Goal: Task Accomplishment & Management: Complete application form

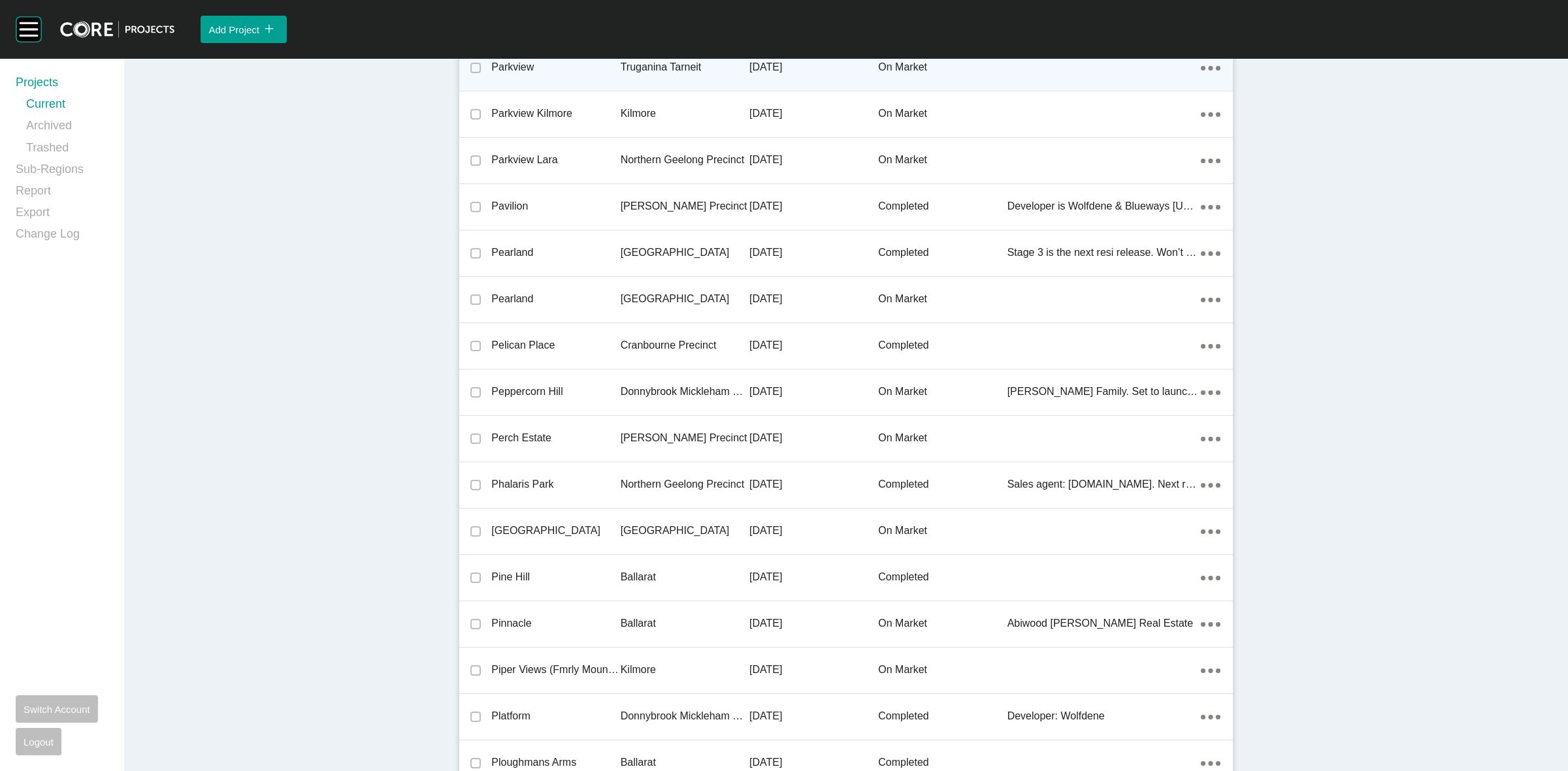
scroll to position [24767, 0]
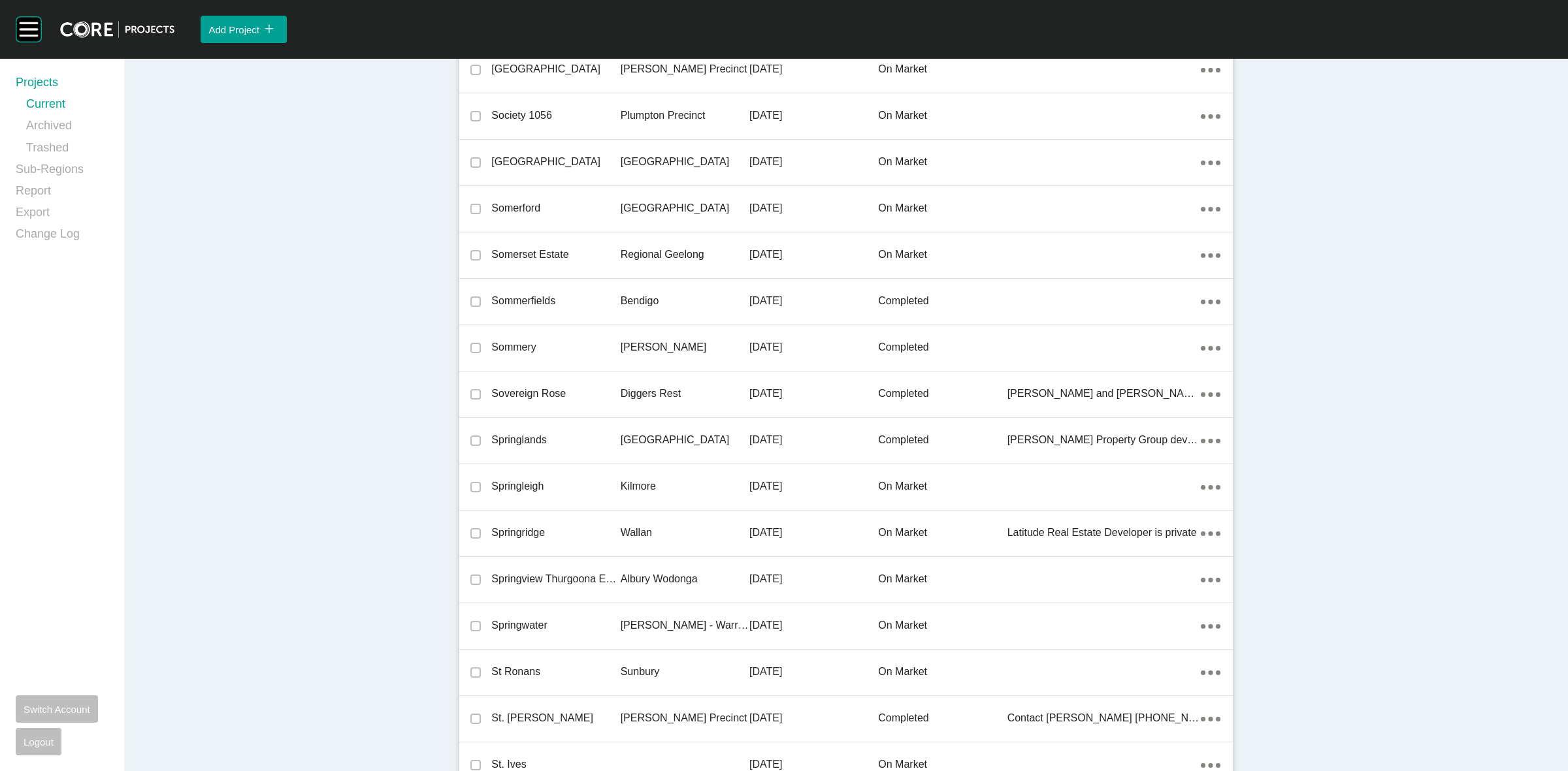
drag, startPoint x: 225, startPoint y: 35, endPoint x: 674, endPoint y: 168, distance: 468.3
click at [225, 35] on div "Add Project icon/tick copy 11 Created with Sketch." at bounding box center [243, 30] width 70 height 21
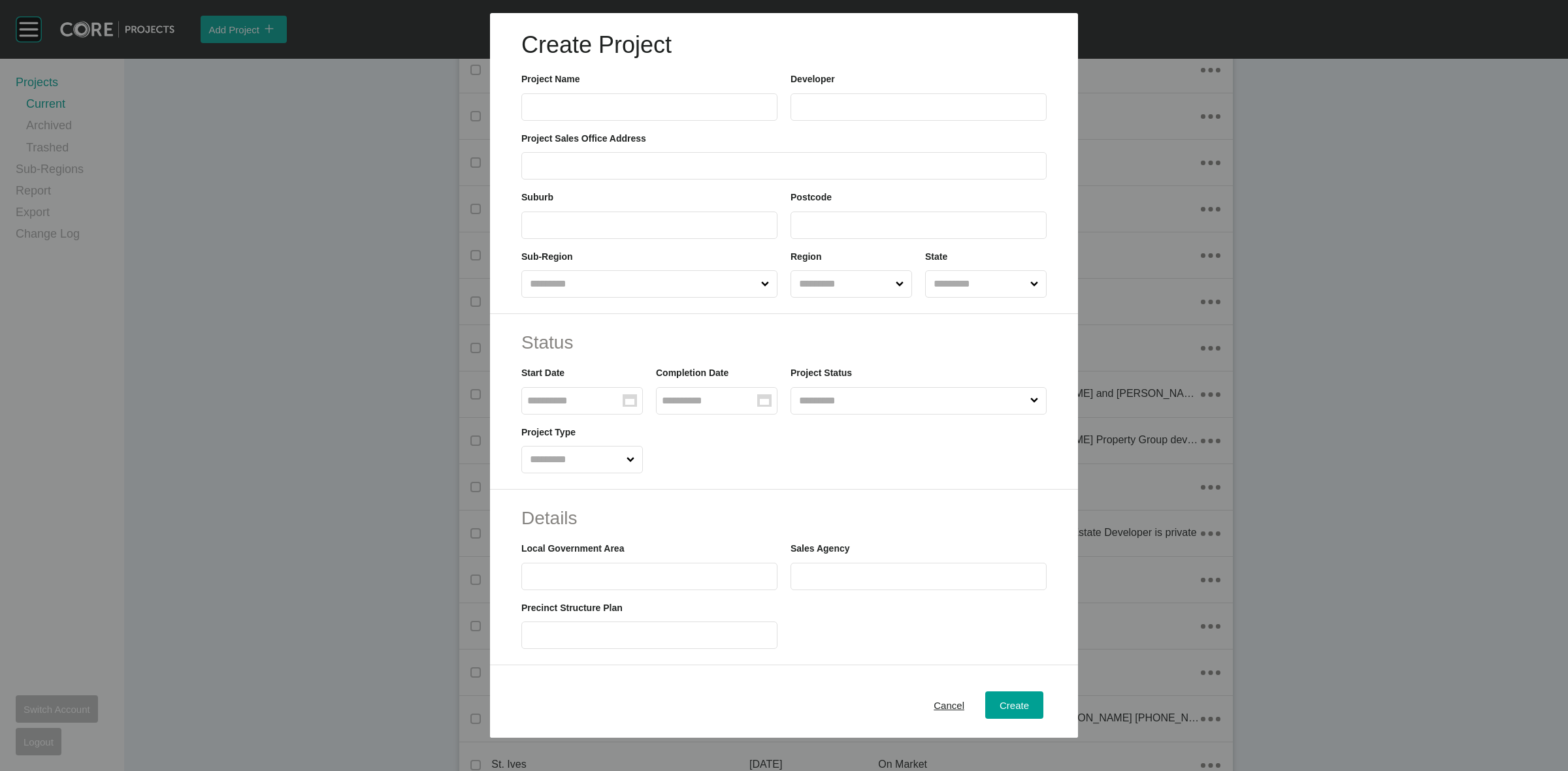
click at [658, 117] on label at bounding box center [649, 107] width 256 height 27
click at [658, 113] on input "text" at bounding box center [649, 107] width 245 height 12
type input "**********"
click at [853, 109] on input "text" at bounding box center [919, 107] width 245 height 12
click at [854, 107] on input "text" at bounding box center [919, 107] width 245 height 12
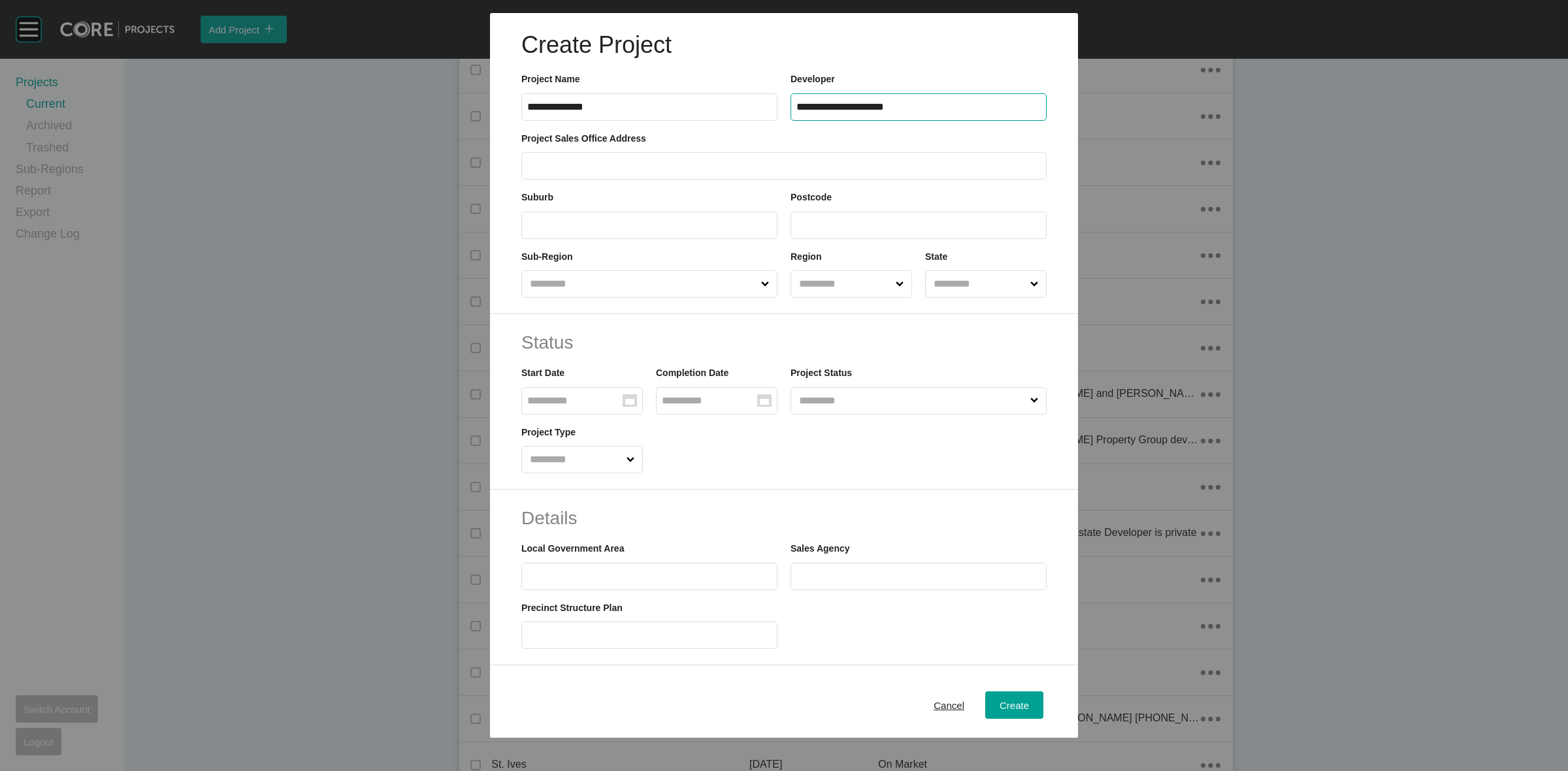
type input "**********"
click at [739, 162] on input "text" at bounding box center [783, 167] width 513 height 12
type input "**********"
type input "*******"
type input "****"
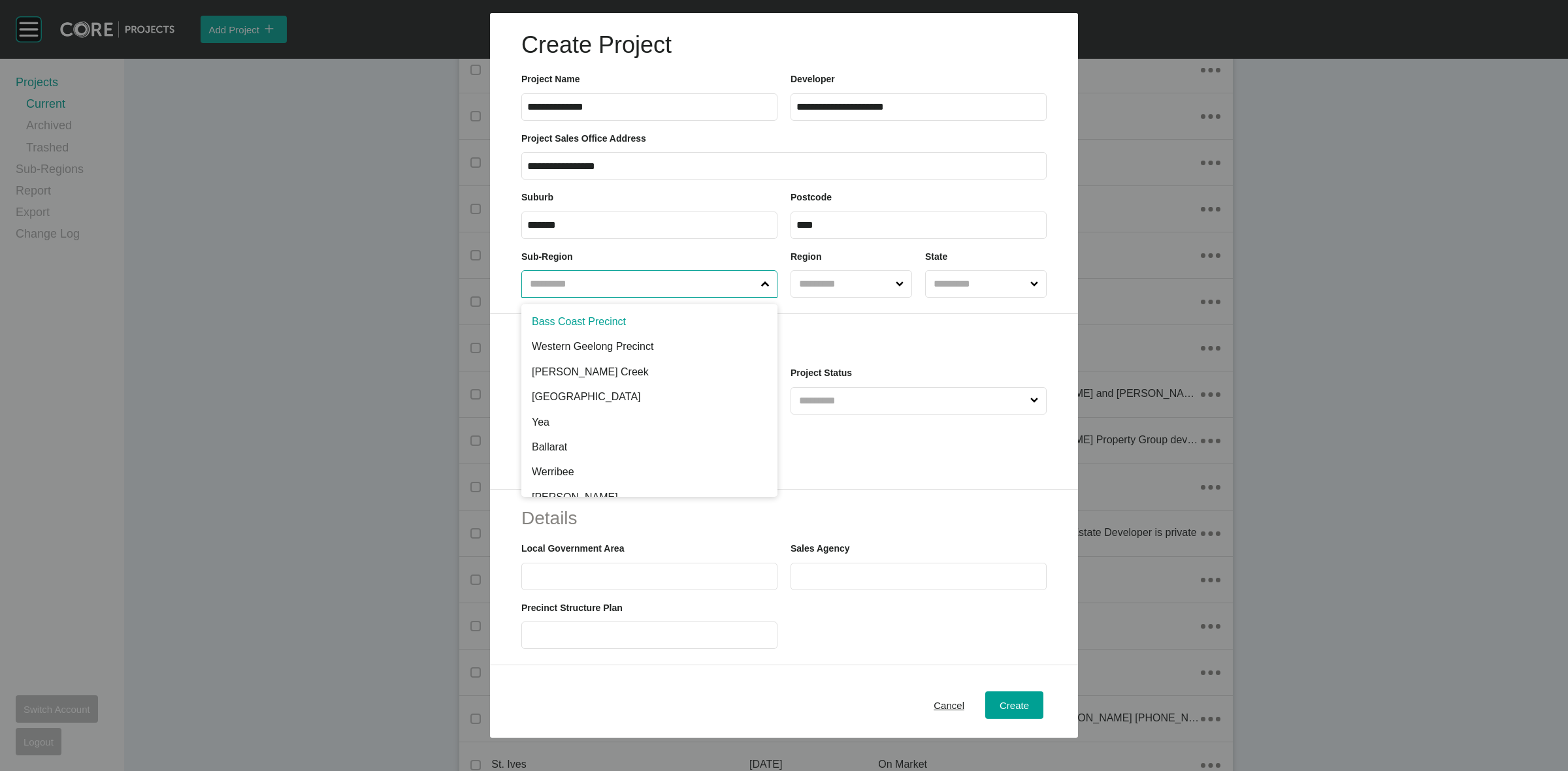
click at [649, 292] on input "text" at bounding box center [642, 284] width 231 height 26
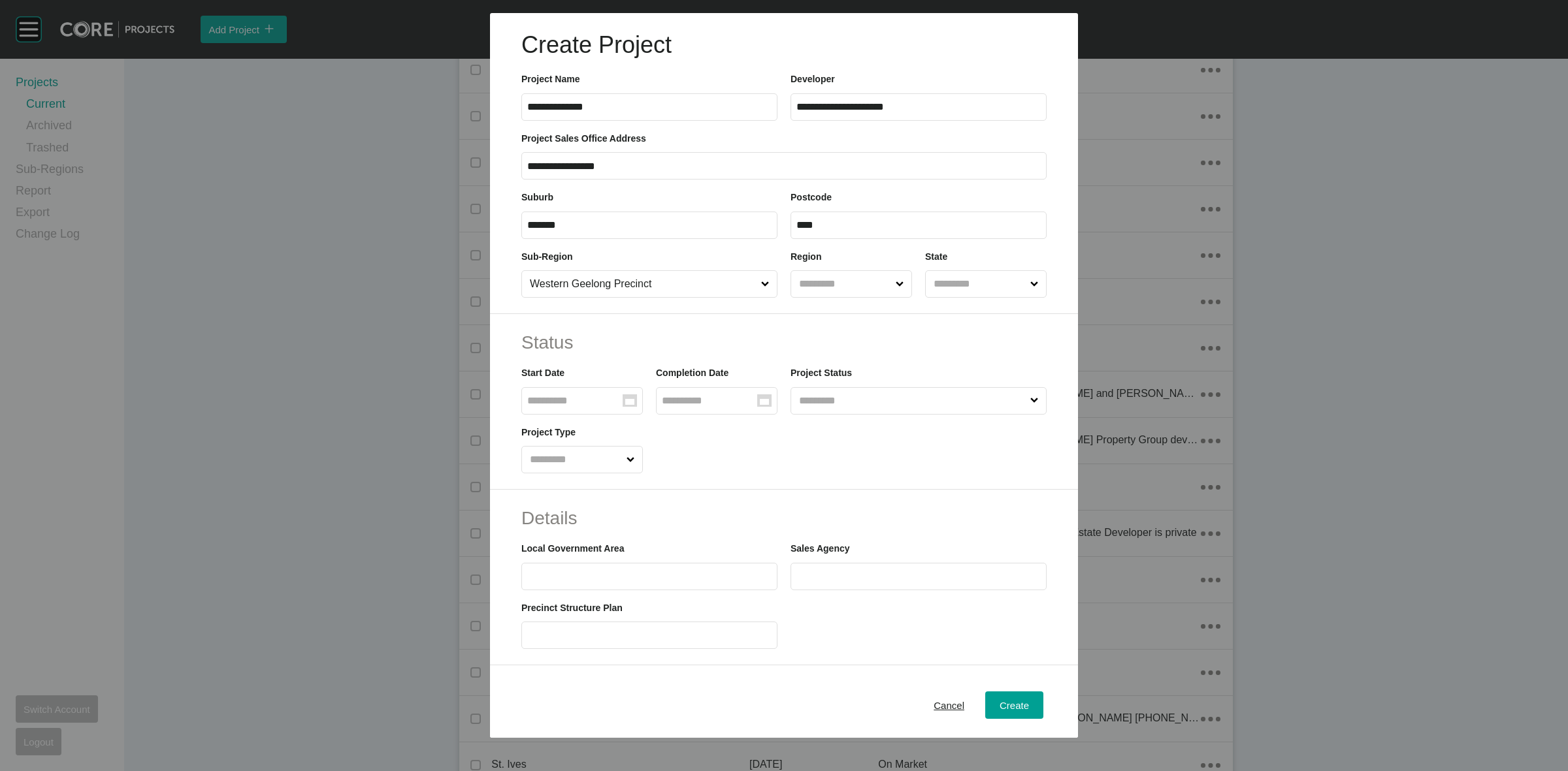
click at [982, 565] on label at bounding box center [919, 577] width 256 height 27
click at [982, 571] on input "text" at bounding box center [919, 577] width 245 height 12
click at [829, 284] on input "text" at bounding box center [845, 284] width 96 height 26
click at [957, 283] on input "text" at bounding box center [980, 284] width 96 height 26
click at [539, 393] on label "Group Created with Sketch." at bounding box center [582, 400] width 121 height 27
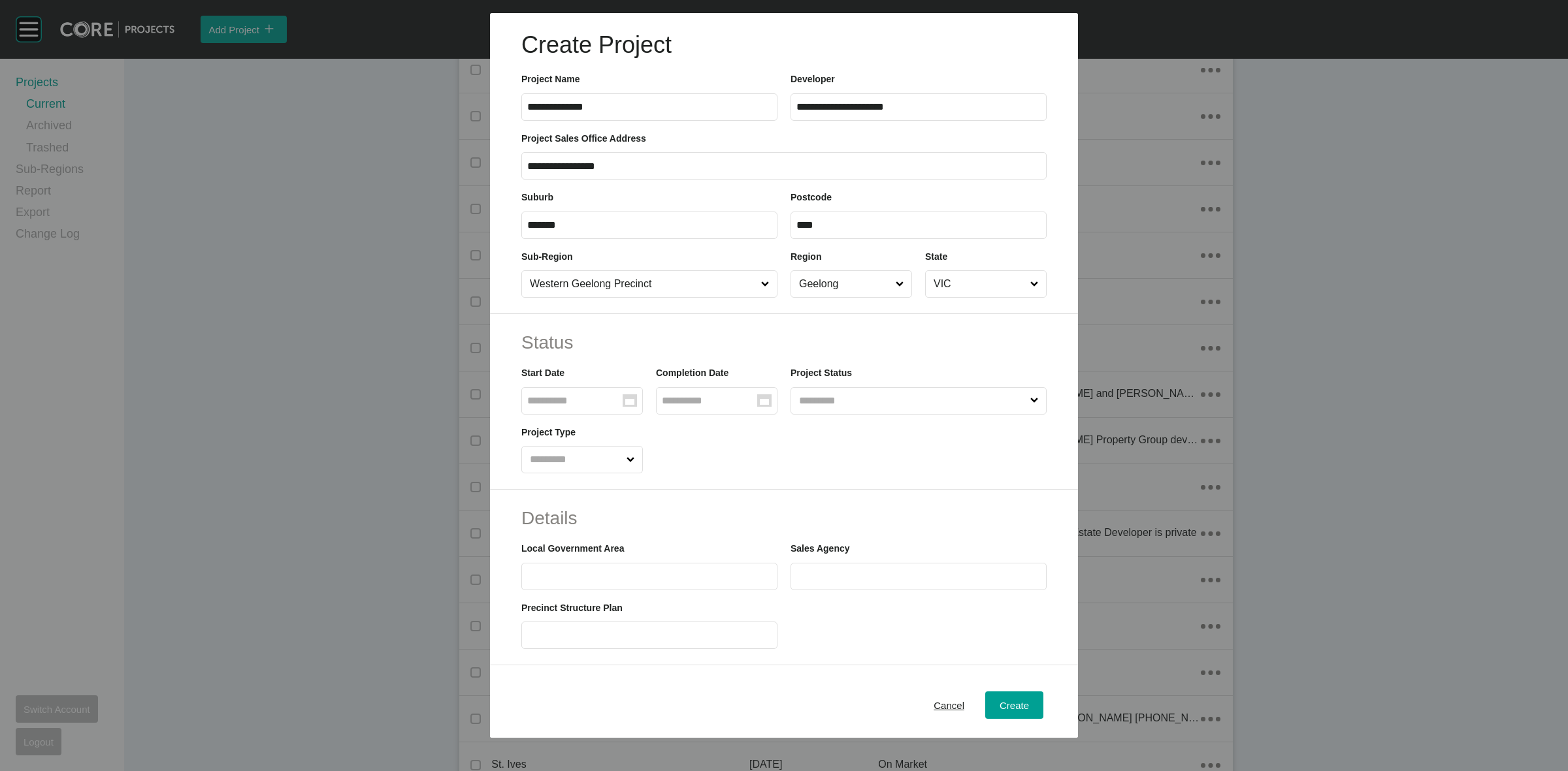
click at [539, 395] on input "Group Created with Sketch." at bounding box center [574, 400] width 95 height 12
click at [602, 576] on td "30" at bounding box center [600, 581] width 25 height 25
type input "**********"
click at [804, 399] on input "text" at bounding box center [912, 400] width 231 height 26
click at [601, 470] on input "text" at bounding box center [575, 459] width 96 height 26
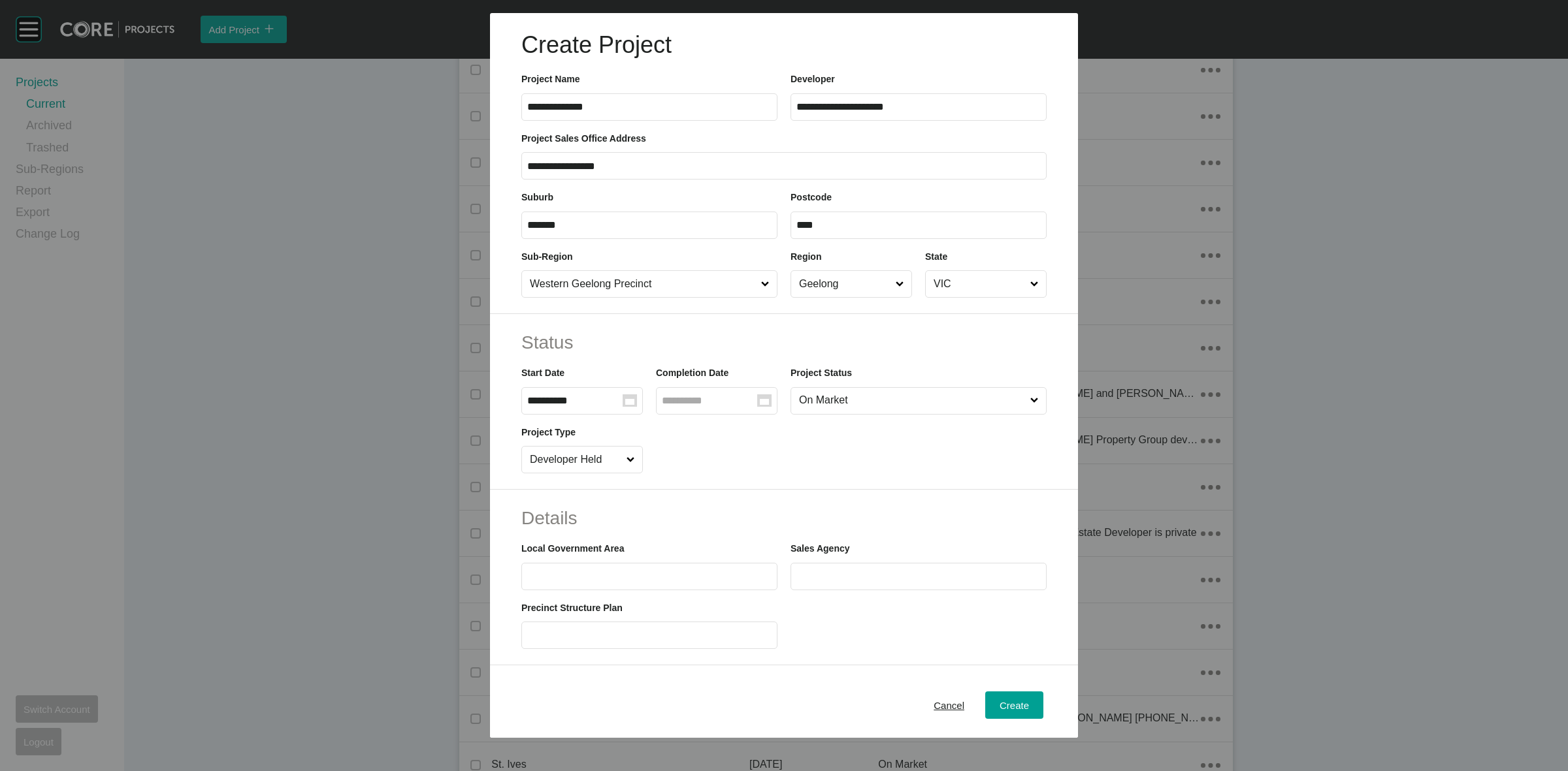
click at [605, 574] on input "text" at bounding box center [649, 577] width 245 height 12
type input "**********"
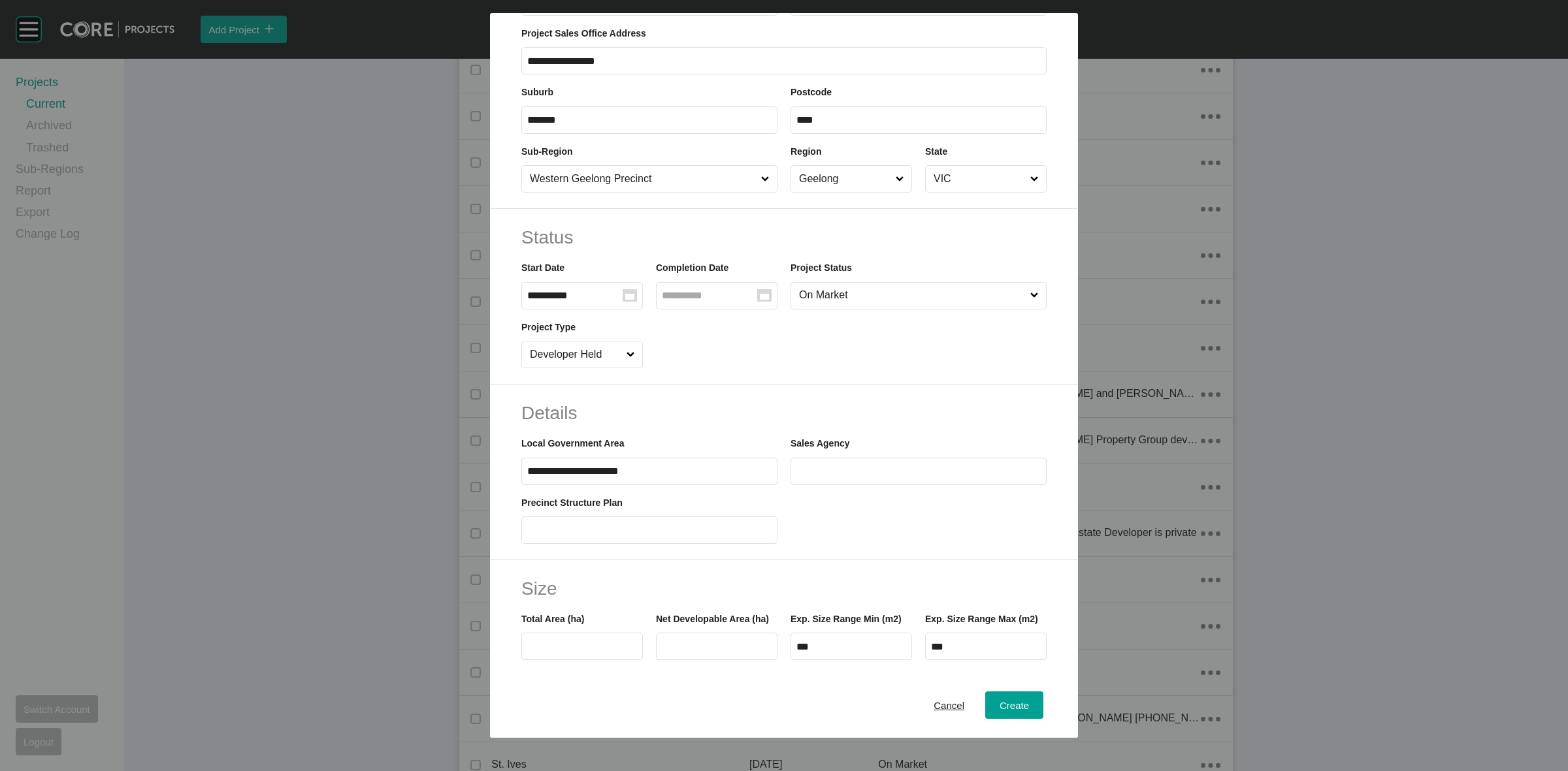
scroll to position [408, 0]
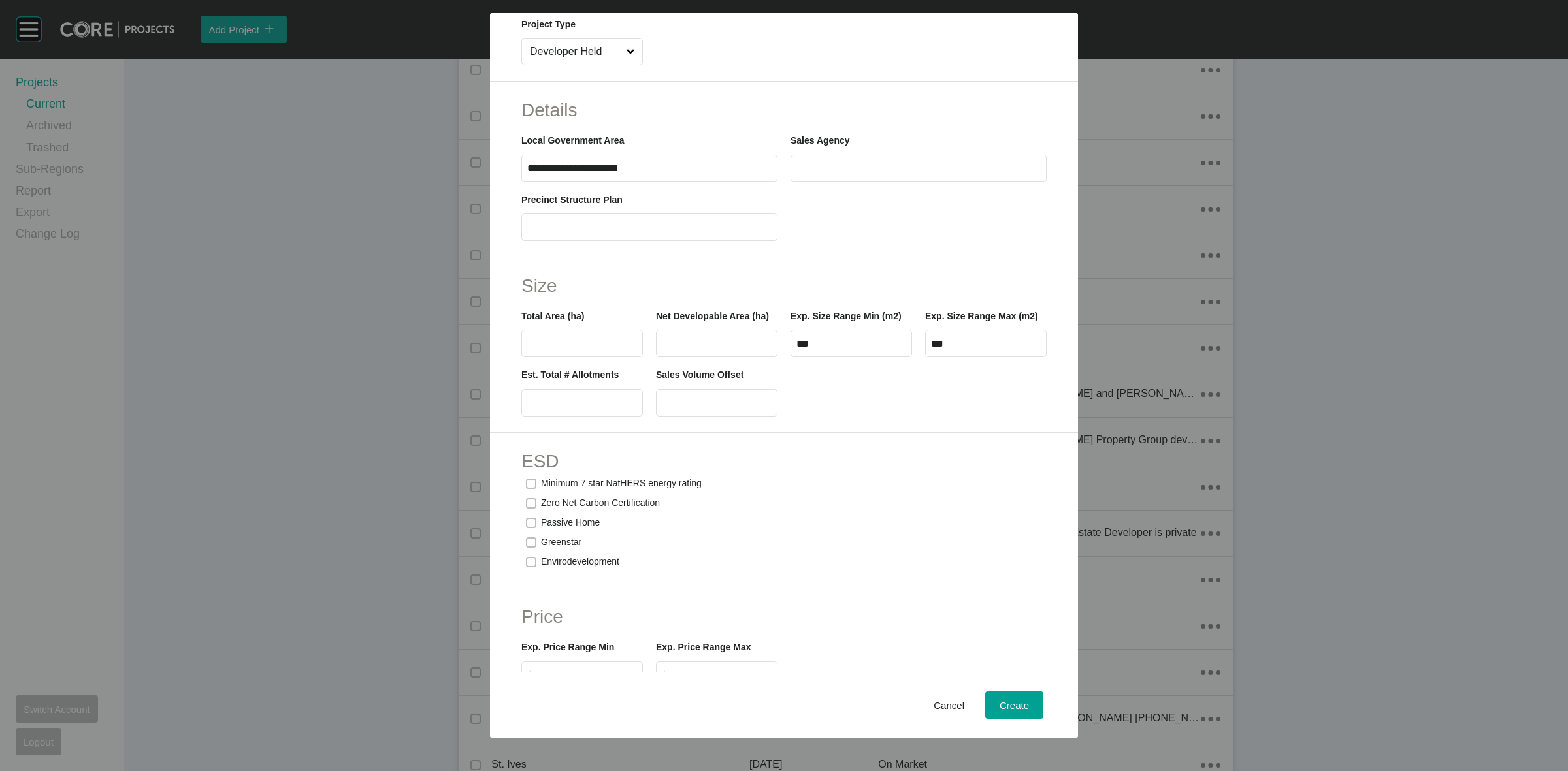
click at [611, 347] on input "text" at bounding box center [582, 344] width 110 height 12
type input "*"
click at [562, 408] on input "text" at bounding box center [582, 402] width 110 height 12
type input "**"
click at [1016, 707] on span "Create" at bounding box center [1014, 706] width 30 height 12
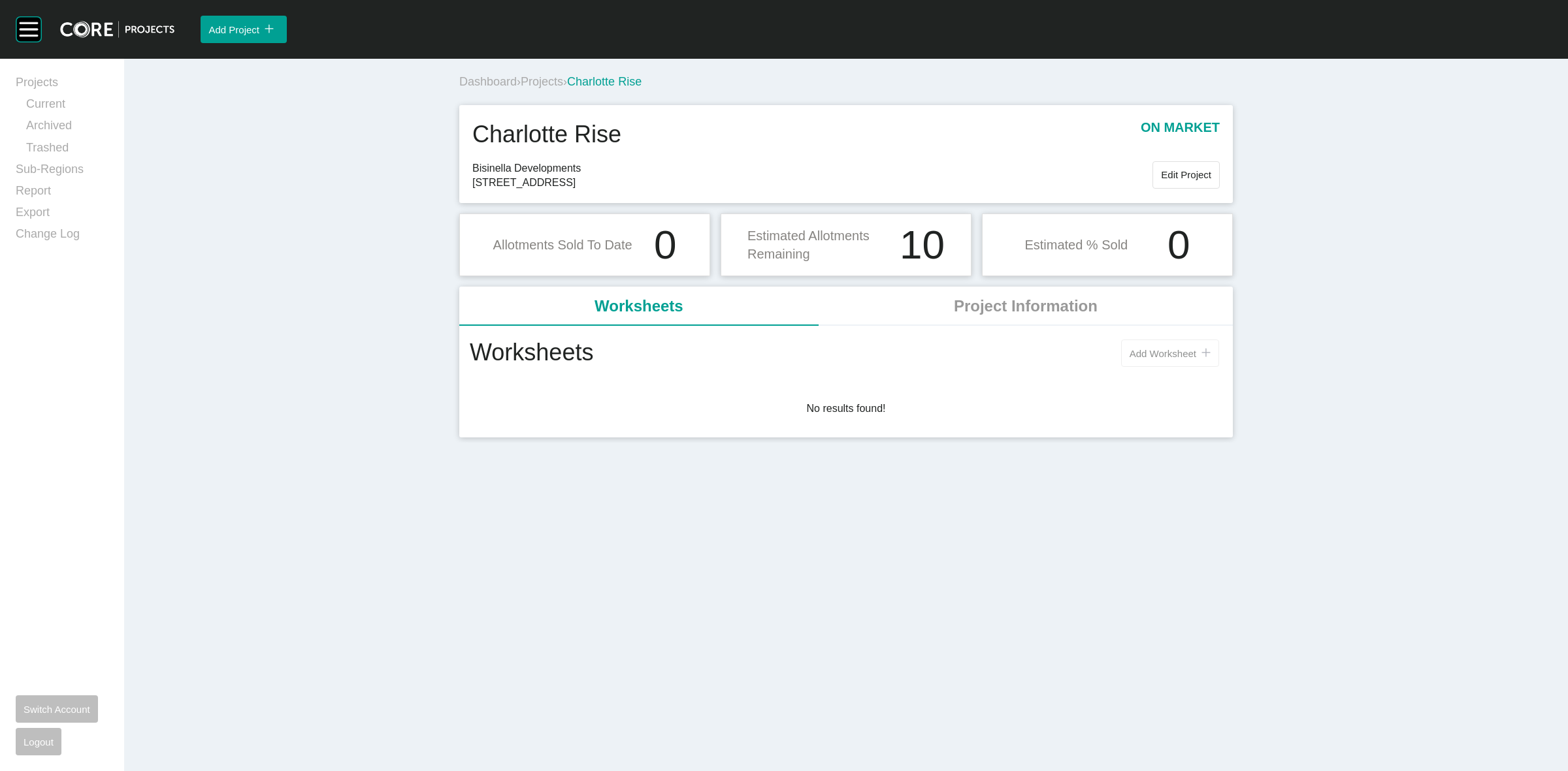
click at [1158, 351] on span "Add Worksheet" at bounding box center [1163, 354] width 66 height 12
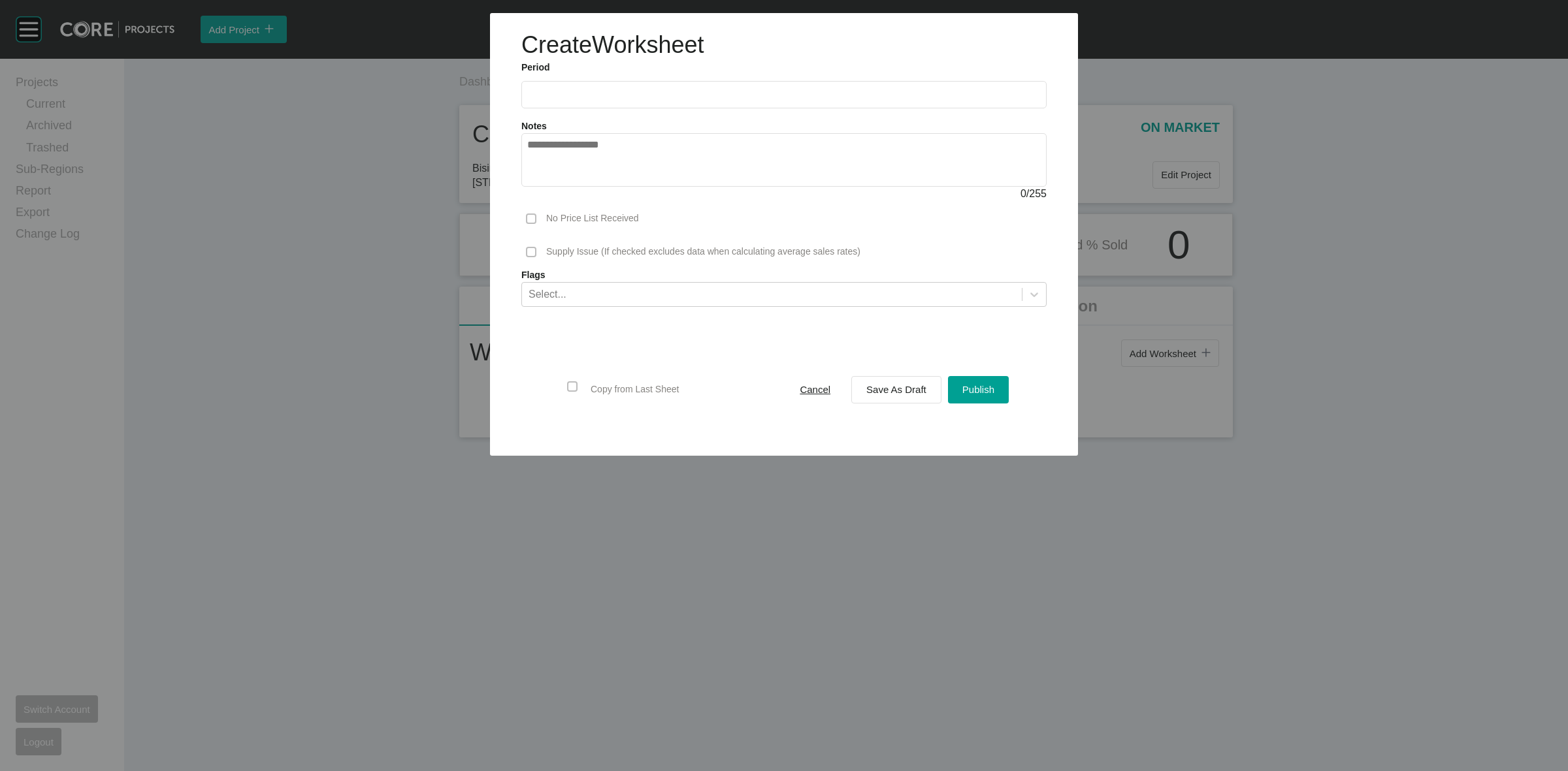
click at [635, 87] on label at bounding box center [783, 94] width 525 height 27
click at [635, 89] on input "text" at bounding box center [783, 94] width 513 height 12
click at [629, 190] on li "Sep" at bounding box center [633, 190] width 43 height 22
type input "**********"
click at [903, 387] on span "Save As Draft" at bounding box center [896, 390] width 60 height 12
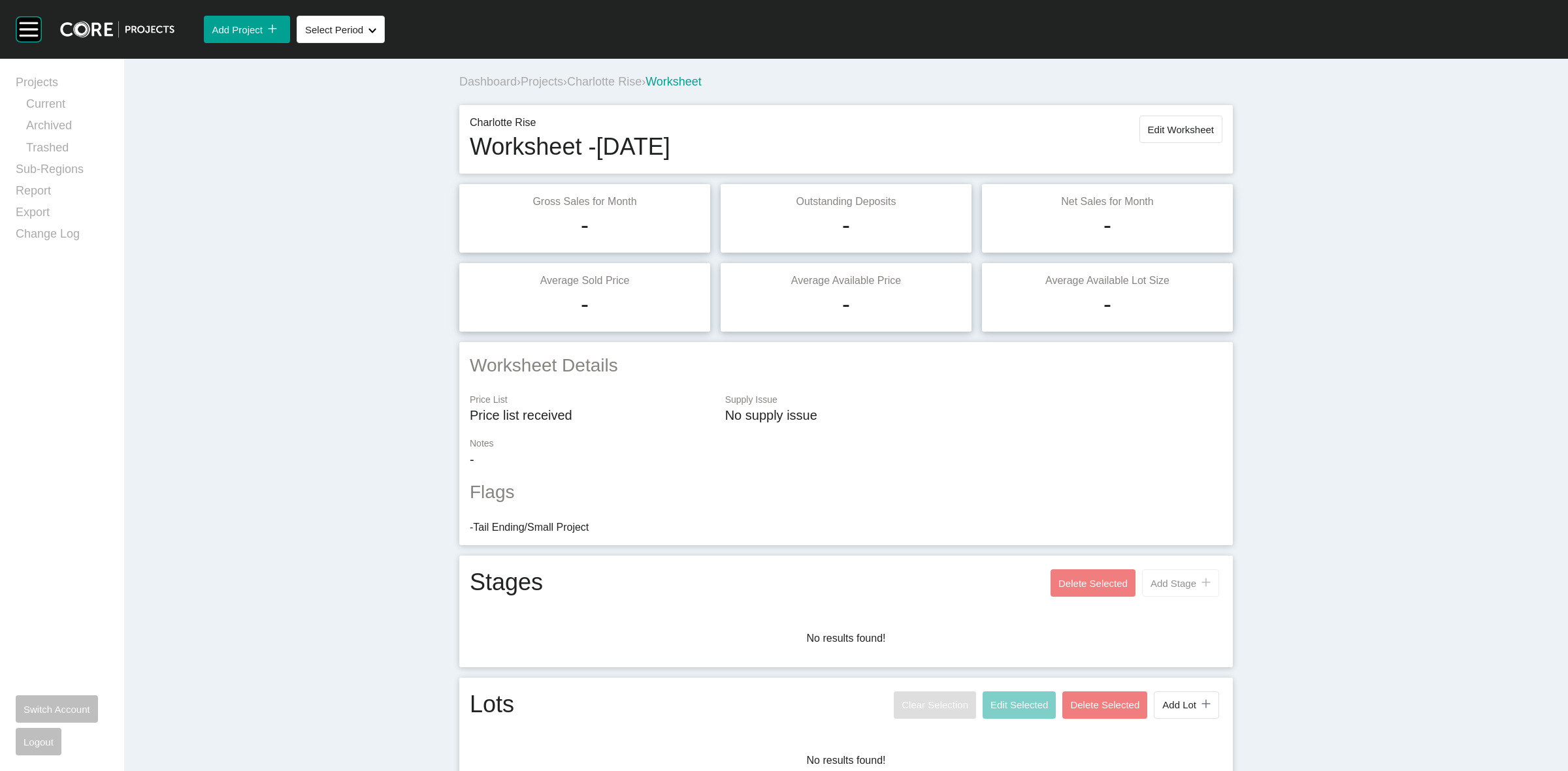
click at [1153, 591] on button "Add Stage icon/tick copy 11 Created with Sketch." at bounding box center [1181, 583] width 77 height 27
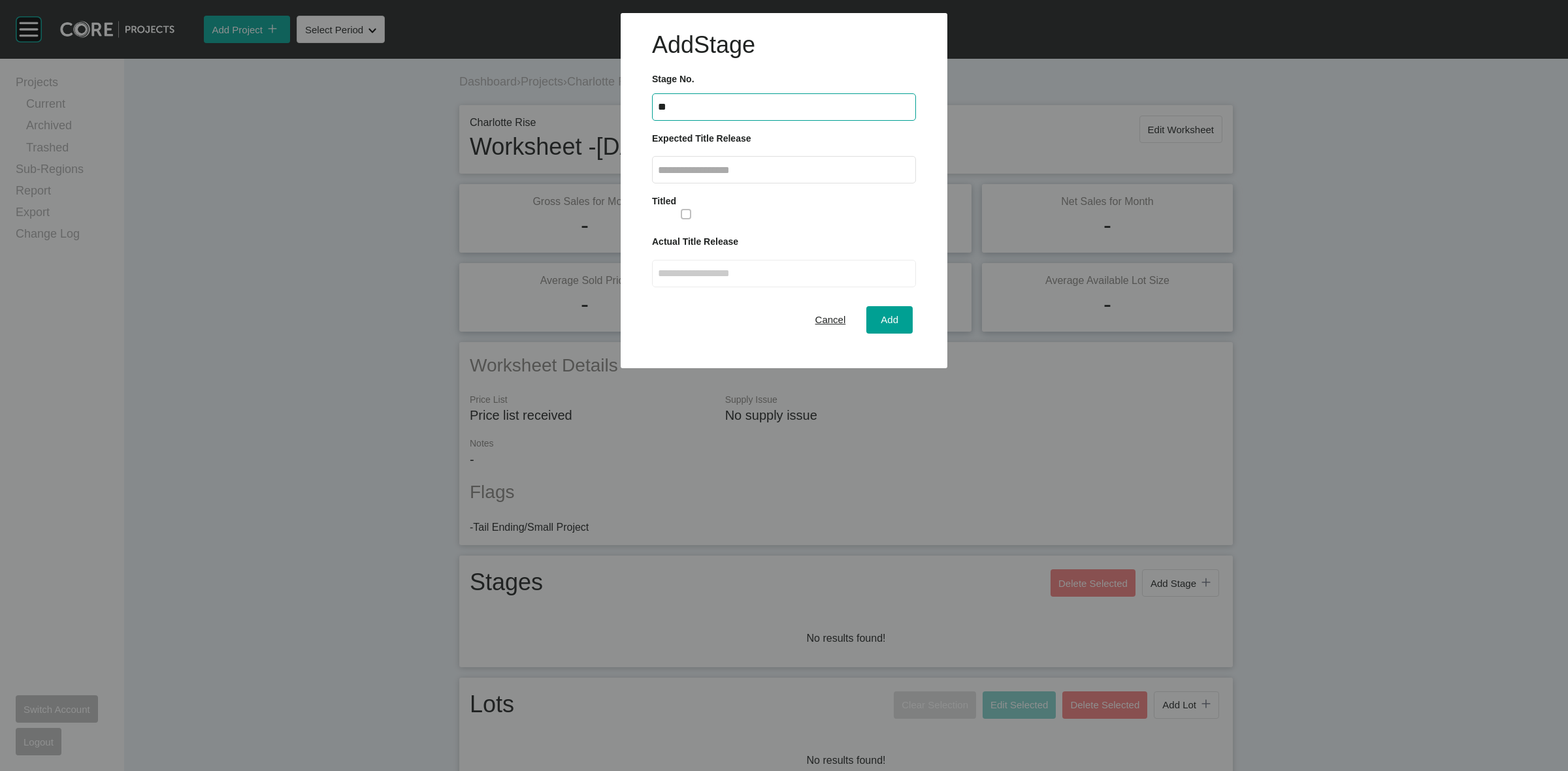
type input "*"
click at [704, 165] on input "text" at bounding box center [784, 170] width 252 height 12
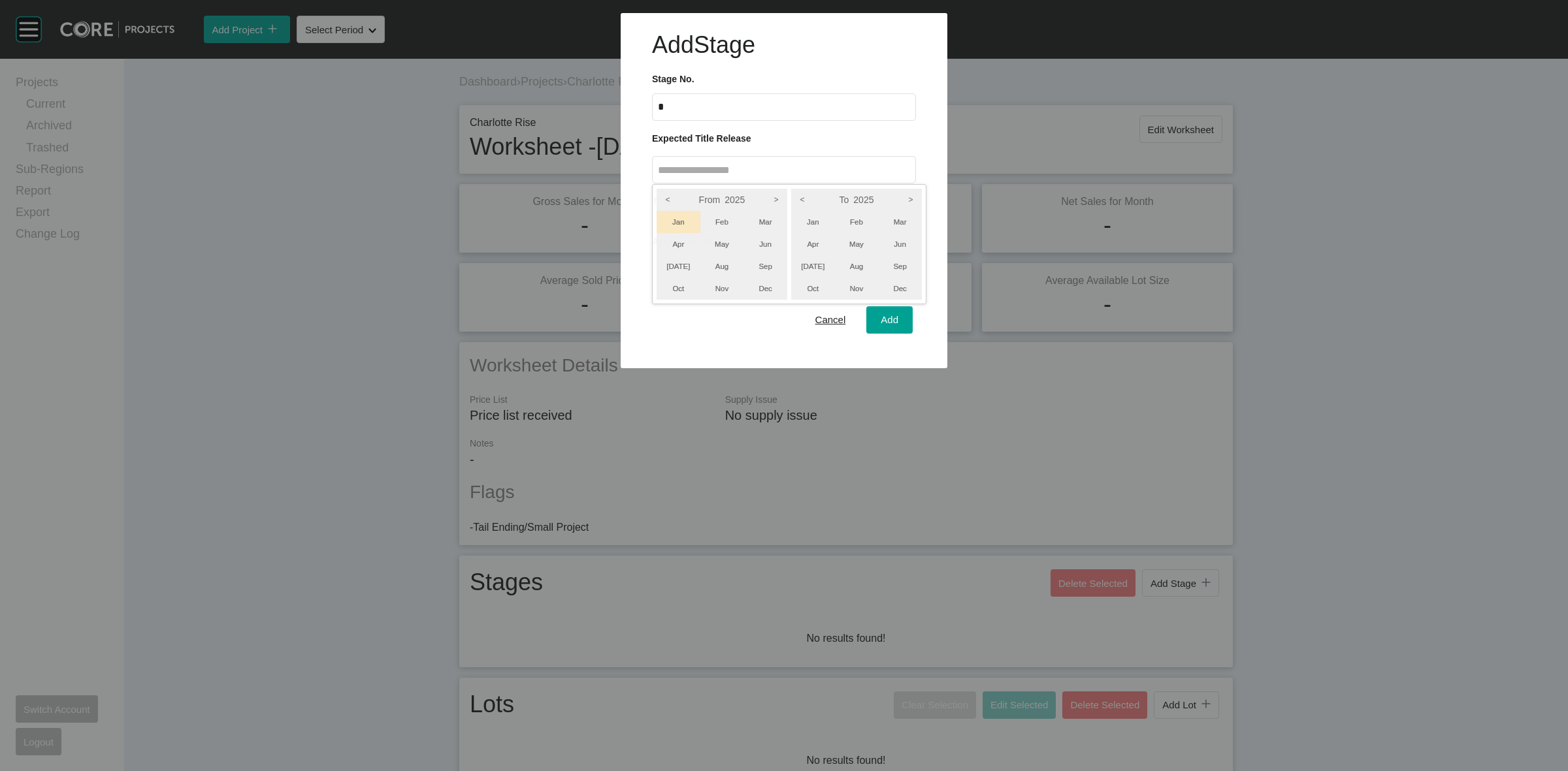
click at [677, 223] on li "Jan" at bounding box center [678, 221] width 43 height 22
click at [902, 220] on li "Mar" at bounding box center [900, 221] width 43 height 22
click at [897, 315] on div at bounding box center [784, 184] width 1568 height 369
type input "**********"
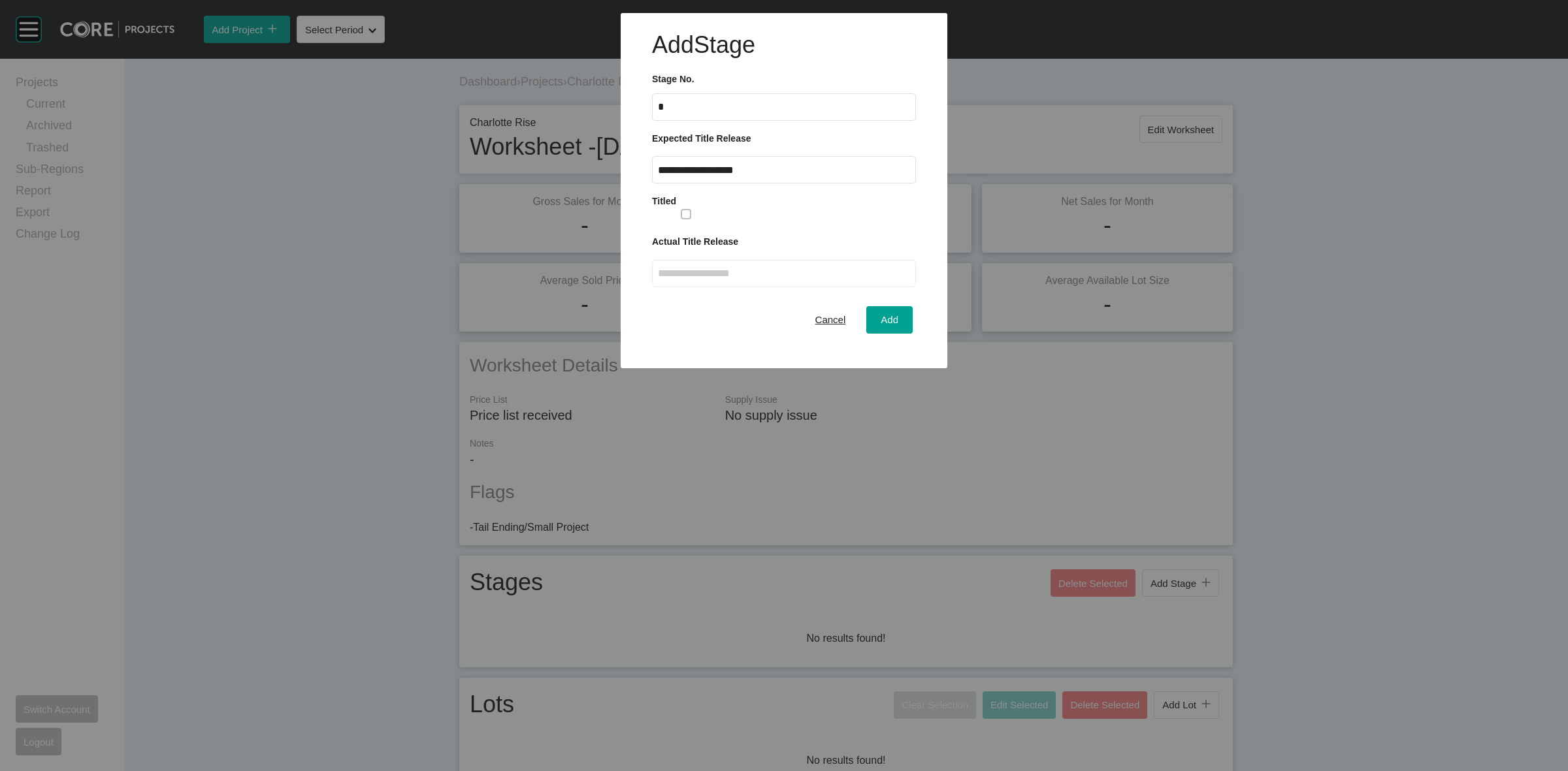
click at [897, 315] on span "Add" at bounding box center [889, 320] width 17 height 12
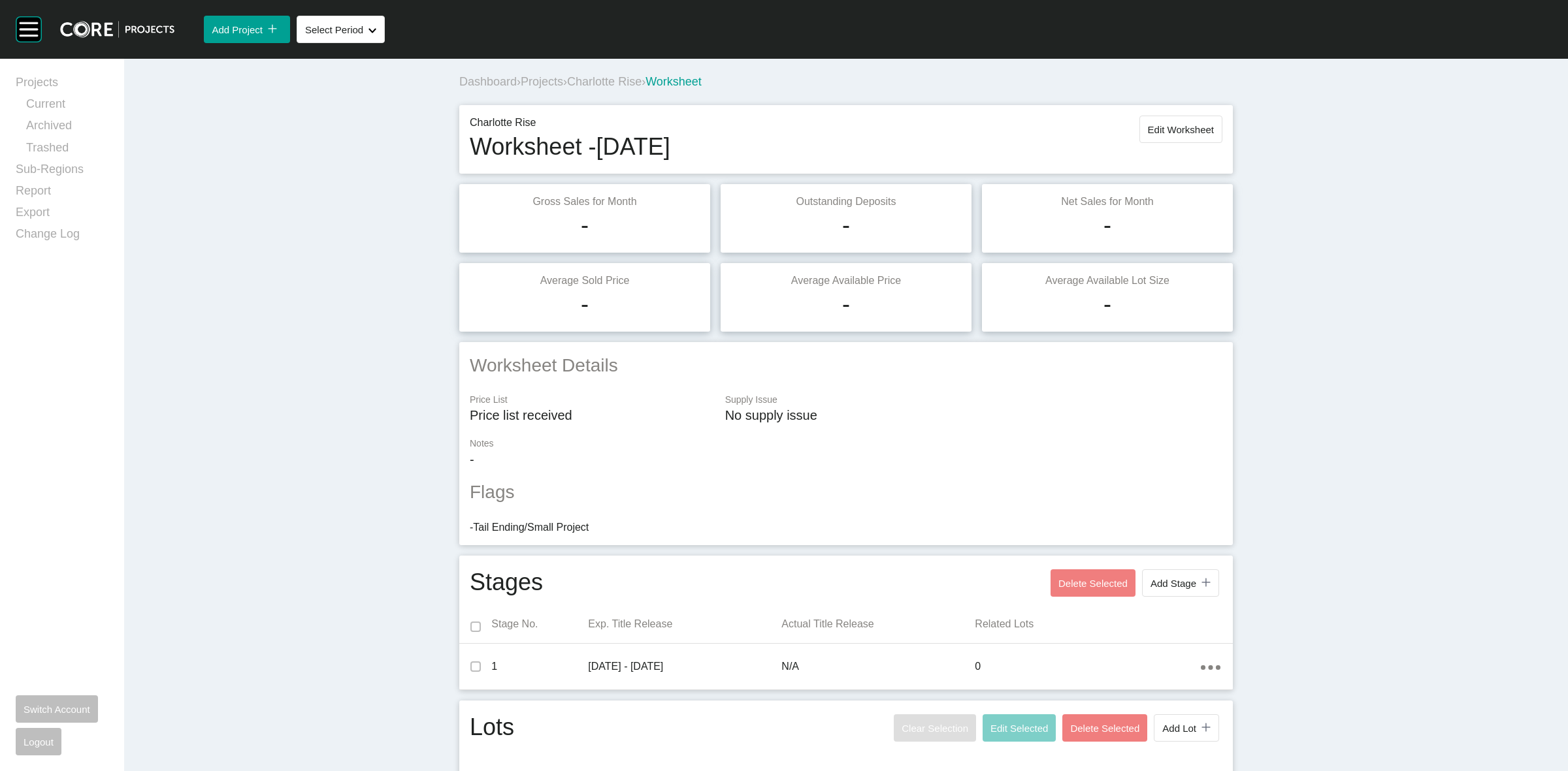
scroll to position [46, 0]
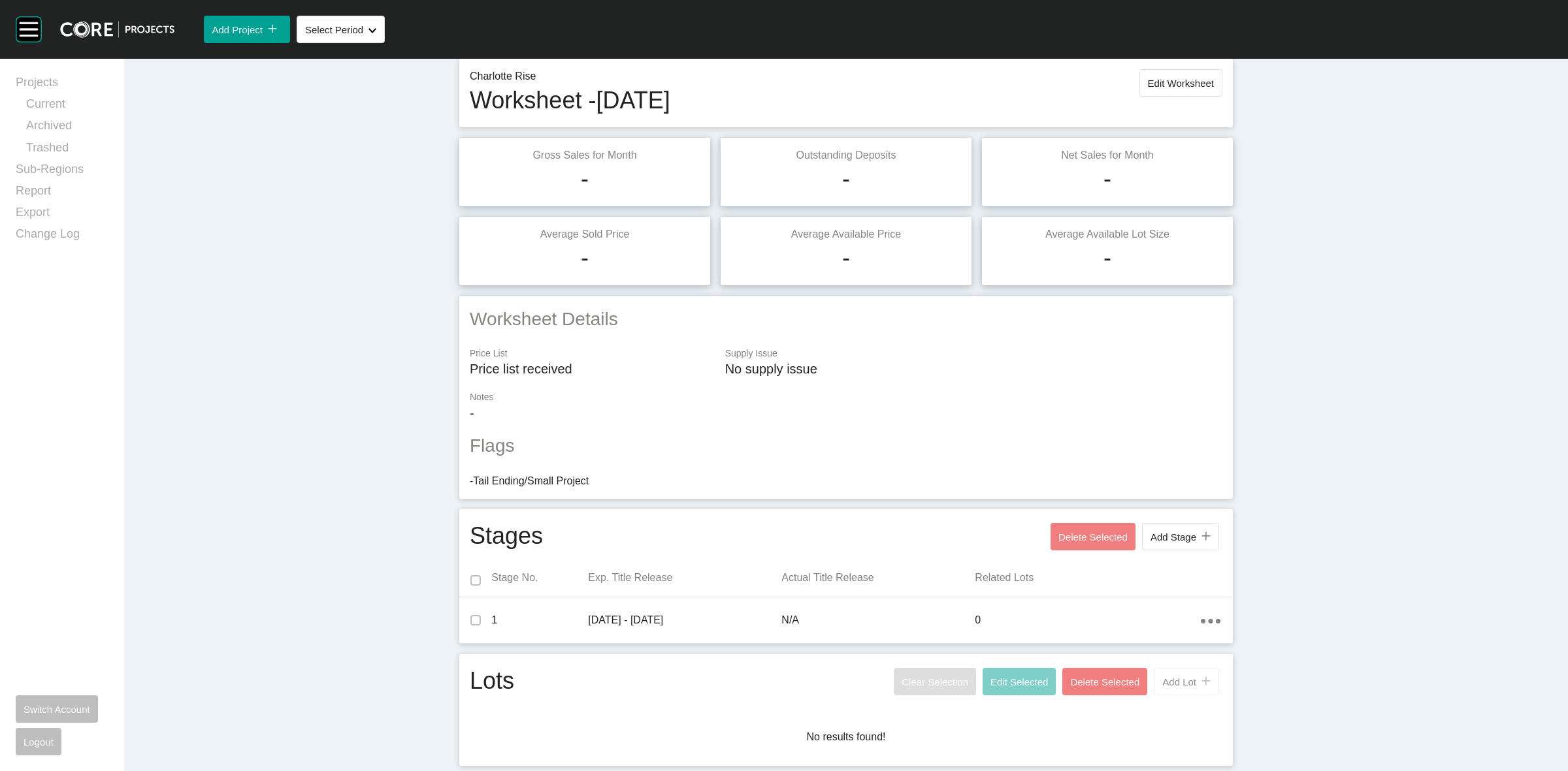
click at [1167, 683] on span "Add Lot" at bounding box center [1179, 682] width 34 height 12
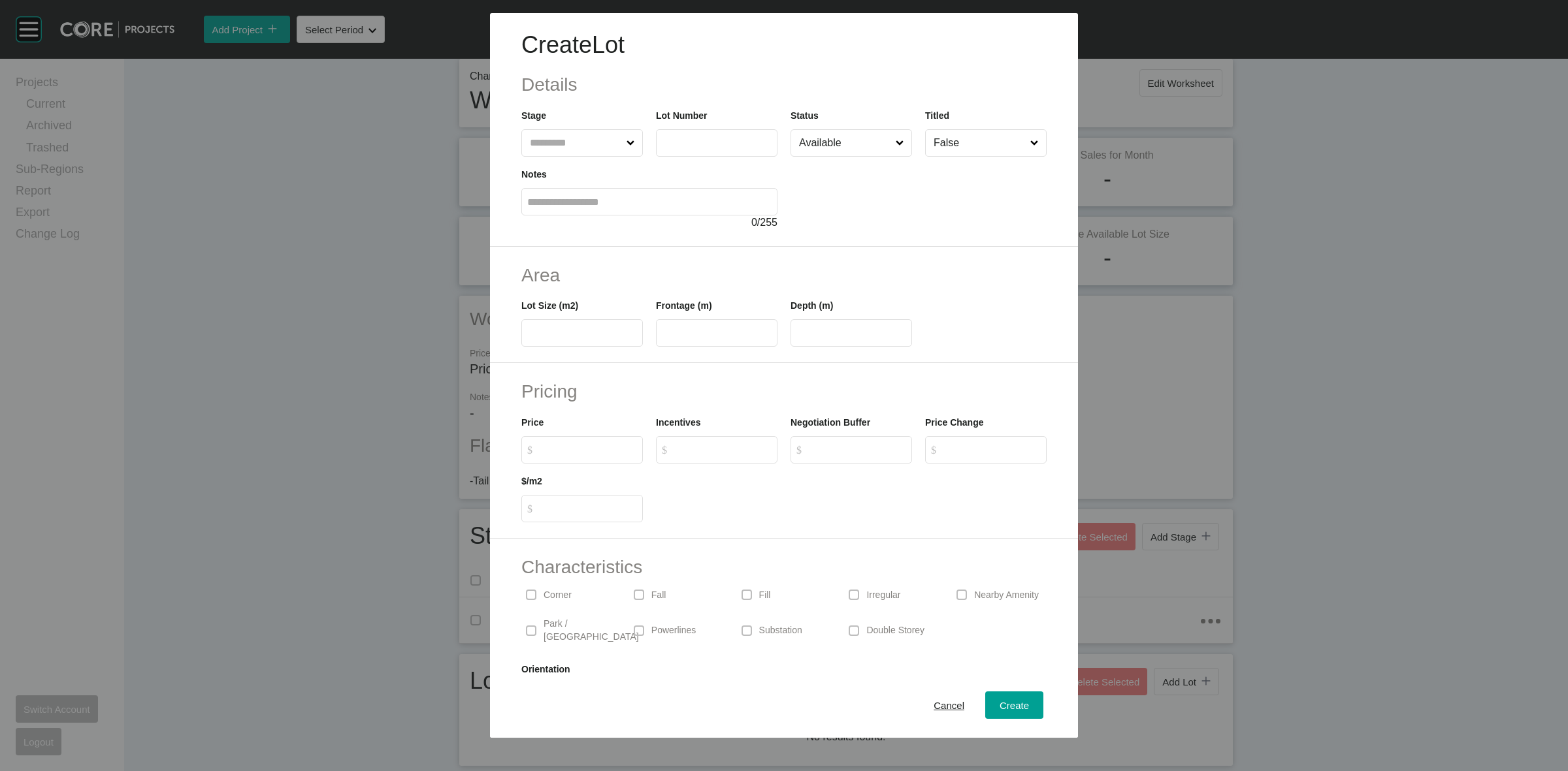
click at [573, 152] on input "text" at bounding box center [575, 142] width 96 height 26
type input "*"
type input "***"
click at [671, 338] on input "text" at bounding box center [717, 334] width 110 height 12
type input "**"
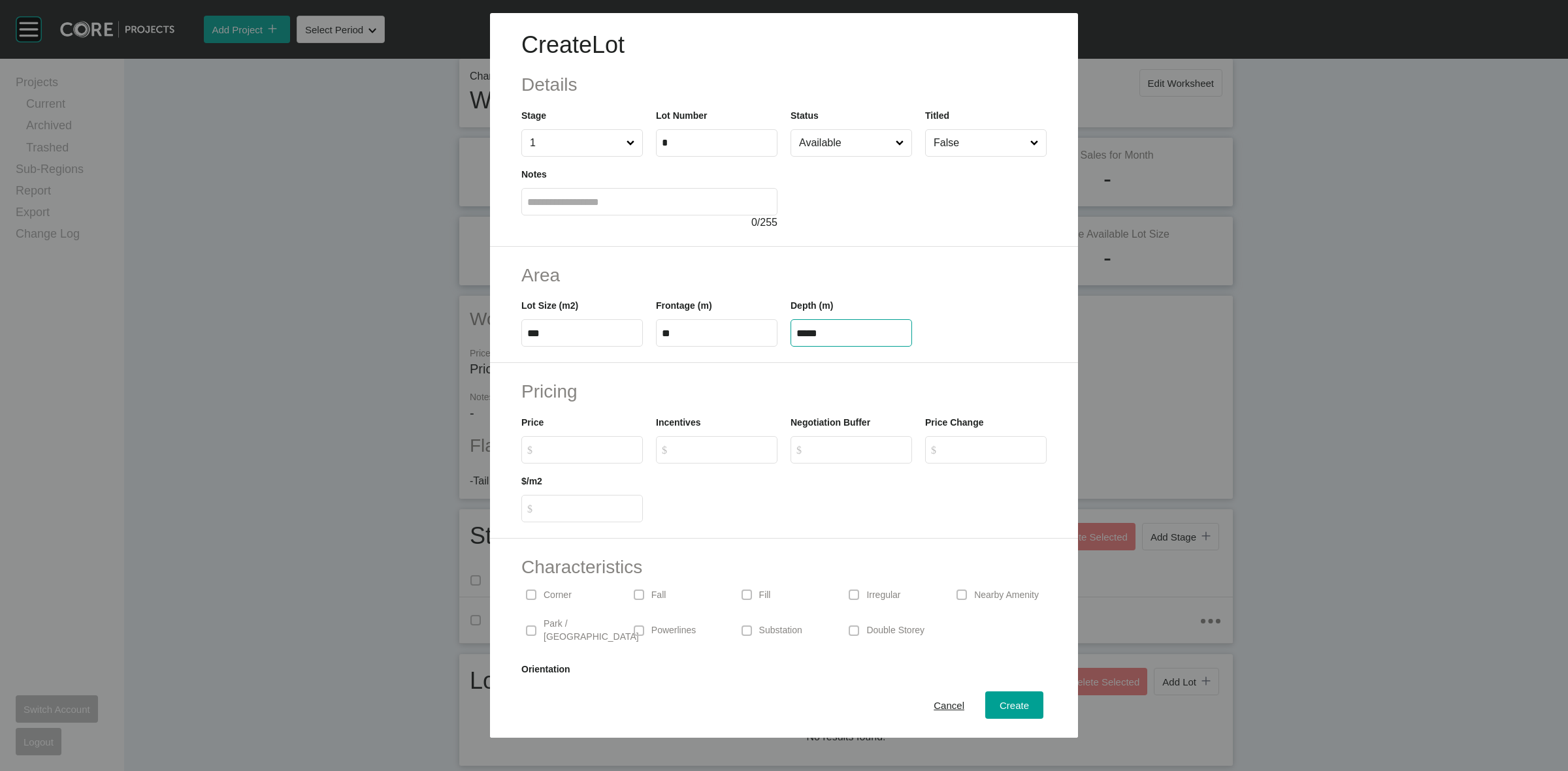
type input "*****"
click at [615, 453] on div "Create Lot Details Stage 1 Lot Number * Status Available Titled False Notes 0 /…" at bounding box center [784, 385] width 1568 height 771
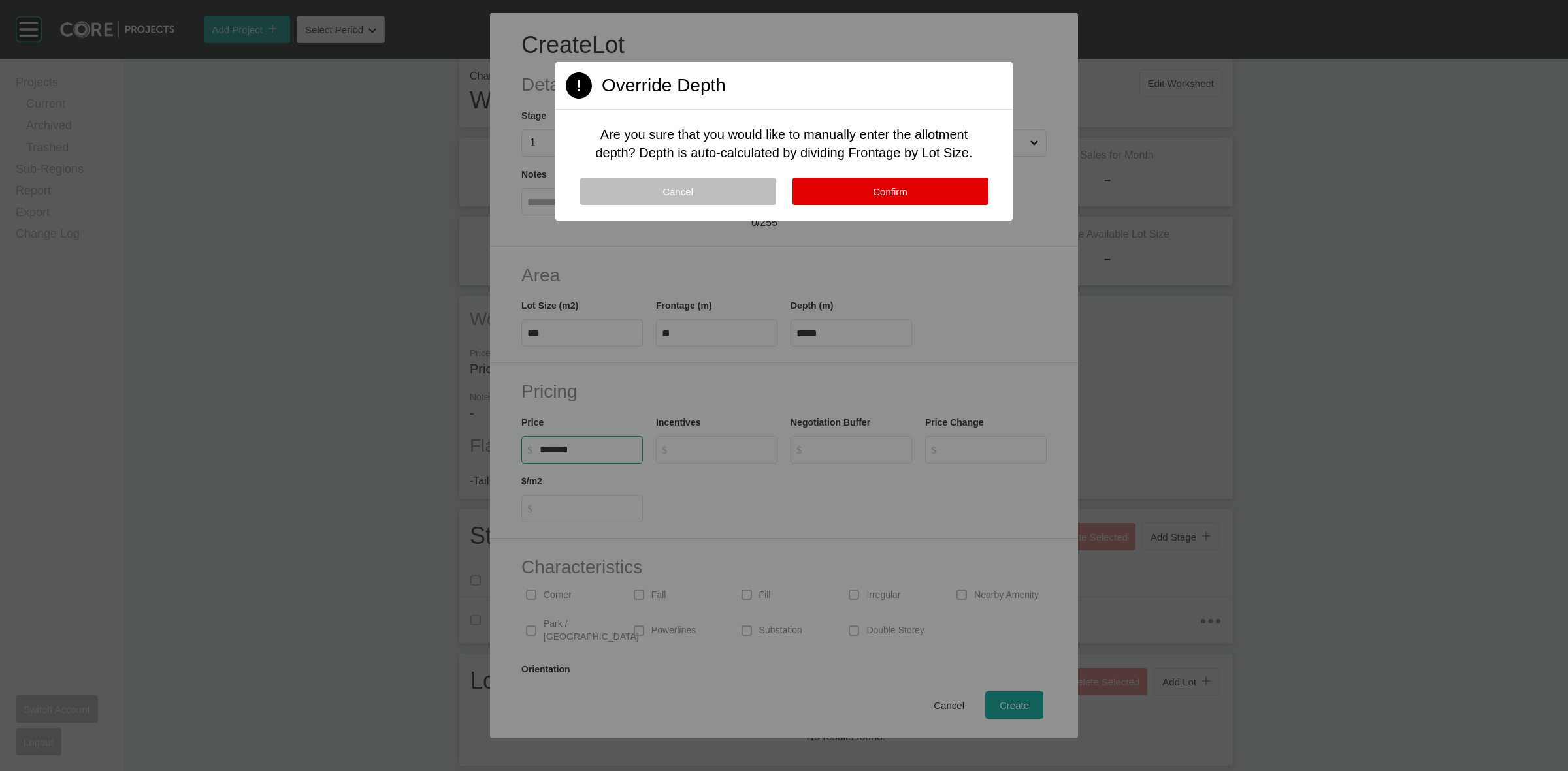
type input "*******"
type input "*"
click at [886, 190] on span "Confirm" at bounding box center [890, 192] width 35 height 12
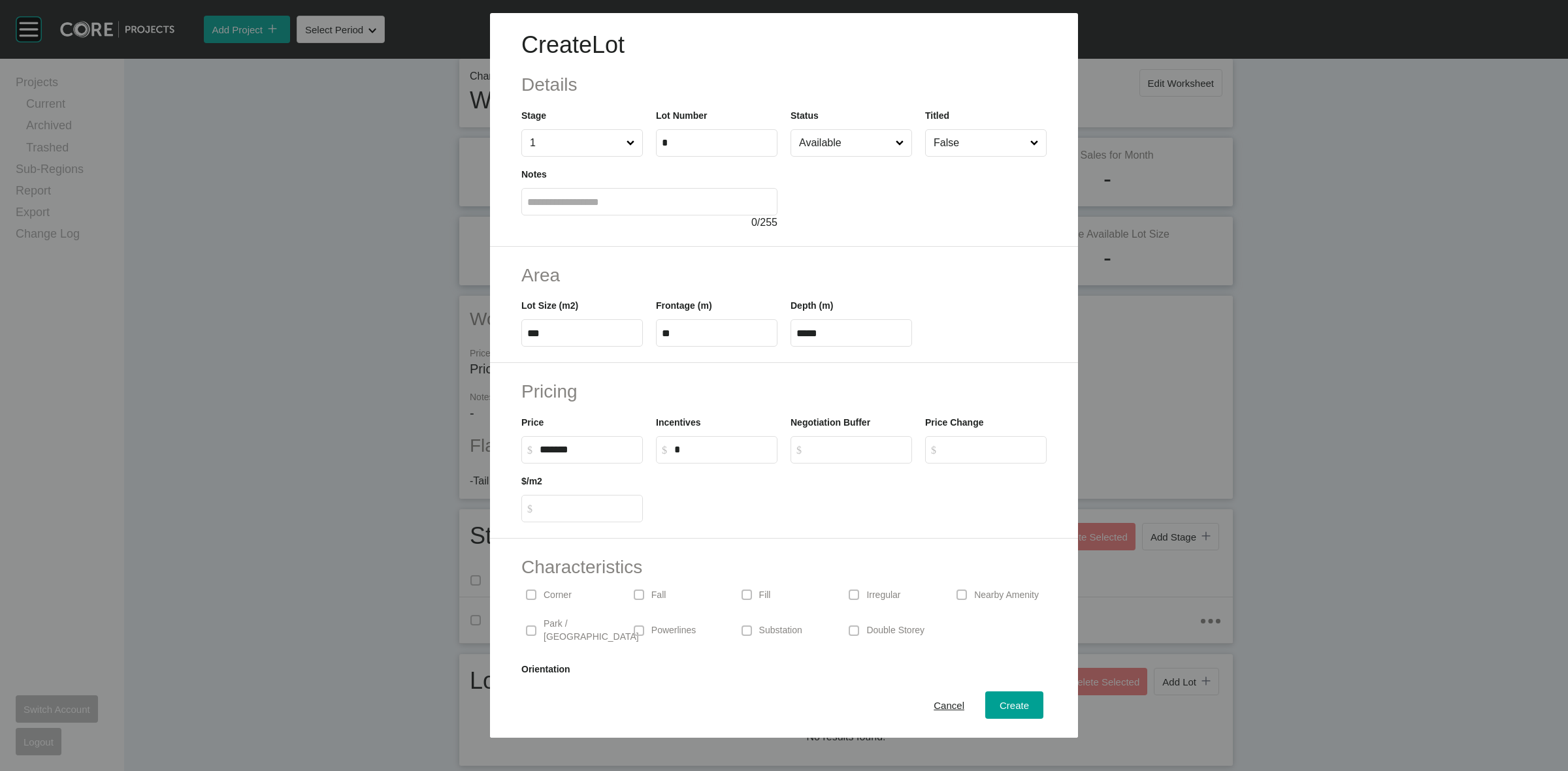
click at [618, 446] on input "*******" at bounding box center [588, 450] width 97 height 12
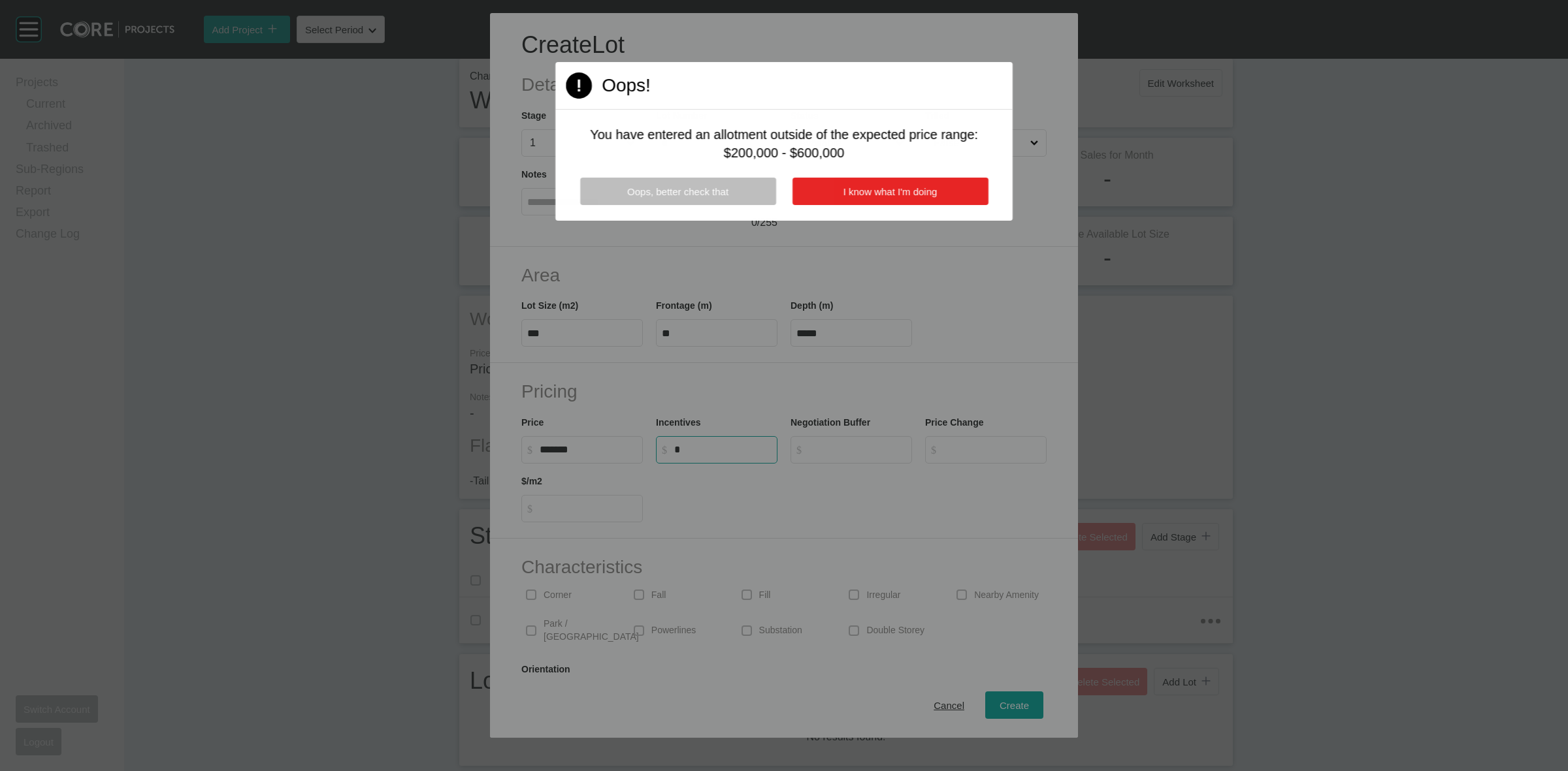
click at [935, 190] on span "I know what I'm doing" at bounding box center [891, 192] width 94 height 12
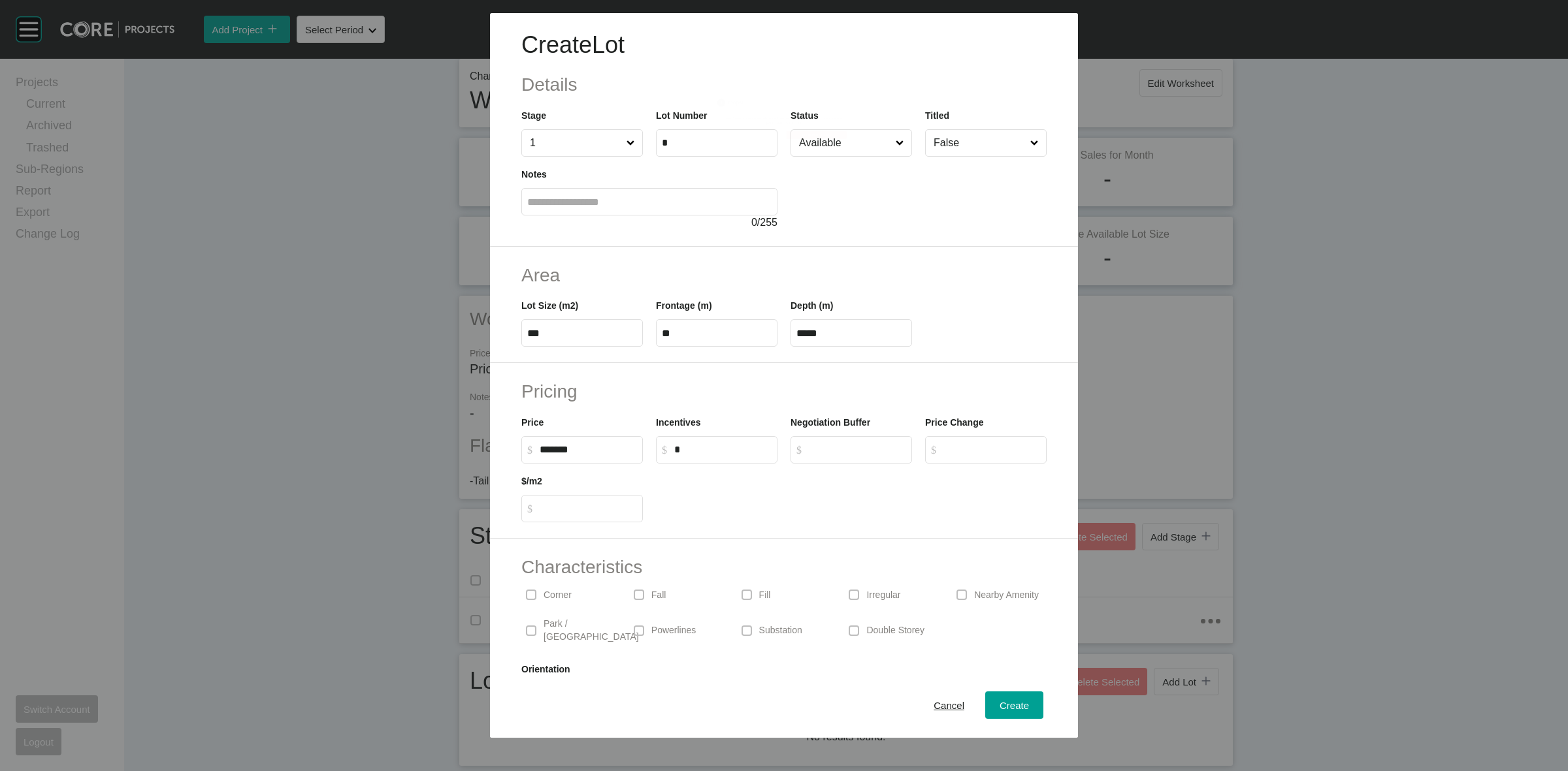
click at [598, 455] on input "*******" at bounding box center [588, 450] width 97 height 12
type input "*********"
type input "*****"
drag, startPoint x: 558, startPoint y: 596, endPoint x: 776, endPoint y: 602, distance: 218.1
click at [559, 596] on p "Corner" at bounding box center [557, 596] width 28 height 13
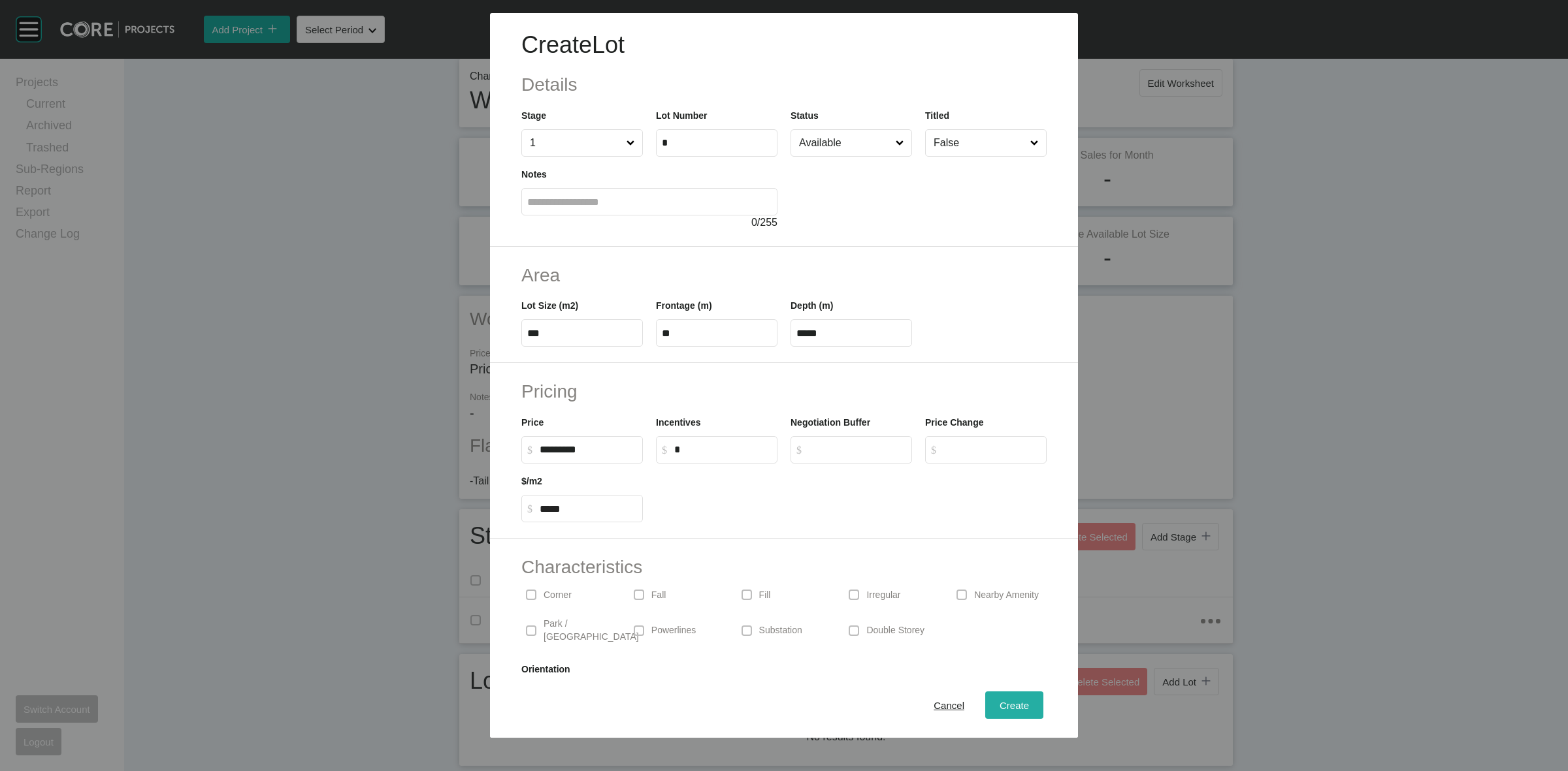
click at [1000, 704] on span "Create" at bounding box center [1014, 706] width 30 height 12
type input "*"
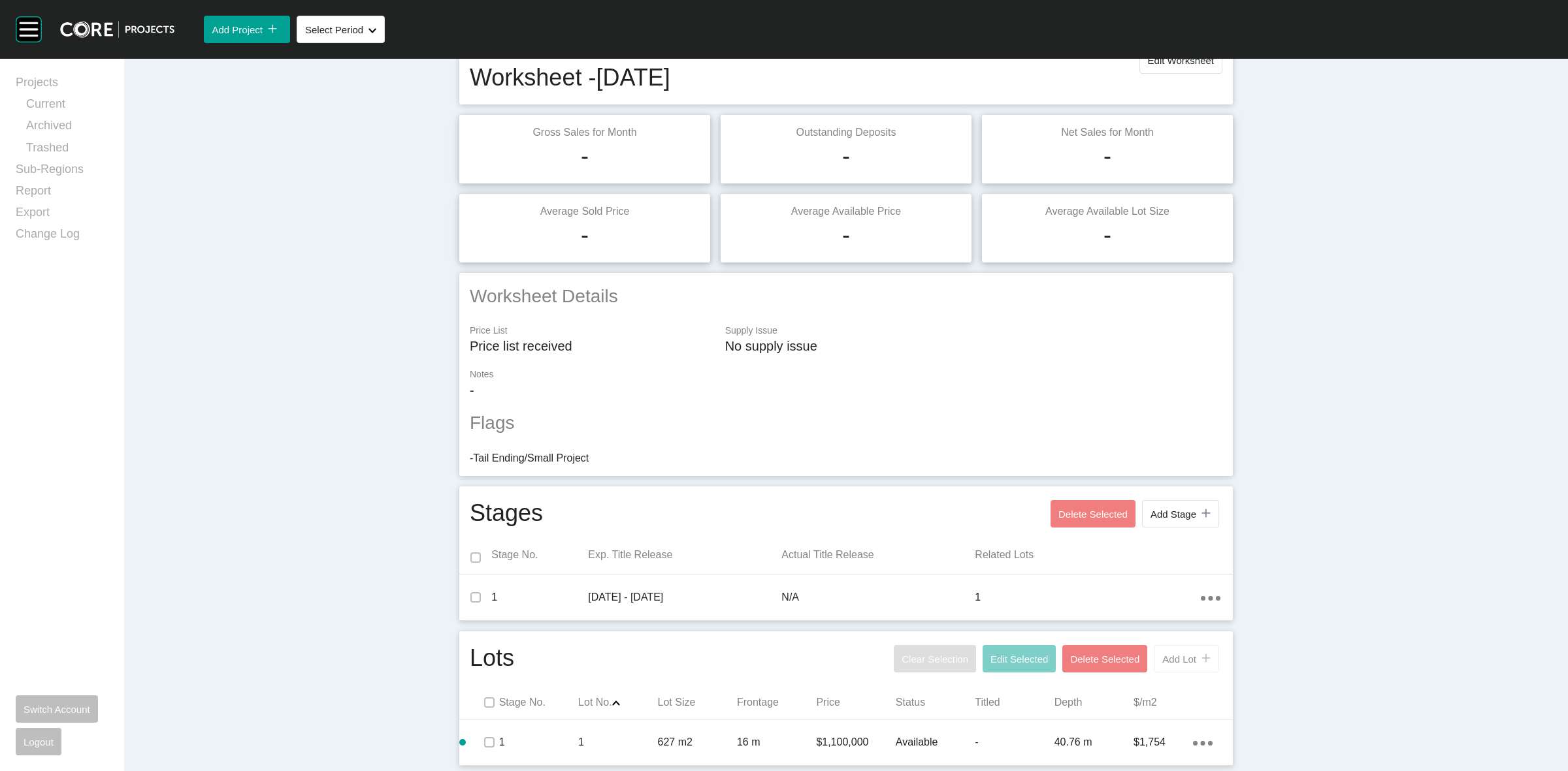
click at [1171, 655] on span "Add Lot" at bounding box center [1179, 659] width 34 height 12
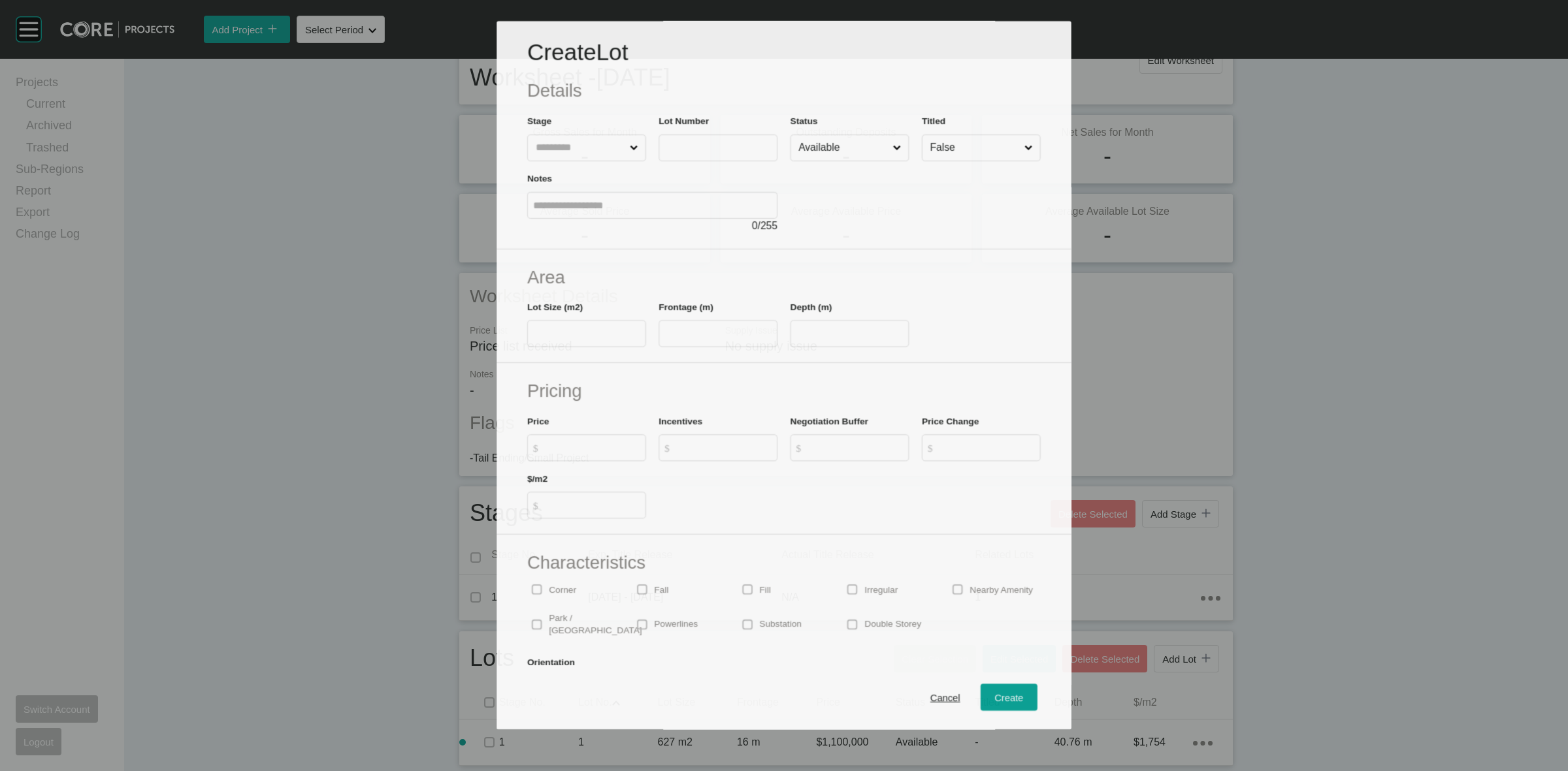
scroll to position [70, 0]
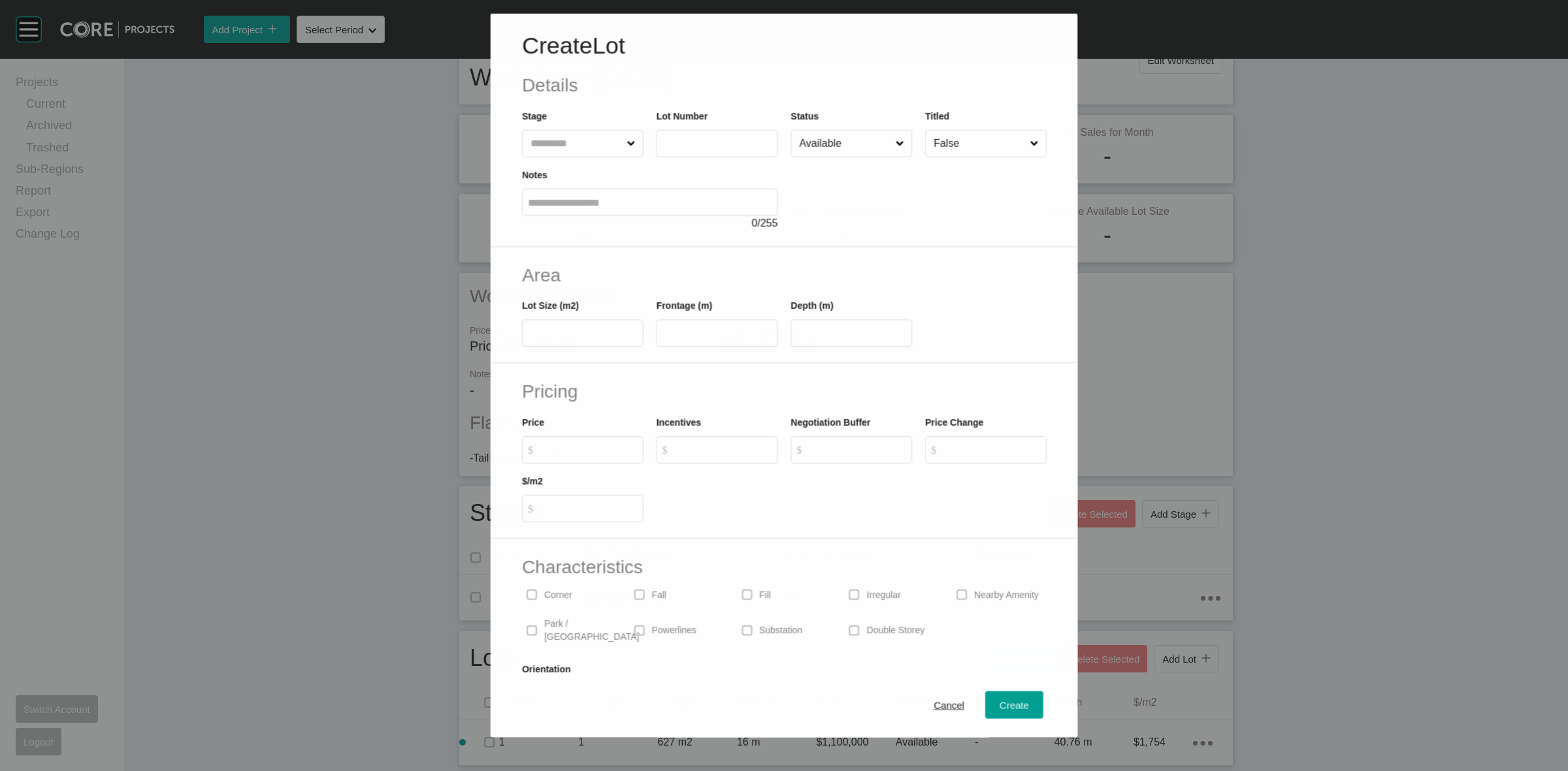
click at [570, 149] on input "text" at bounding box center [576, 142] width 96 height 26
type input "*"
type input "***"
type input "**"
type input "****"
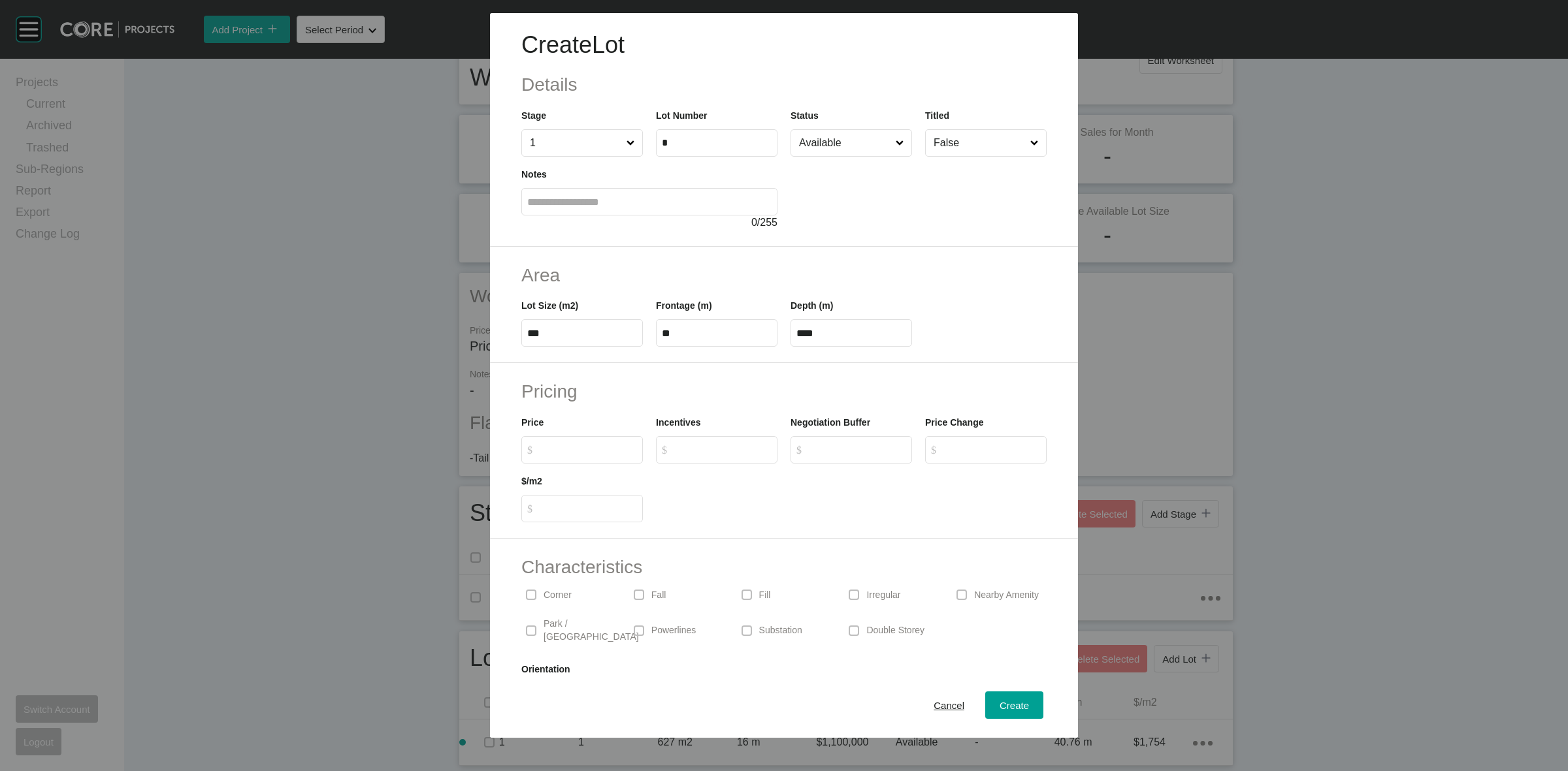
click at [598, 449] on input "$ Created with Sketch. $" at bounding box center [588, 450] width 97 height 12
type input "*******"
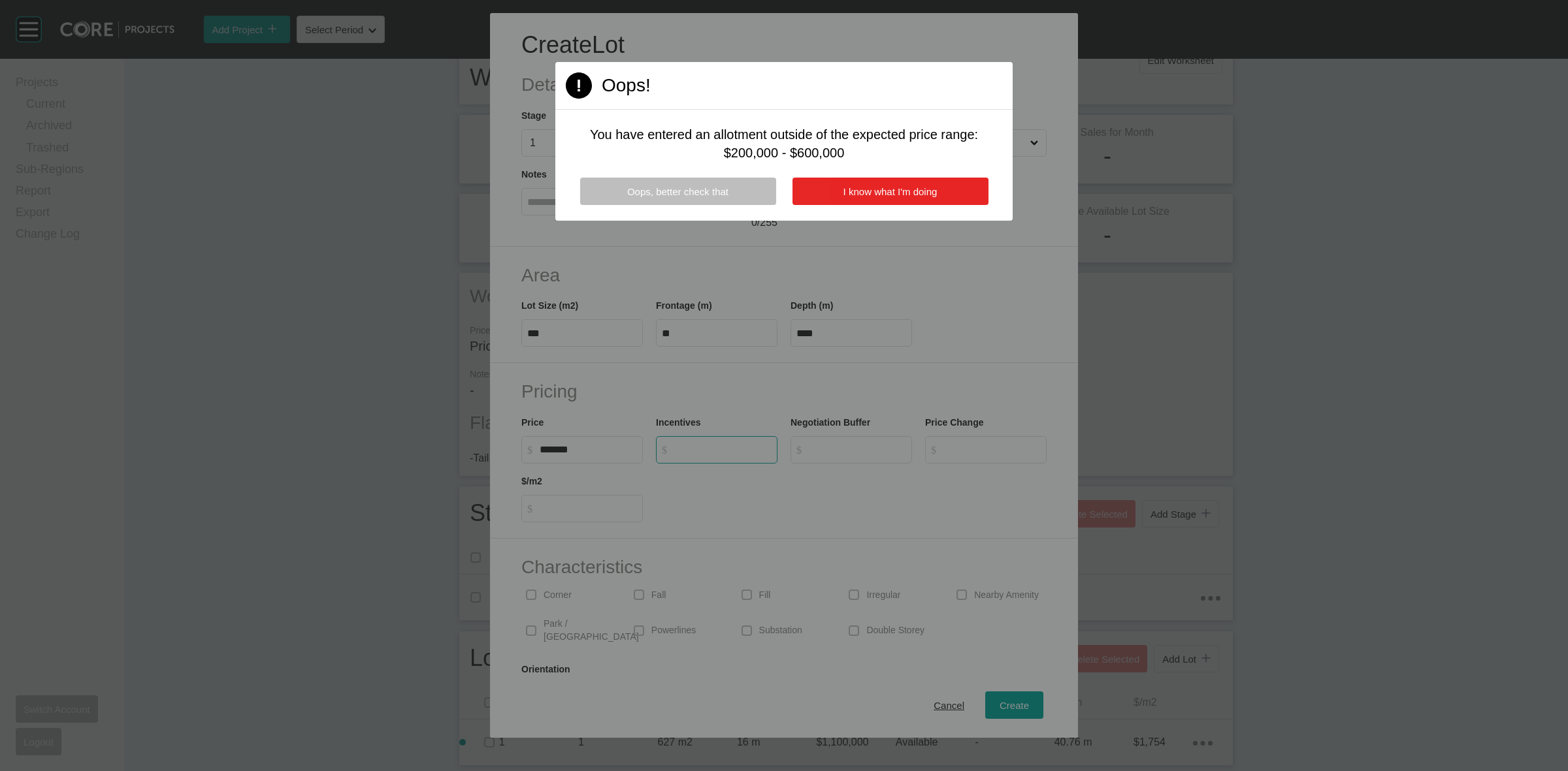
type input "*"
click at [844, 196] on span "I know what I'm doing" at bounding box center [891, 192] width 94 height 12
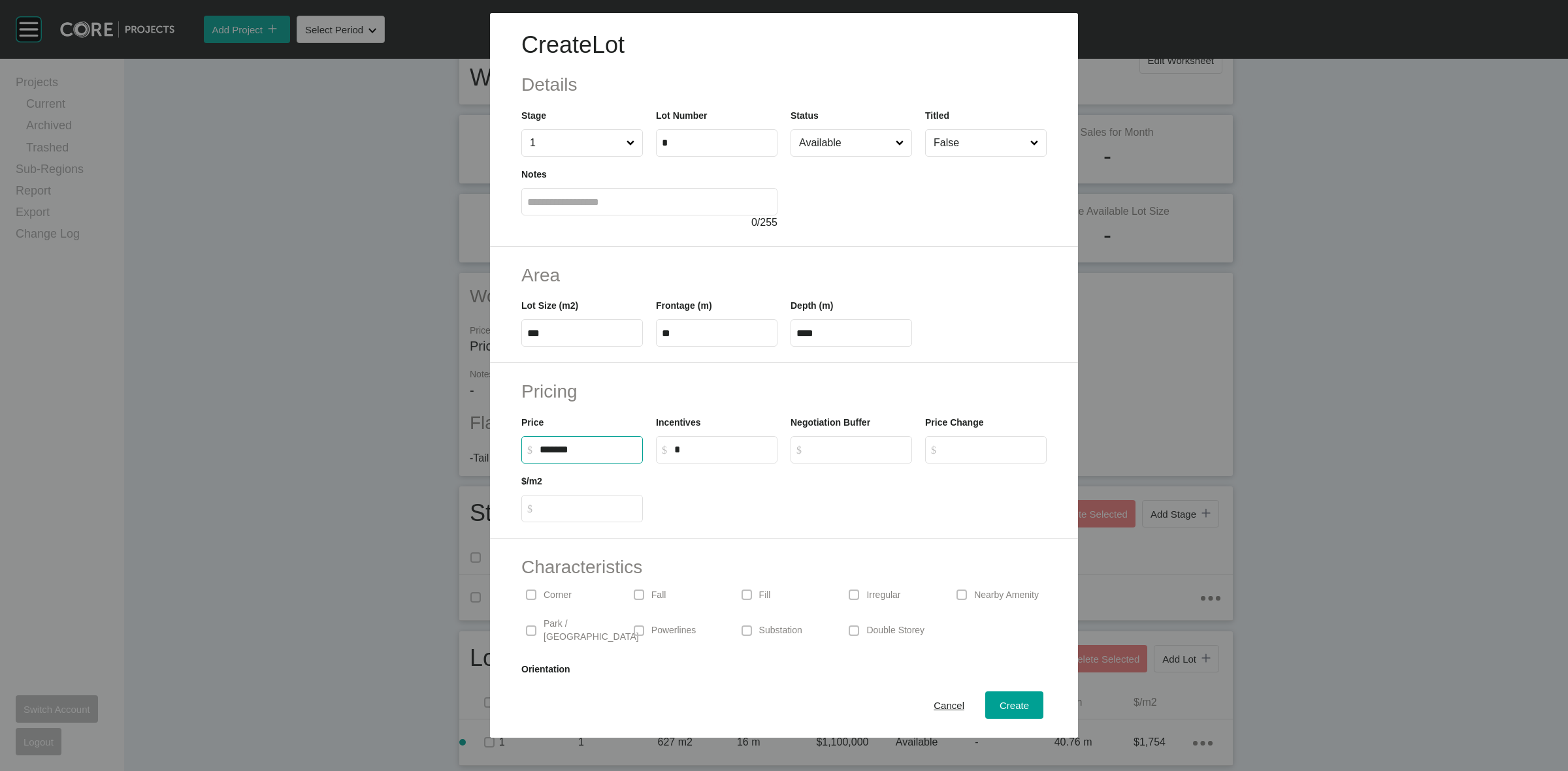
click at [592, 451] on input "*******" at bounding box center [588, 450] width 97 height 12
type input "*********"
type input "*****"
click at [996, 699] on div "Create" at bounding box center [1013, 706] width 36 height 17
type input "*"
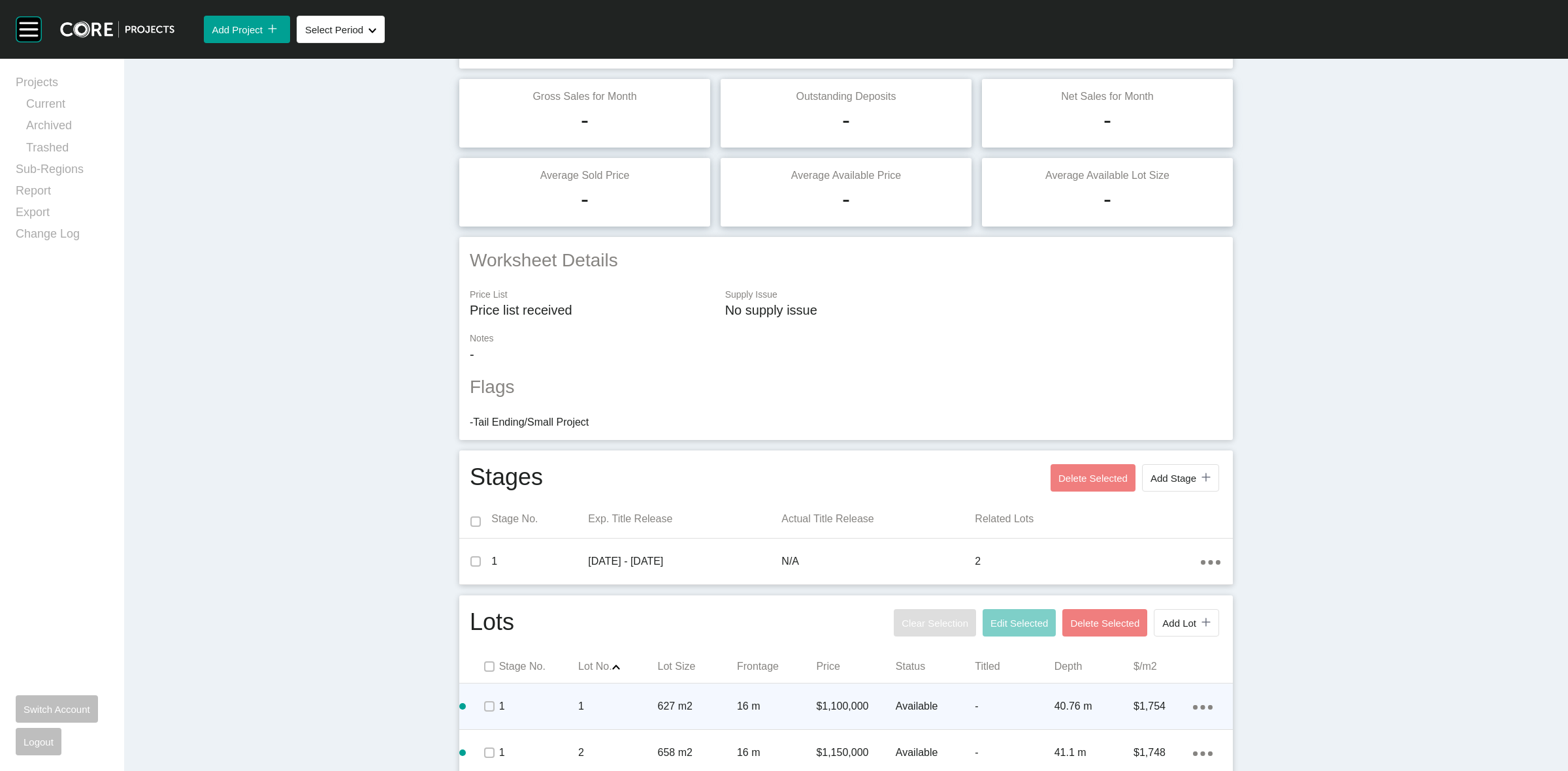
scroll to position [116, 0]
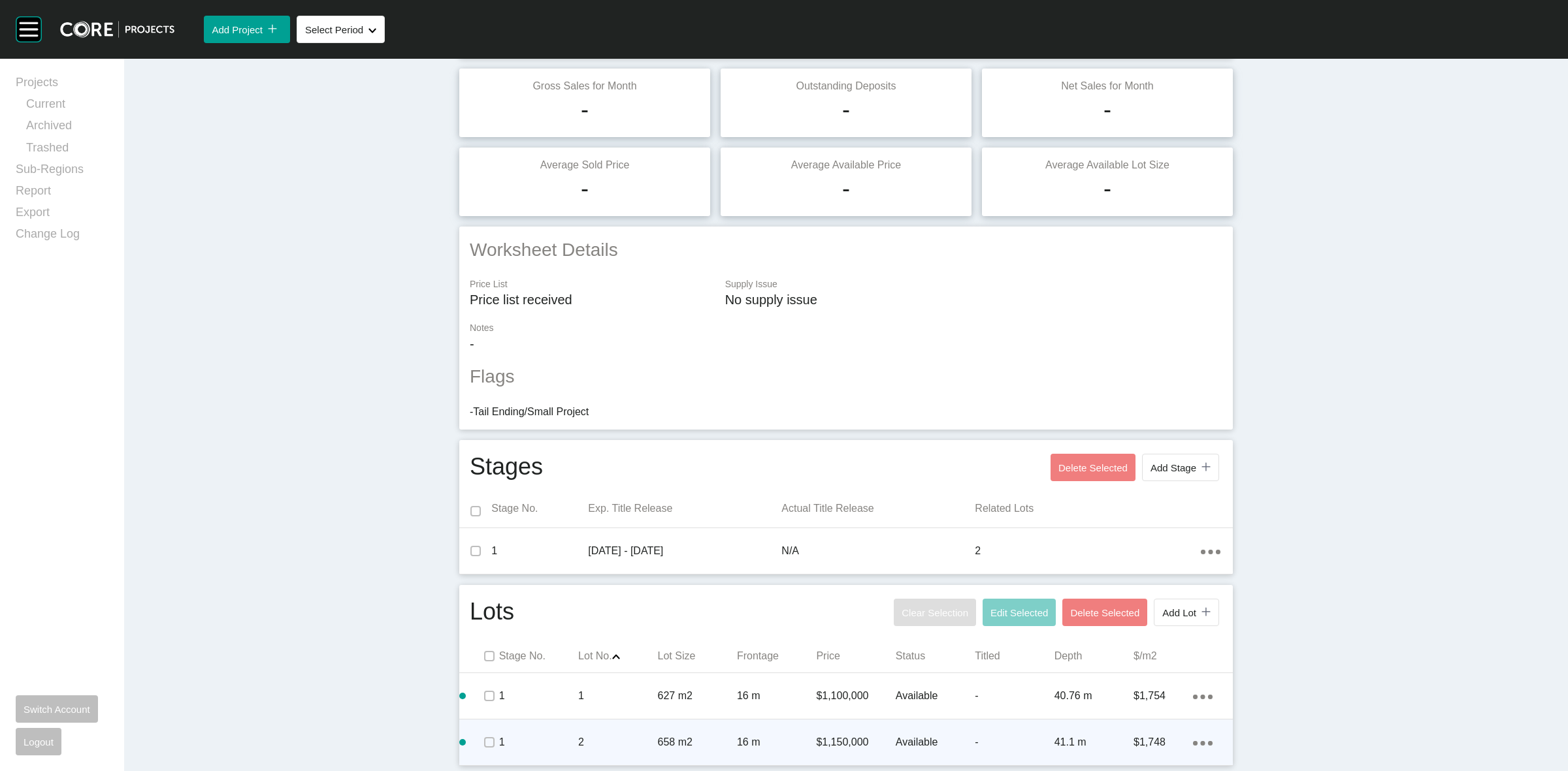
click at [1193, 740] on div "Action Menu Dots Copy 6 Created with Sketch." at bounding box center [1203, 742] width 19 height 14
click at [1144, 730] on link "Duplicate" at bounding box center [1142, 732] width 49 height 19
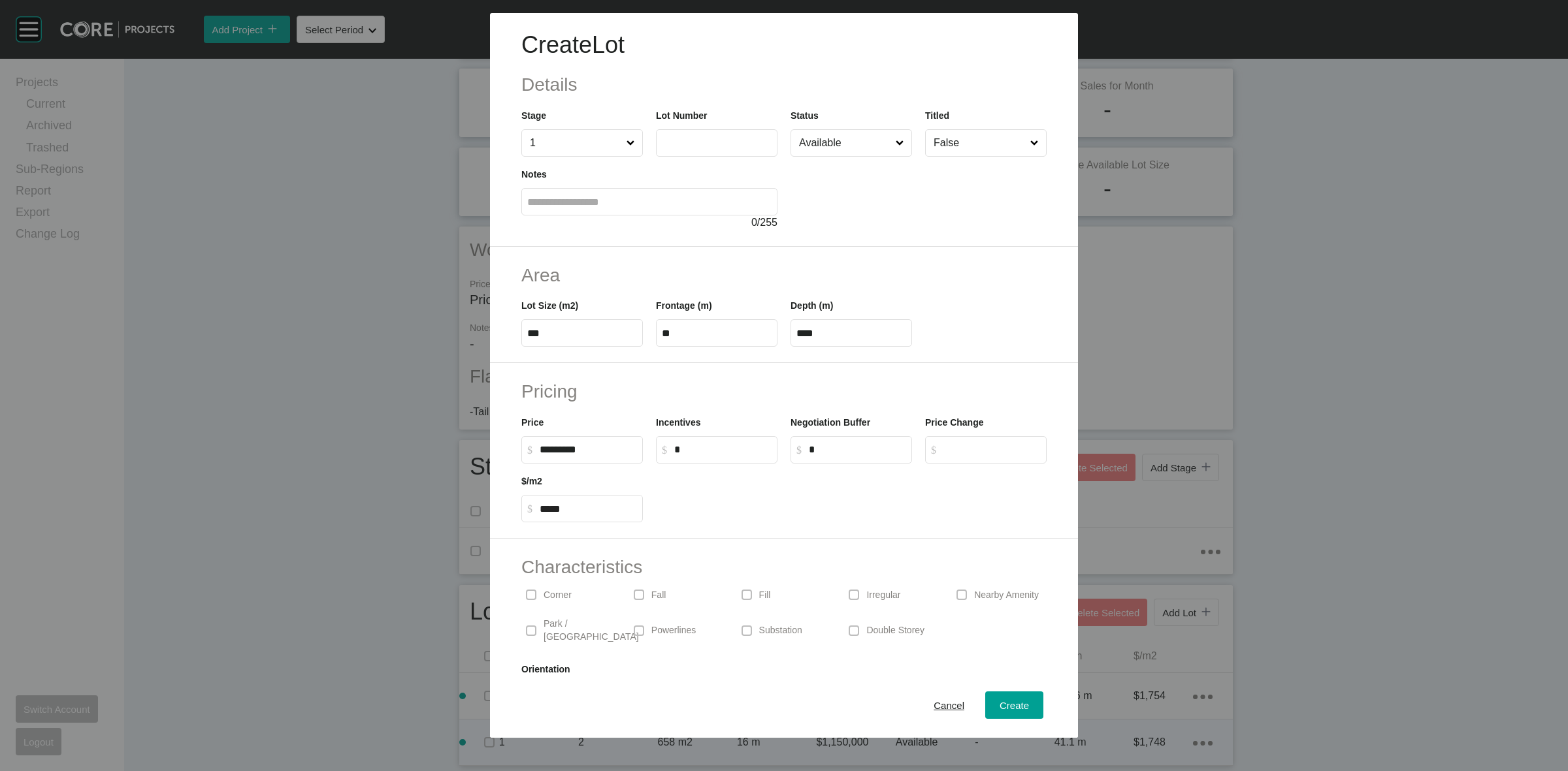
click at [684, 134] on label at bounding box center [717, 142] width 121 height 27
click at [684, 137] on input "text" at bounding box center [717, 142] width 110 height 12
type input "*"
click at [583, 332] on input "***" at bounding box center [582, 334] width 110 height 12
type input "***"
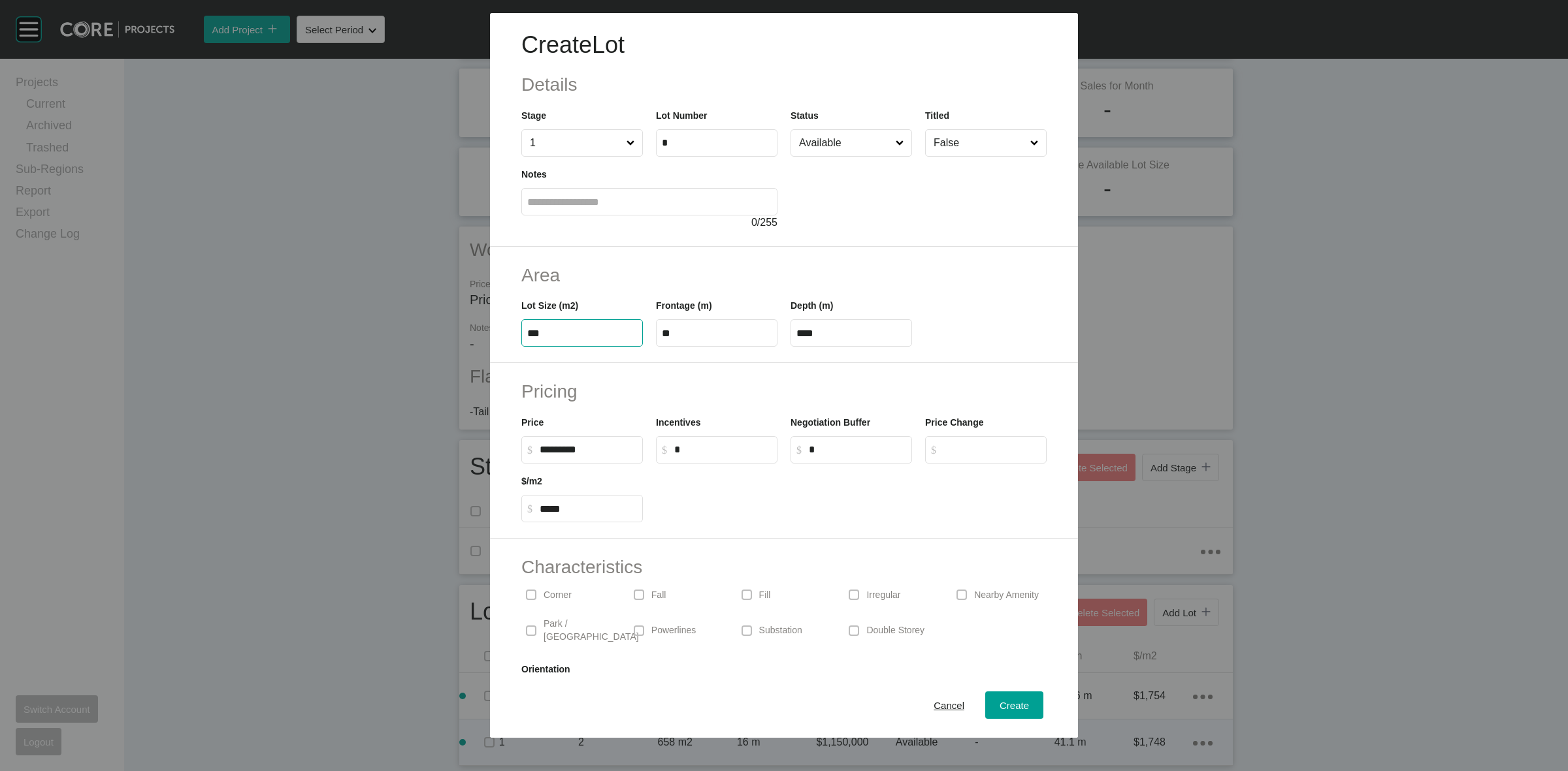
type input "****"
type input "*****"
click at [1007, 711] on div "Create" at bounding box center [1013, 706] width 36 height 17
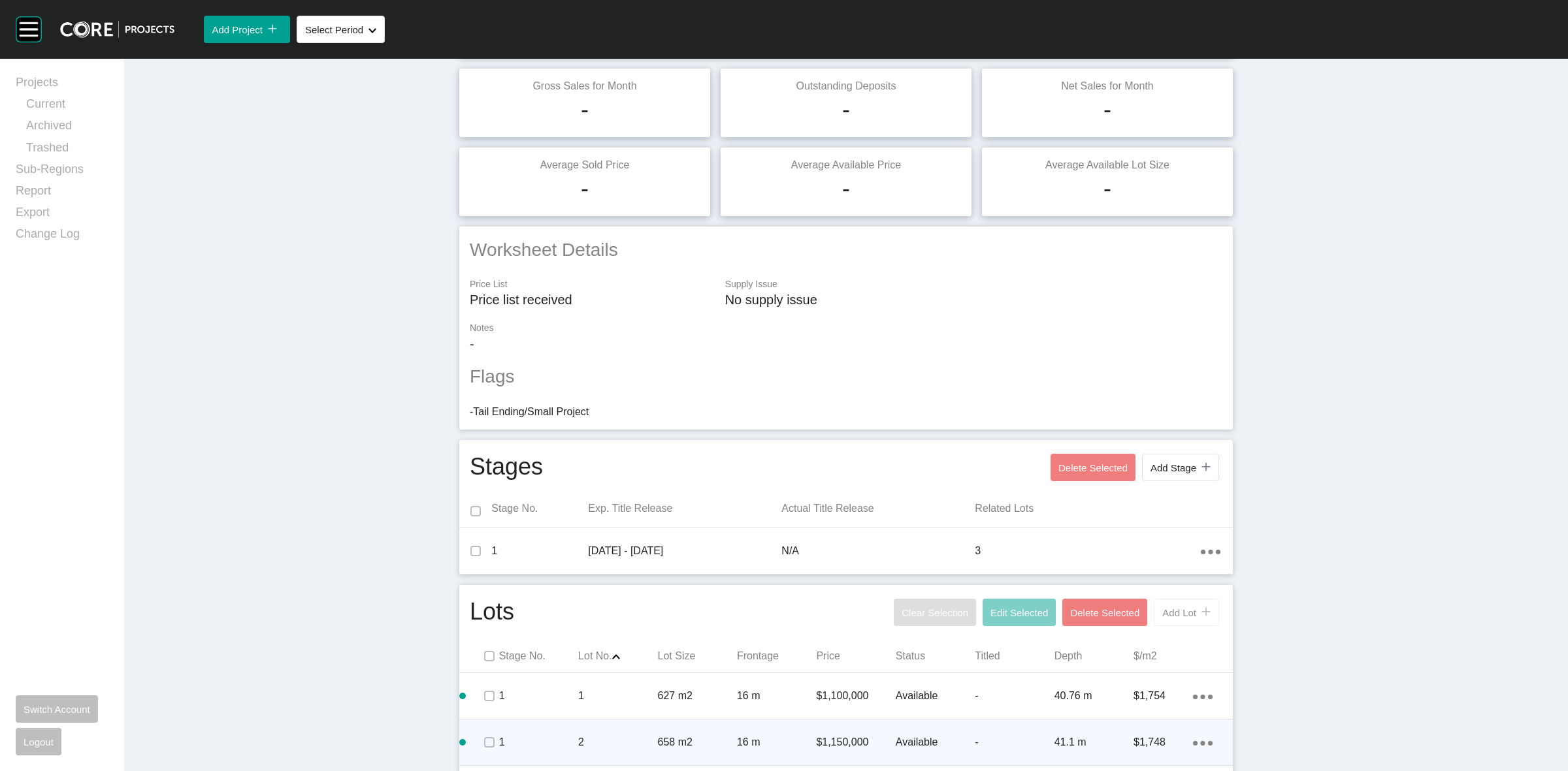
click at [1173, 614] on span "Add Lot" at bounding box center [1179, 613] width 34 height 12
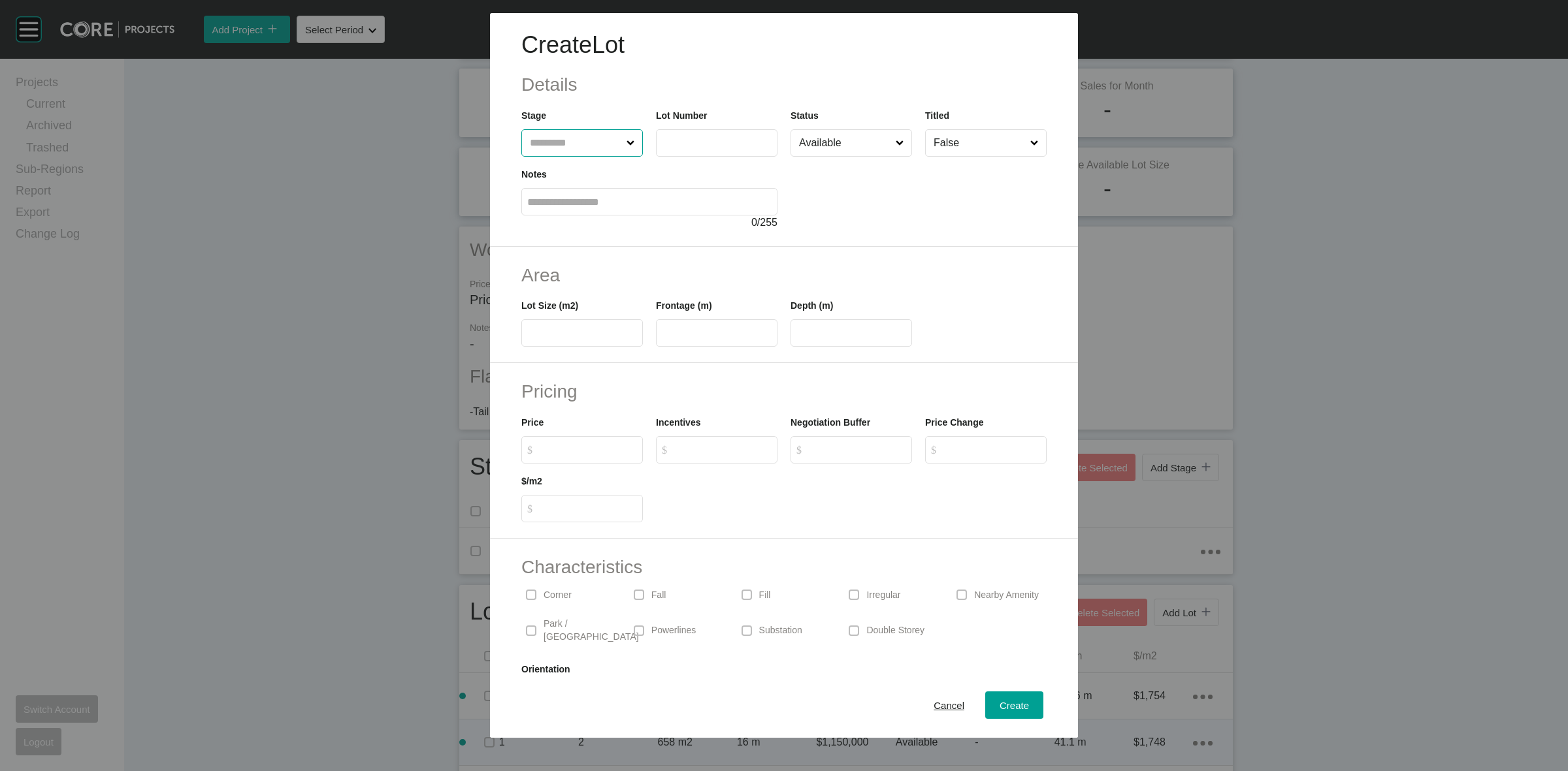
click at [558, 141] on input "text" at bounding box center [575, 142] width 96 height 26
type input "*"
click at [612, 336] on input "text" at bounding box center [582, 334] width 110 height 12
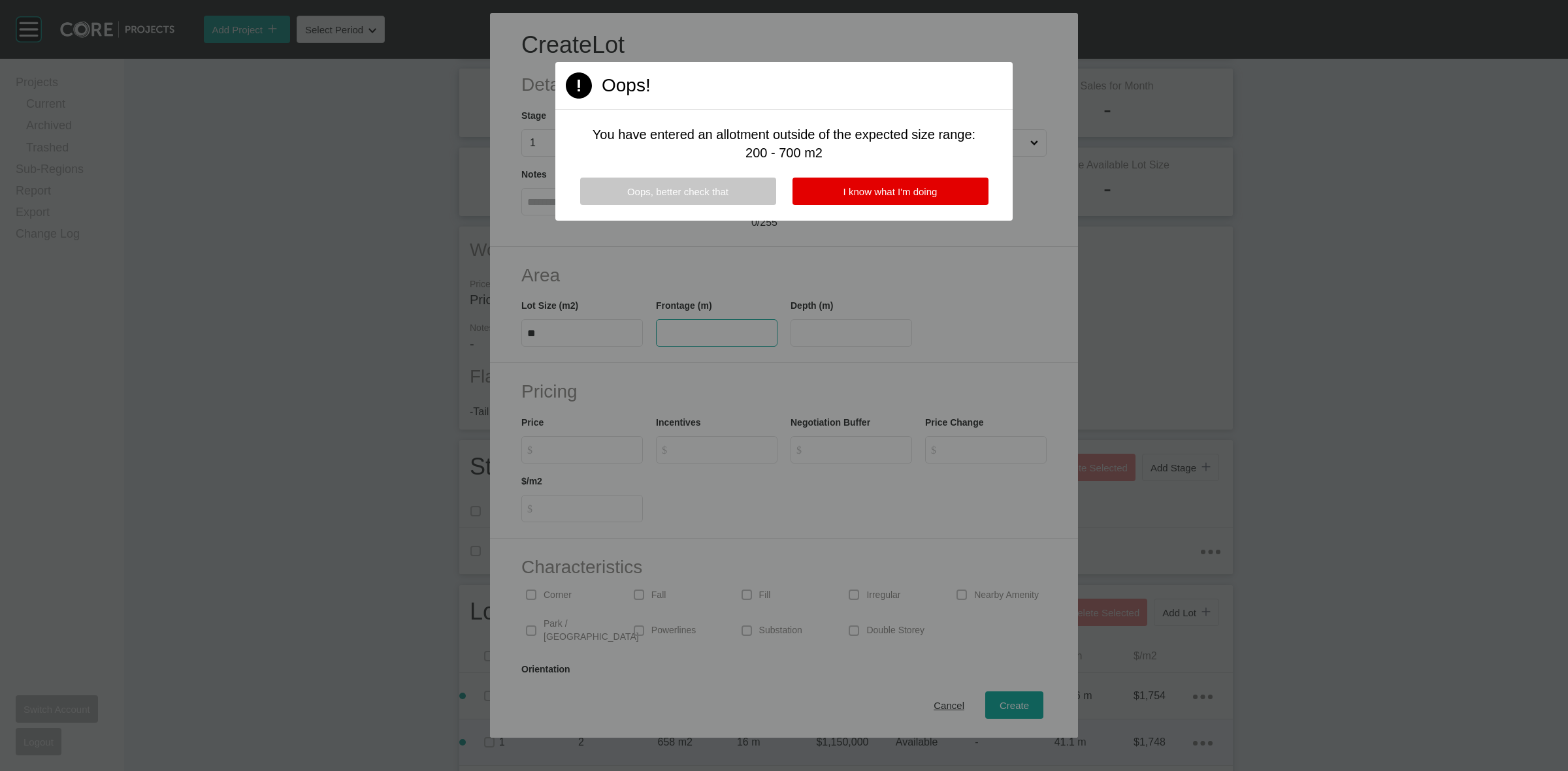
click at [720, 193] on span "Oops, better check that" at bounding box center [677, 192] width 101 height 12
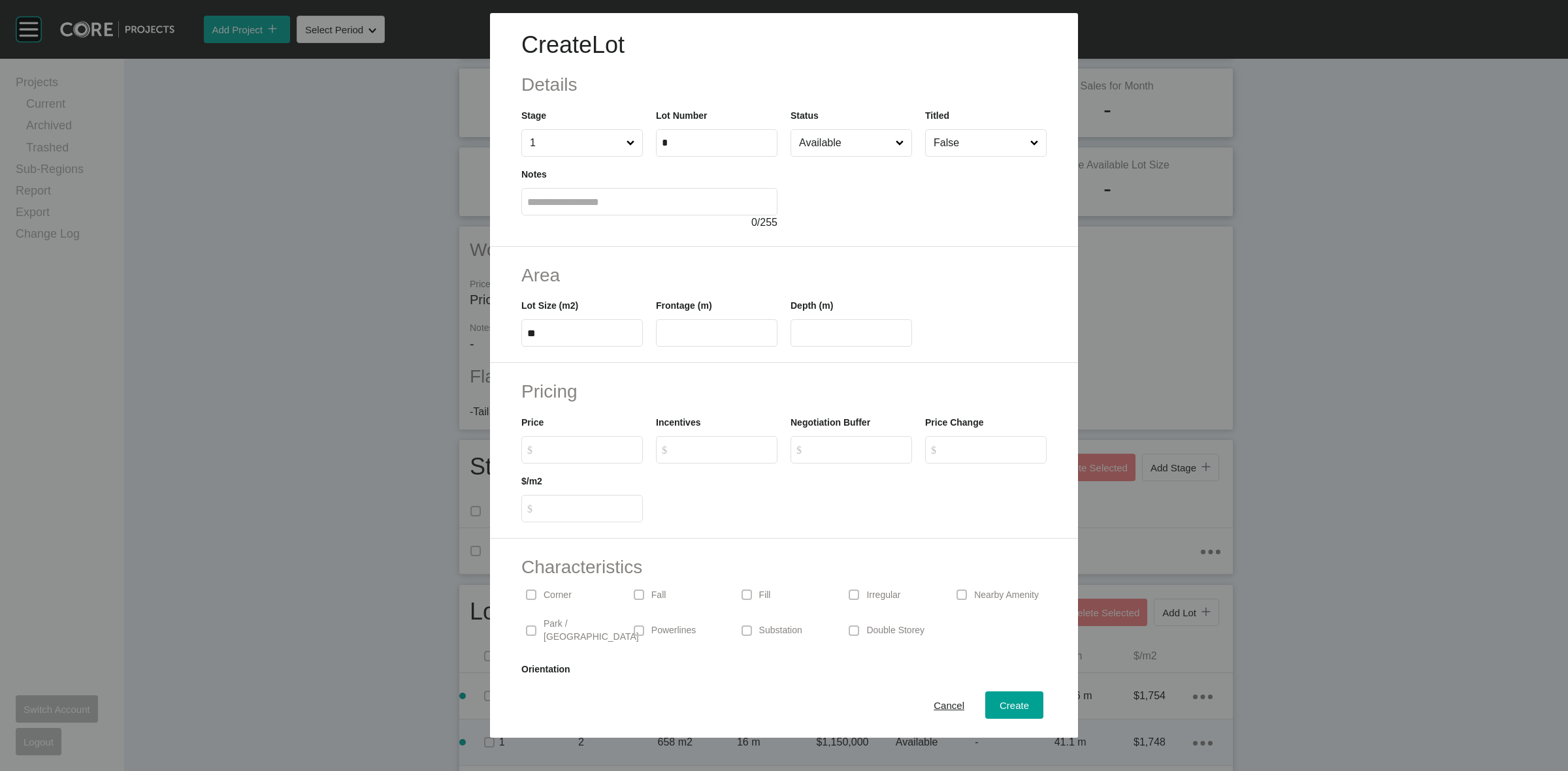
click at [616, 331] on input "**" at bounding box center [582, 334] width 110 height 12
type input "*"
type input "***"
type input "*****"
type input "****"
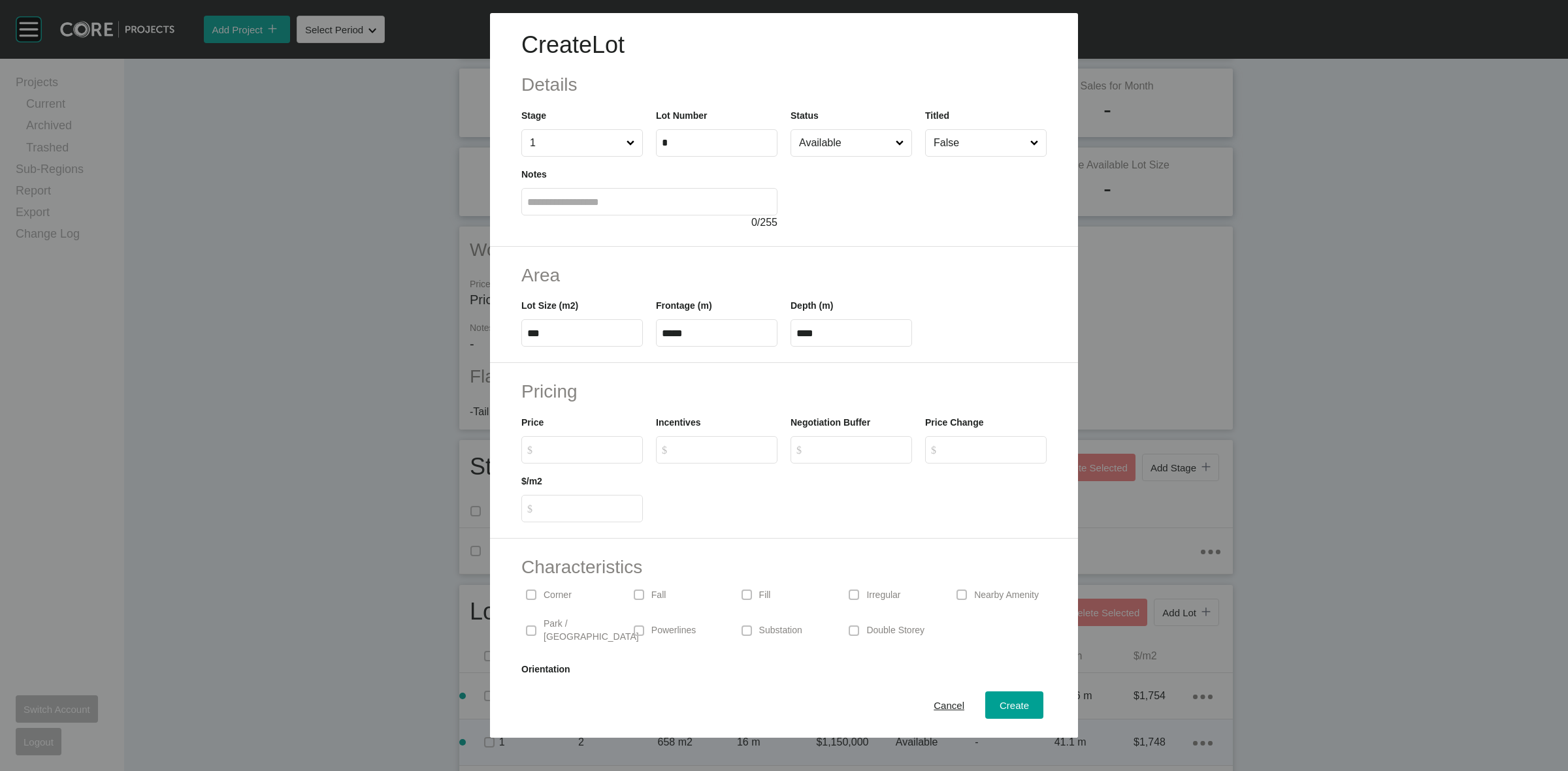
click at [574, 441] on label "$ Created with Sketch. $" at bounding box center [582, 450] width 121 height 27
click at [574, 444] on input "$ Created with Sketch. $" at bounding box center [588, 450] width 97 height 12
type input "*******"
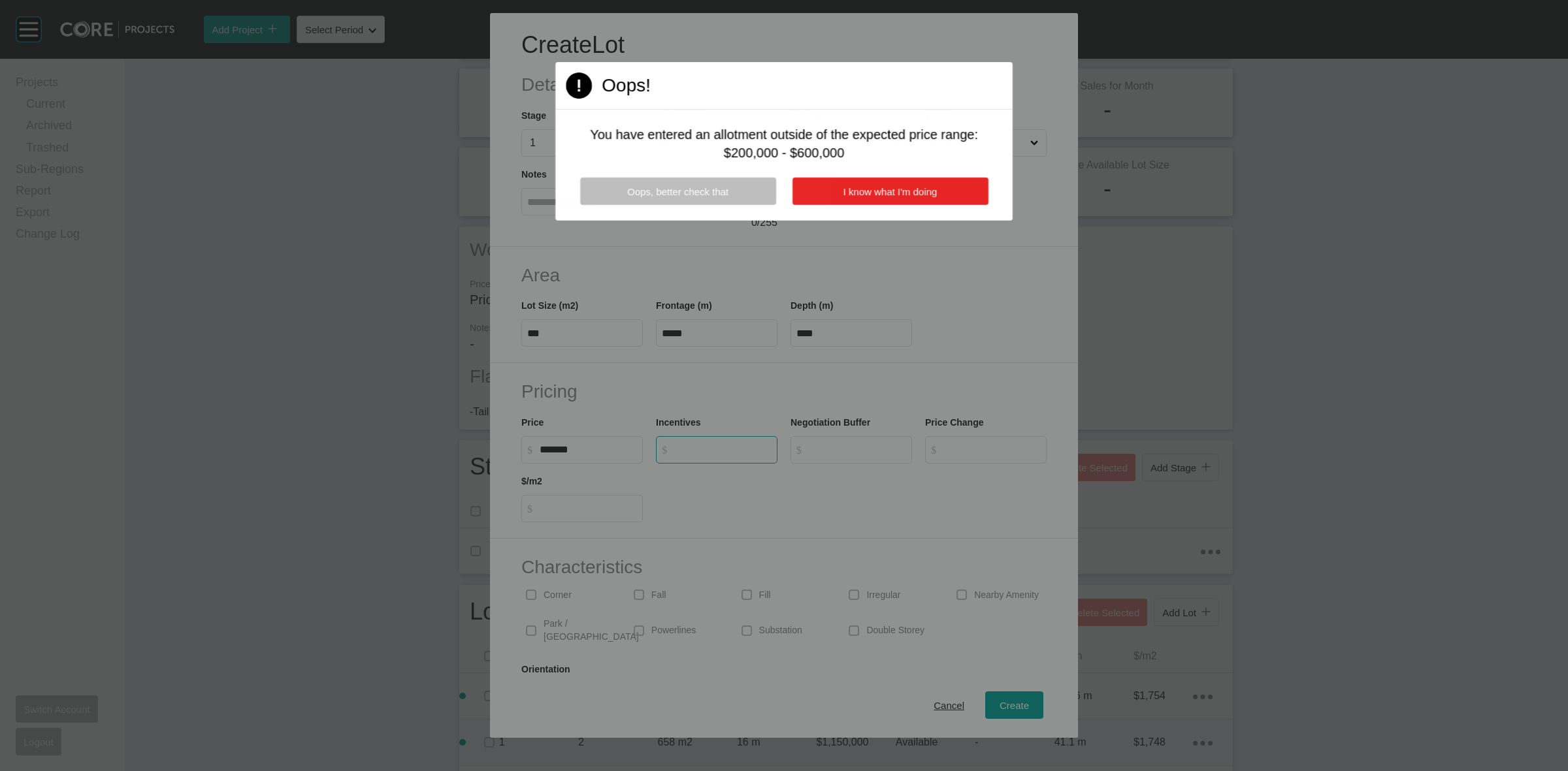
type input "*"
click at [902, 188] on span "I know what I'm doing" at bounding box center [891, 192] width 94 height 12
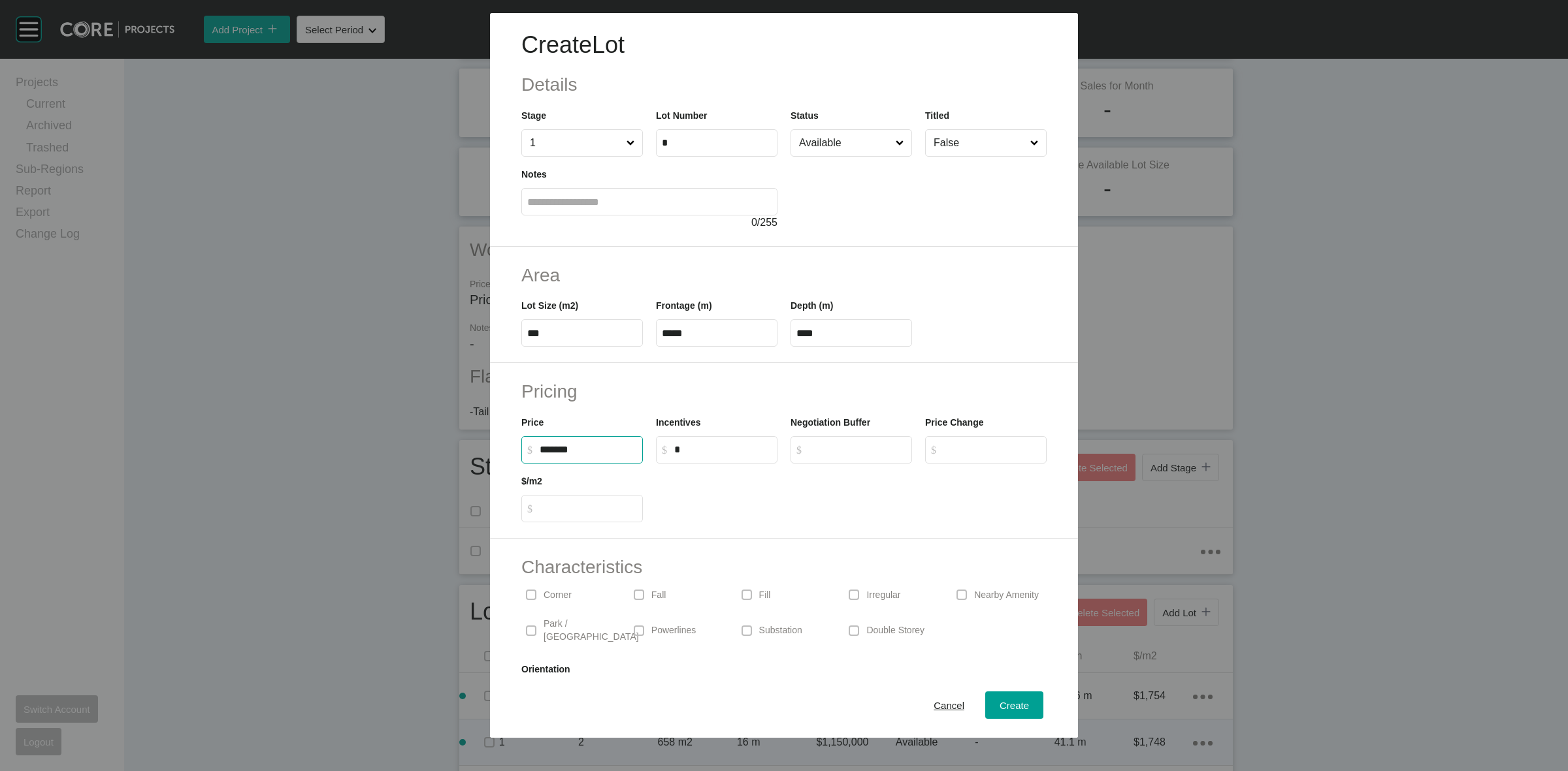
click at [614, 450] on input "*******" at bounding box center [588, 450] width 97 height 12
type input "*********"
type input "*****"
click at [866, 589] on p "Irregular" at bounding box center [882, 596] width 34 height 13
click at [1008, 697] on div "Create" at bounding box center [1013, 706] width 36 height 17
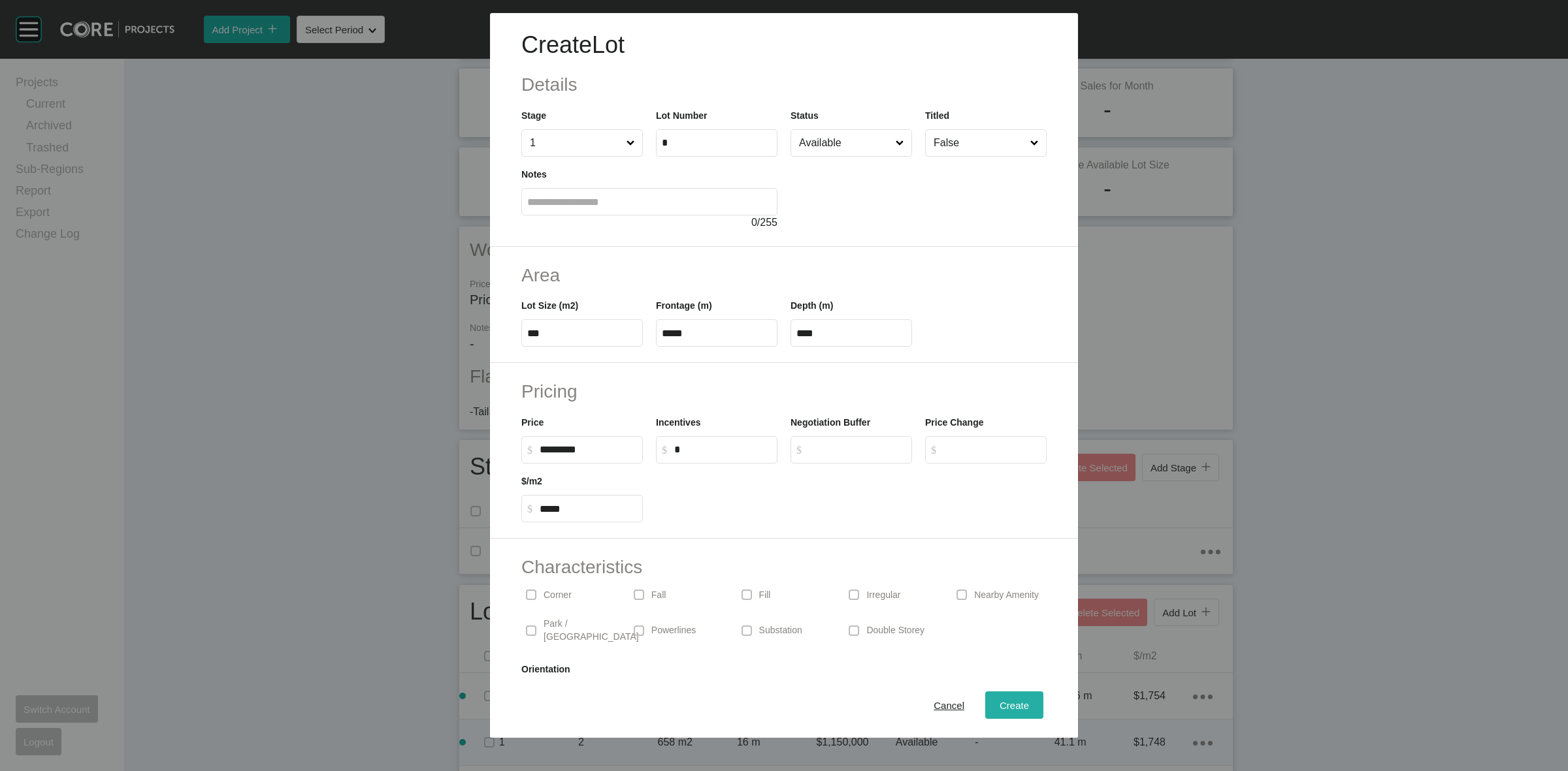
type input "*"
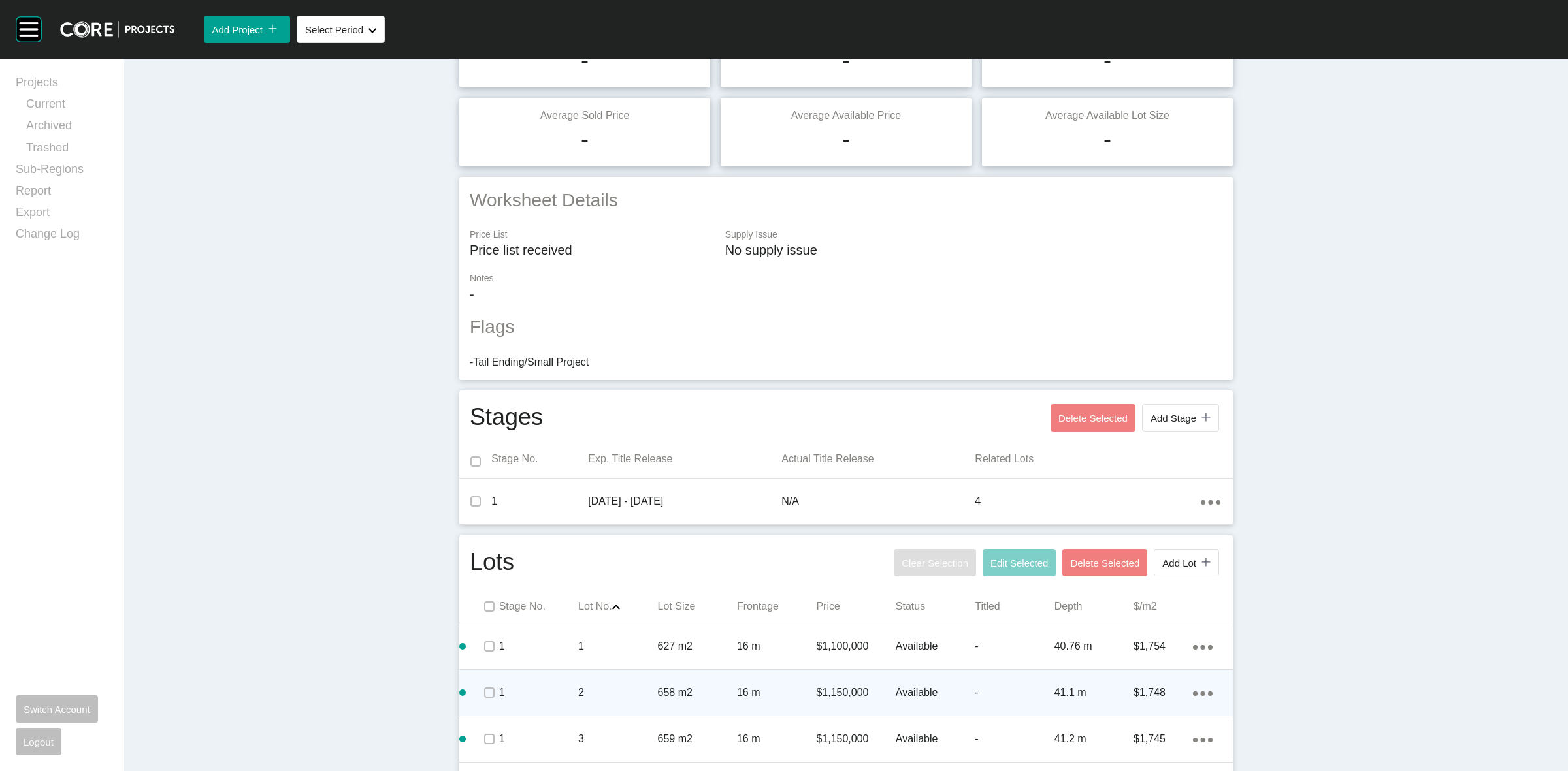
scroll to position [209, 0]
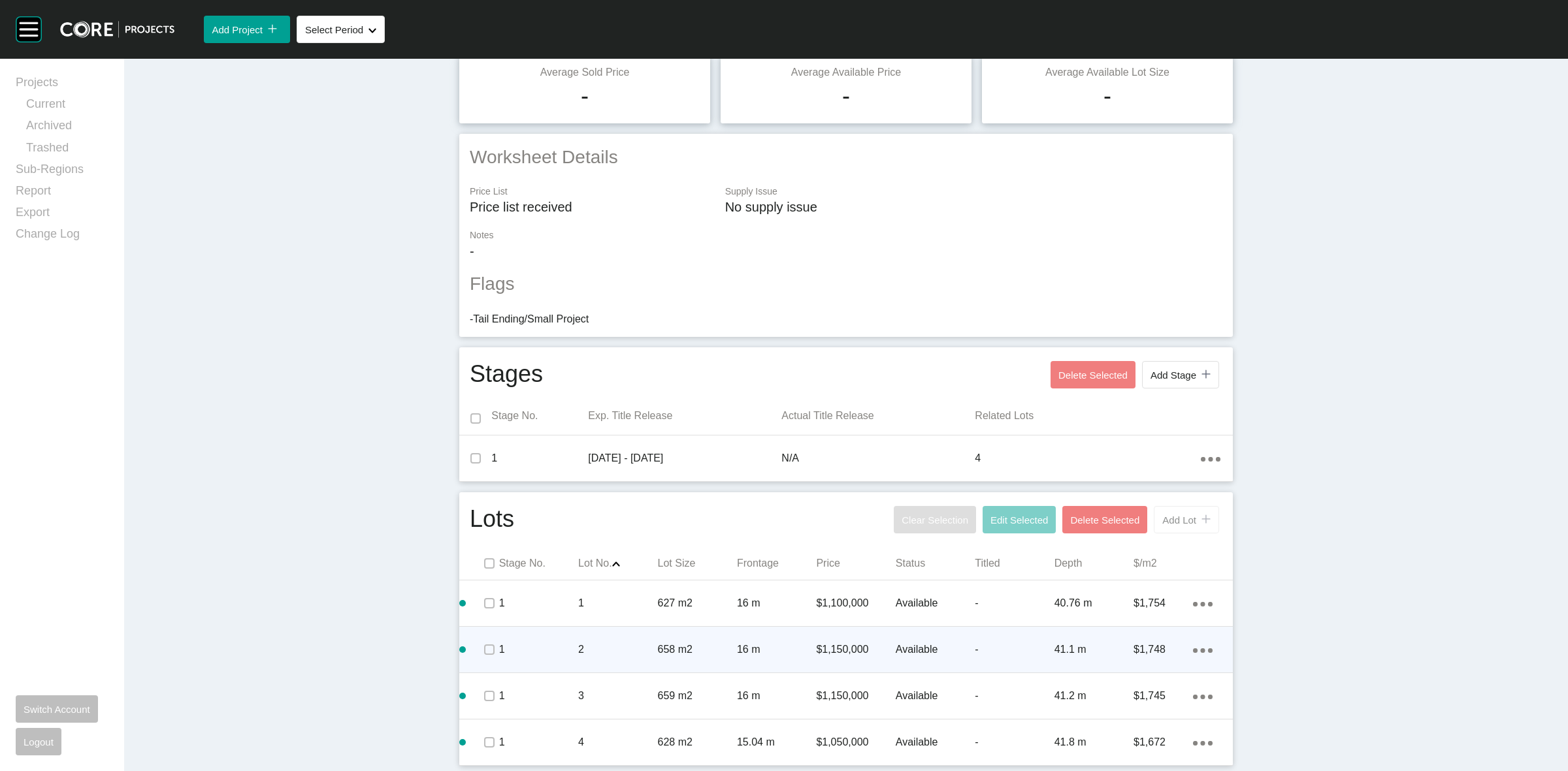
click at [1202, 518] on rect at bounding box center [1206, 519] width 15 height 15
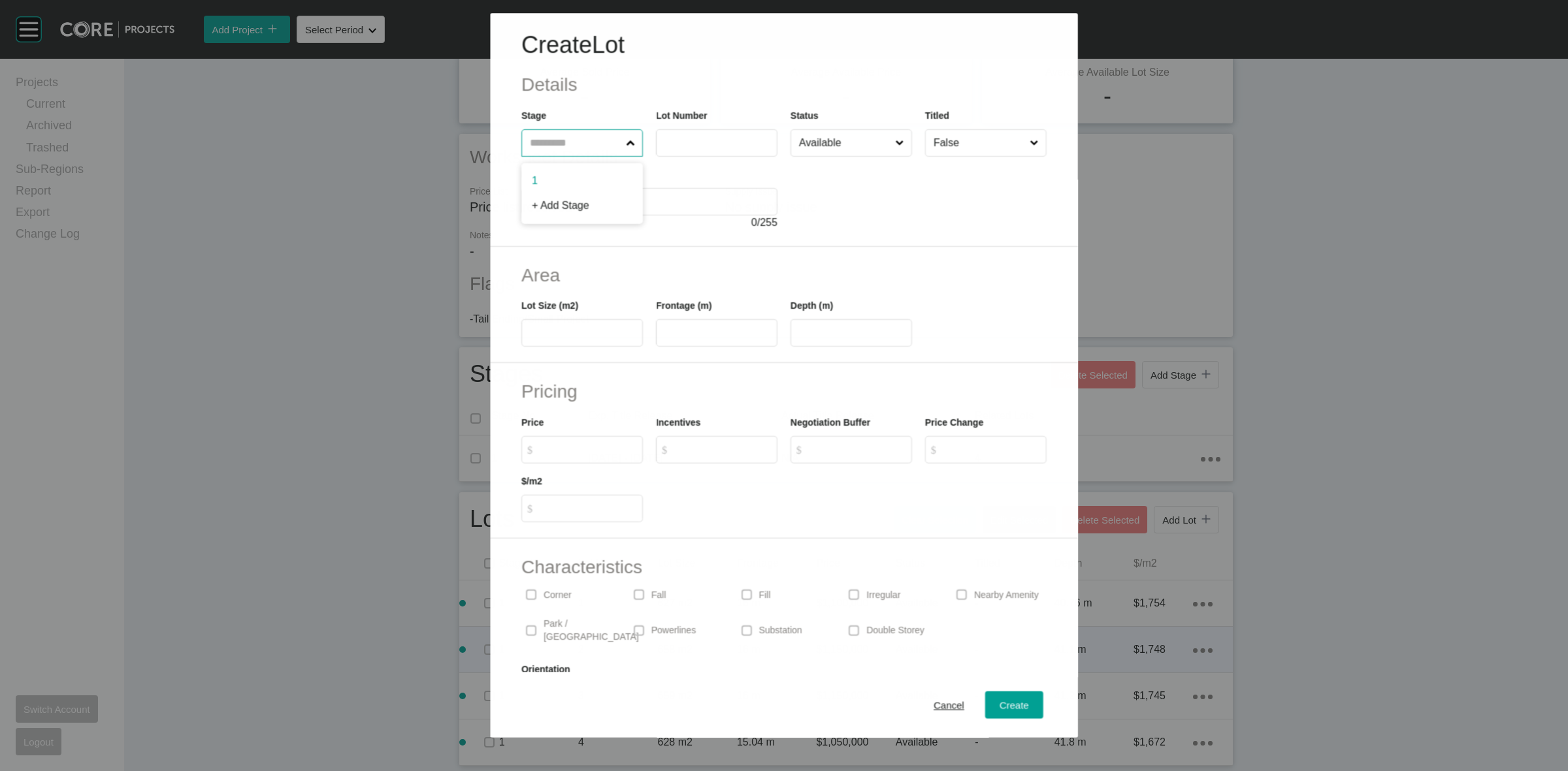
click at [552, 149] on input "text" at bounding box center [575, 142] width 96 height 26
type input "*"
type input "***"
click at [707, 338] on input "text" at bounding box center [717, 334] width 110 height 12
type input "****"
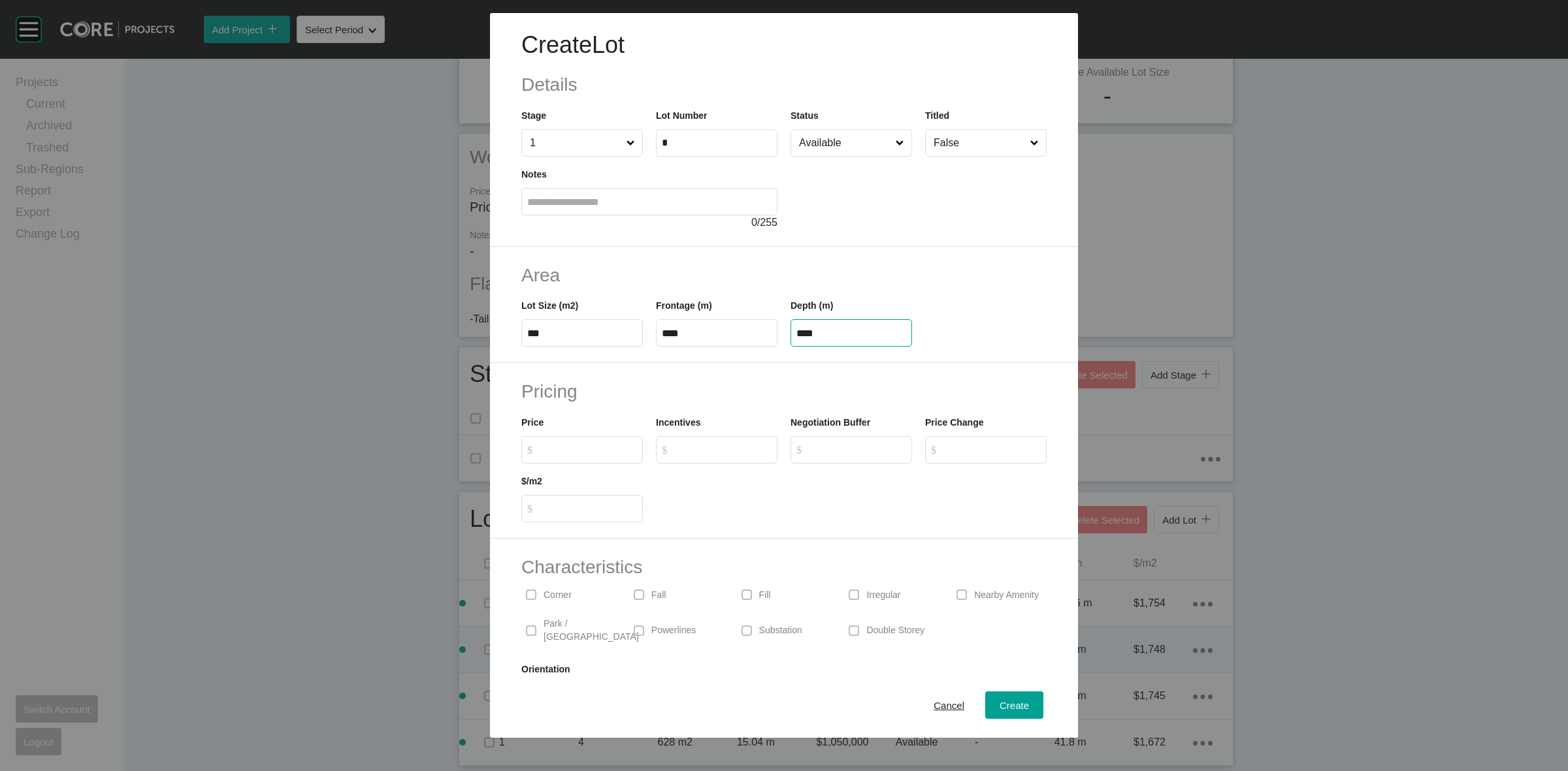
type input "****"
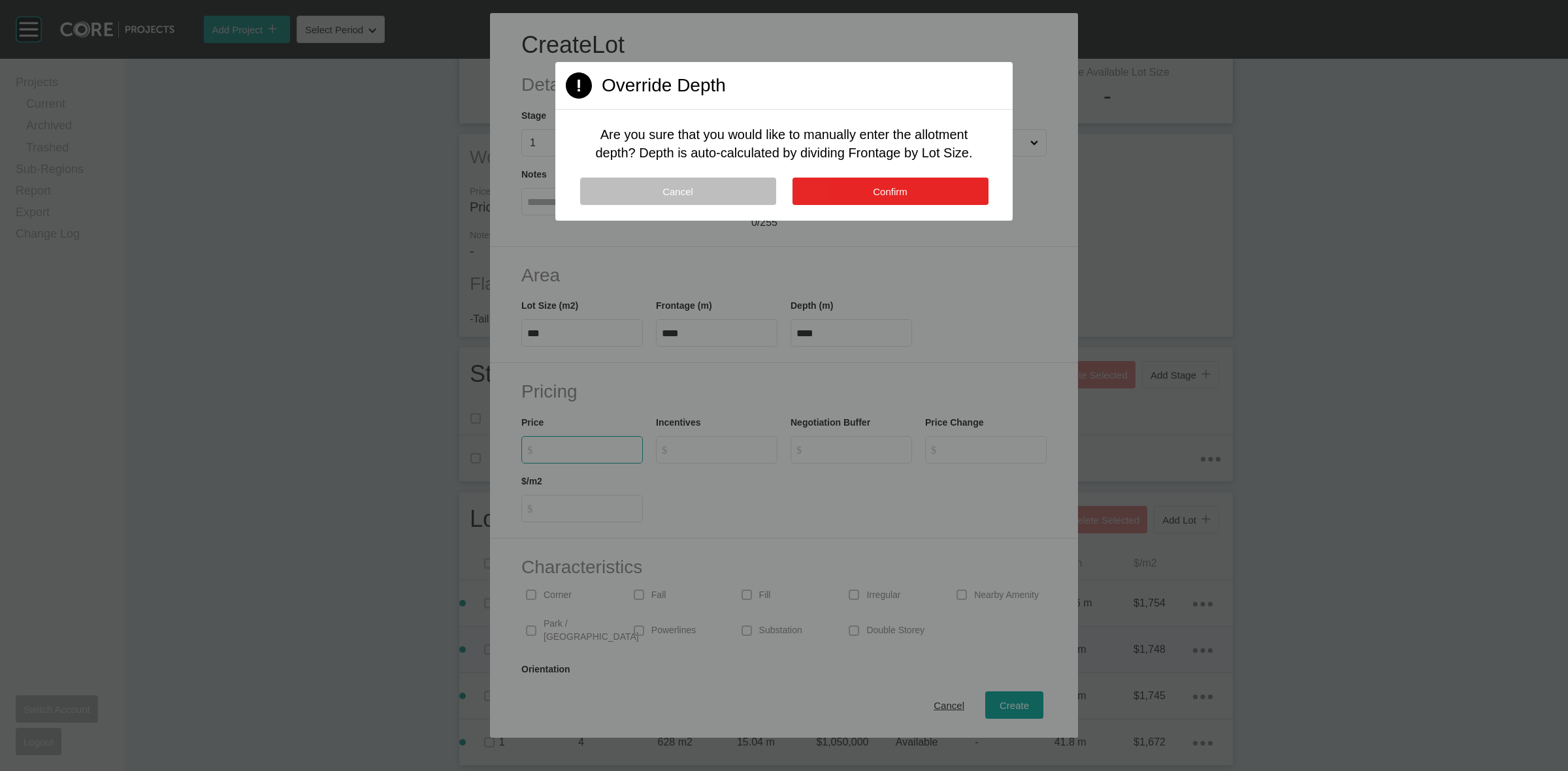
click at [850, 192] on button "Confirm" at bounding box center [891, 192] width 196 height 27
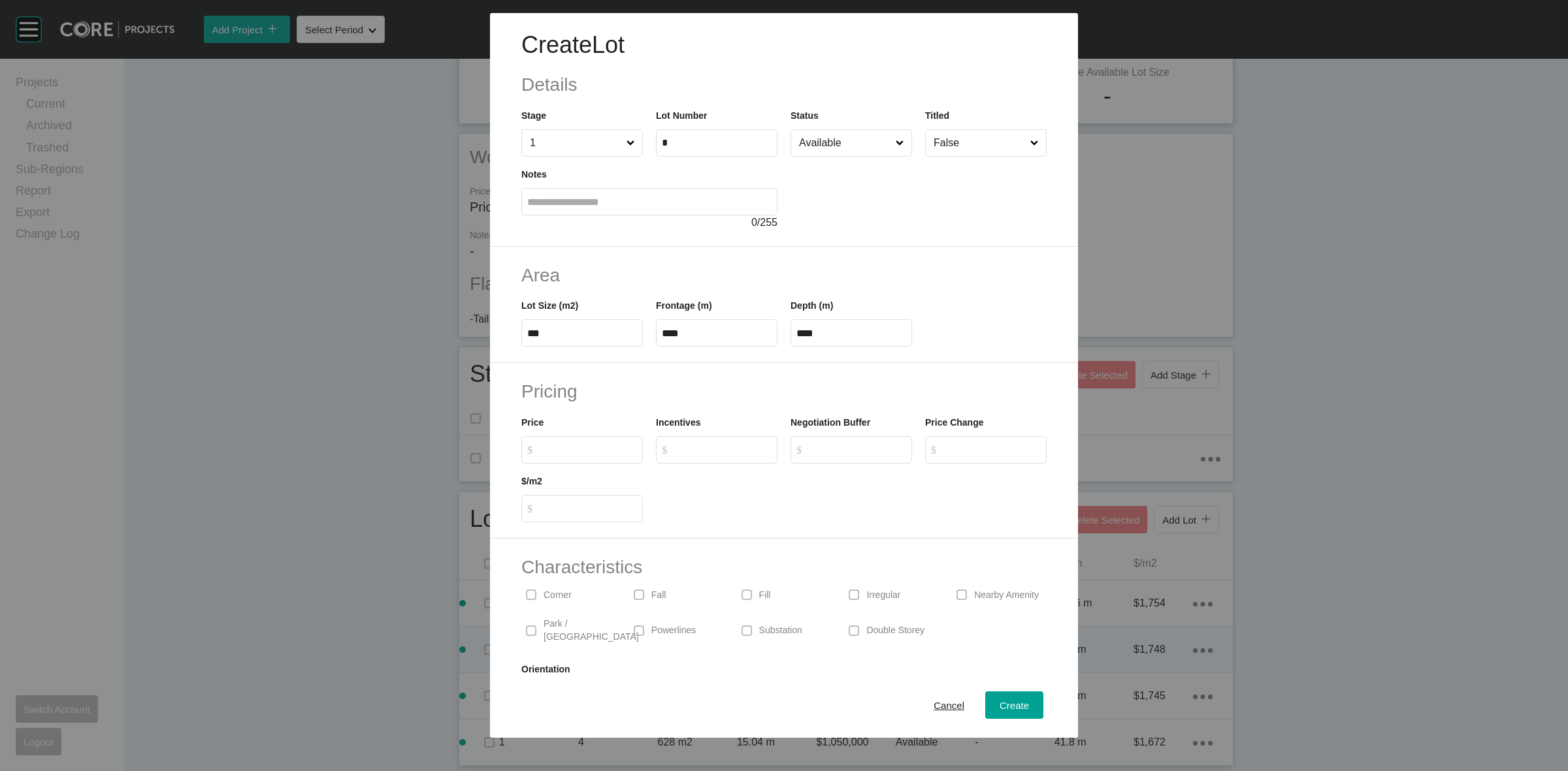
click at [614, 464] on div "$/m2 $ Created with Sketch. $" at bounding box center [583, 493] width 135 height 59
click at [567, 461] on label "$ Created with Sketch. $" at bounding box center [582, 450] width 121 height 27
click at [567, 455] on input "$ Created with Sketch. $" at bounding box center [588, 450] width 97 height 12
type input "*******"
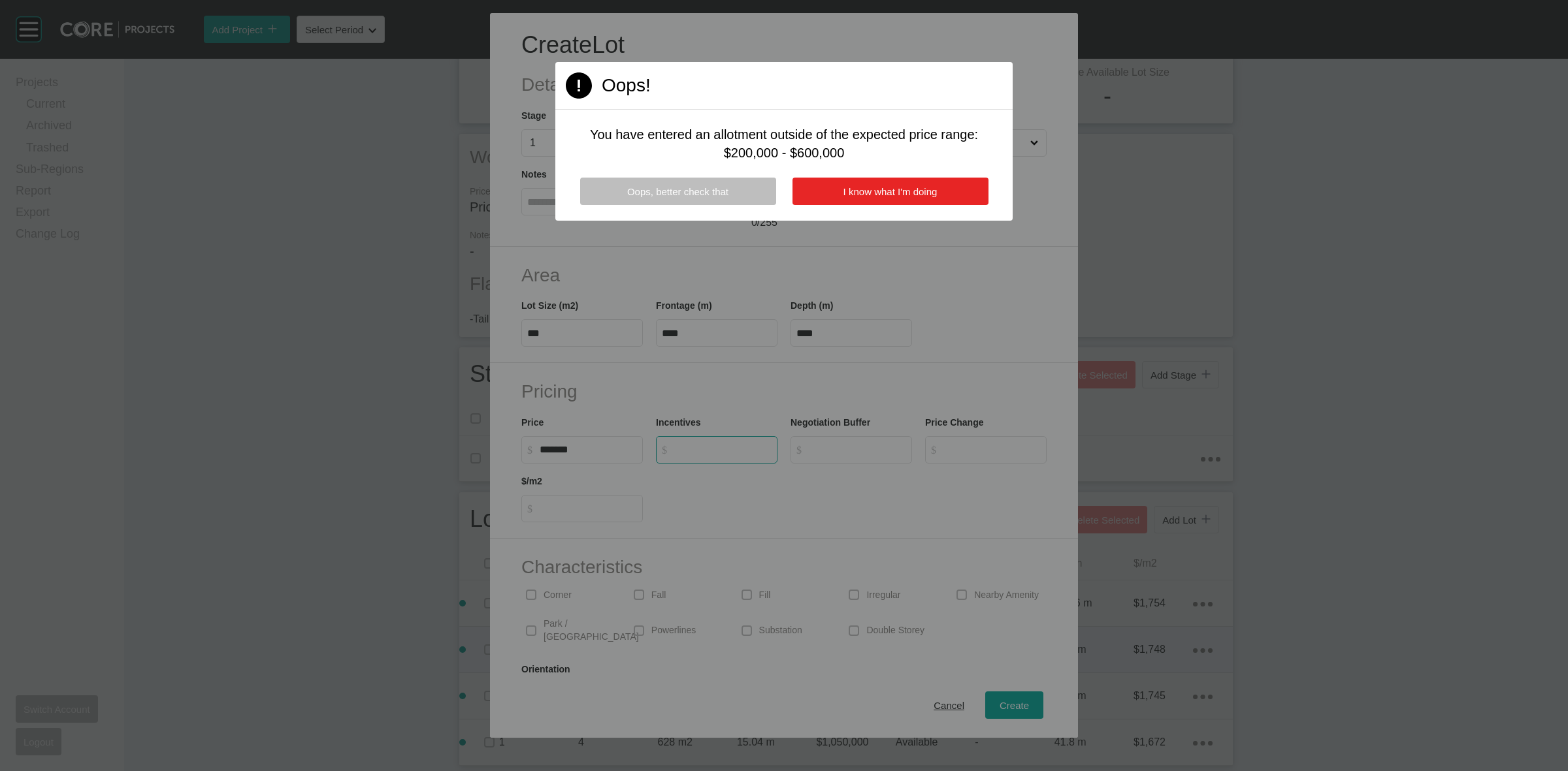
type input "*"
click at [866, 190] on span "I know what I'm doing" at bounding box center [891, 192] width 94 height 12
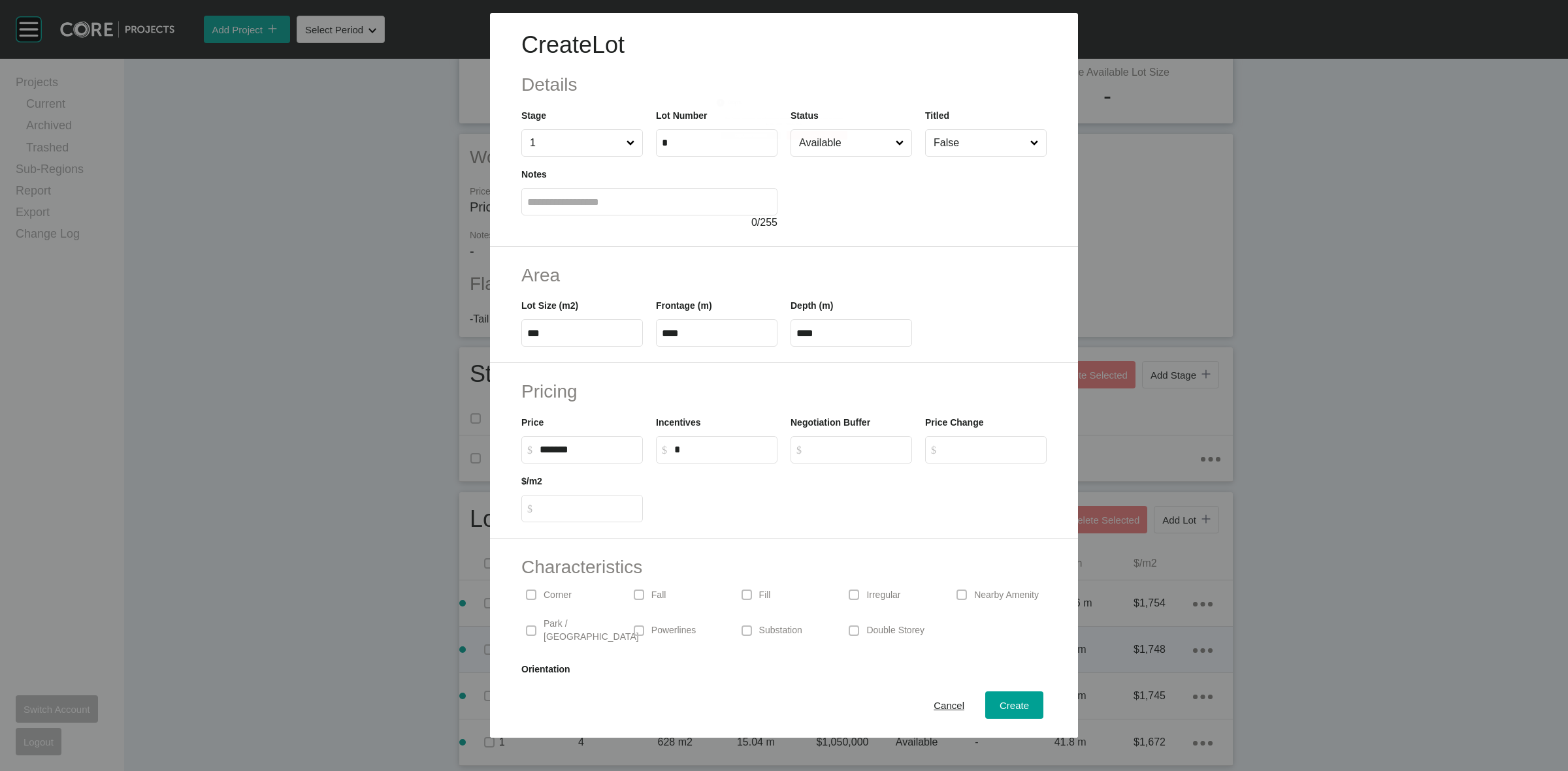
click at [842, 147] on input "Available" at bounding box center [845, 142] width 96 height 26
click at [625, 394] on h2 "Pricing" at bounding box center [783, 391] width 525 height 25
drag, startPoint x: 618, startPoint y: 431, endPoint x: 619, endPoint y: 446, distance: 15.0
click at [619, 440] on div "Price $ Created with Sketch. $ *******" at bounding box center [582, 439] width 121 height 48
click at [618, 452] on input "*******" at bounding box center [588, 450] width 97 height 12
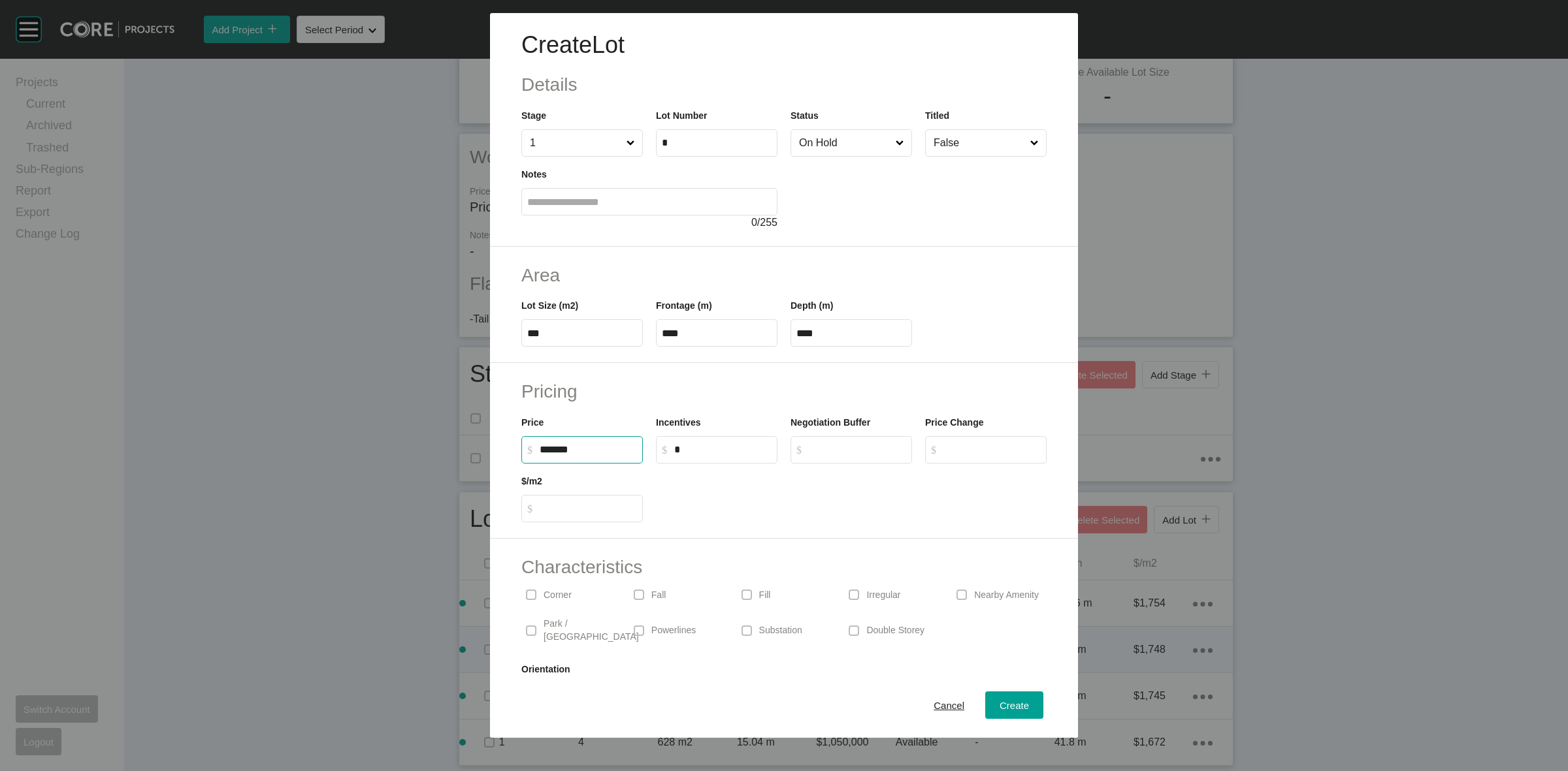
type input "*********"
type input "*****"
click at [849, 594] on label at bounding box center [853, 595] width 11 height 11
click at [1006, 708] on span "Create" at bounding box center [1014, 706] width 30 height 12
type input "*"
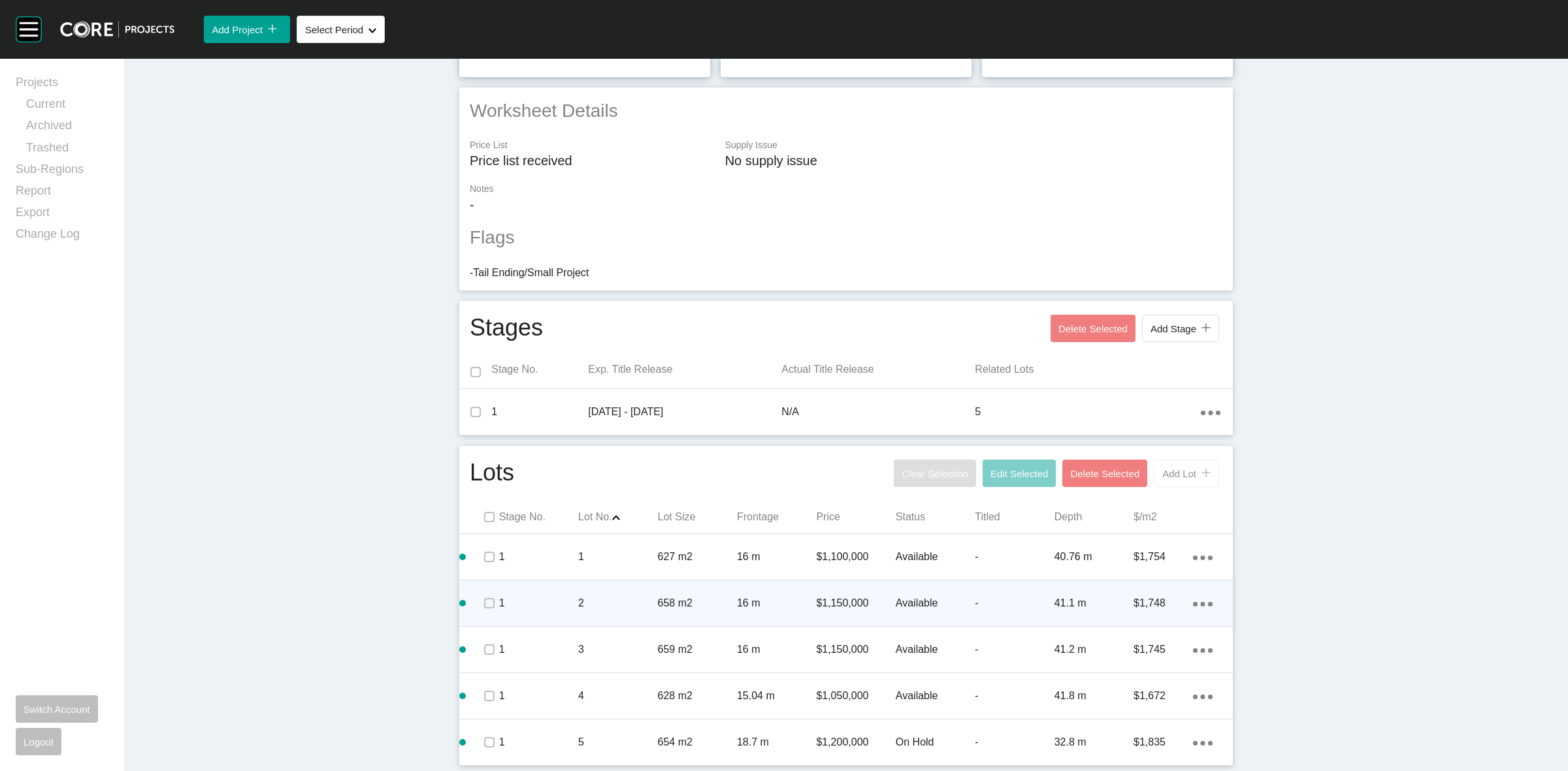
click at [1196, 471] on div "icon/tick copy 11 Created with Sketch." at bounding box center [1203, 474] width 14 height 12
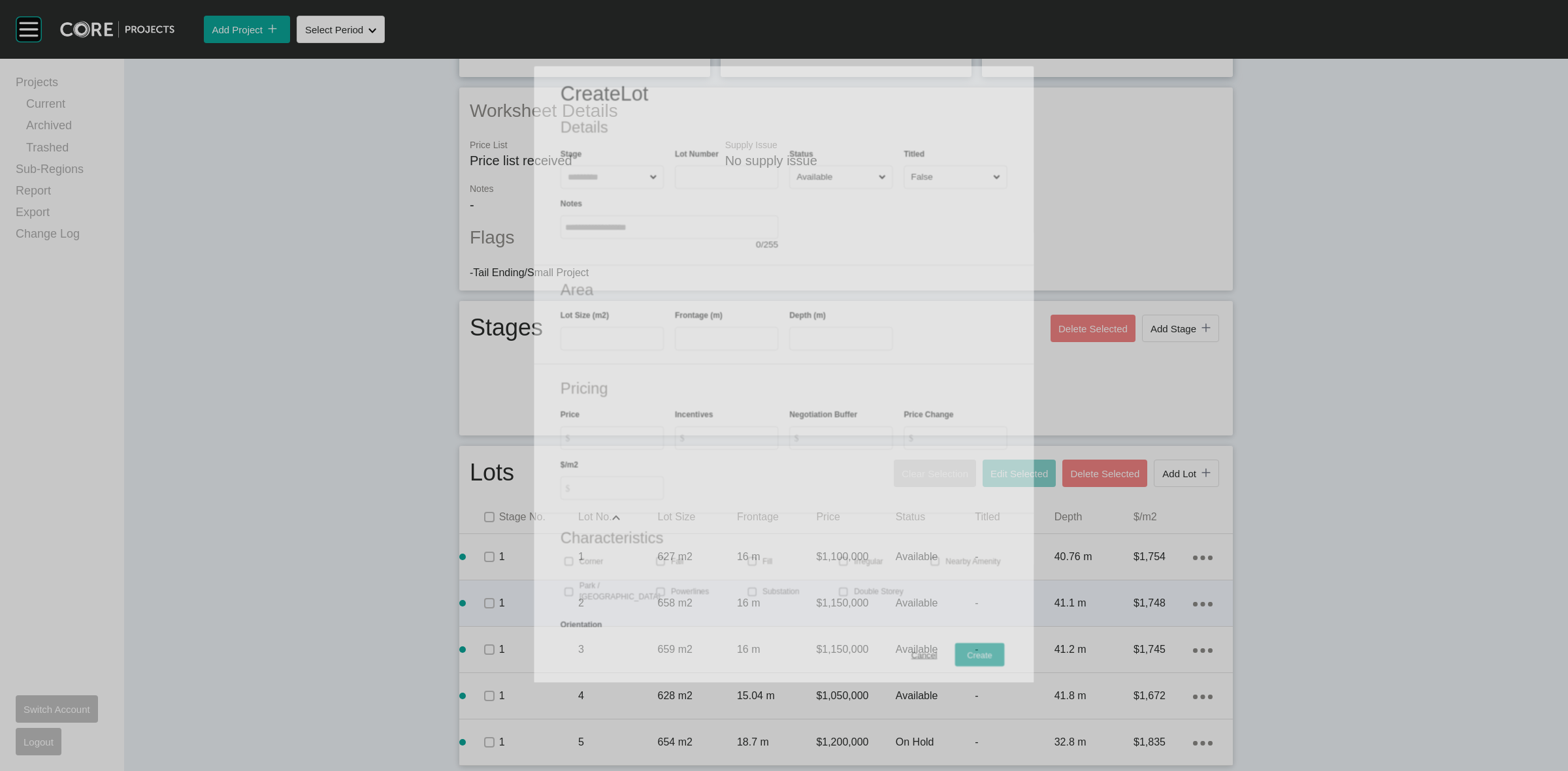
scroll to position [255, 0]
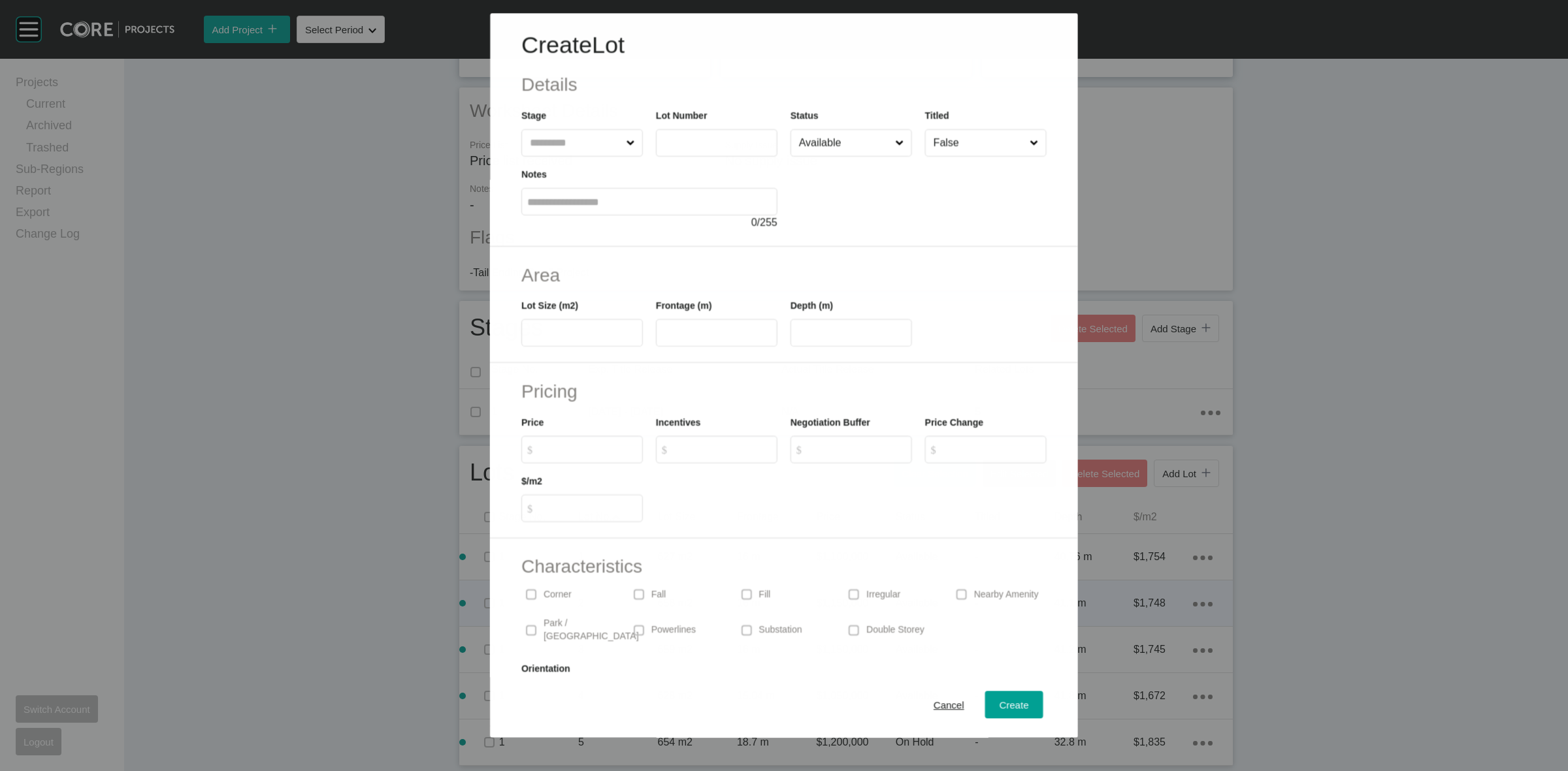
click at [579, 145] on input "text" at bounding box center [575, 142] width 96 height 26
type input "*"
type input "***"
click at [684, 338] on input "text" at bounding box center [717, 334] width 110 height 12
type input "*****"
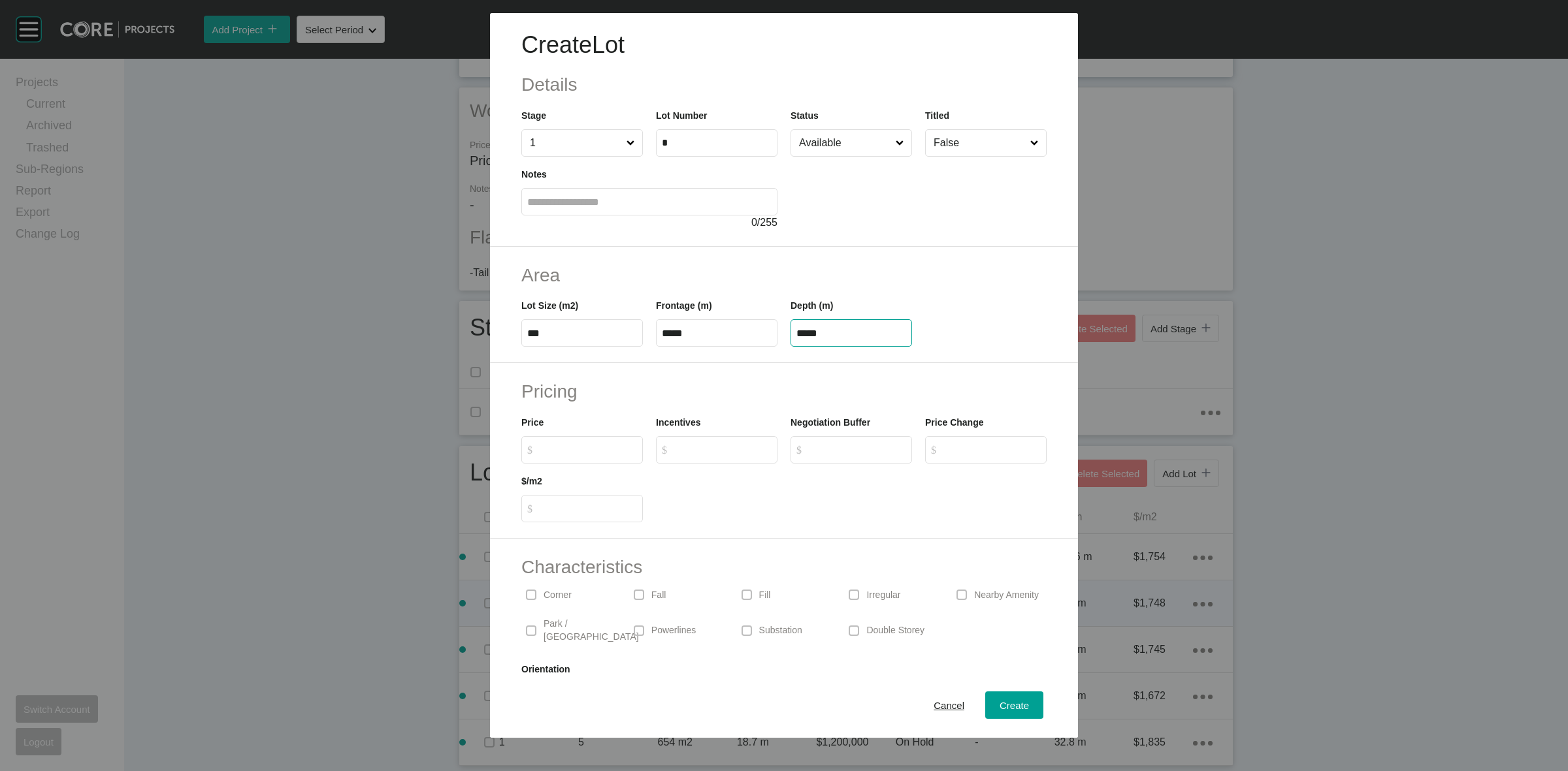
type input "*****"
click at [622, 450] on div "Create Lot Details Stage 1 Lot Number * Status Available Titled False Notes 0 /…" at bounding box center [784, 385] width 1568 height 771
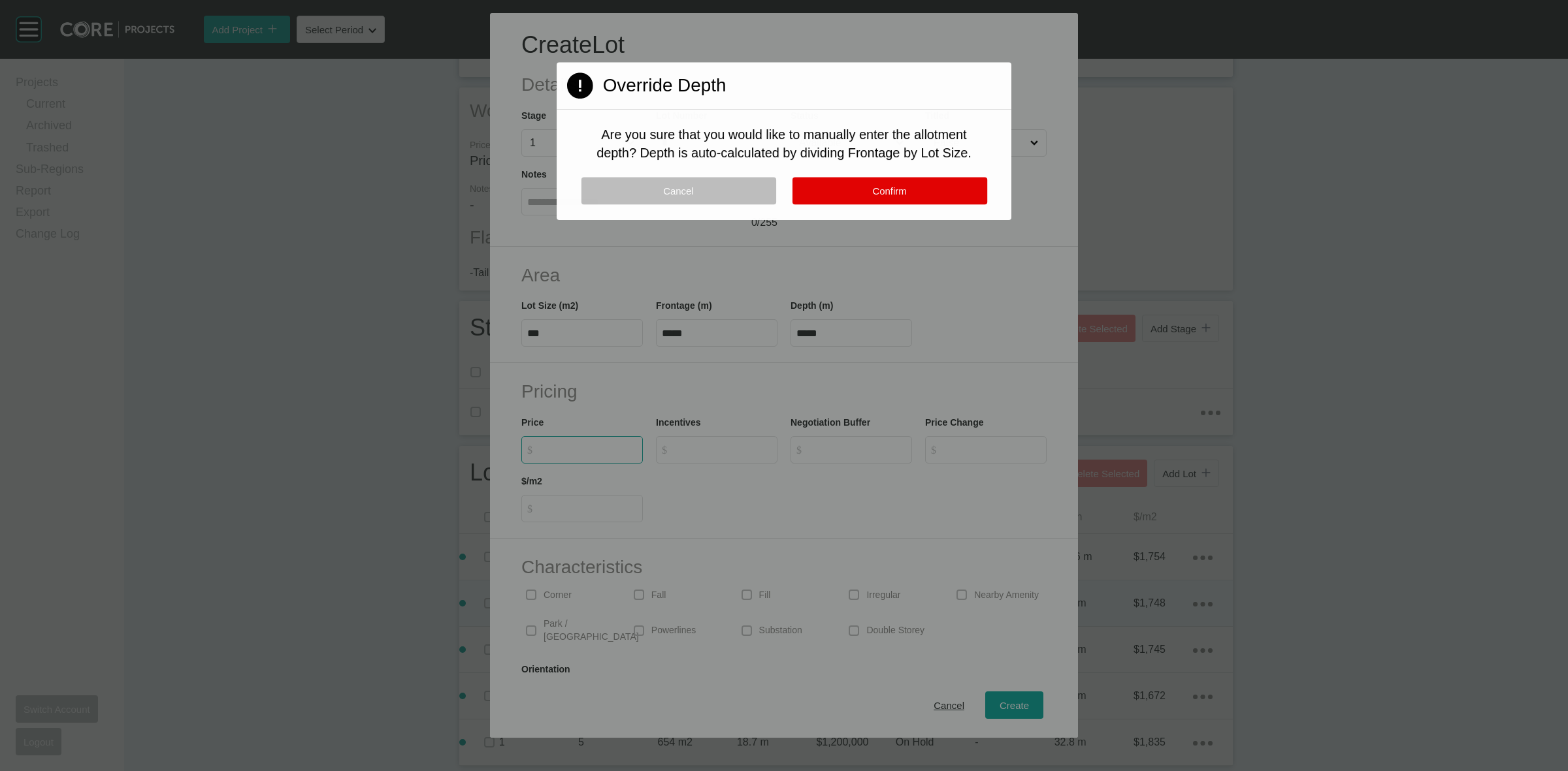
click at [884, 176] on div "Page 1 Created with Sketch. Override Depth Are you sure that you would like to …" at bounding box center [784, 141] width 455 height 158
click at [869, 193] on button "Confirm" at bounding box center [891, 192] width 196 height 27
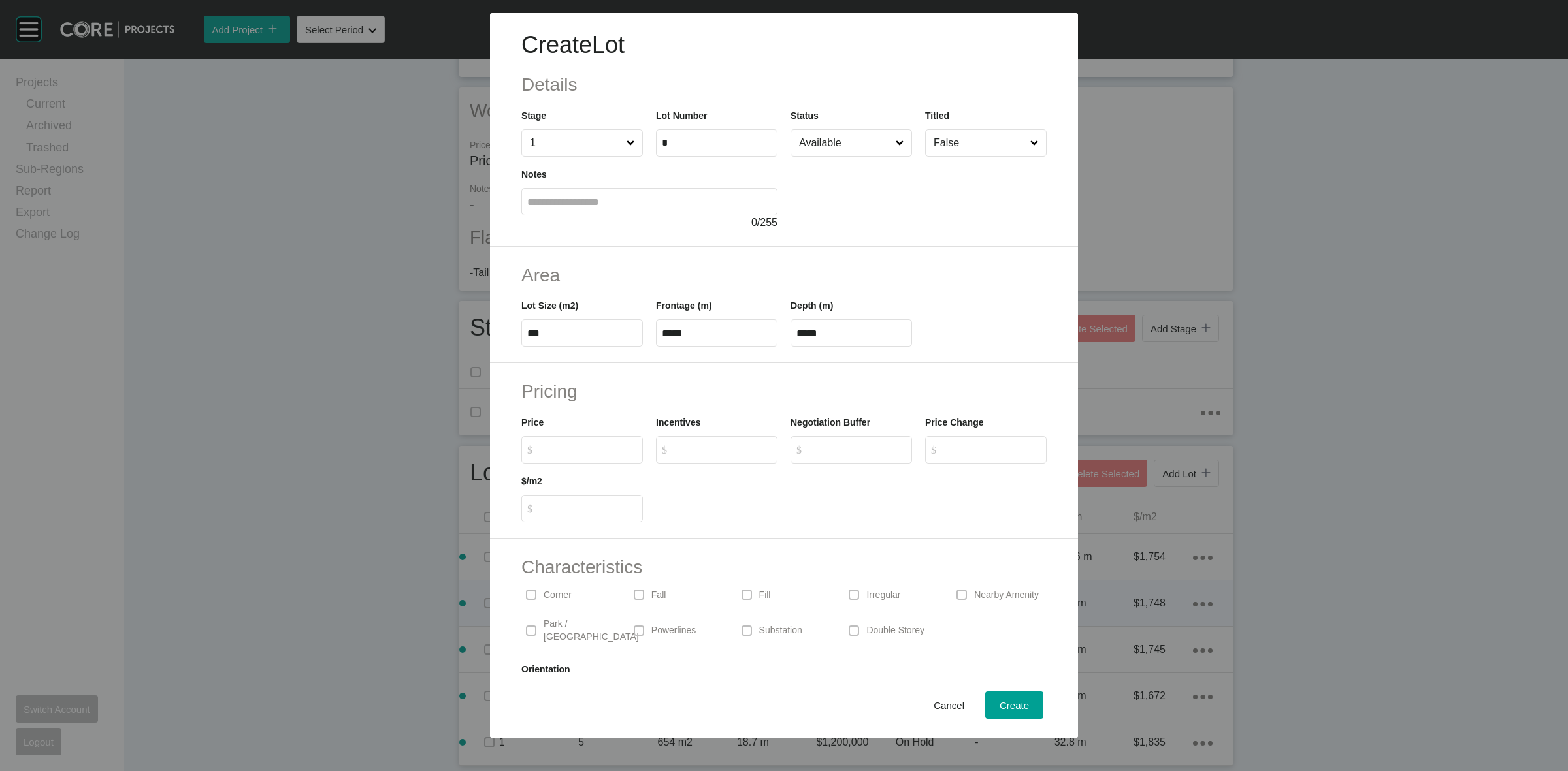
click at [596, 453] on input "$ Created with Sketch. $" at bounding box center [588, 450] width 97 height 12
click at [613, 448] on input "$ Created with Sketch. $" at bounding box center [588, 450] width 97 height 12
type input "*******"
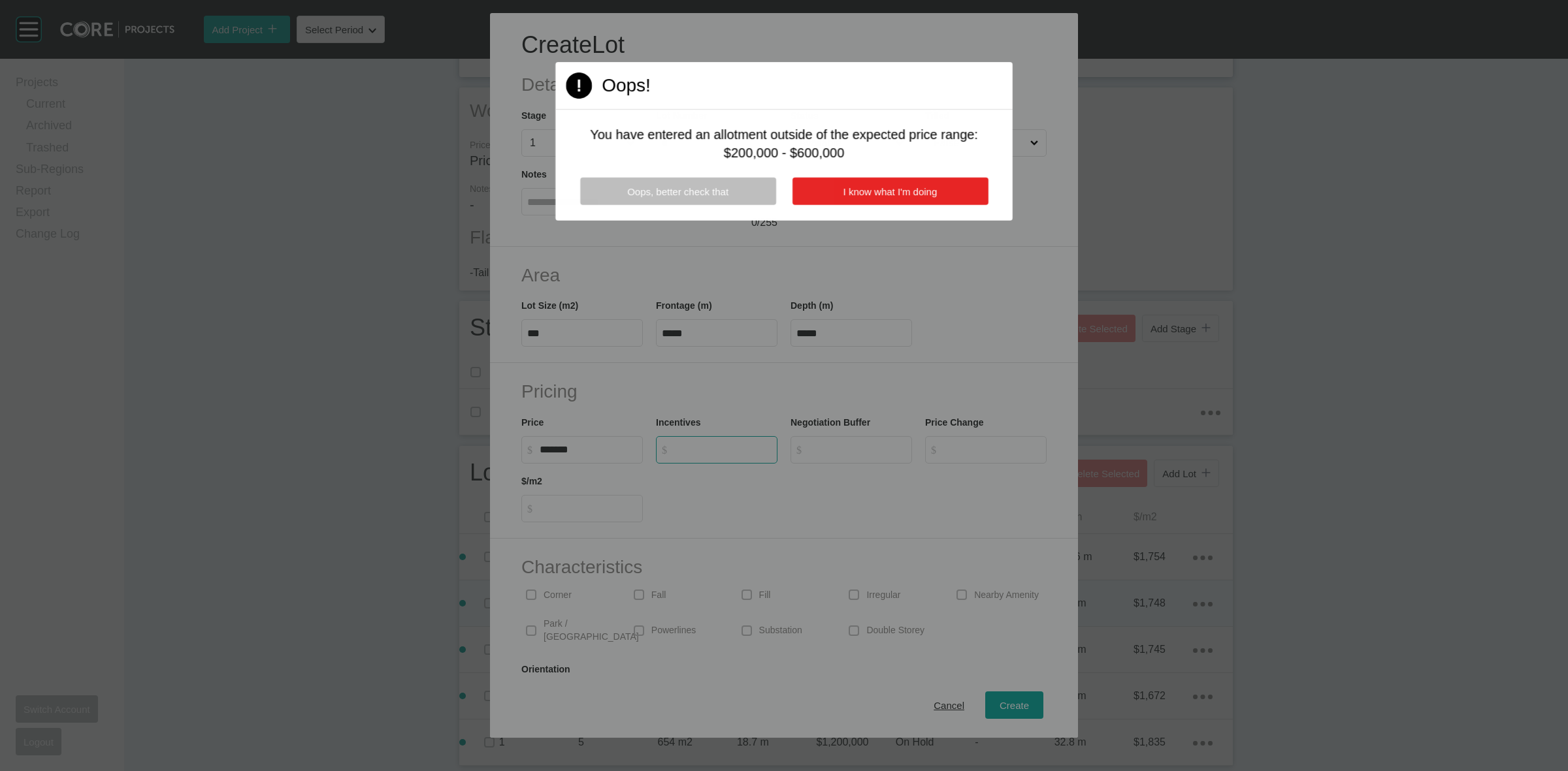
type input "*"
click at [863, 190] on span "I know what I'm doing" at bounding box center [891, 192] width 94 height 12
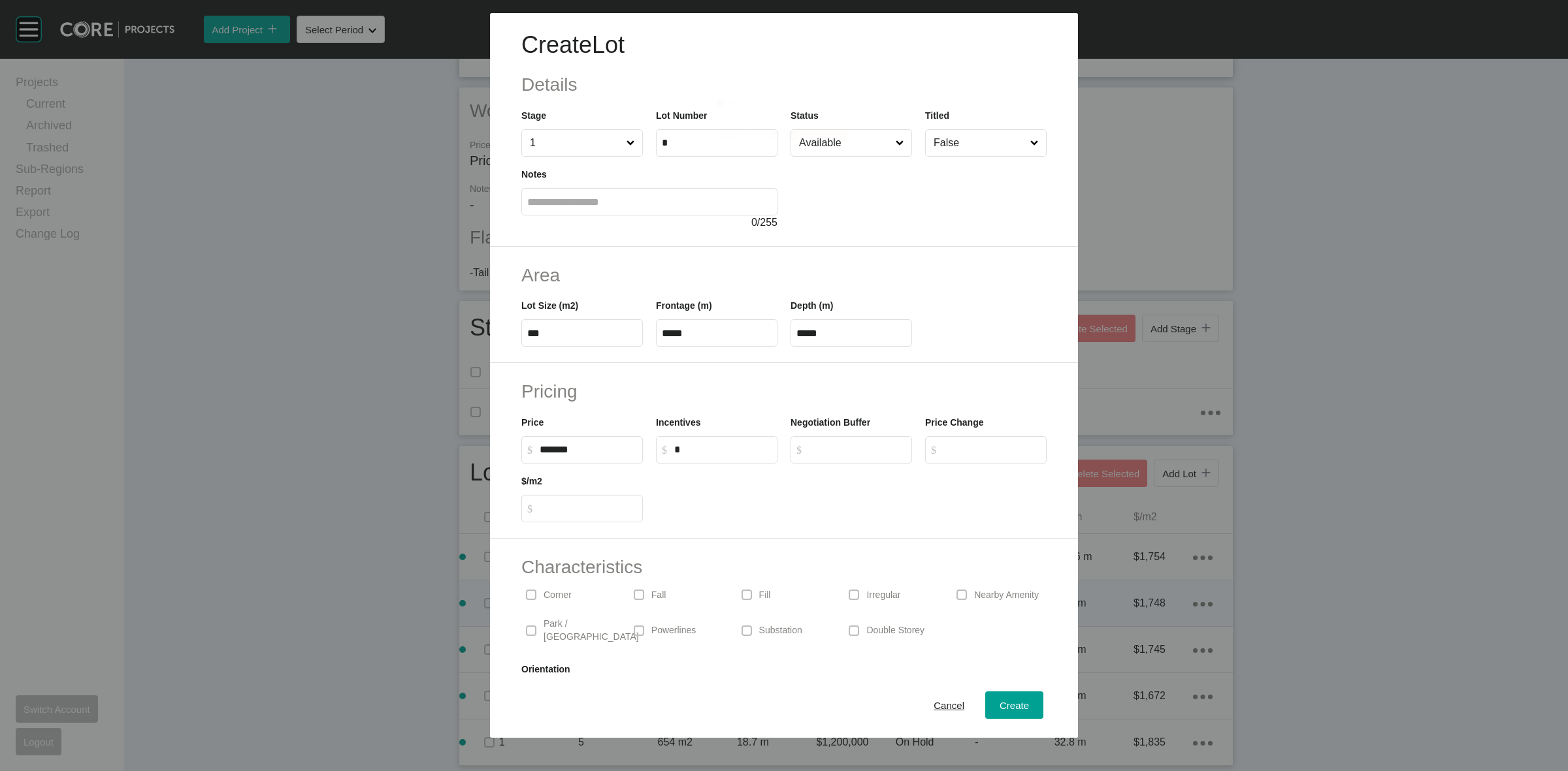
click at [613, 451] on input "*******" at bounding box center [588, 450] width 97 height 12
type input "*********"
type input "*****"
click at [1002, 707] on span "Create" at bounding box center [1014, 706] width 30 height 12
type input "*"
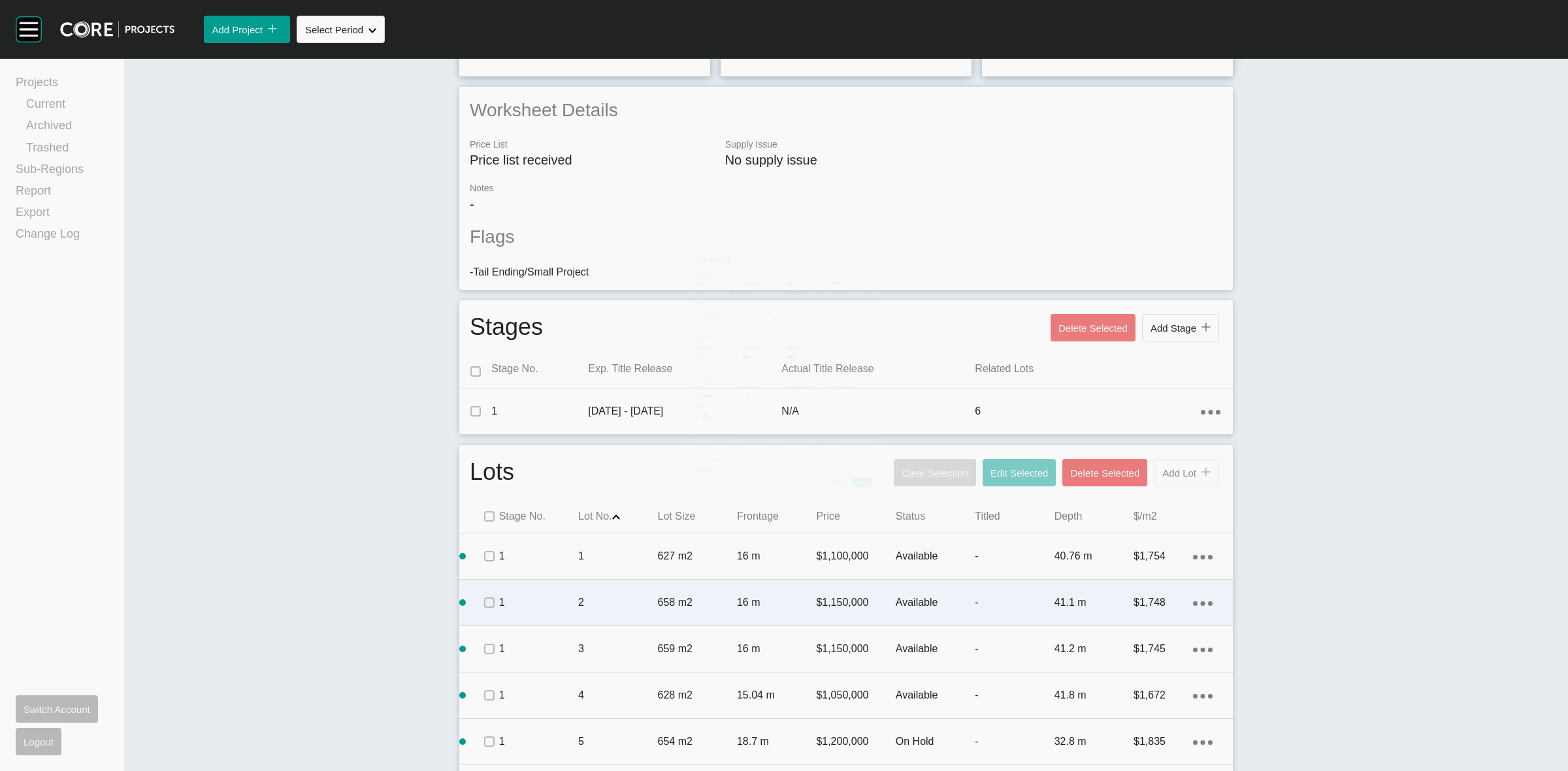
click at [1163, 478] on button "Add Lot icon/tick copy 11 Created with Sketch." at bounding box center [1187, 473] width 65 height 27
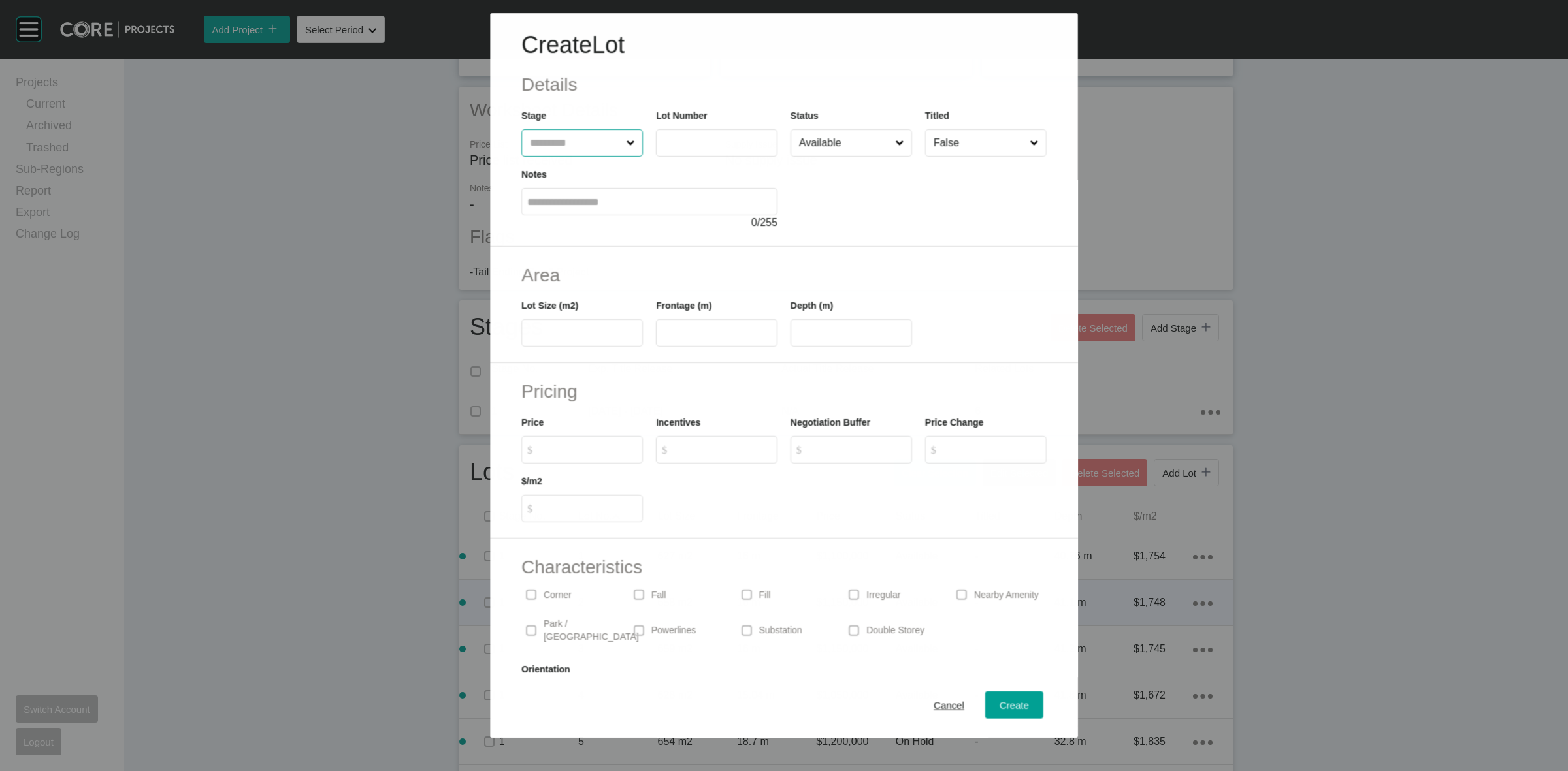
click at [567, 144] on input "text" at bounding box center [575, 142] width 96 height 26
type input "*"
type input "***"
click at [700, 338] on input "text" at bounding box center [717, 334] width 110 height 12
type input "*****"
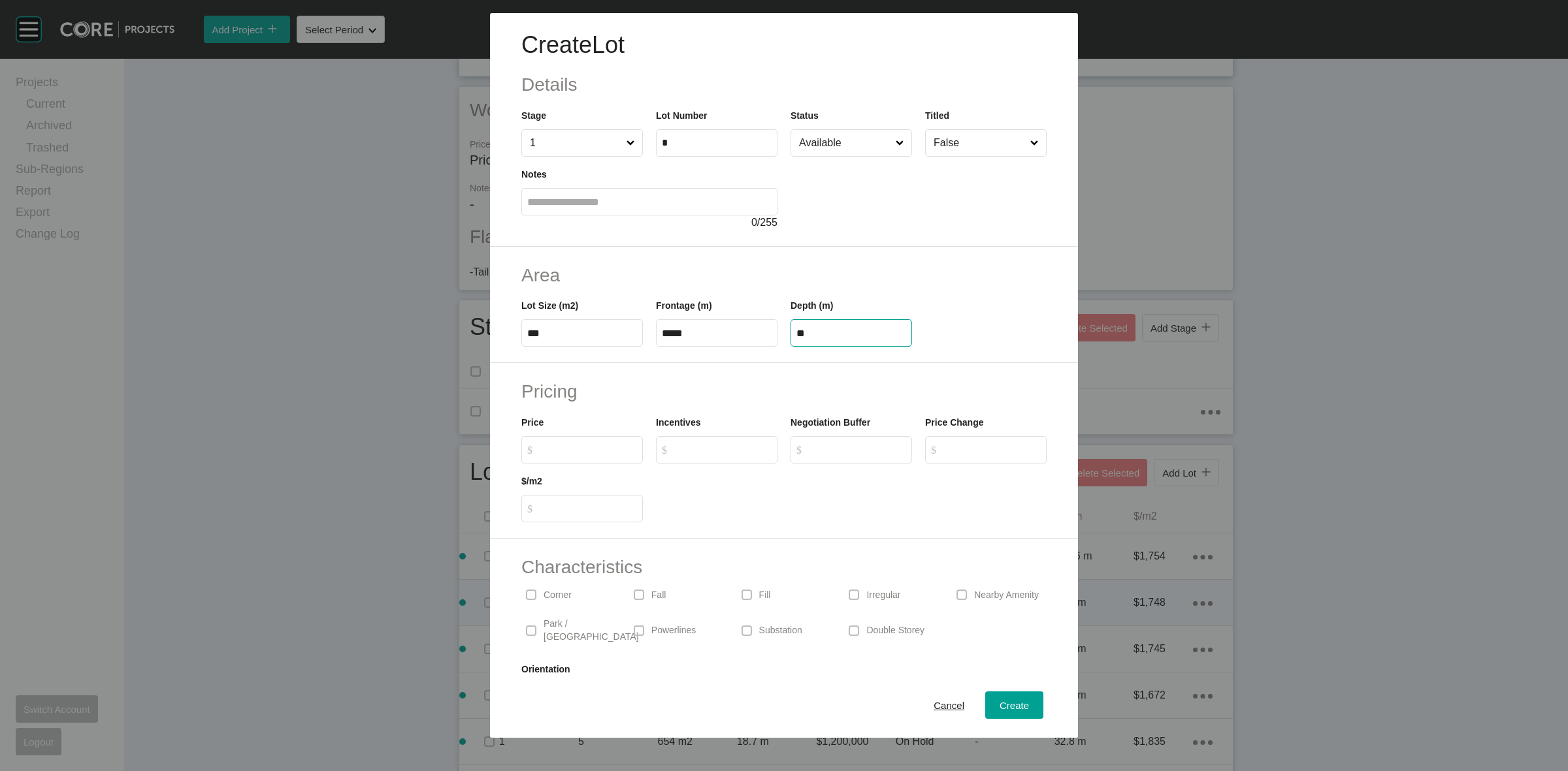
type input "*"
type input "****"
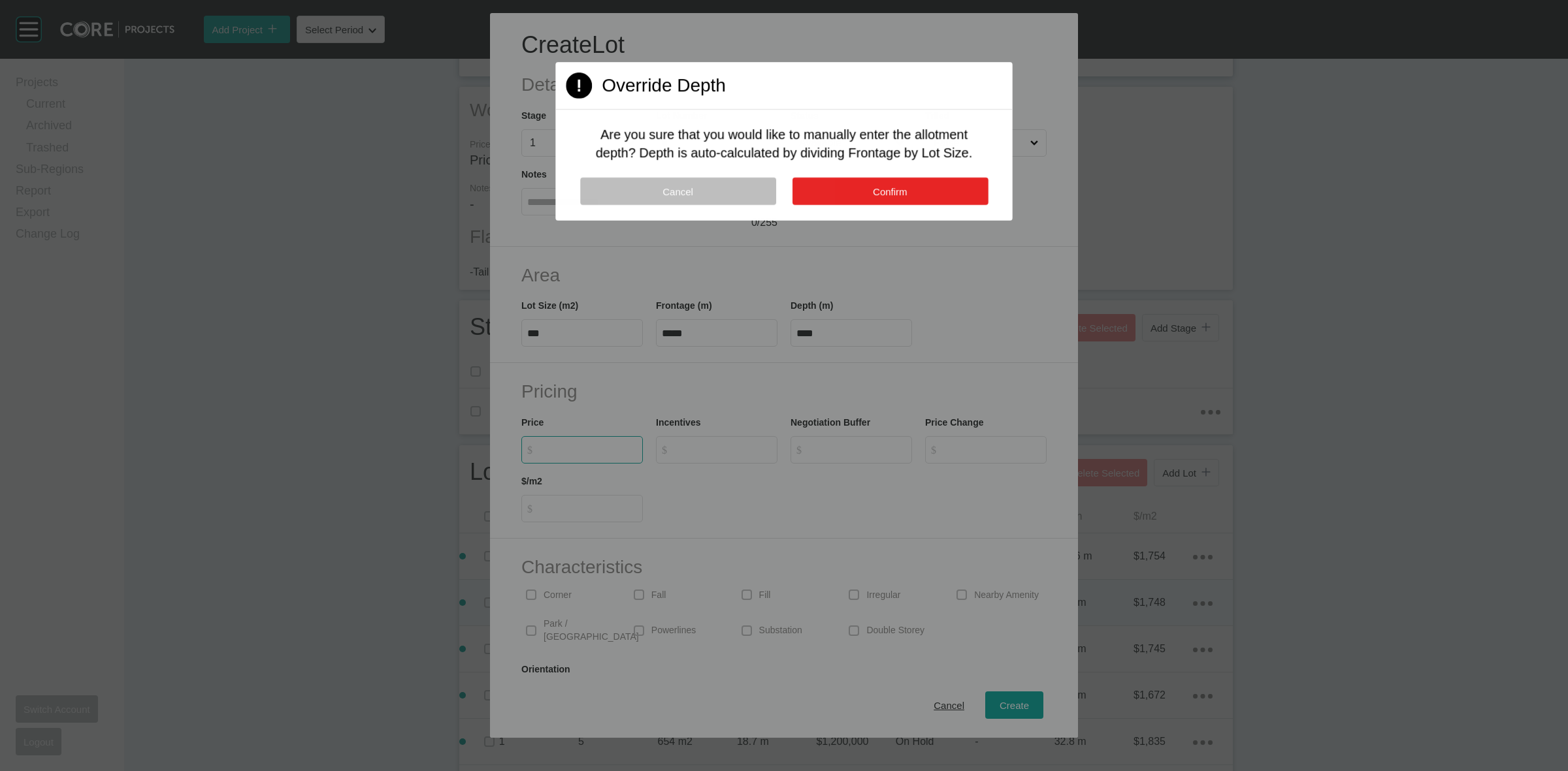
click at [938, 178] on button "Confirm" at bounding box center [890, 192] width 196 height 27
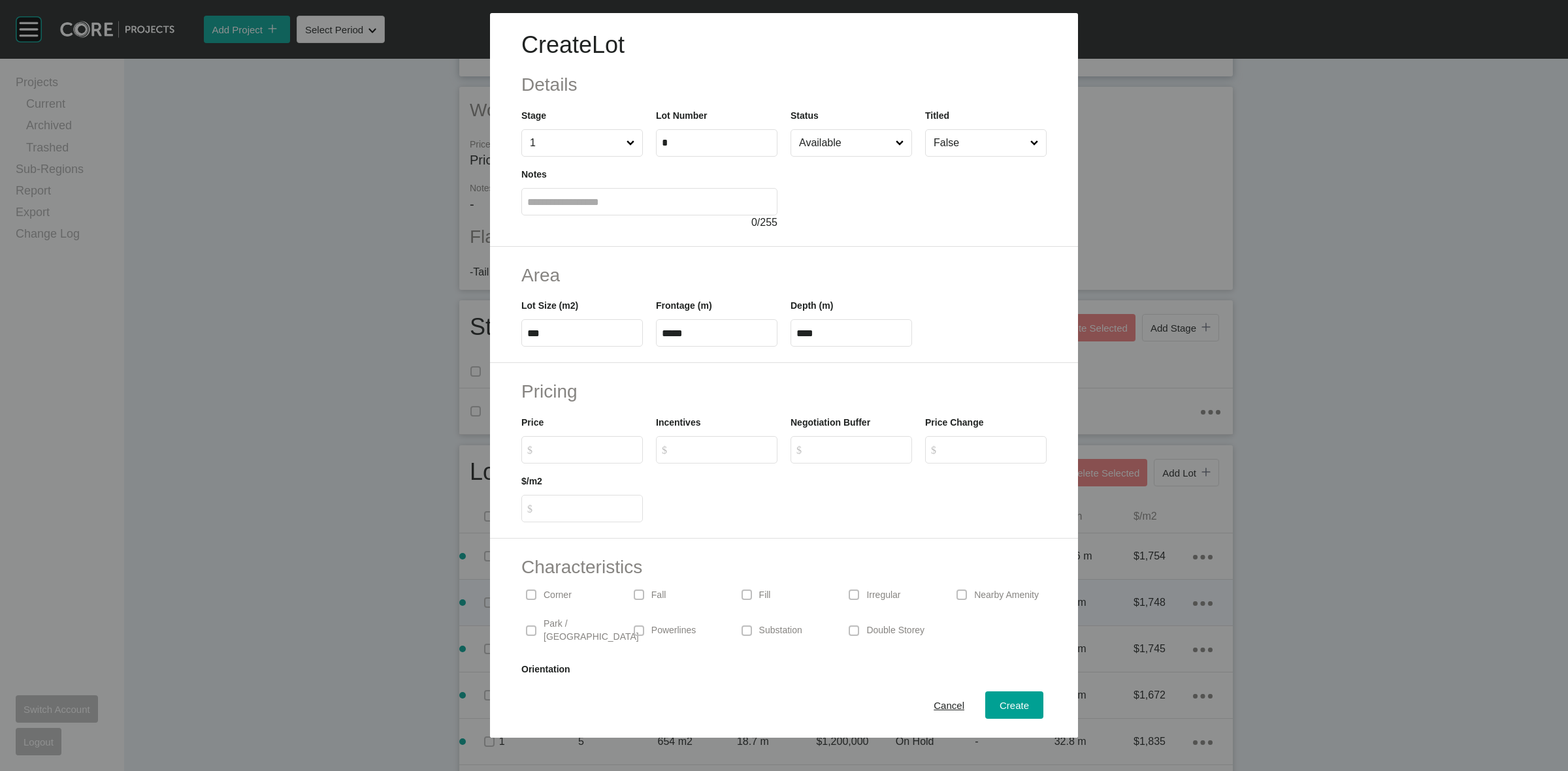
click at [626, 448] on input "$ Created with Sketch. $" at bounding box center [588, 450] width 97 height 12
click at [590, 437] on label "$ Created with Sketch. $" at bounding box center [582, 450] width 121 height 27
click at [590, 444] on input "$ Created with Sketch. $" at bounding box center [588, 450] width 97 height 12
type input "*******"
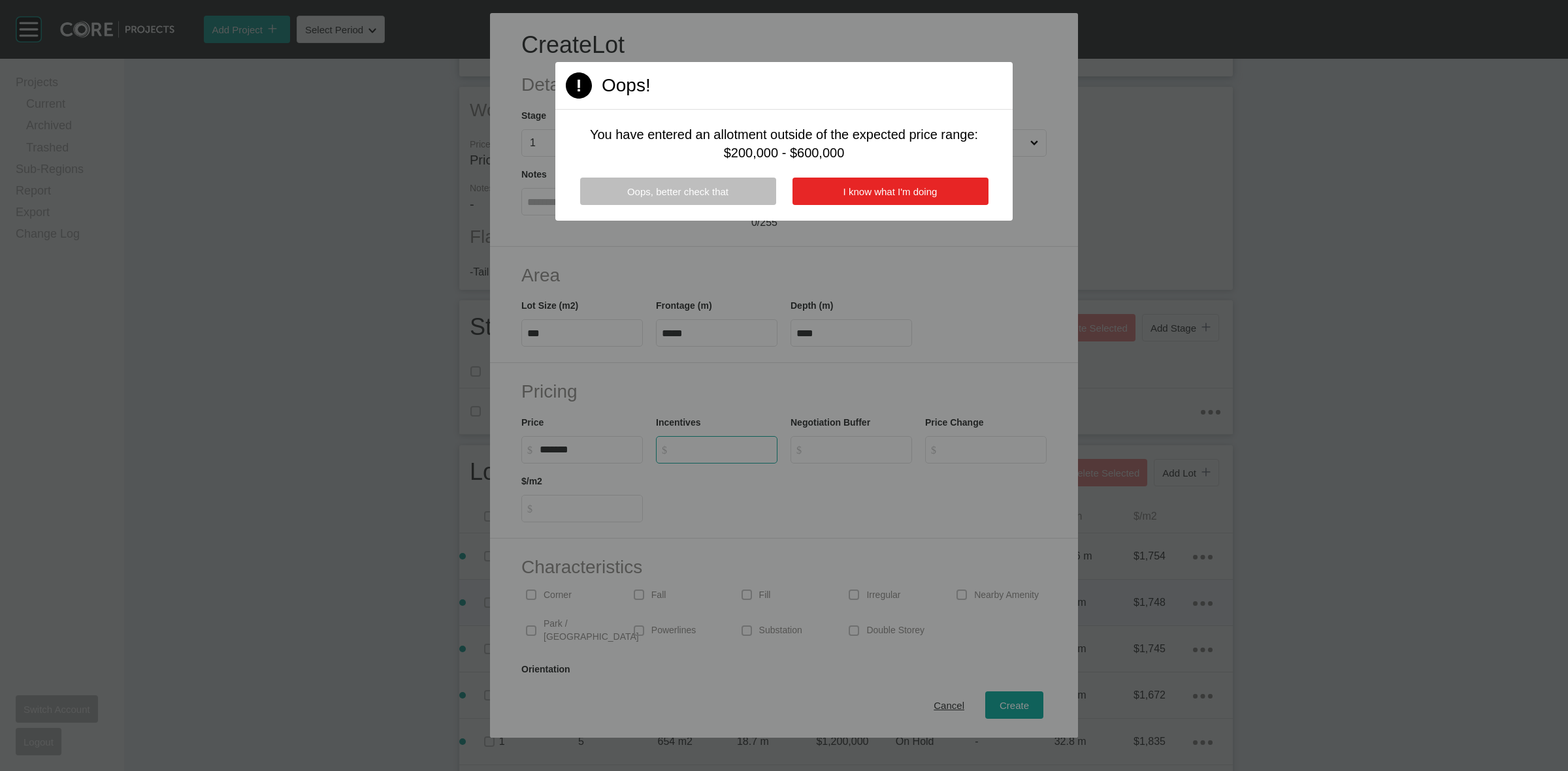
type input "*"
click at [856, 193] on span "I know what I'm doing" at bounding box center [891, 192] width 94 height 12
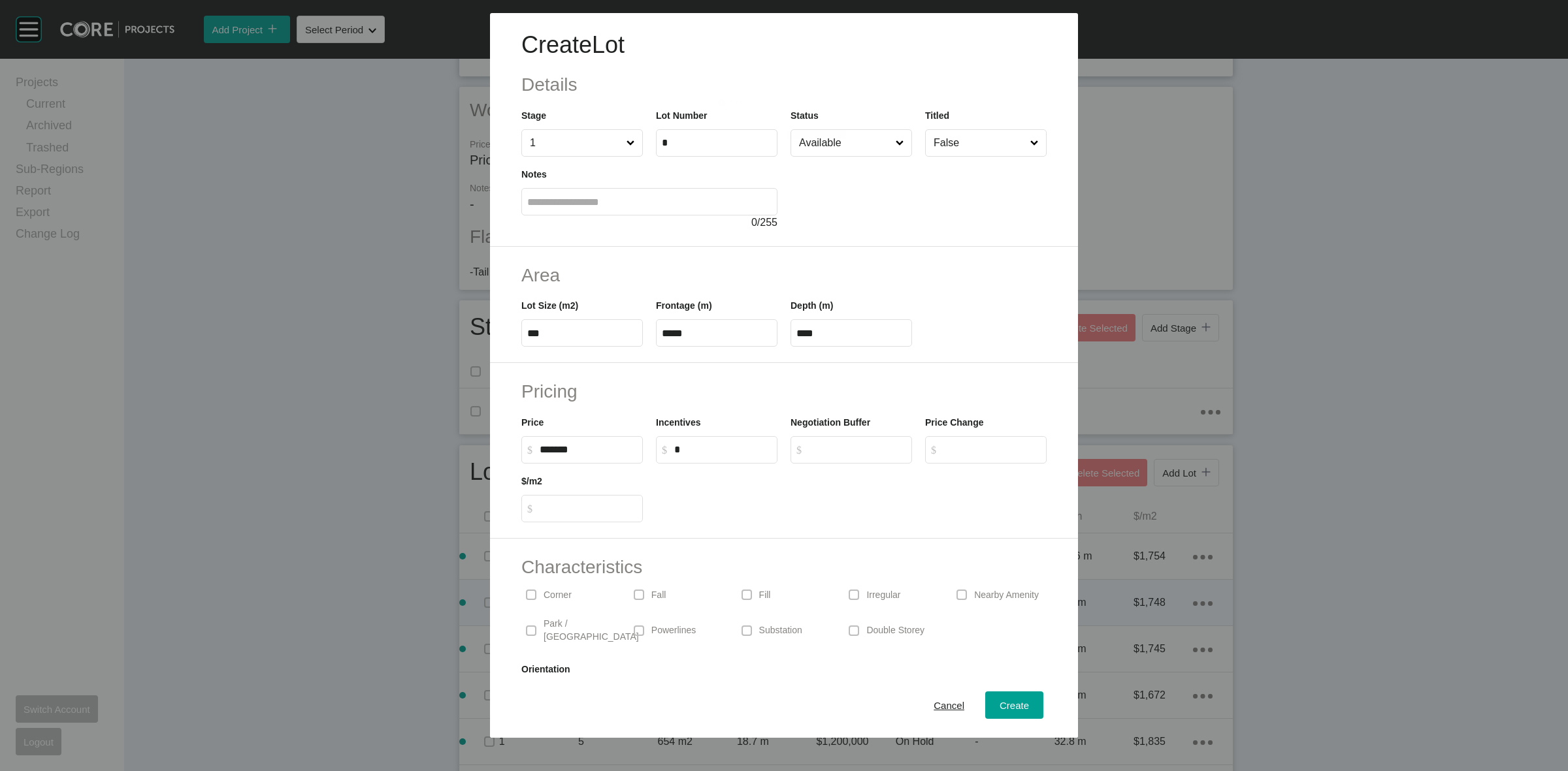
click at [591, 451] on input "*******" at bounding box center [588, 450] width 97 height 12
type input "*********"
type input "*****"
drag, startPoint x: 871, startPoint y: 601, endPoint x: 889, endPoint y: 612, distance: 21.1
click at [873, 601] on p "Irregular" at bounding box center [882, 596] width 34 height 13
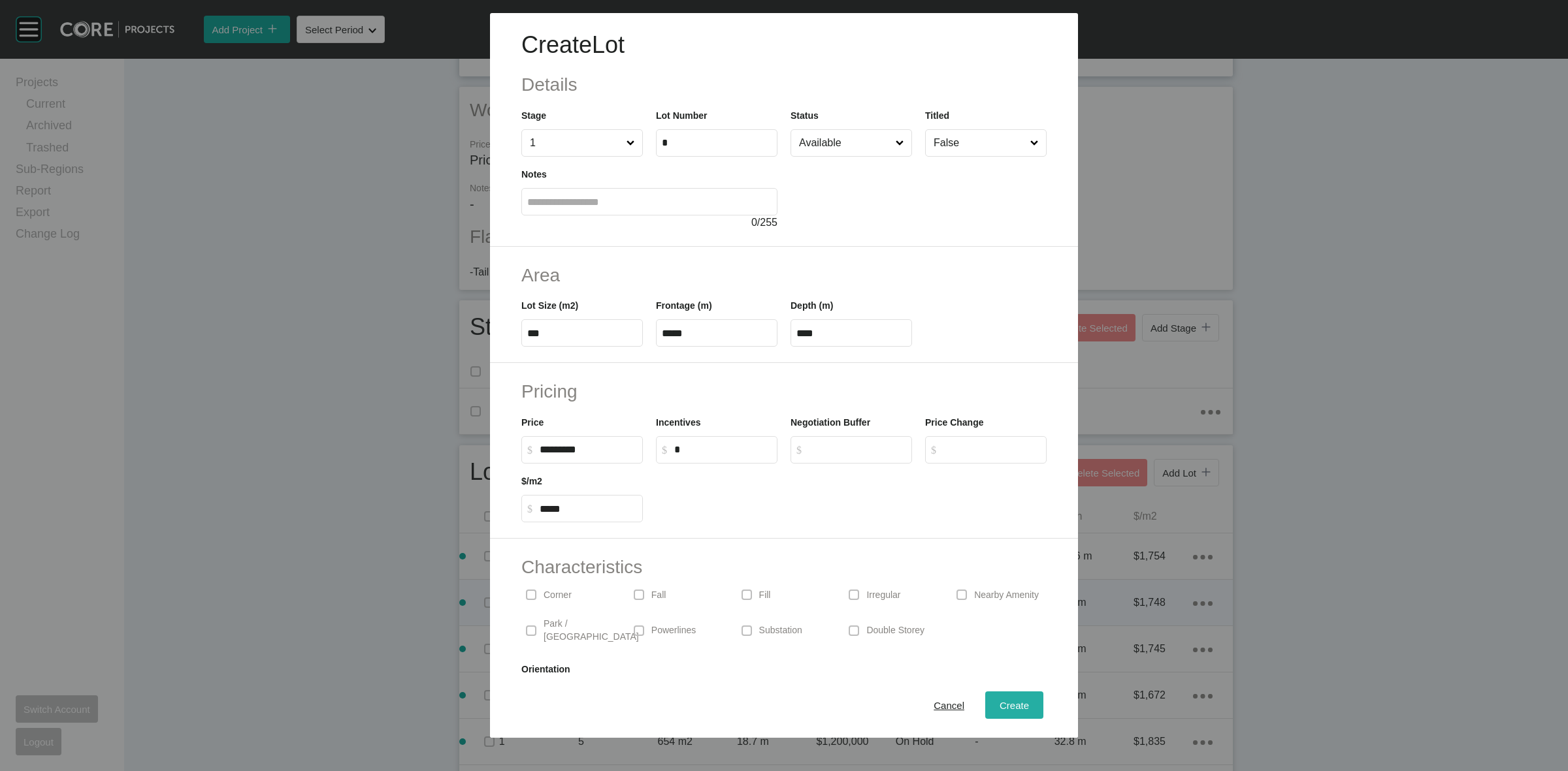
click at [1000, 703] on span "Create" at bounding box center [1014, 706] width 30 height 12
type input "*"
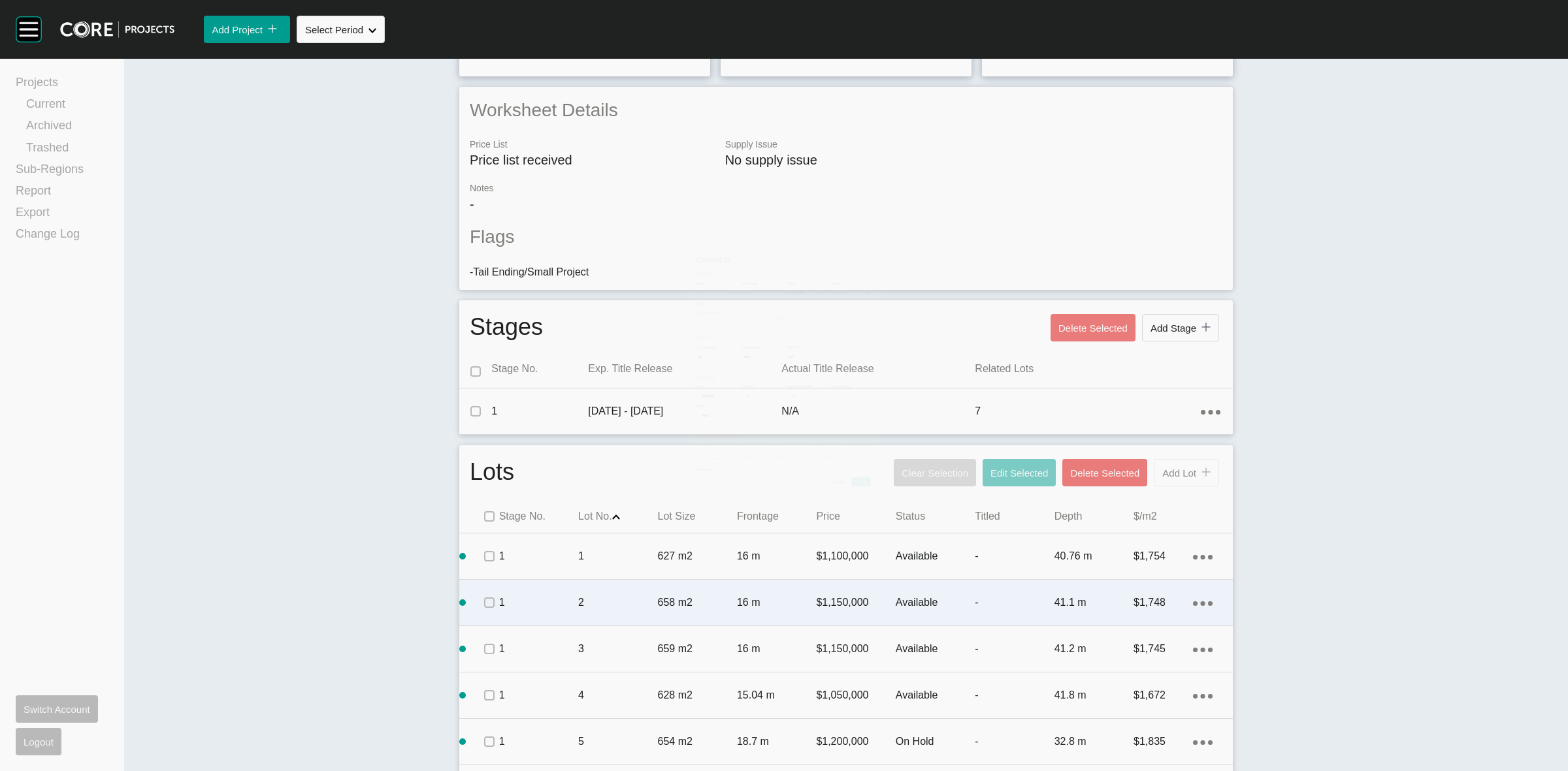
click at [1174, 482] on button "Add Lot icon/tick copy 11 Created with Sketch." at bounding box center [1187, 473] width 65 height 27
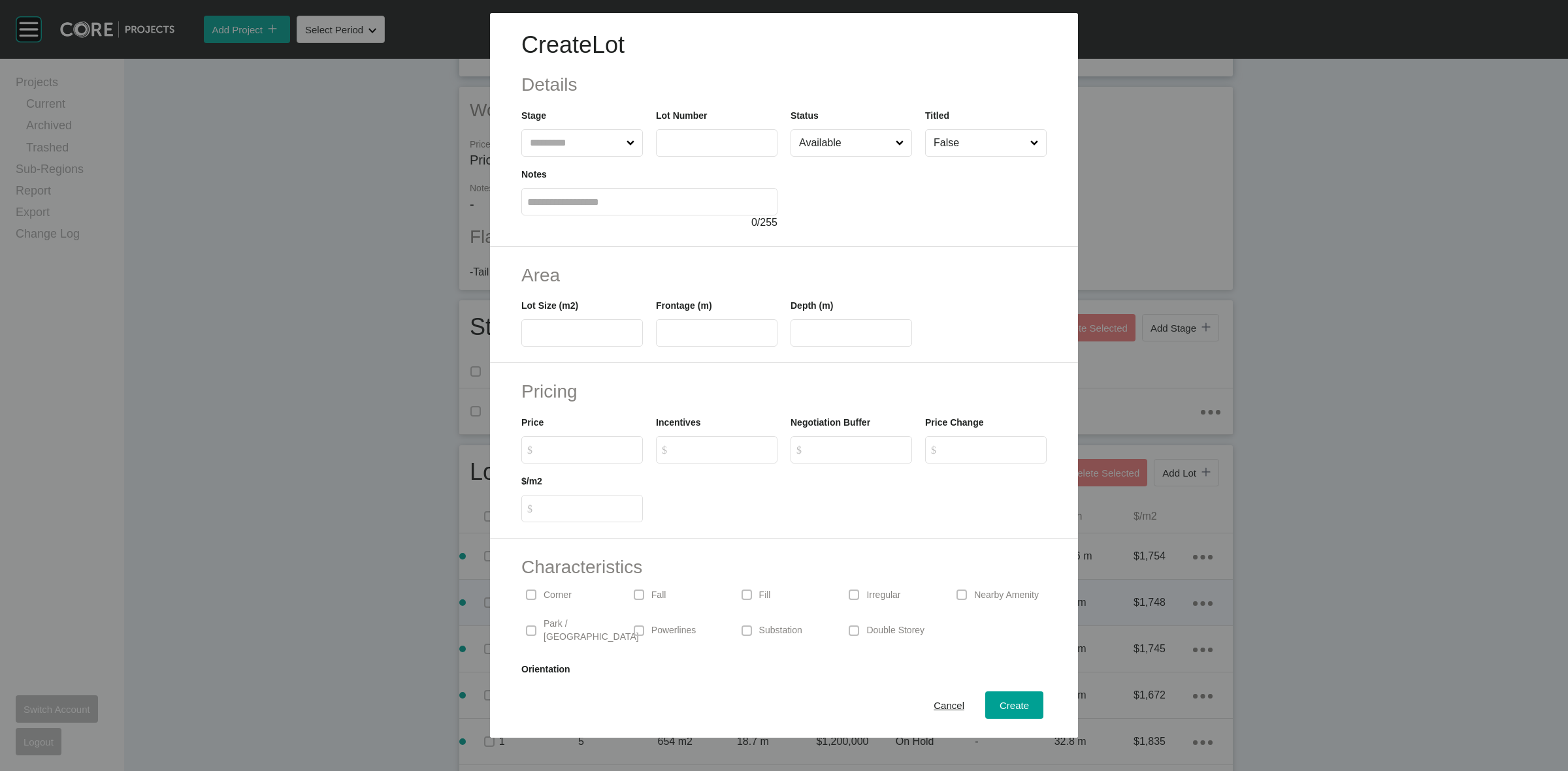
click at [527, 150] on input "text" at bounding box center [575, 142] width 96 height 26
type input "*"
type input "***"
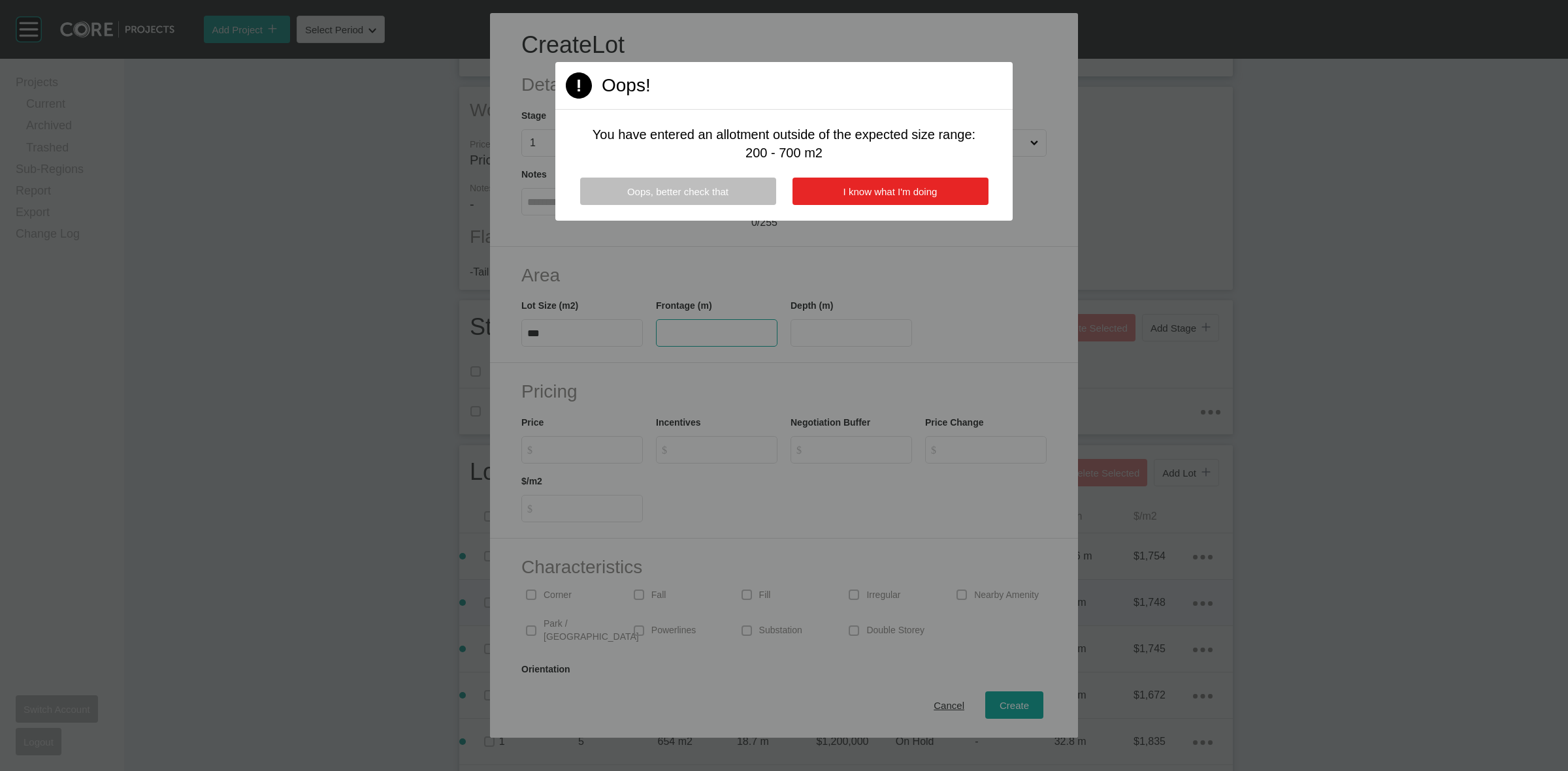
click at [873, 190] on span "I know what I'm doing" at bounding box center [891, 192] width 94 height 12
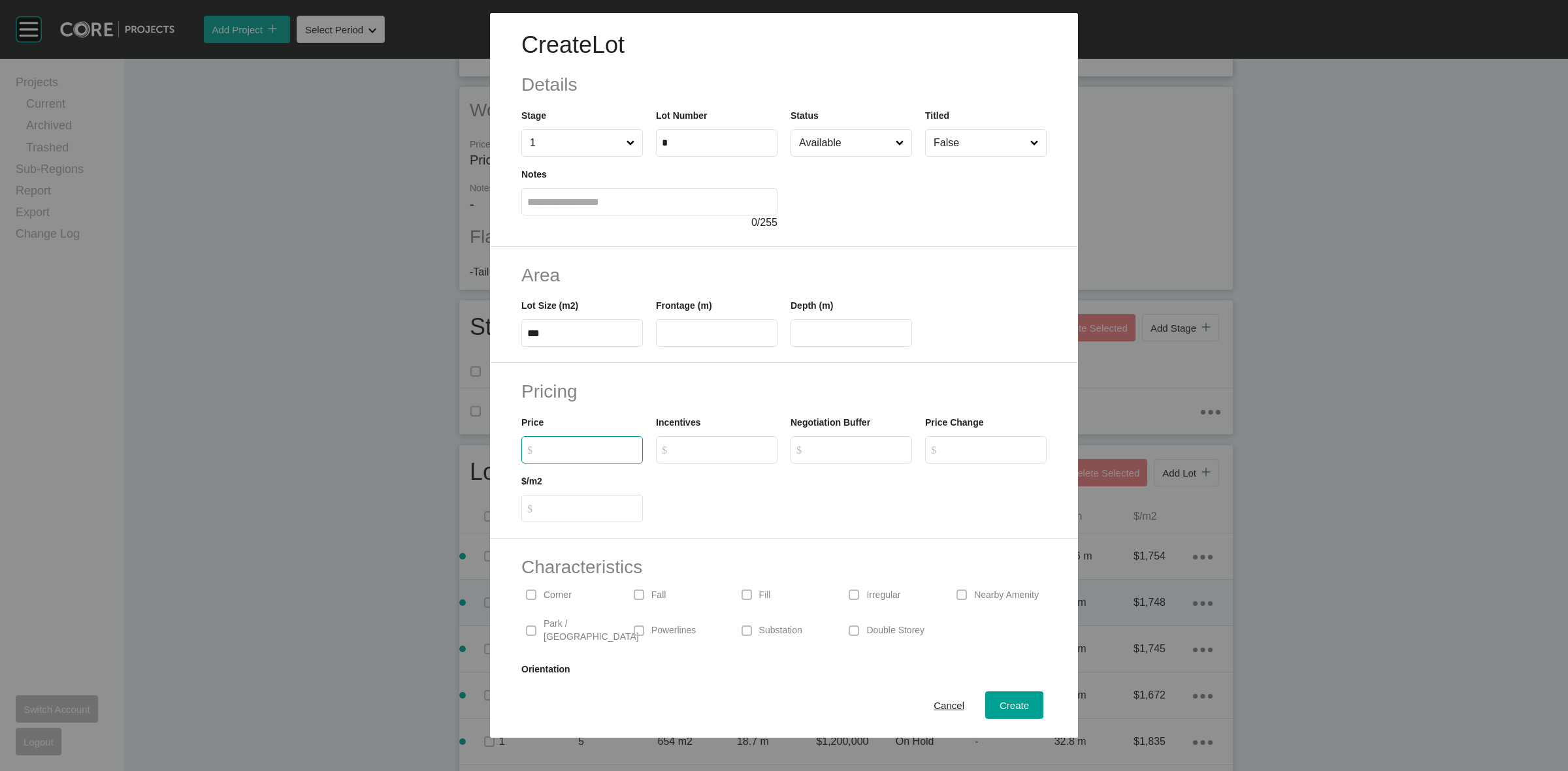
click at [613, 446] on input "$ Created with Sketch. $" at bounding box center [588, 450] width 97 height 12
type input "*******"
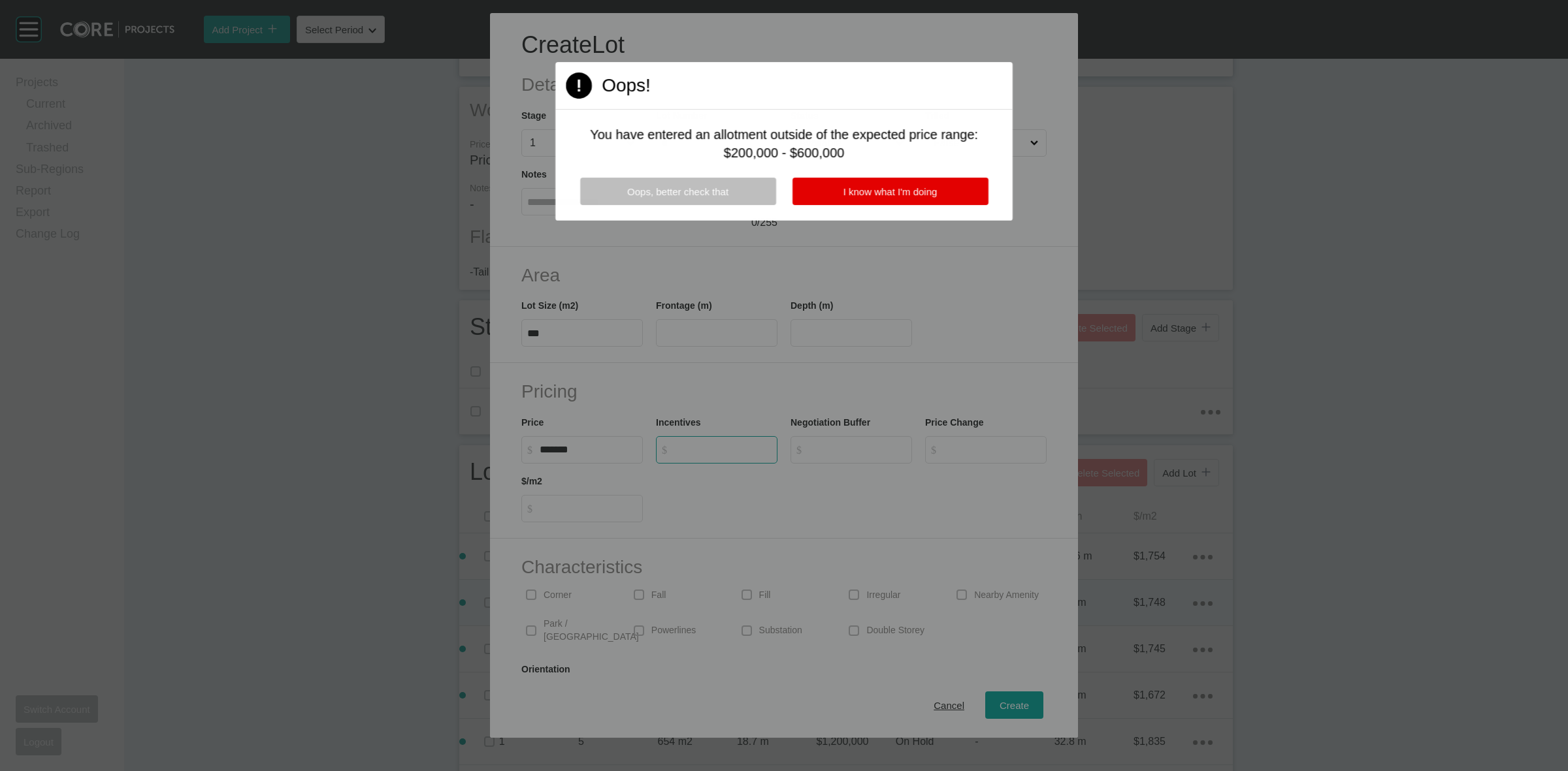
type input "*"
click at [831, 176] on div "Page 1 Created with Sketch. Oops! You have entered an allotment outside of the …" at bounding box center [784, 141] width 457 height 159
drag, startPoint x: 845, startPoint y: 188, endPoint x: 823, endPoint y: 220, distance: 38.8
click at [845, 188] on span "I know what I'm doing" at bounding box center [891, 192] width 94 height 12
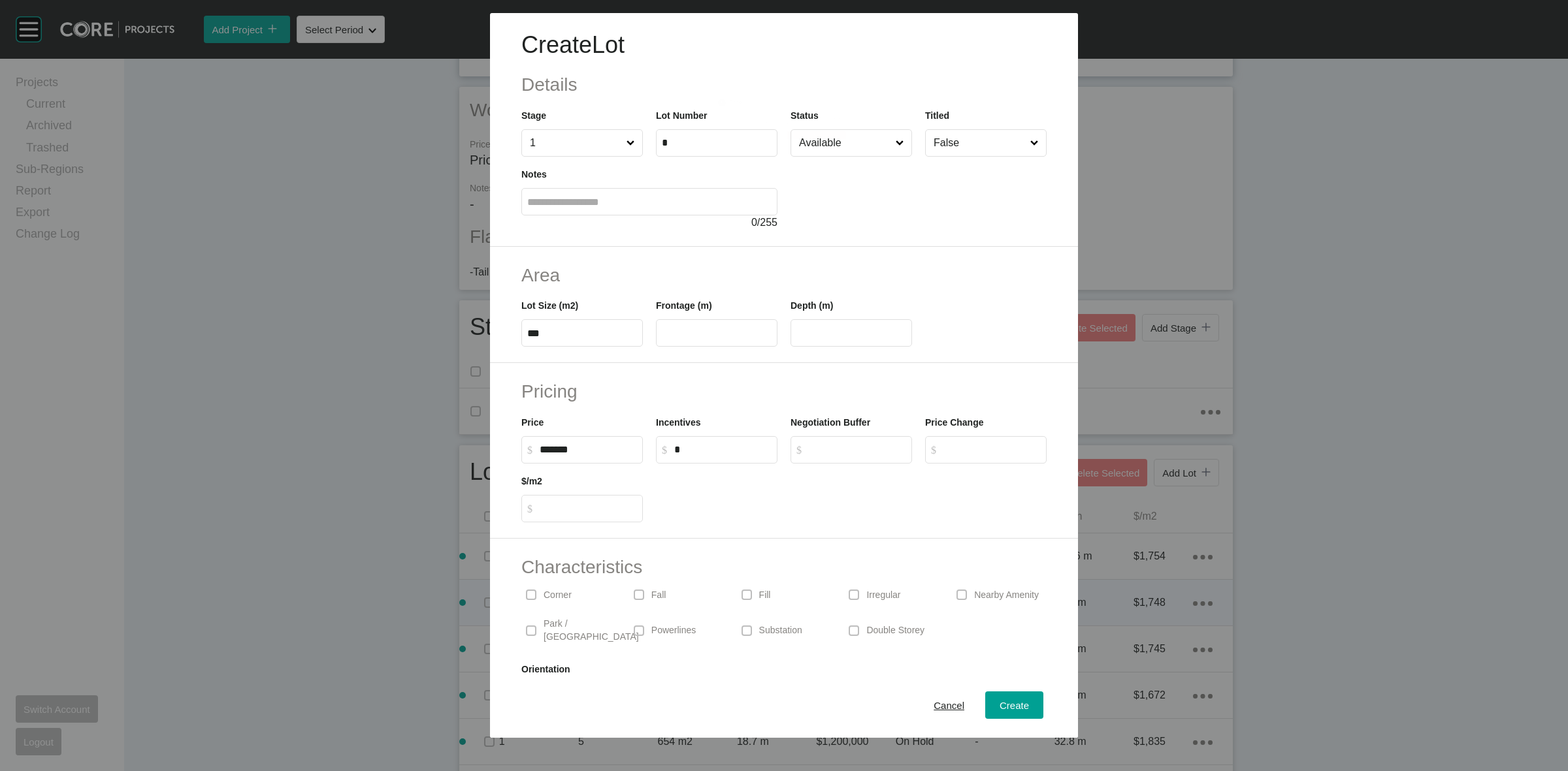
click at [637, 449] on label "$ Created with Sketch. $ *******" at bounding box center [582, 450] width 121 height 27
click at [637, 449] on input "*******" at bounding box center [588, 450] width 97 height 12
type input "*********"
type input "*****"
click at [697, 330] on input "text" at bounding box center [717, 334] width 110 height 12
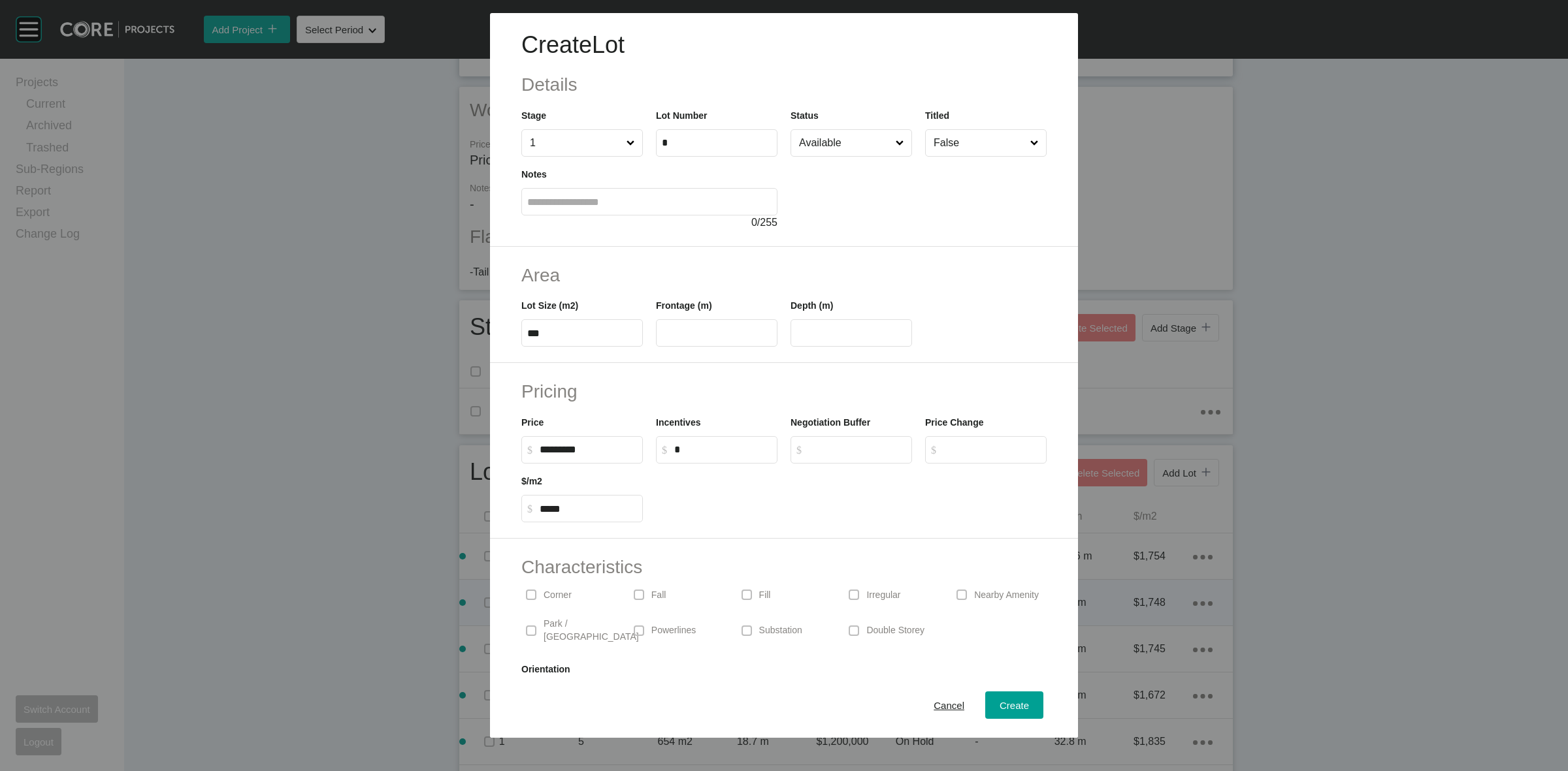
drag, startPoint x: 741, startPoint y: 327, endPoint x: 730, endPoint y: 334, distance: 13.0
click at [737, 330] on input "text" at bounding box center [717, 334] width 110 height 12
type input "***"
type input "*****"
click at [858, 592] on div "Create Lot Details Stage 1 Lot Number * Status Available Titled False Notes 0 /…" at bounding box center [784, 385] width 1568 height 771
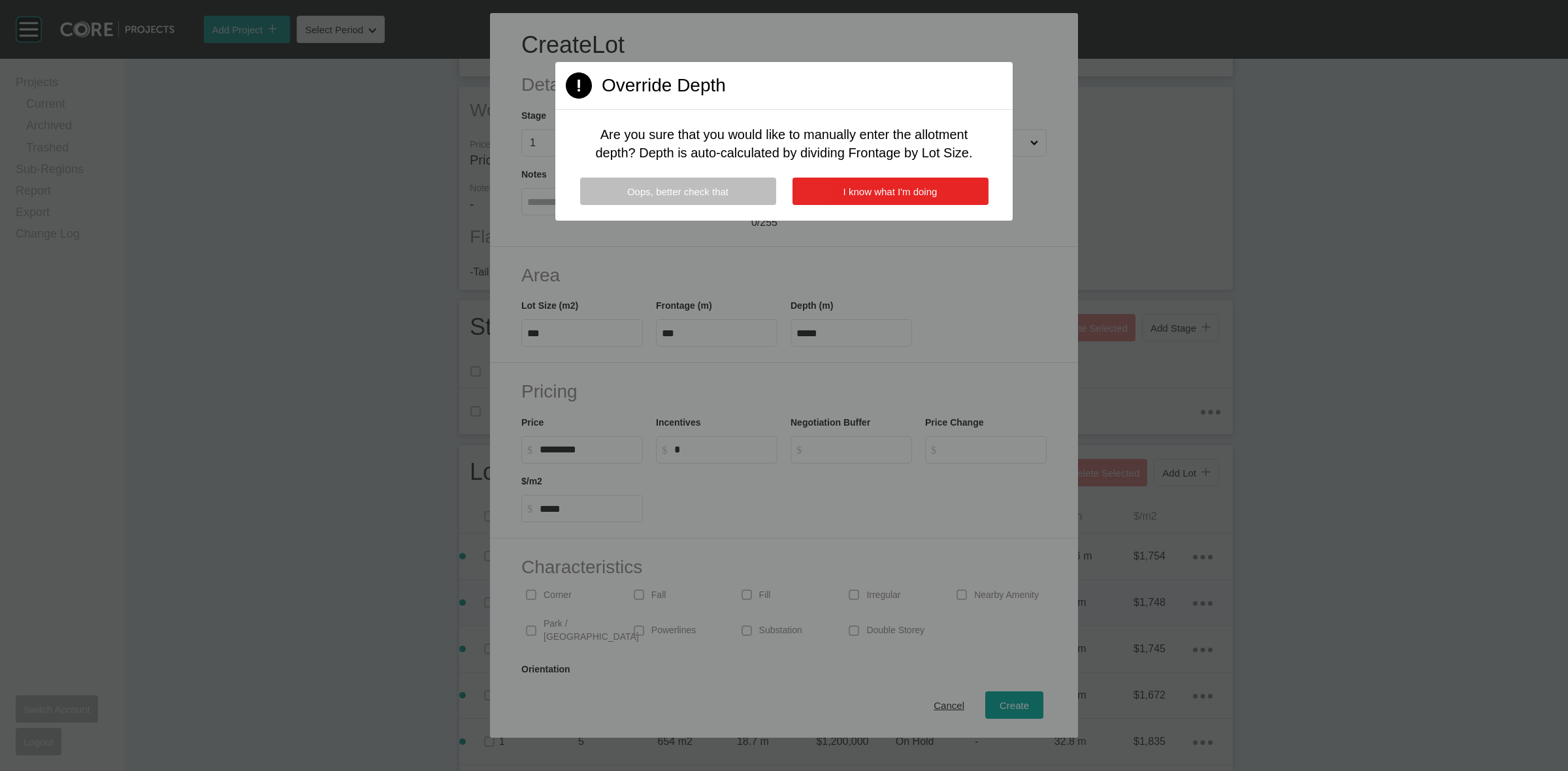
drag, startPoint x: 862, startPoint y: 187, endPoint x: 876, endPoint y: 239, distance: 53.9
click at [863, 188] on span "I know what I'm doing" at bounding box center [891, 192] width 94 height 12
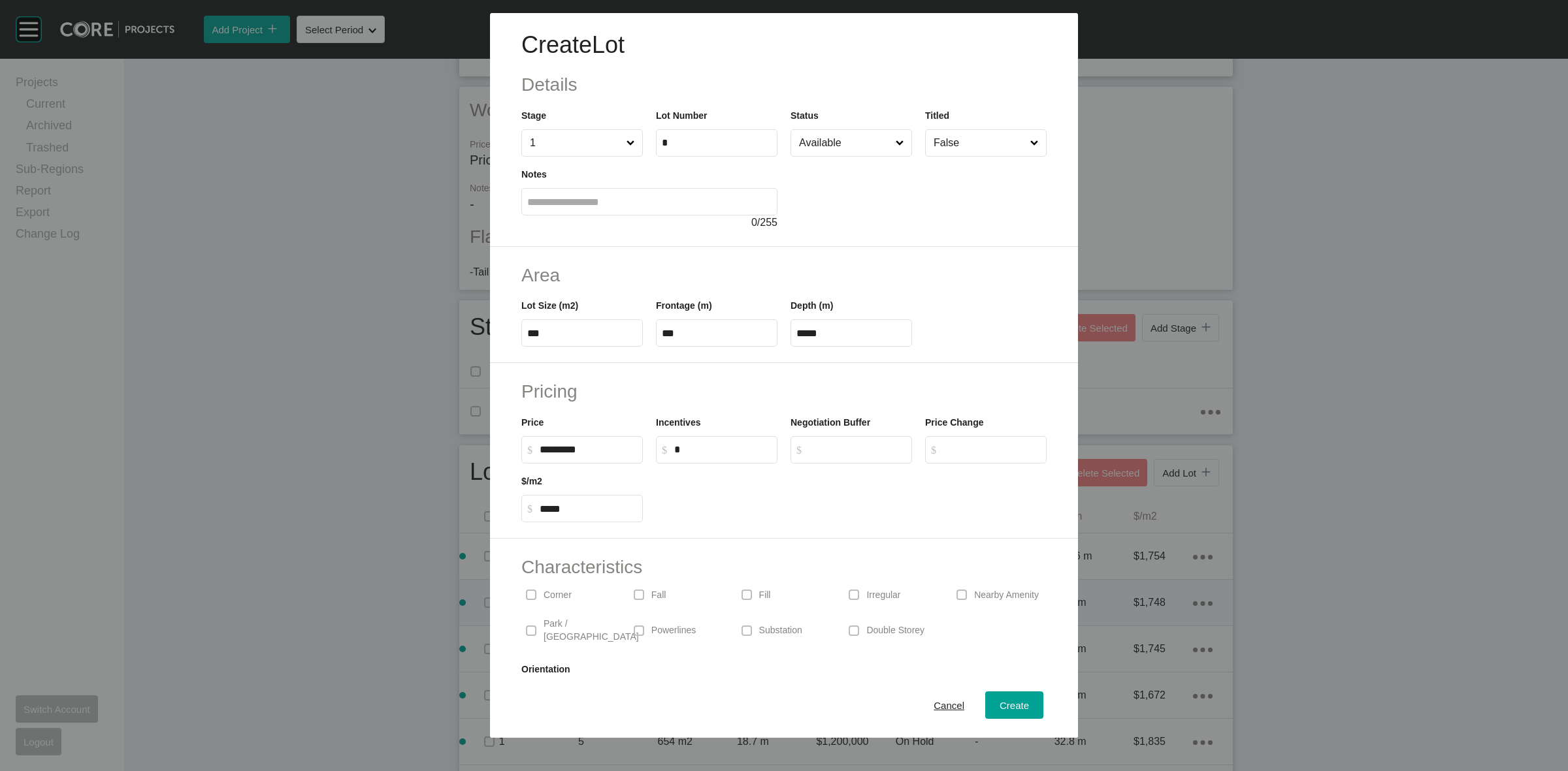
click at [880, 602] on div "Irregular" at bounding box center [891, 594] width 94 height 30
click at [1000, 703] on span "Create" at bounding box center [1014, 706] width 30 height 12
type input "*"
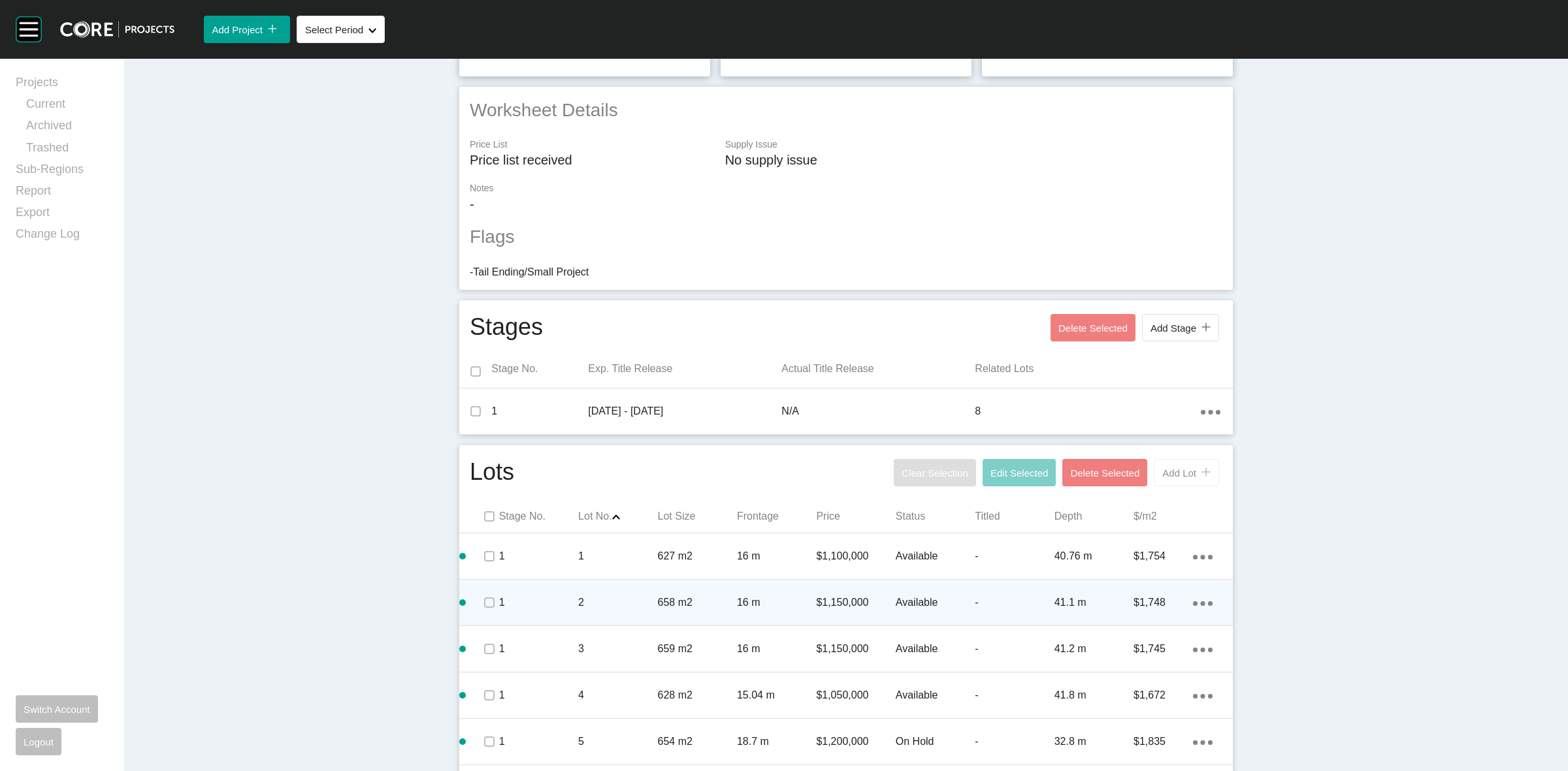
click at [1167, 478] on span "Add Lot" at bounding box center [1179, 474] width 34 height 12
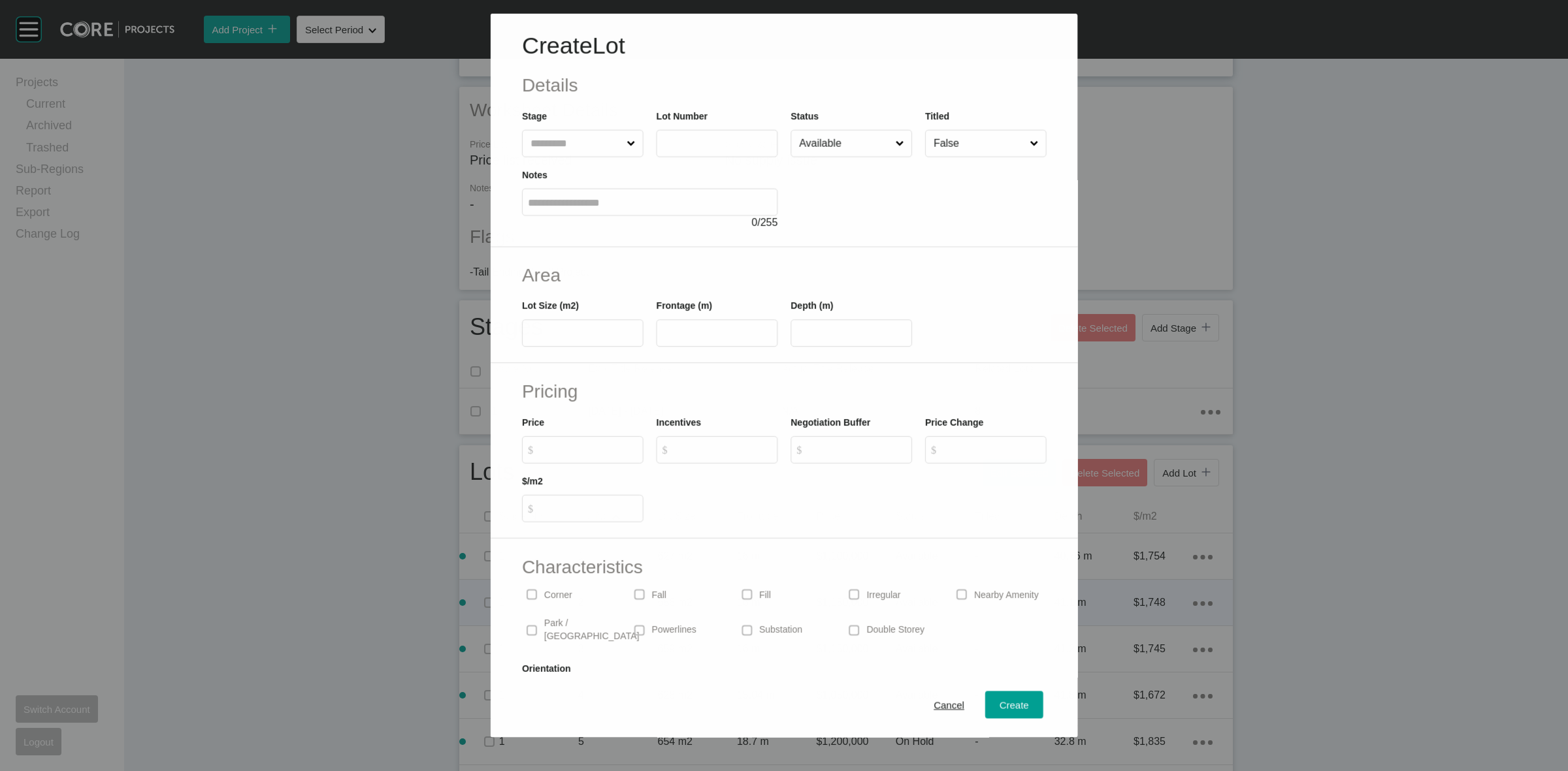
click at [565, 127] on div "Stage" at bounding box center [583, 133] width 121 height 48
click at [574, 135] on input "text" at bounding box center [575, 142] width 96 height 26
type input "*"
type input "***"
type input "****"
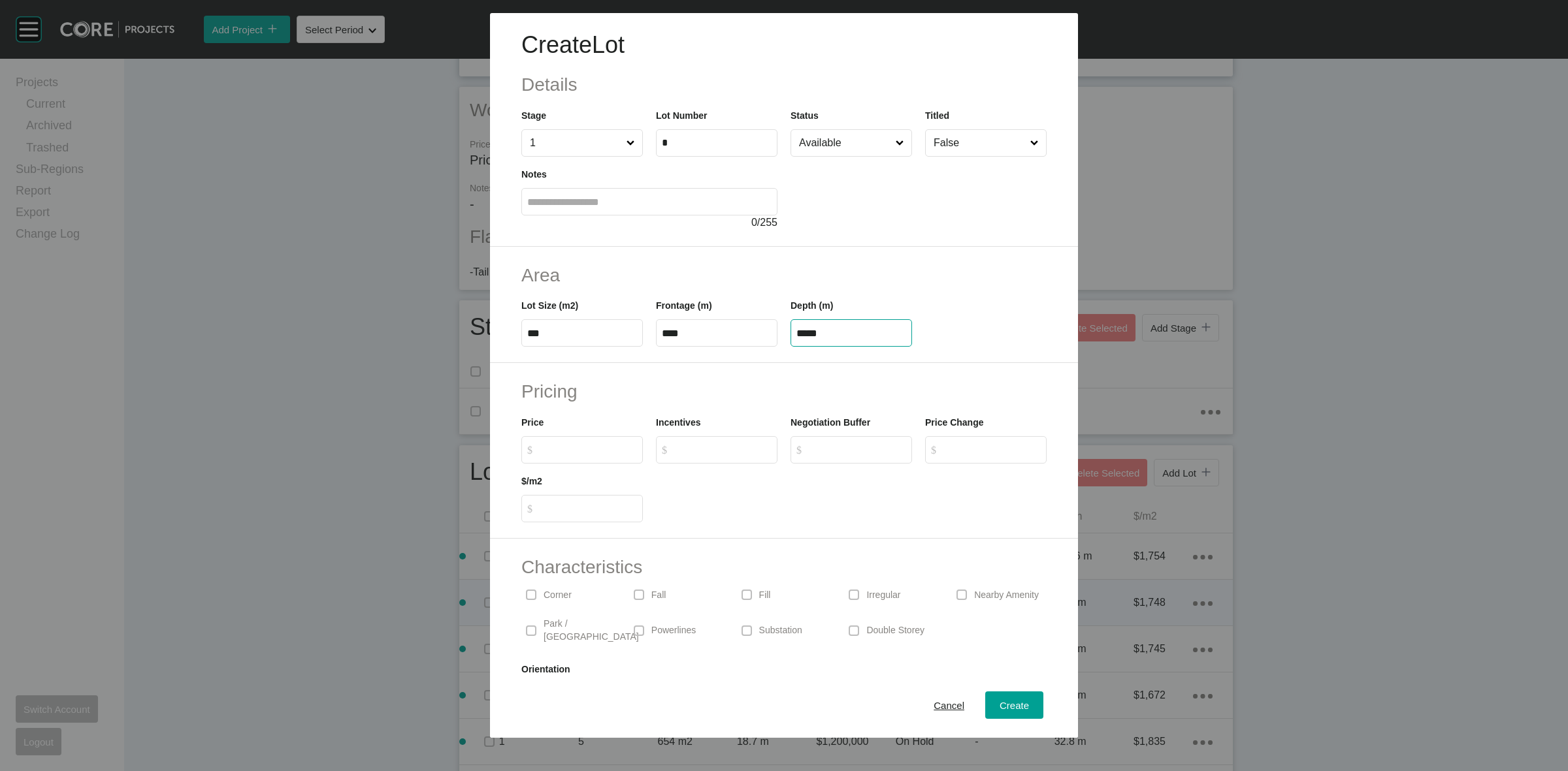
type input "*****"
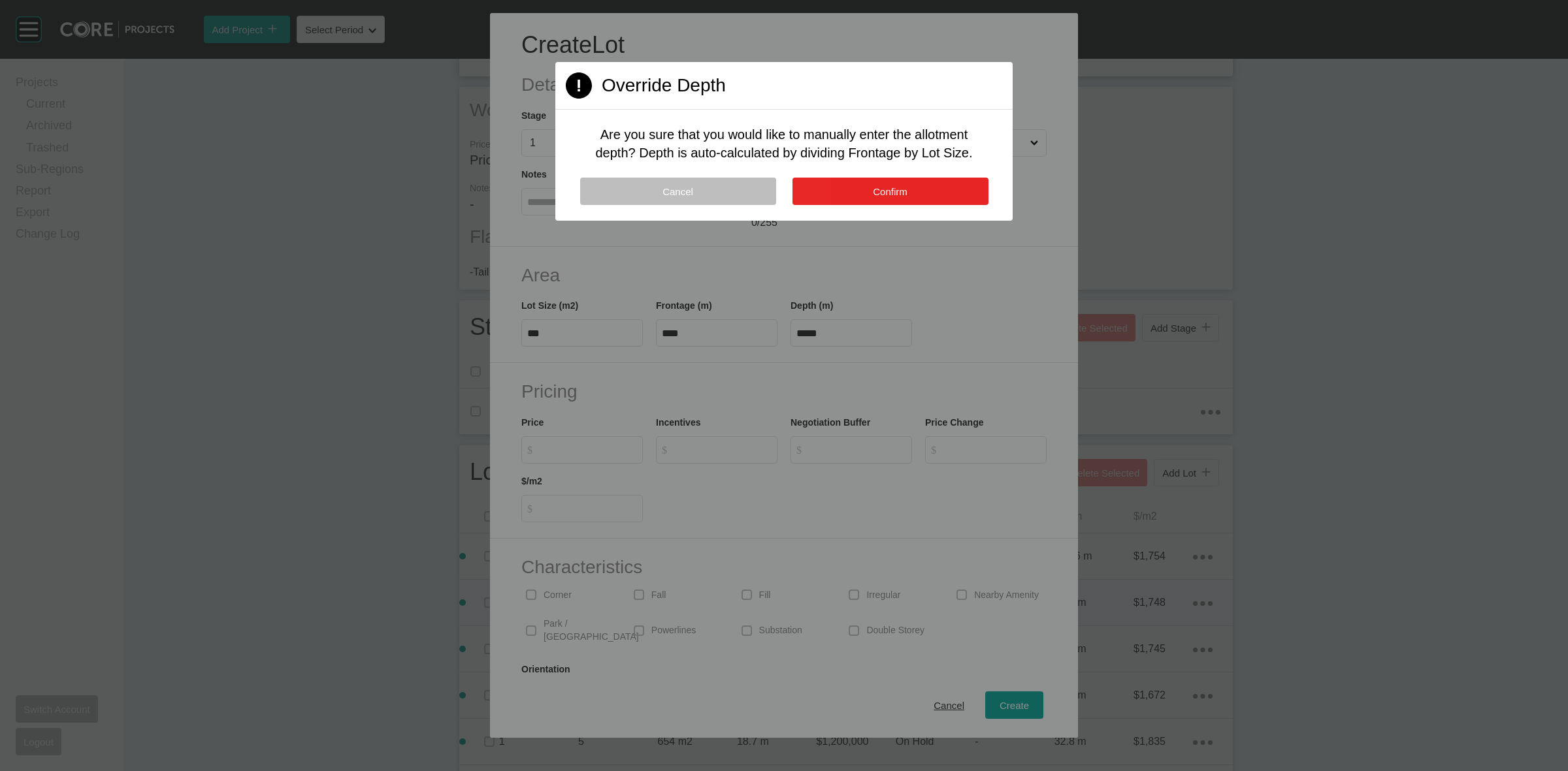
click at [886, 184] on button "Confirm" at bounding box center [891, 192] width 196 height 27
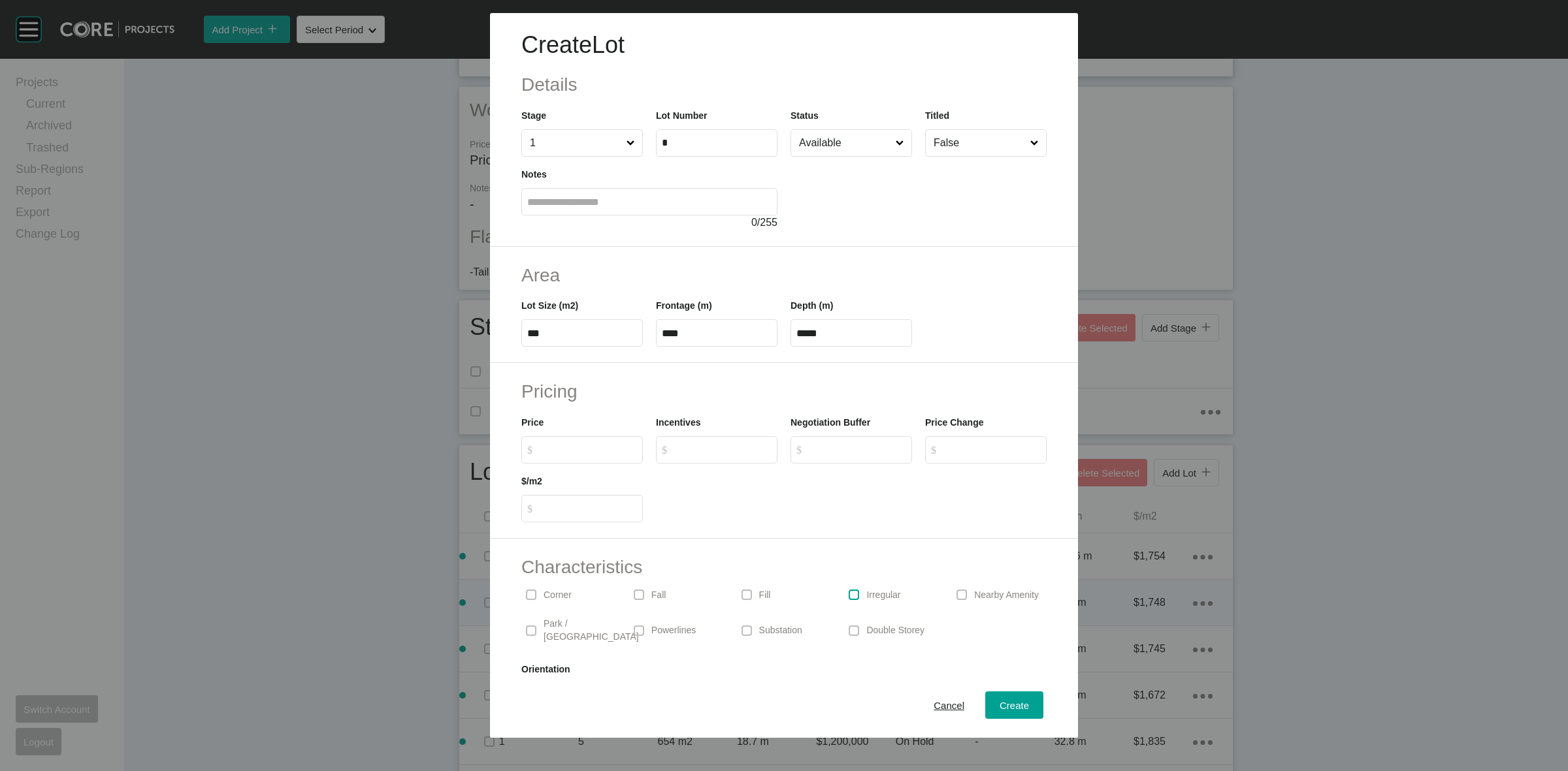
click at [853, 591] on label at bounding box center [853, 595] width 11 height 11
click at [592, 451] on input "$ Created with Sketch. $" at bounding box center [588, 450] width 97 height 12
click at [557, 449] on input "$ Created with Sketch. $" at bounding box center [588, 450] width 97 height 12
type input "******"
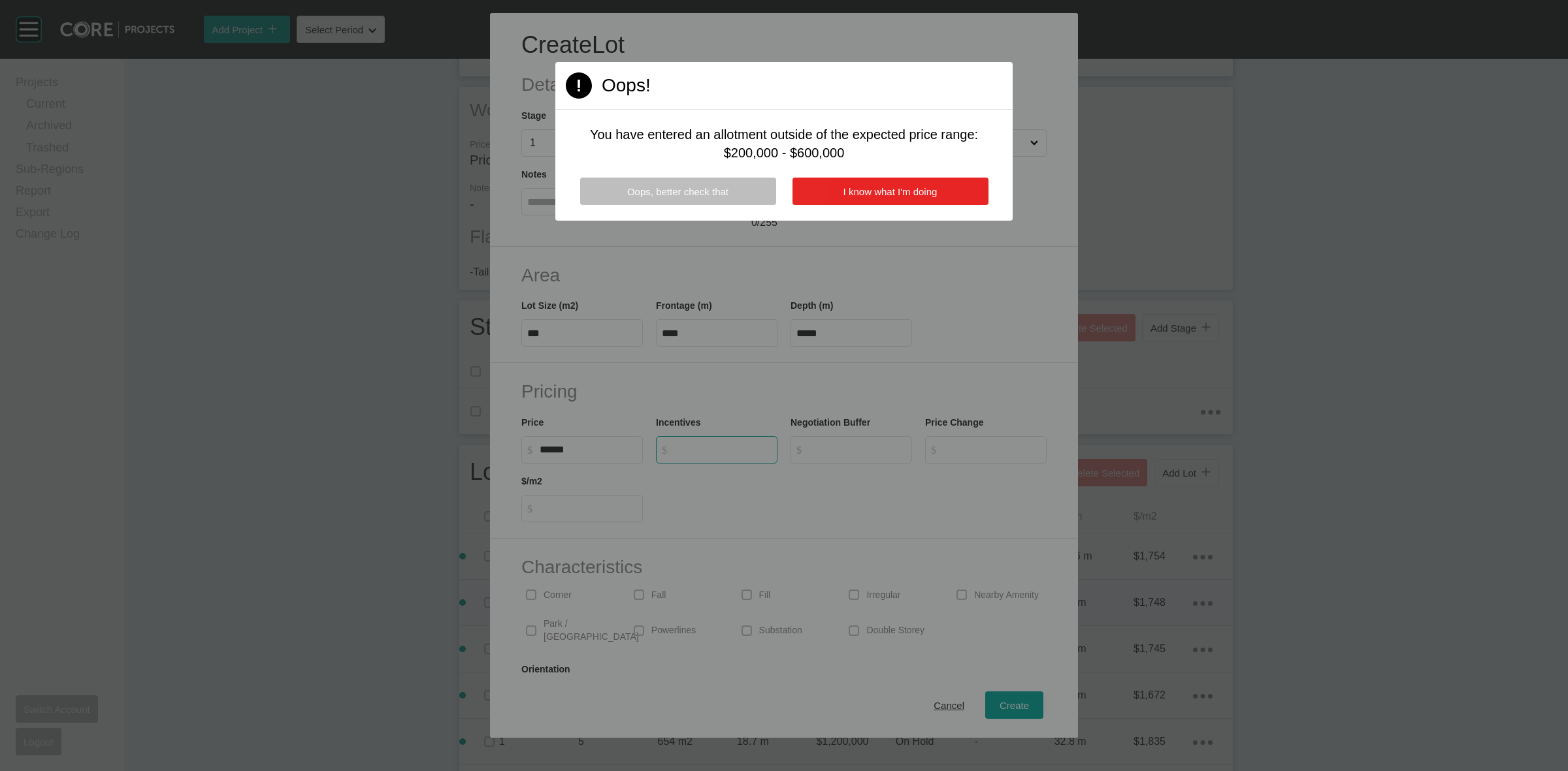
type input "*"
click at [822, 190] on button "I know what I'm doing" at bounding box center [891, 192] width 196 height 27
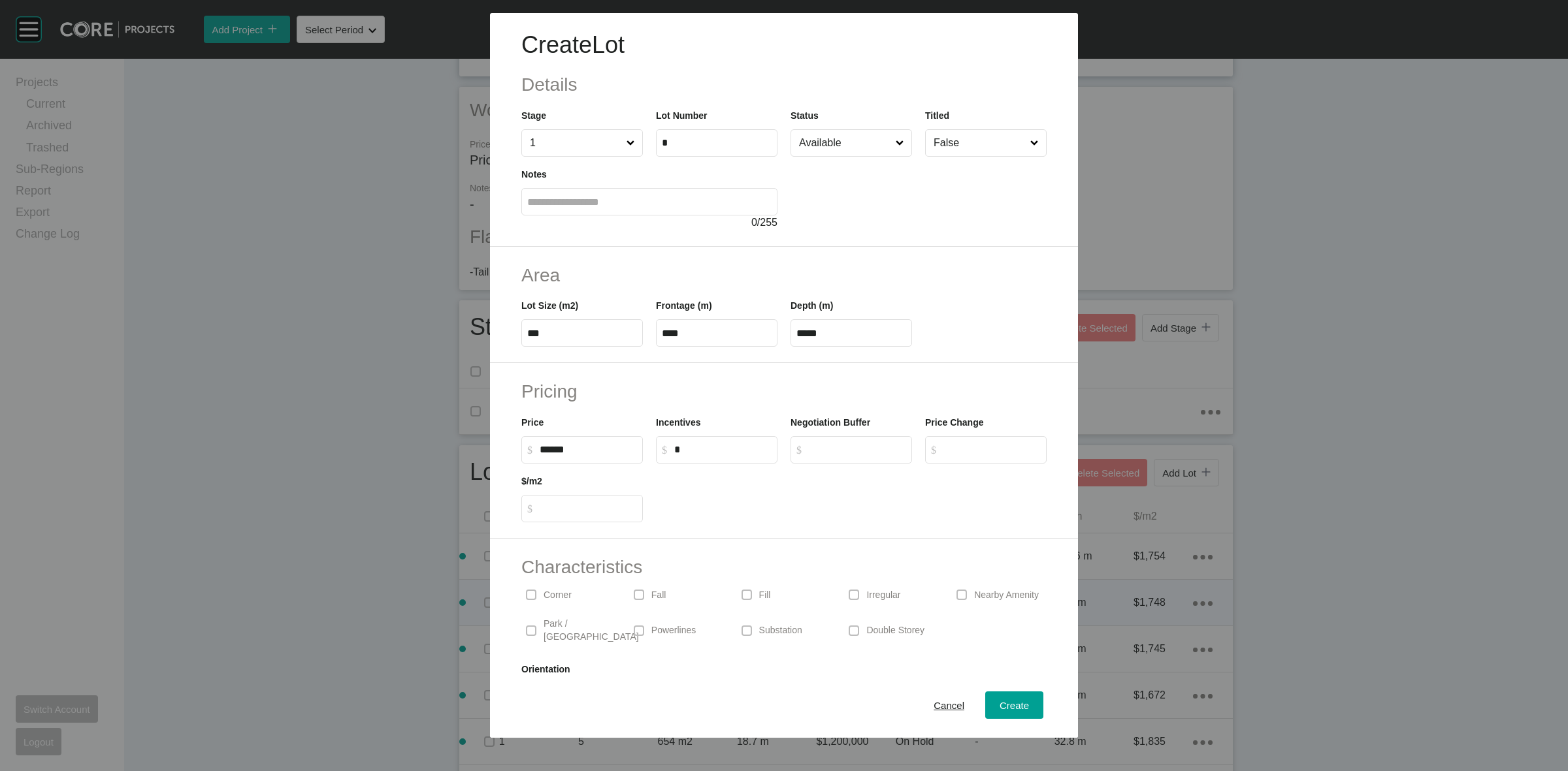
drag, startPoint x: 635, startPoint y: 439, endPoint x: 624, endPoint y: 450, distance: 15.6
click at [624, 450] on label "$ Created with Sketch. $ ******" at bounding box center [582, 450] width 121 height 27
click at [624, 450] on input "******" at bounding box center [588, 450] width 97 height 12
type input "*******"
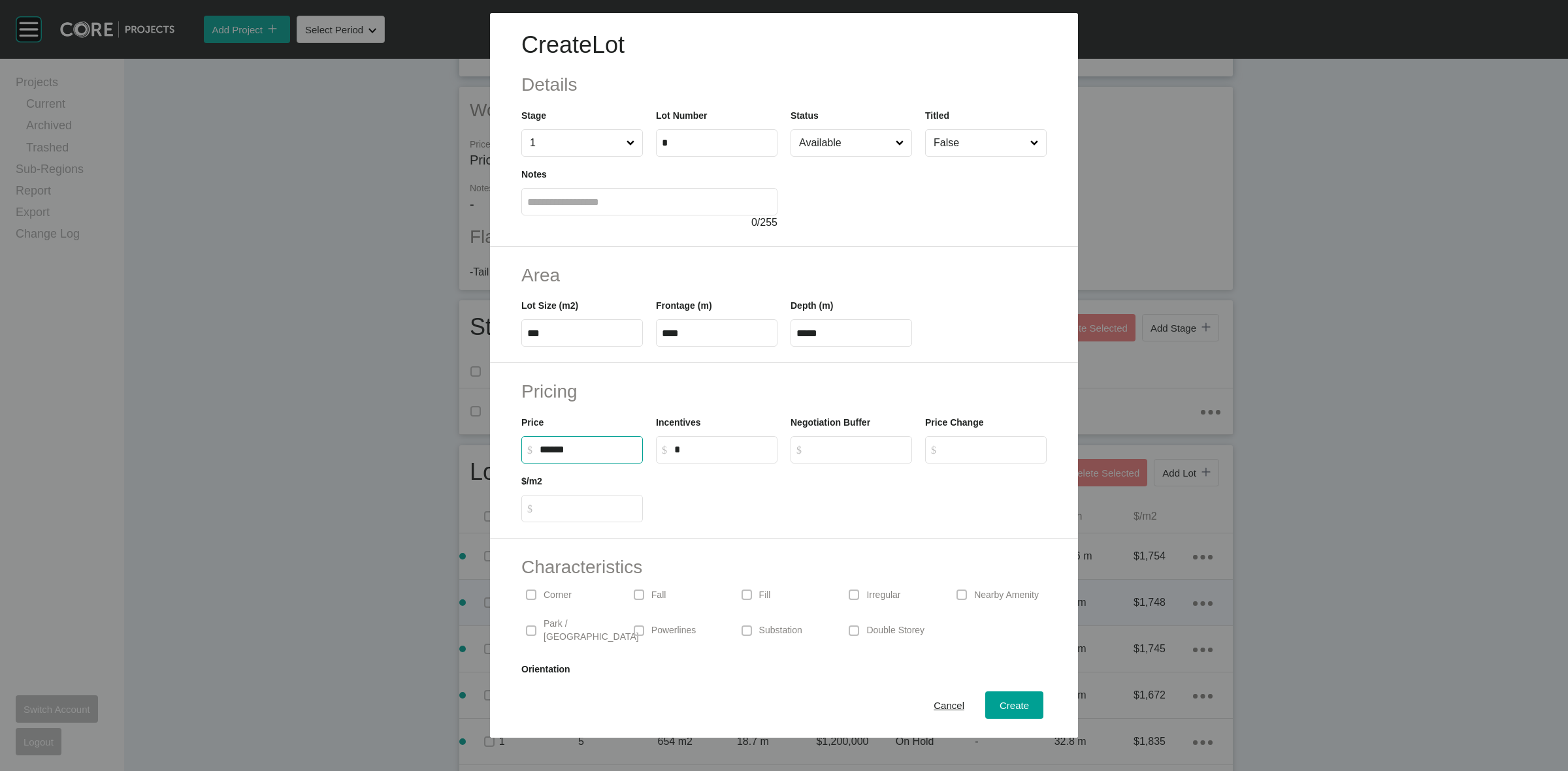
type input "*****"
click at [1001, 702] on span "Create" at bounding box center [1014, 706] width 30 height 12
type input "*"
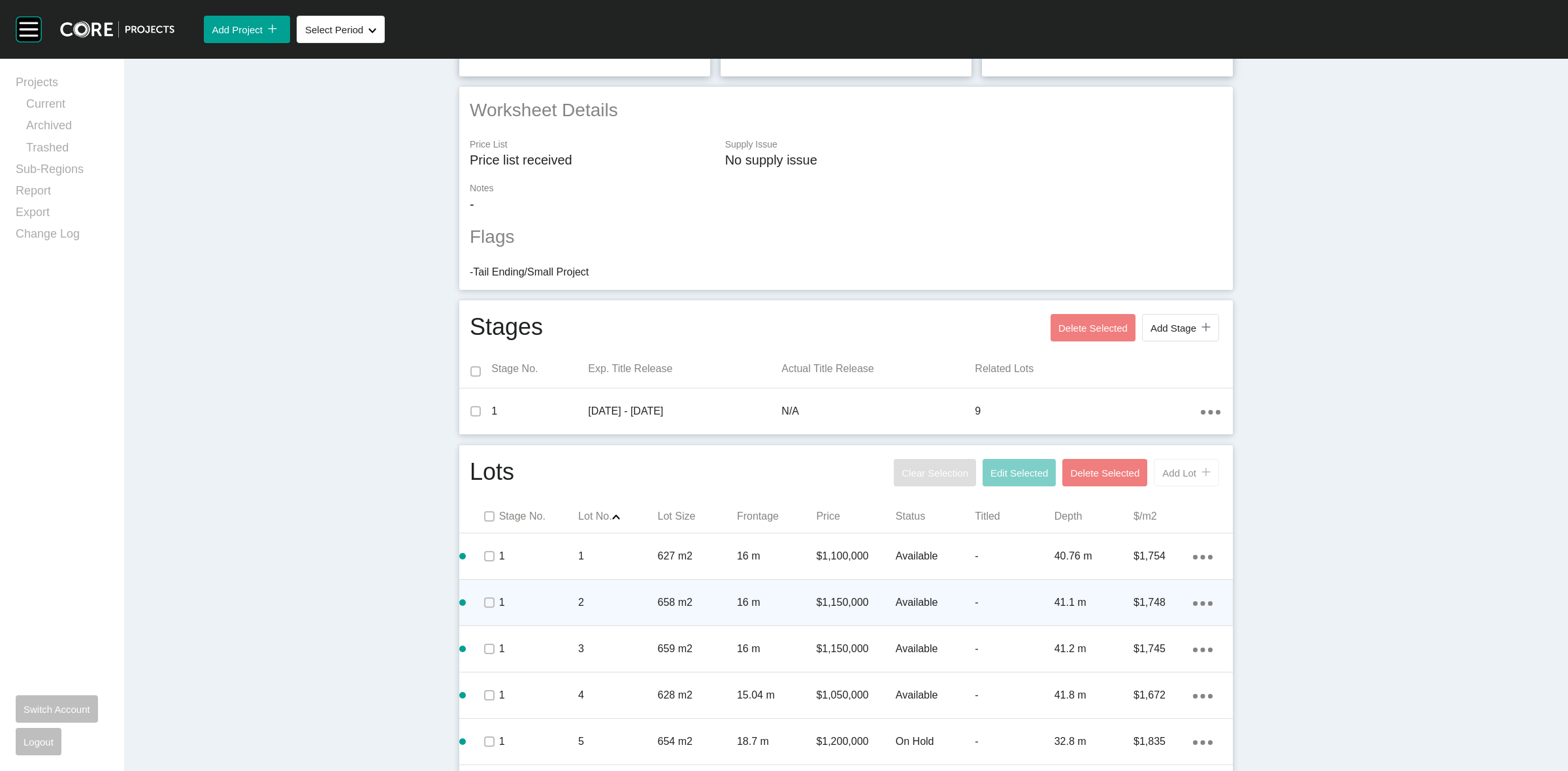
click at [1163, 472] on span "Add Lot" at bounding box center [1179, 474] width 34 height 12
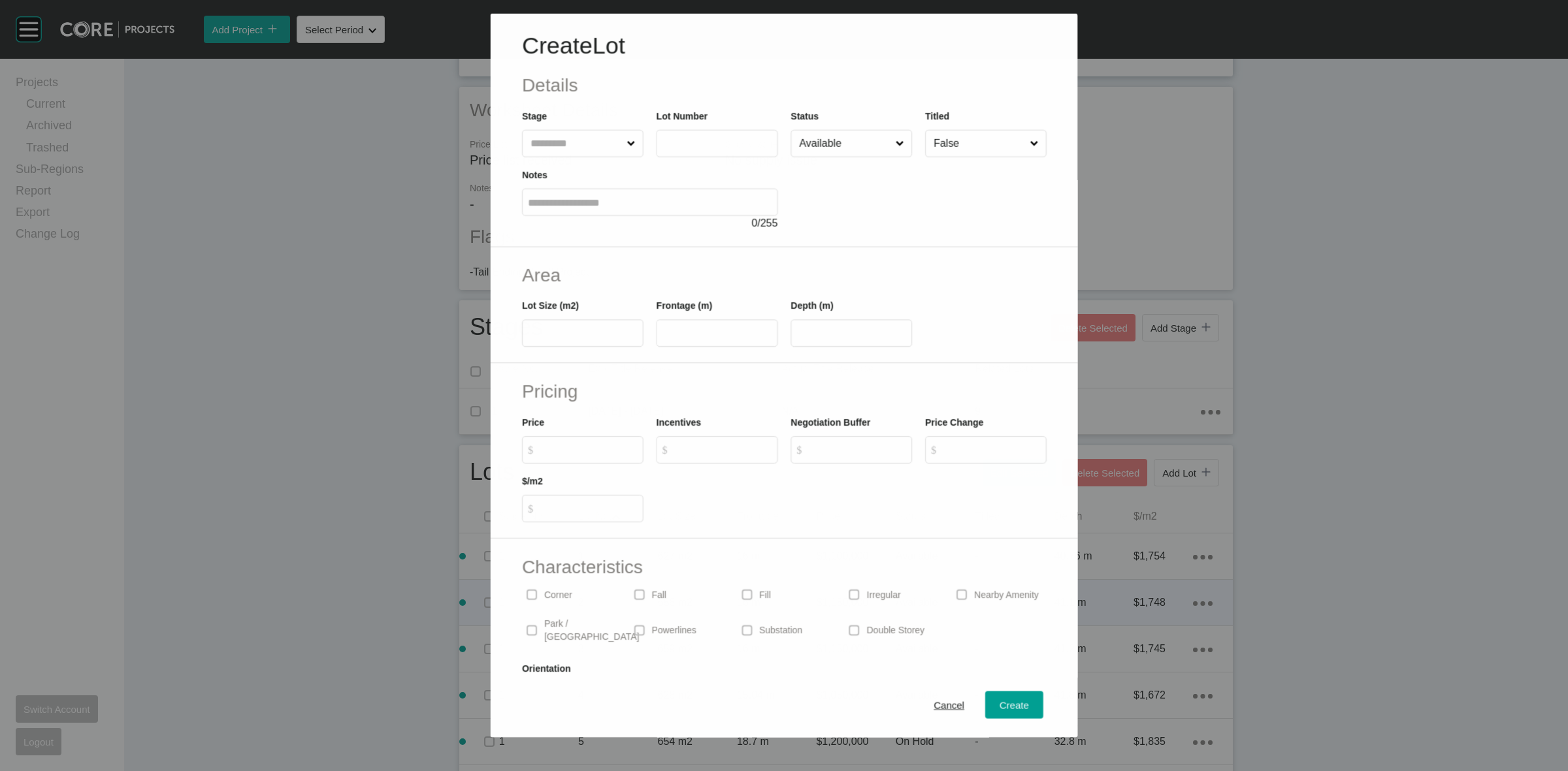
click at [551, 153] on input "text" at bounding box center [576, 143] width 96 height 26
type input "**"
type input "***"
type input "*"
click at [614, 444] on input "$ Created with Sketch. $" at bounding box center [588, 450] width 97 height 12
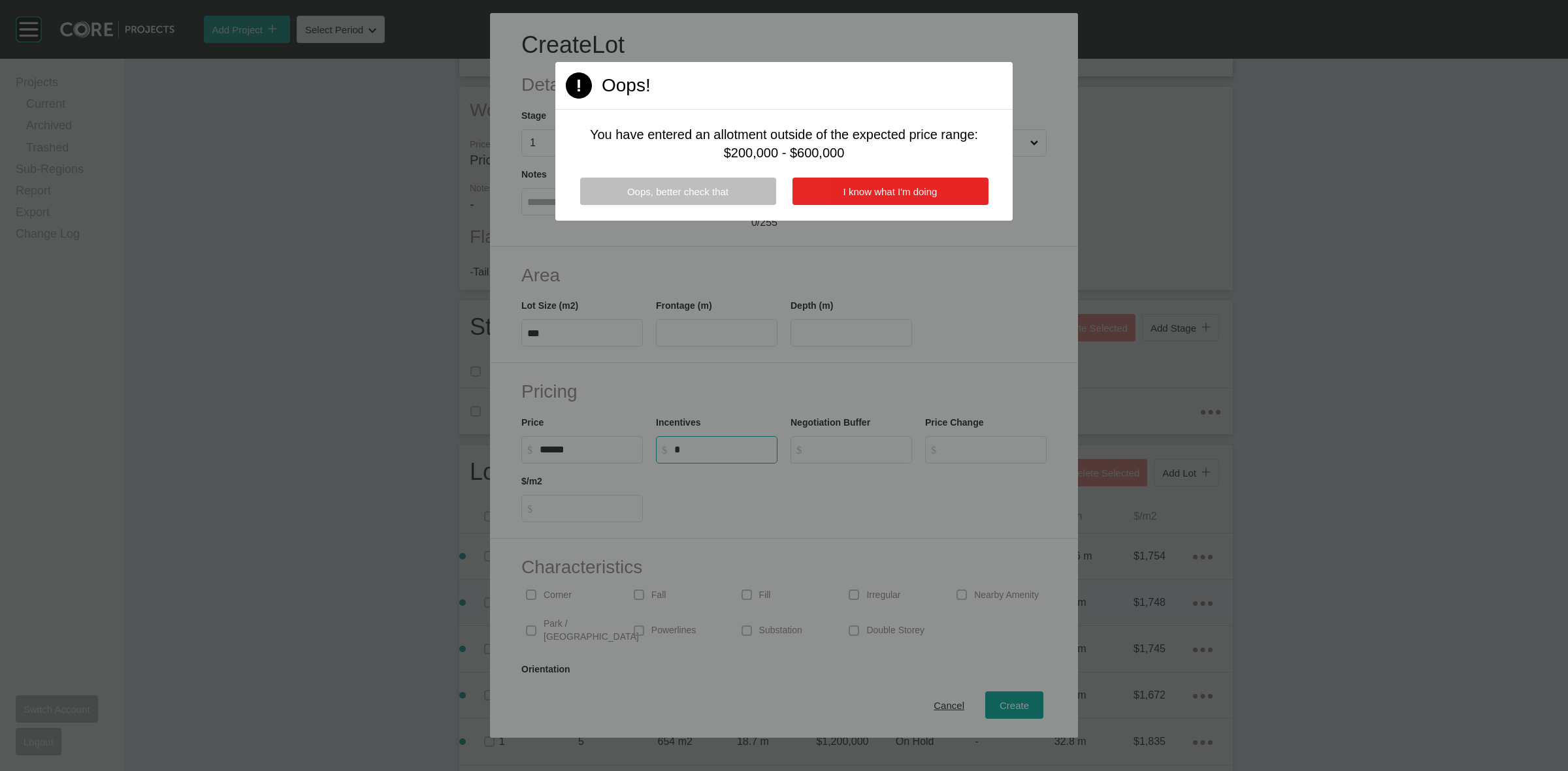
click at [826, 188] on button "I know what I'm doing" at bounding box center [891, 192] width 196 height 27
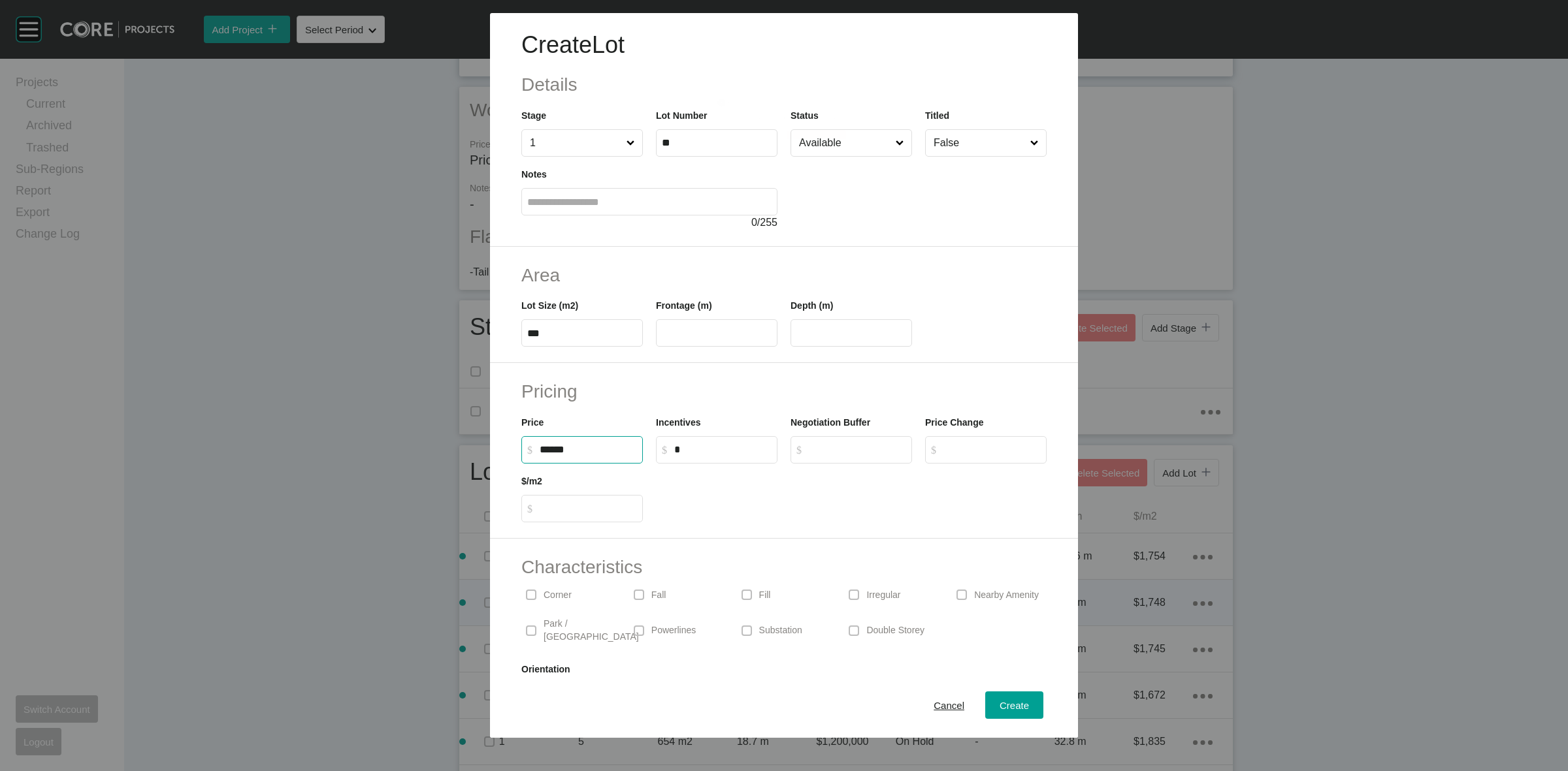
click at [598, 449] on input "******" at bounding box center [588, 450] width 97 height 12
type input "*******"
type input "*****"
click at [682, 328] on input "text" at bounding box center [717, 334] width 110 height 12
click at [719, 335] on input "text" at bounding box center [717, 334] width 110 height 12
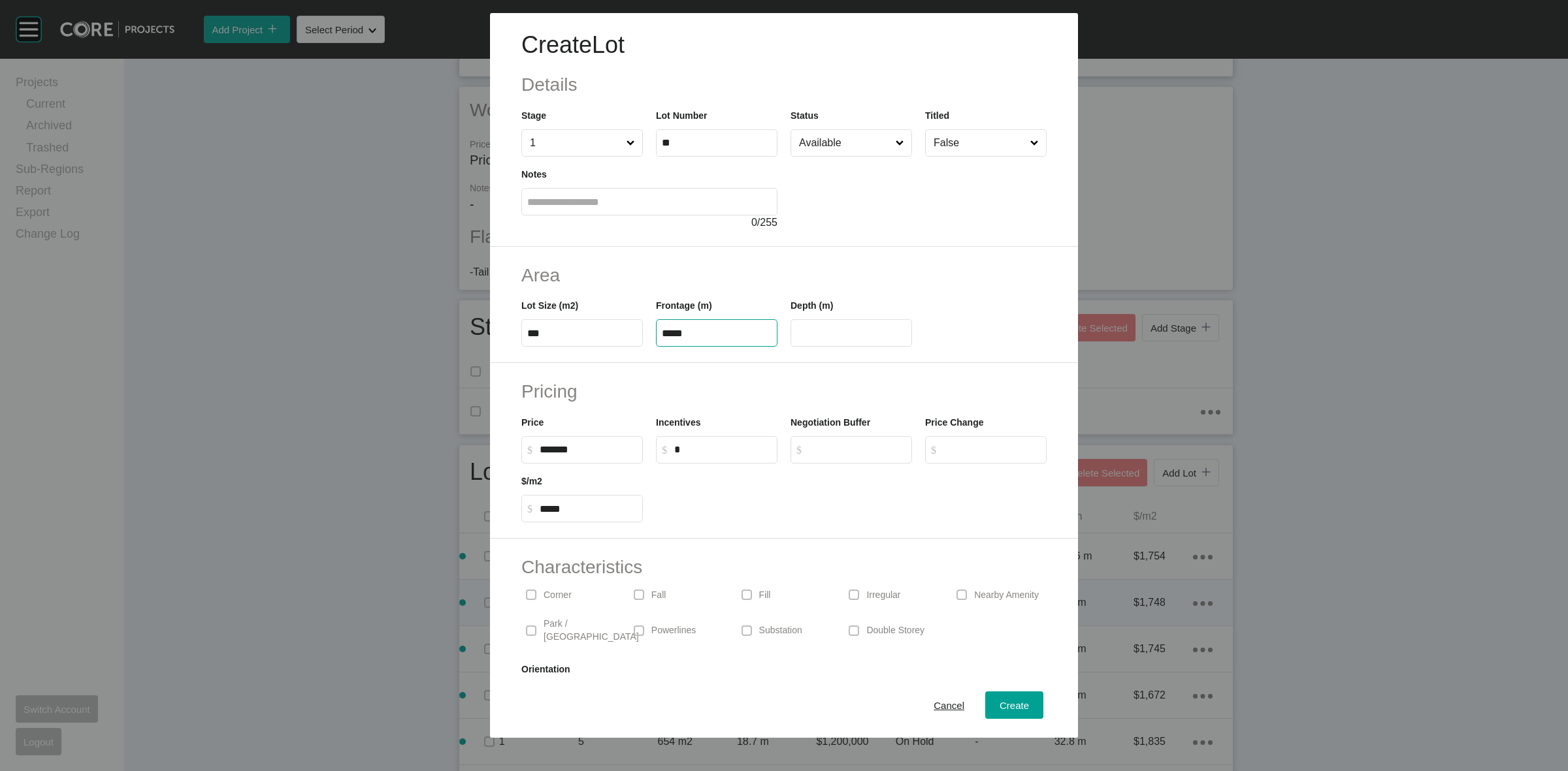
type input "*****"
click at [926, 227] on div "Create Lot Details Stage 1 Lot Number ** Status Available Titled False Notes 0 …" at bounding box center [784, 385] width 1568 height 771
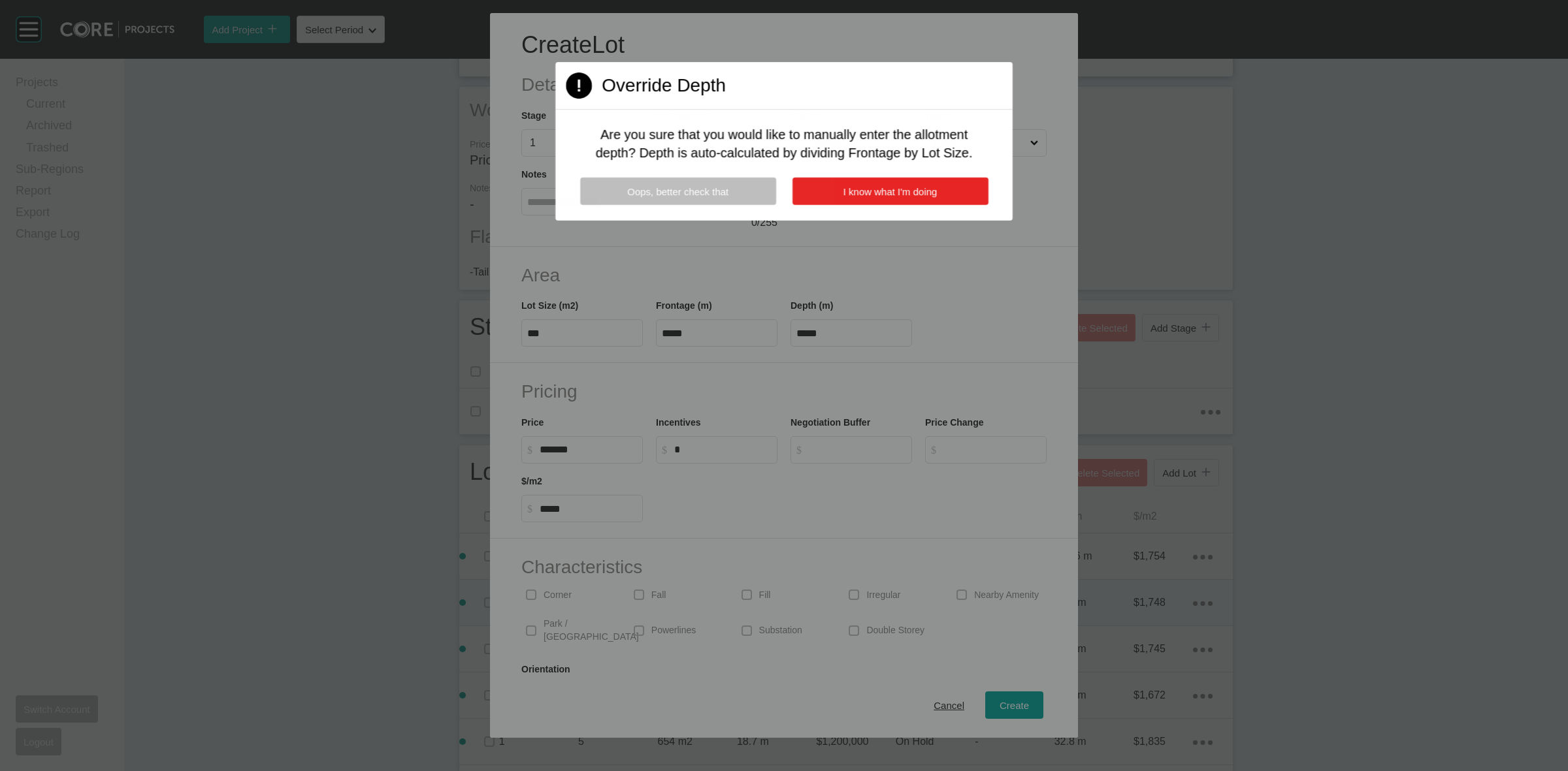
click at [923, 191] on span "I know what I'm doing" at bounding box center [891, 192] width 94 height 12
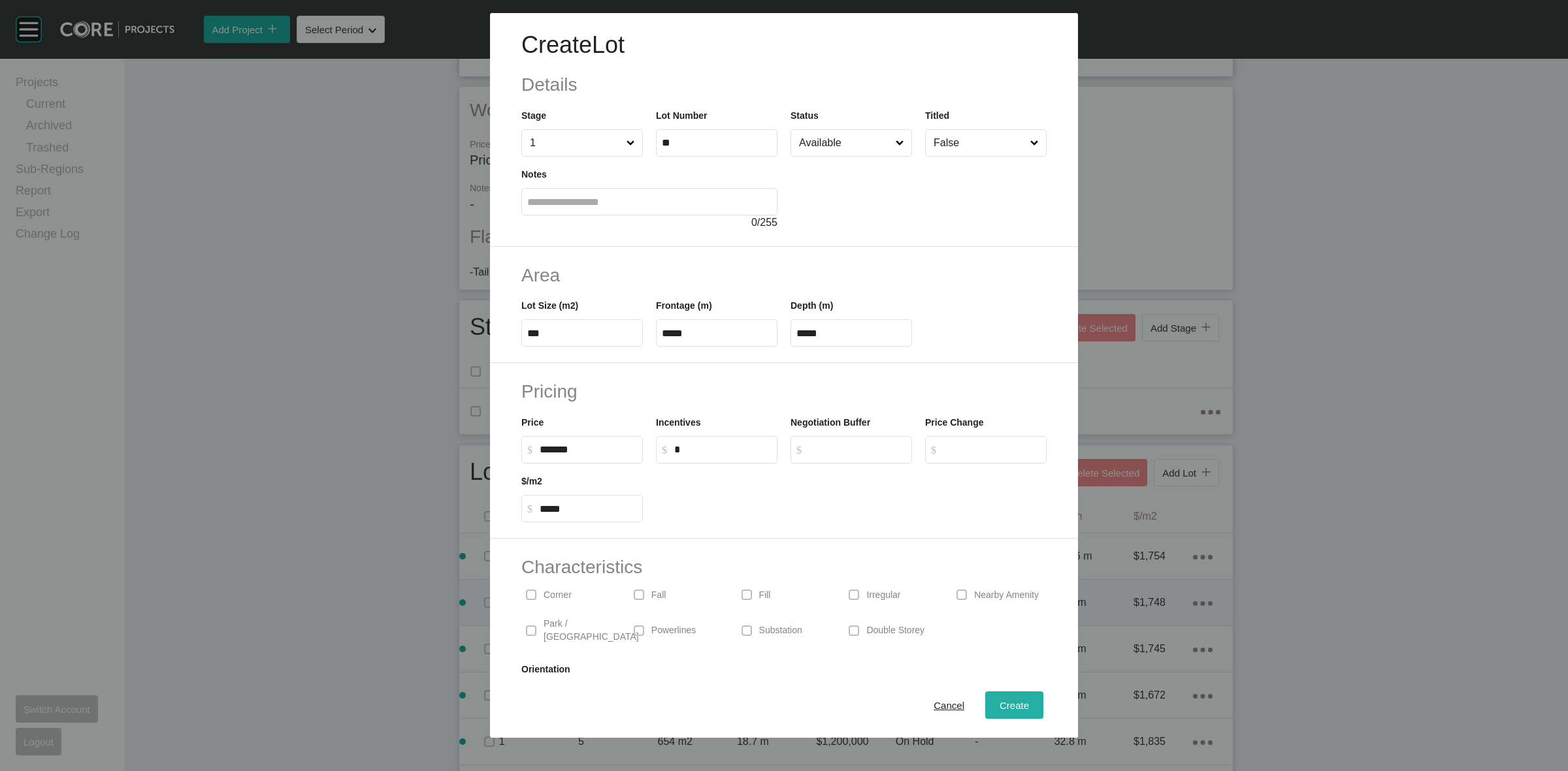
click at [1000, 703] on span "Create" at bounding box center [1014, 706] width 30 height 12
type input "*"
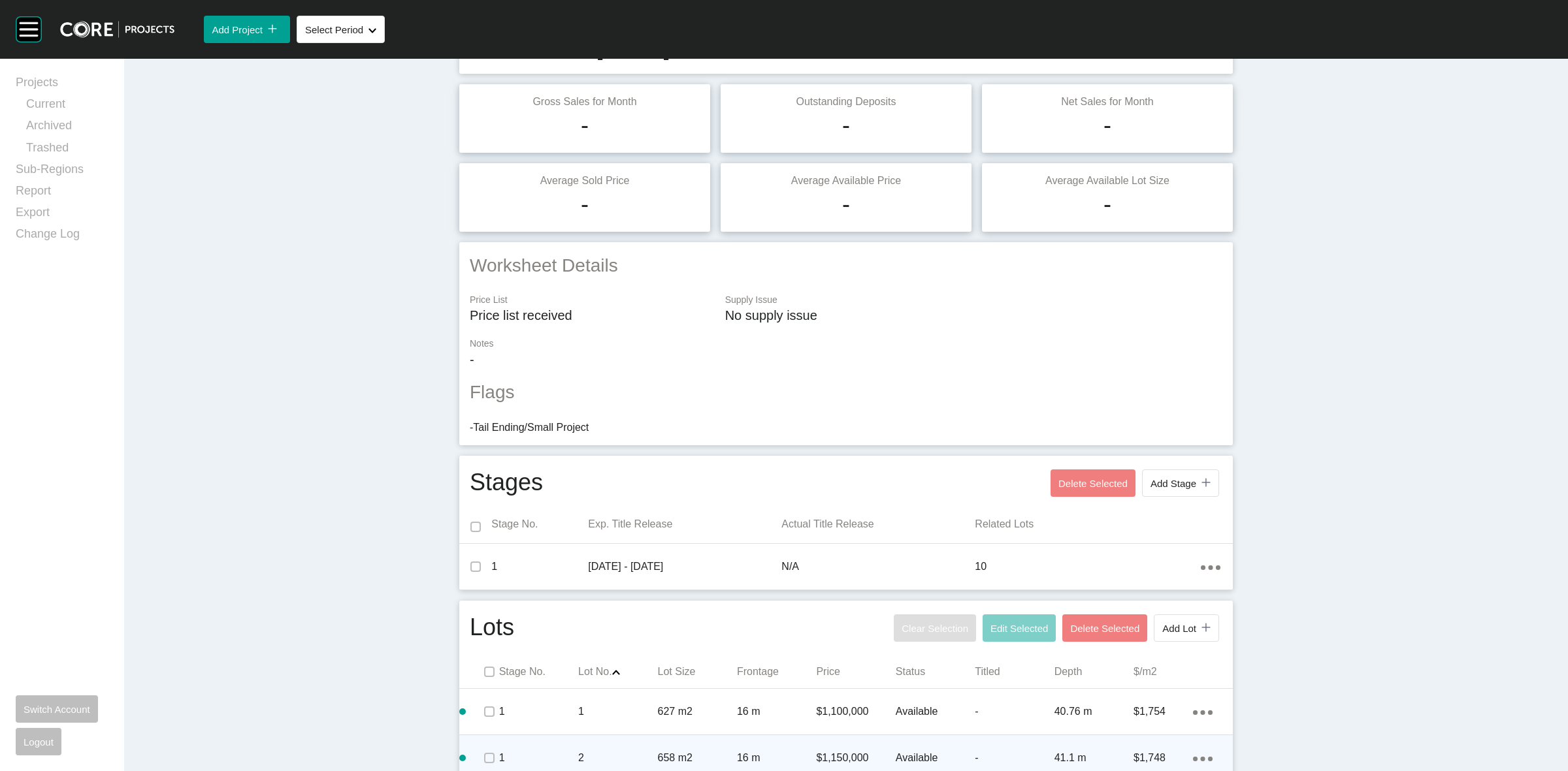
scroll to position [0, 0]
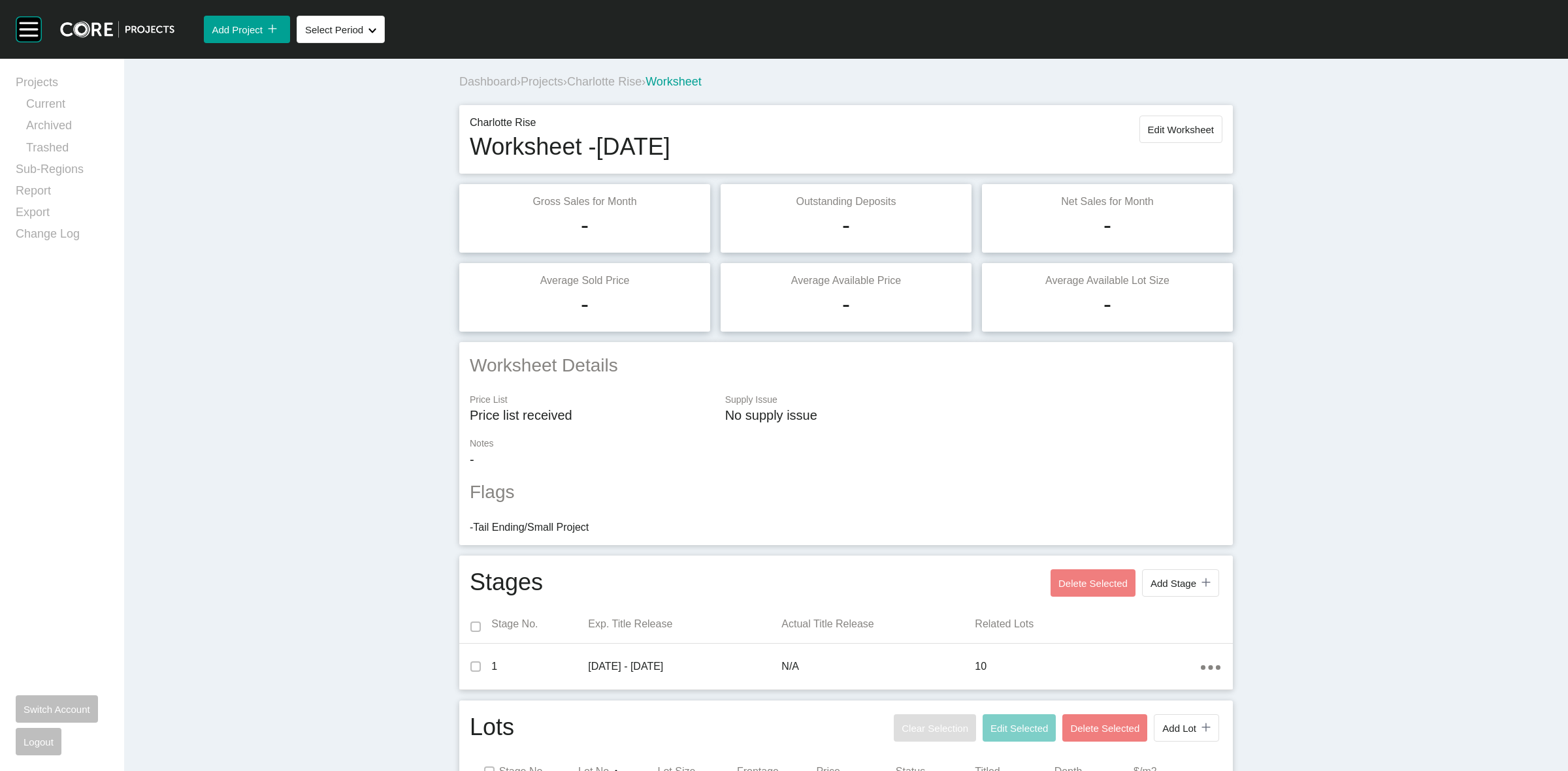
click at [526, 84] on span "Projects" at bounding box center [542, 82] width 42 height 13
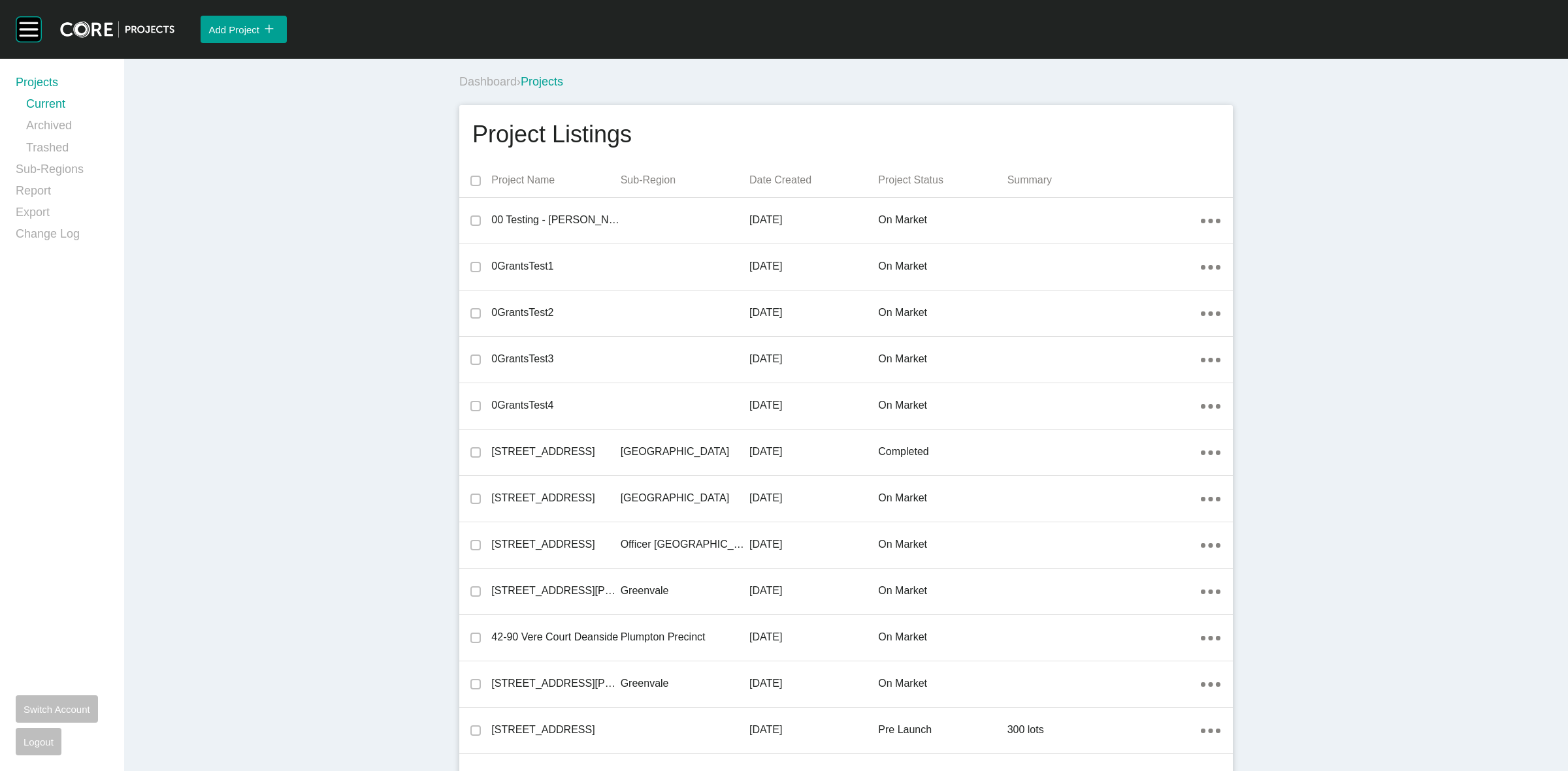
scroll to position [11931, 0]
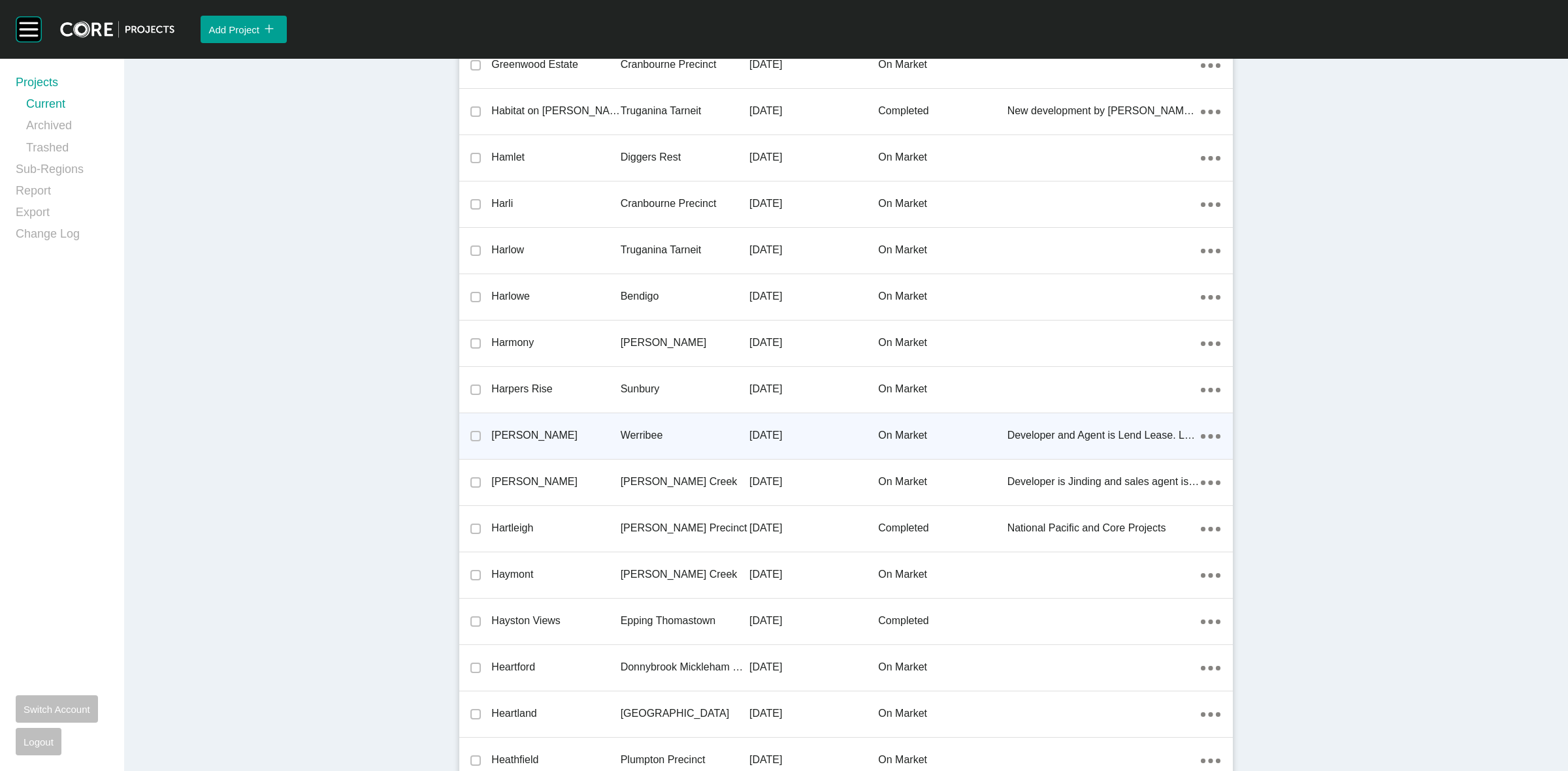
click at [645, 429] on p "Werribee" at bounding box center [685, 435] width 129 height 14
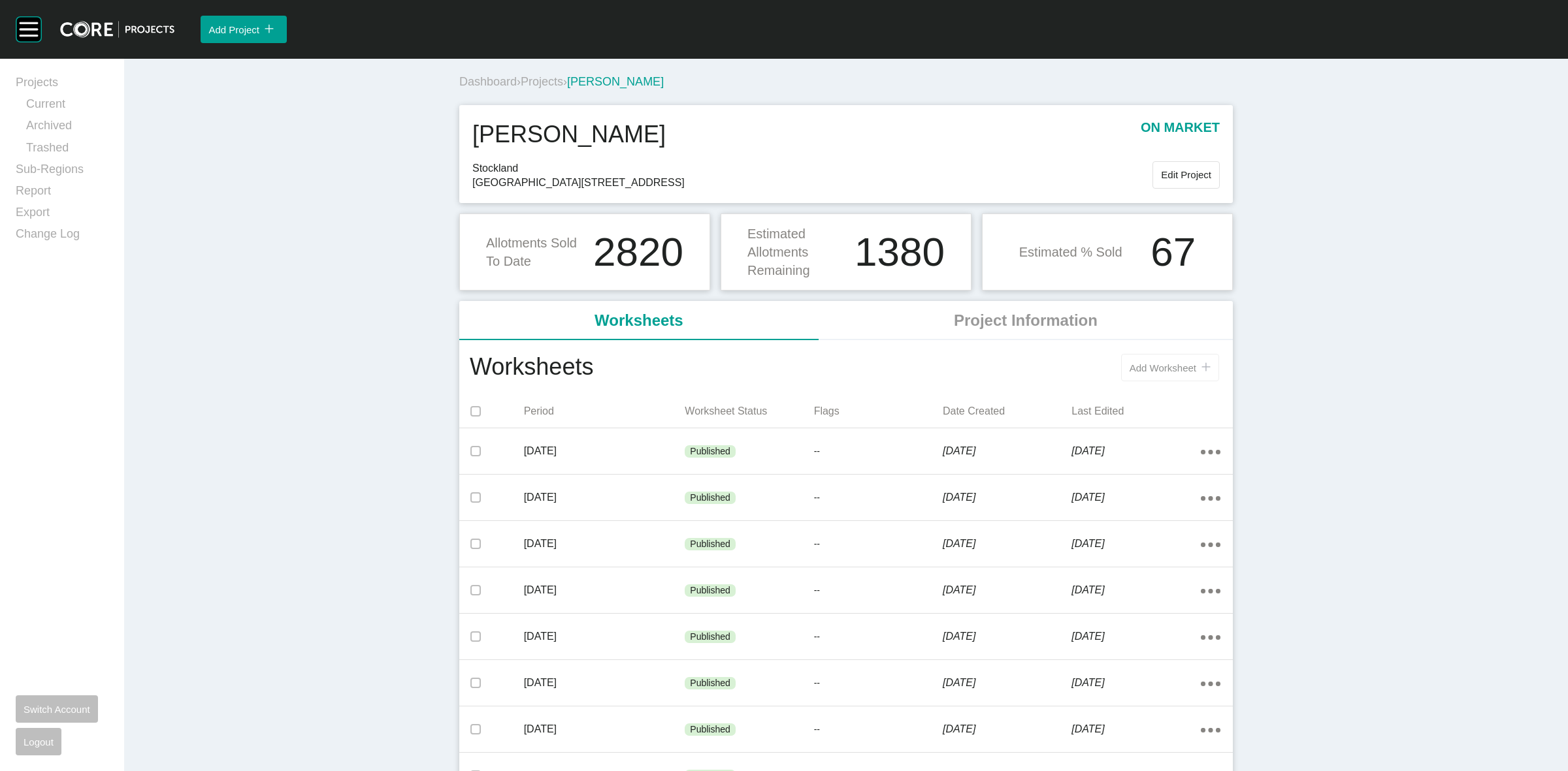
click at [1130, 362] on span "Add Worksheet" at bounding box center [1163, 368] width 66 height 12
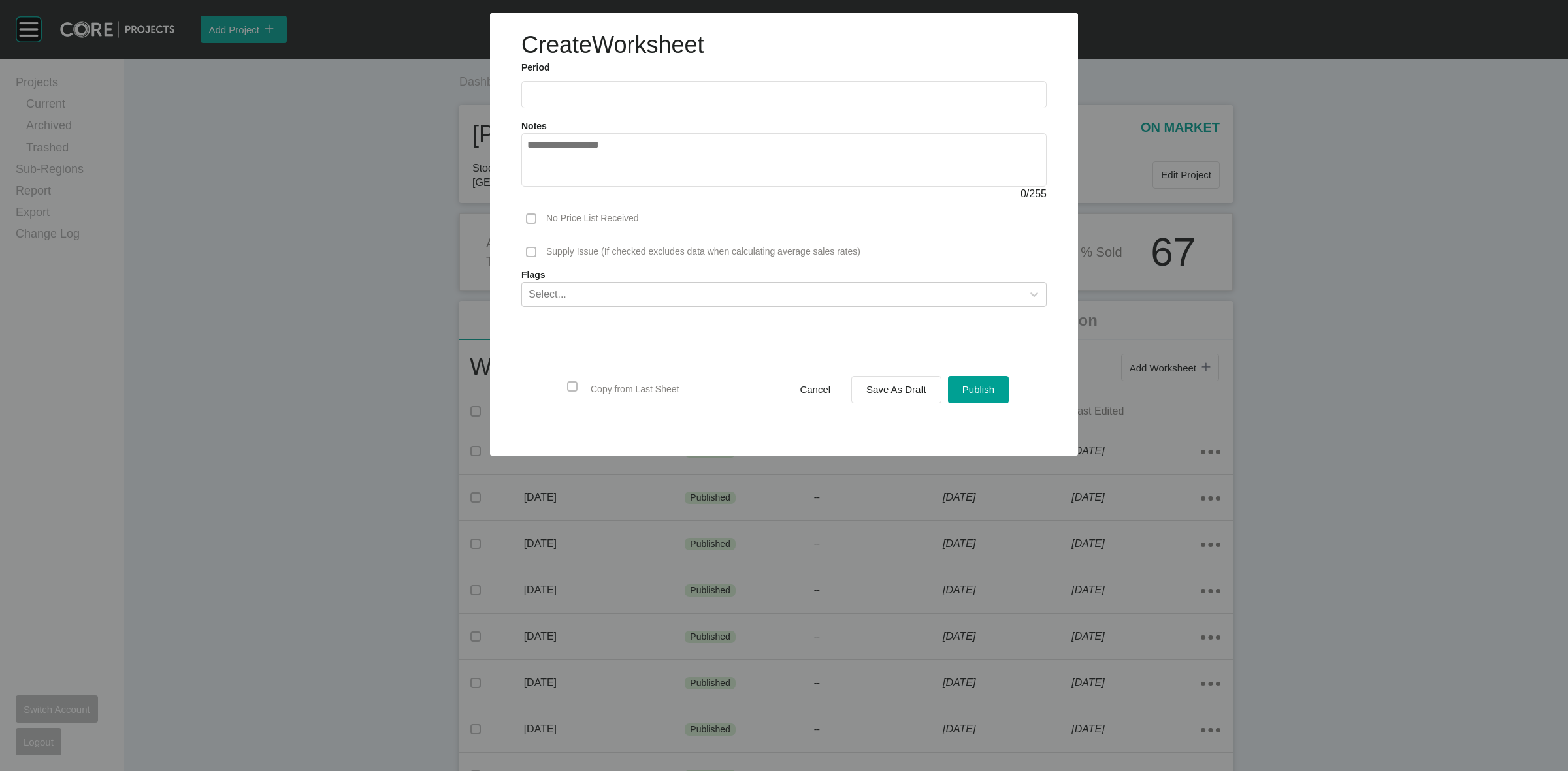
click at [681, 89] on label at bounding box center [783, 94] width 525 height 27
click at [681, 89] on input "text" at bounding box center [783, 94] width 513 height 12
click at [637, 188] on li "Sep" at bounding box center [633, 190] width 43 height 22
type input "**********"
click at [906, 393] on span "Save As Draft" at bounding box center [896, 390] width 60 height 12
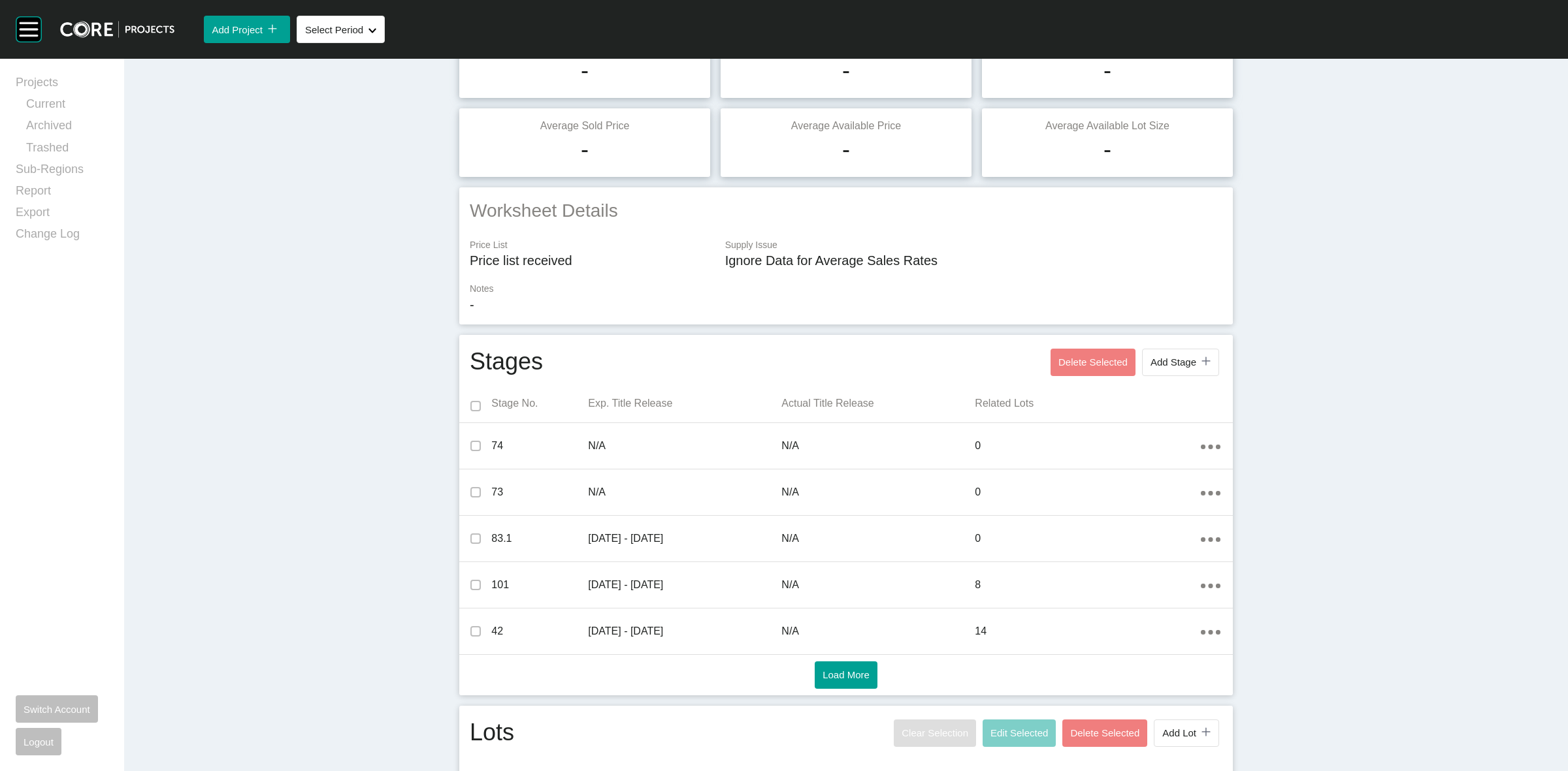
scroll to position [408, 0]
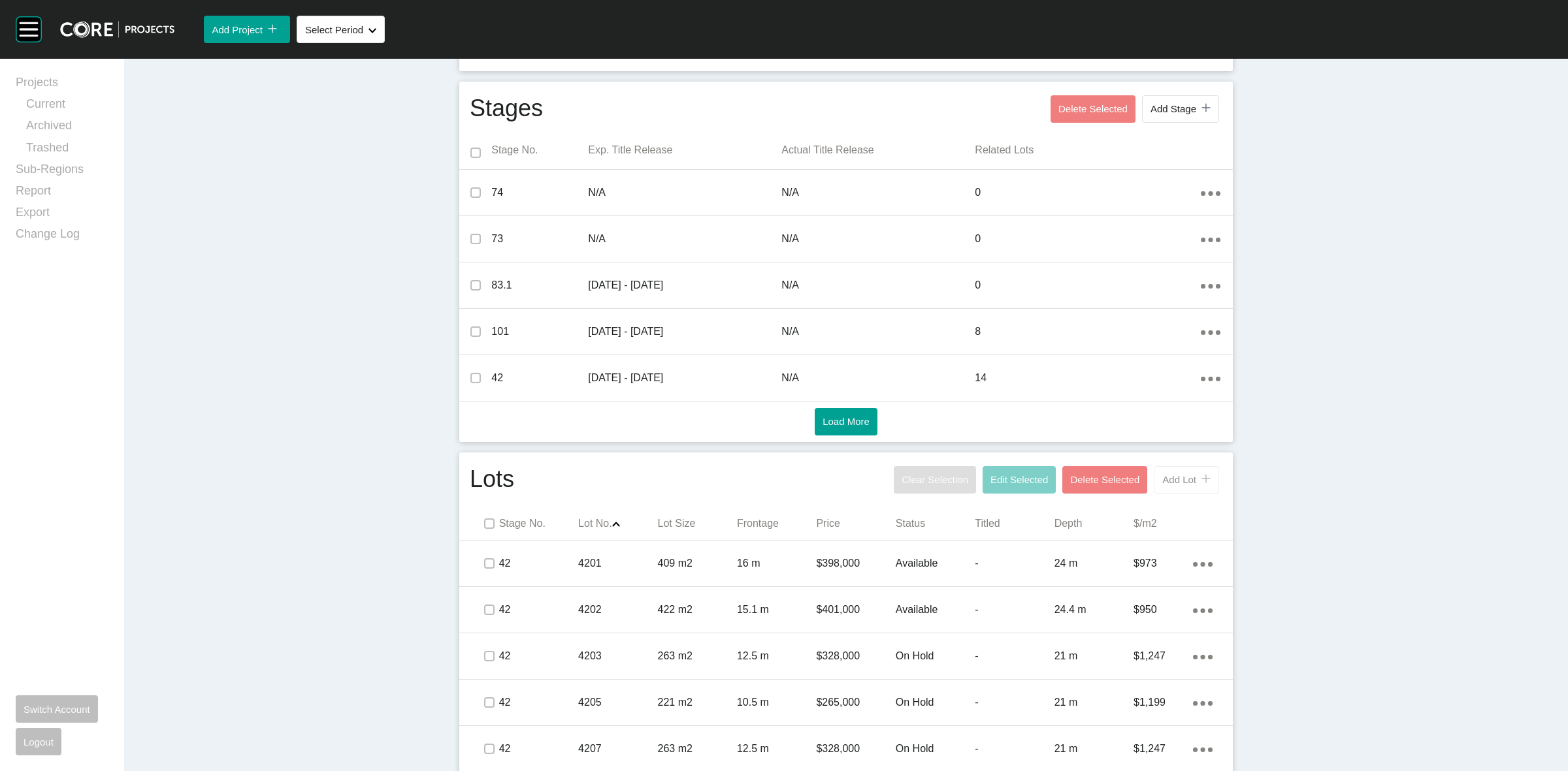
click at [1171, 475] on span "Add Lot" at bounding box center [1179, 479] width 34 height 12
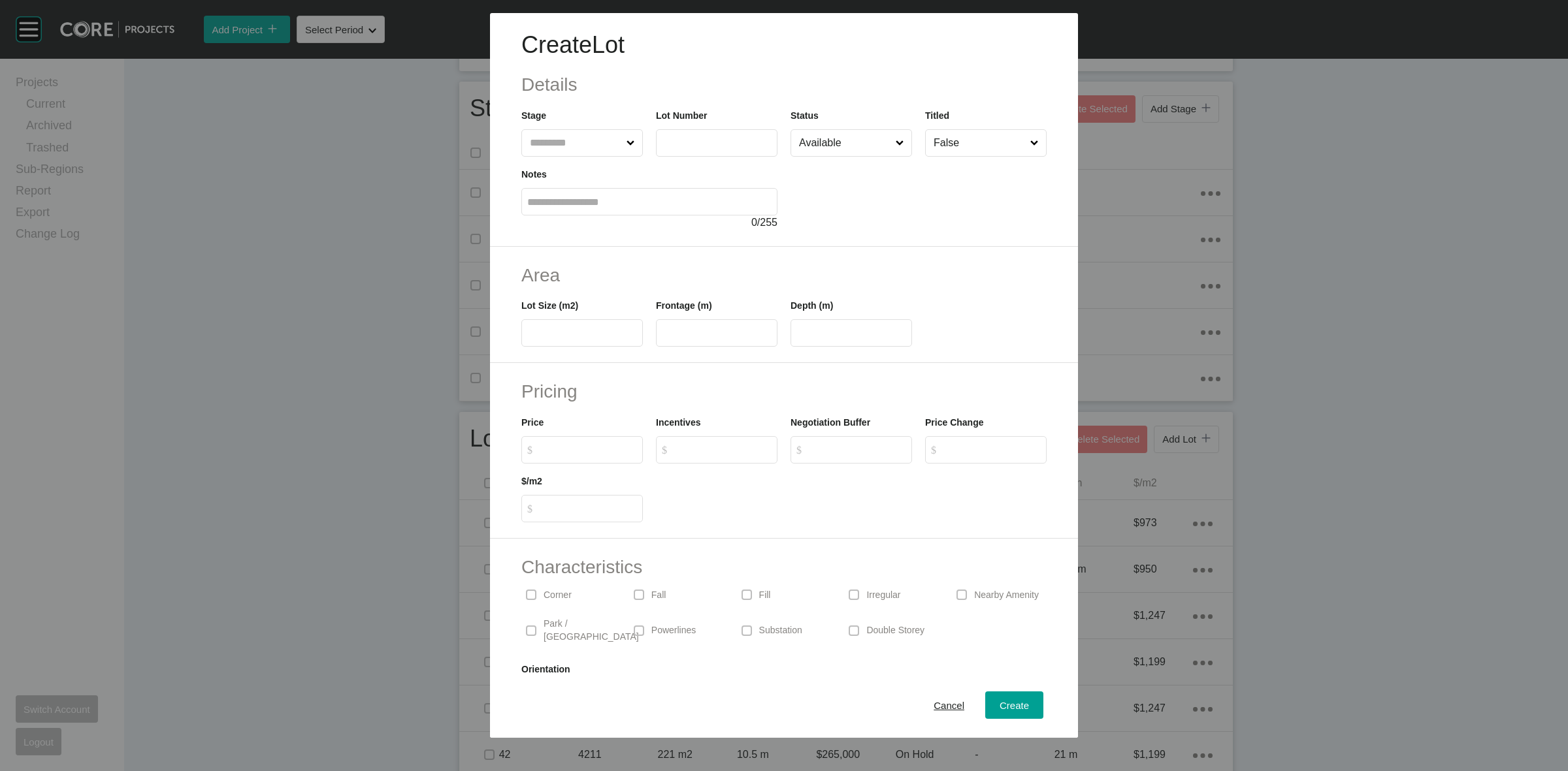
click at [574, 148] on input "text" at bounding box center [575, 142] width 96 height 26
type input "***"
click at [935, 708] on span "Cancel" at bounding box center [949, 706] width 31 height 12
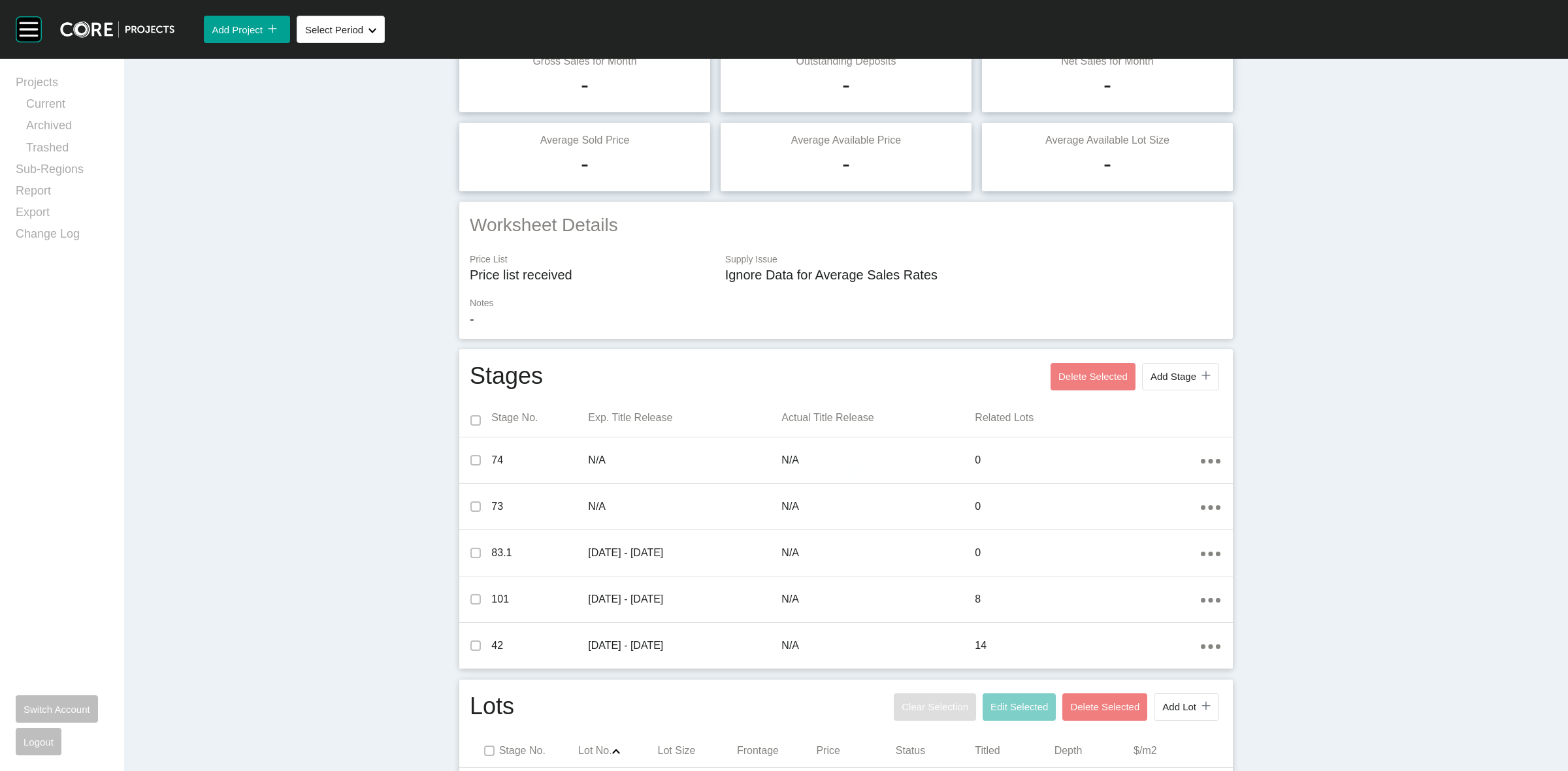
scroll to position [0, 0]
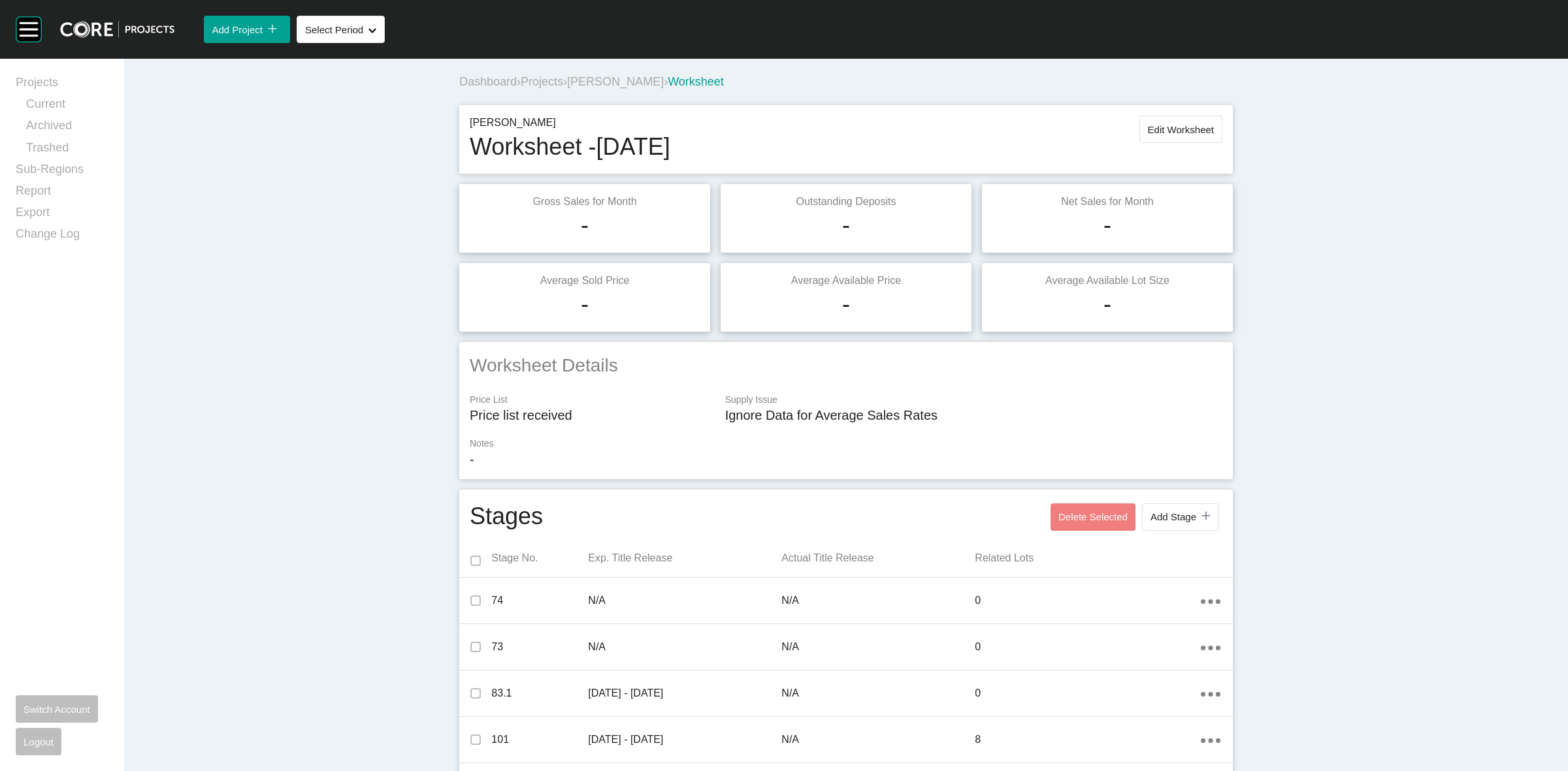
click at [542, 78] on span "Projects" at bounding box center [542, 82] width 42 height 13
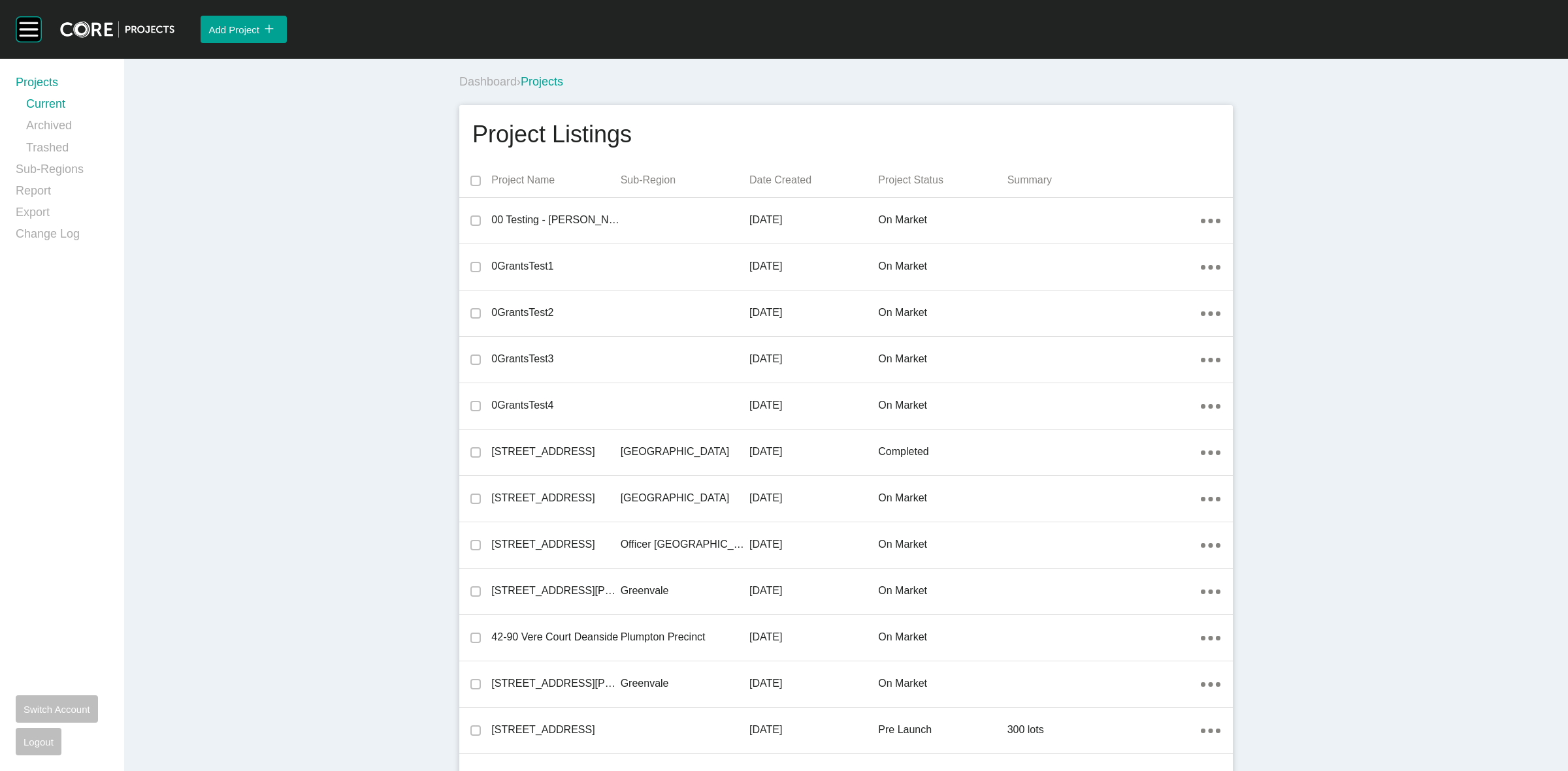
scroll to position [5906, 0]
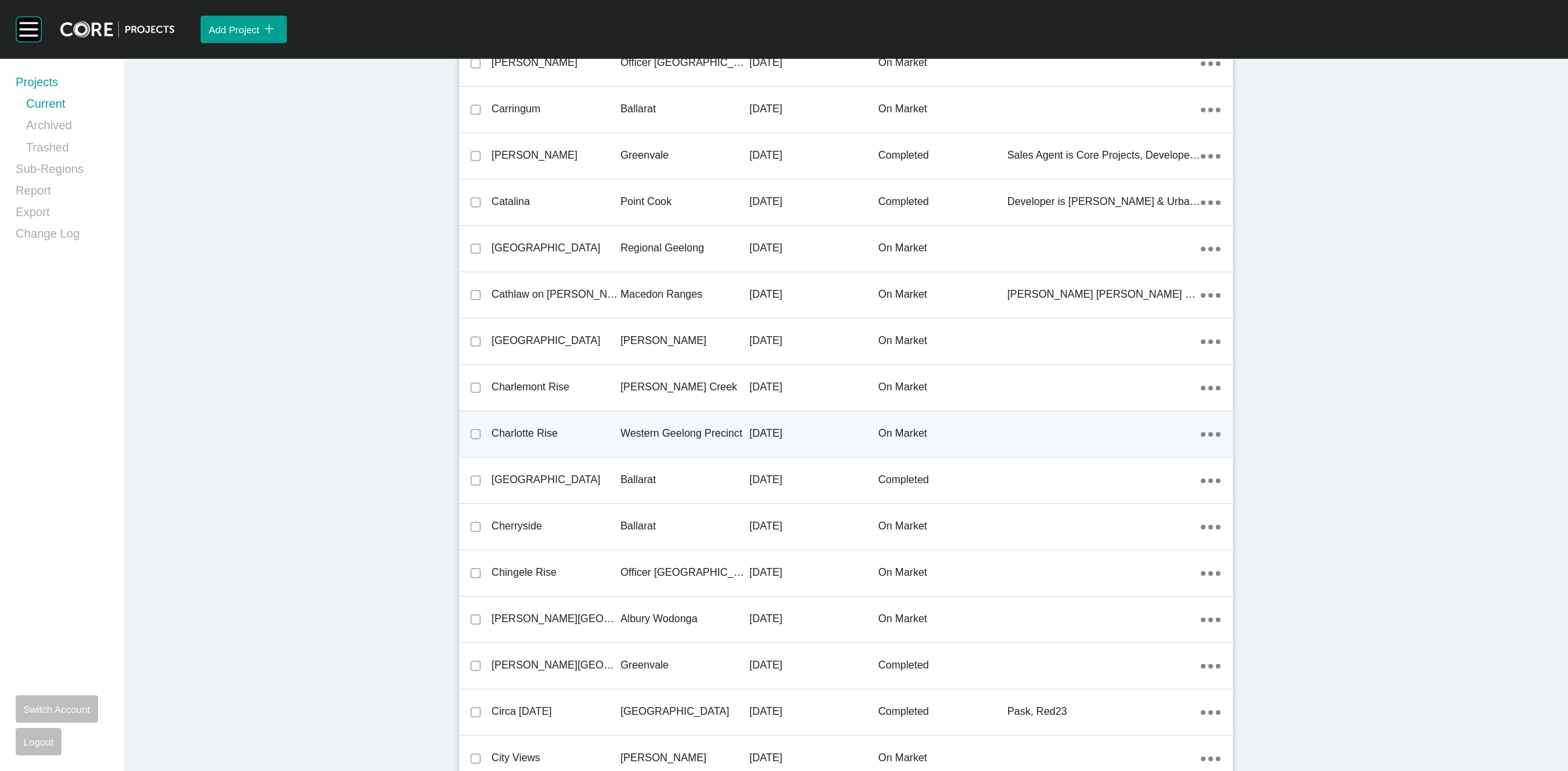
click at [661, 433] on p "Western Geelong Precinct" at bounding box center [685, 433] width 129 height 14
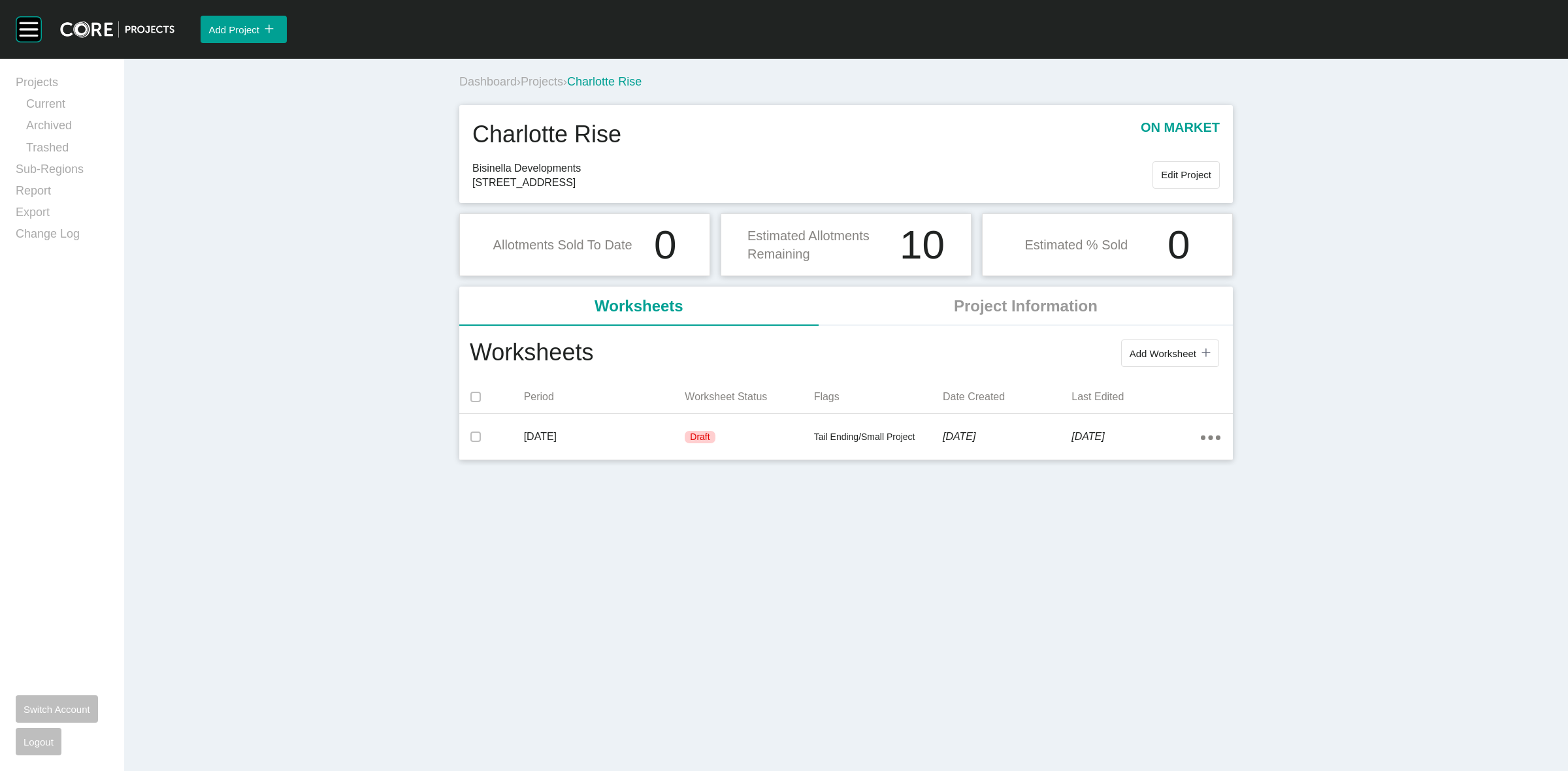
click at [661, 433] on p "[DATE]" at bounding box center [605, 436] width 162 height 14
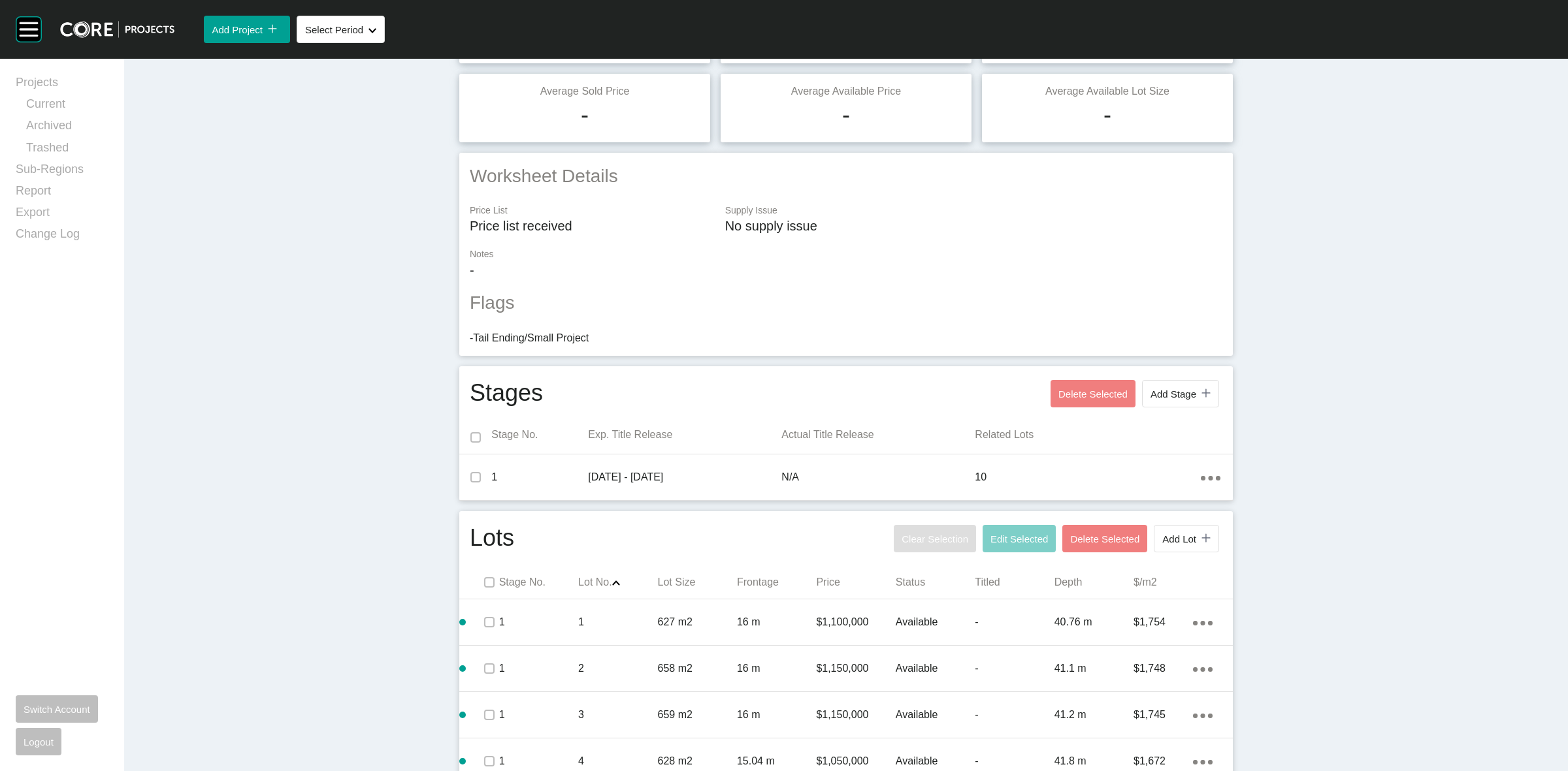
scroll to position [408, 0]
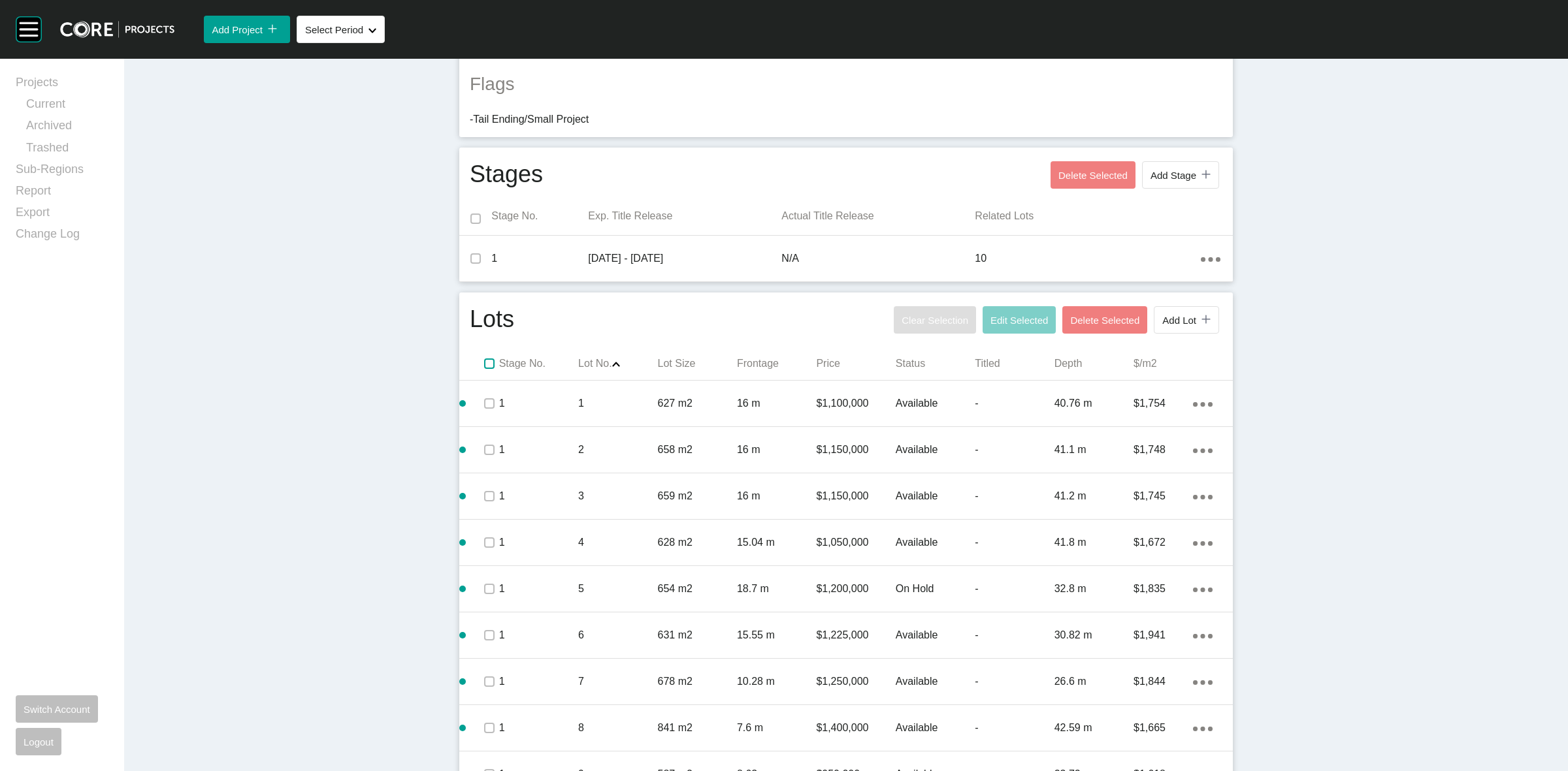
click at [484, 362] on label at bounding box center [489, 363] width 11 height 11
drag, startPoint x: 1002, startPoint y: 312, endPoint x: 979, endPoint y: 293, distance: 29.8
click at [1003, 312] on button "Edit Selected" at bounding box center [1019, 320] width 73 height 27
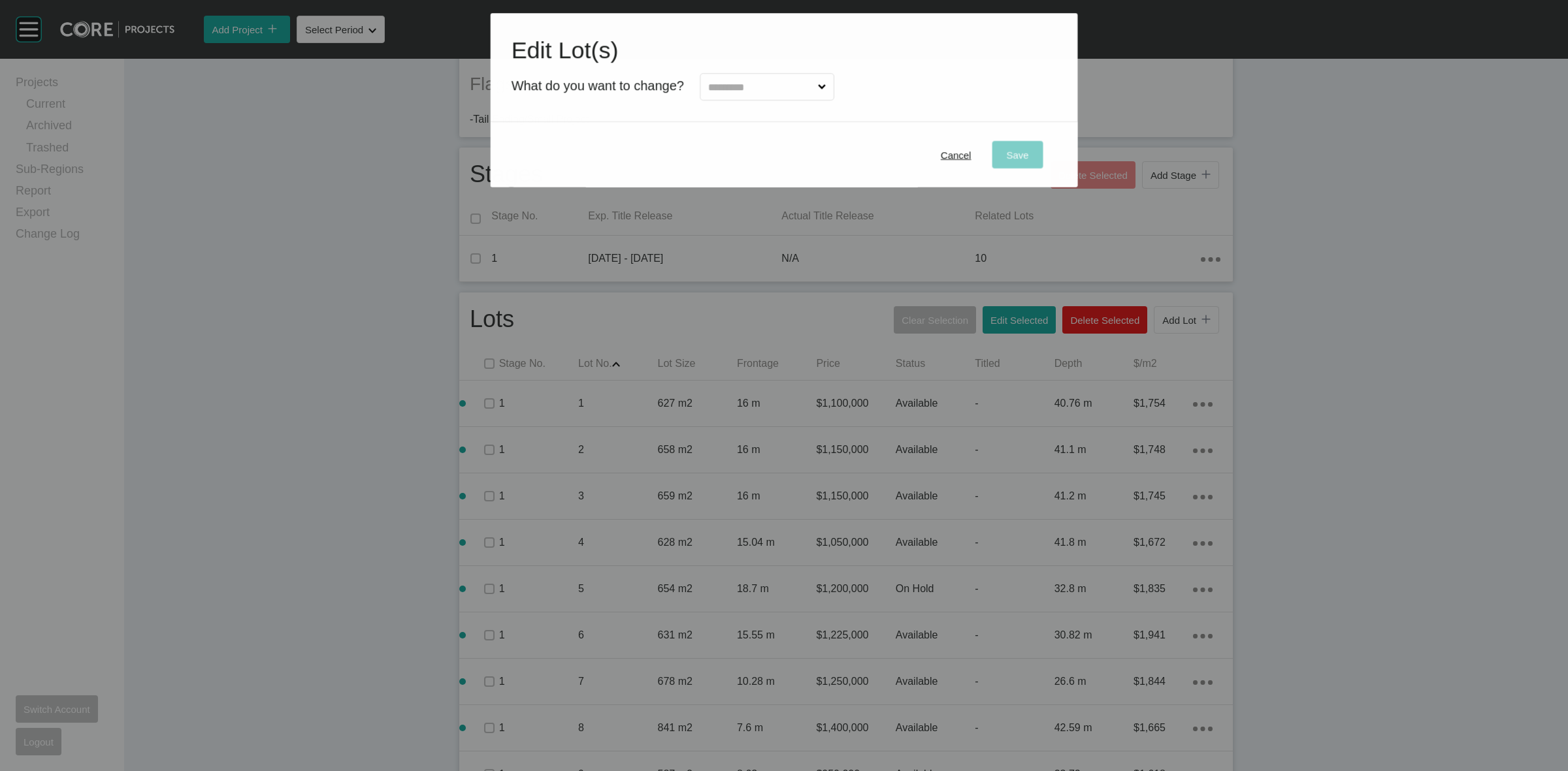
click at [766, 64] on h1 "Edit Lot(s)" at bounding box center [784, 50] width 545 height 33
click at [765, 90] on input "text" at bounding box center [761, 87] width 110 height 26
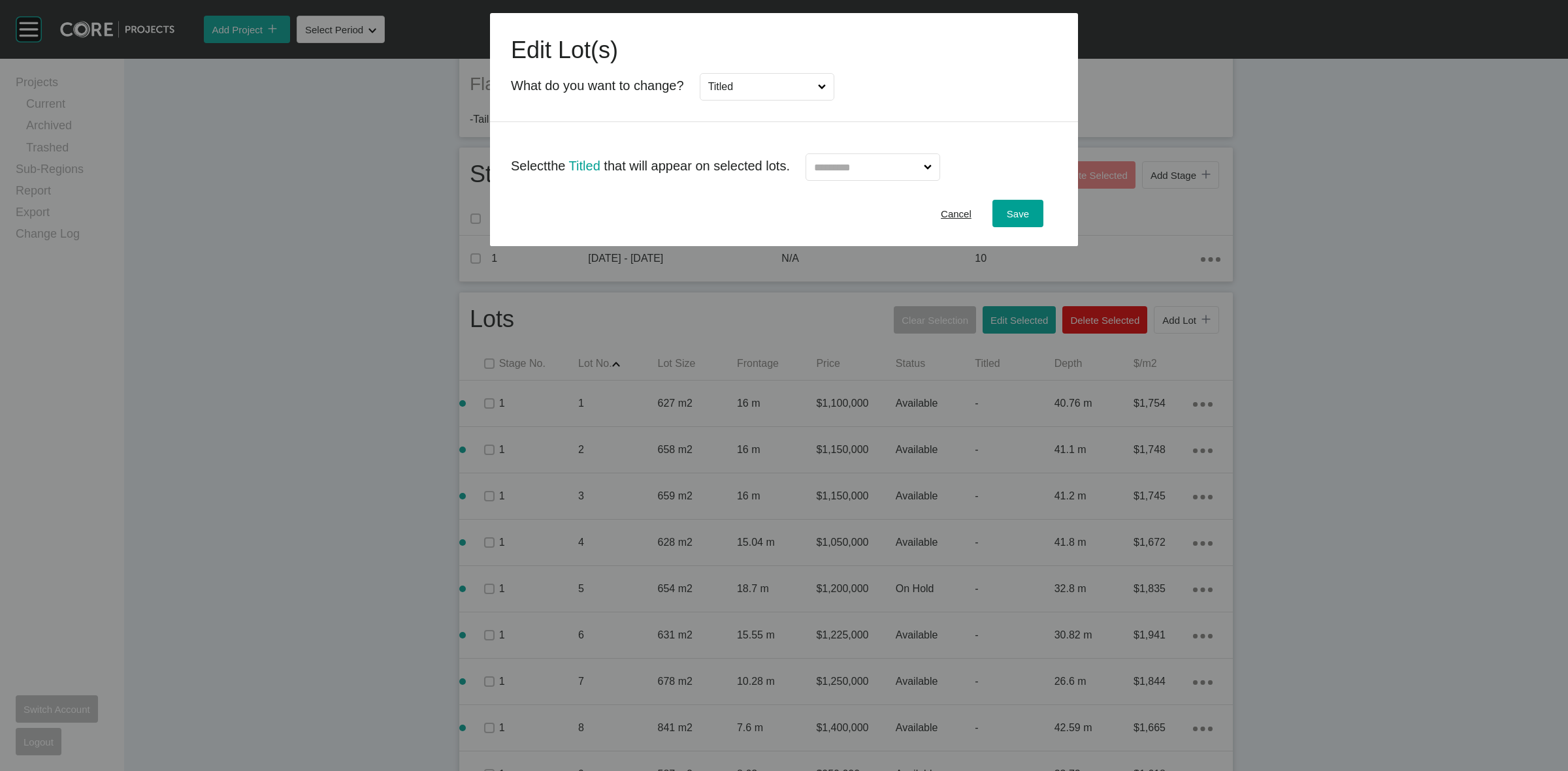
scroll to position [0, 0]
click at [885, 169] on input "text" at bounding box center [866, 167] width 110 height 26
click at [1005, 217] on div "Save" at bounding box center [1018, 214] width 29 height 17
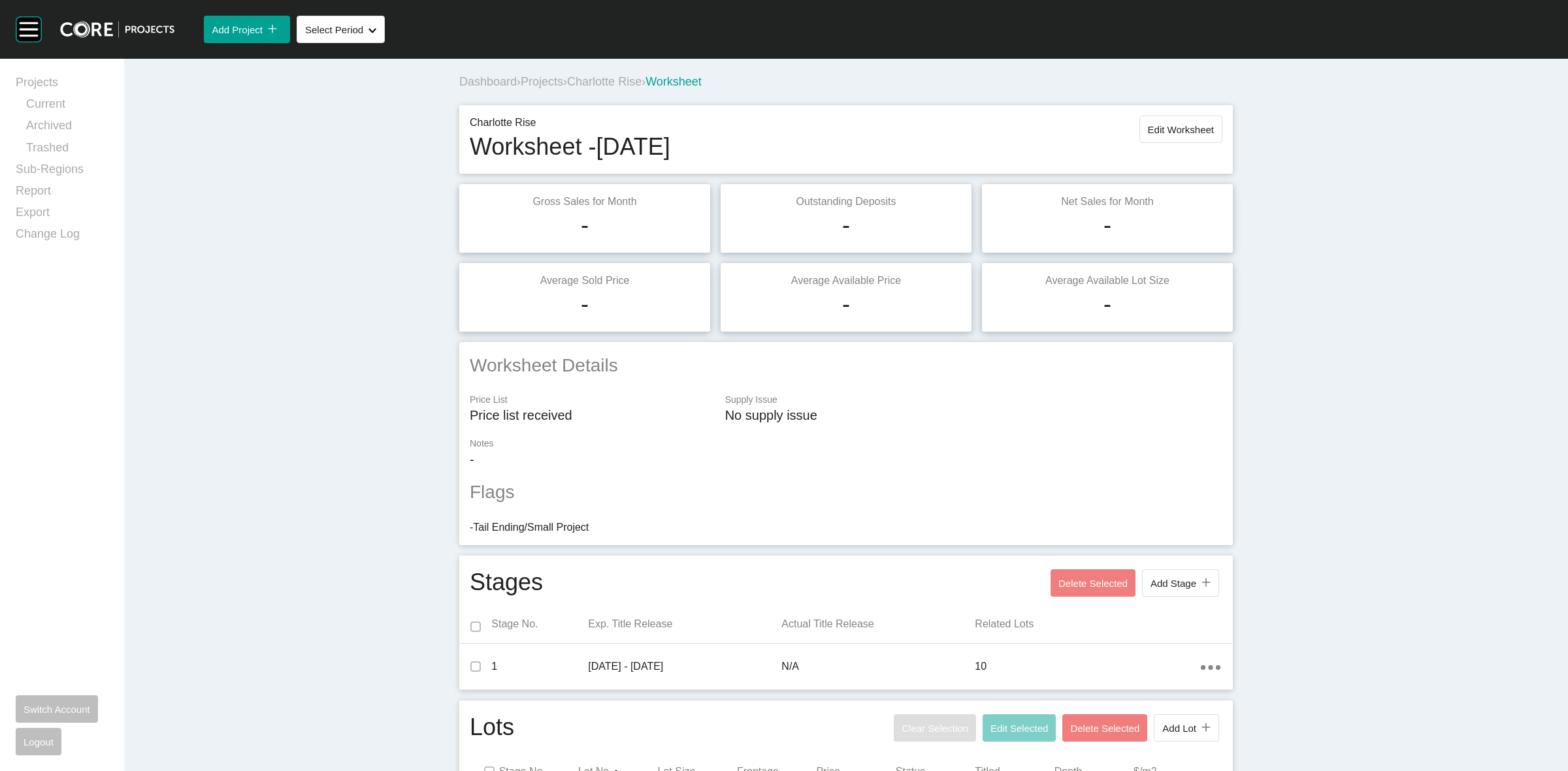
click at [537, 80] on span "Projects" at bounding box center [542, 82] width 42 height 13
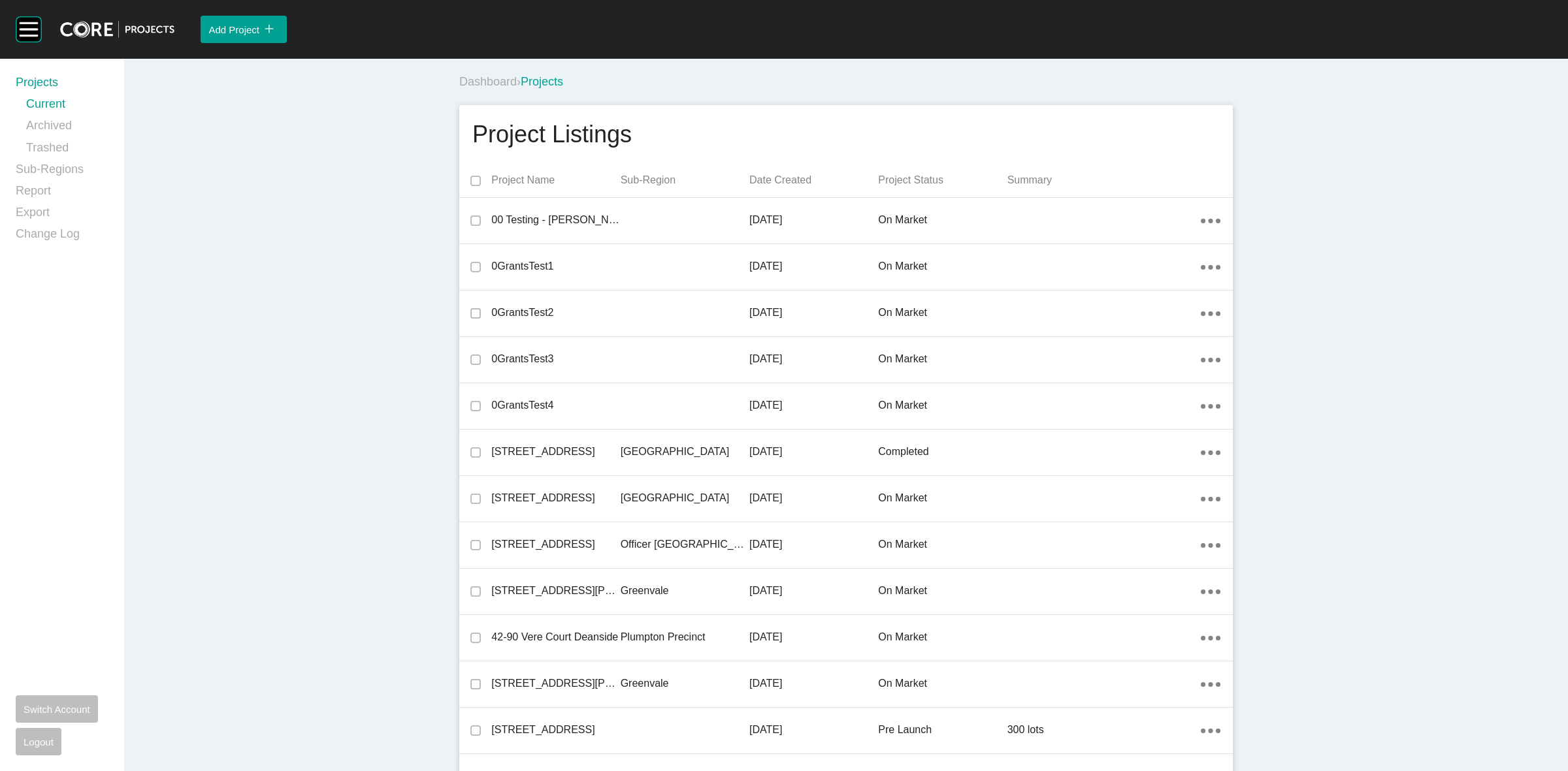
scroll to position [11931, 0]
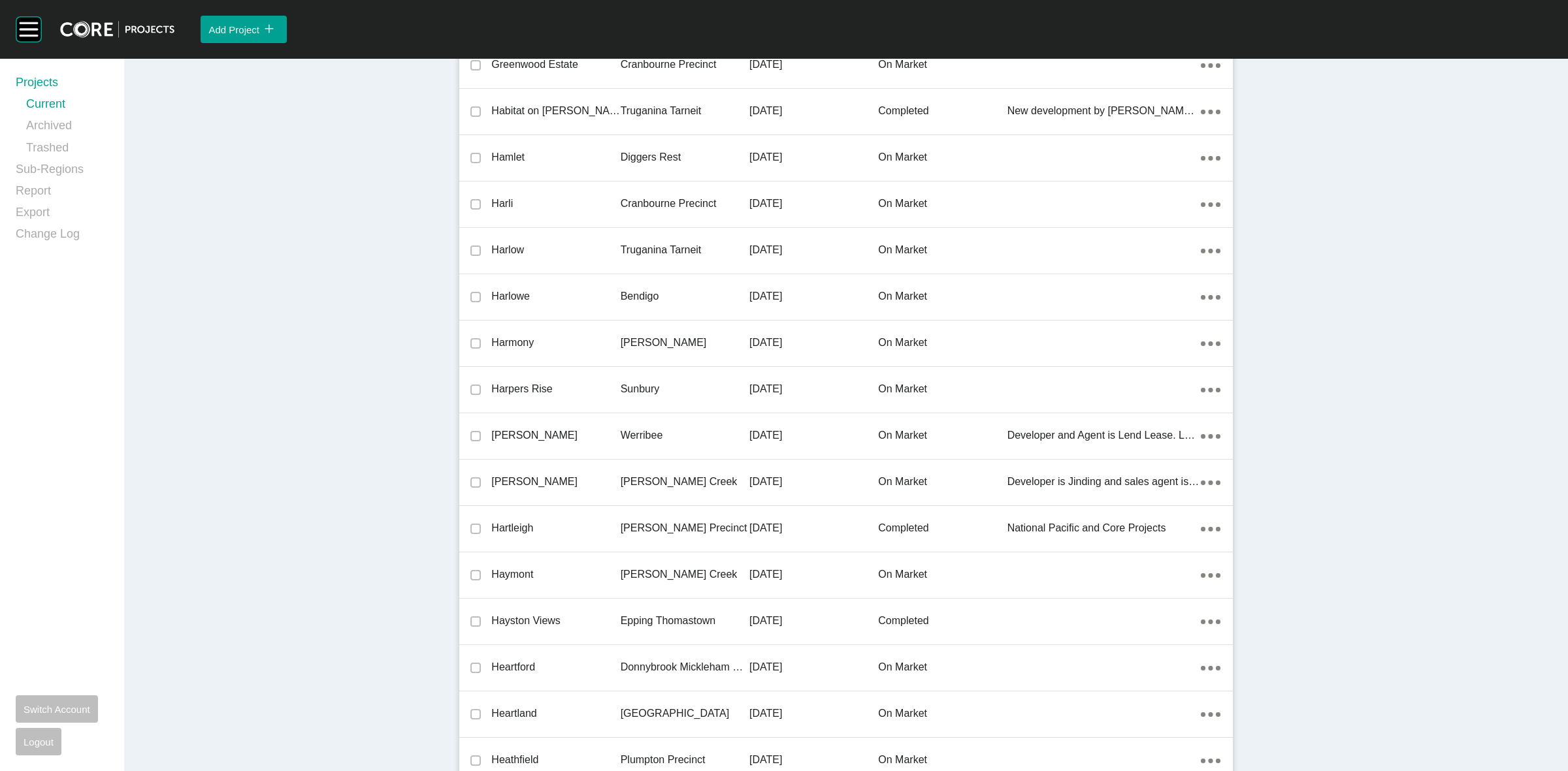
drag, startPoint x: 666, startPoint y: 443, endPoint x: 807, endPoint y: 476, distance: 144.8
click at [666, 442] on div "Werribee" at bounding box center [685, 435] width 129 height 40
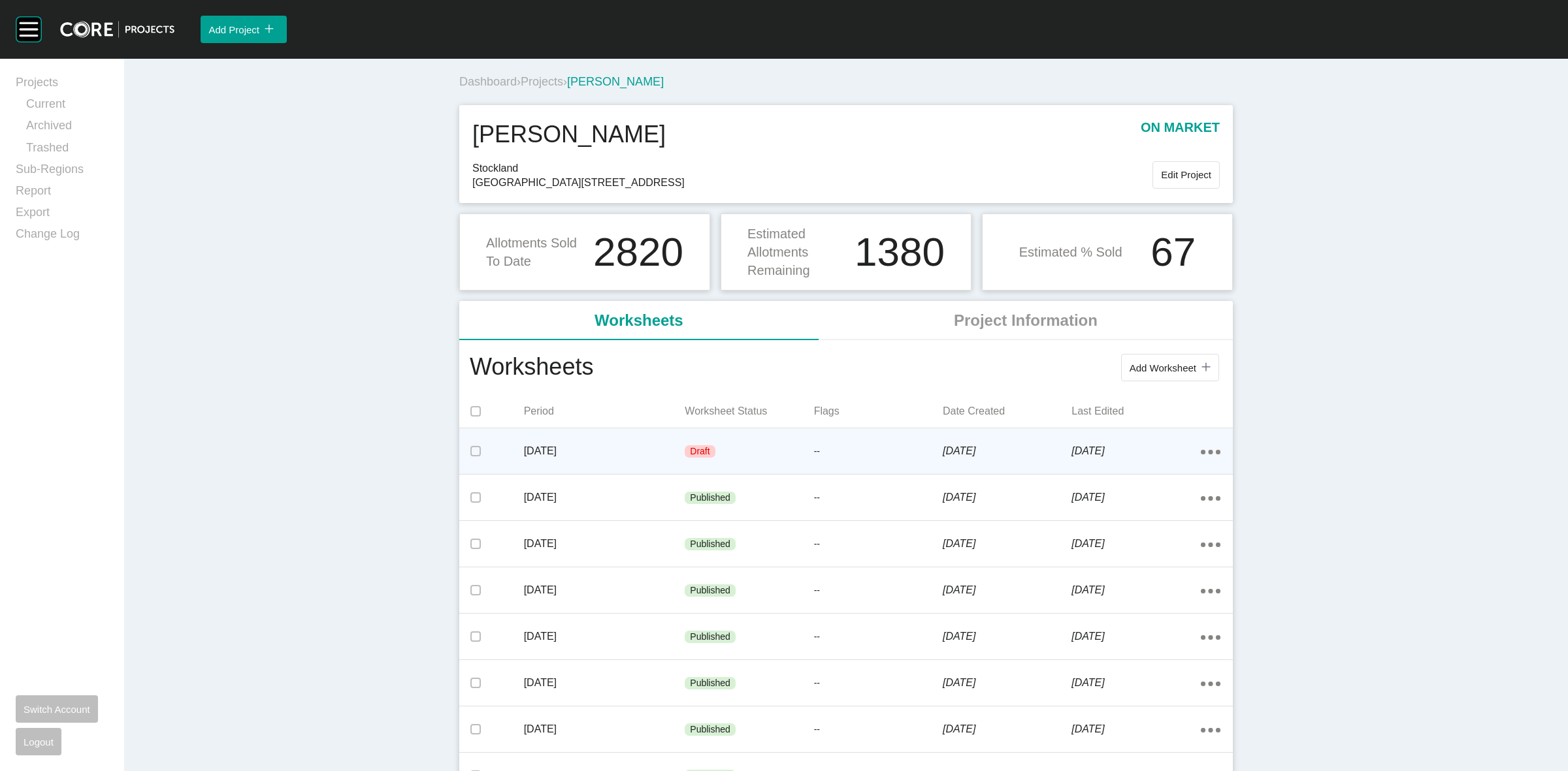
click at [826, 464] on div "--" at bounding box center [878, 451] width 129 height 39
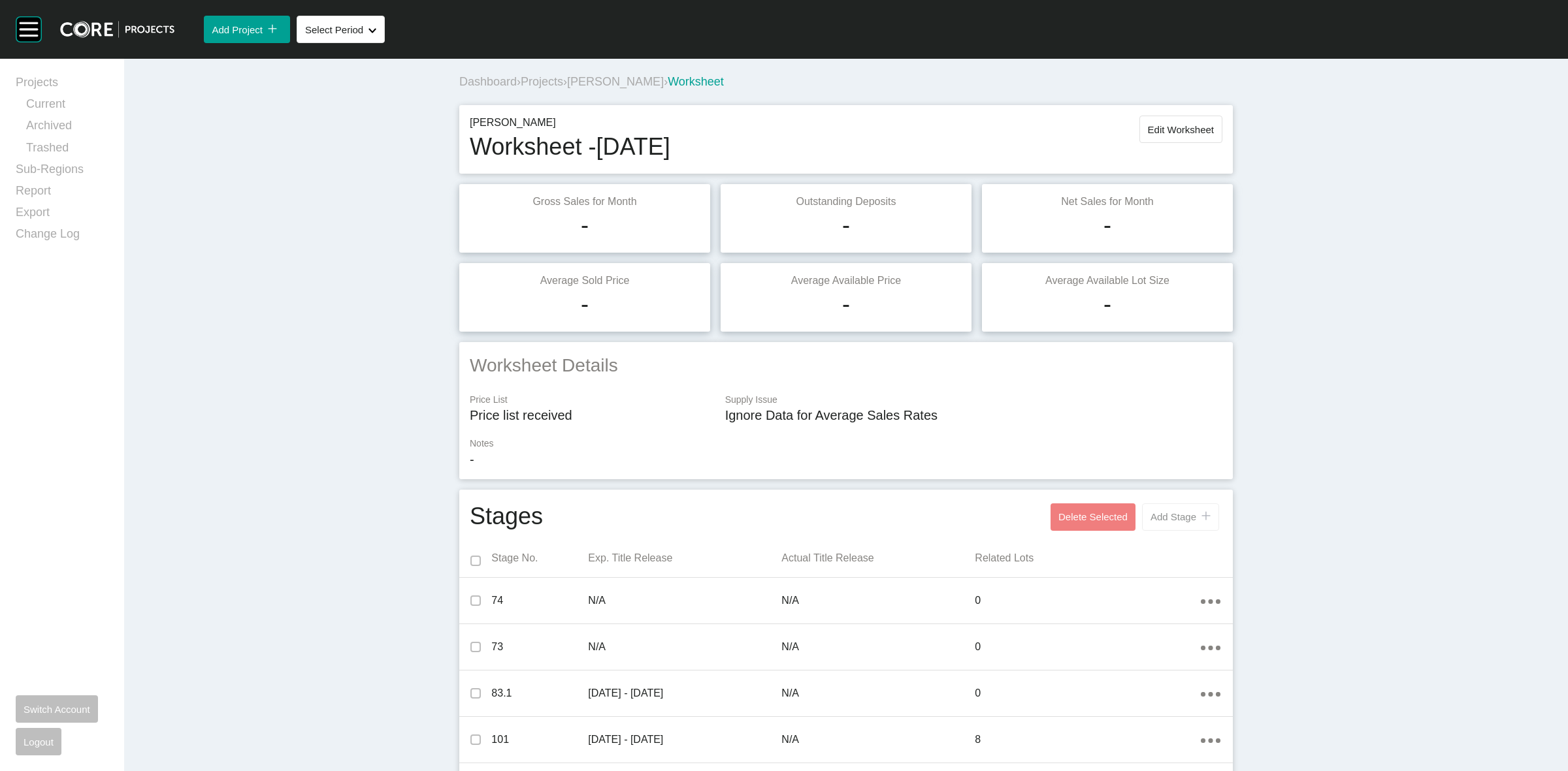
drag, startPoint x: 1181, startPoint y: 533, endPoint x: 1171, endPoint y: 529, distance: 10.8
click at [1181, 533] on div "Delete Selected Add Stage icon/tick copy 11 Created with Sketch." at bounding box center [1135, 517] width 175 height 34
click at [1164, 520] on span "Add Stage" at bounding box center [1173, 517] width 45 height 12
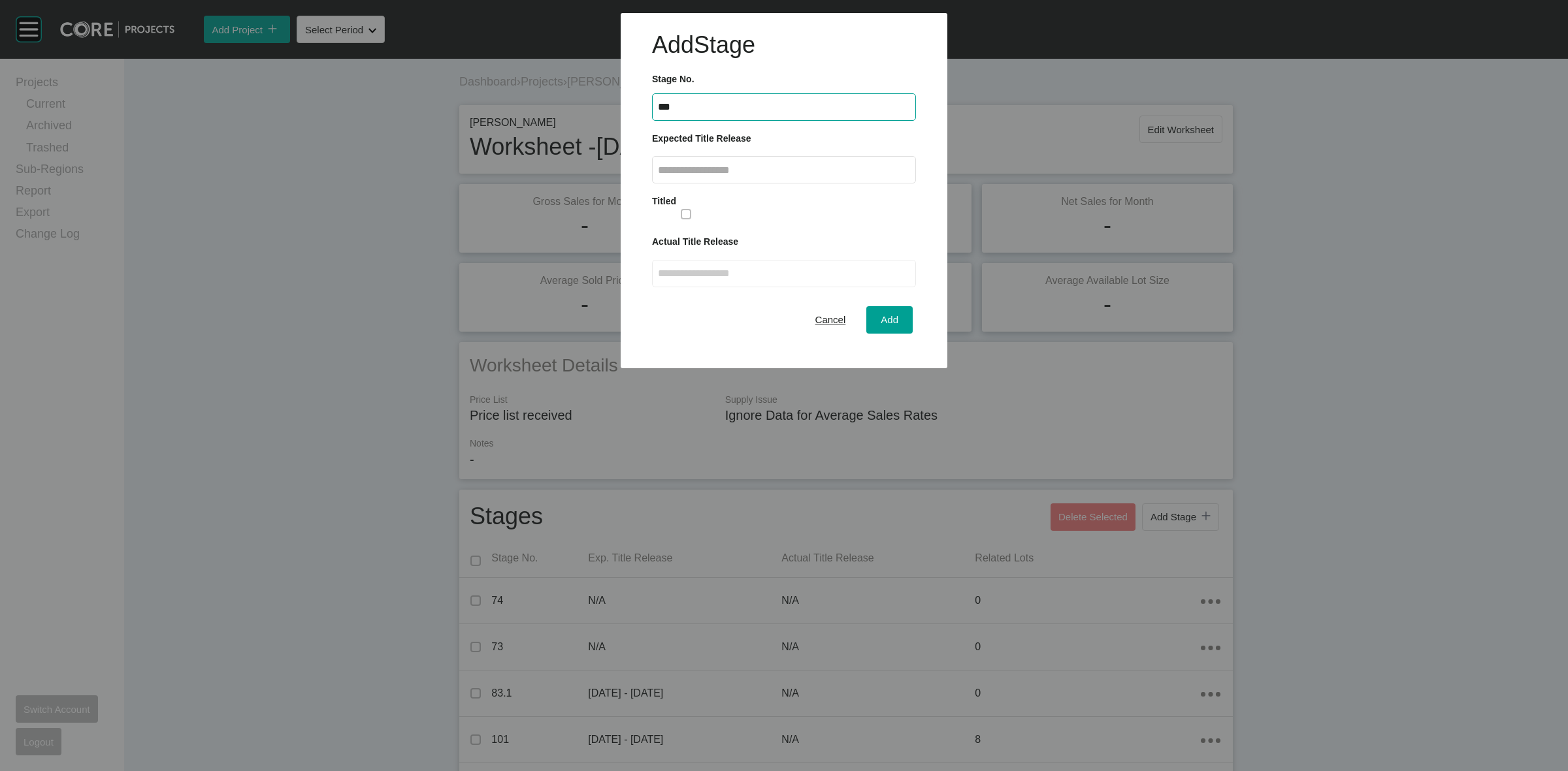
type input "***"
click at [745, 166] on input "text" at bounding box center [784, 170] width 252 height 12
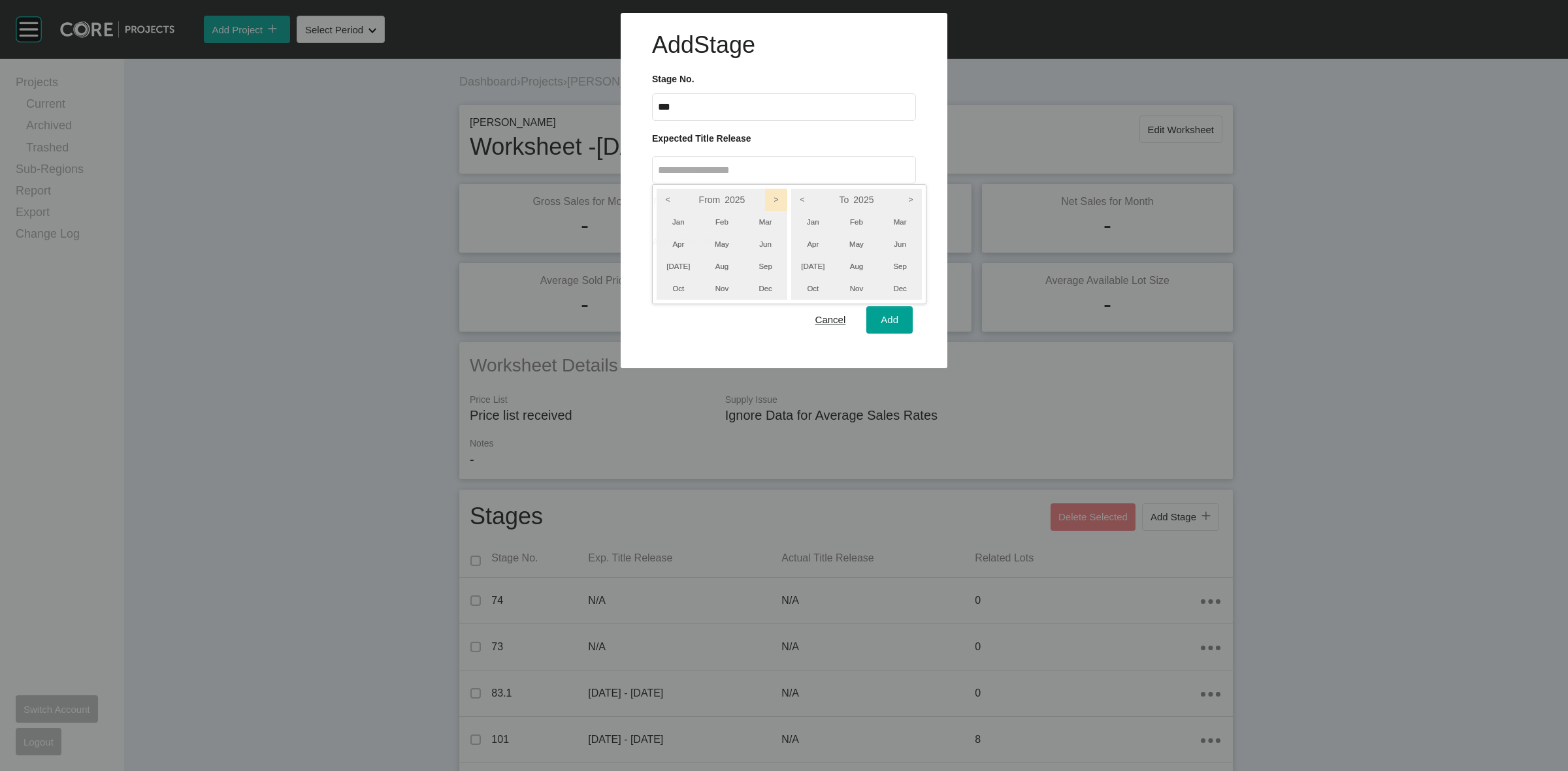
click at [777, 198] on icon ">" at bounding box center [775, 199] width 22 height 22
drag, startPoint x: 923, startPoint y: 202, endPoint x: 905, endPoint y: 245, distance: 46.6
click at [925, 202] on div "From 2026 < > Jan Feb Mar Apr May Jun [DATE] Aug Sep Oct Nov Dec To 2025 < > Ja…" at bounding box center [789, 244] width 274 height 120
drag, startPoint x: 901, startPoint y: 249, endPoint x: 887, endPoint y: 251, distance: 14.1
click at [893, 249] on li "Jun" at bounding box center [900, 244] width 43 height 22
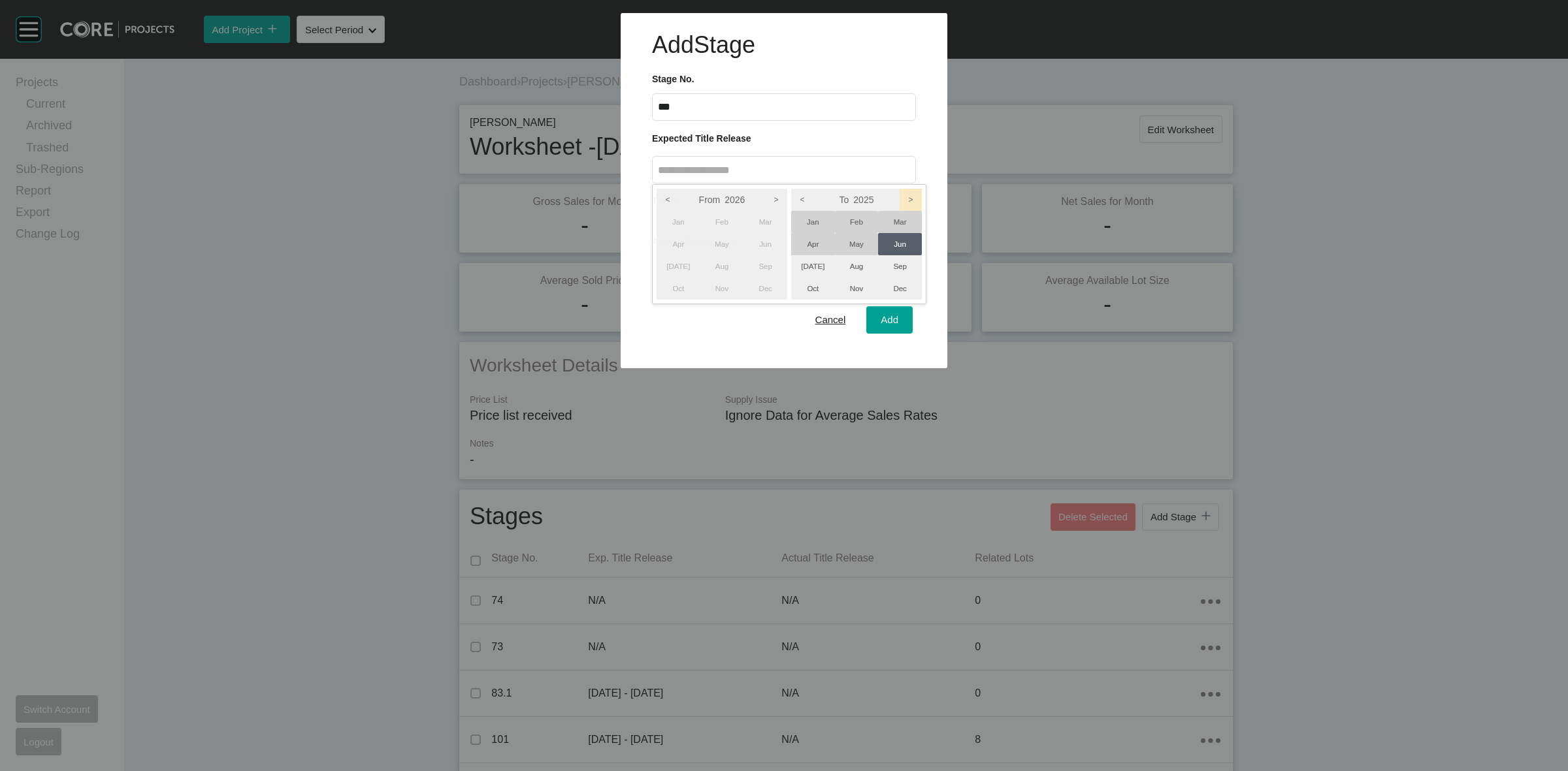
click at [903, 200] on icon ">" at bounding box center [910, 199] width 22 height 22
drag, startPoint x: 686, startPoint y: 241, endPoint x: 939, endPoint y: 302, distance: 260.2
click at [684, 241] on li "Apr" at bounding box center [678, 244] width 43 height 22
drag, startPoint x: 894, startPoint y: 243, endPoint x: 783, endPoint y: 252, distance: 111.4
click at [894, 243] on li "Jun" at bounding box center [900, 244] width 43 height 22
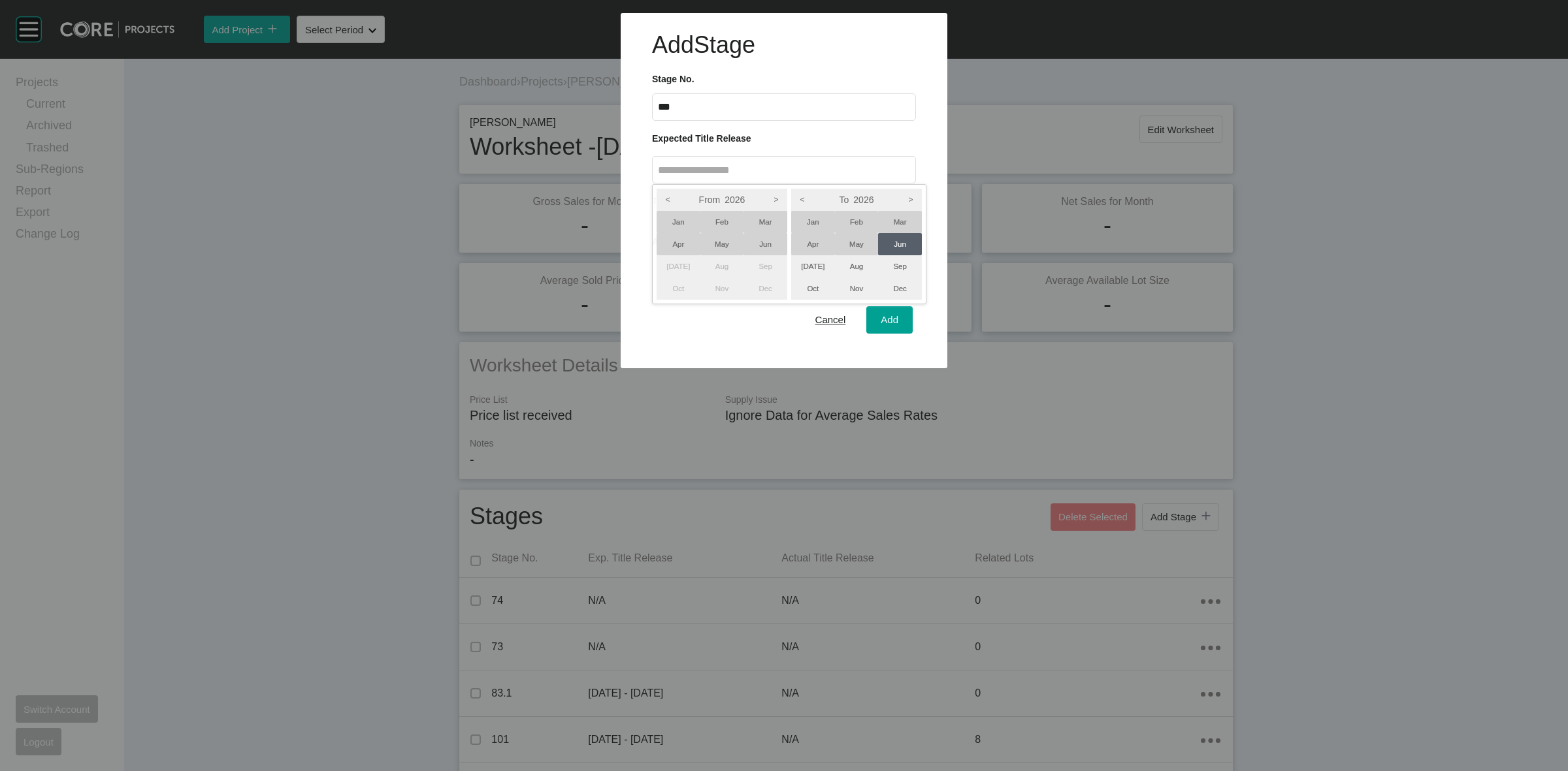
click at [681, 244] on li "Apr" at bounding box center [678, 244] width 43 height 22
click at [880, 316] on div at bounding box center [784, 184] width 1568 height 369
type input "**********"
click at [880, 316] on span "Add" at bounding box center [889, 320] width 17 height 12
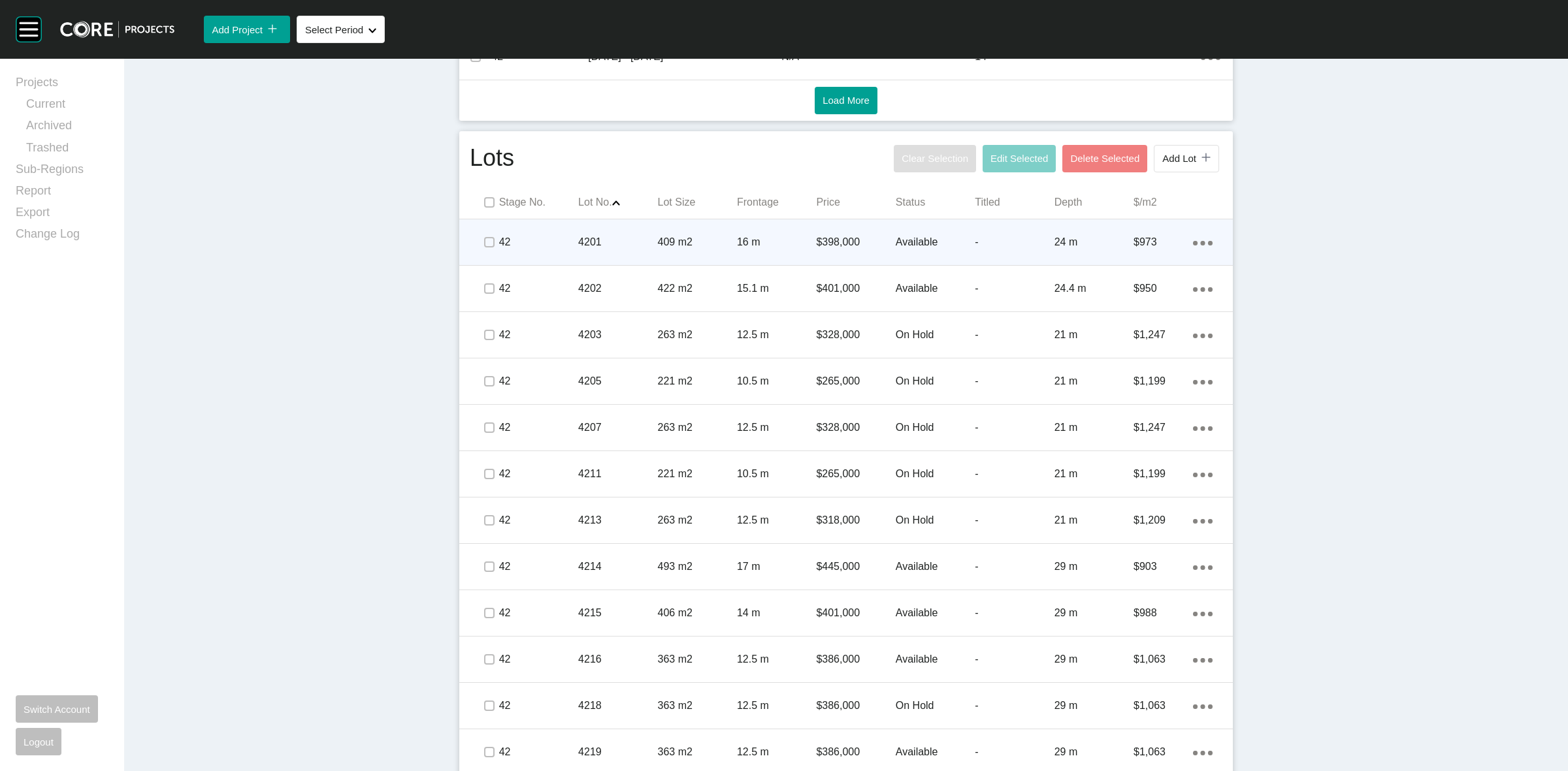
scroll to position [734, 0]
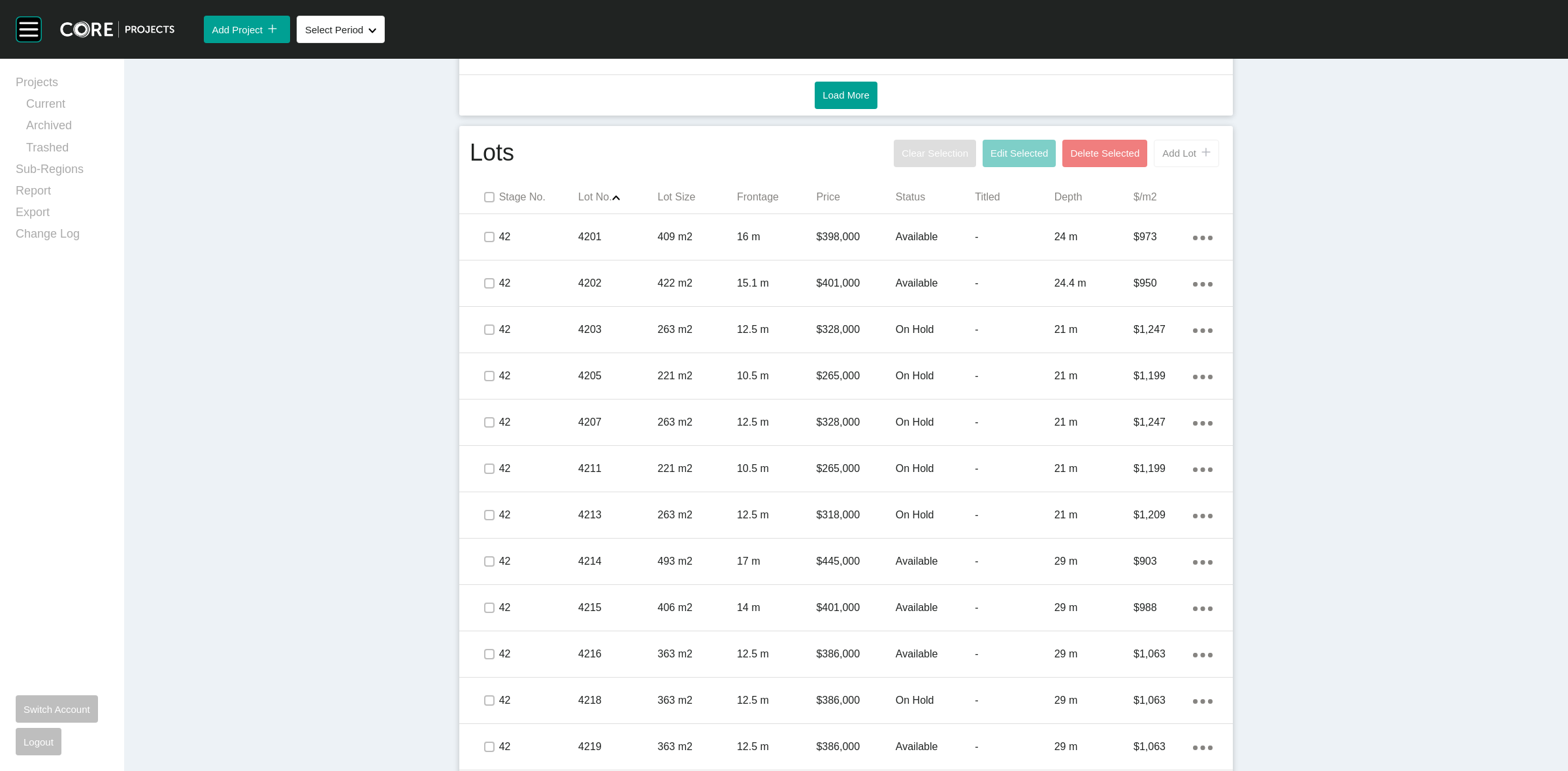
click at [1171, 162] on button "Add Lot icon/tick copy 11 Created with Sketch." at bounding box center [1187, 153] width 65 height 27
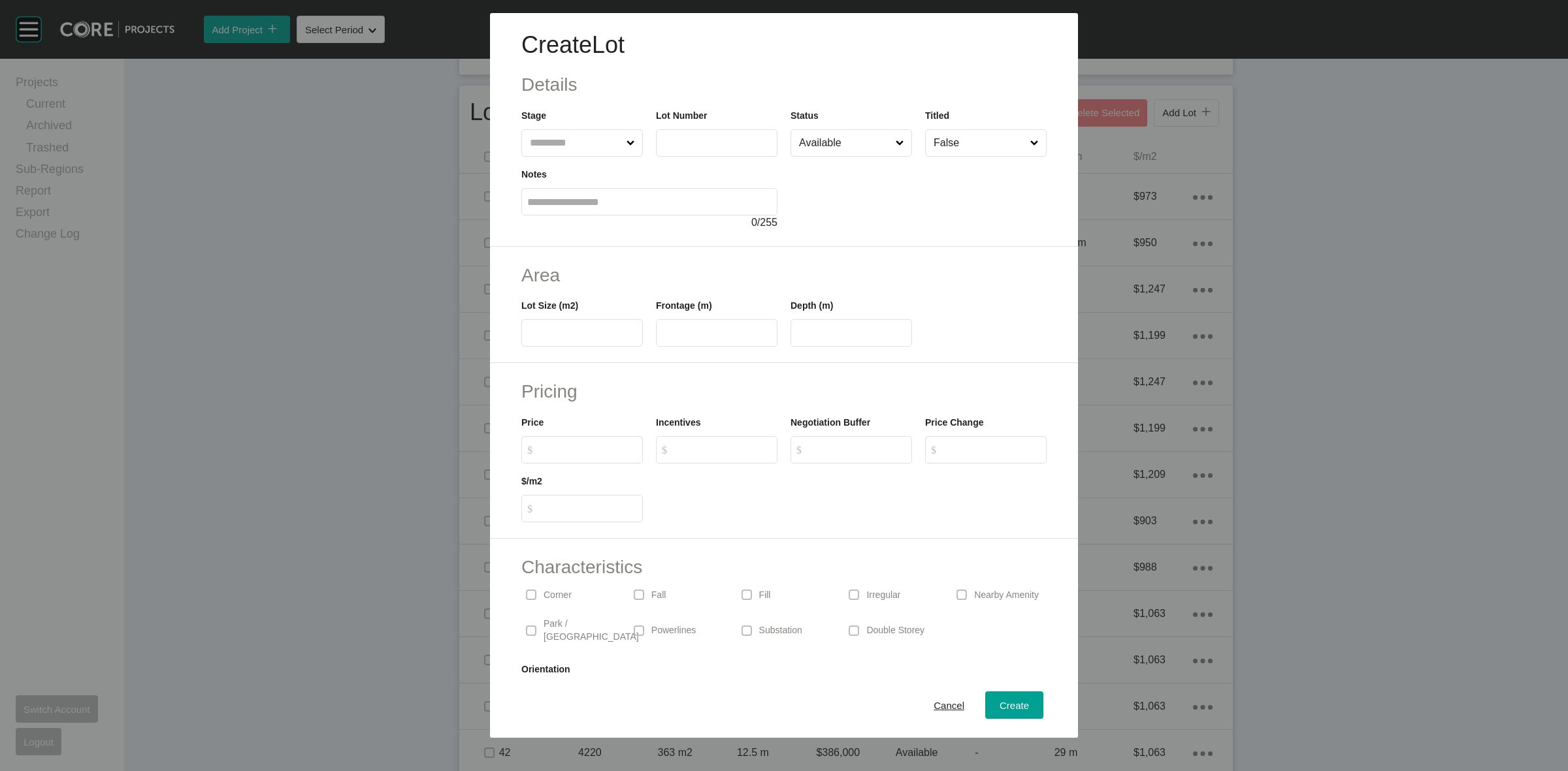
click at [573, 139] on input "text" at bounding box center [575, 142] width 96 height 26
type input "***"
type input "*****"
type input "***"
type input "****"
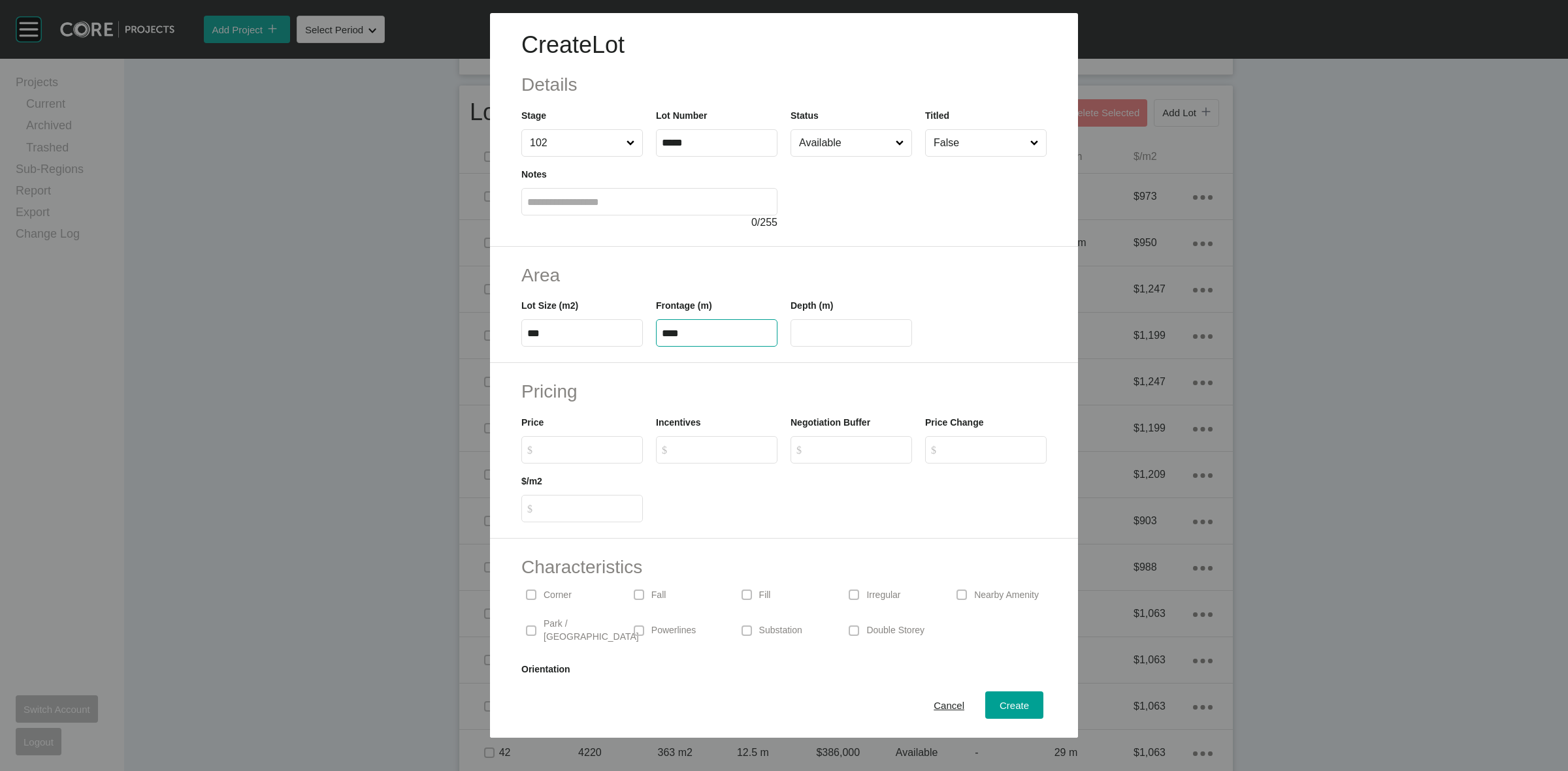
type input "**"
type input "*******"
type input "*****"
type input "*"
click at [1003, 706] on span "Create" at bounding box center [1014, 706] width 30 height 12
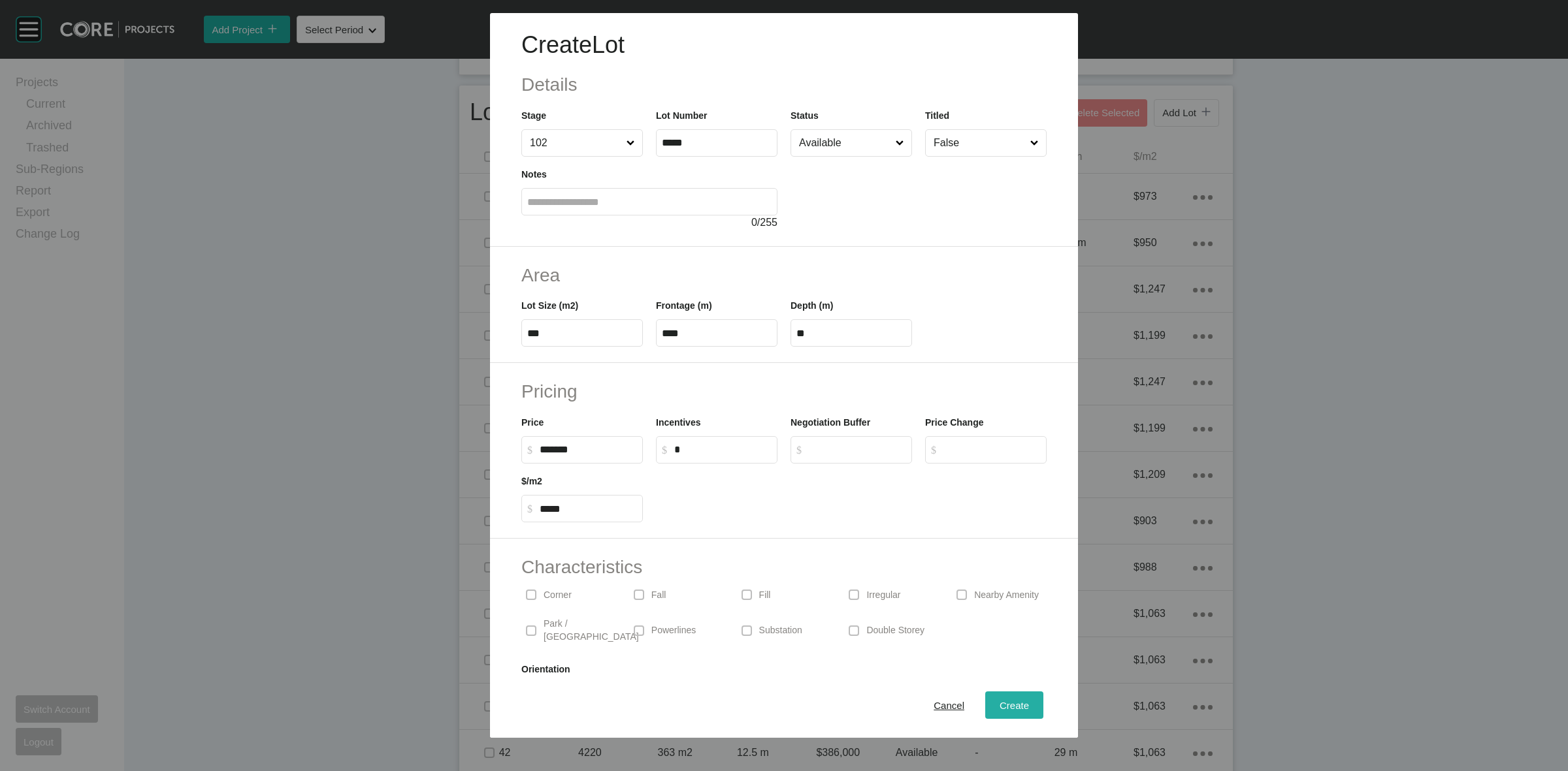
type input "*"
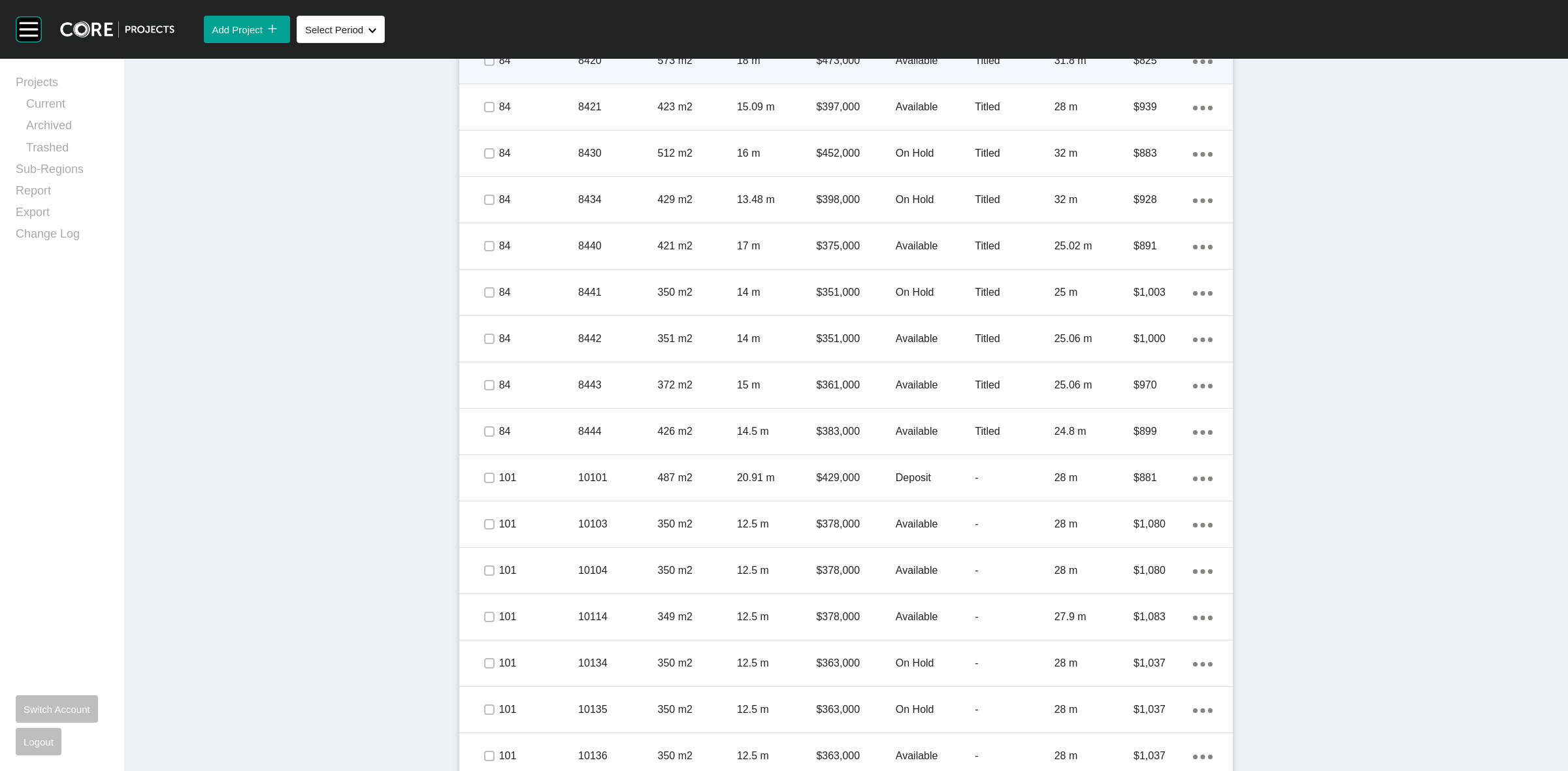
scroll to position [1851, 0]
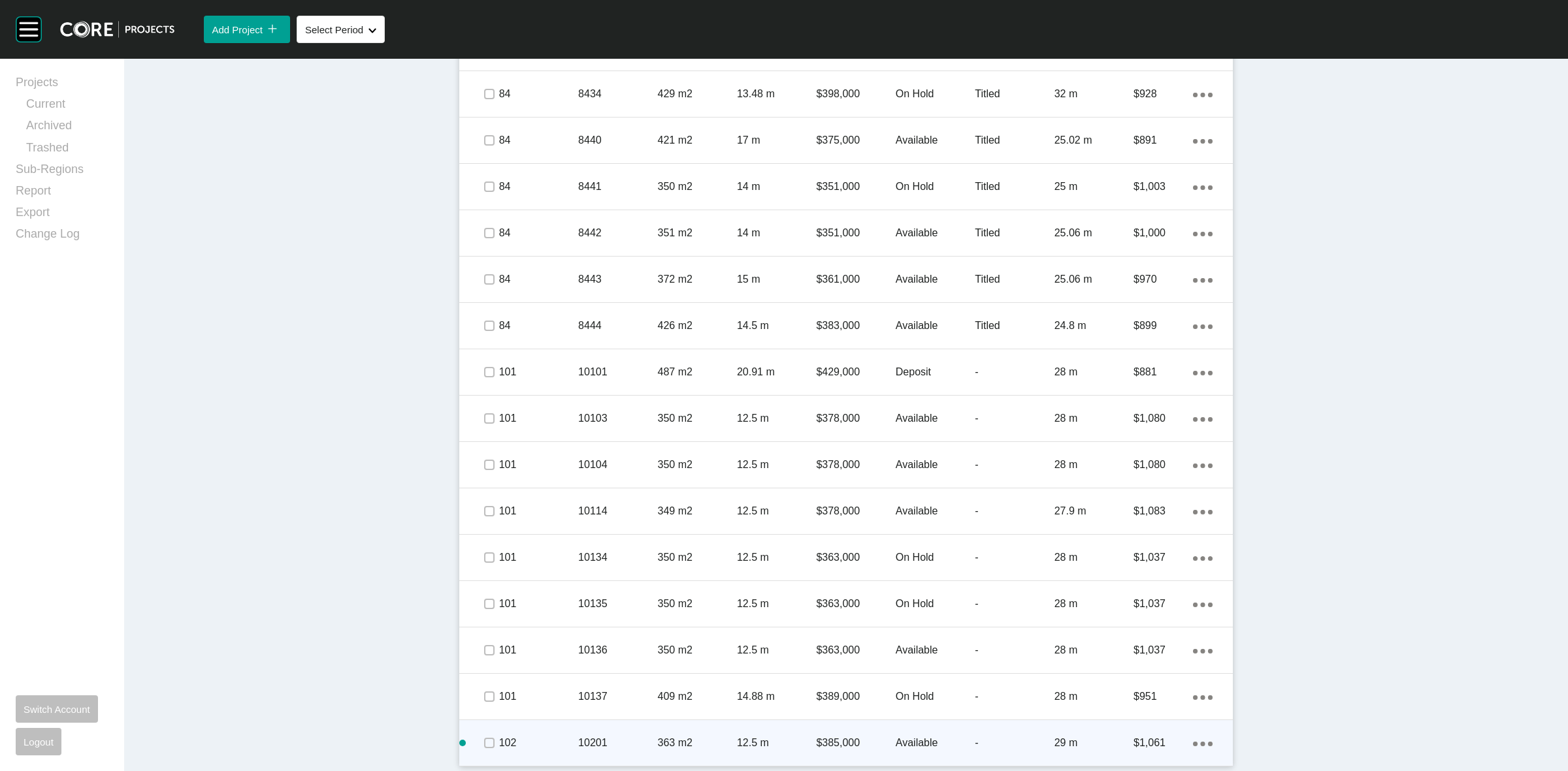
click at [1197, 740] on div "Action Menu Dots Copy 6 Created with Sketch." at bounding box center [1203, 742] width 19 height 14
click at [1136, 732] on link "Duplicate" at bounding box center [1142, 732] width 49 height 19
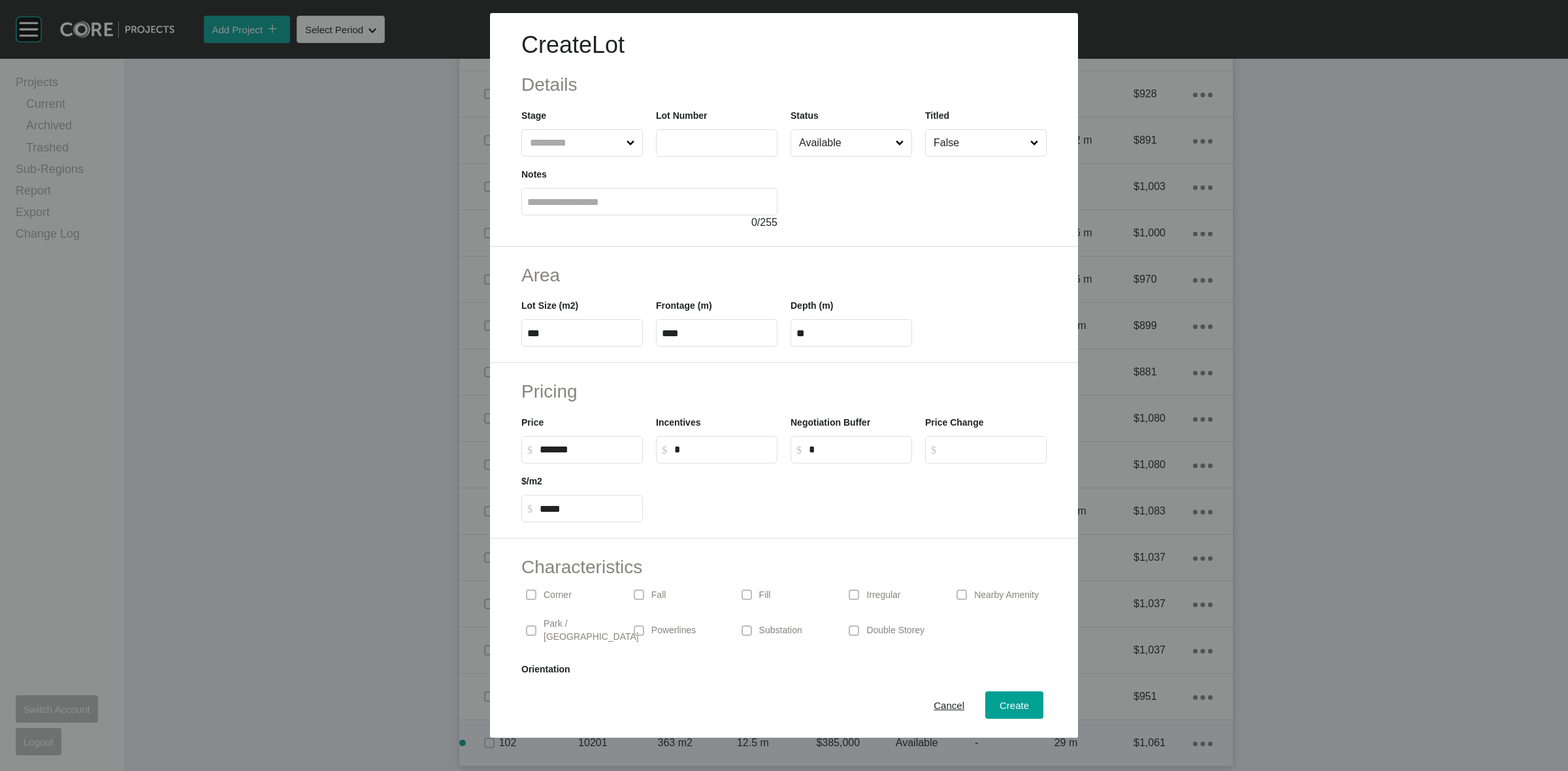
click at [680, 135] on label at bounding box center [717, 142] width 121 height 27
click at [680, 137] on input "text" at bounding box center [705, 142] width 87 height 12
type input "*****"
click at [556, 452] on input "******" at bounding box center [588, 450] width 97 height 12
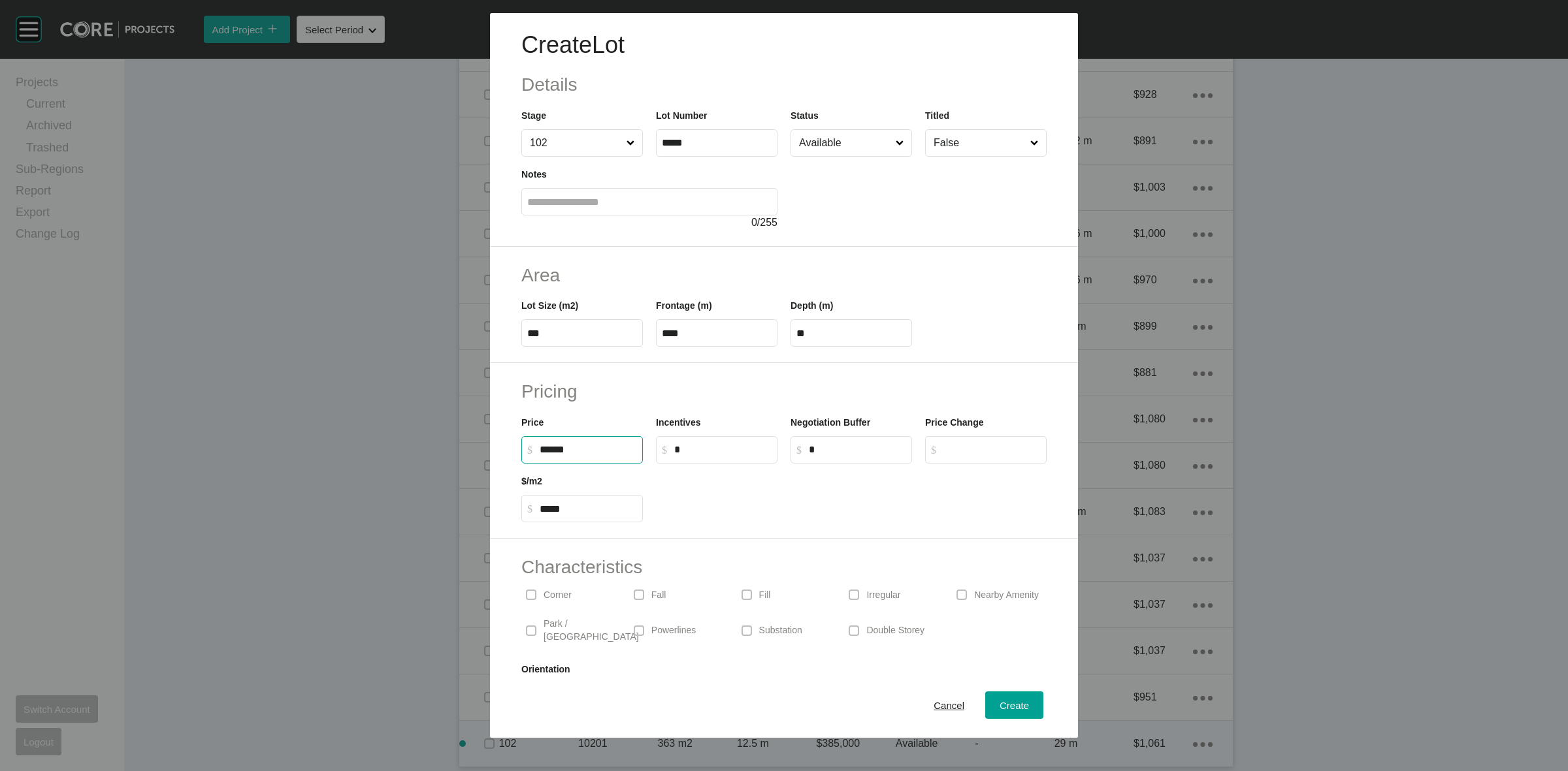
type input "*******"
type input "*****"
click at [1020, 700] on div "Create" at bounding box center [1013, 706] width 36 height 17
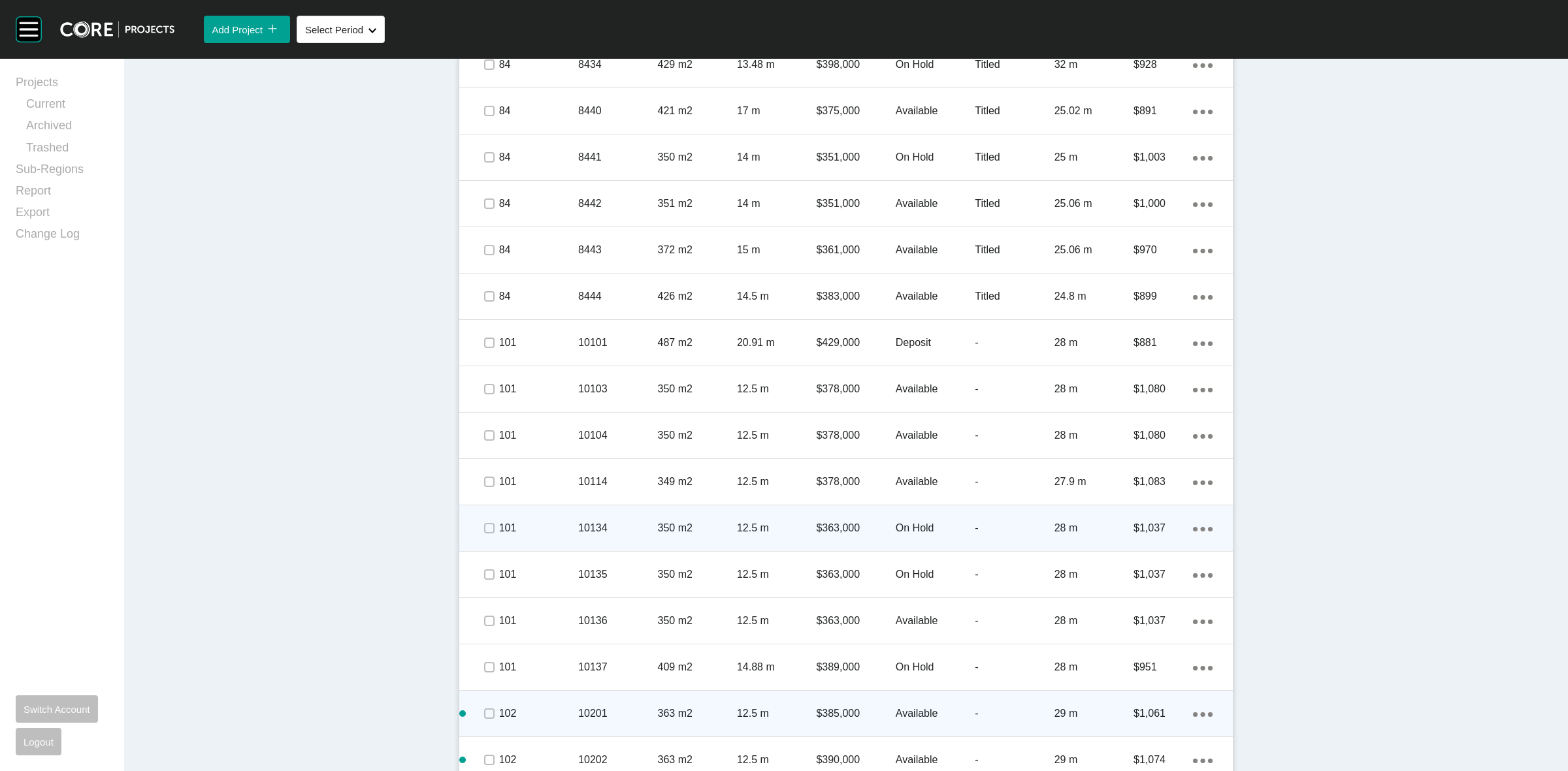
scroll to position [1897, 0]
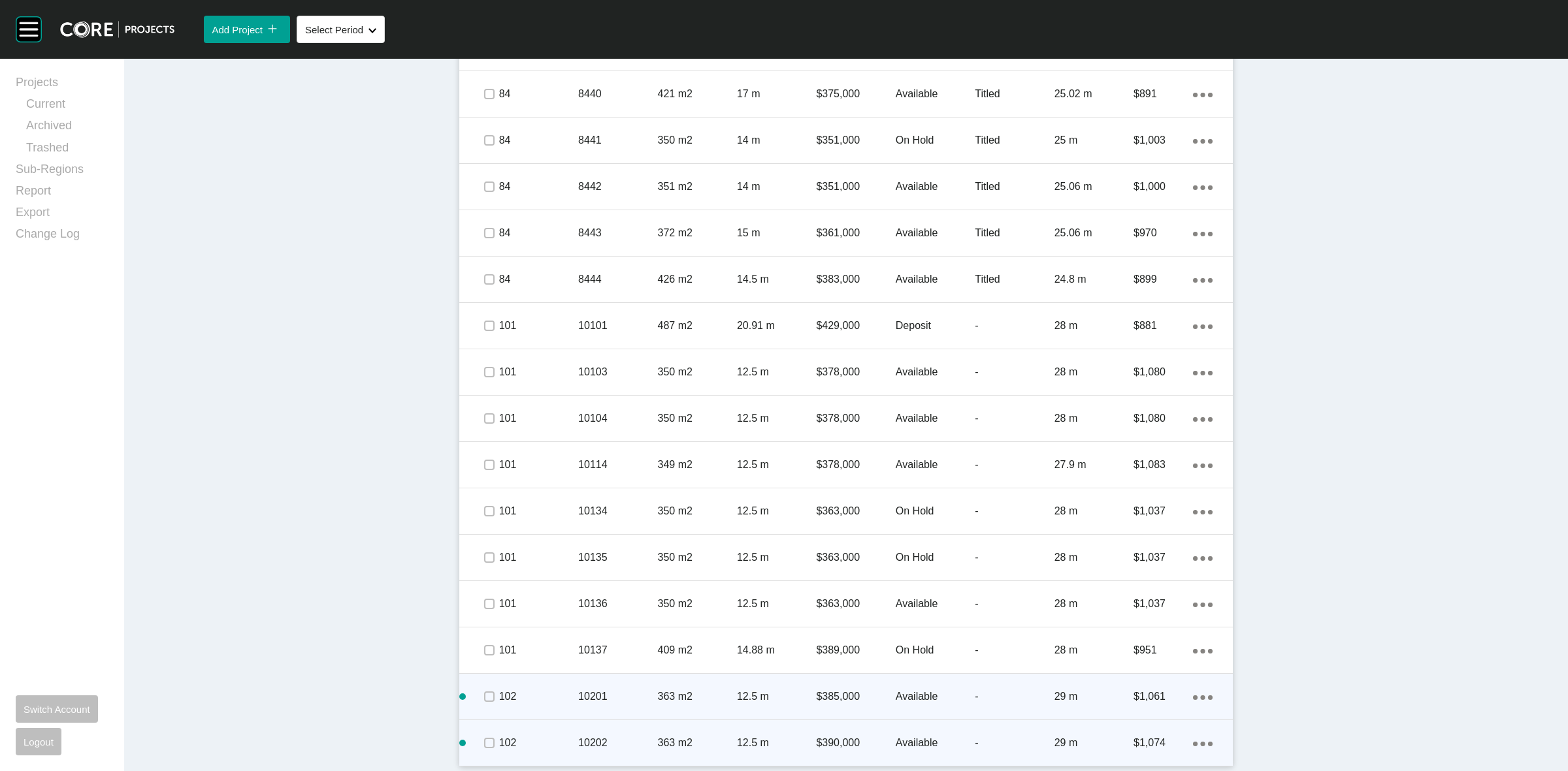
click at [1193, 743] on ellipse at bounding box center [1195, 744] width 5 height 5
click at [1145, 730] on link "Duplicate" at bounding box center [1142, 732] width 49 height 19
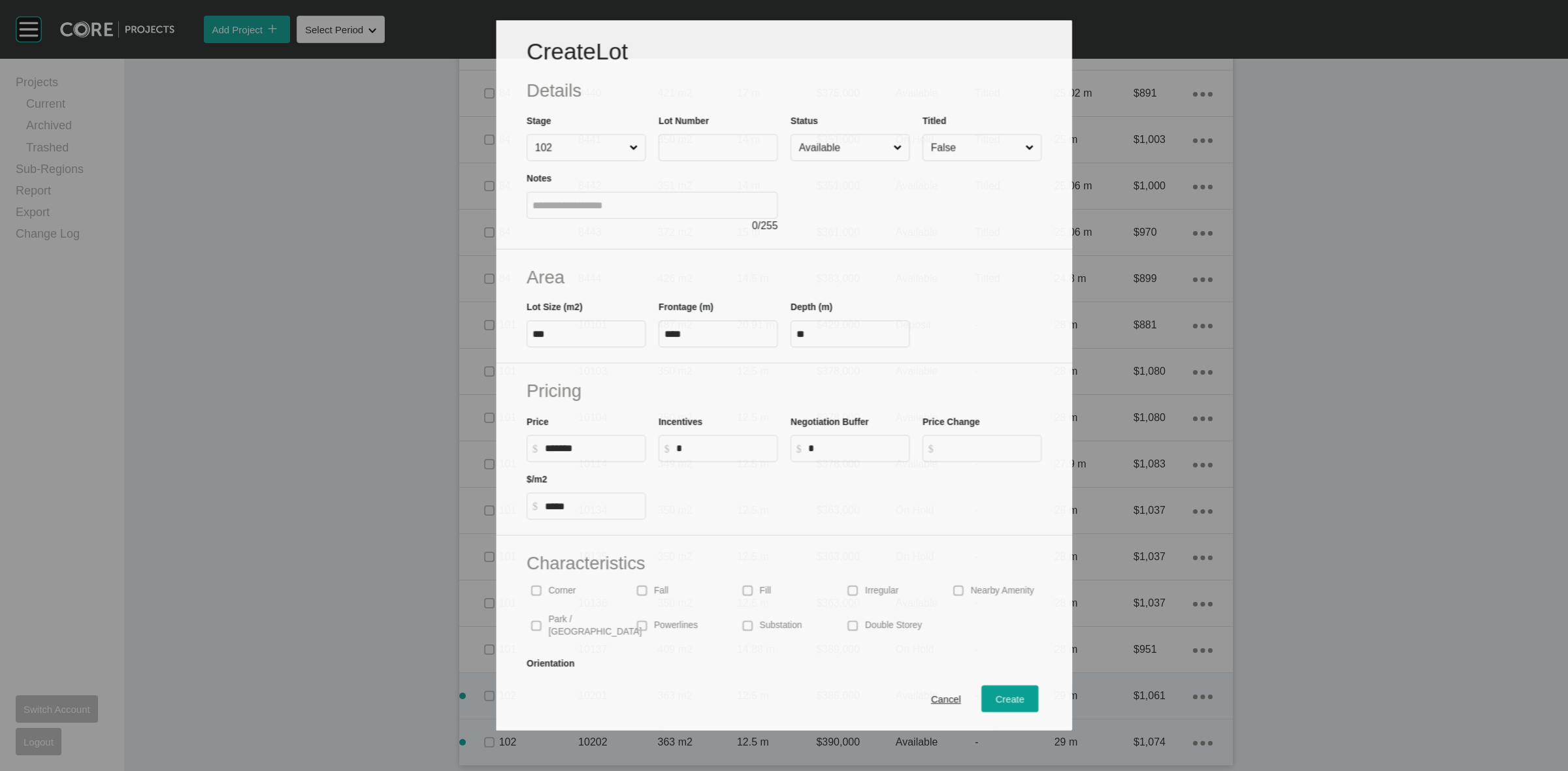
scroll to position [1858, 0]
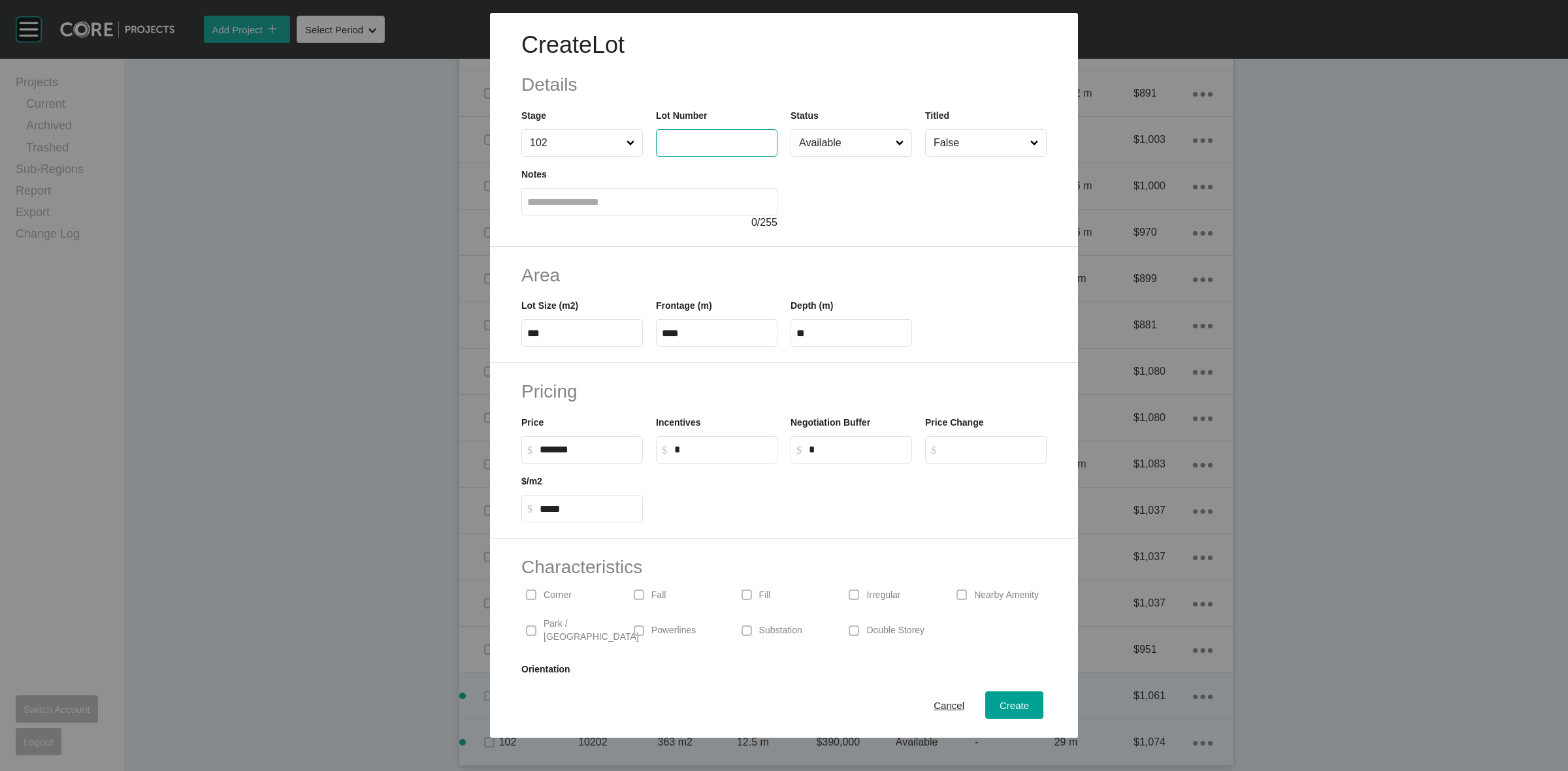
click at [682, 145] on input "text" at bounding box center [717, 142] width 110 height 12
type input "*****"
click at [1005, 699] on div "Create" at bounding box center [1013, 706] width 36 height 17
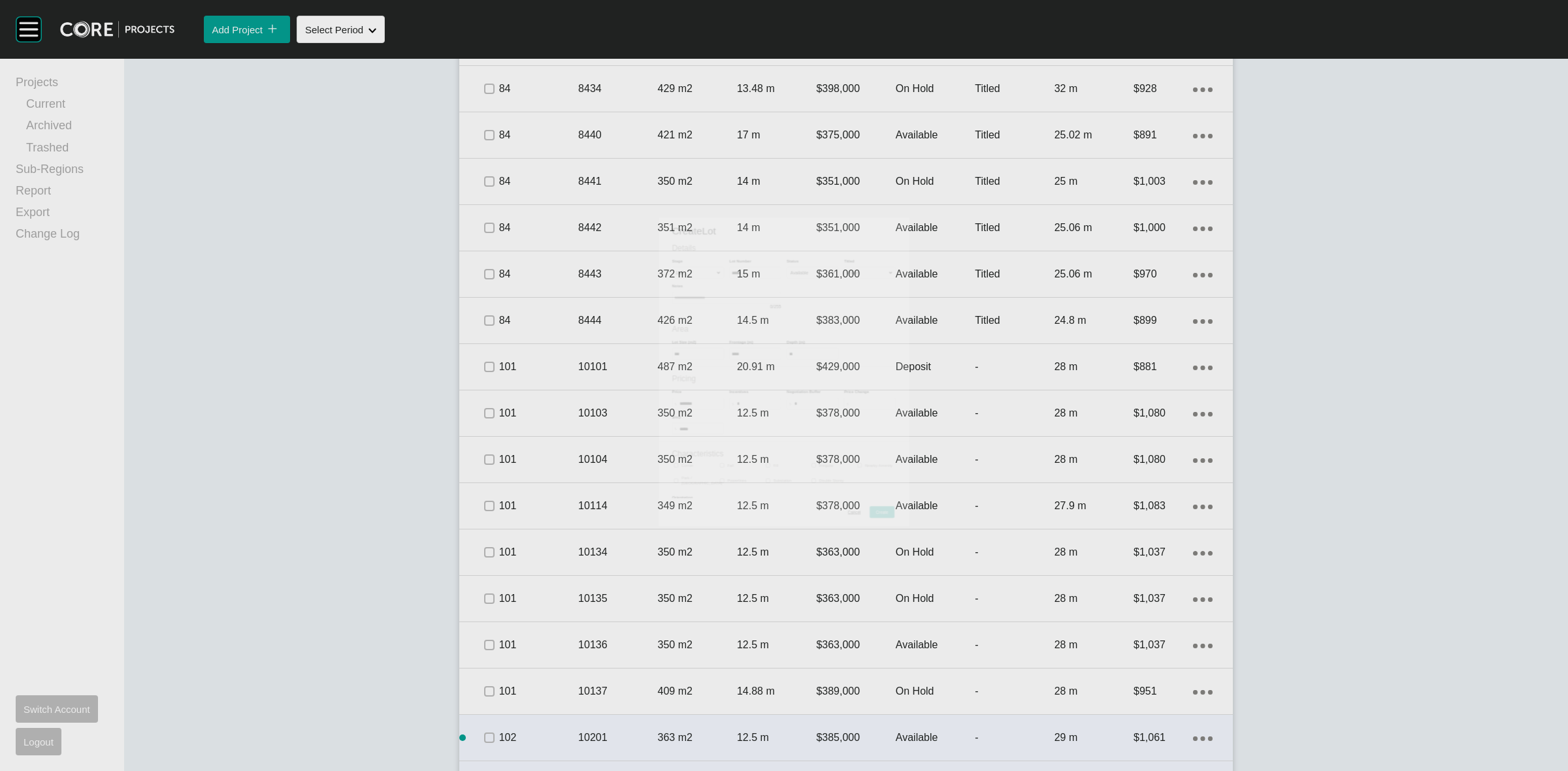
scroll to position [1897, 0]
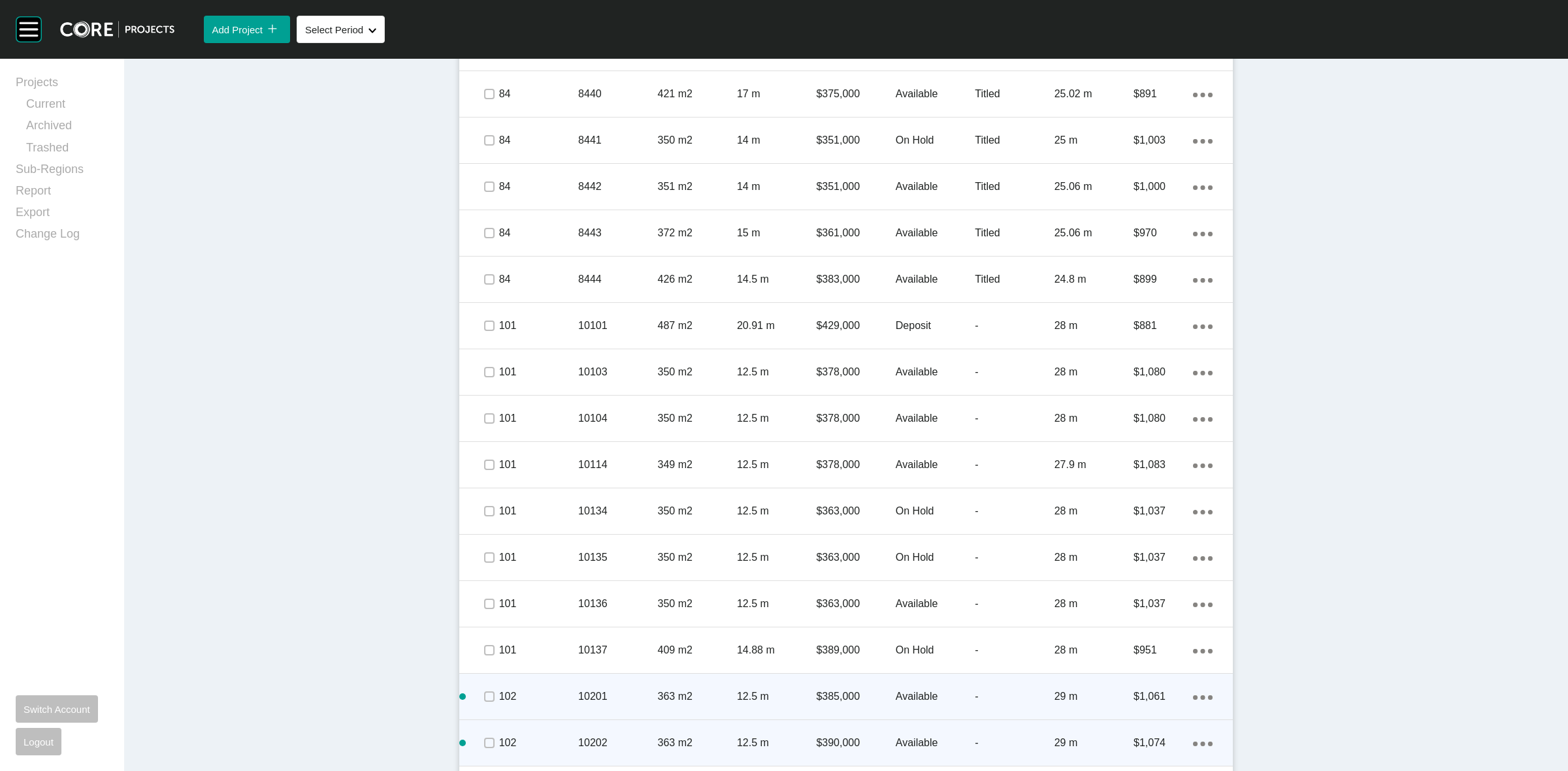
click at [1193, 696] on ellipse at bounding box center [1195, 697] width 5 height 5
click at [1145, 694] on link "Duplicate" at bounding box center [1142, 699] width 49 height 19
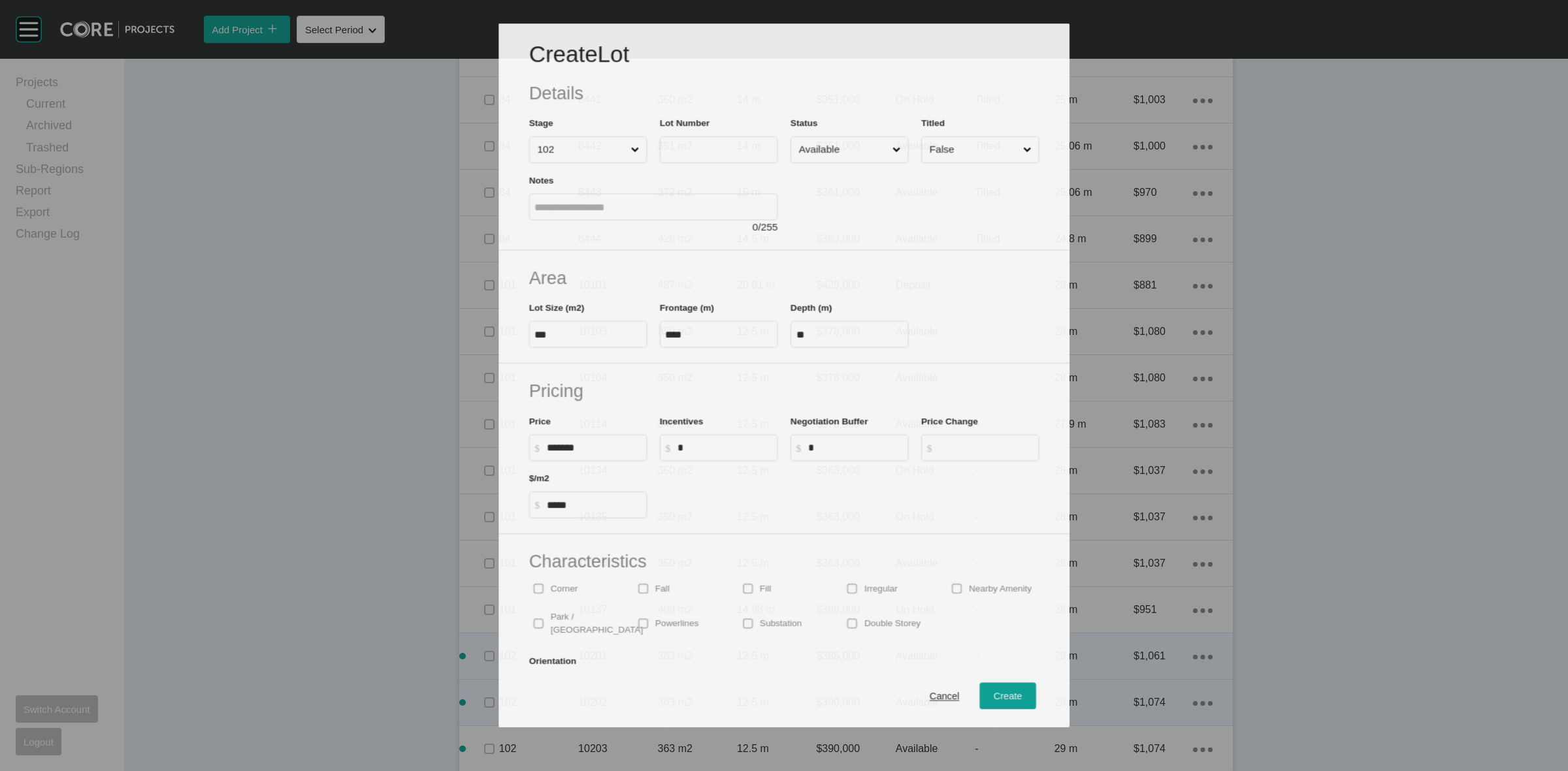
scroll to position [1858, 0]
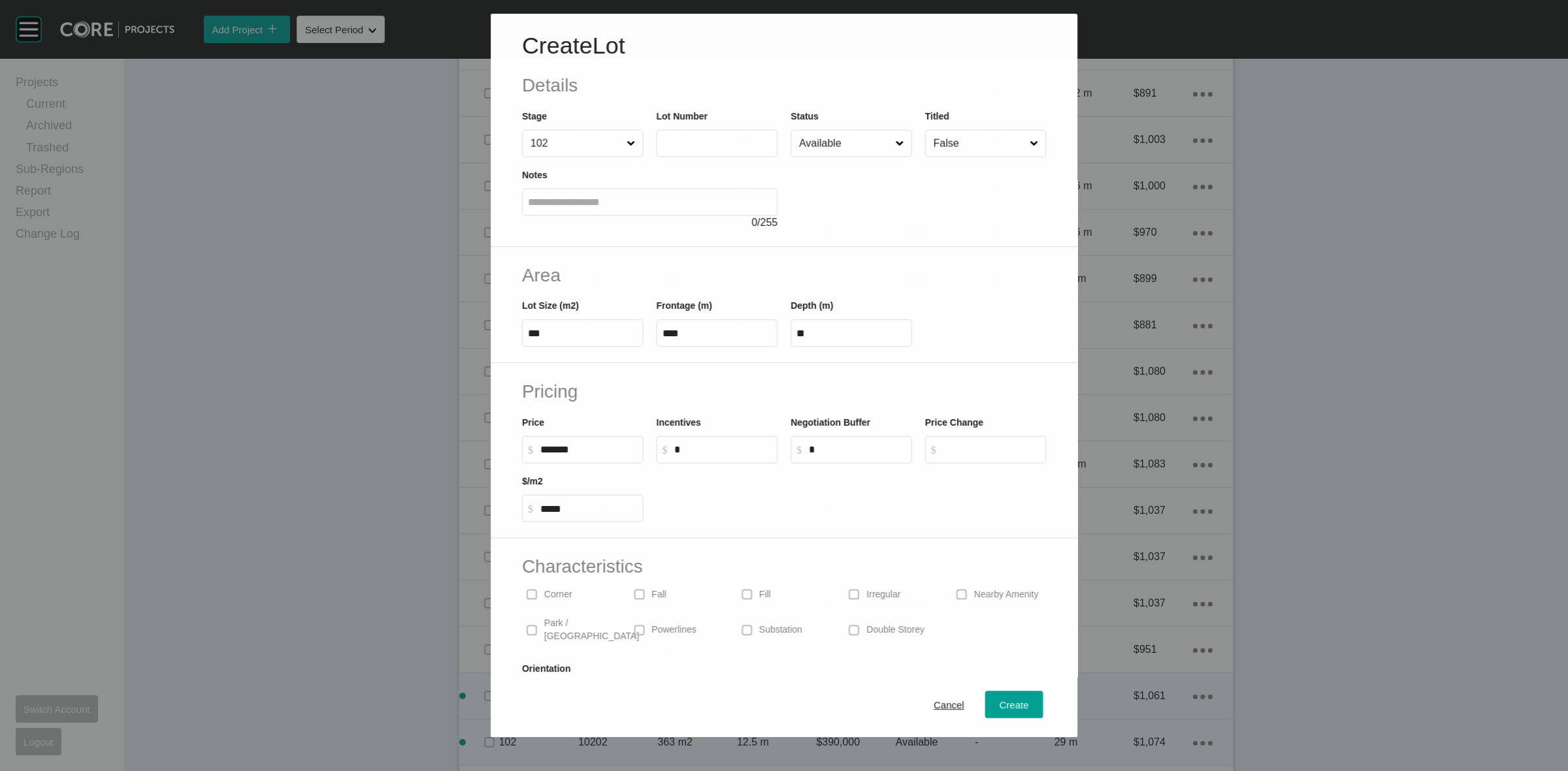
click at [688, 138] on input "text" at bounding box center [717, 143] width 110 height 12
type input "*****"
click at [1014, 697] on div "Create" at bounding box center [1013, 706] width 36 height 17
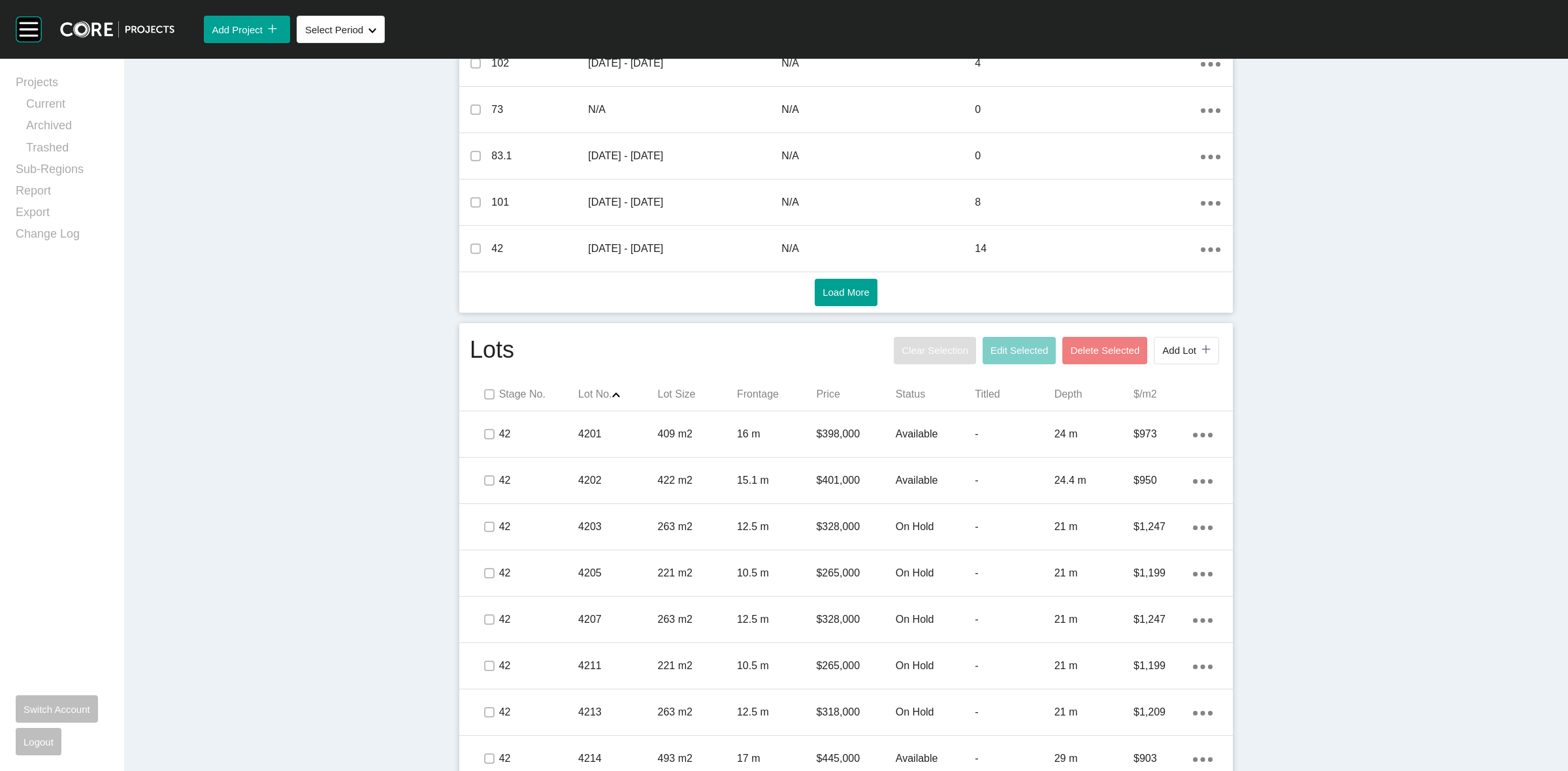
scroll to position [347, 0]
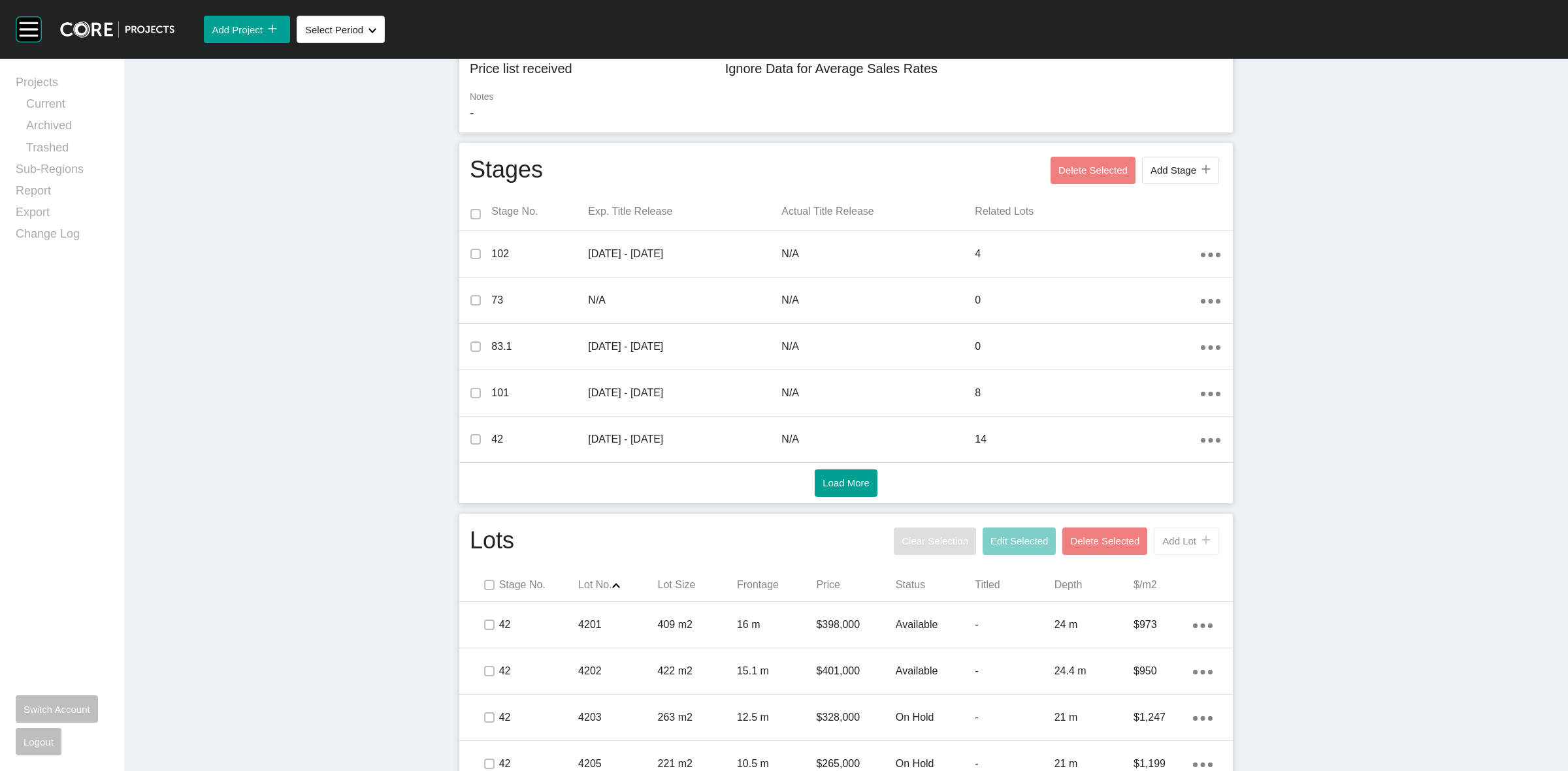
click at [1181, 547] on button "Add Lot icon/tick copy 11 Created with Sketch." at bounding box center [1187, 541] width 65 height 27
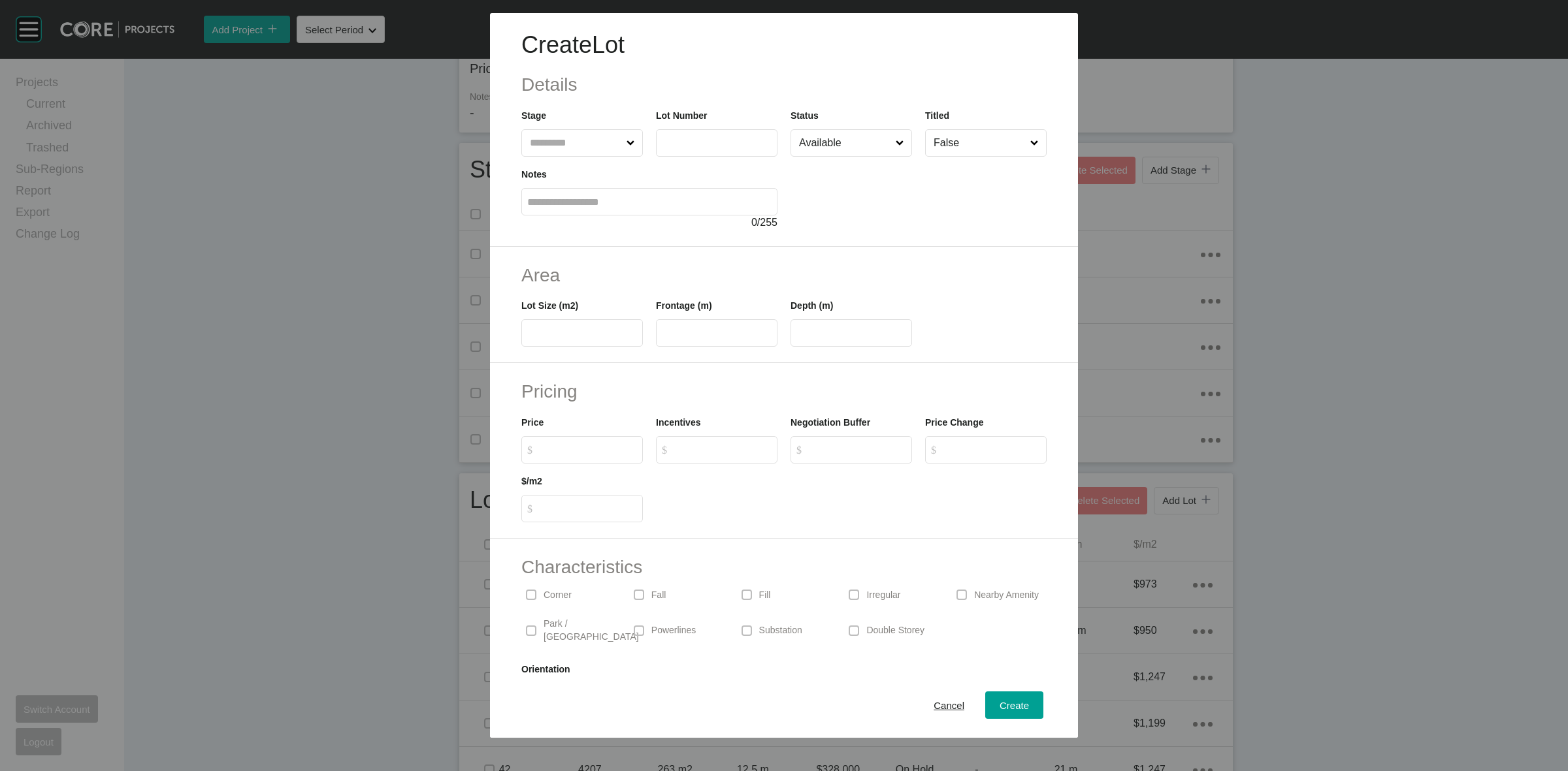
click at [602, 139] on input "text" at bounding box center [575, 142] width 96 height 26
type input "***"
type input "*****"
type input "***"
type input "**"
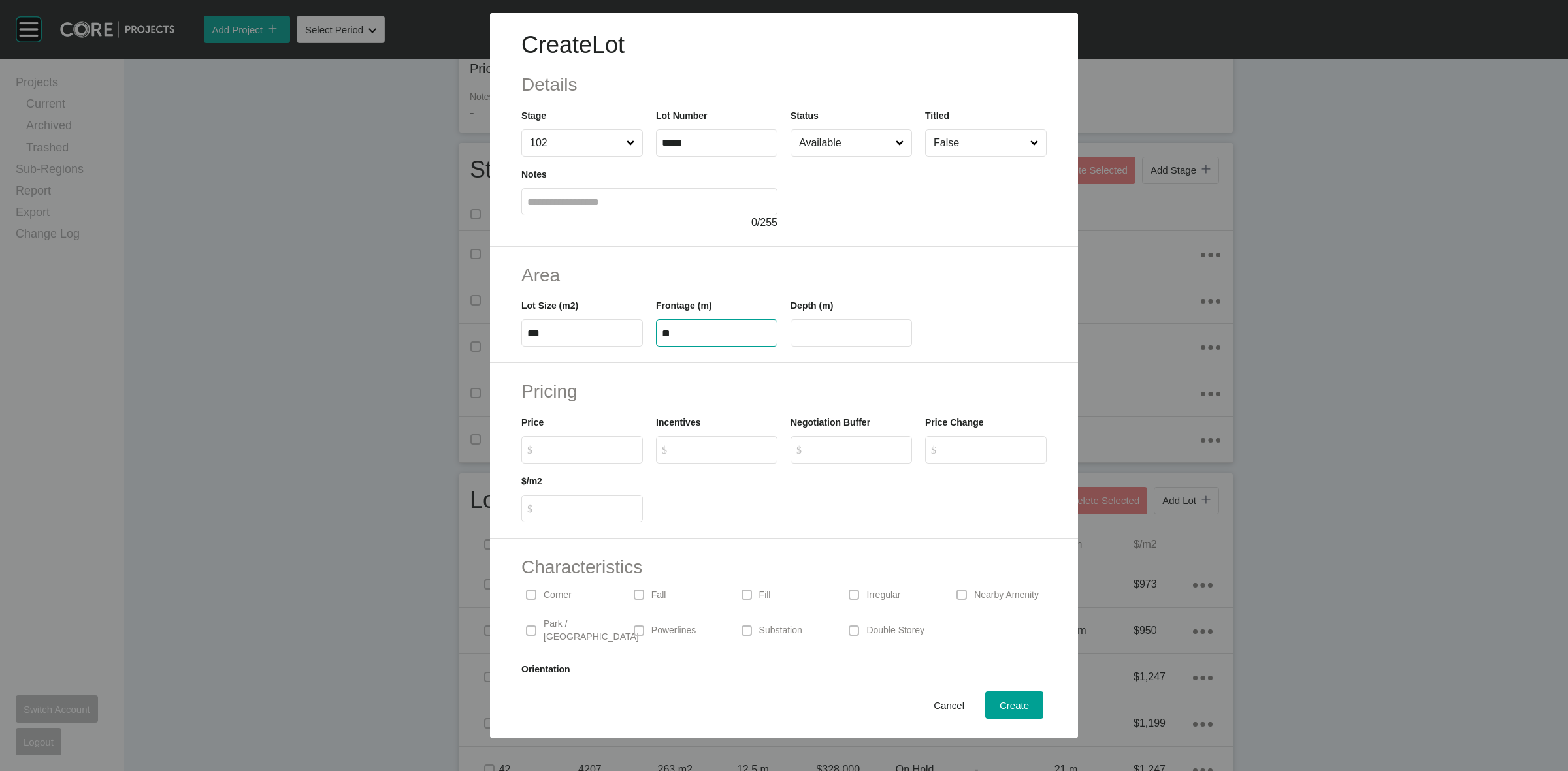
type input "**"
type input "*******"
type input "*****"
type input "*"
click at [1001, 706] on span "Create" at bounding box center [1014, 706] width 30 height 12
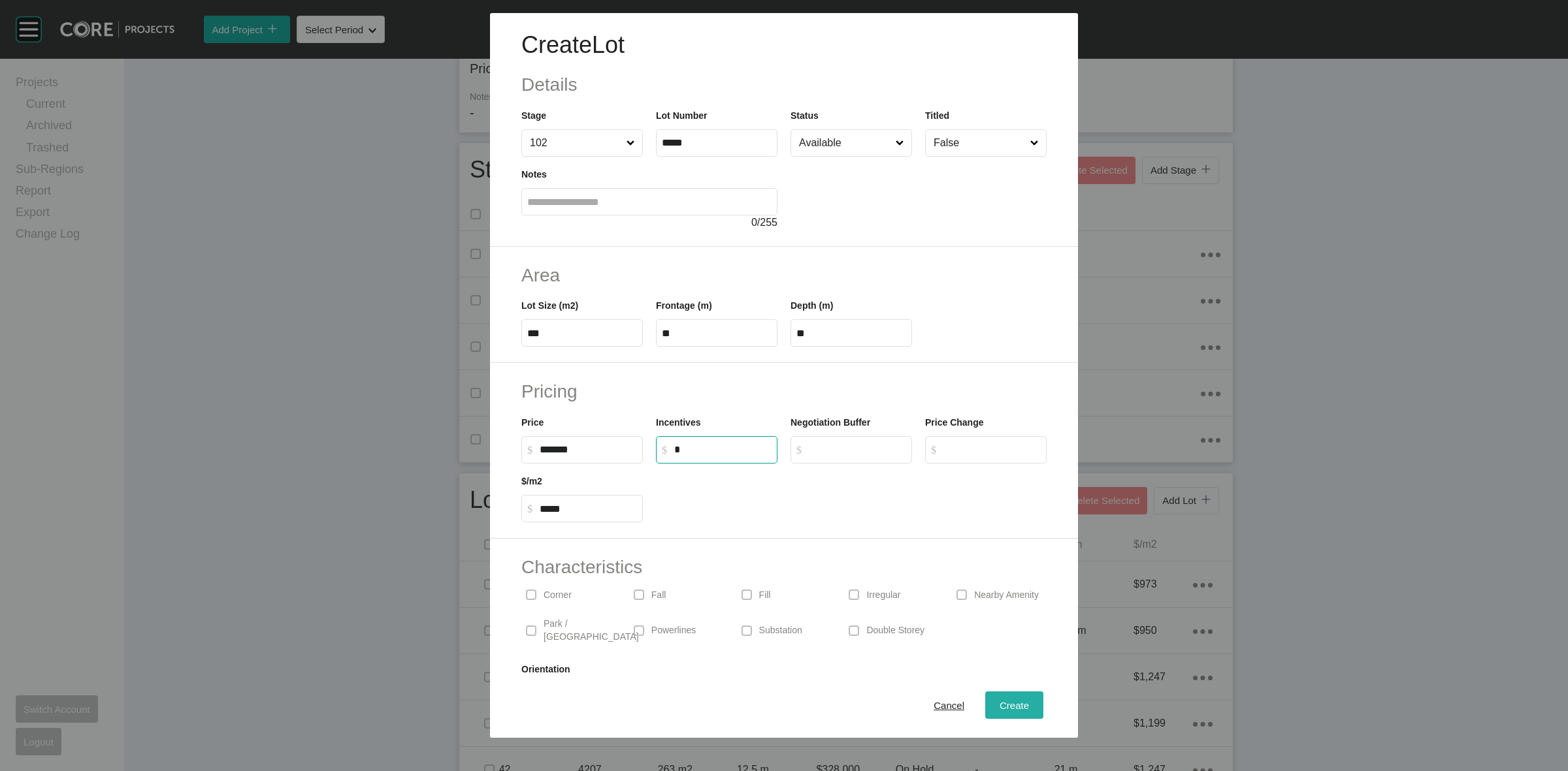
type input "*"
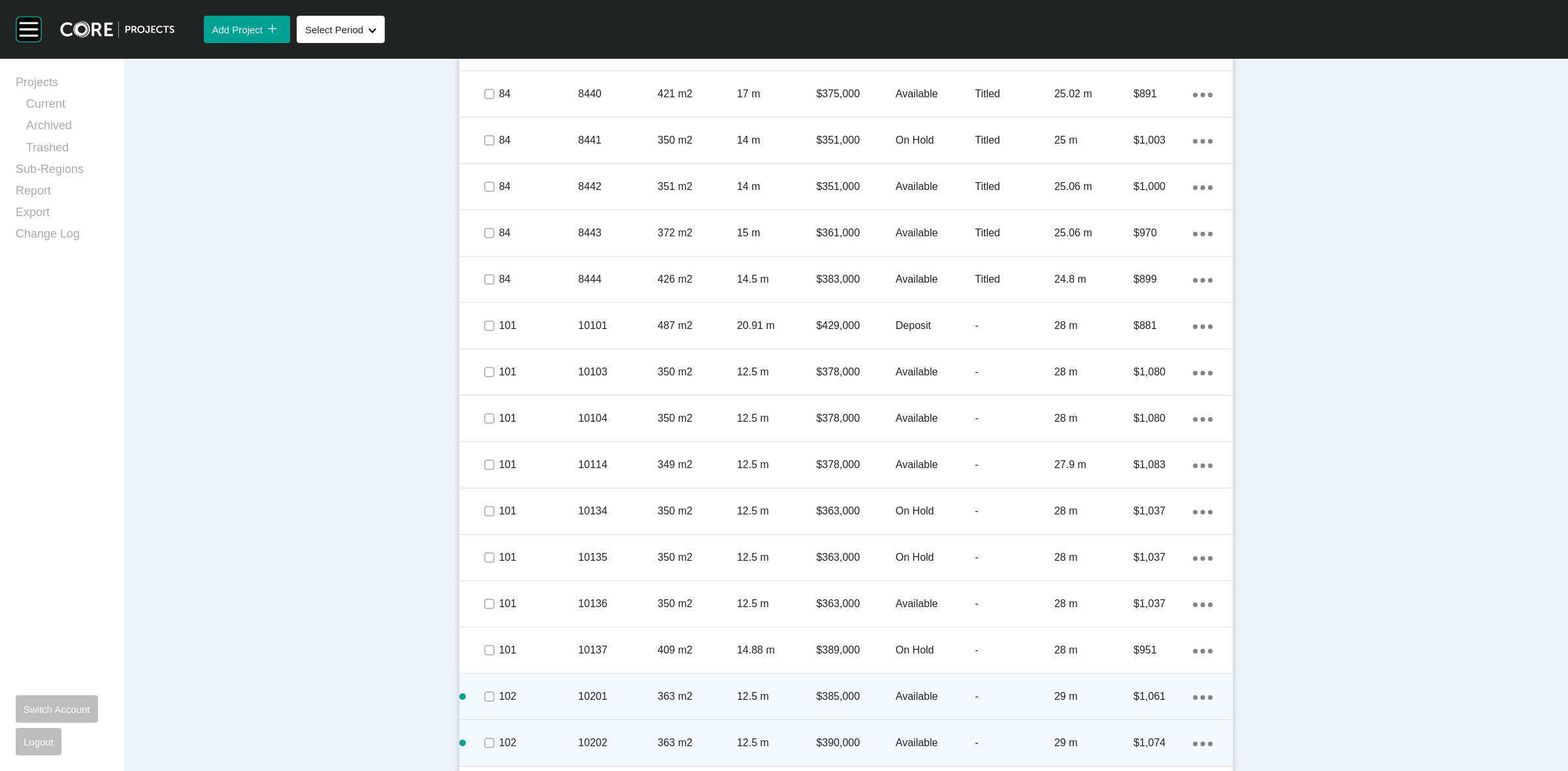
scroll to position [2036, 0]
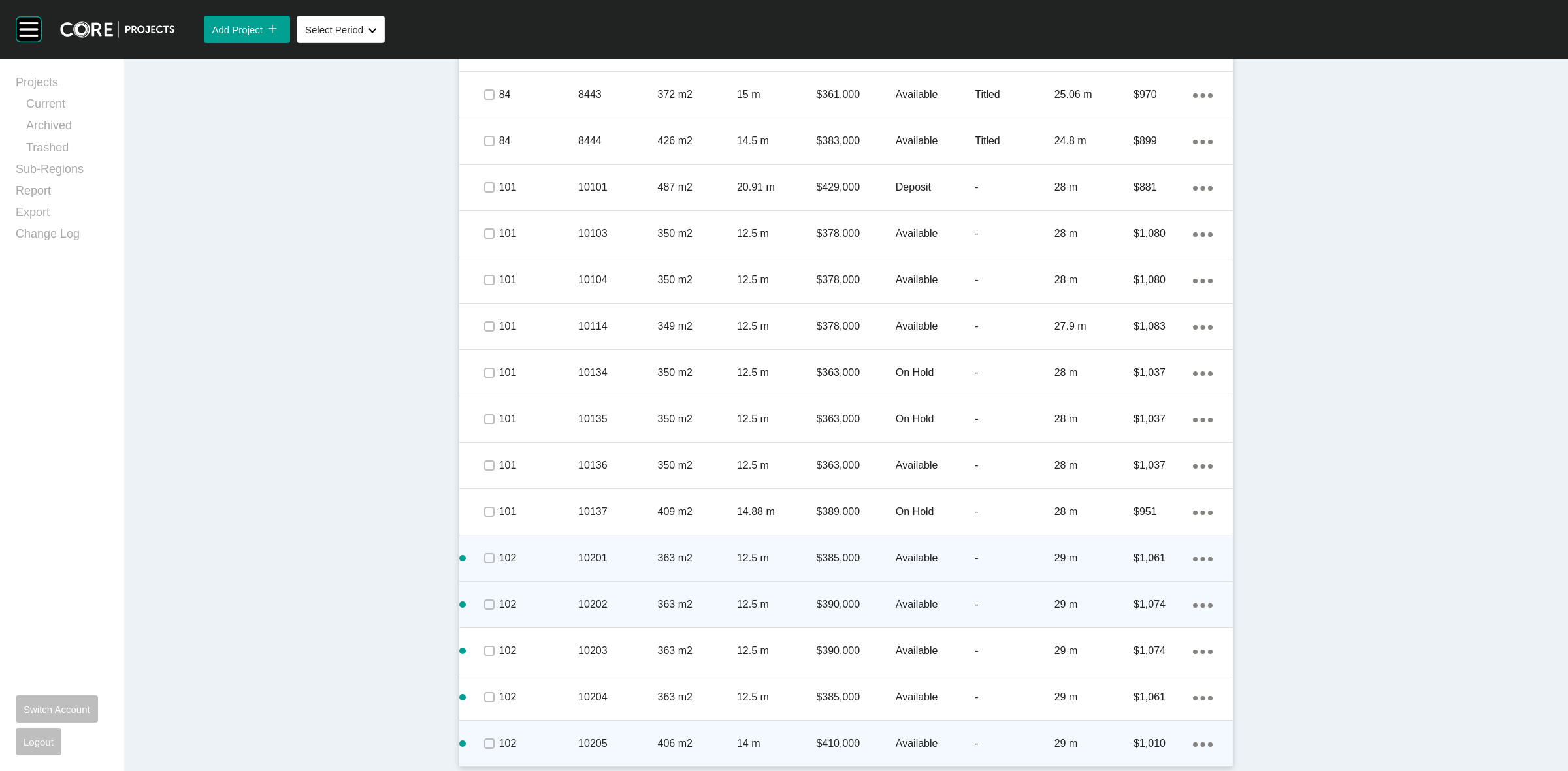
click at [1196, 738] on div "Action Menu Dots Copy 6 Created with Sketch." at bounding box center [1203, 743] width 19 height 14
click at [1151, 738] on link "Duplicate" at bounding box center [1142, 732] width 49 height 19
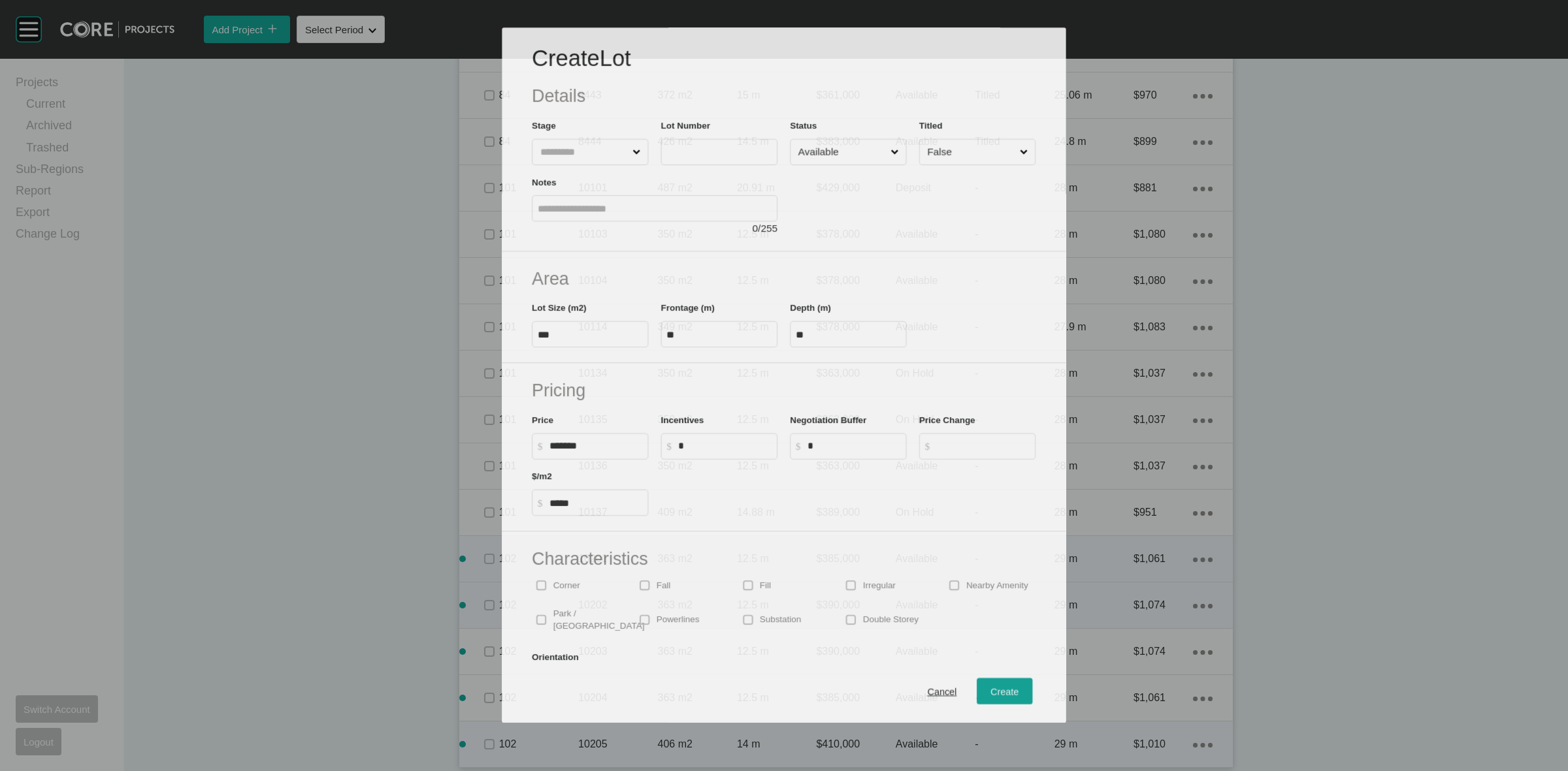
scroll to position [1995, 0]
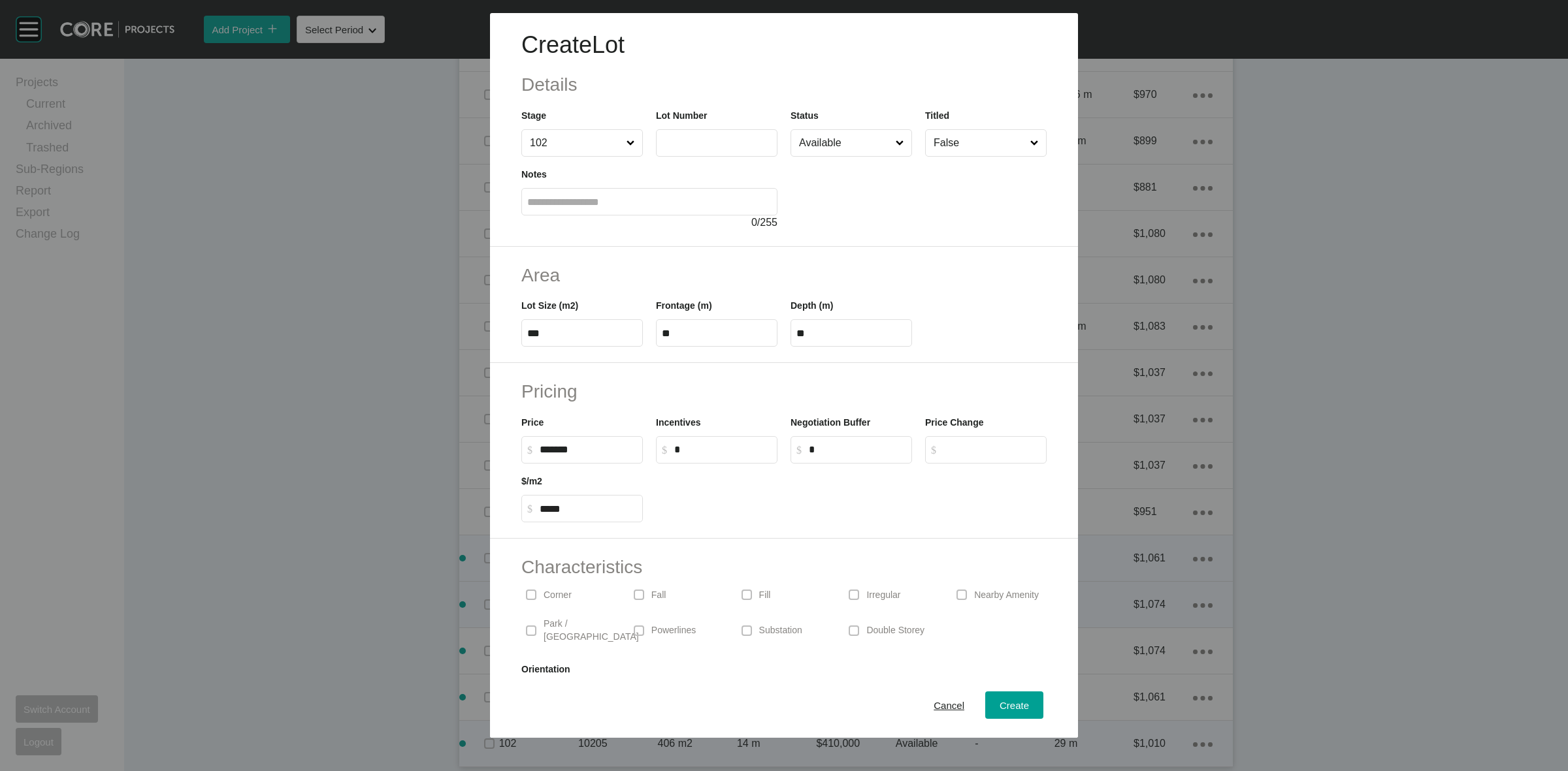
click at [685, 147] on input "text" at bounding box center [717, 142] width 110 height 12
type input "*****"
click at [1003, 700] on span "Create" at bounding box center [1014, 706] width 30 height 12
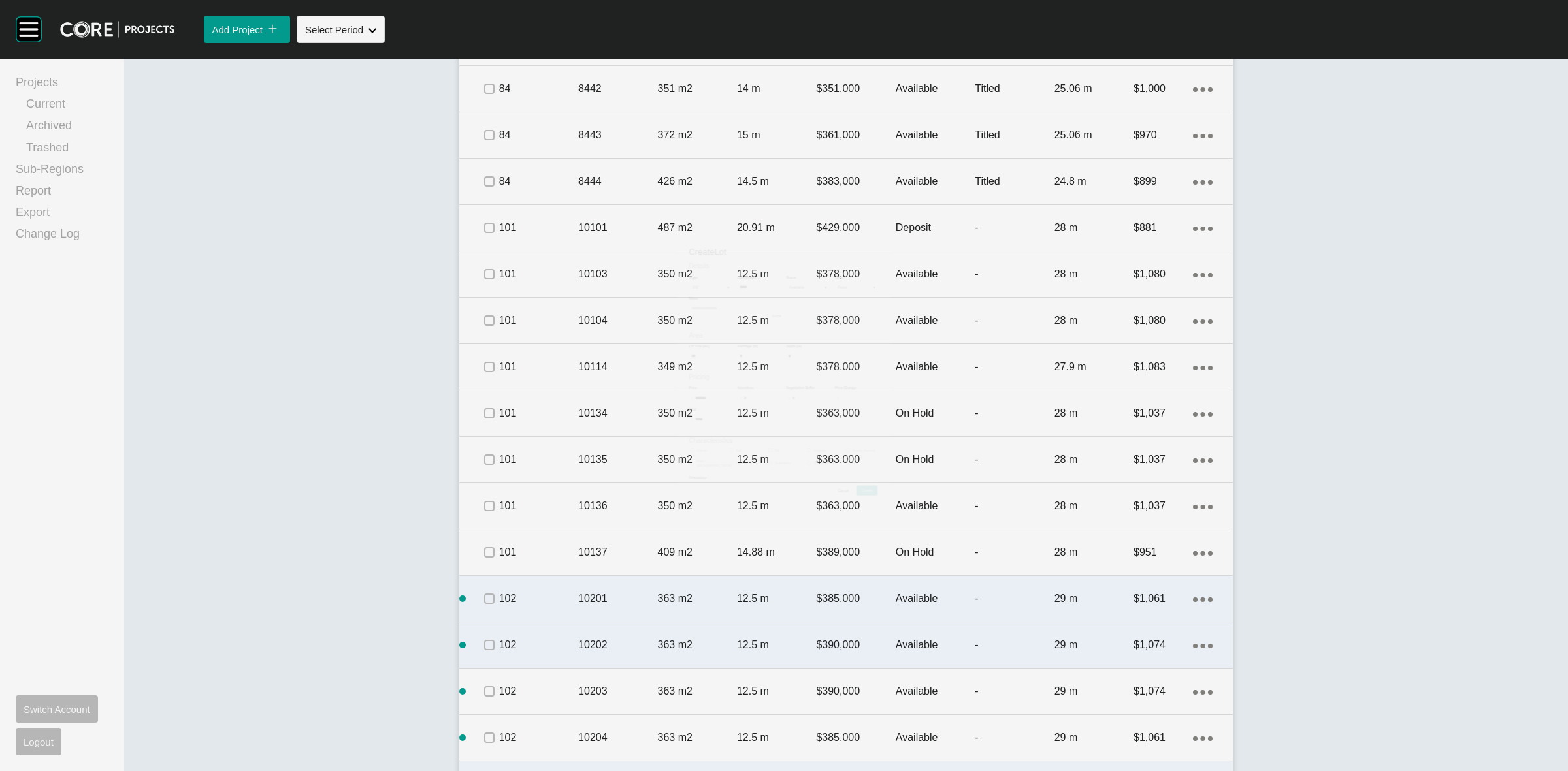
scroll to position [2036, 0]
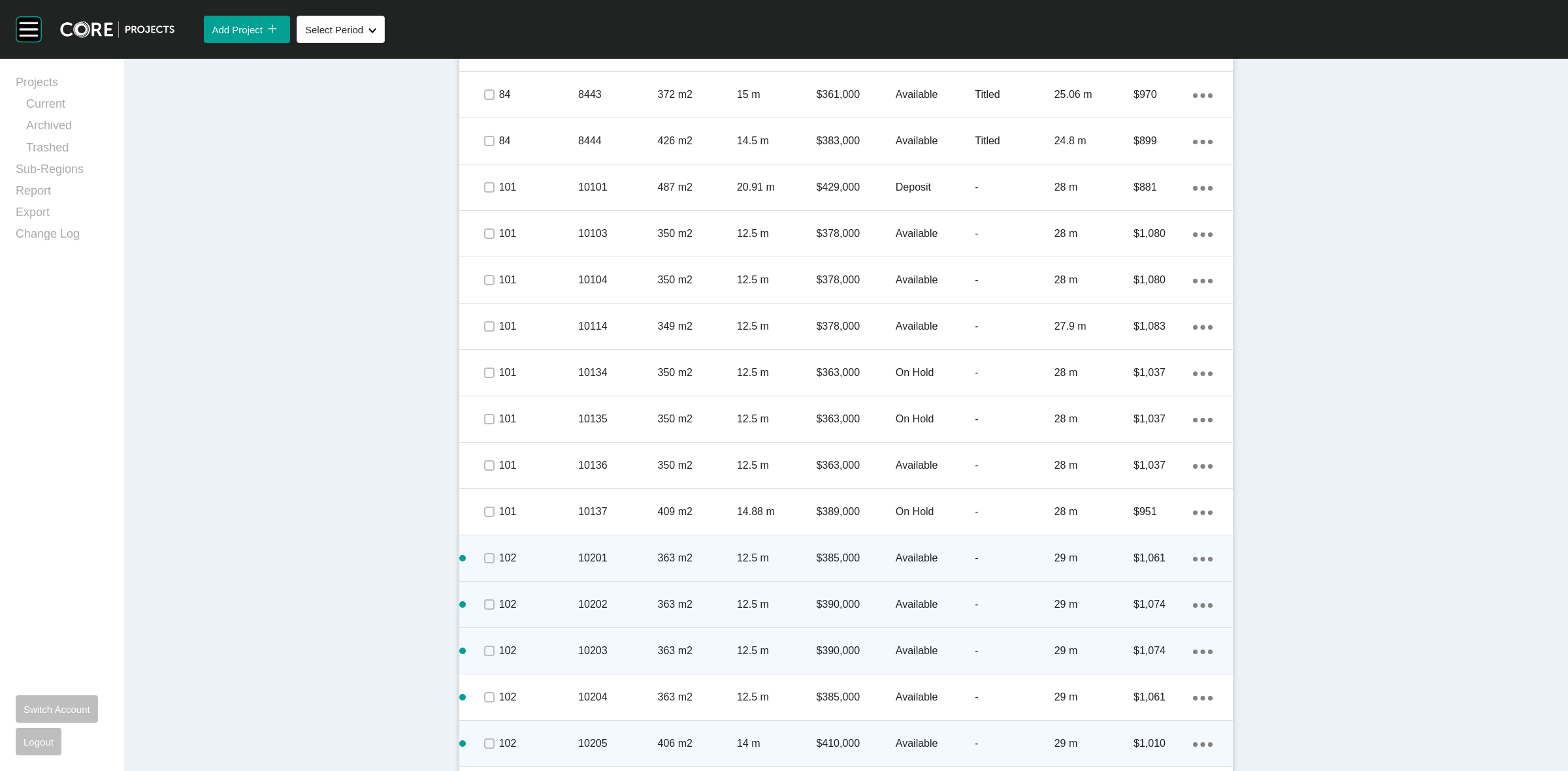
click at [1201, 650] on ellipse at bounding box center [1203, 652] width 5 height 5
click at [1138, 648] on link "Duplicate" at bounding box center [1142, 652] width 49 height 19
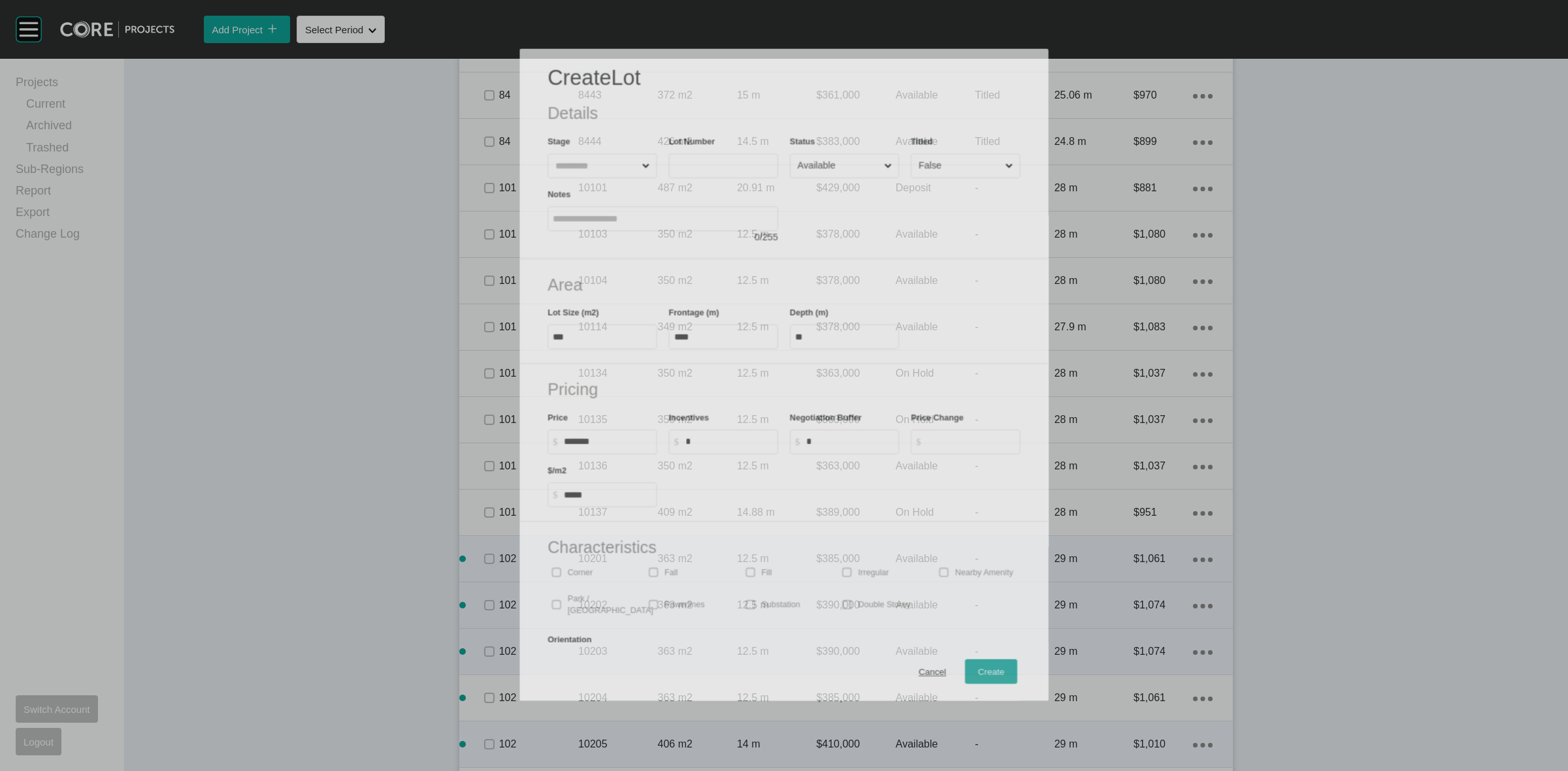
scroll to position [1995, 0]
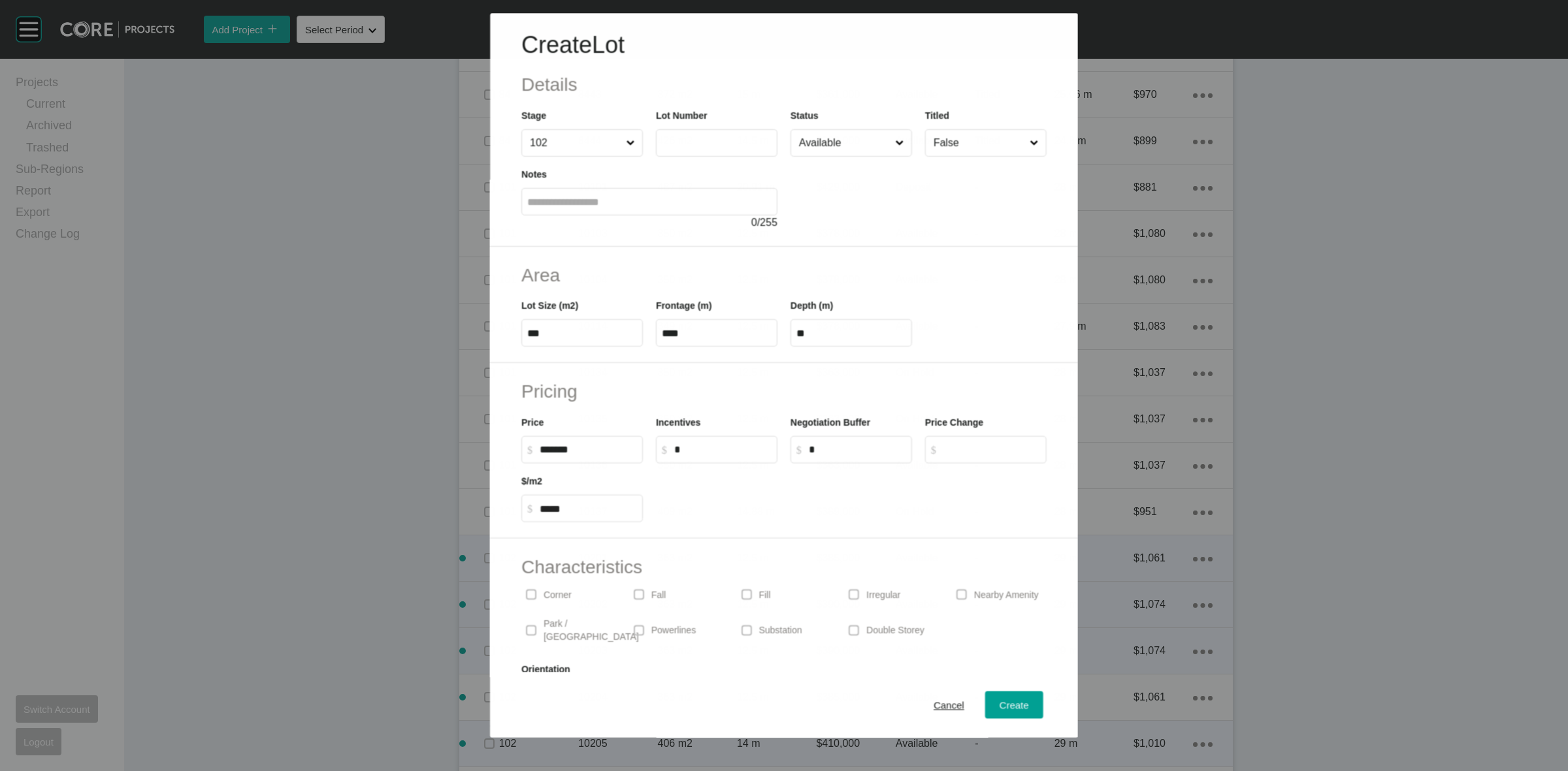
click at [674, 145] on input "text" at bounding box center [717, 143] width 110 height 12
type input "*****"
click at [1011, 706] on span "Create" at bounding box center [1014, 706] width 30 height 12
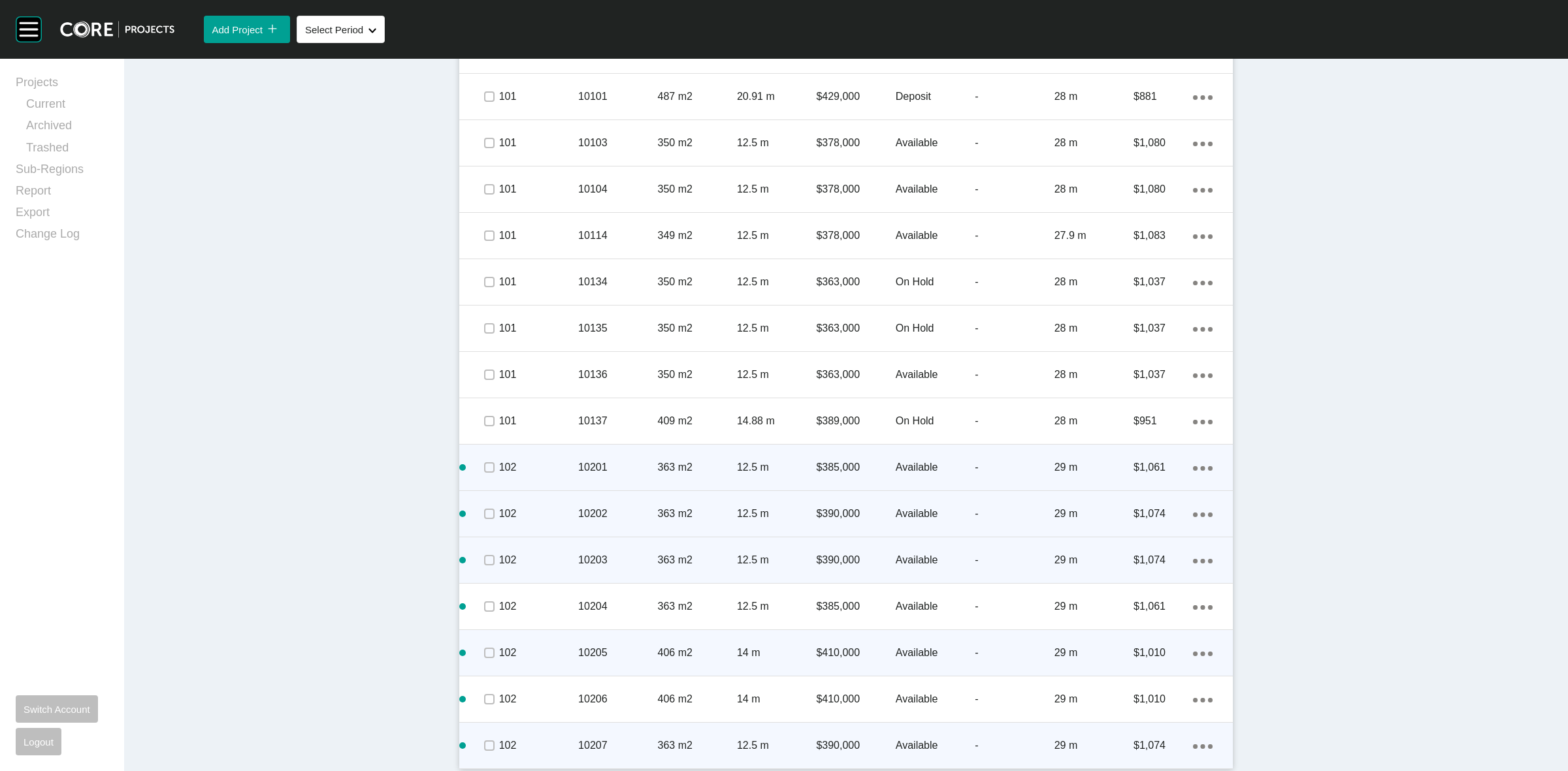
scroll to position [2129, 0]
click at [1199, 739] on div "Action Menu Dots Copy 6 Created with Sketch." at bounding box center [1203, 742] width 19 height 14
click at [1134, 725] on link "Duplicate" at bounding box center [1142, 732] width 49 height 19
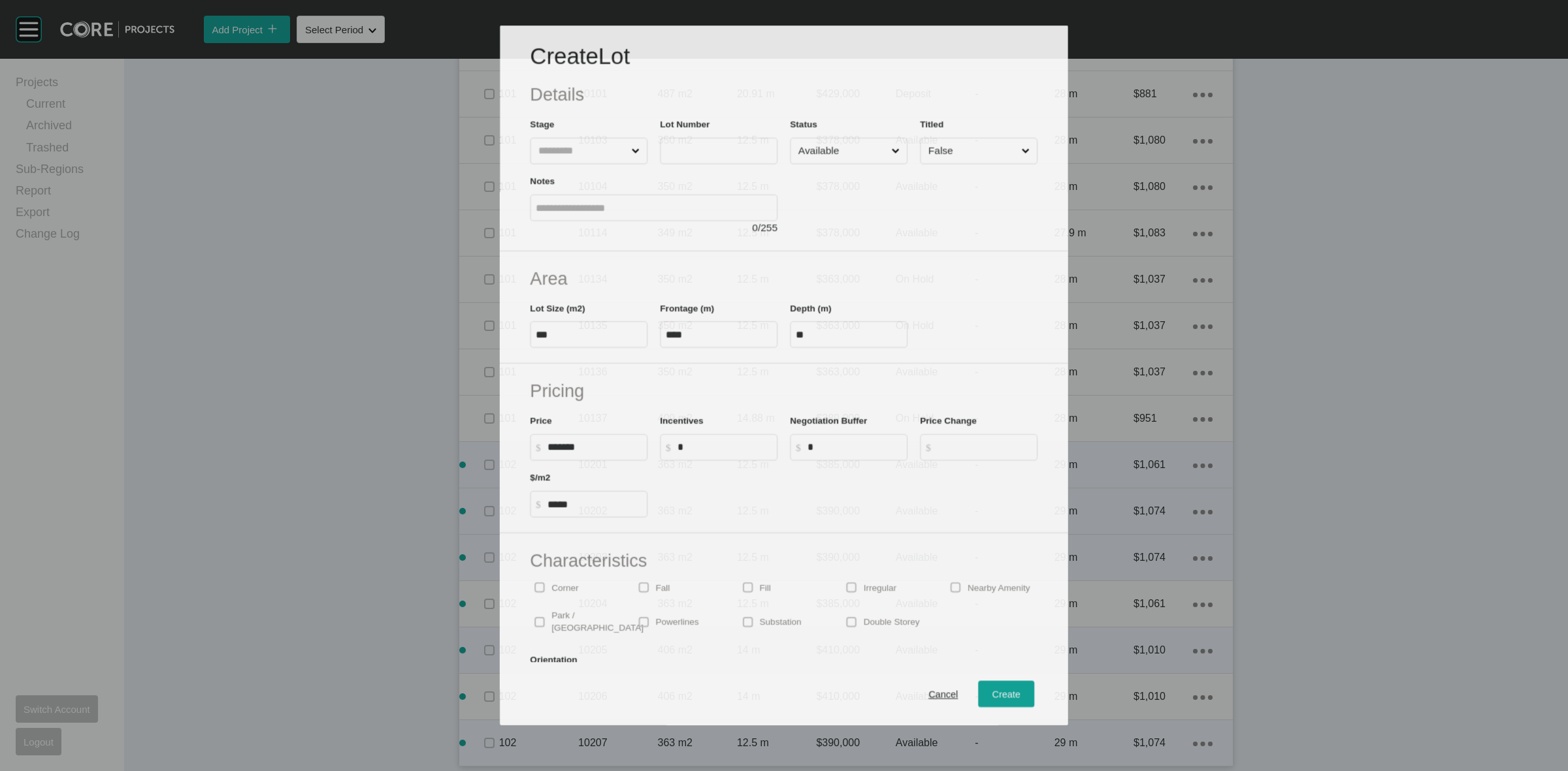
scroll to position [2088, 0]
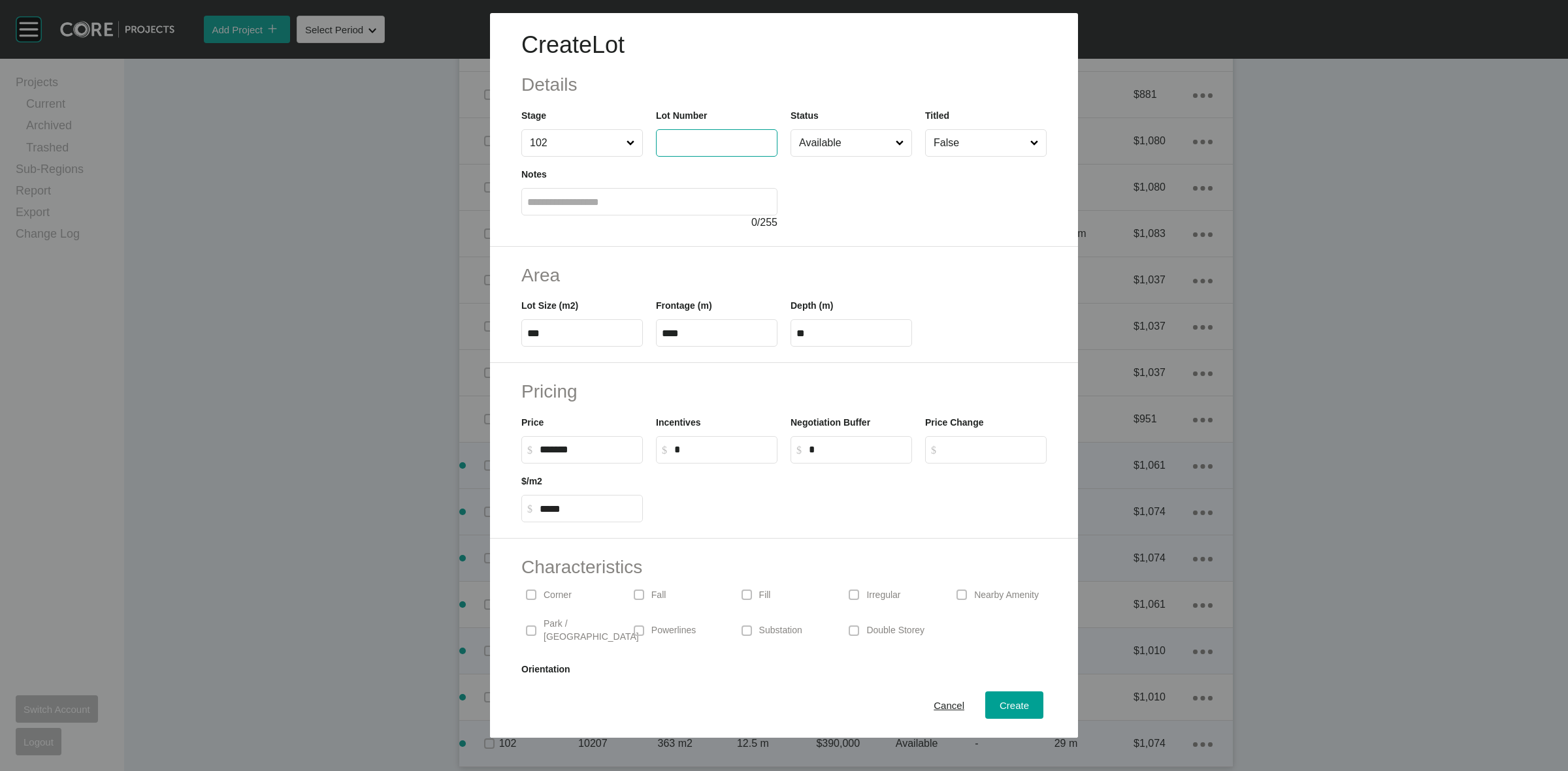
click at [717, 144] on input "text" at bounding box center [717, 142] width 110 height 12
type input "*****"
click at [1002, 706] on span "Create" at bounding box center [1014, 706] width 30 height 12
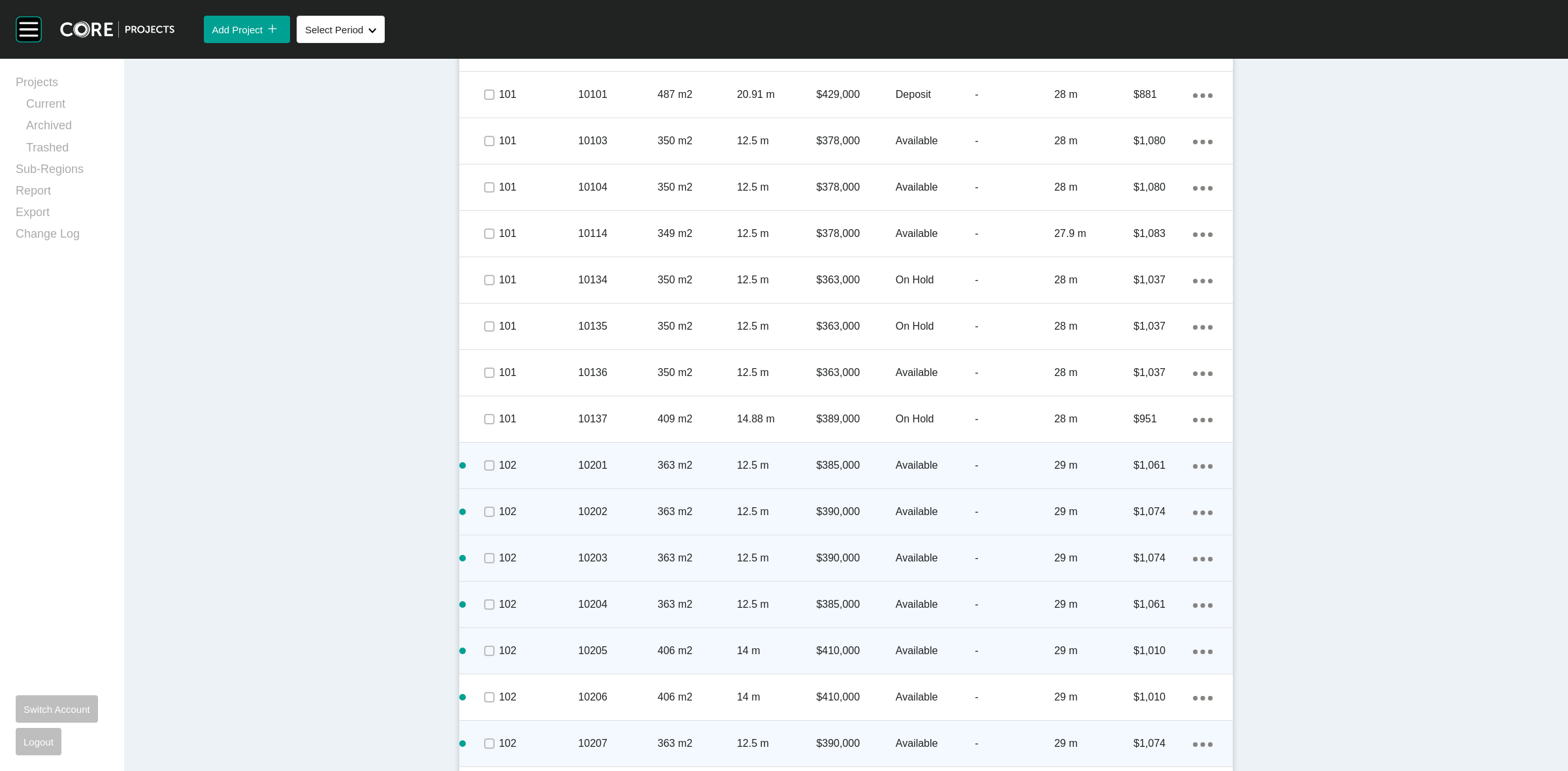
scroll to position [2175, 0]
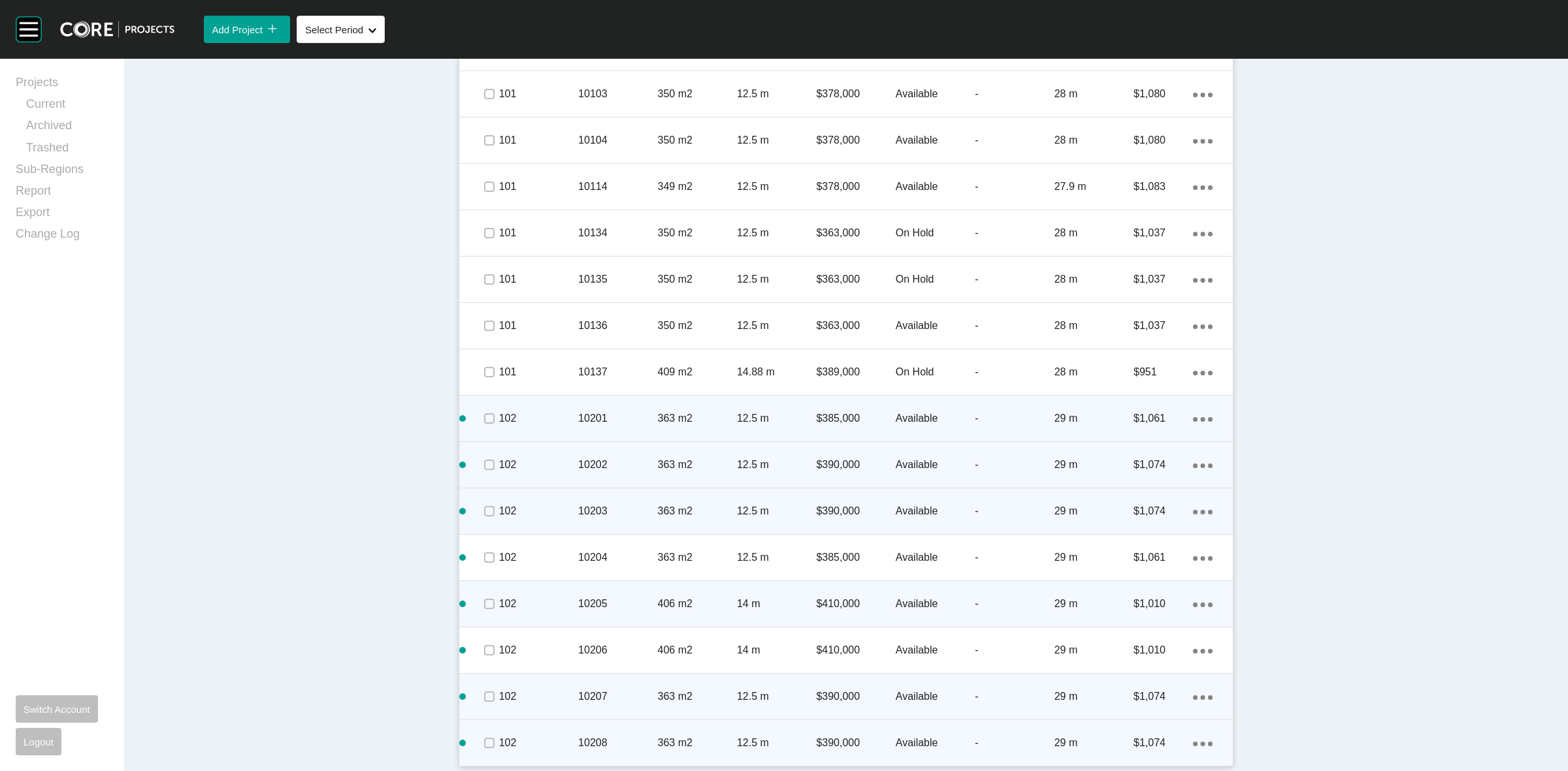
click at [1193, 742] on icon "Action Menu Dots Copy 6 Created with Sketch." at bounding box center [1203, 744] width 19 height 5
click at [1147, 728] on link "Duplicate" at bounding box center [1142, 732] width 49 height 19
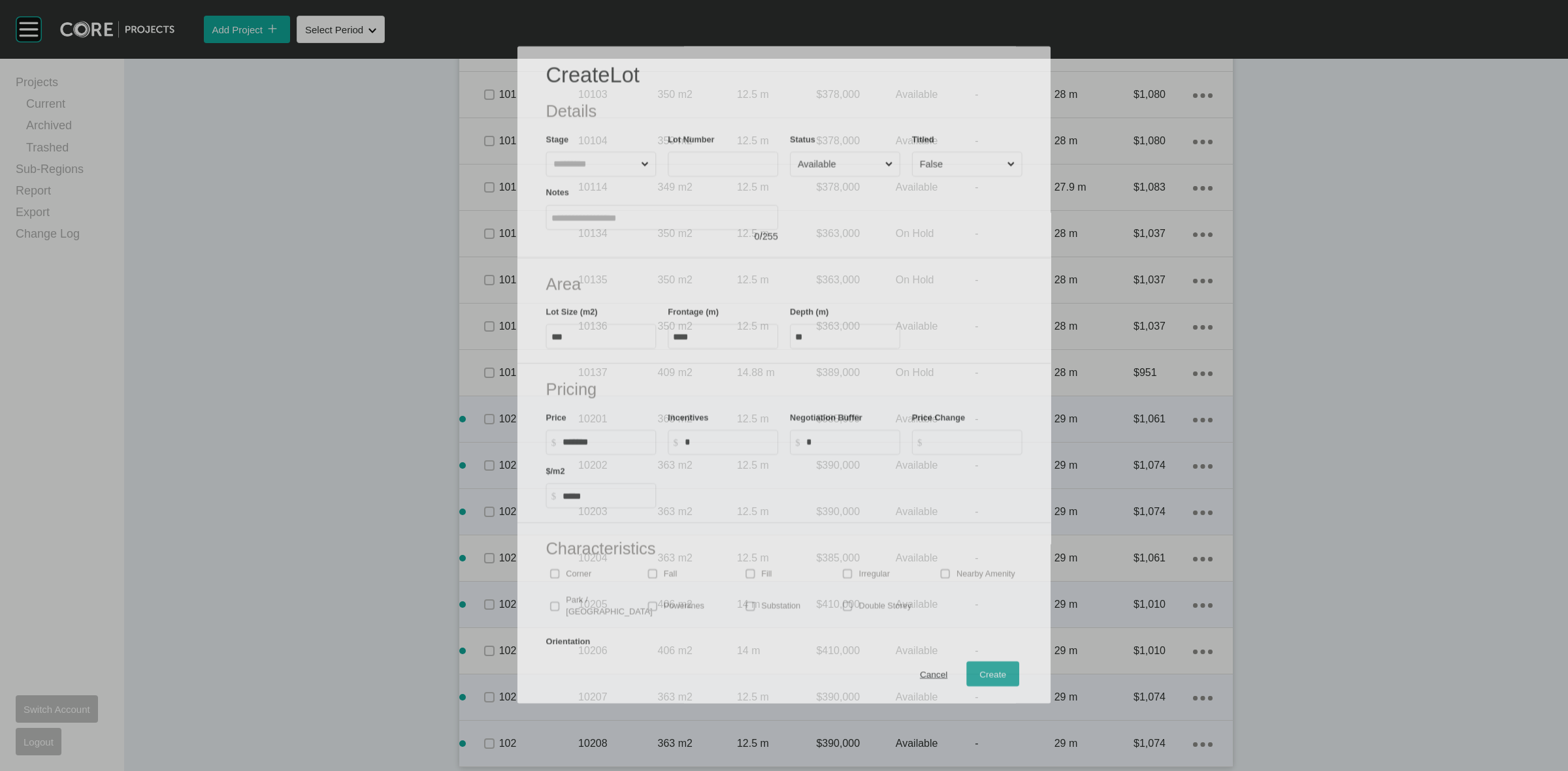
scroll to position [2135, 0]
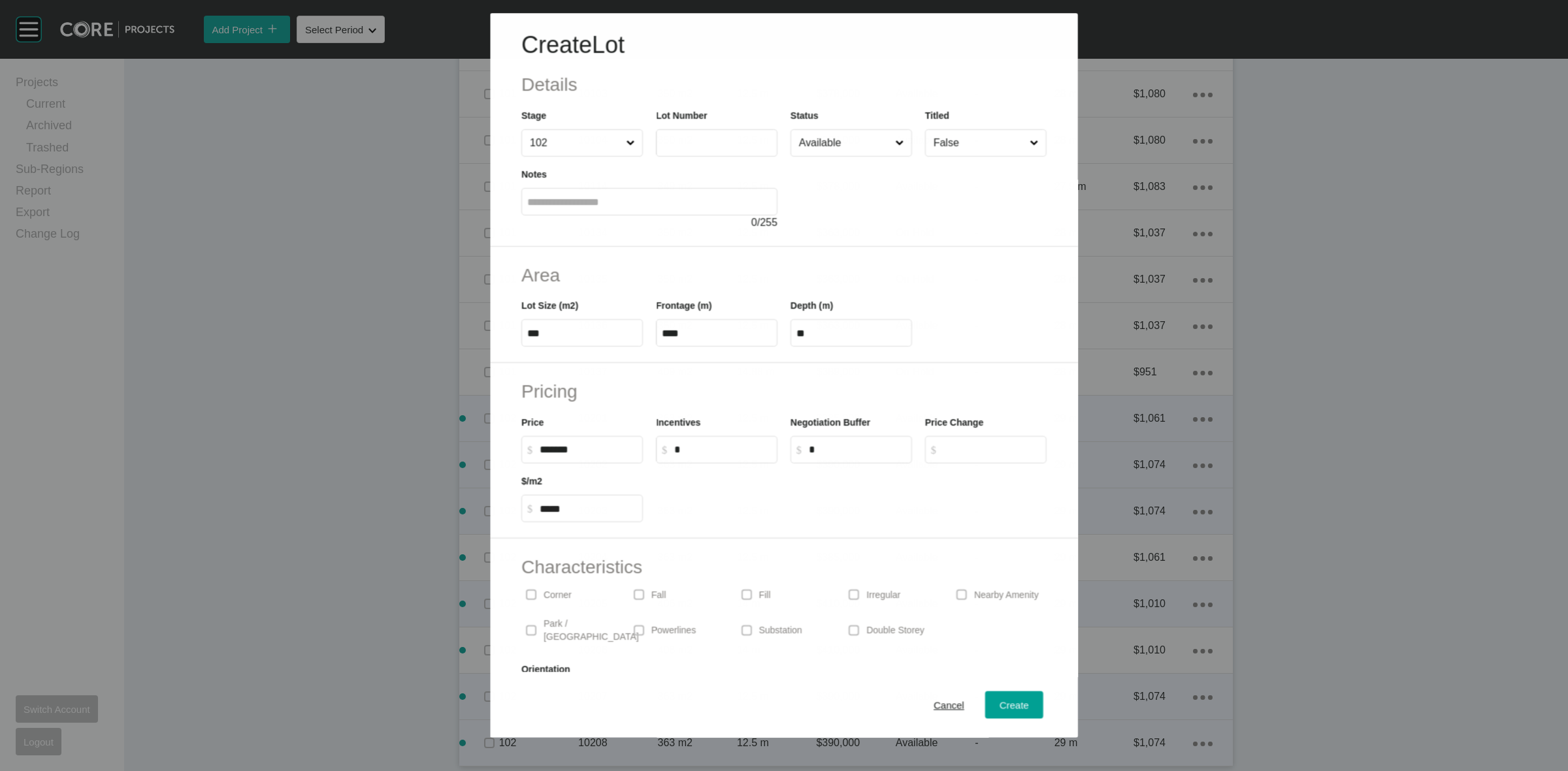
click at [680, 144] on input "text" at bounding box center [717, 143] width 110 height 12
type input "*****"
click at [1003, 693] on button "Create" at bounding box center [1014, 705] width 58 height 27
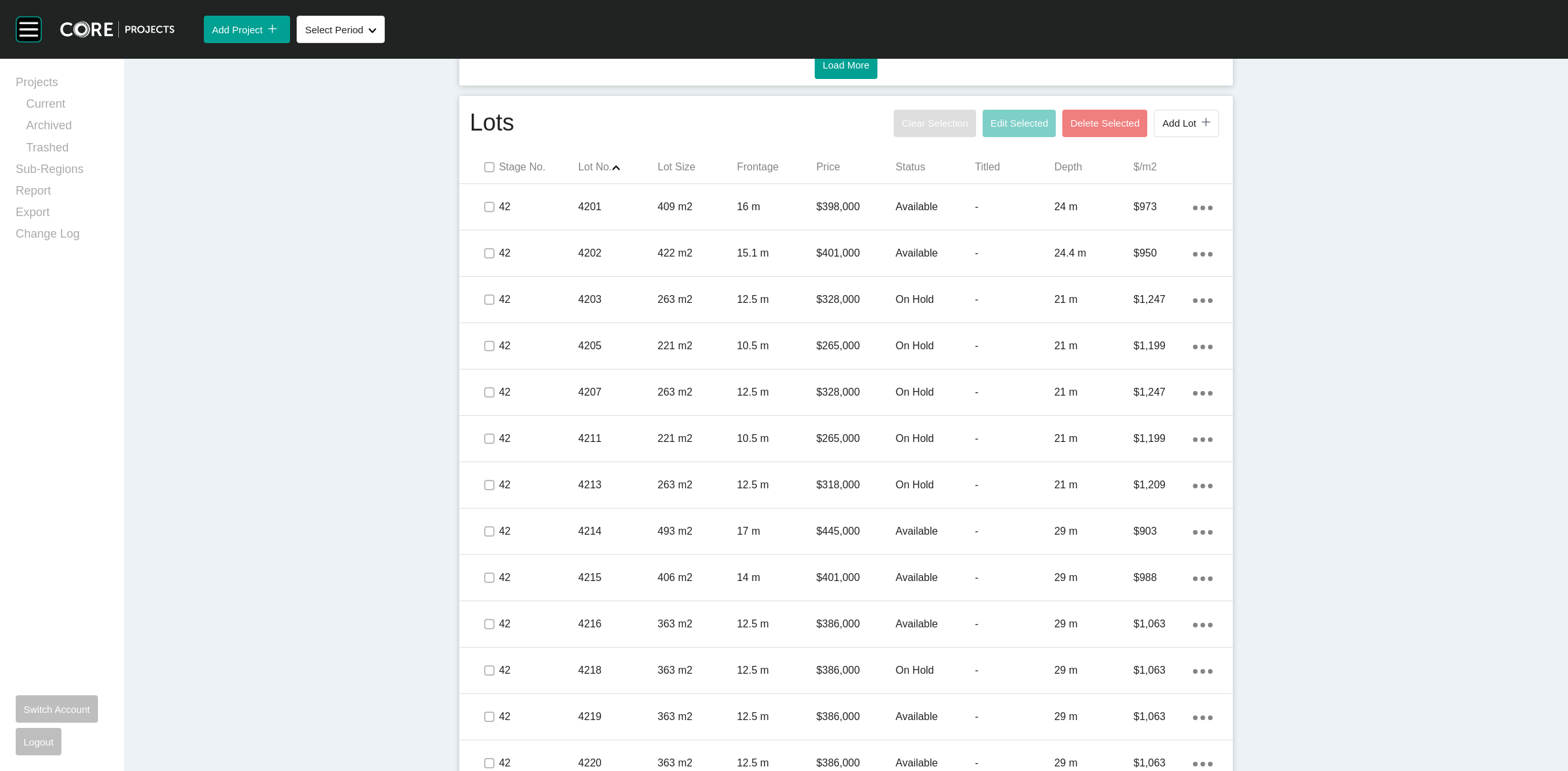
scroll to position [671, 0]
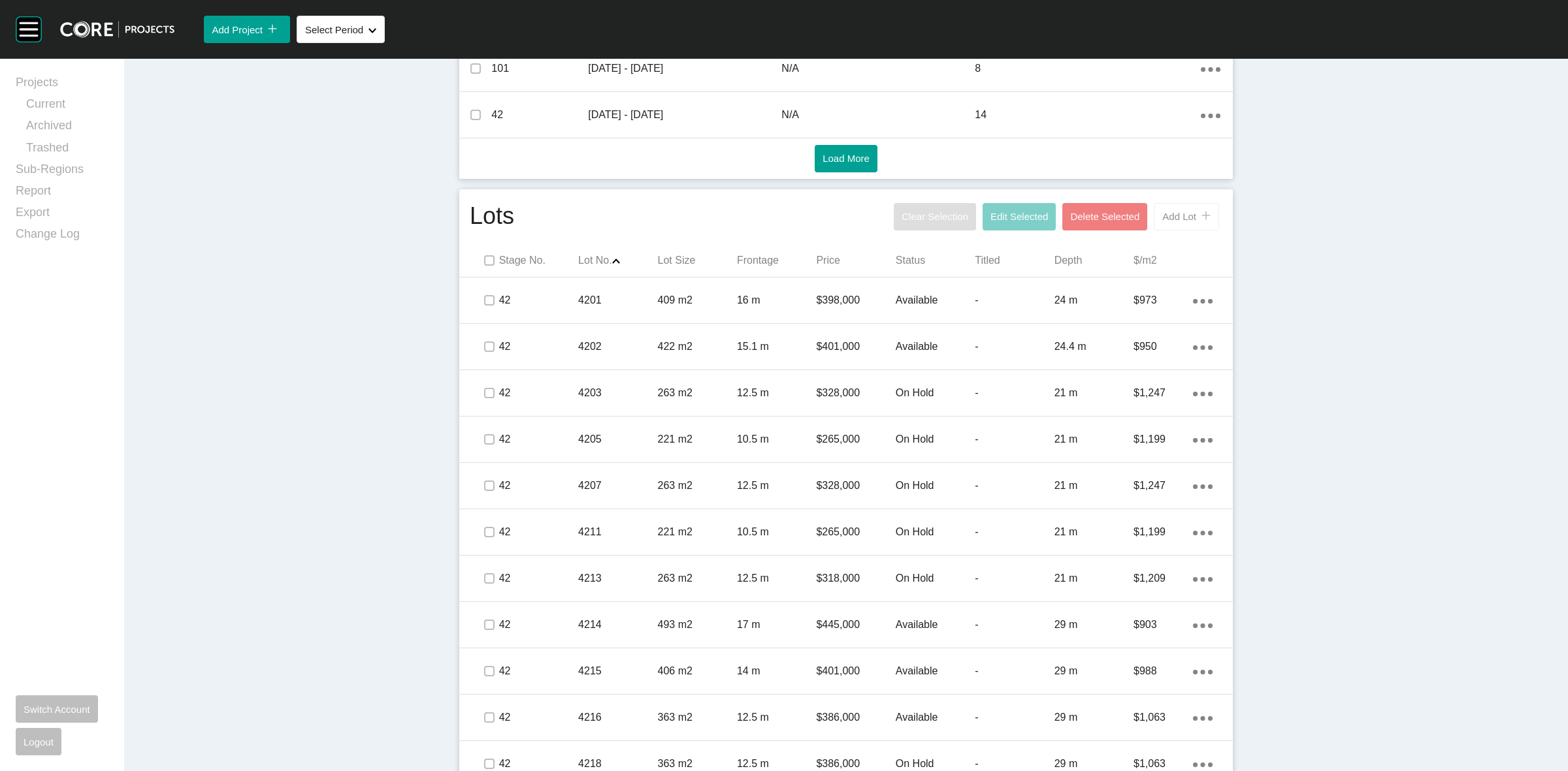
click at [1168, 216] on span "Add Lot" at bounding box center [1179, 217] width 34 height 12
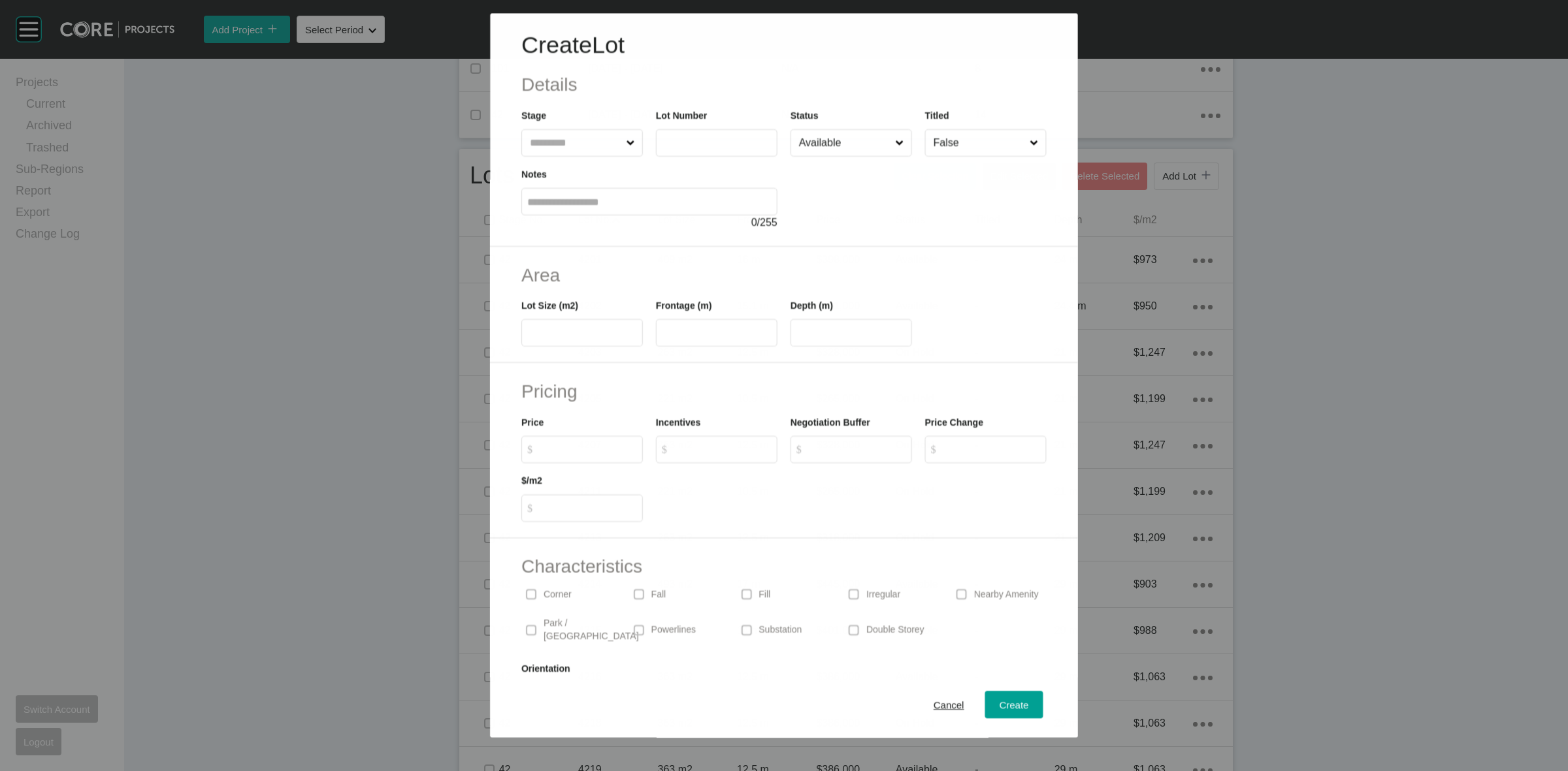
click at [588, 145] on input "text" at bounding box center [575, 142] width 96 height 26
type input "*****"
click at [585, 151] on input "text" at bounding box center [575, 142] width 96 height 26
type input "***"
type input "*****"
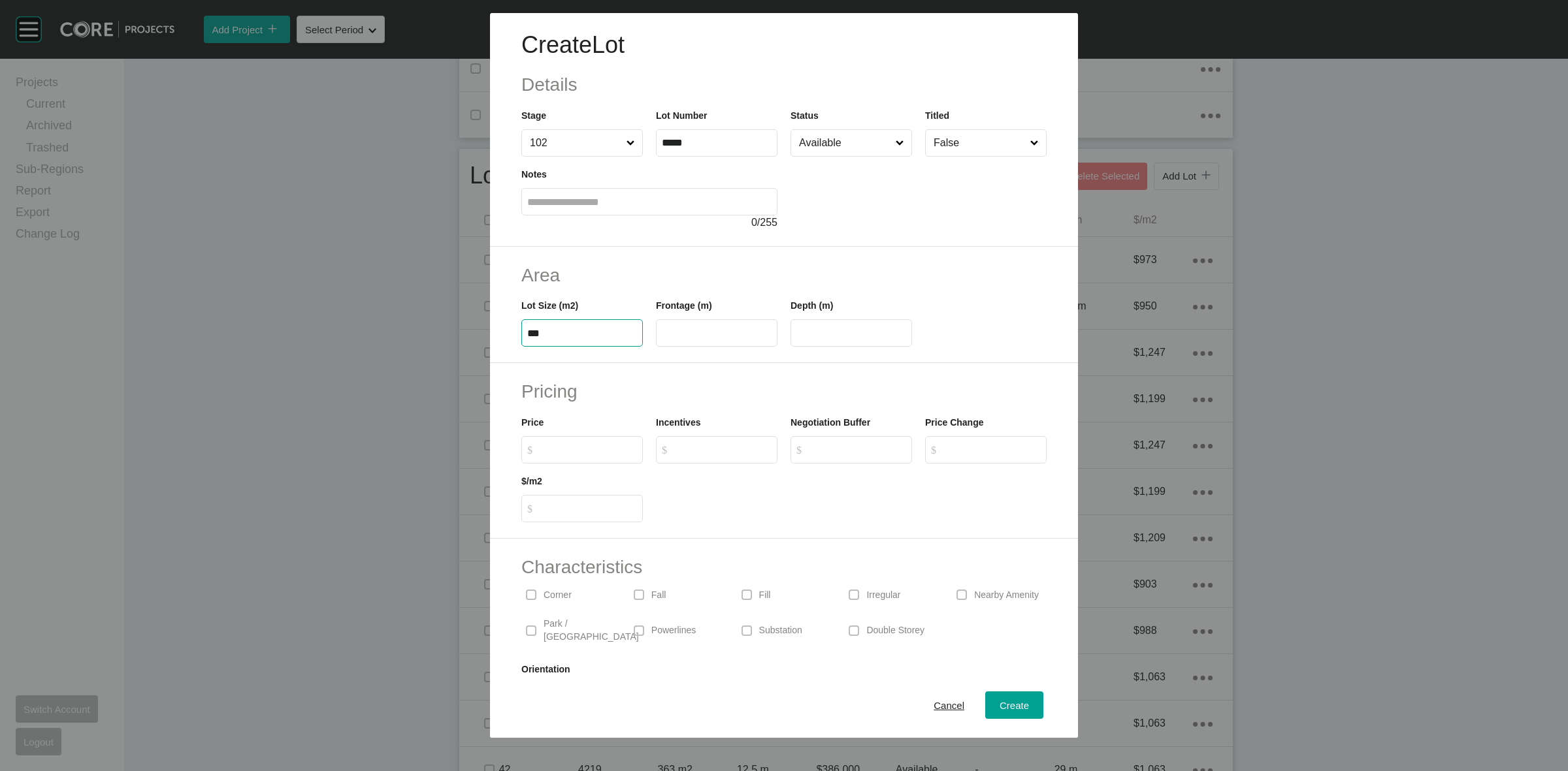
type input "***"
type input "**"
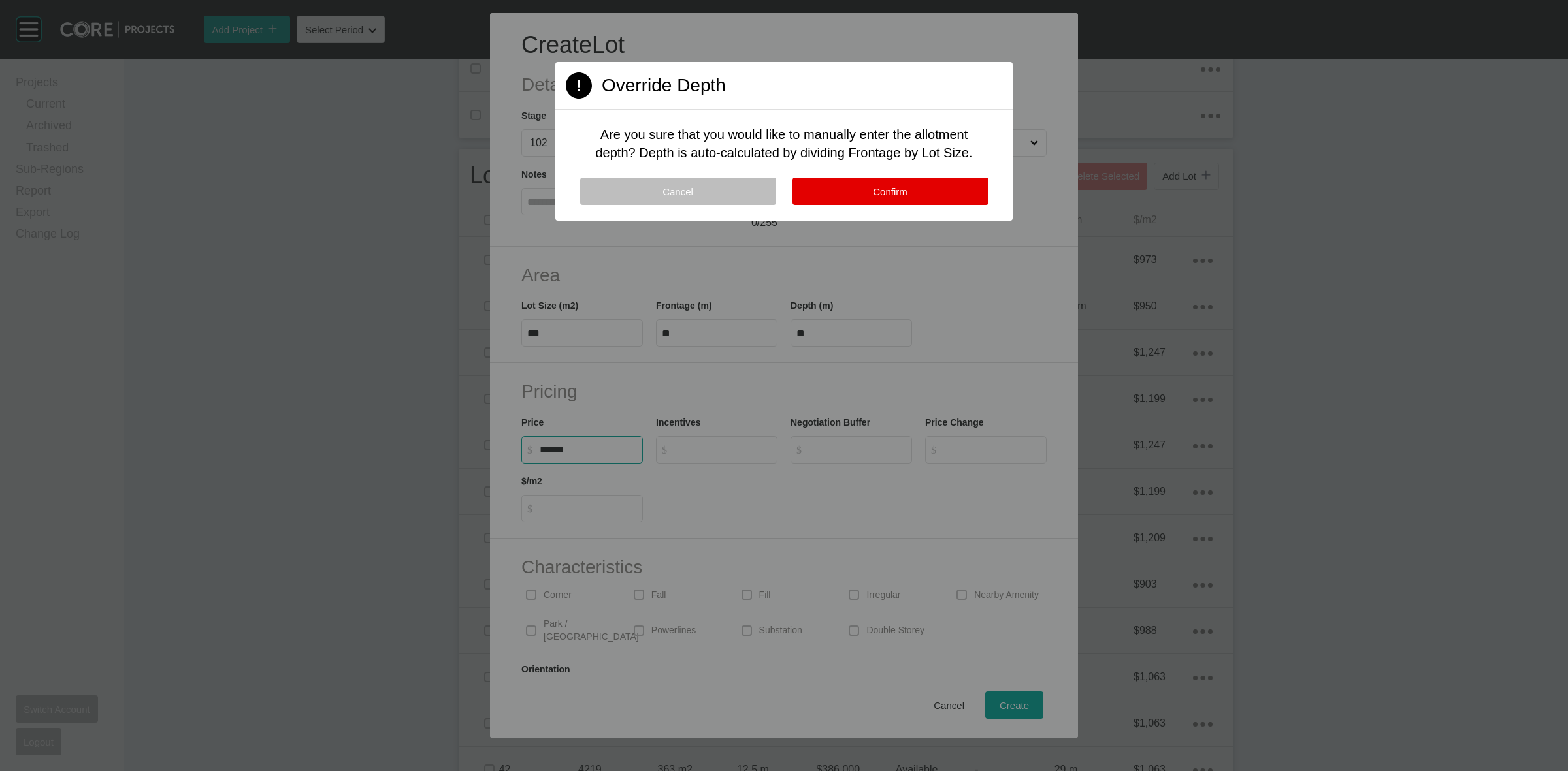
type input "*******"
type input "***"
type input "*"
click at [849, 198] on button "Confirm" at bounding box center [891, 192] width 196 height 27
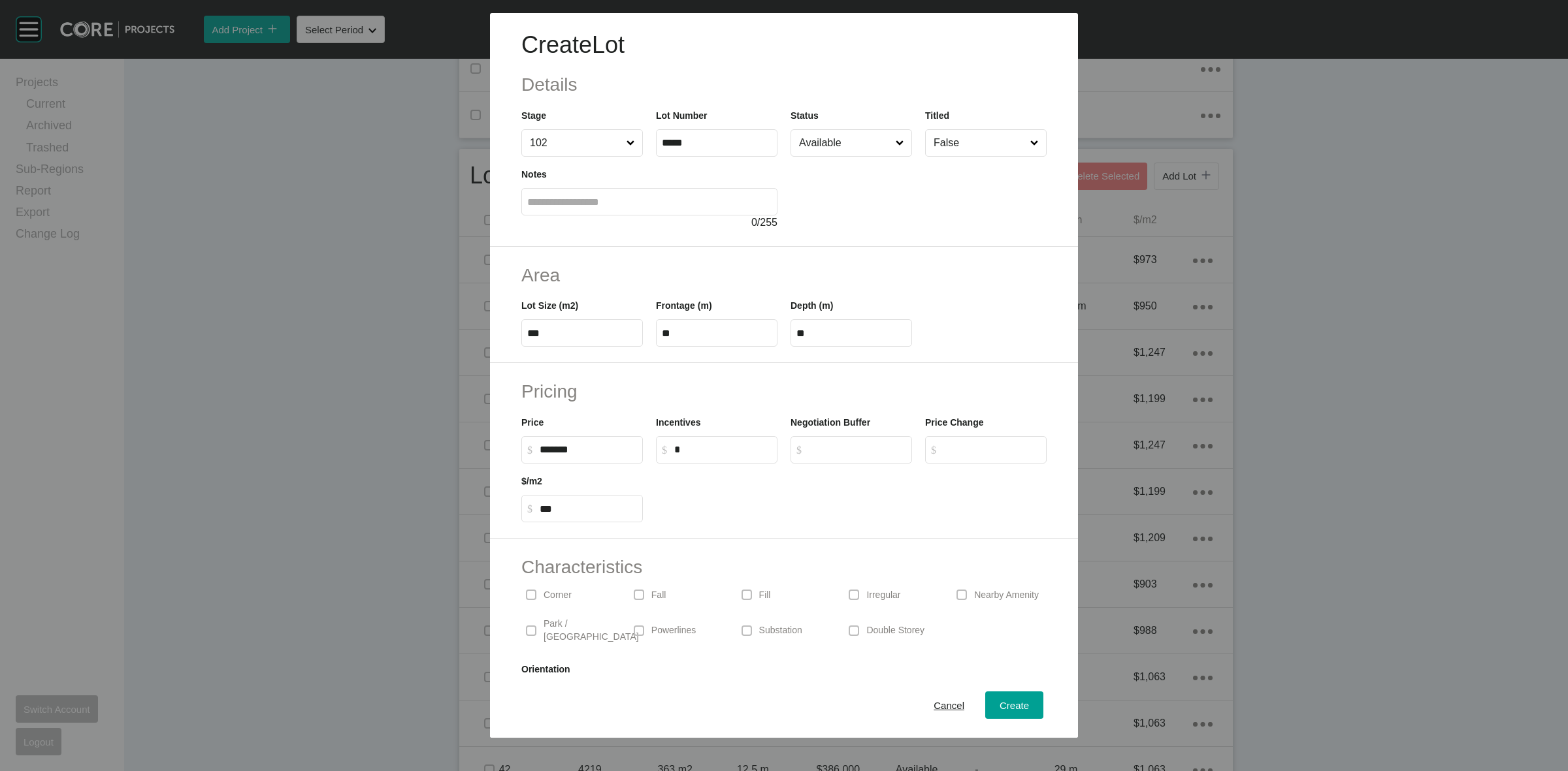
click at [561, 592] on p "Corner" at bounding box center [557, 596] width 28 height 13
click at [1000, 700] on span "Create" at bounding box center [1014, 706] width 30 height 12
type input "*"
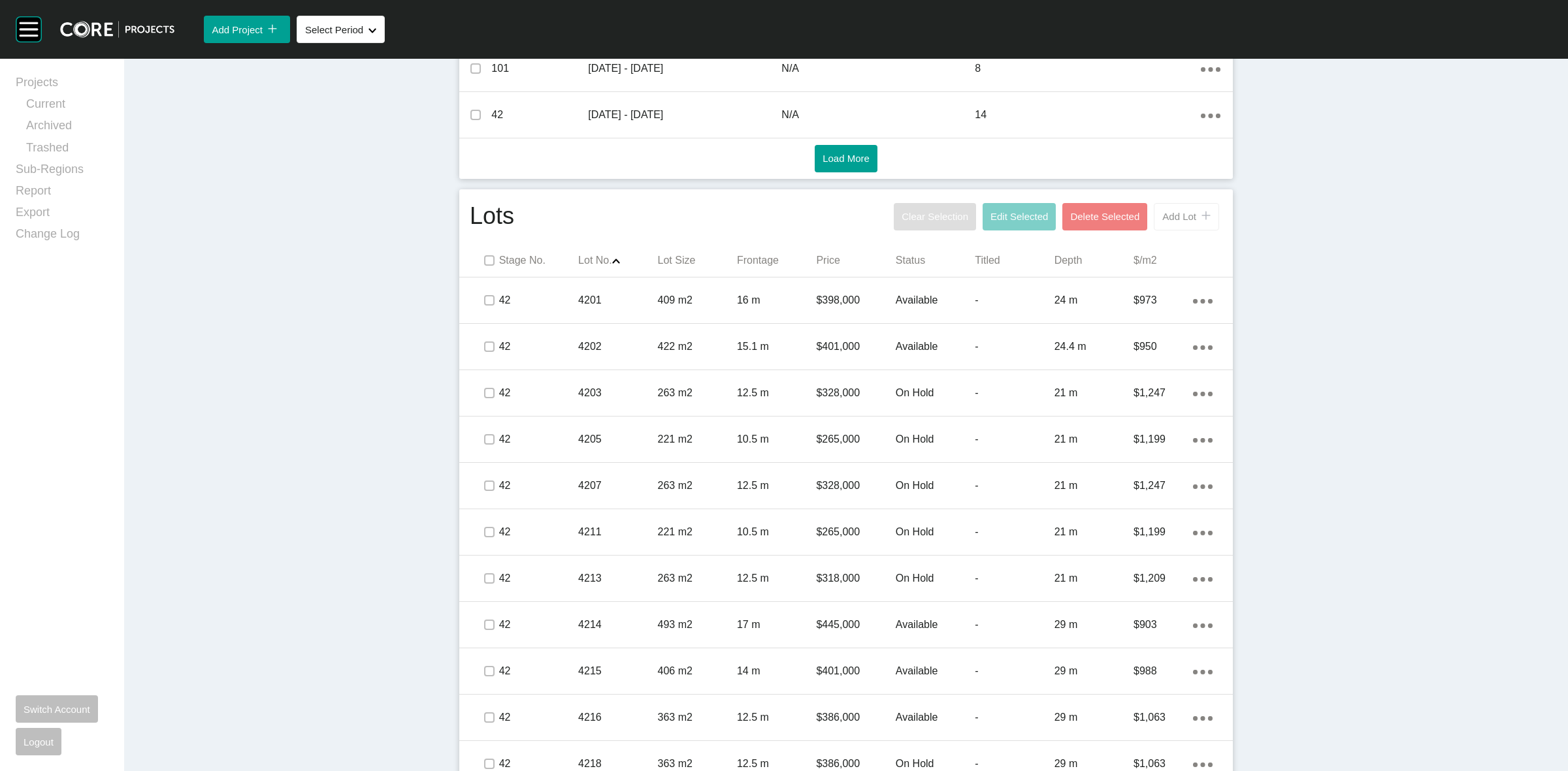
click at [1164, 219] on span "Add Lot" at bounding box center [1179, 217] width 34 height 12
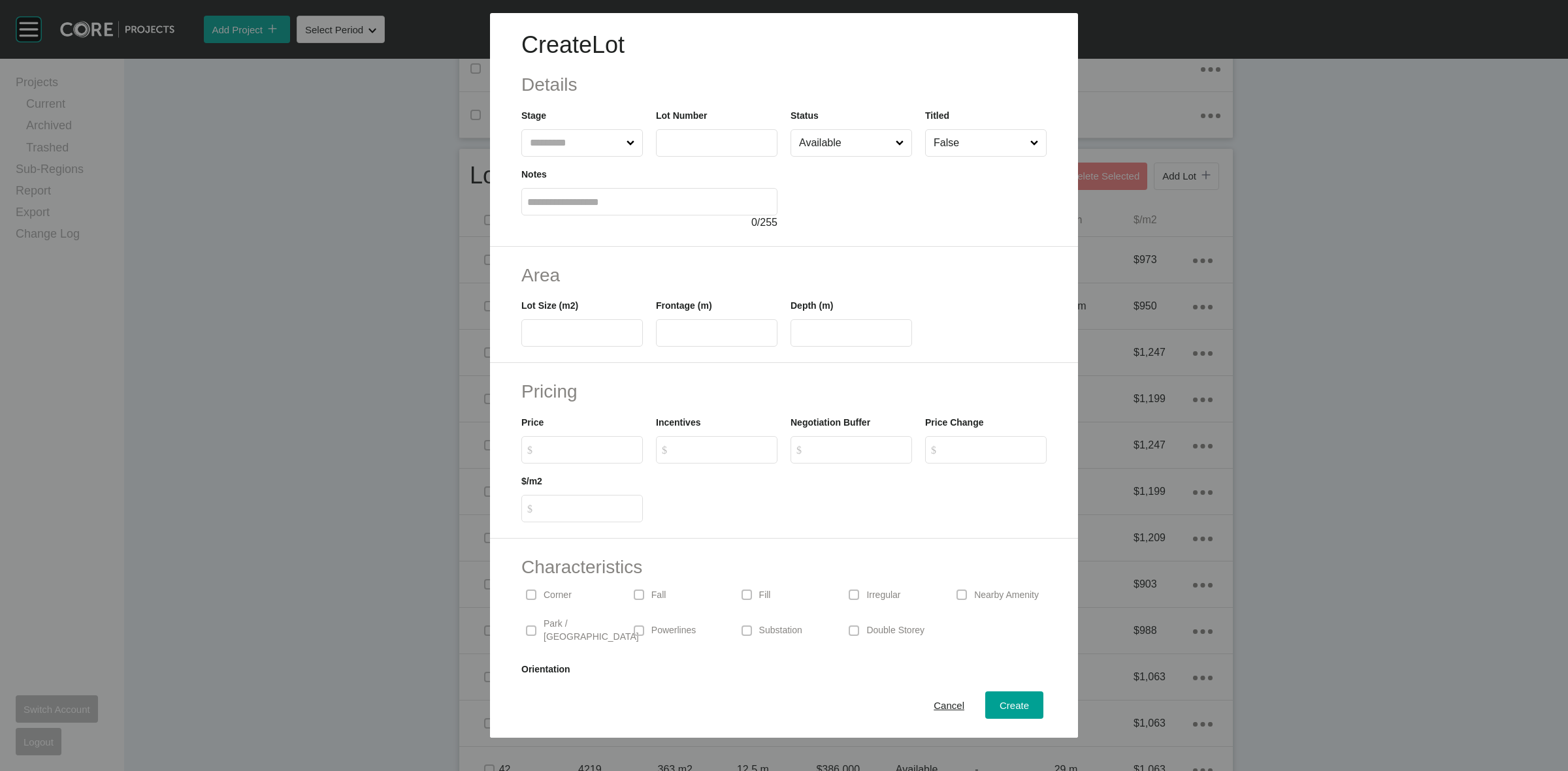
click at [598, 142] on input "text" at bounding box center [575, 142] width 96 height 26
type input "***"
type input "*****"
type input "***"
type input "****"
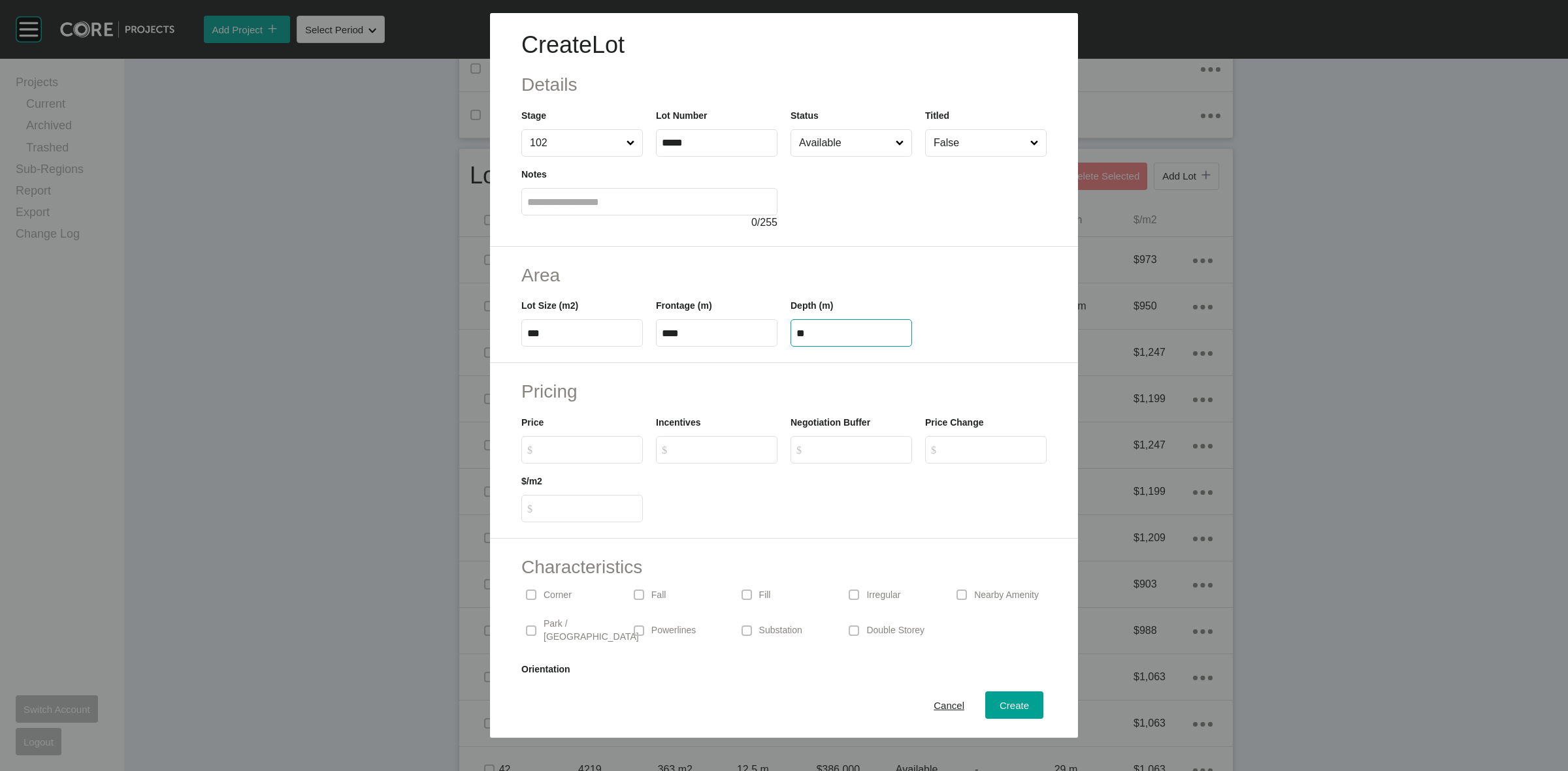
type input "**"
type input "*"
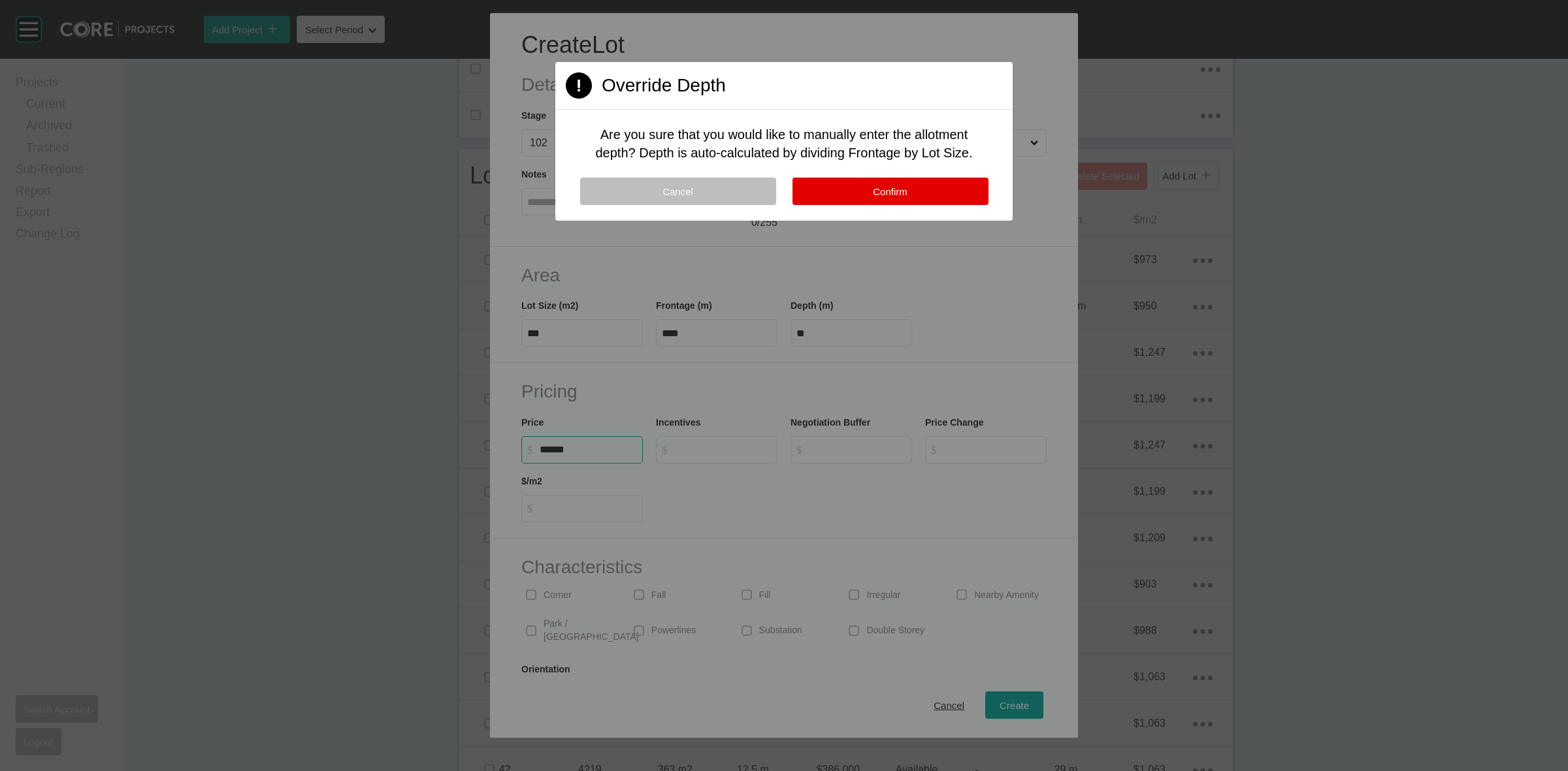
type input "*******"
type input "*****"
type input "*"
click at [918, 187] on button "Confirm" at bounding box center [891, 192] width 196 height 27
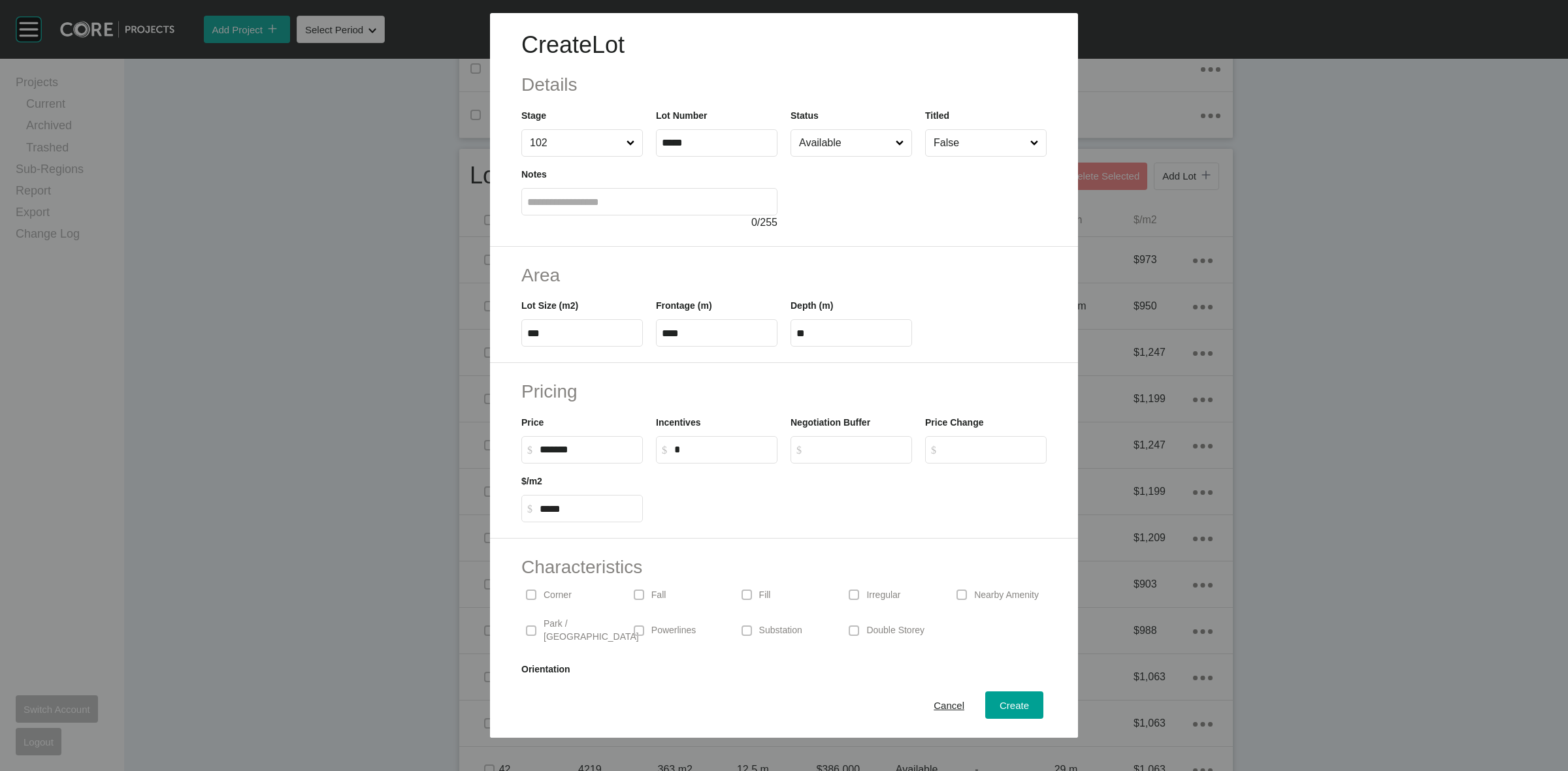
click at [554, 598] on p "Corner" at bounding box center [557, 596] width 28 height 13
click at [1000, 711] on div "Create" at bounding box center [1013, 706] width 36 height 17
type input "*"
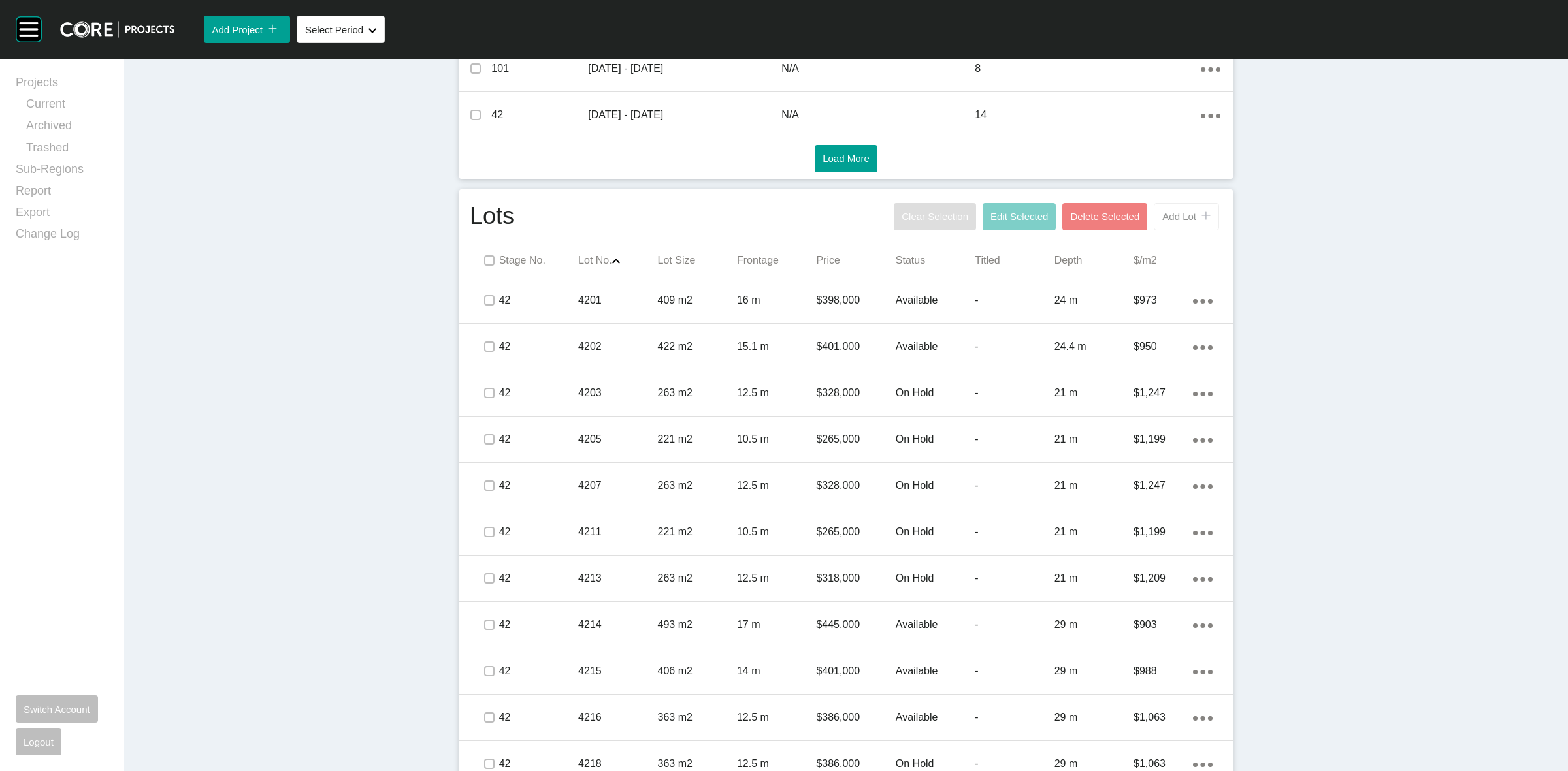
click at [1169, 220] on span "Add Lot" at bounding box center [1179, 217] width 34 height 12
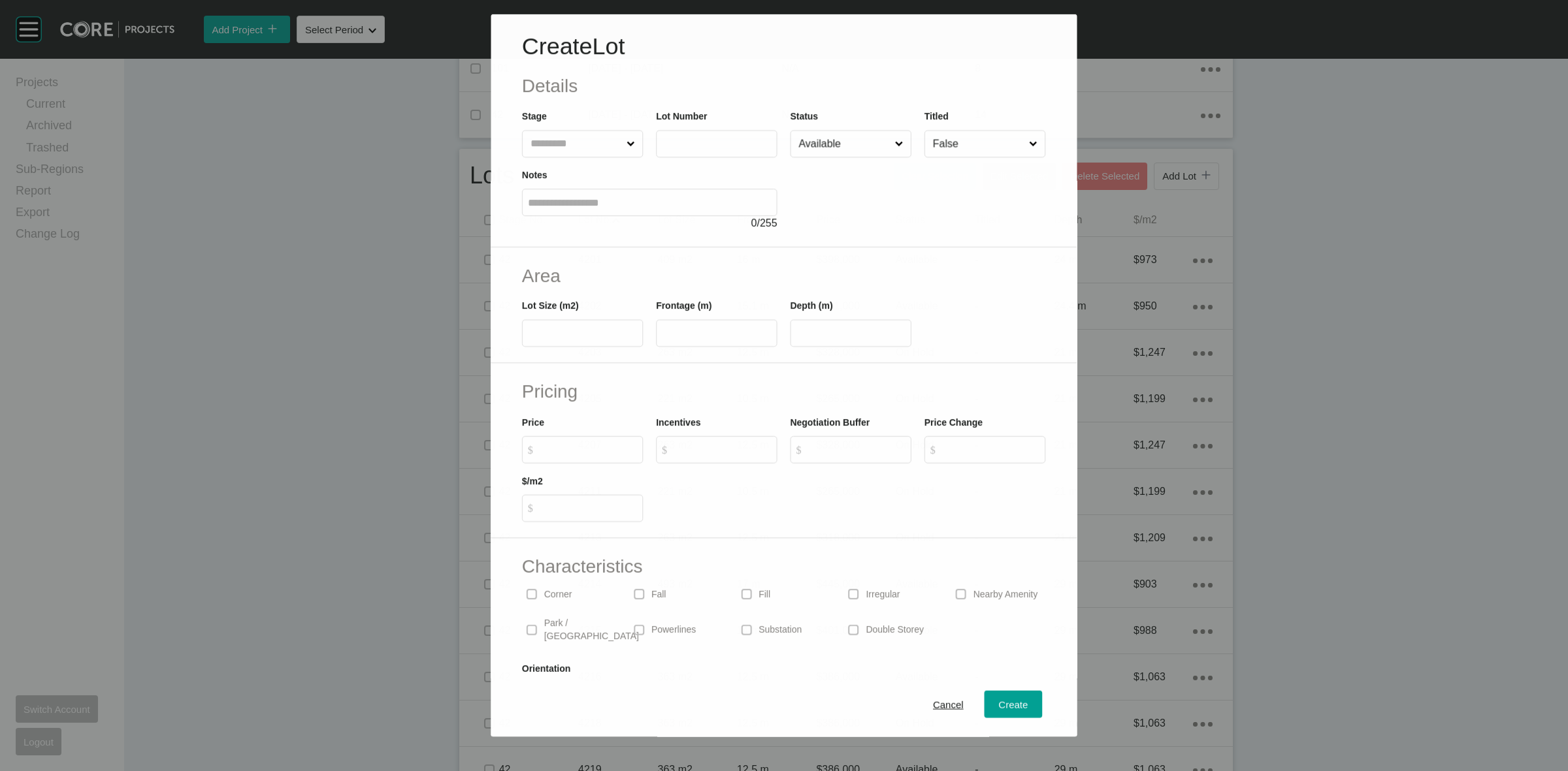
click at [556, 147] on input "text" at bounding box center [576, 143] width 96 height 26
type input "***"
type input "*****"
type input "***"
type input "****"
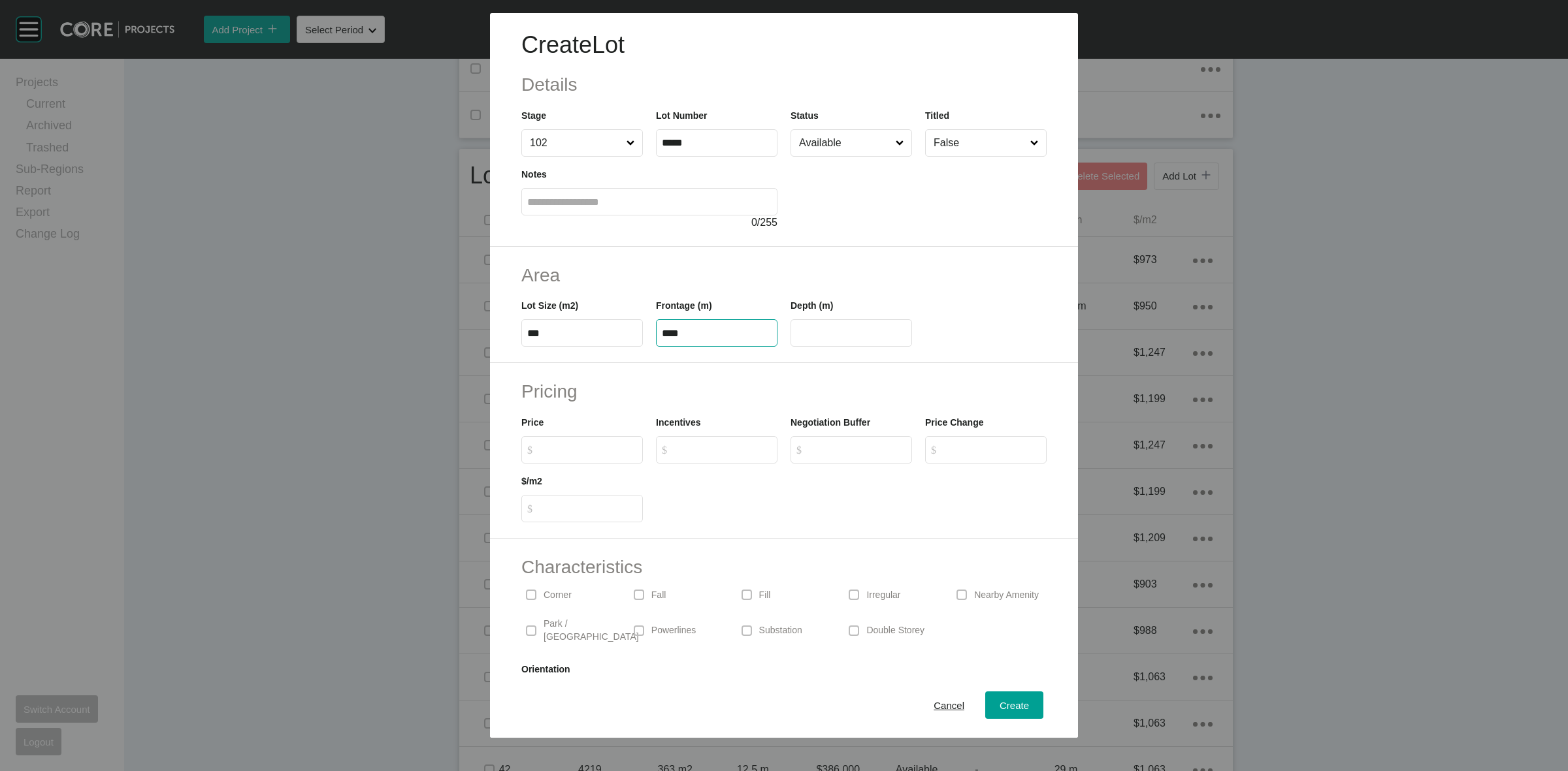
type input "**"
type input "*******"
type input "*****"
type input "*"
drag, startPoint x: 988, startPoint y: 712, endPoint x: 1079, endPoint y: 486, distance: 243.6
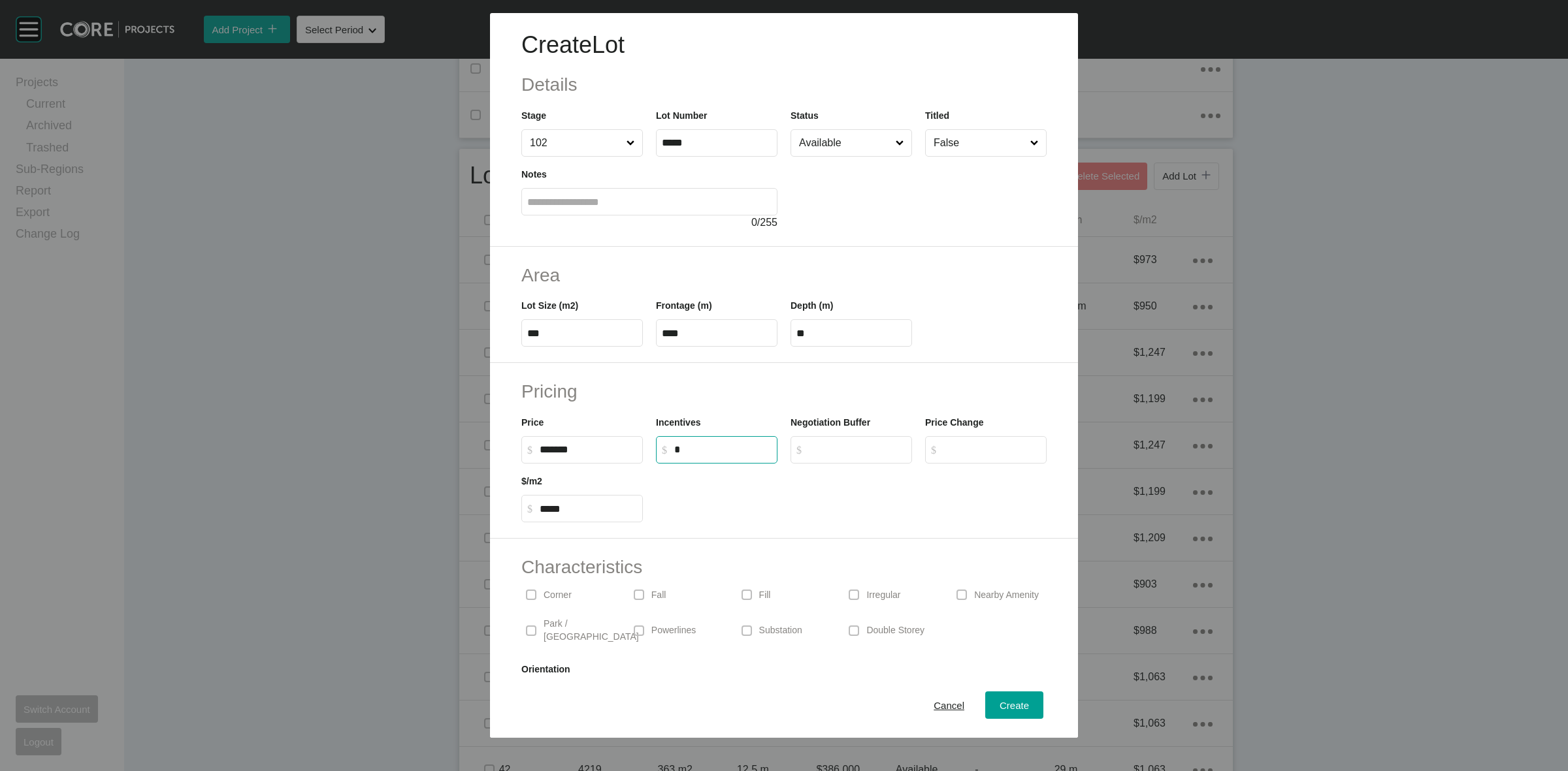
click at [996, 711] on div "Create" at bounding box center [1013, 706] width 36 height 17
type input "*"
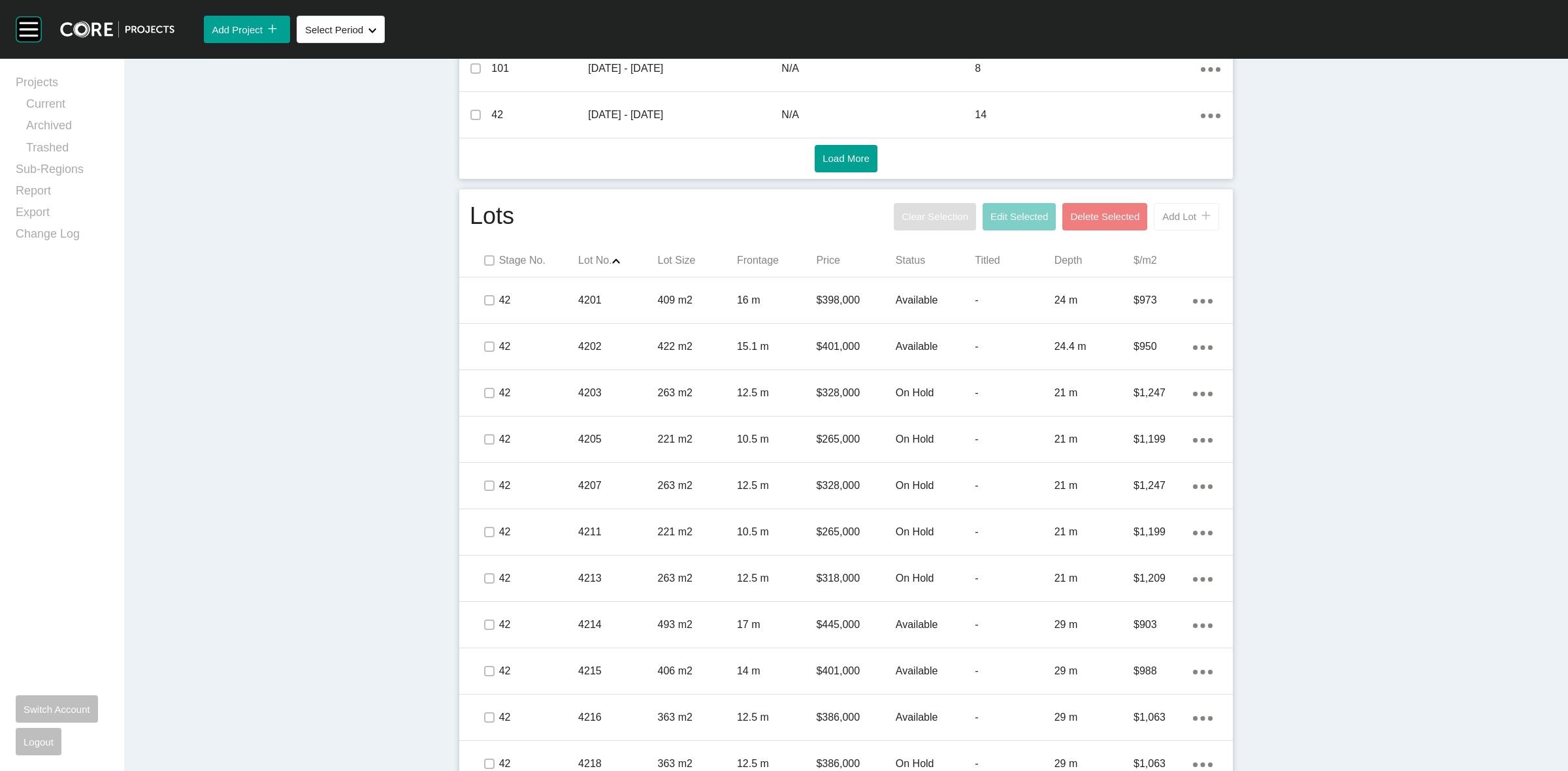
click at [1198, 214] on rect at bounding box center [1206, 216] width 15 height 15
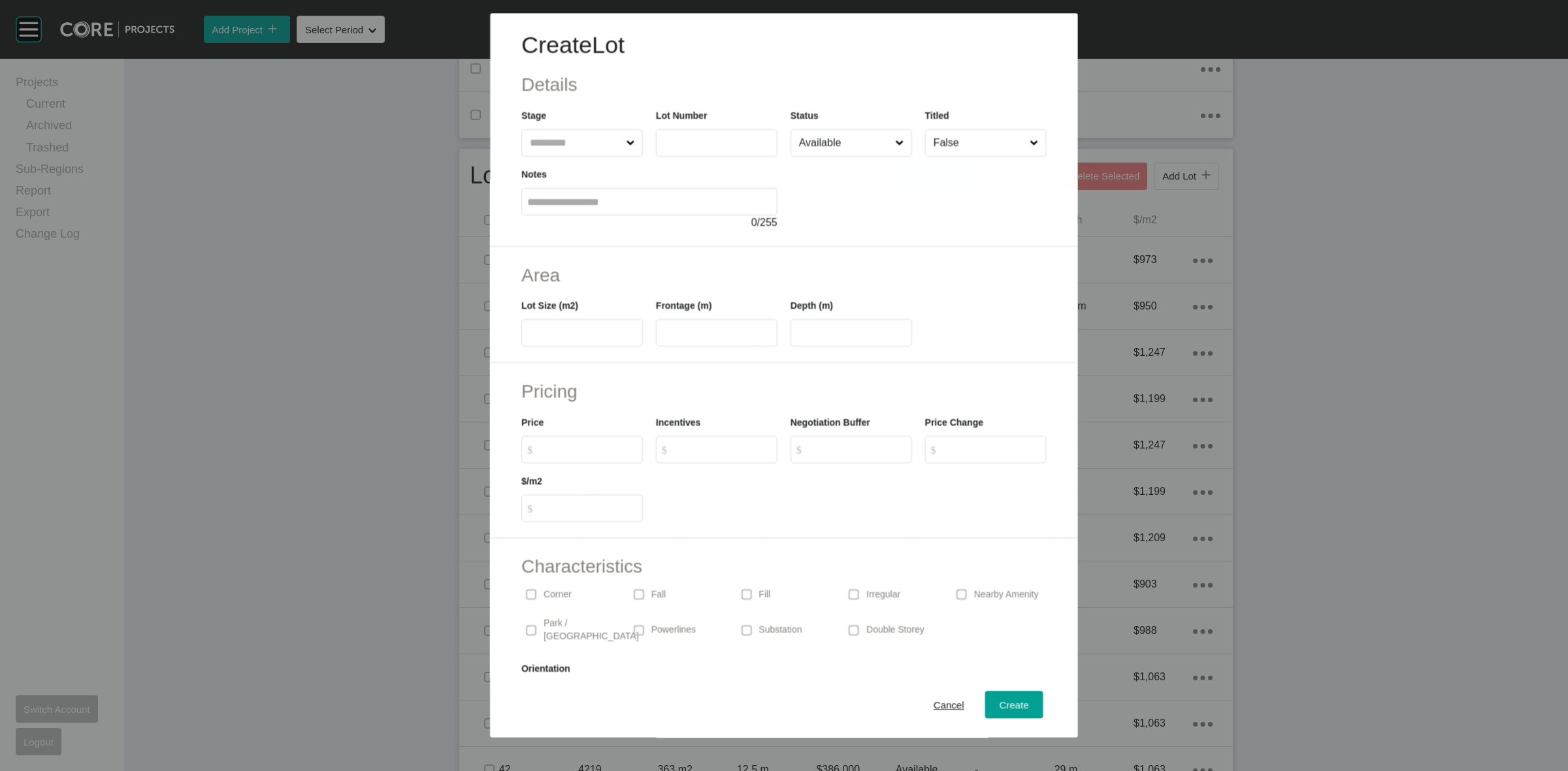
click at [559, 138] on input "text" at bounding box center [575, 142] width 96 height 26
type input "***"
type input "*****"
type input "***"
type input "**"
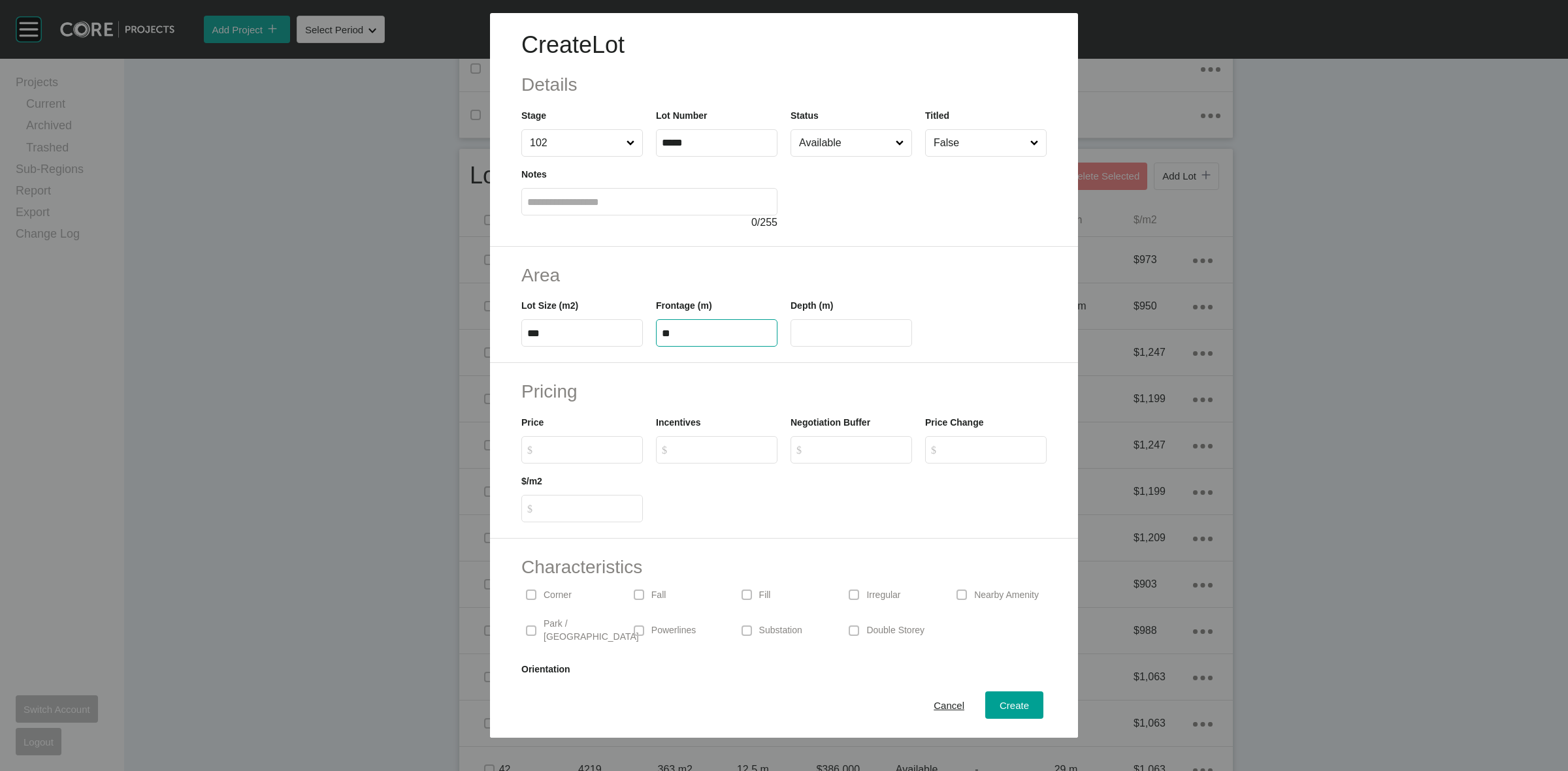
type input "**"
type input "*******"
type input "*****"
type input "*"
click at [1011, 697] on div "Create" at bounding box center [1013, 706] width 36 height 17
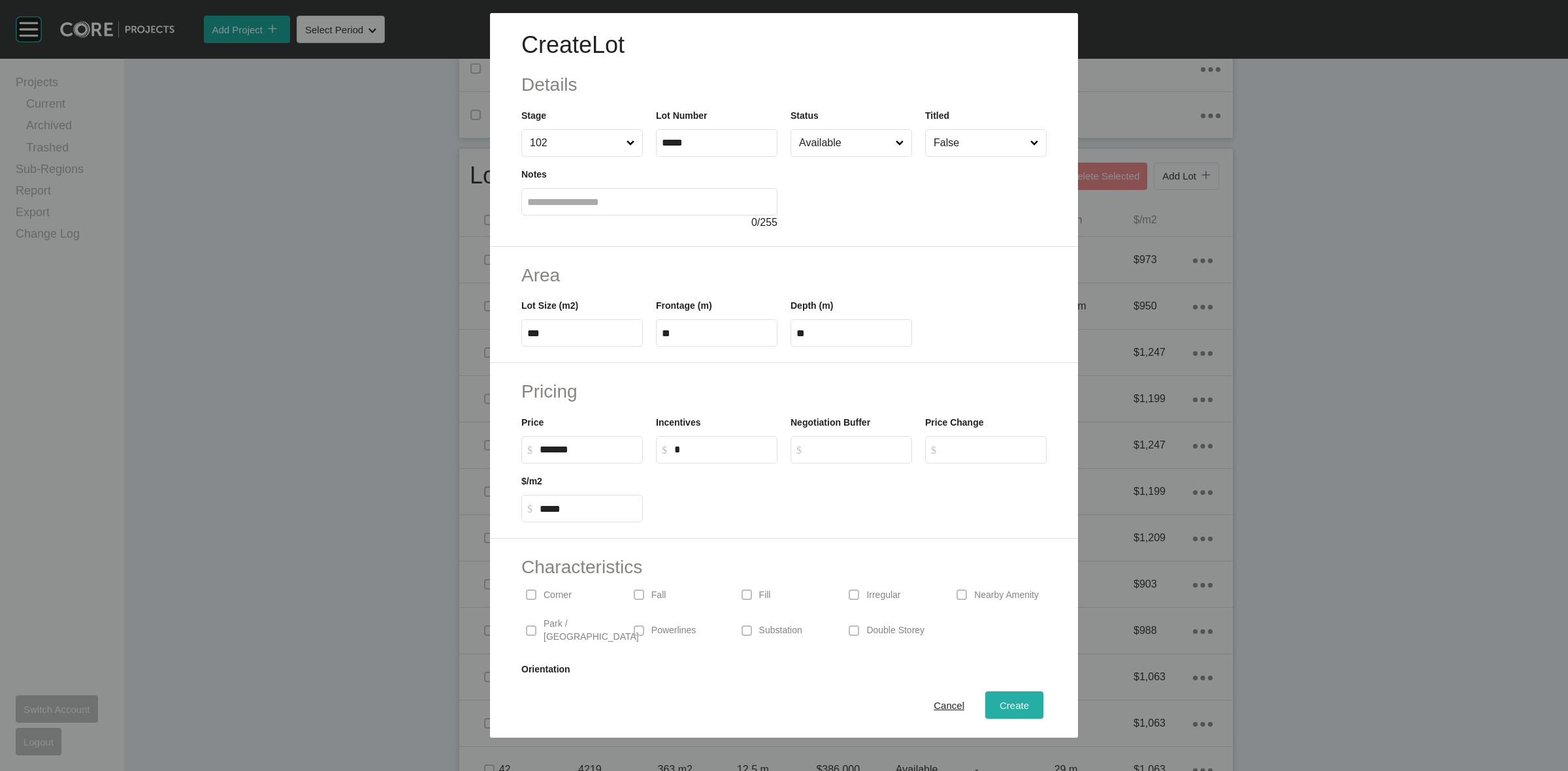
type input "*"
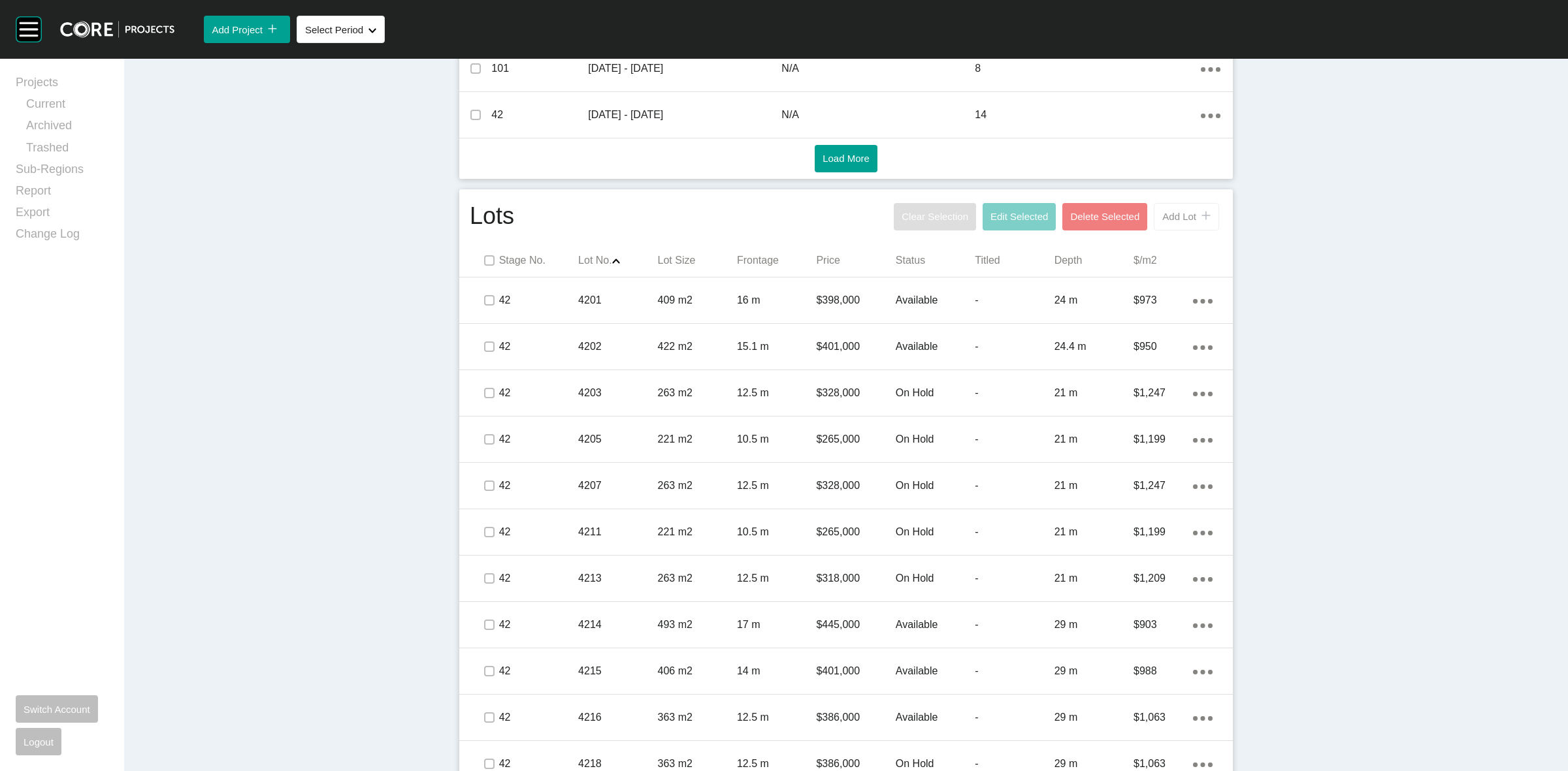
click at [1177, 211] on span "Add Lot" at bounding box center [1179, 217] width 34 height 12
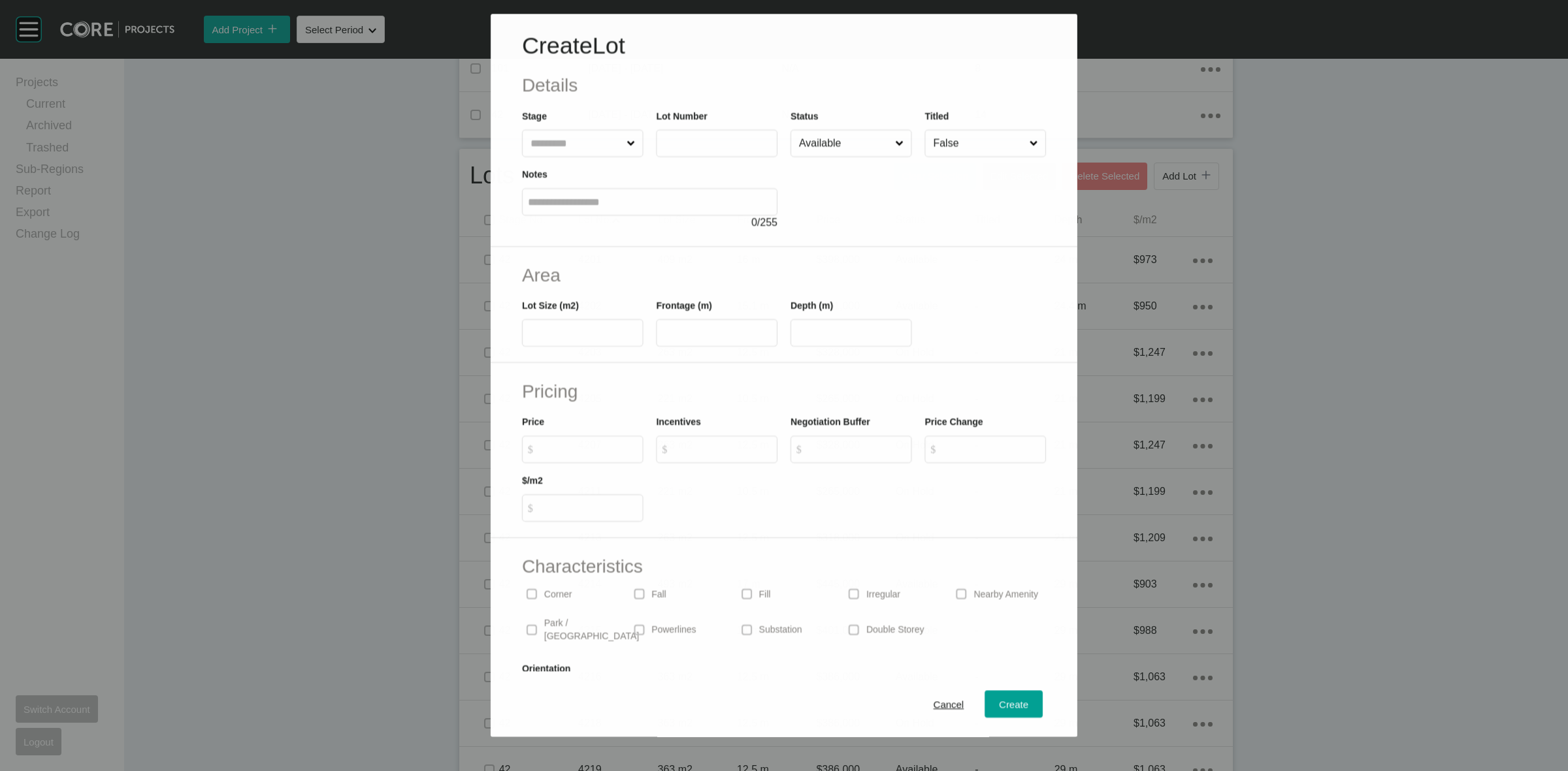
click at [549, 139] on input "text" at bounding box center [576, 143] width 96 height 26
type input "***"
type input "*****"
click at [553, 141] on input "text" at bounding box center [575, 142] width 96 height 26
type input "***"
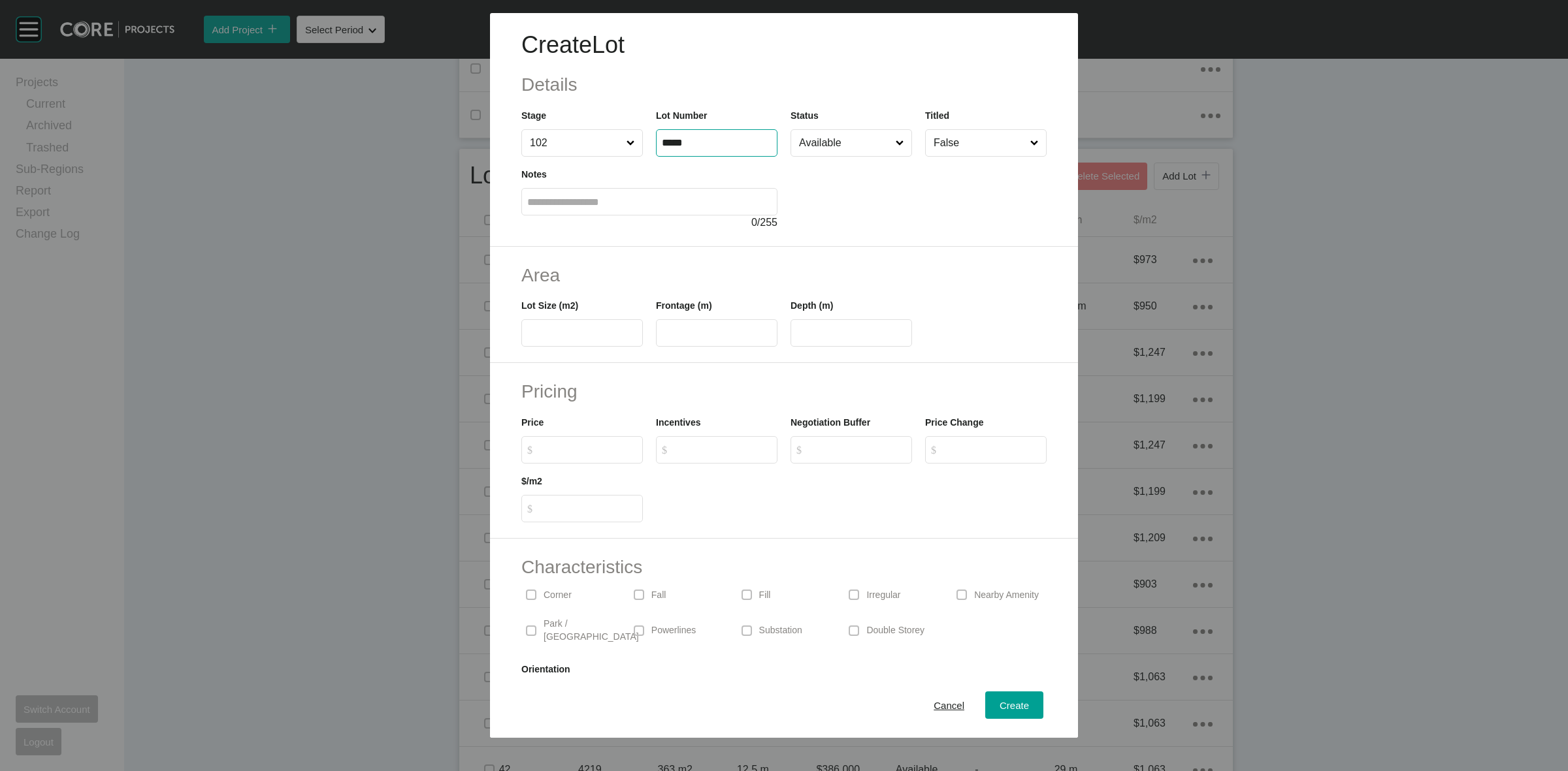
type input "*****"
type input "***"
type input "**"
type input "*******"
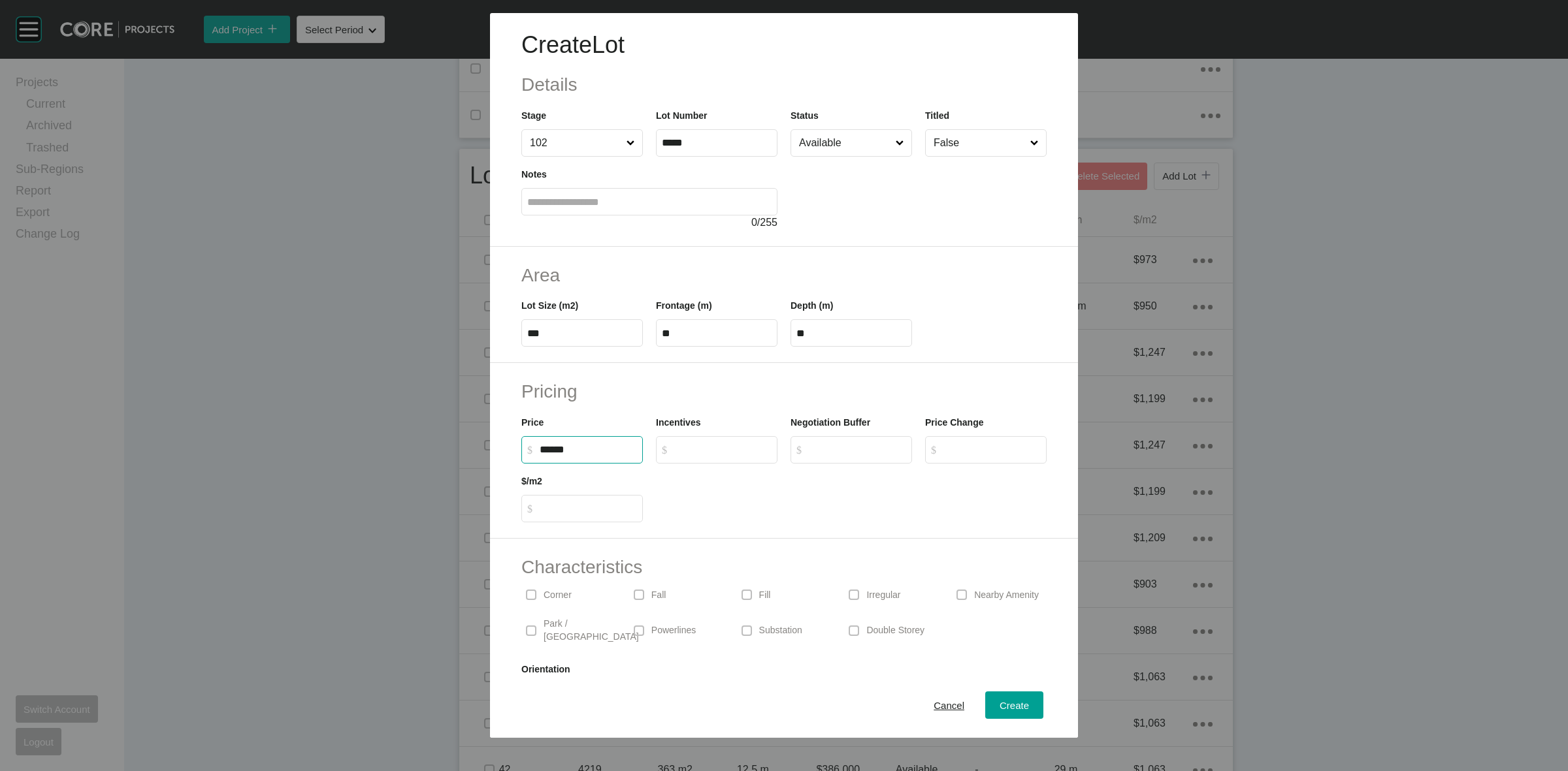
type input "*****"
type input "*"
click at [1001, 711] on div "Create" at bounding box center [1013, 706] width 36 height 17
type input "*"
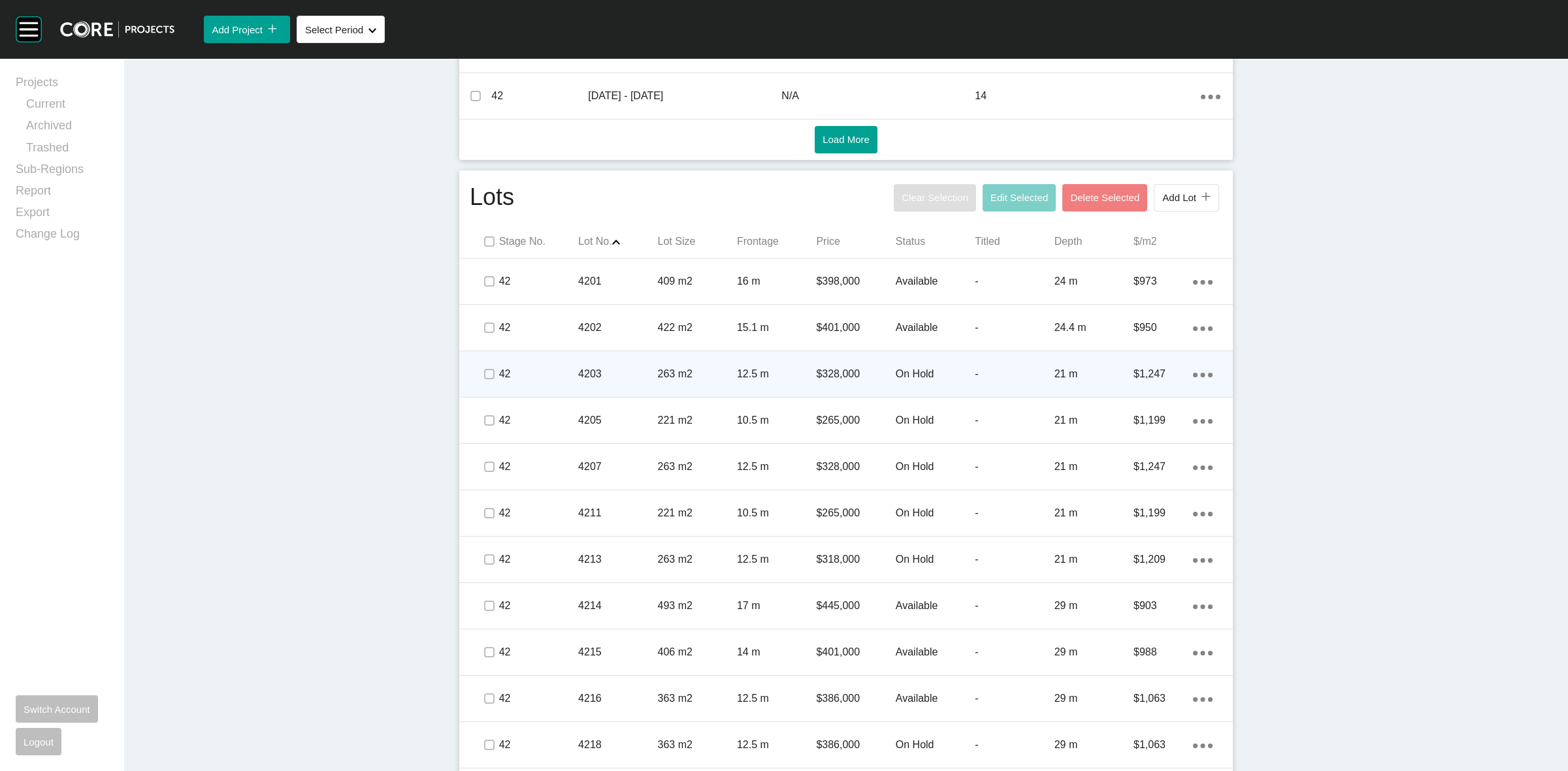
scroll to position [693, 0]
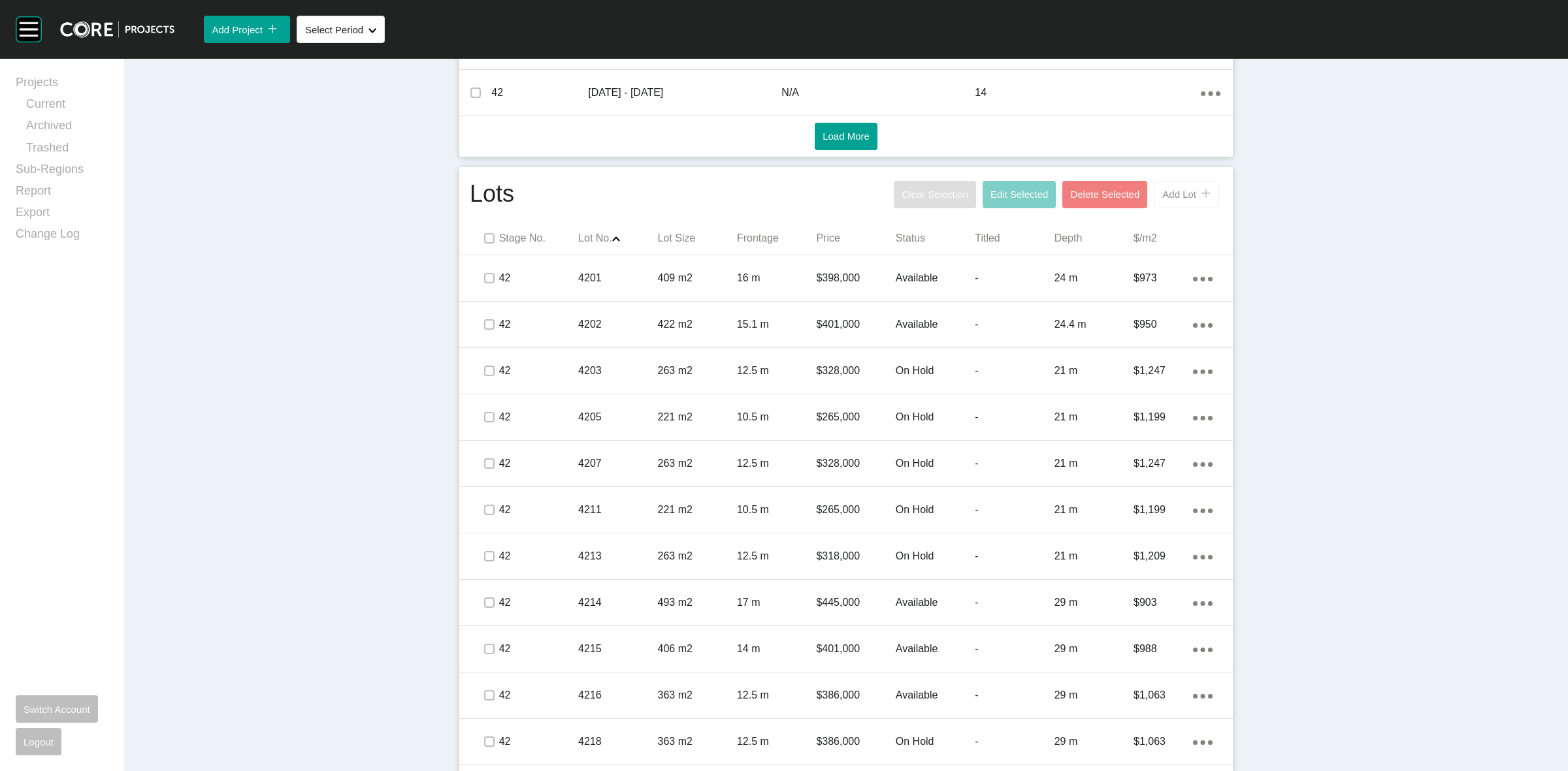
click at [1188, 194] on span "Add Lot" at bounding box center [1179, 194] width 34 height 12
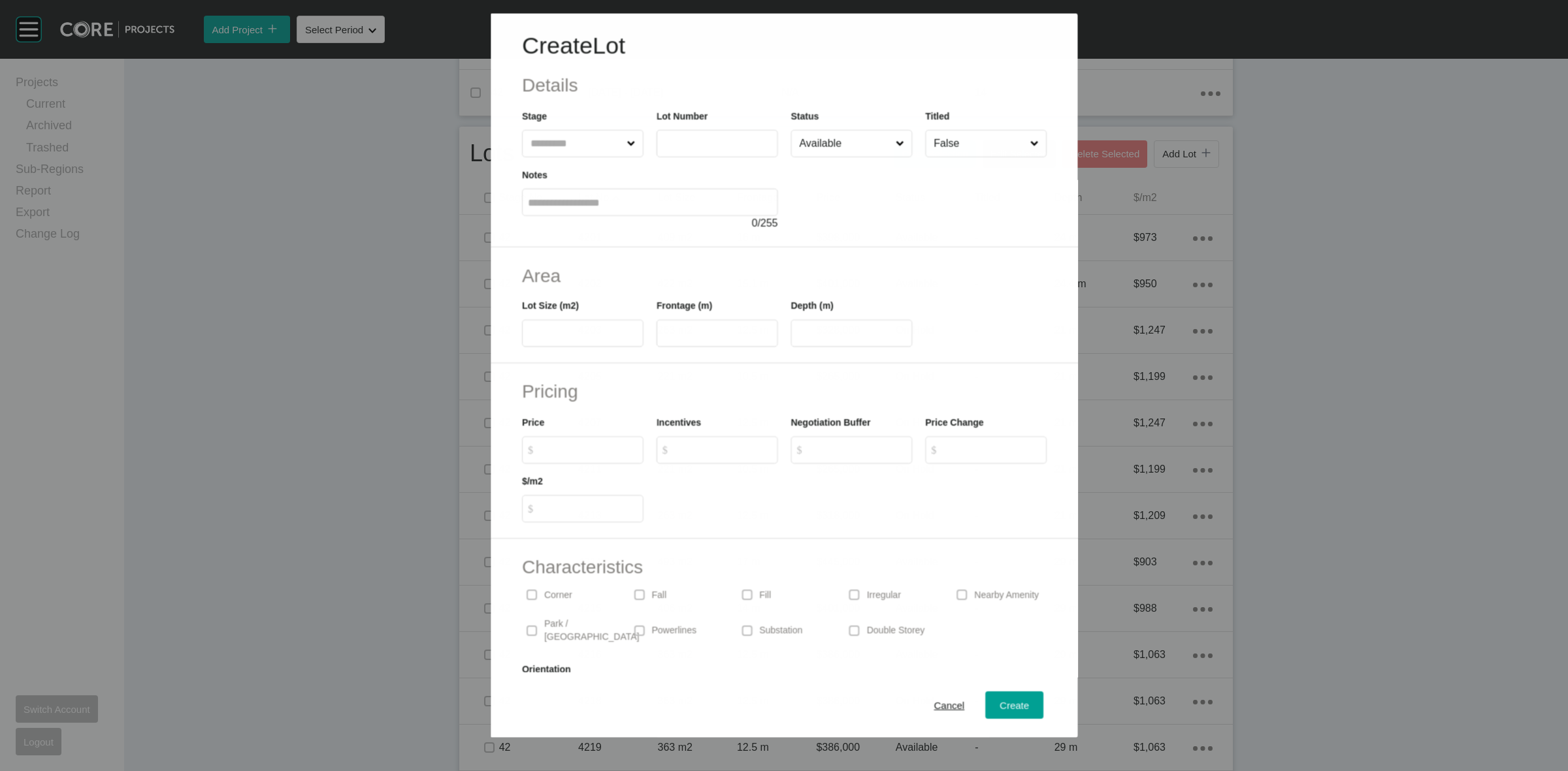
click at [566, 141] on input "text" at bounding box center [575, 142] width 96 height 26
type input "***"
type input "*****"
type input "***"
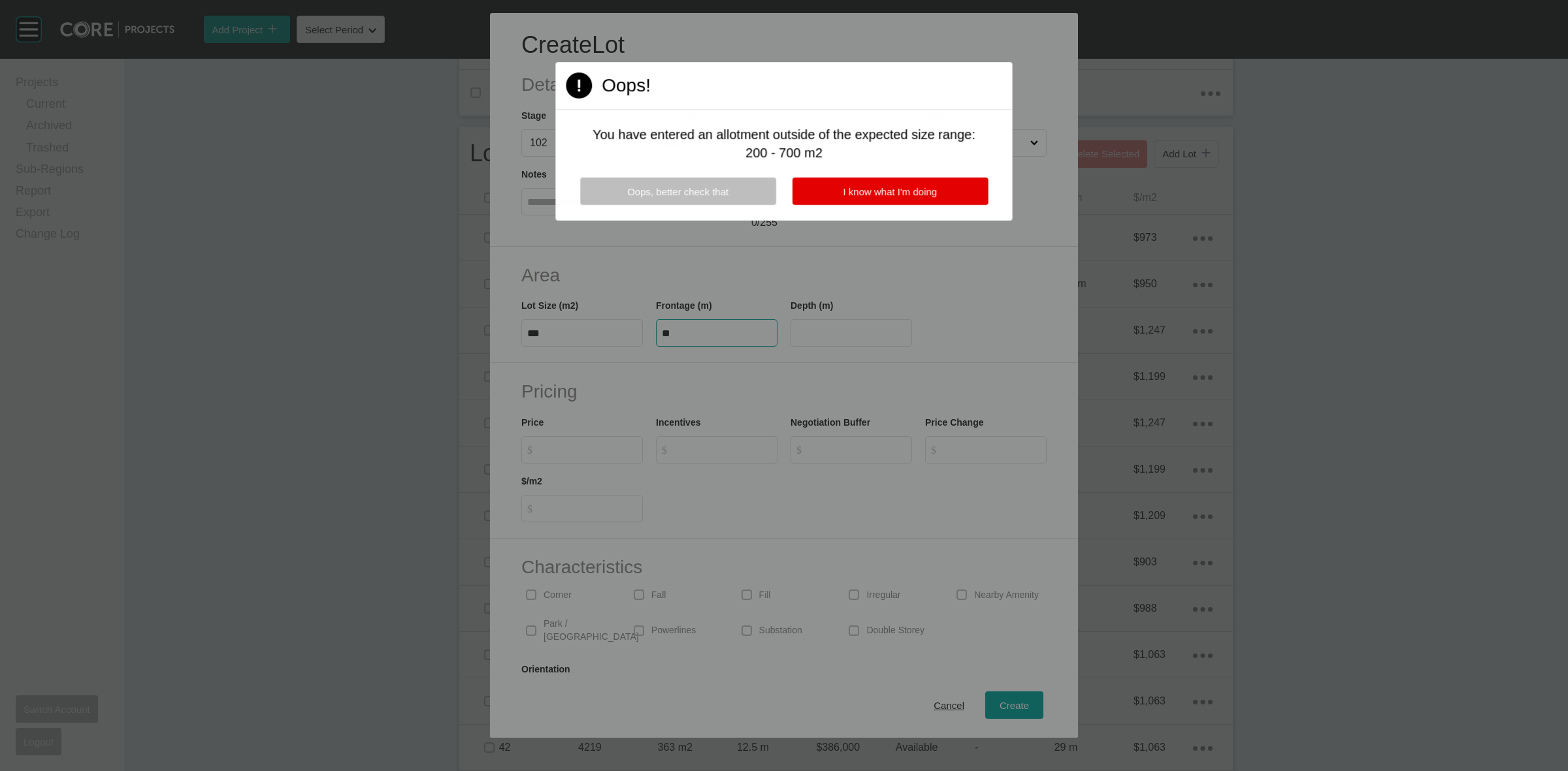
type input "**"
type input "****"
type input "*******"
type input "***"
type input "*"
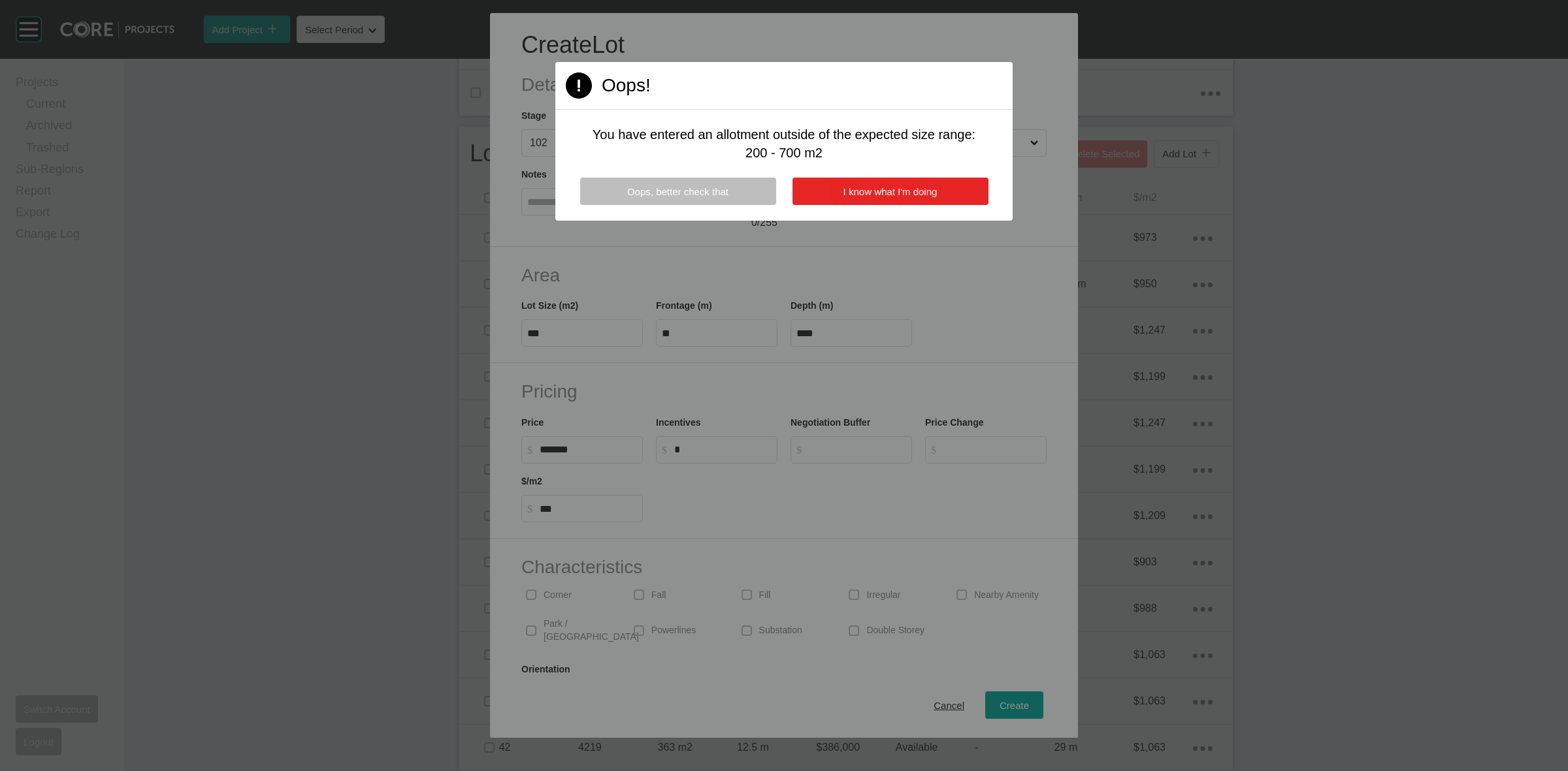
click at [893, 186] on span "I know what I'm doing" at bounding box center [891, 192] width 94 height 12
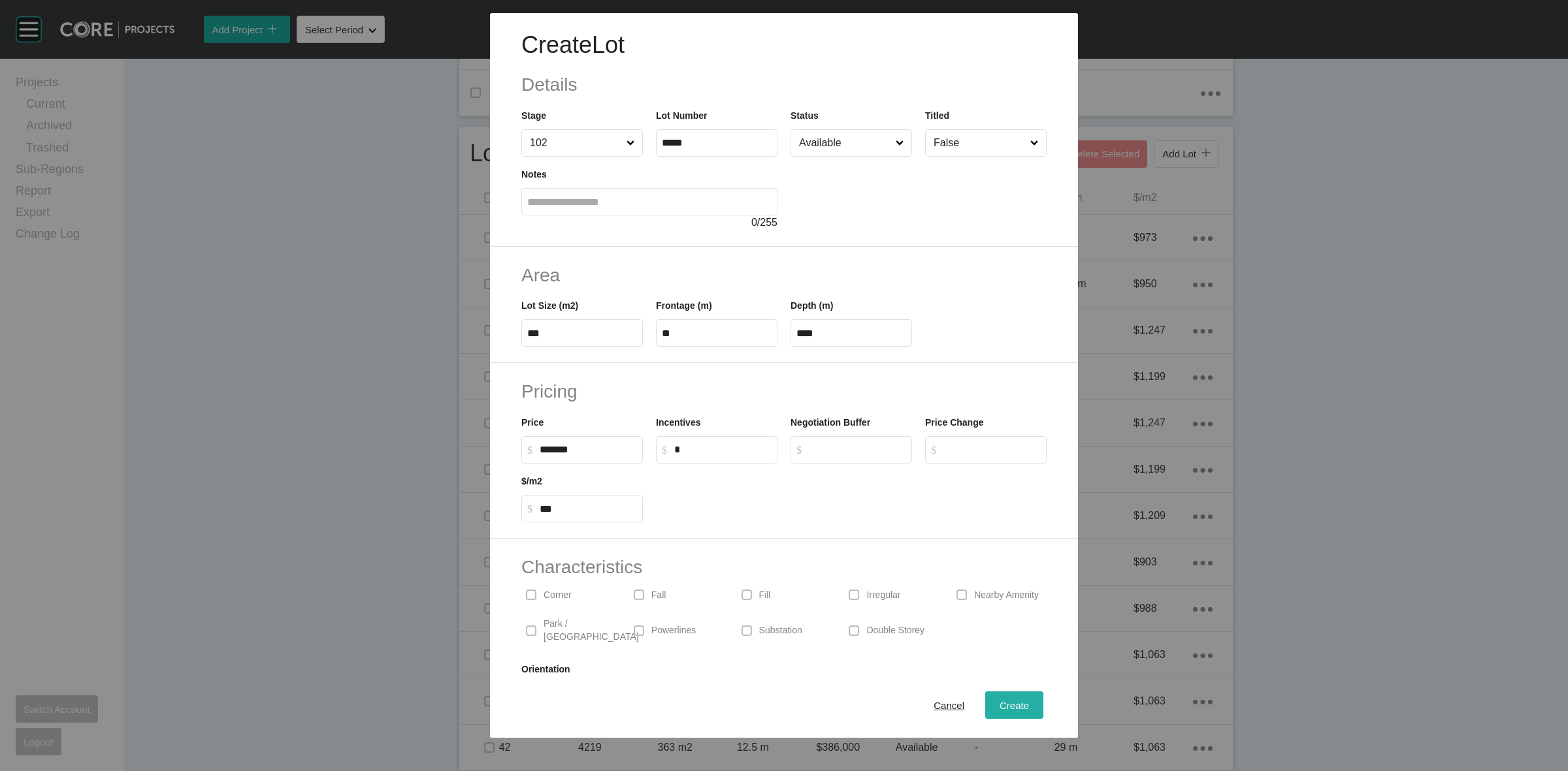
click at [996, 694] on button "Create" at bounding box center [1014, 705] width 58 height 27
type input "*"
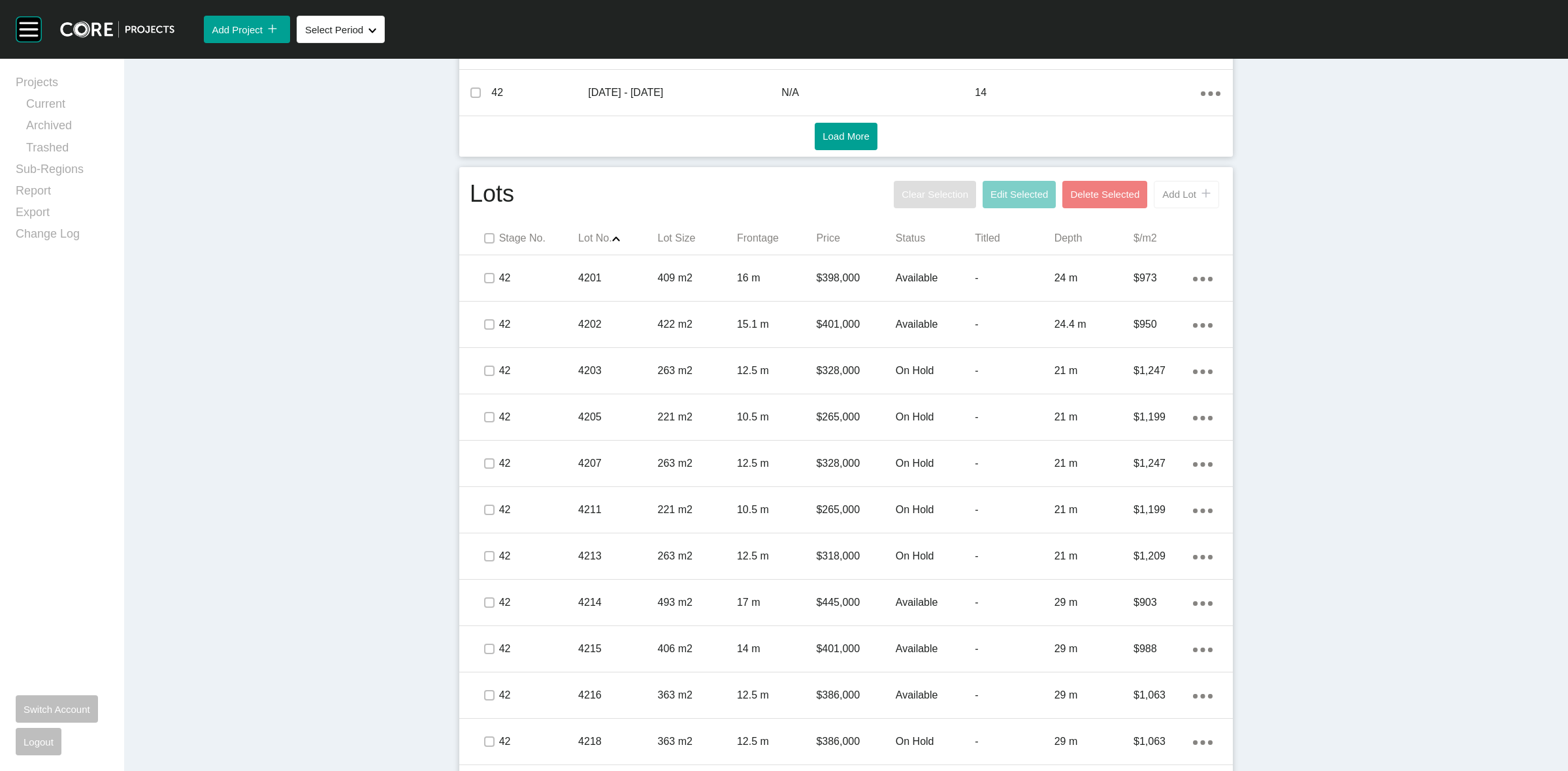
click at [1177, 196] on span "Add Lot" at bounding box center [1179, 194] width 34 height 12
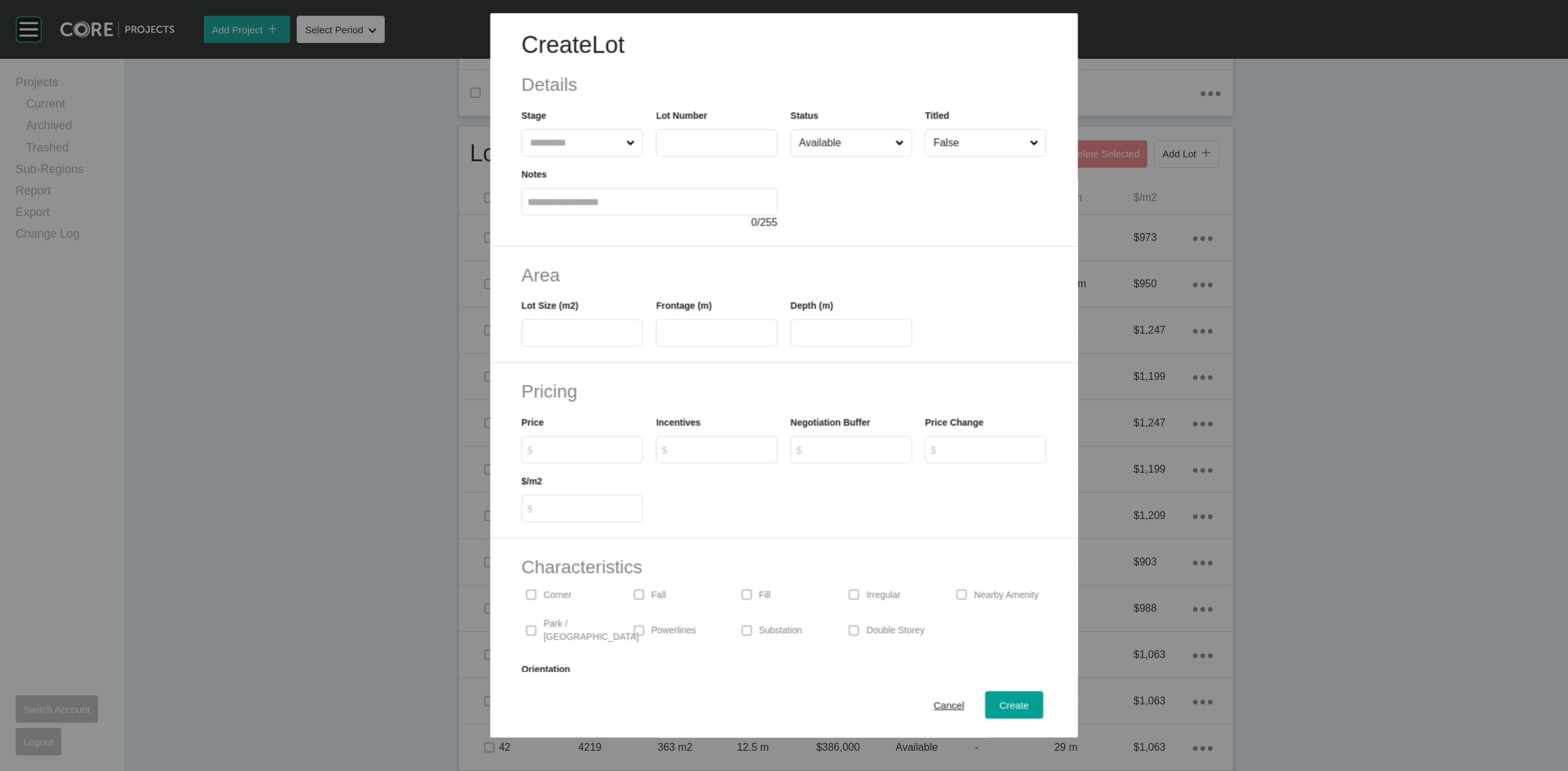
click at [527, 145] on input "text" at bounding box center [575, 142] width 96 height 26
type input "***"
click at [1010, 706] on span "Create" at bounding box center [1014, 706] width 30 height 12
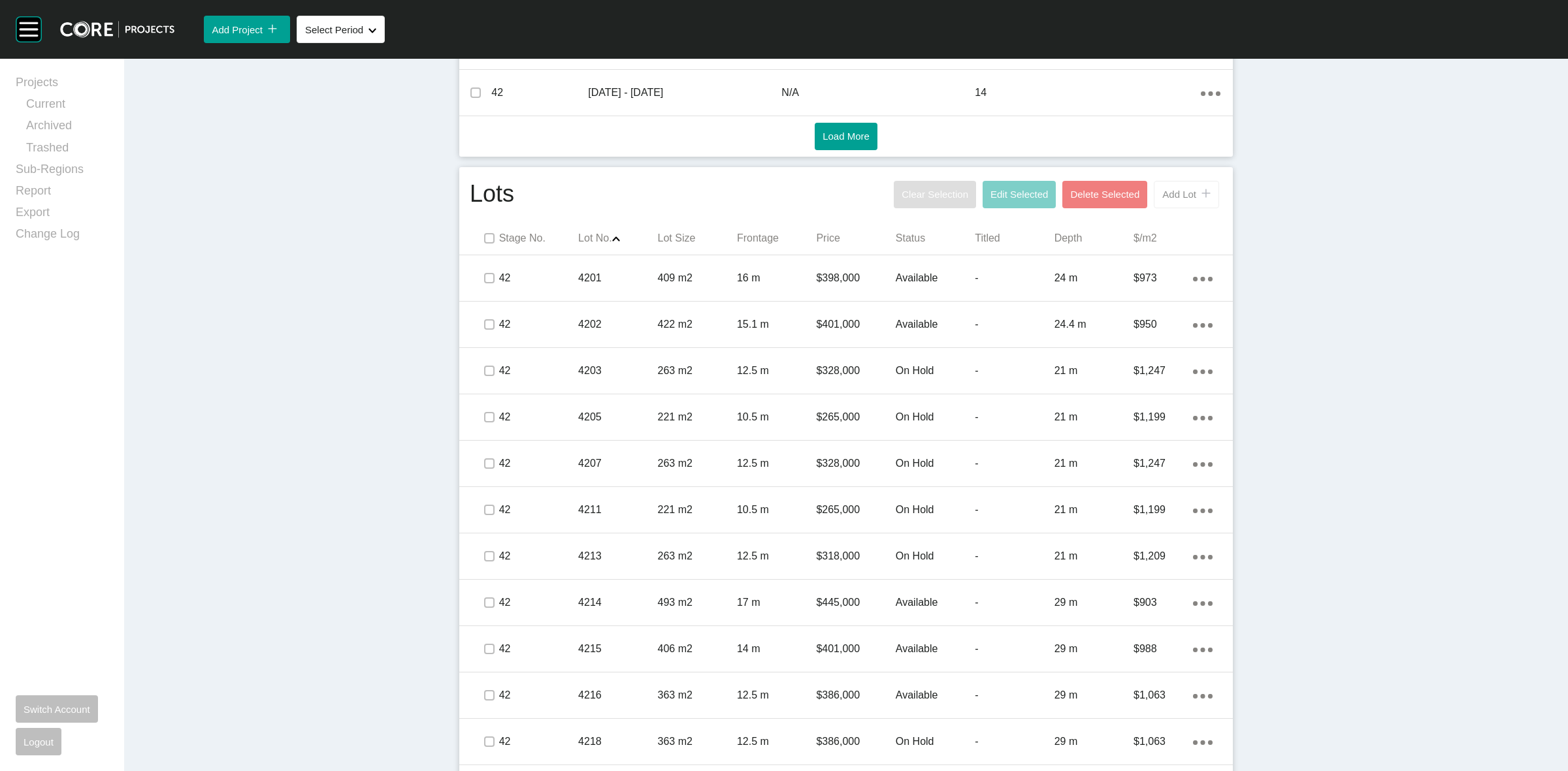
click at [1168, 196] on span "Add Lot" at bounding box center [1179, 194] width 34 height 12
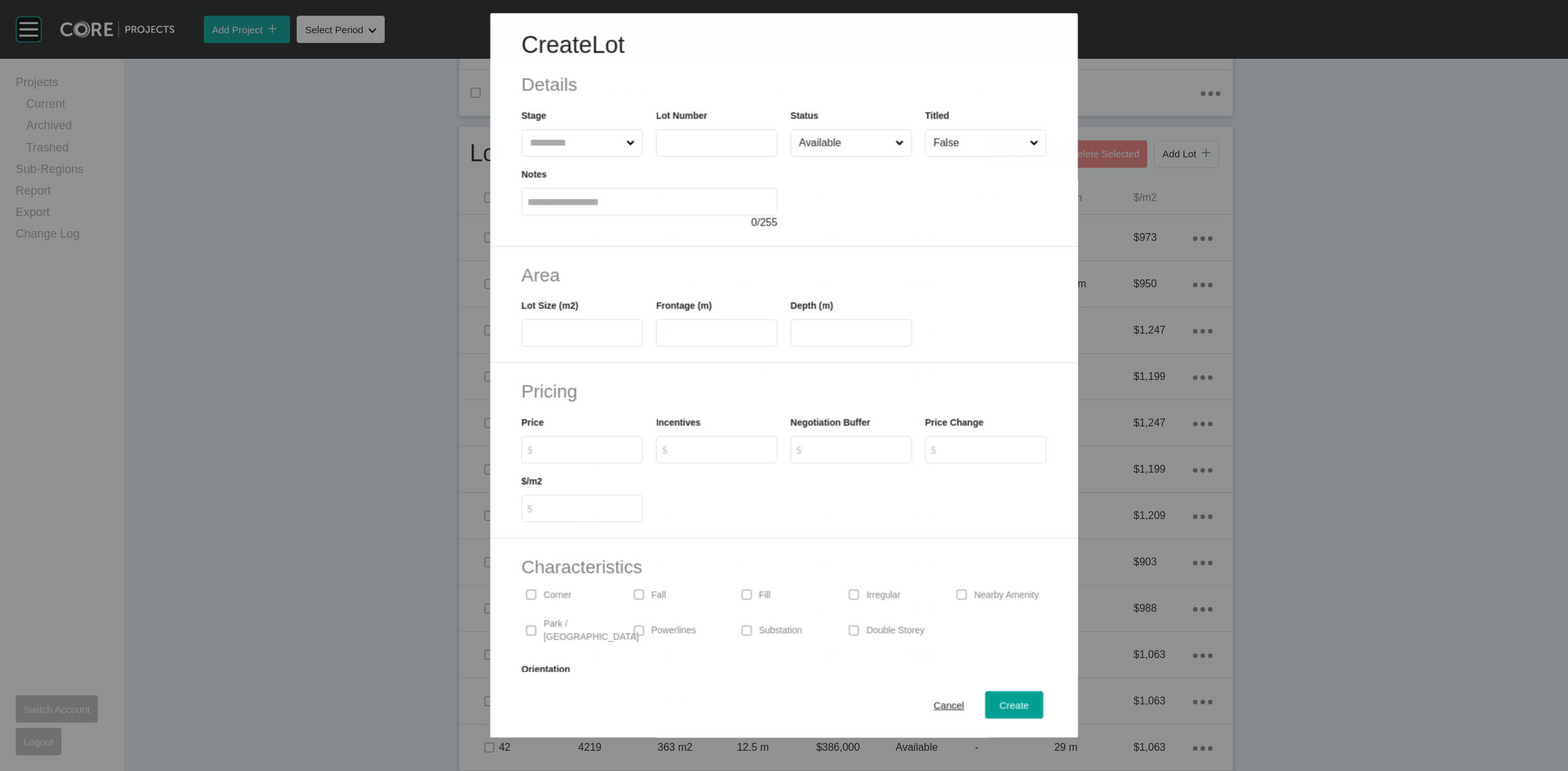
click at [580, 145] on input "text" at bounding box center [575, 142] width 96 height 26
click at [1000, 707] on span "Create" at bounding box center [1014, 706] width 30 height 12
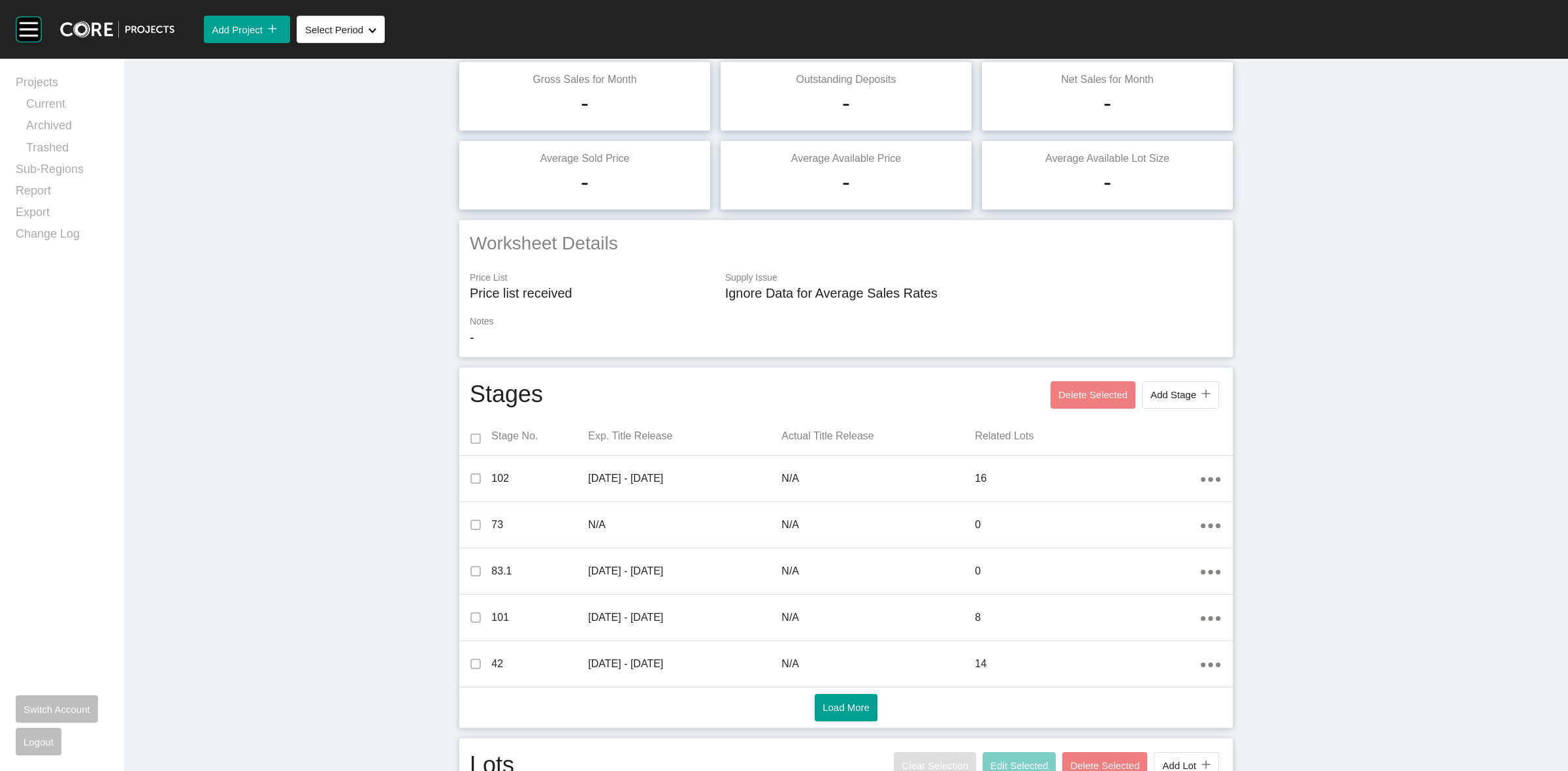
scroll to position [0, 0]
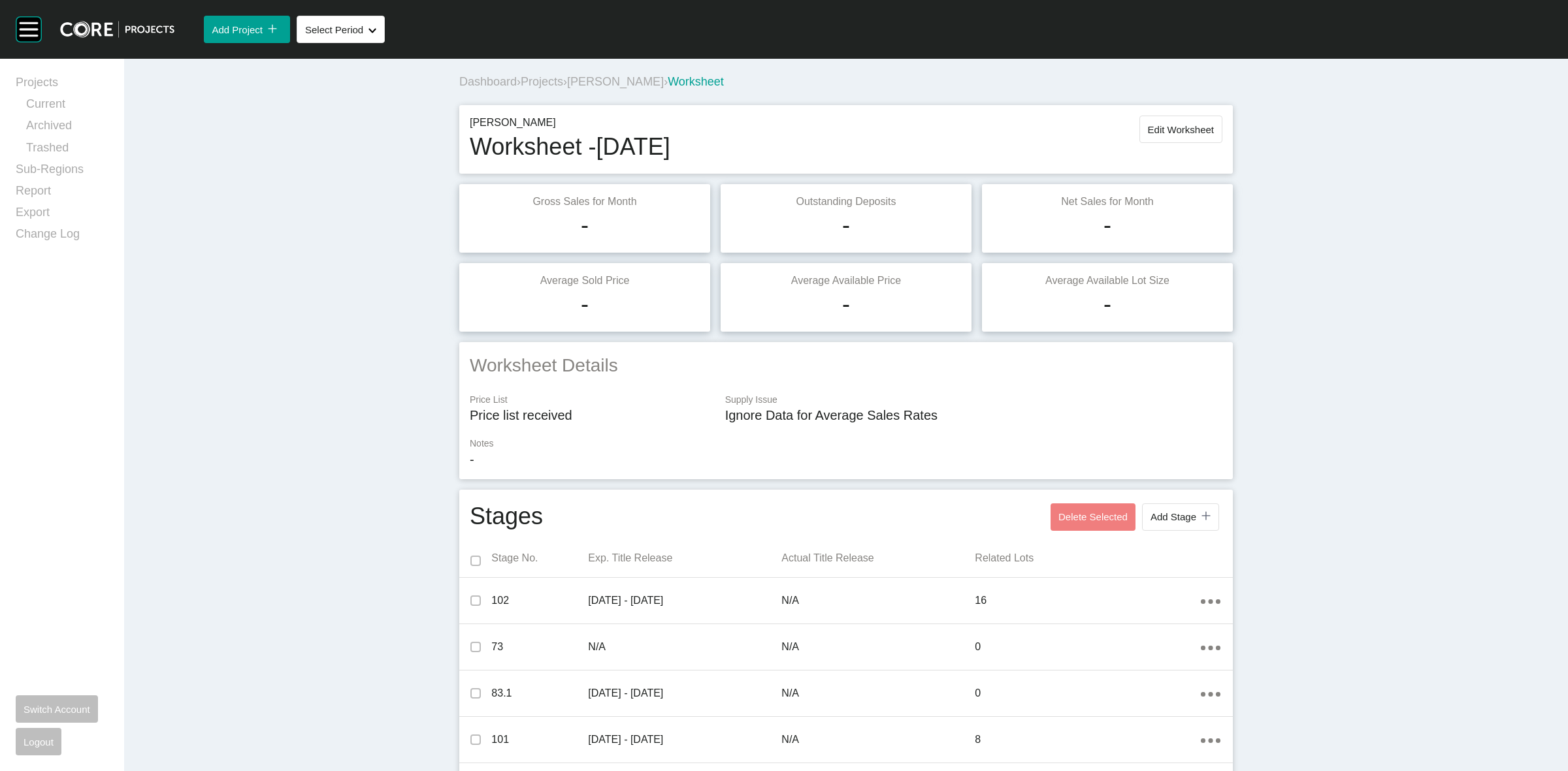
click at [545, 87] on span "Projects" at bounding box center [542, 82] width 42 height 13
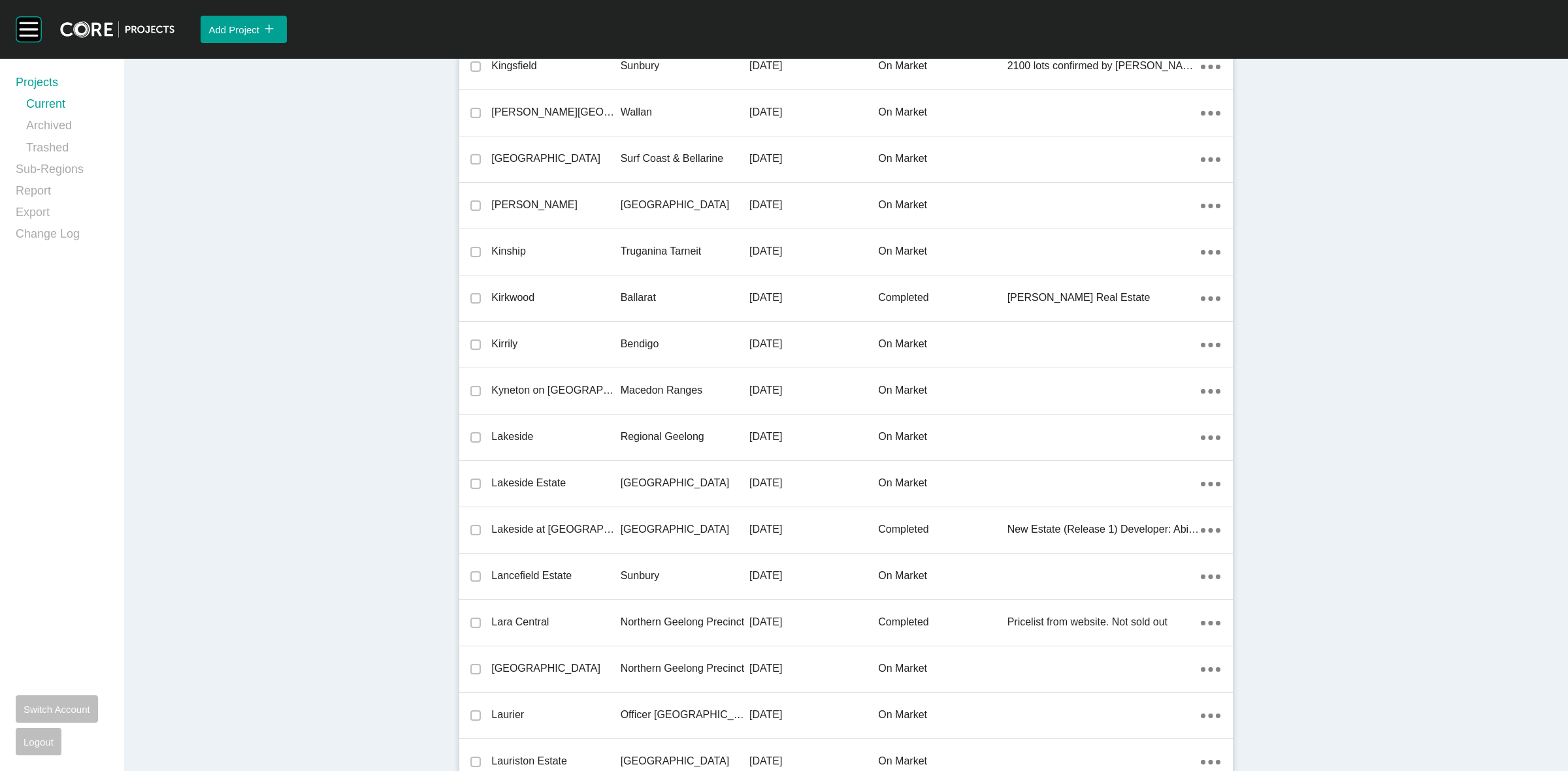
scroll to position [22729, 0]
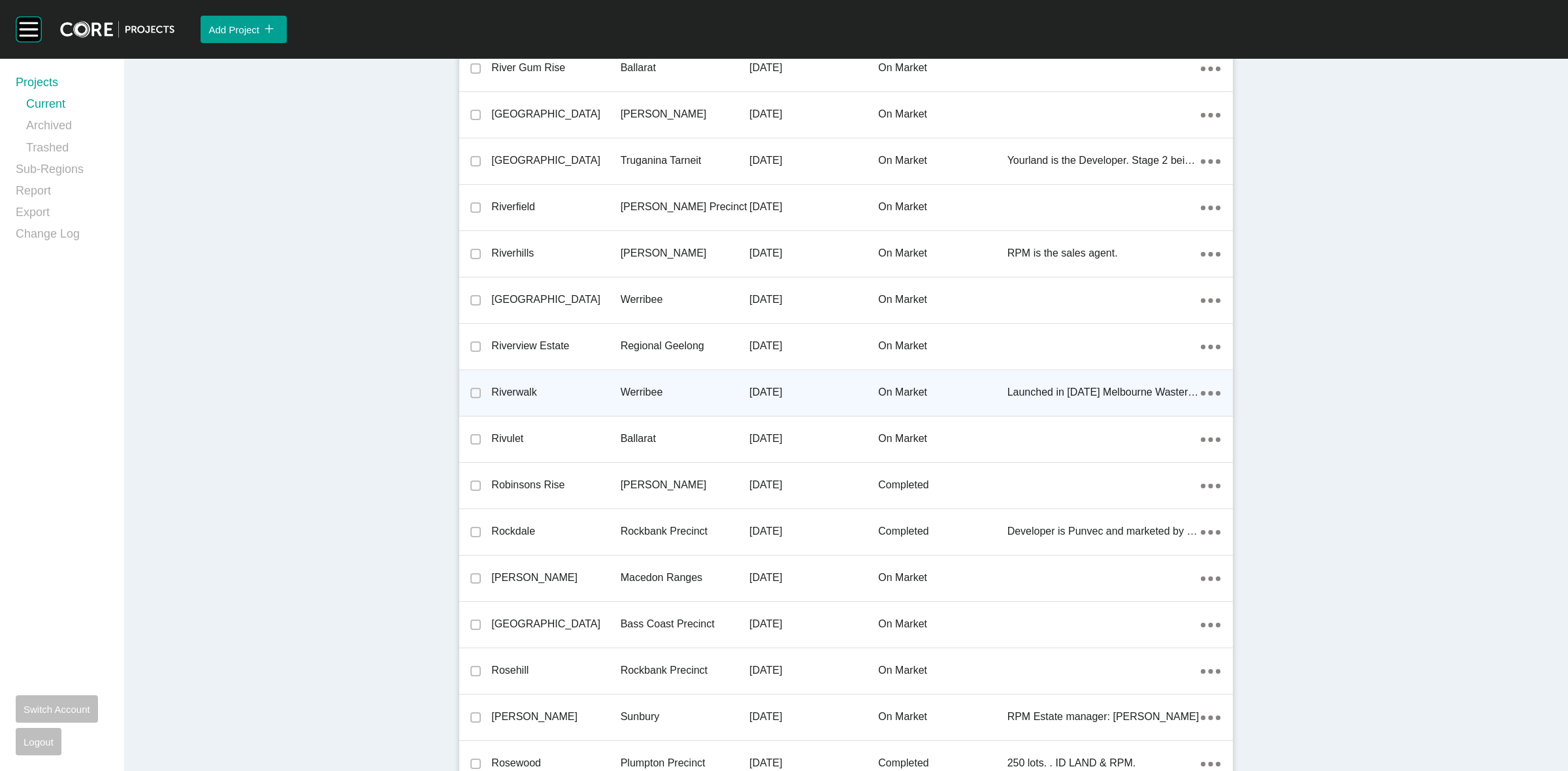
click at [651, 389] on p "Werribee" at bounding box center [685, 392] width 129 height 14
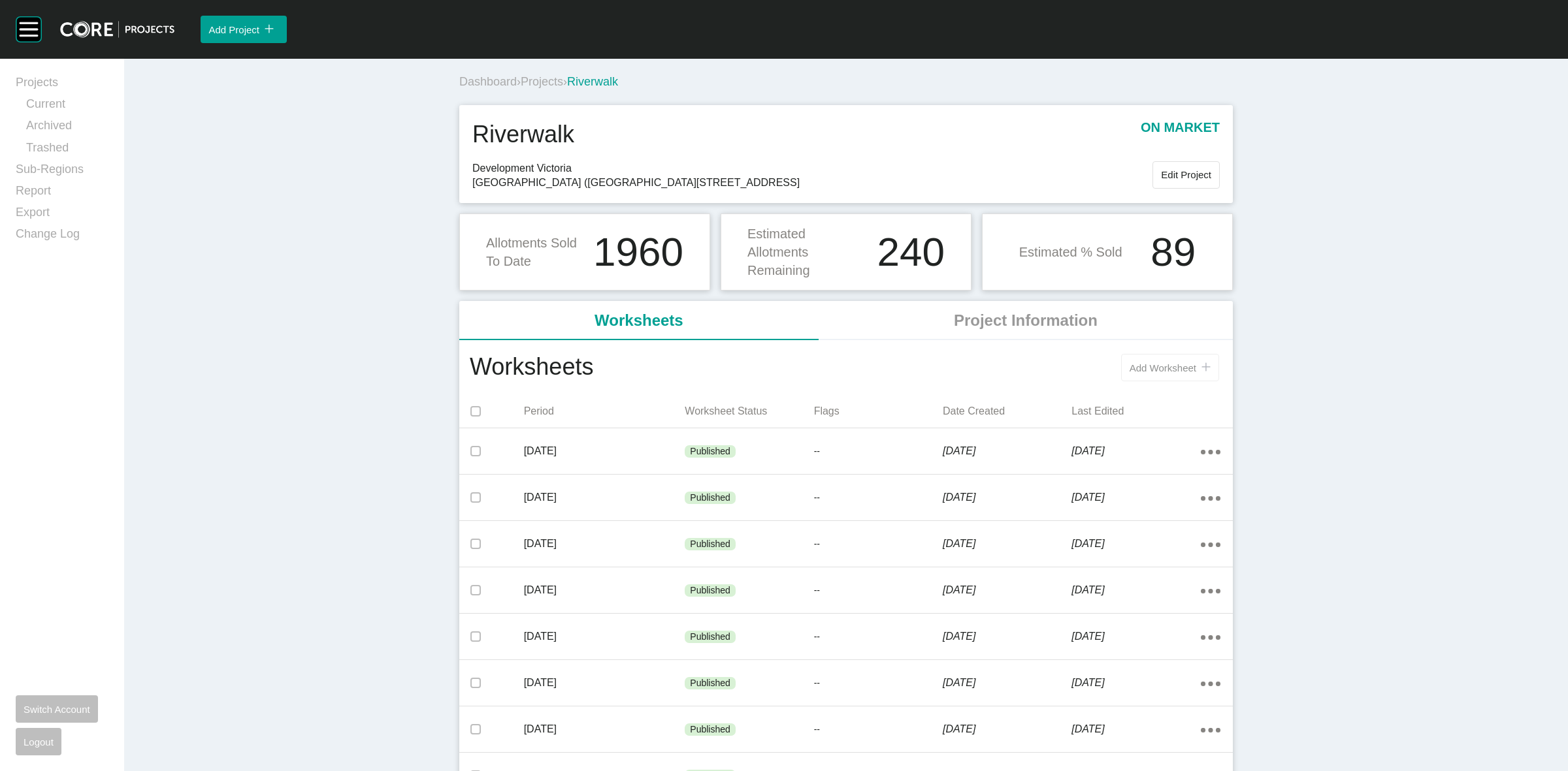
click at [1148, 375] on button "Add Worksheet icon/tick copy 11 Created with Sketch." at bounding box center [1170, 368] width 98 height 27
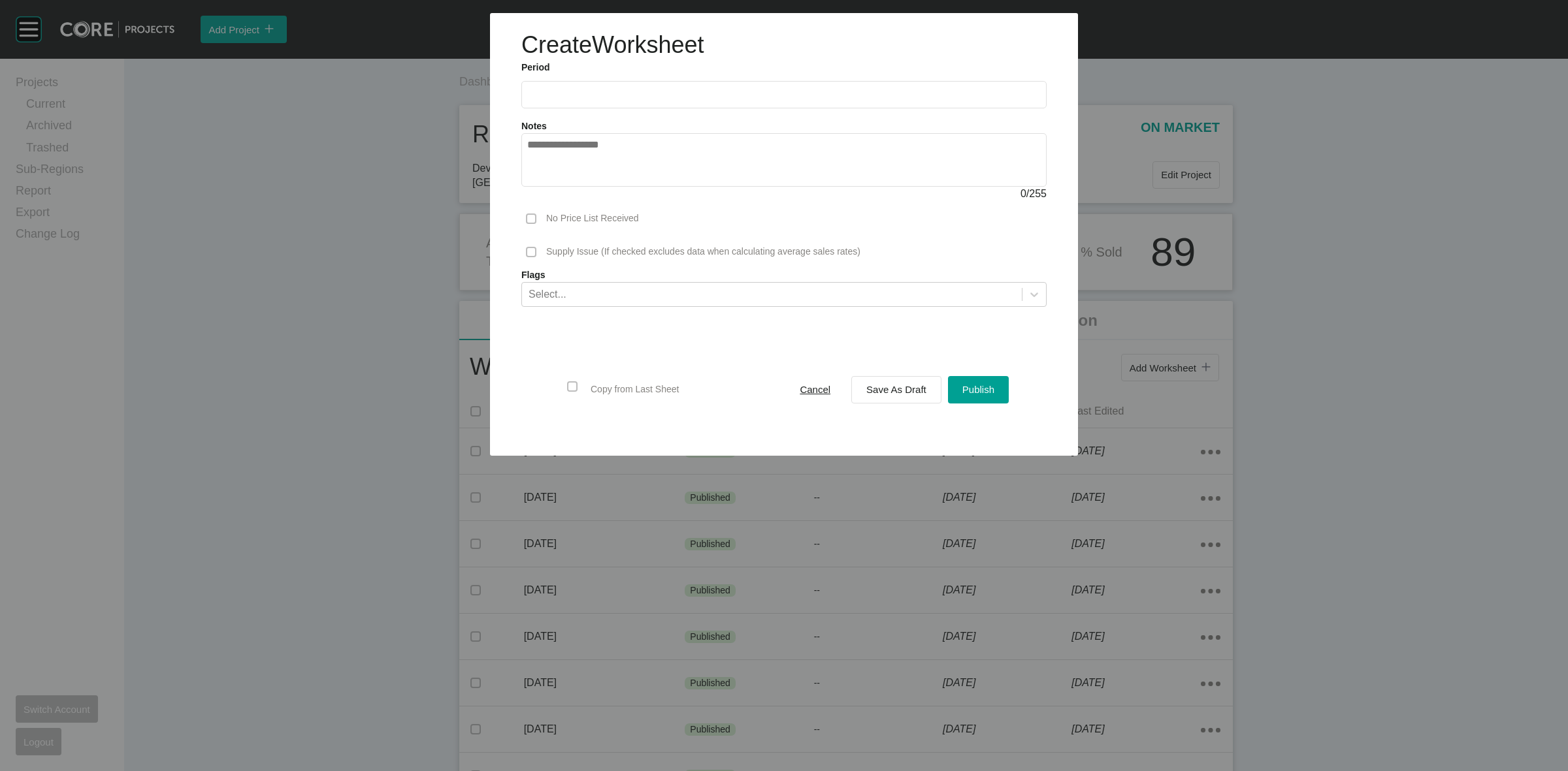
click at [664, 94] on input "text" at bounding box center [783, 94] width 513 height 12
click at [624, 181] on li "Sep" at bounding box center [633, 190] width 43 height 22
click at [860, 380] on button "Save As Draft" at bounding box center [897, 390] width 91 height 27
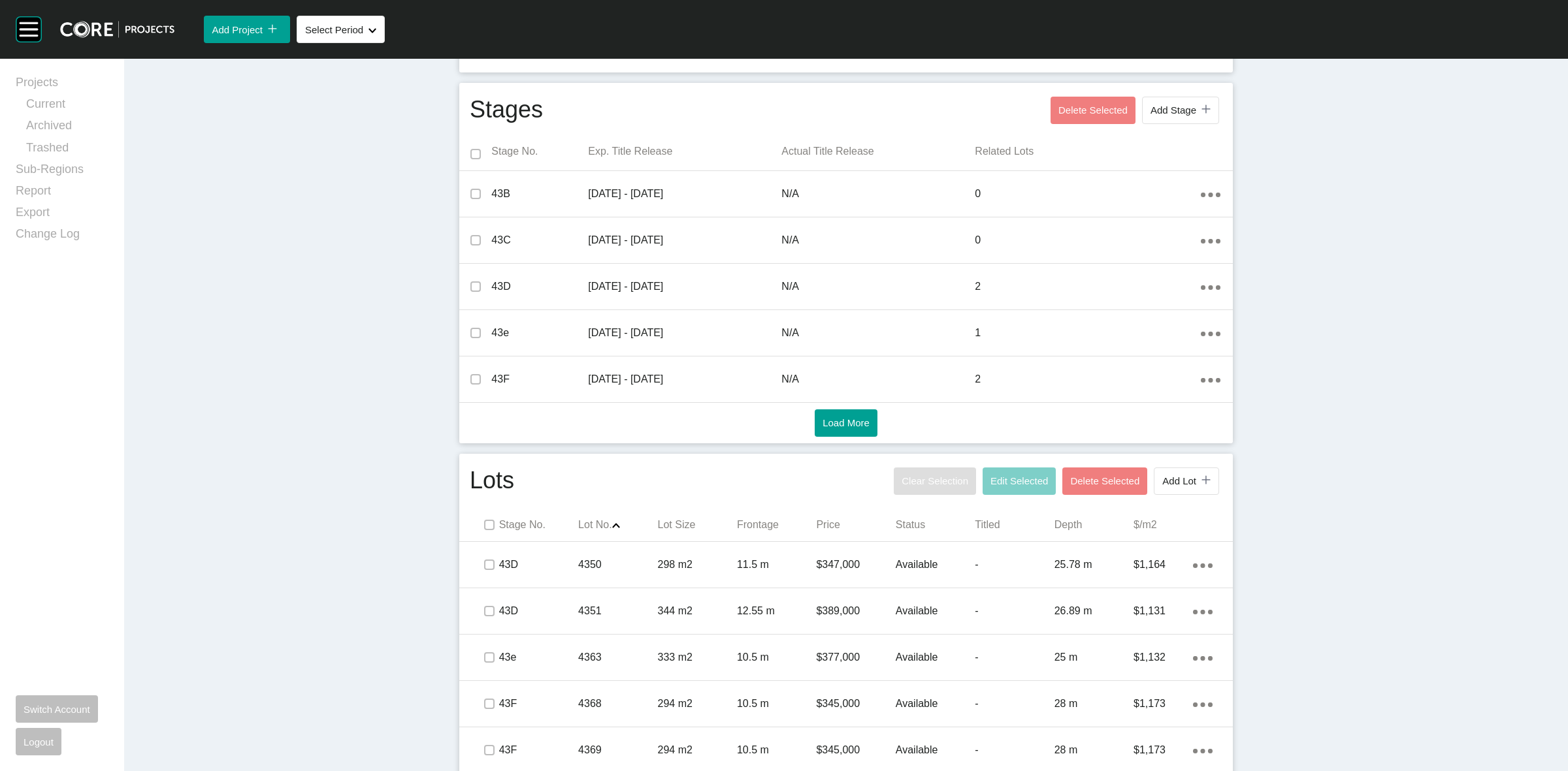
scroll to position [408, 0]
click at [1173, 487] on button "Add Lot icon/tick copy 11 Created with Sketch." at bounding box center [1187, 479] width 65 height 27
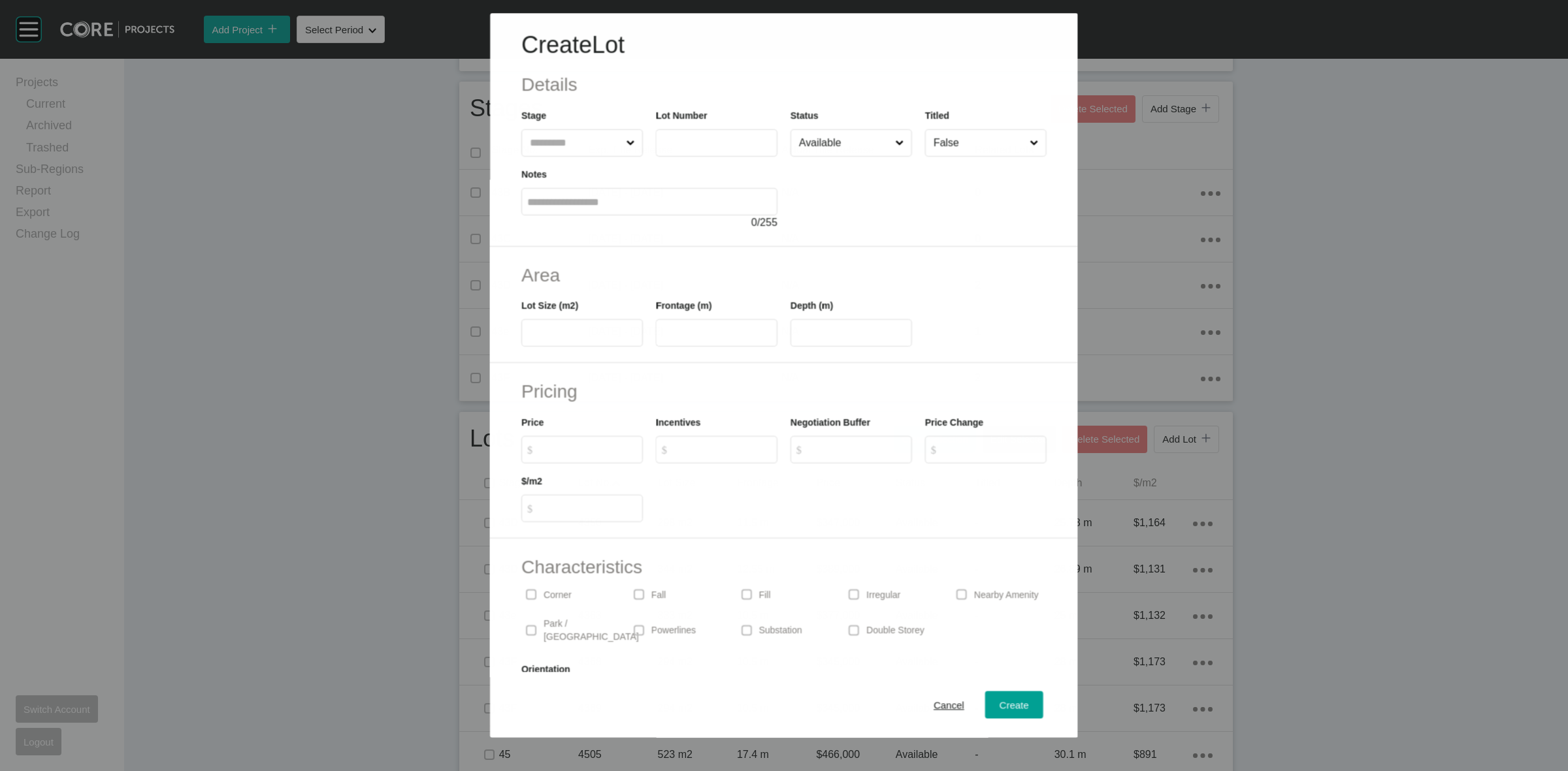
click at [568, 141] on input "text" at bounding box center [575, 142] width 96 height 26
click at [933, 704] on span "Cancel" at bounding box center [949, 706] width 31 height 12
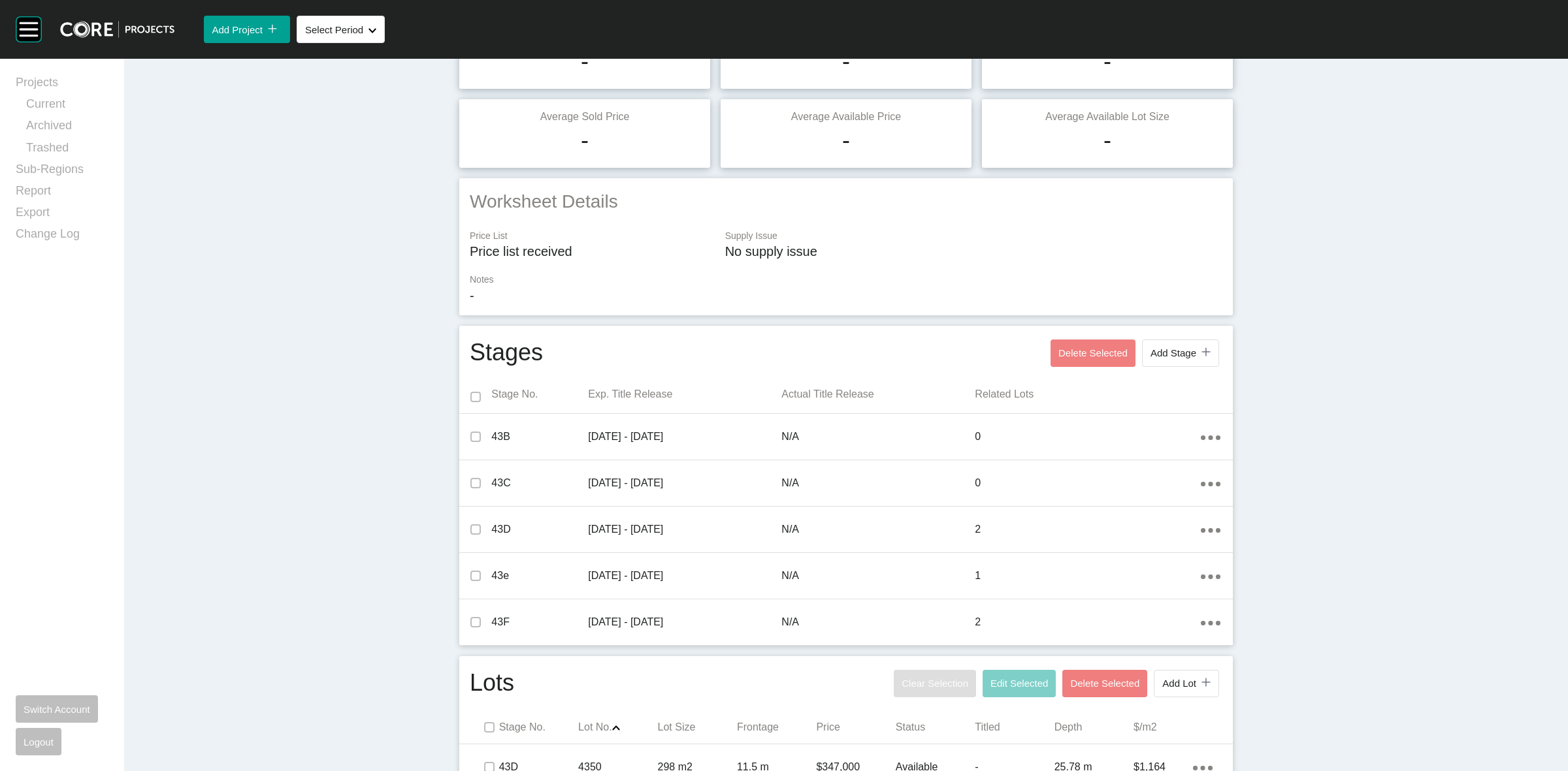
scroll to position [164, 0]
click at [1167, 360] on button "Add Stage icon/tick copy 11 Created with Sketch." at bounding box center [1181, 353] width 77 height 27
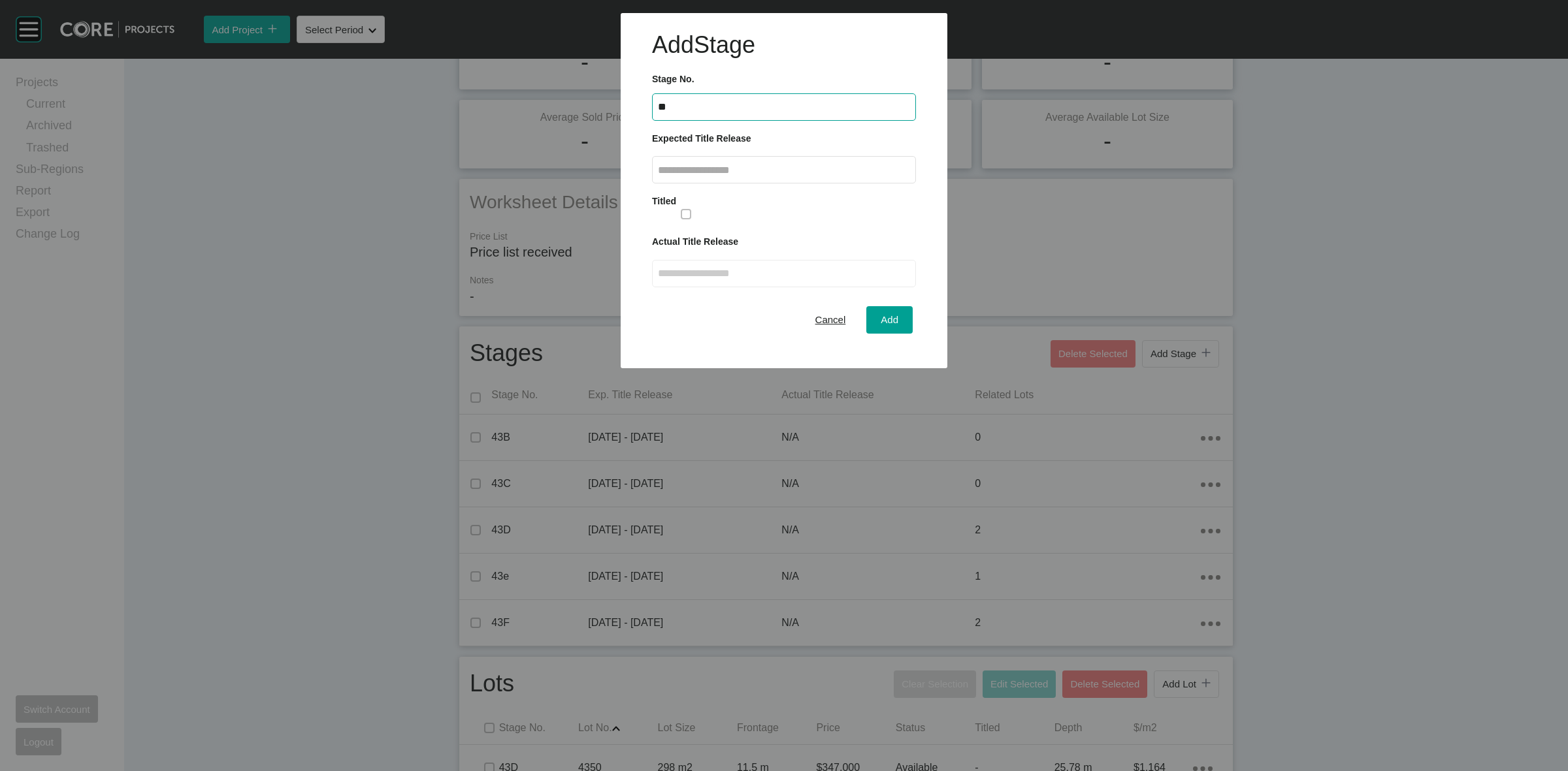
click at [785, 167] on input "text" at bounding box center [784, 170] width 252 height 12
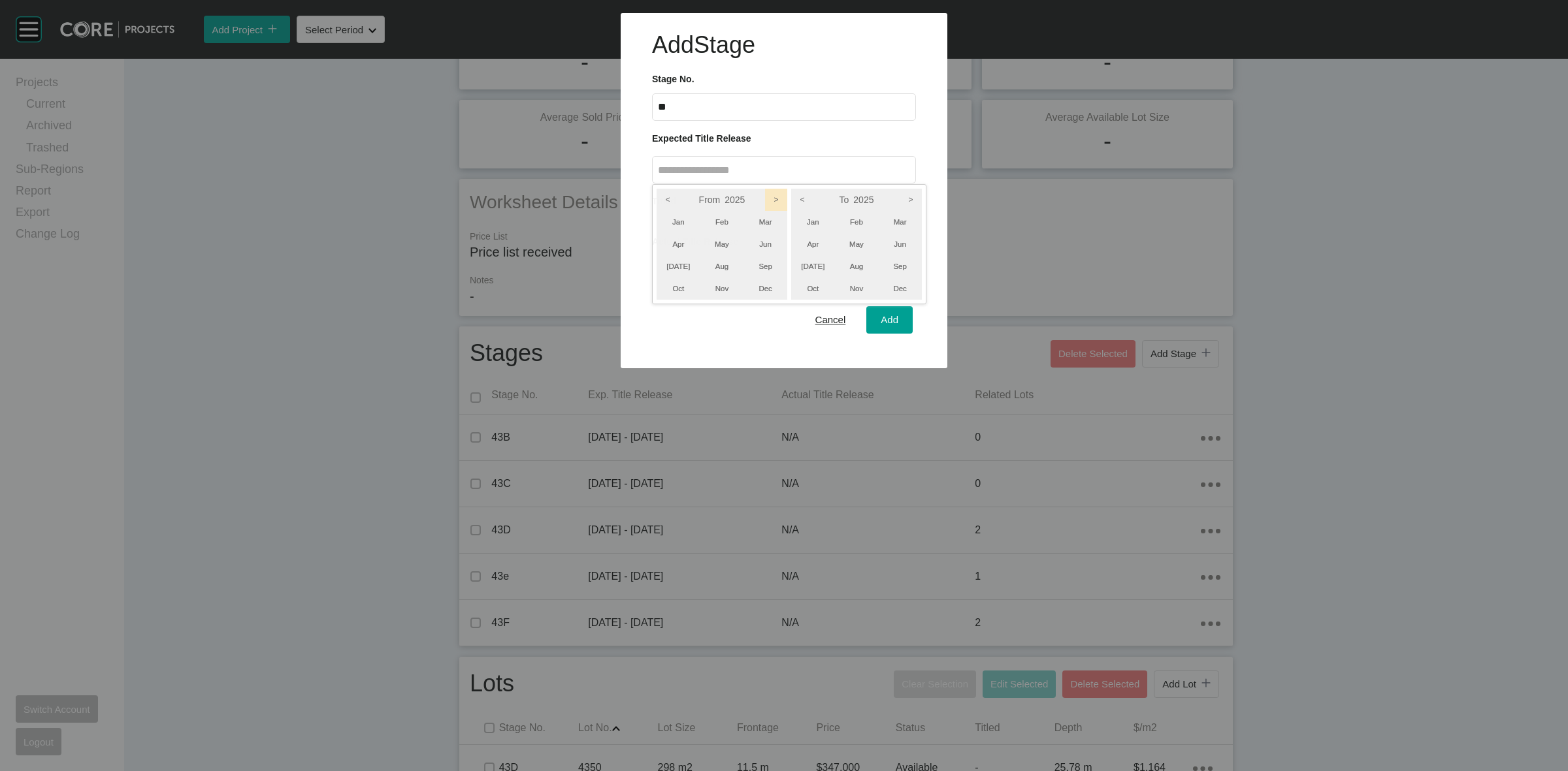
click at [777, 193] on icon ">" at bounding box center [775, 199] width 22 height 22
click at [915, 198] on icon ">" at bounding box center [910, 199] width 22 height 22
click at [913, 251] on li "Jun" at bounding box center [900, 244] width 43 height 22
click at [681, 246] on li "Apr" at bounding box center [678, 244] width 43 height 22
click at [895, 319] on div at bounding box center [784, 184] width 1568 height 369
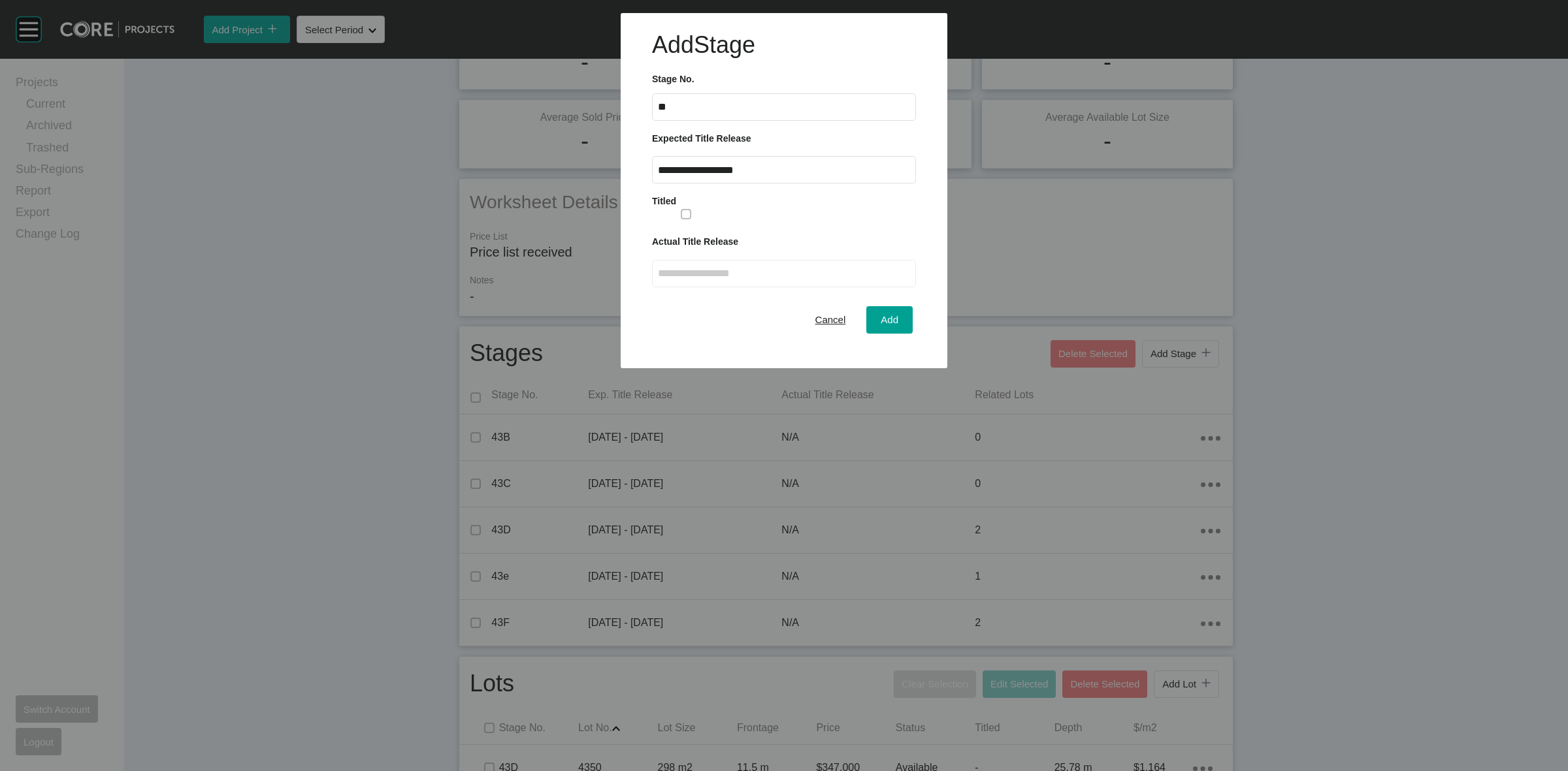
click at [895, 319] on span "Add" at bounding box center [889, 320] width 17 height 12
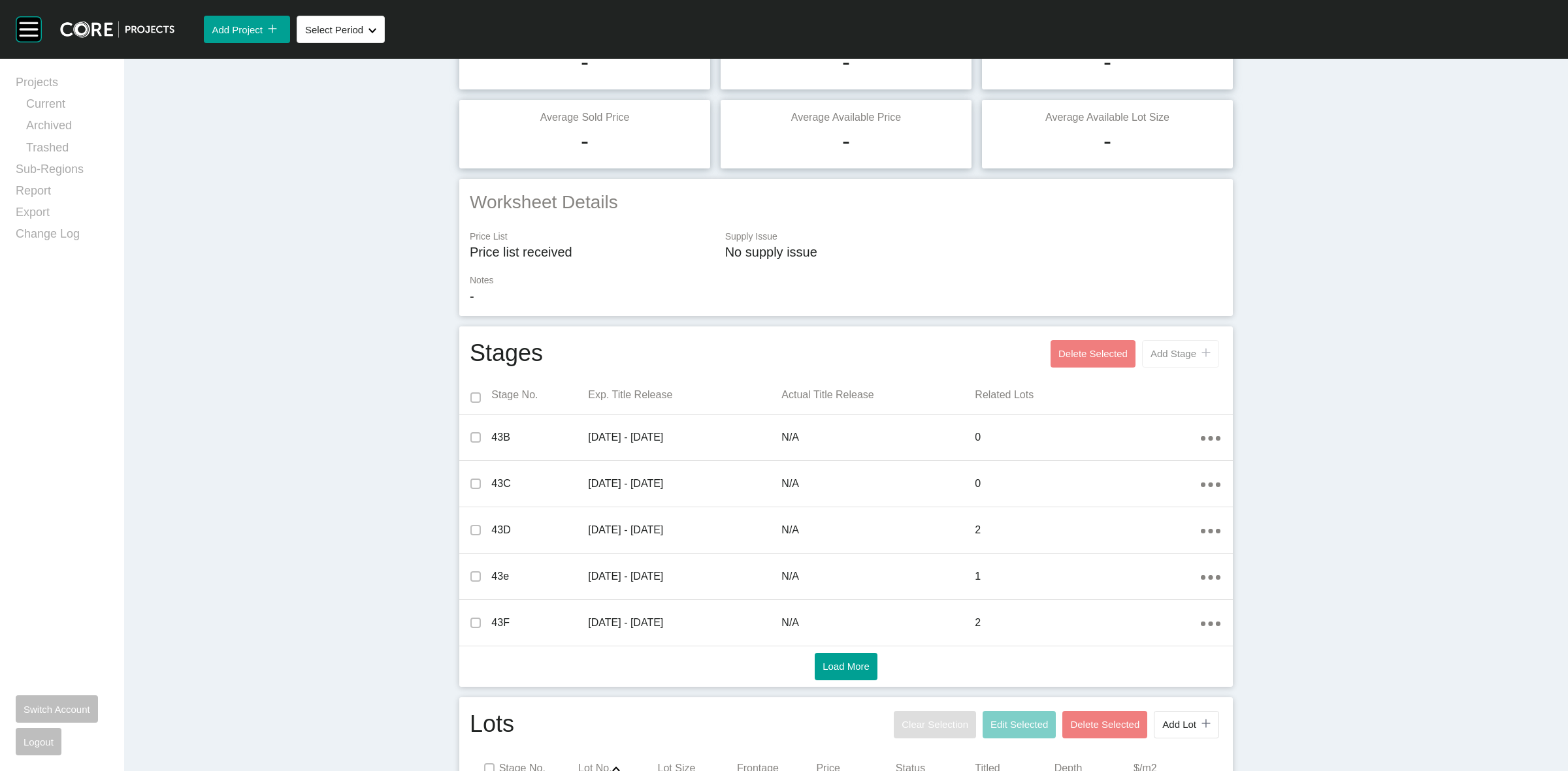
click at [1159, 350] on span "Add Stage" at bounding box center [1173, 354] width 45 height 12
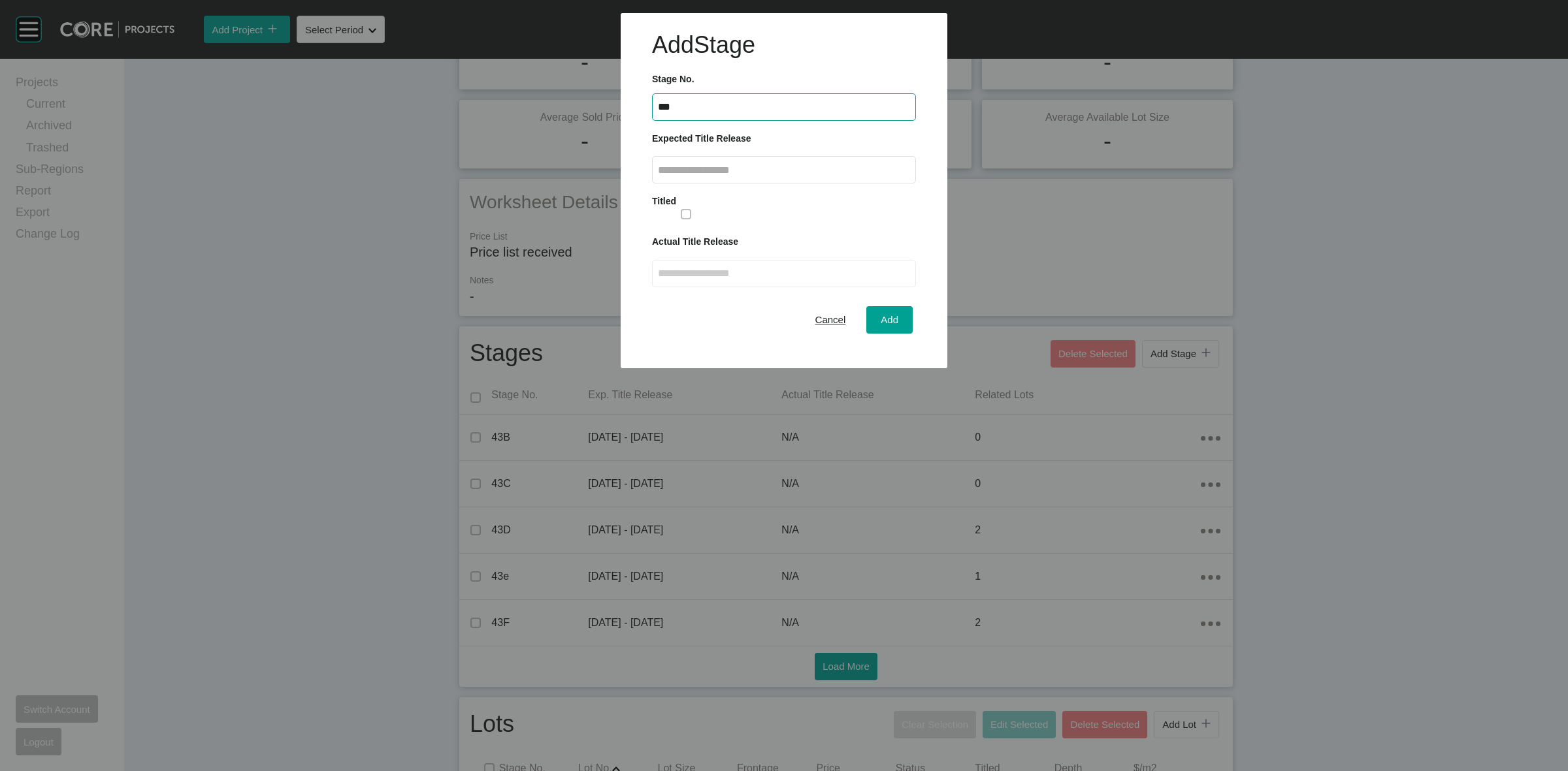
click at [830, 173] on input "text" at bounding box center [784, 170] width 252 height 12
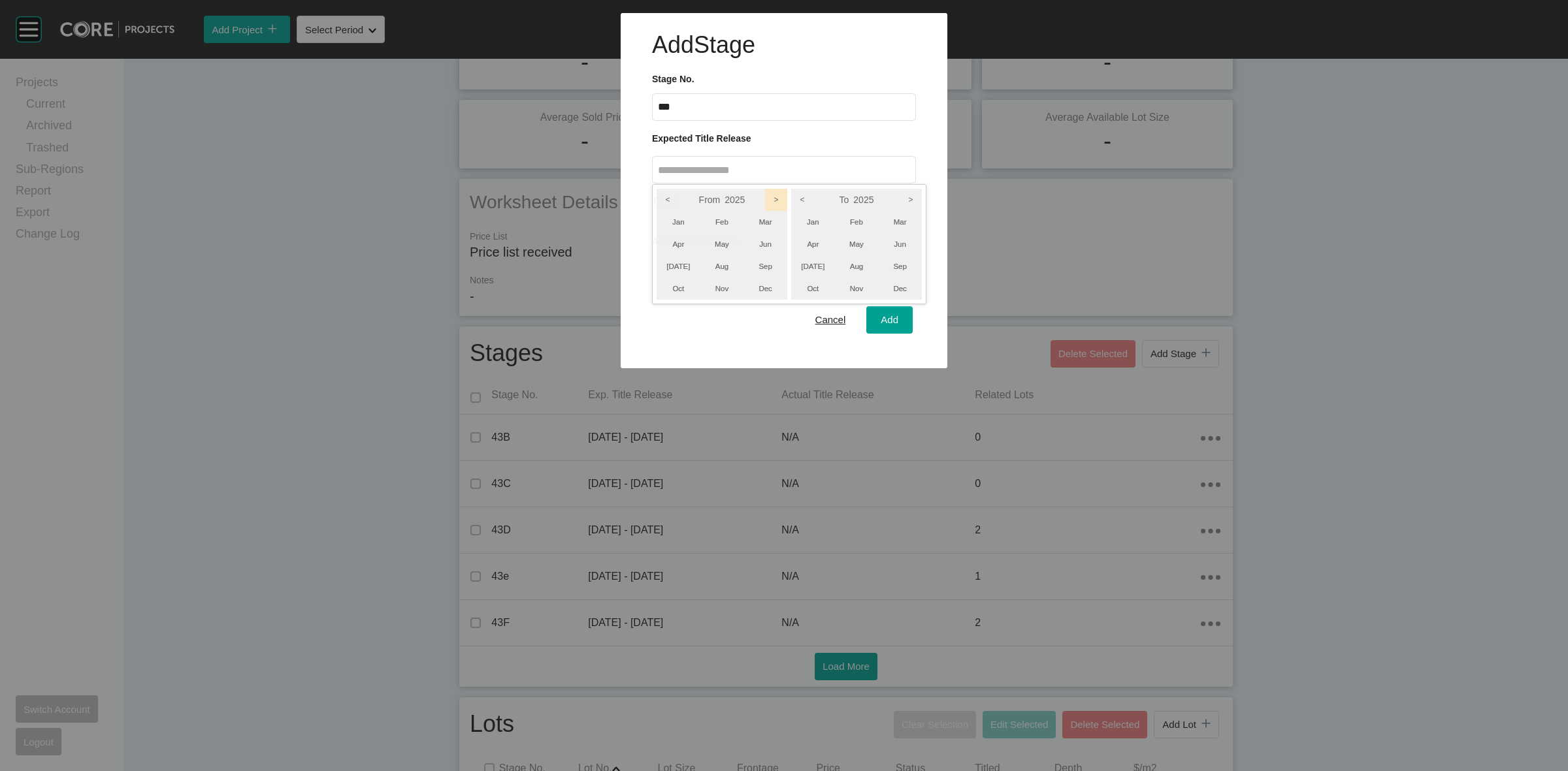
click at [775, 193] on icon ">" at bounding box center [775, 199] width 22 height 22
click at [915, 202] on icon ">" at bounding box center [910, 199] width 22 height 22
click at [896, 237] on li "Jun" at bounding box center [900, 244] width 43 height 22
click at [657, 237] on li "Apr" at bounding box center [678, 244] width 43 height 22
click at [903, 323] on div at bounding box center [784, 184] width 1568 height 369
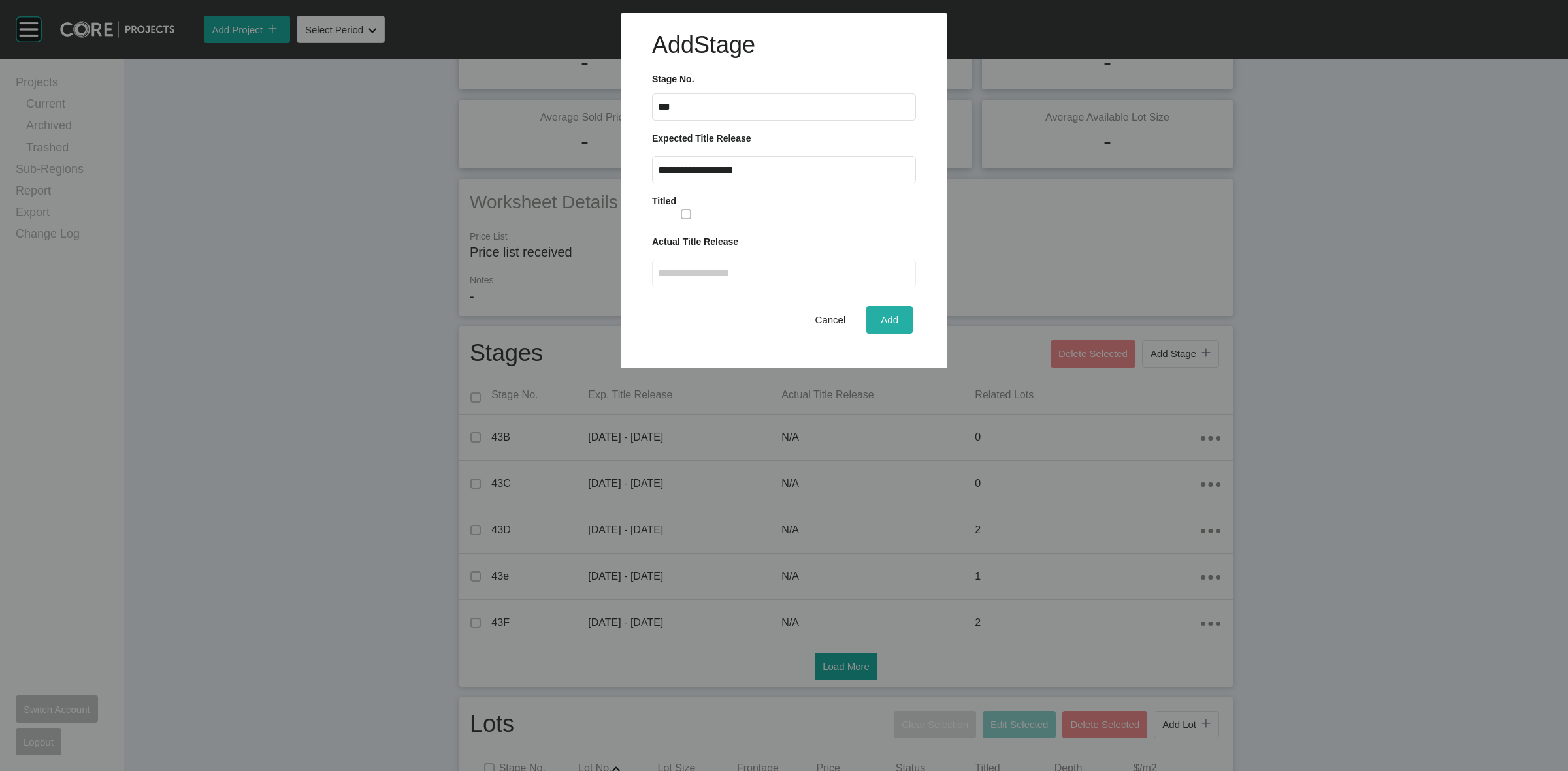
click at [902, 323] on button "Add" at bounding box center [889, 320] width 46 height 27
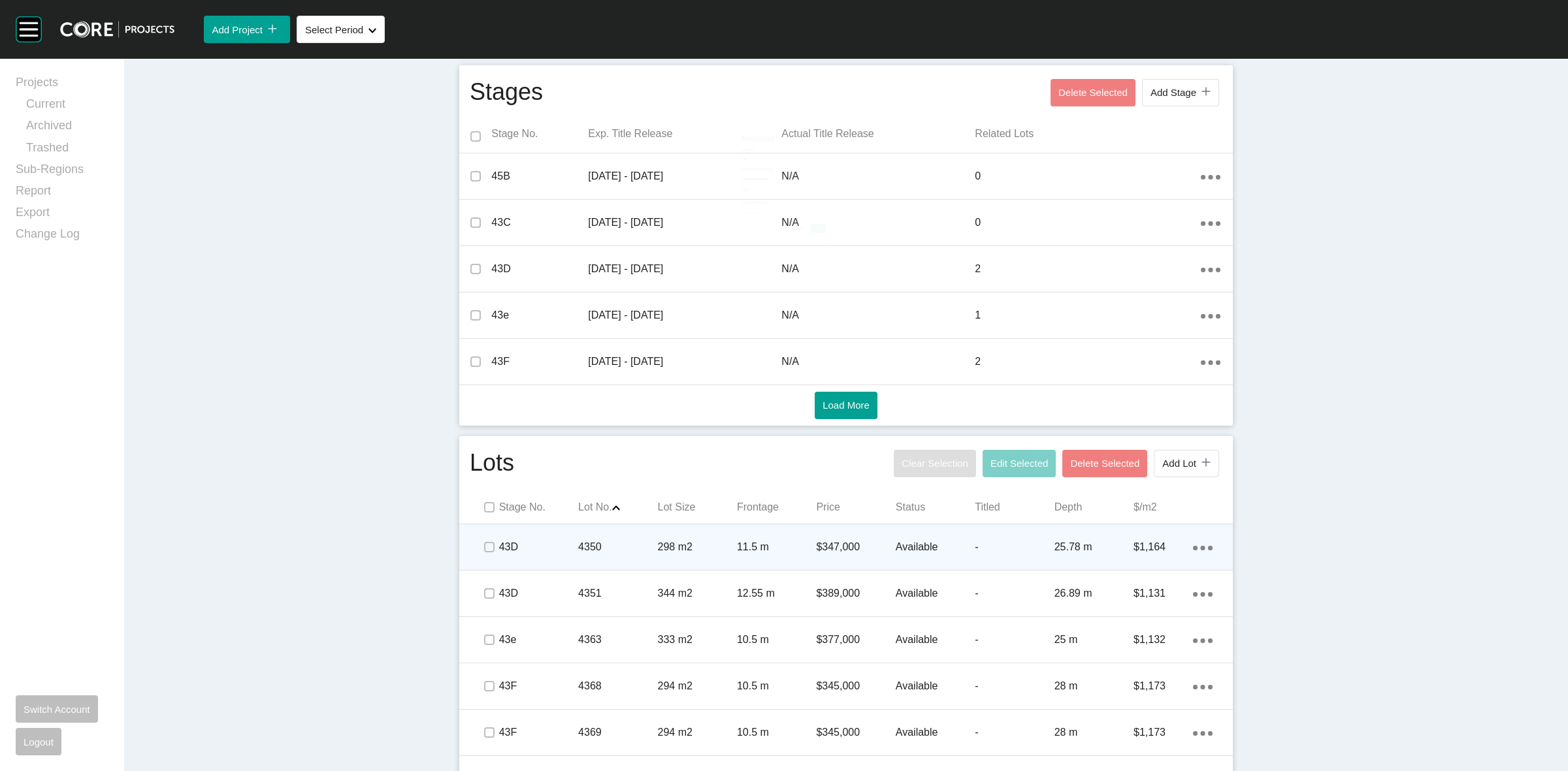
scroll to position [572, 0]
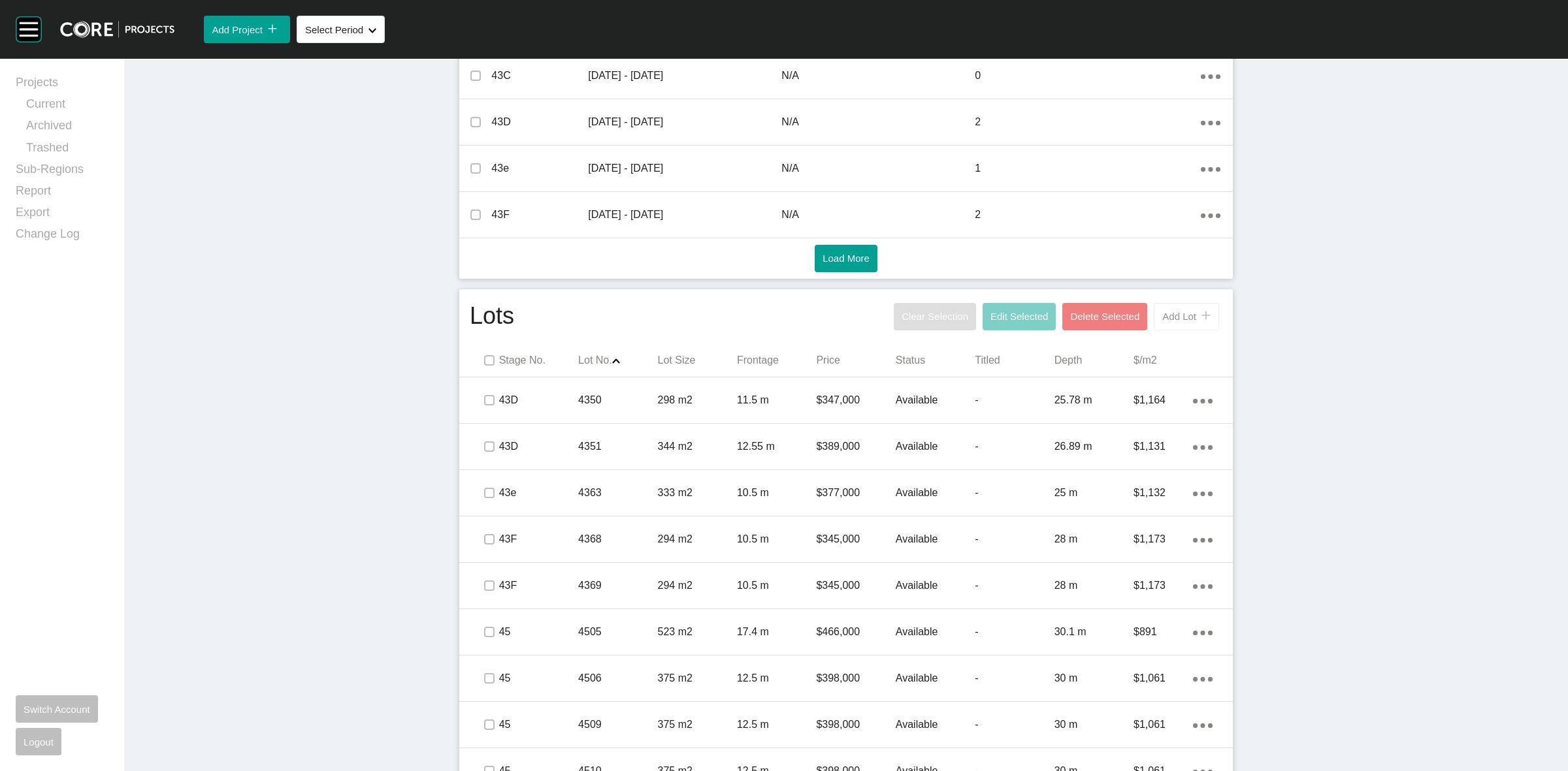
click at [1187, 308] on button "Add Lot icon/tick copy 11 Created with Sketch." at bounding box center [1187, 317] width 65 height 27
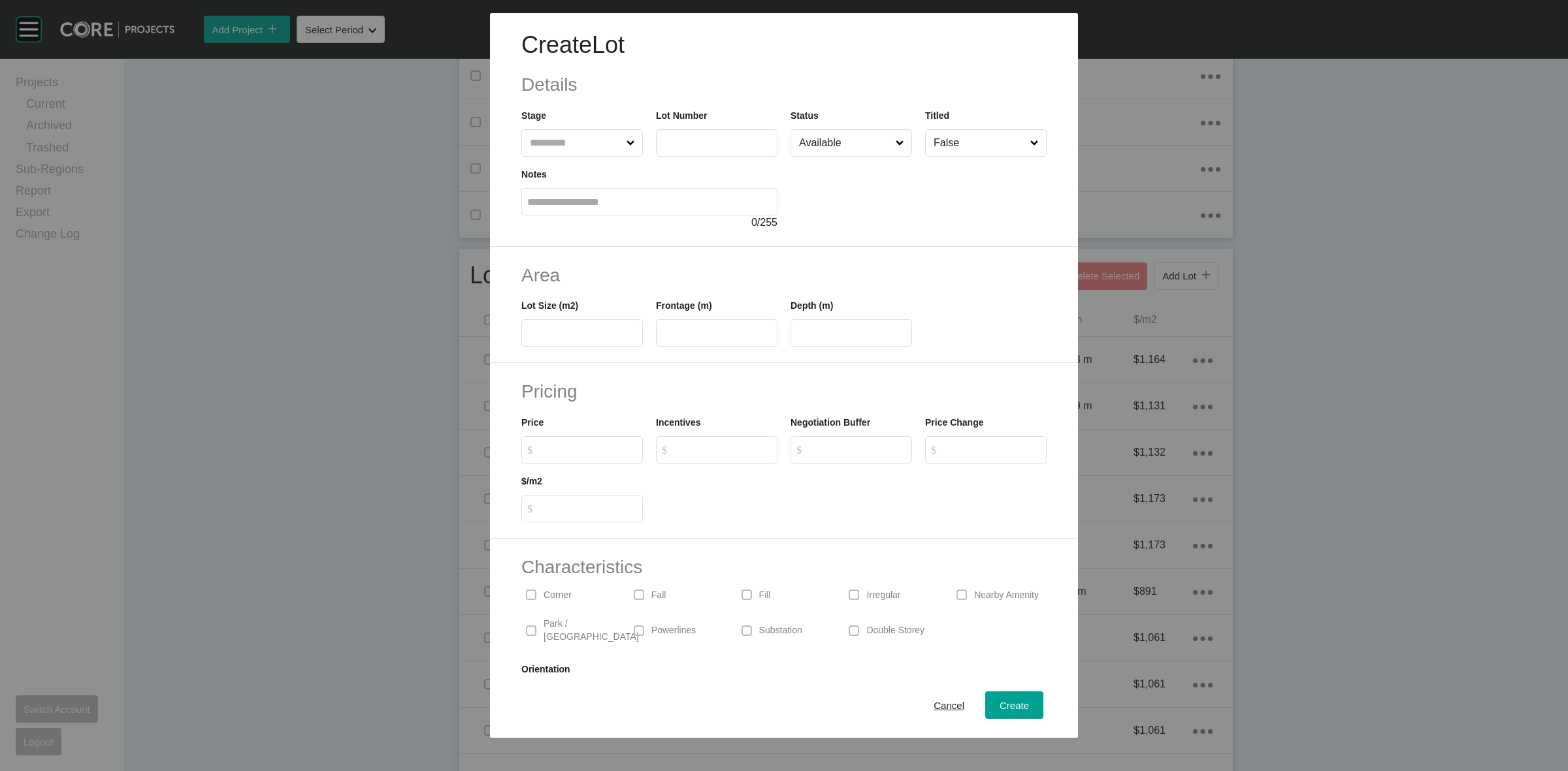
click at [602, 131] on input "text" at bounding box center [575, 142] width 96 height 26
click at [1002, 707] on span "Create" at bounding box center [1014, 706] width 30 height 12
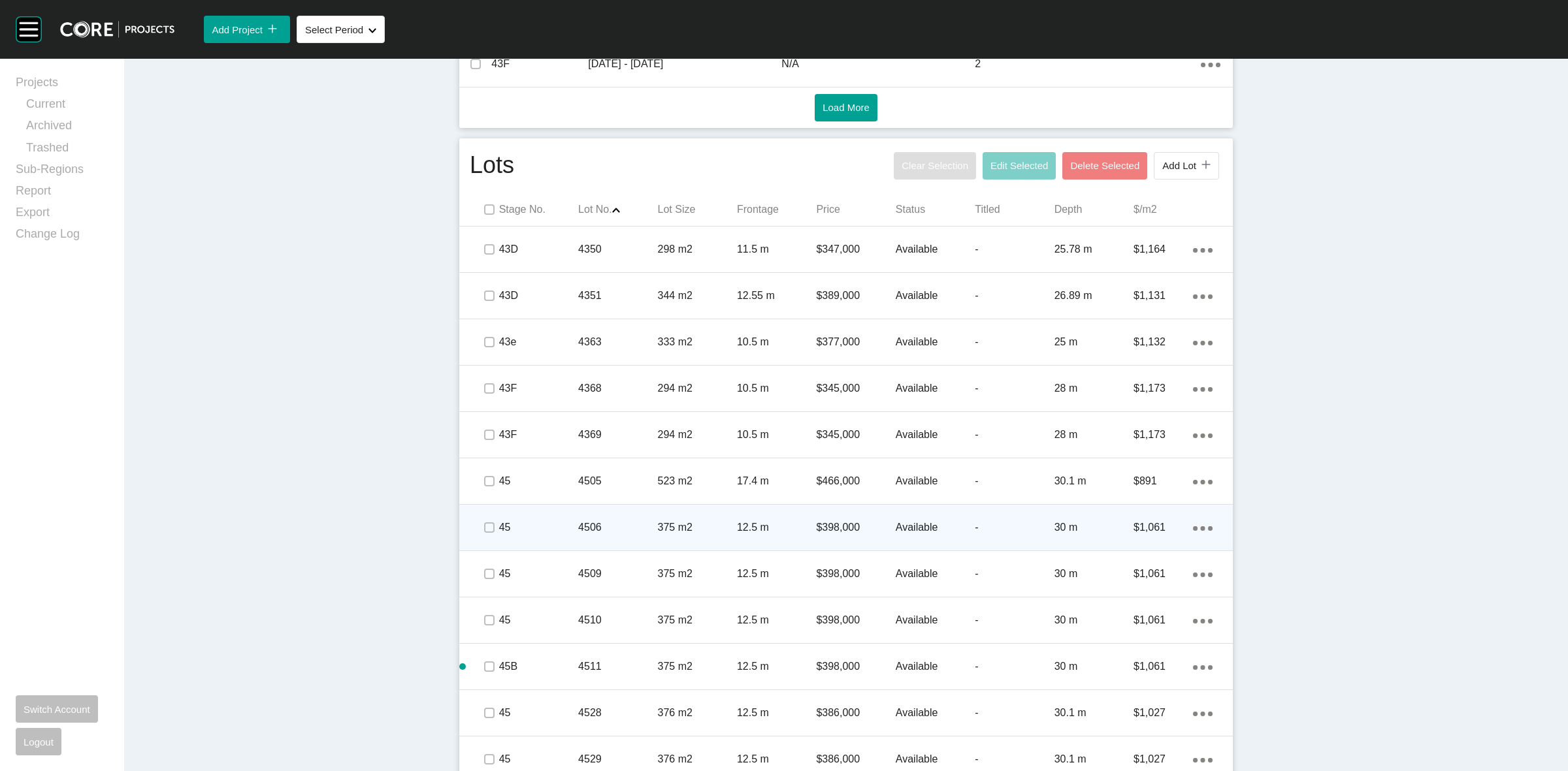
scroll to position [832, 0]
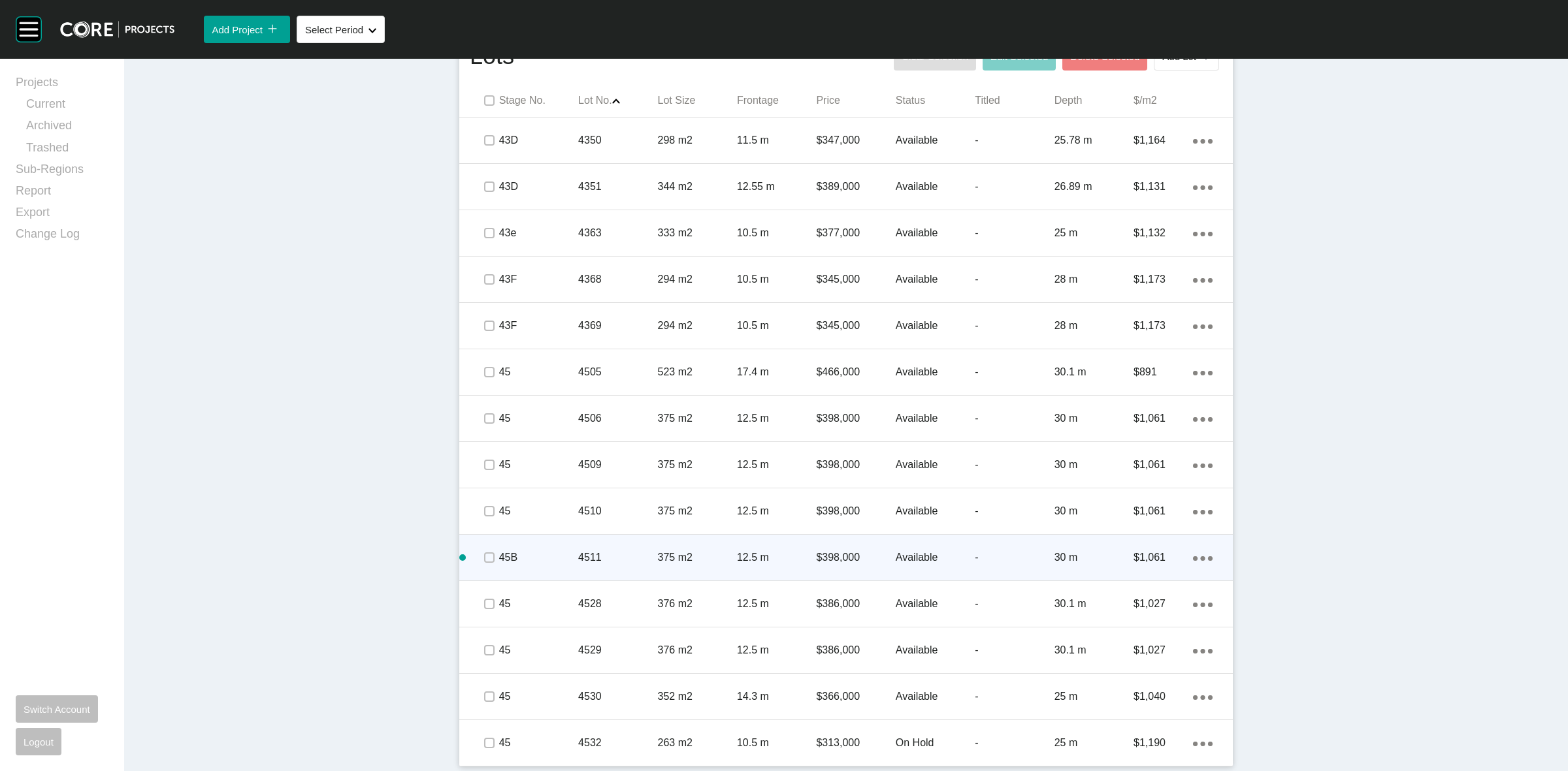
click at [1193, 553] on div "Action Menu Dots Copy 6 Created with Sketch." at bounding box center [1203, 557] width 19 height 14
click at [1135, 560] on link "Duplicate" at bounding box center [1142, 559] width 49 height 19
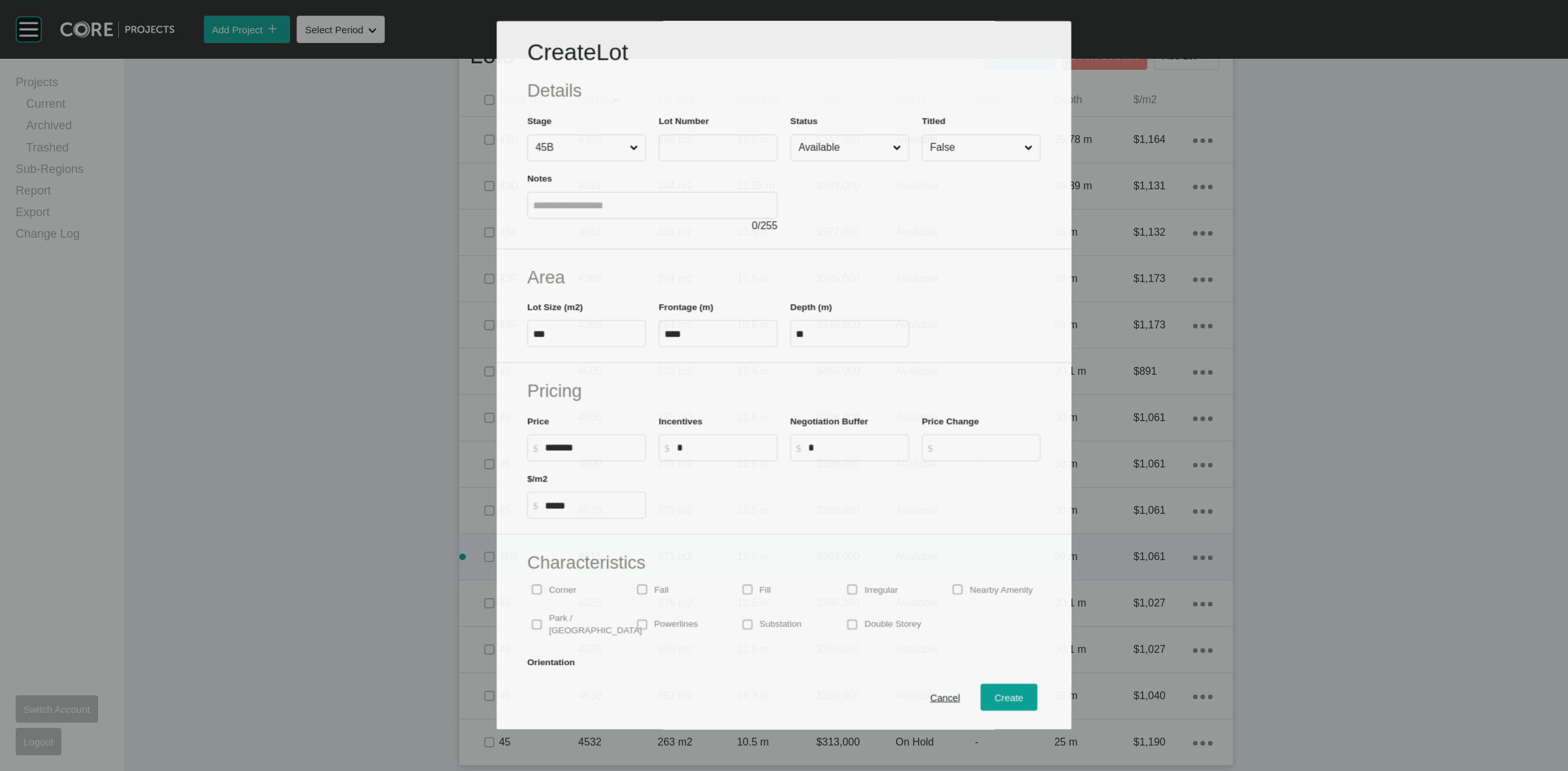
scroll to position [791, 0]
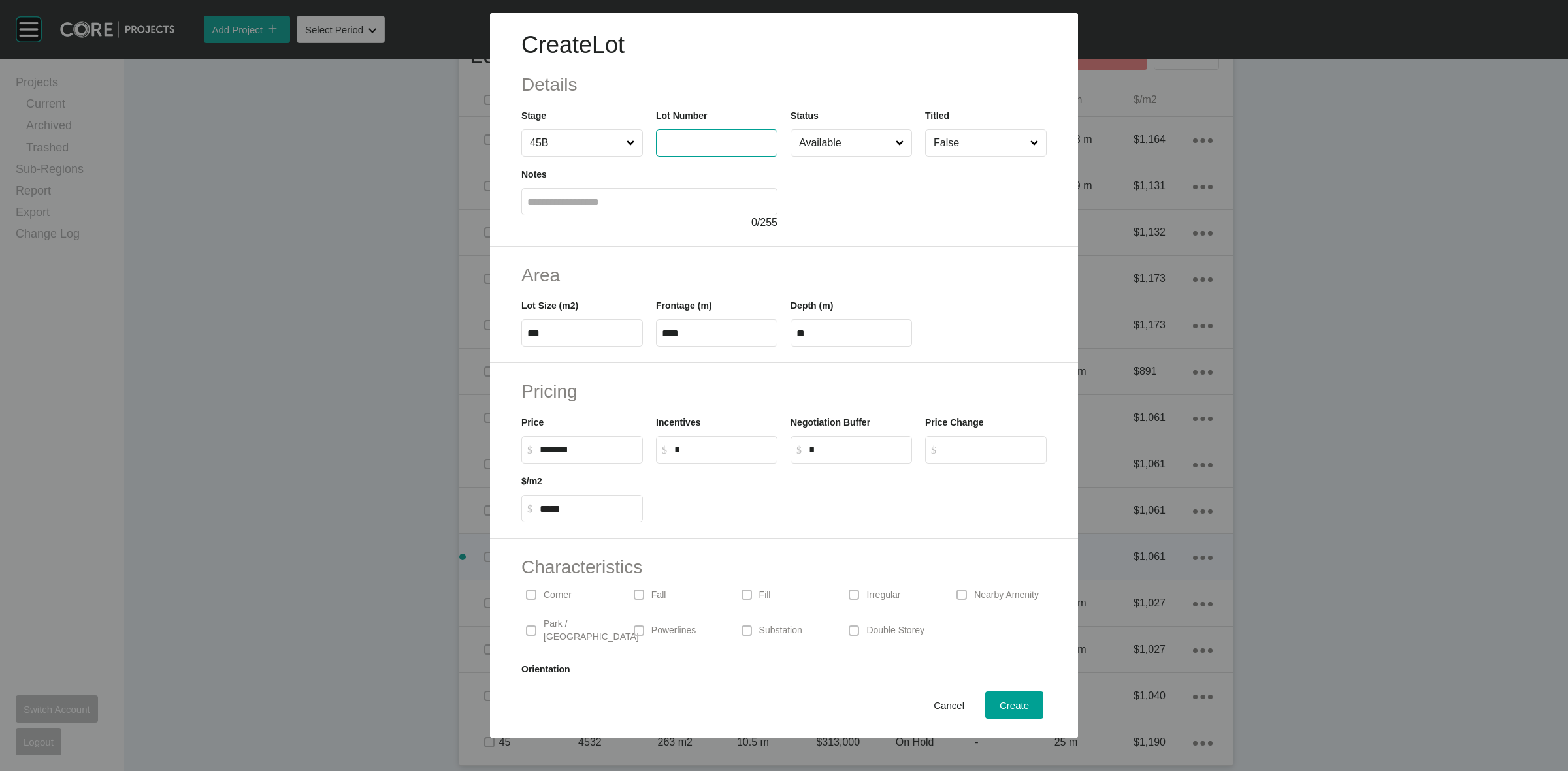
click at [688, 144] on input "text" at bounding box center [717, 142] width 110 height 12
click at [998, 699] on div "Create" at bounding box center [1013, 706] width 36 height 17
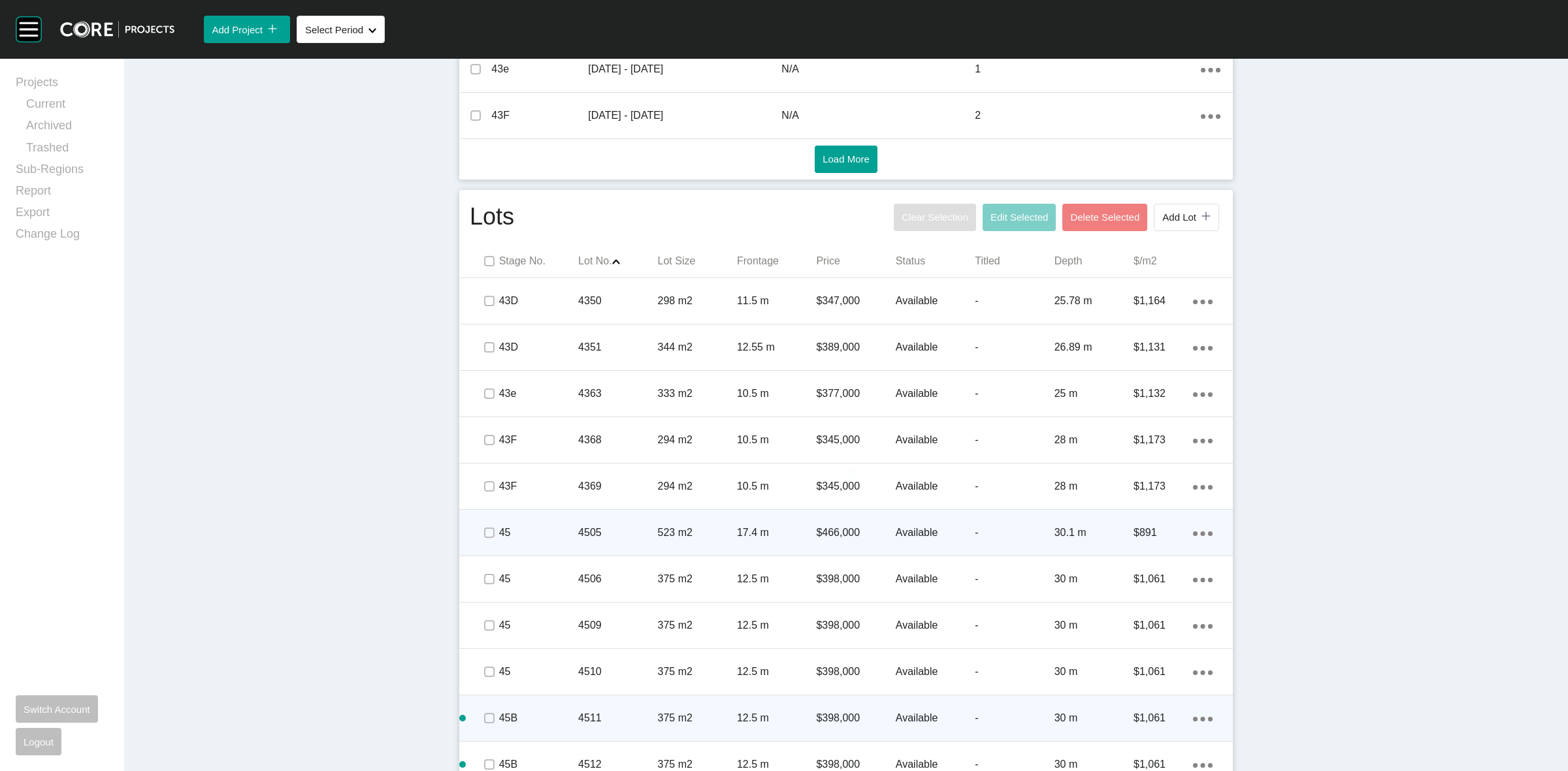
scroll to position [464, 0]
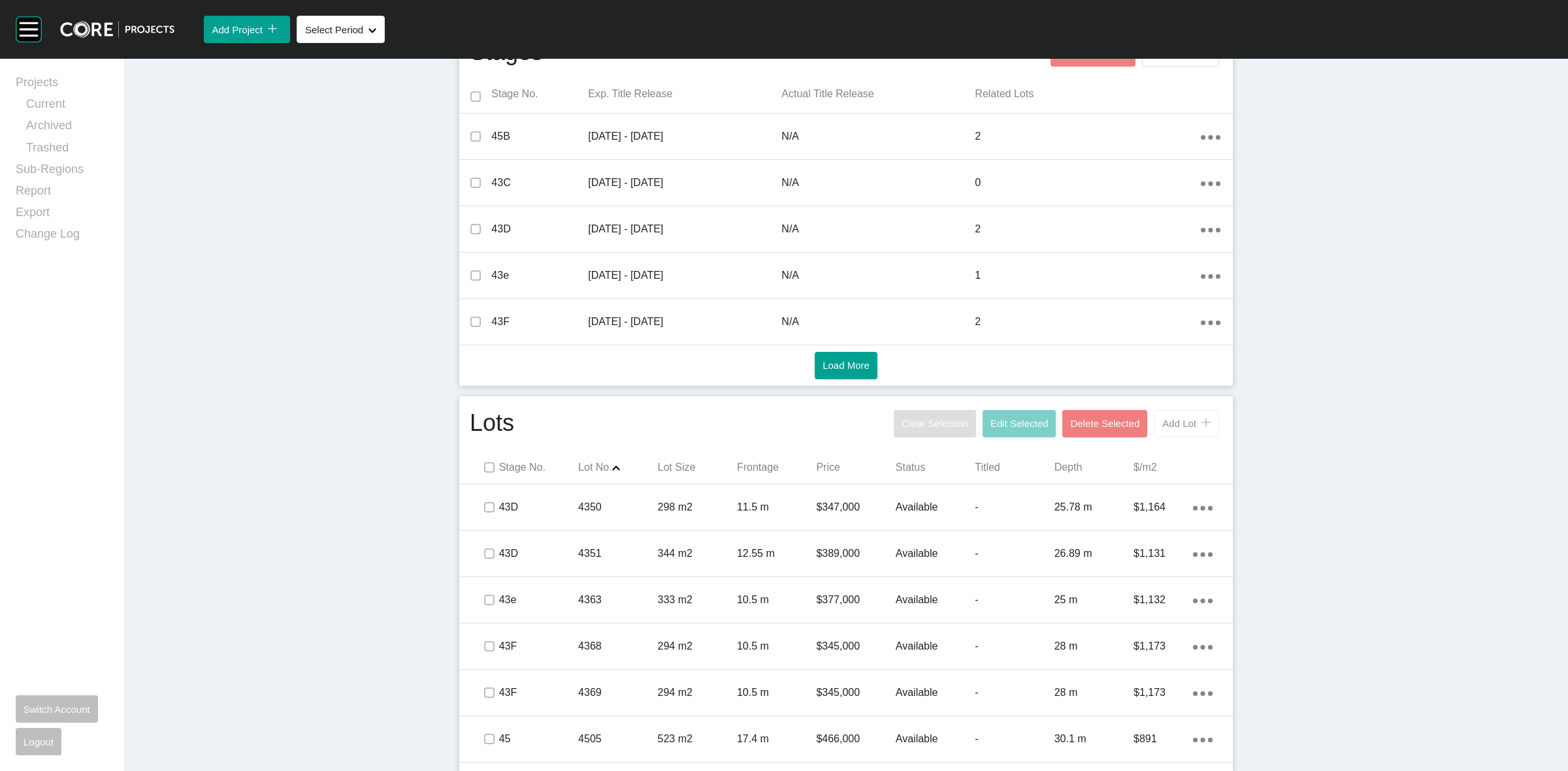
click at [1167, 411] on button "Add Lot icon/tick copy 11 Created with Sketch." at bounding box center [1187, 424] width 65 height 27
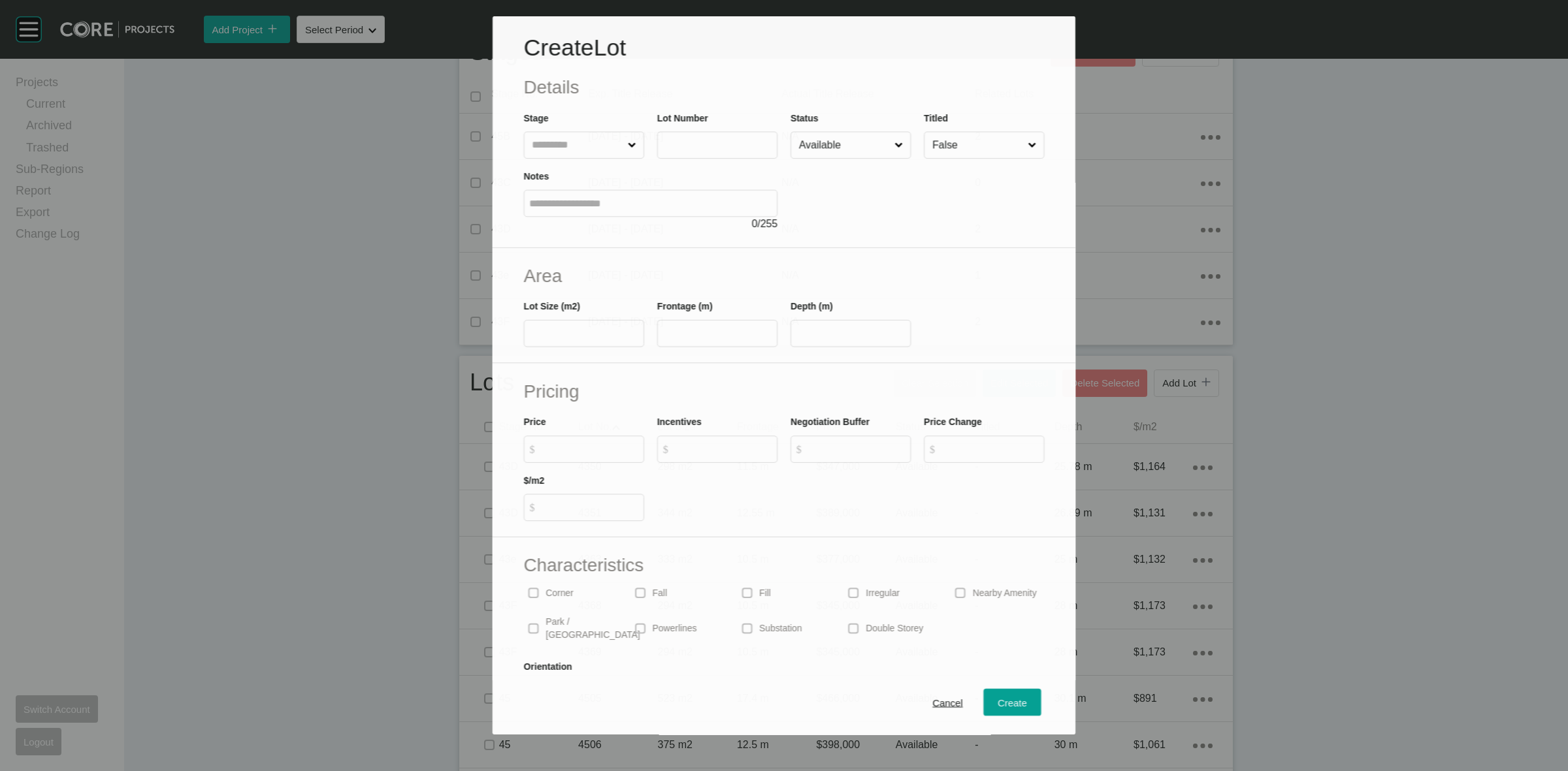
click at [577, 142] on input "text" at bounding box center [576, 144] width 95 height 26
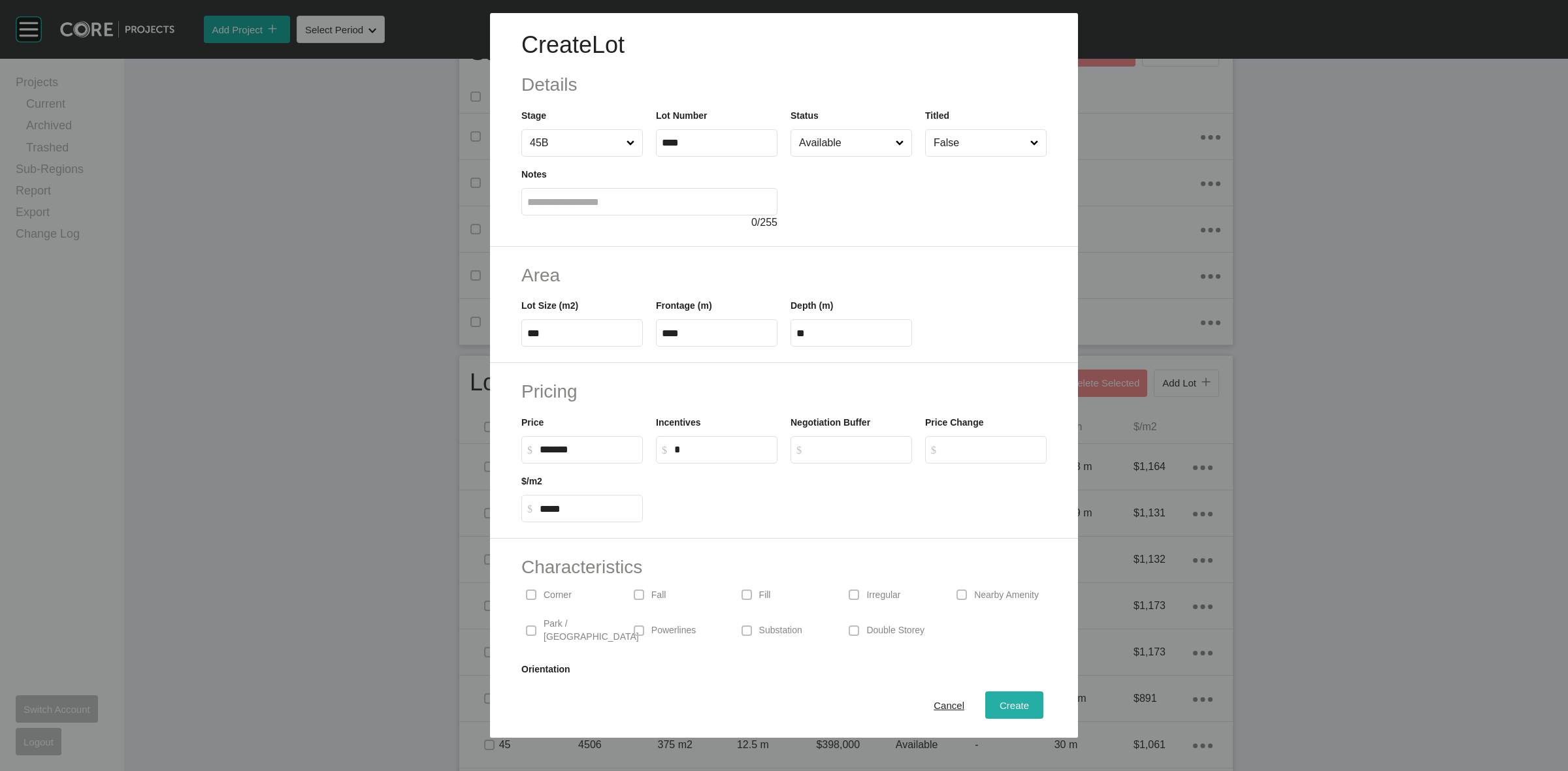
click at [1000, 706] on span "Create" at bounding box center [1014, 706] width 30 height 12
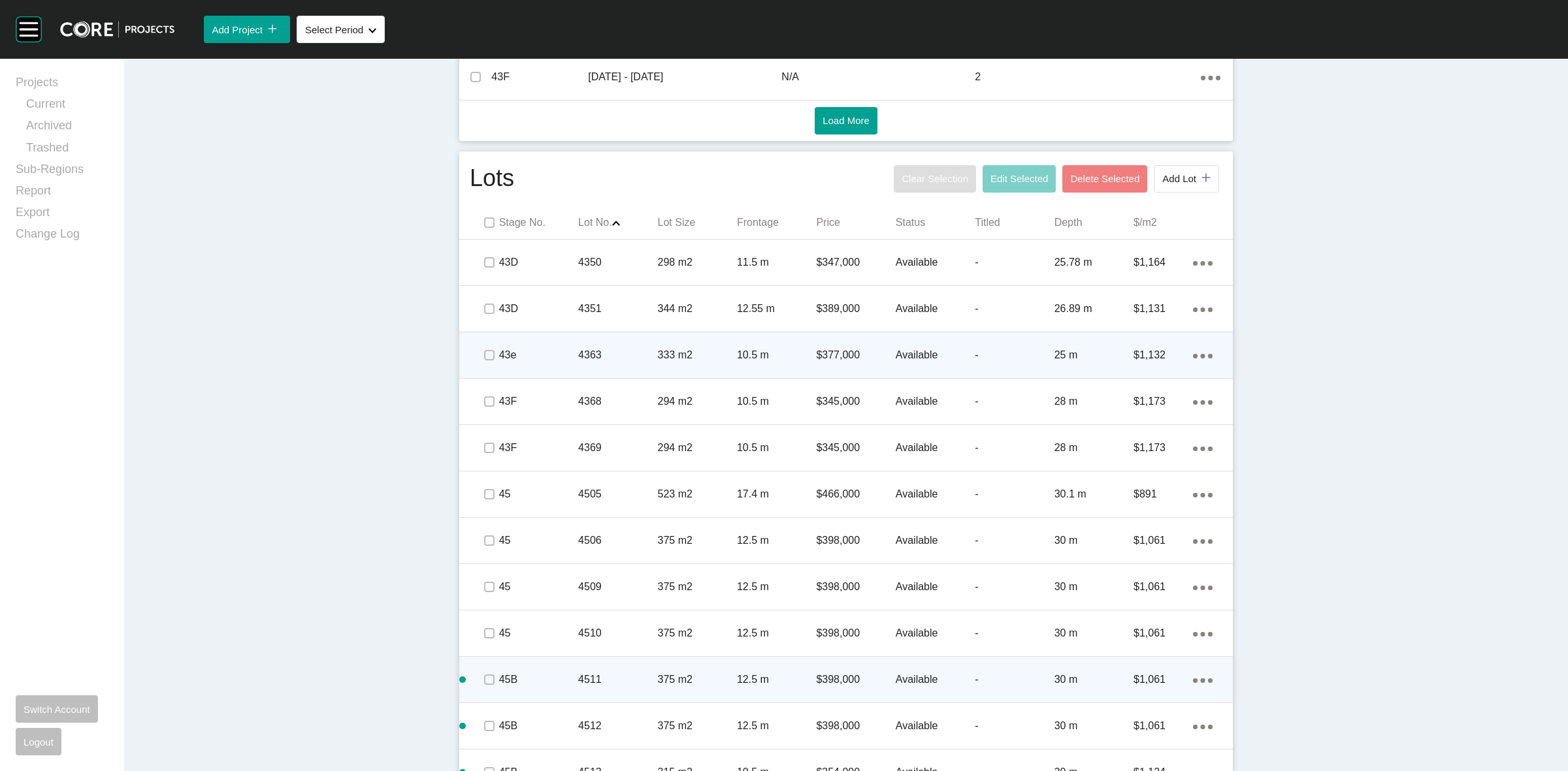
scroll to position [925, 0]
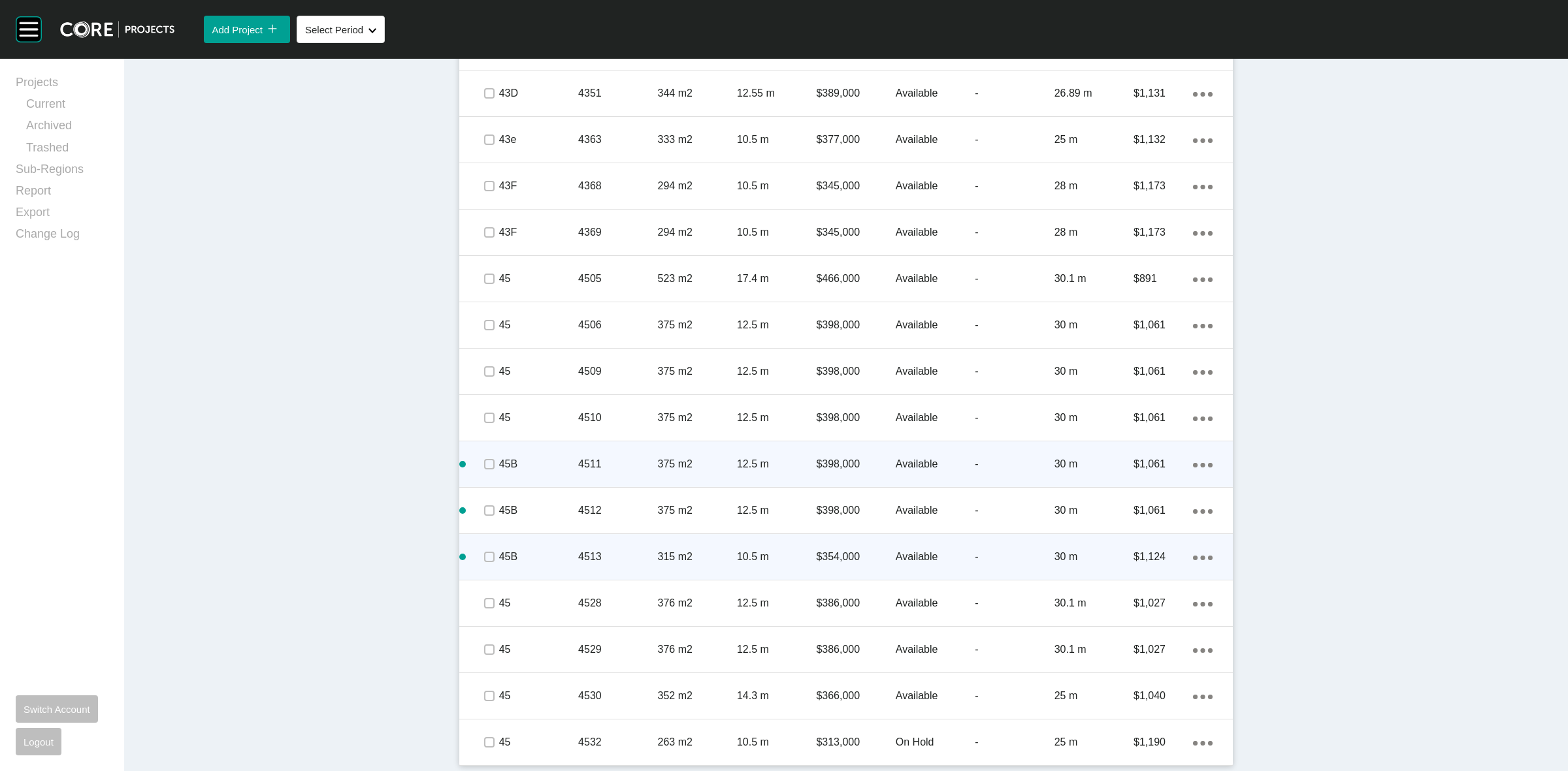
click at [1195, 552] on div "Action Menu Dots Copy 6 Created with Sketch." at bounding box center [1203, 556] width 19 height 14
click at [1136, 553] on link "Duplicate" at bounding box center [1142, 559] width 49 height 19
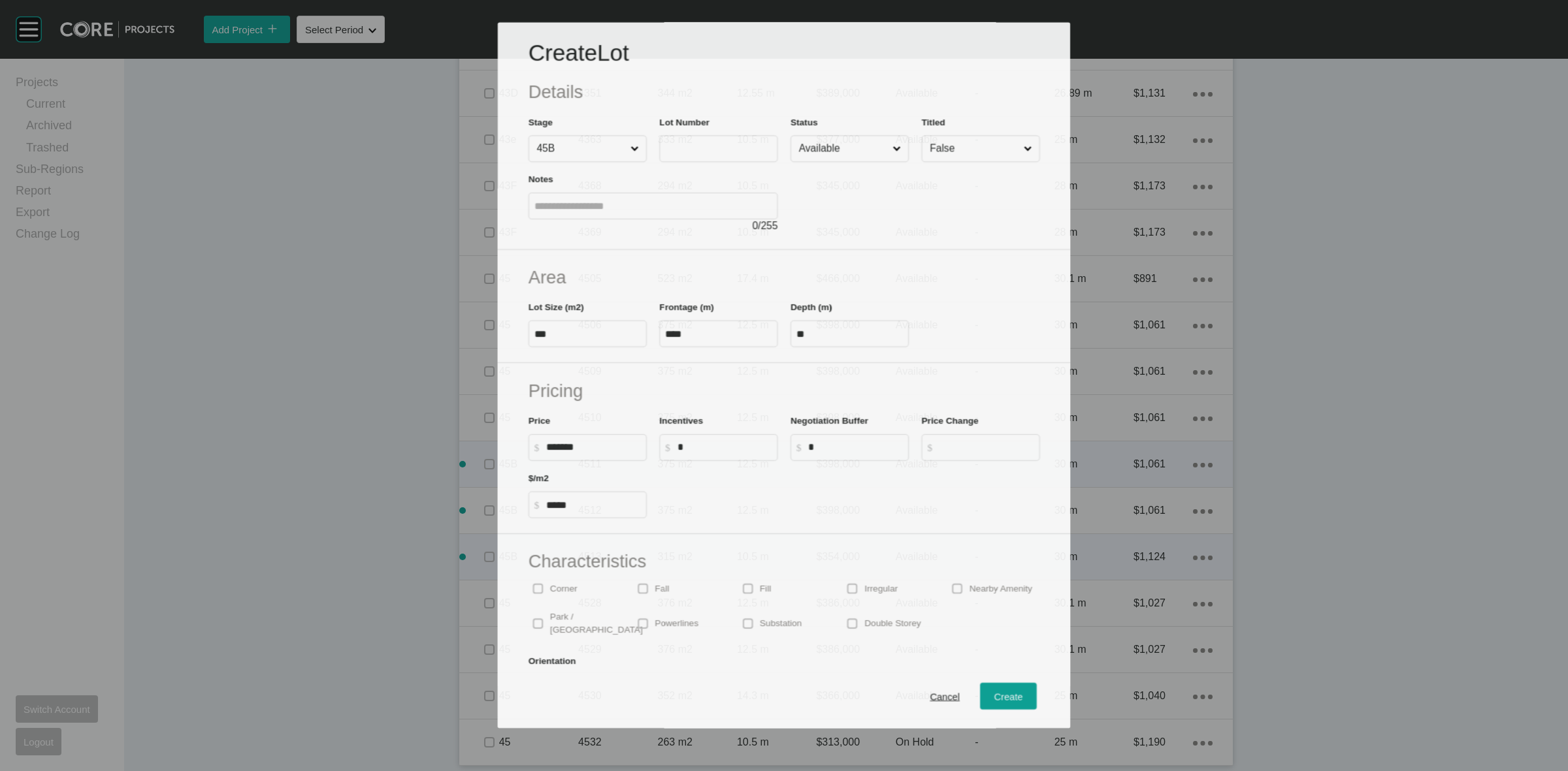
scroll to position [884, 0]
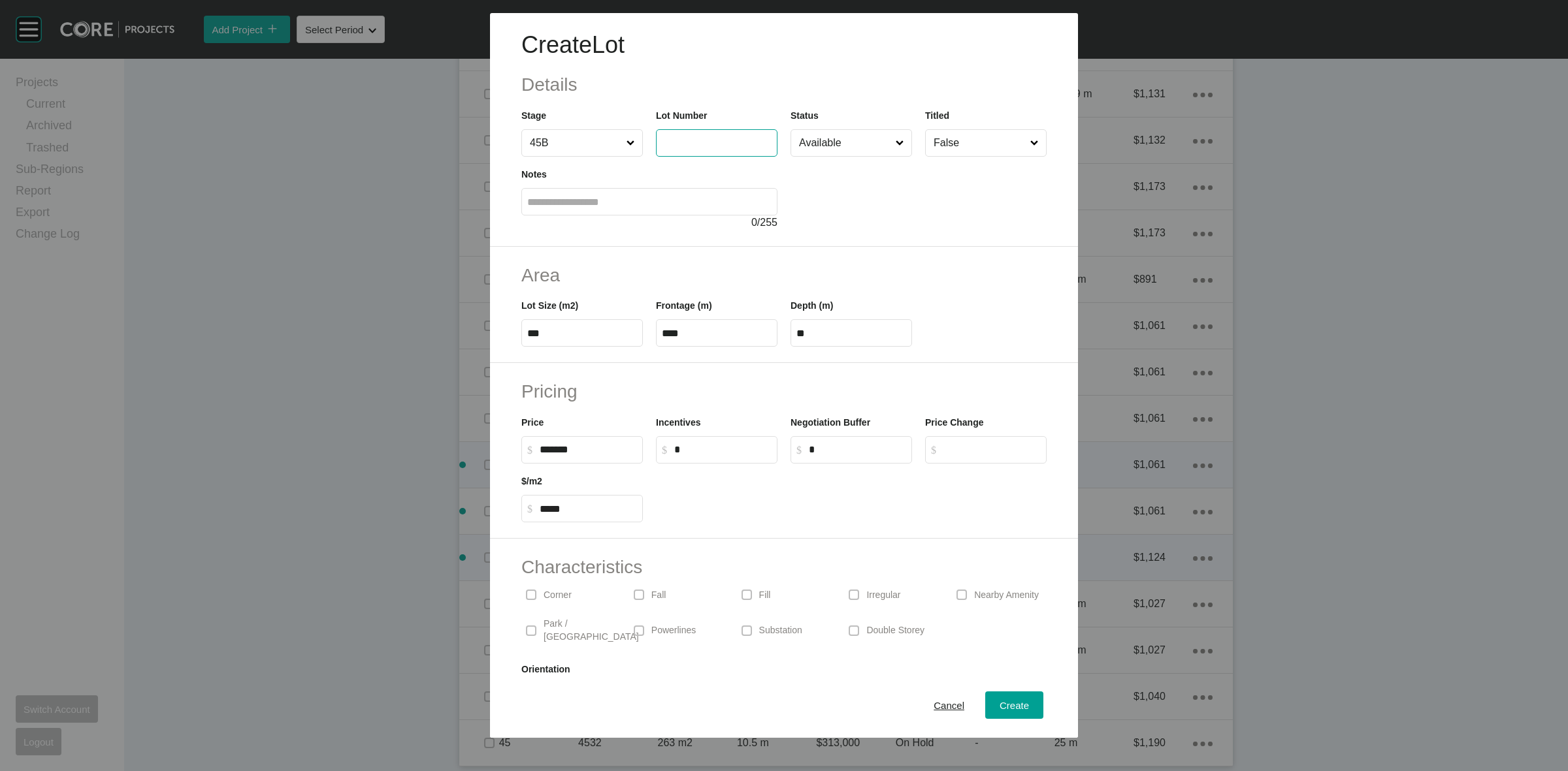
click at [699, 139] on input "text" at bounding box center [717, 142] width 110 height 12
click at [1000, 704] on span "Create" at bounding box center [1014, 706] width 30 height 12
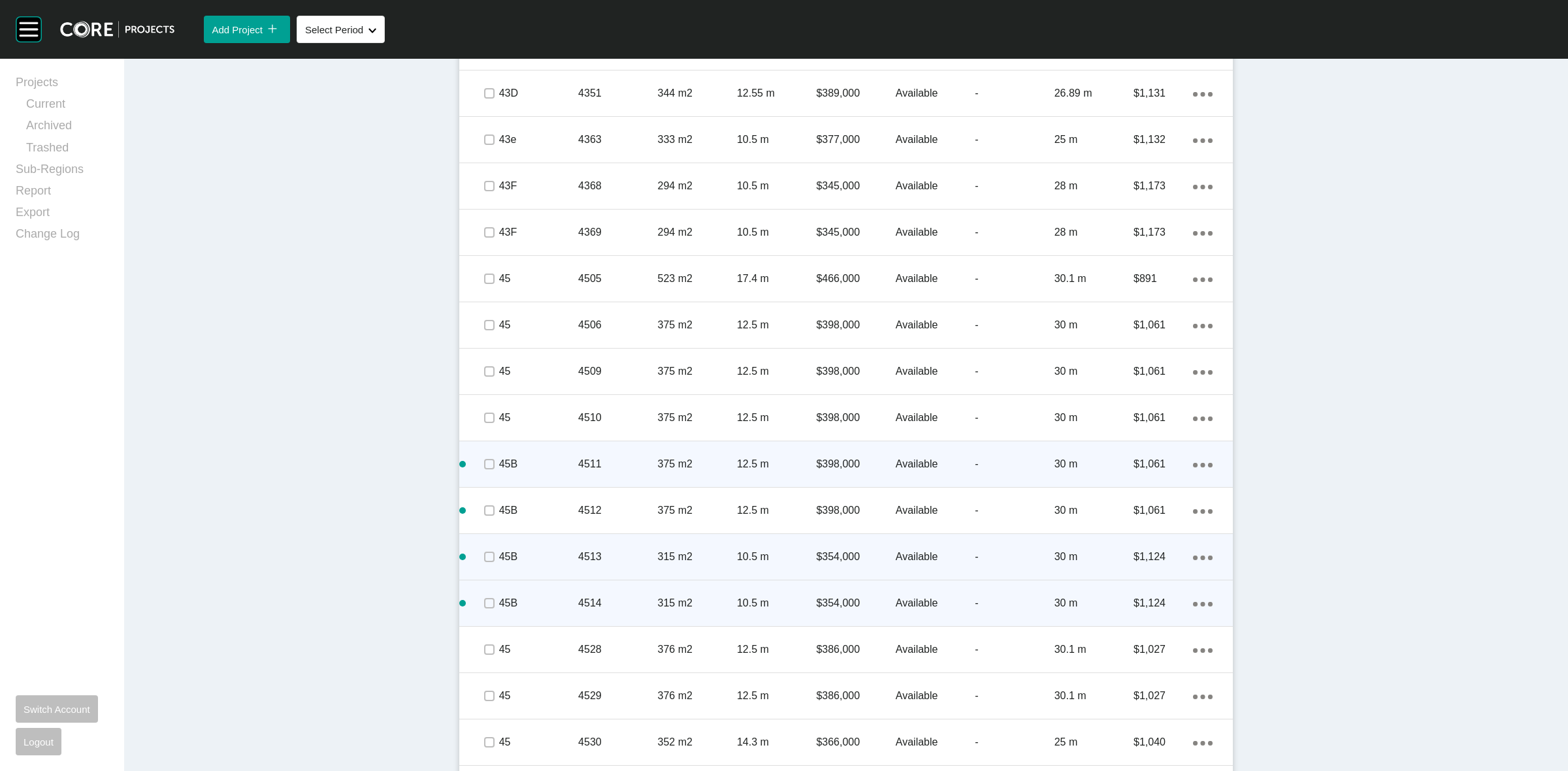
scroll to position [761, 0]
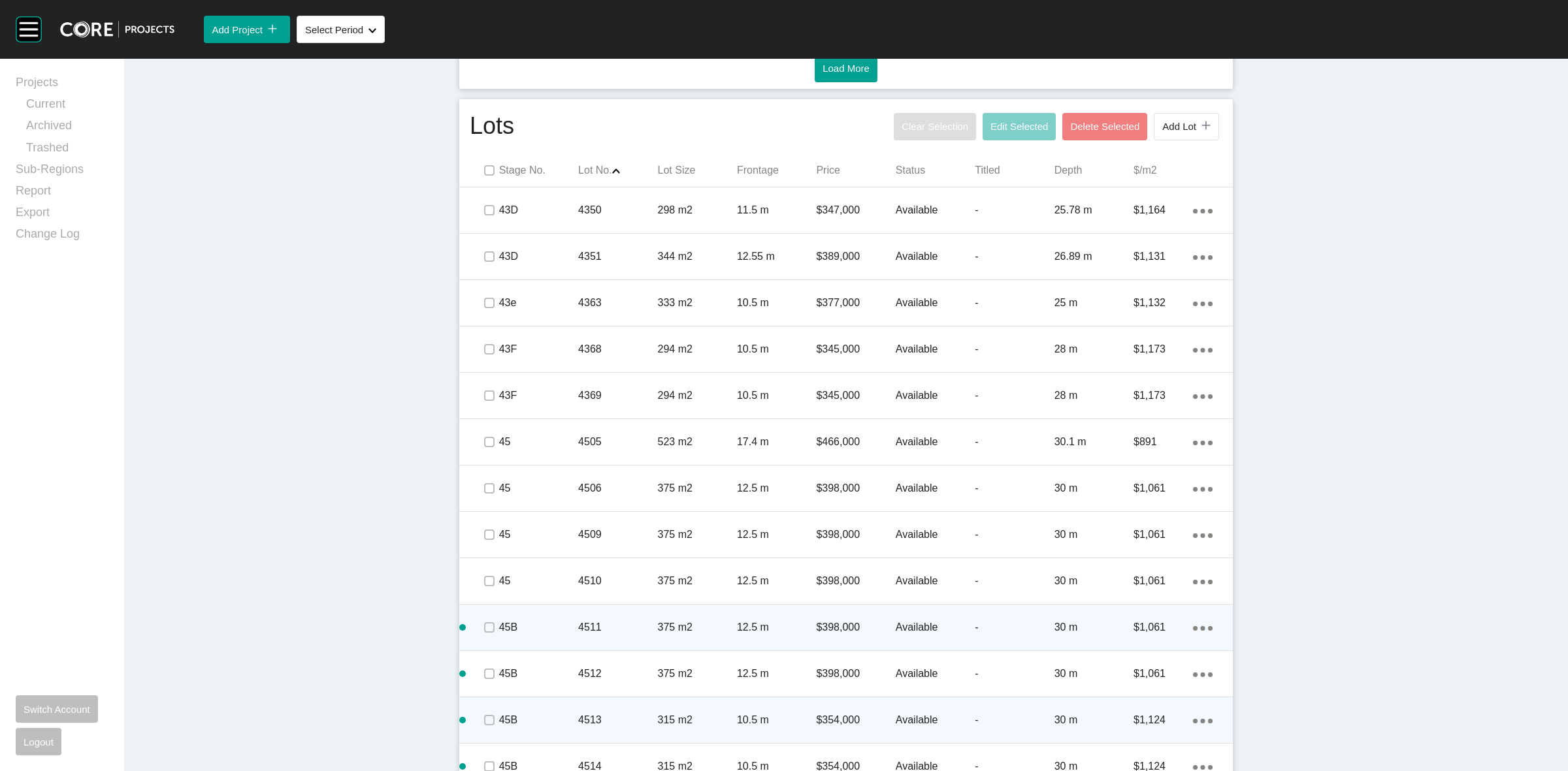
click at [1201, 627] on ellipse at bounding box center [1203, 629] width 5 height 5
click at [1150, 626] on link "Duplicate" at bounding box center [1142, 630] width 49 height 19
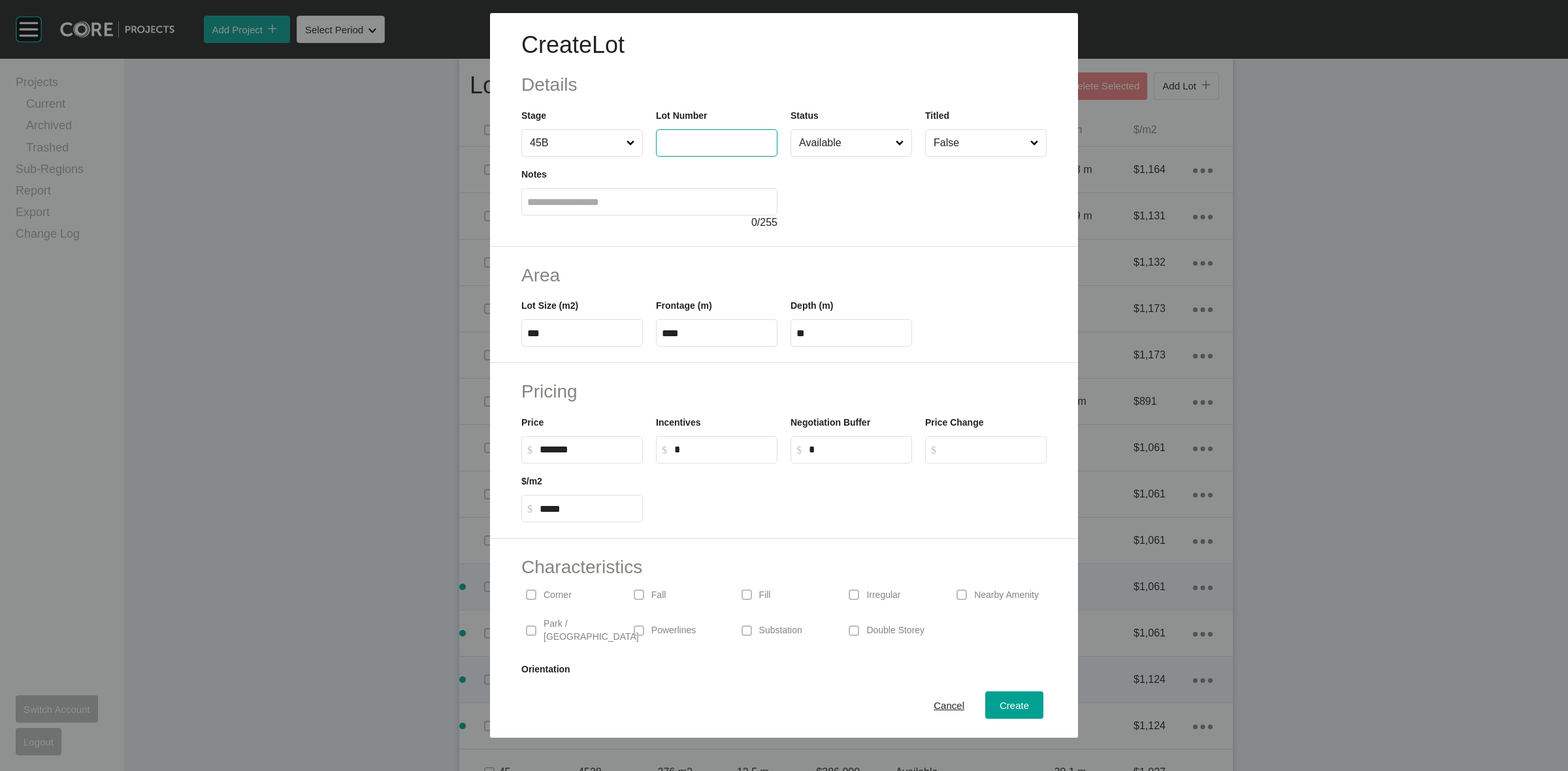
click at [691, 137] on input "text" at bounding box center [717, 142] width 110 height 12
click at [1000, 707] on span "Create" at bounding box center [1014, 706] width 30 height 12
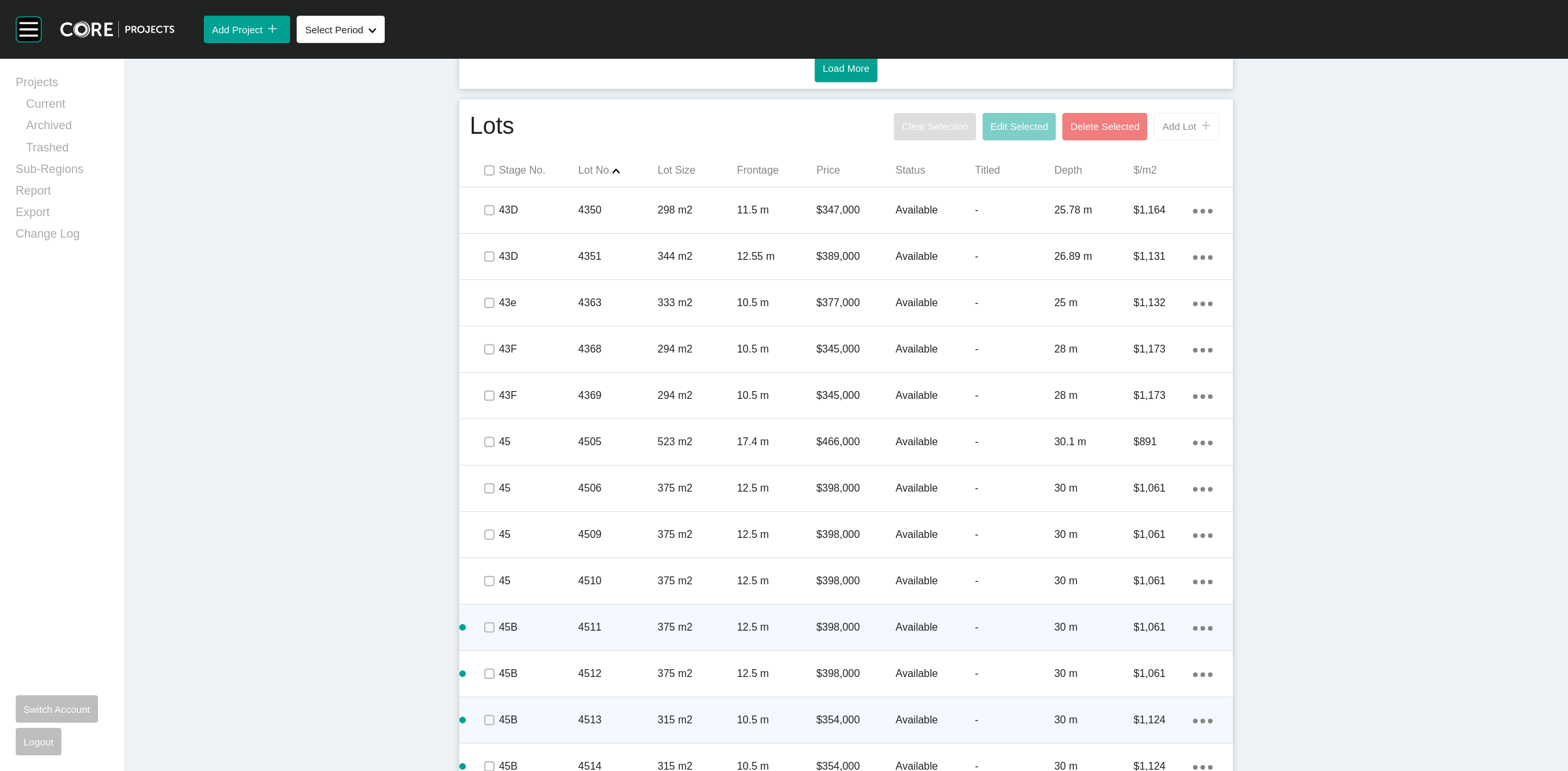
click at [1169, 123] on span "Add Lot" at bounding box center [1179, 126] width 34 height 12
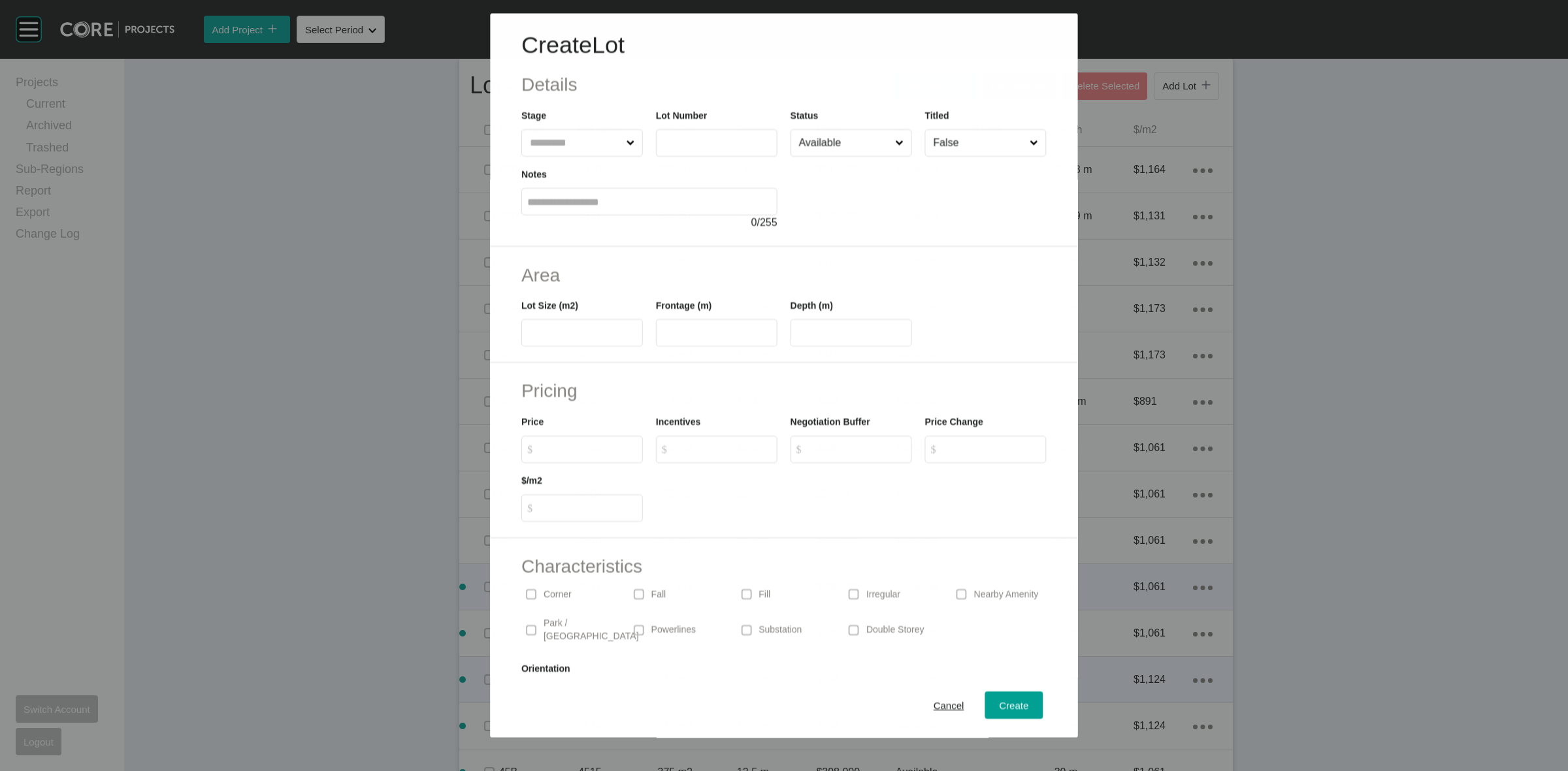
click at [574, 150] on input "text" at bounding box center [575, 142] width 96 height 26
click at [1016, 719] on button "Create" at bounding box center [1014, 705] width 58 height 27
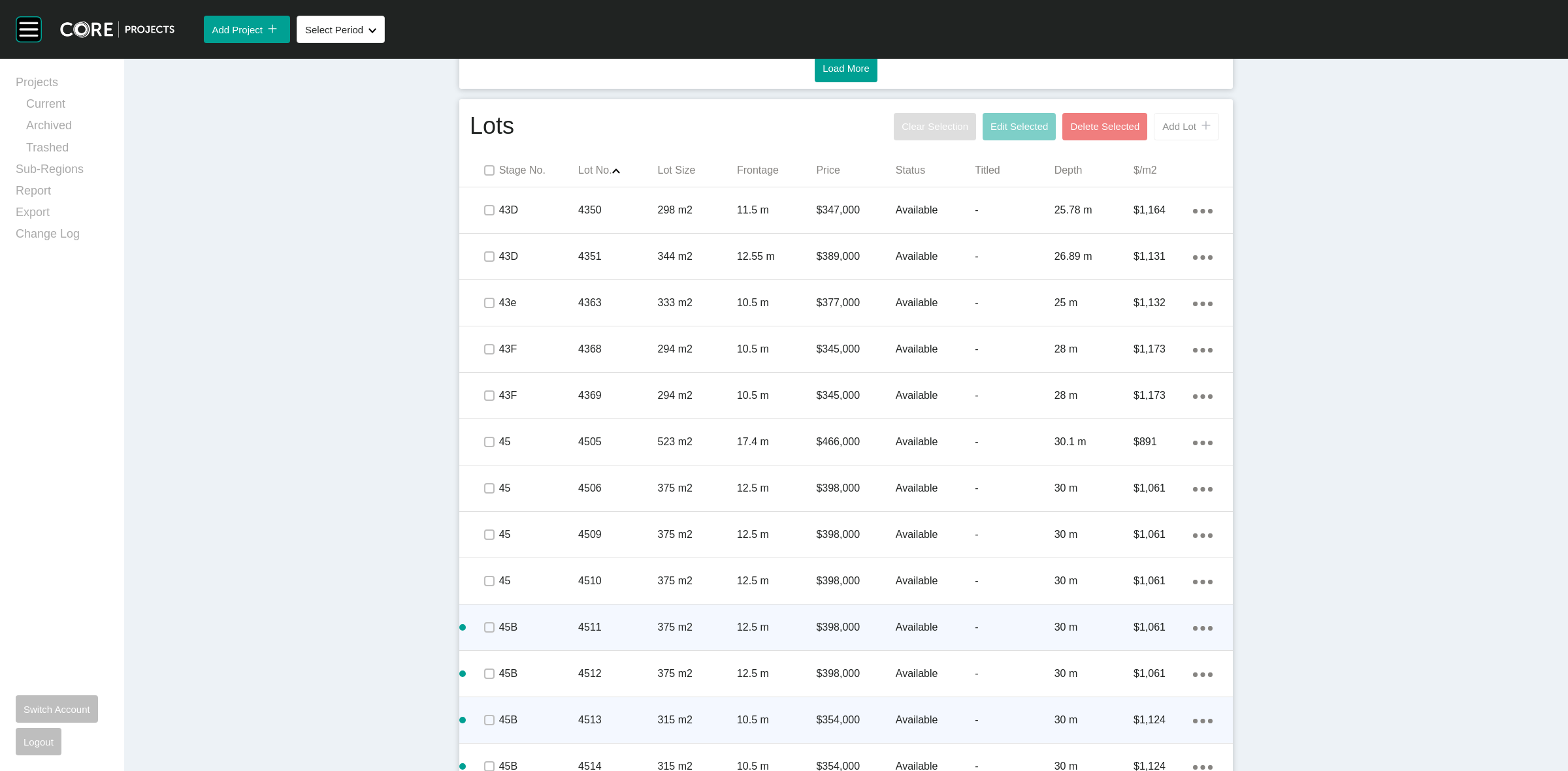
click at [1171, 134] on button "Add Lot icon/tick copy 11 Created with Sketch." at bounding box center [1187, 126] width 65 height 27
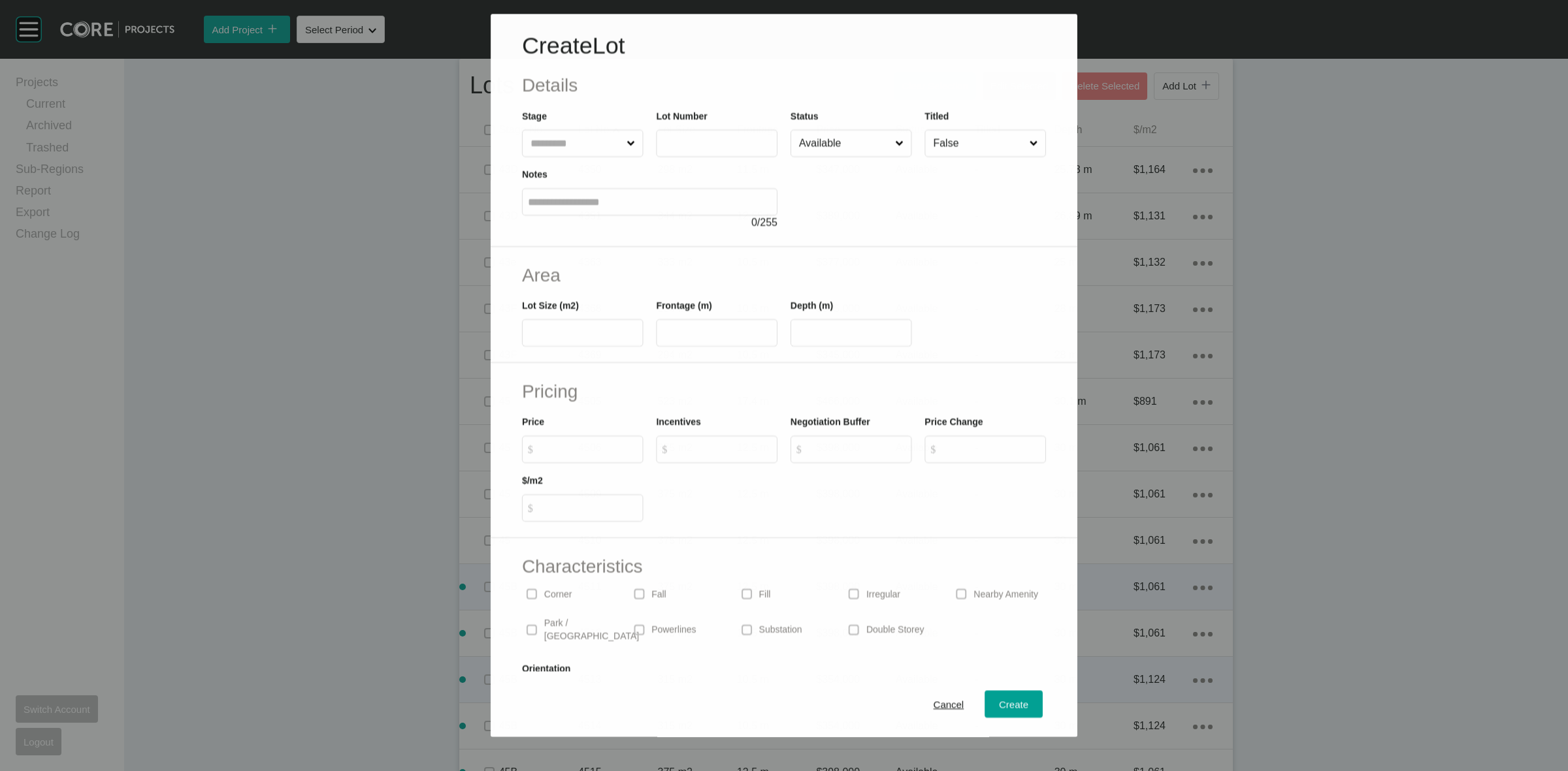
click at [563, 148] on input "text" at bounding box center [576, 143] width 96 height 26
click at [1005, 697] on div "Create" at bounding box center [1013, 706] width 36 height 17
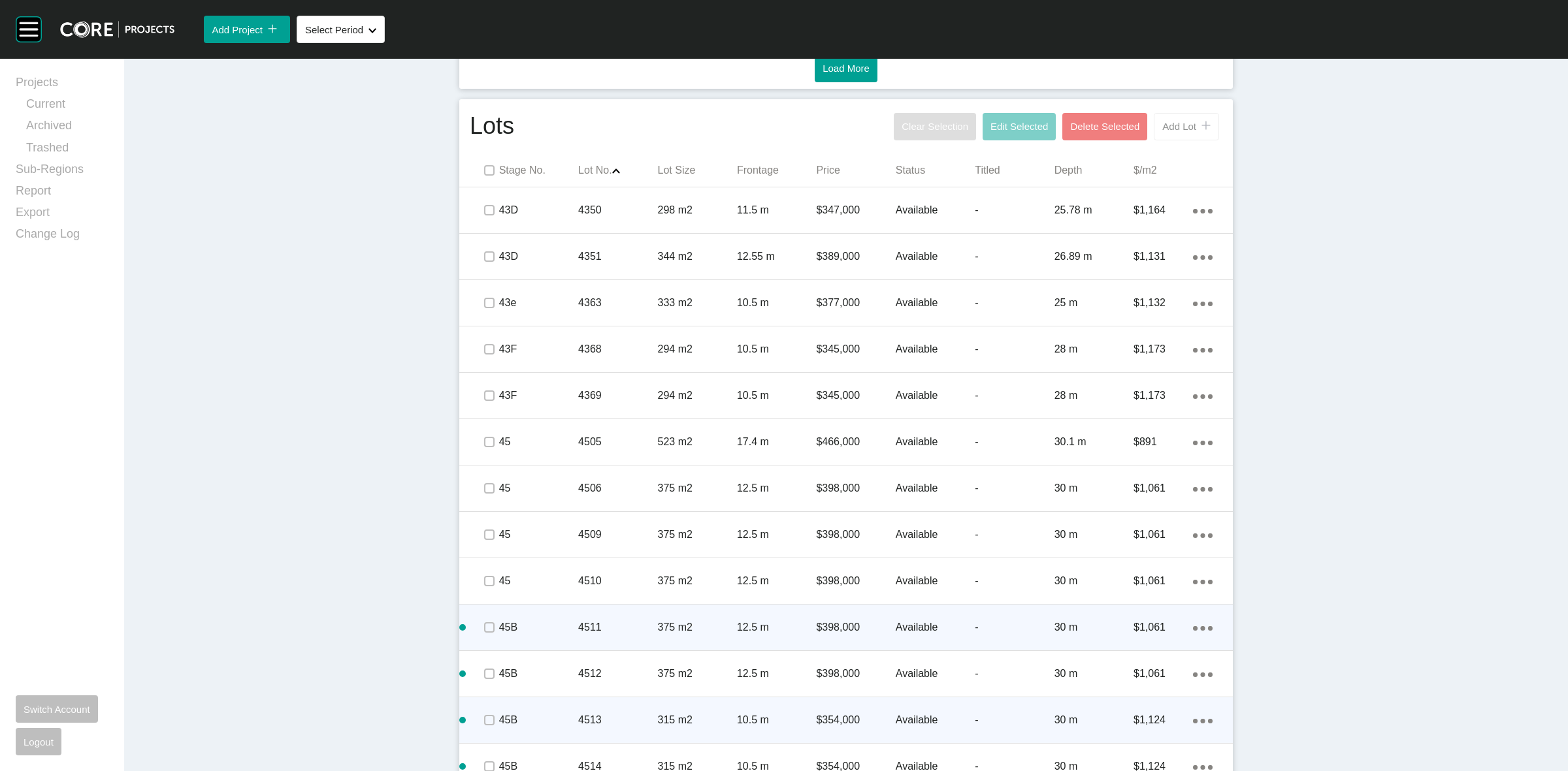
click at [1176, 132] on span "Add Lot" at bounding box center [1179, 126] width 34 height 12
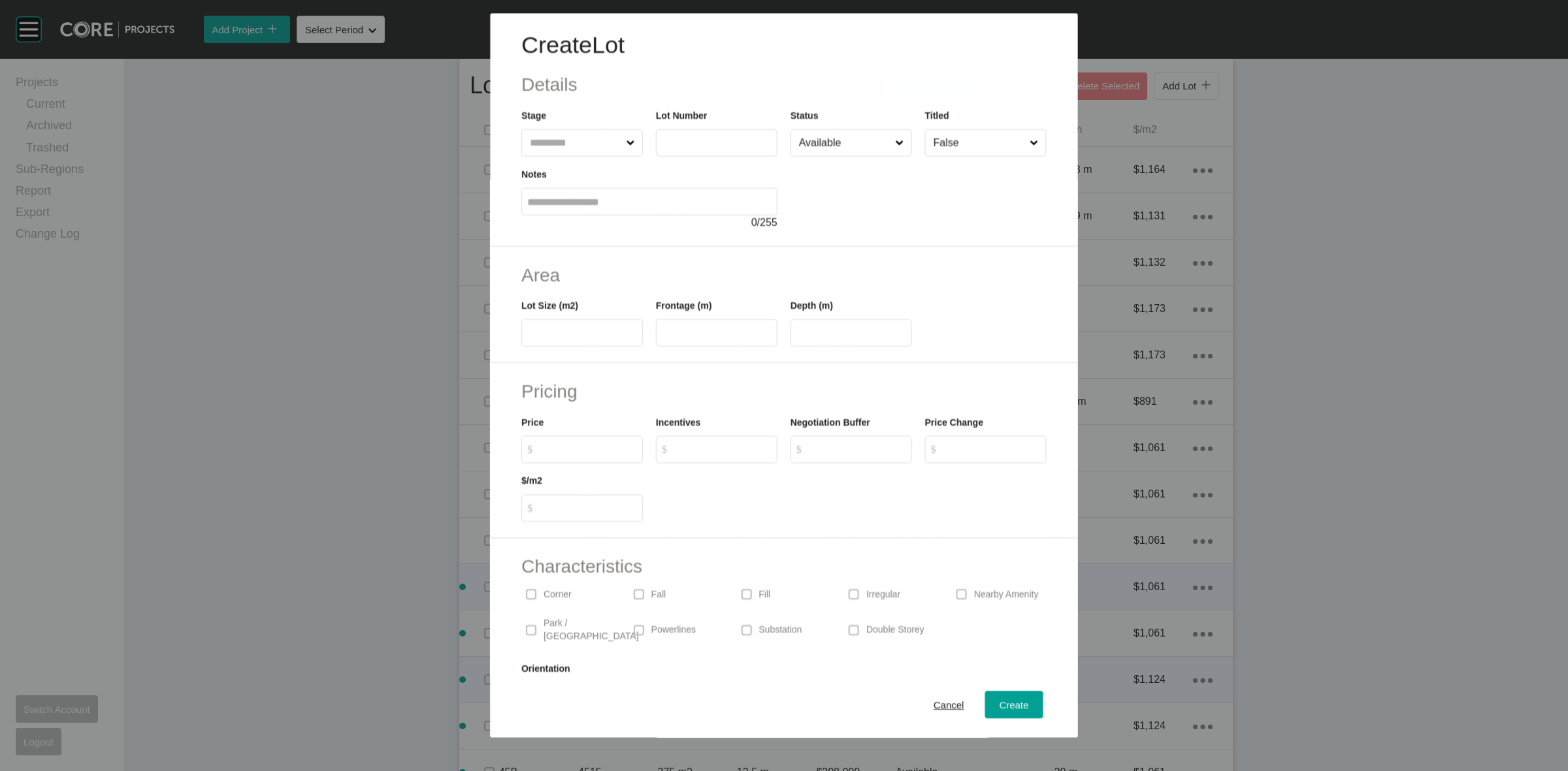
click at [565, 151] on input "text" at bounding box center [575, 142] width 96 height 26
click at [1000, 700] on span "Create" at bounding box center [1014, 706] width 30 height 12
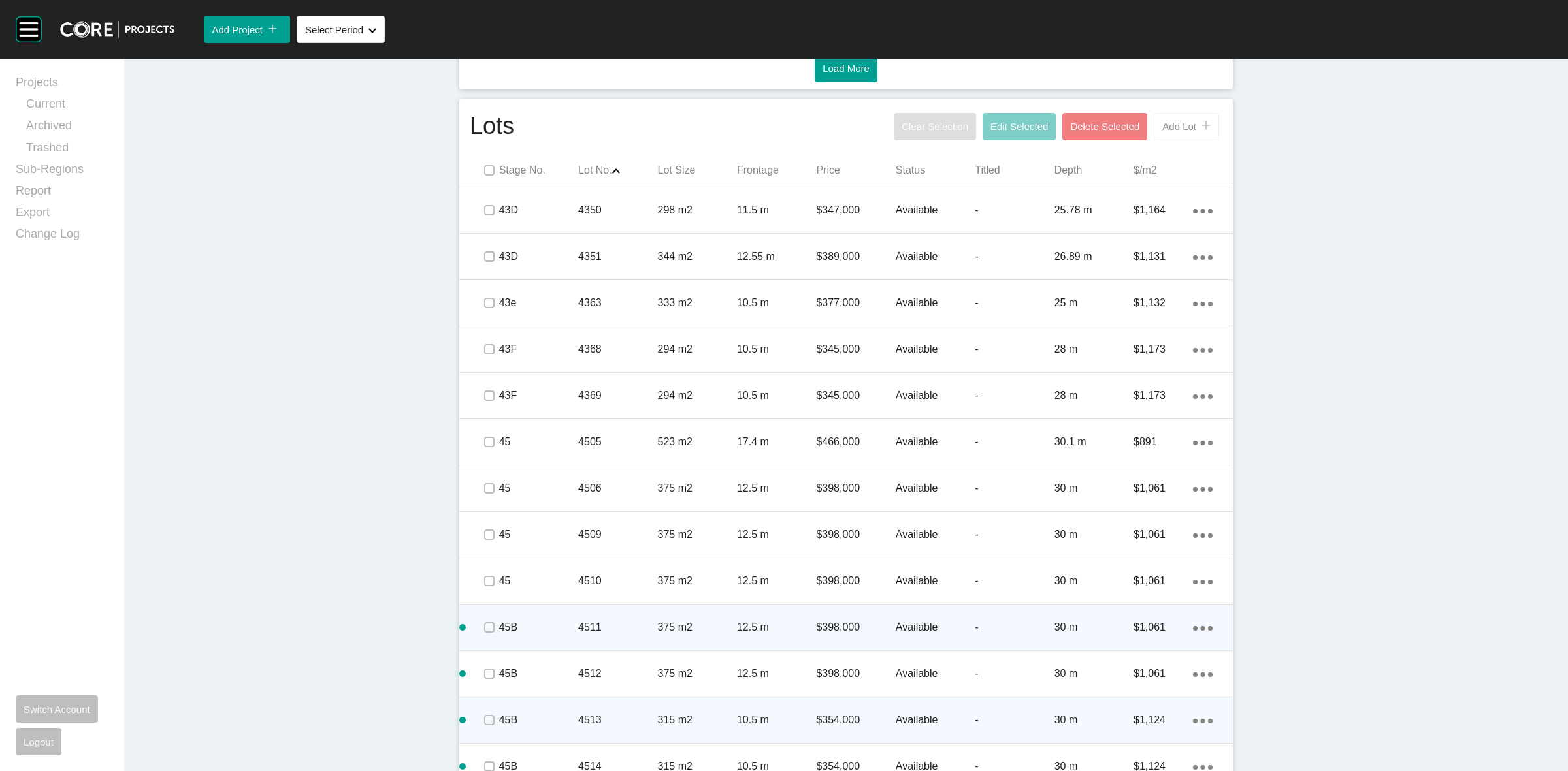
click at [1181, 135] on button "Add Lot icon/tick copy 11 Created with Sketch." at bounding box center [1187, 126] width 65 height 27
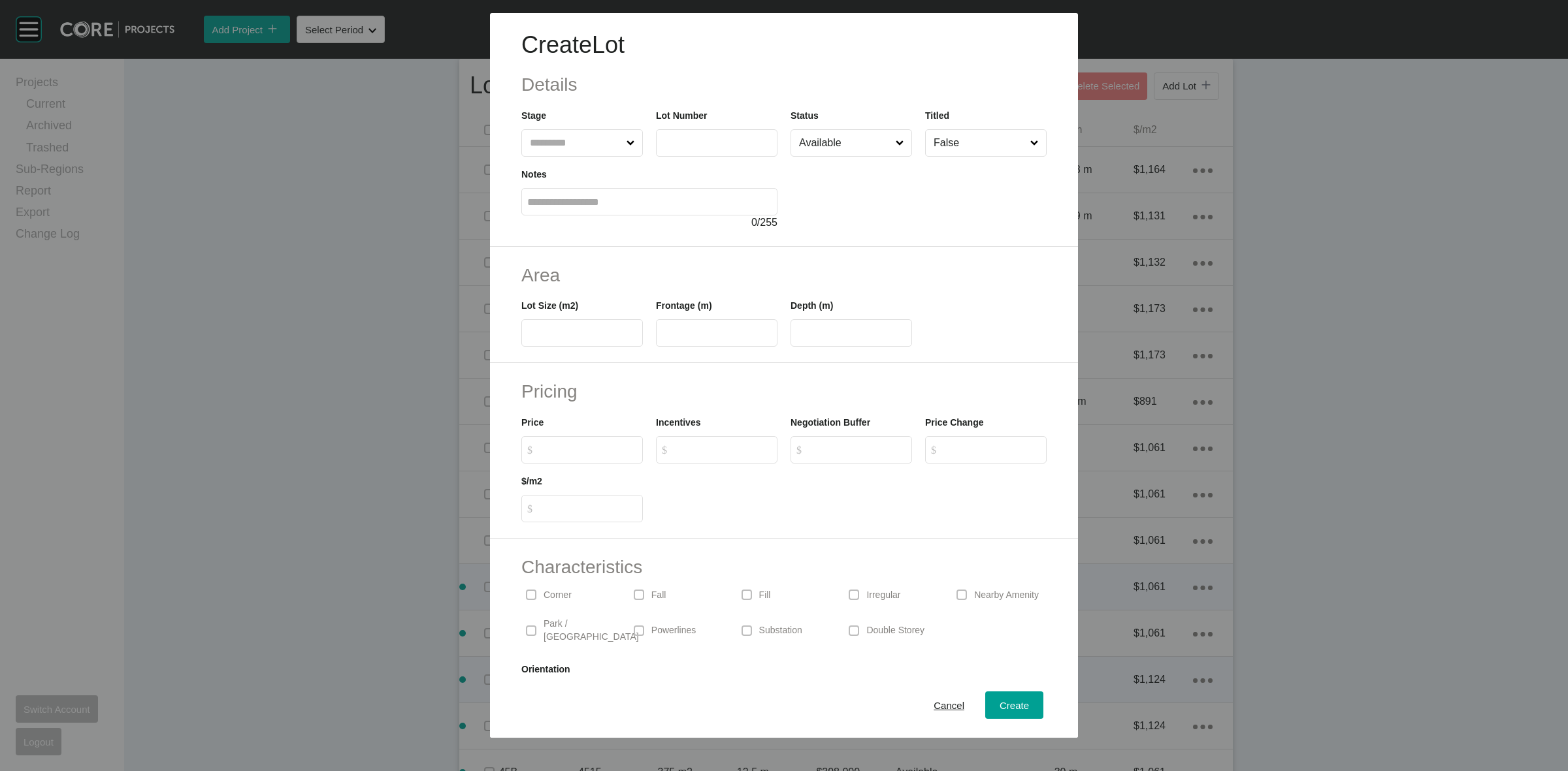
click at [575, 142] on input "text" at bounding box center [575, 142] width 96 height 26
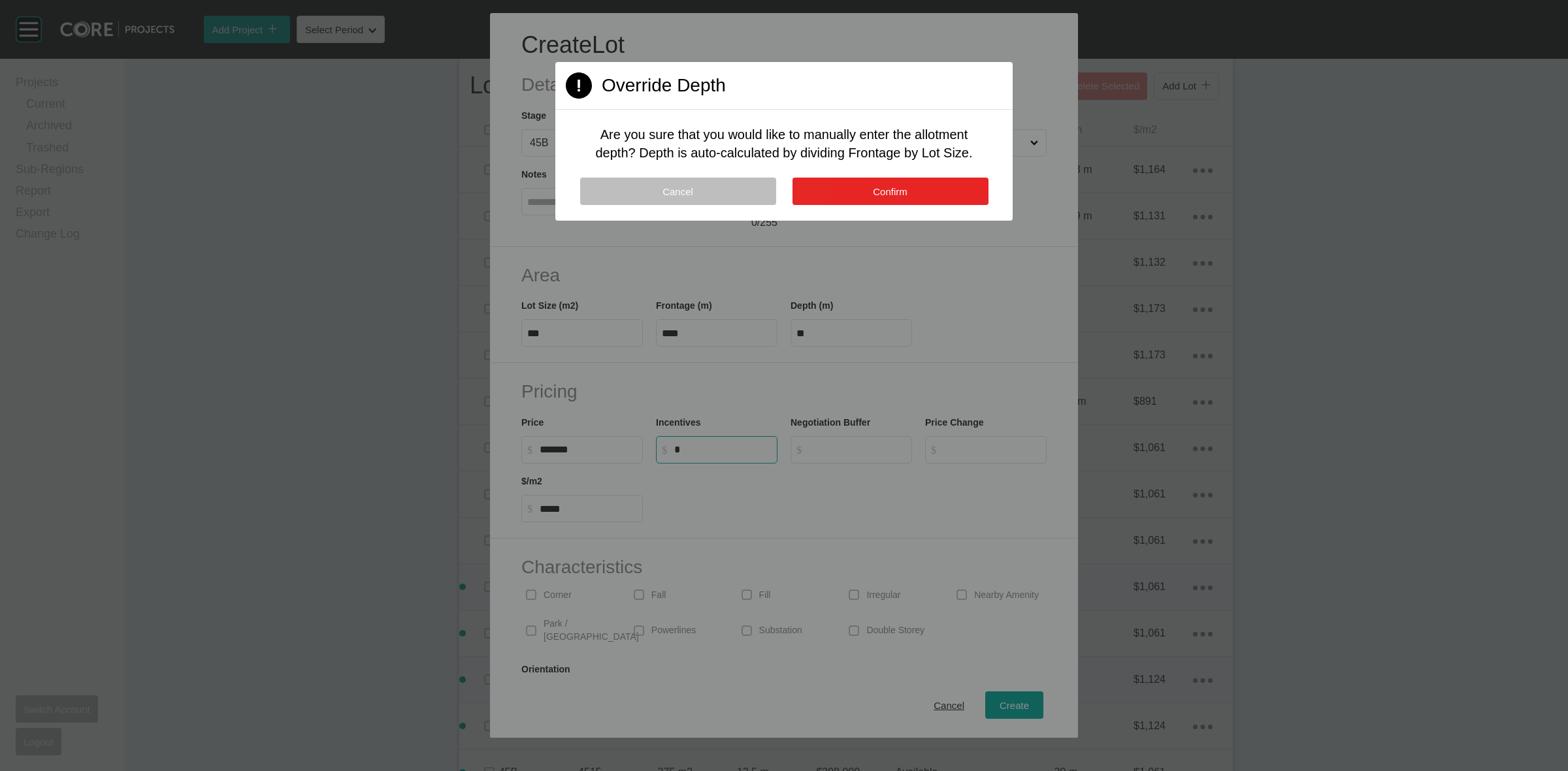
click at [871, 181] on button "Confirm" at bounding box center [891, 192] width 196 height 27
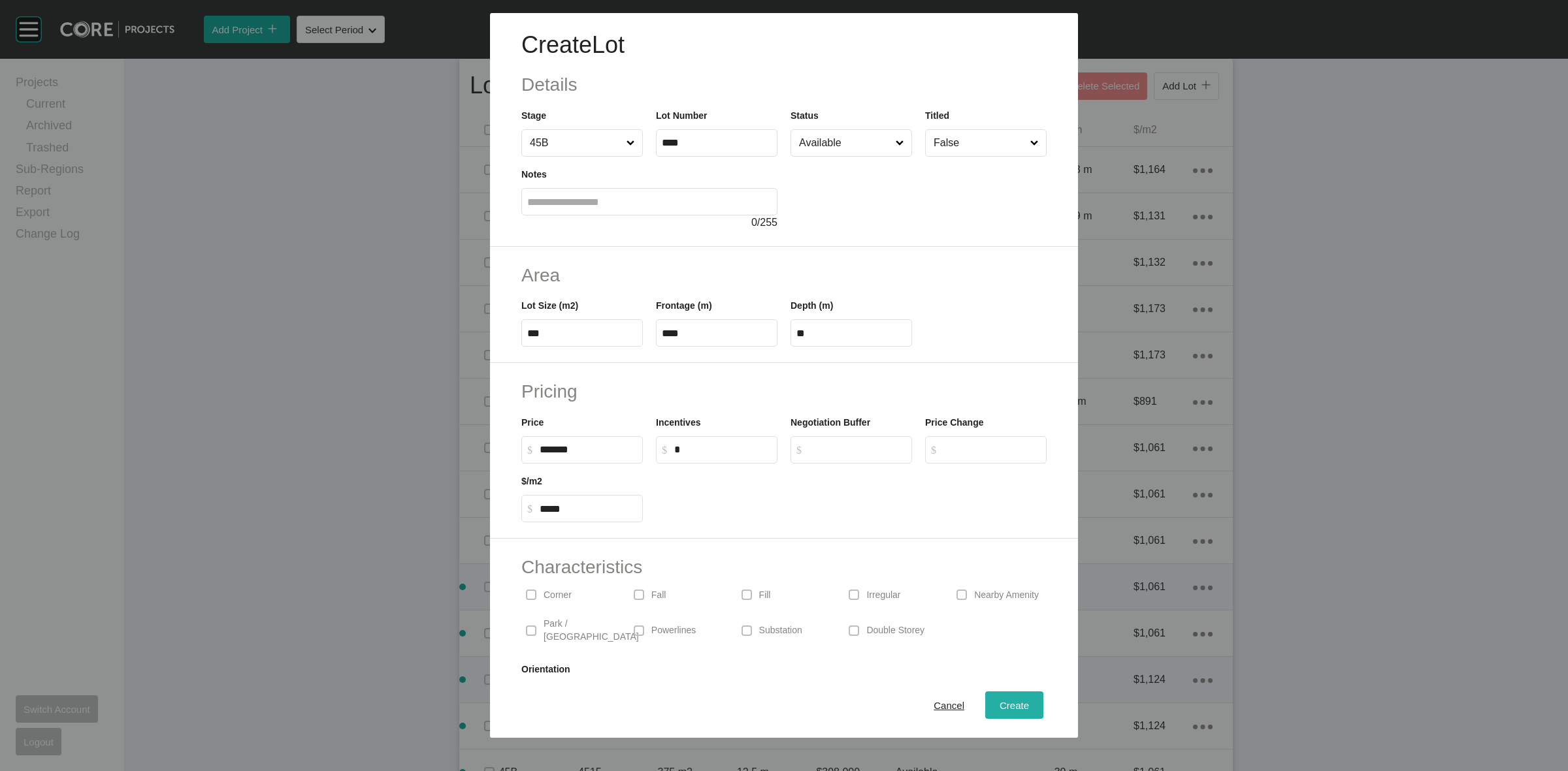
click at [1006, 704] on span "Create" at bounding box center [1014, 706] width 30 height 12
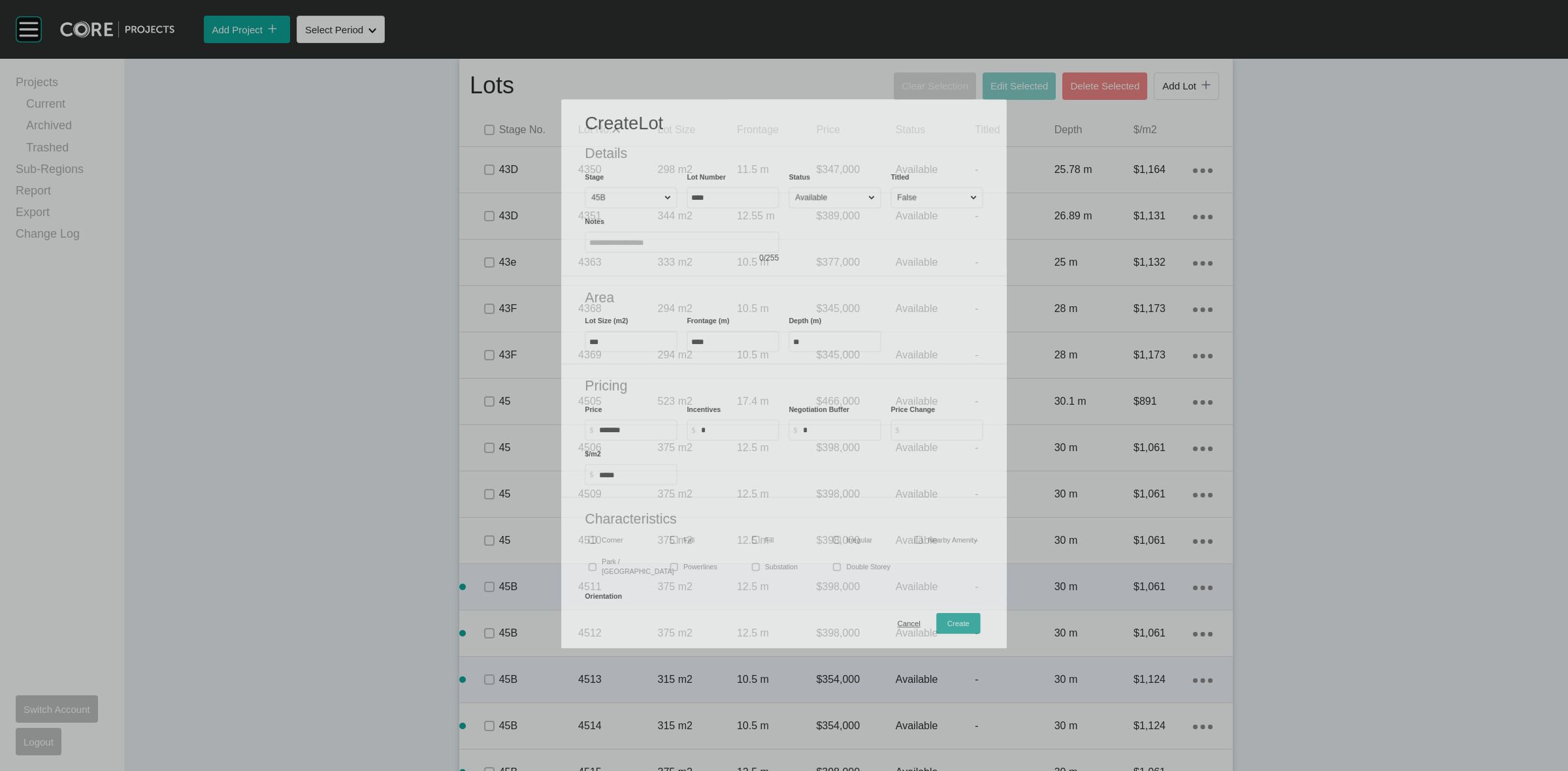
click at [1168, 95] on div "Lots Clear Selection Edit Selected Delete Selected Add Lot icon/tick copy 11 Cr…" at bounding box center [847, 590] width 797 height 1072
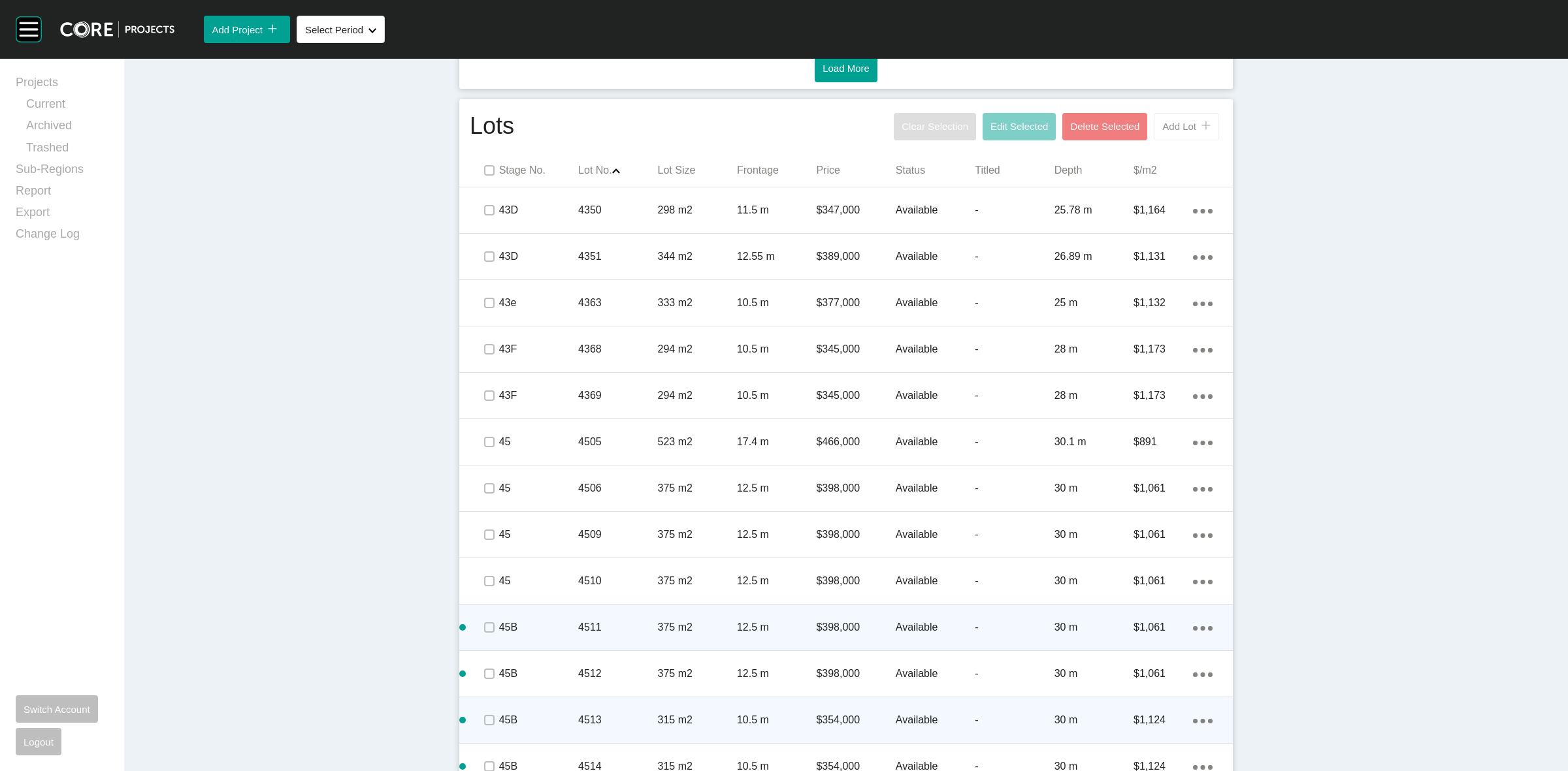
click at [1188, 133] on button "Add Lot icon/tick copy 11 Created with Sketch." at bounding box center [1187, 126] width 65 height 27
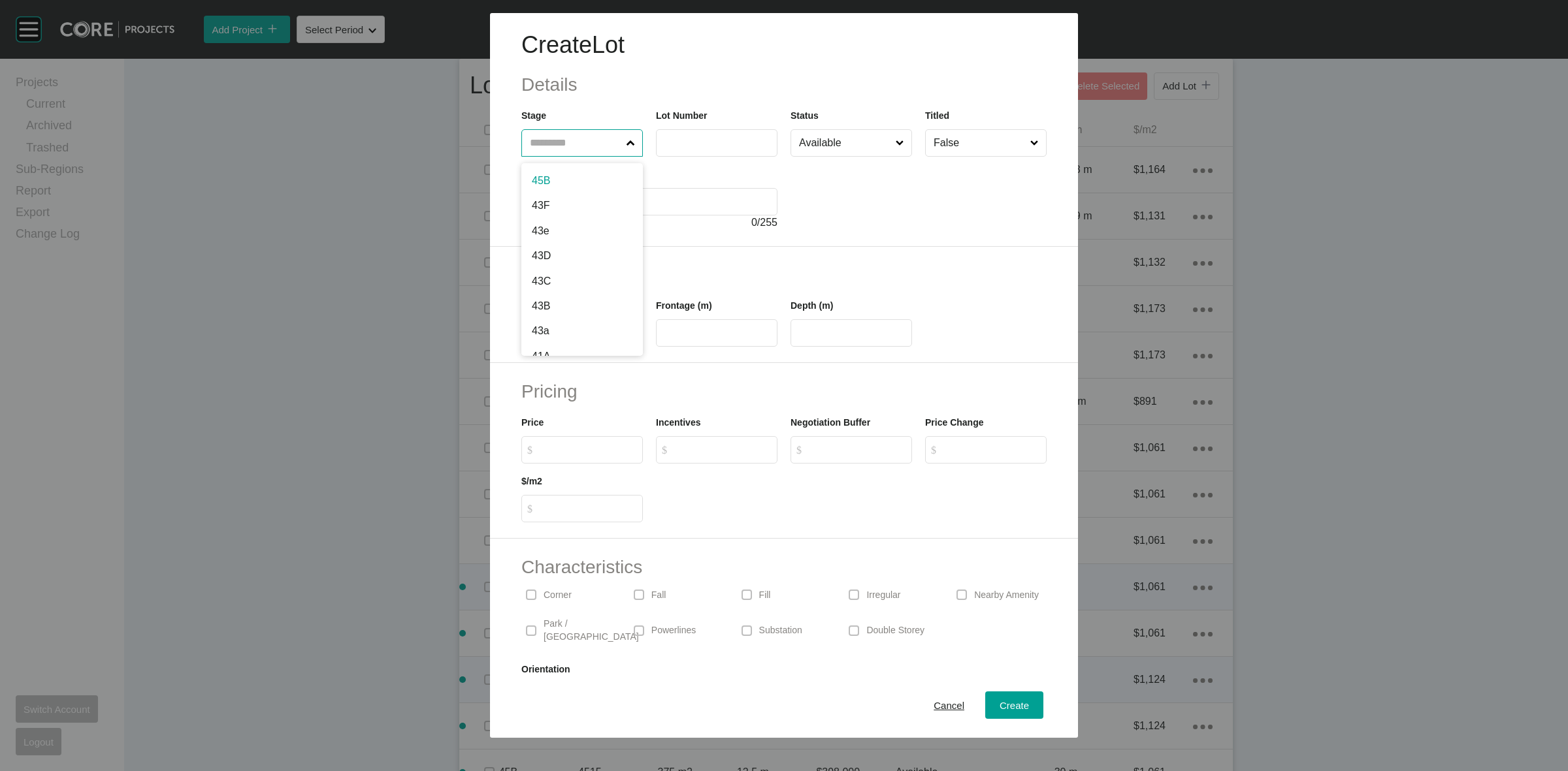
click at [584, 145] on input "text" at bounding box center [575, 142] width 96 height 26
click at [1000, 703] on span "Create" at bounding box center [1014, 706] width 30 height 12
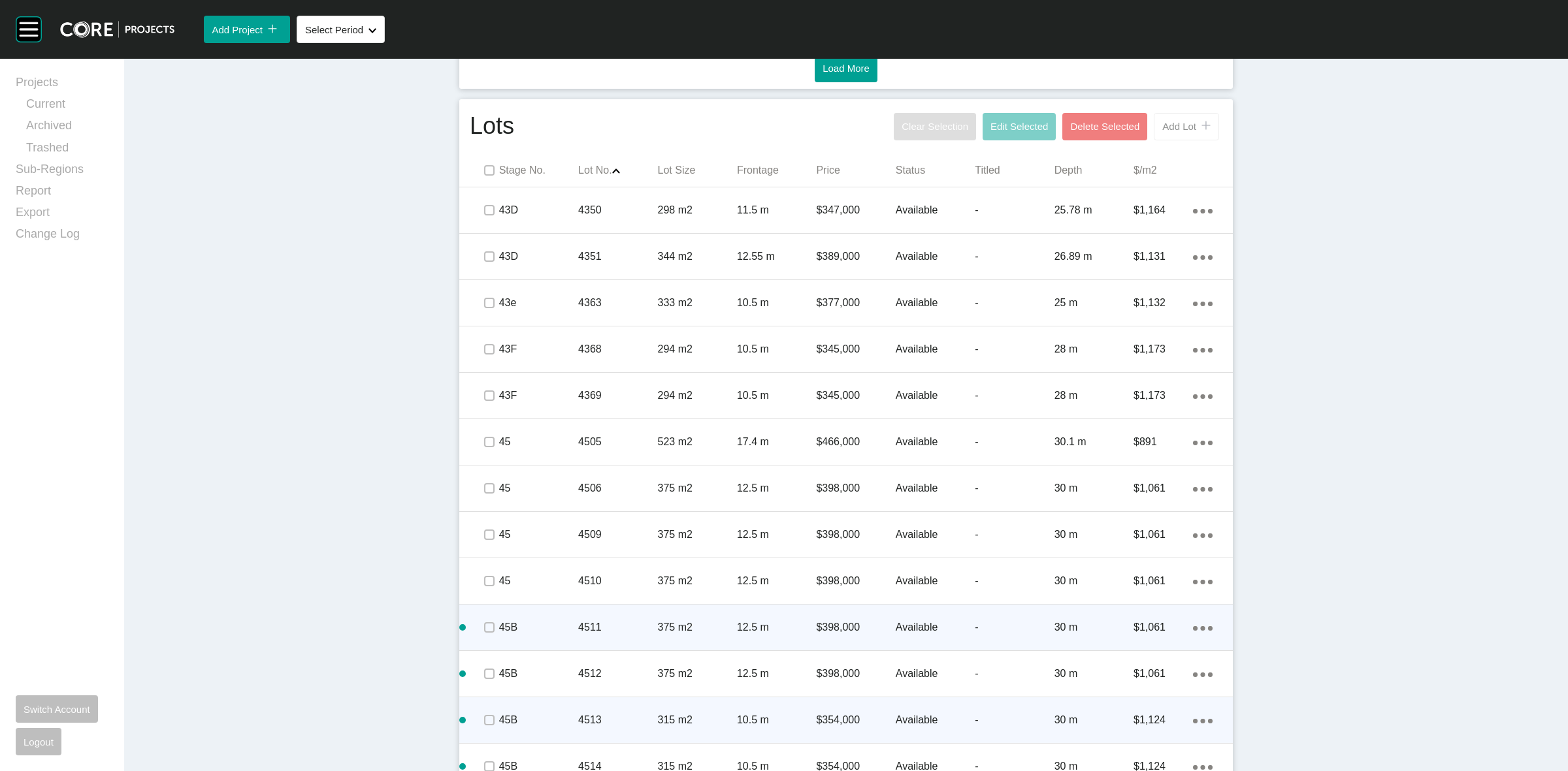
click at [1180, 122] on span "Add Lot" at bounding box center [1179, 126] width 34 height 12
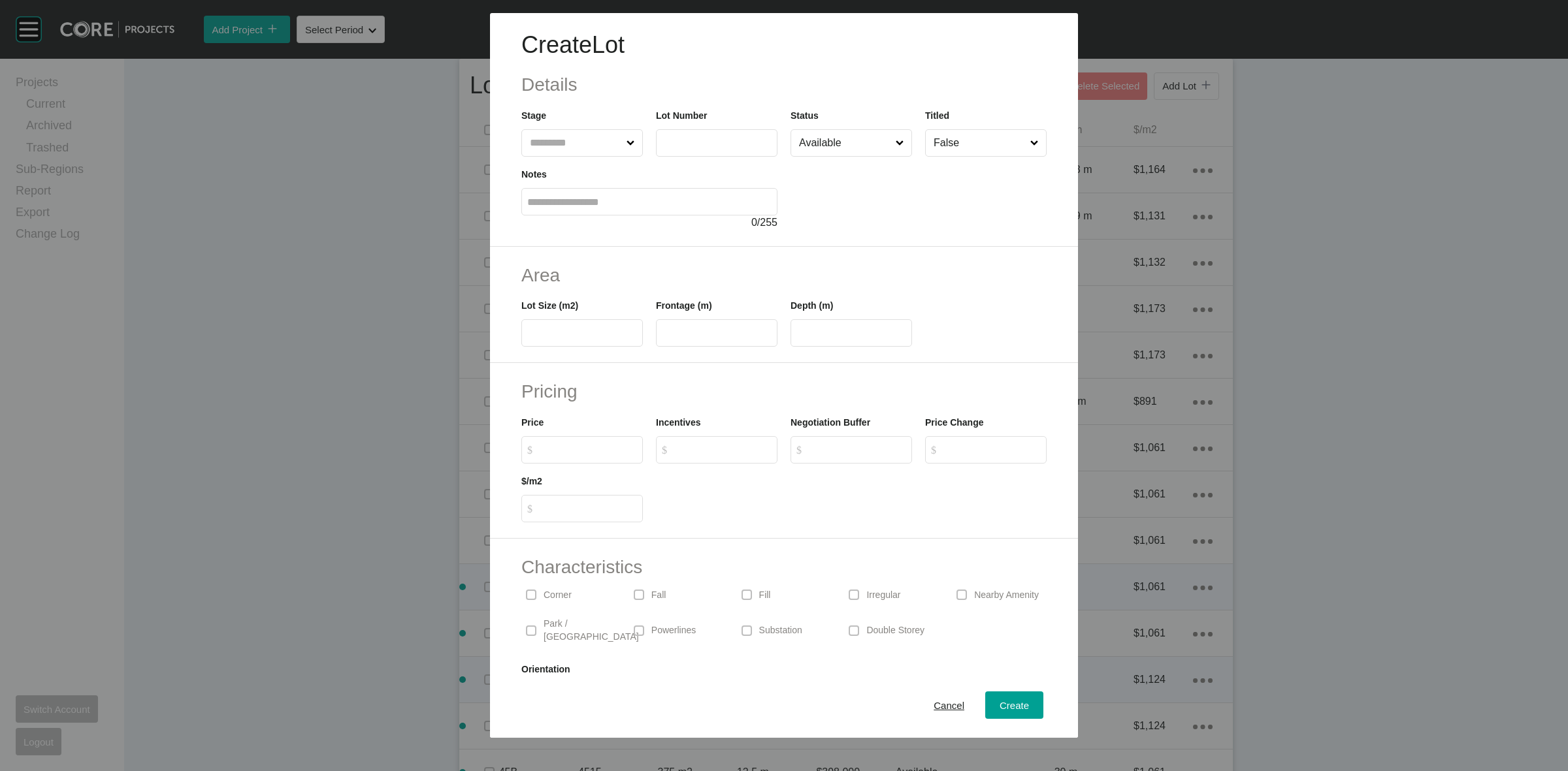
click at [572, 139] on input "text" at bounding box center [575, 142] width 96 height 26
click at [1000, 700] on span "Create" at bounding box center [1014, 706] width 30 height 12
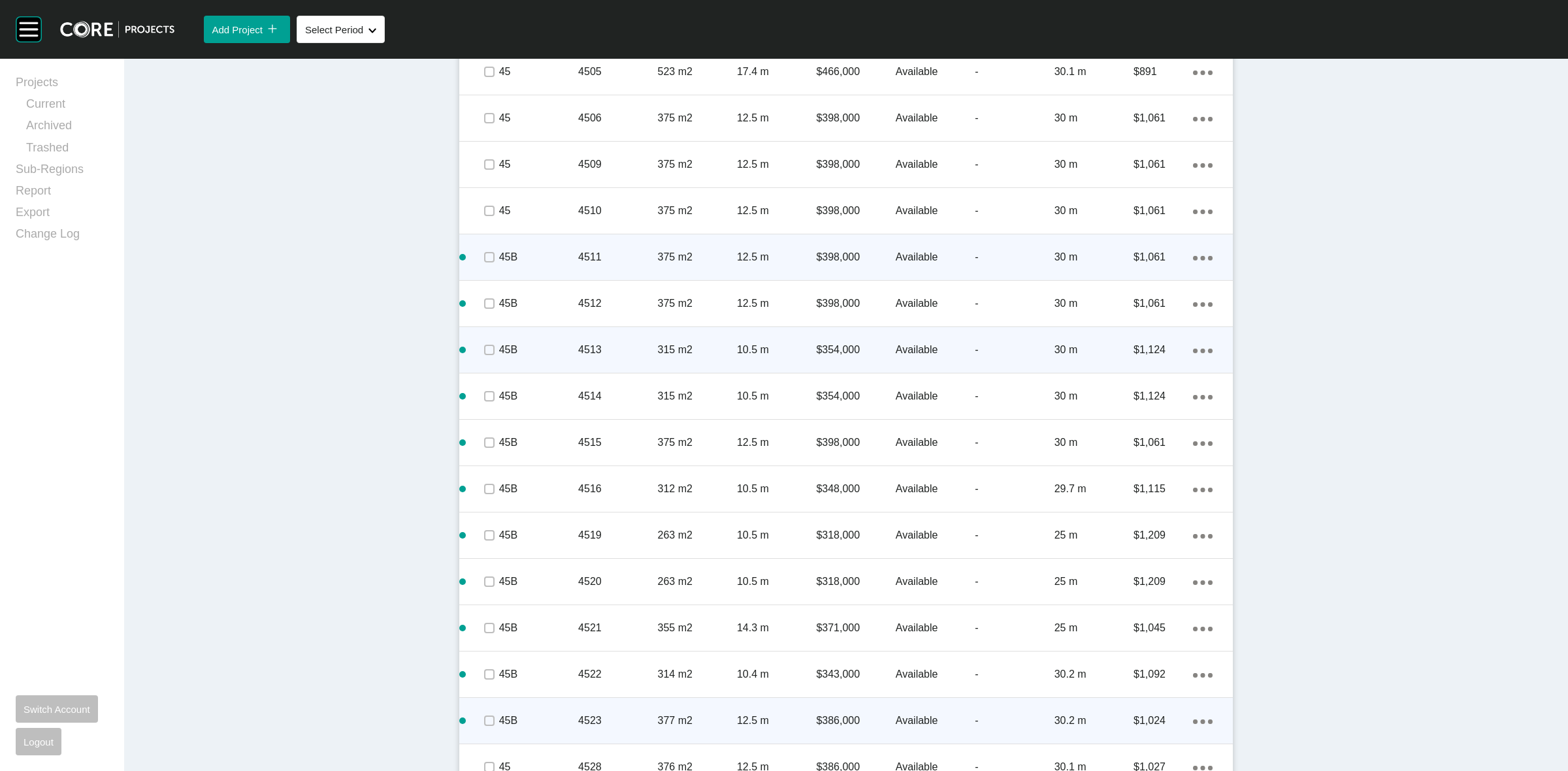
scroll to position [1295, 0]
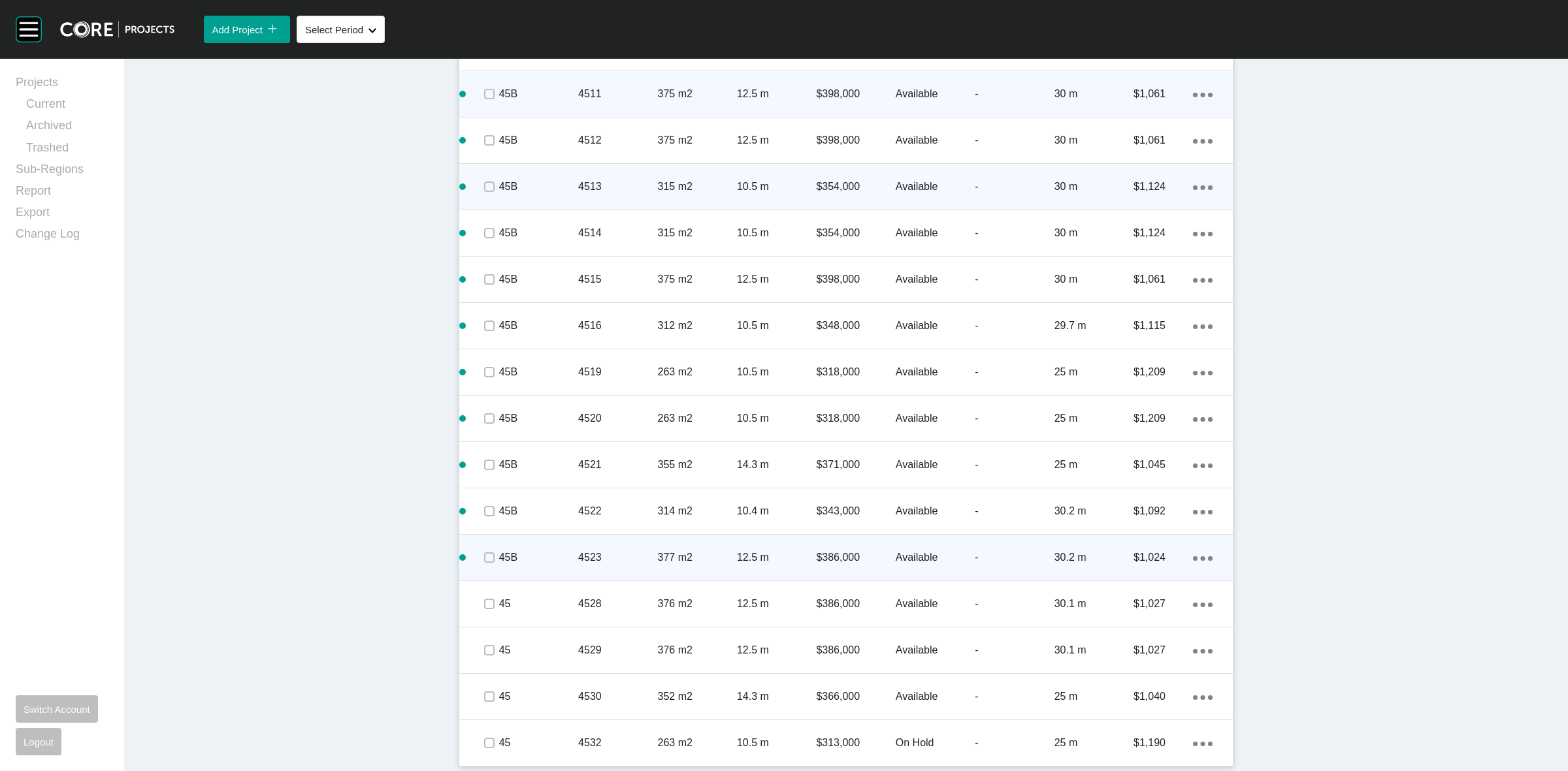
click at [1193, 553] on div "Action Menu Dots Copy 6 Created with Sketch." at bounding box center [1203, 557] width 19 height 14
click at [1136, 556] on link "Duplicate" at bounding box center [1142, 559] width 49 height 19
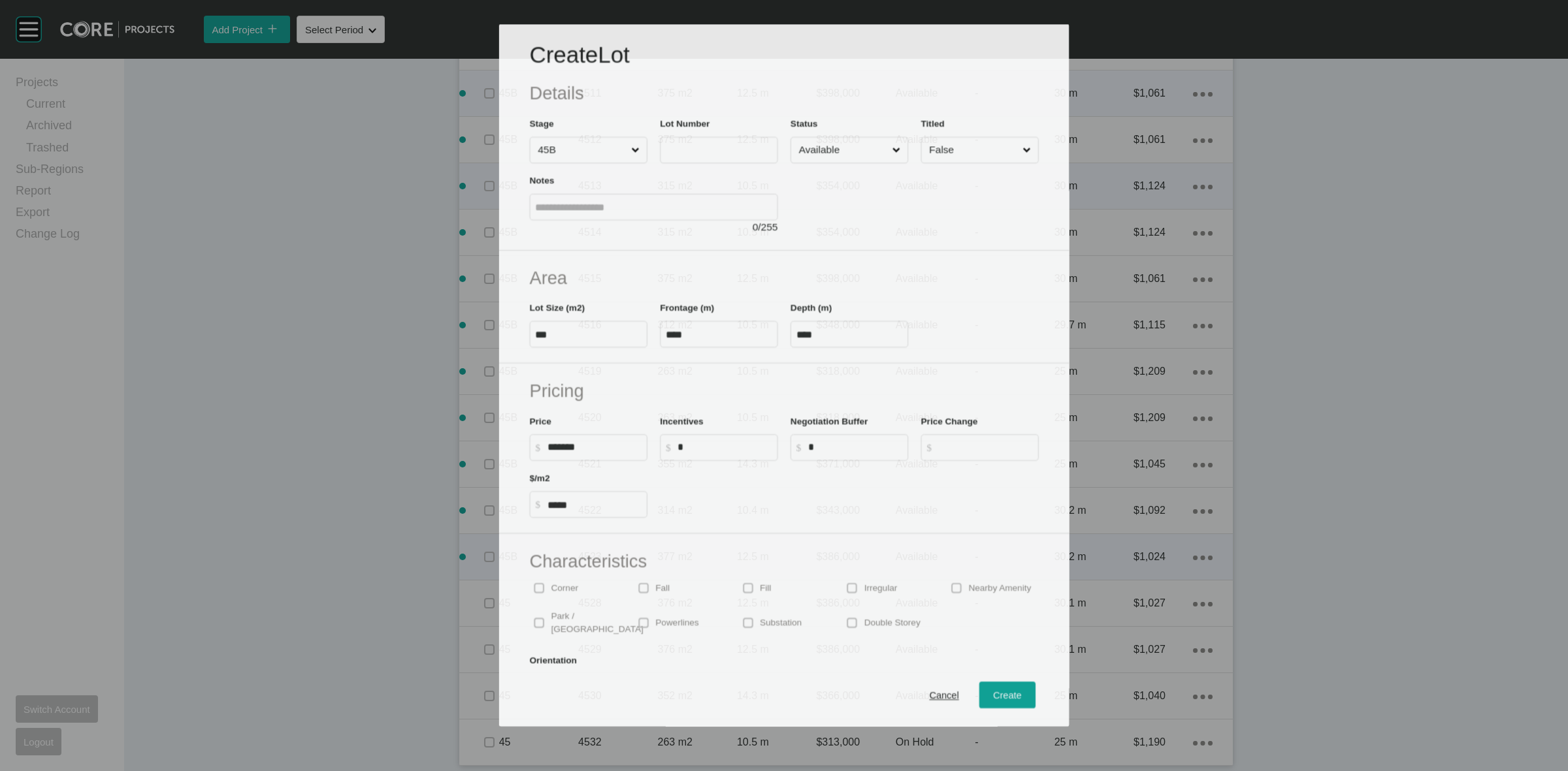
scroll to position [1254, 0]
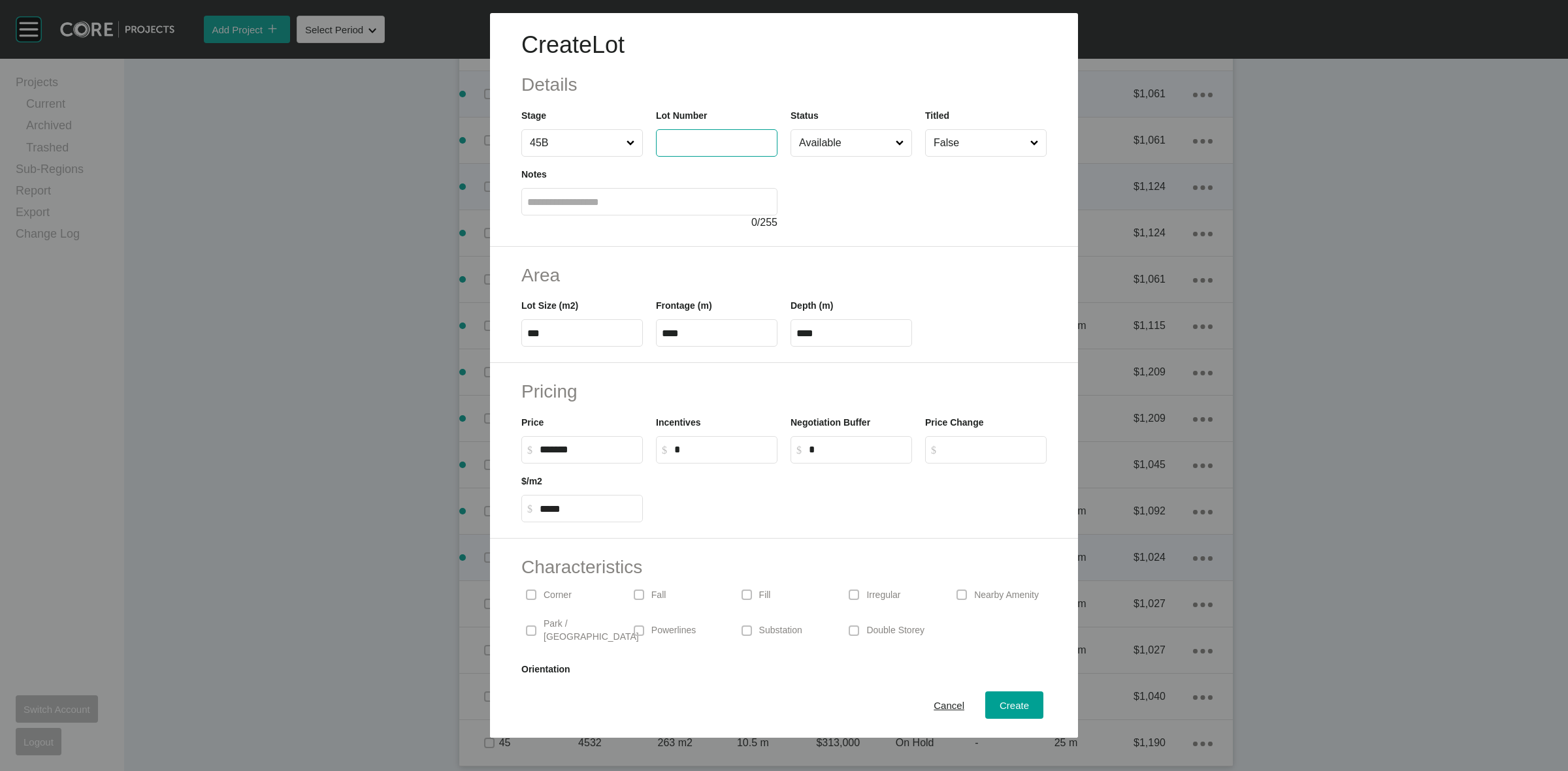
click at [699, 145] on input "text" at bounding box center [717, 142] width 110 height 12
click at [996, 699] on div "Create" at bounding box center [1013, 706] width 36 height 17
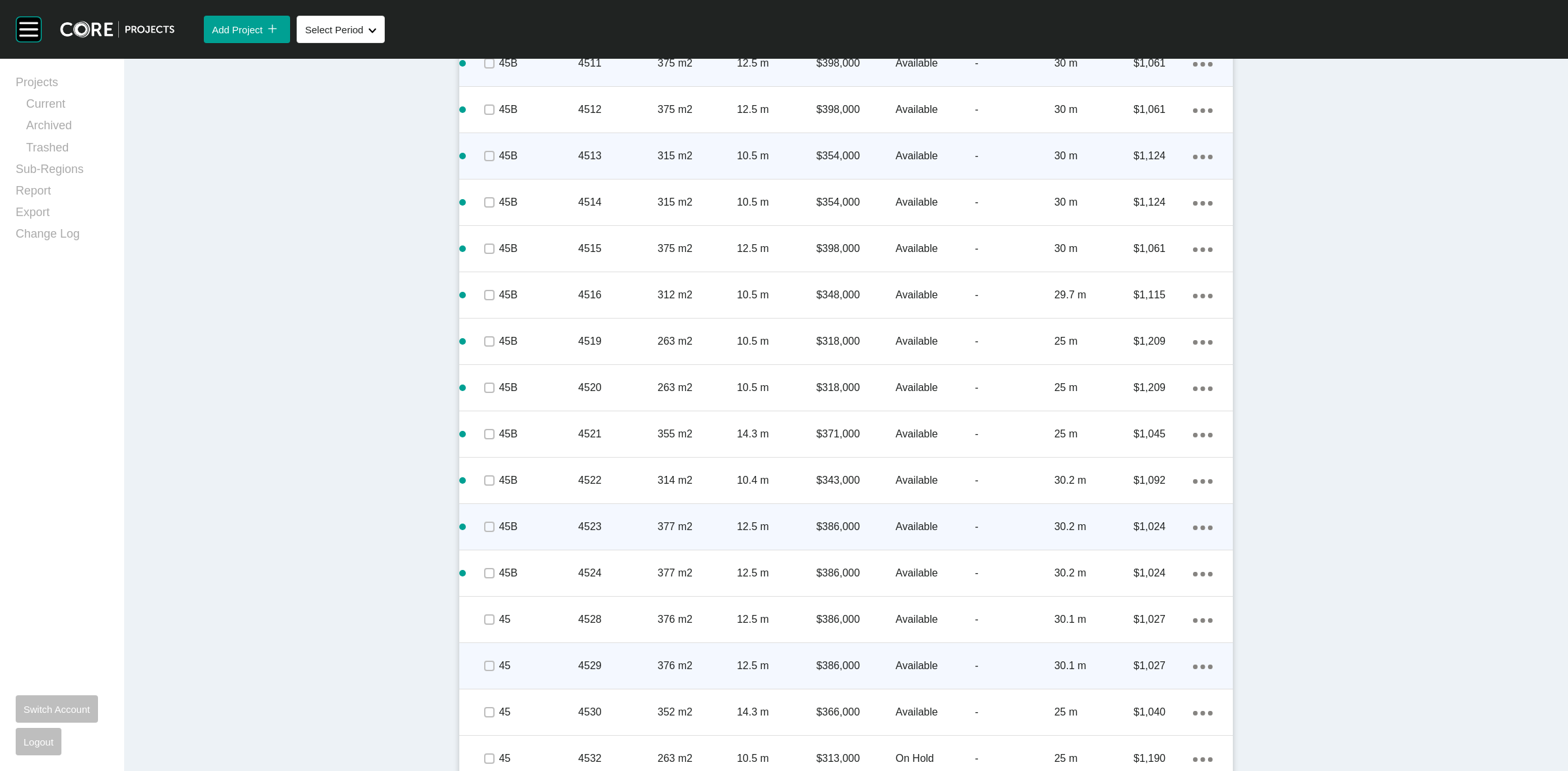
scroll to position [1342, 0]
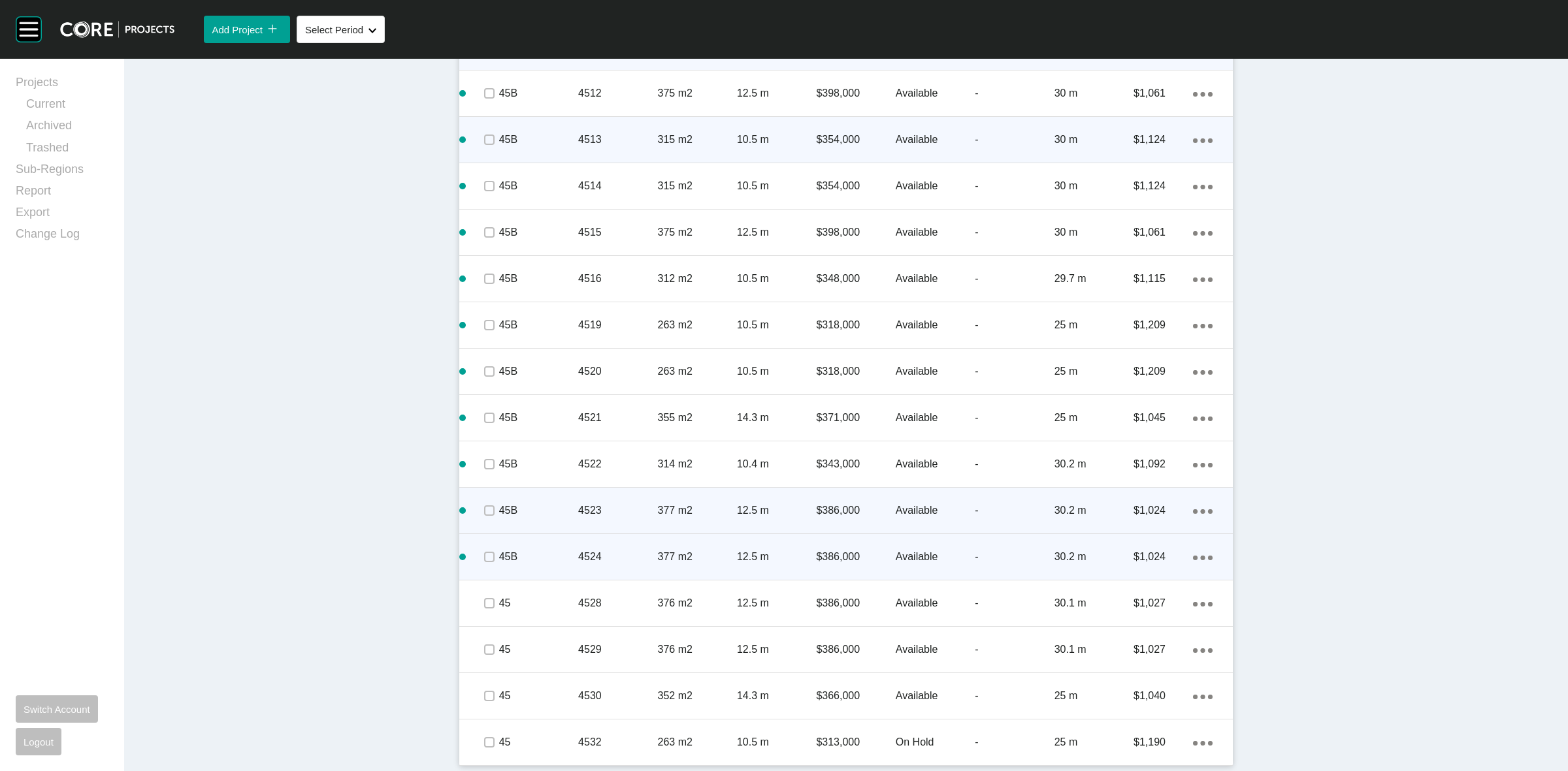
click at [1203, 547] on div "Action Menu Dots Copy 6 Created with Sketch." at bounding box center [1213, 557] width 39 height 40
click at [1193, 556] on icon "Action Menu Dots Copy 6 Created with Sketch." at bounding box center [1203, 557] width 19 height 5
click at [1155, 552] on link "Duplicate" at bounding box center [1142, 559] width 49 height 19
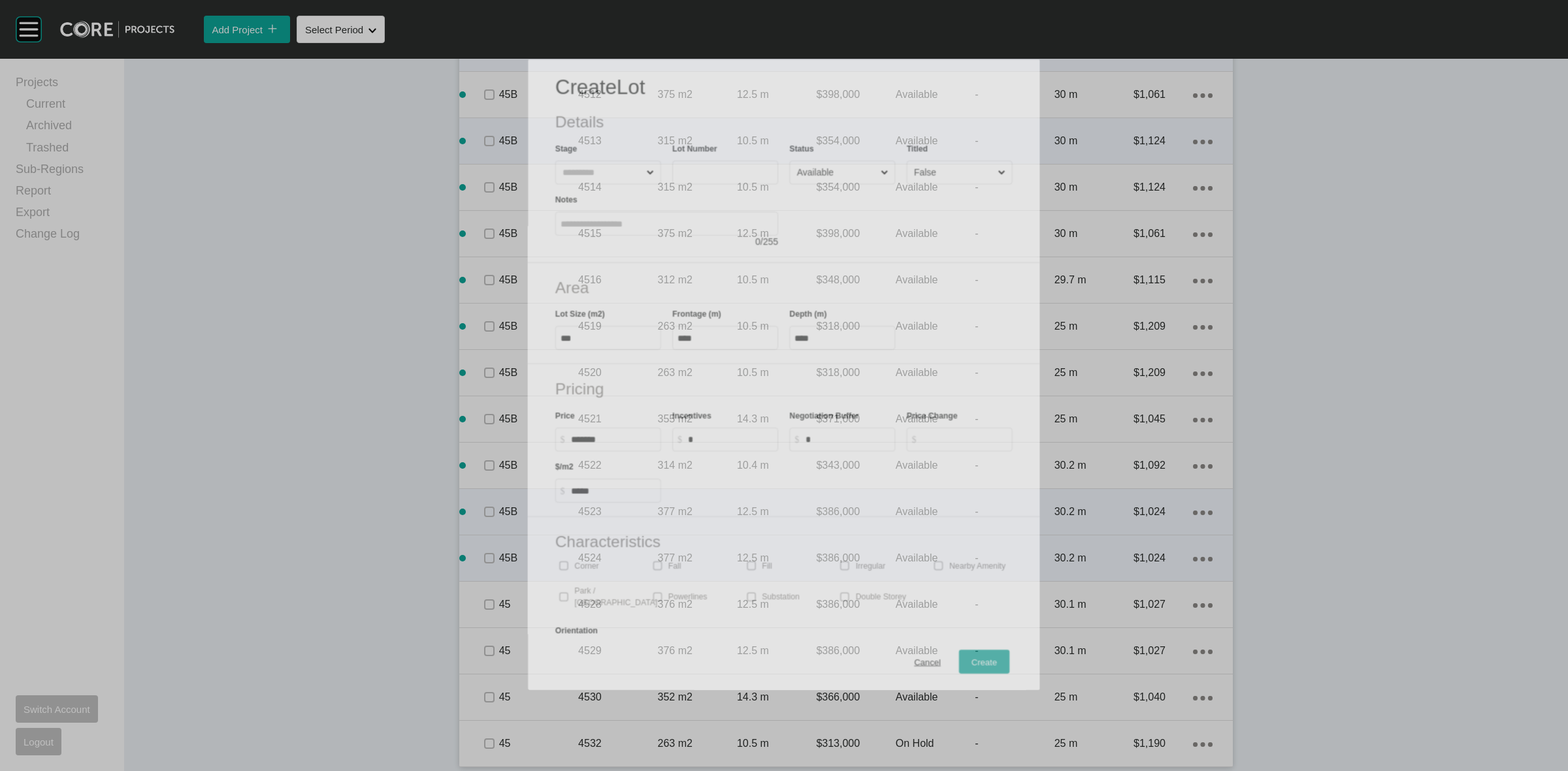
scroll to position [1300, 0]
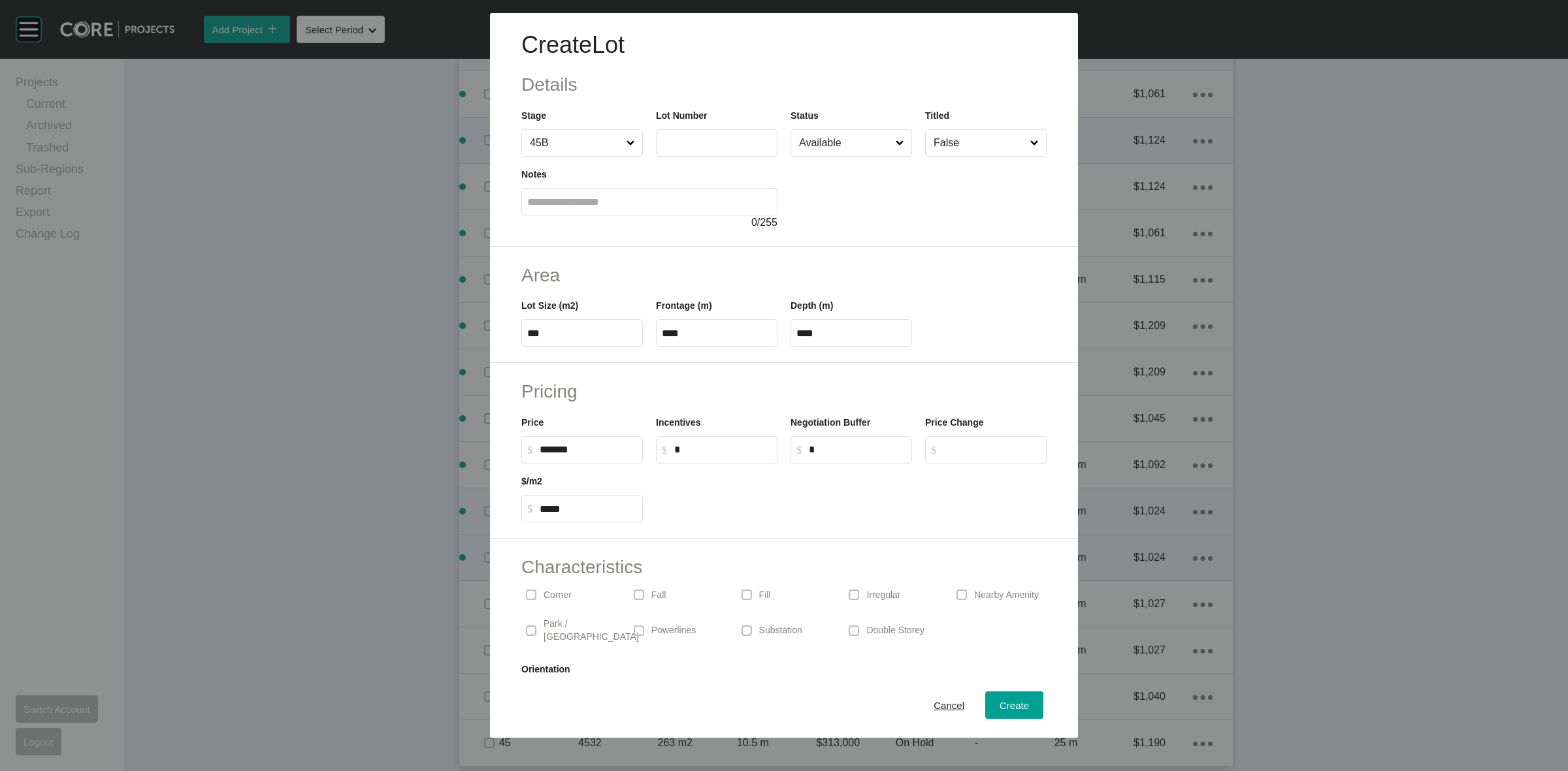
click at [714, 134] on label at bounding box center [717, 142] width 121 height 27
click at [714, 137] on input "text" at bounding box center [717, 142] width 110 height 12
click at [1005, 701] on span "Create" at bounding box center [1014, 706] width 30 height 12
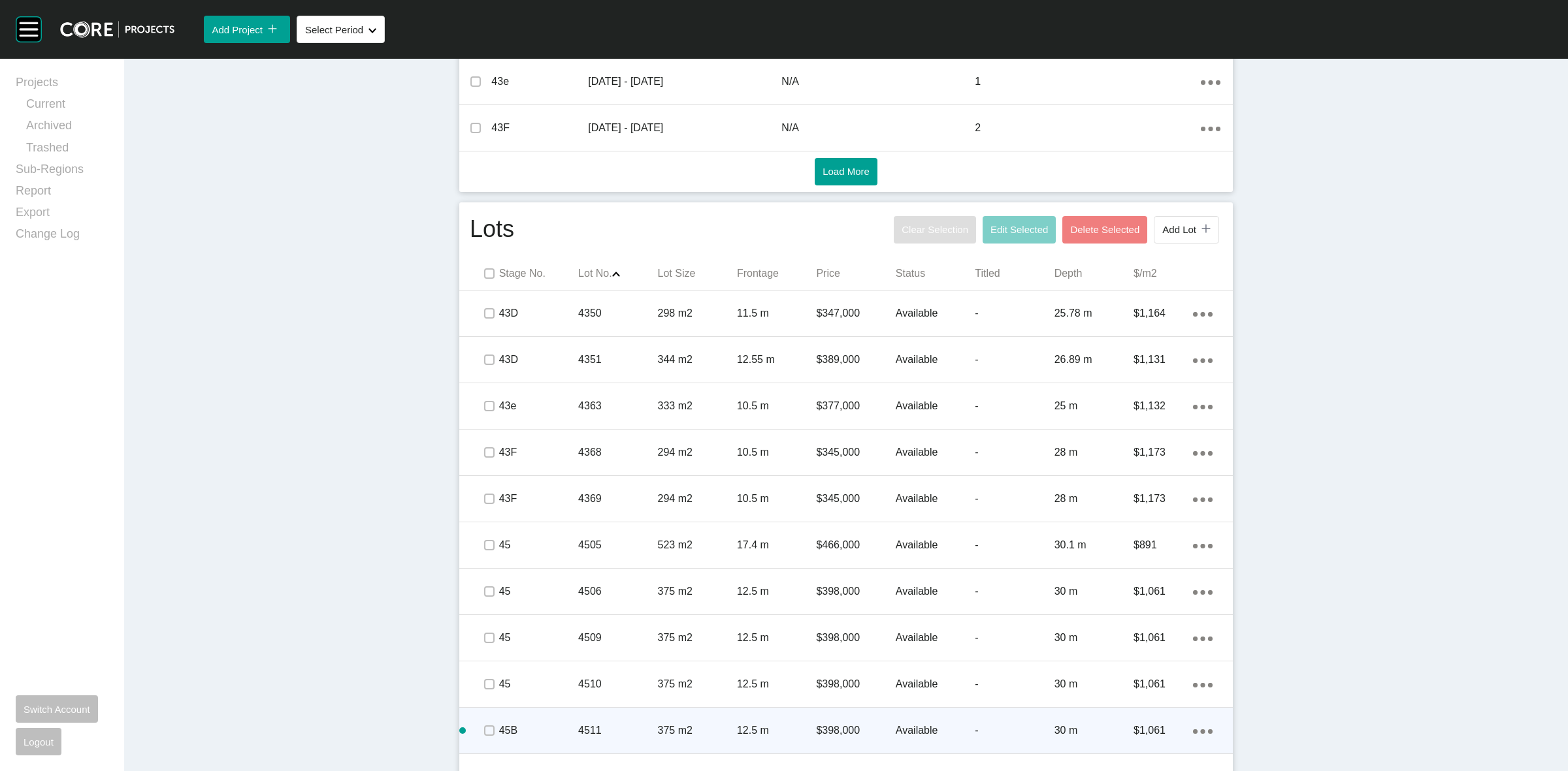
scroll to position [607, 0]
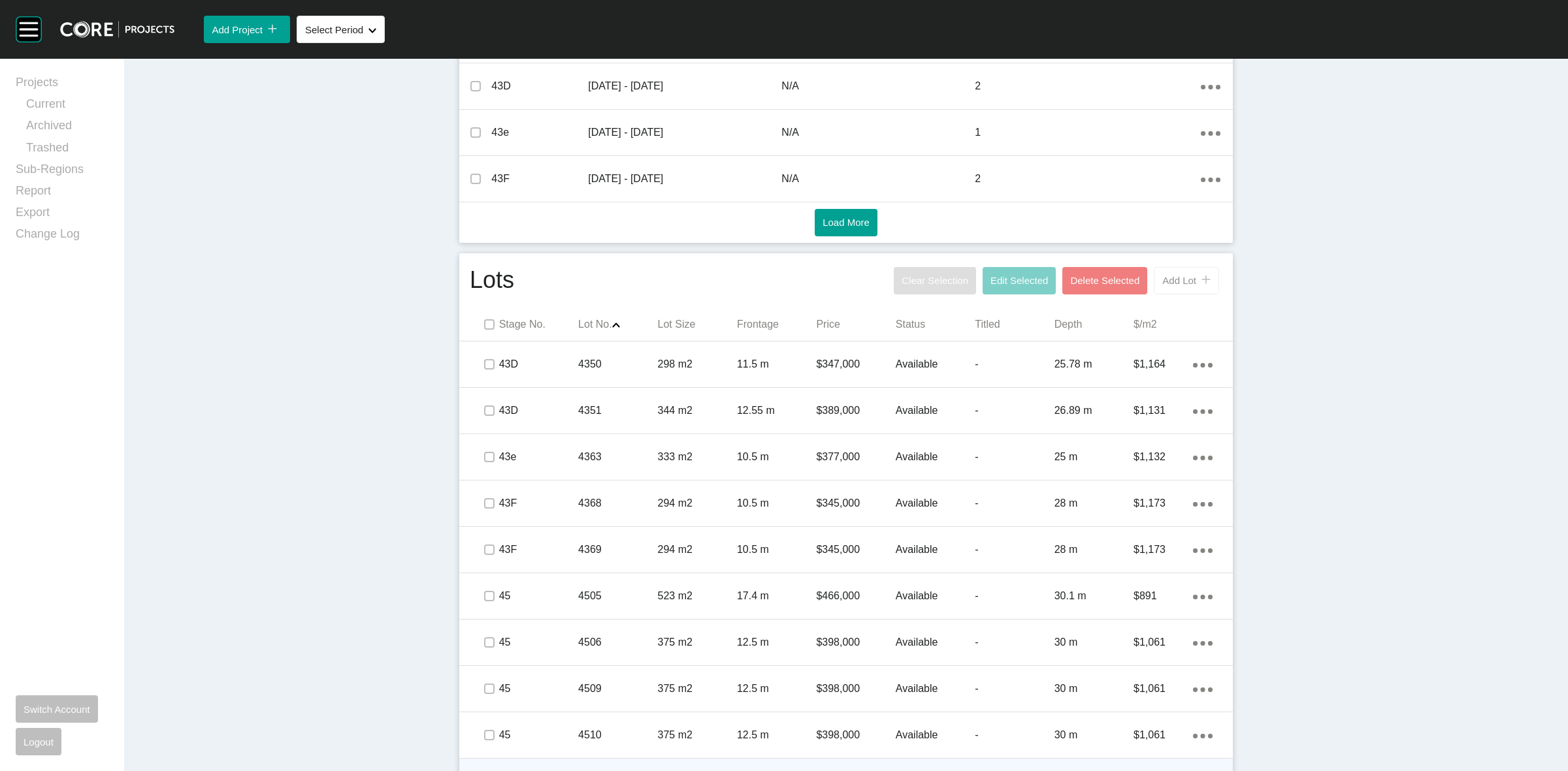
click at [1181, 275] on div "Add Lot icon/tick copy 11 Created with Sketch." at bounding box center [1187, 281] width 48 height 12
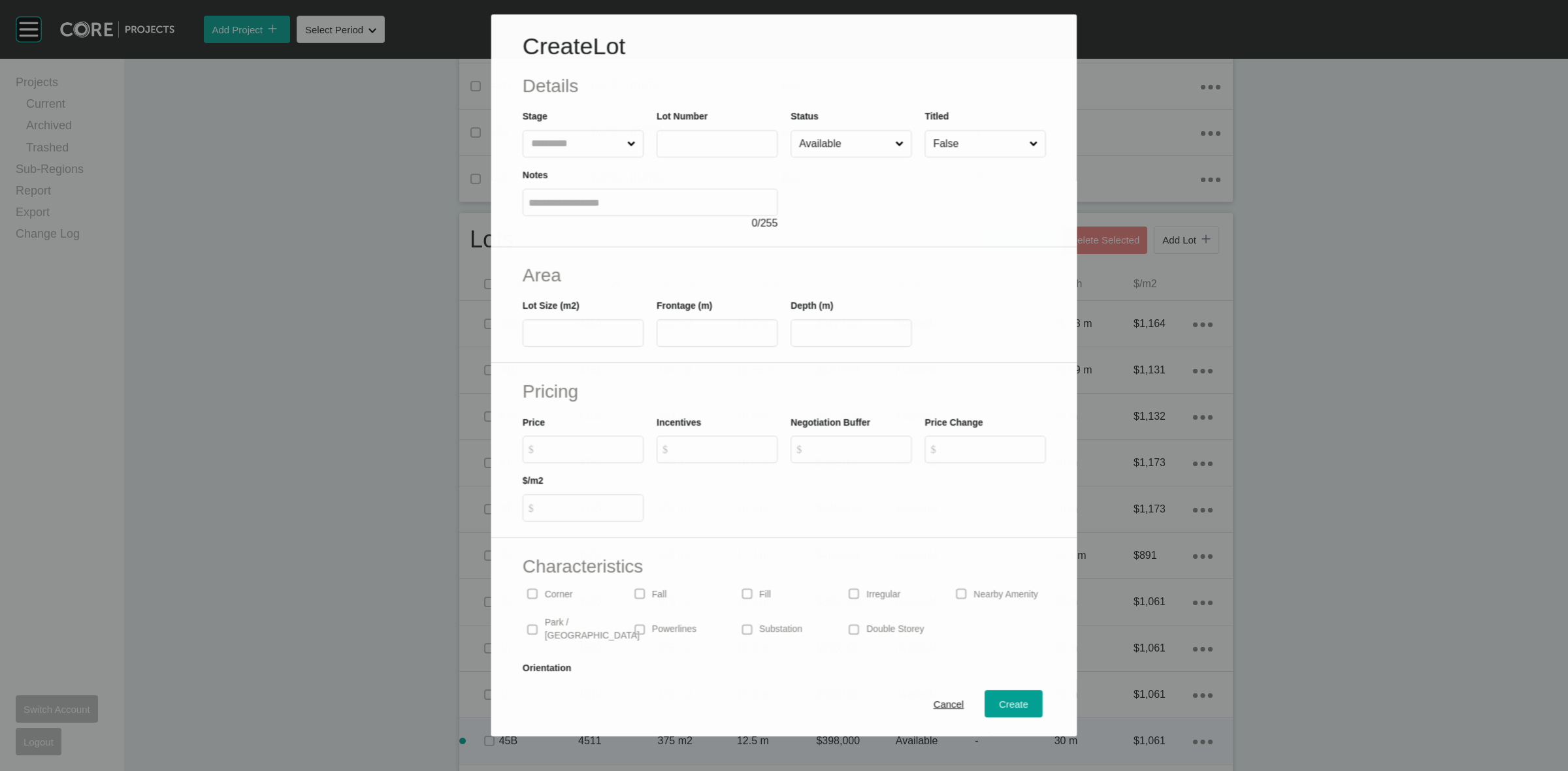
click at [582, 133] on input "text" at bounding box center [577, 143] width 96 height 26
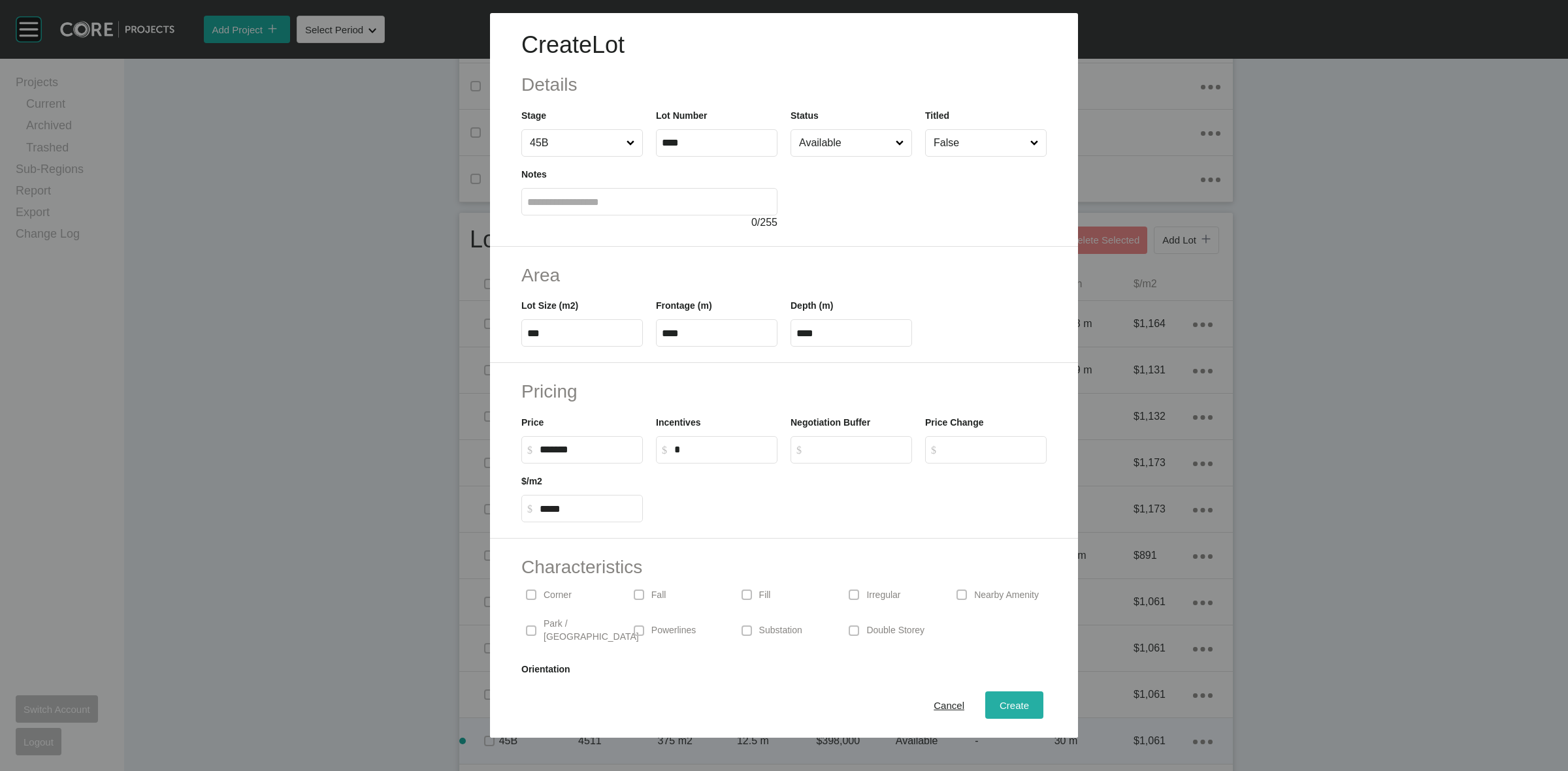
click at [1007, 707] on span "Create" at bounding box center [1014, 706] width 30 height 12
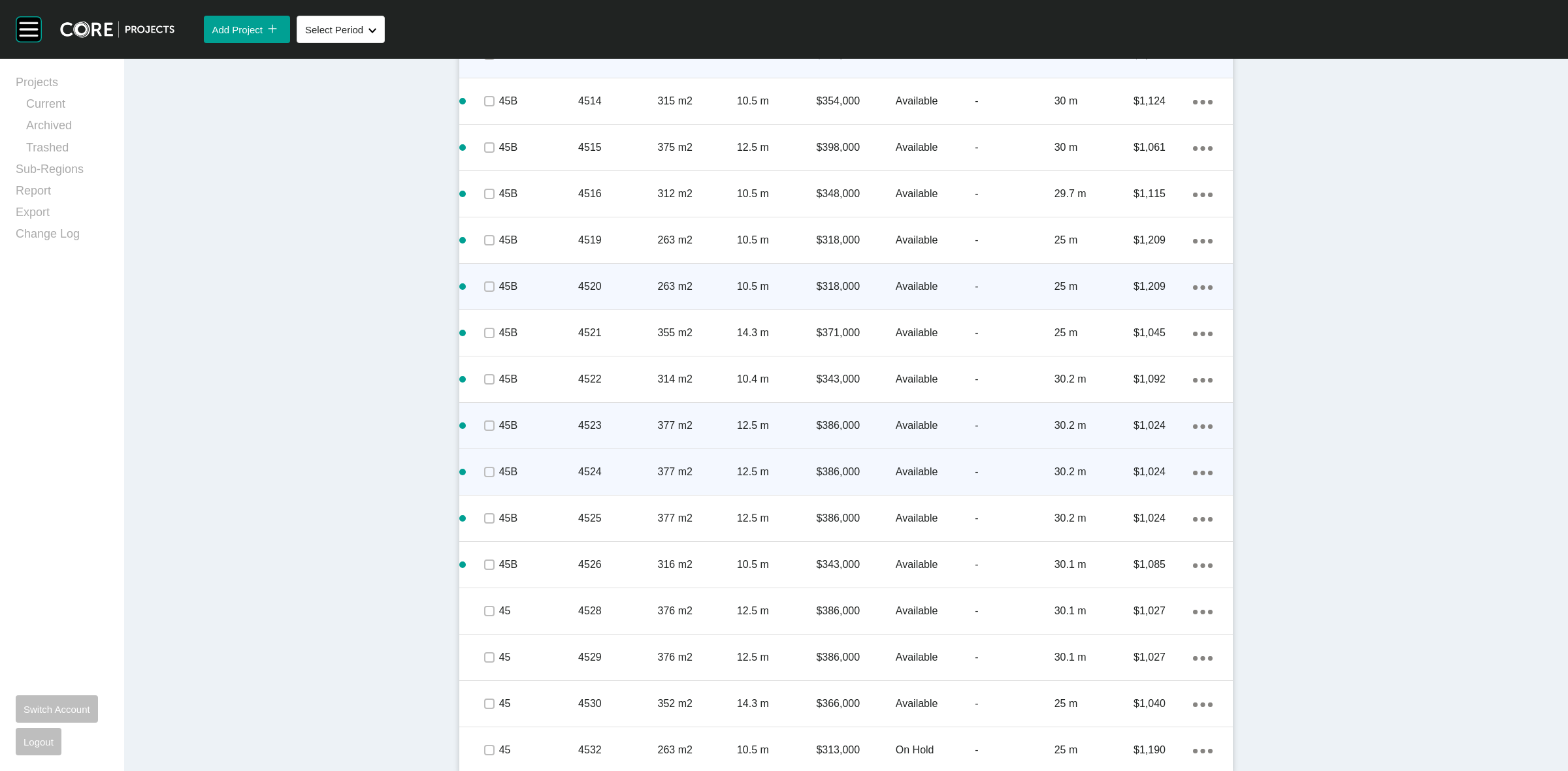
scroll to position [1434, 0]
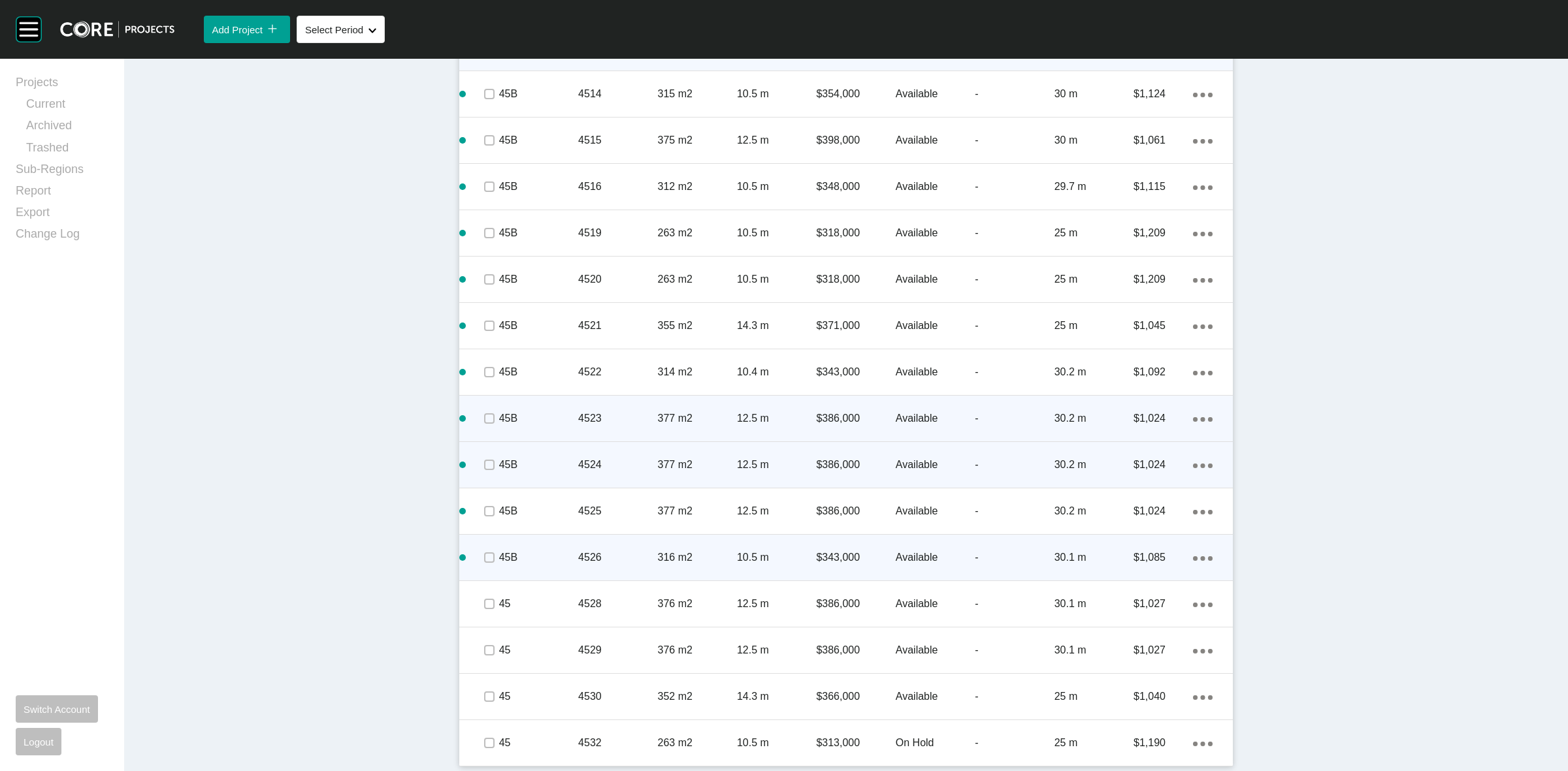
click at [1193, 556] on ellipse at bounding box center [1195, 558] width 5 height 5
click at [1148, 561] on link "Duplicate" at bounding box center [1142, 559] width 49 height 19
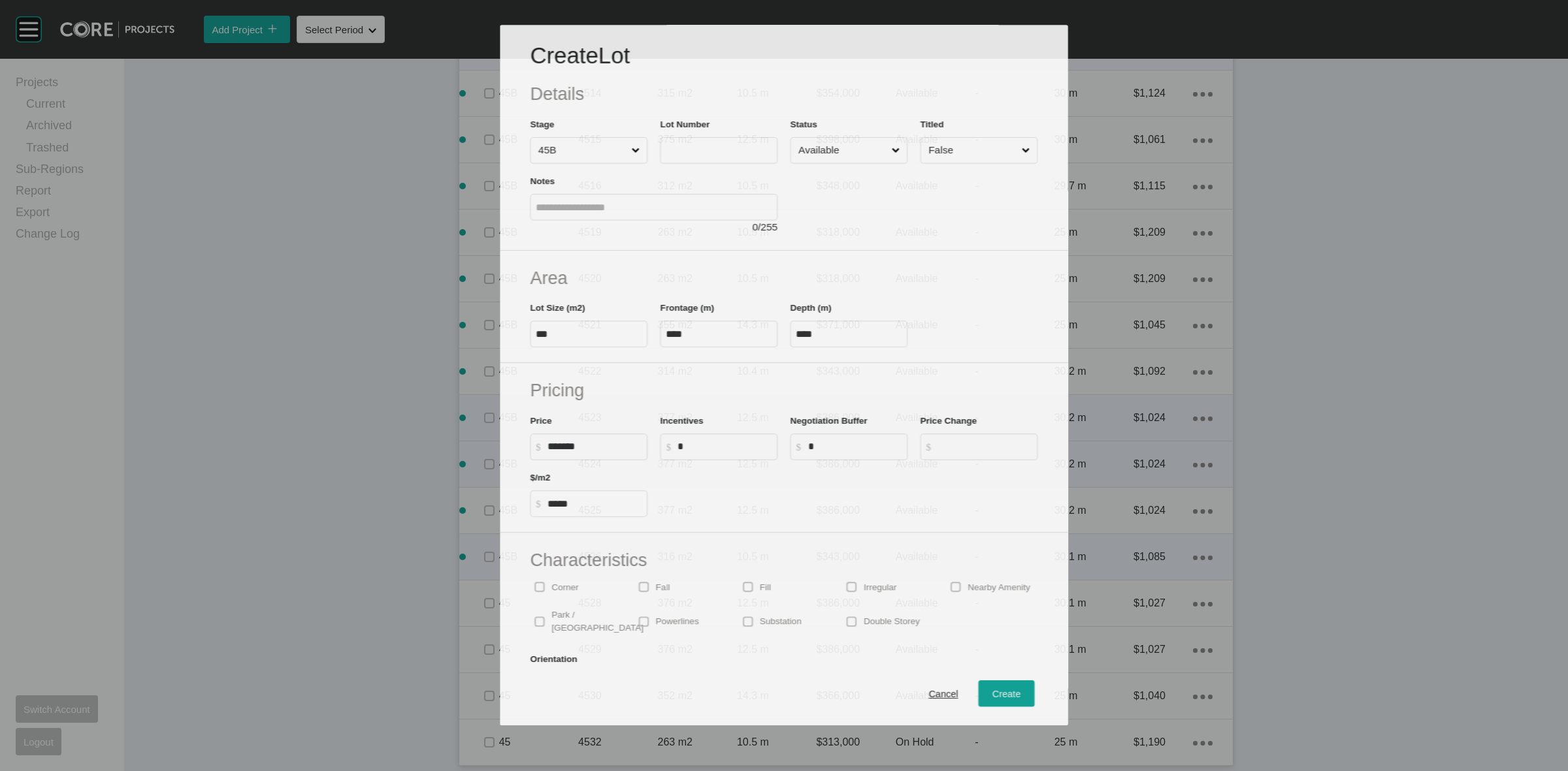
scroll to position [1394, 0]
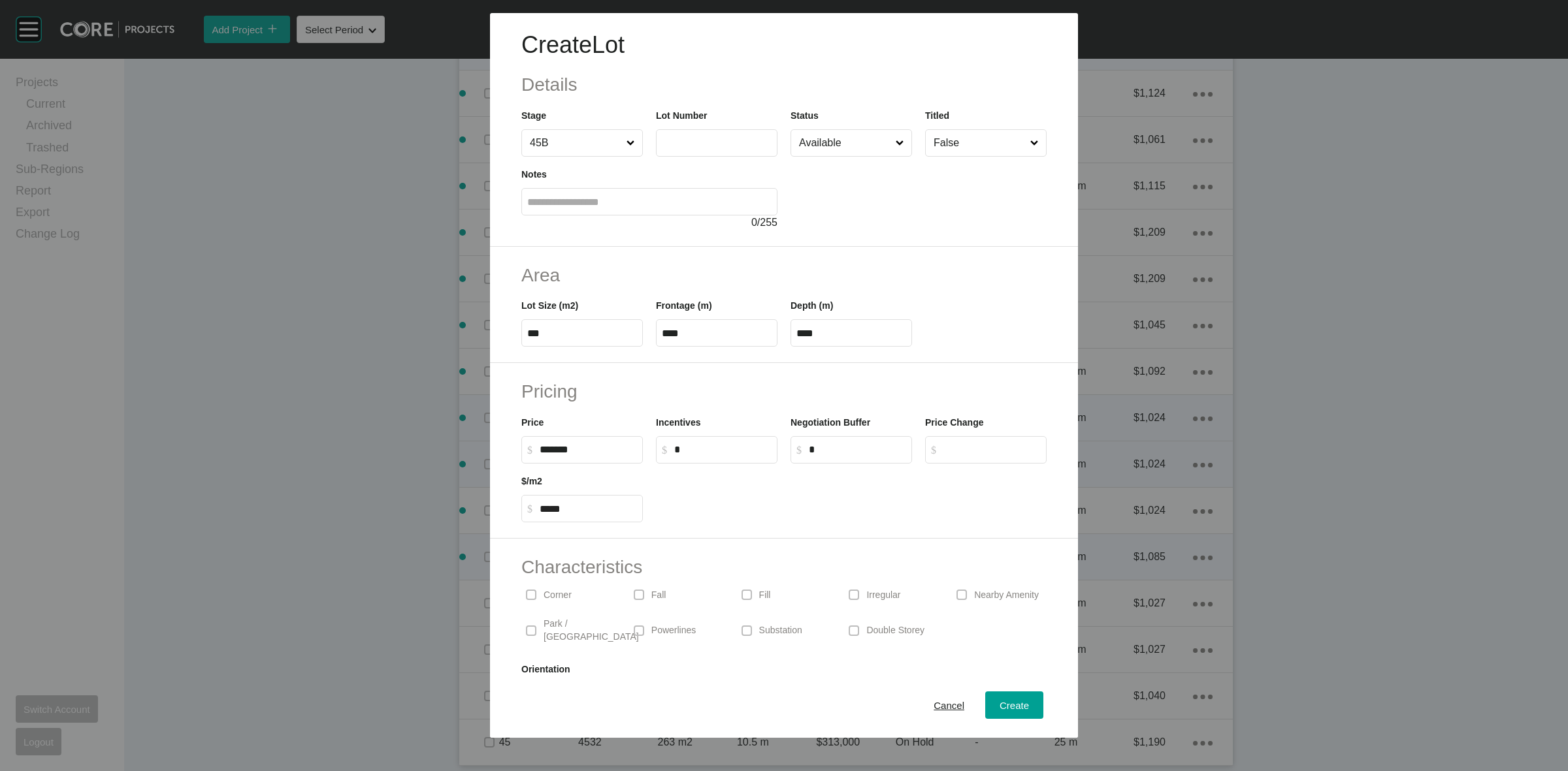
click at [727, 141] on input "text" at bounding box center [717, 142] width 110 height 12
click at [1001, 703] on span "Create" at bounding box center [1014, 706] width 30 height 12
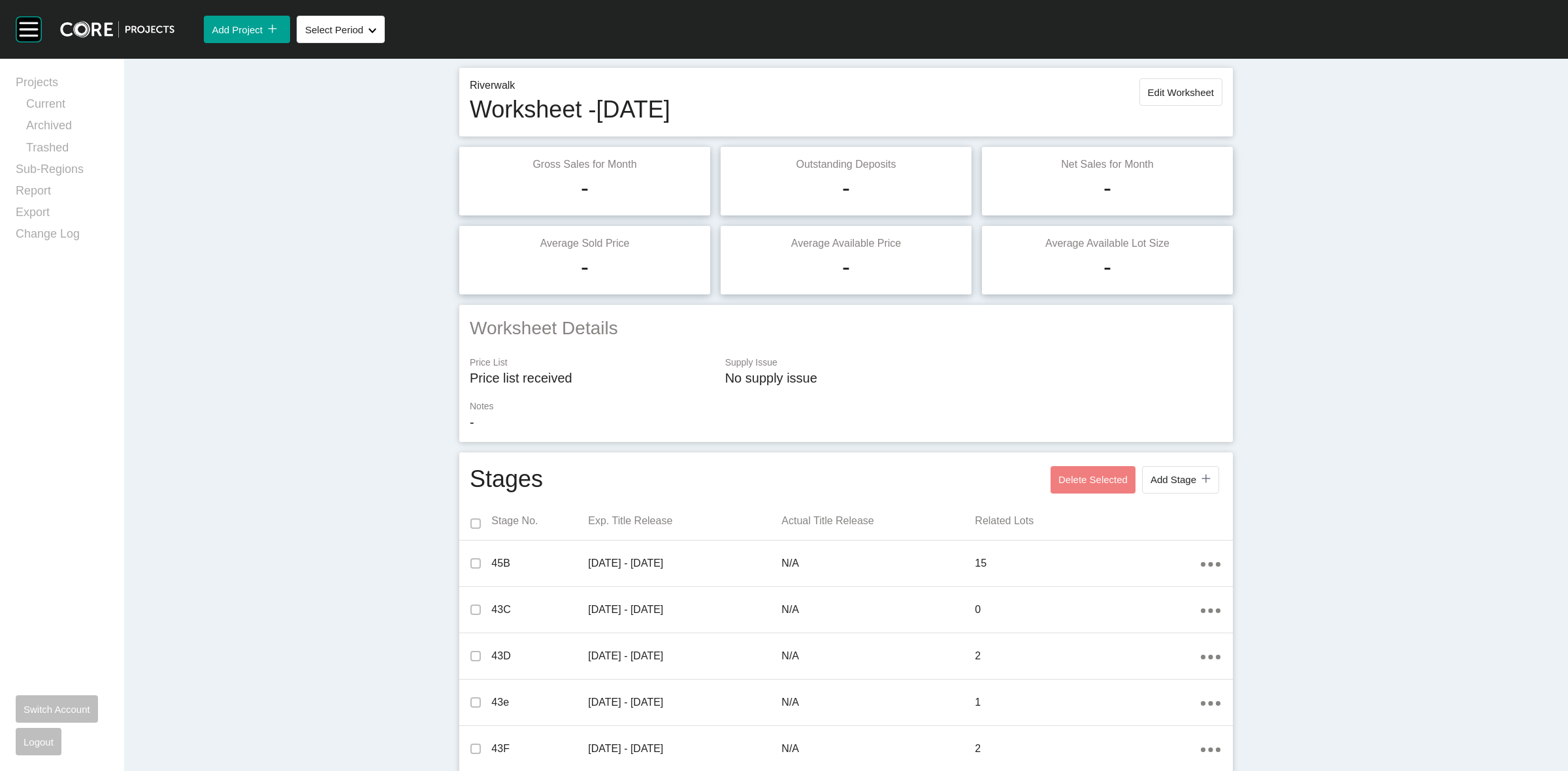
scroll to position [0, 0]
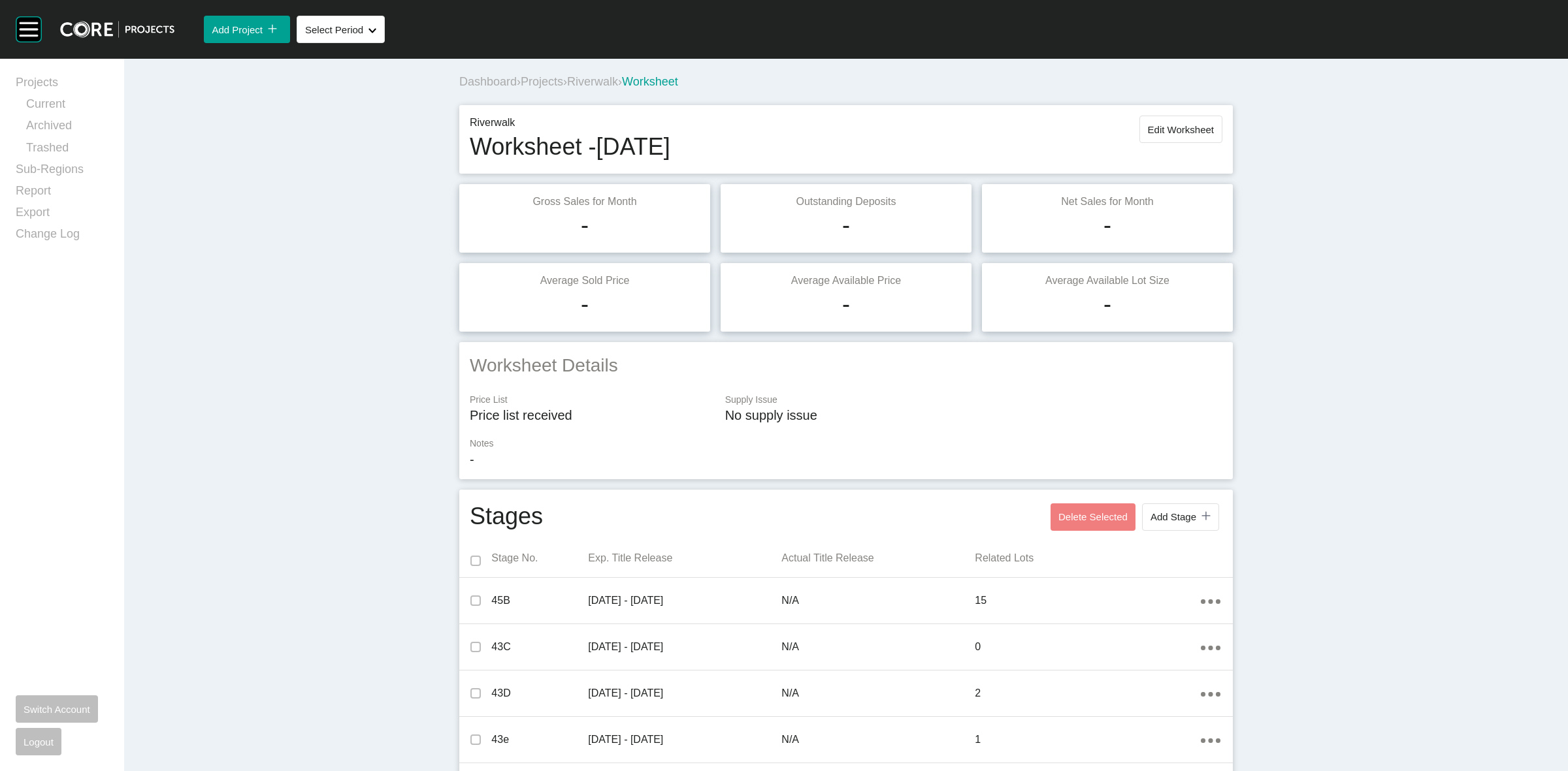
click at [540, 74] on div "Dashboard › Projects › Riverwalk › Worksheet" at bounding box center [849, 82] width 779 height 16
click at [543, 84] on span "Projects" at bounding box center [542, 82] width 42 height 13
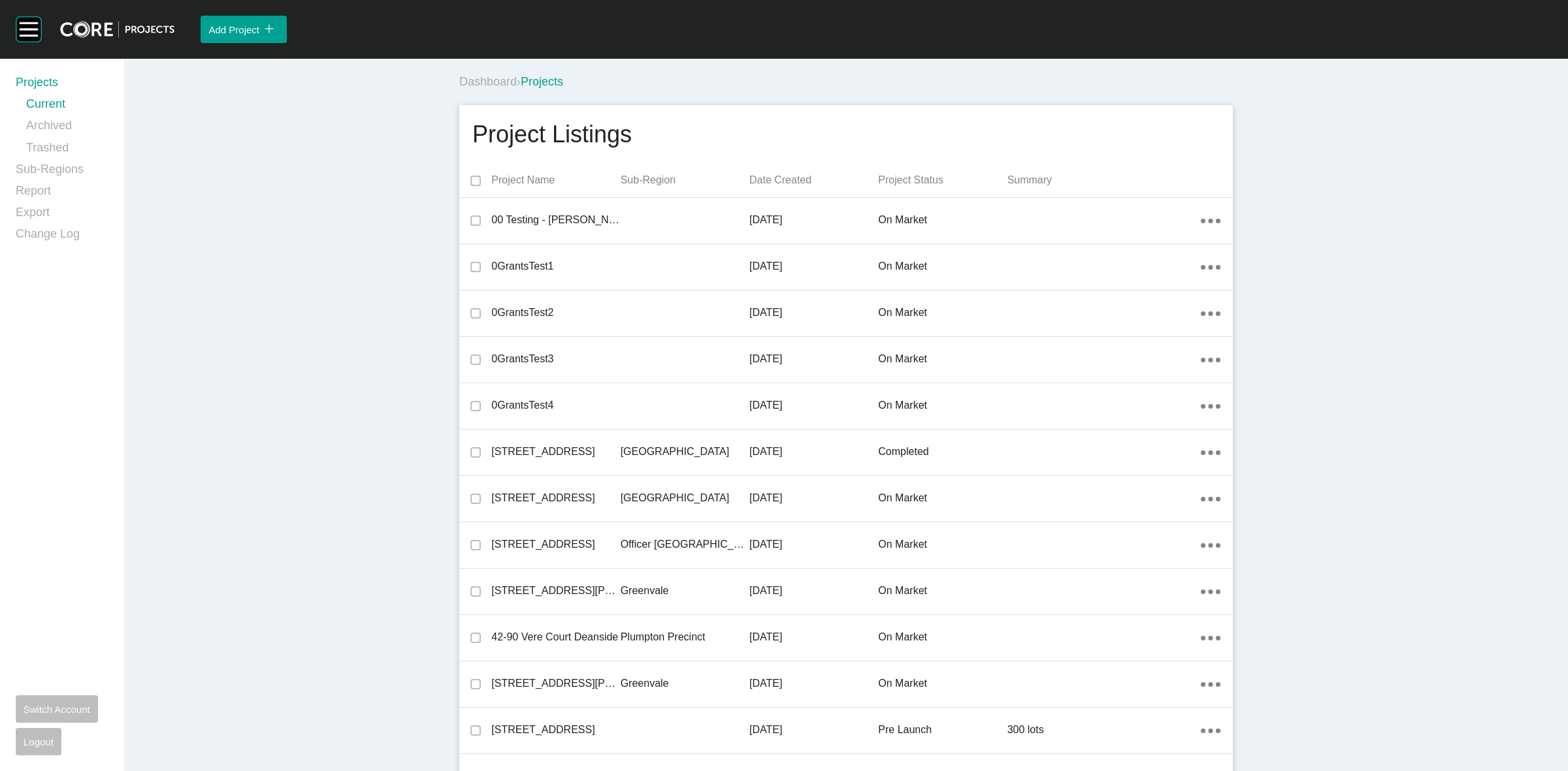
scroll to position [26761, 0]
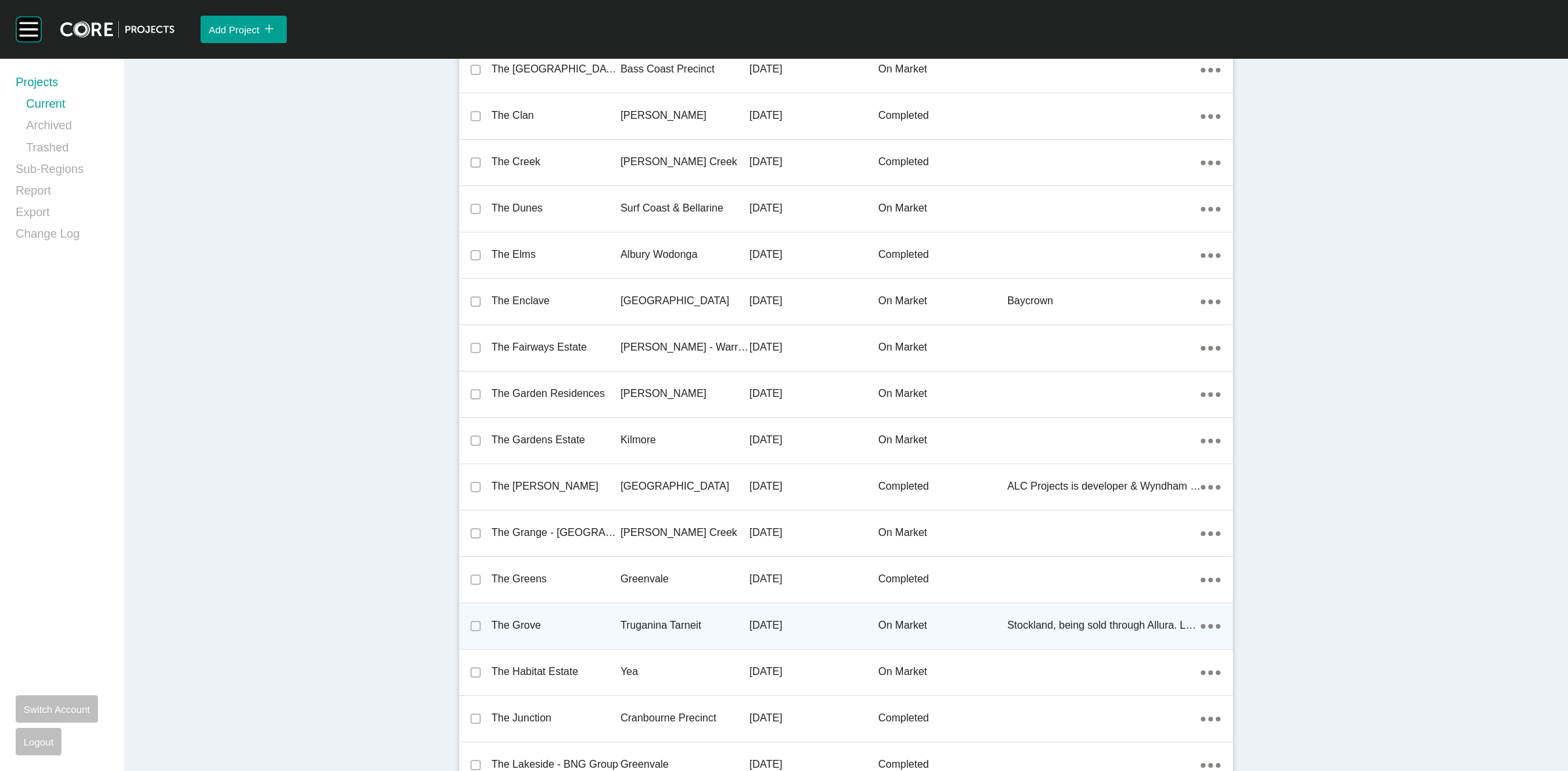
click at [681, 618] on p "Truganina Tarneit" at bounding box center [685, 625] width 129 height 14
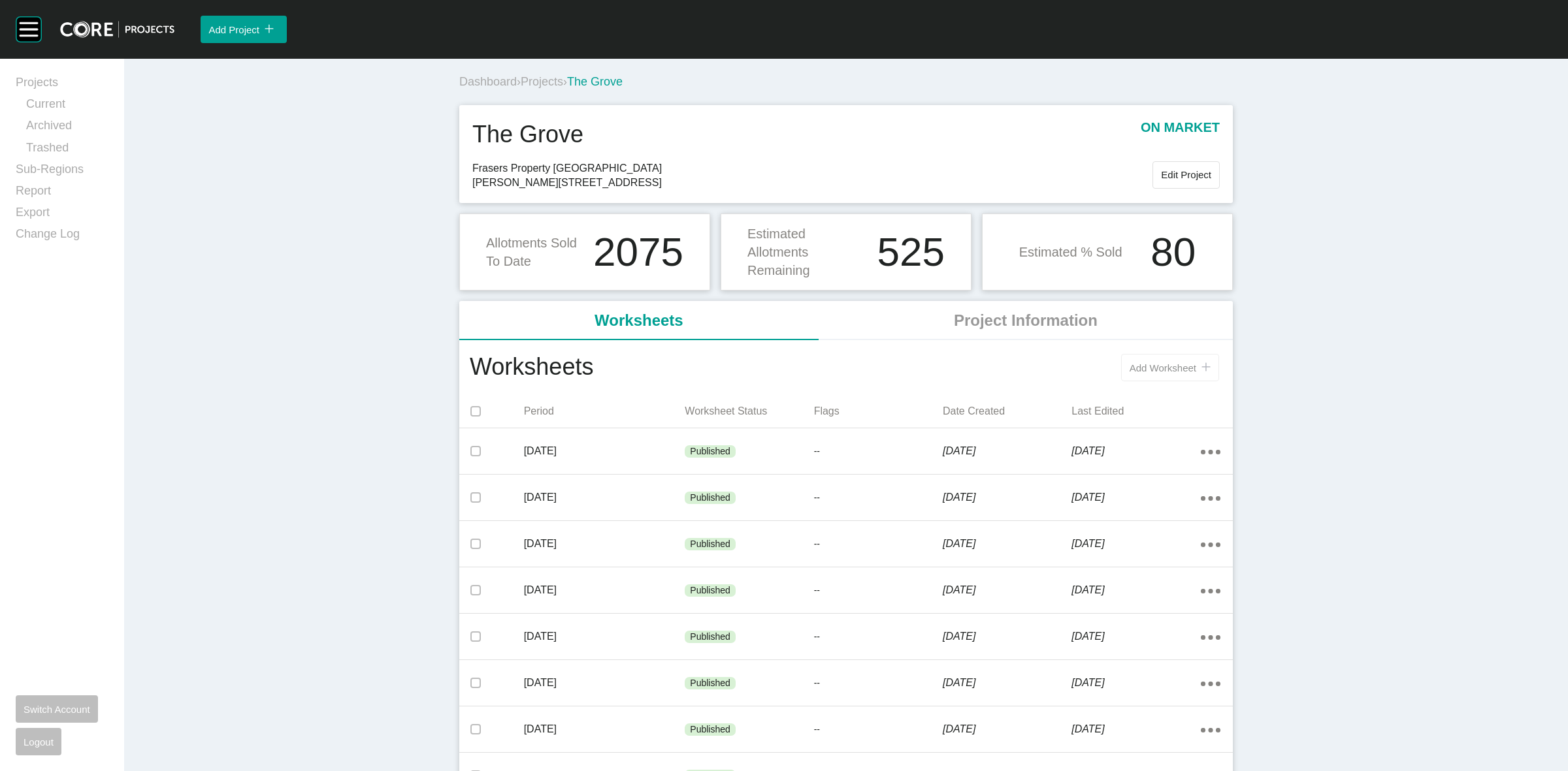
click at [1143, 369] on span "Add Worksheet" at bounding box center [1163, 368] width 66 height 12
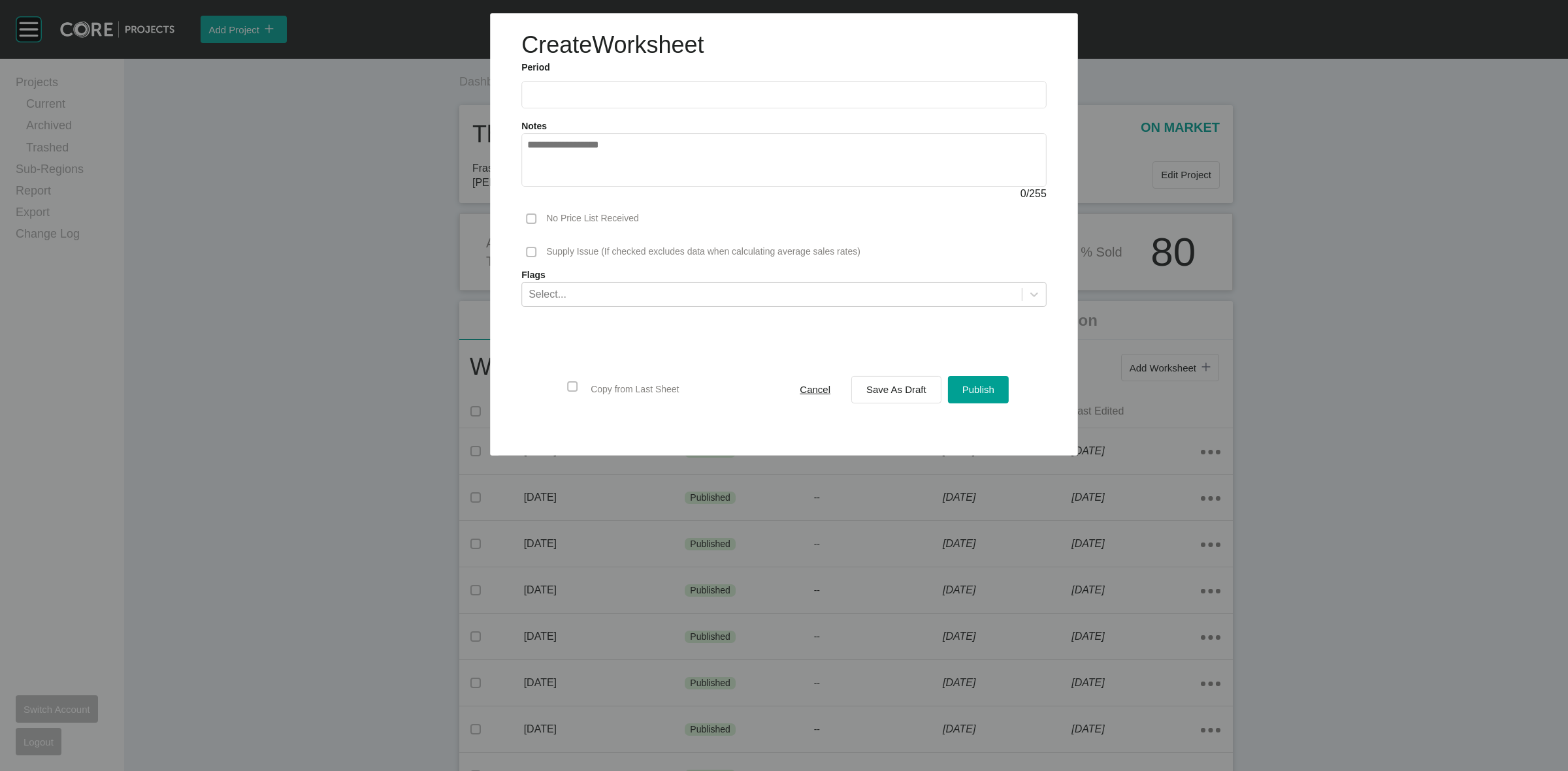
click at [676, 94] on input "text" at bounding box center [783, 95] width 513 height 12
click at [638, 185] on li "Sep" at bounding box center [633, 190] width 43 height 22
click at [899, 384] on span "Save As Draft" at bounding box center [896, 390] width 60 height 12
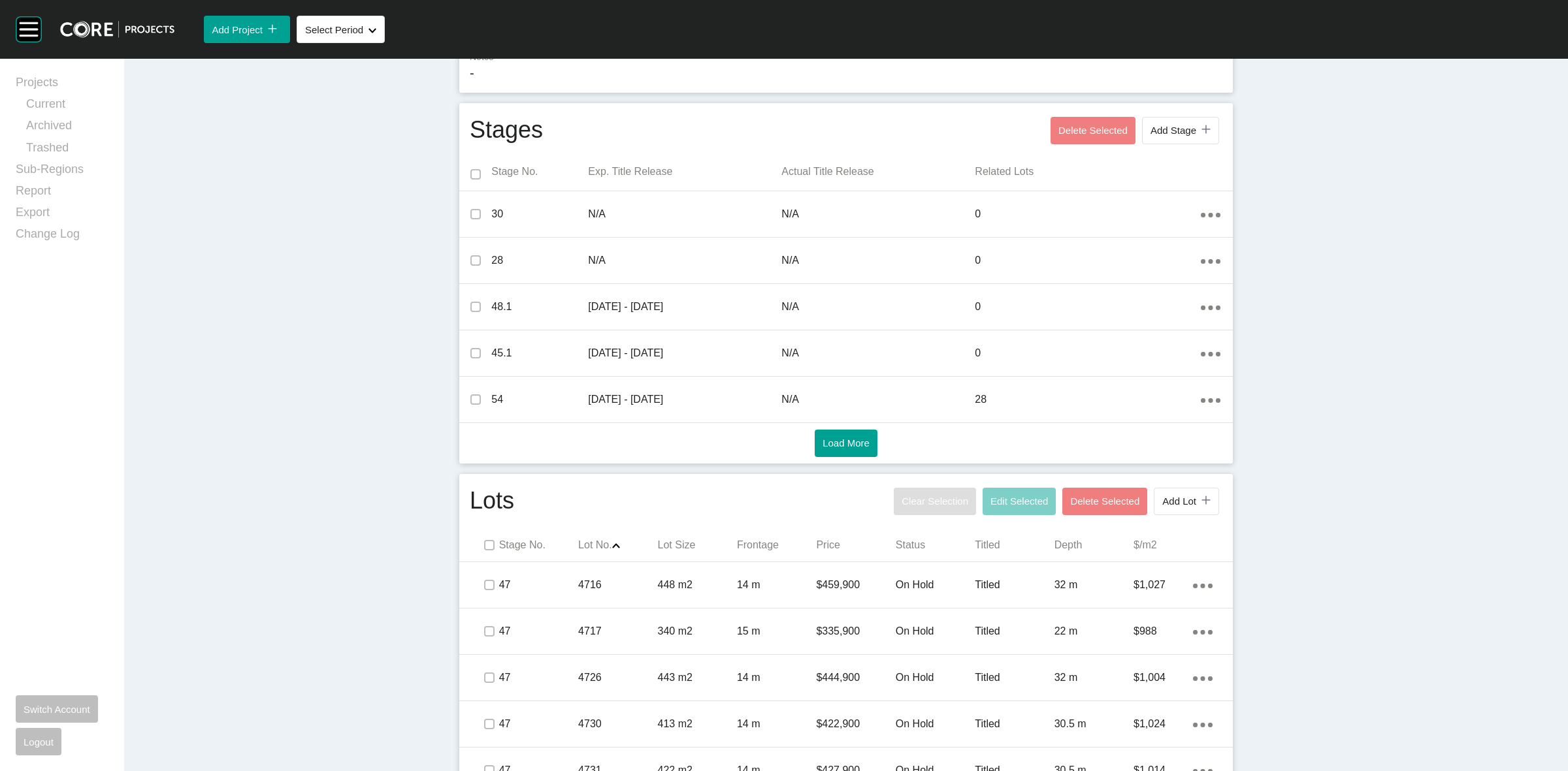
scroll to position [307, 0]
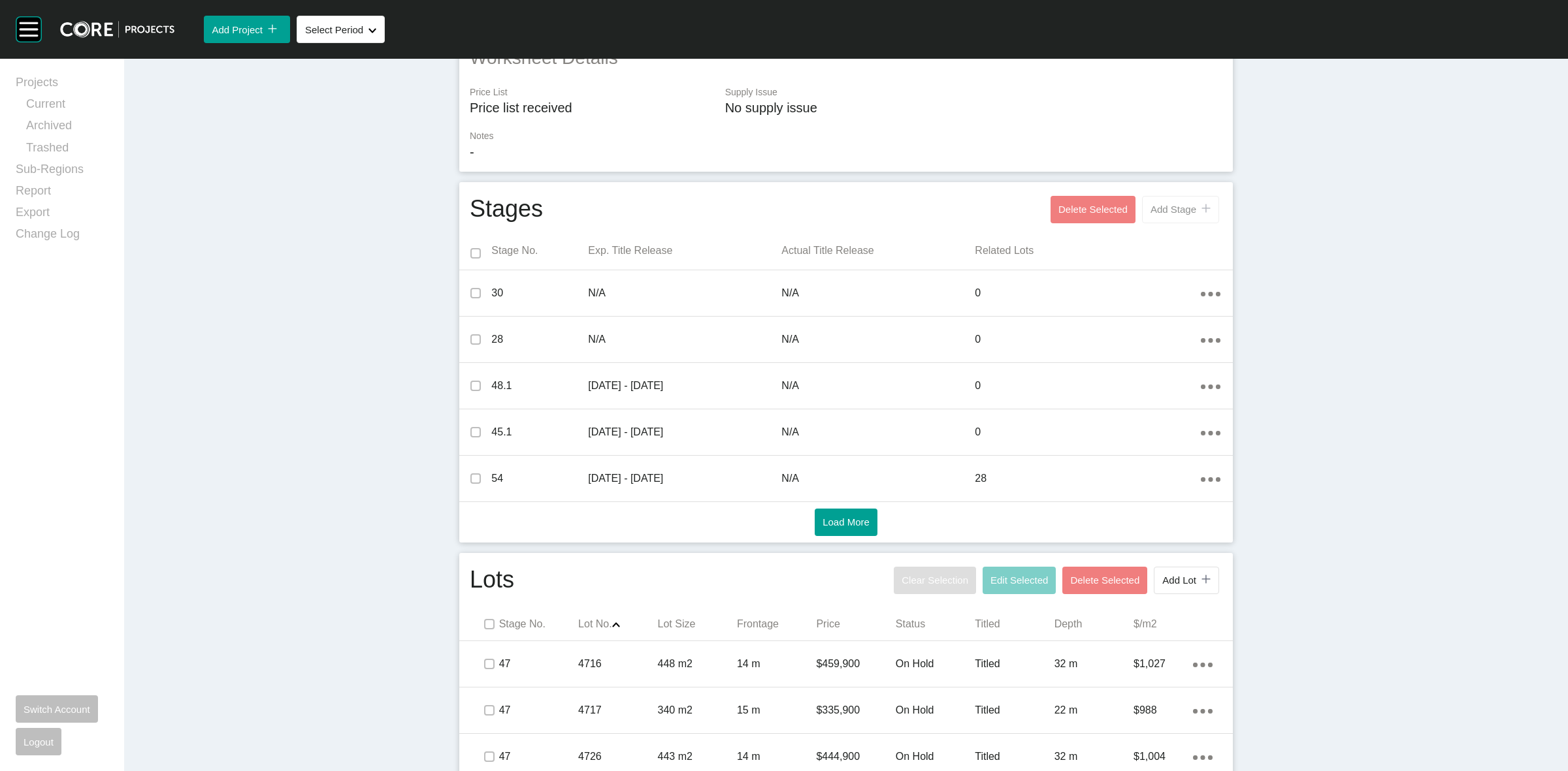
click at [1177, 196] on button "Add Stage icon/tick copy 11 Created with Sketch." at bounding box center [1181, 210] width 77 height 27
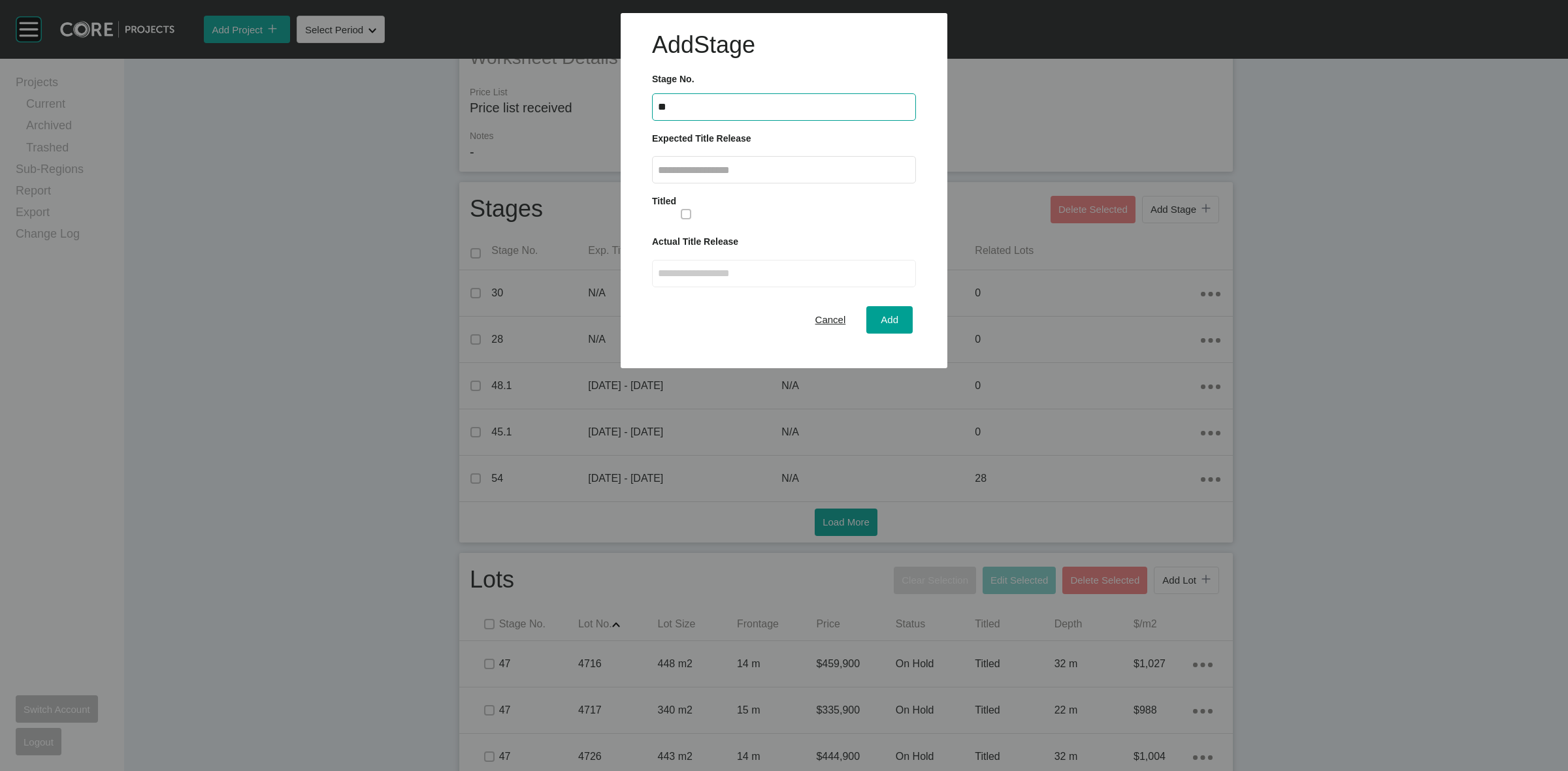
click at [857, 170] on input "text" at bounding box center [784, 170] width 252 height 12
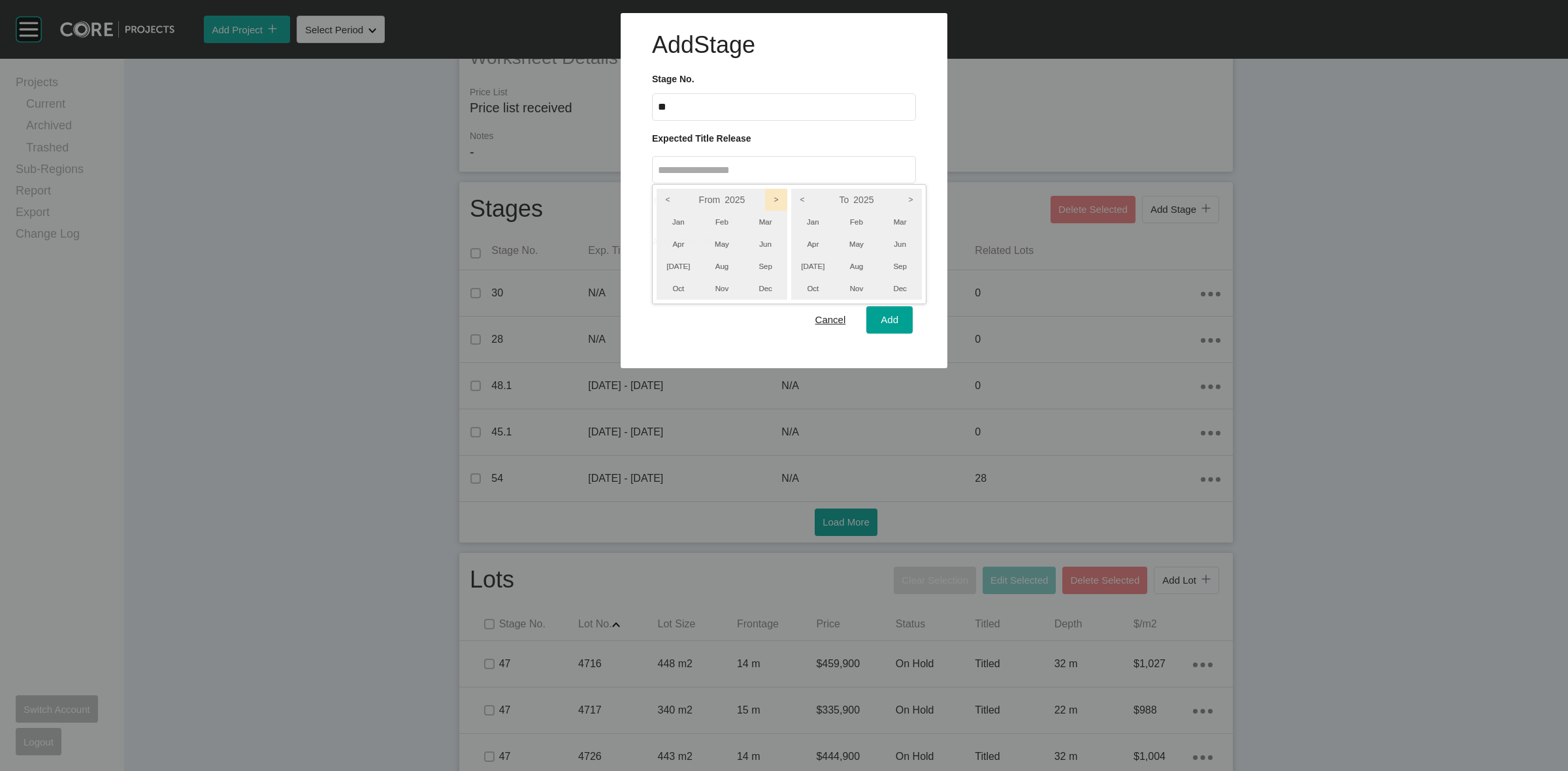
click at [775, 199] on icon ">" at bounding box center [775, 199] width 22 height 22
click at [908, 196] on icon ">" at bounding box center [910, 199] width 22 height 22
click at [896, 270] on li "Sep" at bounding box center [900, 266] width 43 height 22
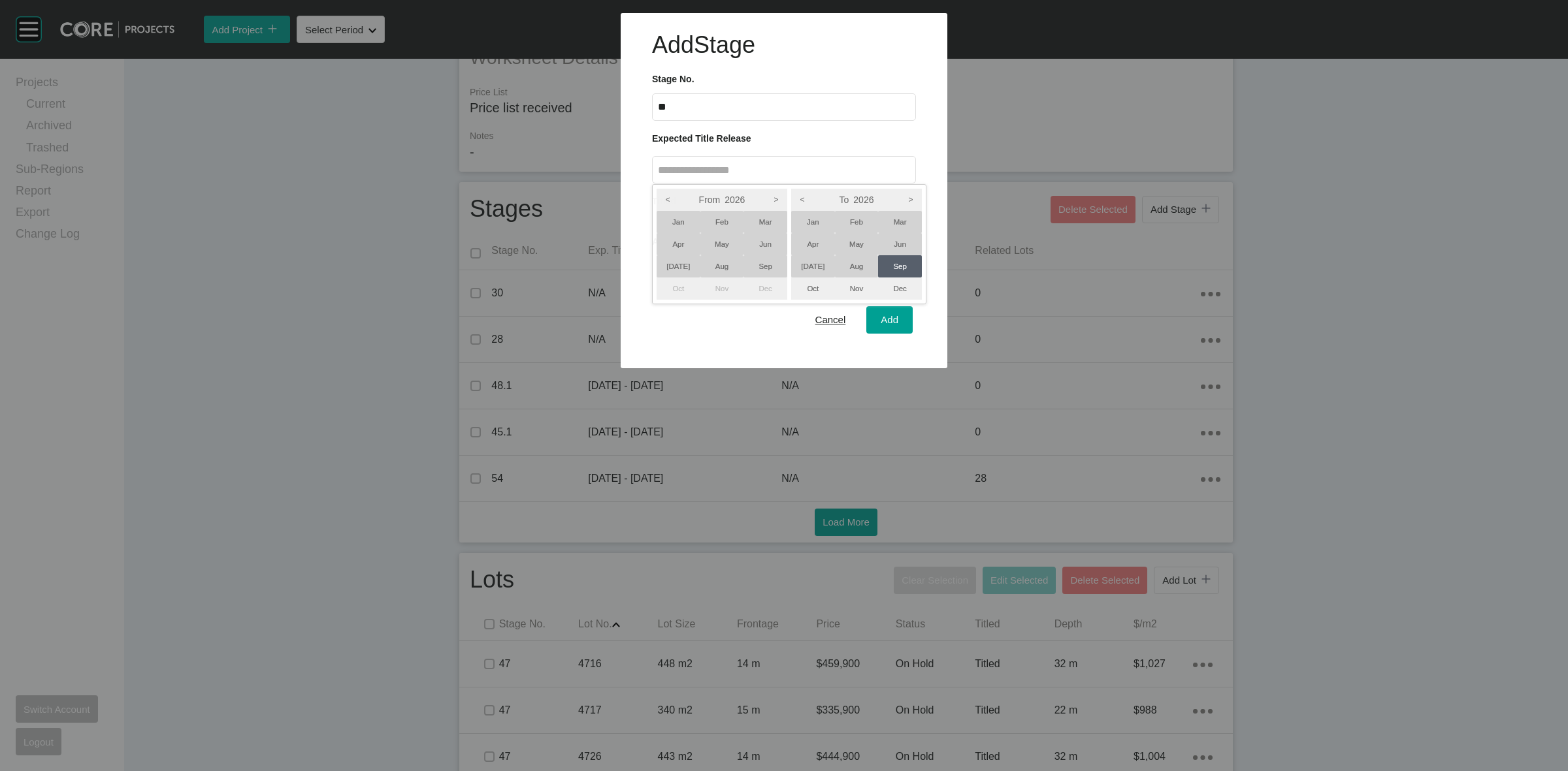
click at [677, 267] on li "[DATE]" at bounding box center [678, 266] width 43 height 22
click at [886, 328] on div at bounding box center [784, 184] width 1568 height 369
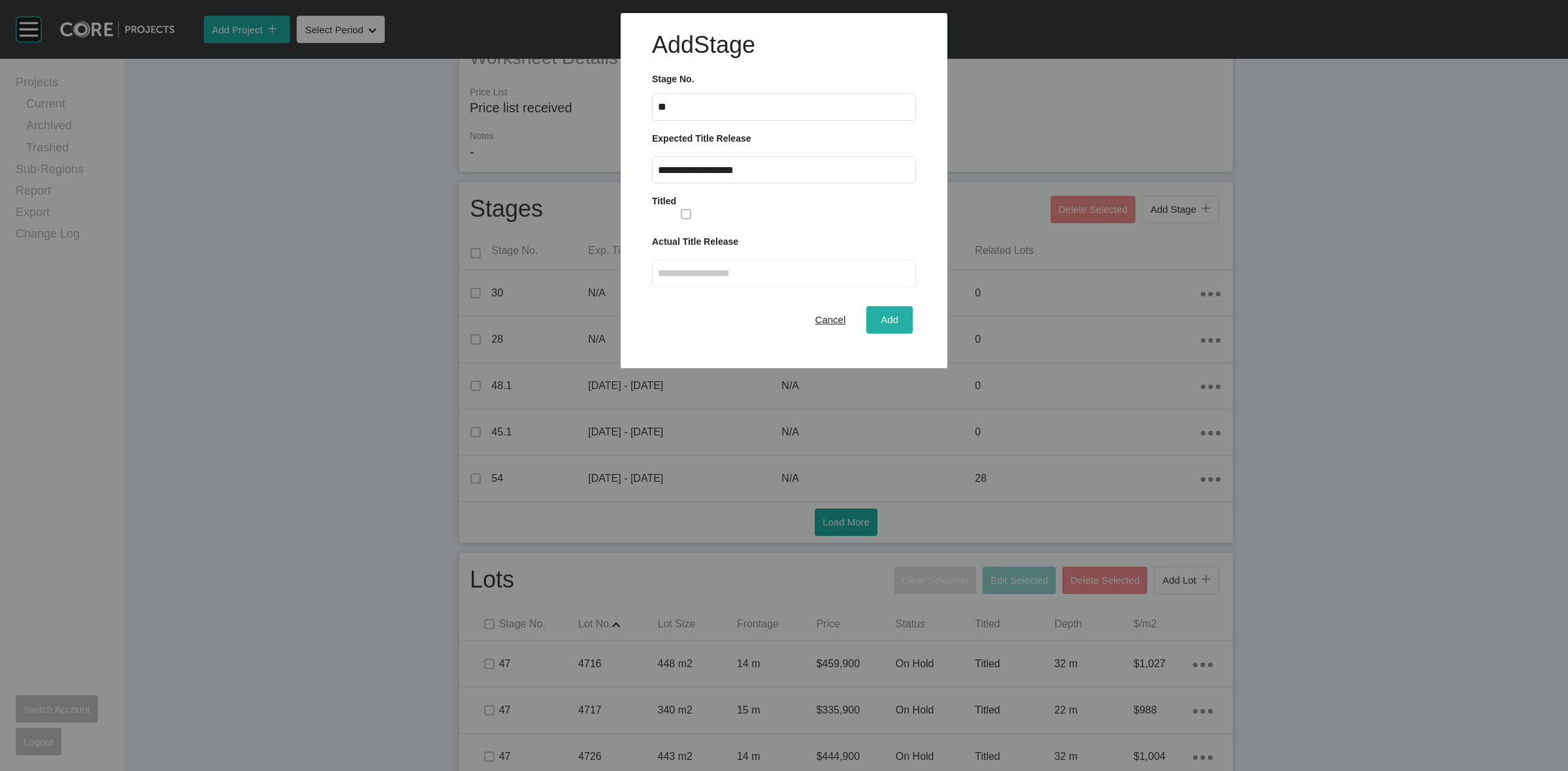
click at [882, 325] on div "Add" at bounding box center [889, 320] width 24 height 17
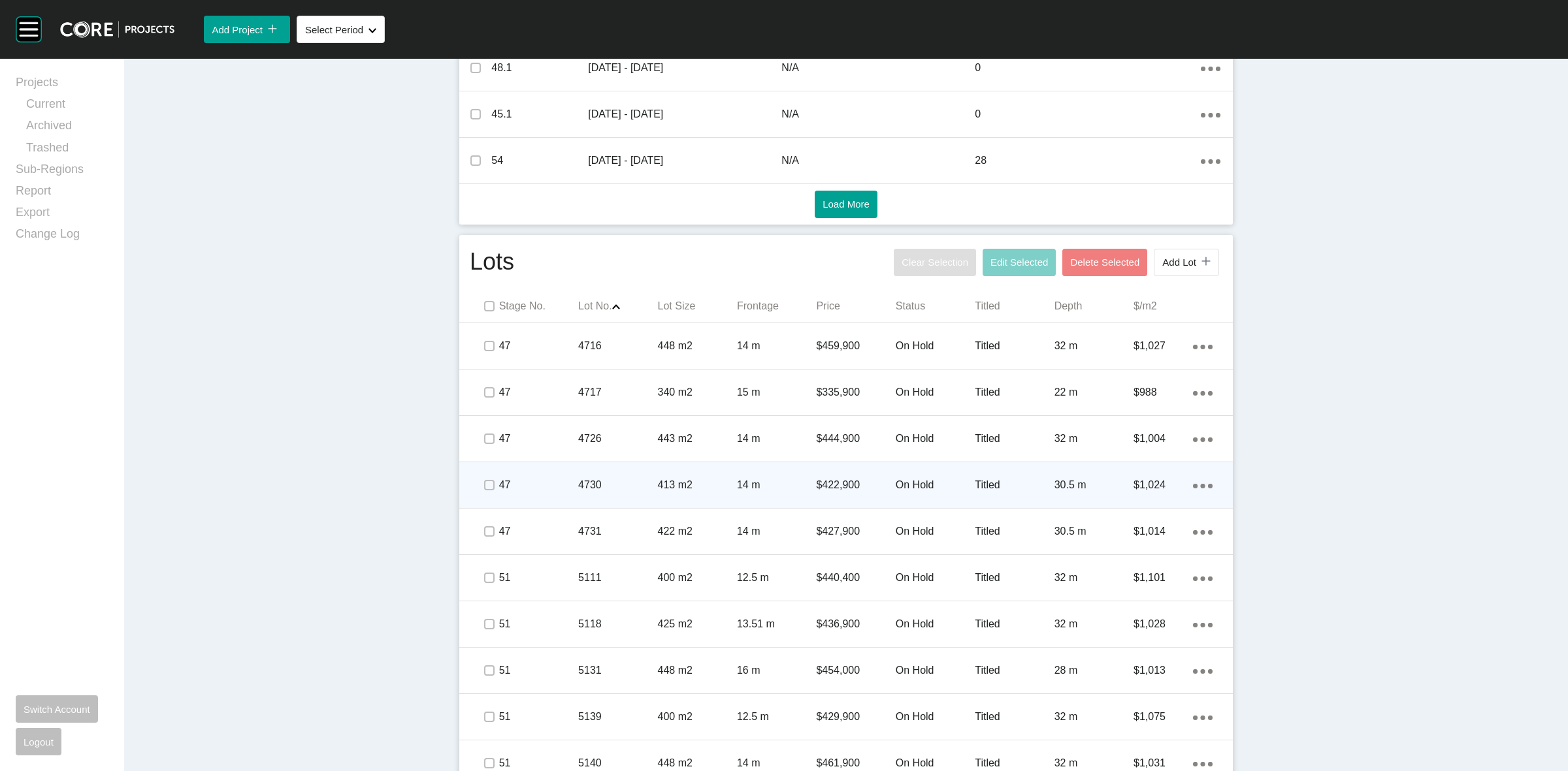
scroll to position [715, 0]
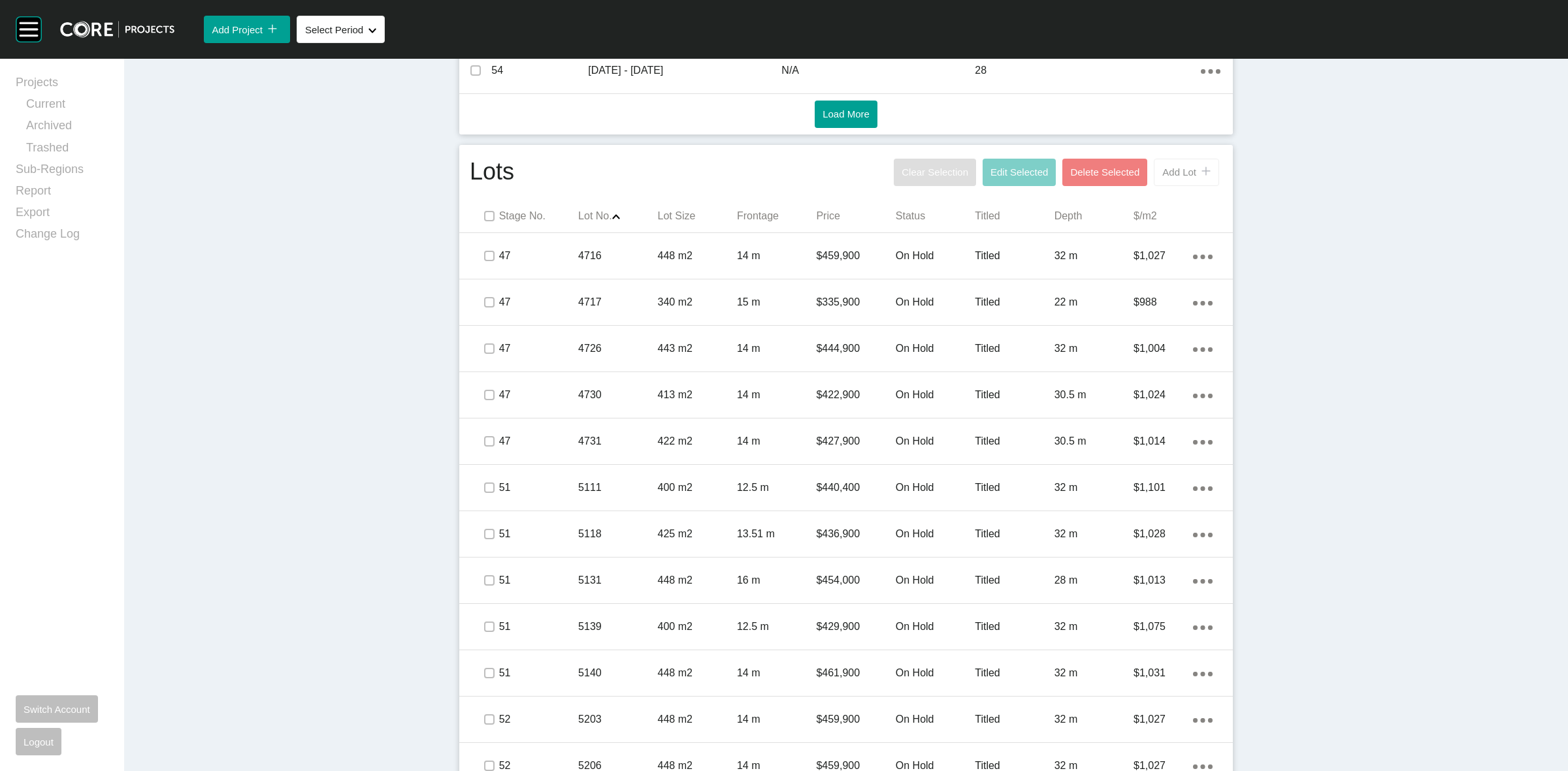
click at [1171, 170] on span "Add Lot" at bounding box center [1179, 172] width 34 height 12
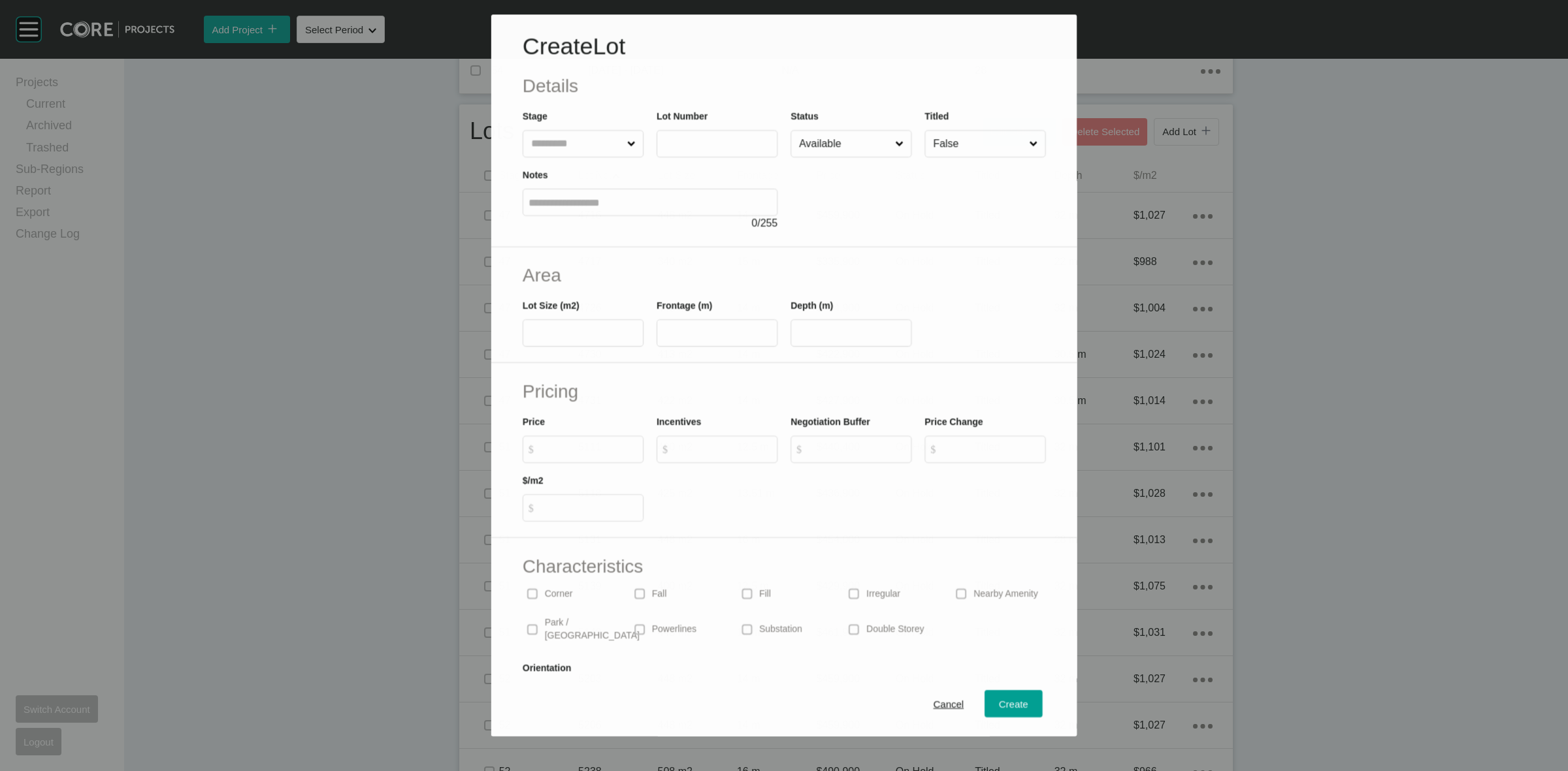
click at [540, 141] on input "text" at bounding box center [577, 143] width 96 height 26
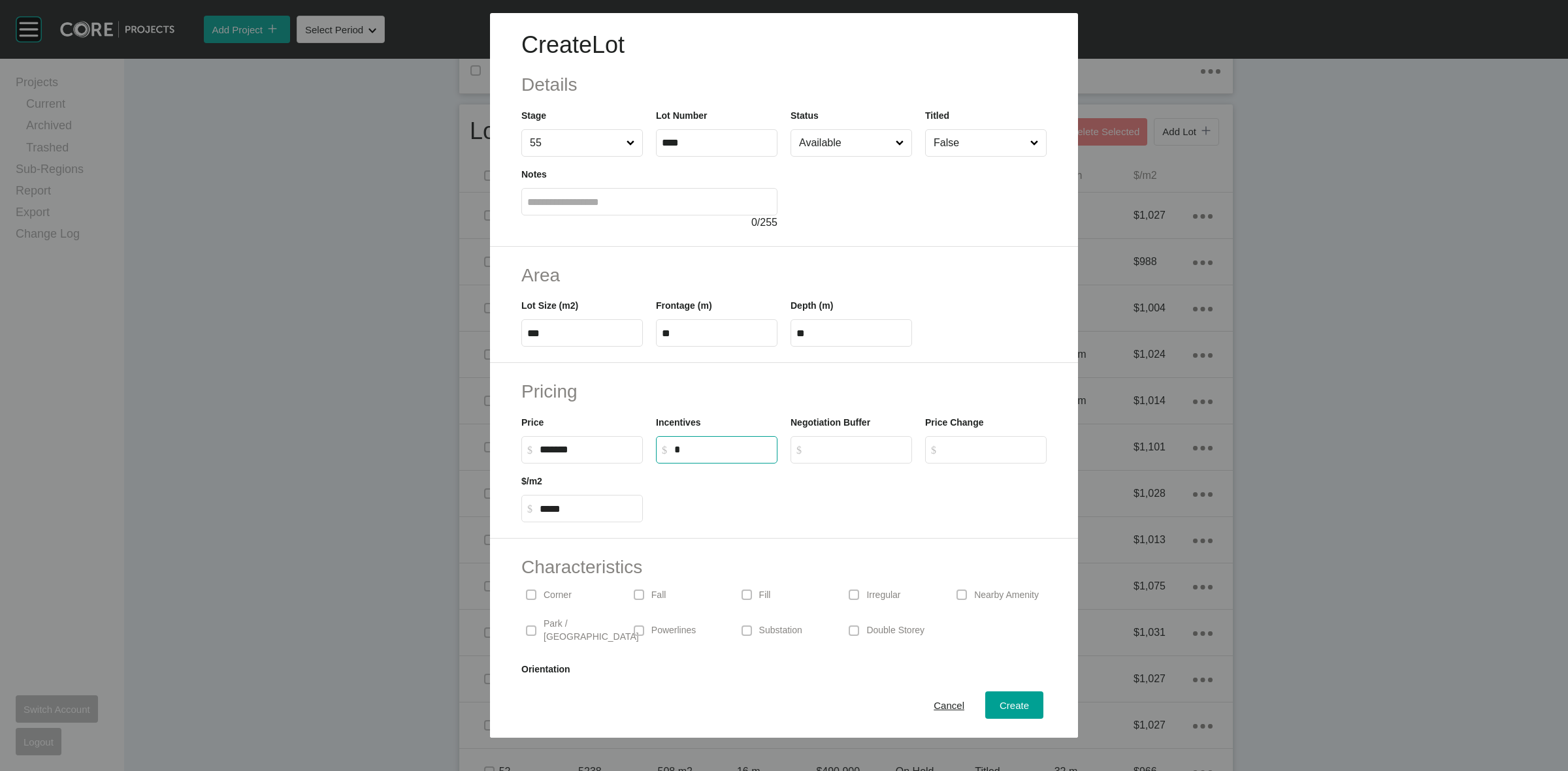
click at [588, 630] on p "Park / [GEOGRAPHIC_DATA]" at bounding box center [590, 630] width 95 height 25
click at [1011, 702] on span "Create" at bounding box center [1014, 706] width 30 height 12
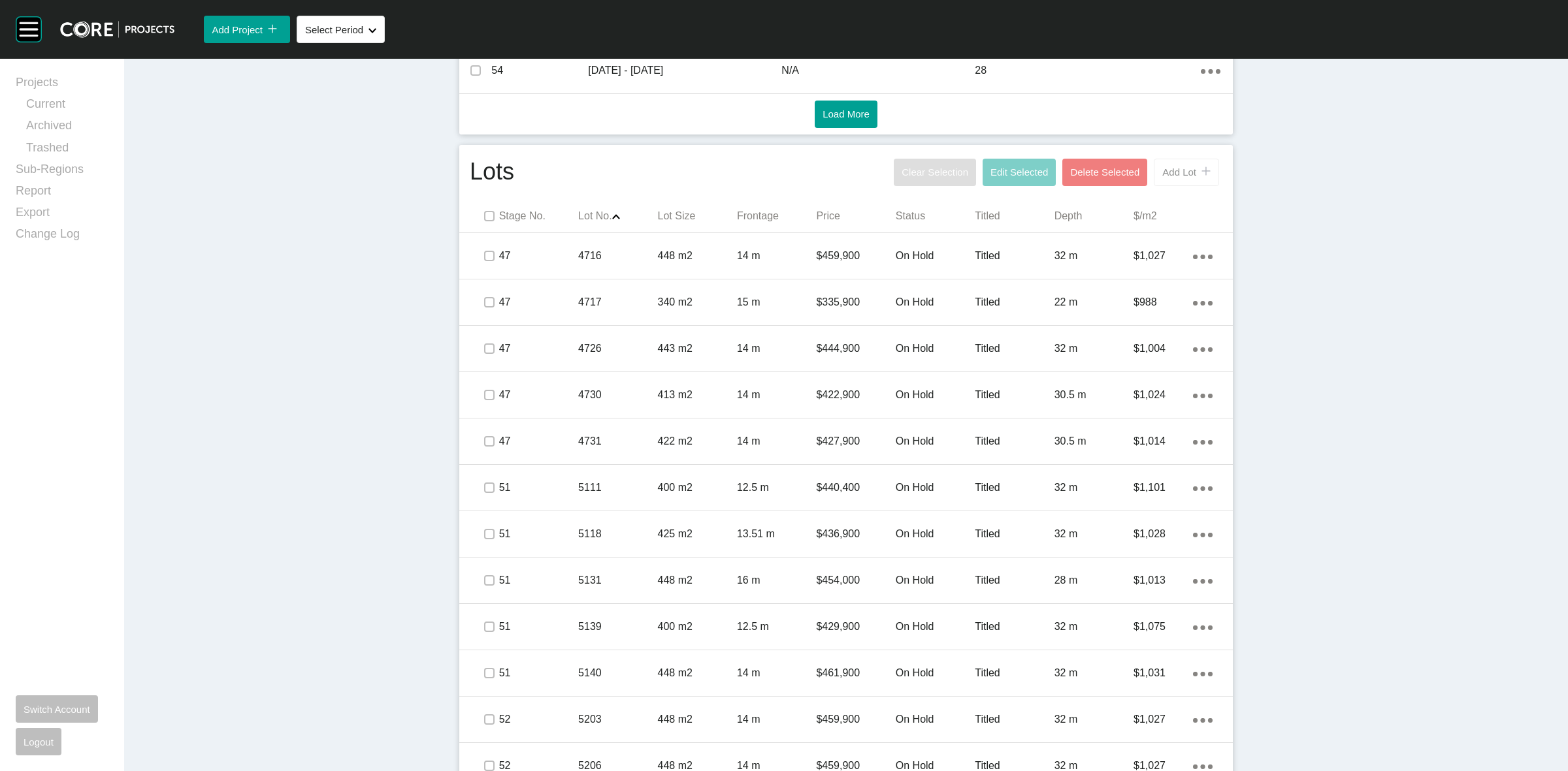
click at [1180, 175] on span "Add Lot" at bounding box center [1179, 172] width 34 height 12
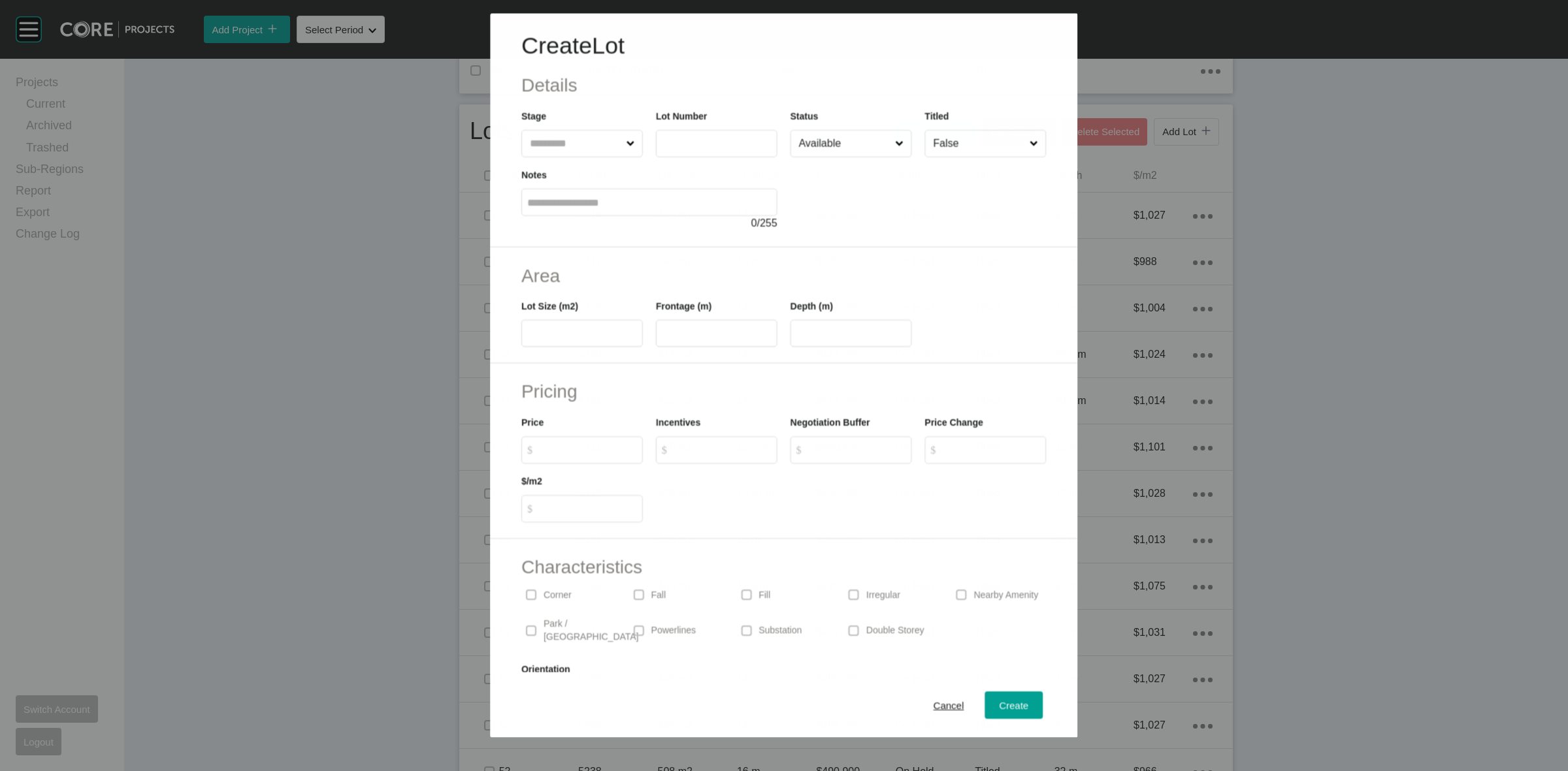
click at [563, 144] on input "text" at bounding box center [575, 142] width 96 height 26
click at [996, 695] on button "Create" at bounding box center [1014, 705] width 58 height 27
click at [1002, 701] on circle "button" at bounding box center [1014, 706] width 25 height 25
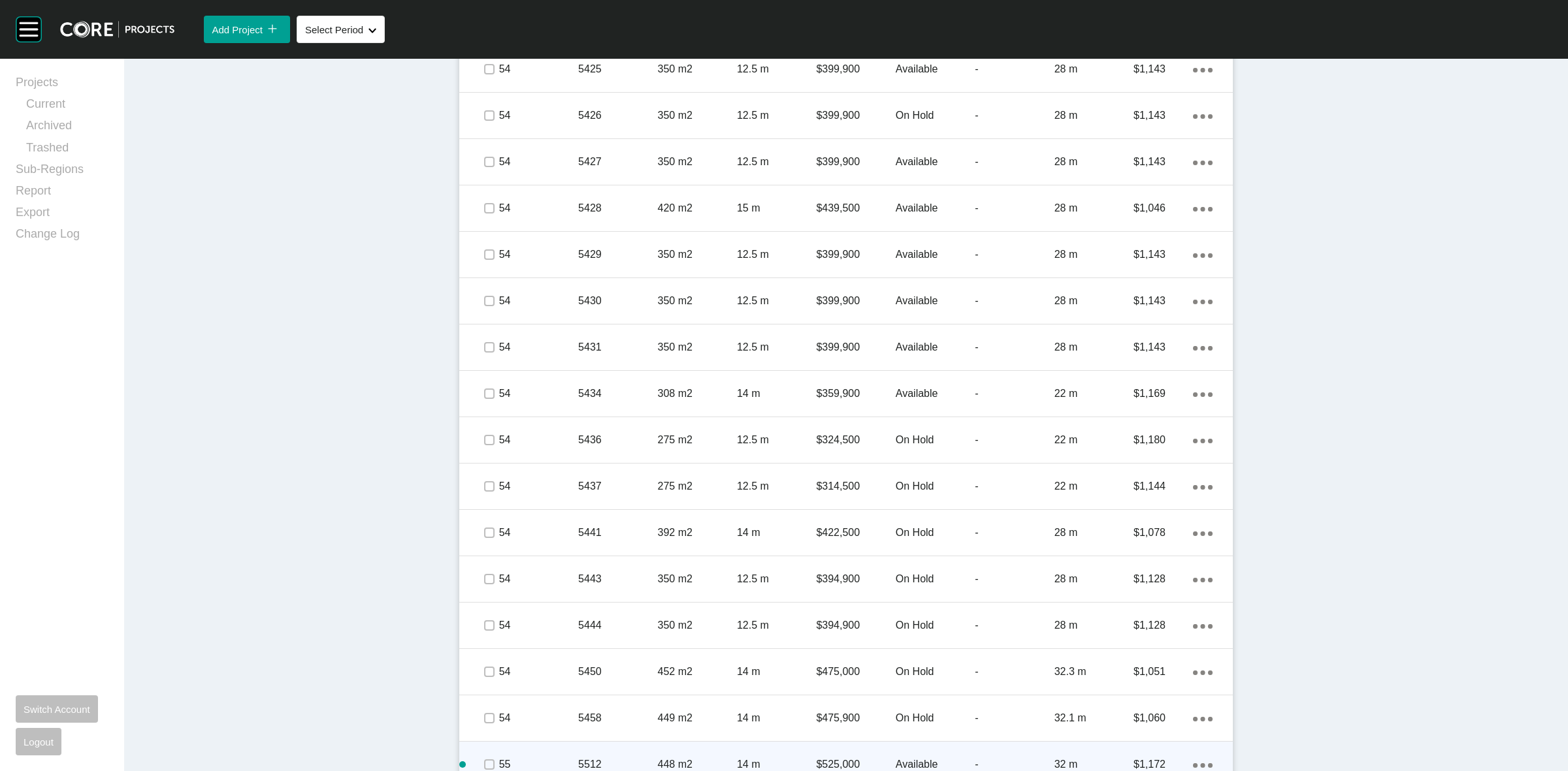
scroll to position [2500, 0]
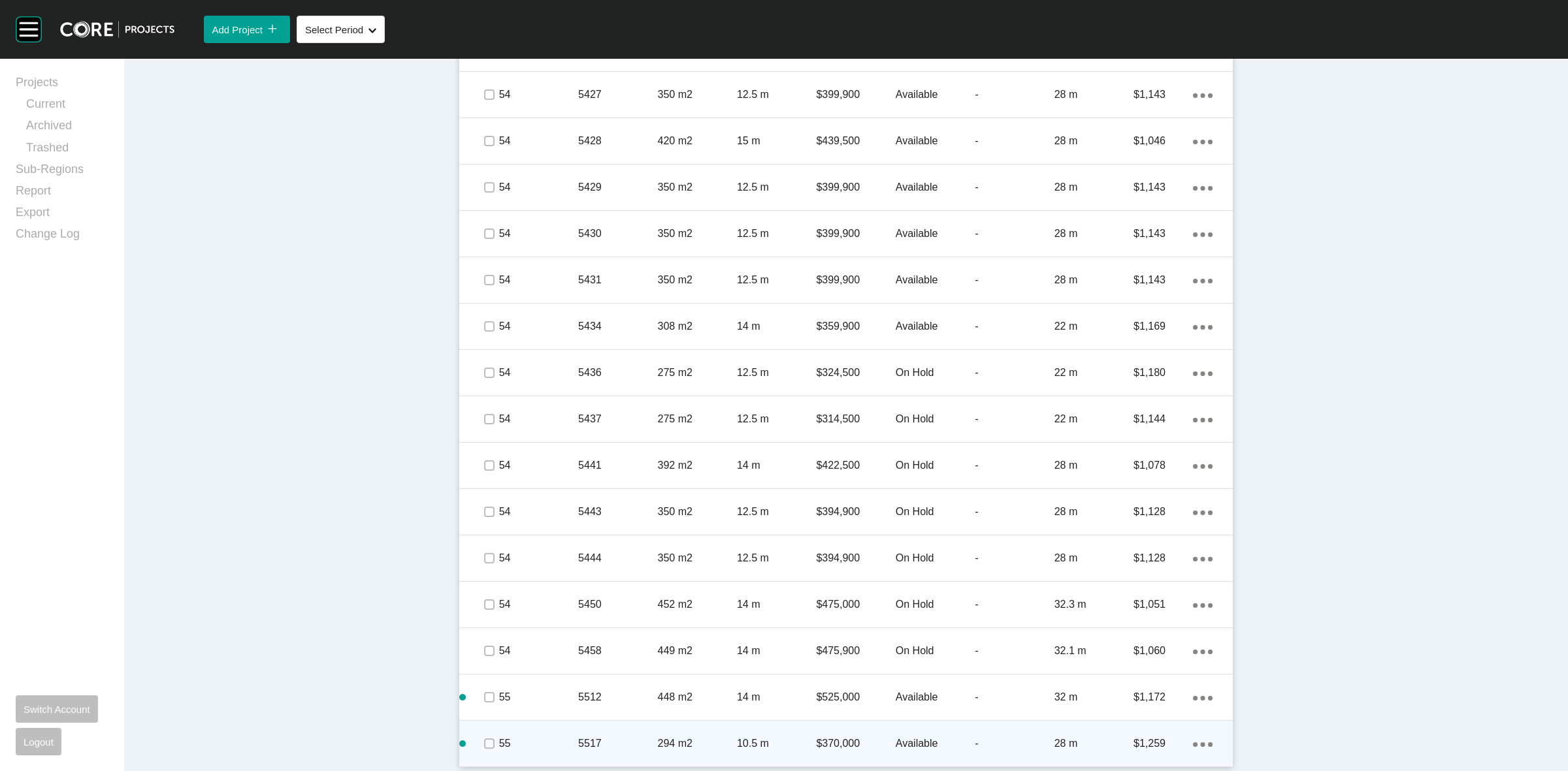
click at [1183, 736] on p "$1,259" at bounding box center [1163, 743] width 60 height 14
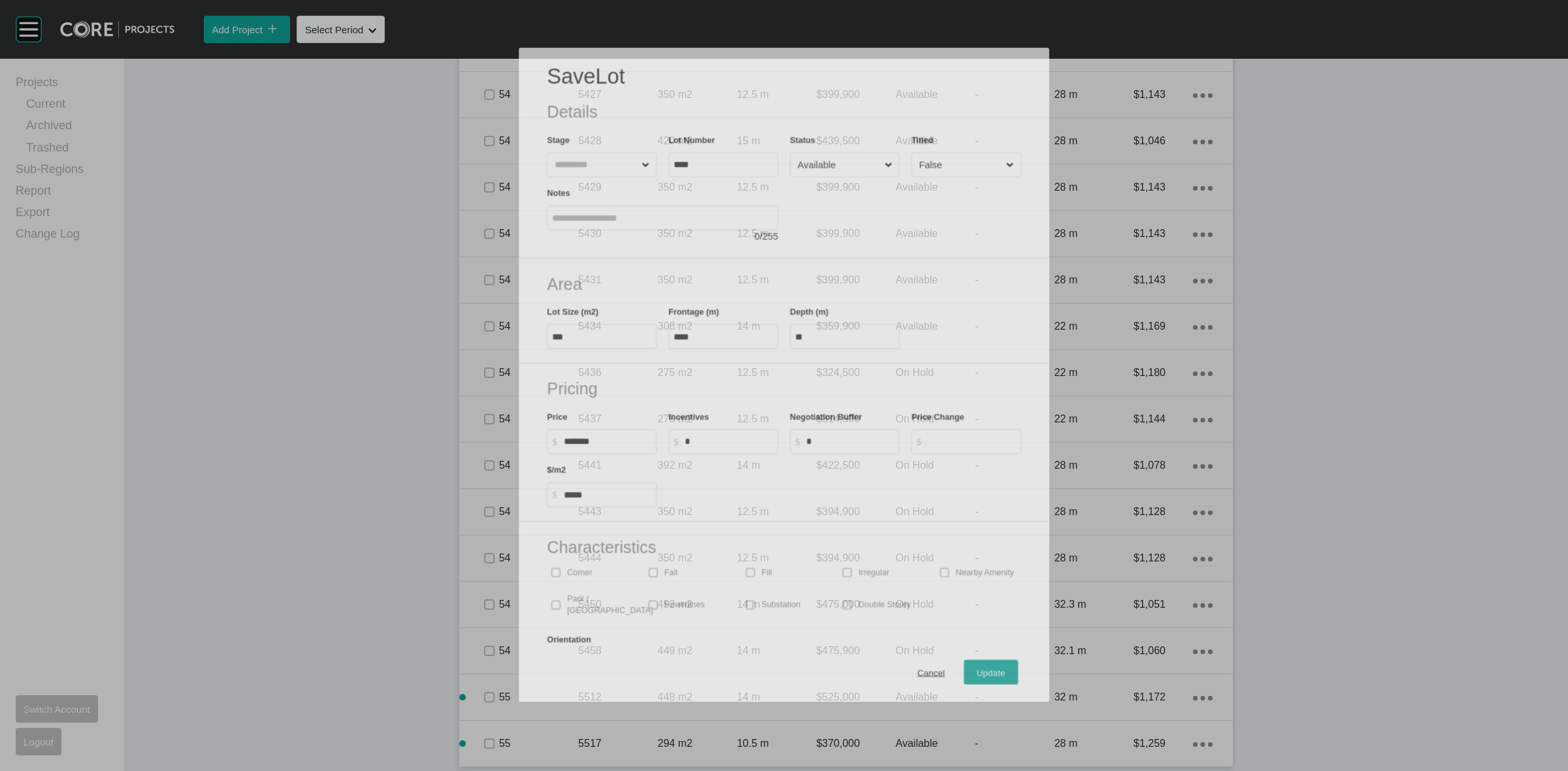
scroll to position [2459, 0]
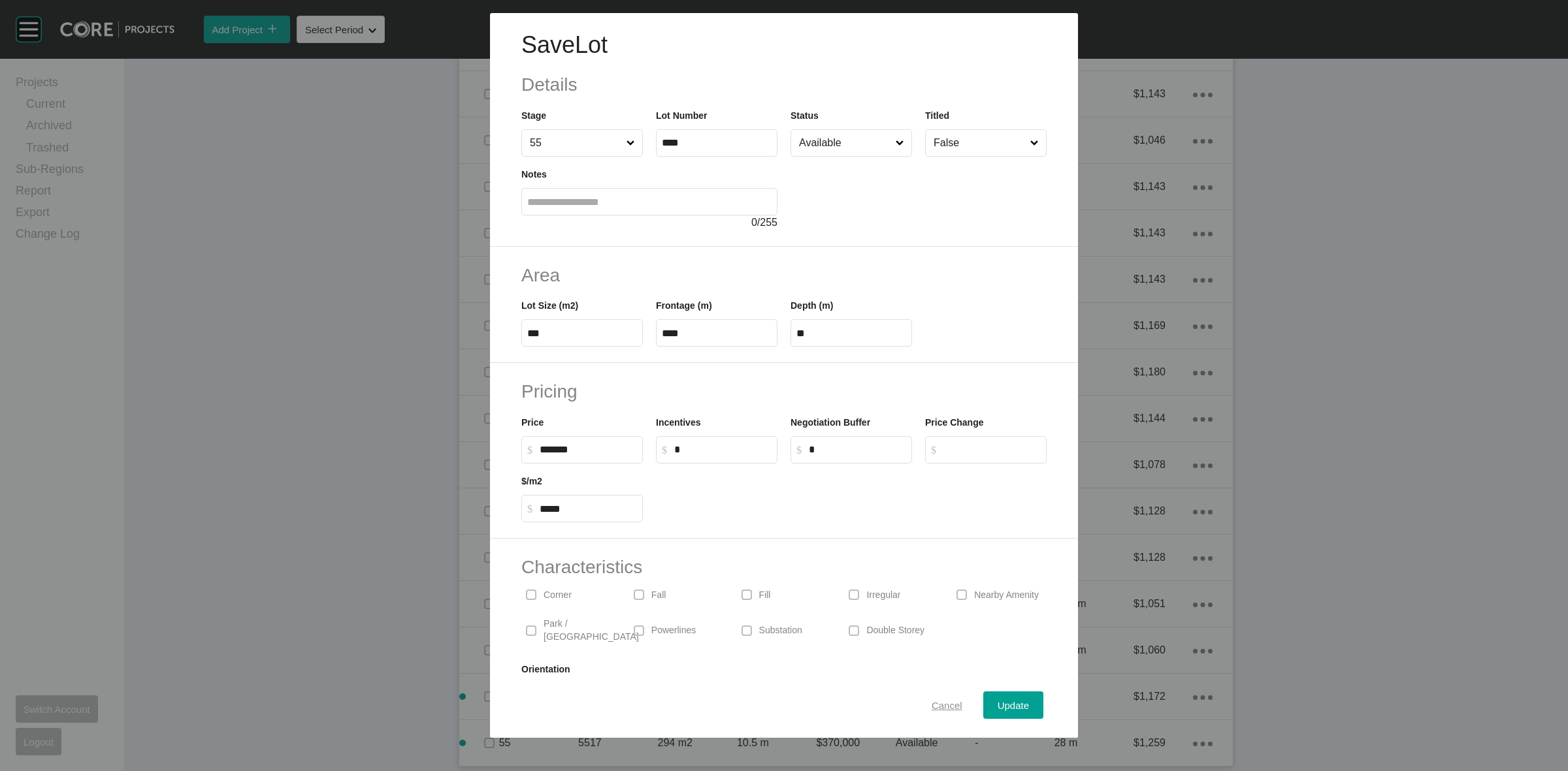
click at [941, 704] on span "Cancel" at bounding box center [947, 706] width 31 height 12
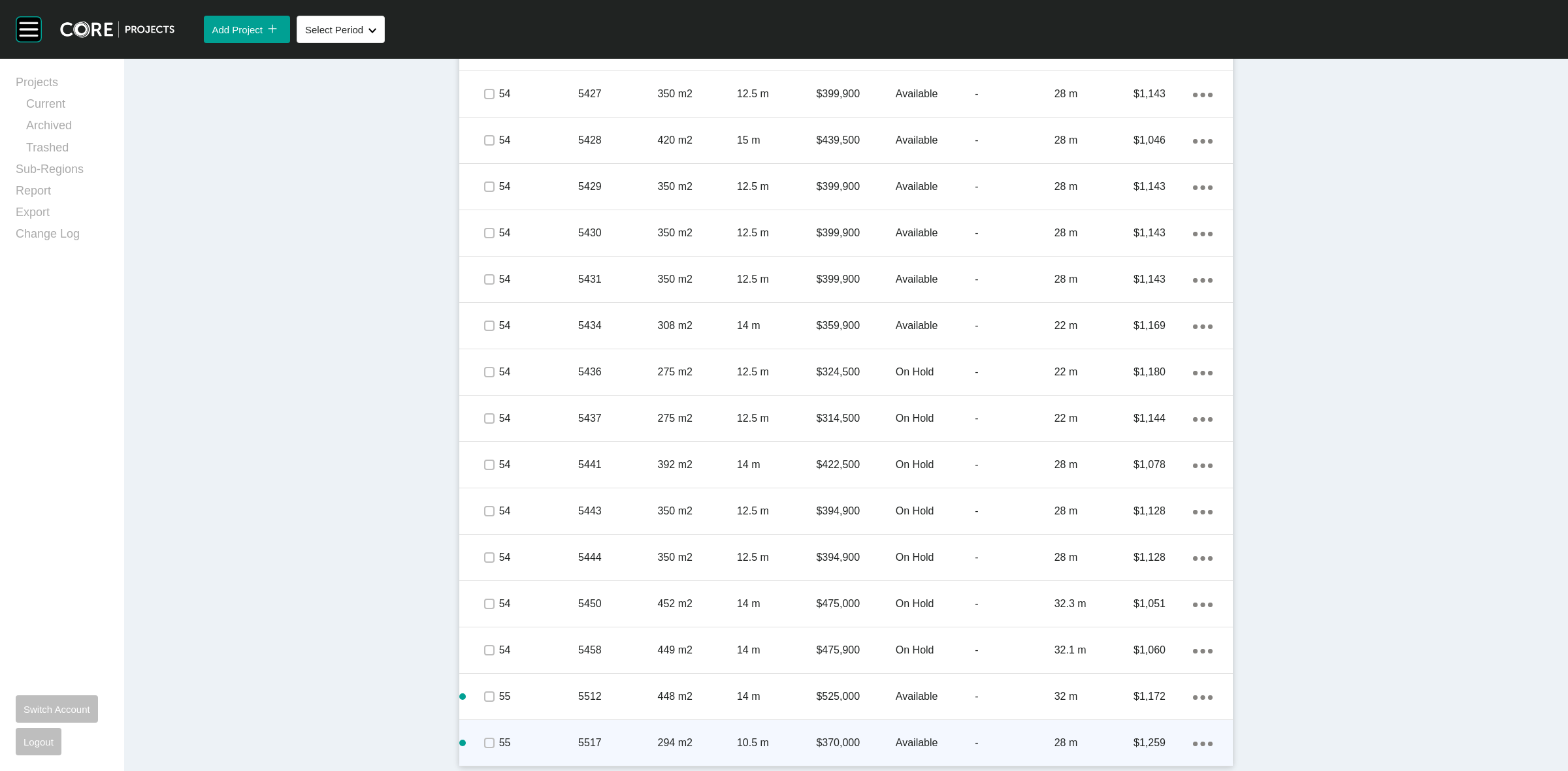
click at [1193, 742] on ellipse at bounding box center [1195, 744] width 5 height 5
click at [1144, 728] on link "Duplicate" at bounding box center [1142, 732] width 49 height 19
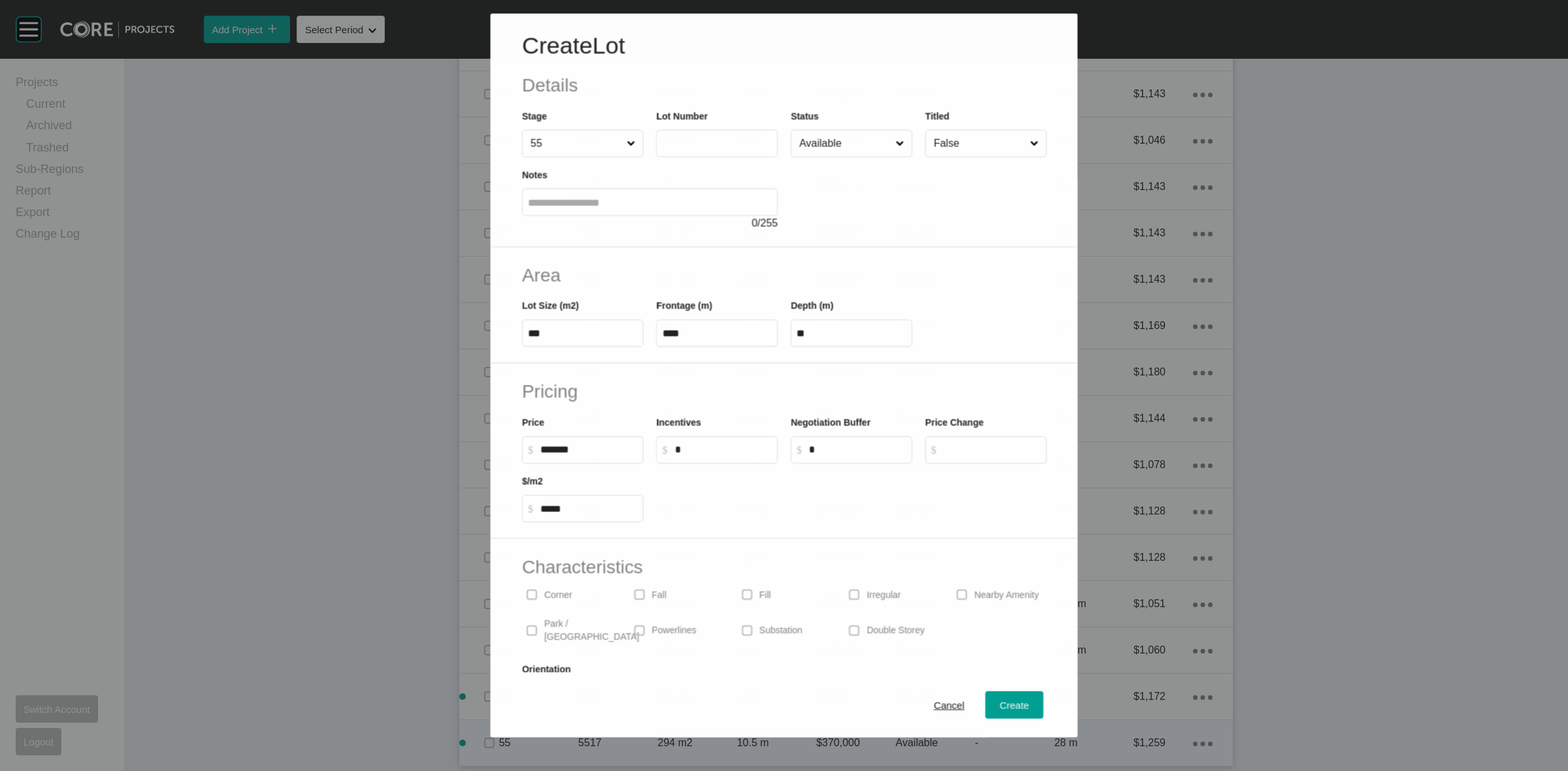
click at [704, 149] on label at bounding box center [717, 142] width 121 height 27
click at [704, 149] on input "text" at bounding box center [717, 143] width 110 height 12
click at [1002, 706] on span "Create" at bounding box center [1014, 706] width 30 height 12
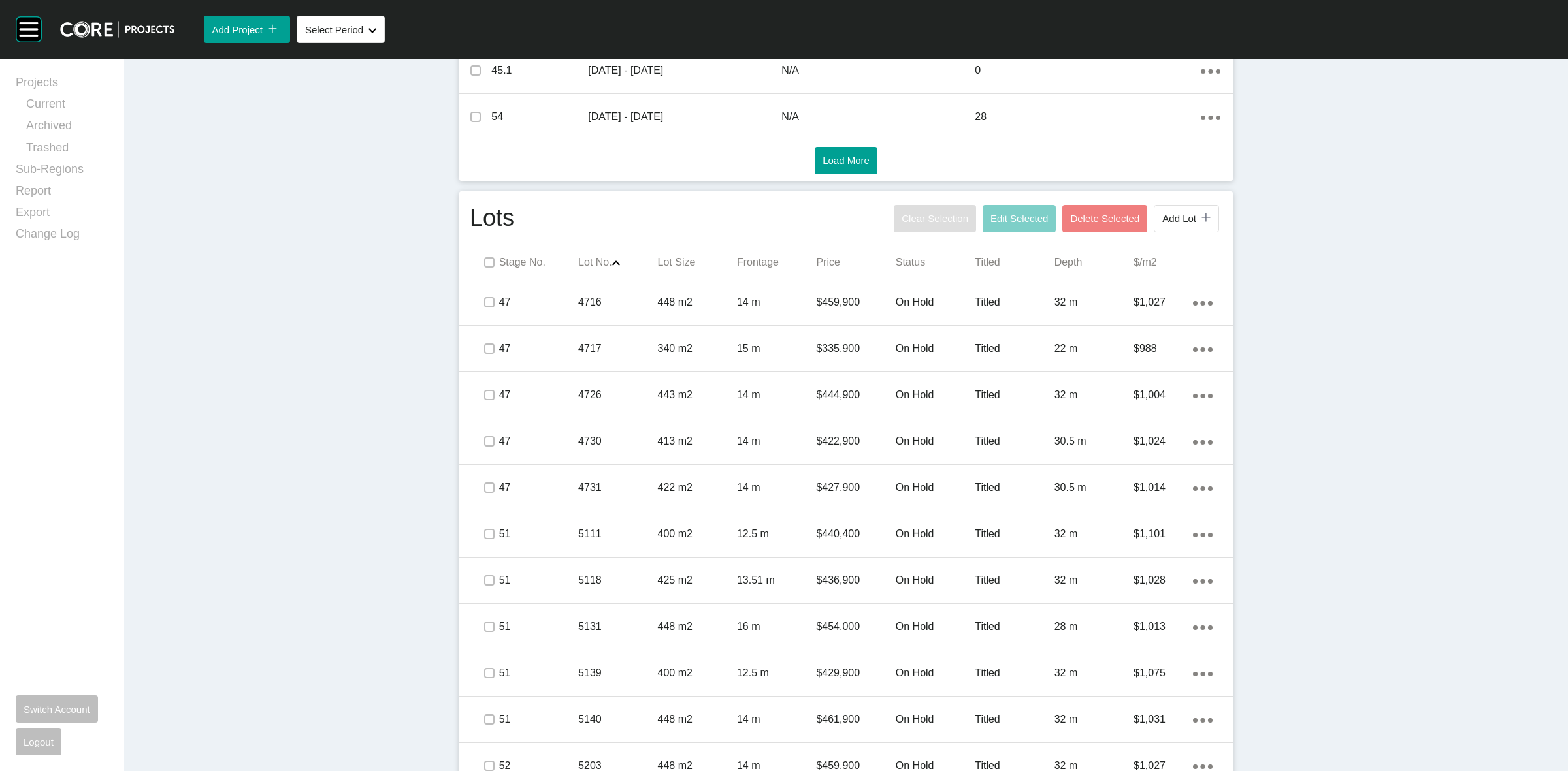
scroll to position [506, 0]
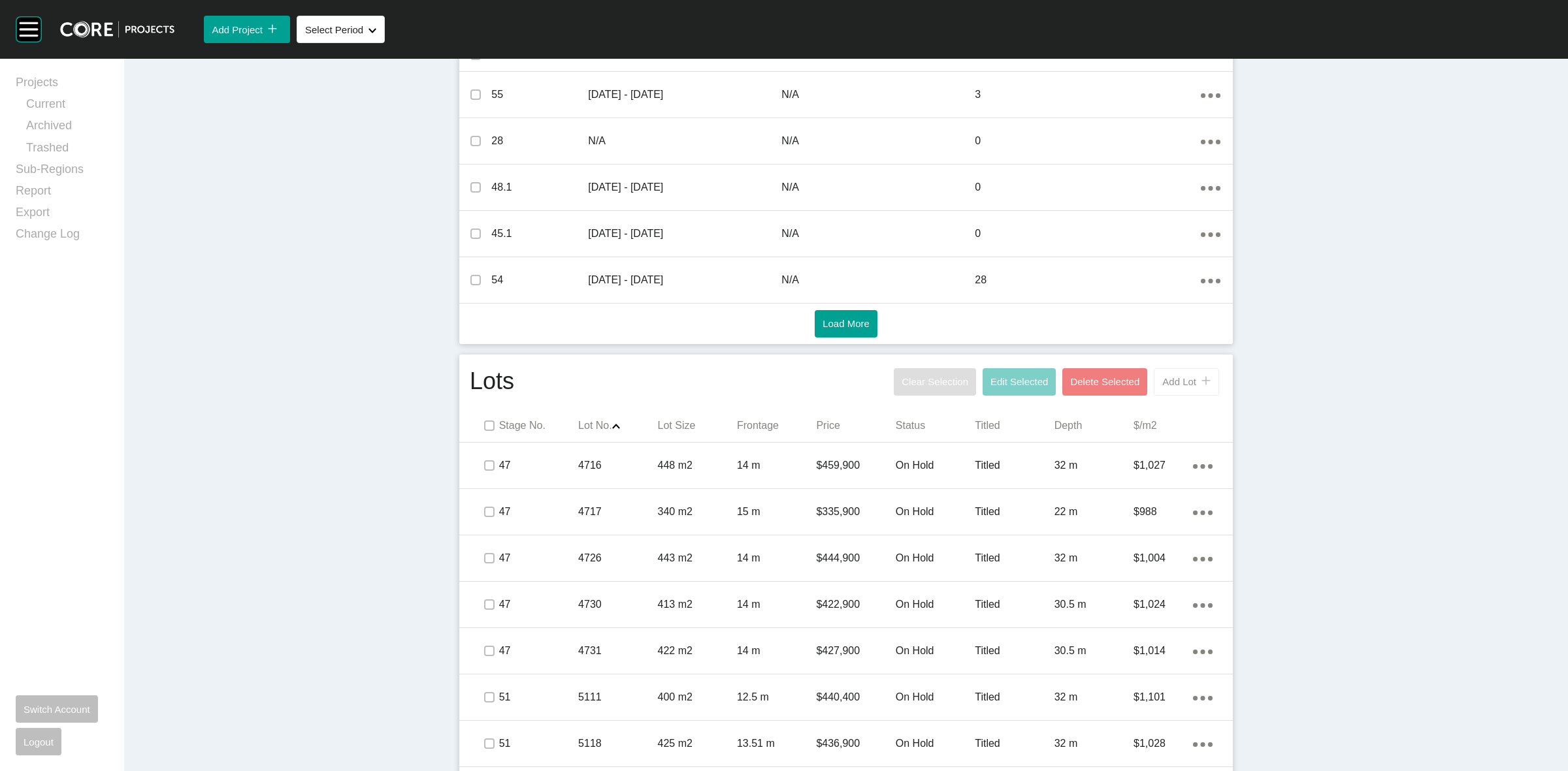
click at [1179, 376] on span "Add Lot" at bounding box center [1179, 382] width 34 height 12
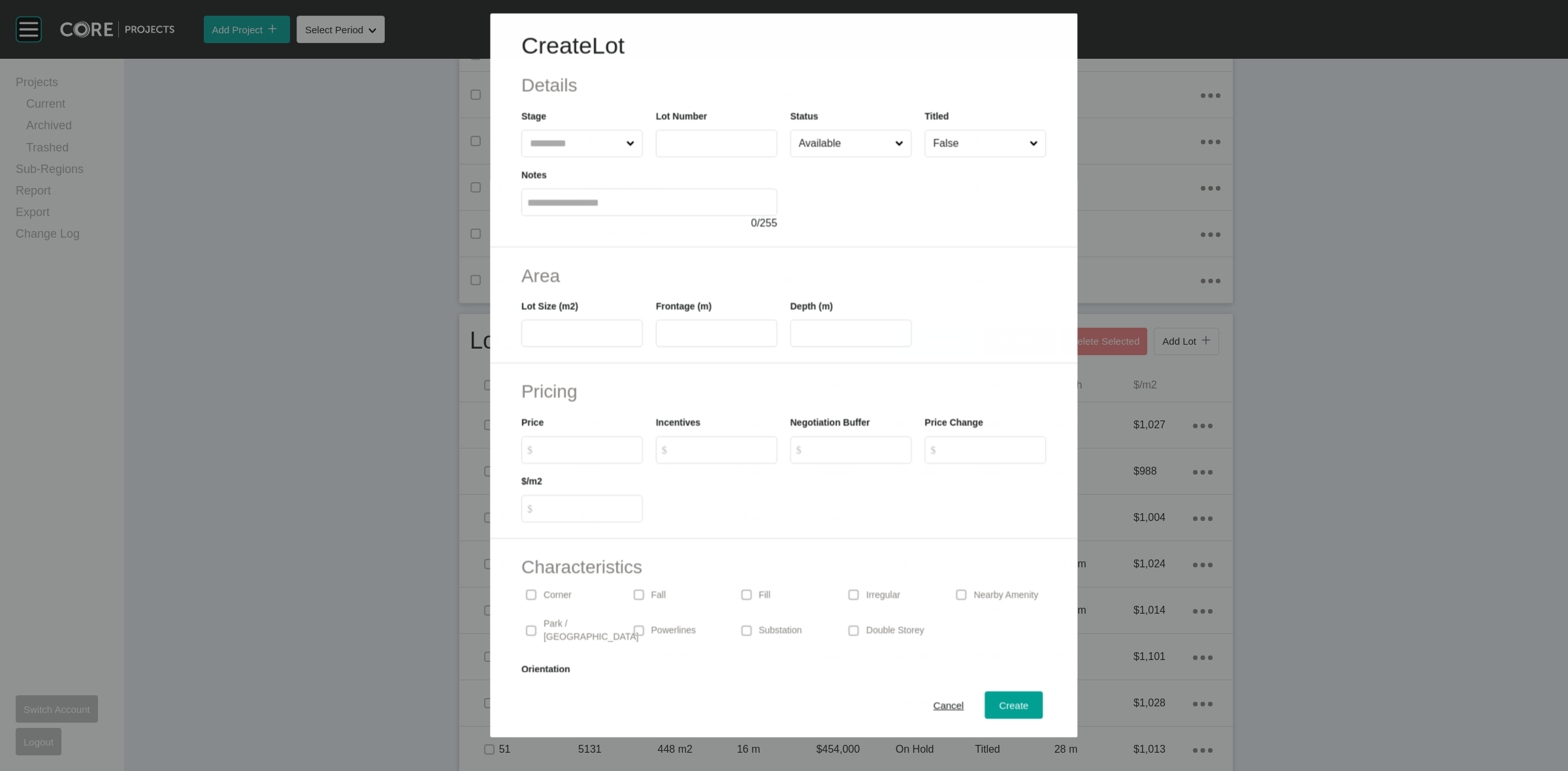
click at [545, 143] on input "text" at bounding box center [575, 142] width 96 height 26
click at [545, 143] on input "1" at bounding box center [575, 142] width 96 height 26
click at [1000, 704] on span "Create" at bounding box center [1014, 706] width 30 height 12
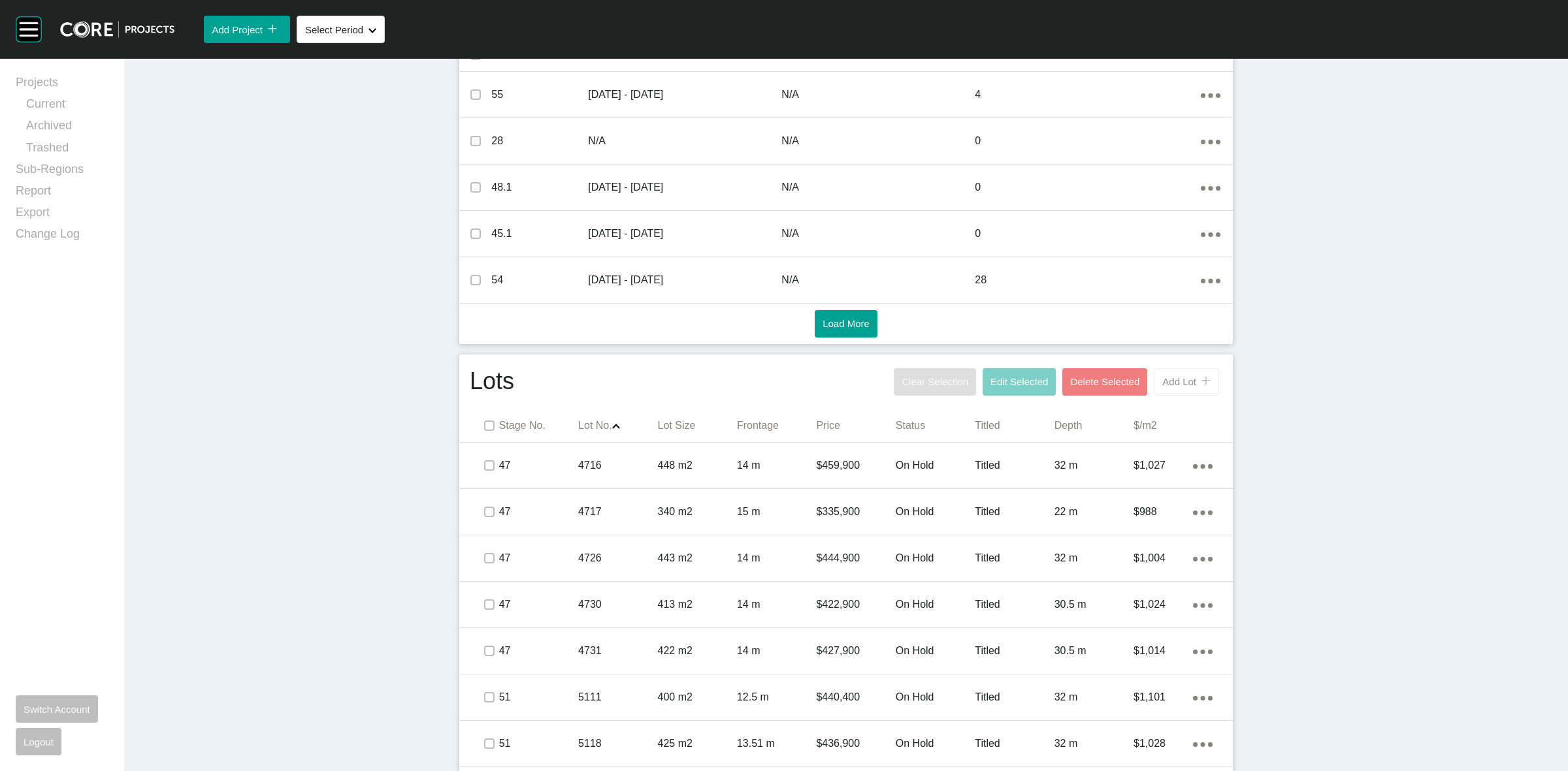
click at [1188, 385] on span "Add Lot" at bounding box center [1179, 382] width 34 height 12
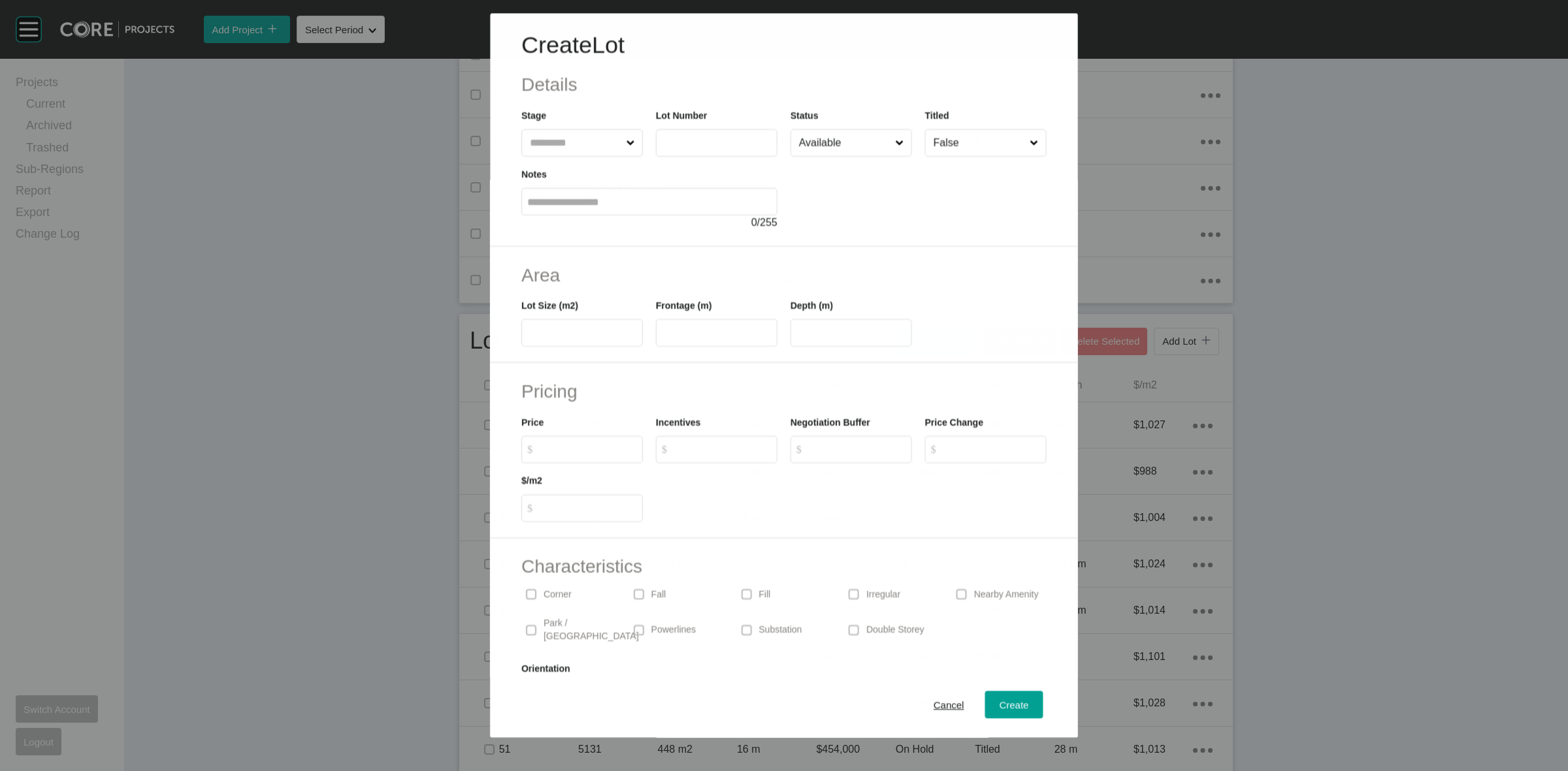
click at [576, 144] on input "text" at bounding box center [575, 142] width 96 height 26
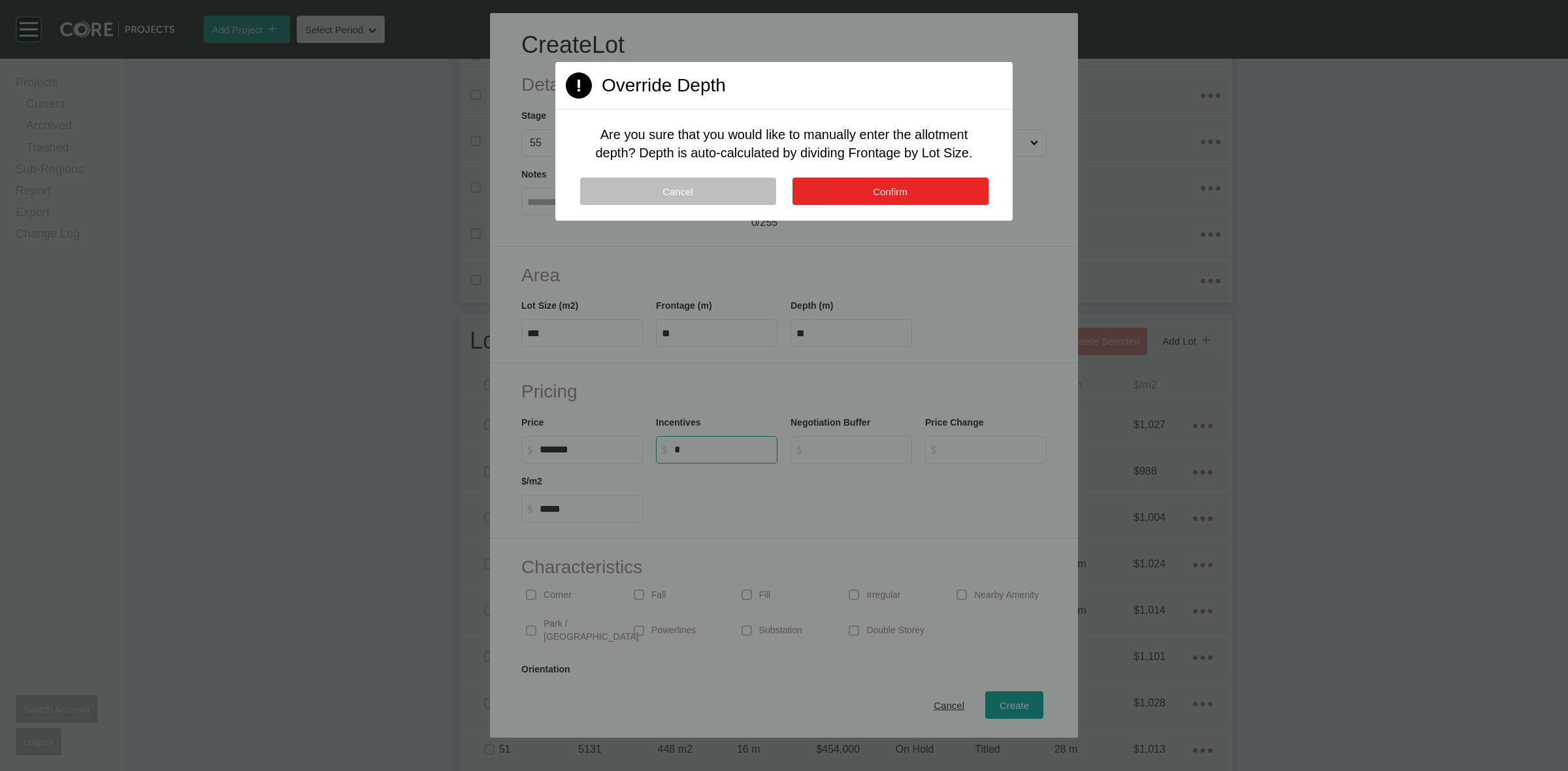
click at [957, 193] on button "Confirm" at bounding box center [891, 192] width 196 height 27
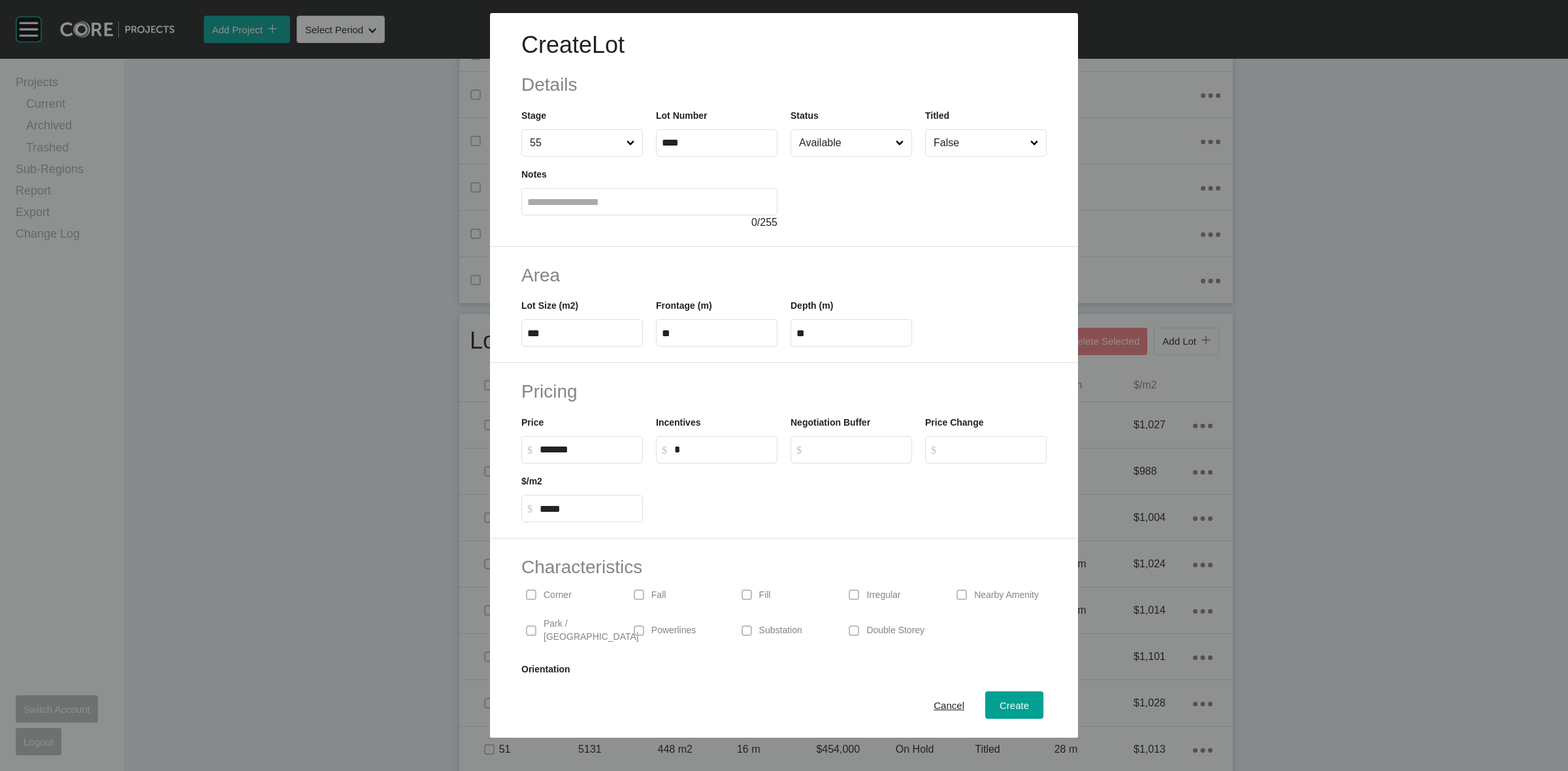
click at [545, 598] on p "Corner" at bounding box center [557, 596] width 28 height 13
click at [1014, 703] on span "Create" at bounding box center [1014, 706] width 30 height 12
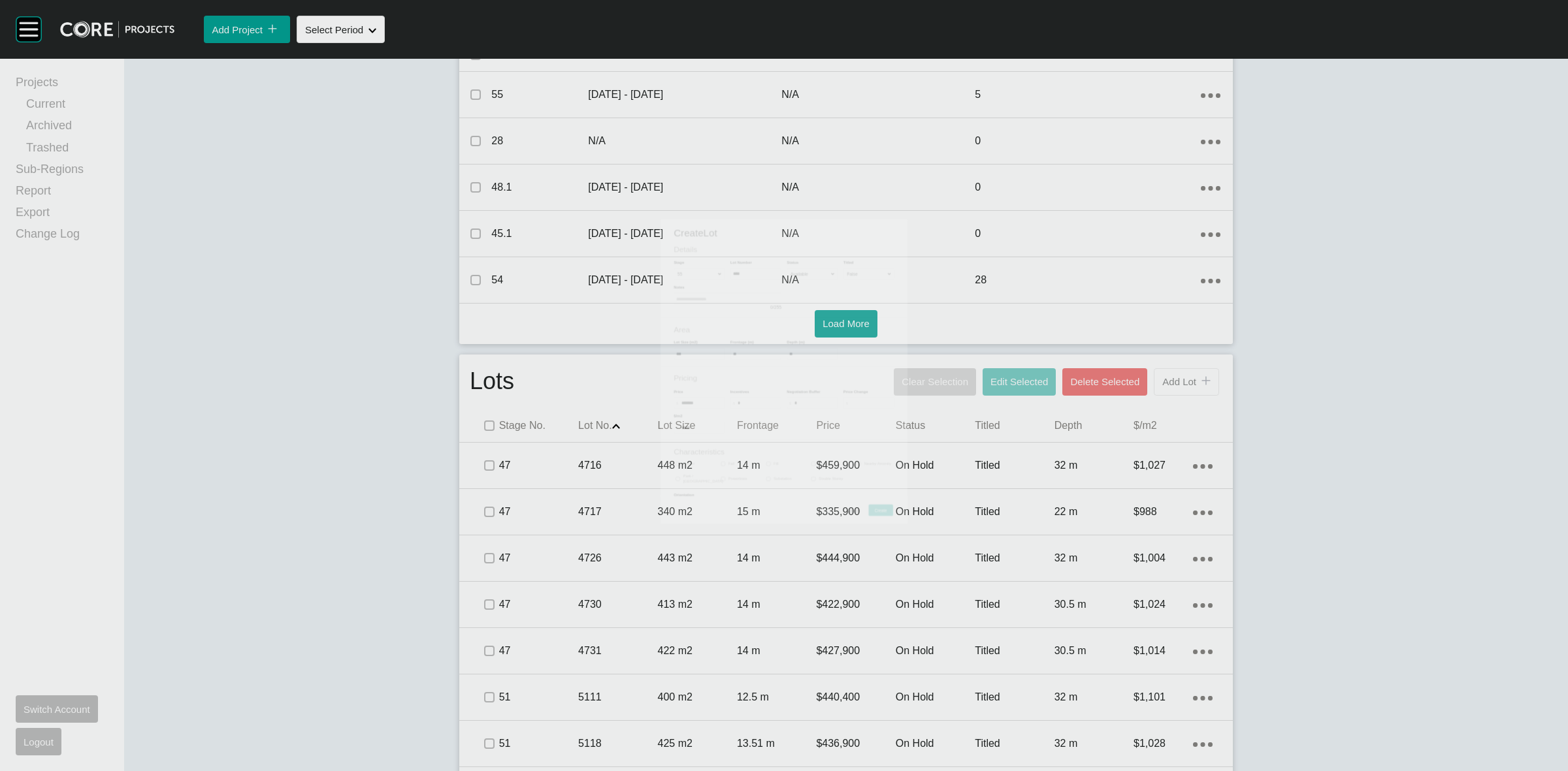
click at [1170, 384] on span "Add Lot" at bounding box center [1179, 382] width 34 height 12
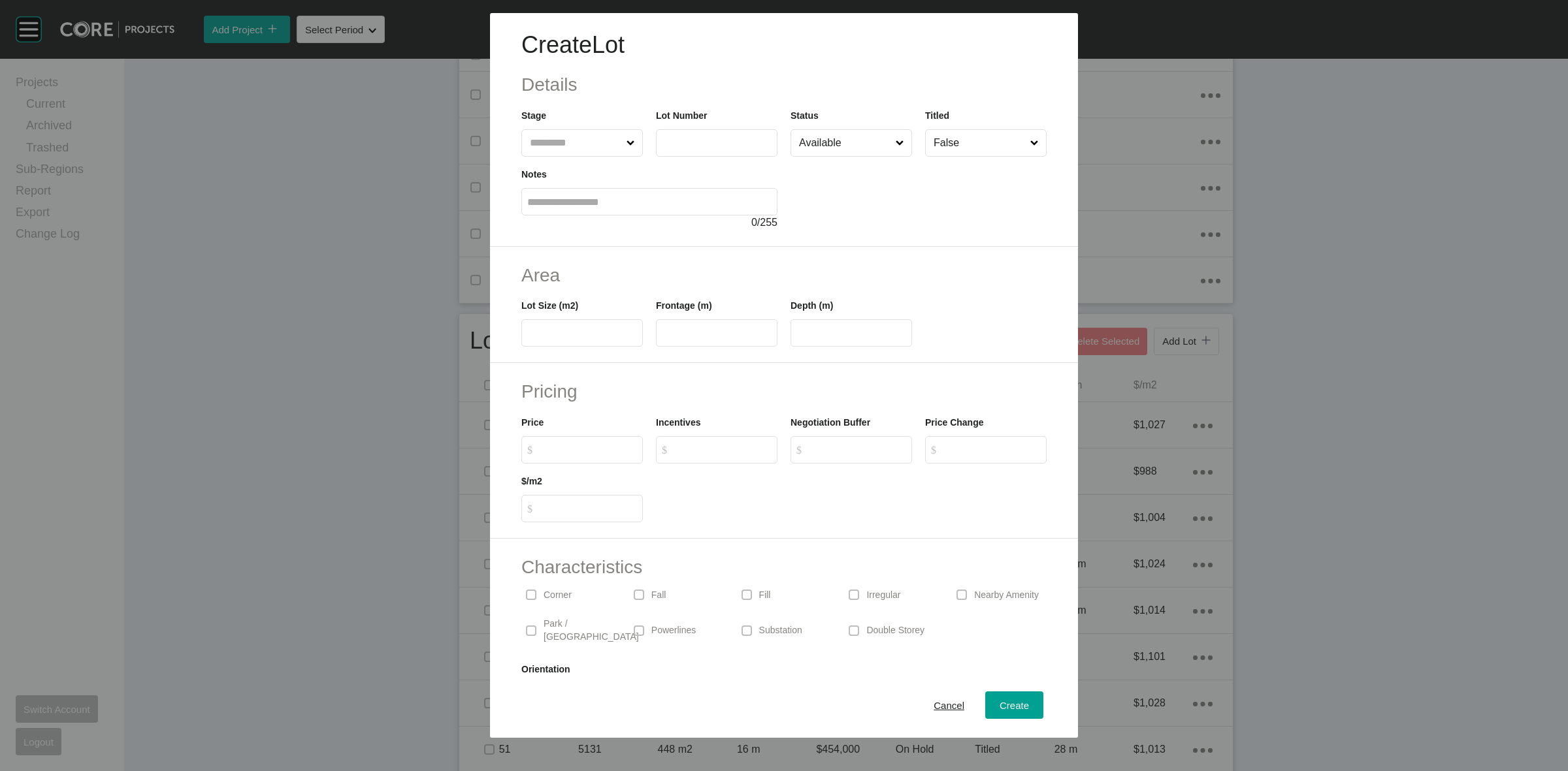
click at [557, 135] on input "text" at bounding box center [575, 142] width 96 height 26
click at [1000, 707] on span "Create" at bounding box center [1014, 706] width 30 height 12
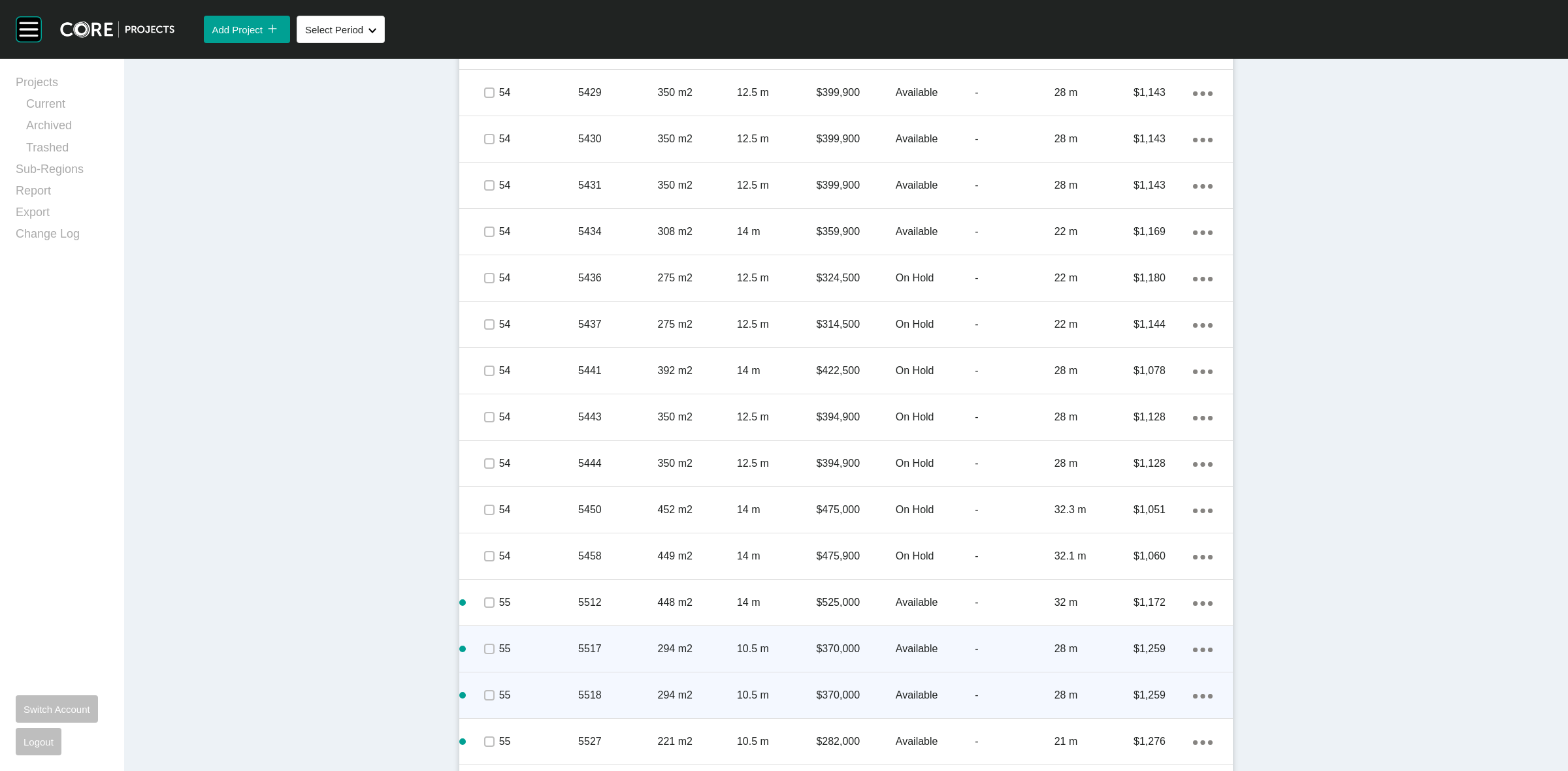
scroll to position [2685, 0]
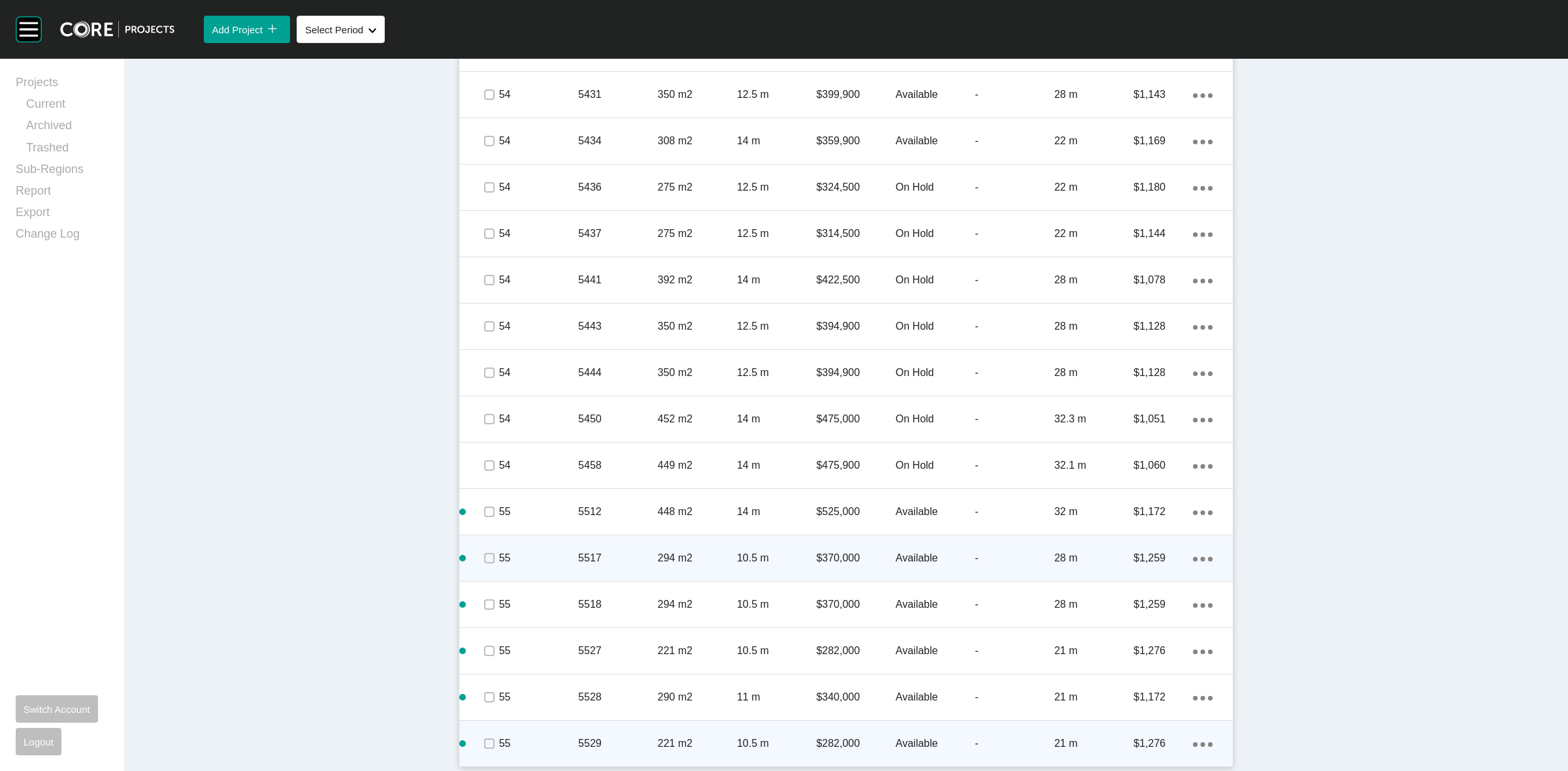
click at [1194, 740] on div "Action Menu Dots Copy 6 Created with Sketch." at bounding box center [1203, 743] width 19 height 14
click at [1148, 735] on link "Duplicate" at bounding box center [1142, 732] width 49 height 19
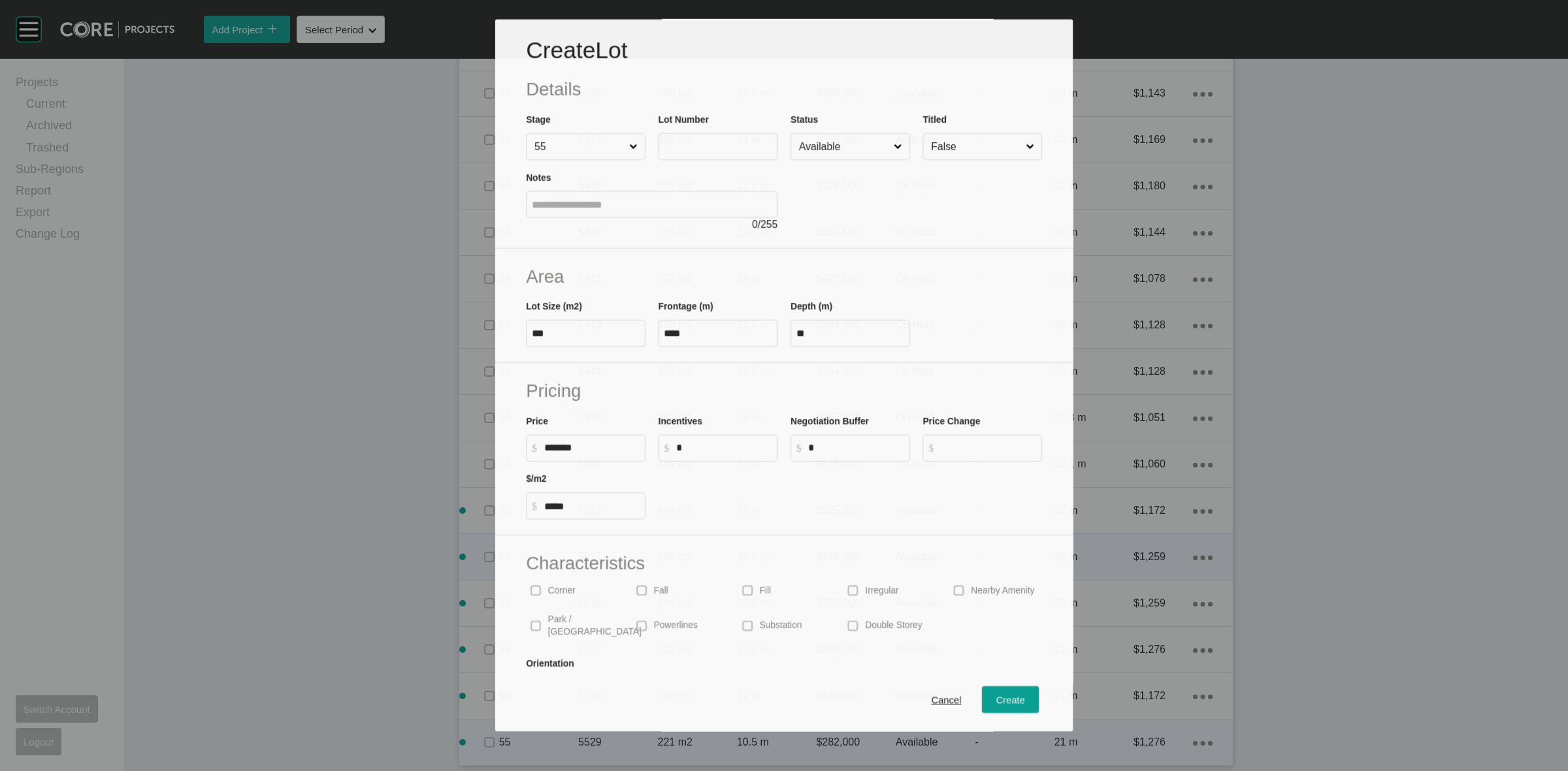
scroll to position [2645, 0]
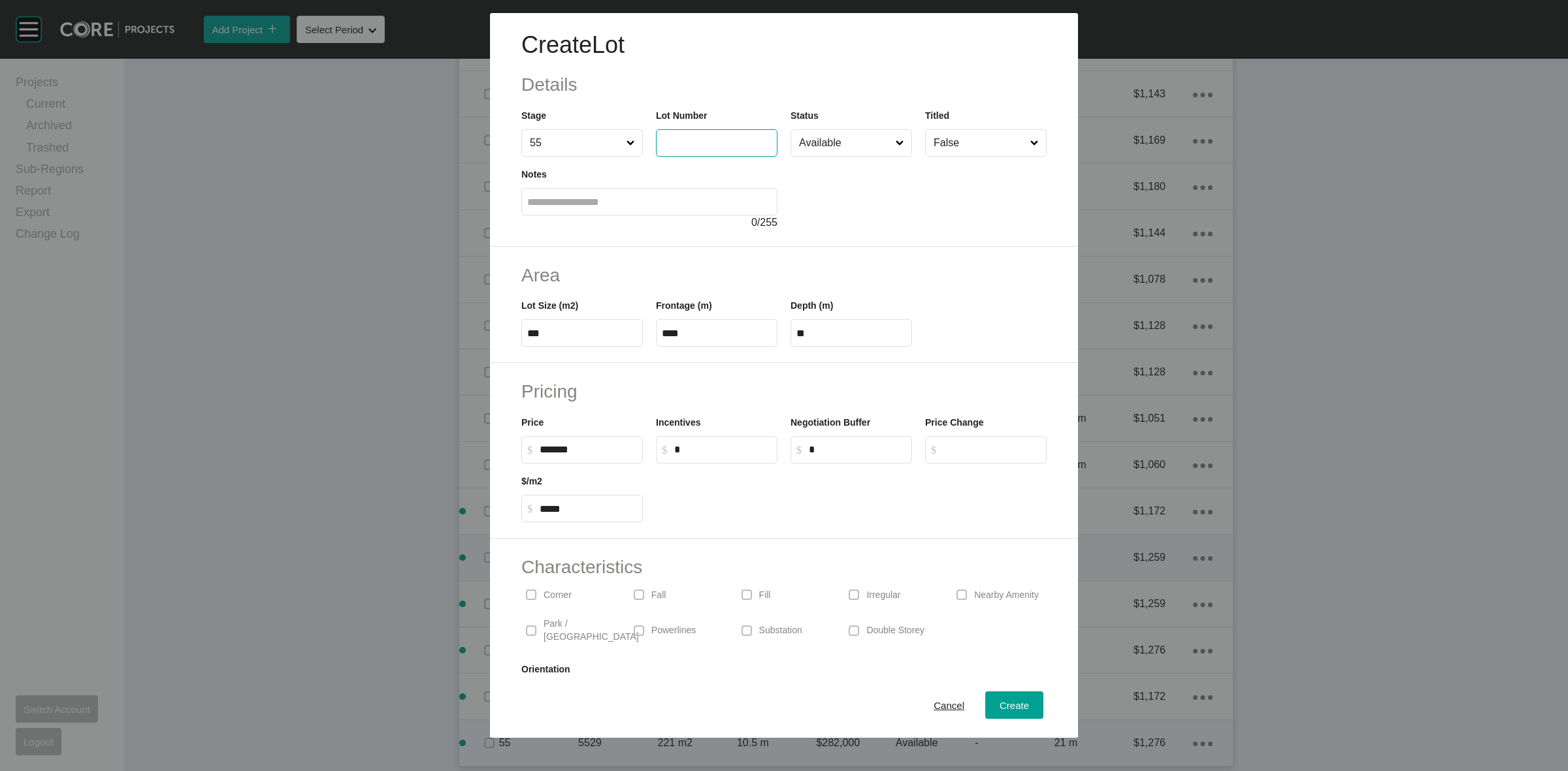
click at [704, 148] on input "text" at bounding box center [717, 142] width 110 height 12
click at [996, 712] on div "Create" at bounding box center [1013, 706] width 36 height 17
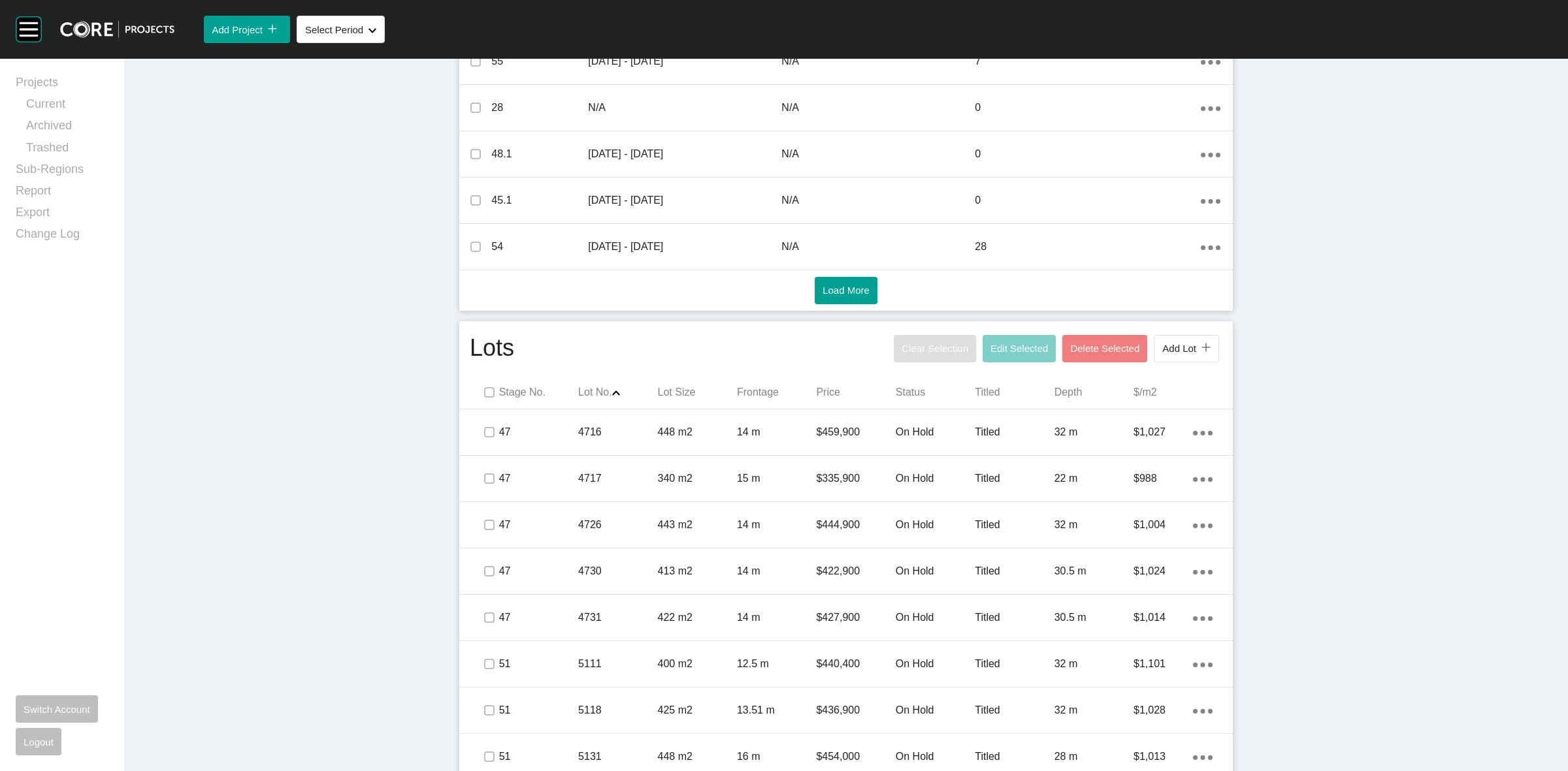
scroll to position [399, 0]
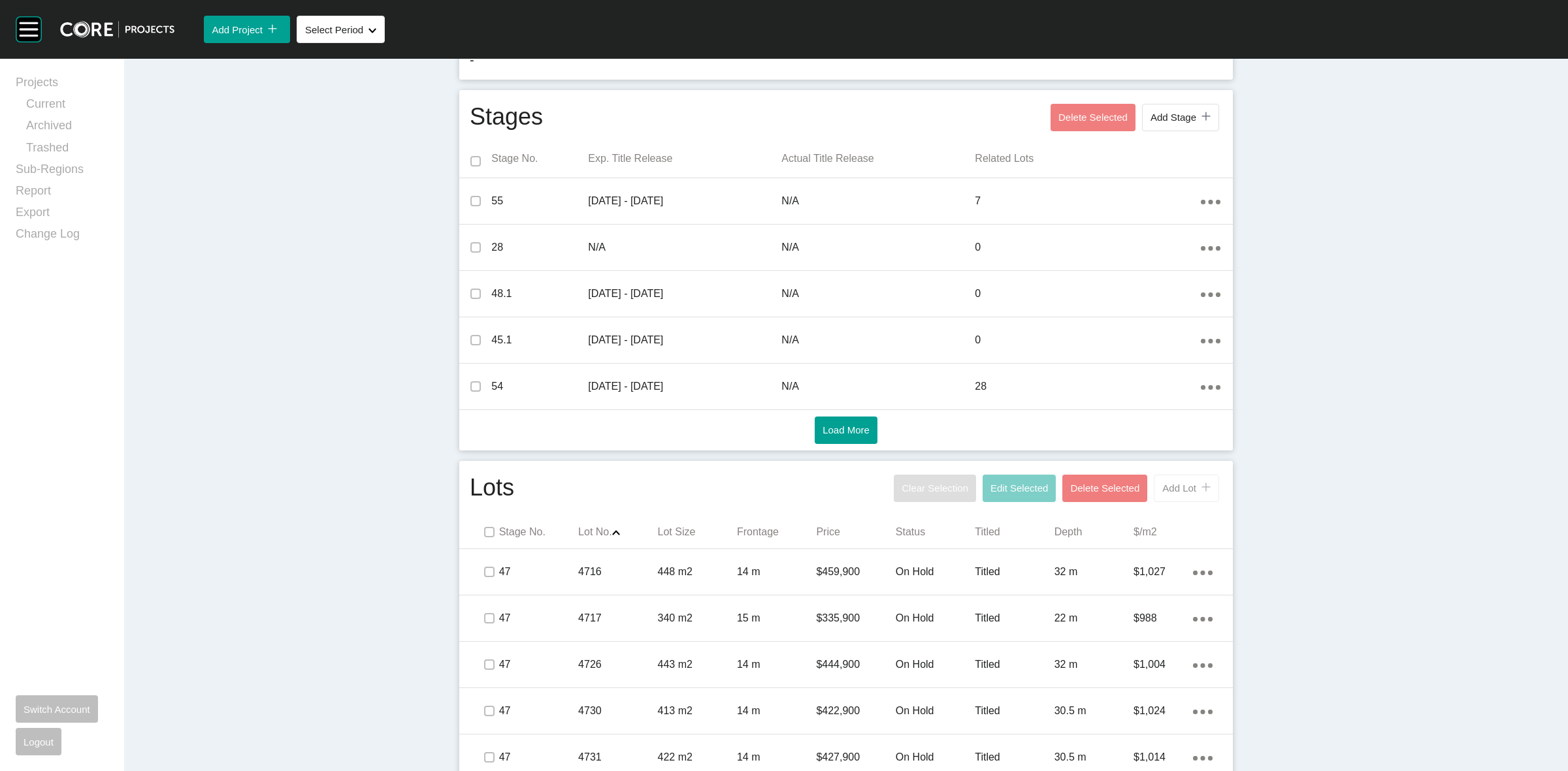
click at [1167, 480] on button "Add Lot icon/tick copy 11 Created with Sketch." at bounding box center [1187, 488] width 65 height 27
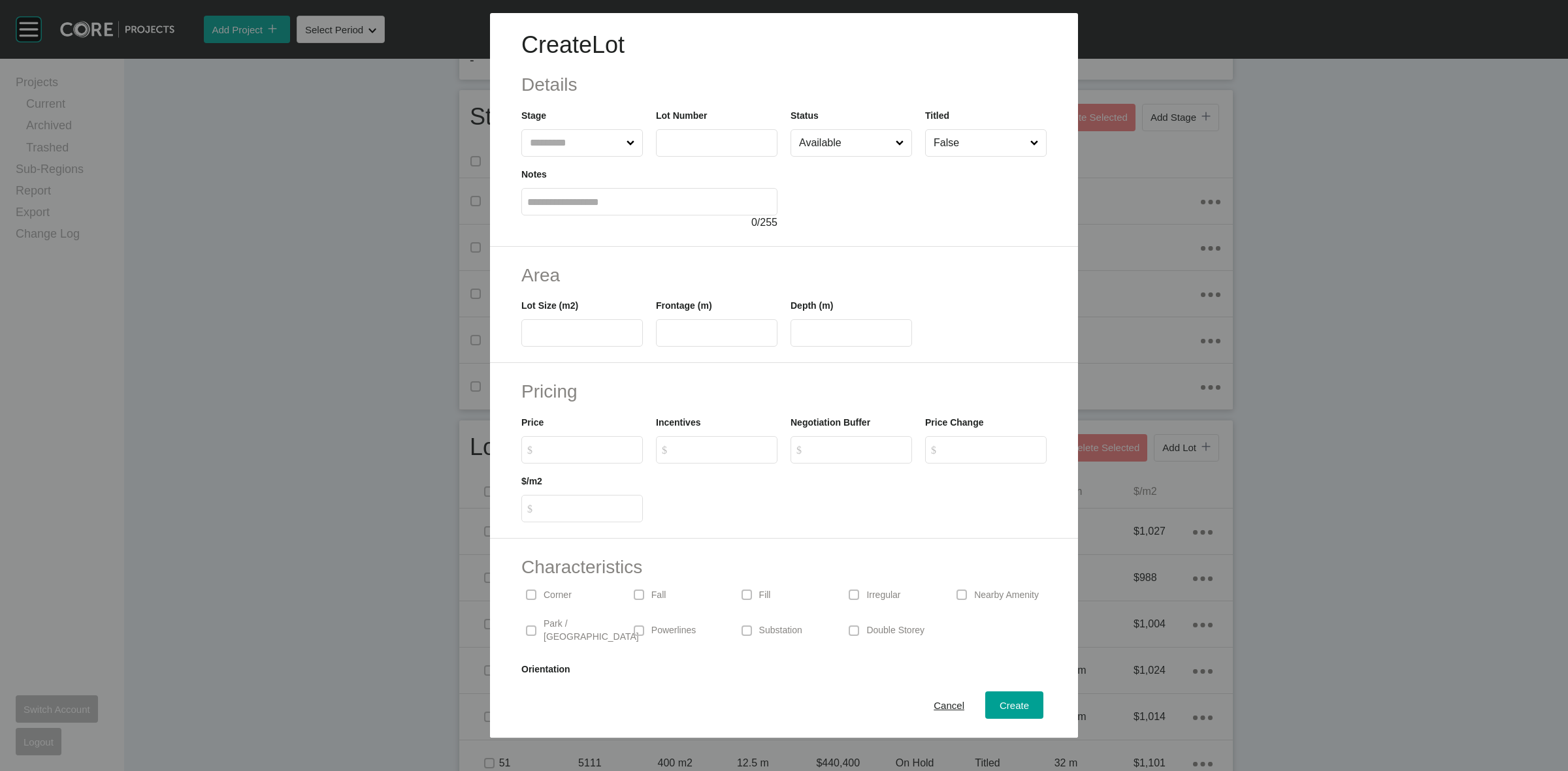
click at [577, 144] on input "text" at bounding box center [575, 142] width 96 height 26
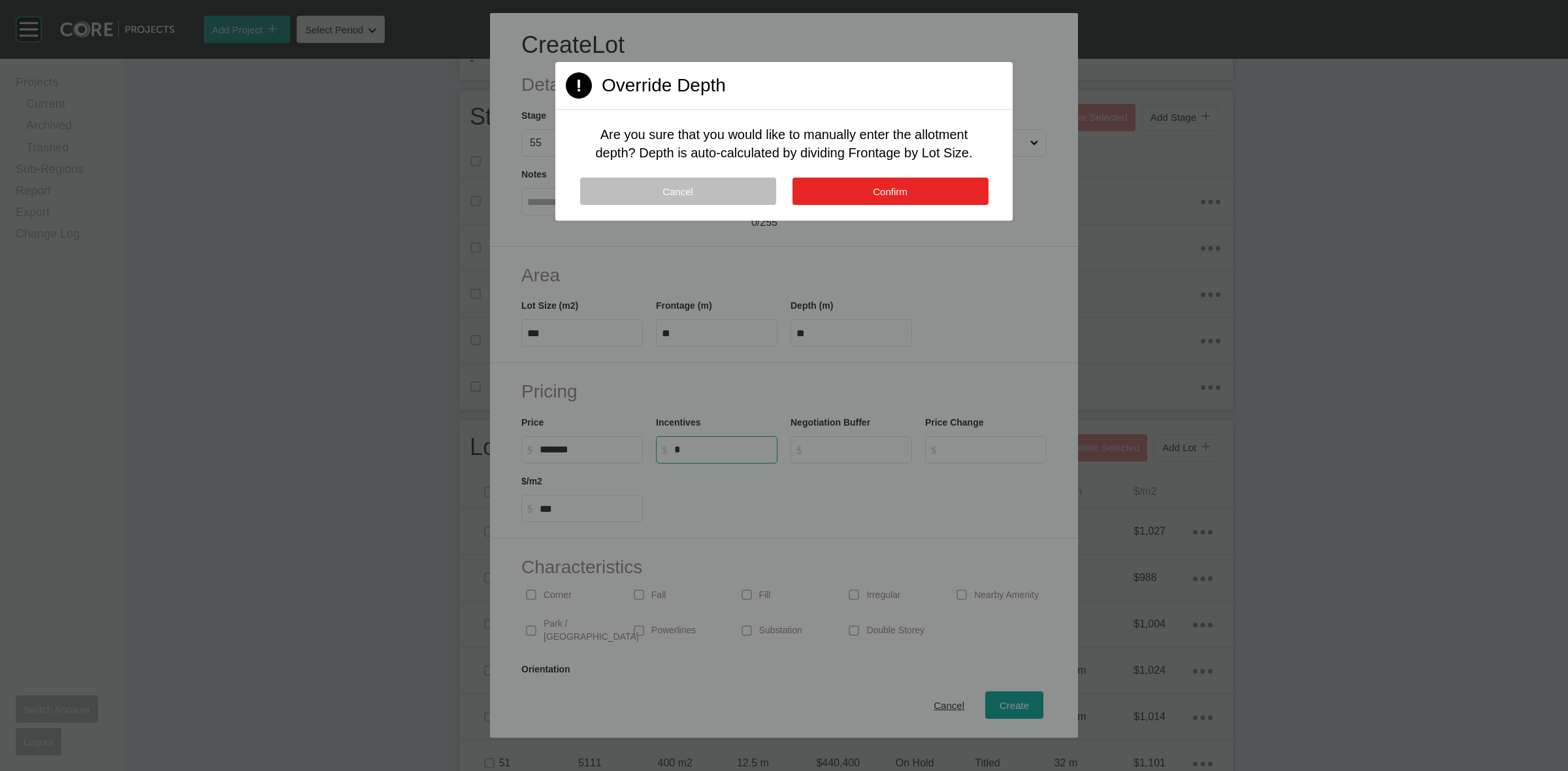
click at [882, 181] on button "Confirm" at bounding box center [891, 192] width 196 height 27
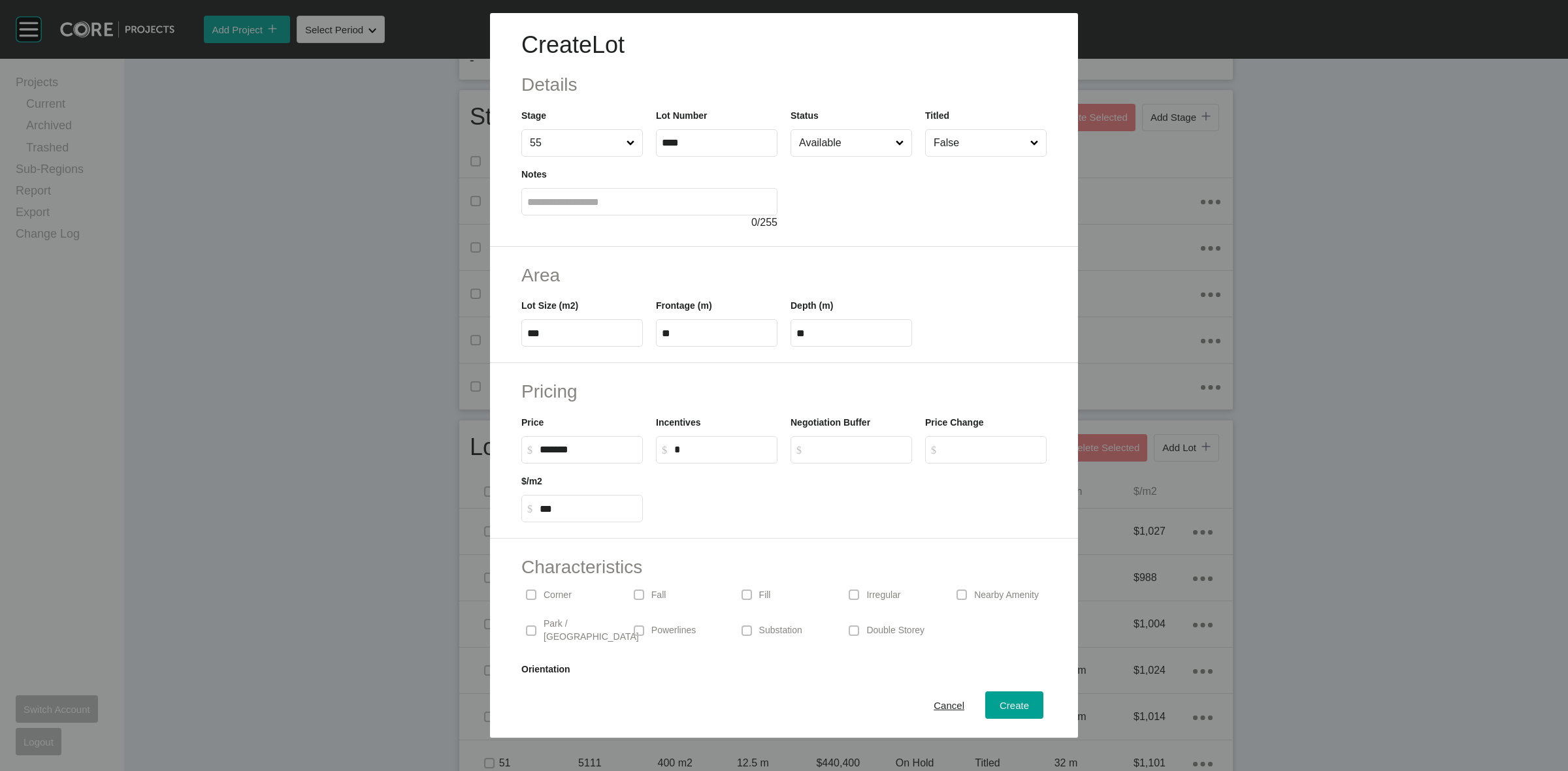
click at [776, 626] on p "Substation" at bounding box center [780, 630] width 43 height 13
click at [1004, 712] on div "Create" at bounding box center [1013, 706] width 36 height 17
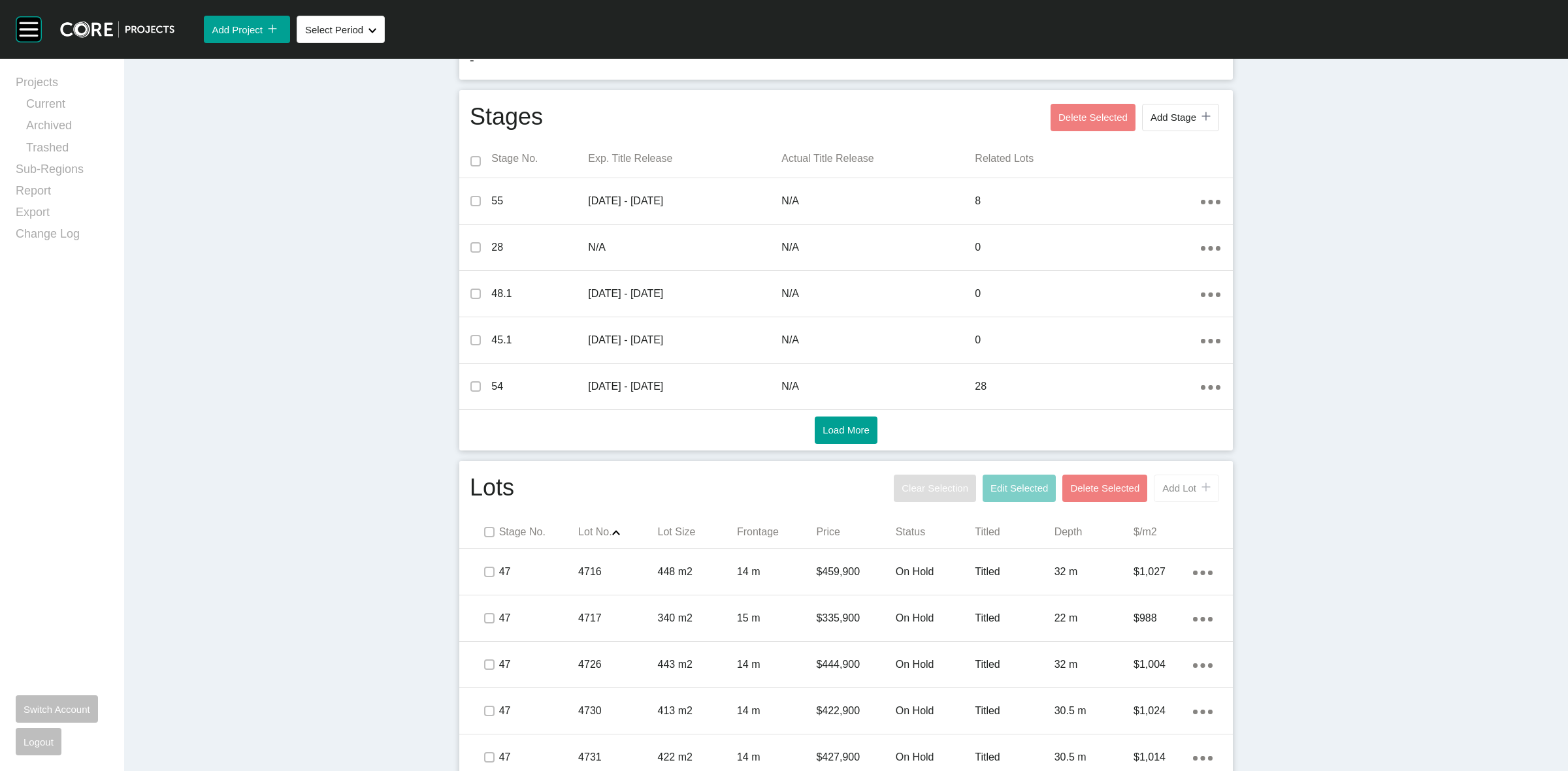
click at [1170, 493] on span "Add Lot" at bounding box center [1179, 488] width 34 height 12
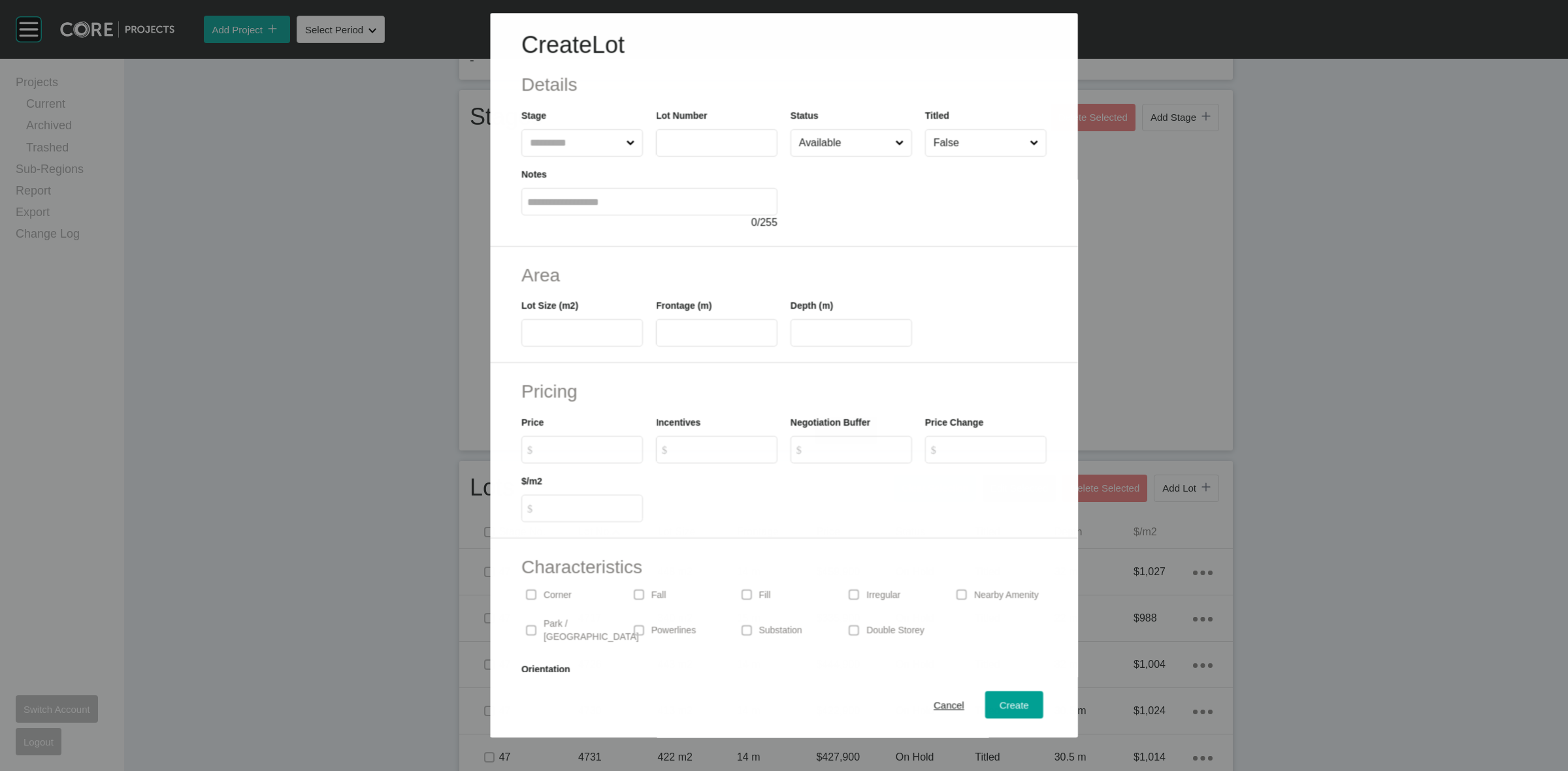
click at [559, 138] on input "text" at bounding box center [575, 142] width 96 height 26
click at [1009, 711] on div "Create" at bounding box center [1013, 706] width 36 height 17
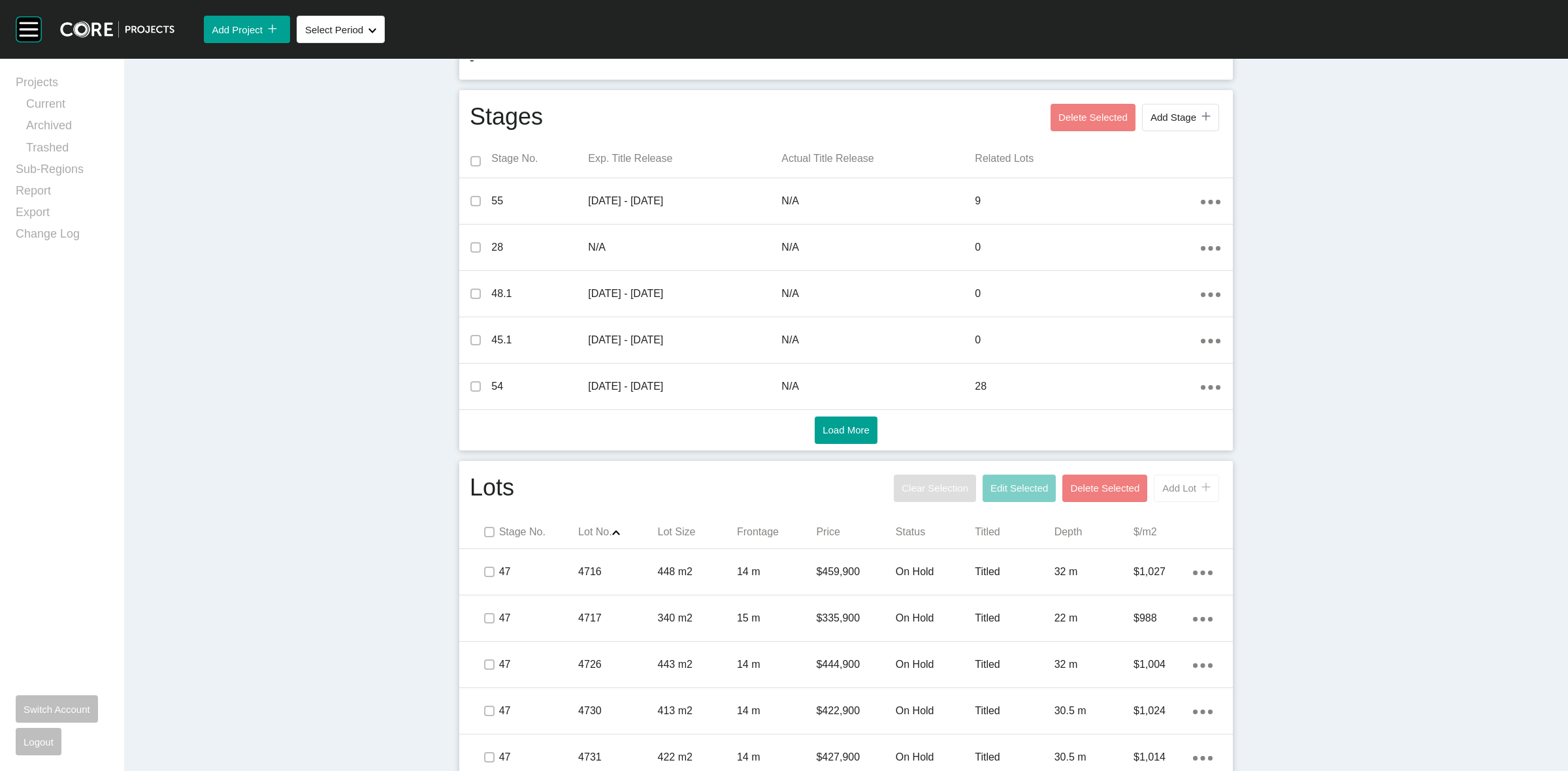
click at [1169, 482] on span "Add Lot" at bounding box center [1179, 488] width 34 height 12
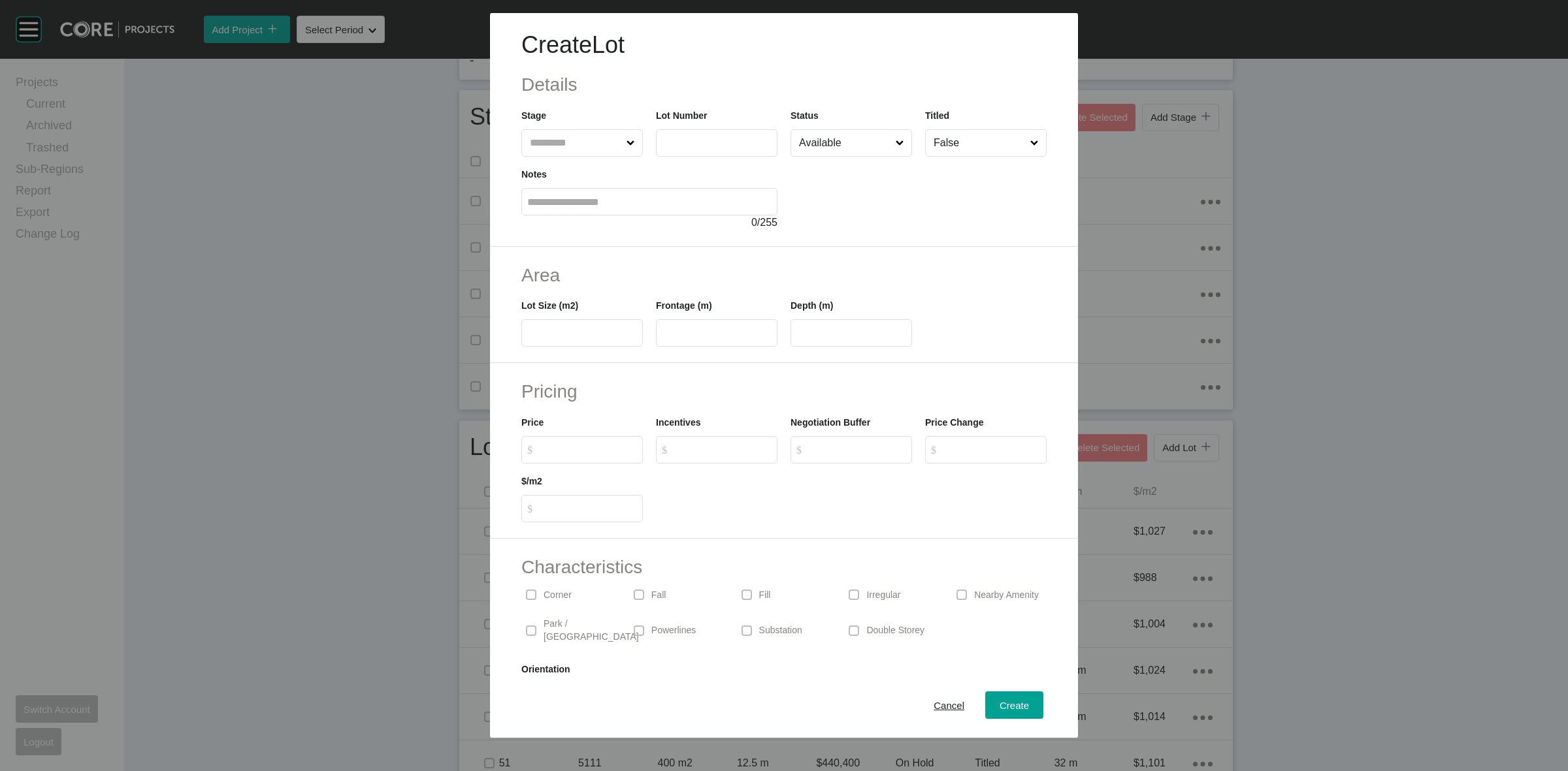
click at [549, 149] on input "text" at bounding box center [575, 142] width 96 height 26
click at [554, 345] on label at bounding box center [582, 333] width 121 height 27
click at [554, 339] on input "text" at bounding box center [582, 334] width 110 height 12
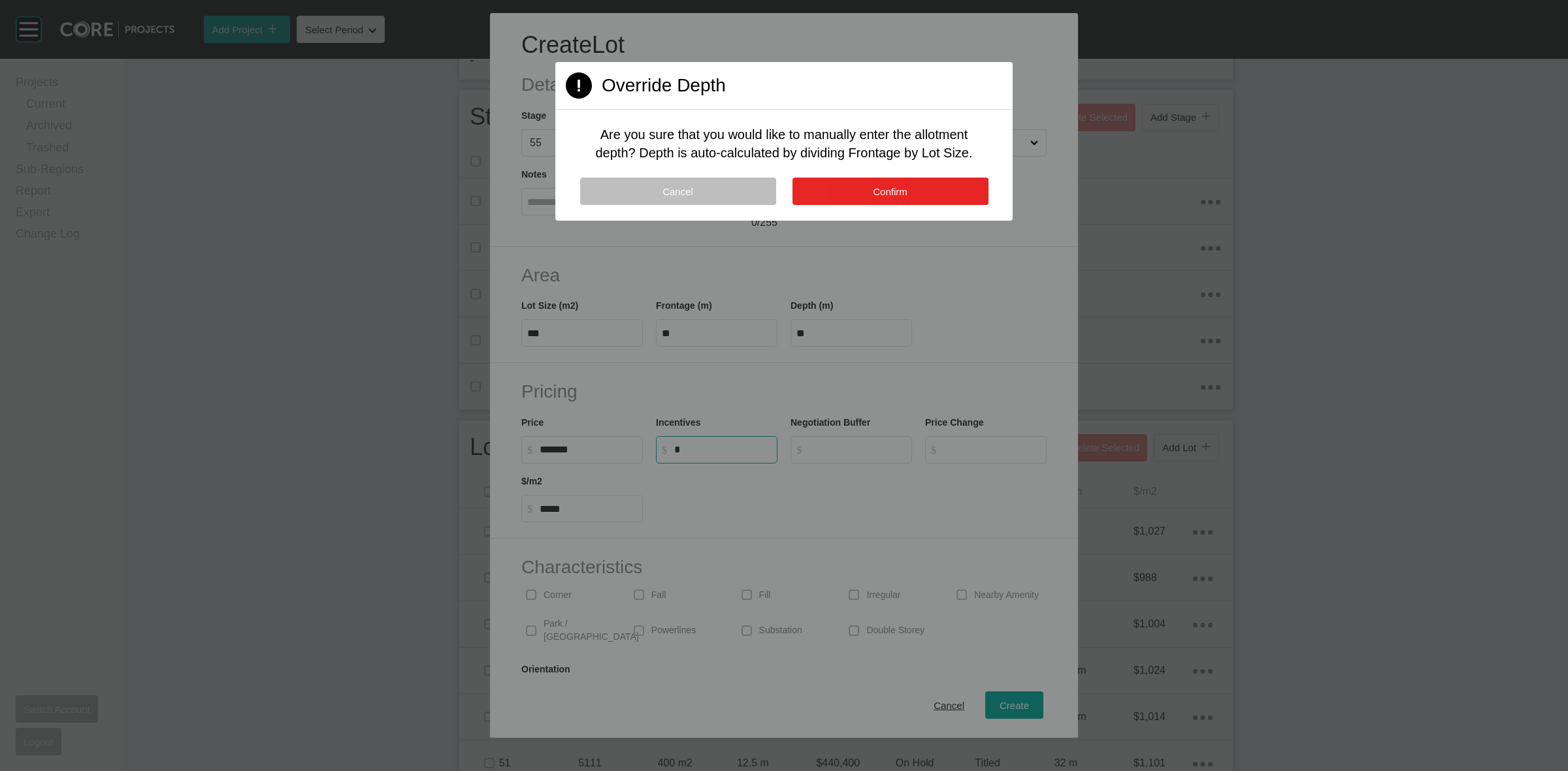
click at [906, 196] on span "Confirm" at bounding box center [890, 192] width 35 height 12
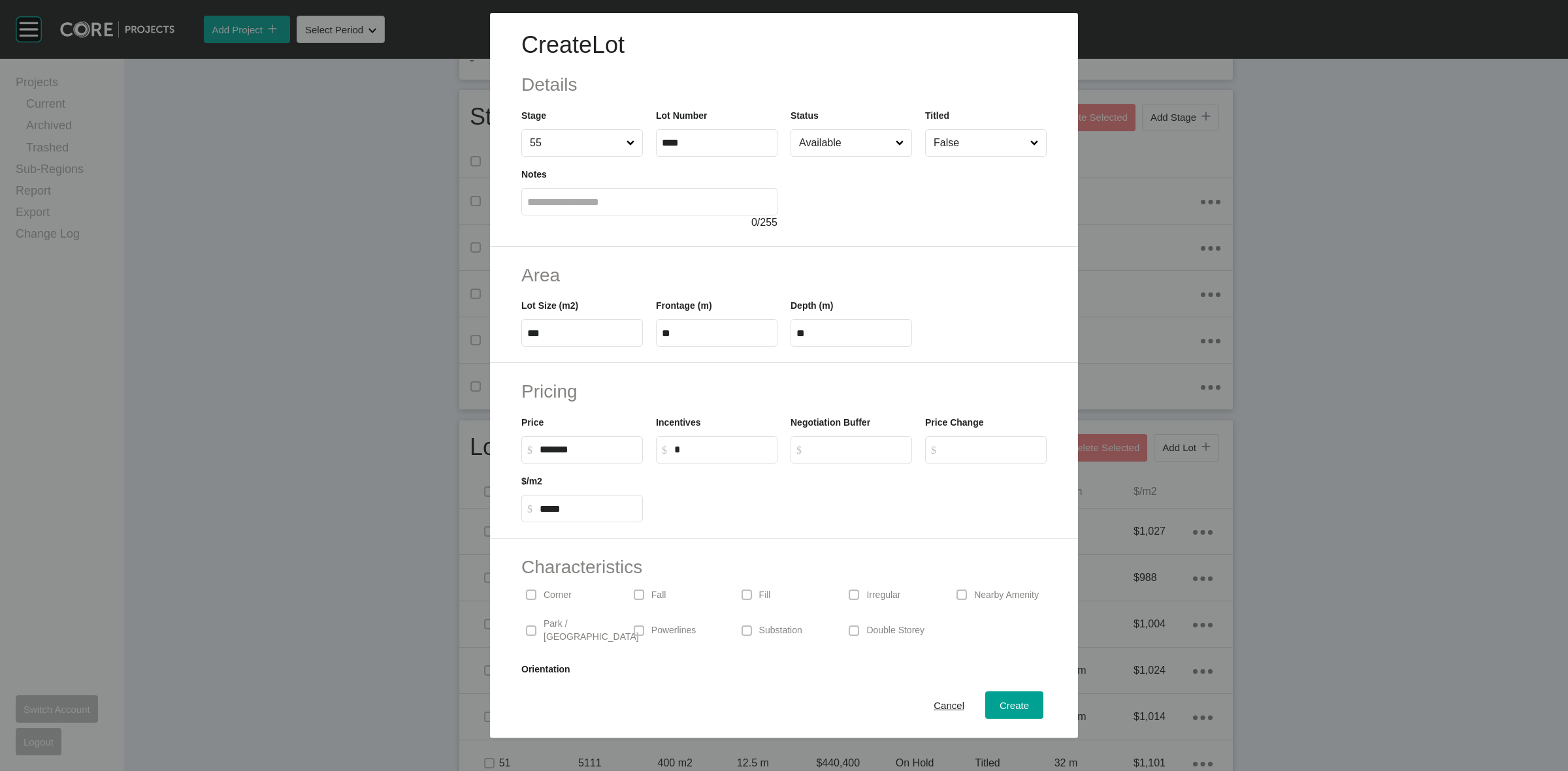
drag, startPoint x: 566, startPoint y: 593, endPoint x: 626, endPoint y: 598, distance: 60.2
click at [562, 592] on p "Corner" at bounding box center [557, 596] width 28 height 13
click at [1000, 700] on span "Create" at bounding box center [1014, 706] width 30 height 12
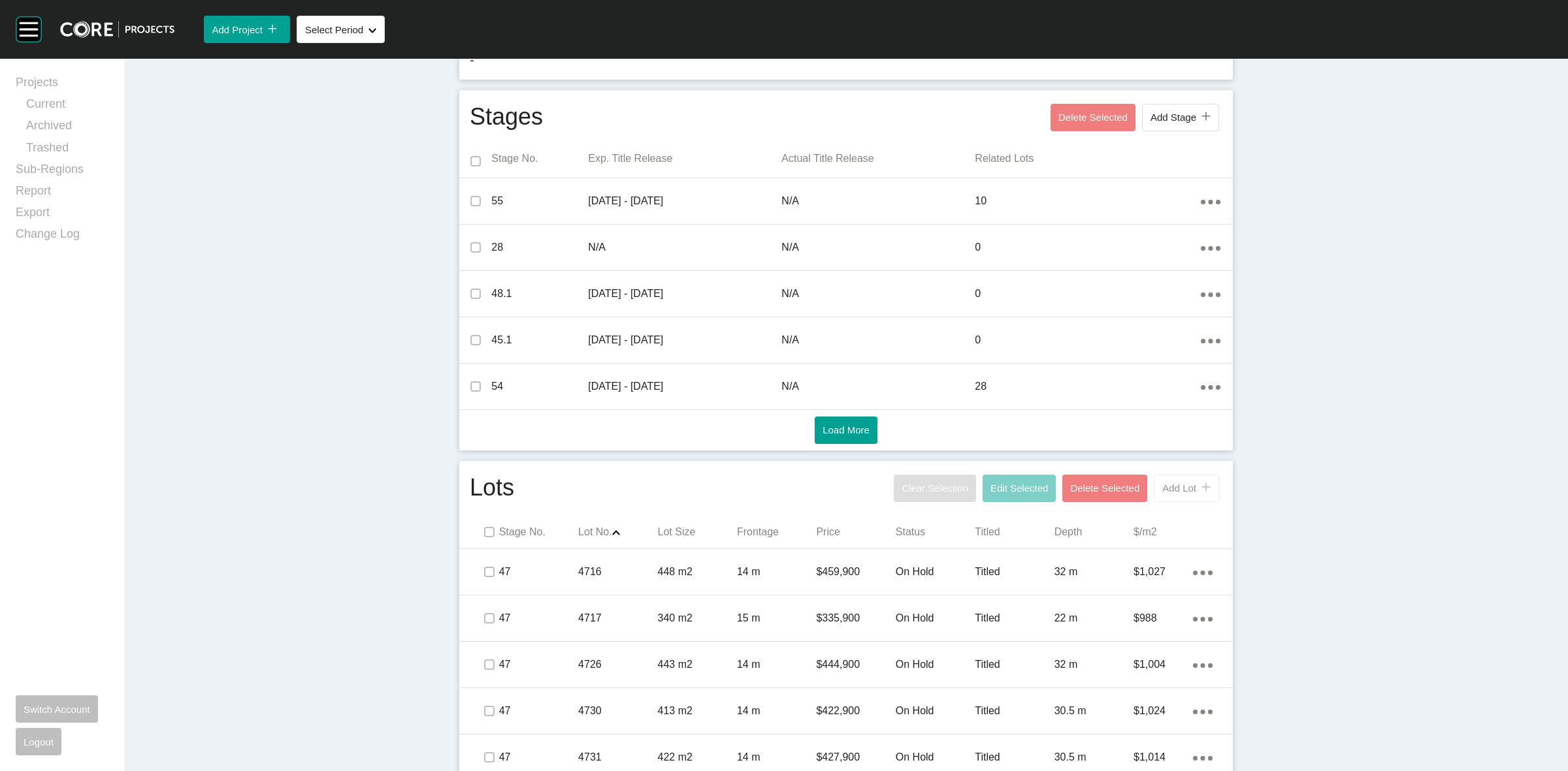
click at [1193, 495] on button "Add Lot icon/tick copy 11 Created with Sketch." at bounding box center [1187, 488] width 65 height 27
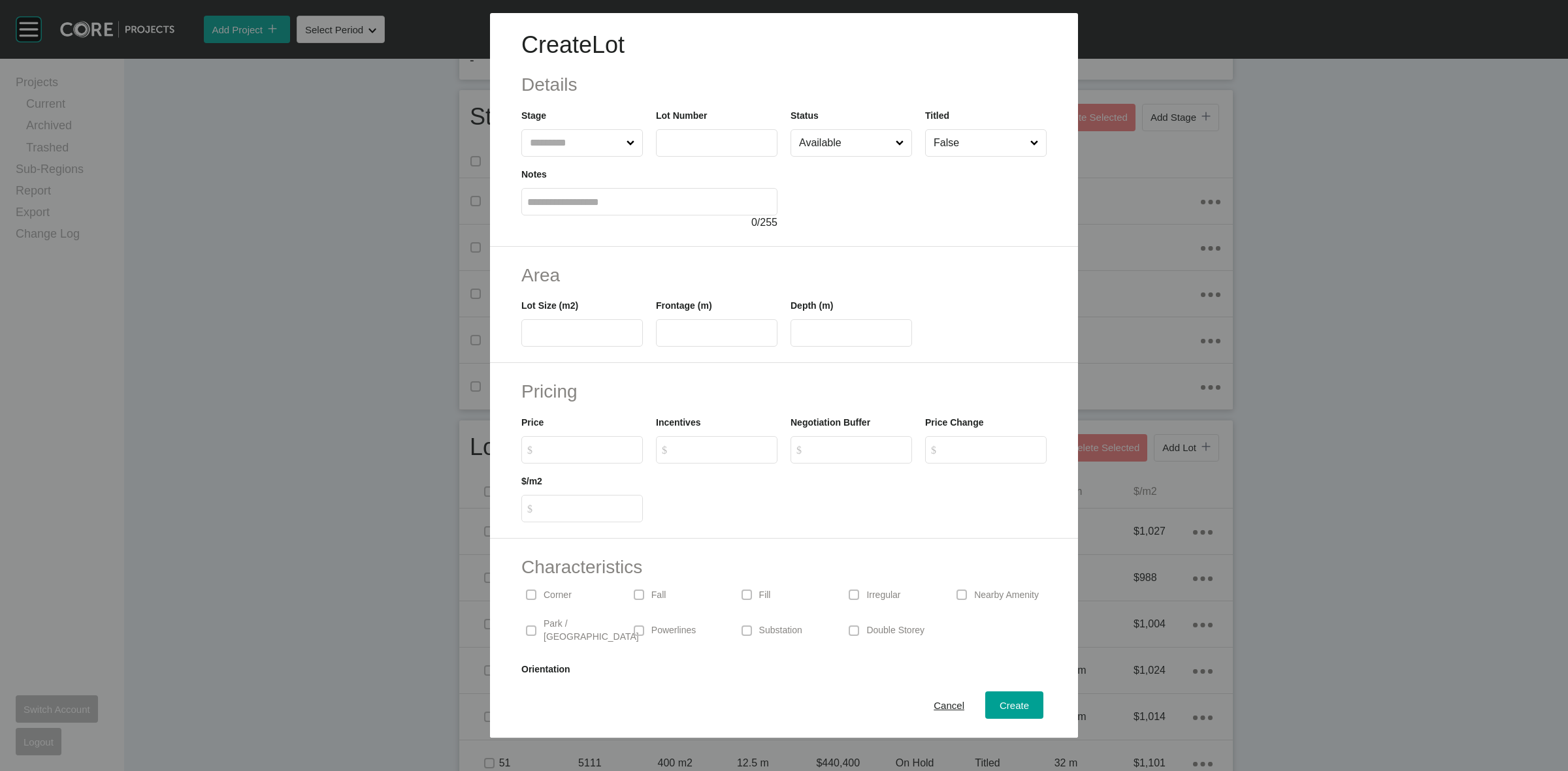
click at [578, 141] on input "text" at bounding box center [575, 142] width 96 height 26
click at [1009, 707] on span "Create" at bounding box center [1014, 706] width 30 height 12
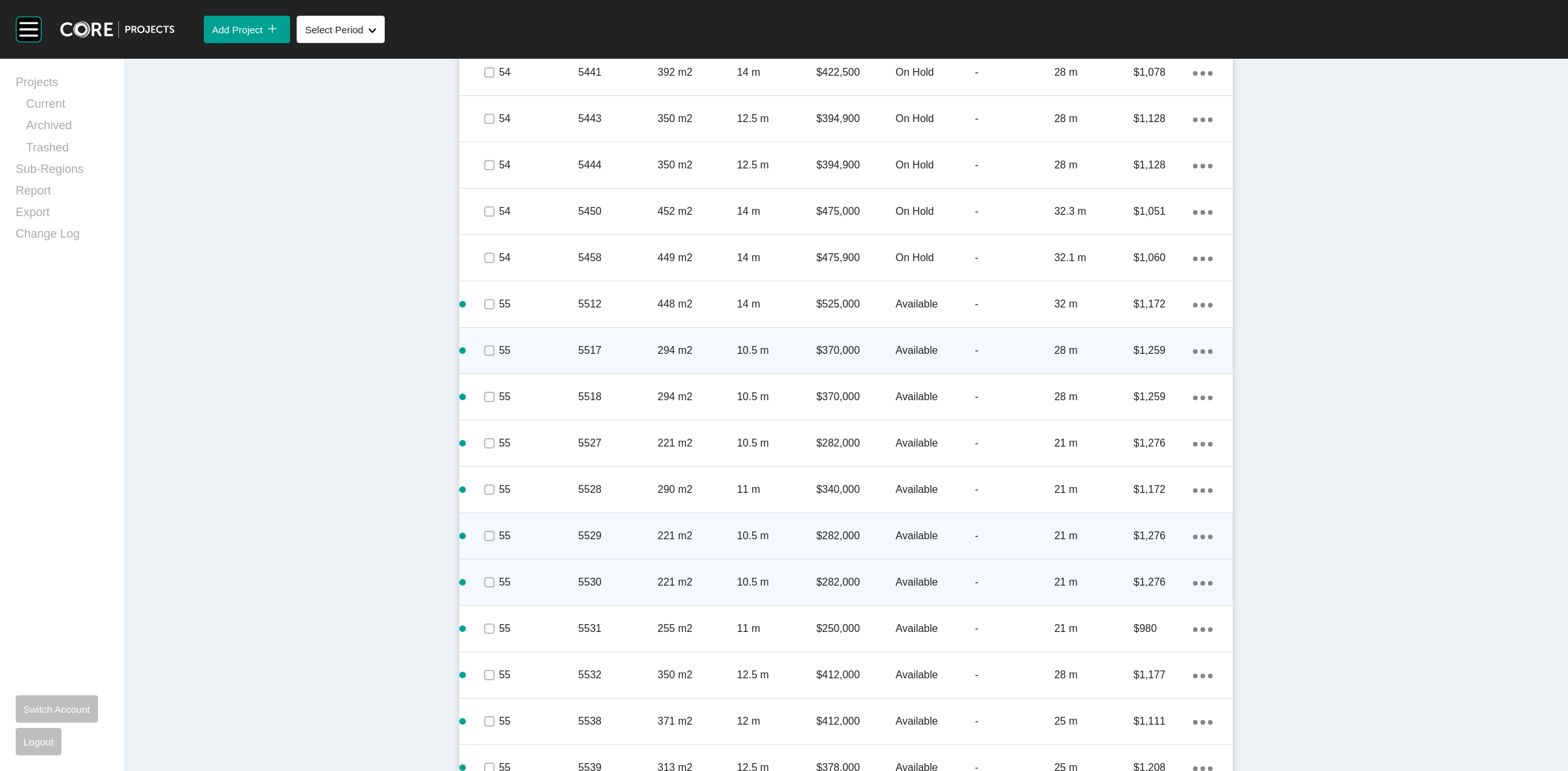
scroll to position [2917, 0]
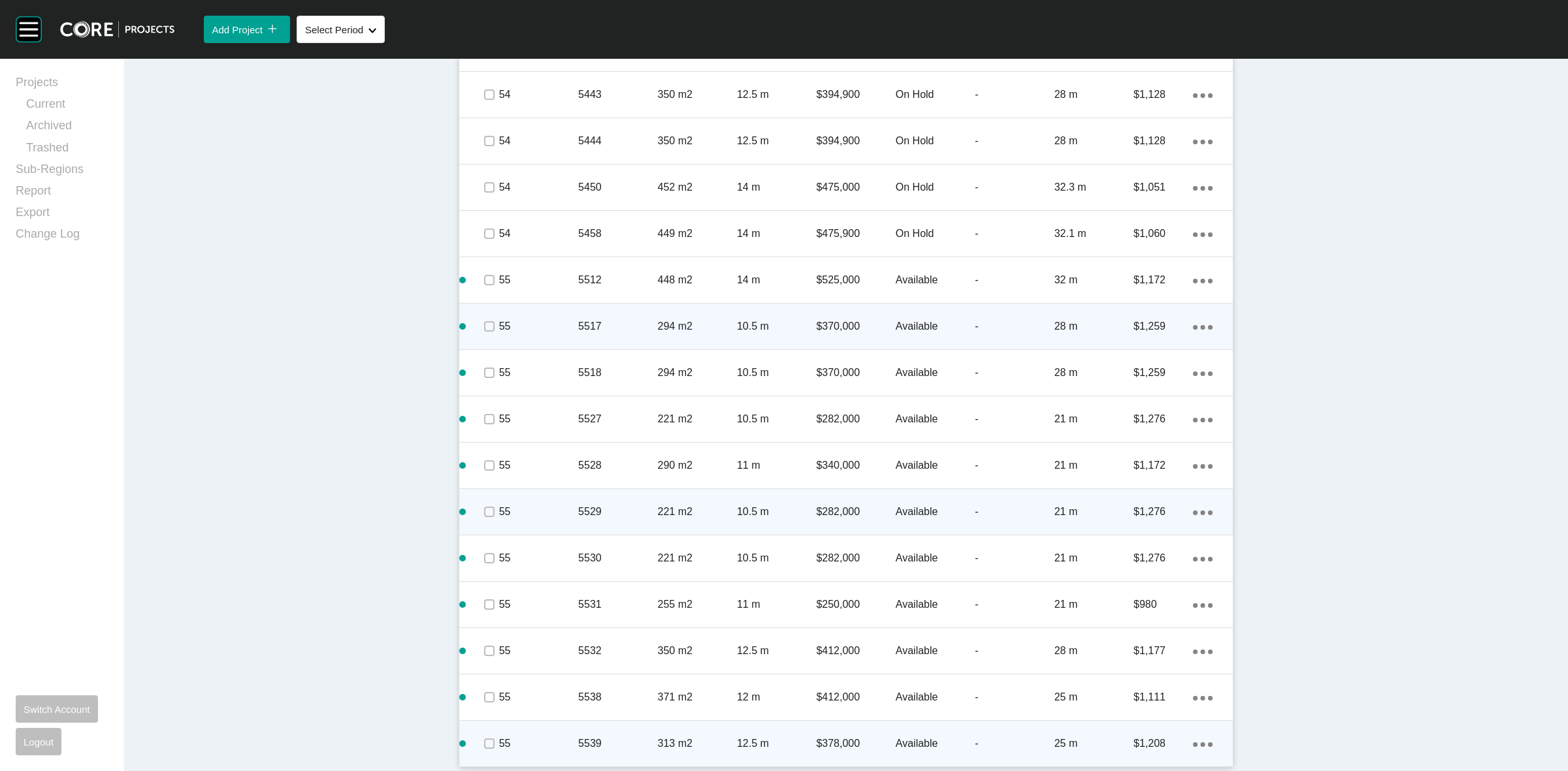
click at [1199, 742] on icon "Action Menu Dots Copy 6 Created with Sketch." at bounding box center [1203, 744] width 19 height 5
click at [1155, 732] on link "Duplicate" at bounding box center [1142, 732] width 49 height 19
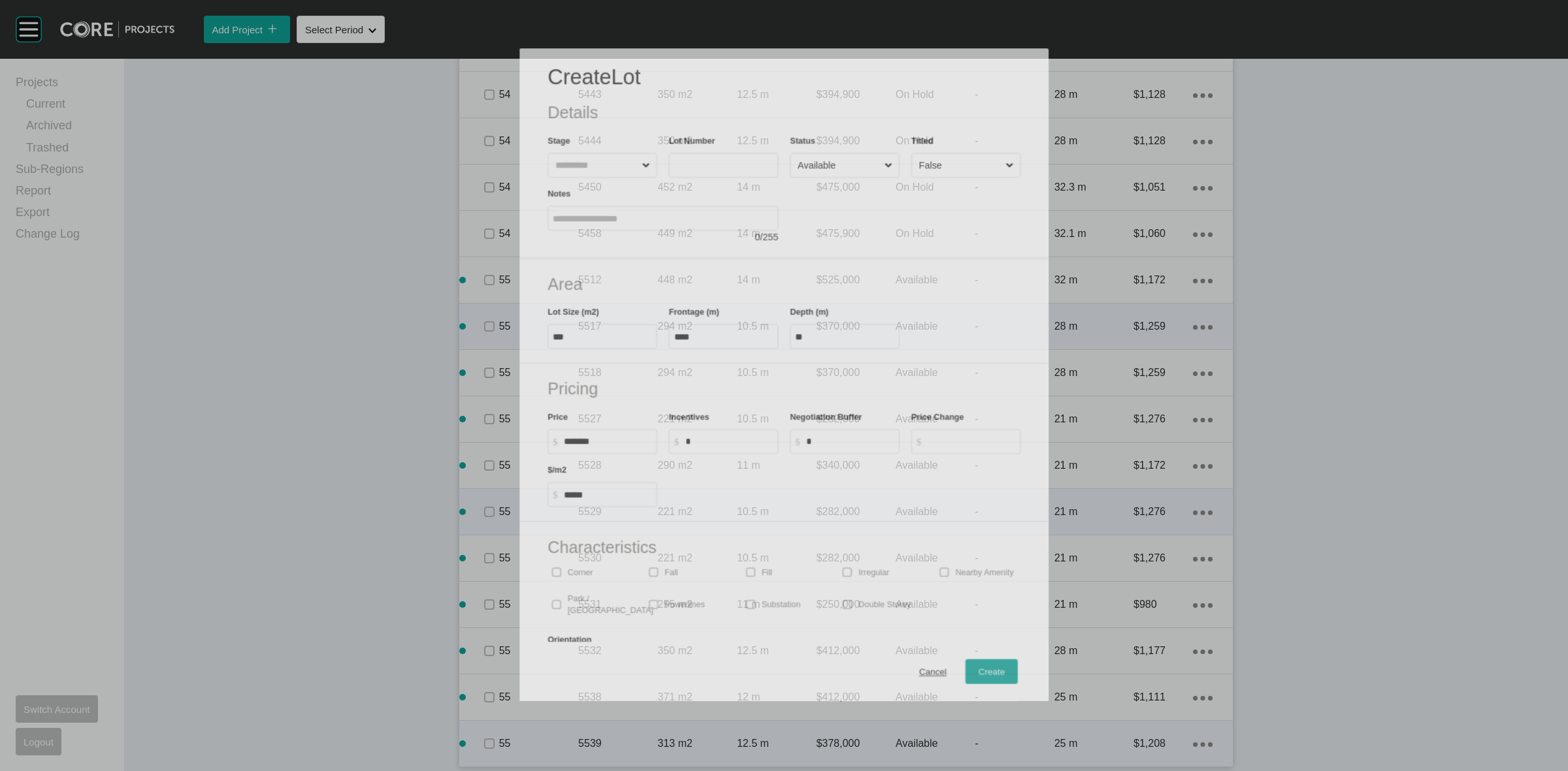
scroll to position [2877, 0]
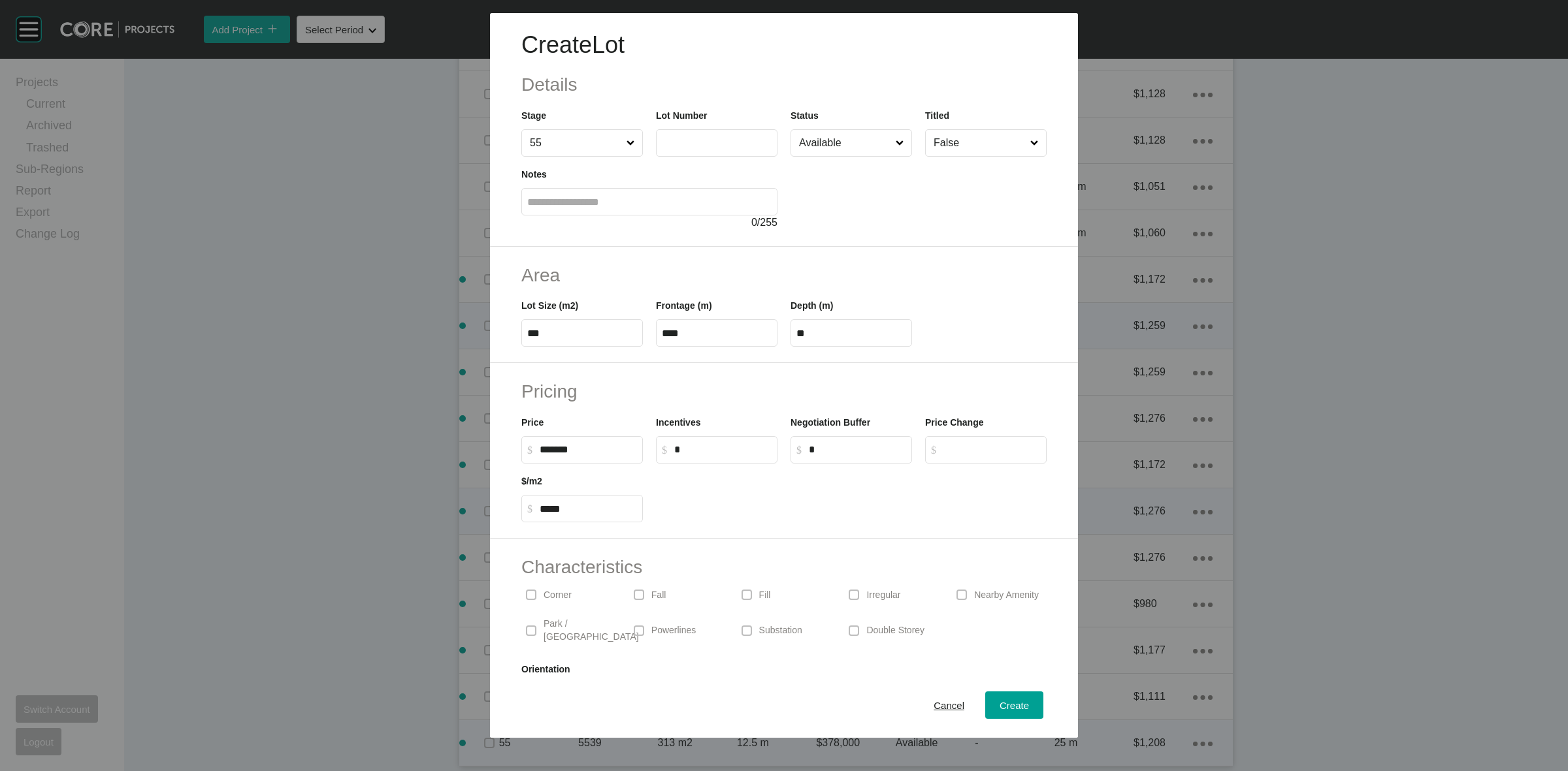
click at [684, 135] on label at bounding box center [717, 142] width 121 height 27
click at [684, 137] on input "text" at bounding box center [717, 142] width 110 height 12
click at [1003, 709] on span "Create" at bounding box center [1014, 706] width 30 height 12
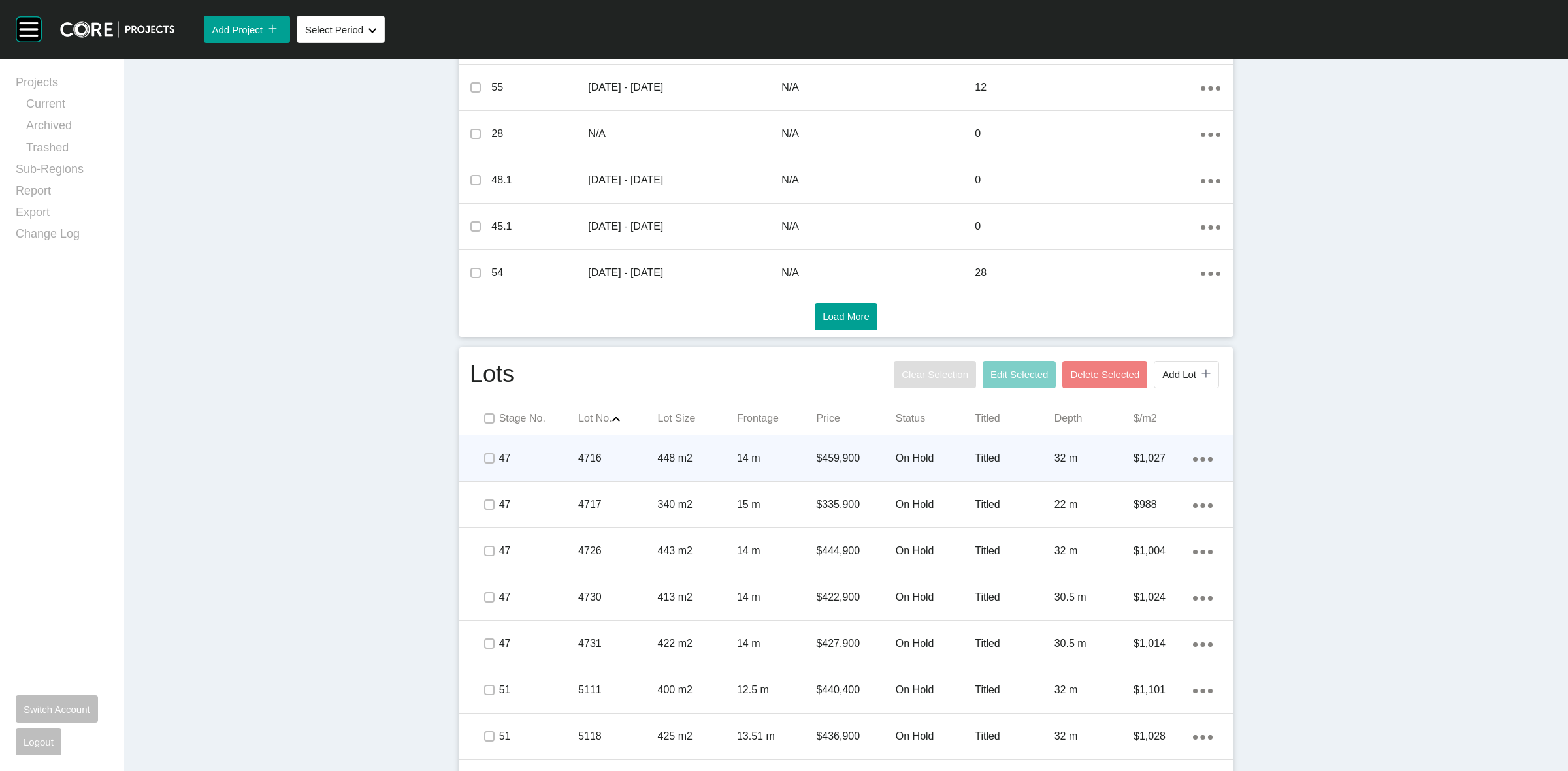
scroll to position [631, 0]
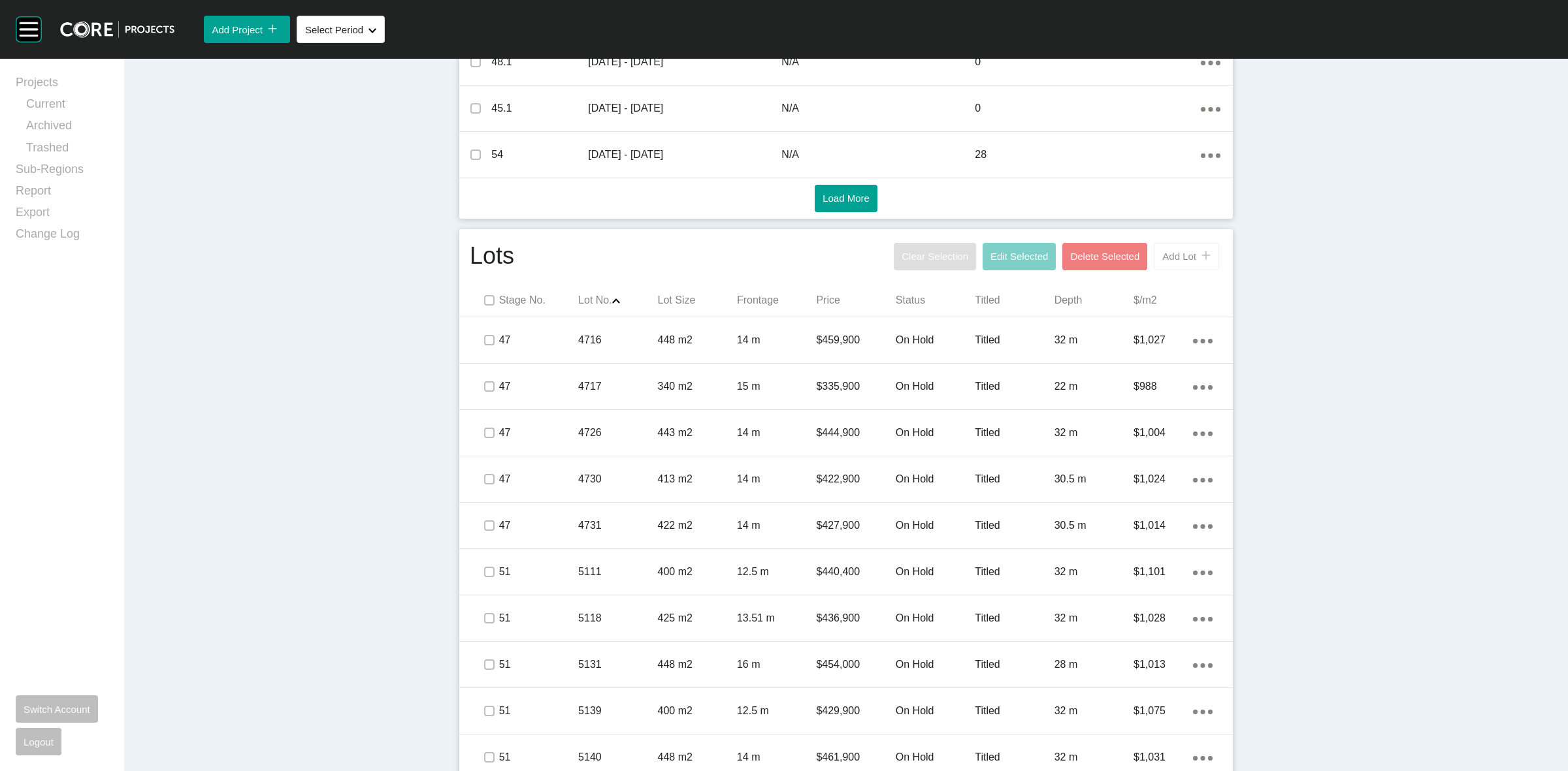
click at [1184, 250] on span "Add Lot" at bounding box center [1179, 256] width 34 height 12
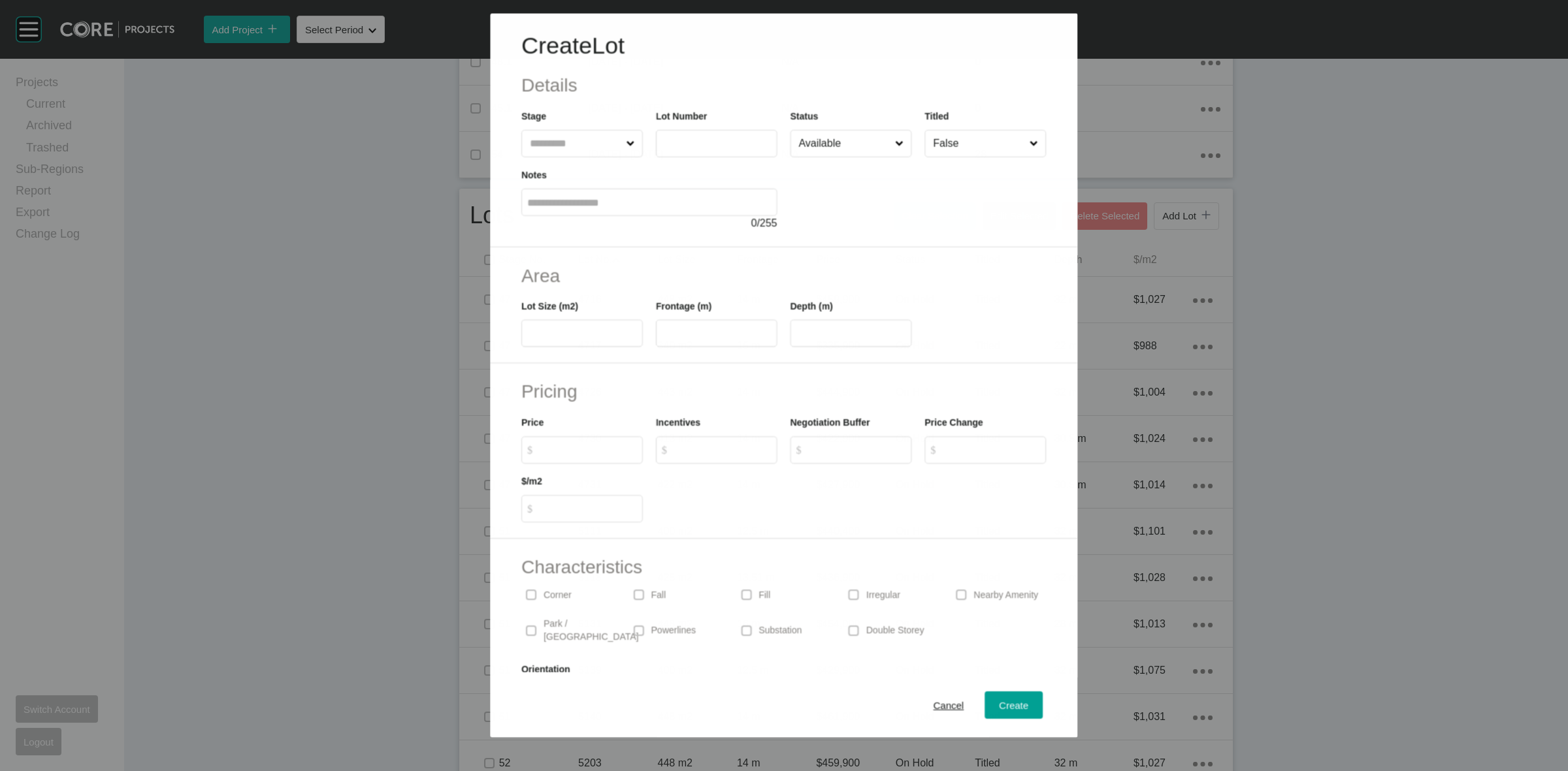
click at [565, 138] on input "text" at bounding box center [575, 142] width 96 height 26
click at [1001, 691] on button "Create" at bounding box center [1014, 705] width 58 height 27
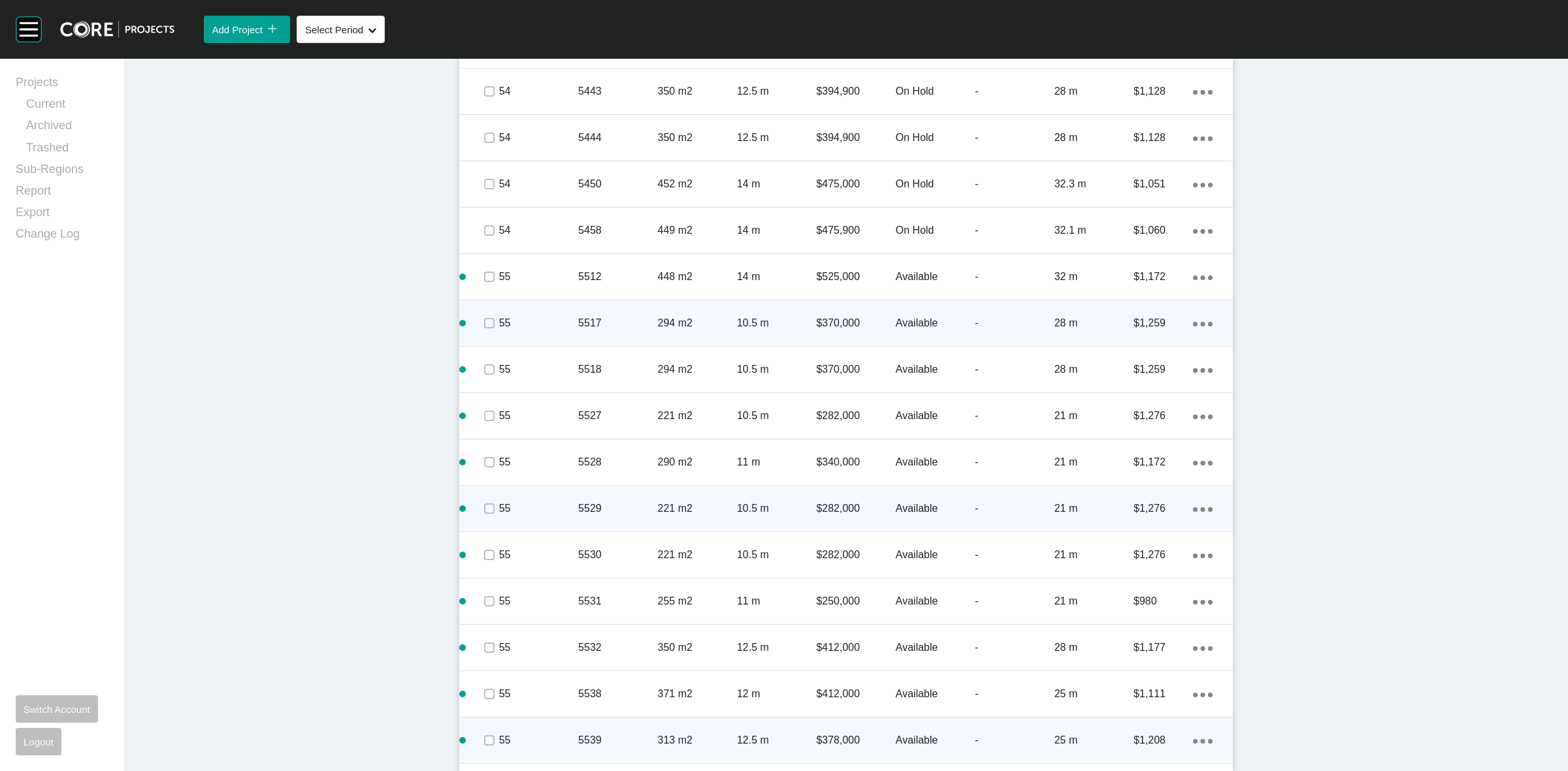
scroll to position [3010, 0]
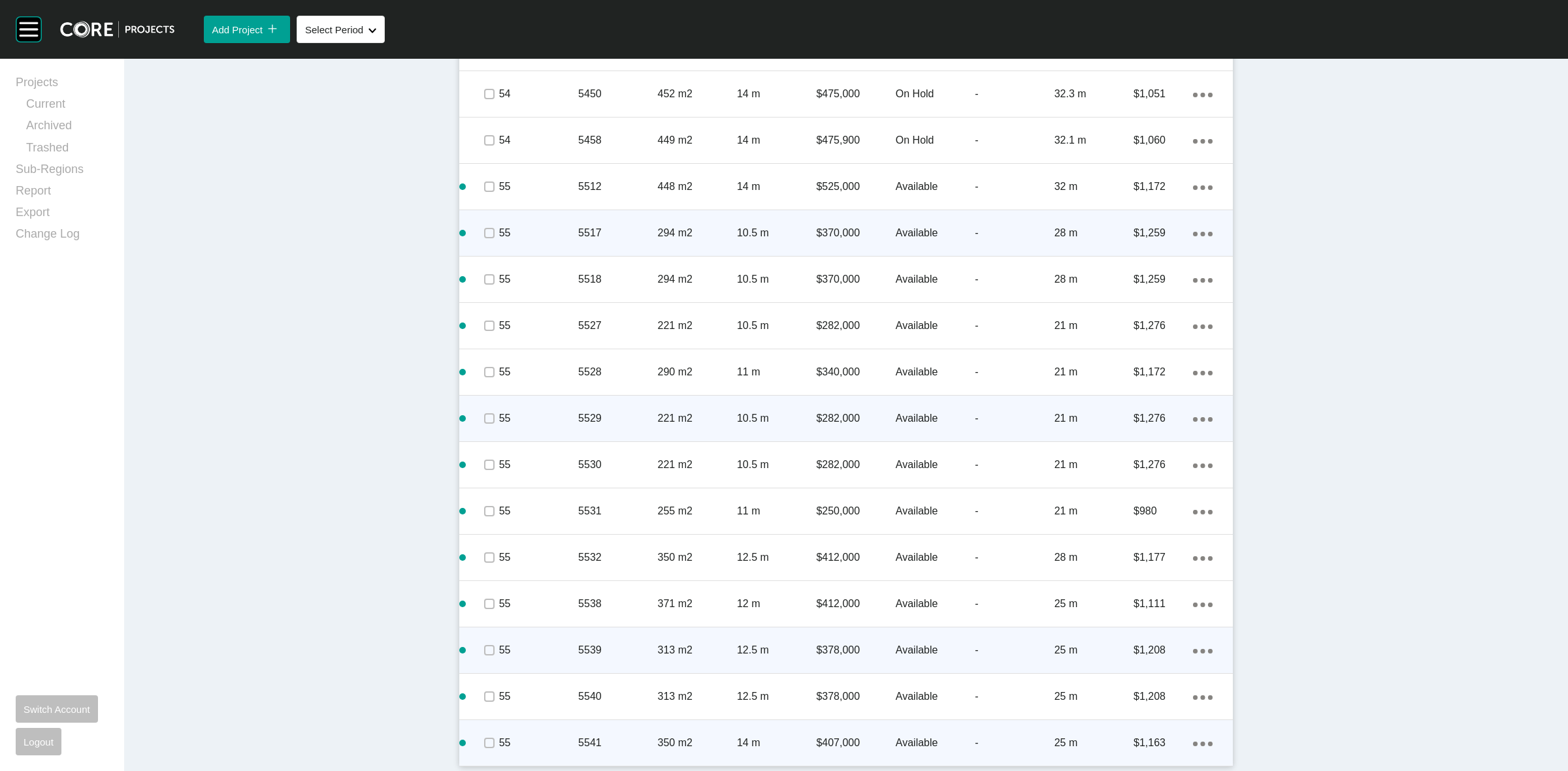
click at [1208, 743] on ellipse at bounding box center [1210, 744] width 5 height 5
click at [1153, 732] on link "Duplicate" at bounding box center [1142, 732] width 49 height 19
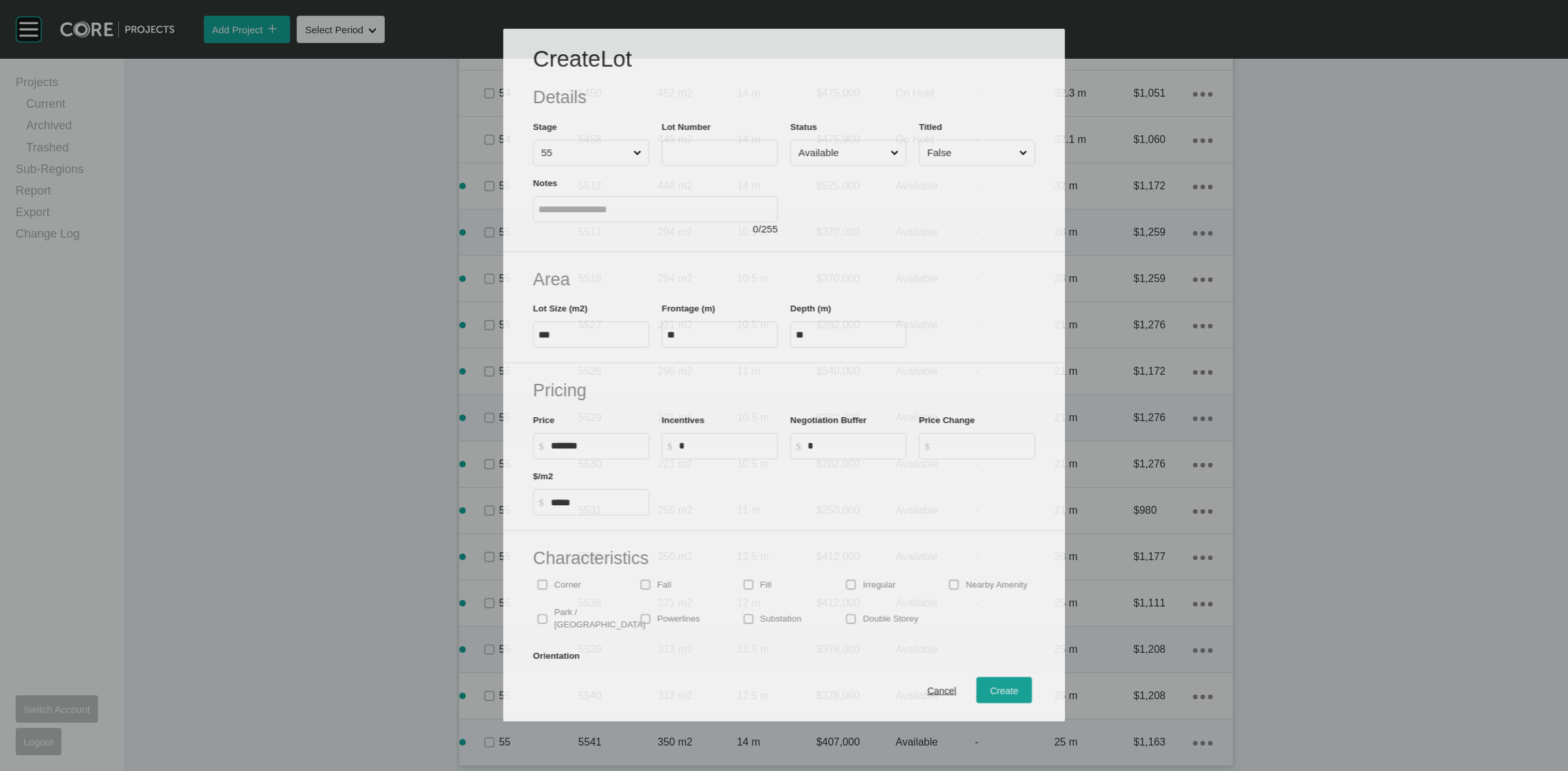
scroll to position [2968, 0]
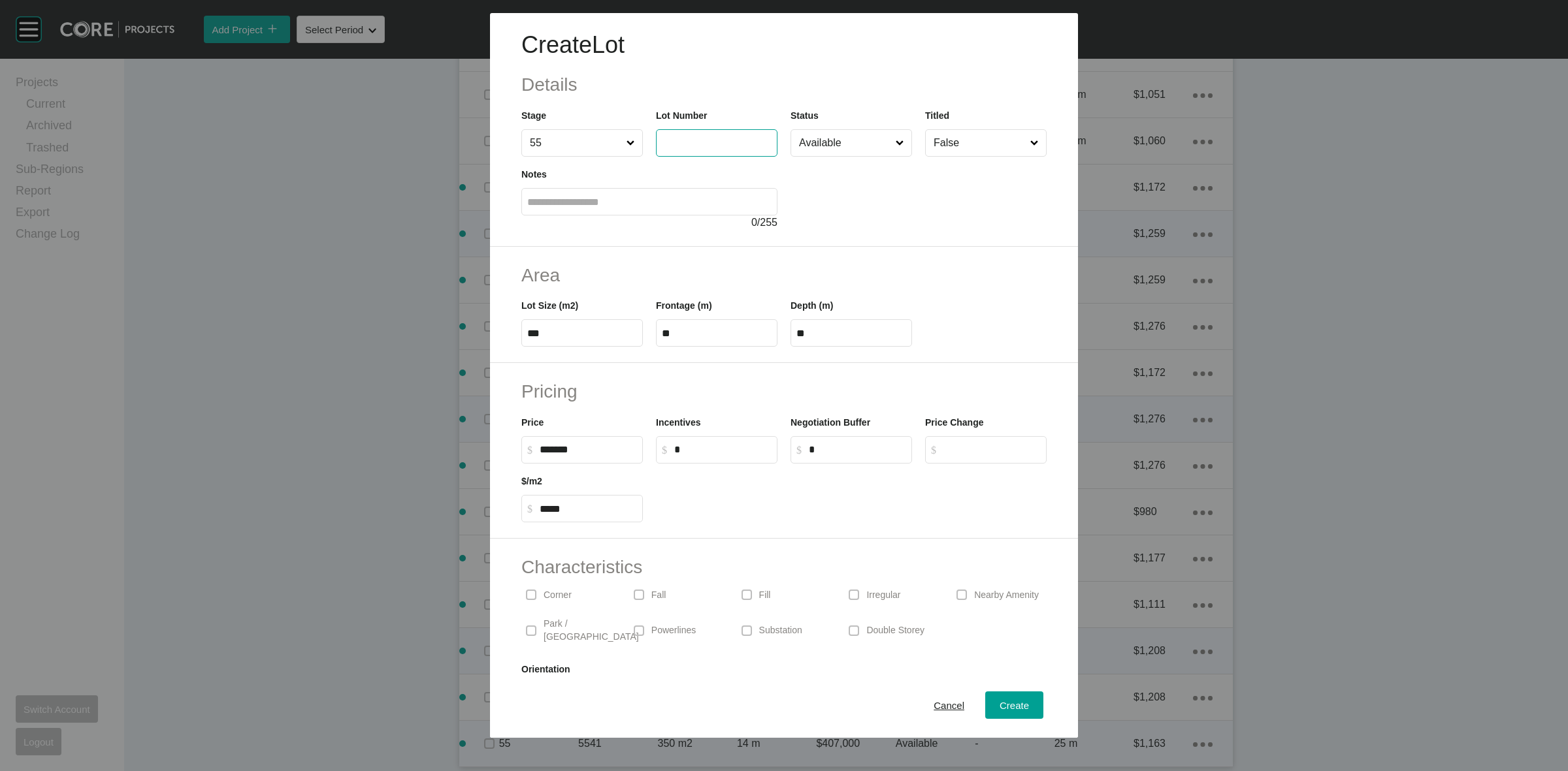
click at [720, 137] on input "text" at bounding box center [717, 142] width 110 height 12
click at [1000, 706] on span "Create" at bounding box center [1014, 706] width 30 height 12
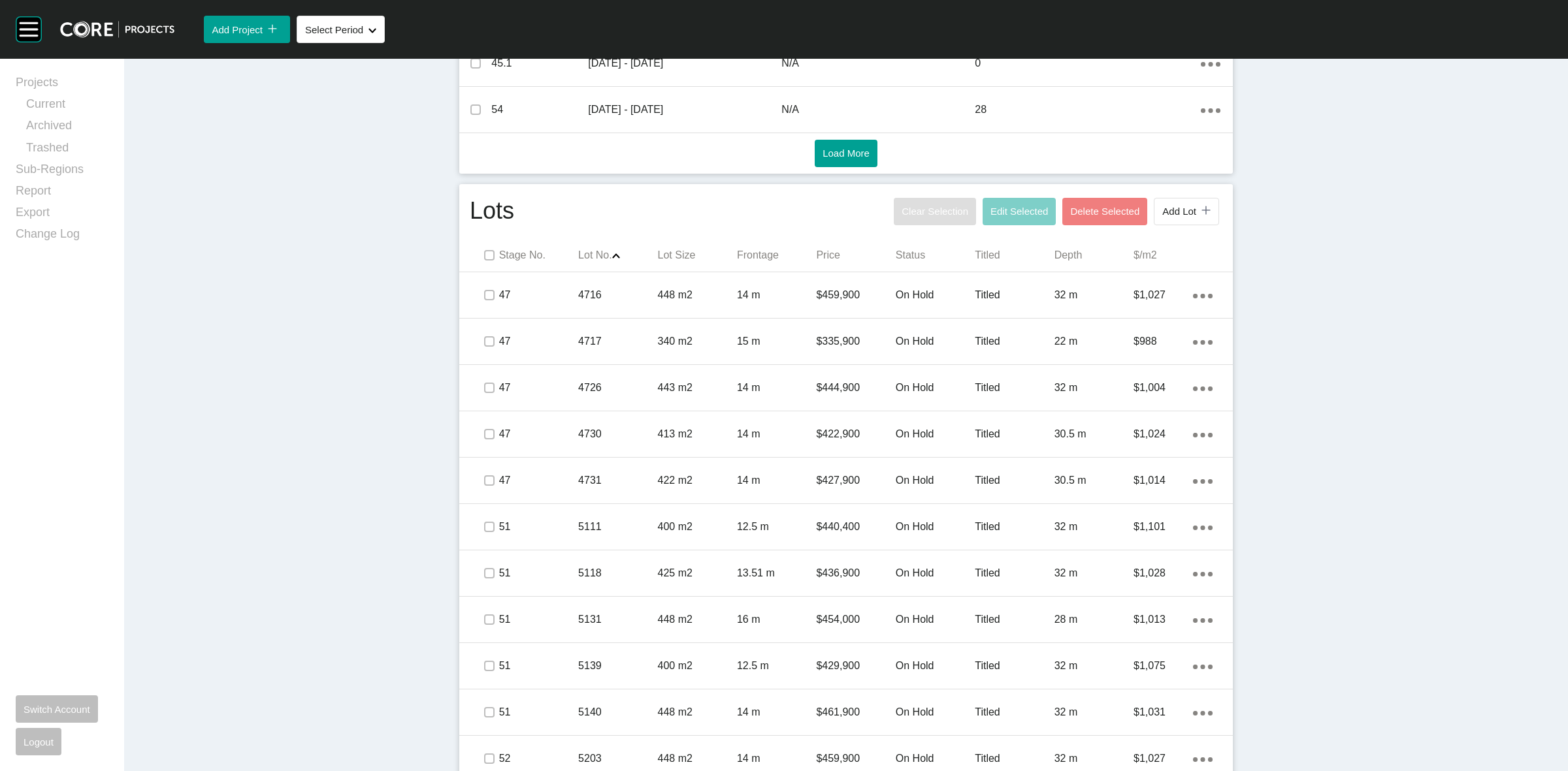
scroll to position [480, 0]
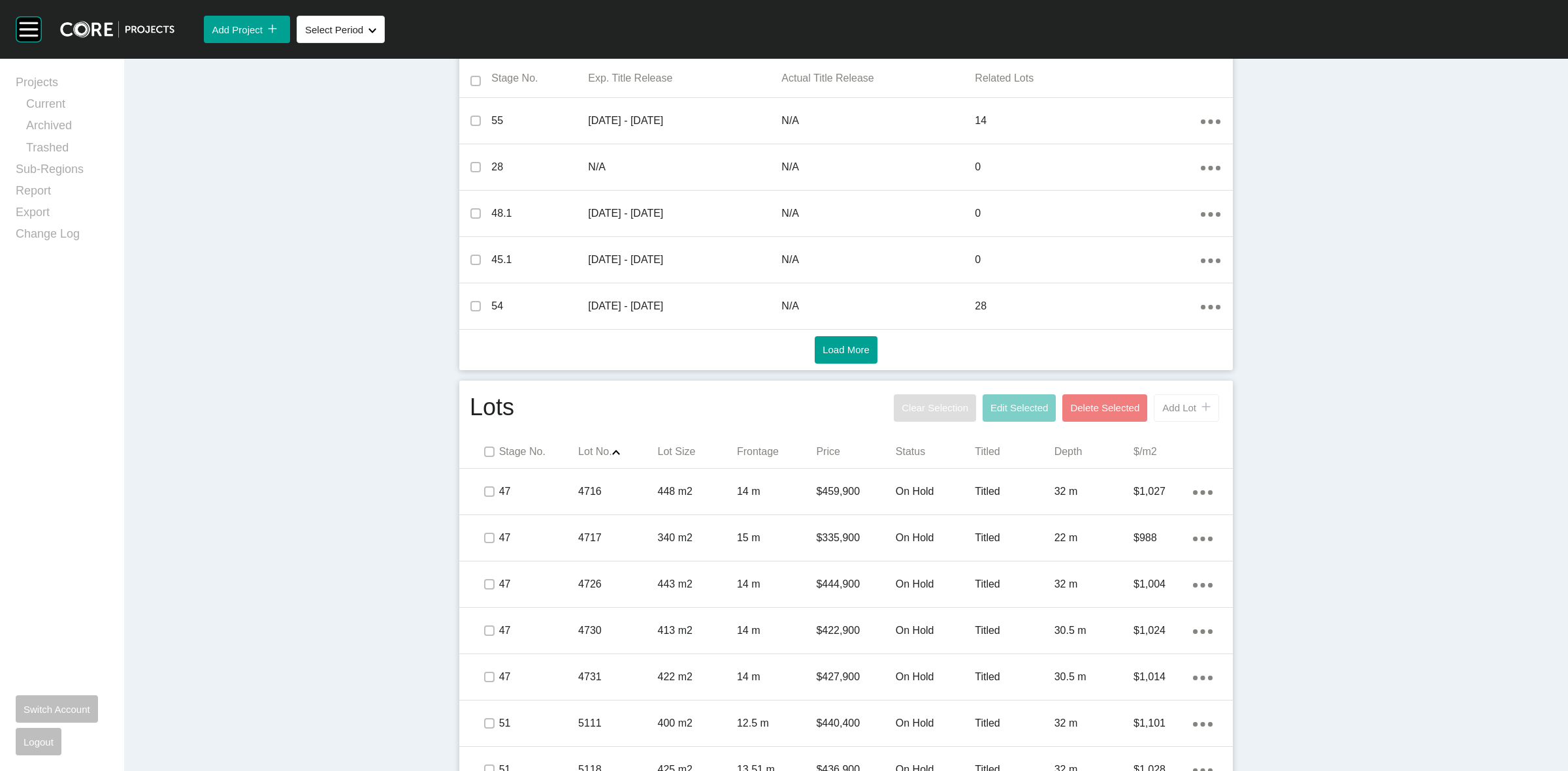
click at [1167, 398] on button "Add Lot icon/tick copy 11 Created with Sketch." at bounding box center [1187, 408] width 65 height 27
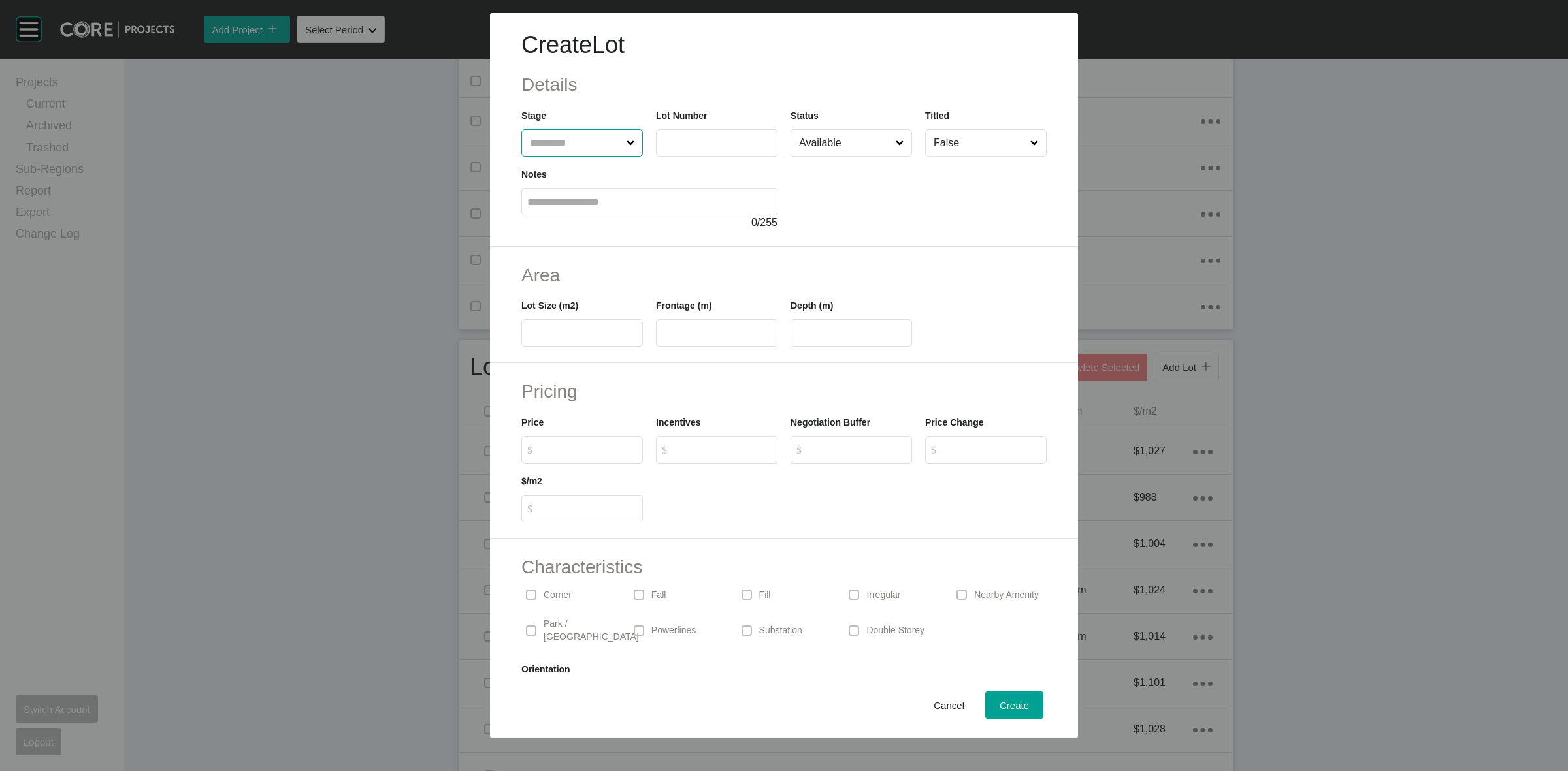
click at [531, 139] on input "text" at bounding box center [575, 142] width 96 height 26
click at [1000, 706] on span "Create" at bounding box center [1014, 706] width 30 height 12
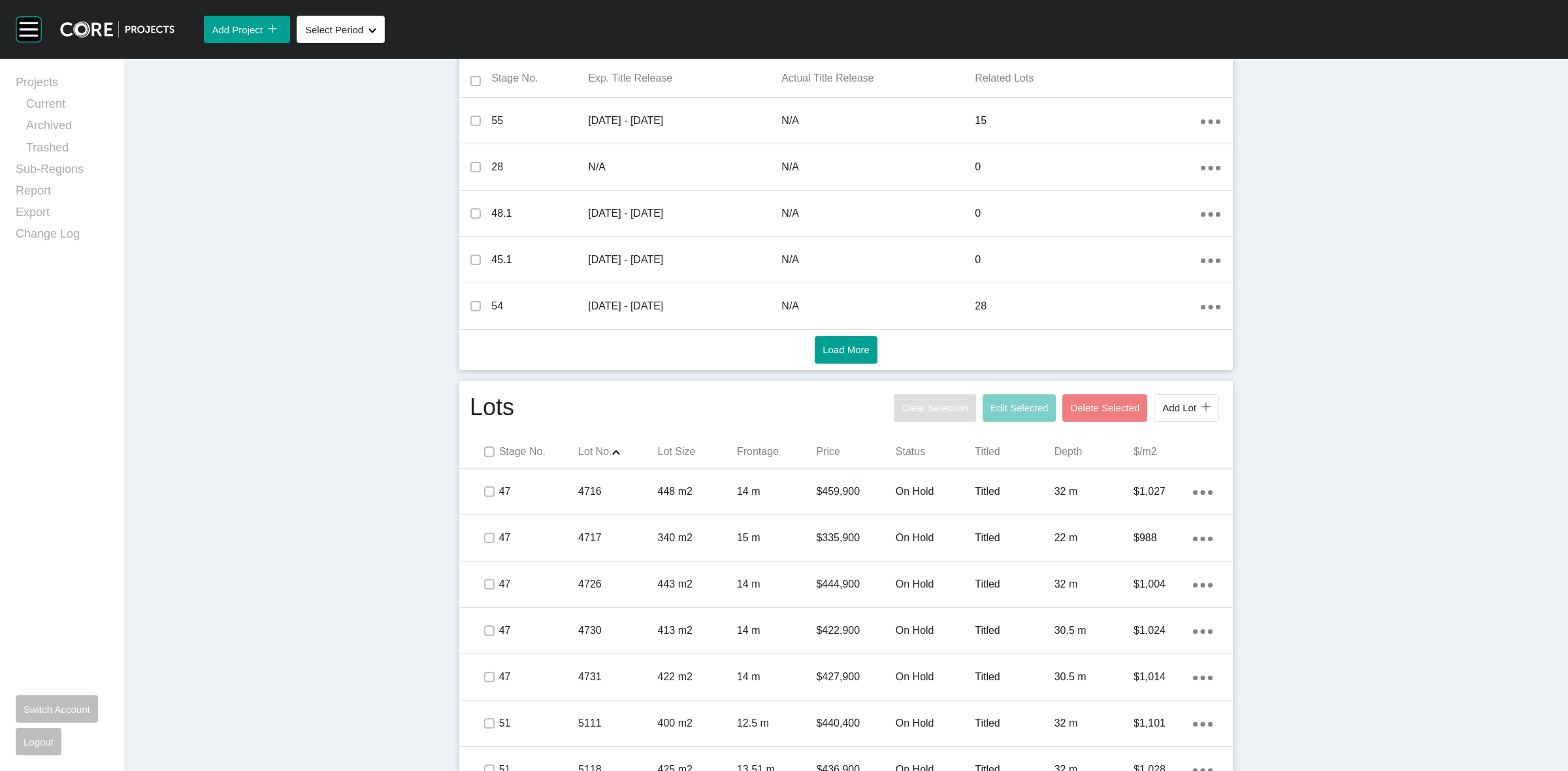
click at [1177, 367] on div "Stages Delete Selected Add Stage icon/tick copy 11 Created with Sketch. Stage N…" at bounding box center [846, 190] width 773 height 360
click at [1175, 398] on button "Add Lot icon/tick copy 11 Created with Sketch." at bounding box center [1187, 408] width 65 height 27
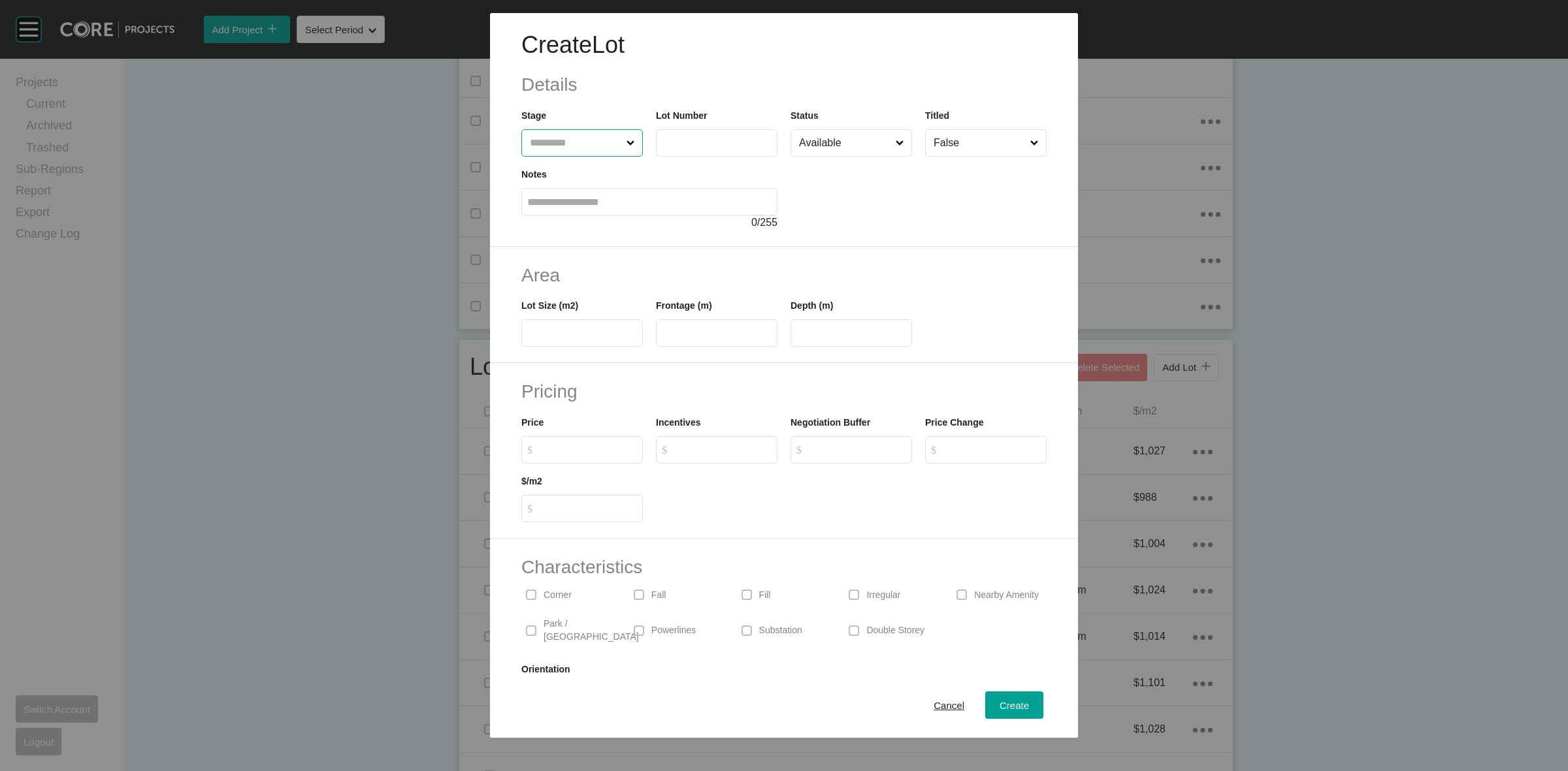
click at [579, 141] on input "text" at bounding box center [575, 142] width 96 height 26
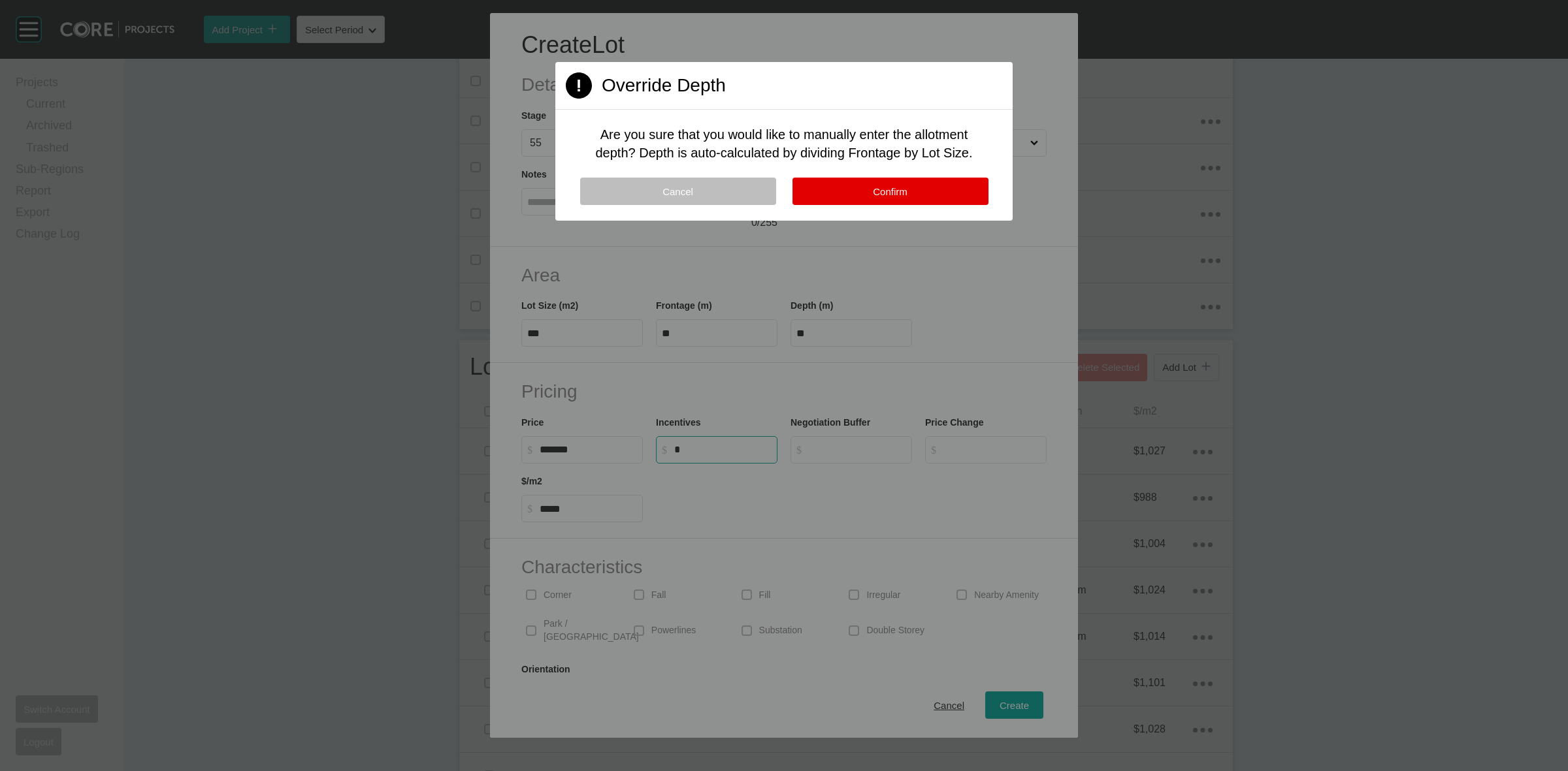
click at [896, 192] on span "Confirm" at bounding box center [890, 192] width 35 height 12
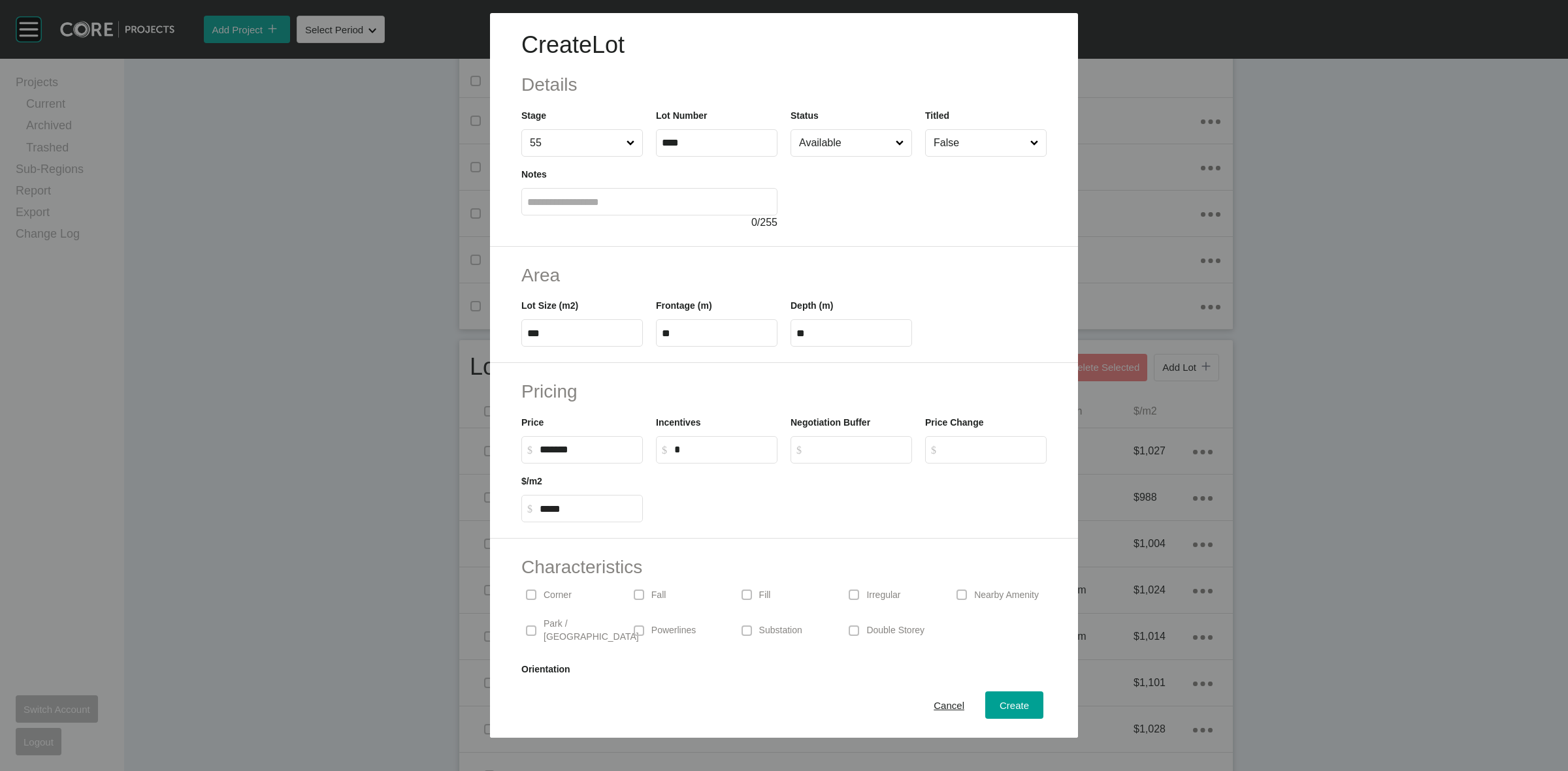
drag, startPoint x: 563, startPoint y: 596, endPoint x: 719, endPoint y: 625, distance: 158.7
click at [566, 595] on p "Corner" at bounding box center [557, 596] width 28 height 13
click at [1004, 703] on span "Create" at bounding box center [1014, 706] width 30 height 12
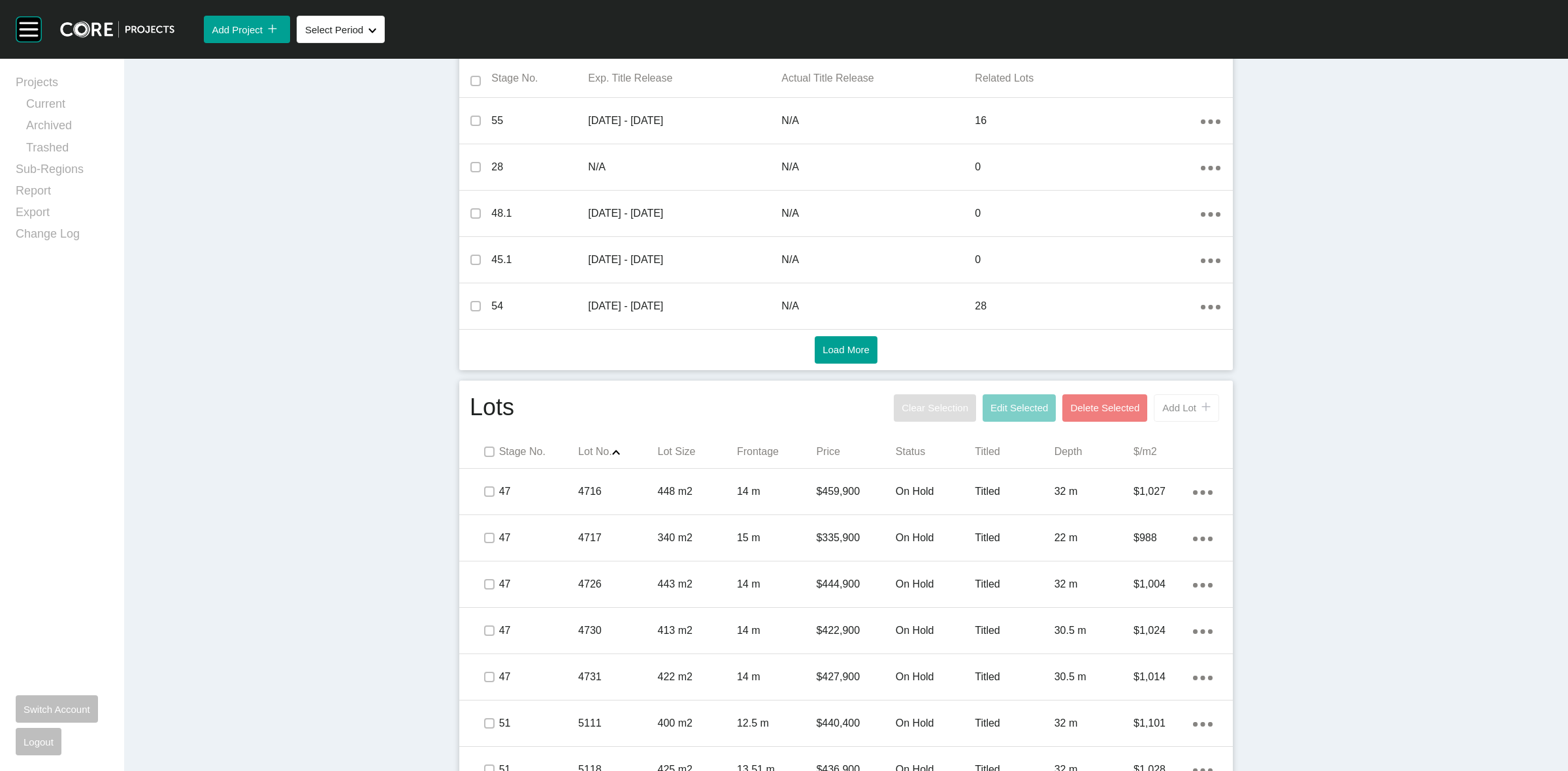
click at [1167, 396] on button "Add Lot icon/tick copy 11 Created with Sketch." at bounding box center [1187, 408] width 65 height 27
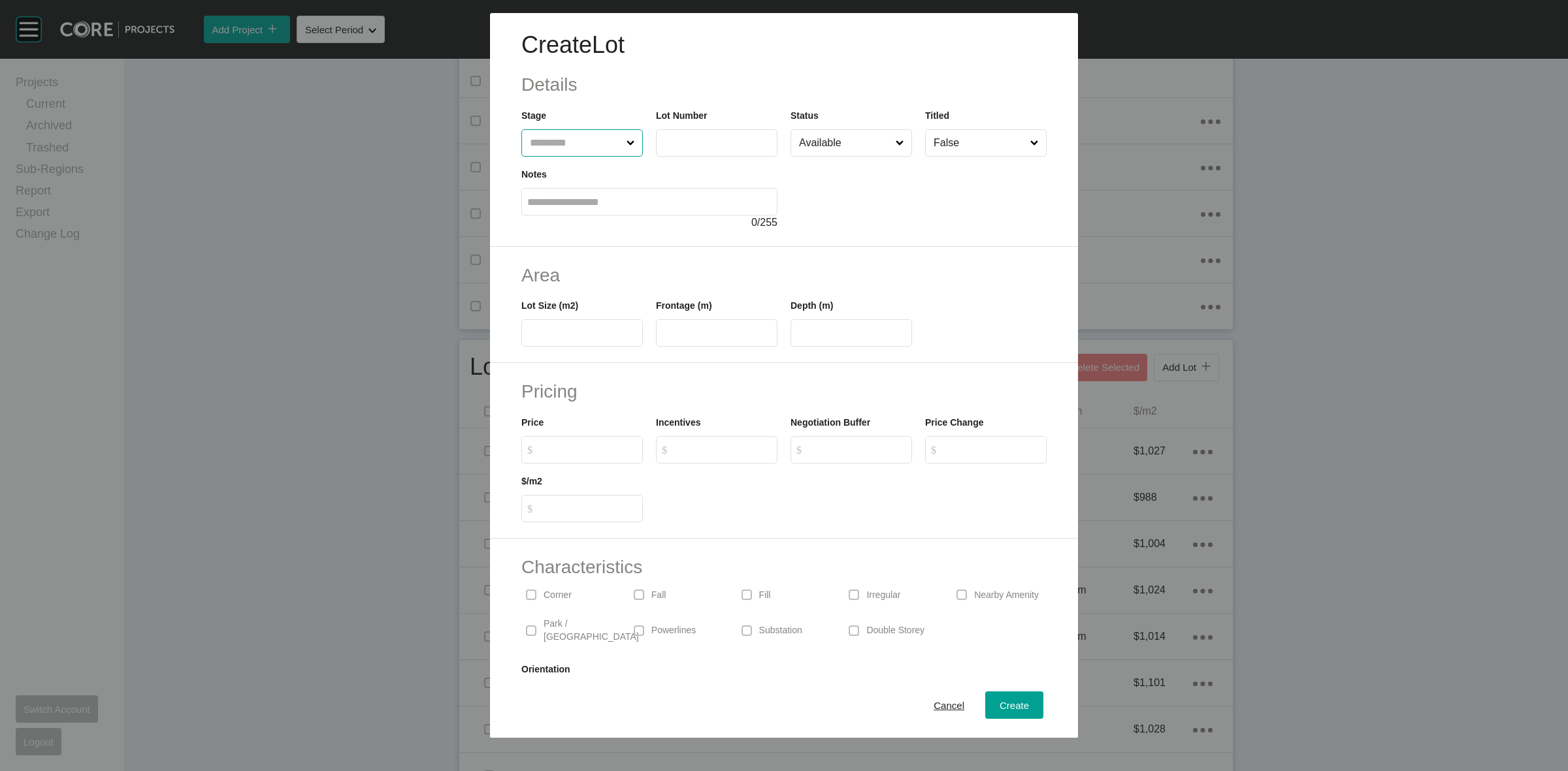
click at [580, 145] on input "text" at bounding box center [575, 142] width 96 height 26
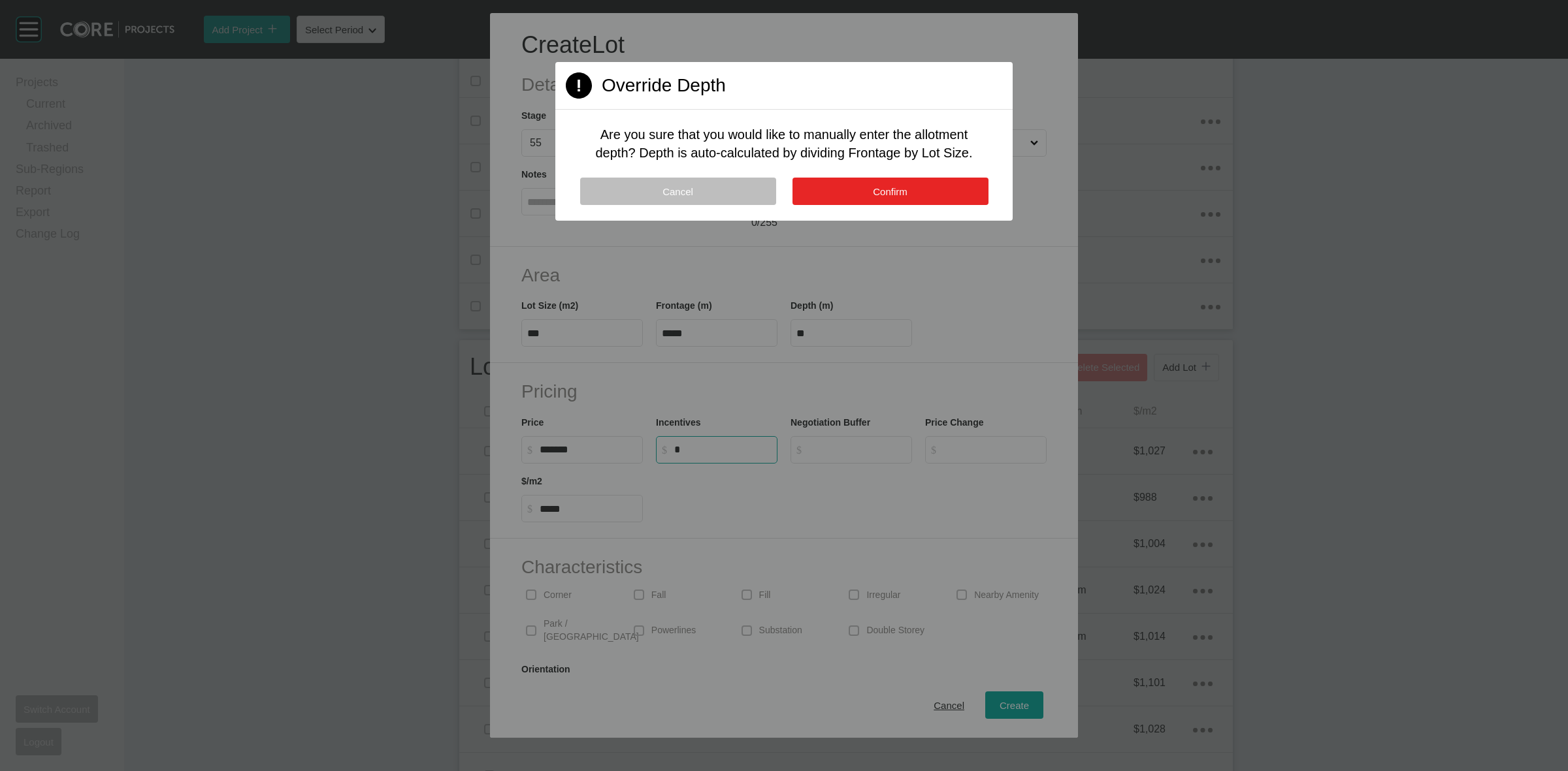
click at [915, 200] on button "Confirm" at bounding box center [891, 192] width 196 height 27
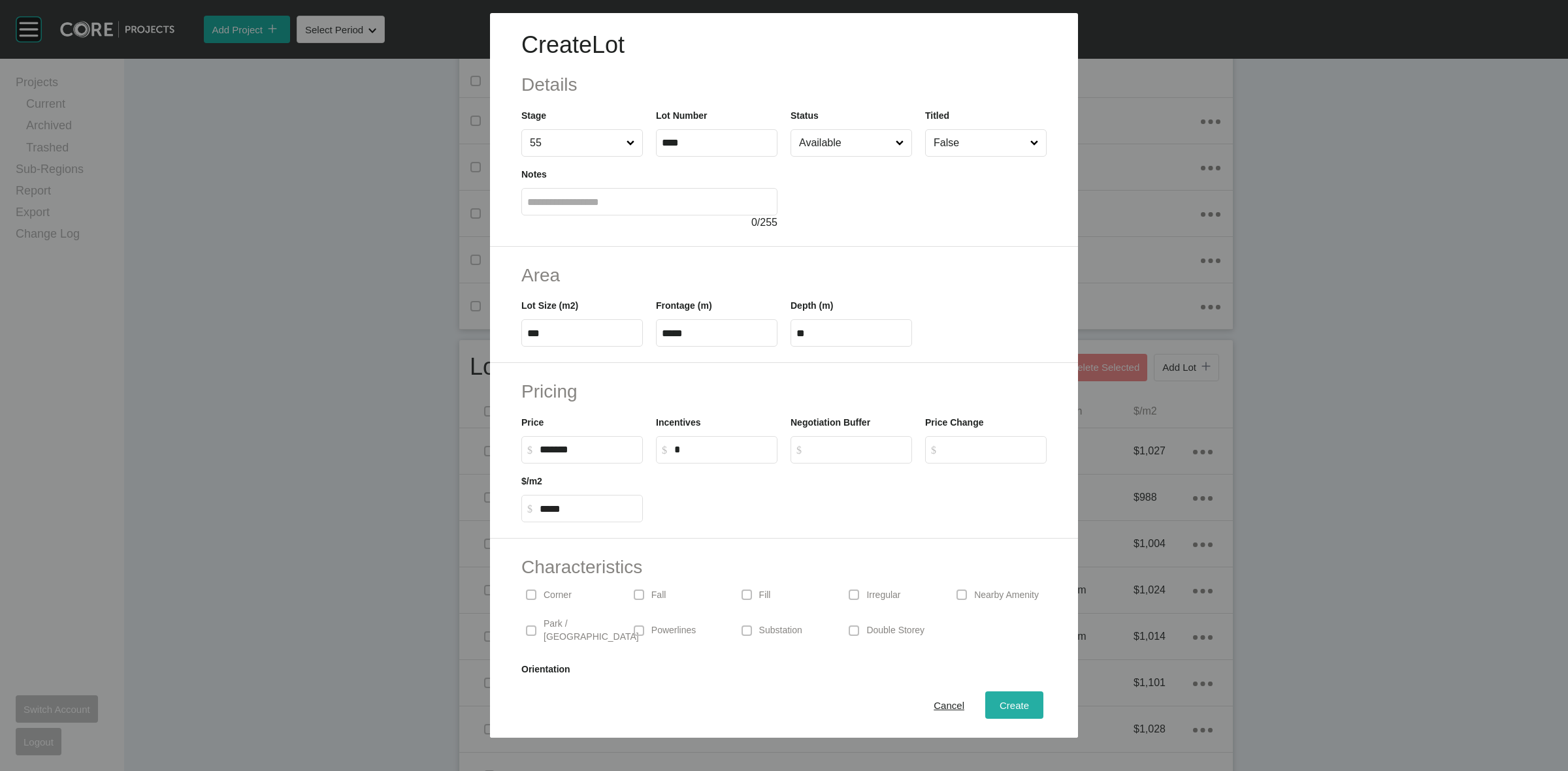
click at [1000, 707] on span "Create" at bounding box center [1014, 706] width 30 height 12
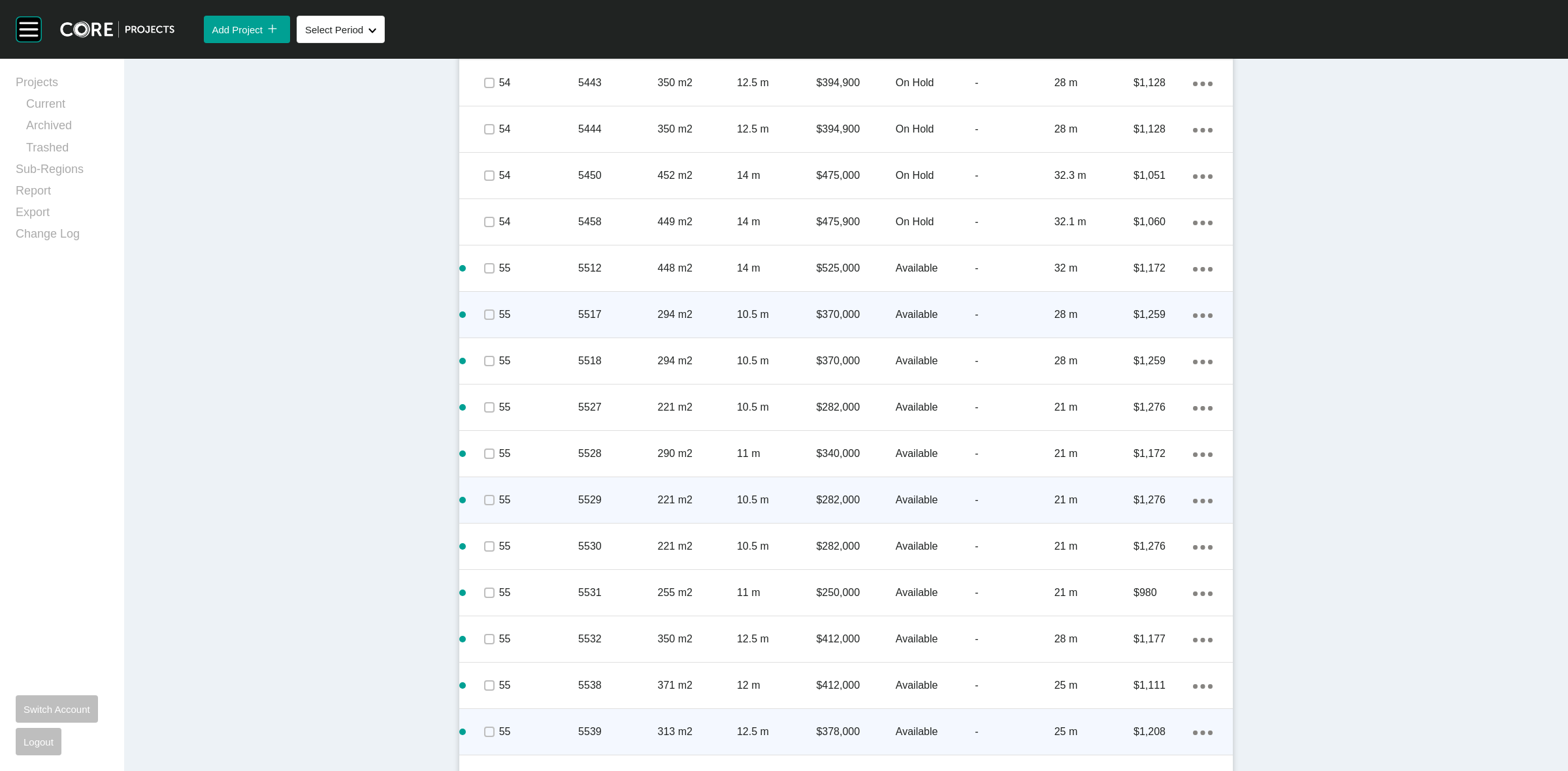
scroll to position [3195, 0]
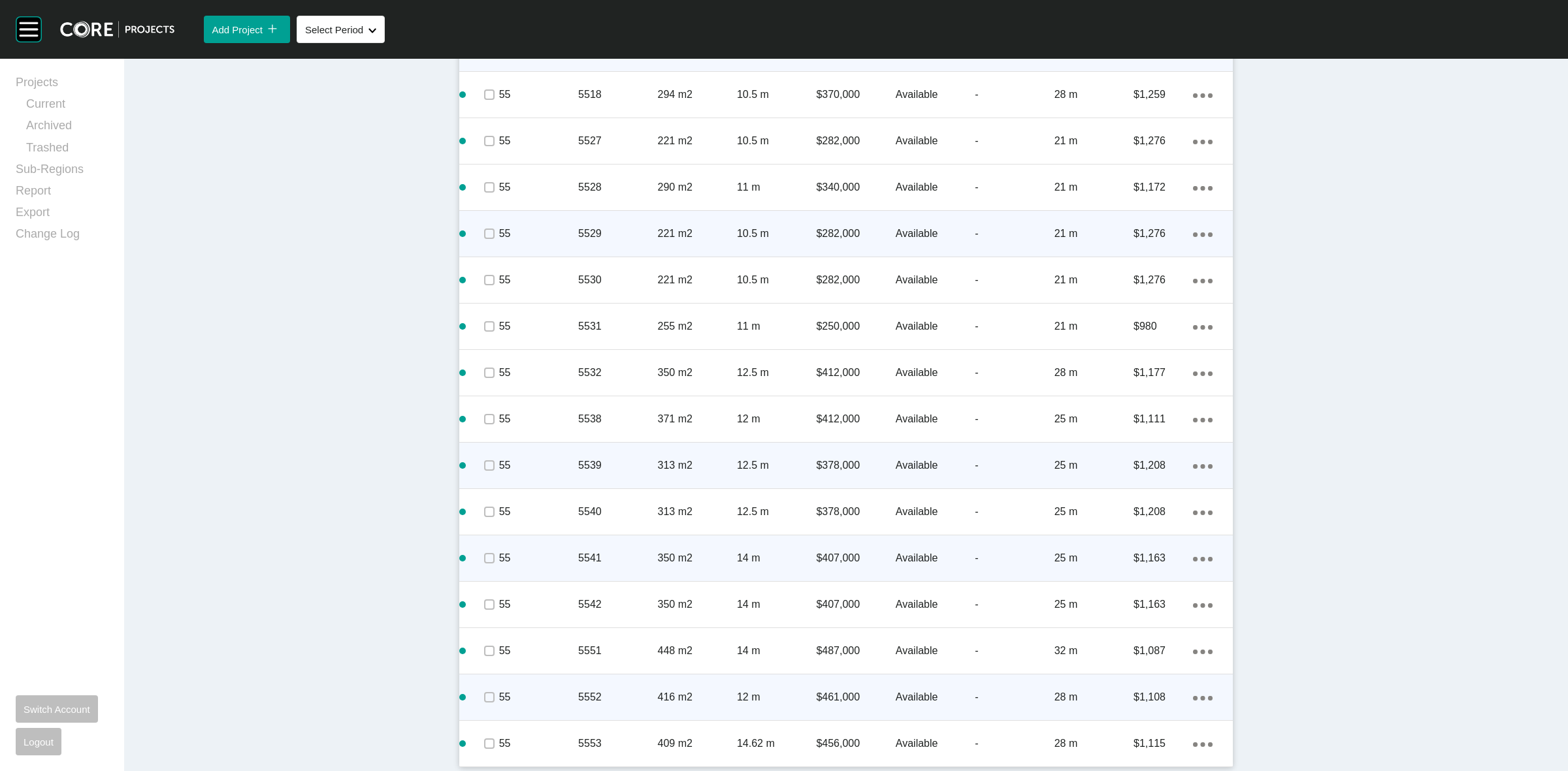
click at [614, 706] on div "5552" at bounding box center [617, 697] width 79 height 40
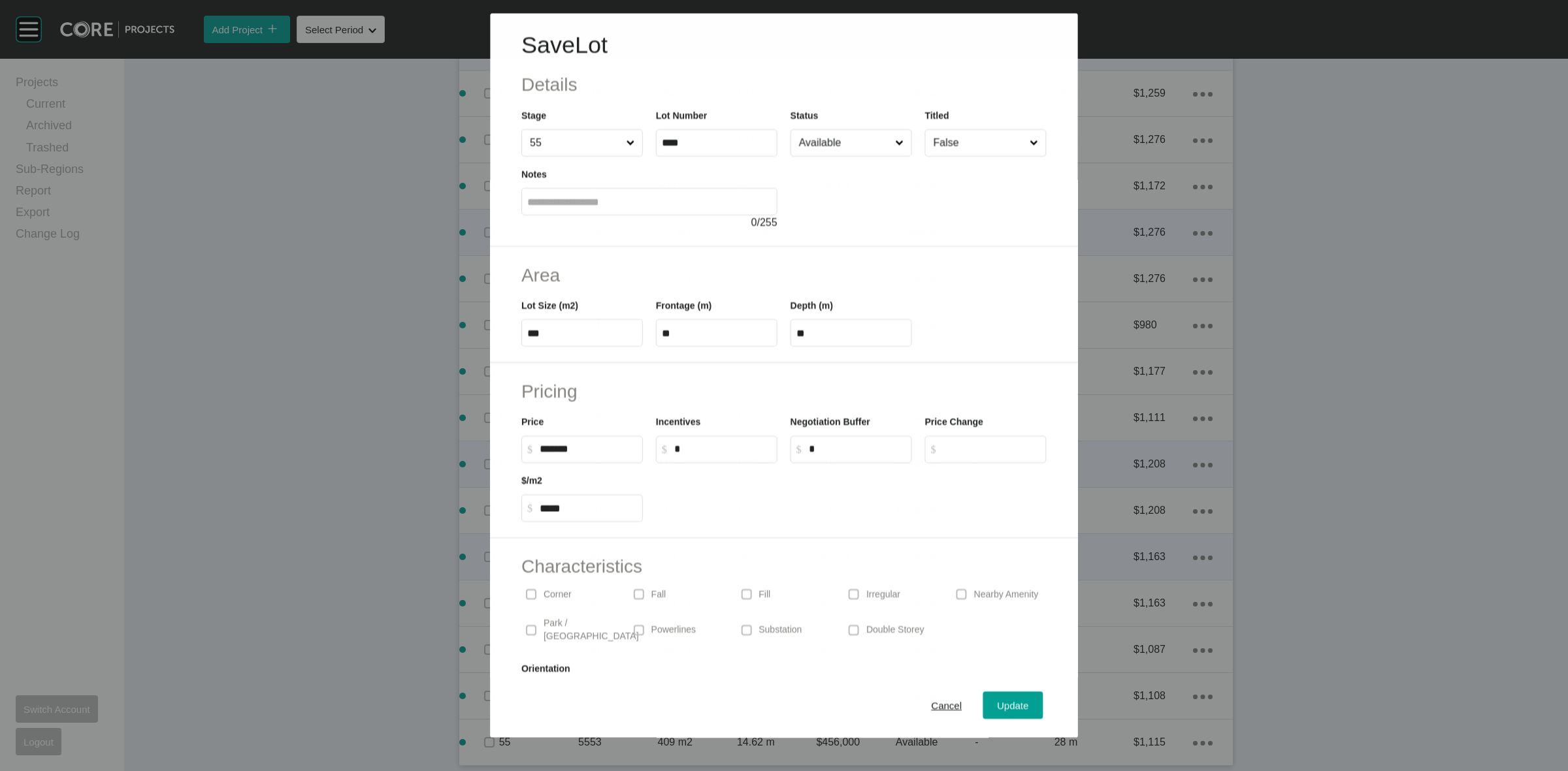
scroll to position [3154, 0]
click at [941, 706] on span "Cancel" at bounding box center [947, 706] width 31 height 12
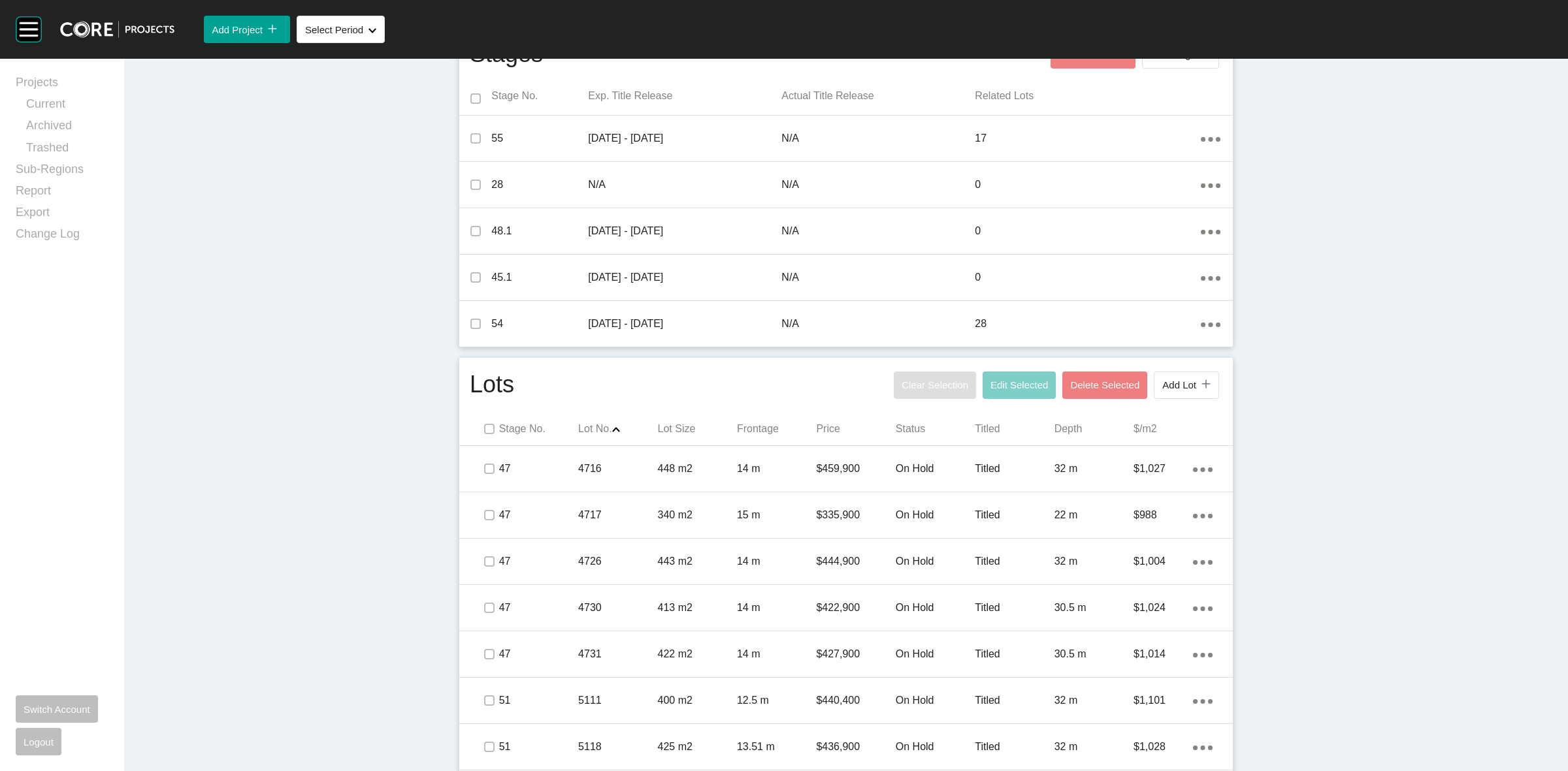
scroll to position [461, 0]
click at [1178, 391] on span "Add Lot" at bounding box center [1179, 386] width 34 height 12
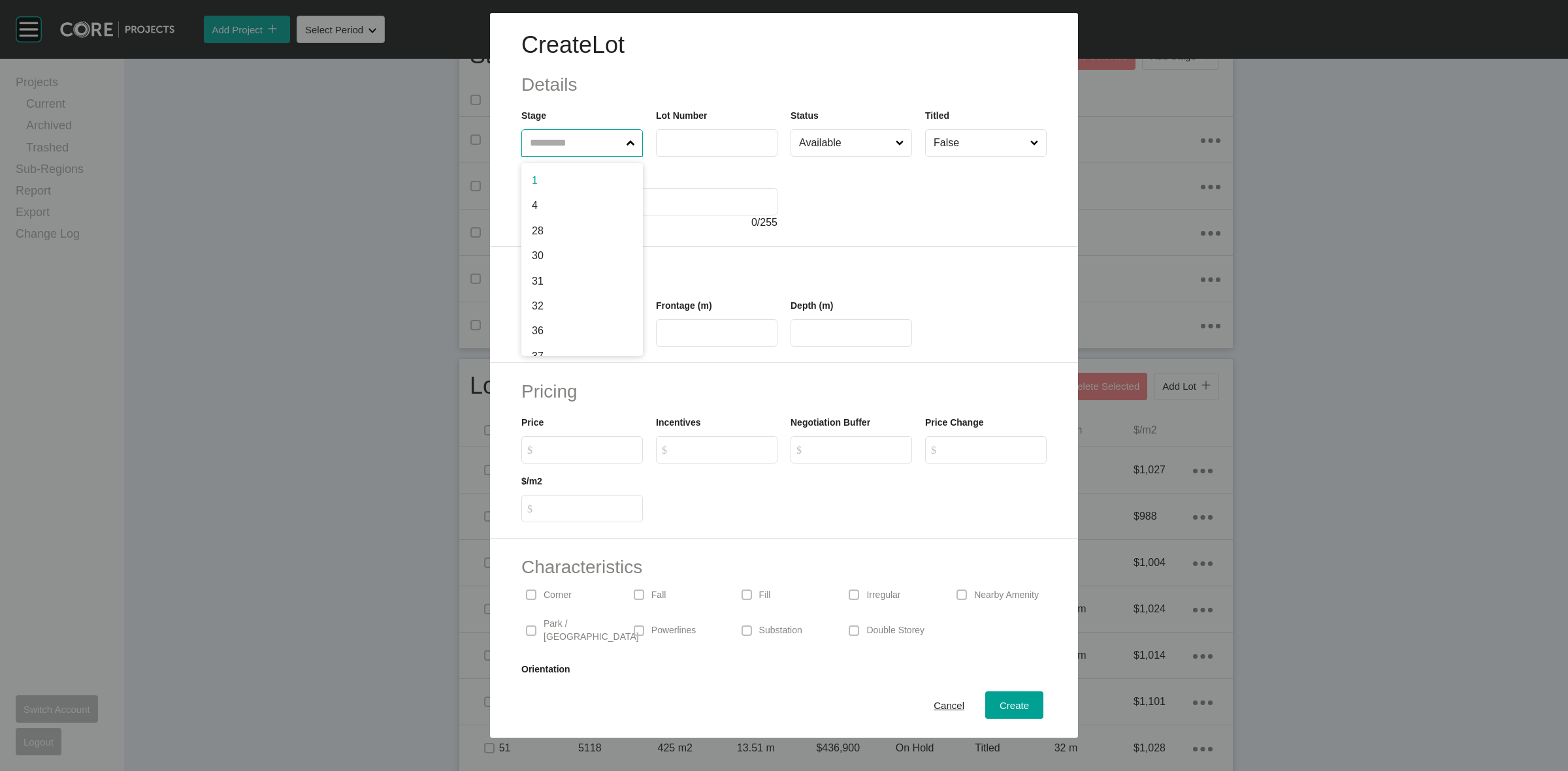
click at [592, 141] on input "text" at bounding box center [575, 142] width 96 height 26
click at [1000, 702] on span "Create" at bounding box center [1014, 706] width 30 height 12
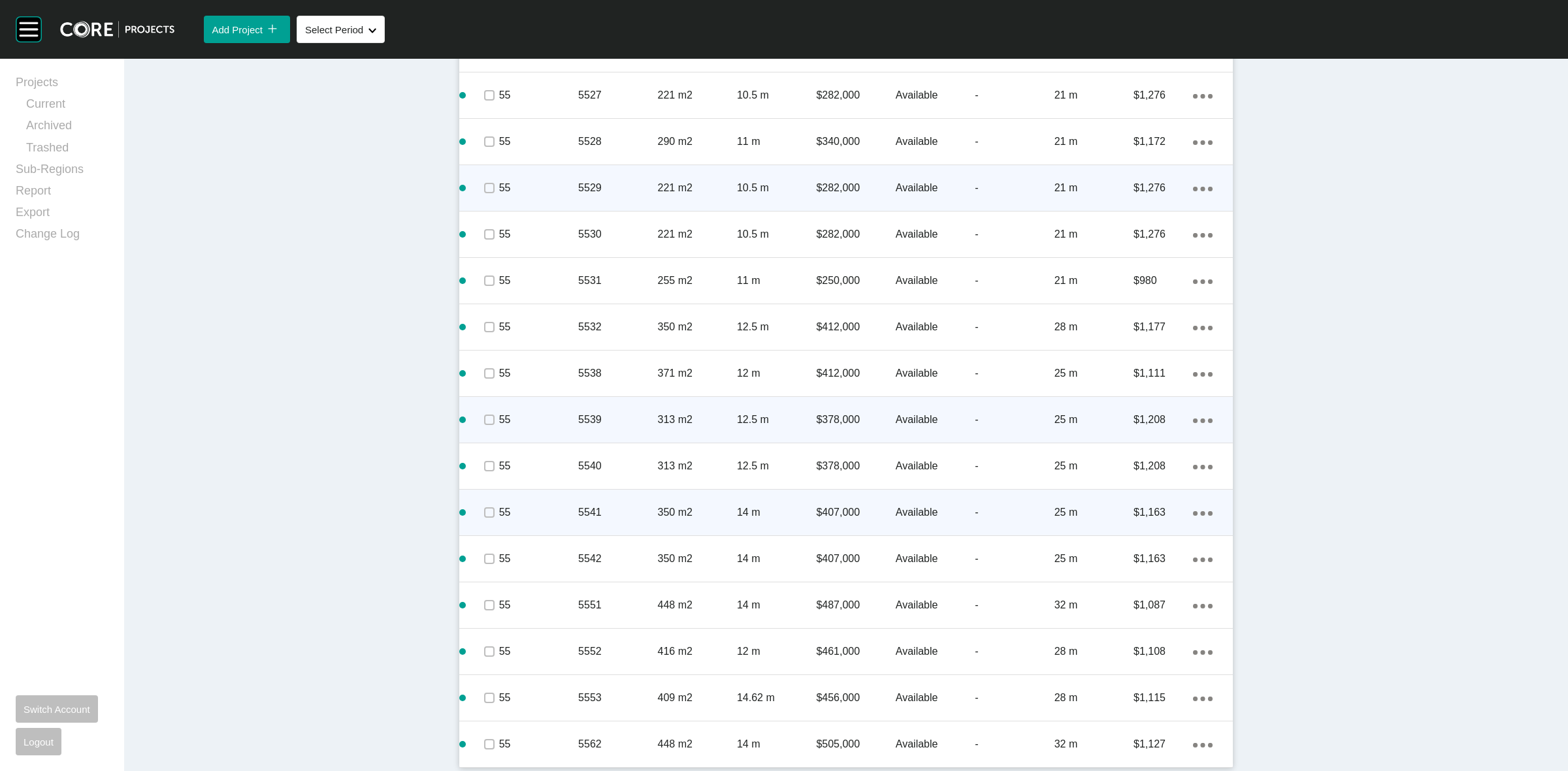
scroll to position [3242, 0]
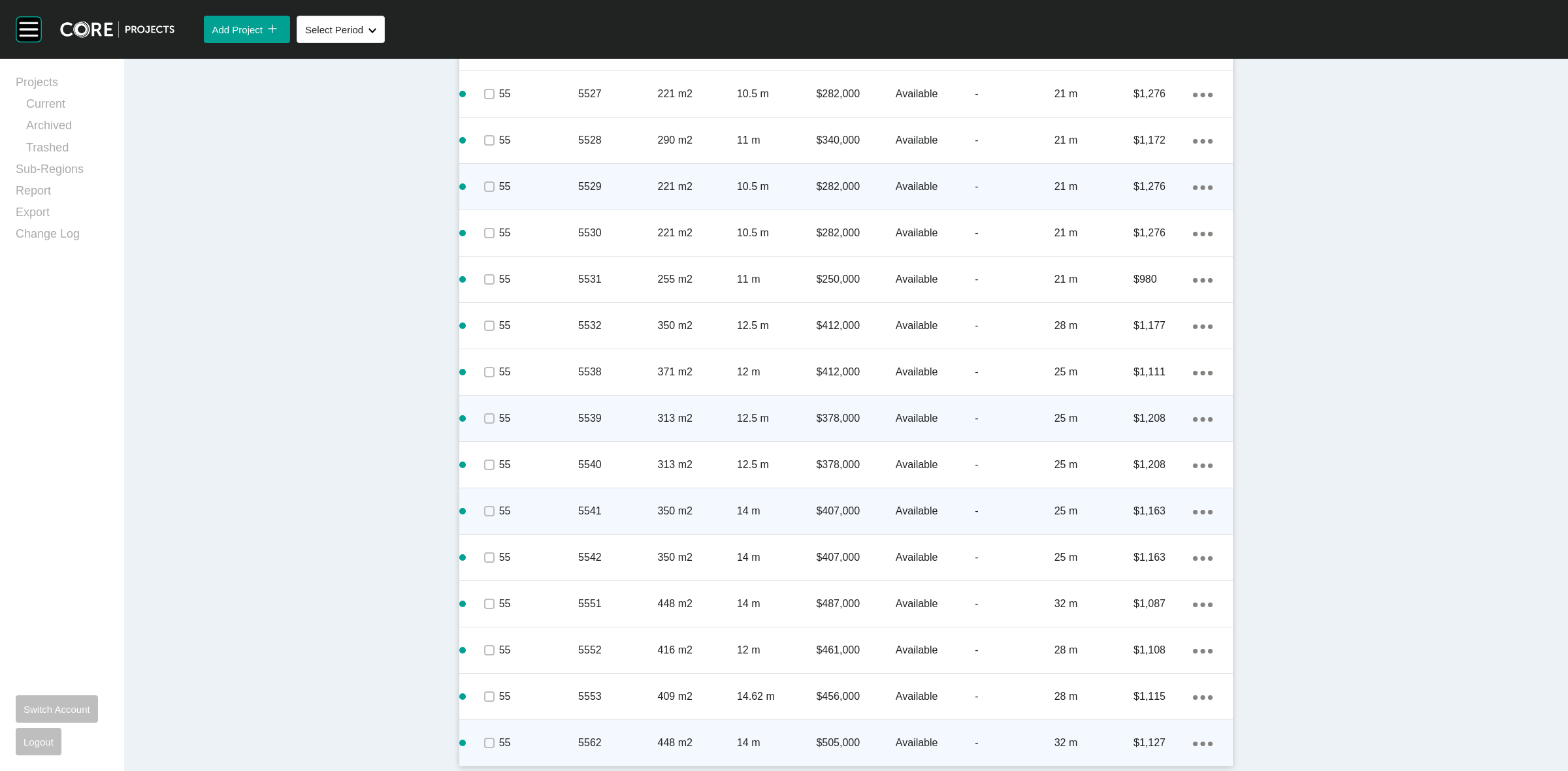
click at [1201, 742] on ellipse at bounding box center [1203, 744] width 5 height 5
click at [1125, 730] on link "Duplicate" at bounding box center [1142, 732] width 49 height 19
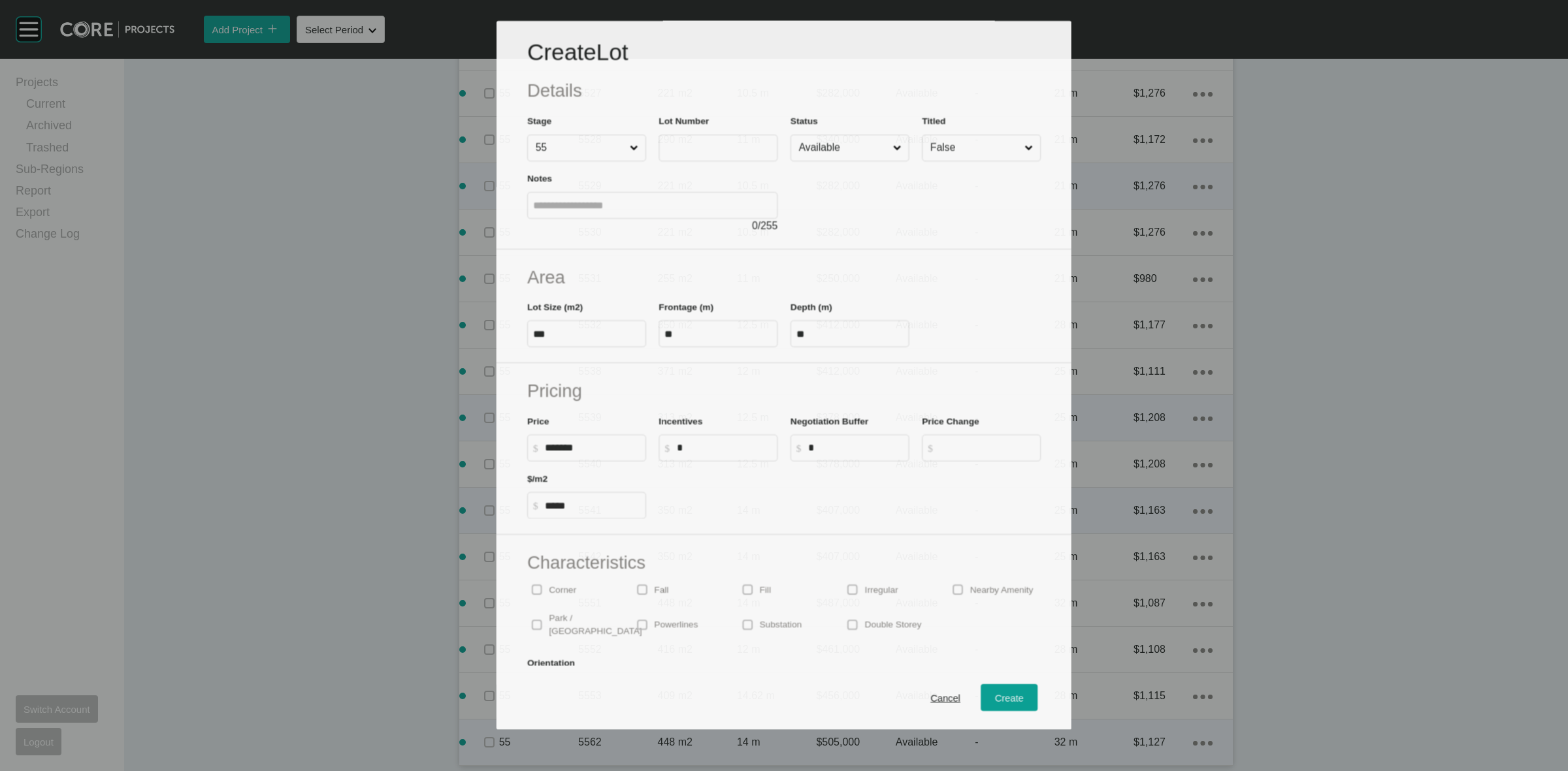
scroll to position [3200, 0]
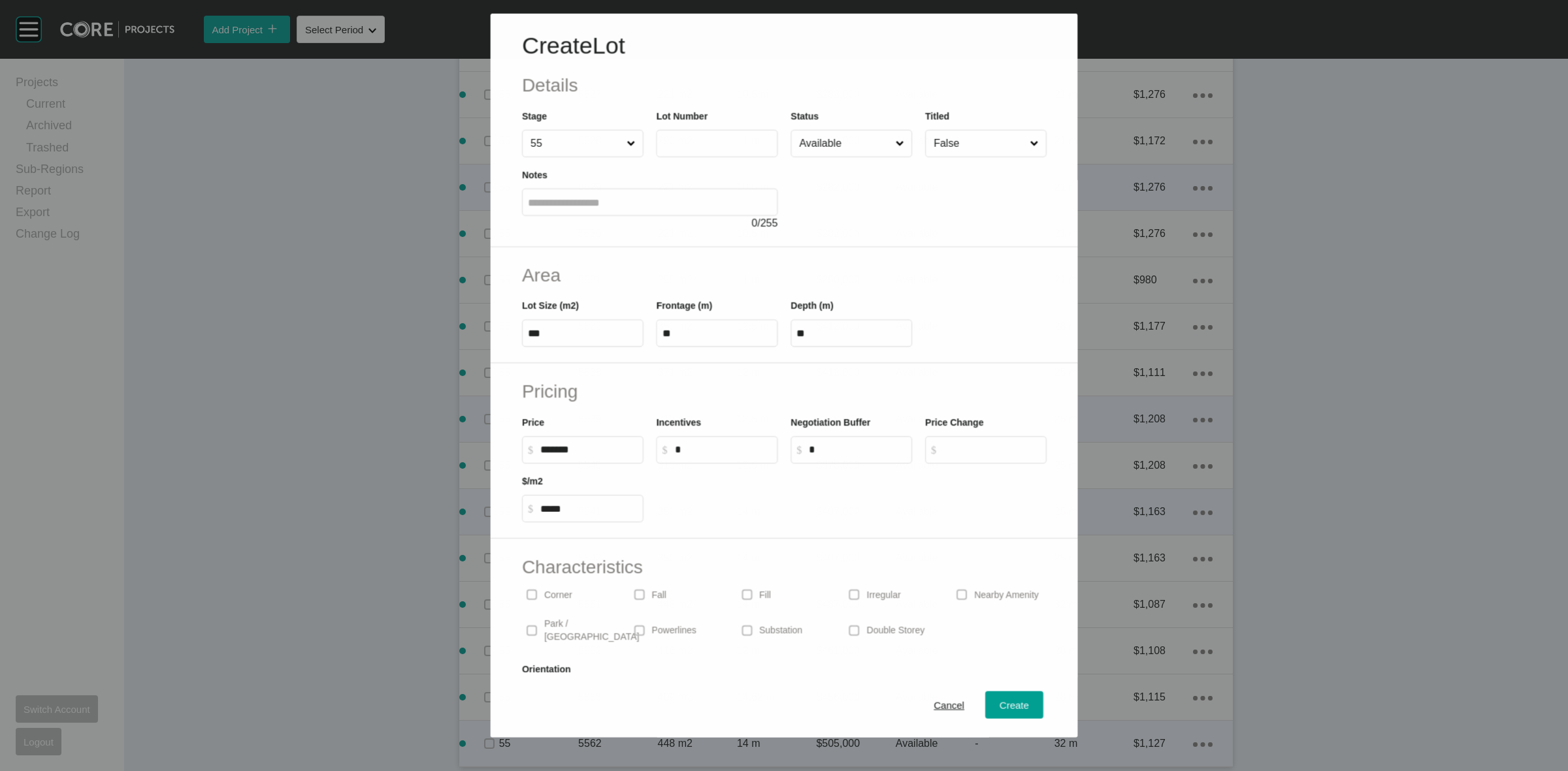
click at [719, 141] on input "text" at bounding box center [717, 143] width 110 height 12
click at [719, 141] on input "****" at bounding box center [717, 142] width 110 height 12
click at [1001, 704] on span "Create" at bounding box center [1014, 706] width 30 height 12
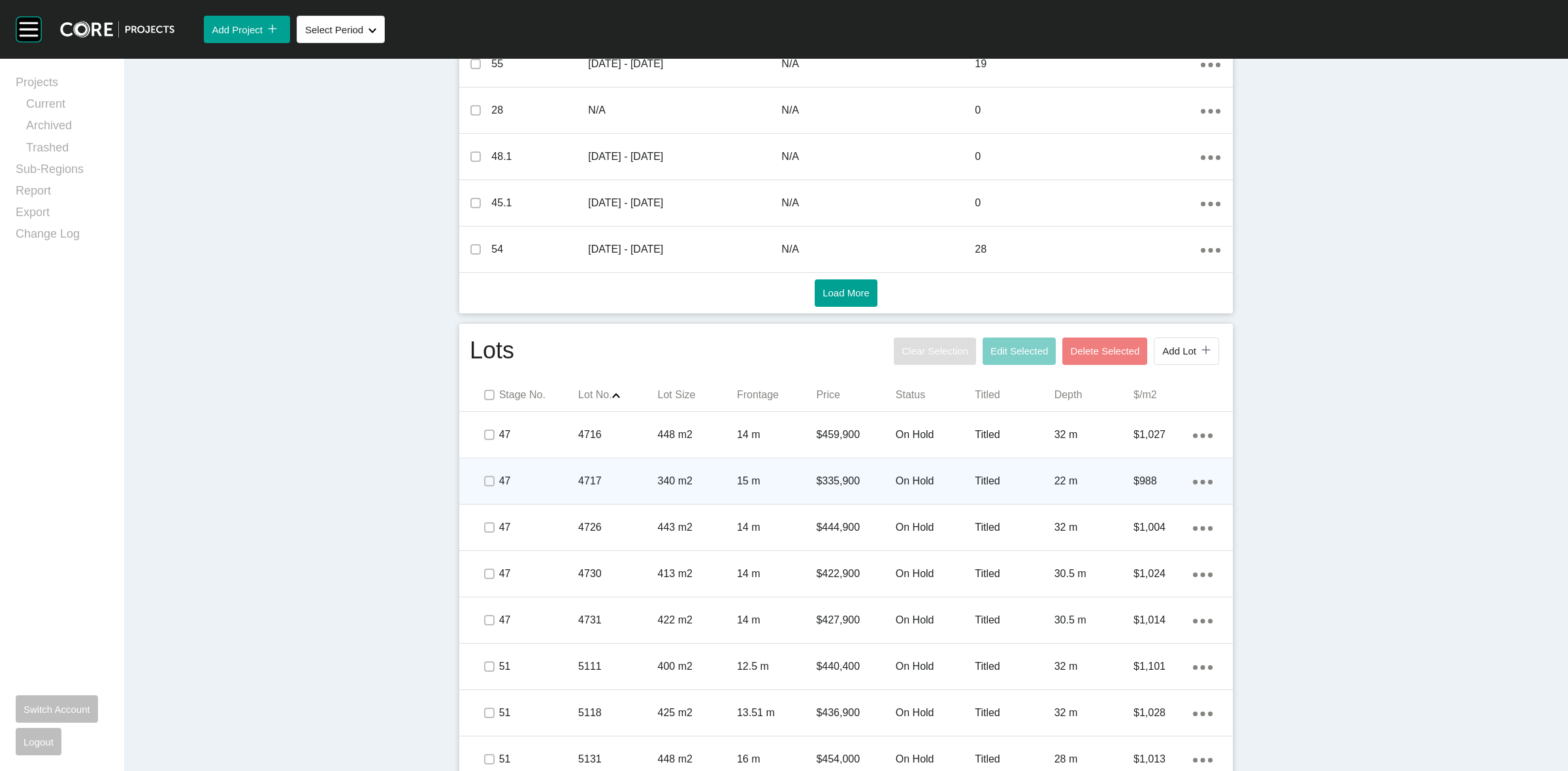
scroll to position [467, 0]
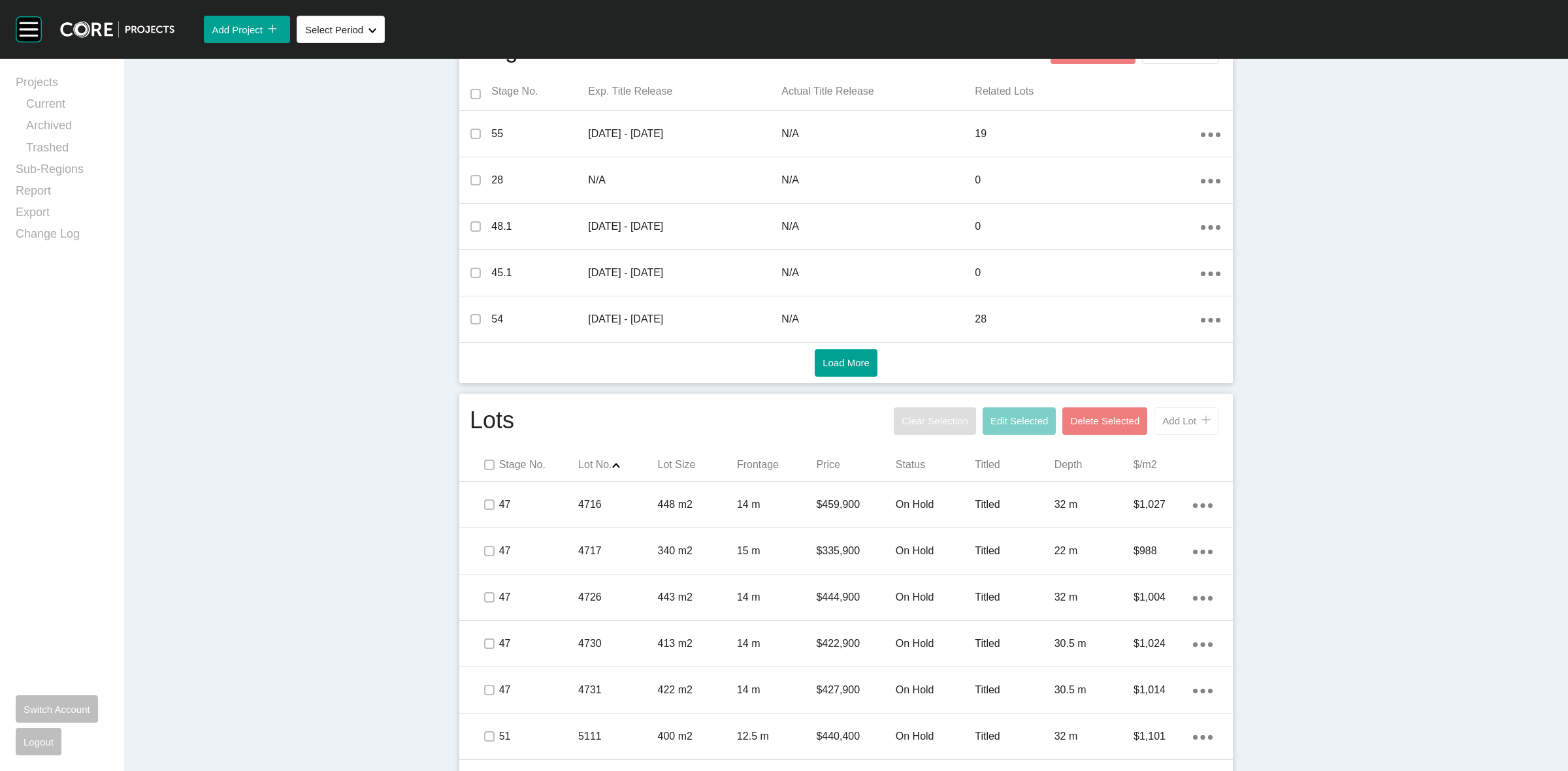
click at [1178, 413] on button "Add Lot icon/tick copy 11 Created with Sketch." at bounding box center [1187, 421] width 65 height 27
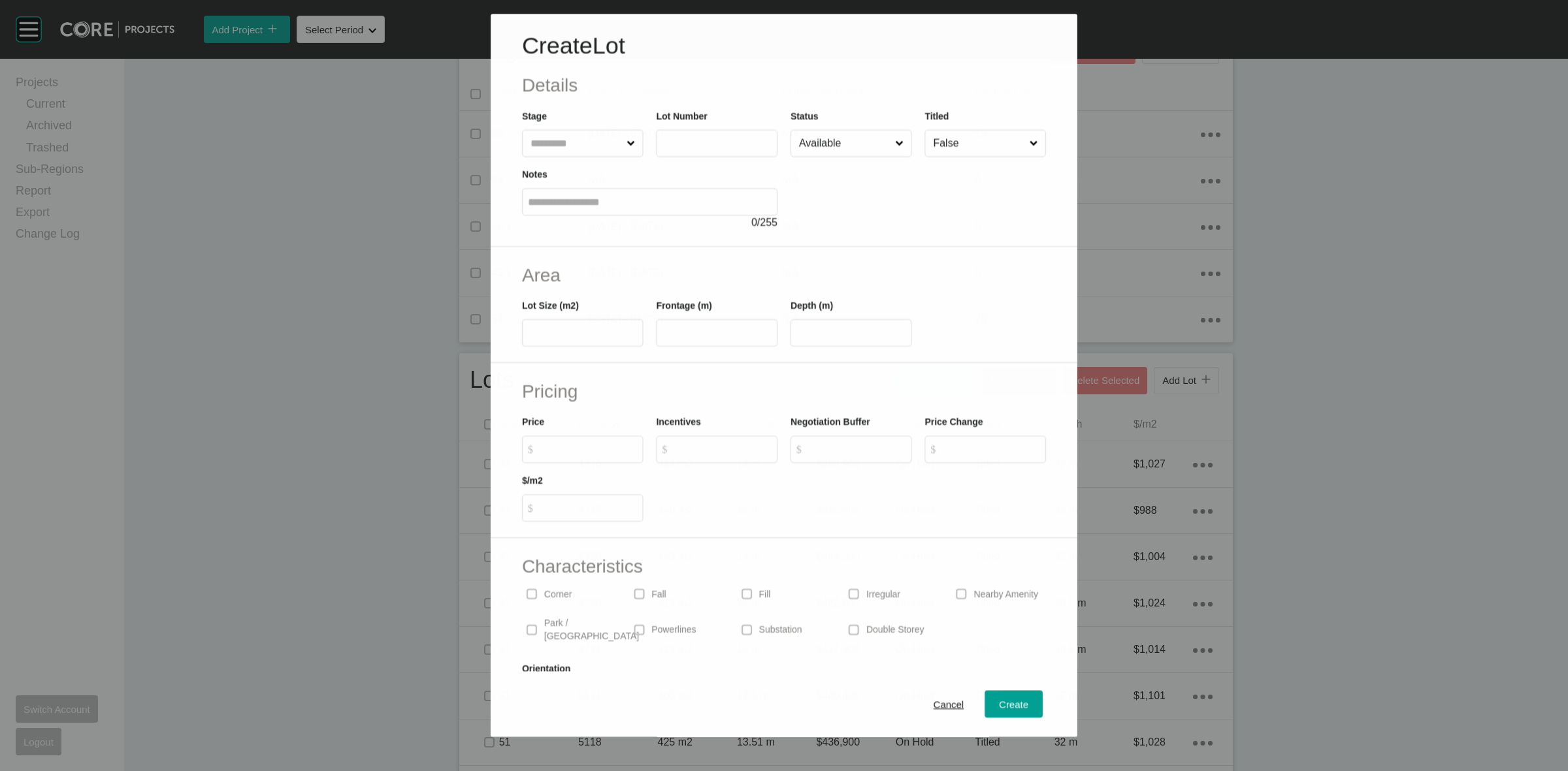
click at [549, 138] on input "text" at bounding box center [576, 143] width 96 height 26
click at [1002, 701] on span "Create" at bounding box center [1014, 706] width 30 height 12
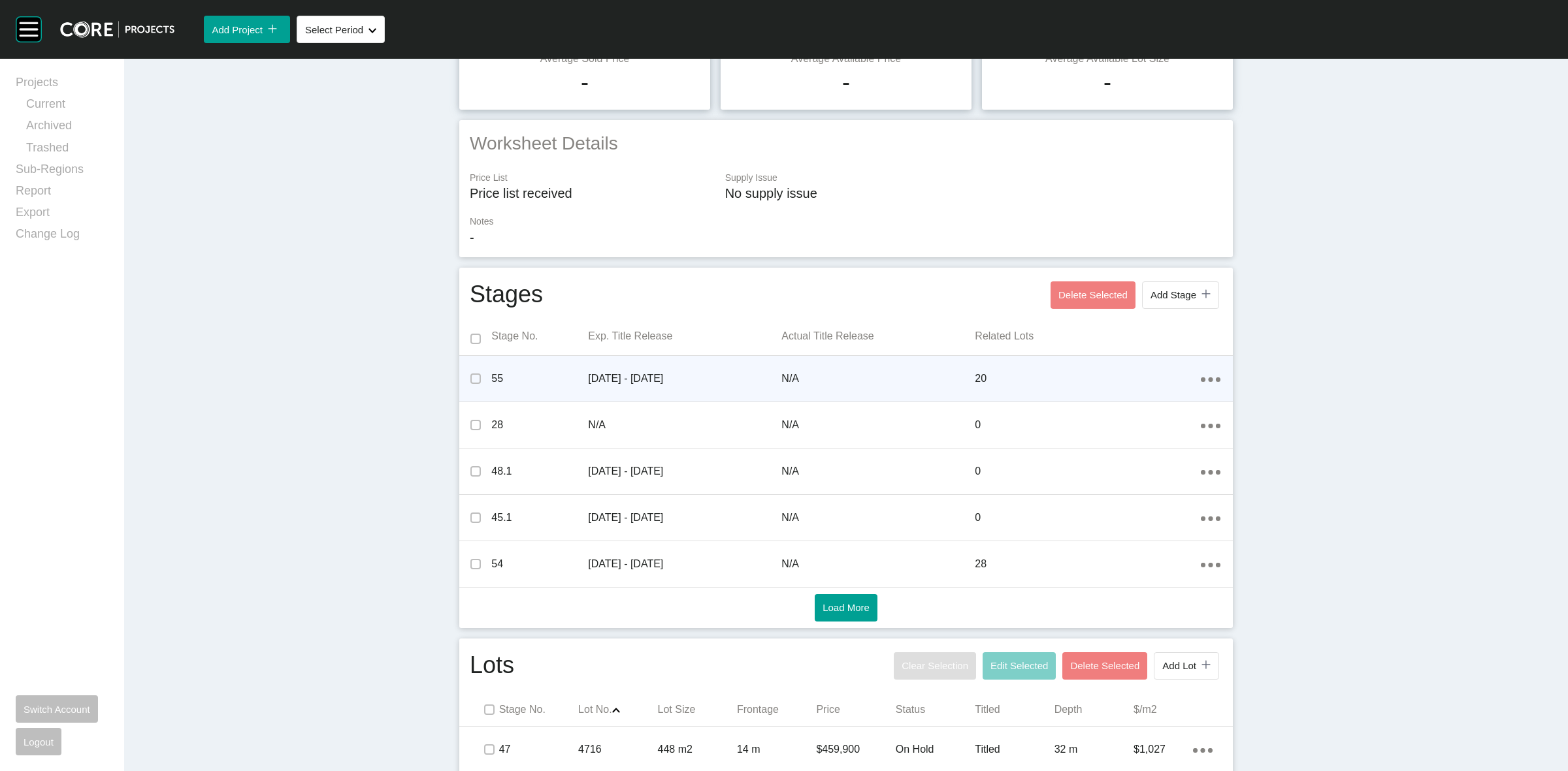
scroll to position [0, 0]
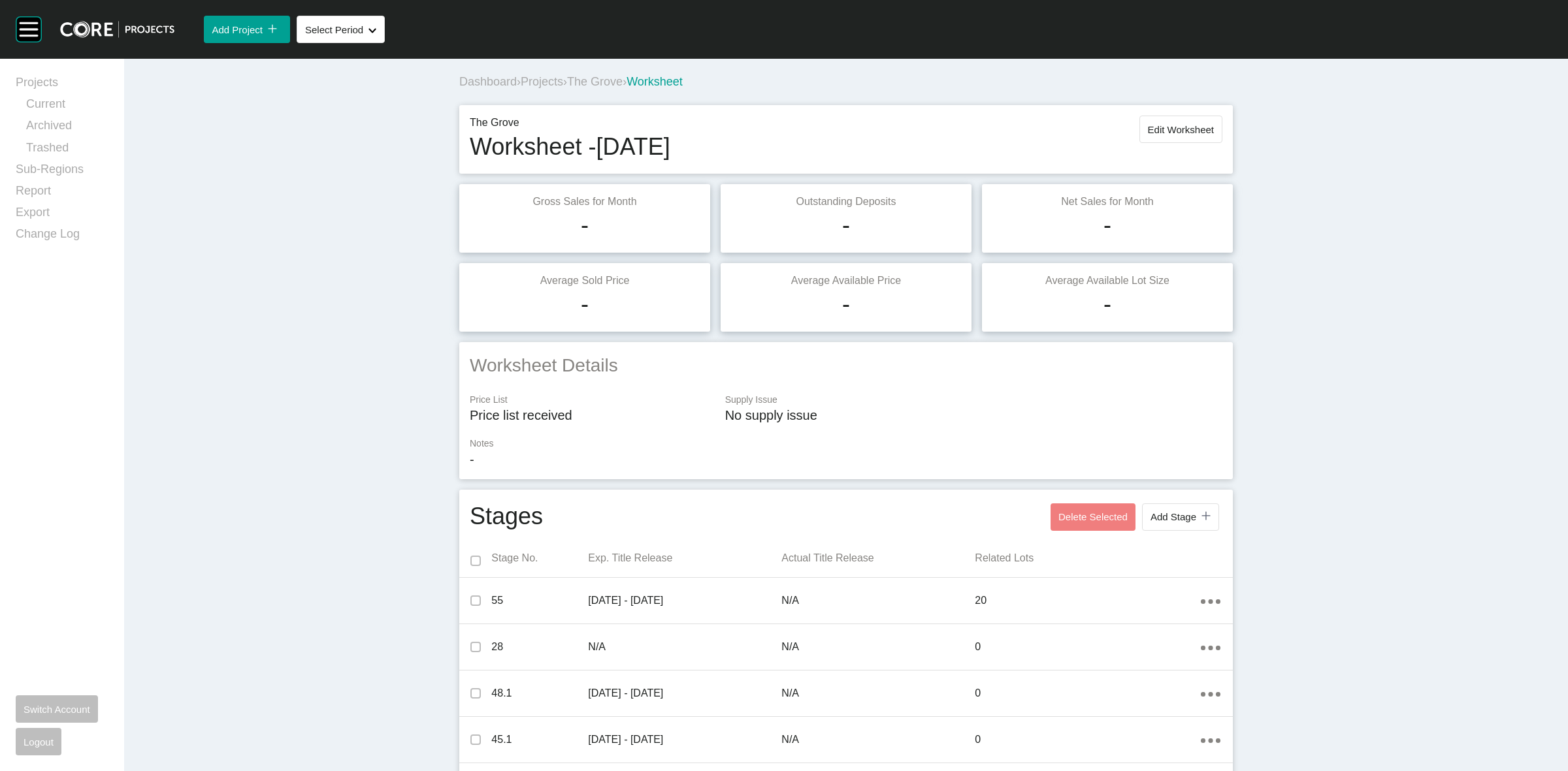
click at [537, 77] on span "Projects" at bounding box center [542, 82] width 42 height 13
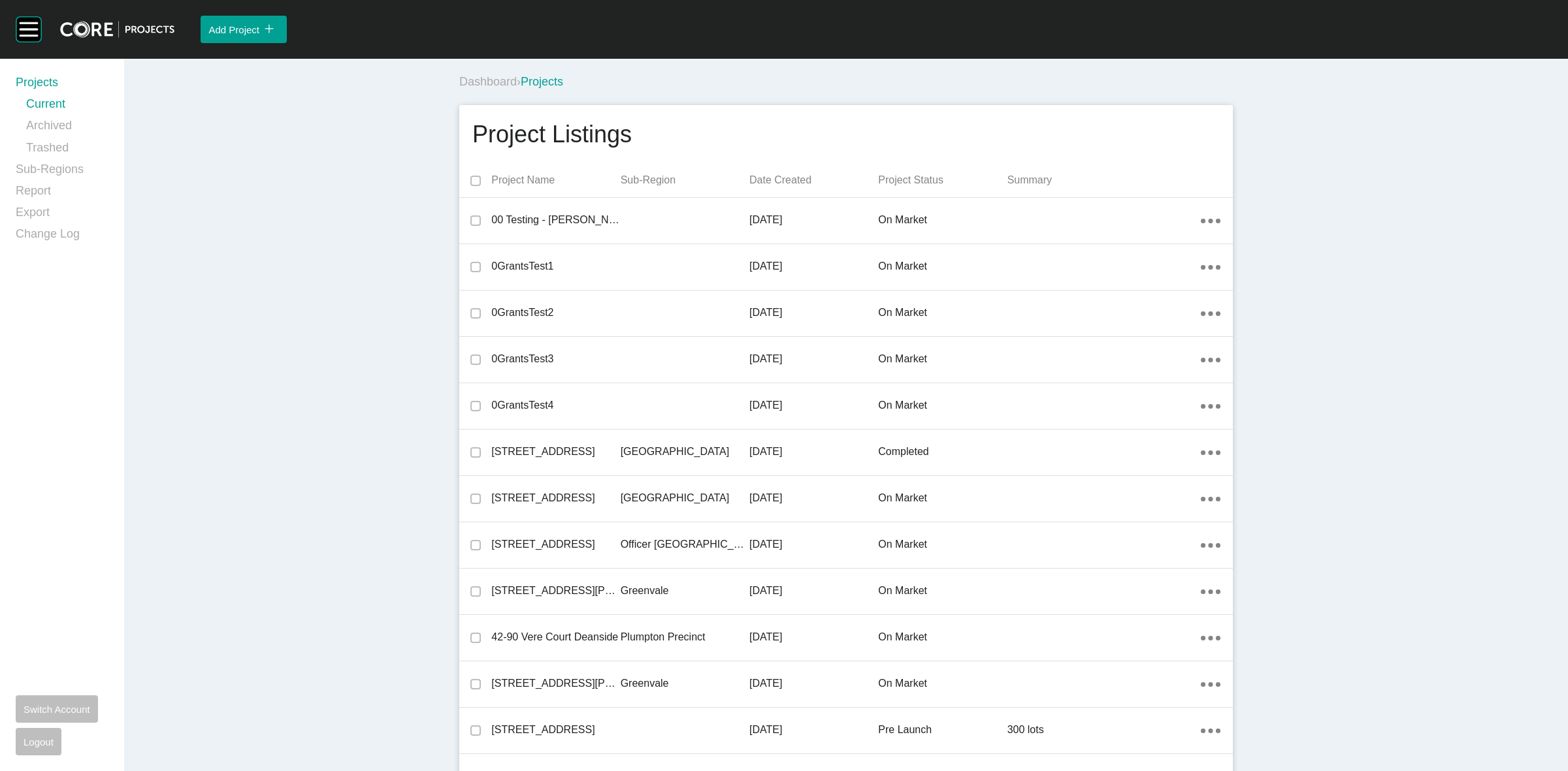
scroll to position [18649, 0]
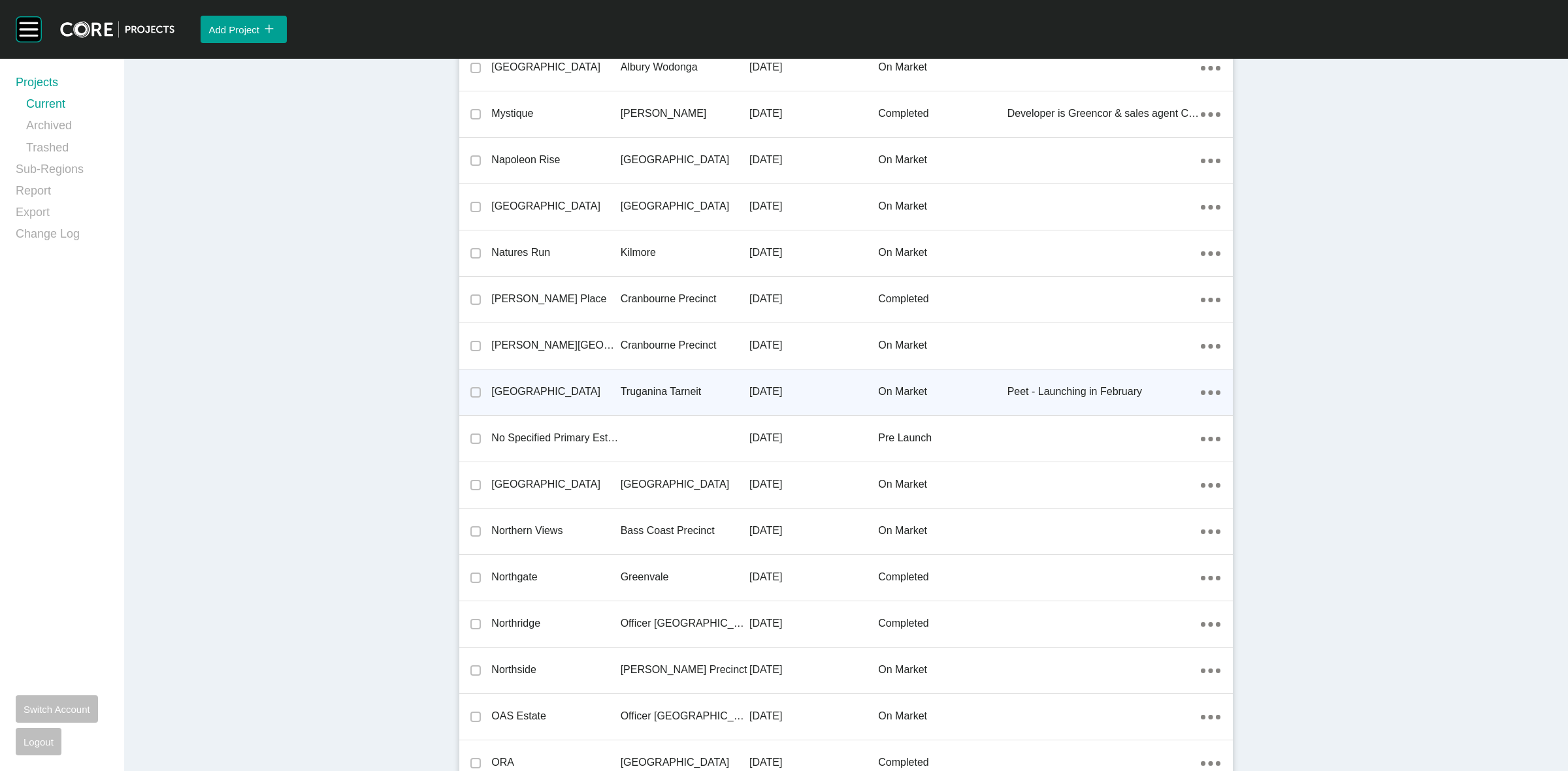
click at [685, 385] on p "Truganina Tarneit" at bounding box center [685, 392] width 129 height 14
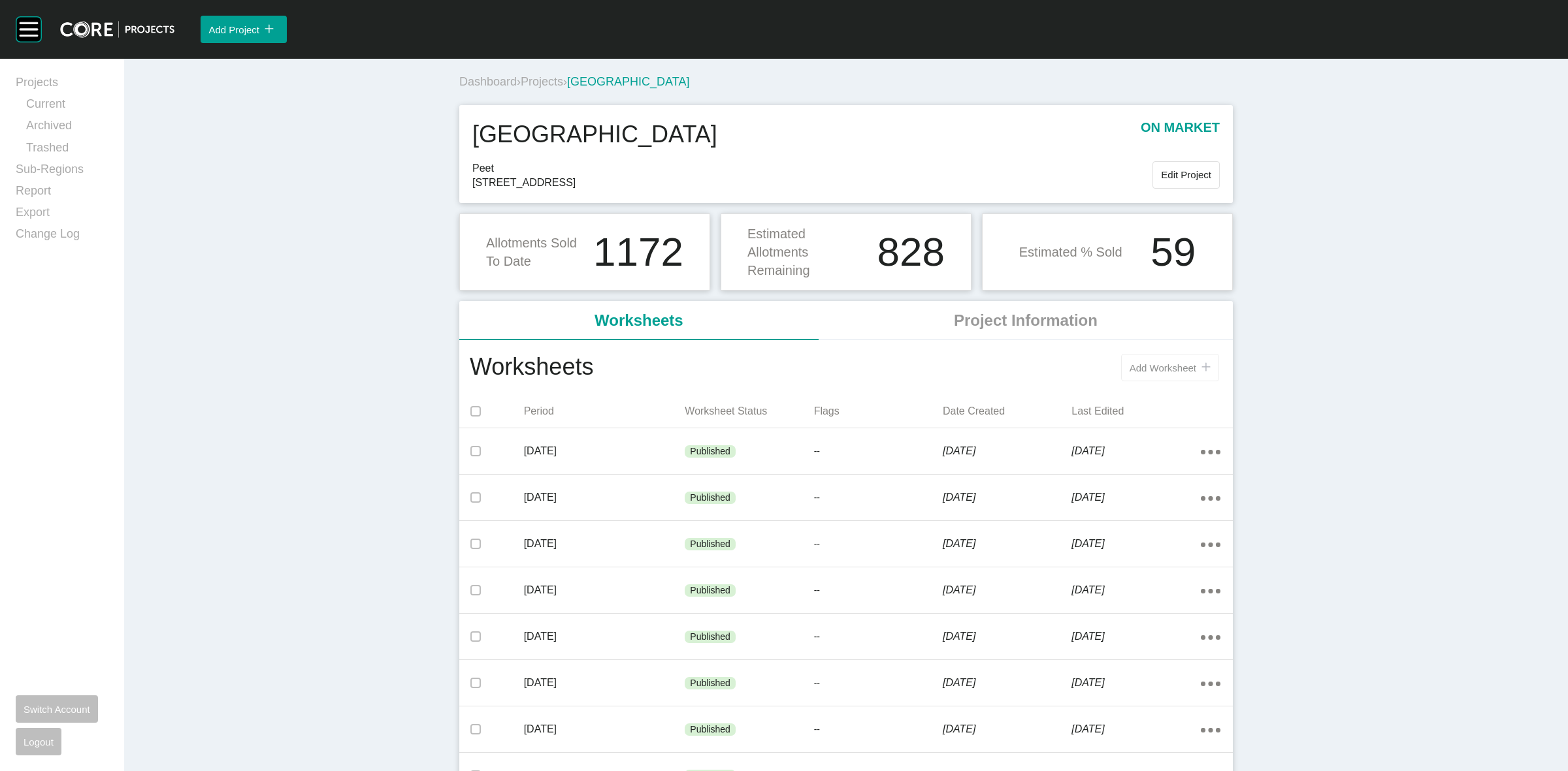
click at [1151, 364] on span "Add Worksheet" at bounding box center [1163, 368] width 66 height 12
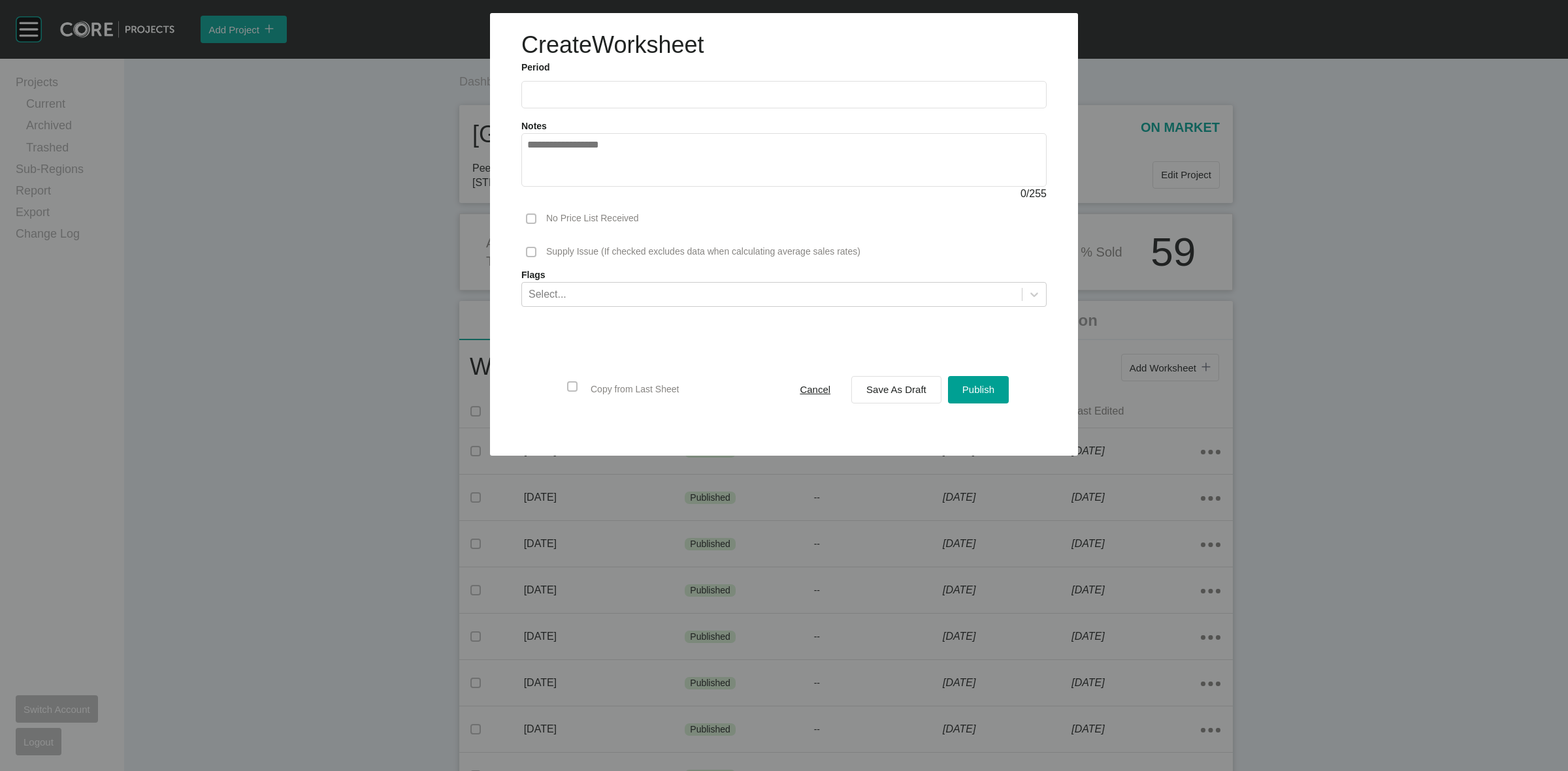
click at [746, 99] on input "text" at bounding box center [783, 94] width 513 height 12
click at [586, 193] on li "Aug" at bounding box center [589, 190] width 43 height 22
click at [627, 92] on input "**********" at bounding box center [783, 94] width 513 height 12
click at [629, 191] on li "Sep" at bounding box center [633, 190] width 43 height 22
click at [883, 384] on span "Save As Draft" at bounding box center [896, 390] width 60 height 12
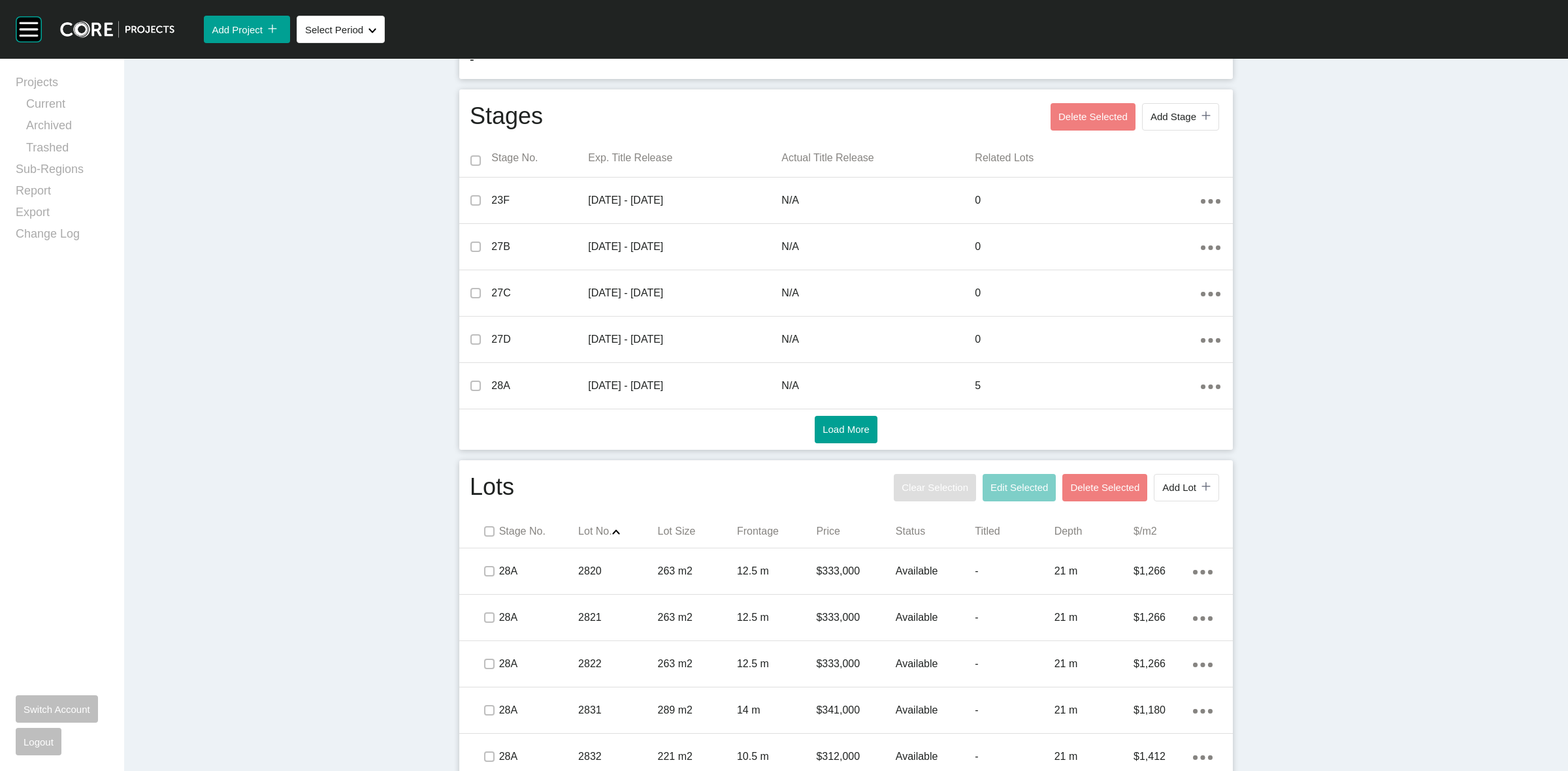
scroll to position [415, 0]
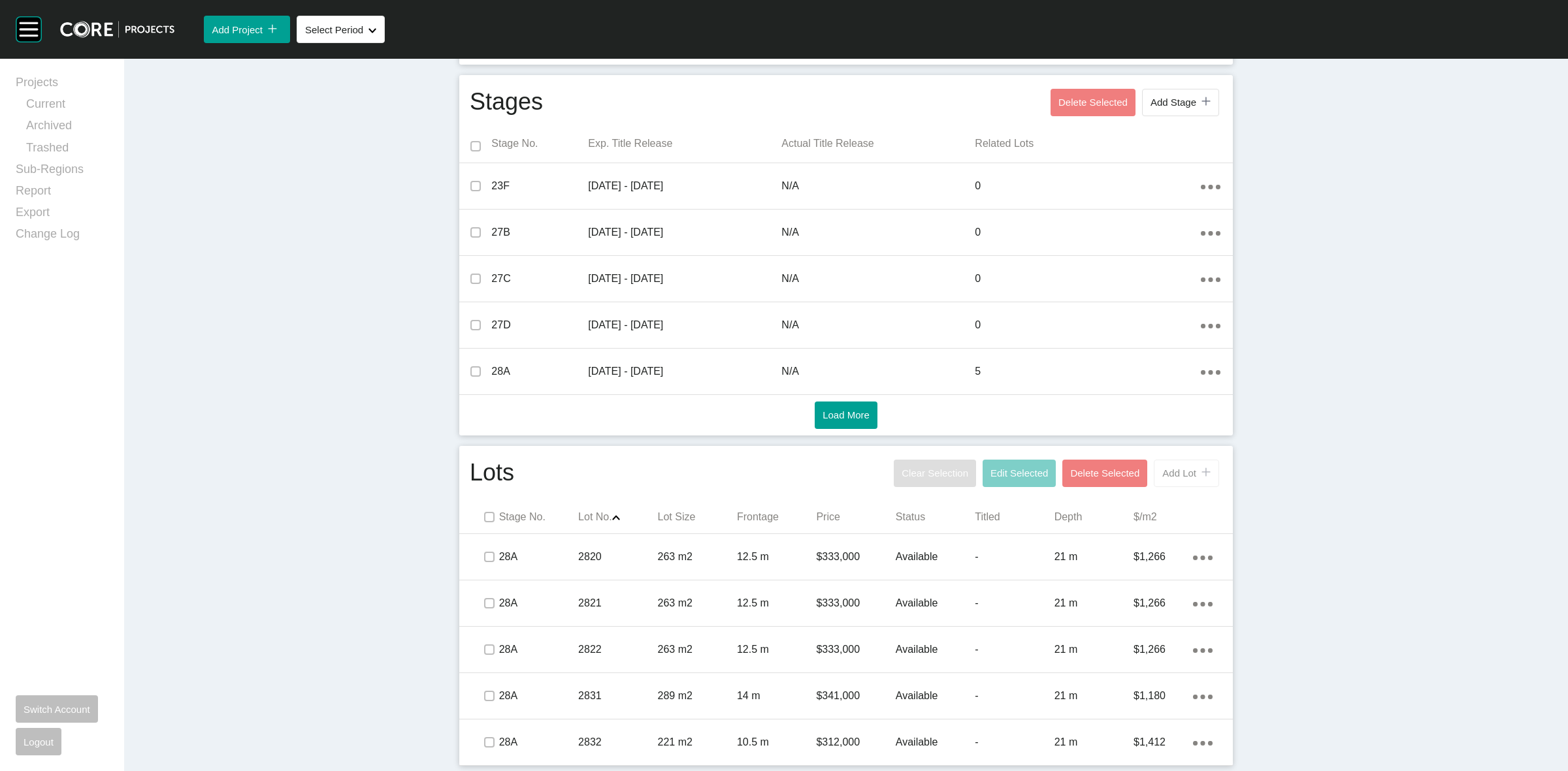
click at [1184, 478] on span "Add Lot" at bounding box center [1179, 474] width 34 height 12
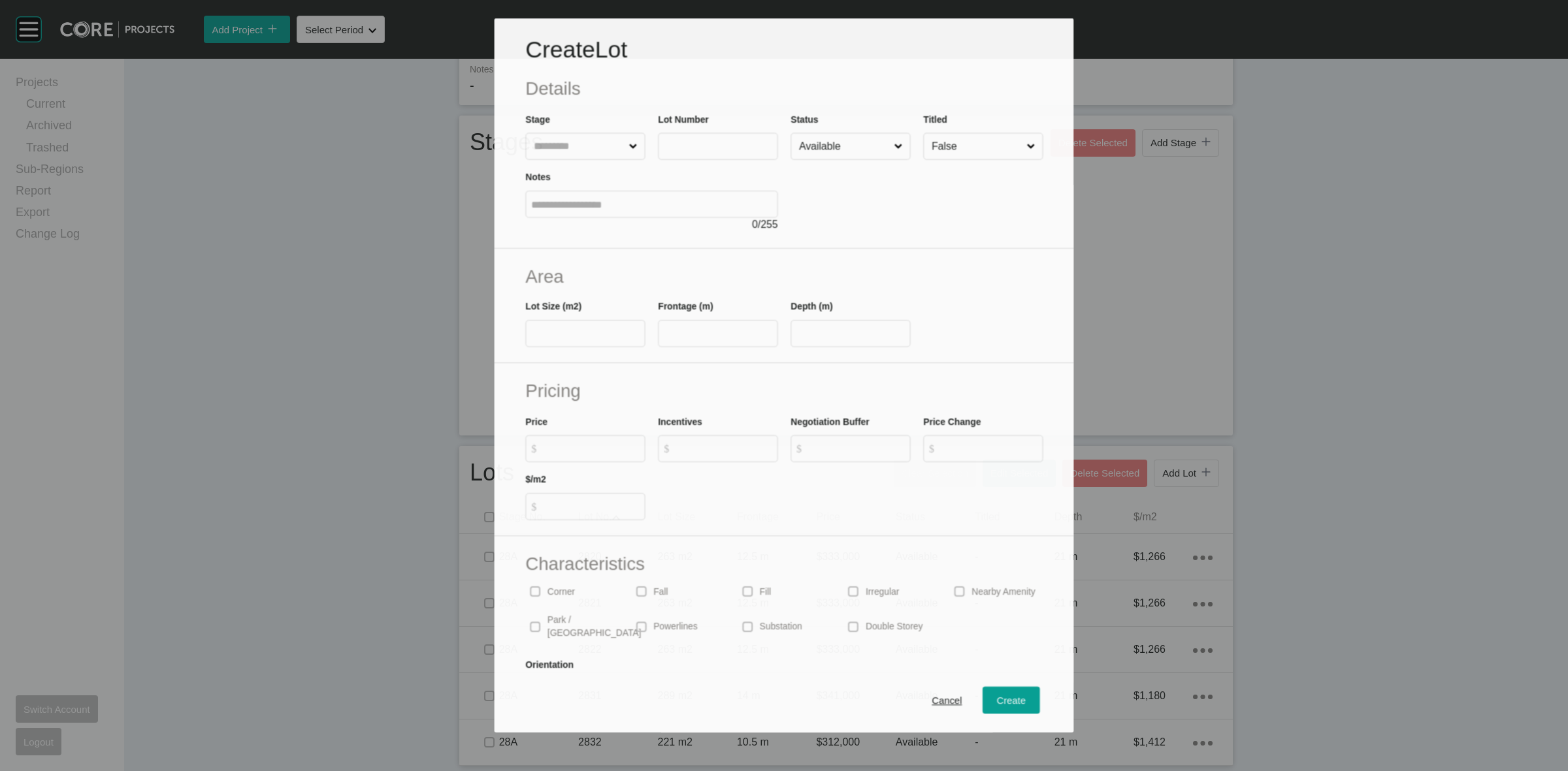
scroll to position [374, 0]
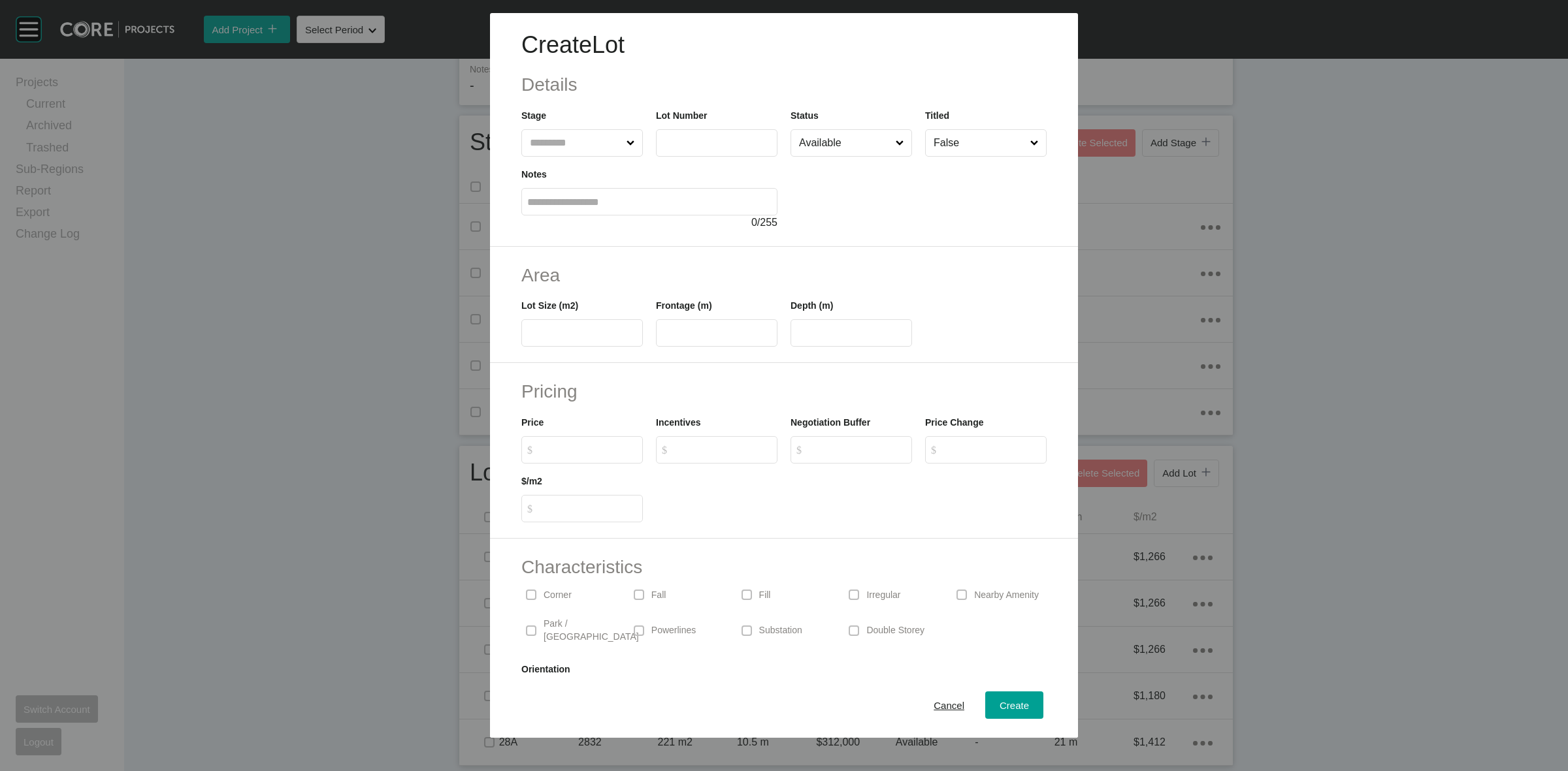
click at [565, 147] on input "text" at bounding box center [575, 142] width 96 height 26
click at [934, 708] on span "Cancel" at bounding box center [949, 706] width 31 height 12
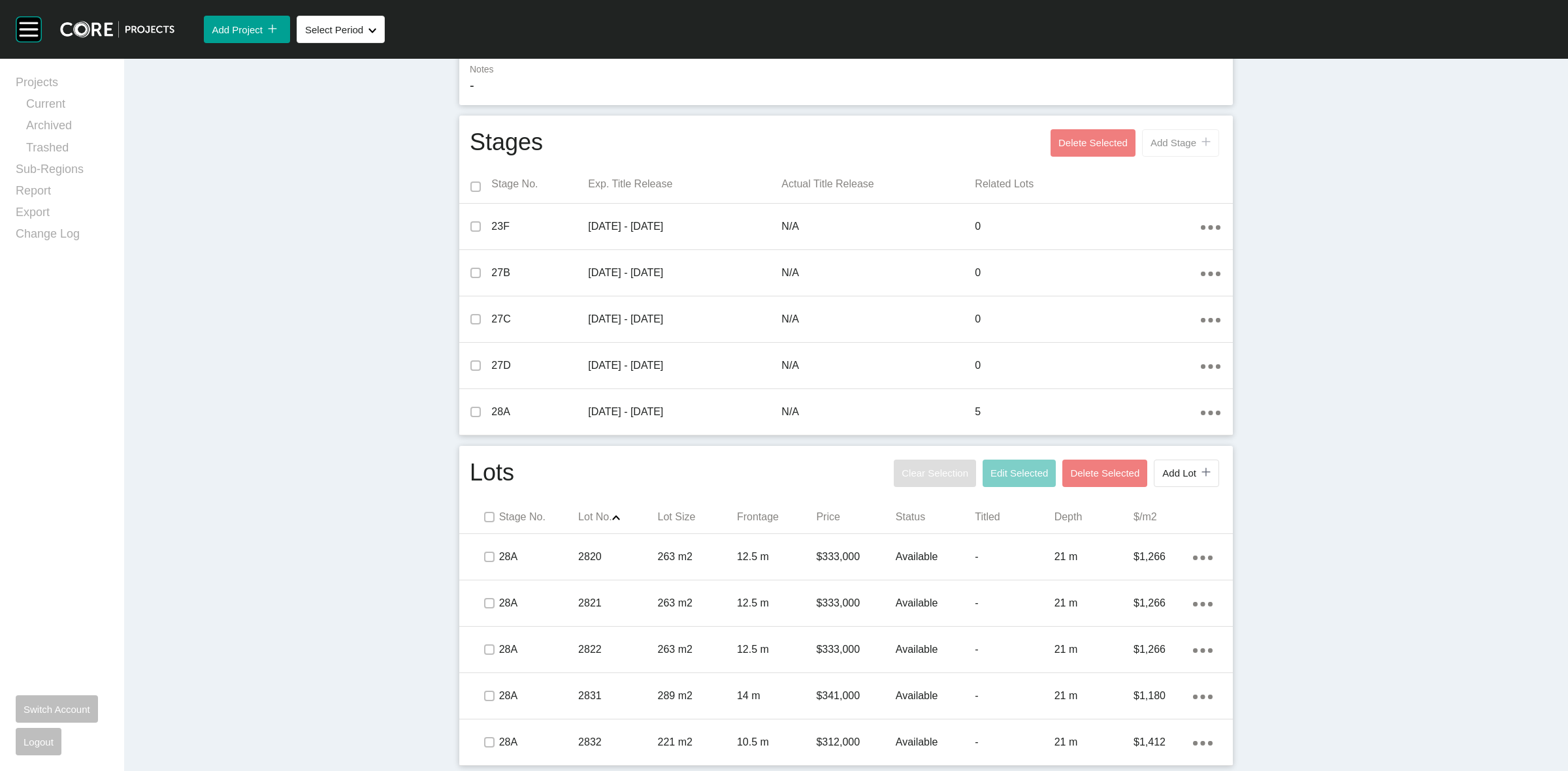
click at [1180, 139] on span "Add Stage" at bounding box center [1173, 142] width 45 height 12
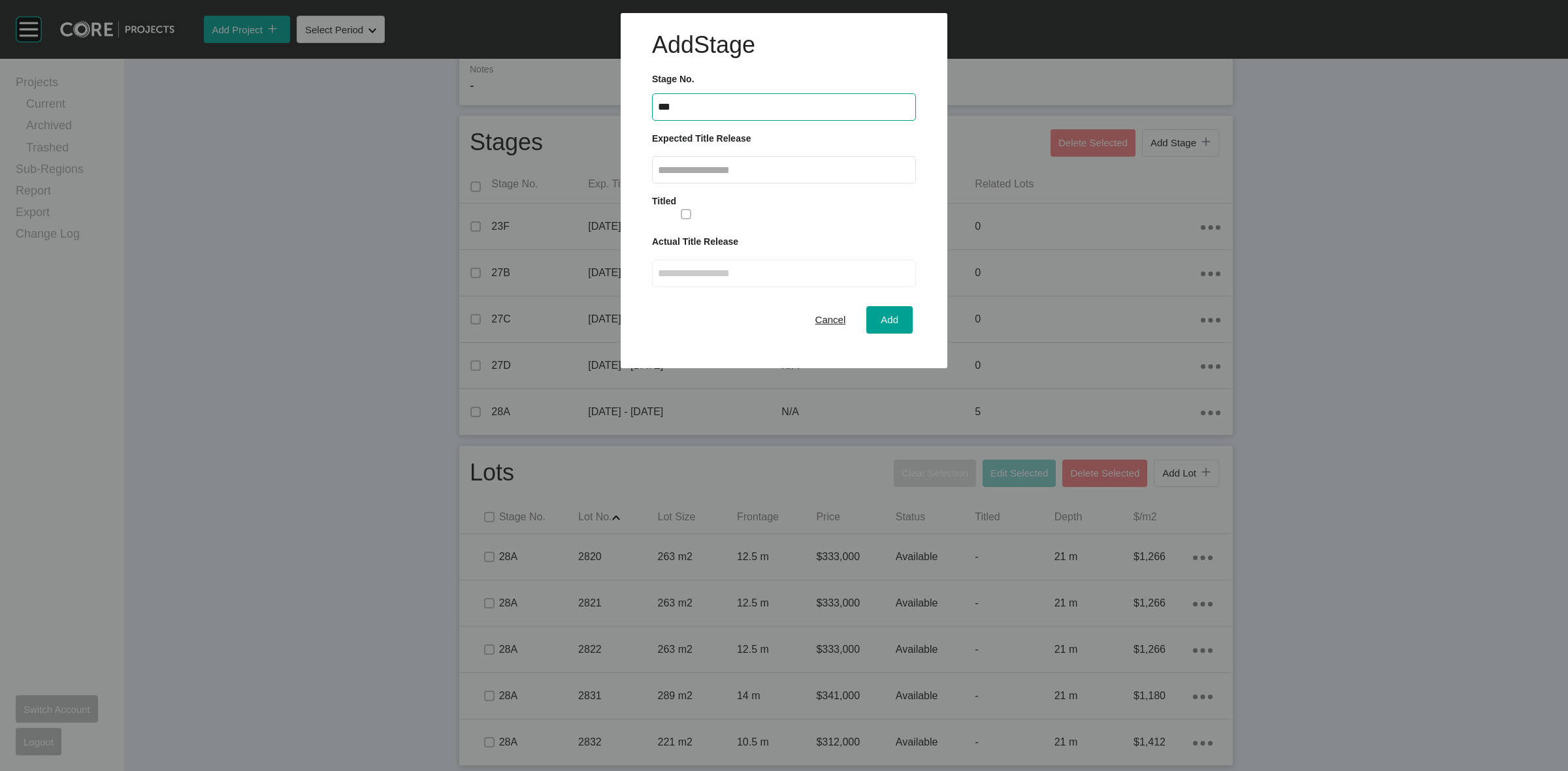
click at [849, 173] on input "text" at bounding box center [784, 170] width 252 height 12
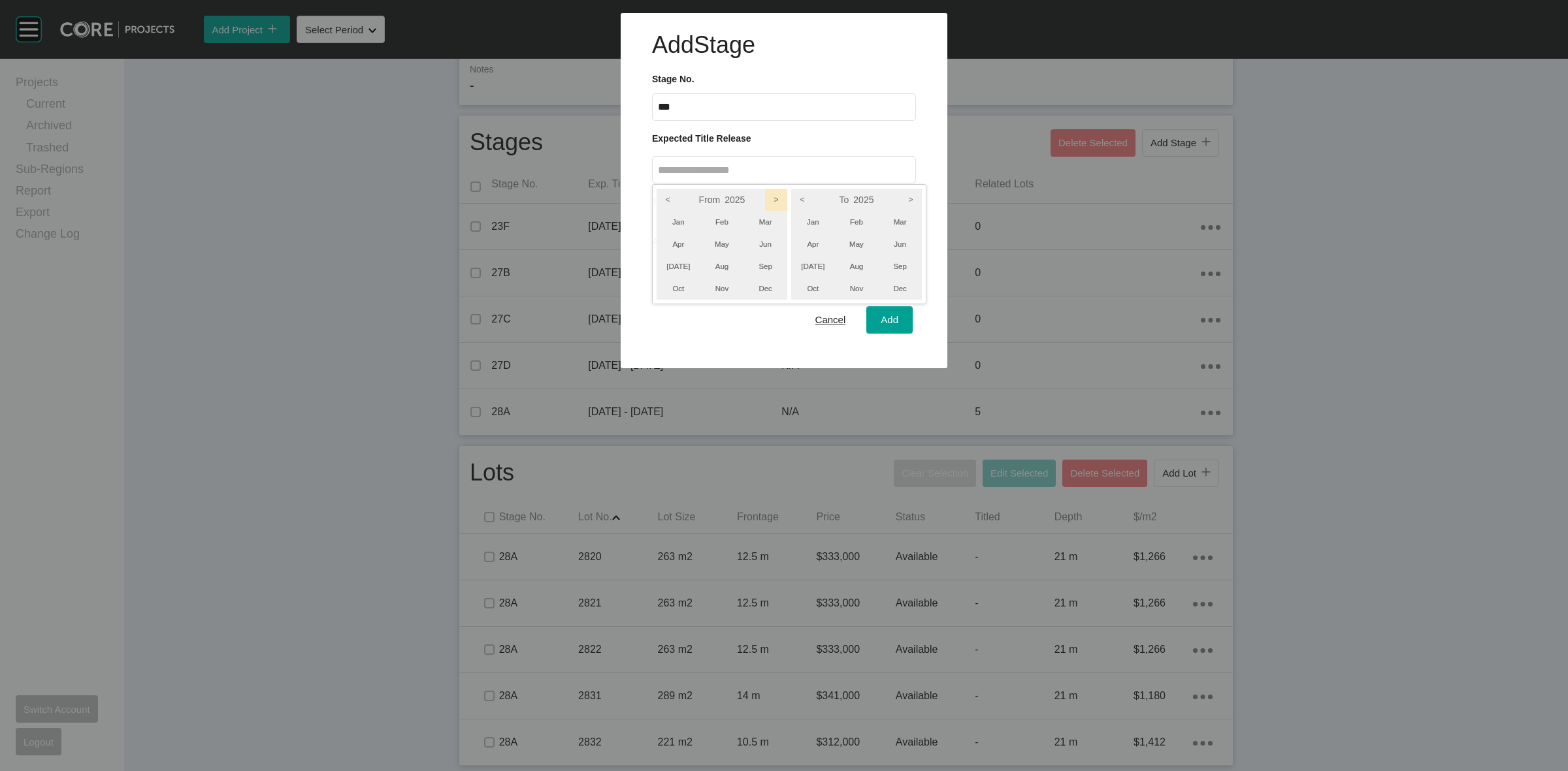
click at [774, 197] on icon ">" at bounding box center [775, 199] width 22 height 22
drag, startPoint x: 904, startPoint y: 194, endPoint x: 899, endPoint y: 258, distance: 64.2
click at [905, 194] on icon ">" at bounding box center [910, 199] width 22 height 22
click at [899, 266] on li "Sep" at bounding box center [900, 266] width 43 height 22
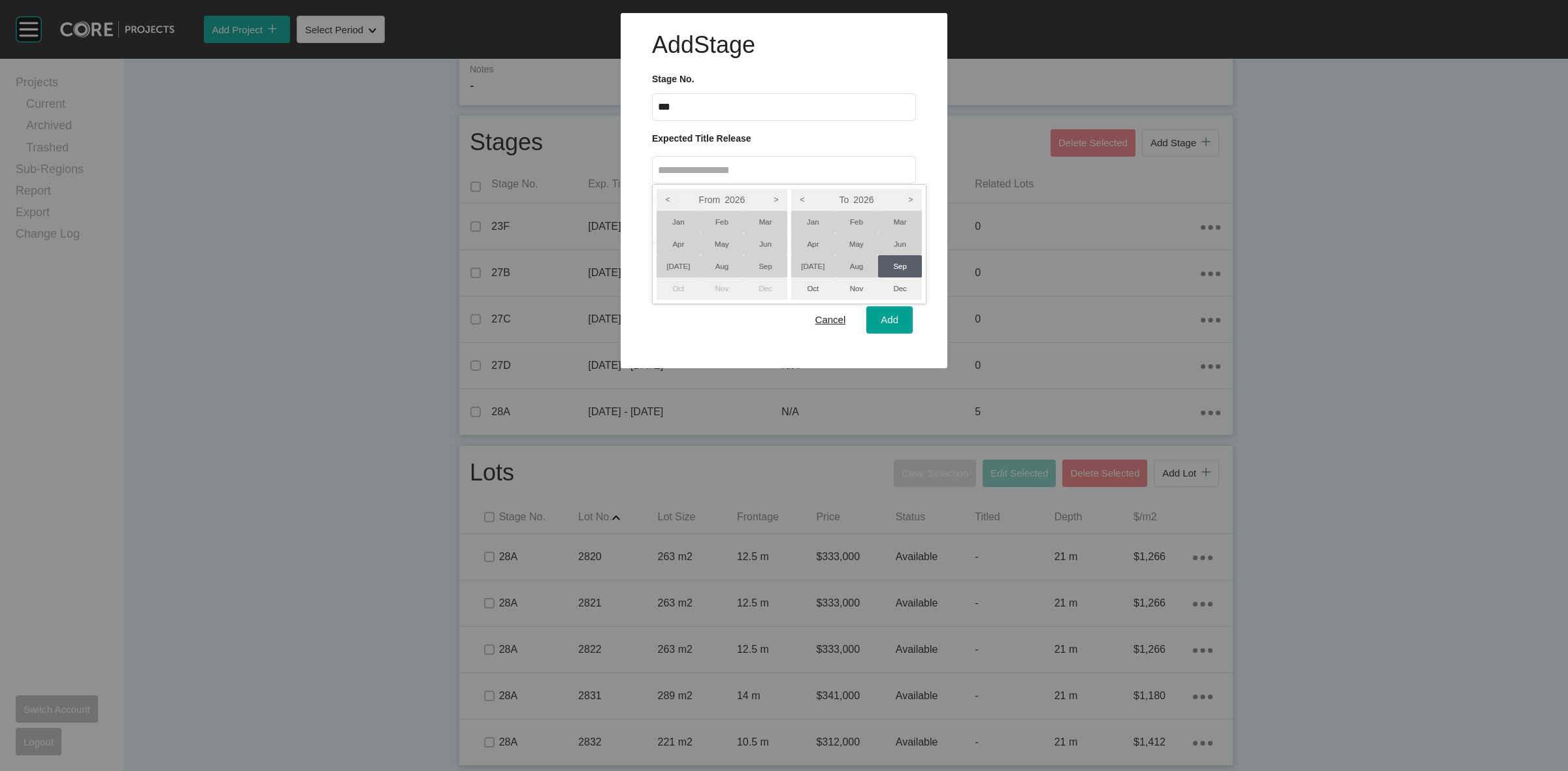
click at [676, 268] on li "[DATE]" at bounding box center [678, 266] width 43 height 22
click at [875, 320] on div at bounding box center [784, 184] width 1568 height 369
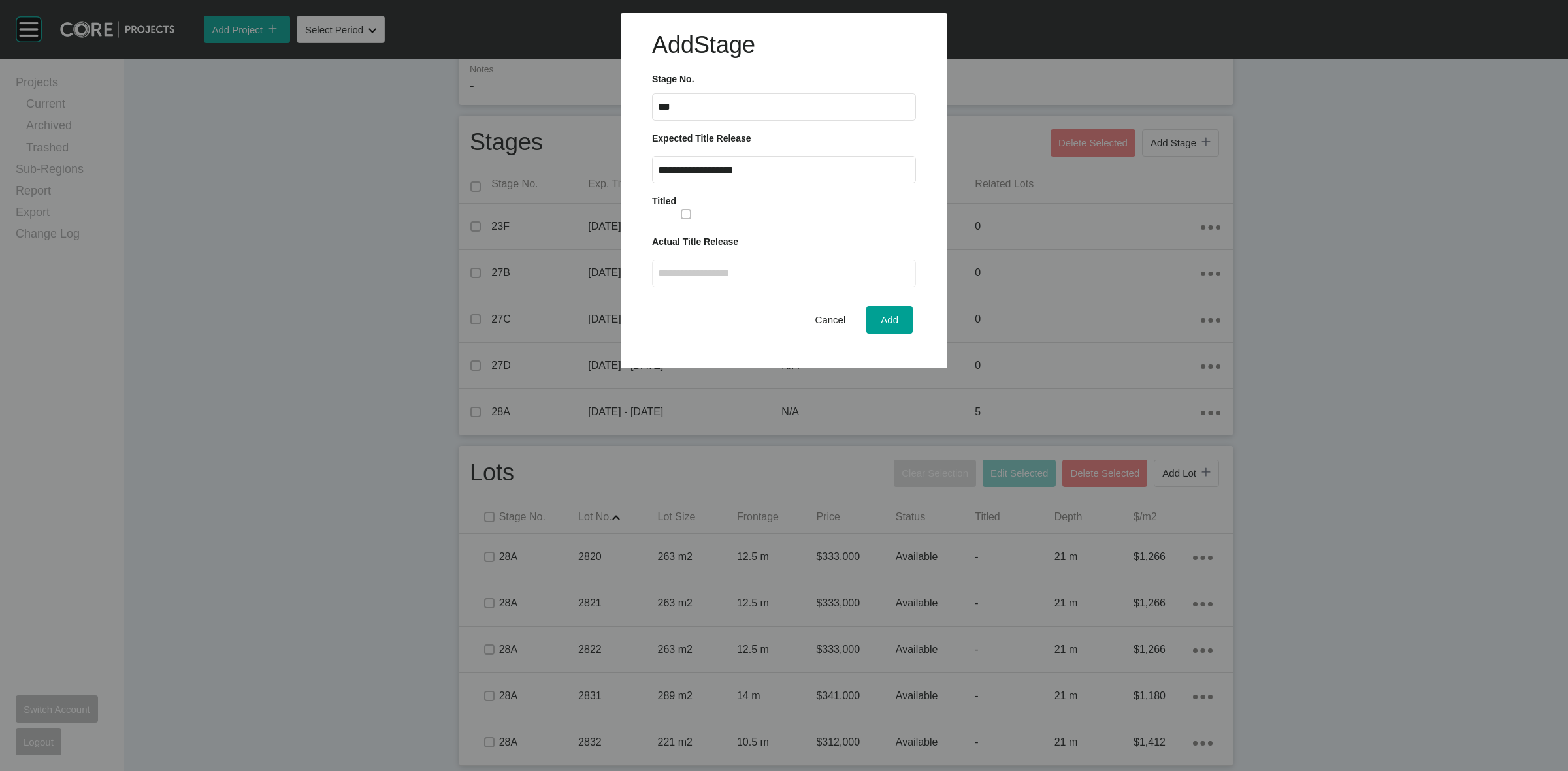
click at [885, 319] on span "Add" at bounding box center [889, 320] width 17 height 12
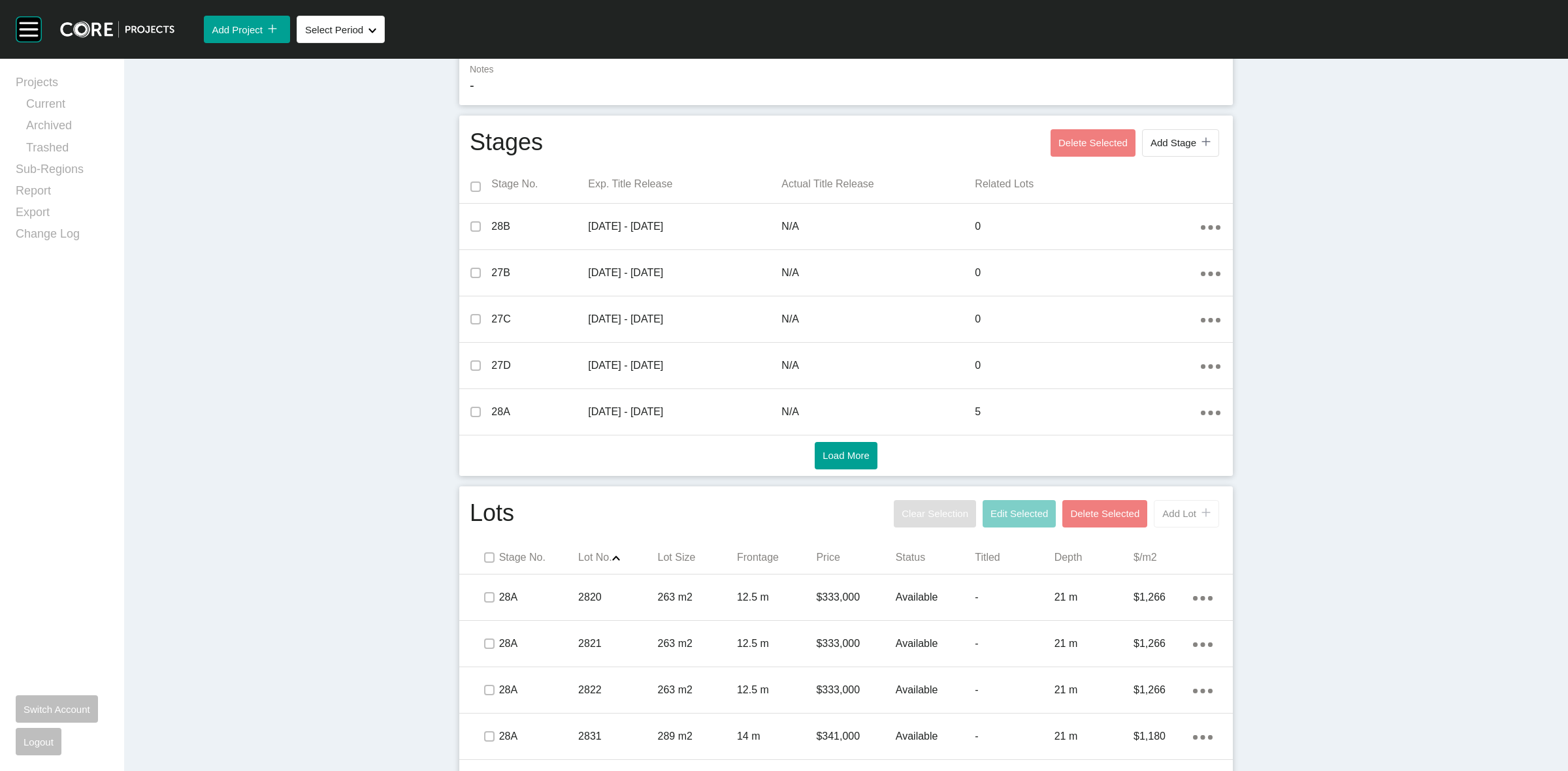
click at [1170, 514] on span "Add Lot" at bounding box center [1179, 514] width 34 height 12
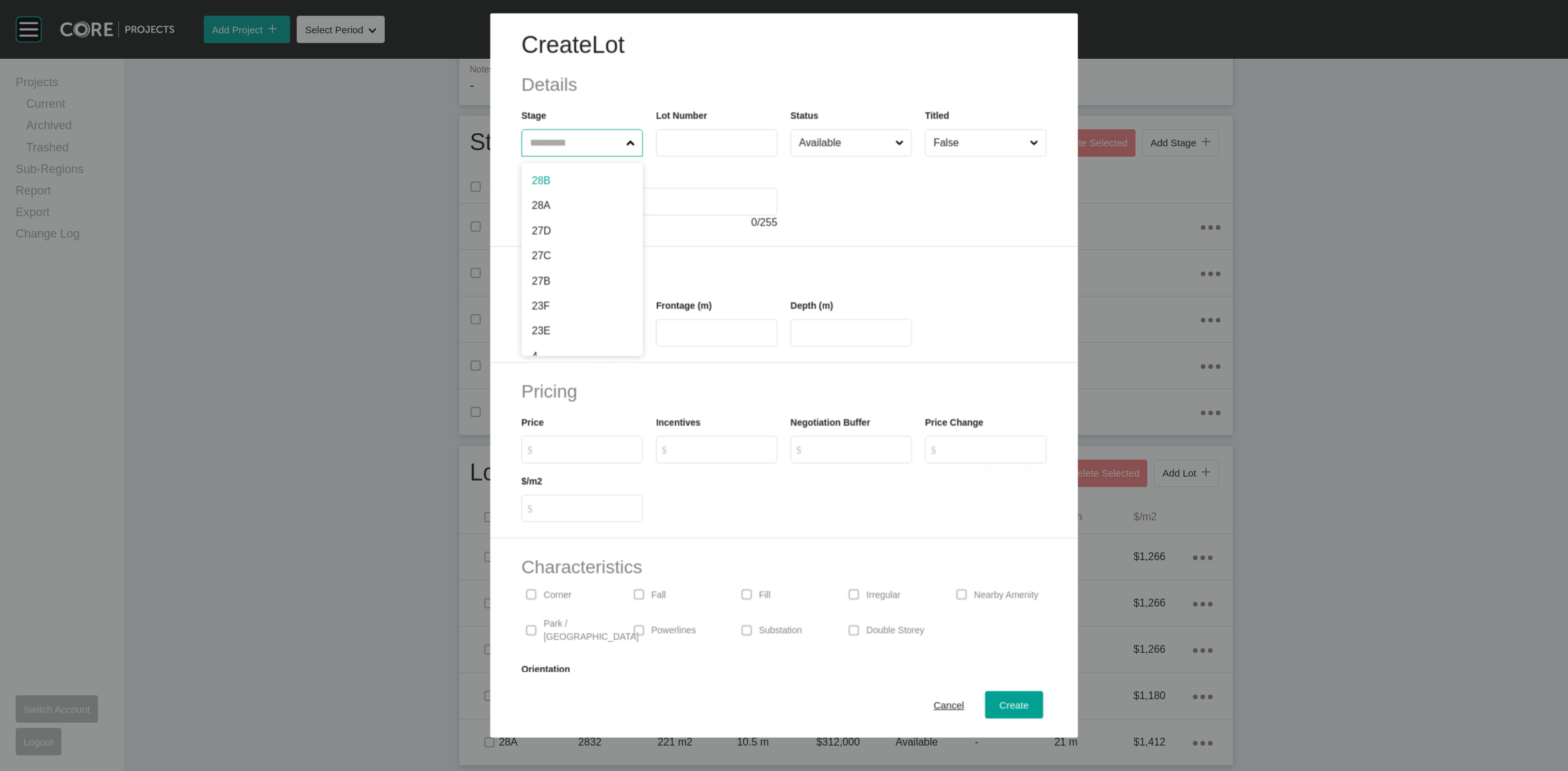
click at [579, 131] on input "text" at bounding box center [575, 142] width 96 height 26
click at [1006, 701] on span "Create" at bounding box center [1014, 706] width 30 height 12
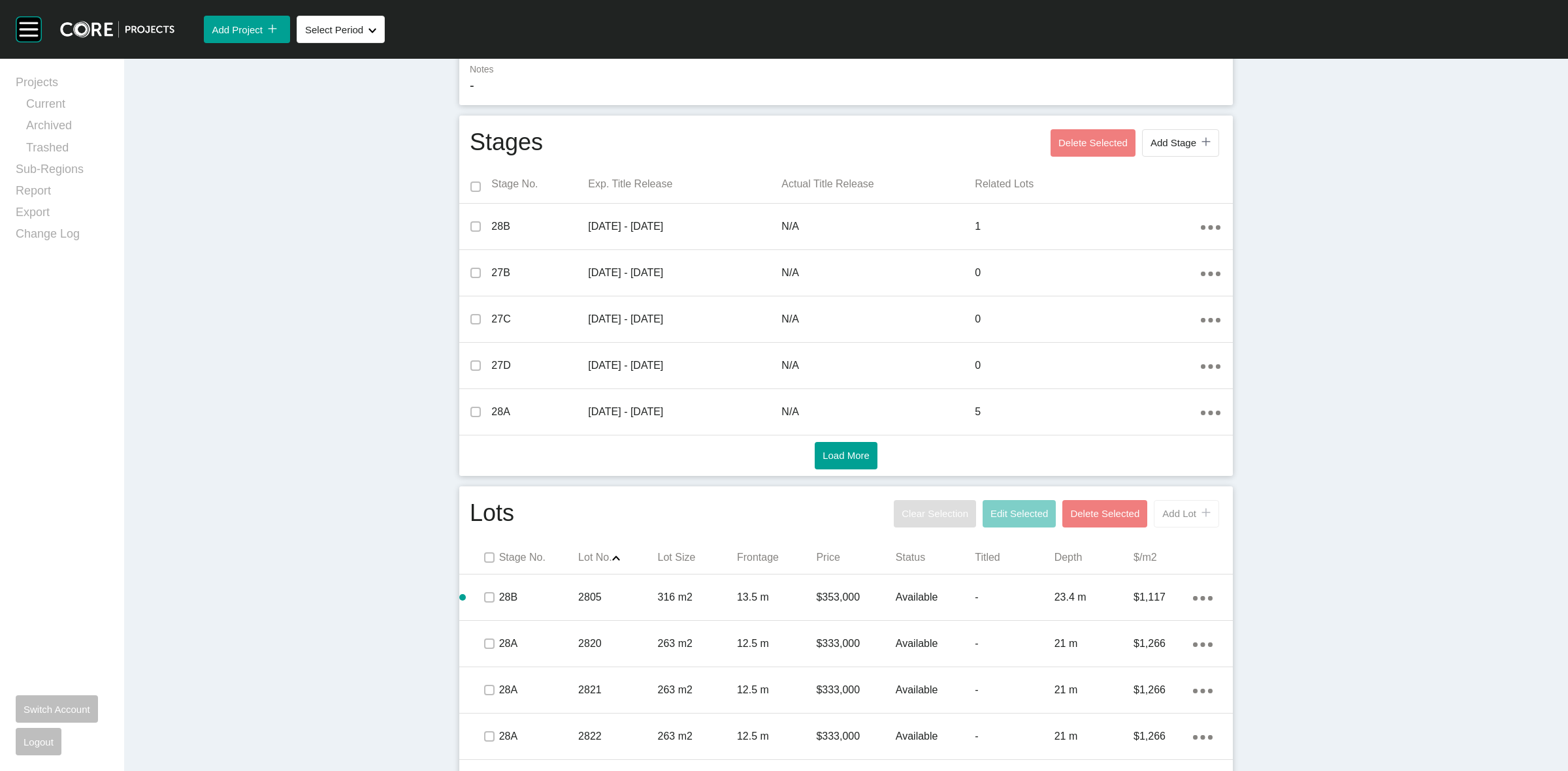
click at [1163, 513] on span "Add Lot" at bounding box center [1179, 514] width 34 height 12
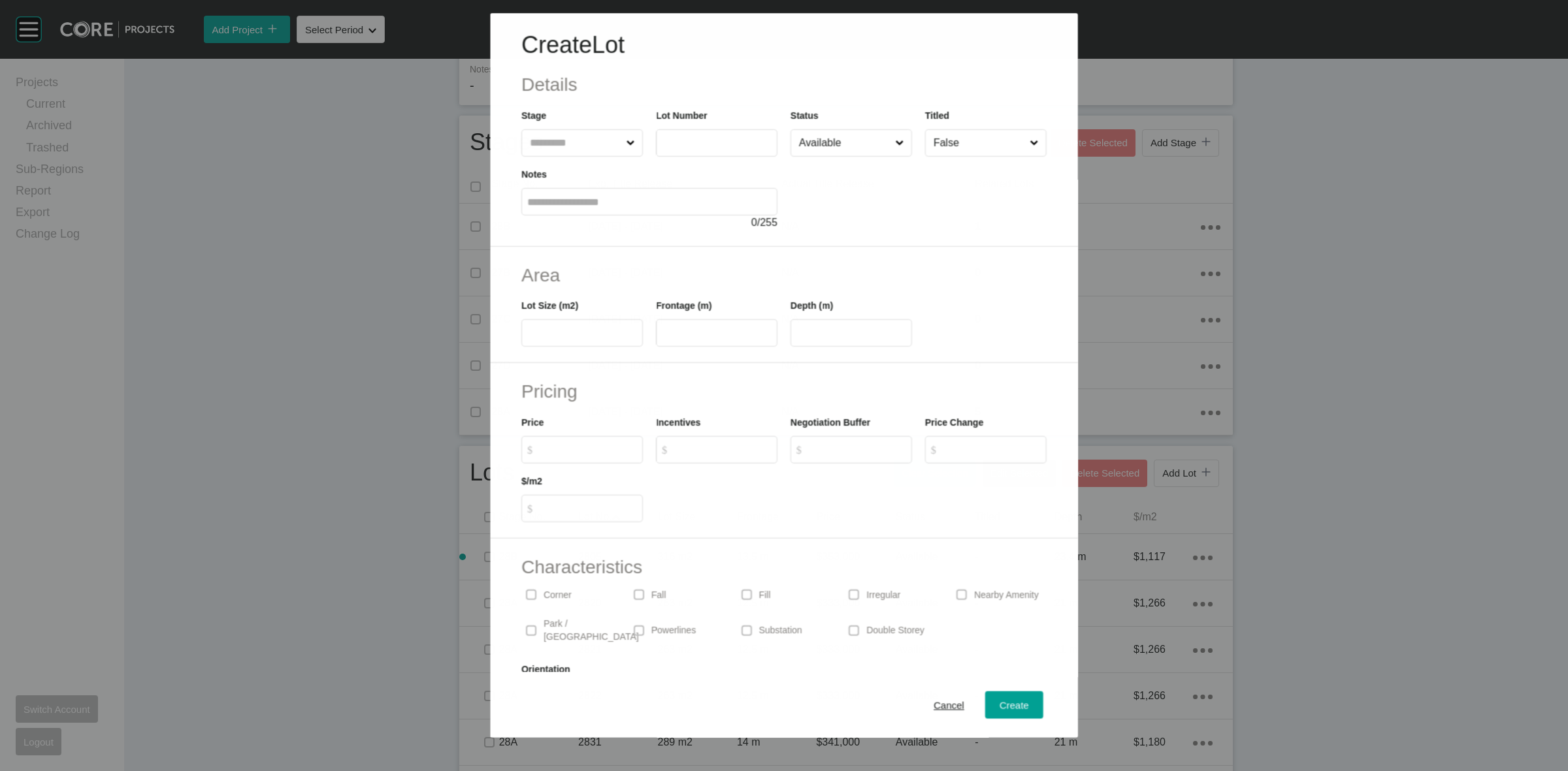
click at [590, 145] on input "text" at bounding box center [575, 142] width 96 height 26
click at [1001, 700] on span "Create" at bounding box center [1014, 706] width 30 height 12
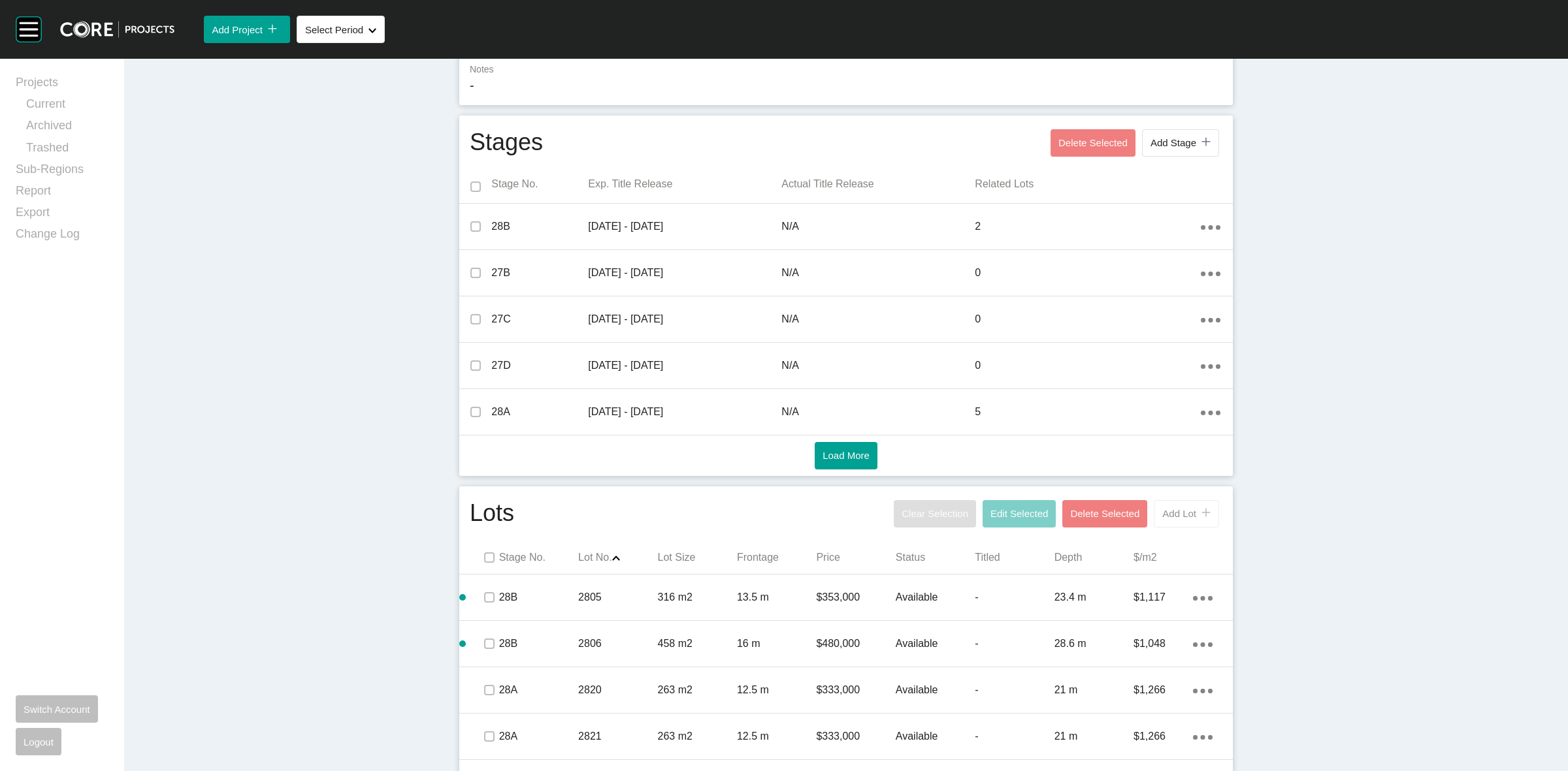
click at [1189, 510] on span "Add Lot" at bounding box center [1179, 514] width 34 height 12
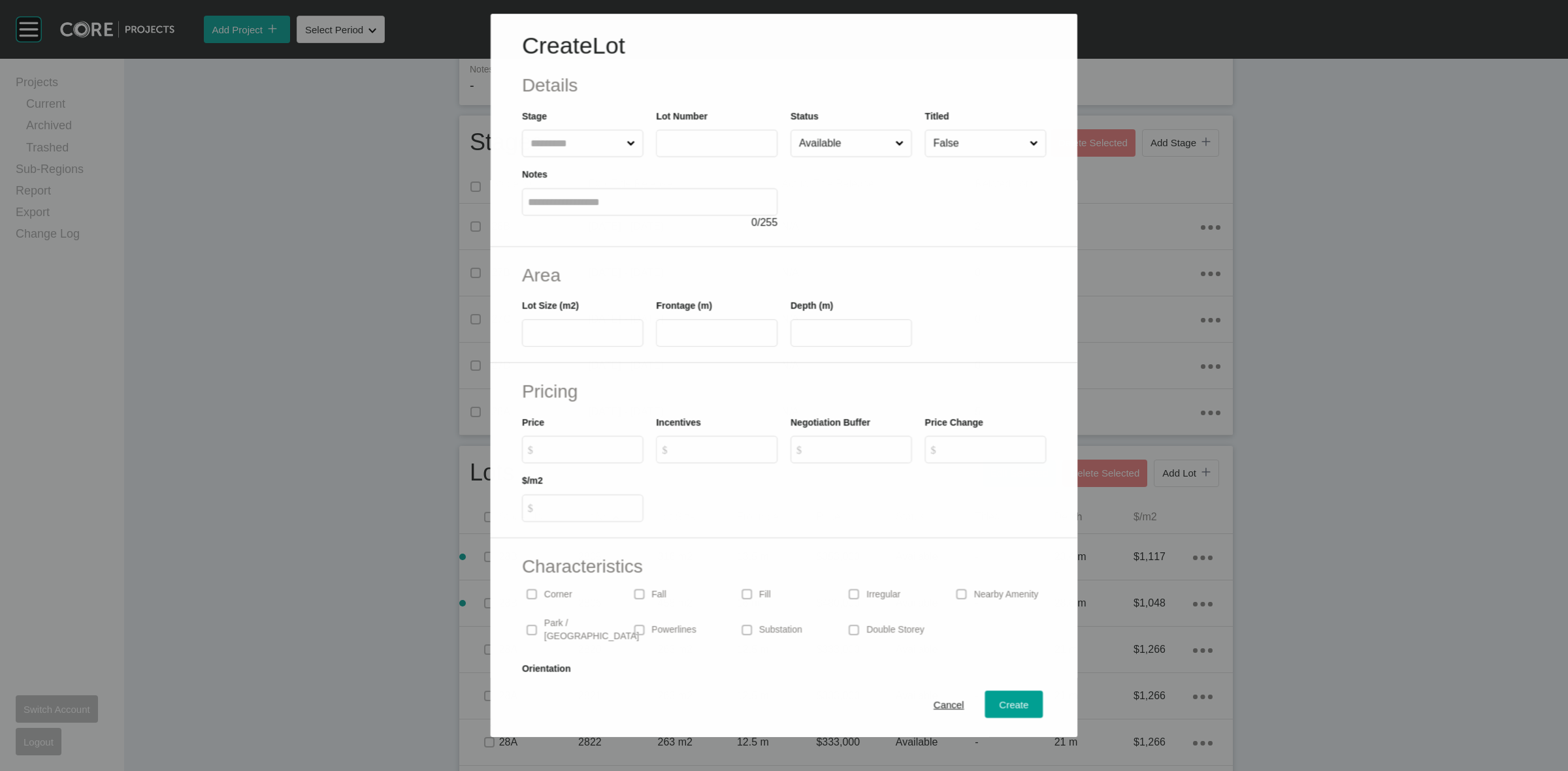
click at [588, 138] on input "text" at bounding box center [576, 143] width 96 height 26
click at [1000, 707] on span "Create" at bounding box center [1014, 706] width 30 height 12
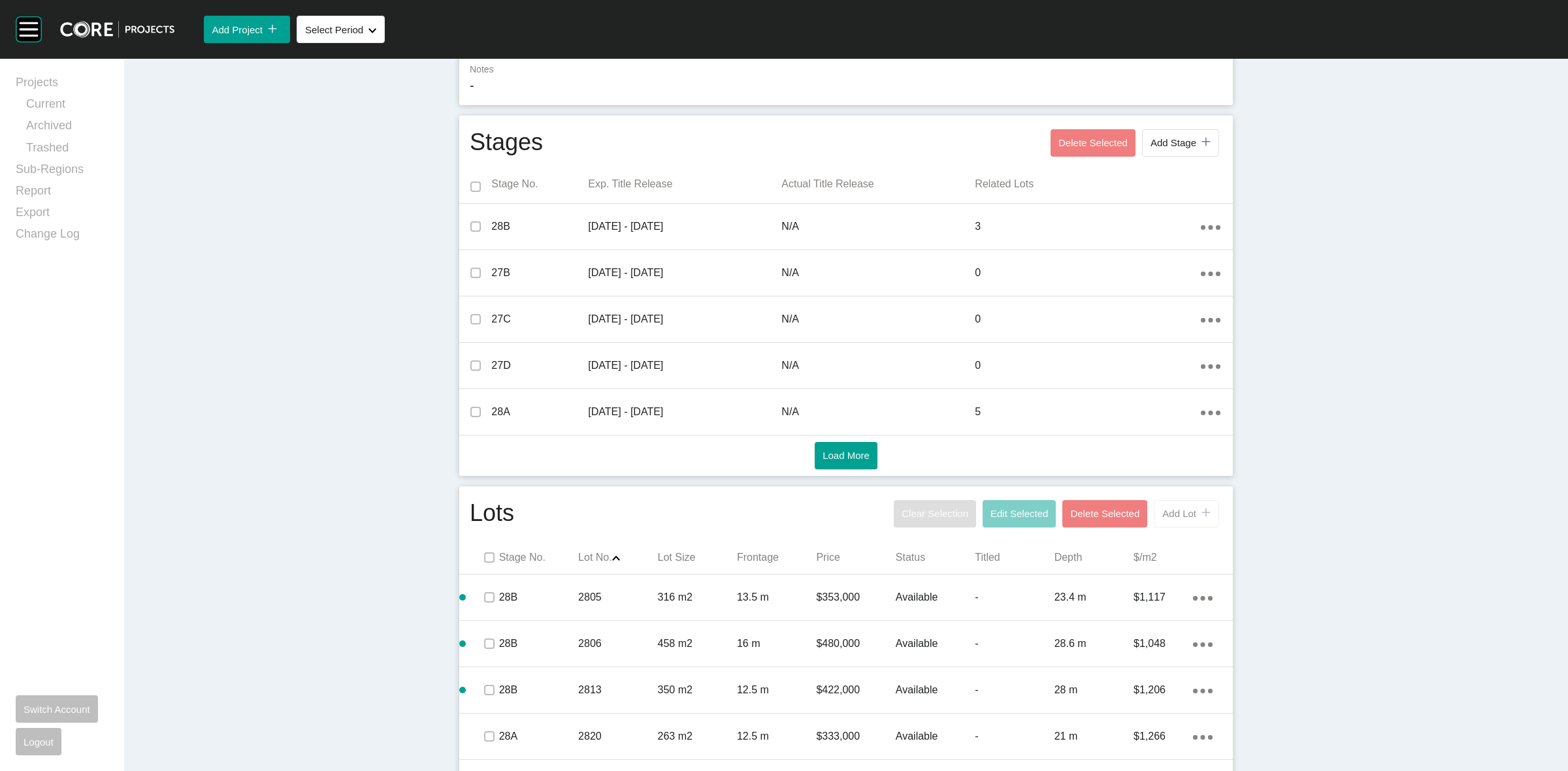
click at [1164, 511] on span "Add Lot" at bounding box center [1179, 514] width 34 height 12
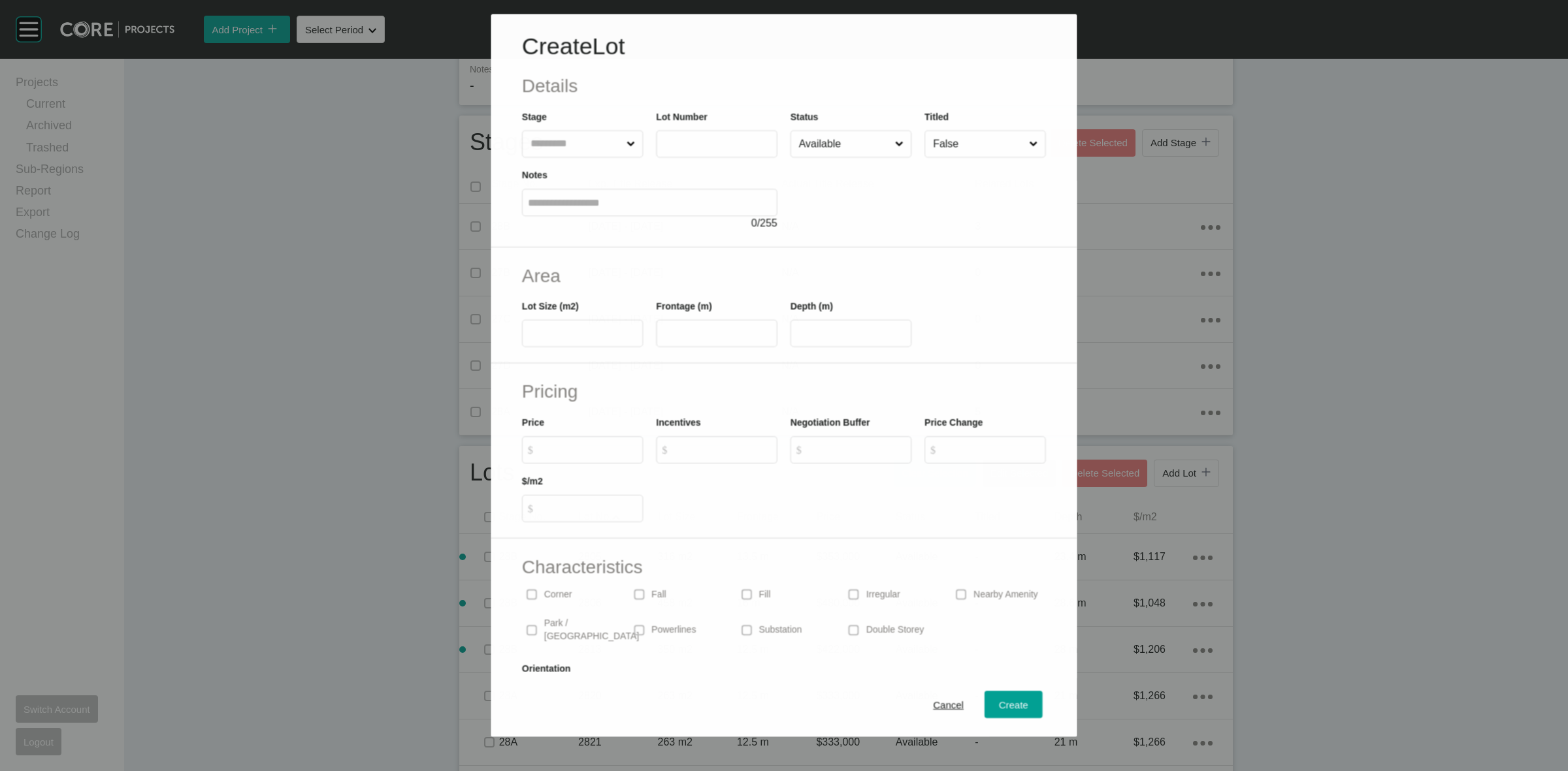
click at [580, 143] on input "text" at bounding box center [576, 143] width 96 height 26
click at [1010, 703] on span "Create" at bounding box center [1014, 706] width 30 height 12
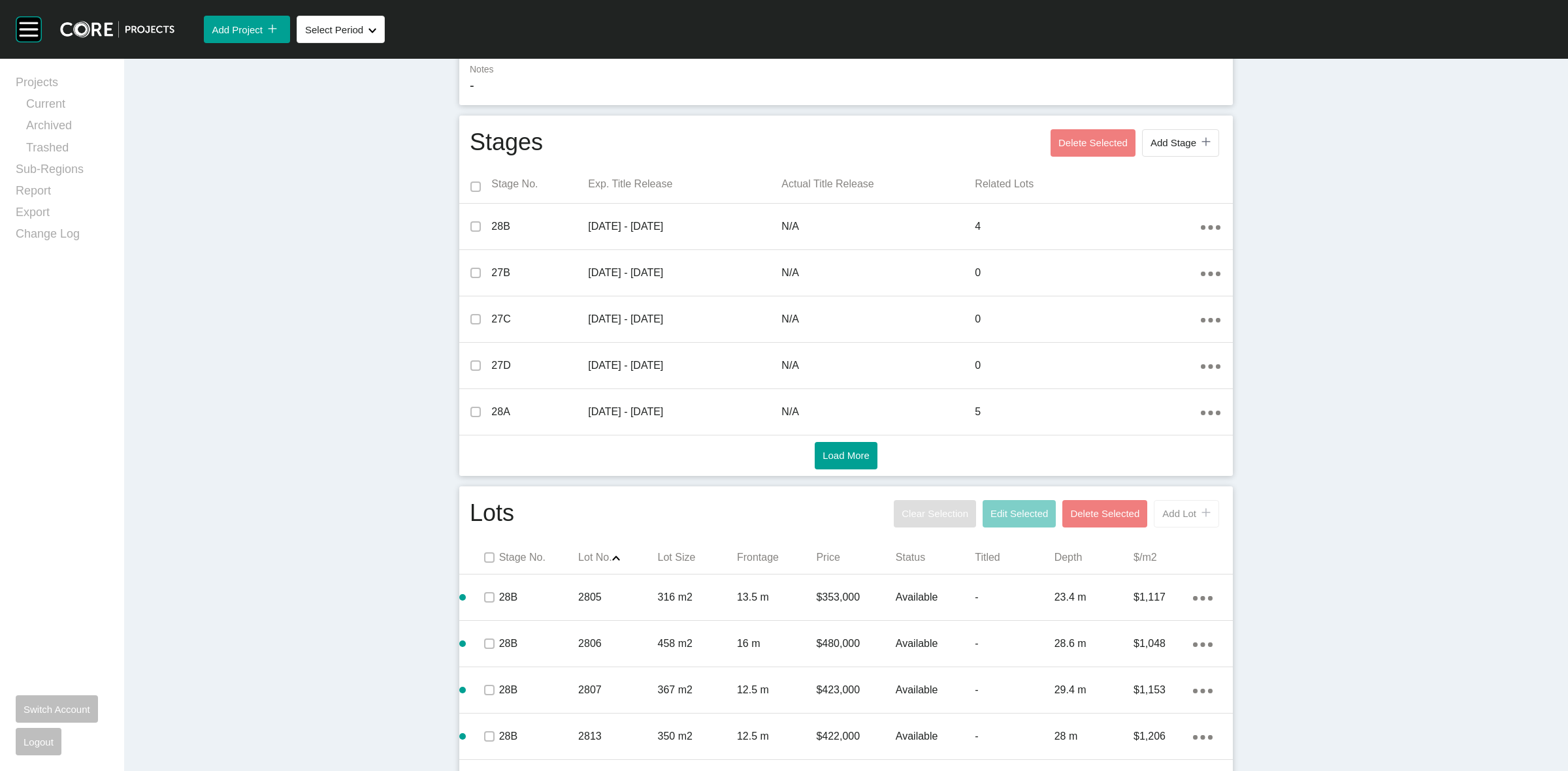
click at [1154, 516] on button "Add Lot icon/tick copy 11 Created with Sketch." at bounding box center [1187, 514] width 65 height 27
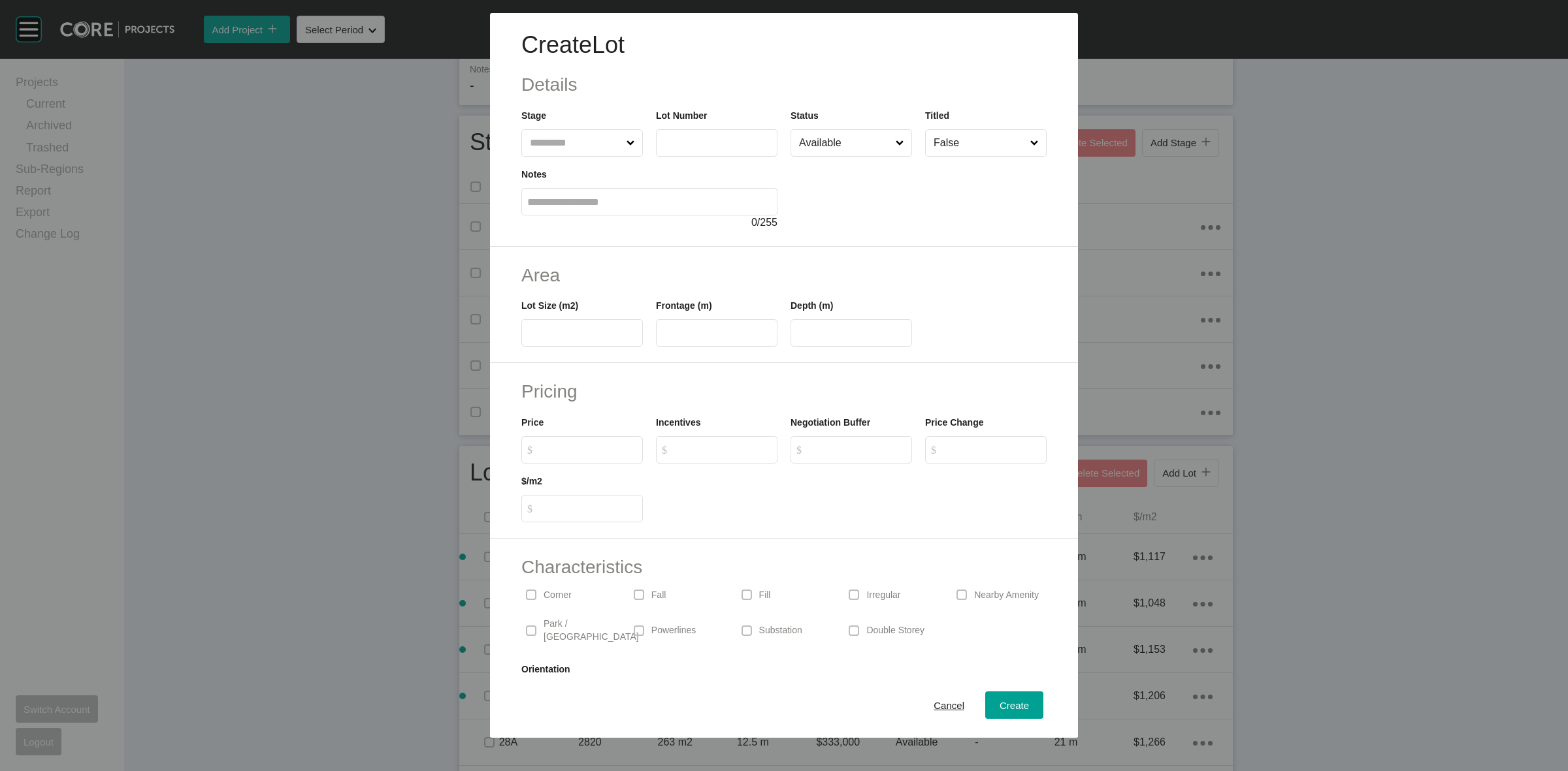
click at [586, 138] on input "text" at bounding box center [575, 142] width 96 height 26
click at [1000, 704] on span "Create" at bounding box center [1014, 706] width 30 height 12
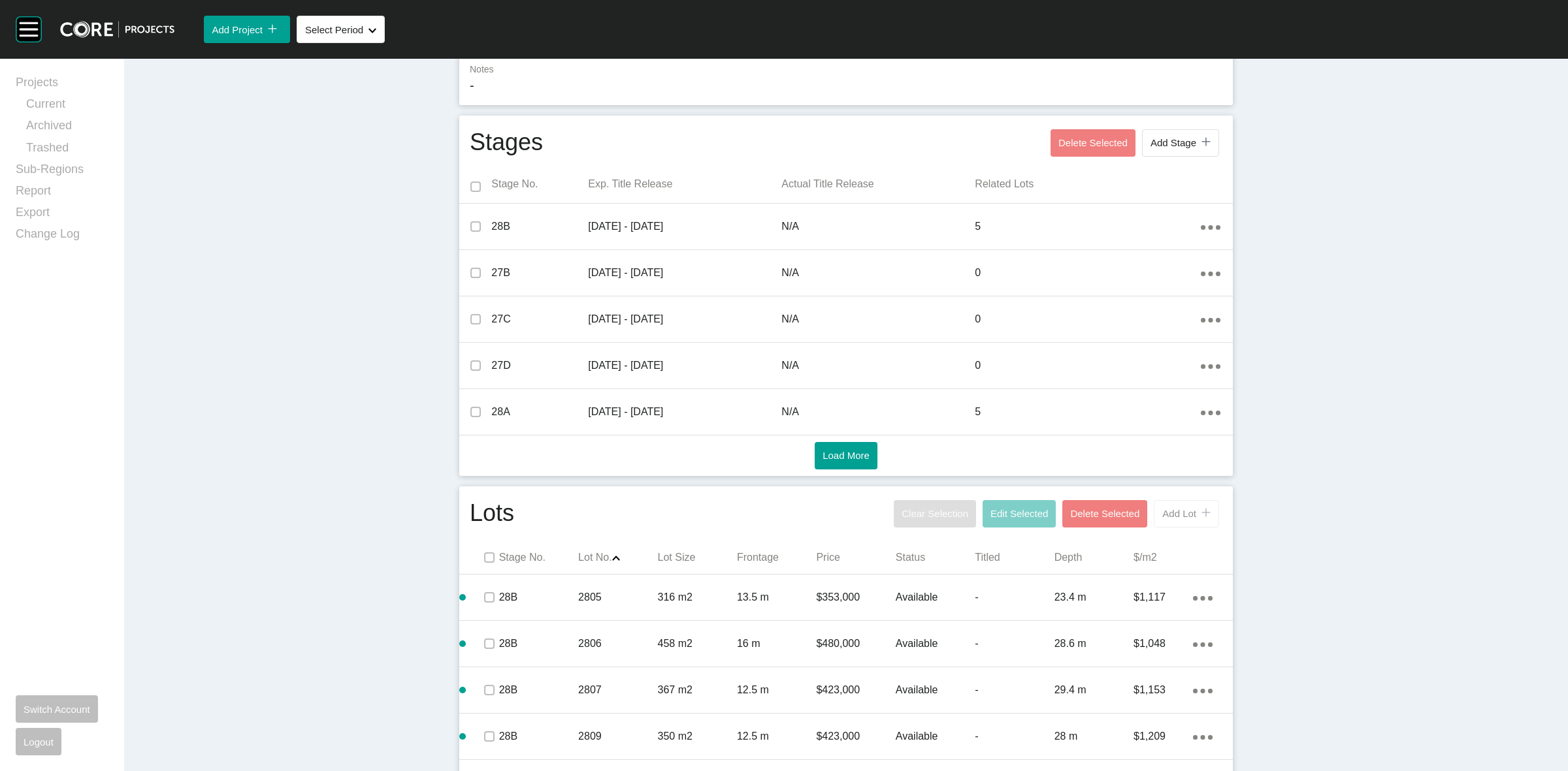
click at [1168, 516] on span "Add Lot" at bounding box center [1179, 514] width 34 height 12
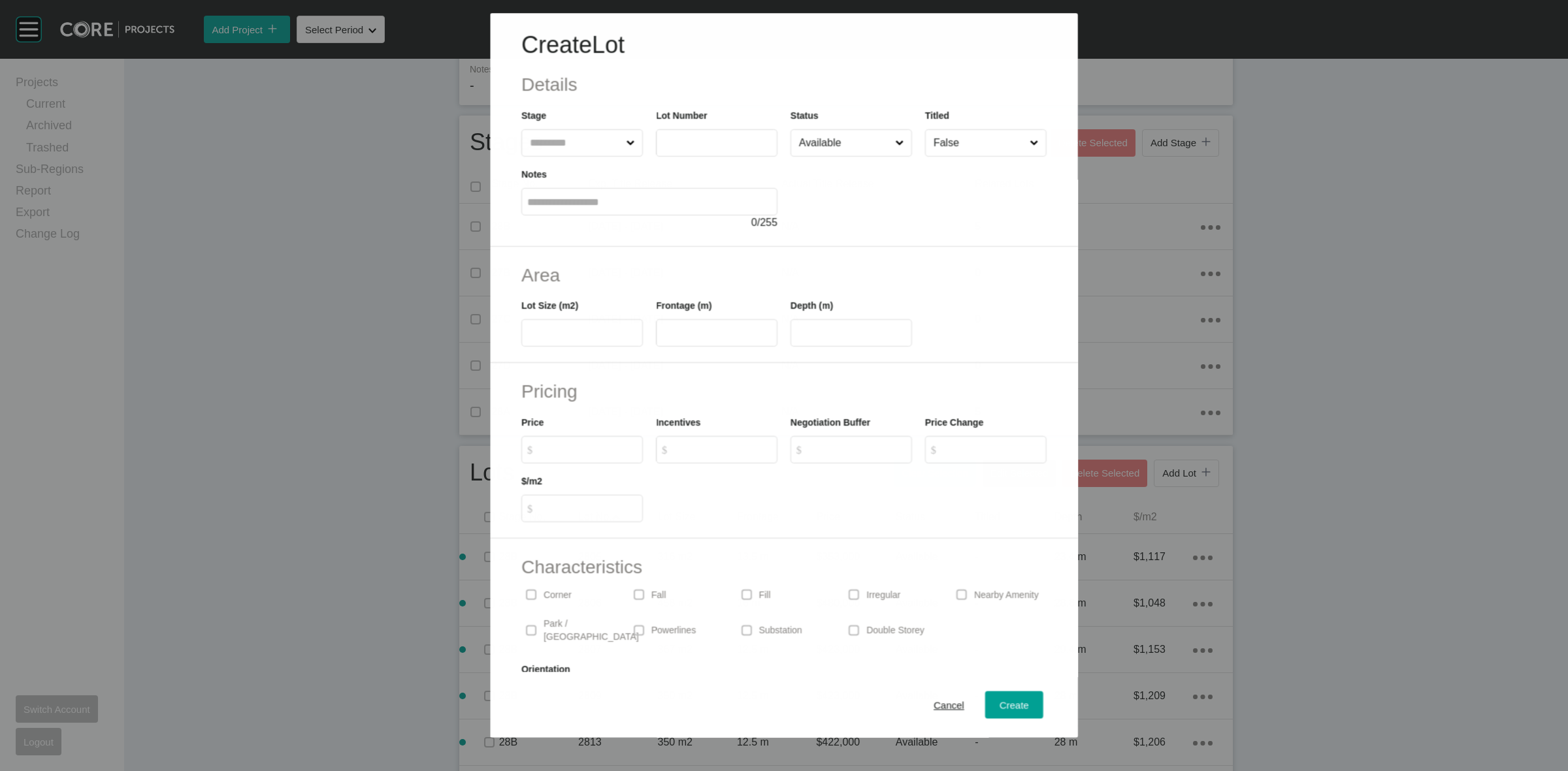
click at [594, 147] on input "text" at bounding box center [575, 142] width 96 height 26
click at [1000, 703] on span "Create" at bounding box center [1014, 706] width 30 height 12
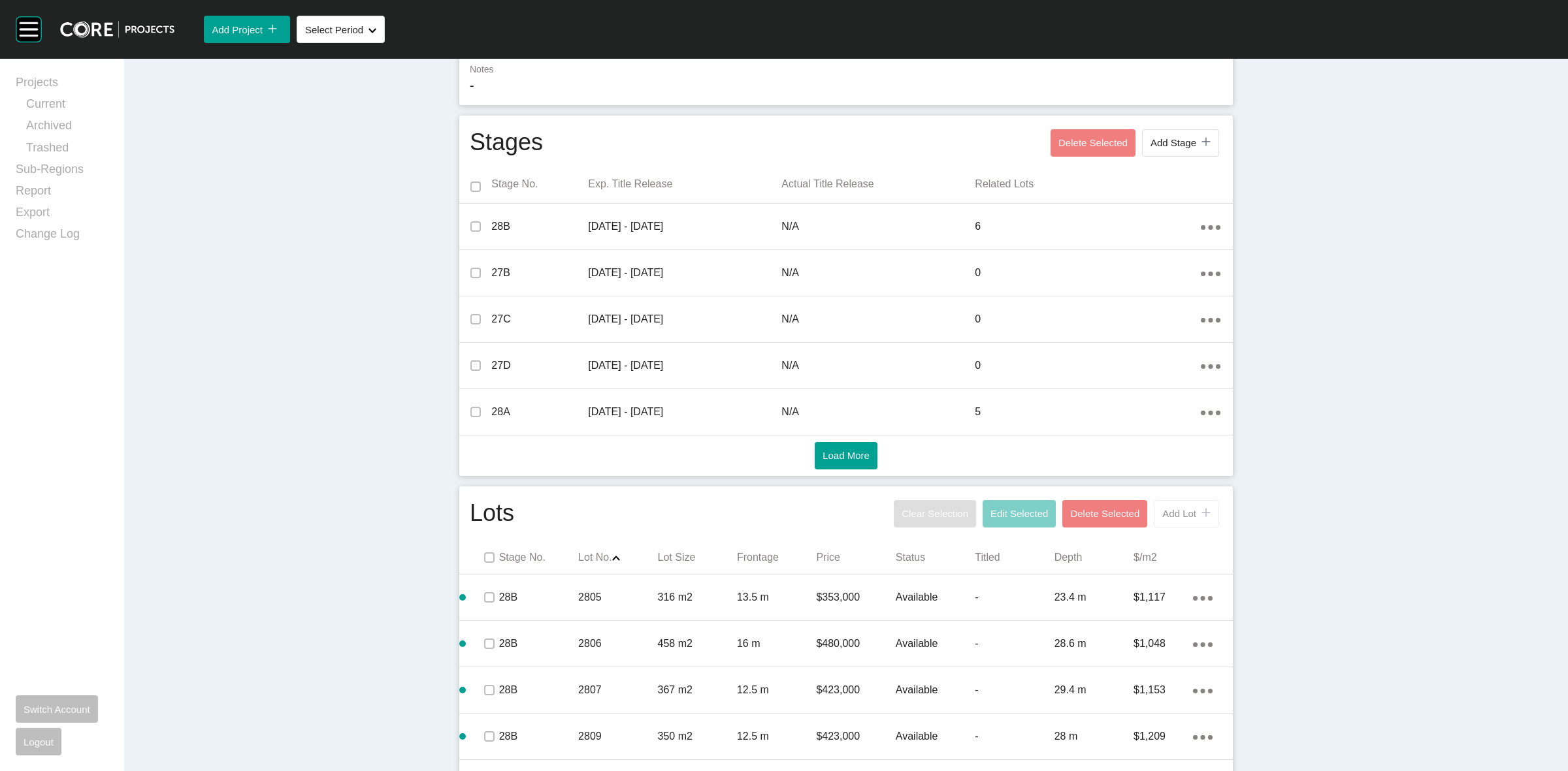
click at [1155, 501] on button "Add Lot icon/tick copy 11 Created with Sketch." at bounding box center [1187, 514] width 65 height 27
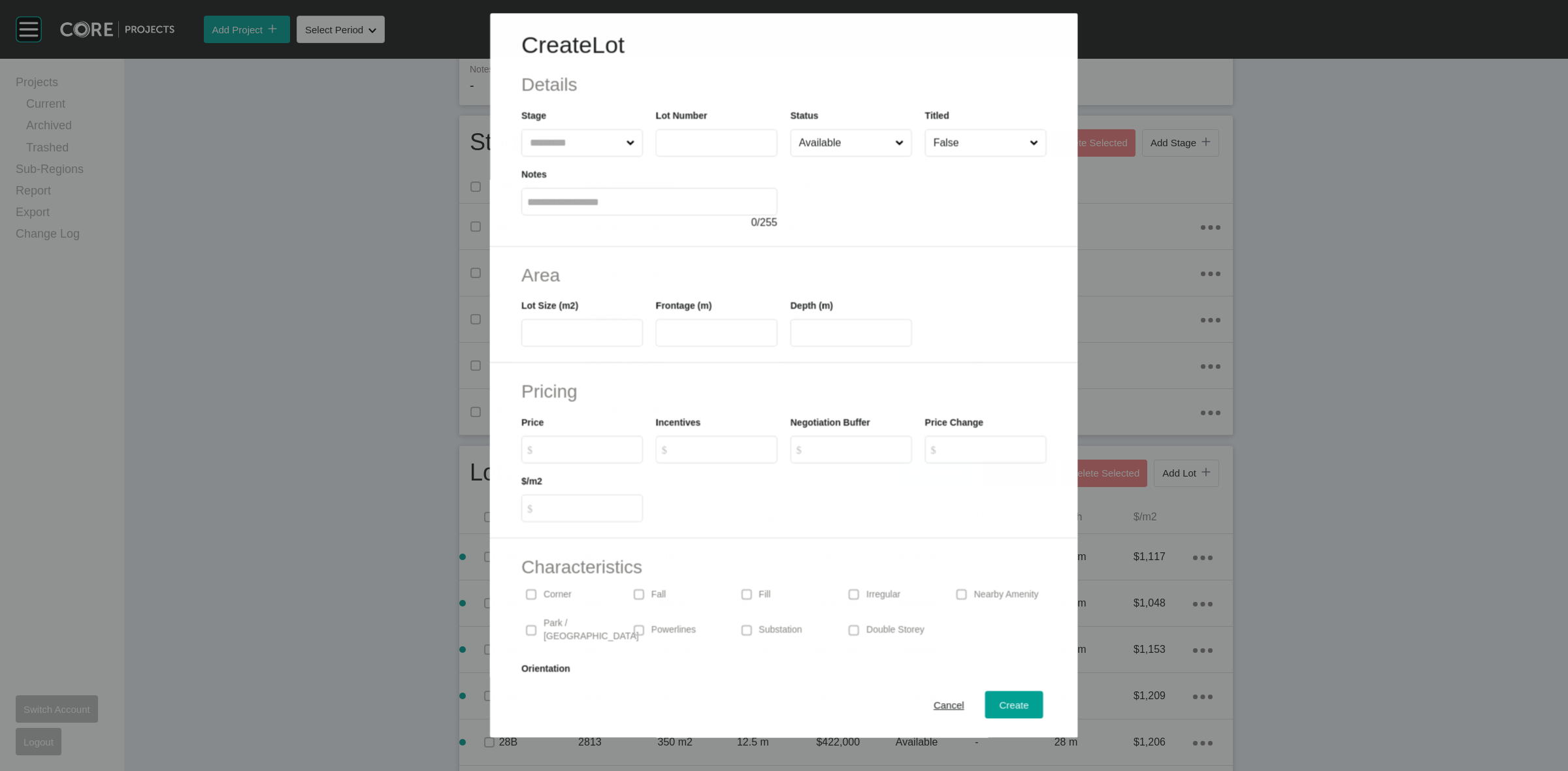
click at [562, 142] on input "text" at bounding box center [575, 142] width 96 height 26
click at [1000, 706] on span "Create" at bounding box center [1014, 706] width 30 height 12
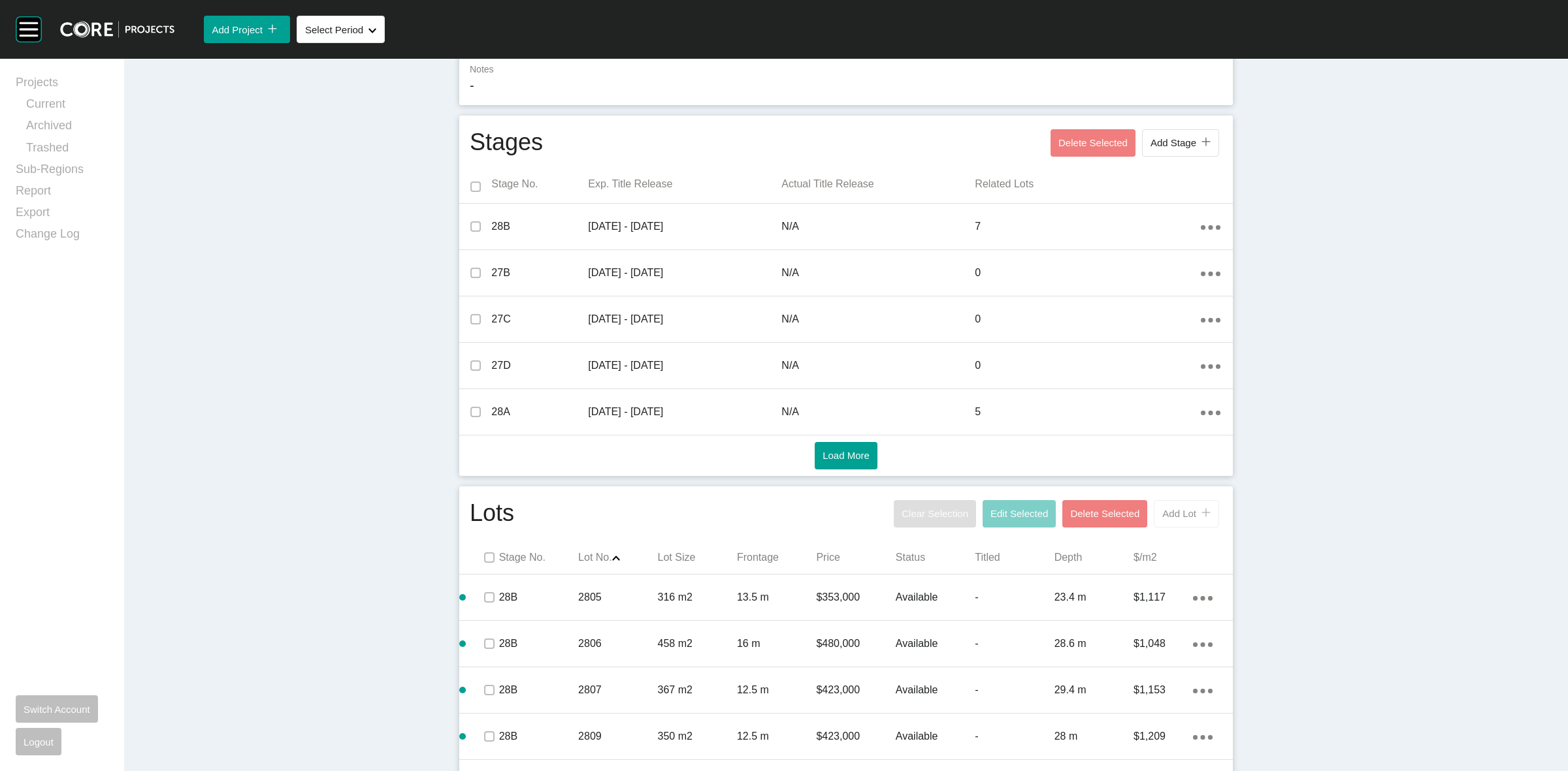
click at [1170, 517] on span "Add Lot" at bounding box center [1179, 514] width 34 height 12
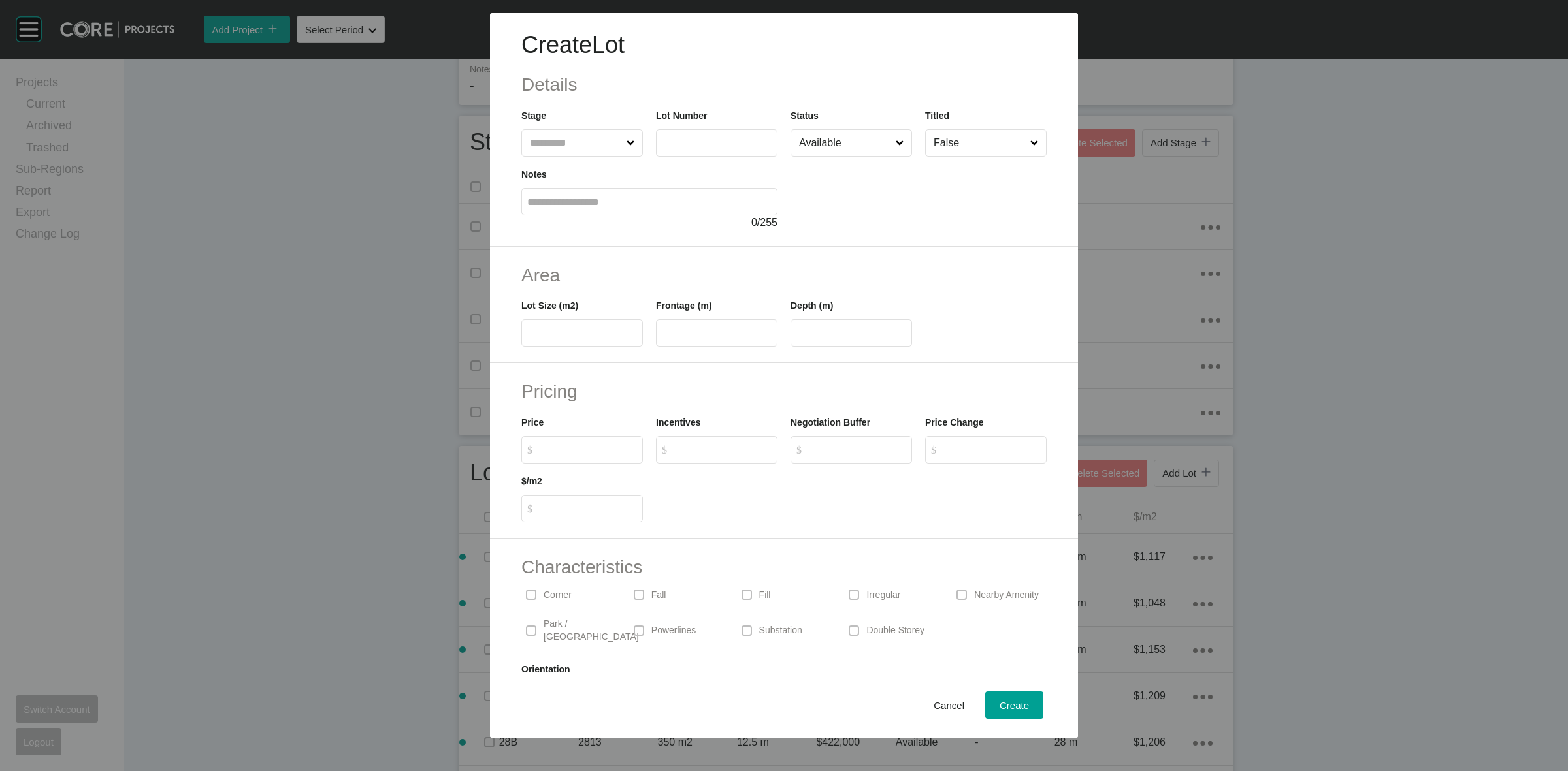
click at [565, 134] on input "text" at bounding box center [575, 142] width 96 height 26
click at [1013, 707] on span "Create" at bounding box center [1014, 706] width 30 height 12
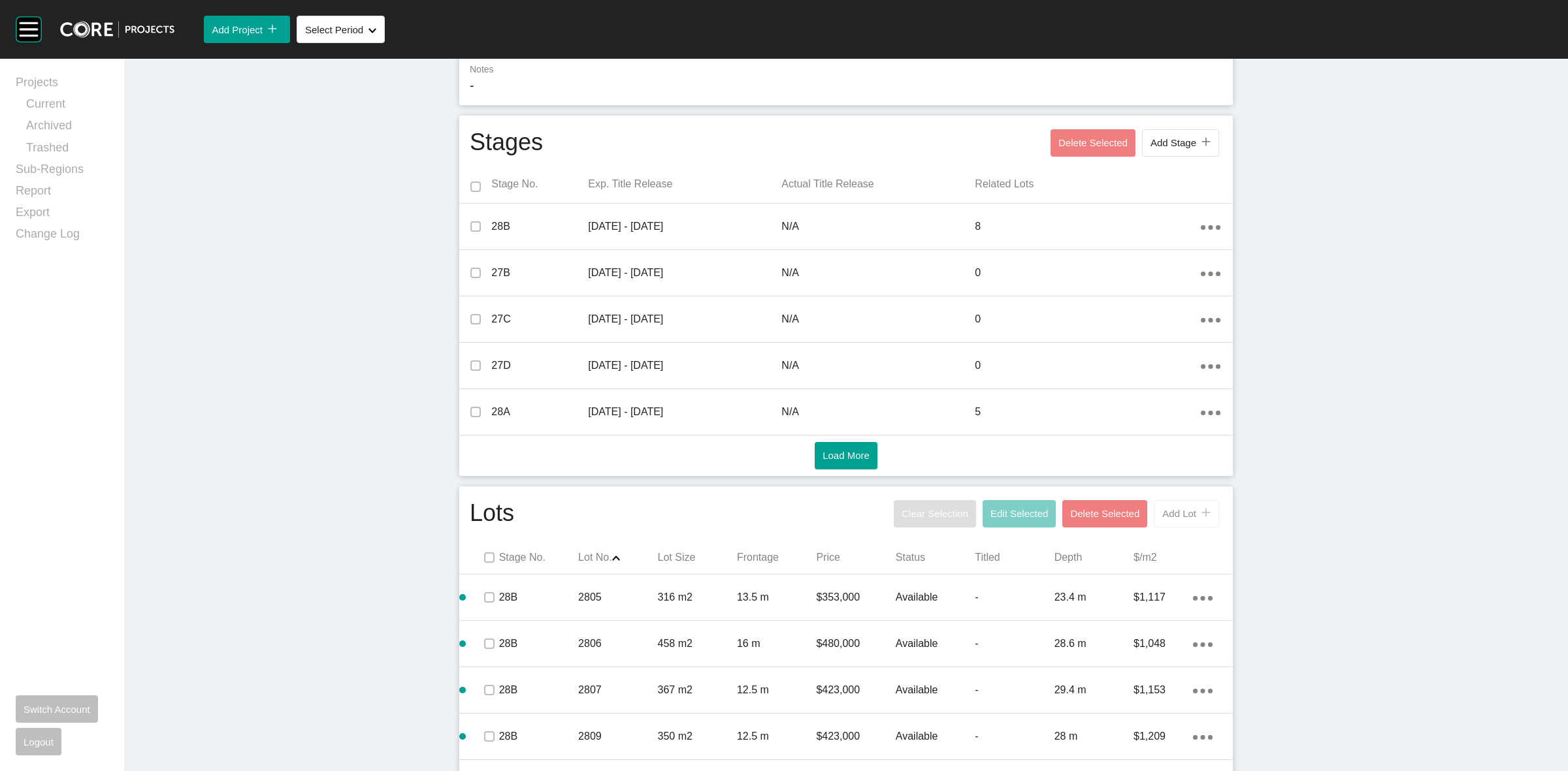
click at [1173, 524] on button "Add Lot icon/tick copy 11 Created with Sketch." at bounding box center [1187, 514] width 65 height 27
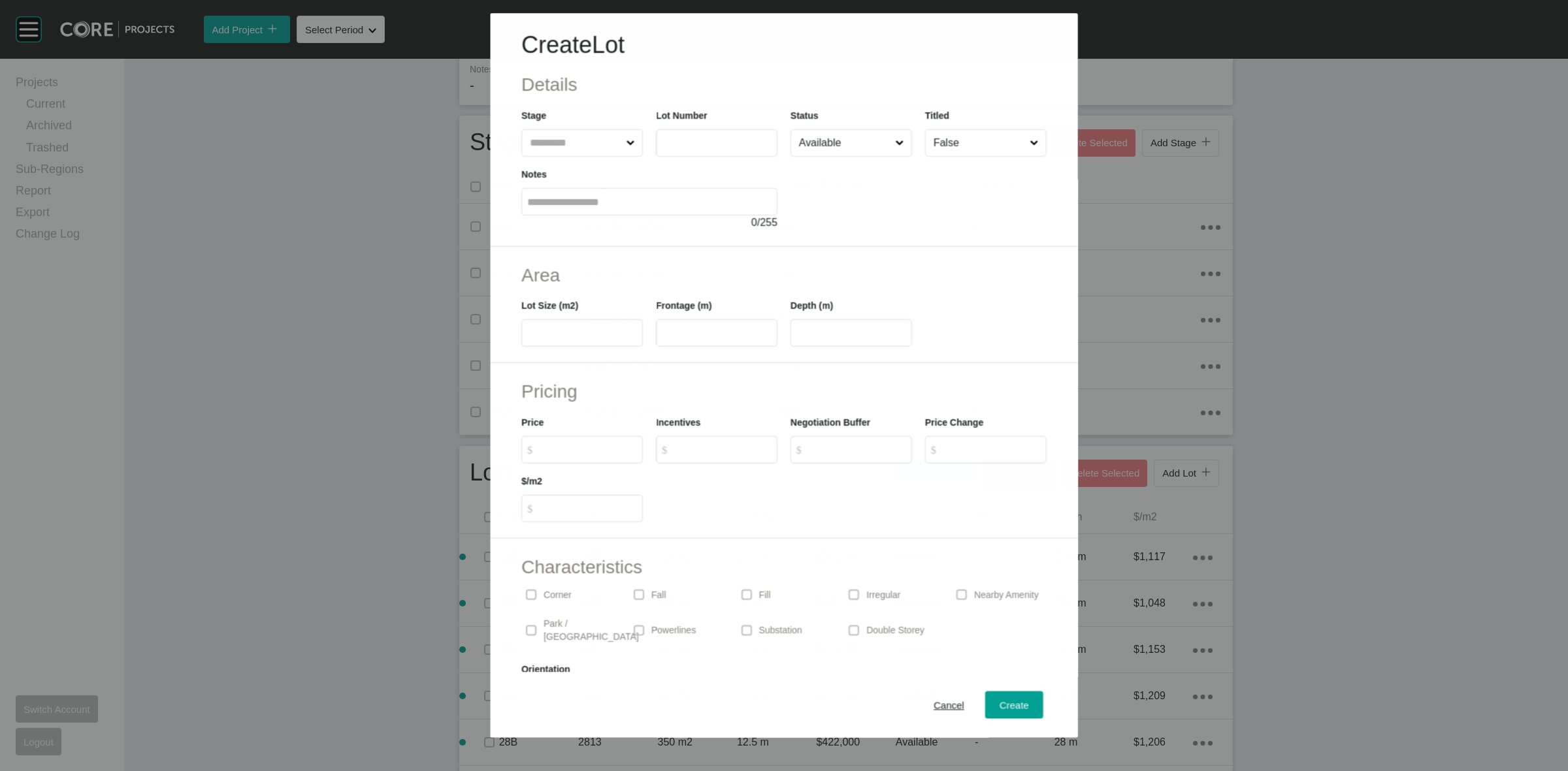
click at [547, 141] on input "text" at bounding box center [575, 142] width 96 height 26
click at [1000, 707] on span "Create" at bounding box center [1014, 706] width 30 height 12
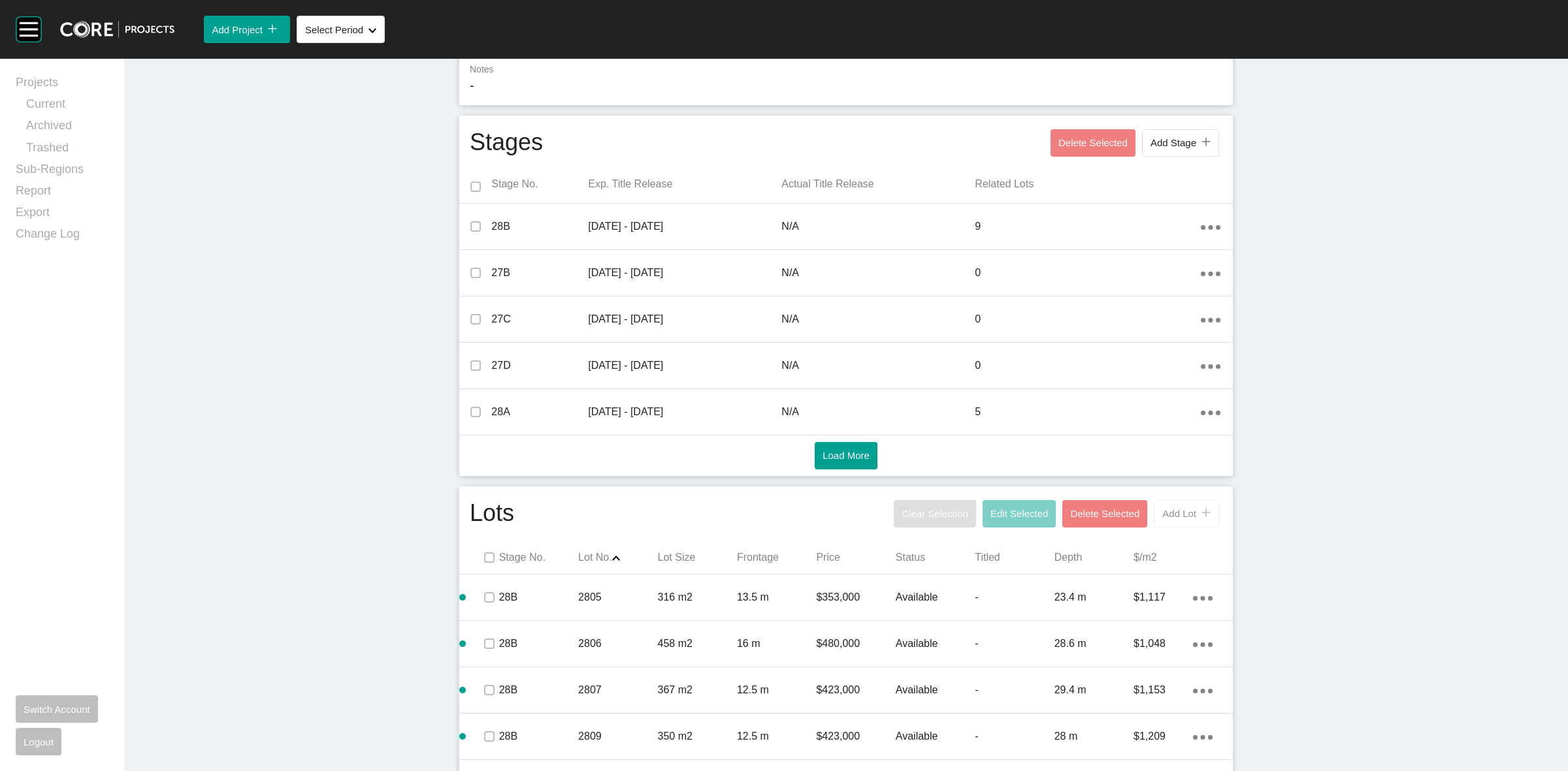
click at [1171, 510] on span "Add Lot" at bounding box center [1179, 514] width 34 height 12
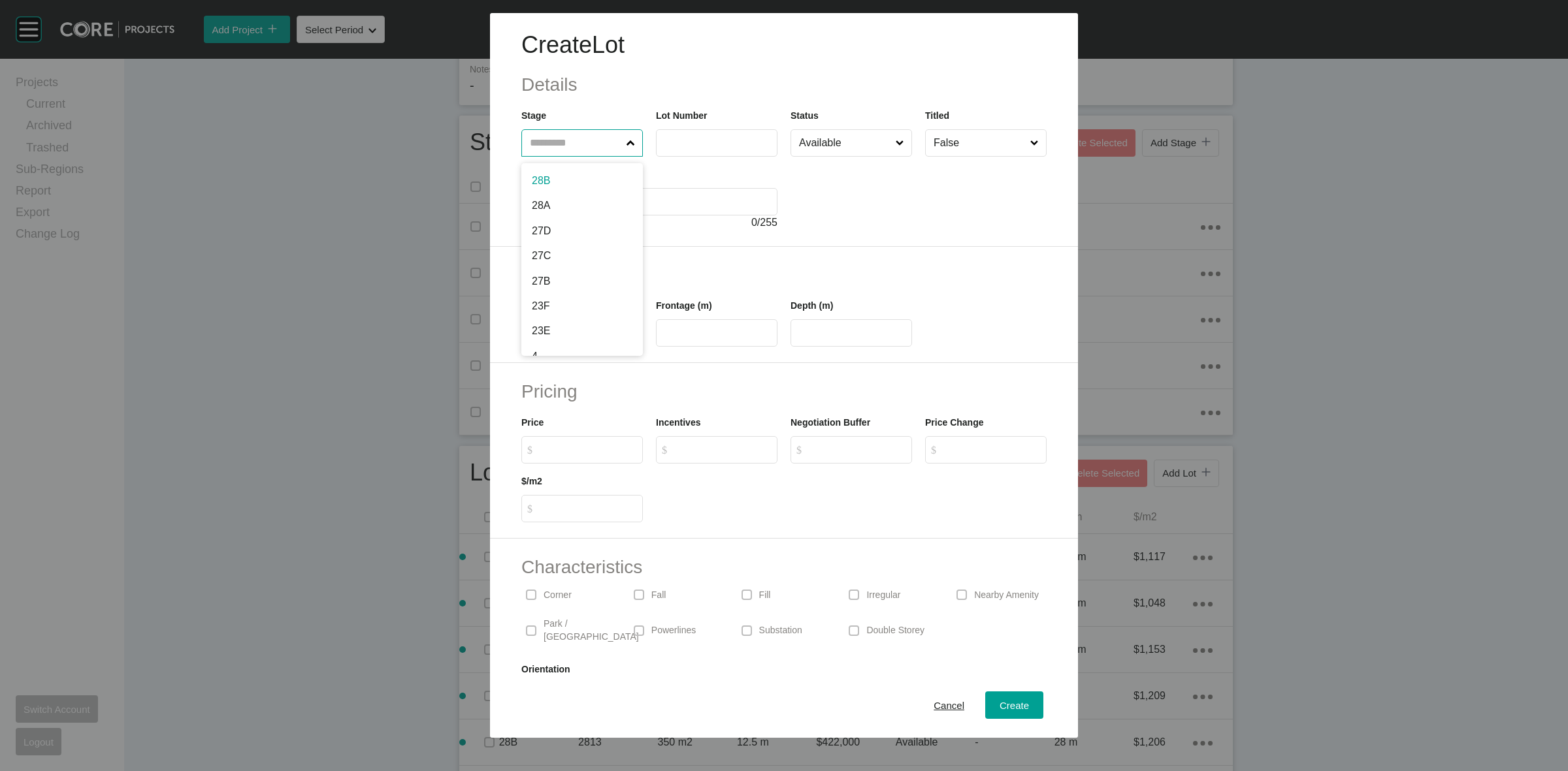
click at [579, 141] on input "text" at bounding box center [575, 142] width 96 height 26
click at [988, 692] on button "Create" at bounding box center [1014, 705] width 58 height 27
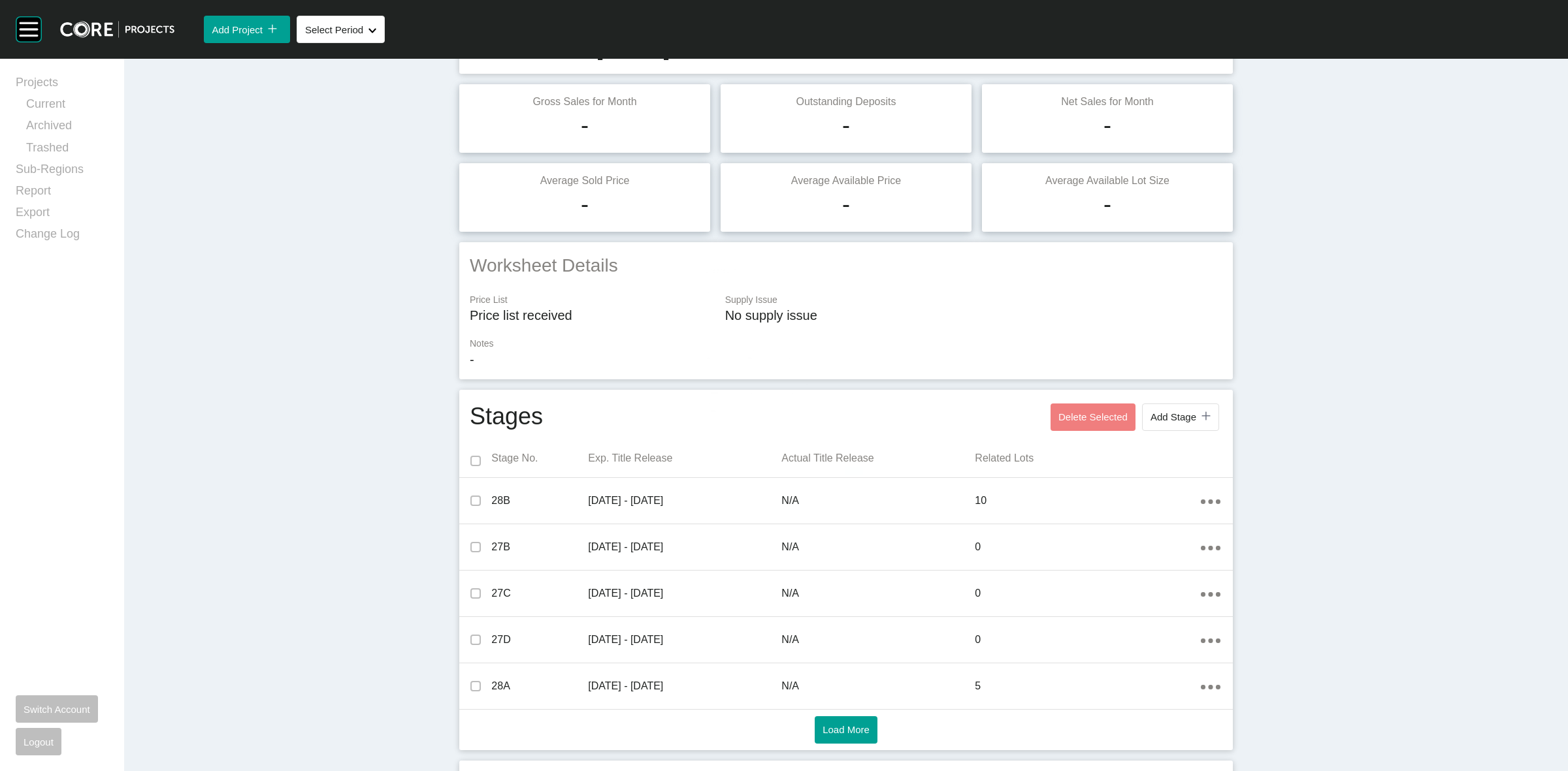
scroll to position [0, 0]
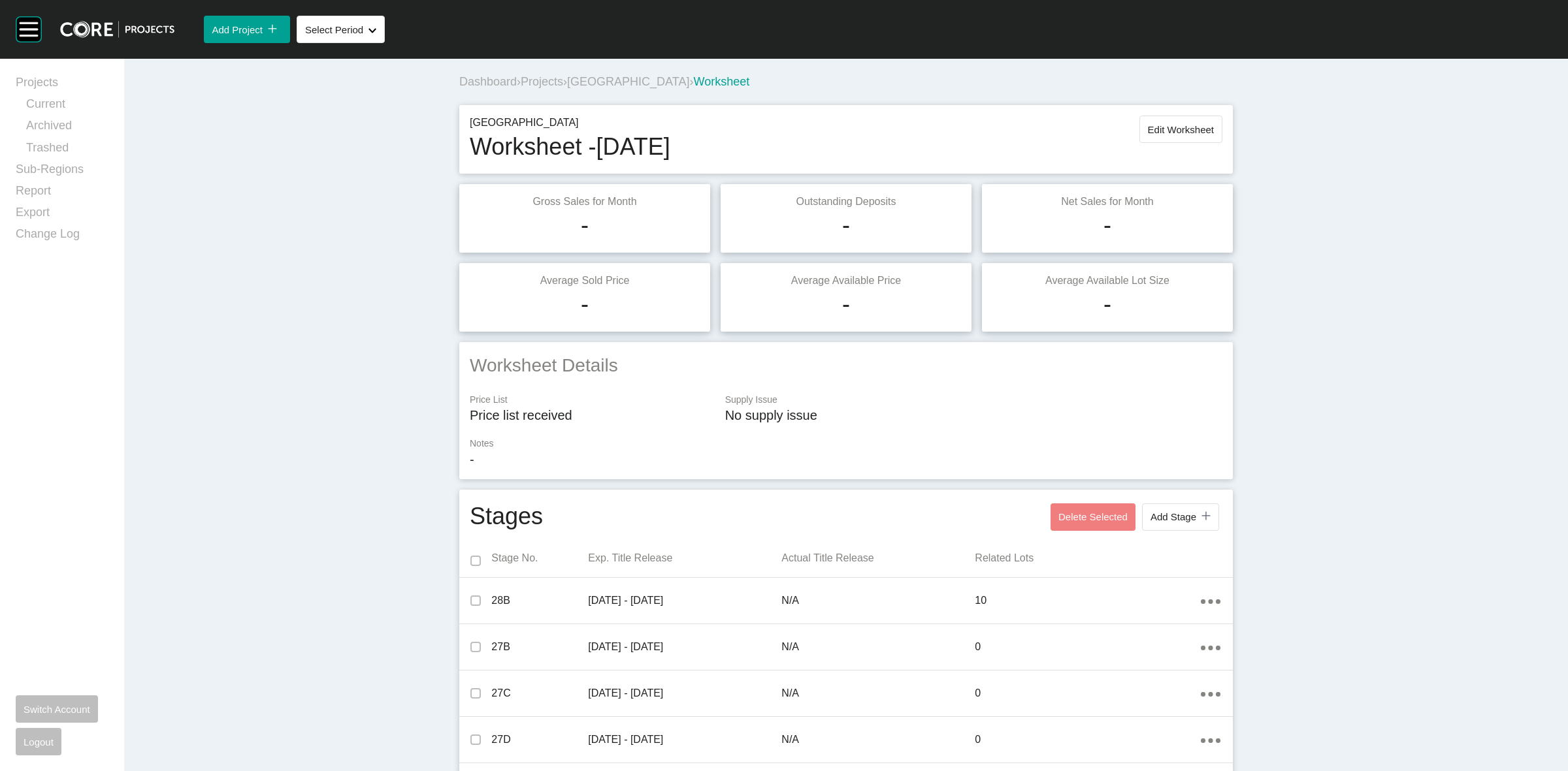
click at [551, 80] on span "Projects" at bounding box center [542, 82] width 42 height 13
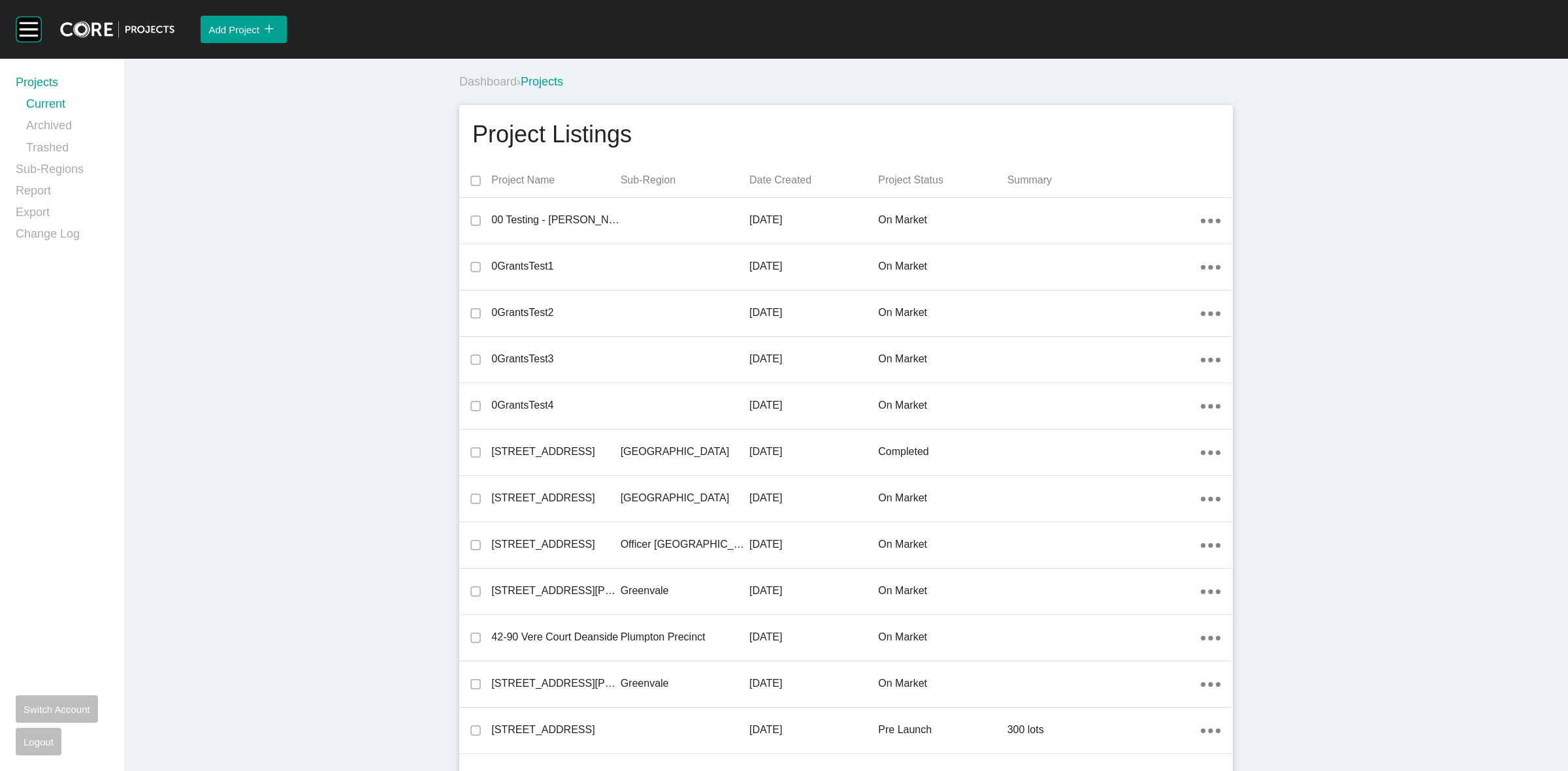
scroll to position [5350, 0]
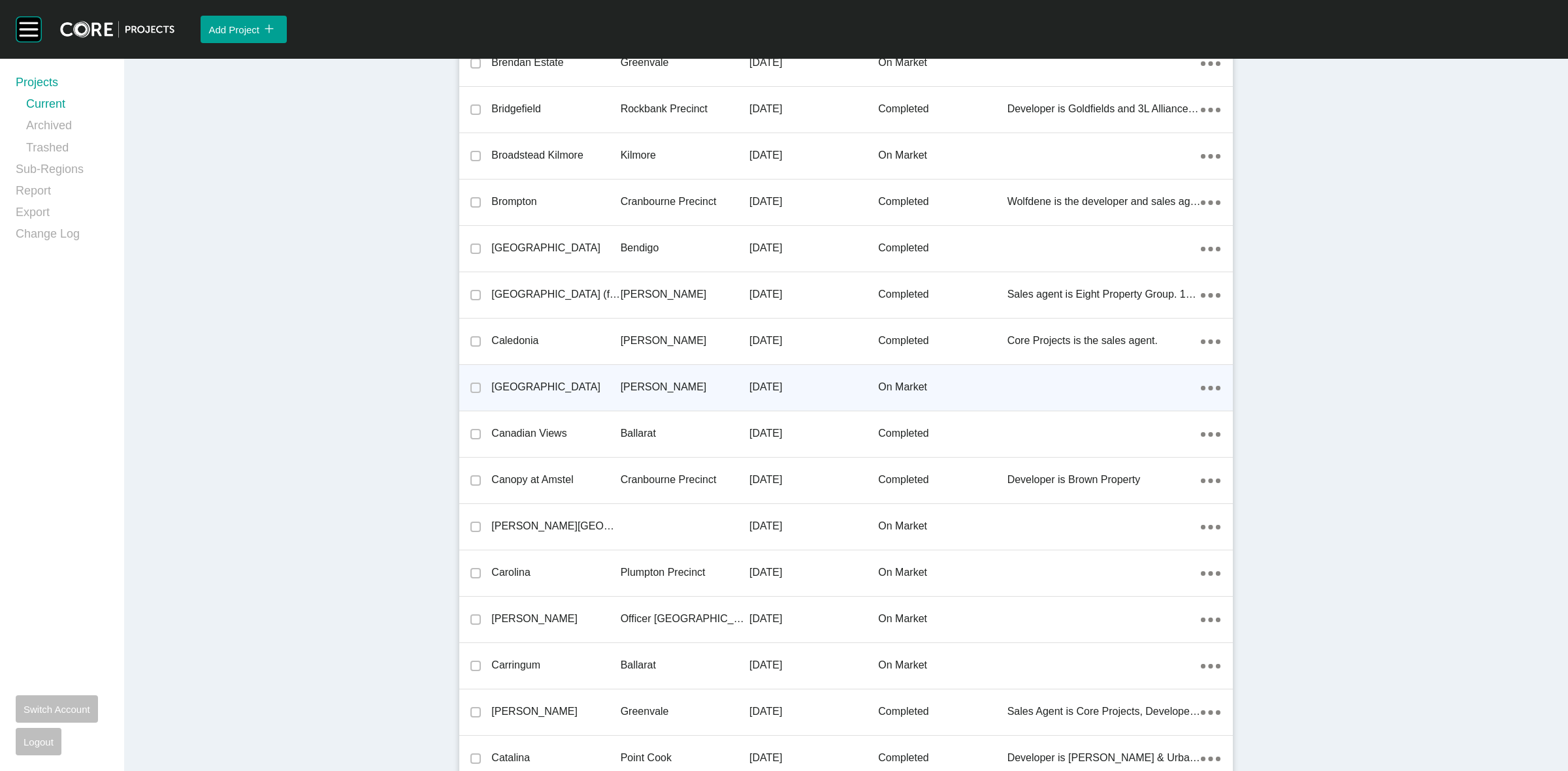
click at [634, 383] on p "[PERSON_NAME]" at bounding box center [685, 387] width 129 height 14
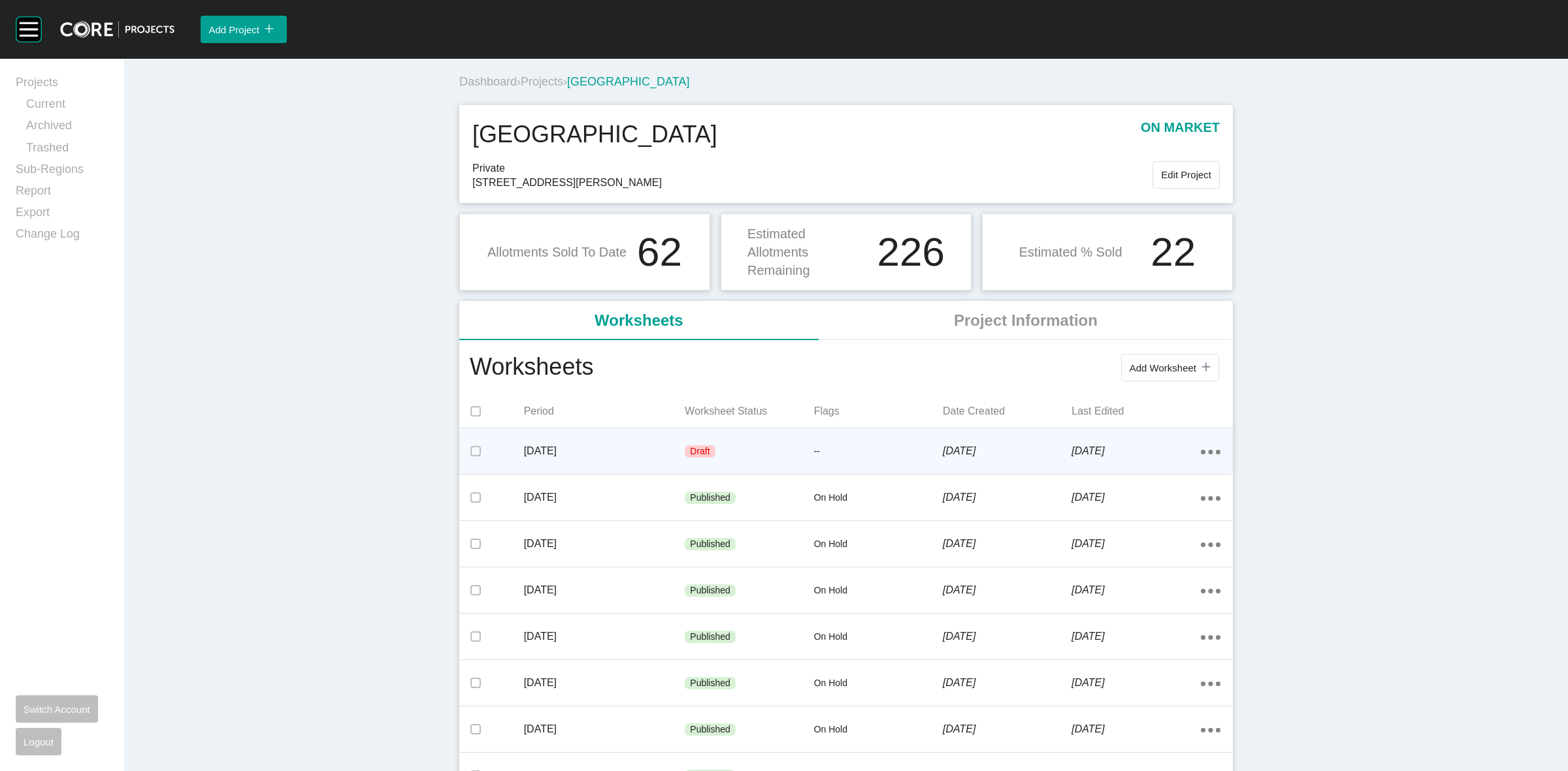
click at [751, 452] on div "Draft" at bounding box center [749, 451] width 129 height 39
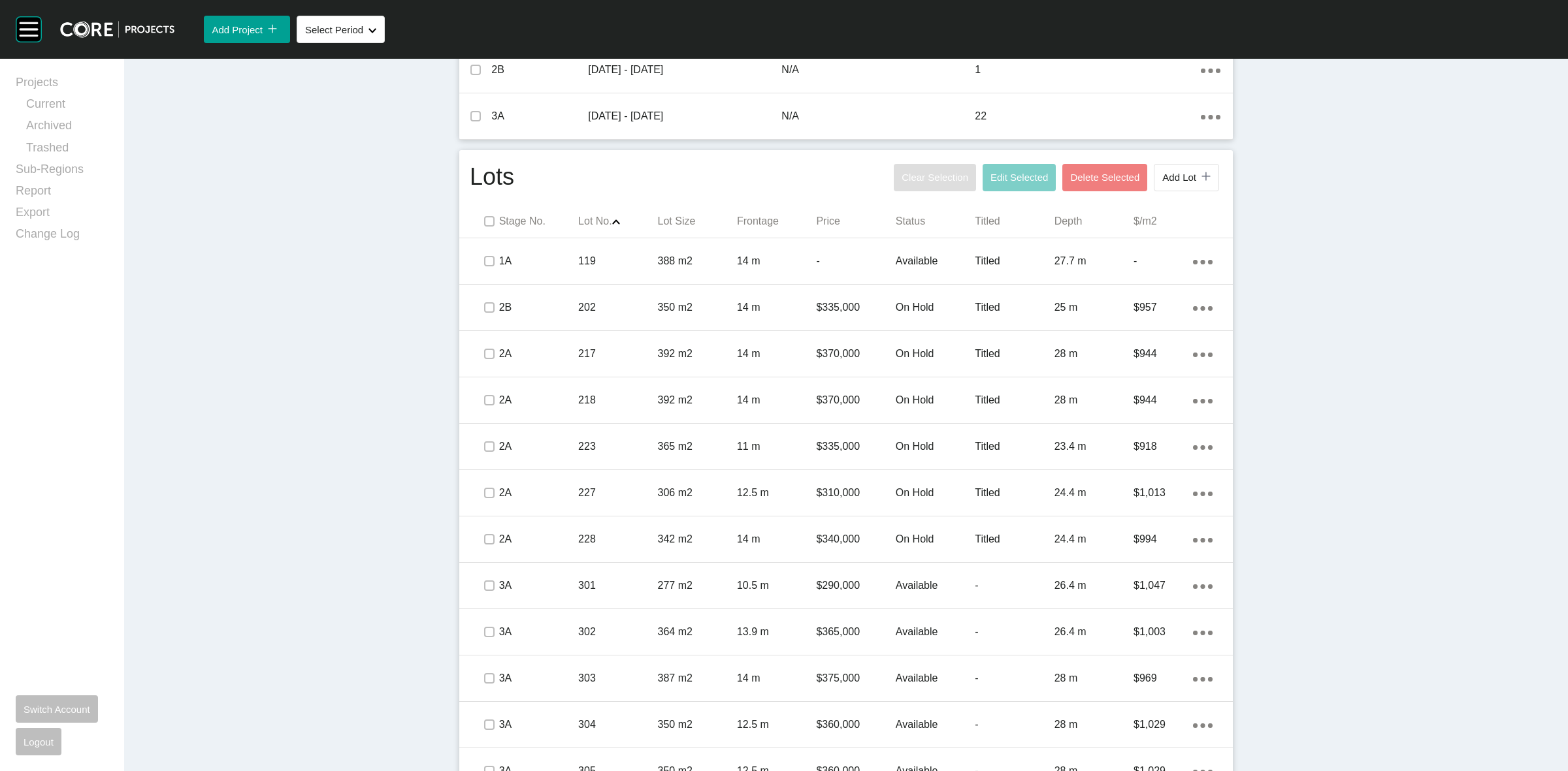
scroll to position [542, 0]
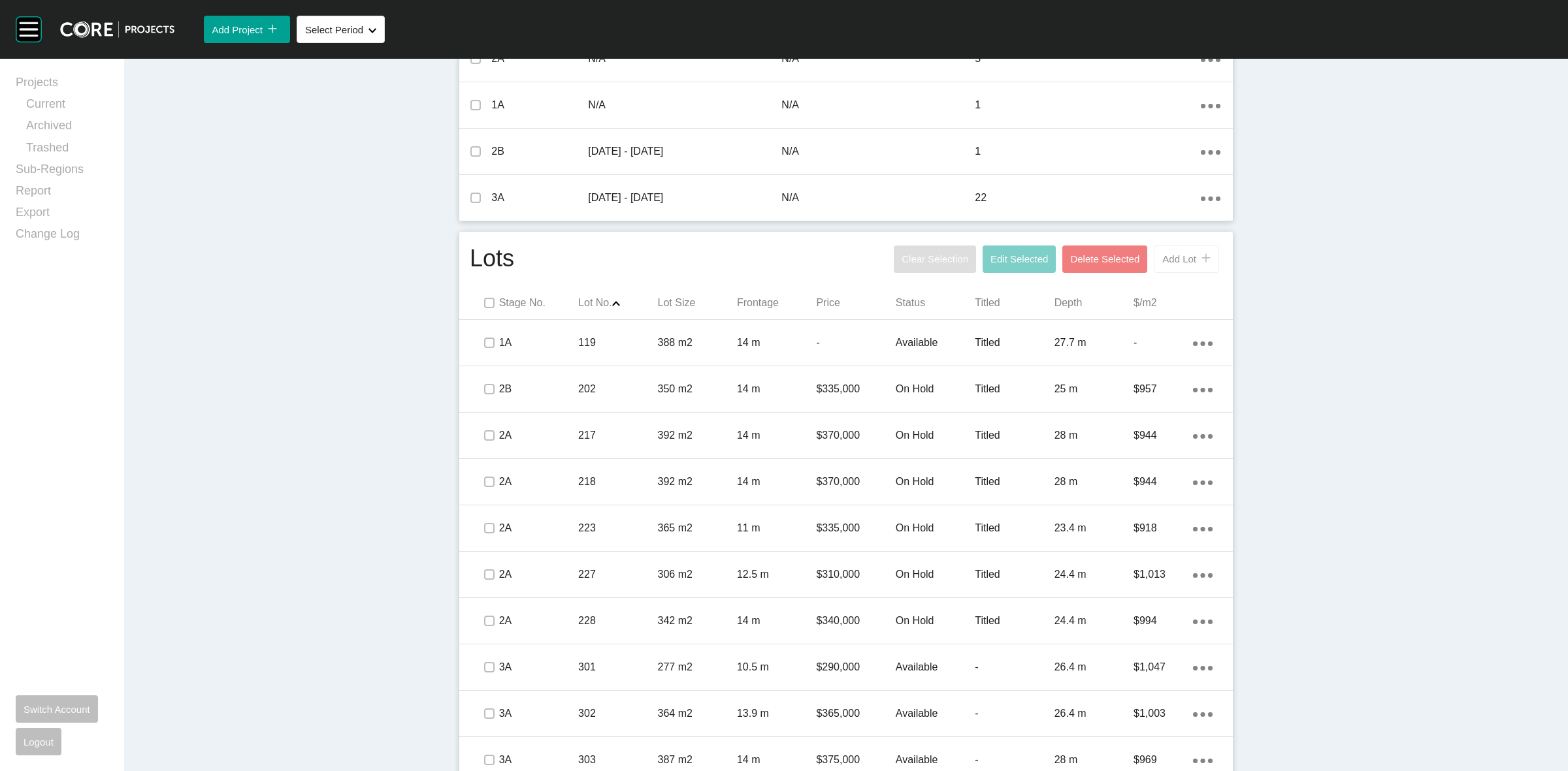
click at [1173, 260] on span "Add Lot" at bounding box center [1179, 259] width 34 height 12
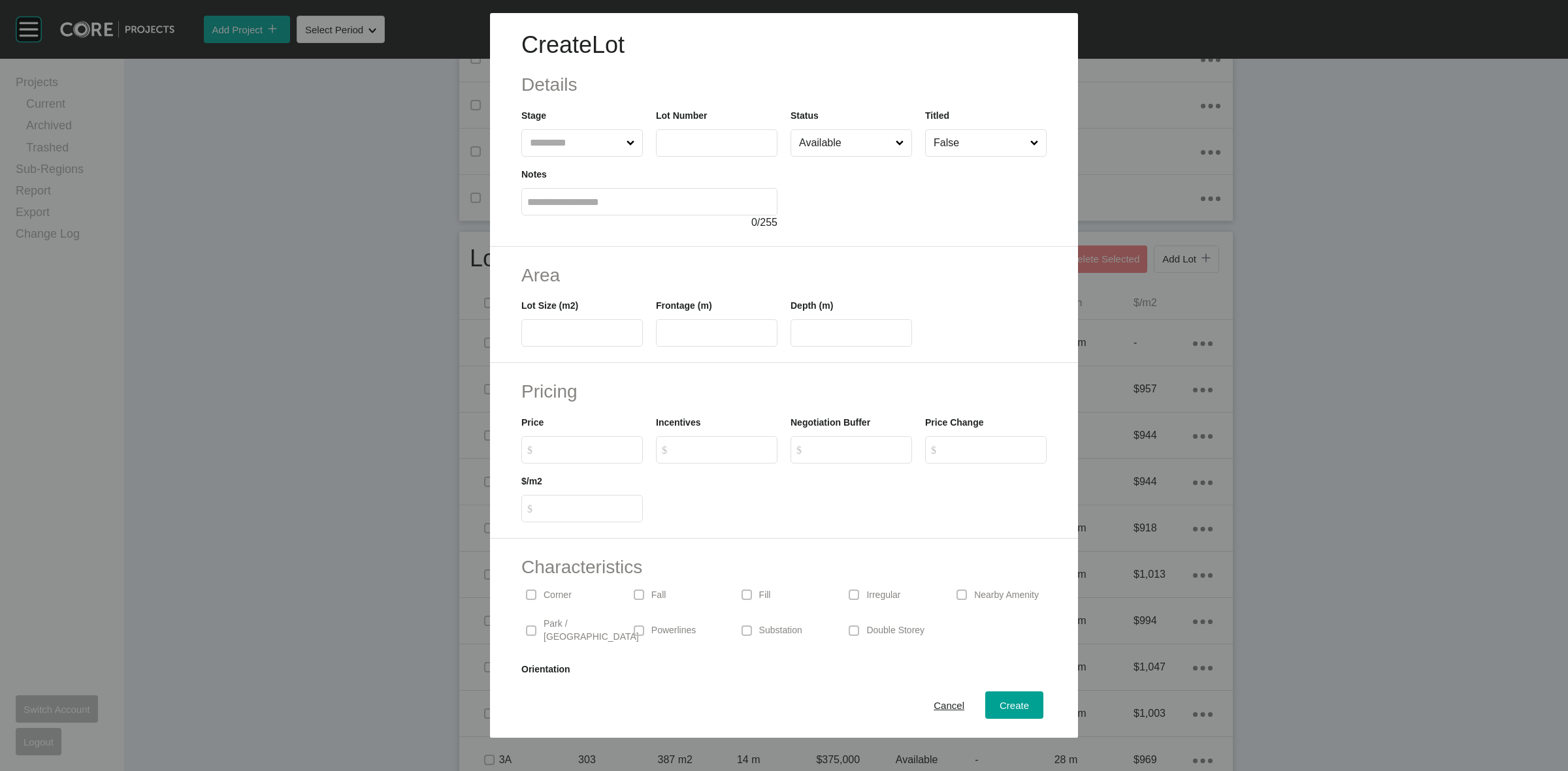
click at [536, 141] on input "text" at bounding box center [575, 142] width 96 height 26
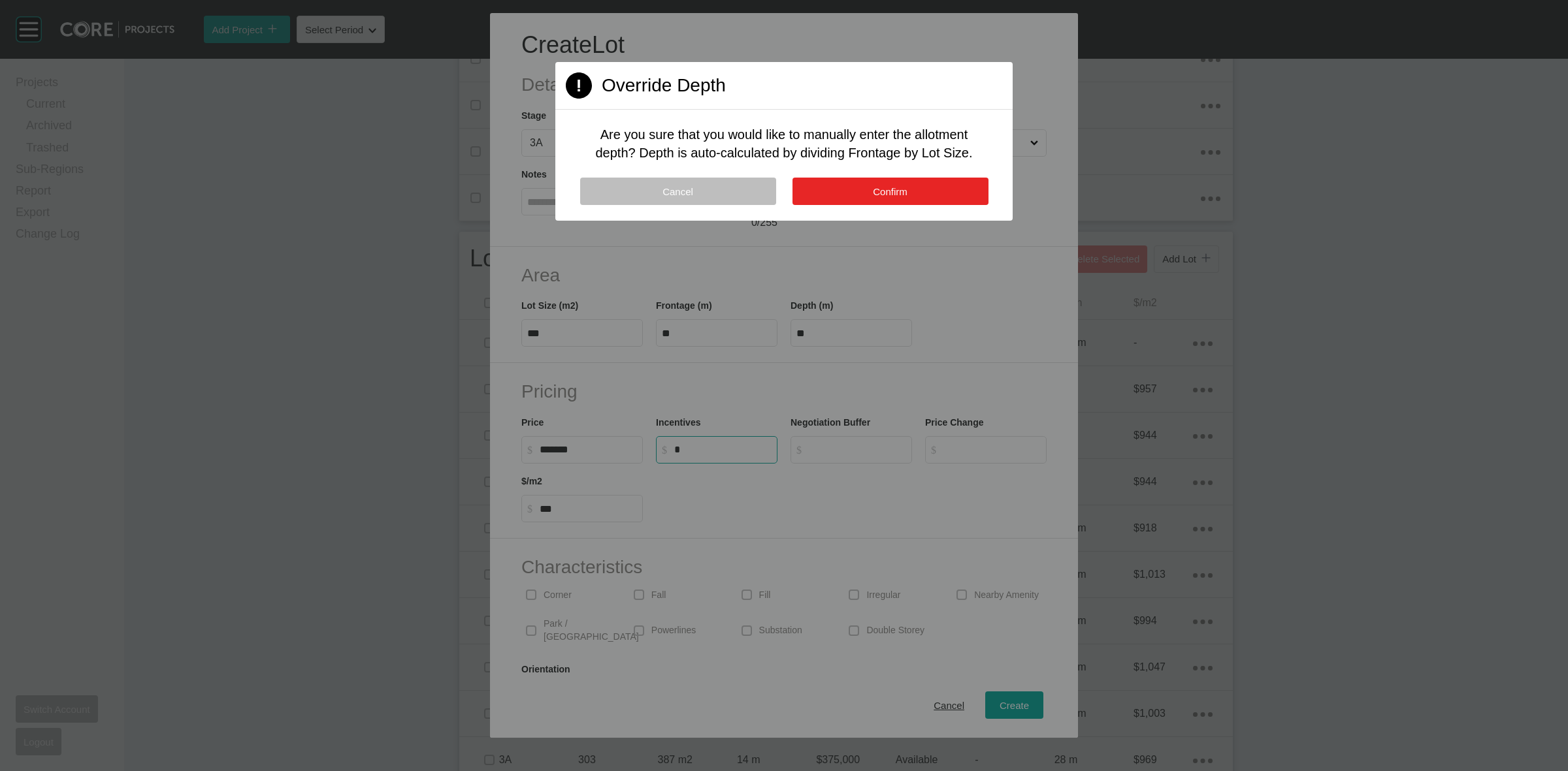
click at [932, 187] on button "Confirm" at bounding box center [891, 192] width 196 height 27
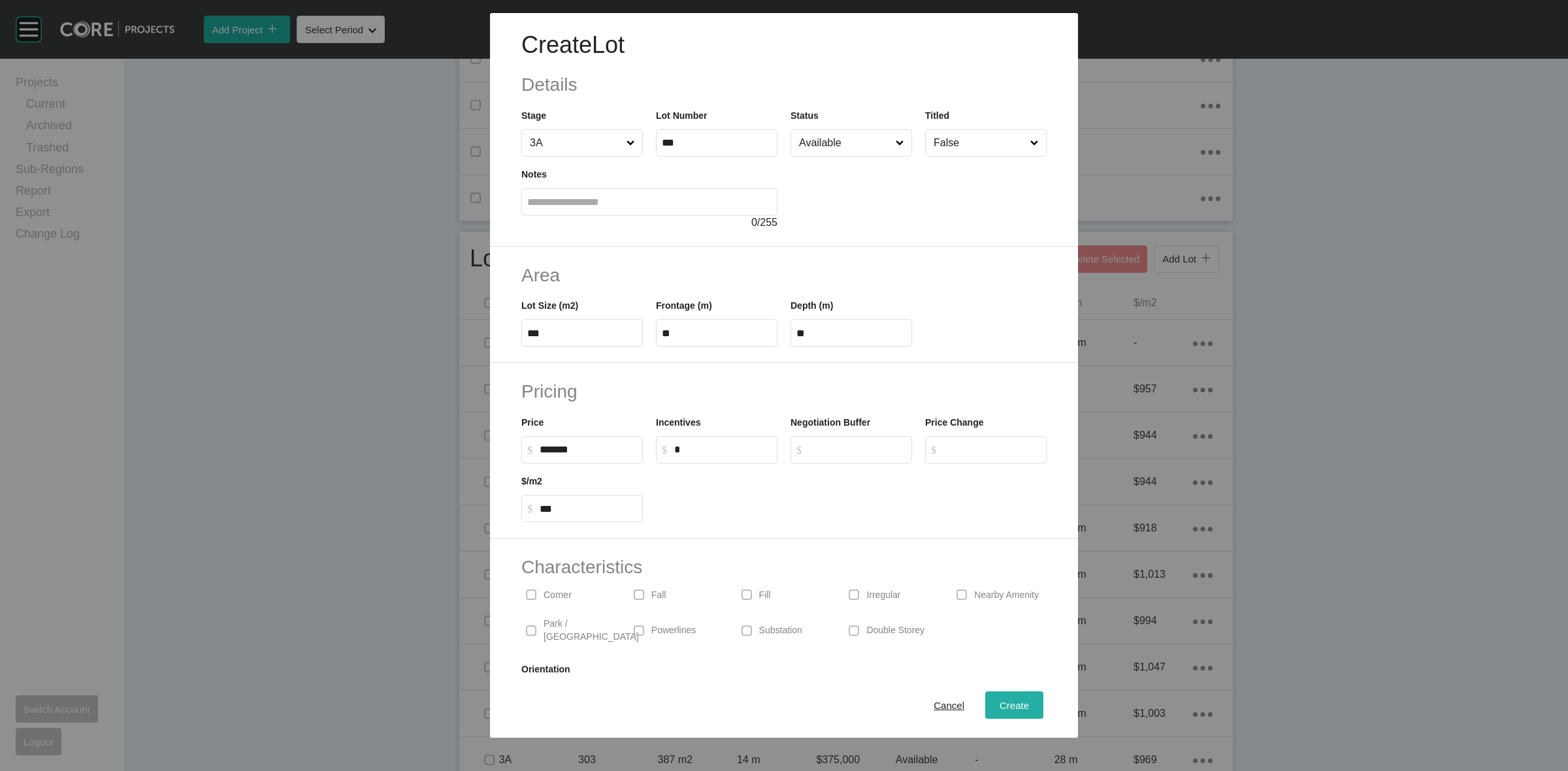
click at [997, 713] on div "Create" at bounding box center [1013, 706] width 36 height 17
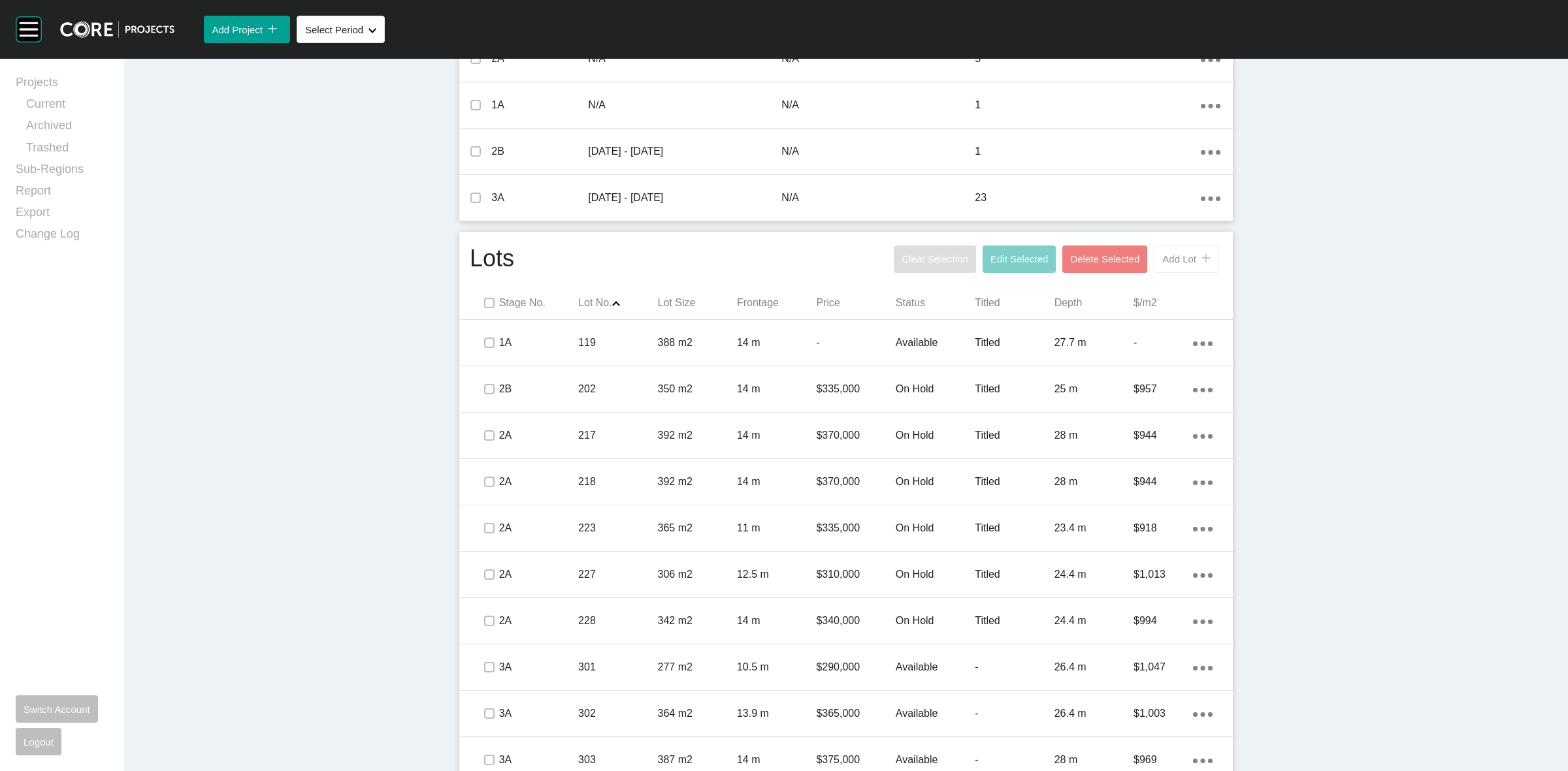
click at [1174, 259] on span "Add Lot" at bounding box center [1179, 259] width 34 height 12
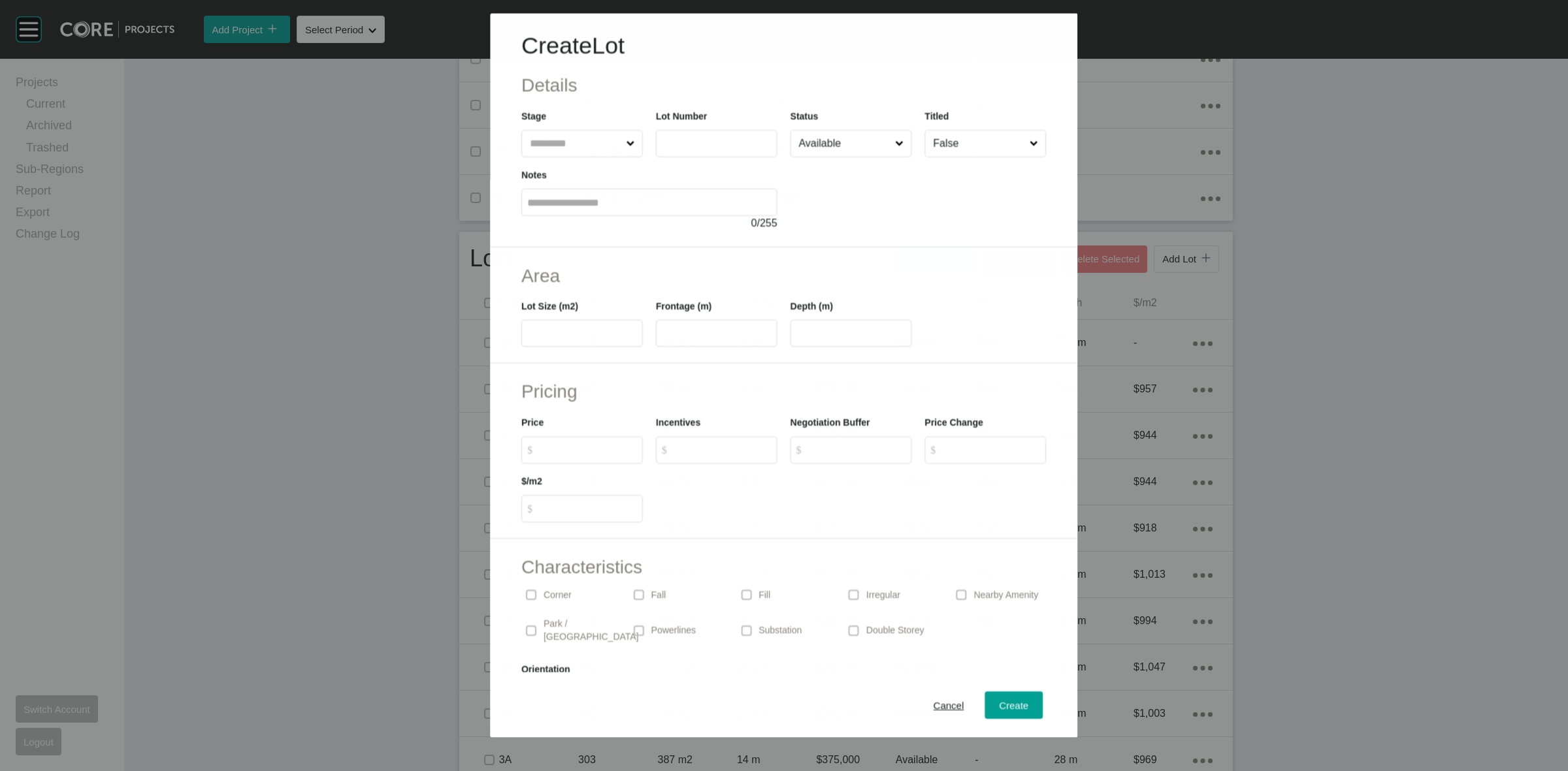
click at [580, 141] on input "text" at bounding box center [575, 142] width 96 height 26
click at [734, 142] on input "****" at bounding box center [717, 142] width 110 height 12
click at [985, 692] on button "Create" at bounding box center [1014, 705] width 58 height 27
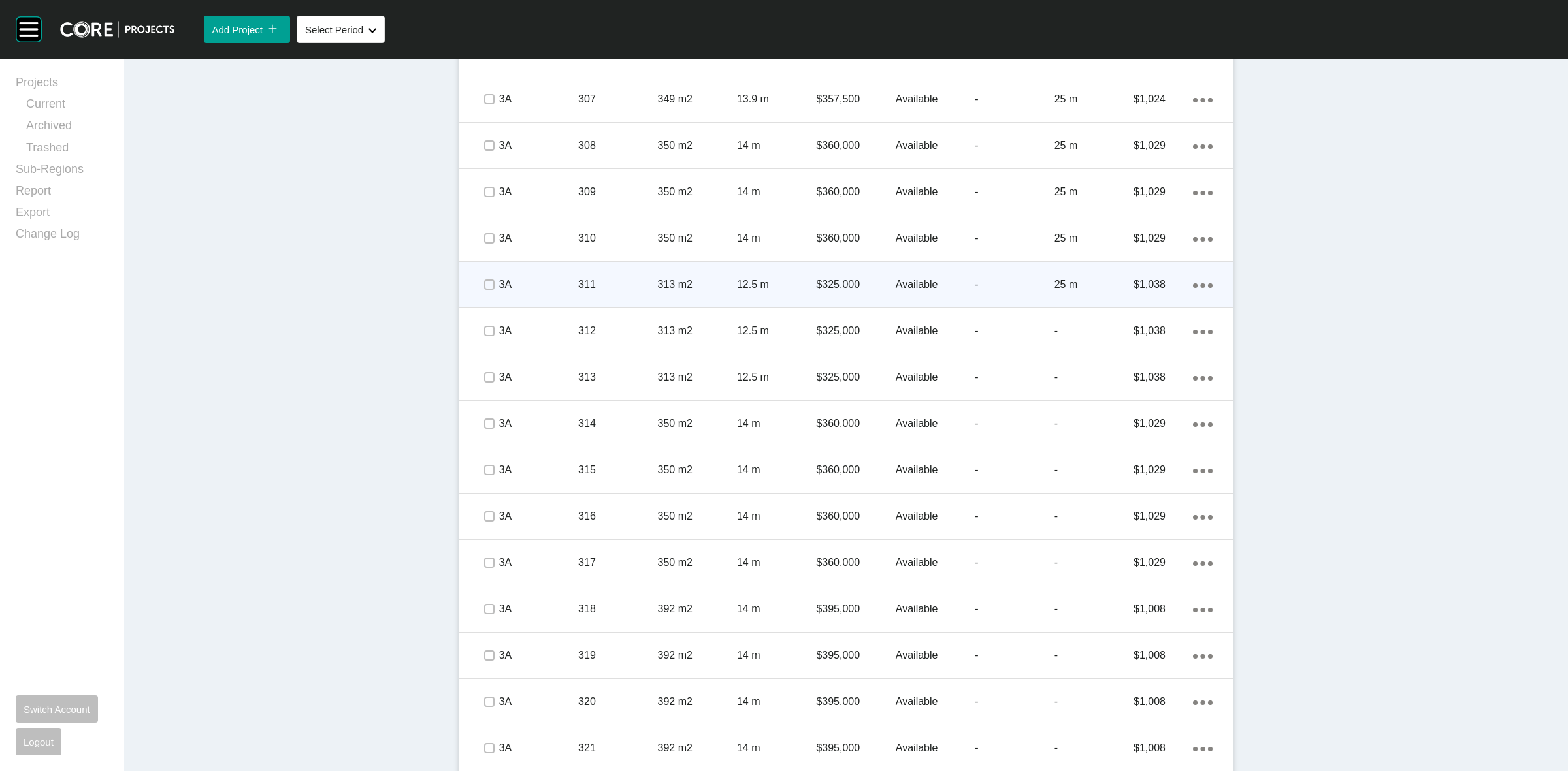
scroll to position [1532, 0]
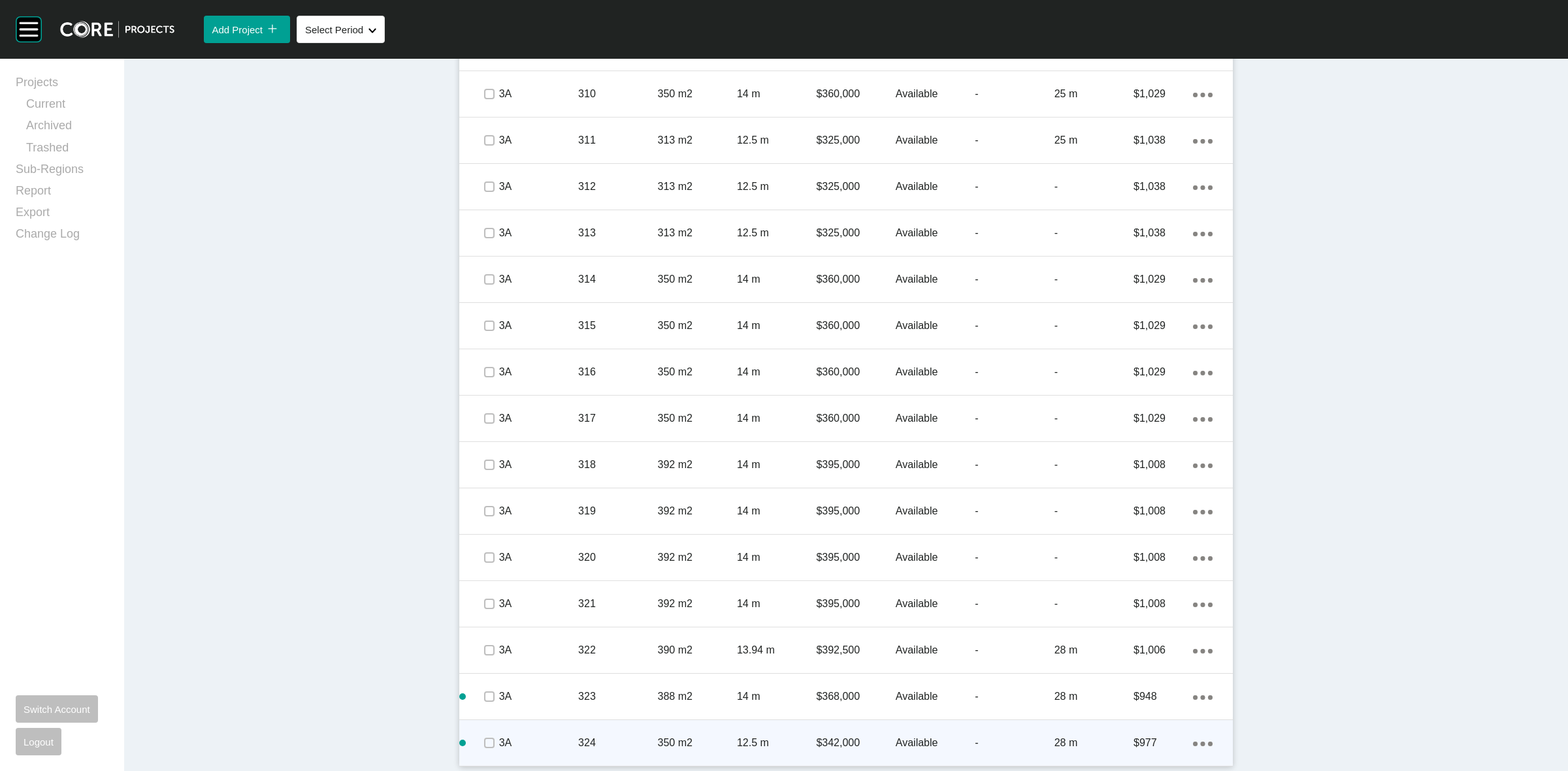
click at [1201, 743] on ellipse at bounding box center [1203, 744] width 5 height 5
click at [1131, 734] on link "Duplicate" at bounding box center [1142, 732] width 49 height 19
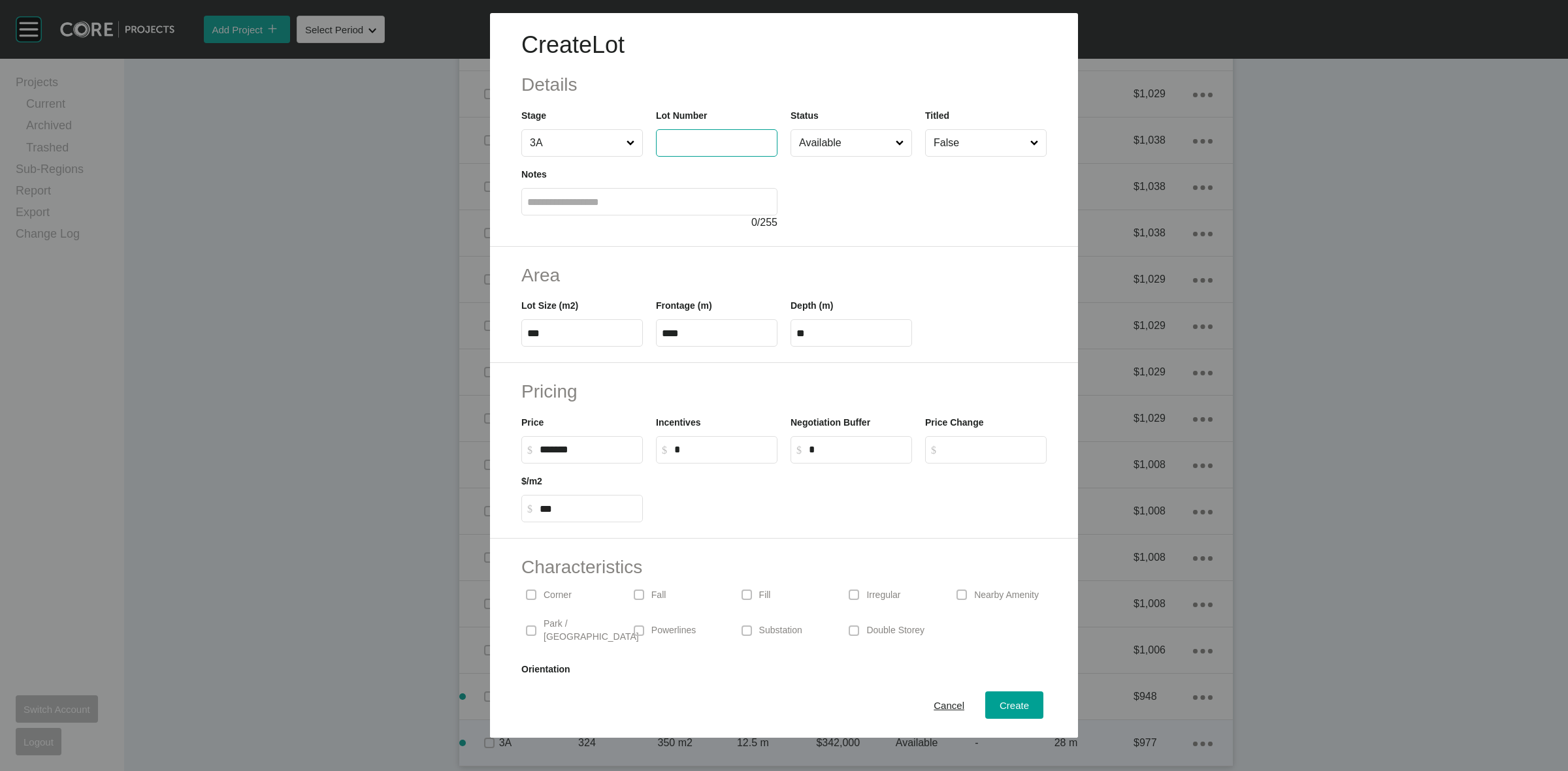
click at [693, 147] on input "text" at bounding box center [717, 142] width 110 height 12
click at [995, 695] on button "Create" at bounding box center [1014, 705] width 58 height 27
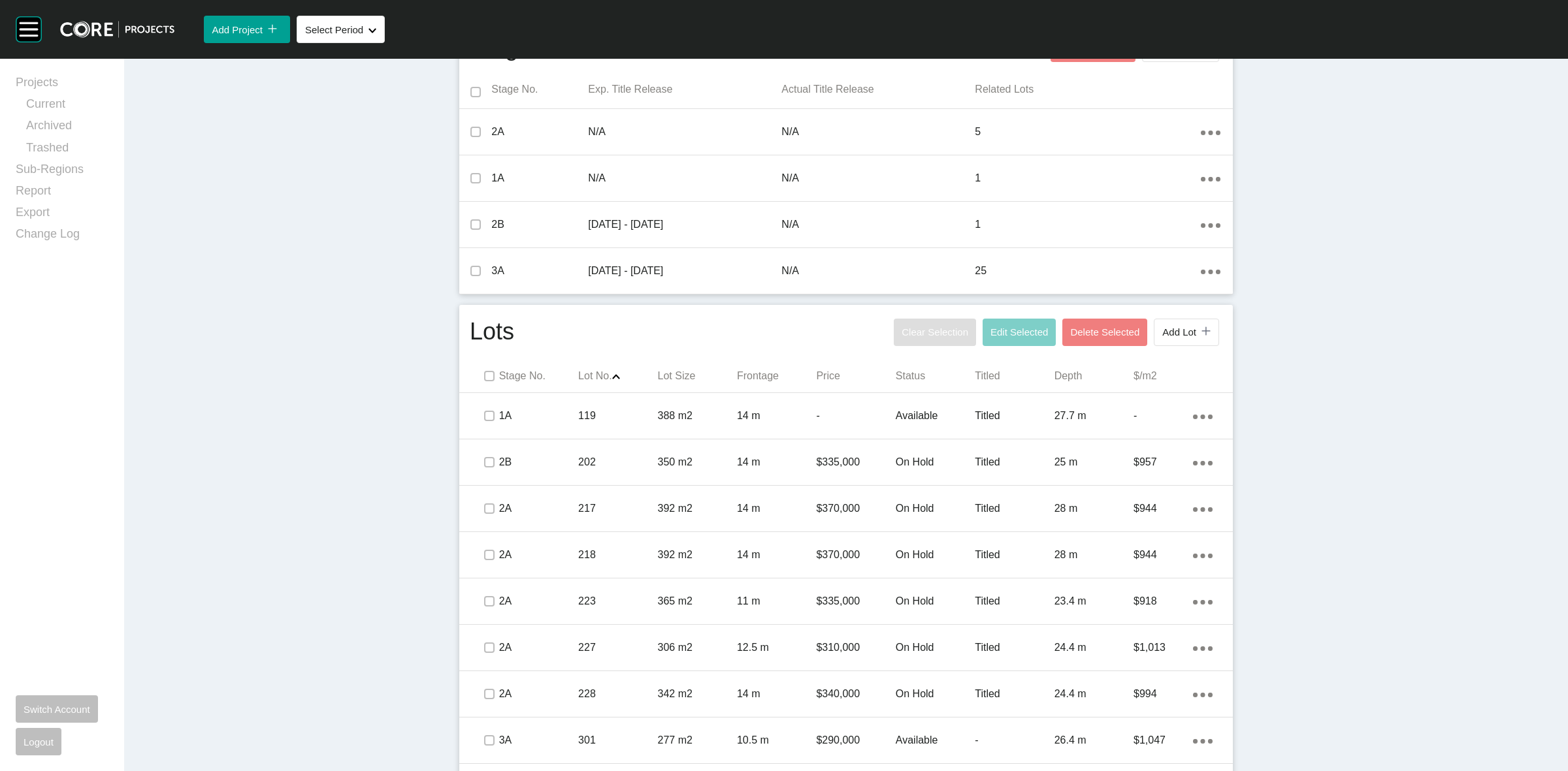
scroll to position [390, 0]
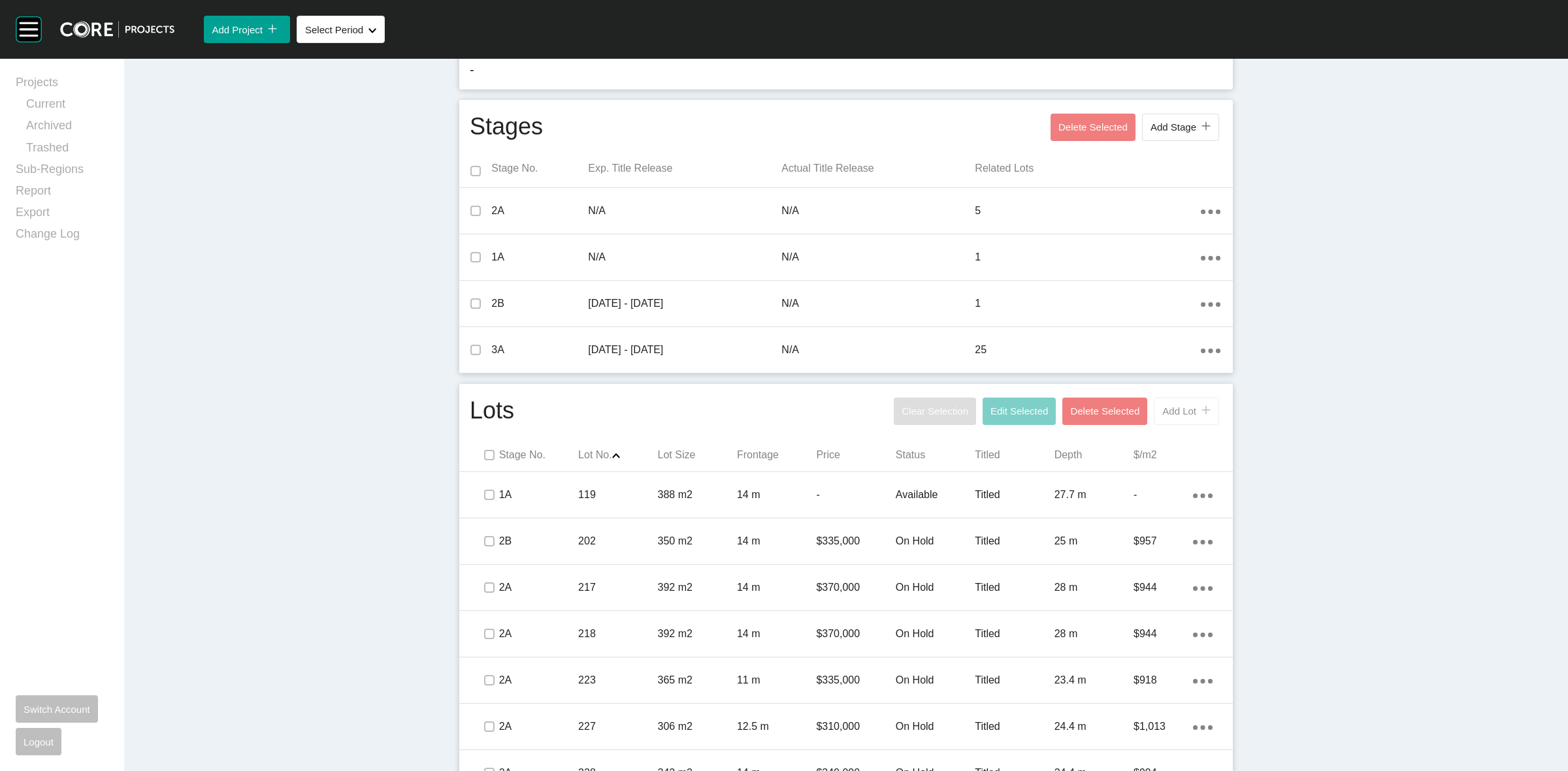
click at [1163, 412] on span "Add Lot" at bounding box center [1179, 411] width 34 height 12
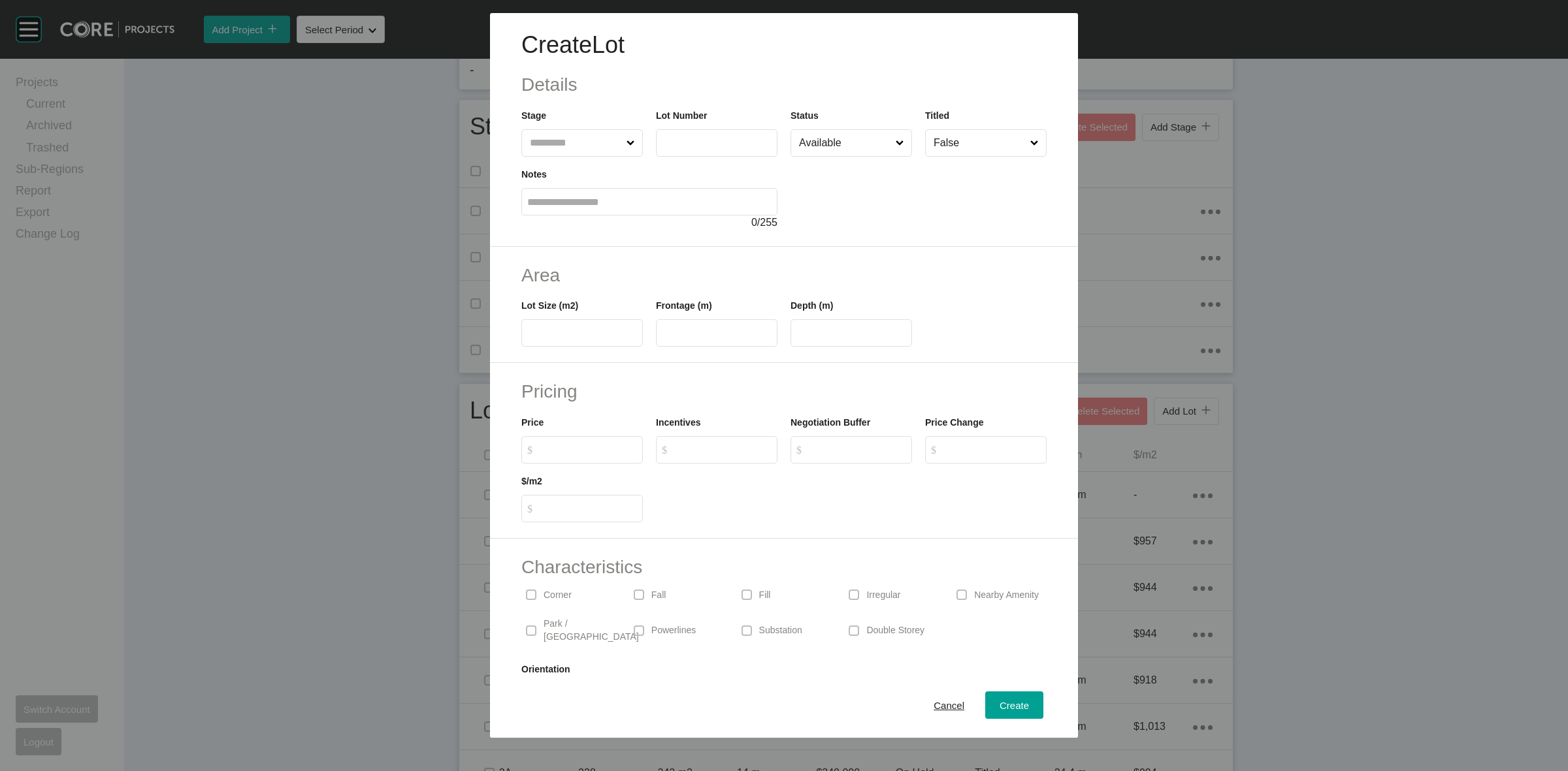
click at [559, 143] on input "text" at bounding box center [575, 142] width 96 height 26
click at [1000, 704] on span "Create" at bounding box center [1014, 706] width 30 height 12
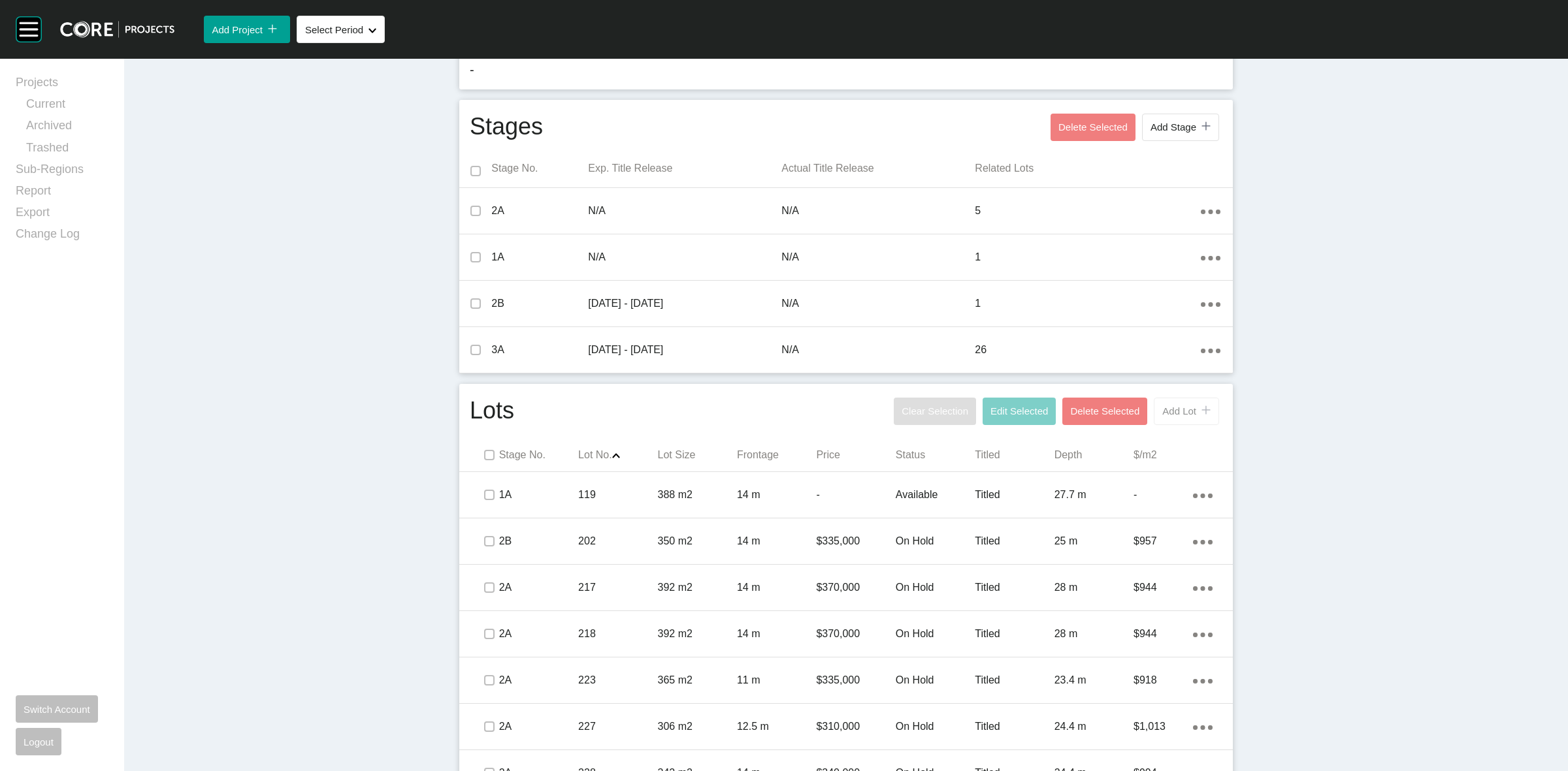
click at [1176, 403] on button "Add Lot icon/tick copy 11 Created with Sketch." at bounding box center [1187, 411] width 65 height 27
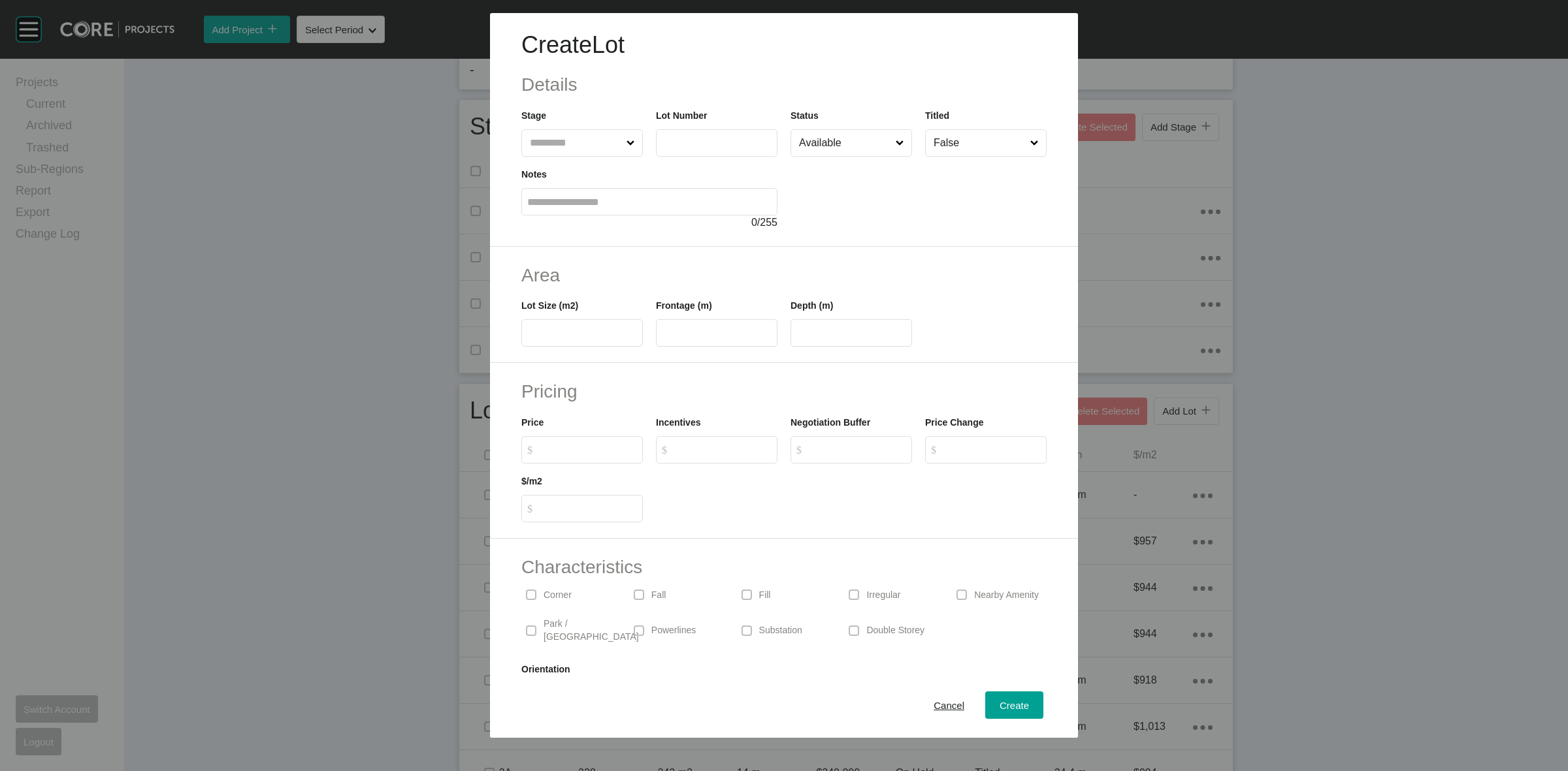
click at [544, 115] on label "Stage" at bounding box center [534, 116] width 25 height 11
click at [557, 134] on input "text" at bounding box center [575, 142] width 96 height 26
click at [1000, 709] on span "Create" at bounding box center [1014, 706] width 30 height 12
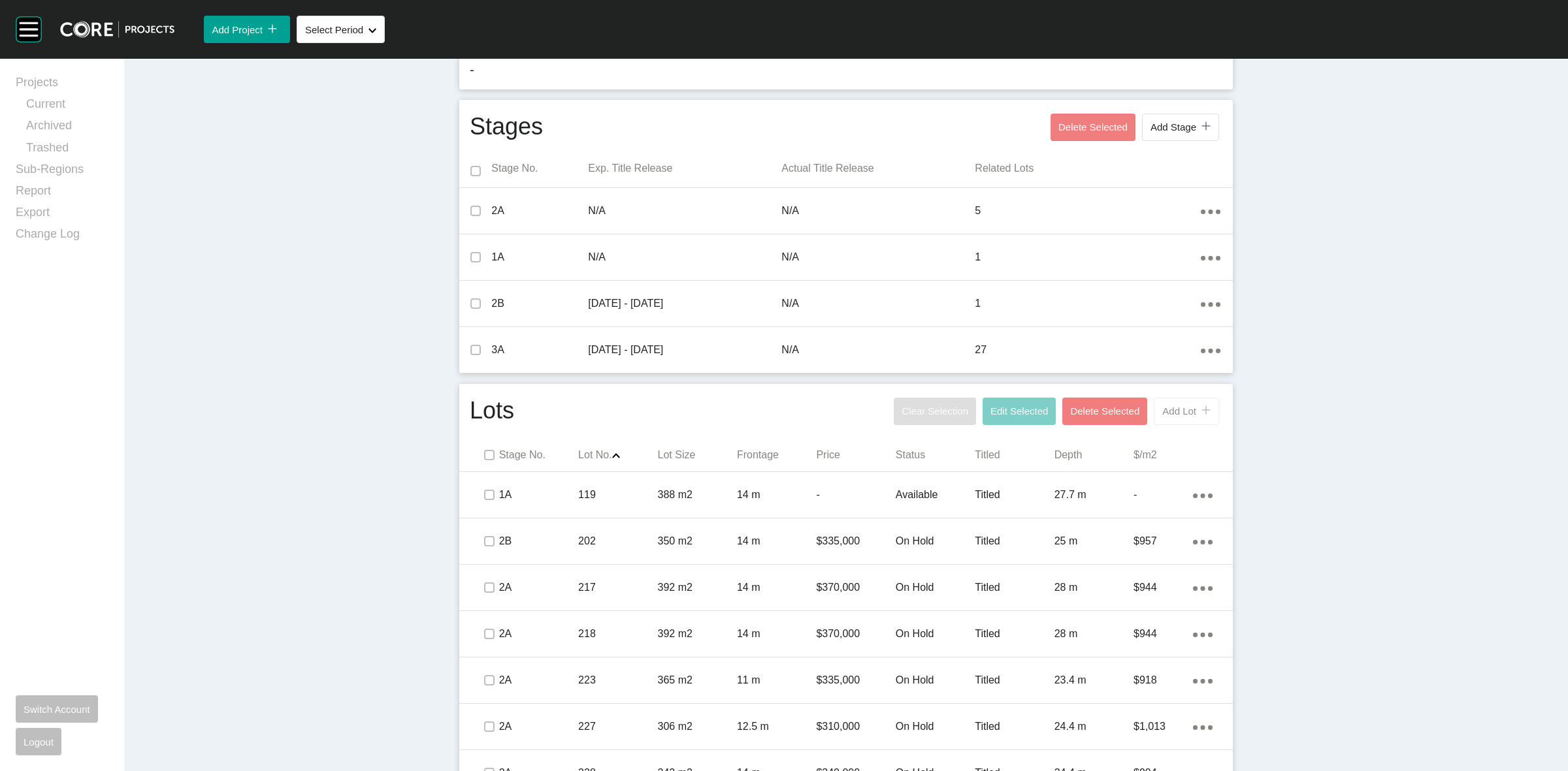
click at [1154, 419] on button "Add Lot icon/tick copy 11 Created with Sketch." at bounding box center [1187, 411] width 65 height 27
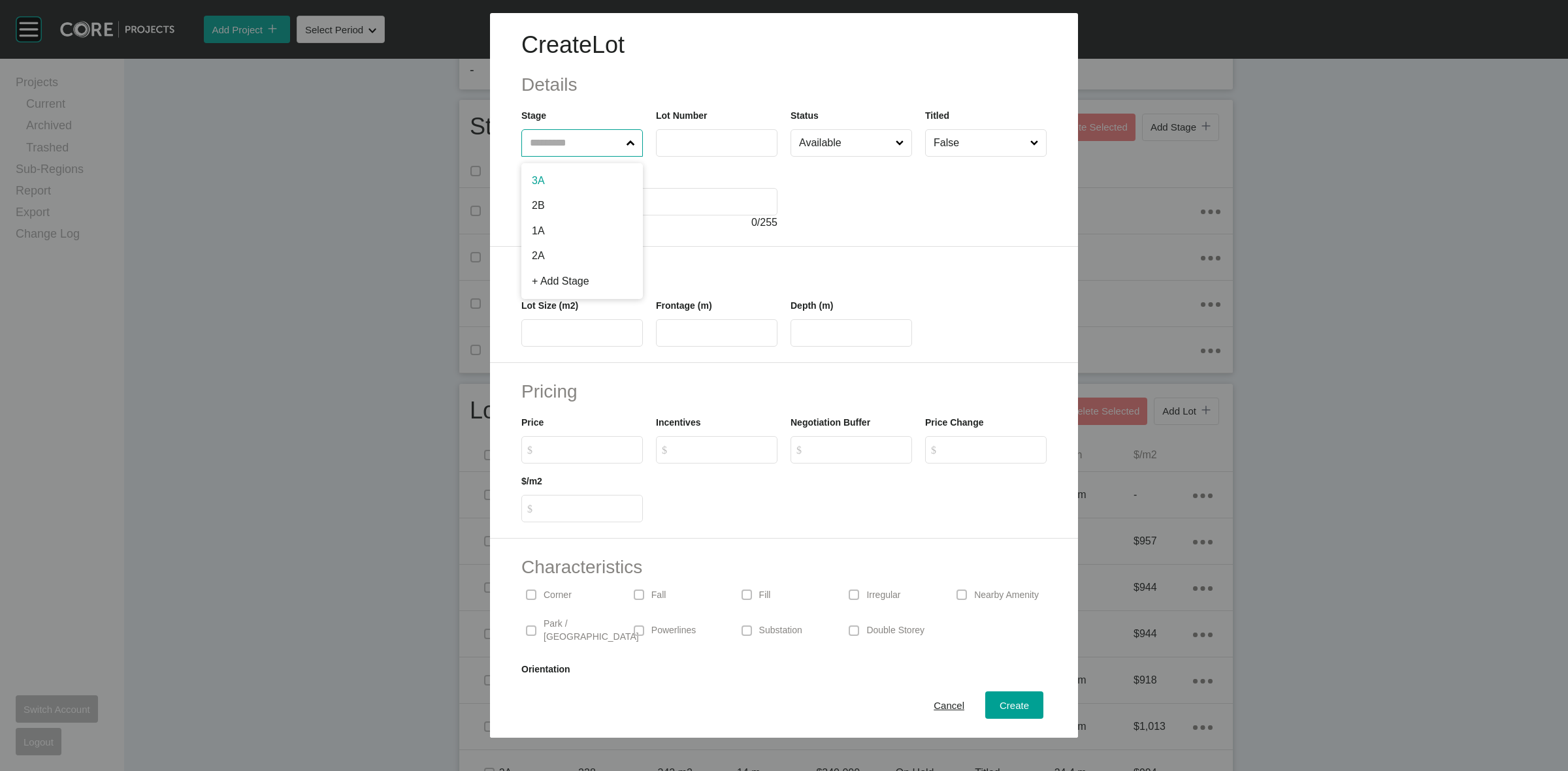
click at [574, 138] on input "text" at bounding box center [575, 142] width 96 height 26
click at [996, 707] on div "Create" at bounding box center [1013, 706] width 36 height 17
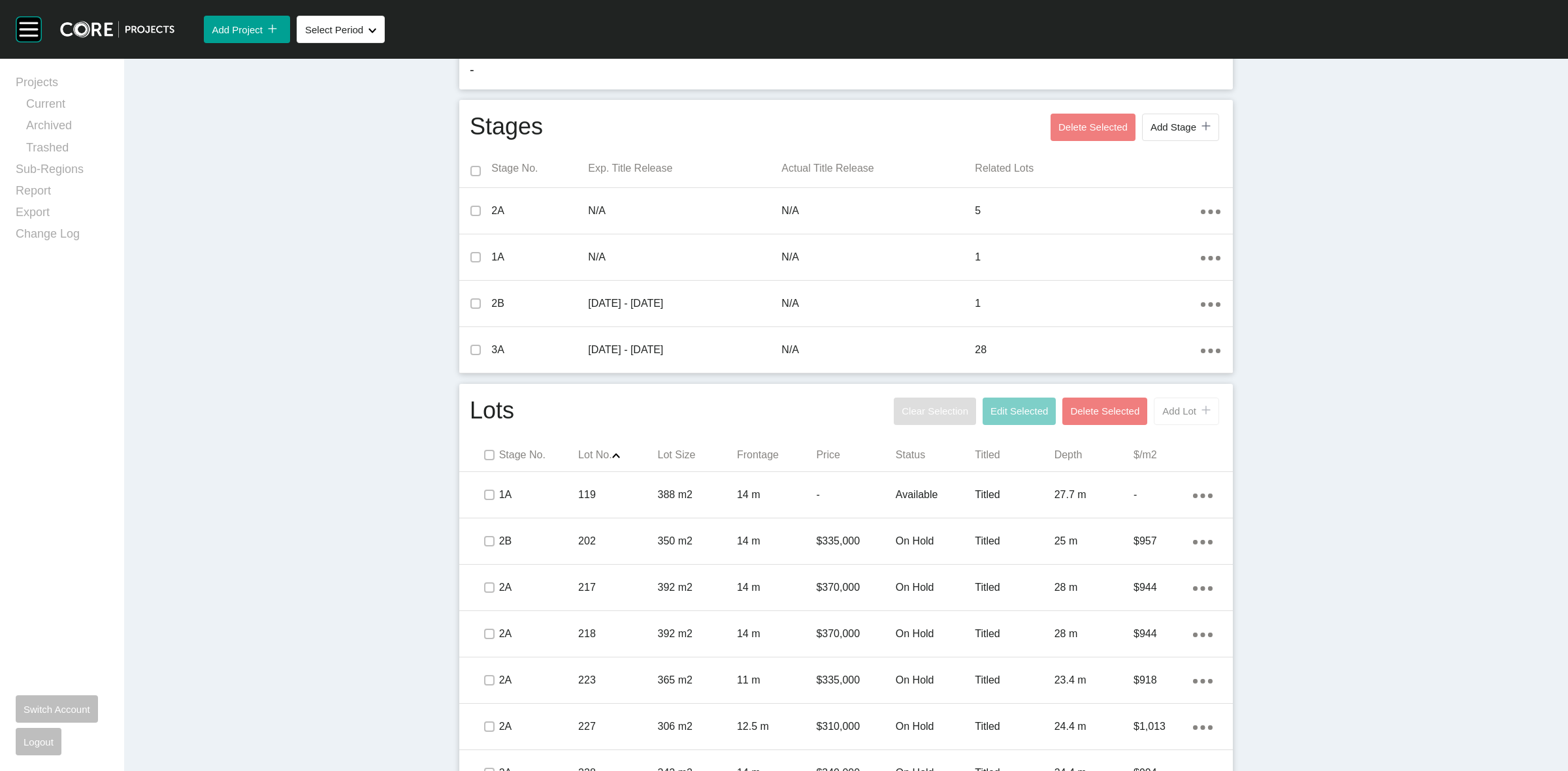
click at [1181, 424] on button "Add Lot icon/tick copy 11 Created with Sketch." at bounding box center [1187, 411] width 65 height 27
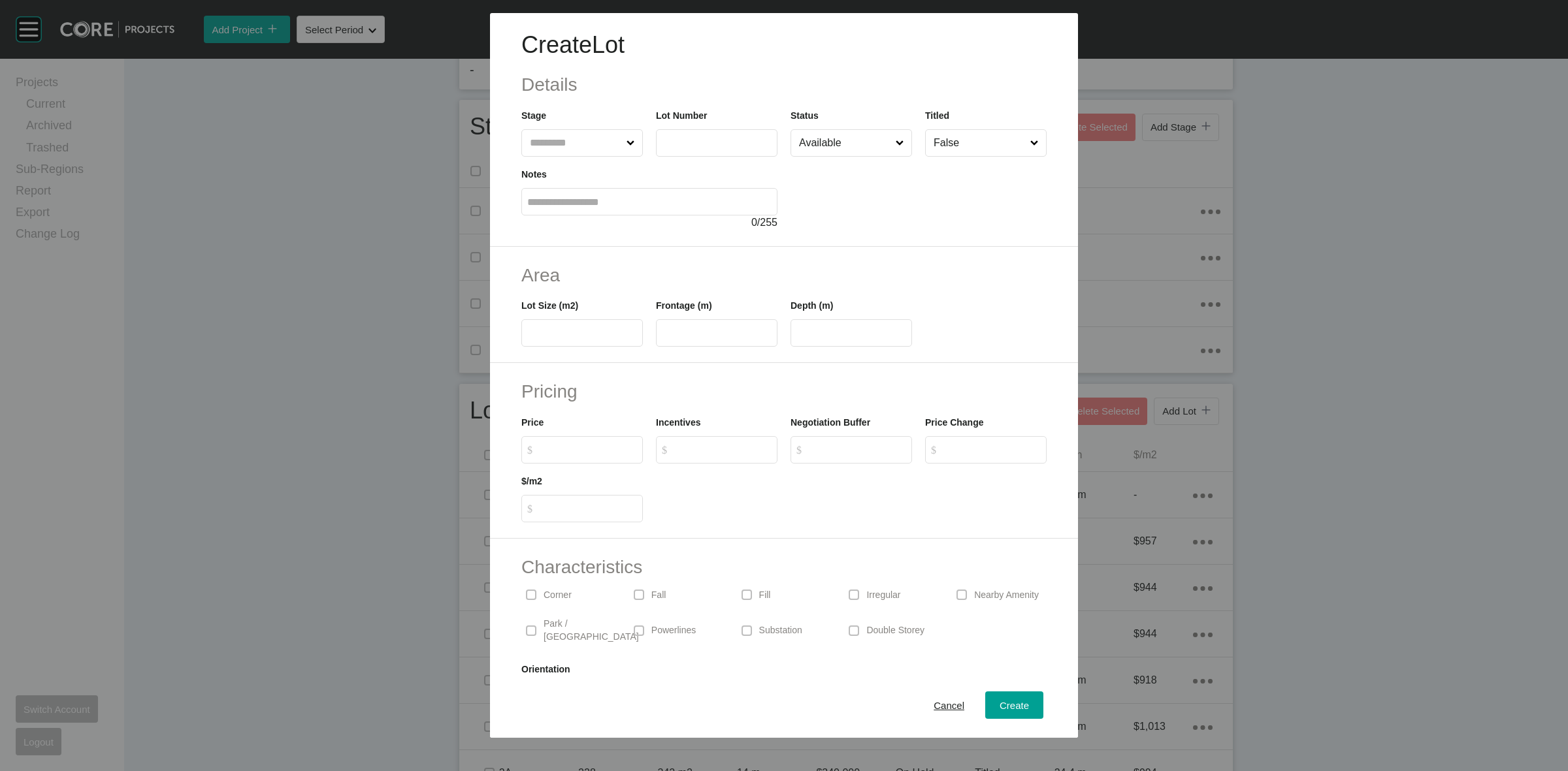
click at [563, 135] on input "text" at bounding box center [575, 142] width 96 height 26
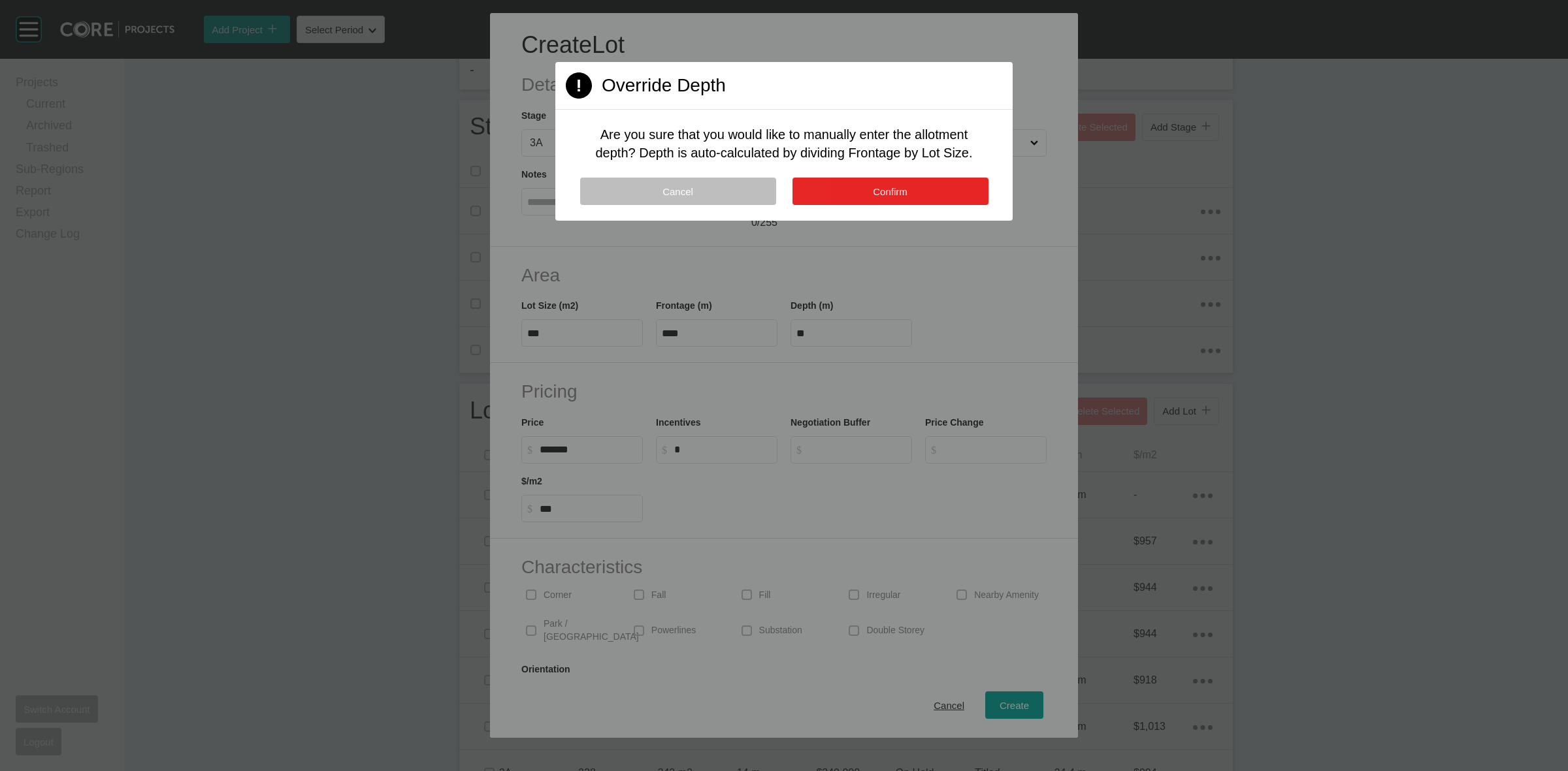
click at [815, 203] on button "Confirm" at bounding box center [891, 192] width 196 height 27
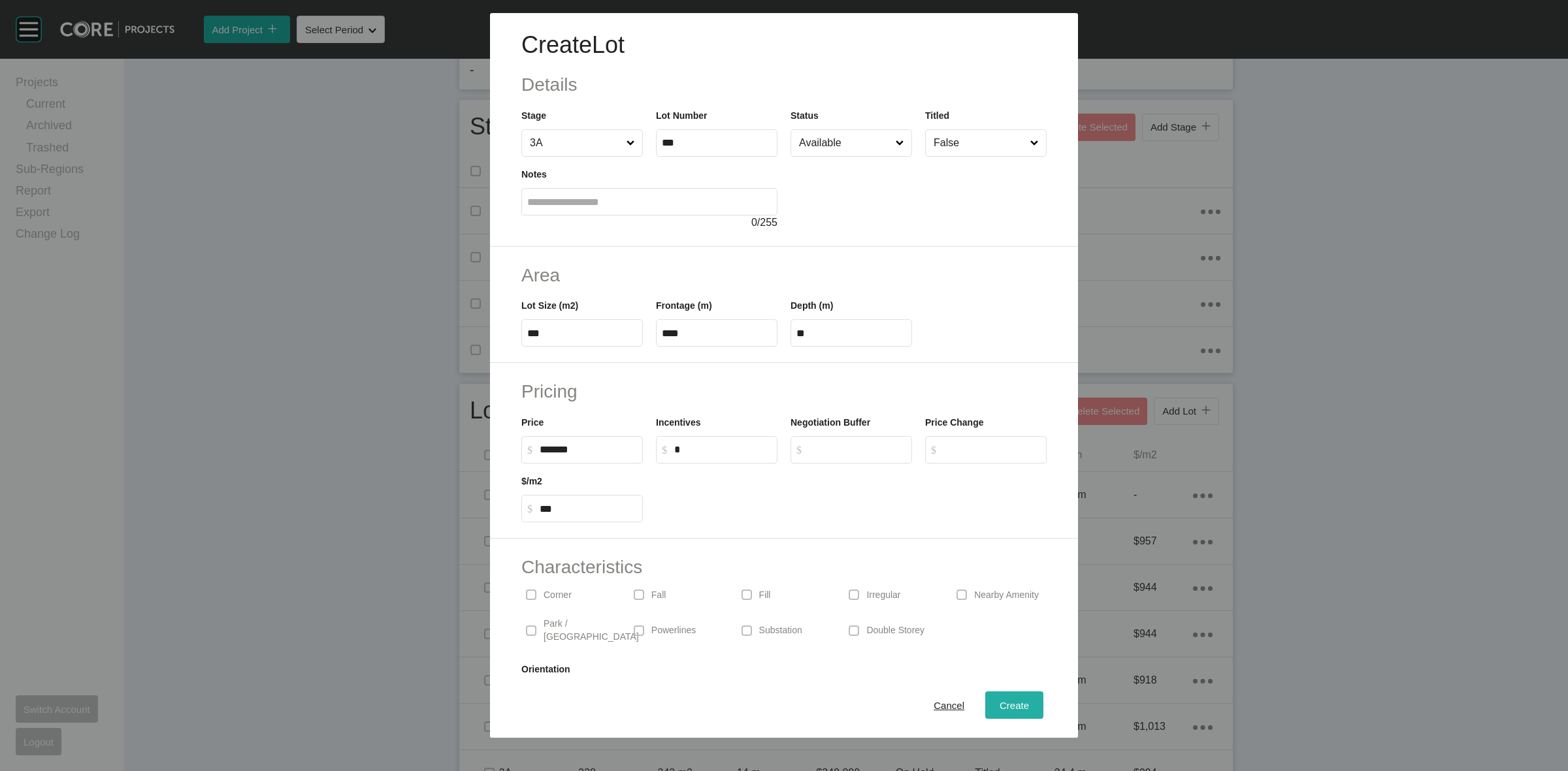
click at [1016, 710] on span "Create" at bounding box center [1014, 706] width 30 height 12
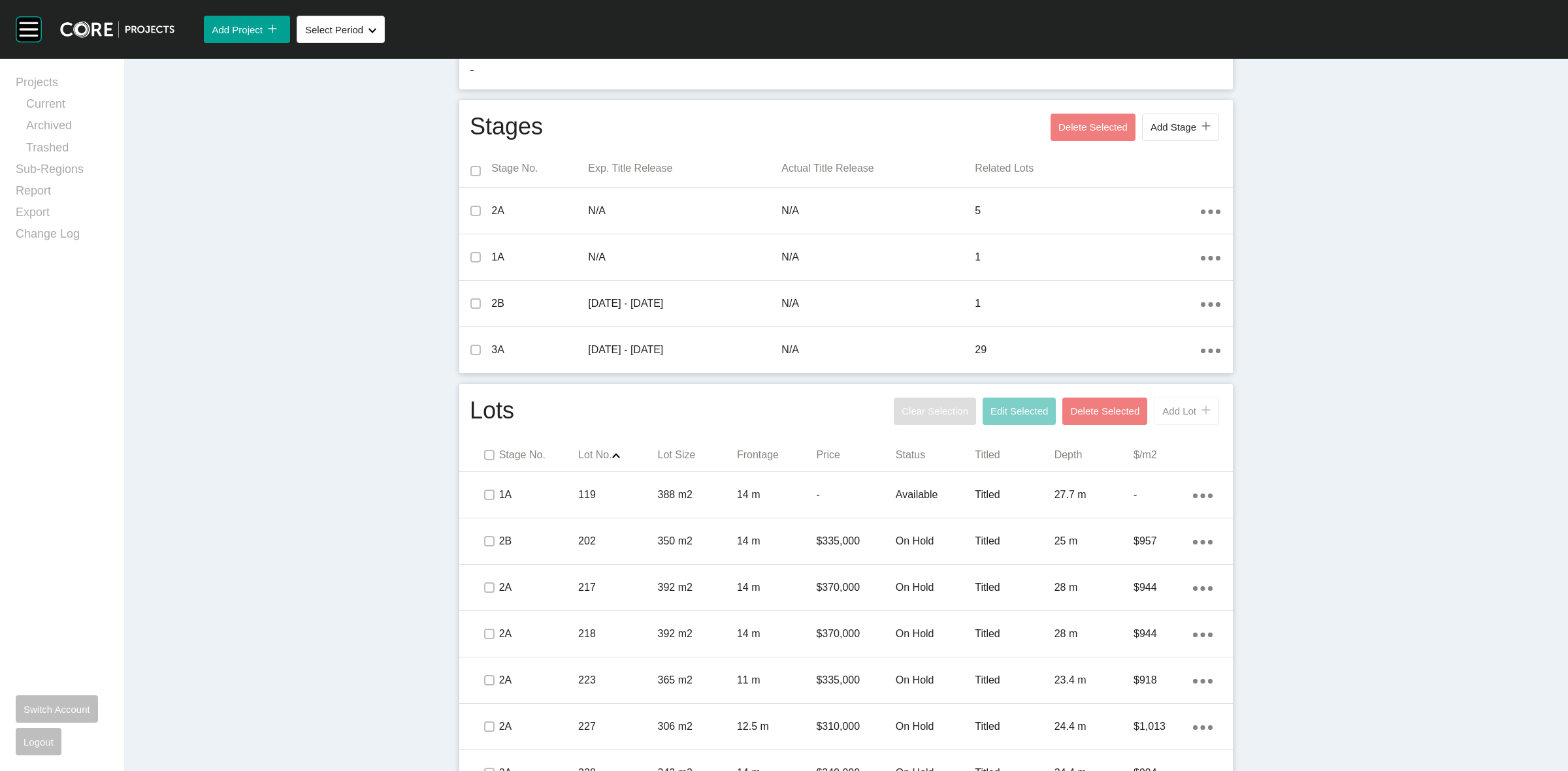
click at [1186, 410] on span "Add Lot" at bounding box center [1179, 411] width 34 height 12
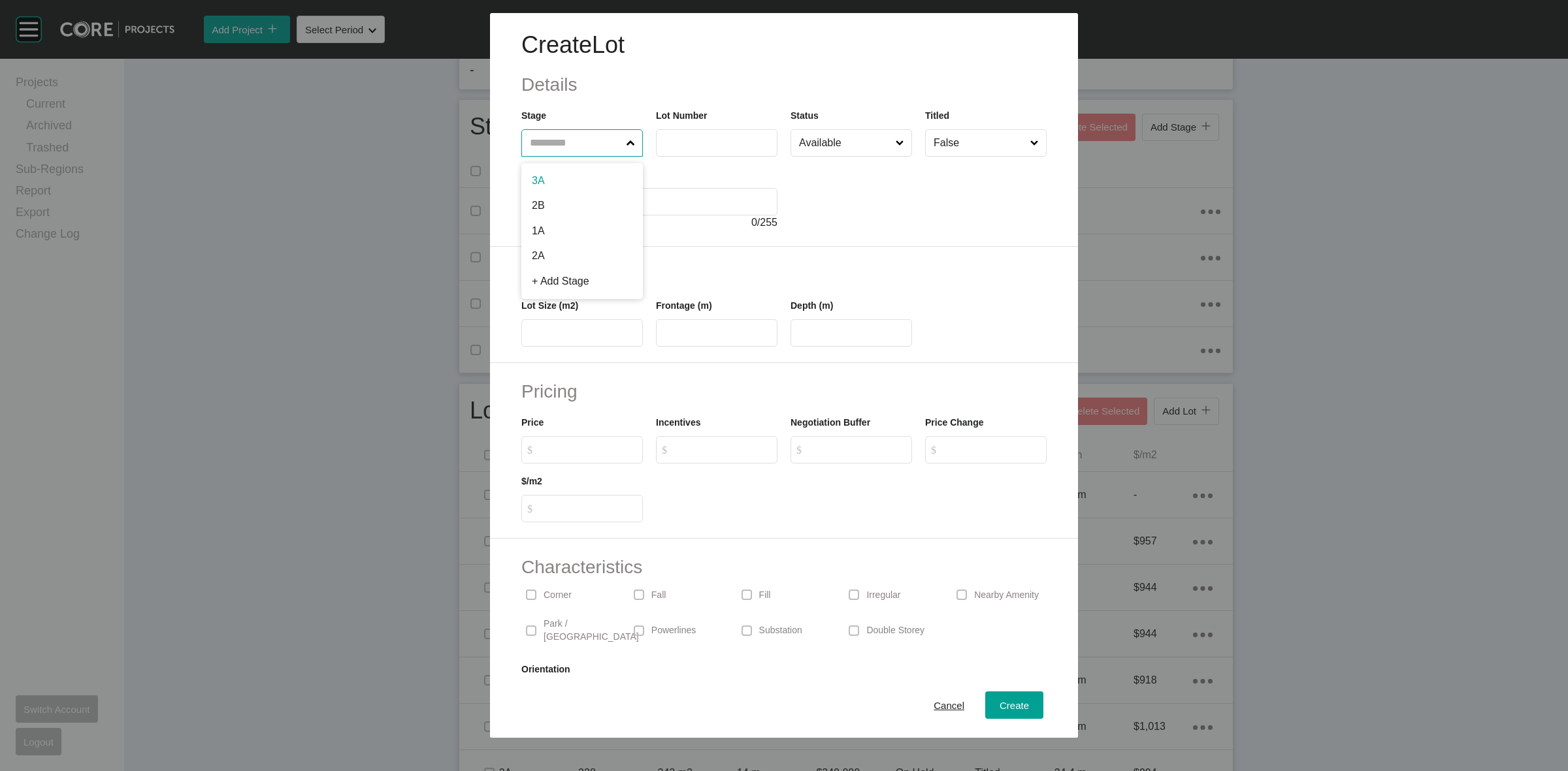
click at [586, 138] on input "text" at bounding box center [575, 142] width 96 height 26
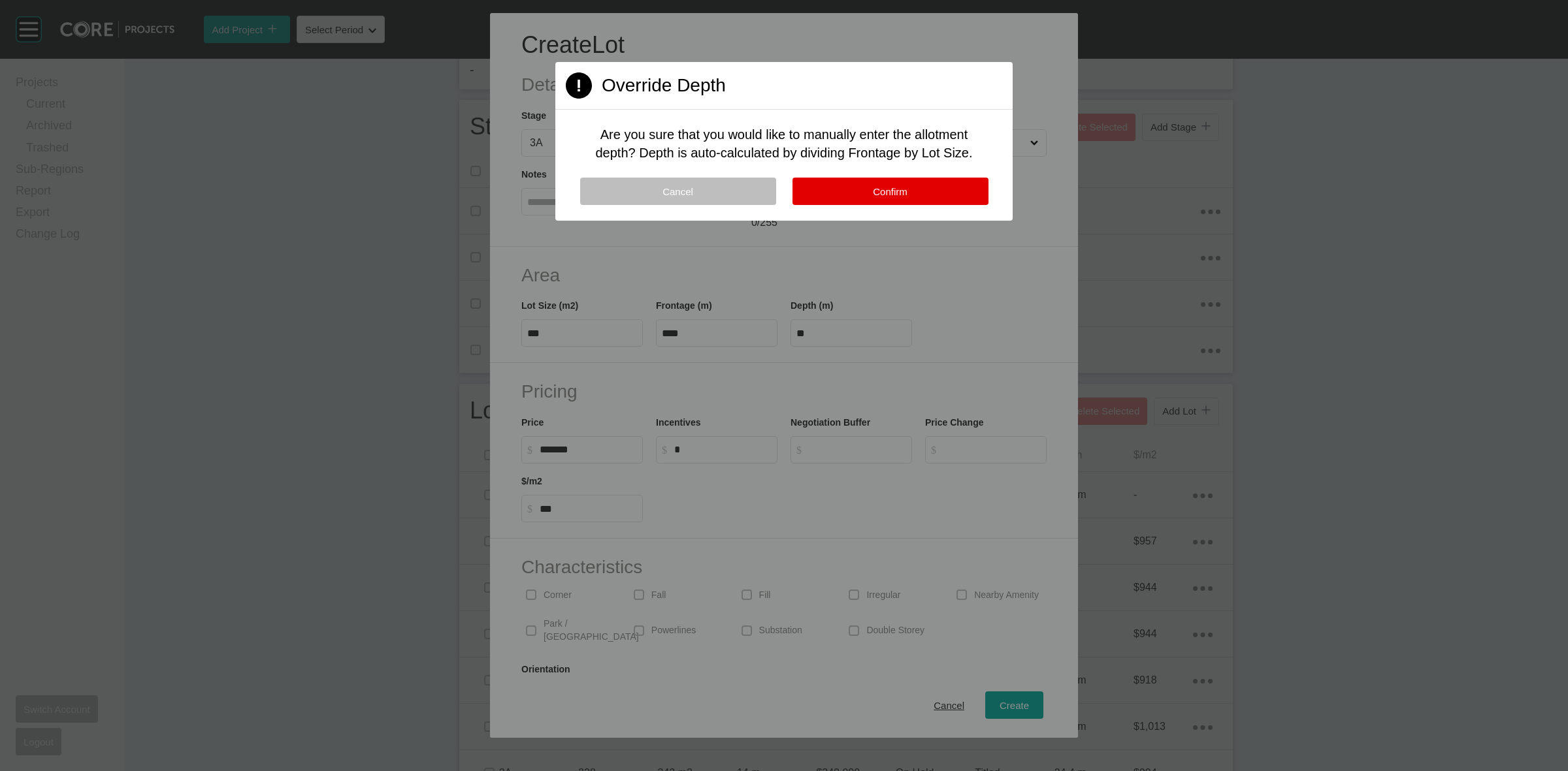
drag, startPoint x: 880, startPoint y: 182, endPoint x: 1001, endPoint y: 557, distance: 394.0
click at [886, 193] on button "Confirm" at bounding box center [891, 192] width 196 height 27
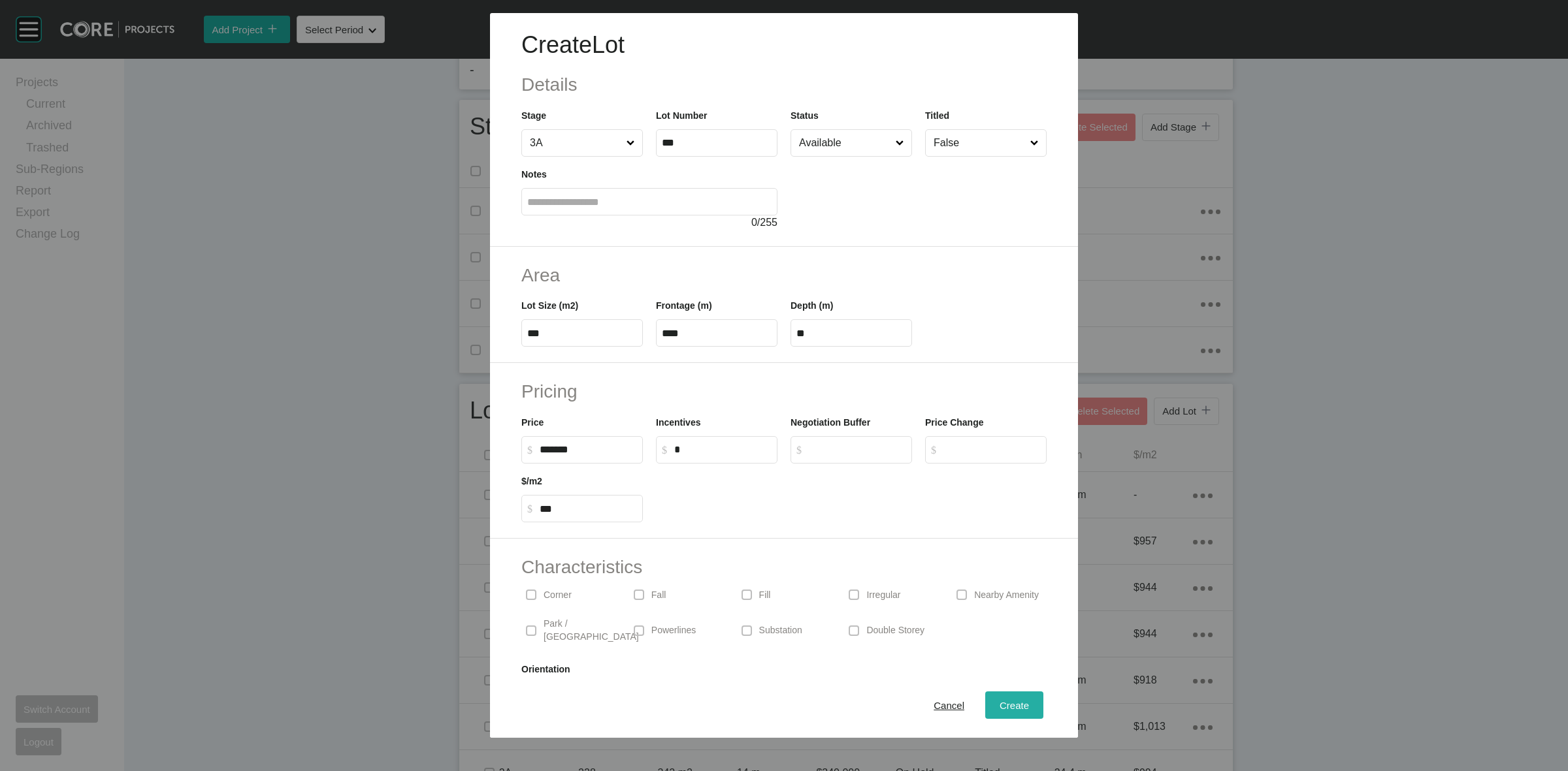
click at [1006, 701] on span "Create" at bounding box center [1014, 706] width 30 height 12
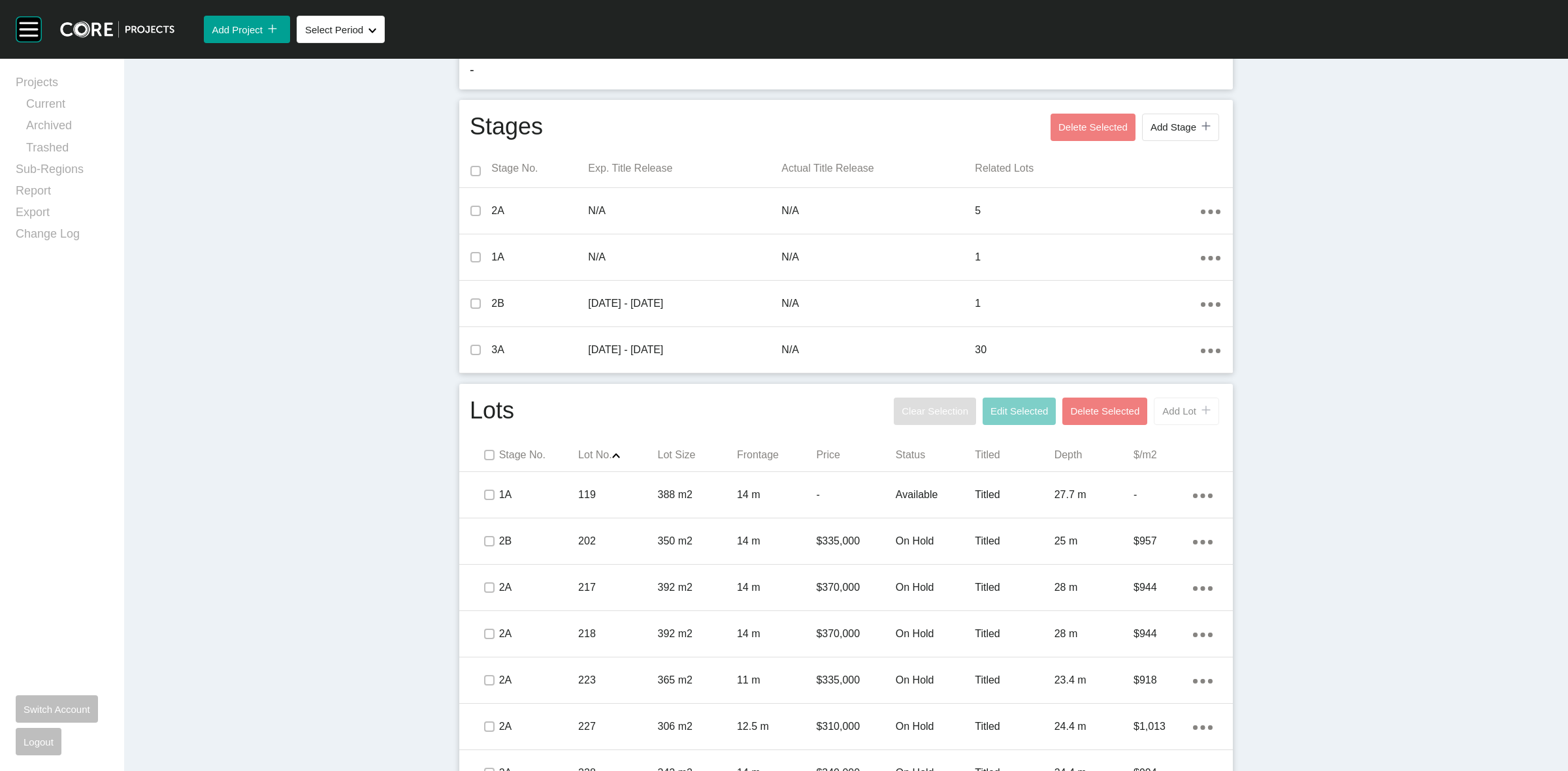
click at [1177, 416] on span "Add Lot" at bounding box center [1179, 411] width 34 height 12
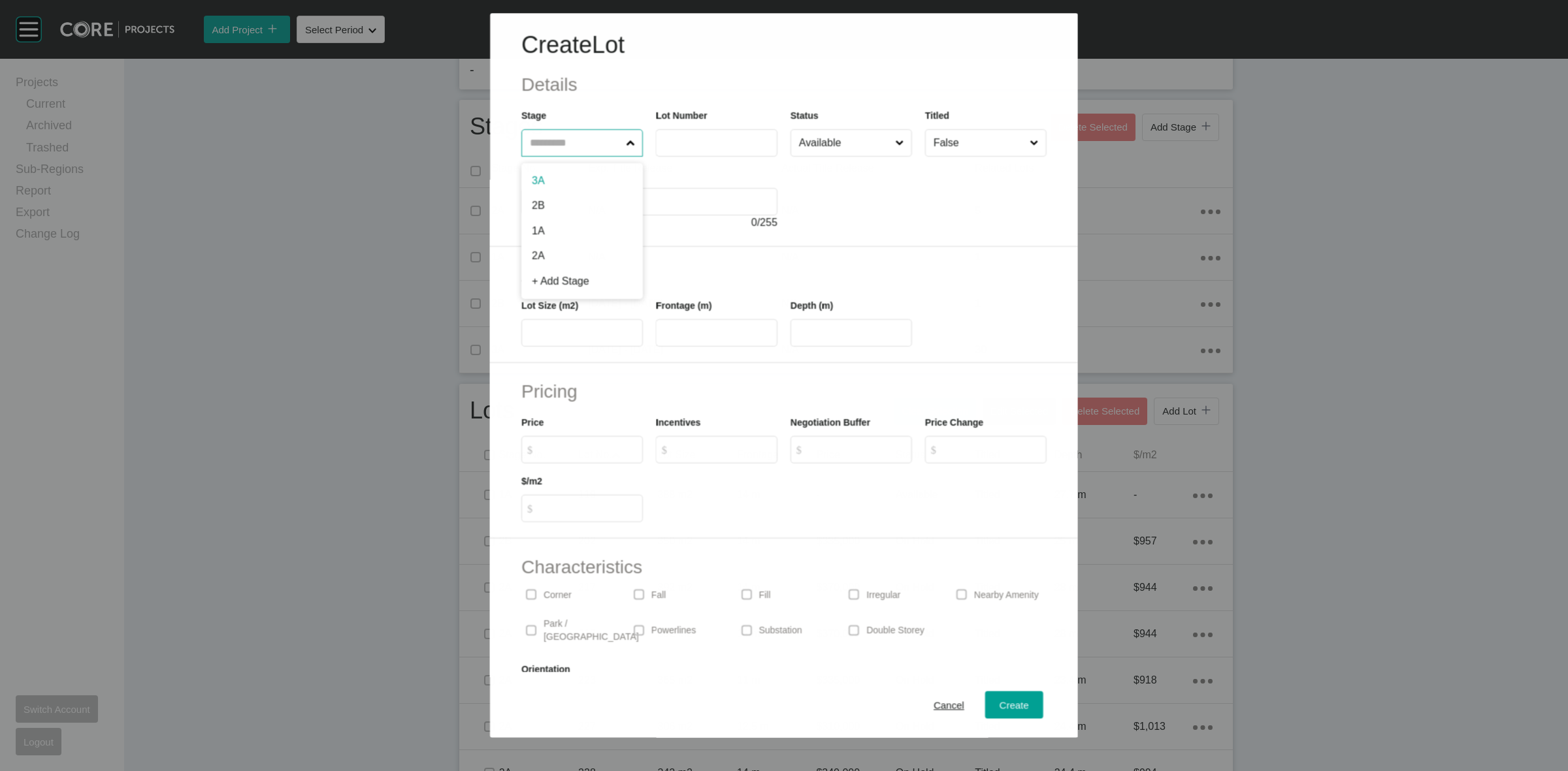
click at [580, 144] on input "text" at bounding box center [575, 142] width 96 height 26
click at [996, 707] on div "Create" at bounding box center [1013, 706] width 36 height 17
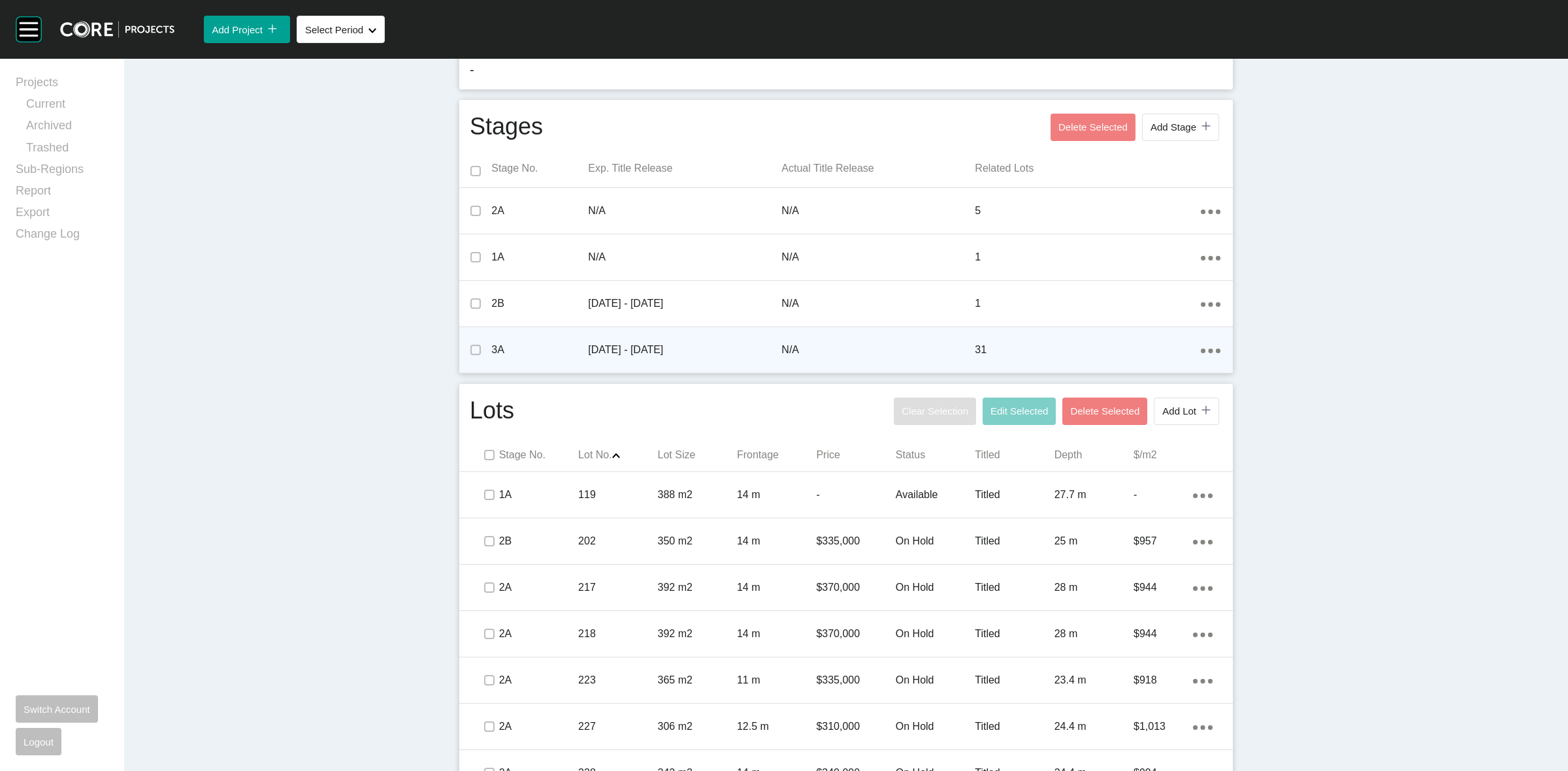
scroll to position [0, 0]
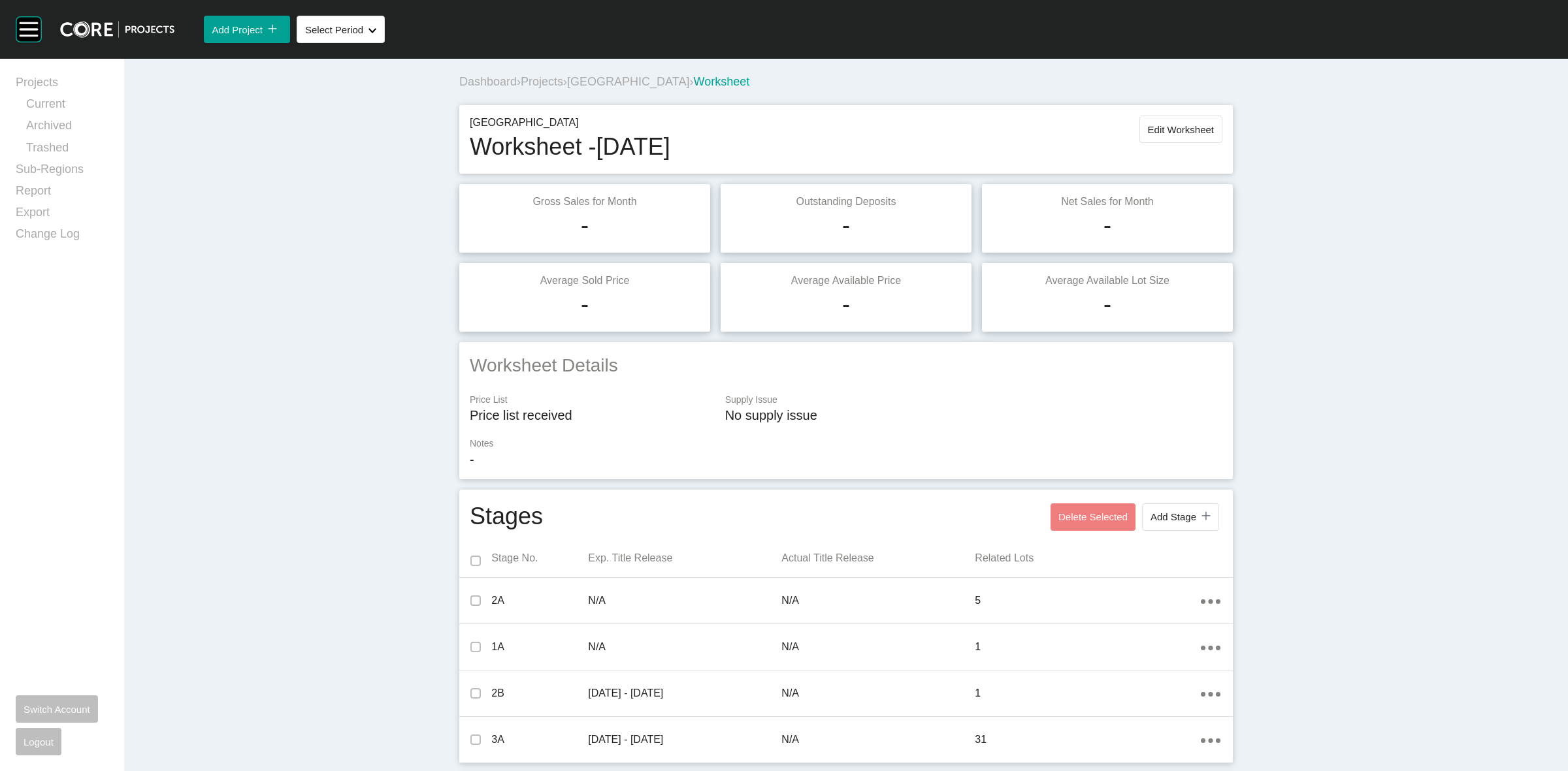
drag, startPoint x: 541, startPoint y: 80, endPoint x: 834, endPoint y: 38, distance: 296.0
click at [541, 80] on span "Projects" at bounding box center [542, 82] width 42 height 13
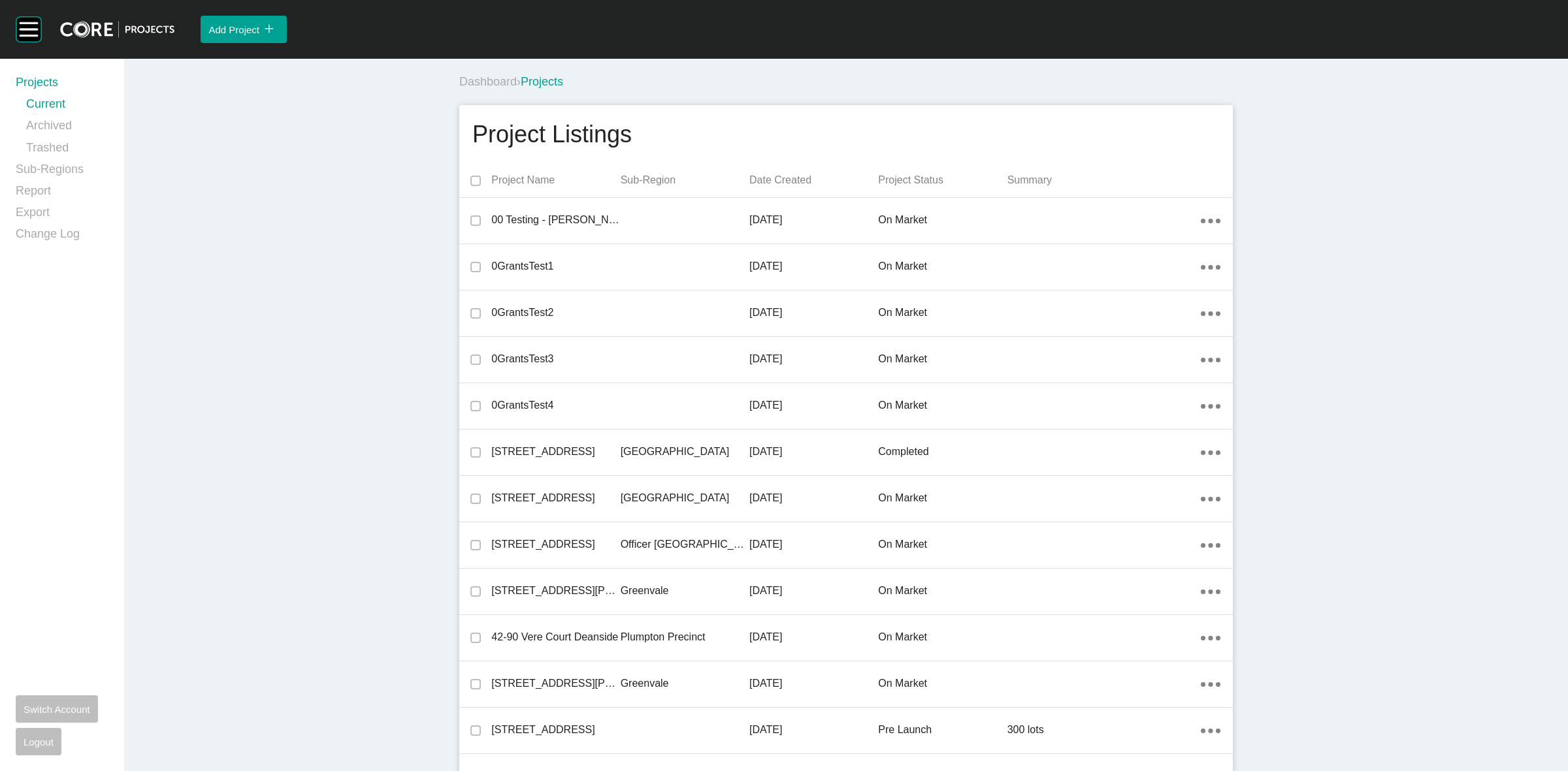
scroll to position [6879, 0]
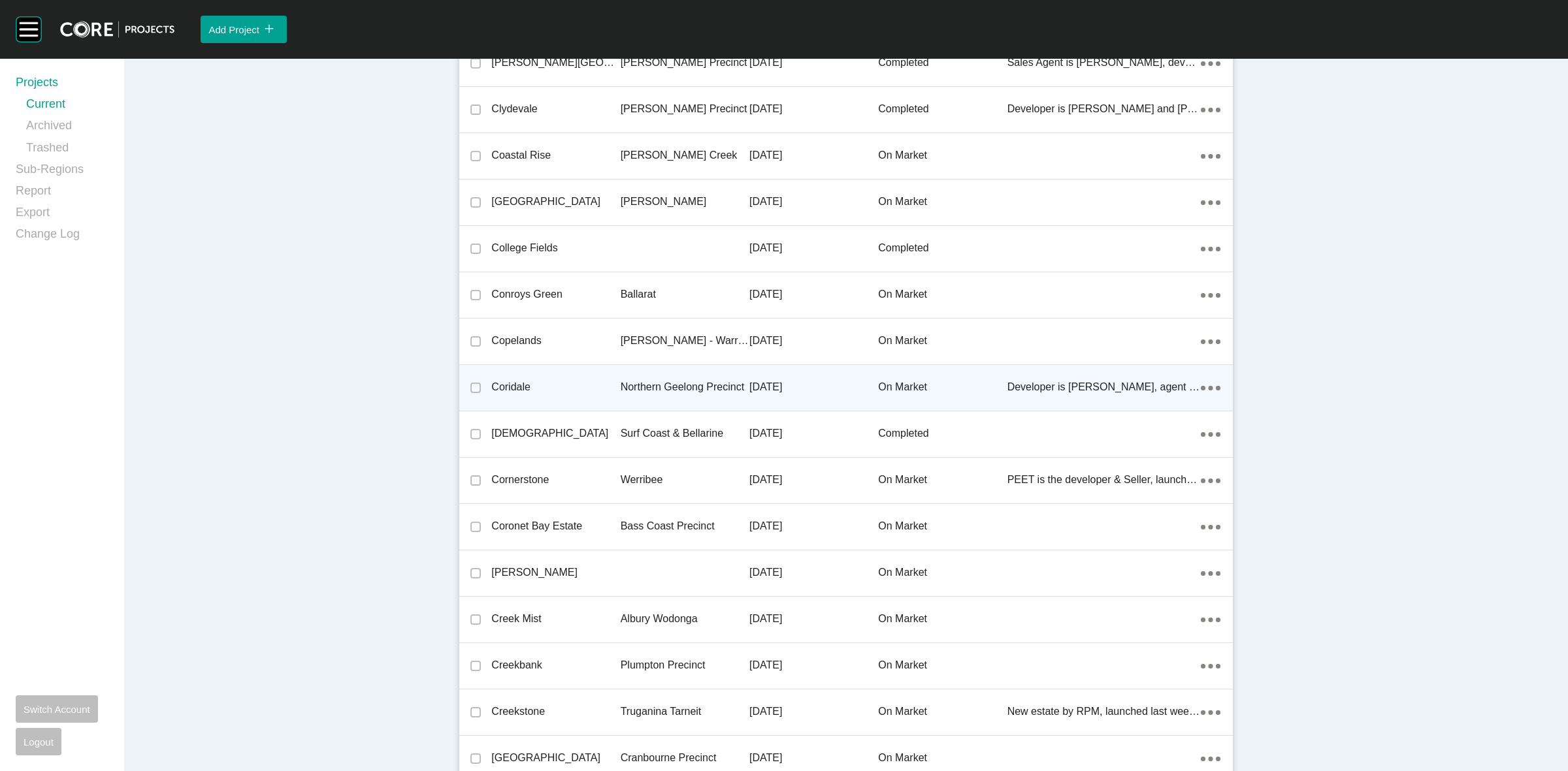
click at [645, 383] on p "Northern Geelong Precinct" at bounding box center [685, 387] width 129 height 14
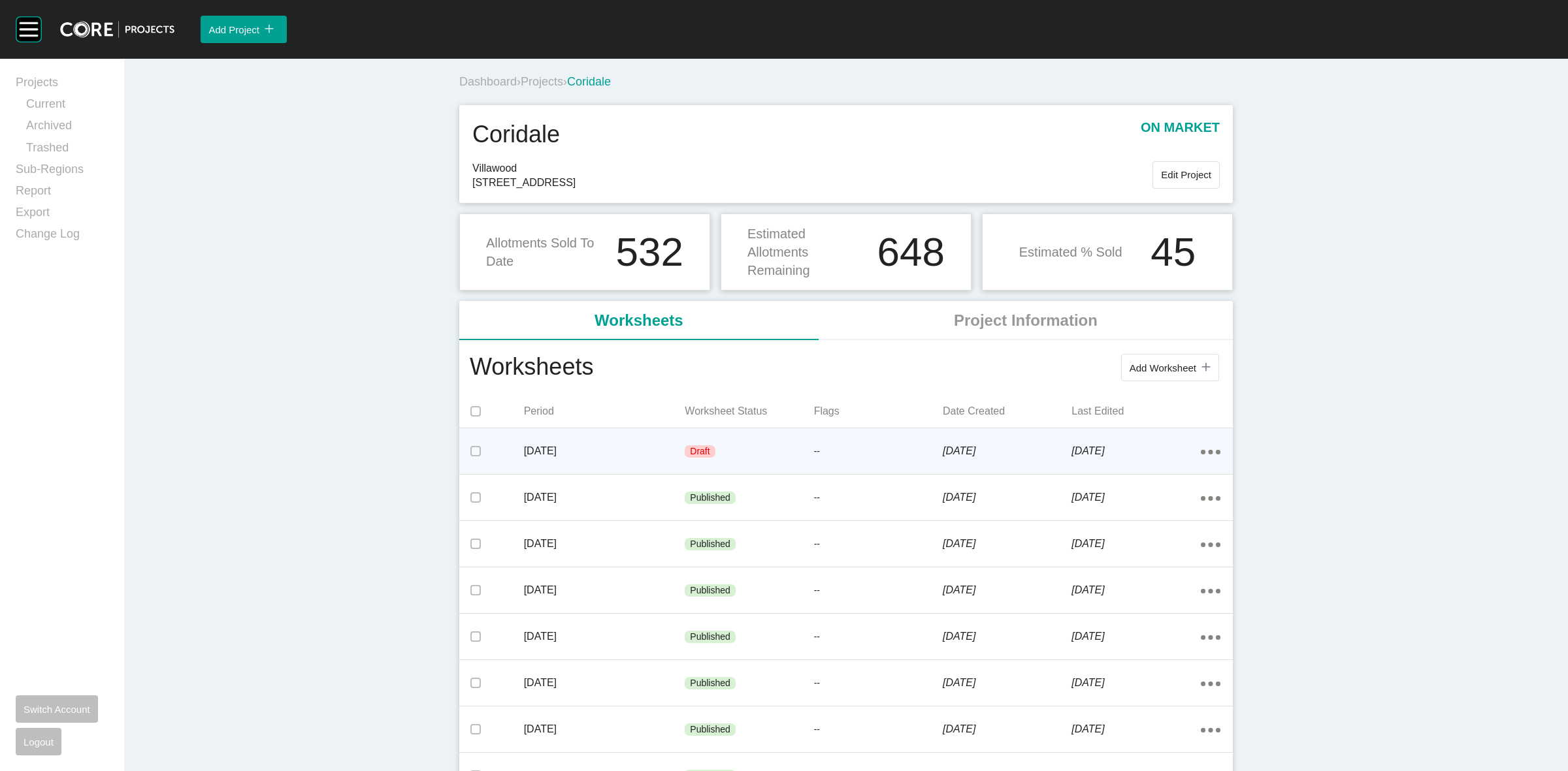
click at [760, 451] on div "Draft" at bounding box center [749, 451] width 129 height 39
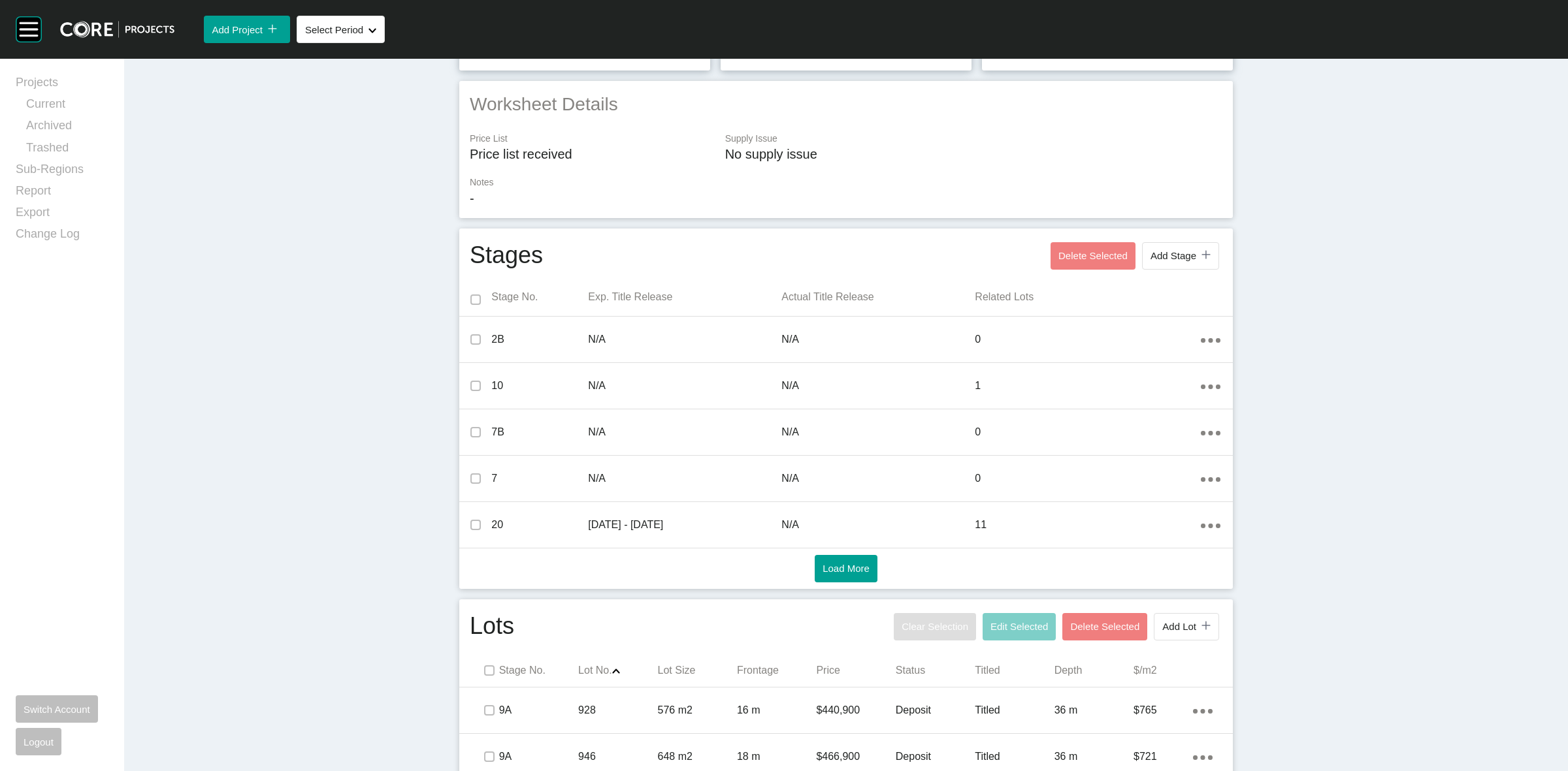
scroll to position [326, 0]
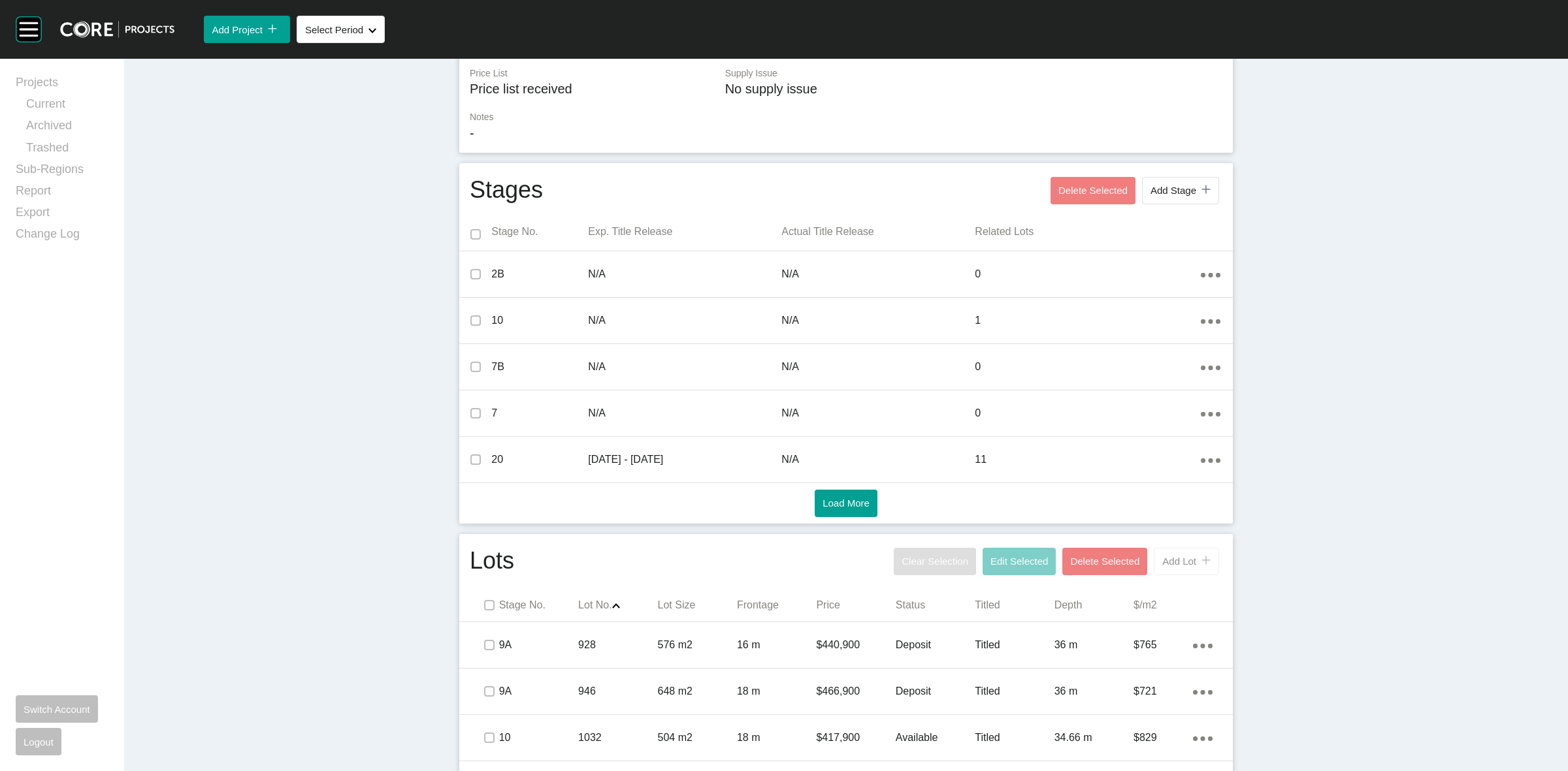
click at [1164, 560] on span "Add Lot" at bounding box center [1179, 561] width 34 height 12
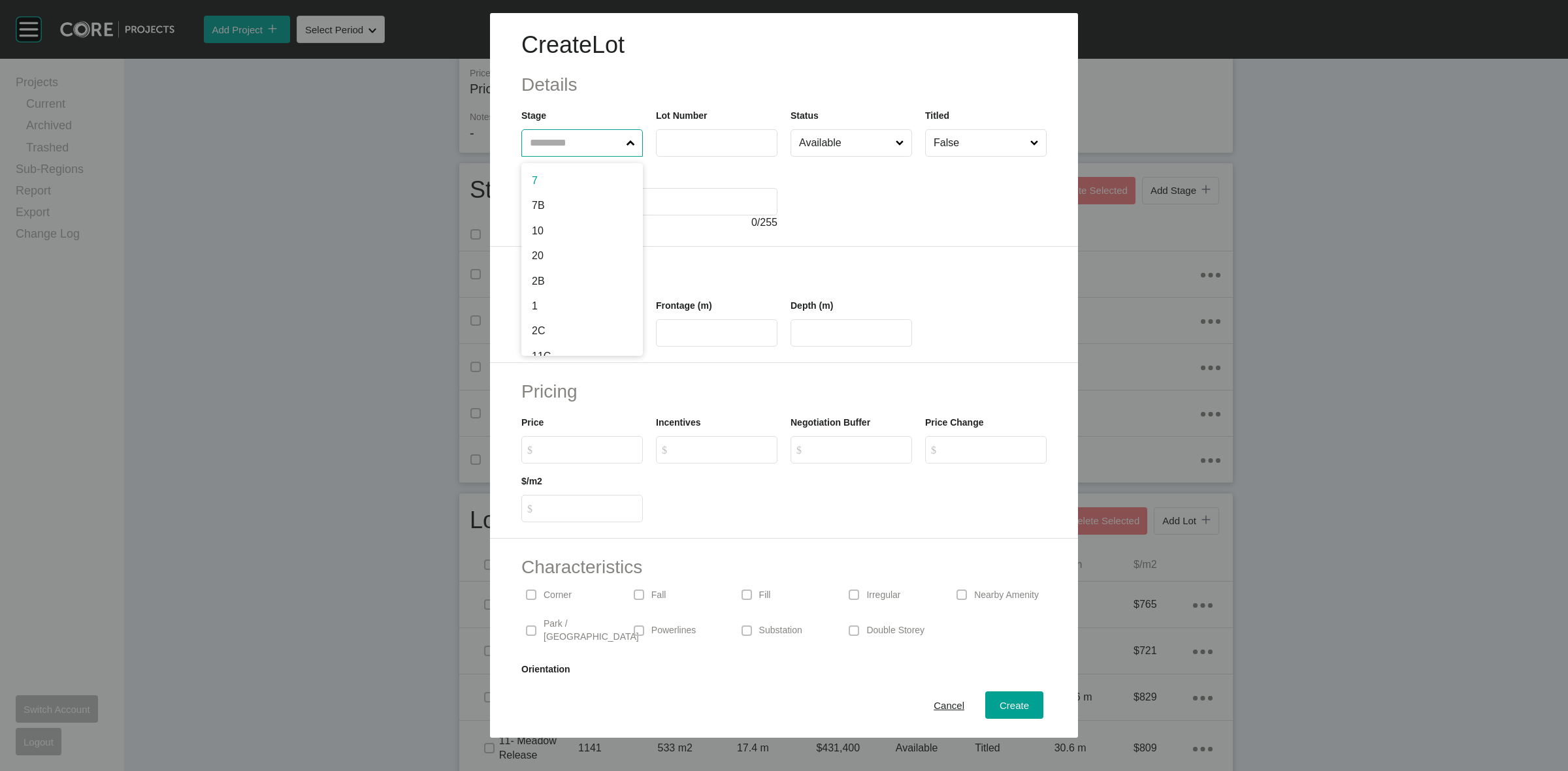
click at [599, 141] on input "text" at bounding box center [575, 142] width 96 height 26
click at [1005, 706] on span "Create" at bounding box center [1014, 706] width 30 height 12
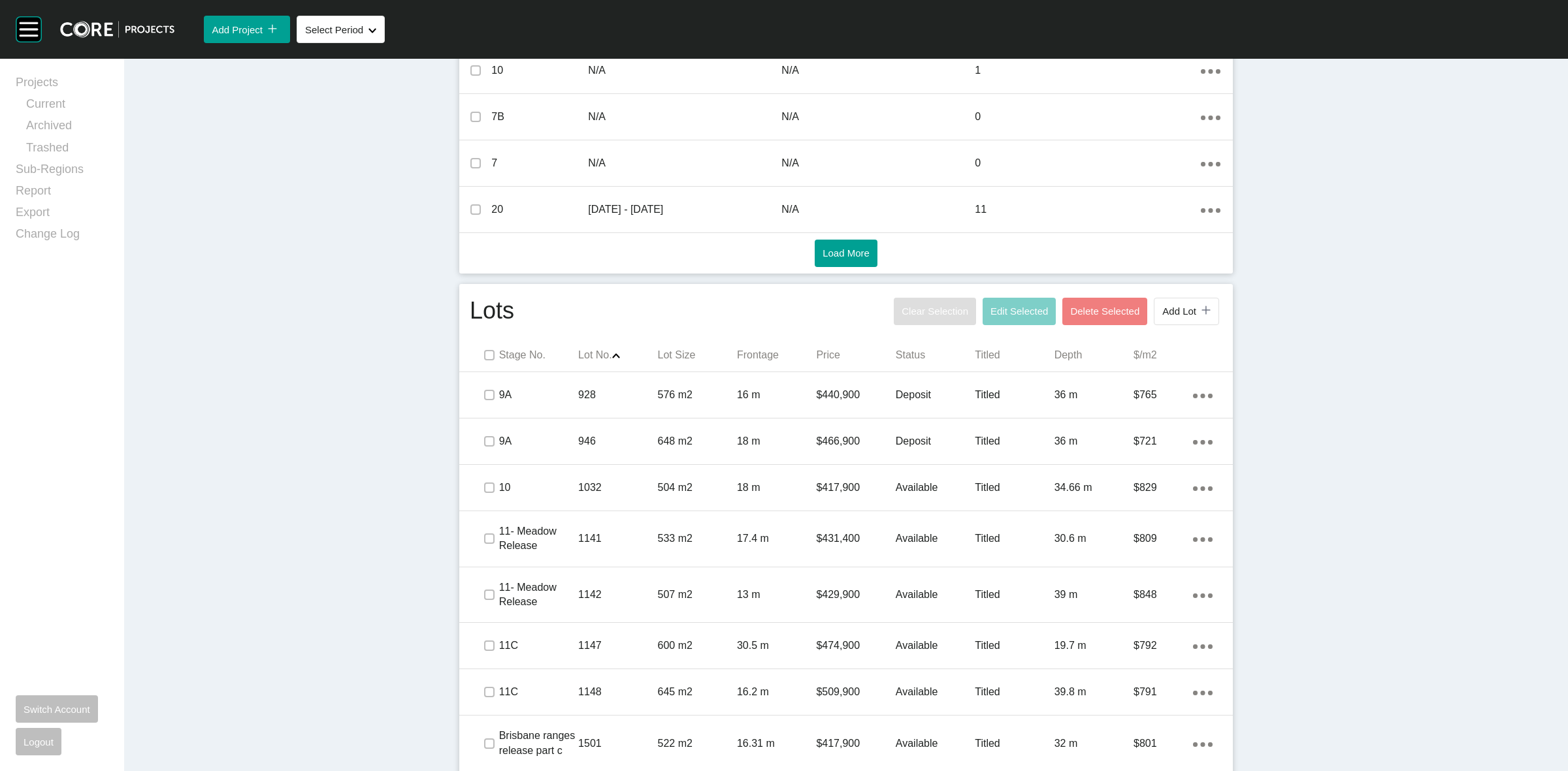
scroll to position [572, 0]
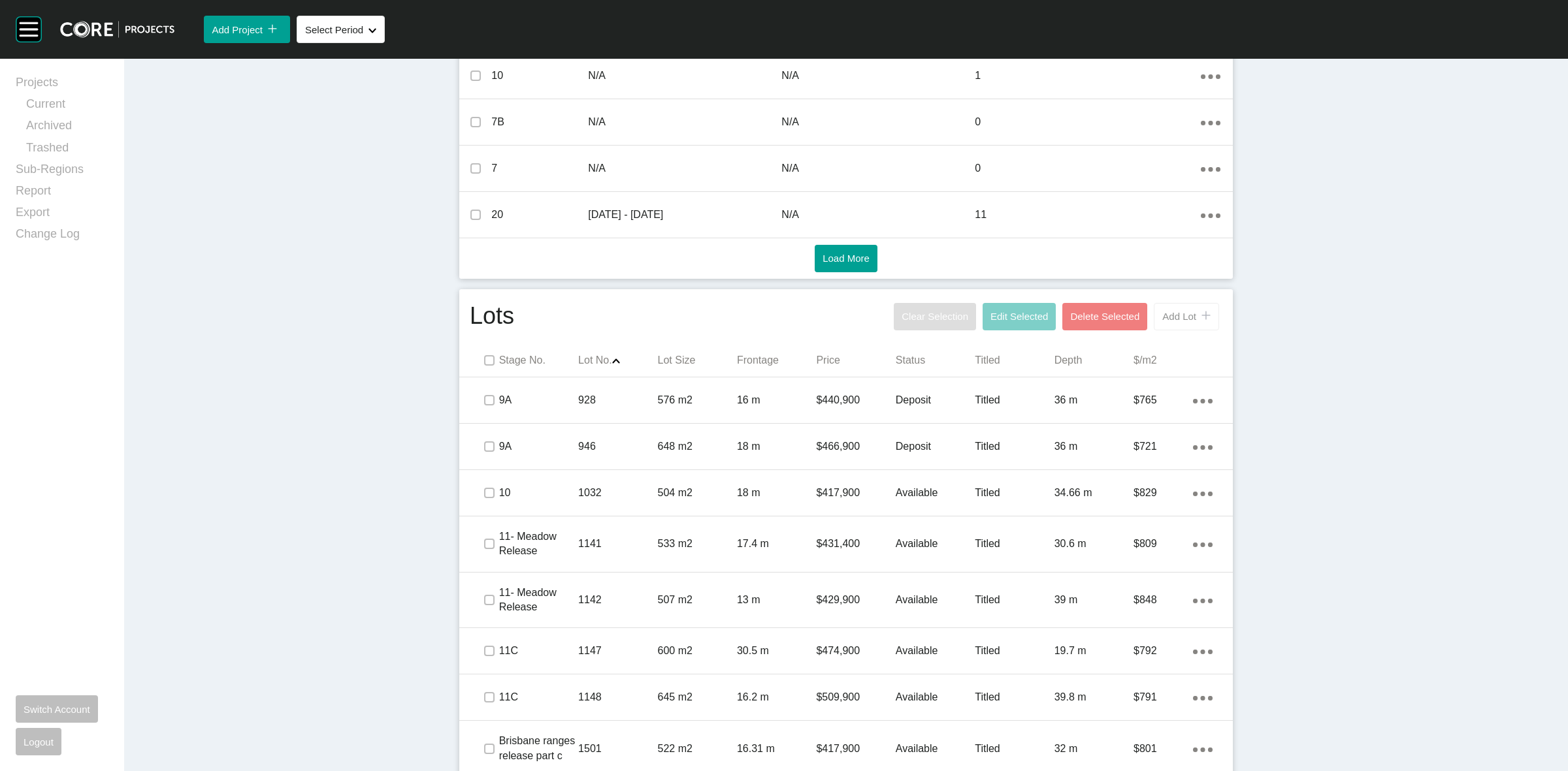
click at [1179, 320] on span "Add Lot" at bounding box center [1179, 317] width 34 height 12
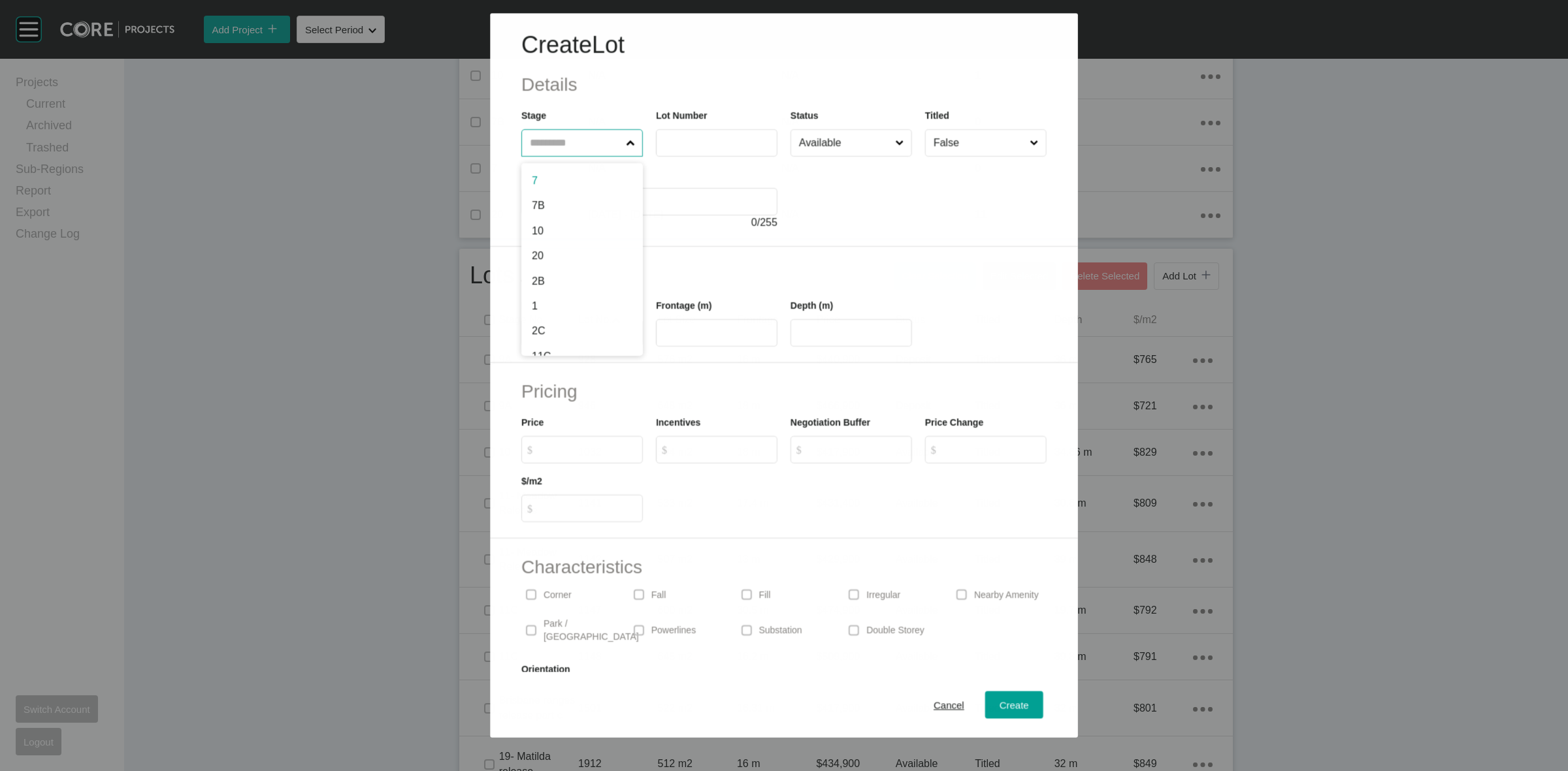
click at [574, 151] on input "text" at bounding box center [575, 142] width 96 height 26
click at [1000, 706] on span "Create" at bounding box center [1014, 706] width 30 height 12
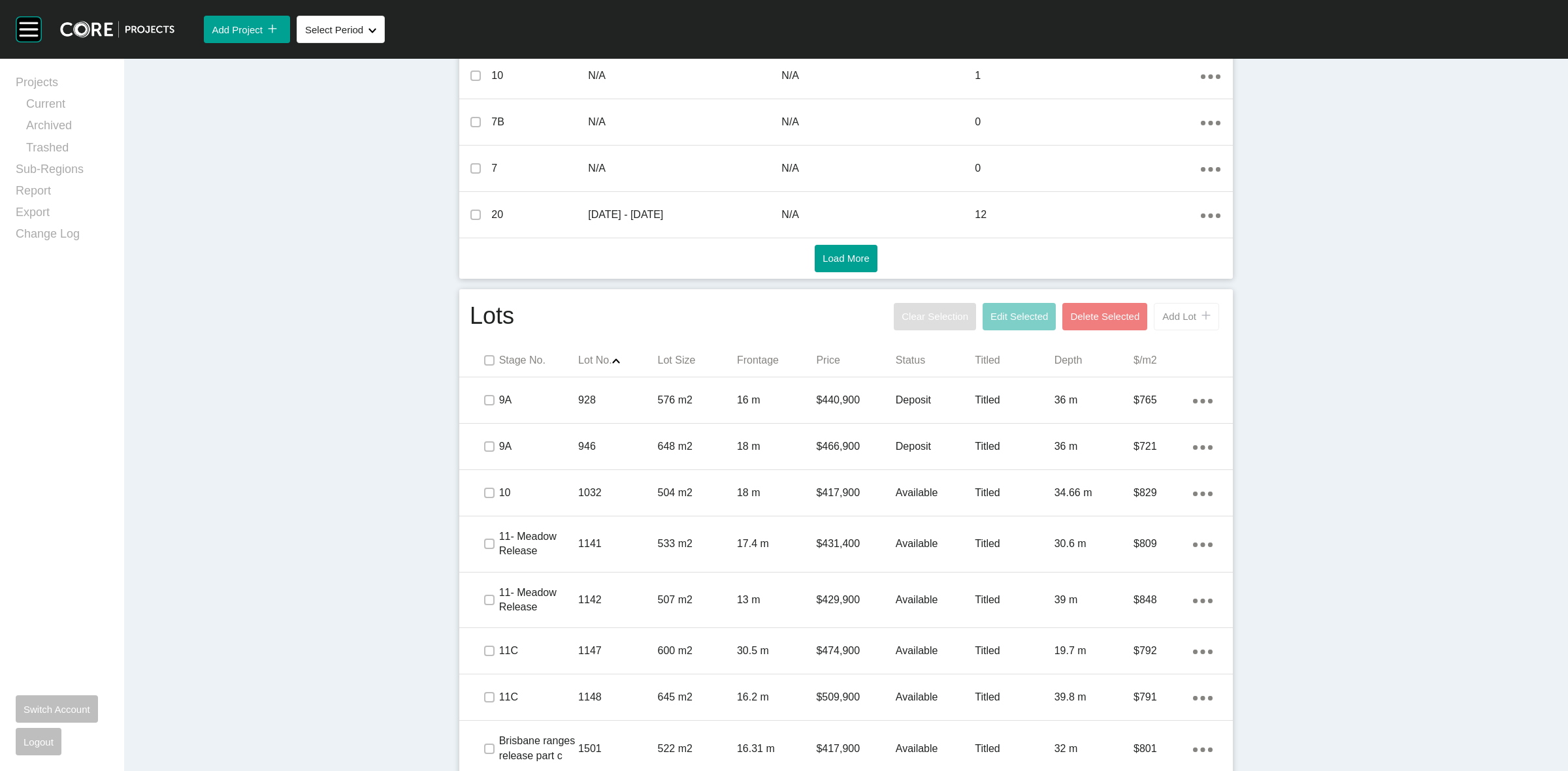
click at [1170, 318] on span "Add Lot" at bounding box center [1179, 317] width 34 height 12
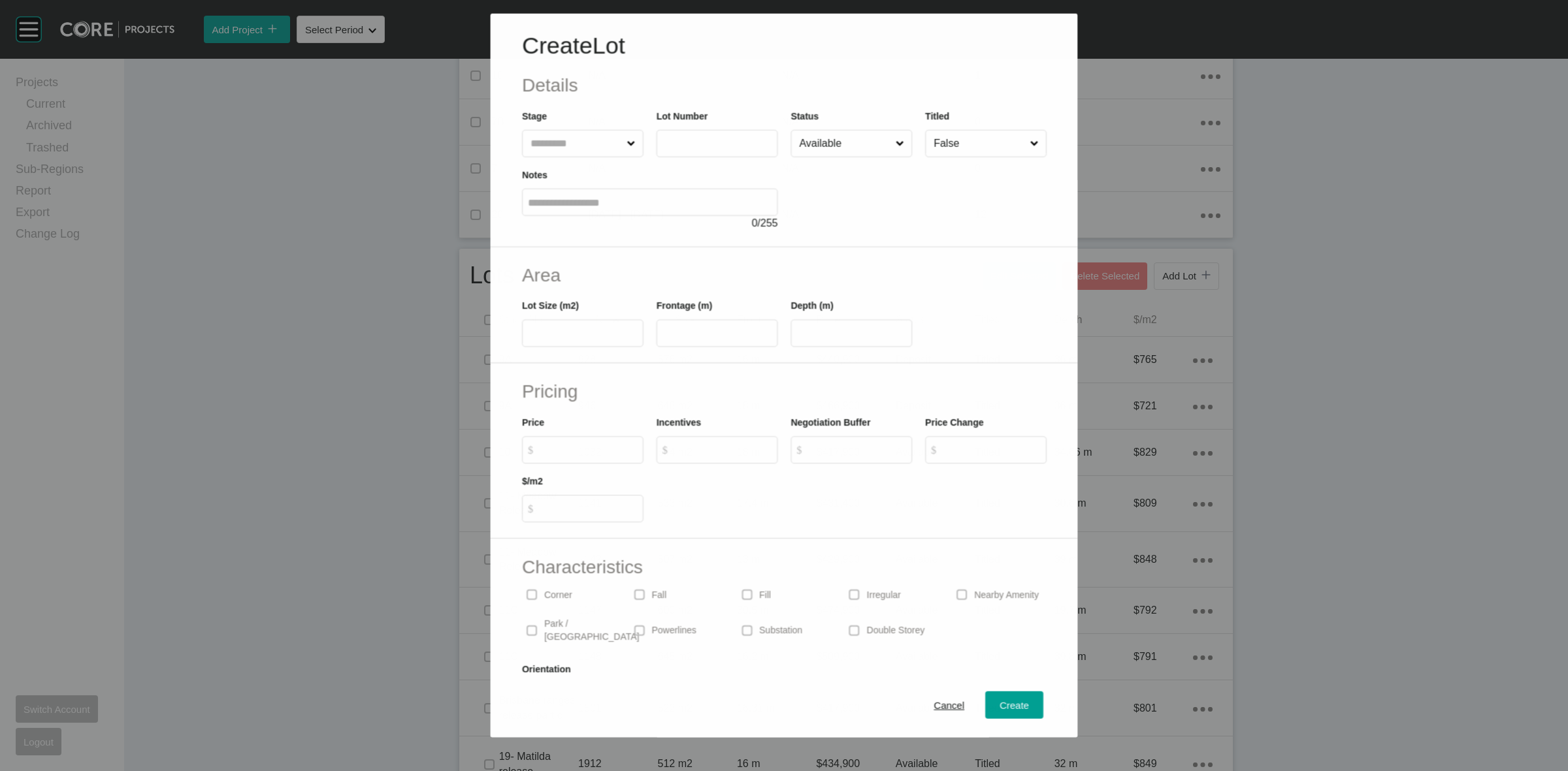
click at [556, 154] on input "text" at bounding box center [576, 142] width 96 height 26
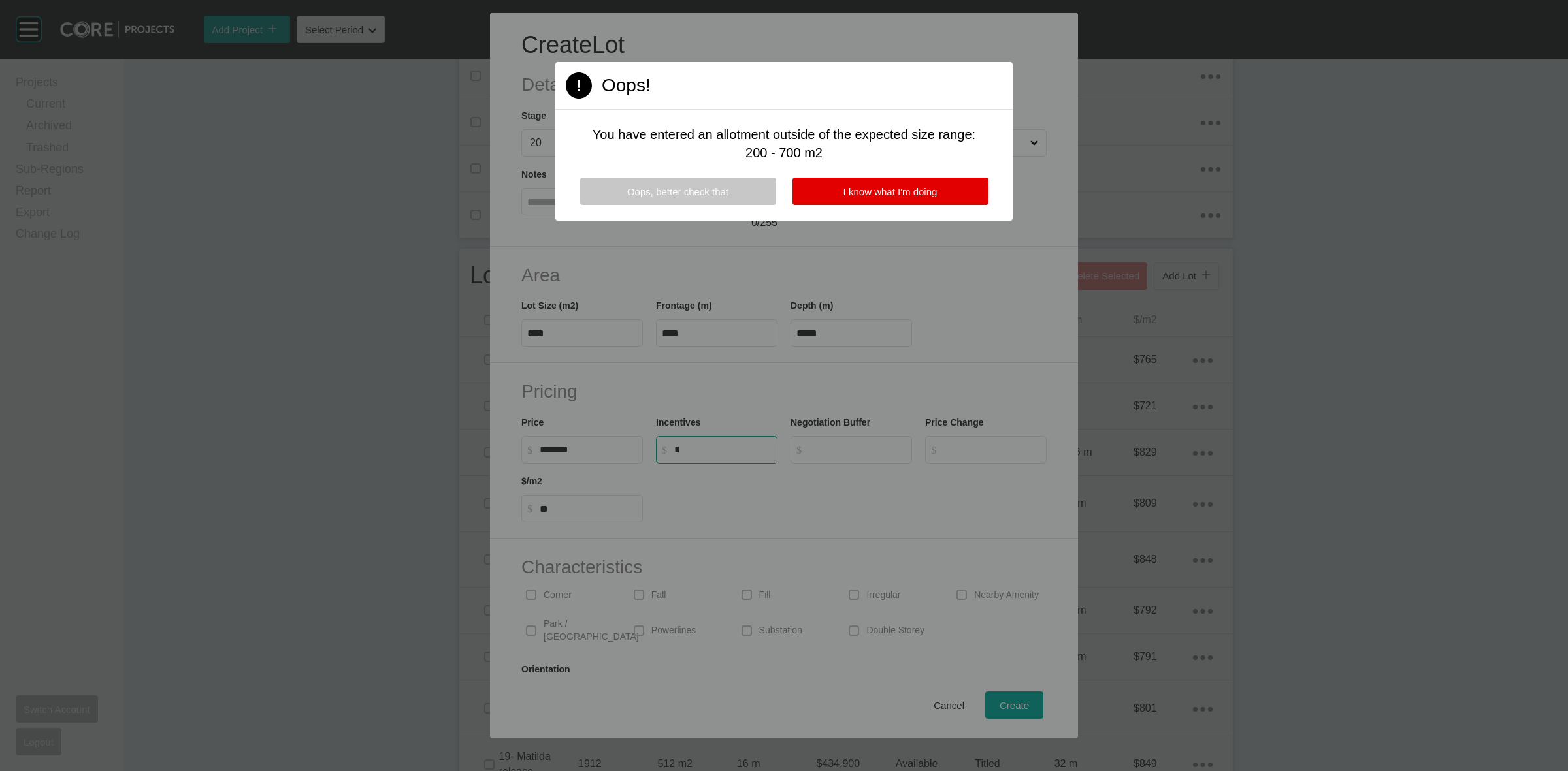
click at [739, 196] on button "Oops, better check that" at bounding box center [678, 192] width 196 height 27
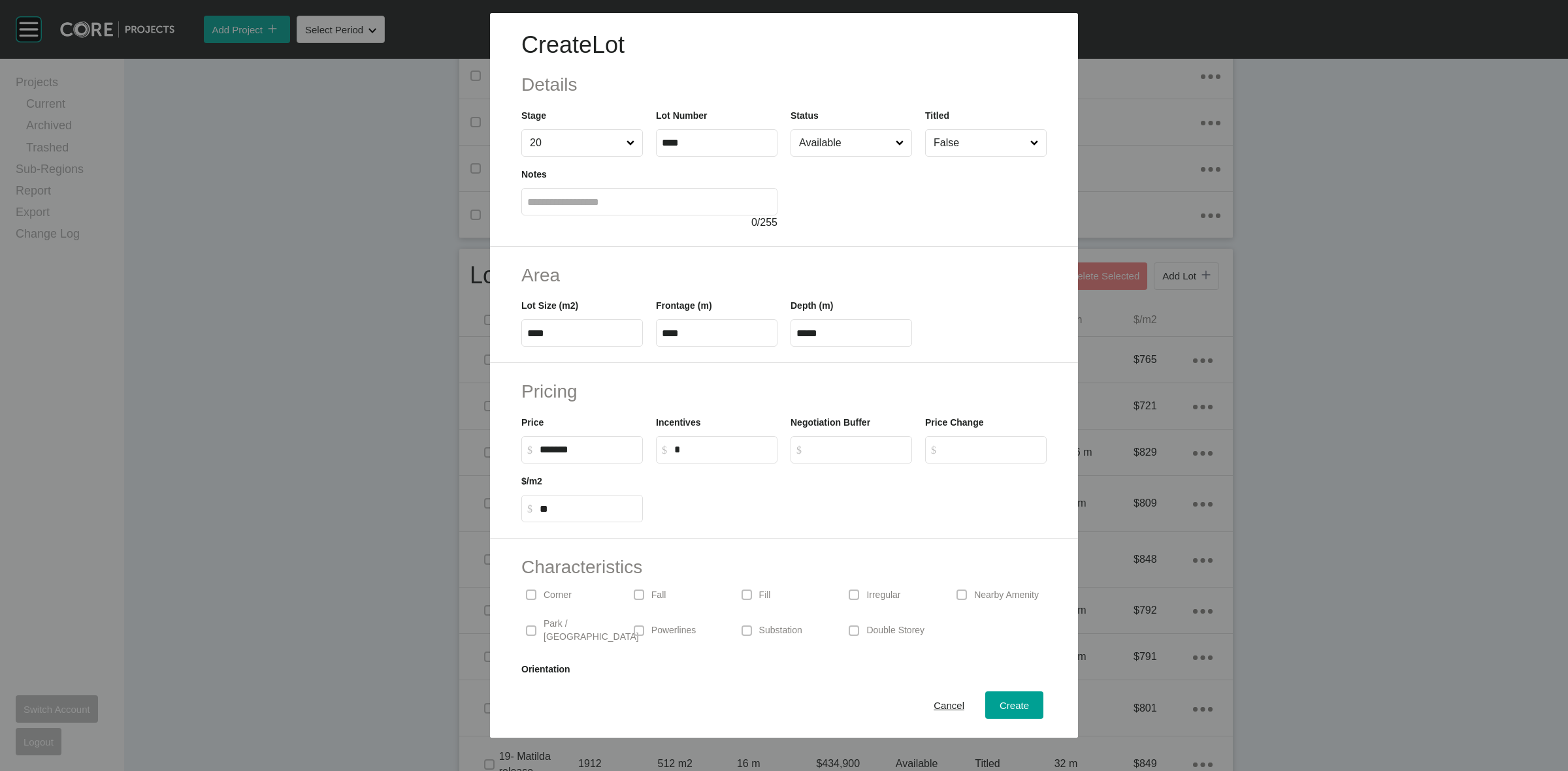
click at [560, 333] on input "****" at bounding box center [582, 334] width 110 height 12
click at [996, 699] on div "Create" at bounding box center [1013, 706] width 36 height 17
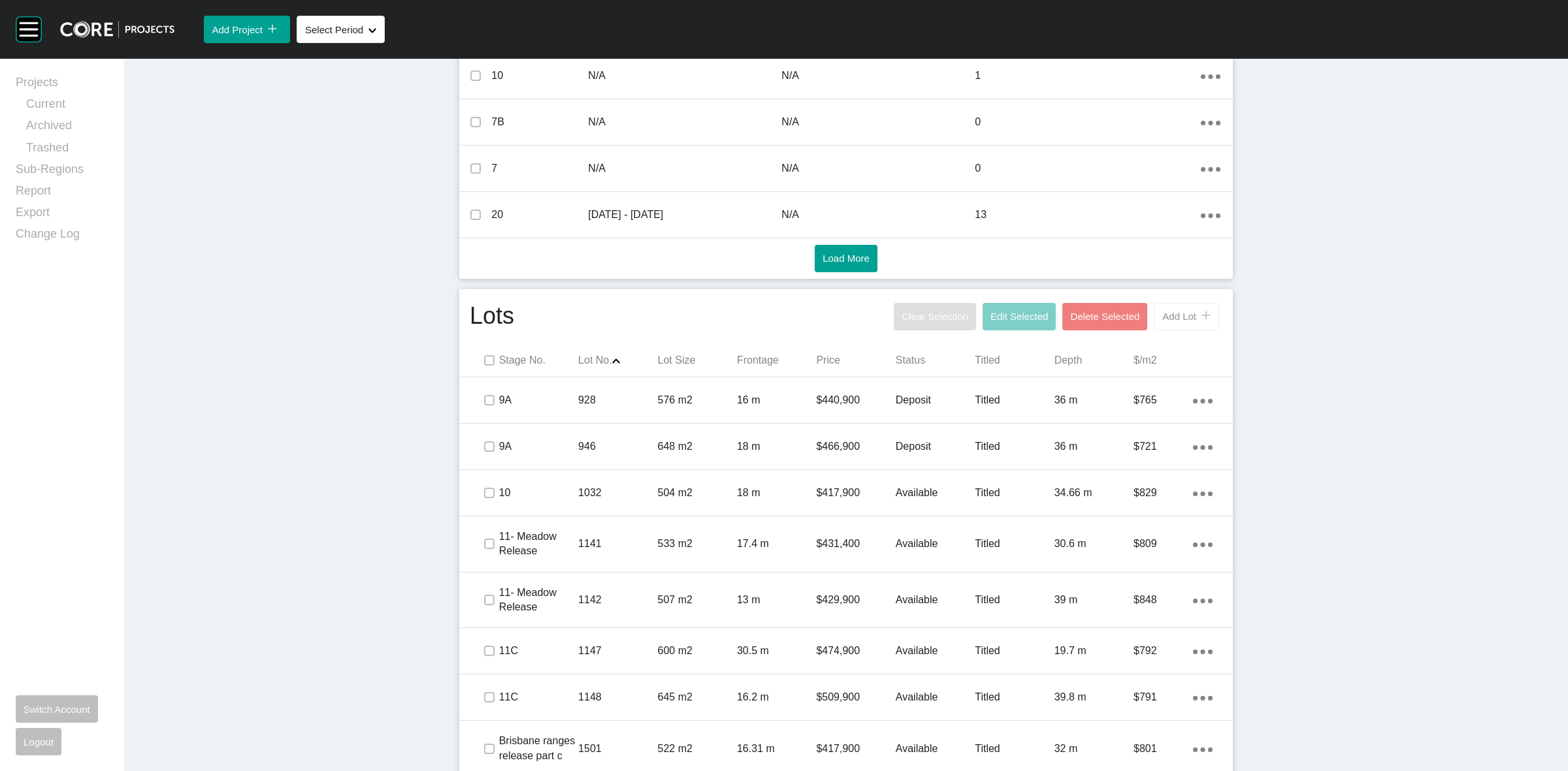
click at [1170, 324] on button "Add Lot icon/tick copy 11 Created with Sketch." at bounding box center [1187, 317] width 65 height 27
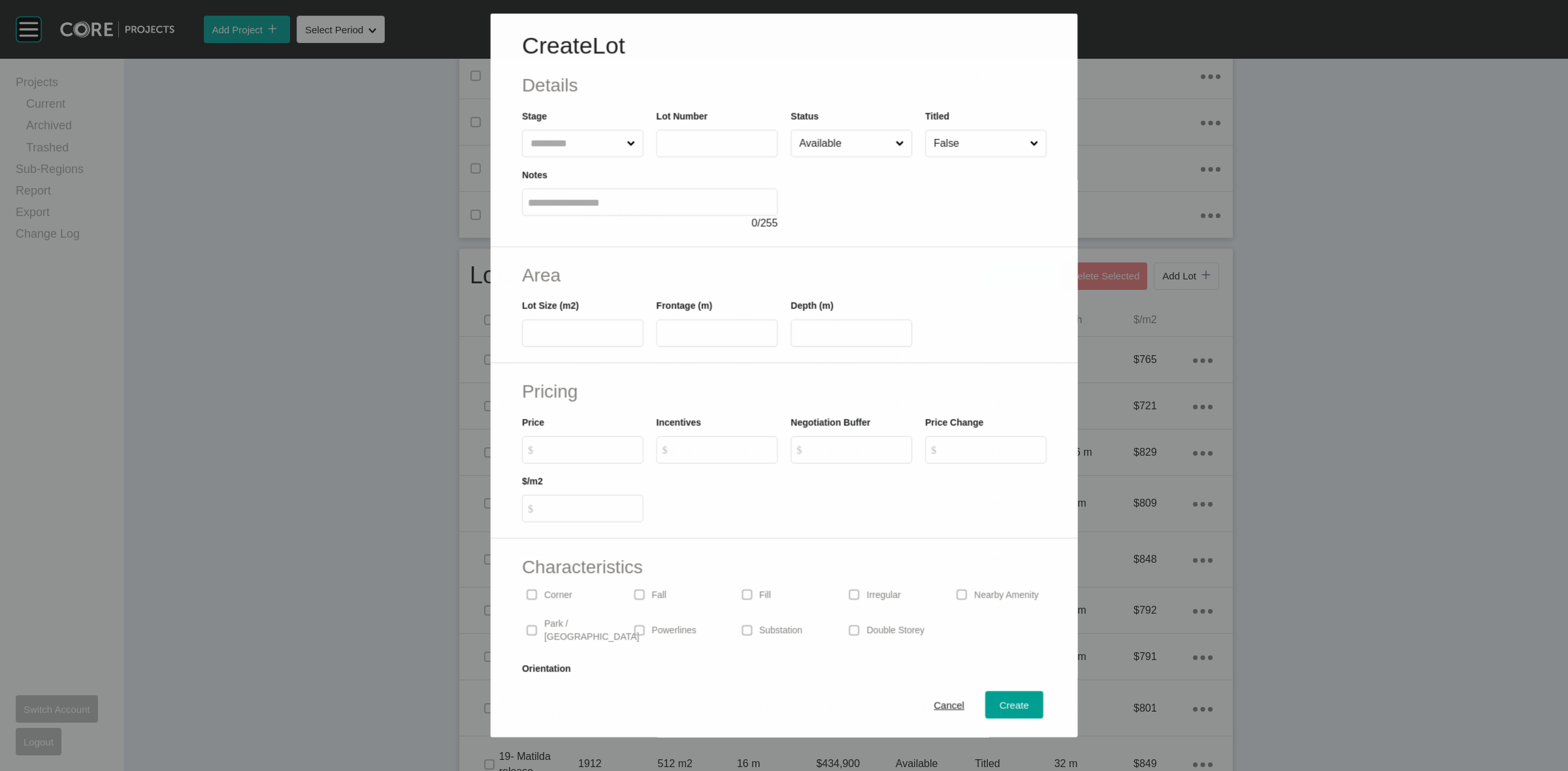
click at [577, 143] on input "text" at bounding box center [576, 143] width 96 height 26
click at [1000, 703] on span "Create" at bounding box center [1014, 706] width 30 height 12
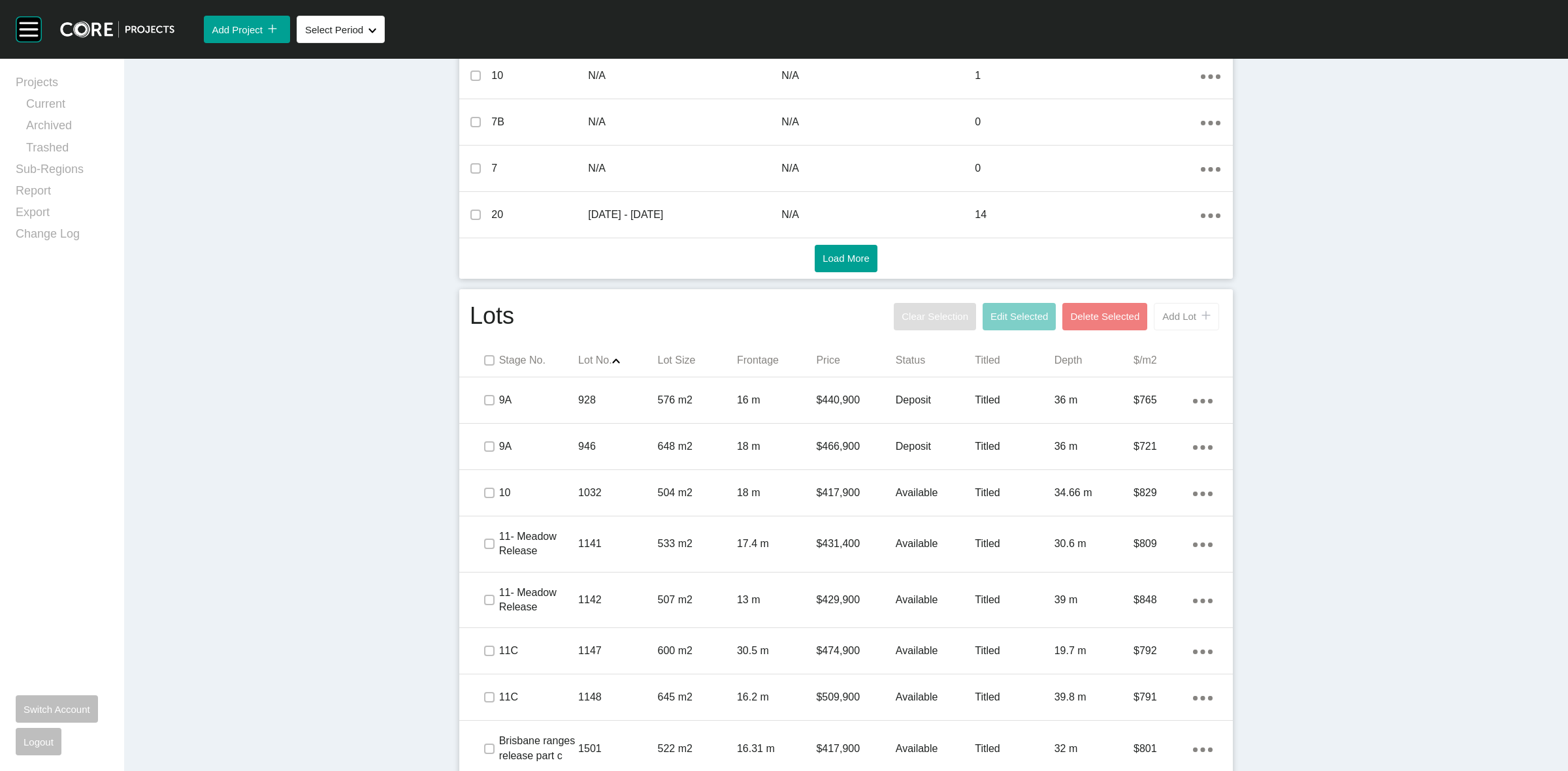
click at [1171, 311] on div "Add Lot icon/tick copy 11 Created with Sketch." at bounding box center [1187, 317] width 48 height 12
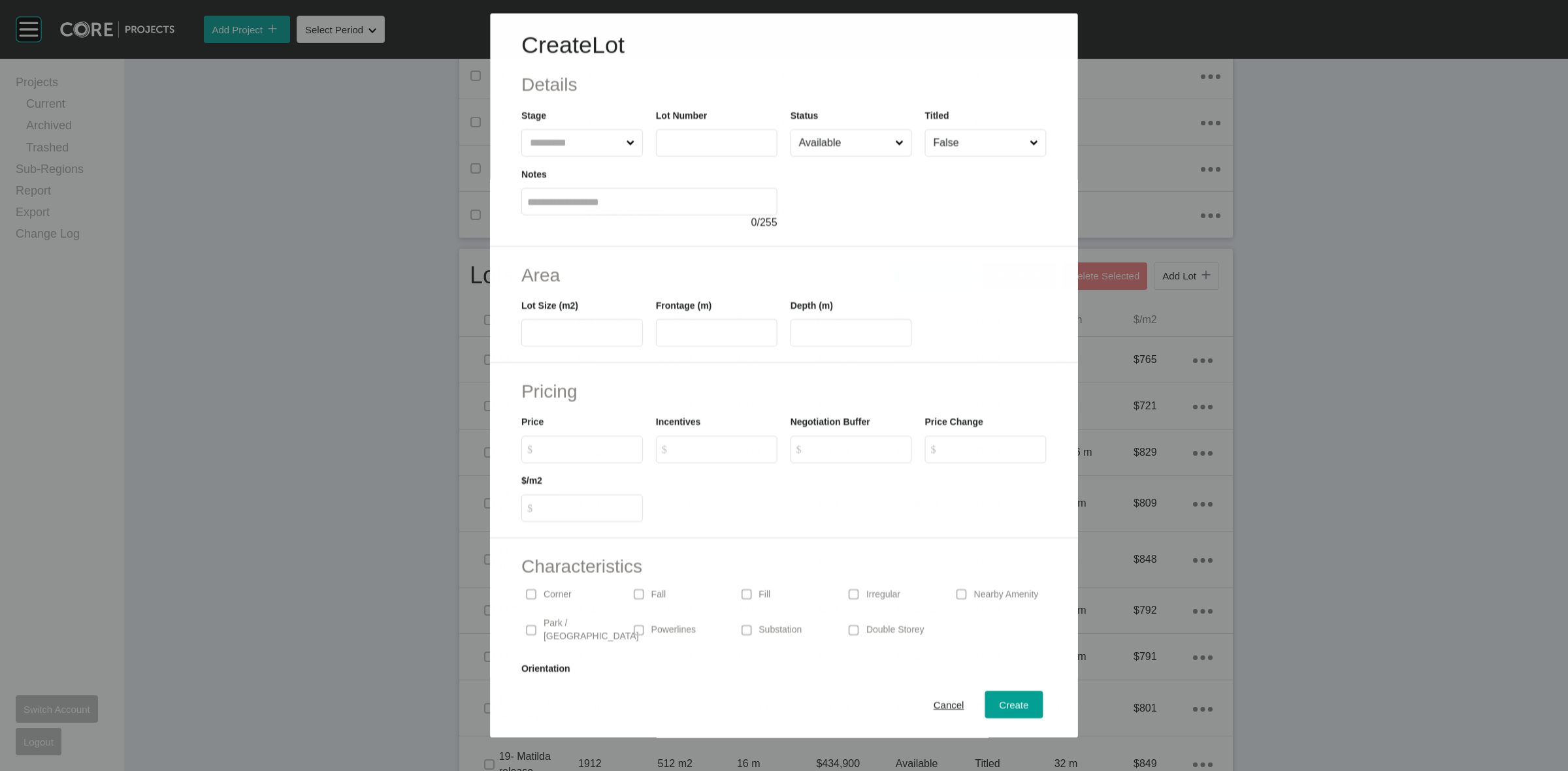
click at [543, 141] on input "text" at bounding box center [575, 142] width 96 height 26
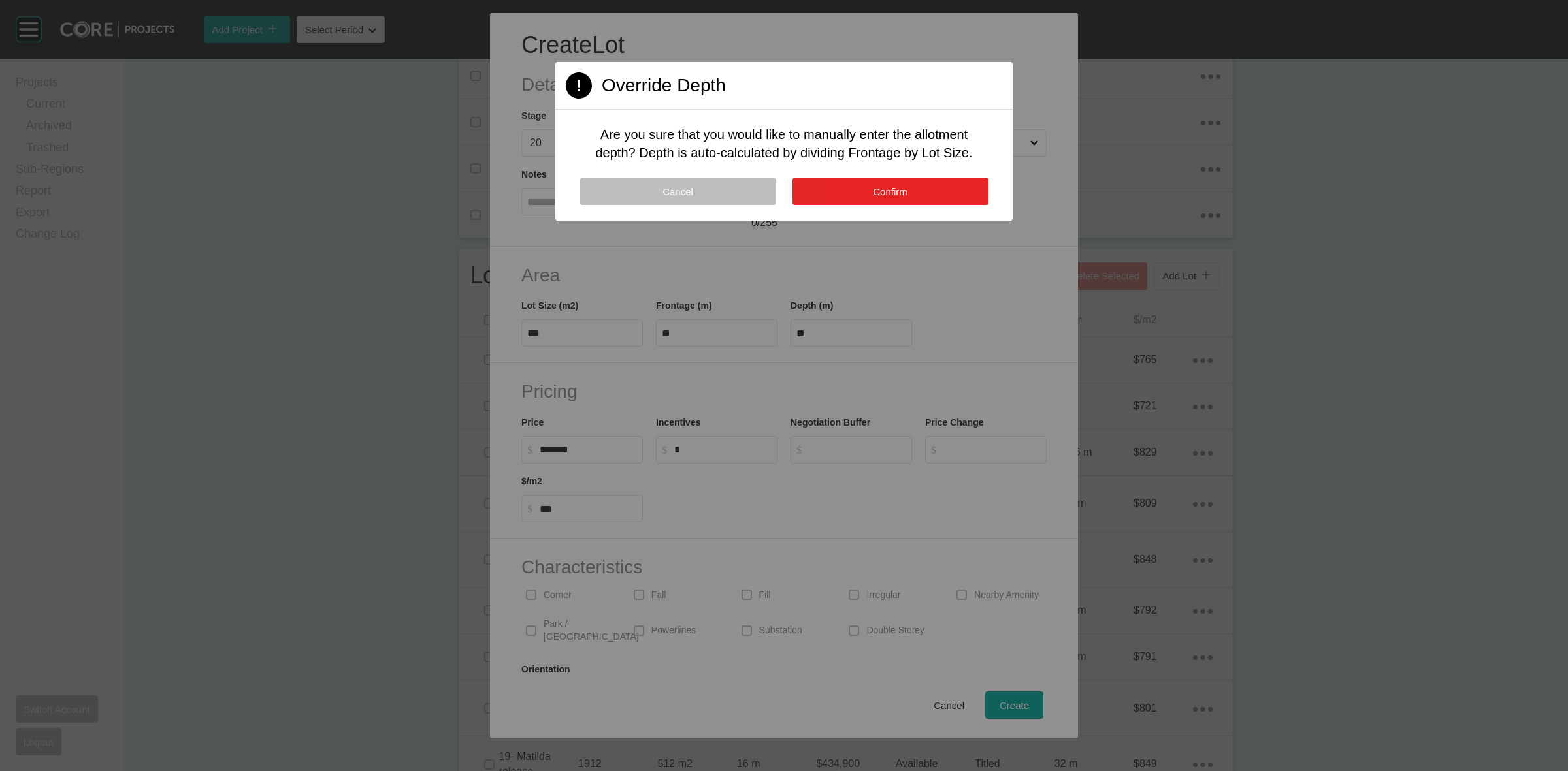
click at [835, 190] on button "Confirm" at bounding box center [891, 192] width 196 height 27
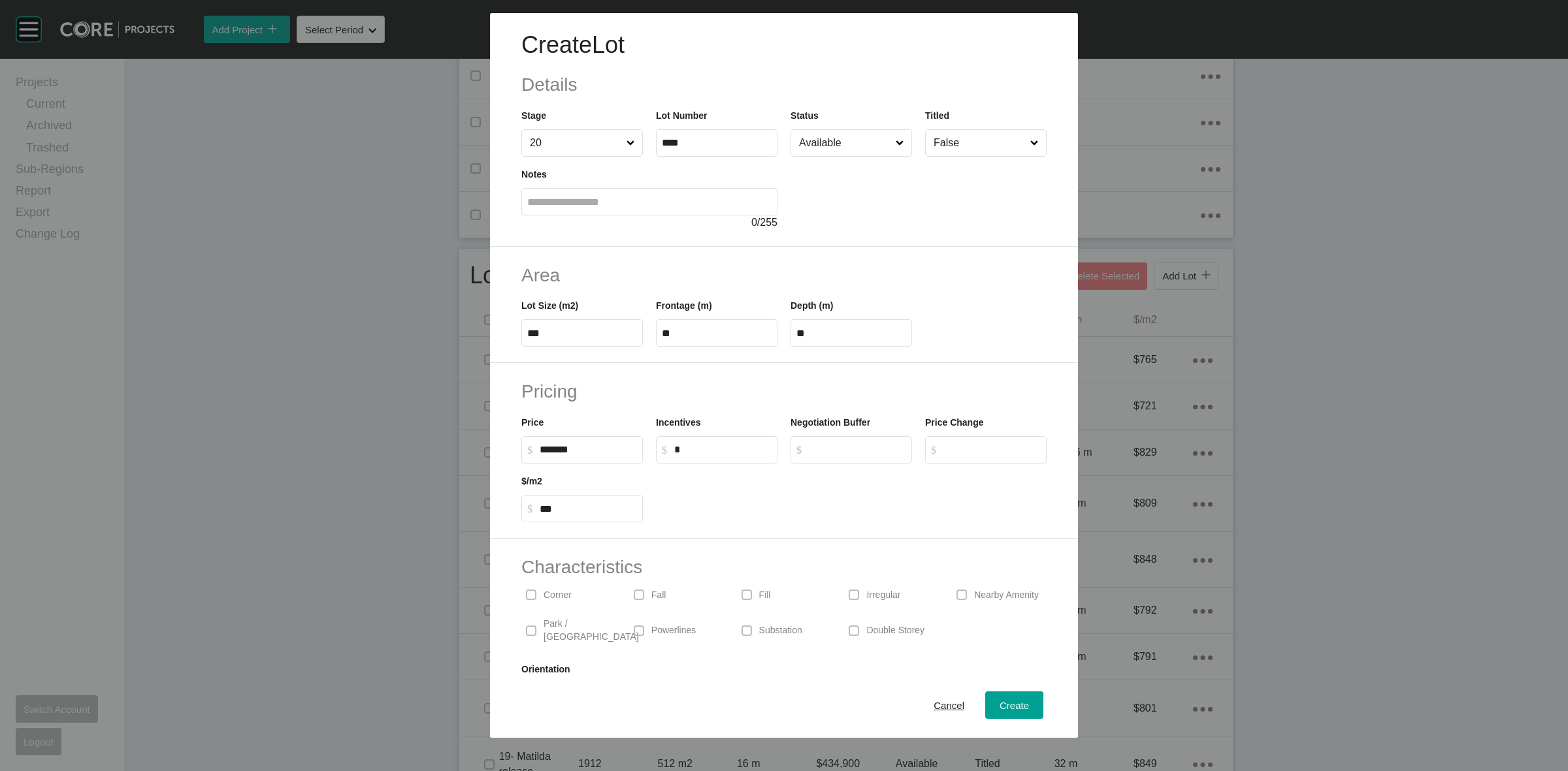
click at [550, 596] on p "Corner" at bounding box center [557, 596] width 28 height 13
click at [1005, 703] on span "Create" at bounding box center [1014, 706] width 30 height 12
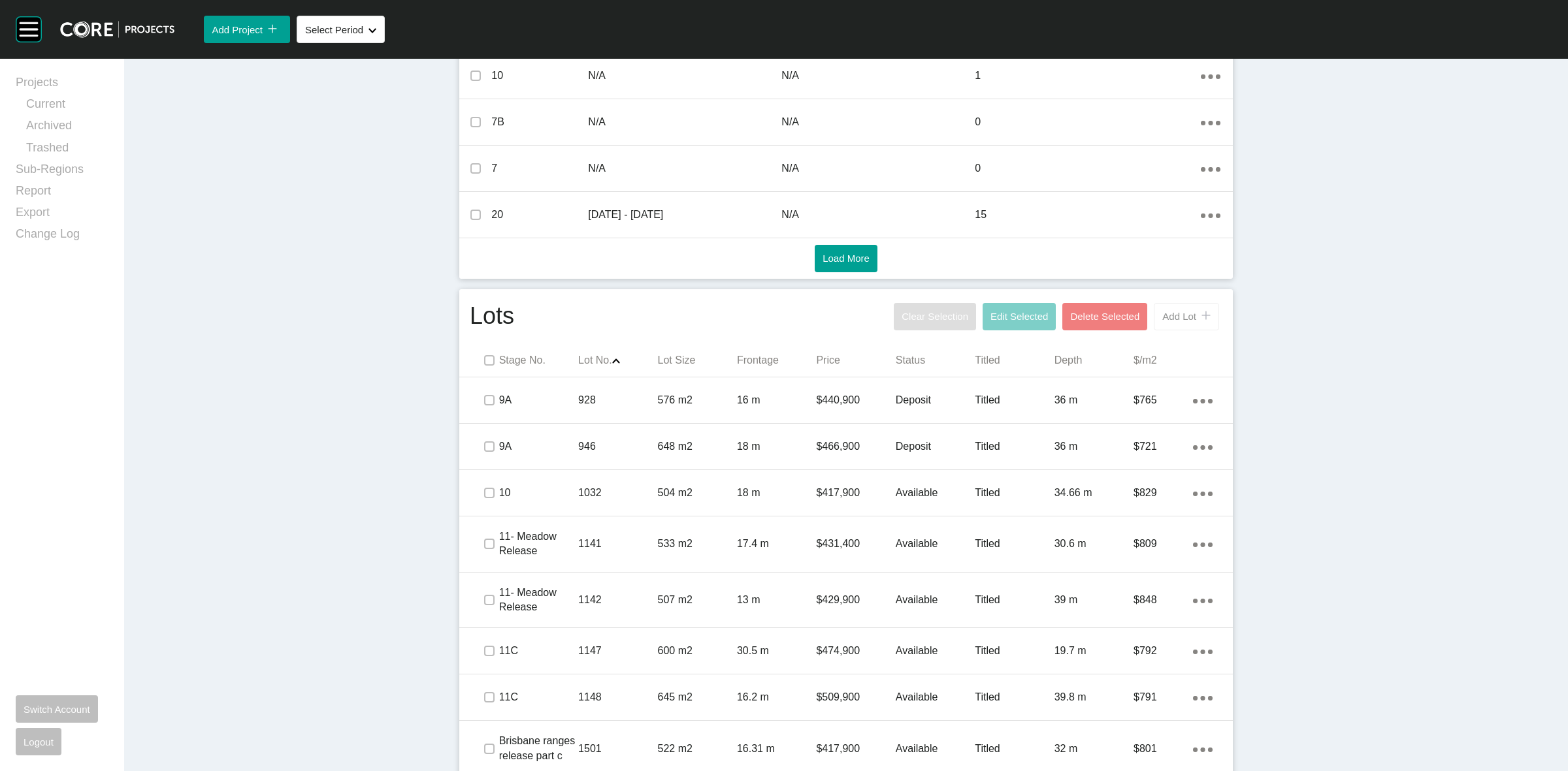
click at [1177, 321] on span "Add Lot" at bounding box center [1179, 317] width 34 height 12
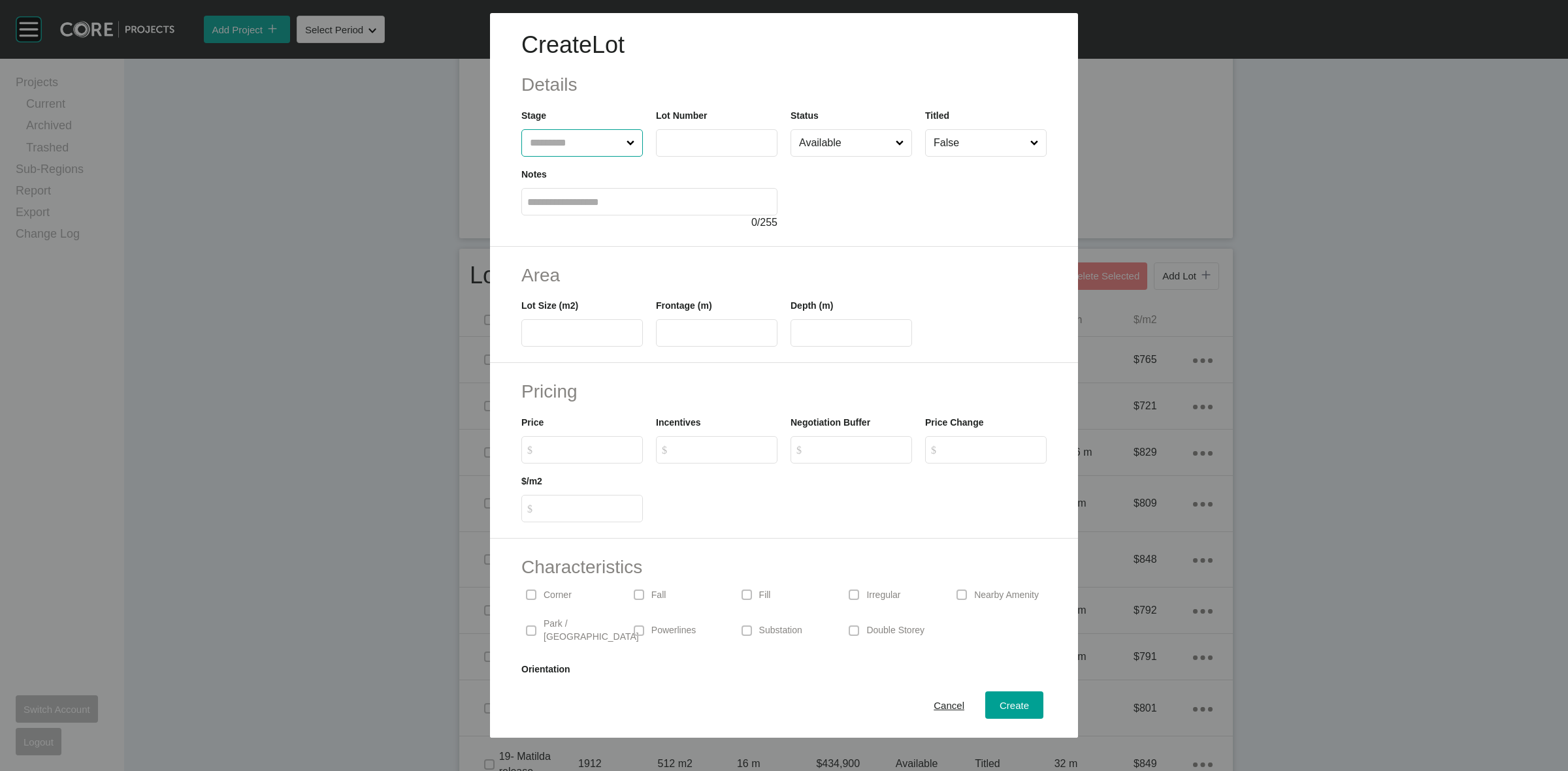
click at [576, 141] on input "text" at bounding box center [575, 142] width 96 height 26
click at [1009, 704] on span "Create" at bounding box center [1014, 706] width 30 height 12
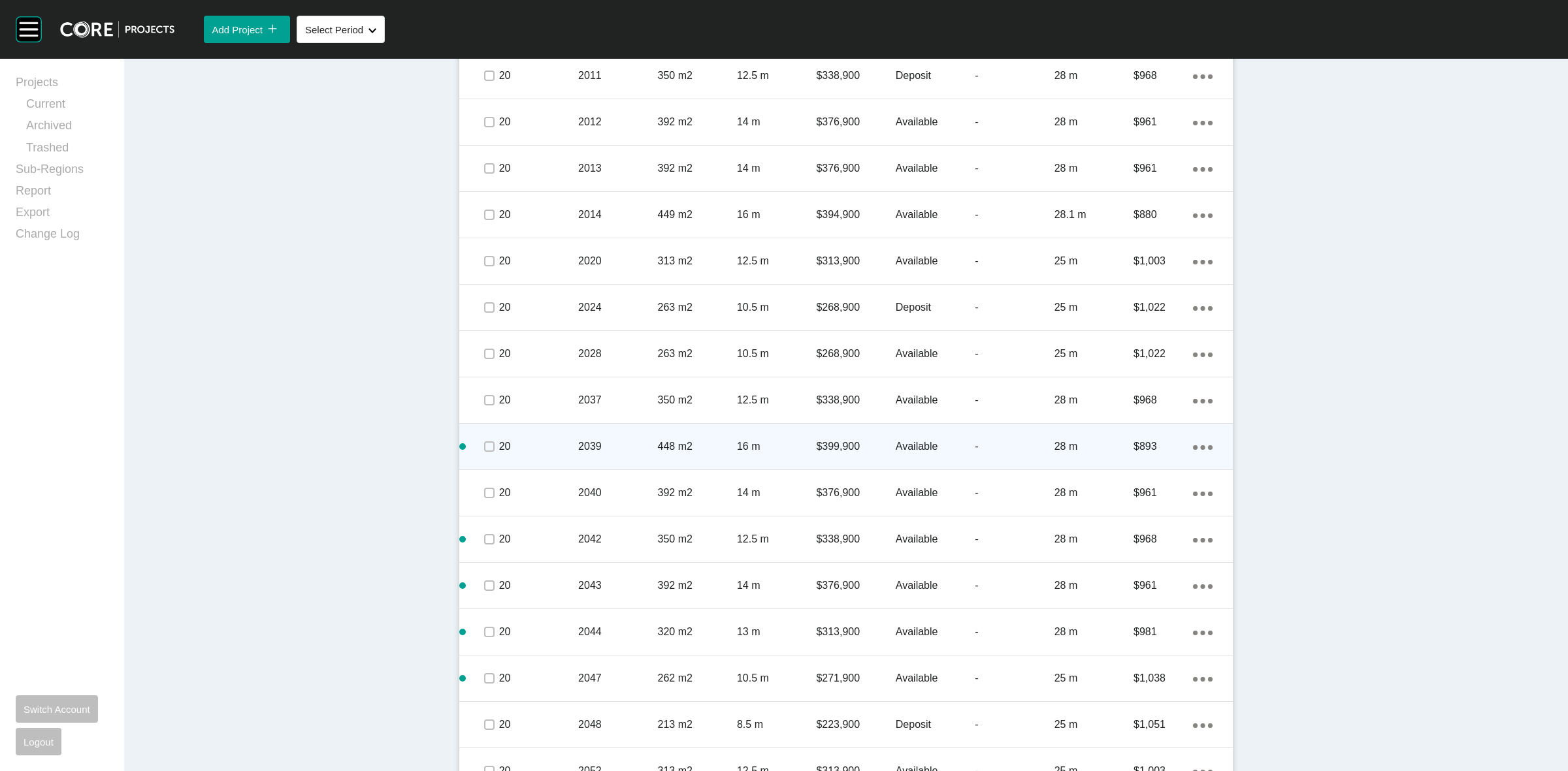
scroll to position [2191, 0]
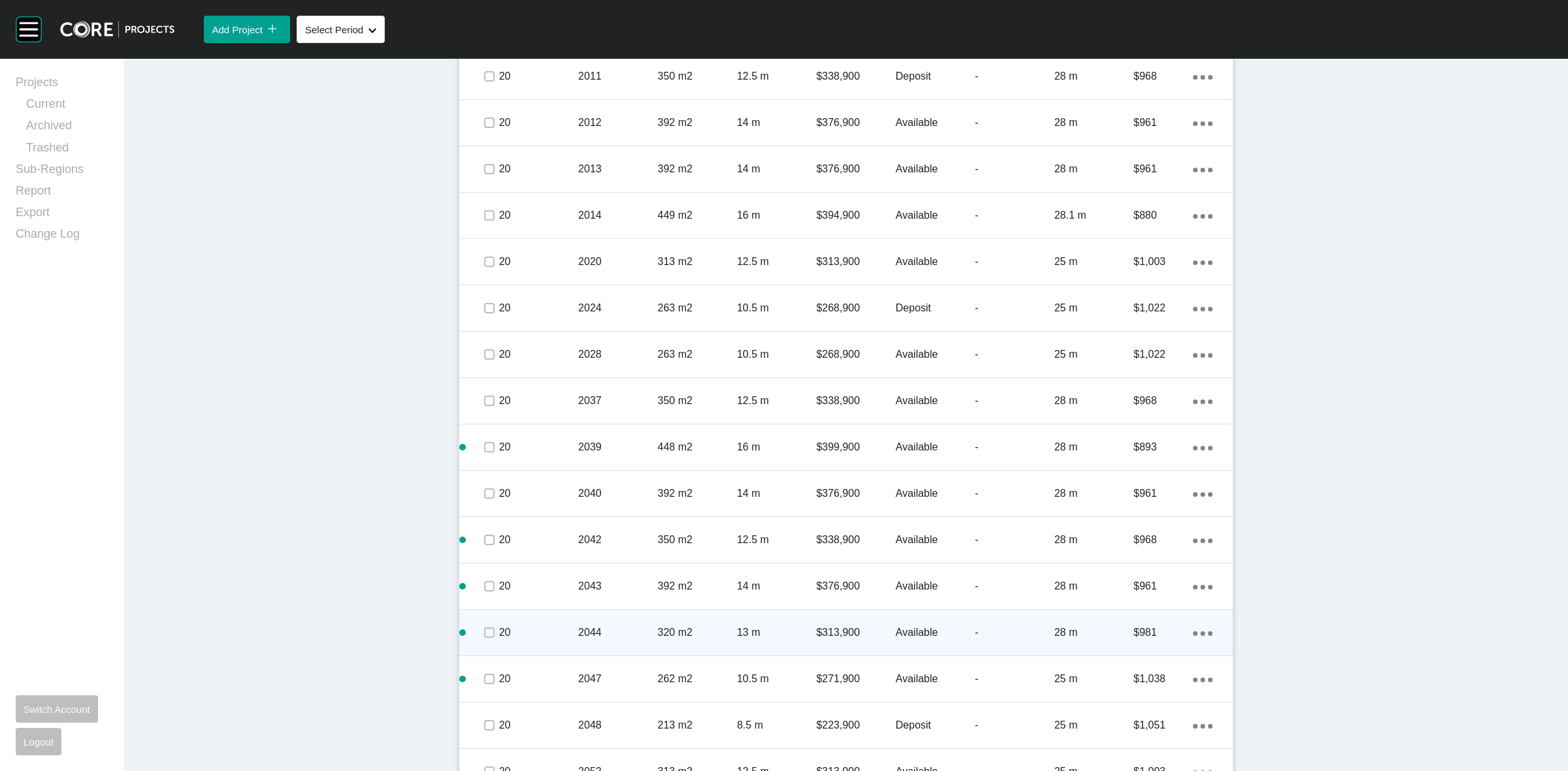
click at [624, 622] on div "2044" at bounding box center [617, 632] width 79 height 40
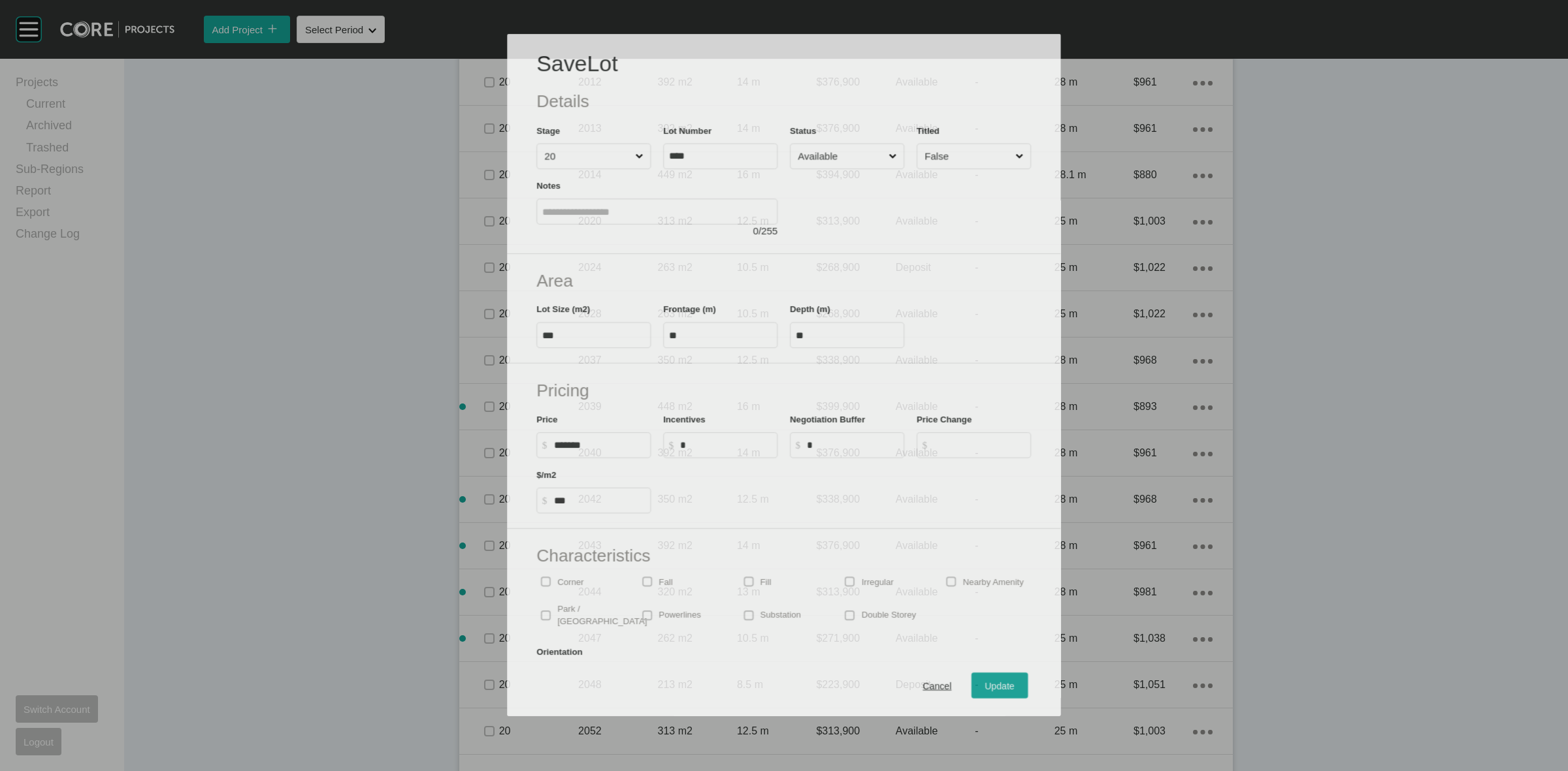
scroll to position [2151, 0]
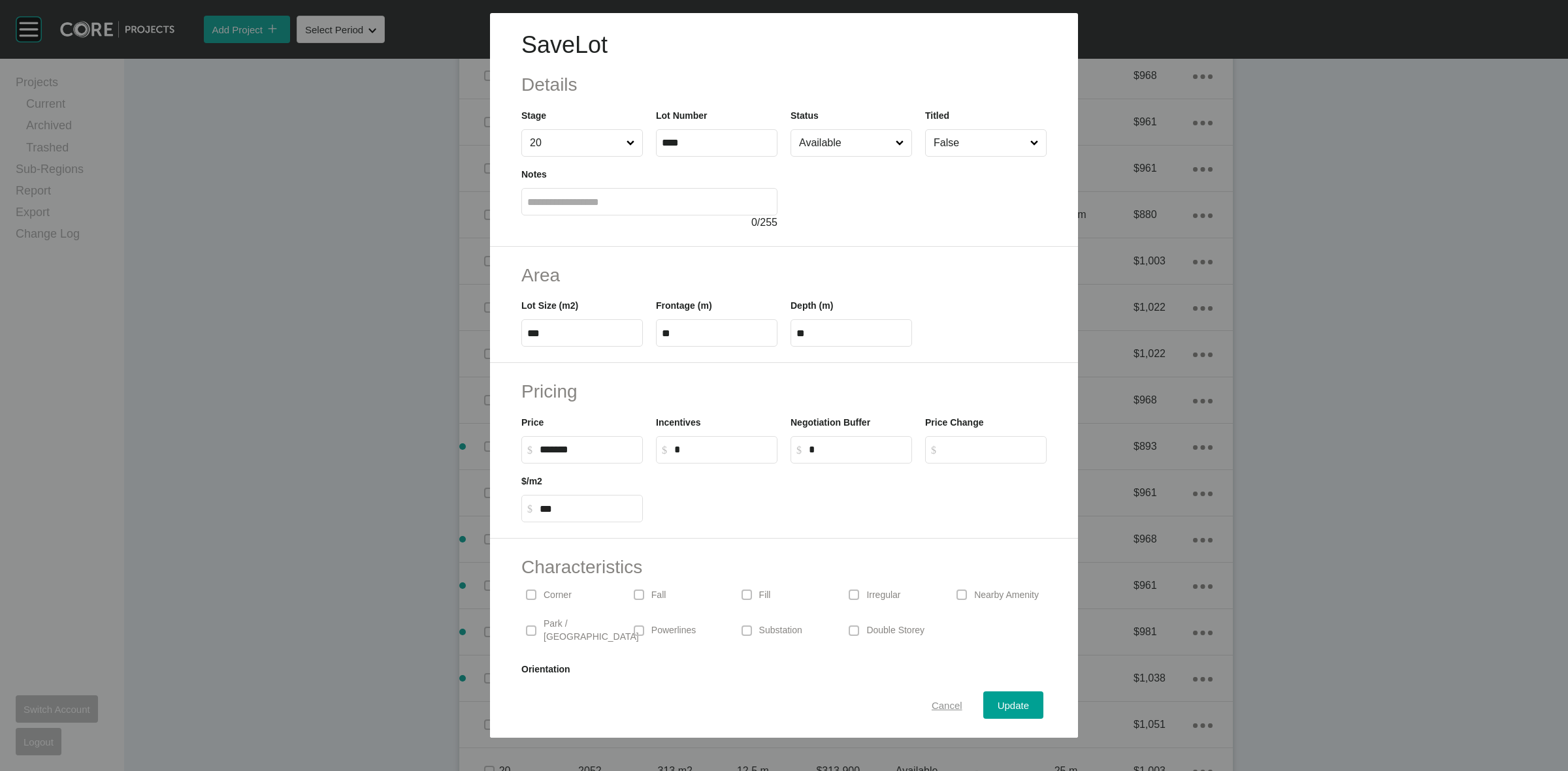
click at [937, 700] on span "Cancel" at bounding box center [947, 706] width 31 height 12
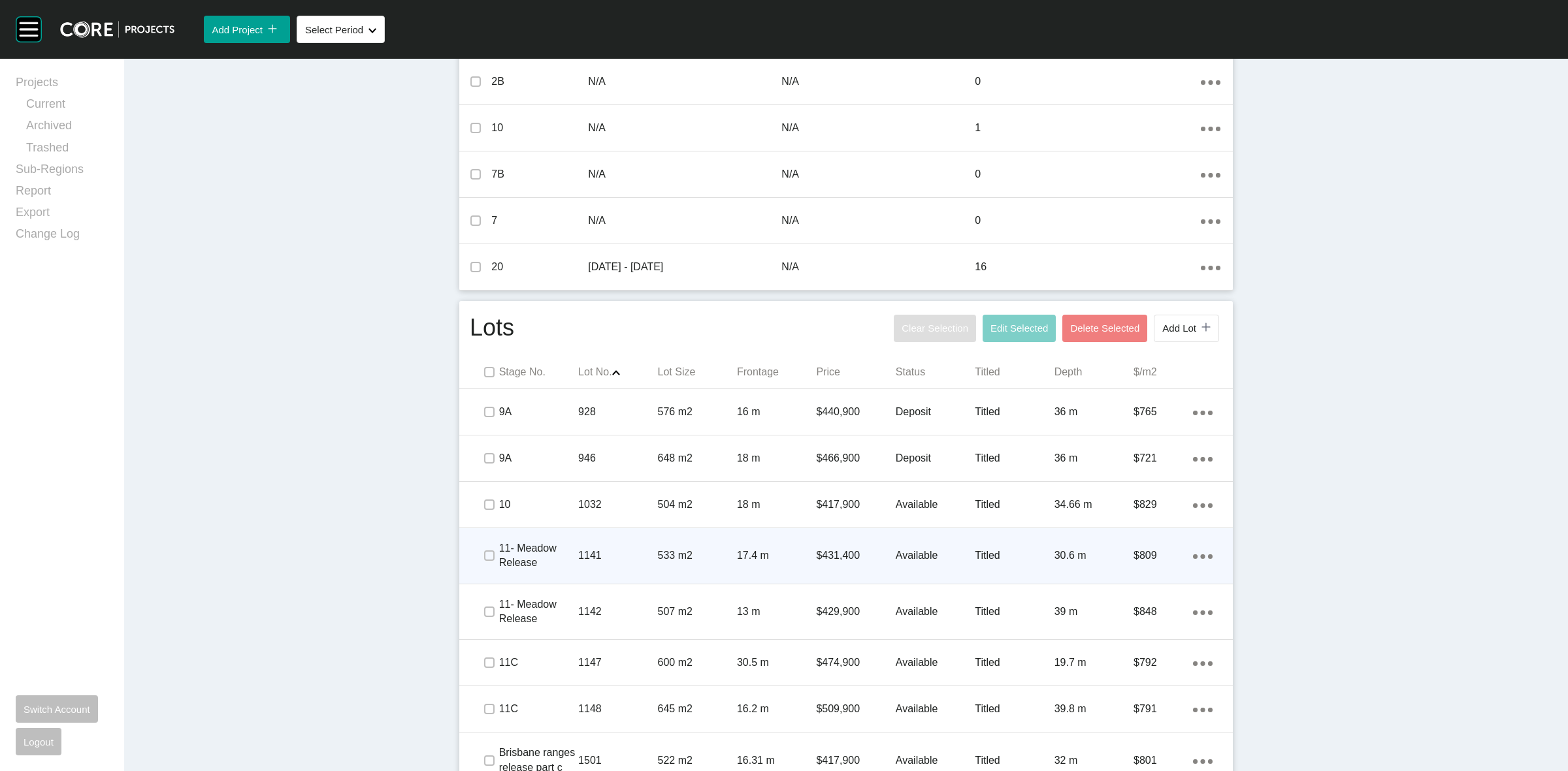
scroll to position [0, 0]
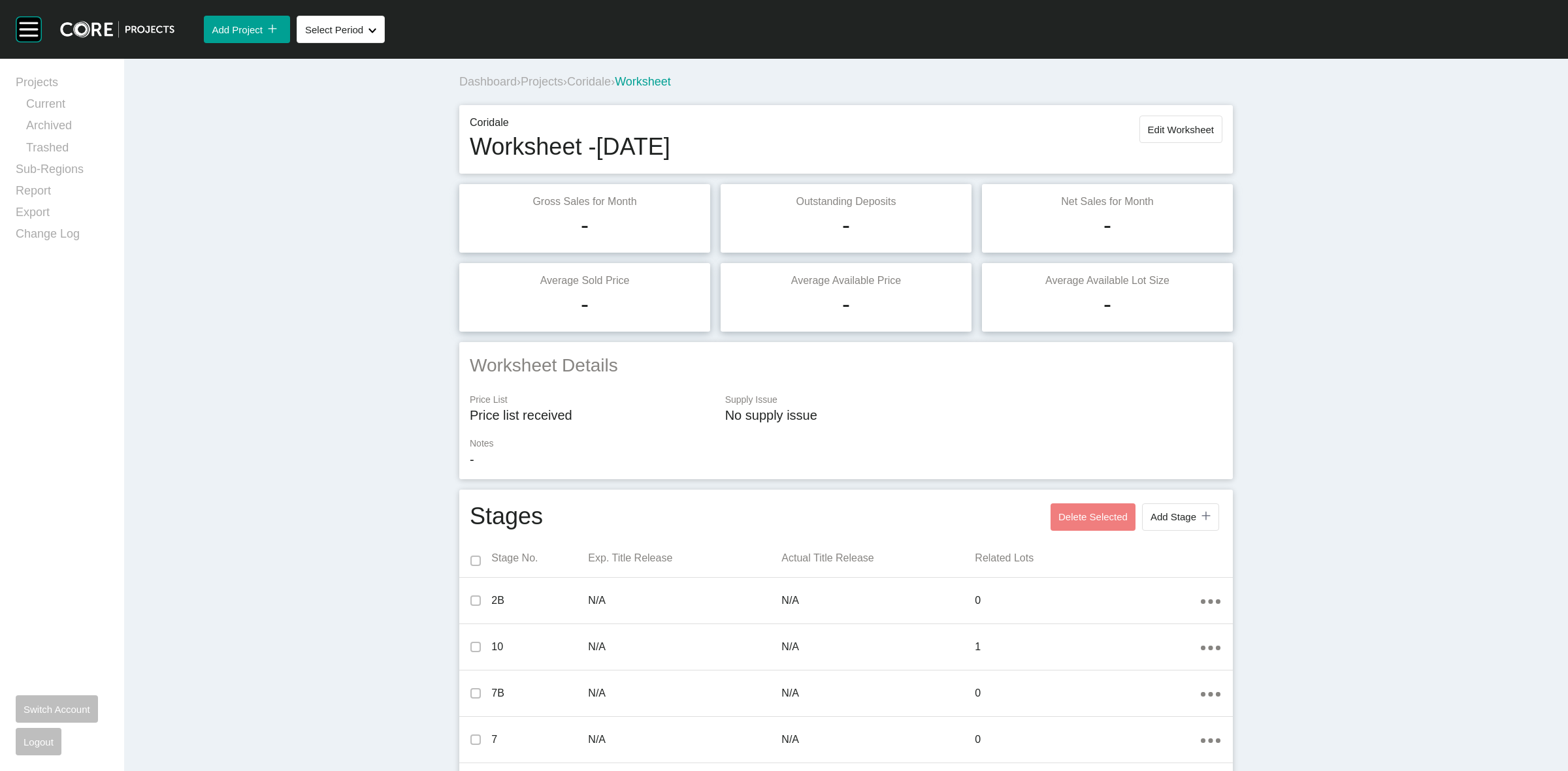
click at [537, 80] on span "Projects" at bounding box center [542, 82] width 42 height 13
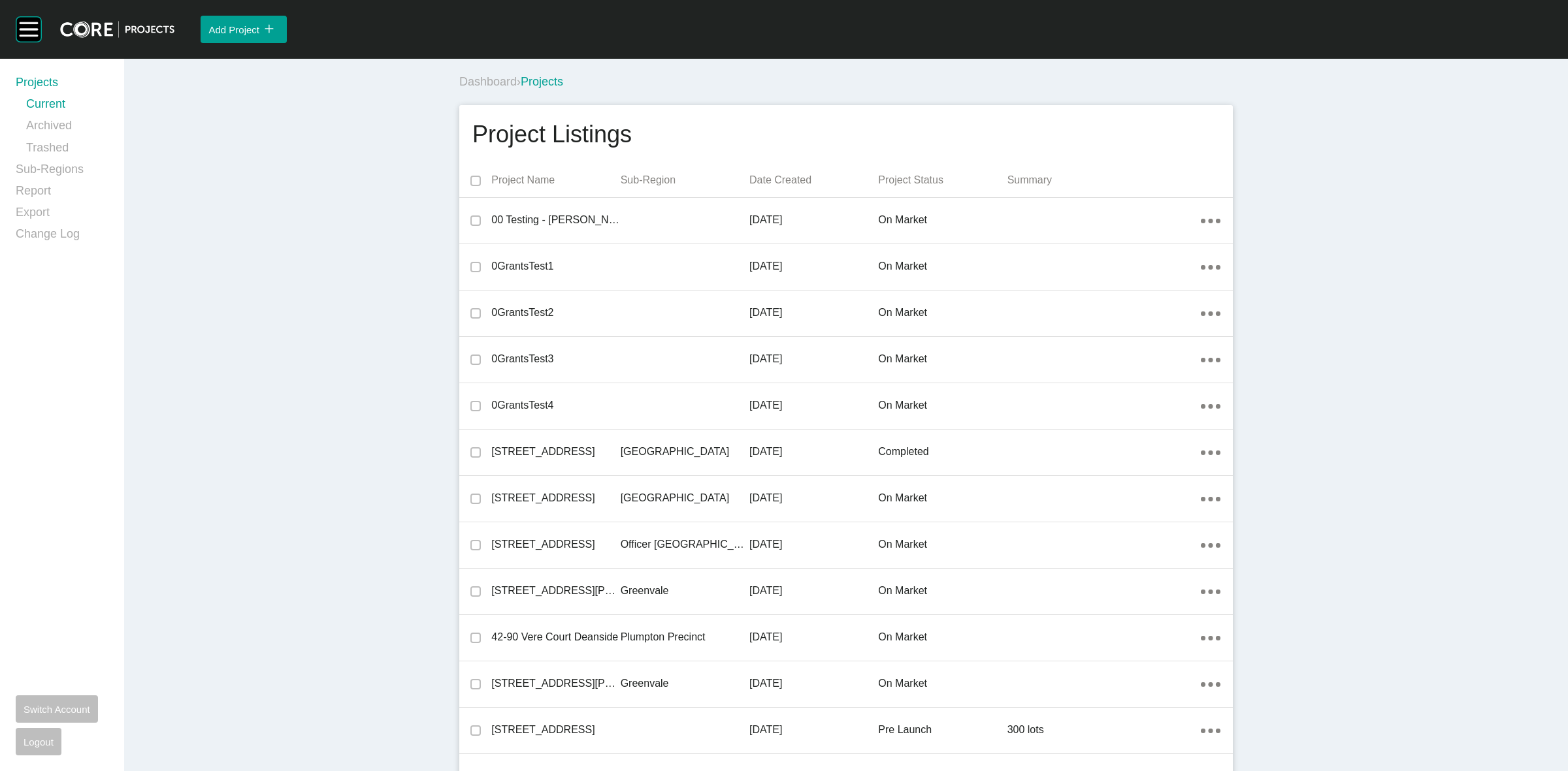
scroll to position [9567, 0]
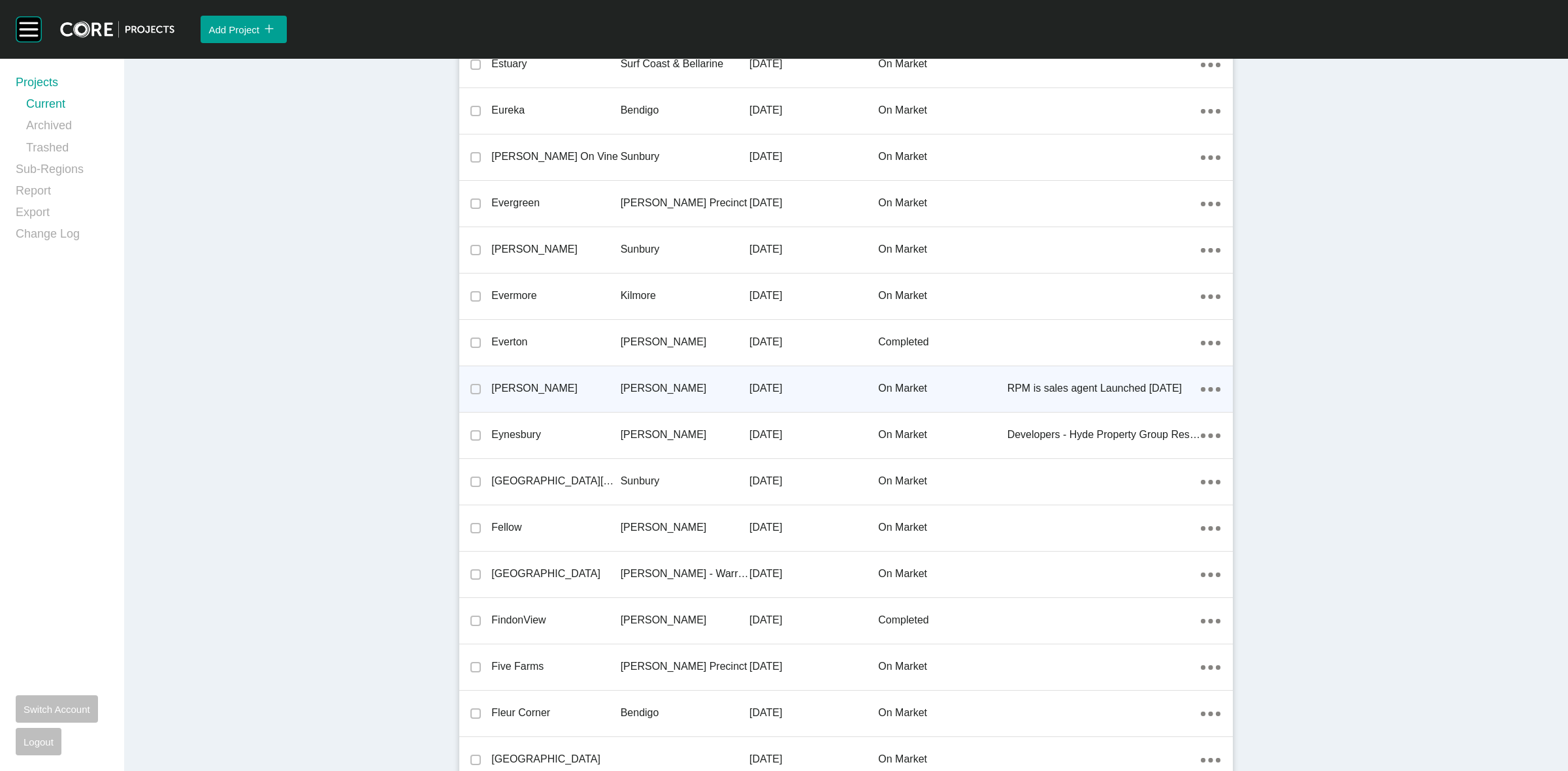
click at [624, 374] on div "[PERSON_NAME]" at bounding box center [685, 389] width 129 height 40
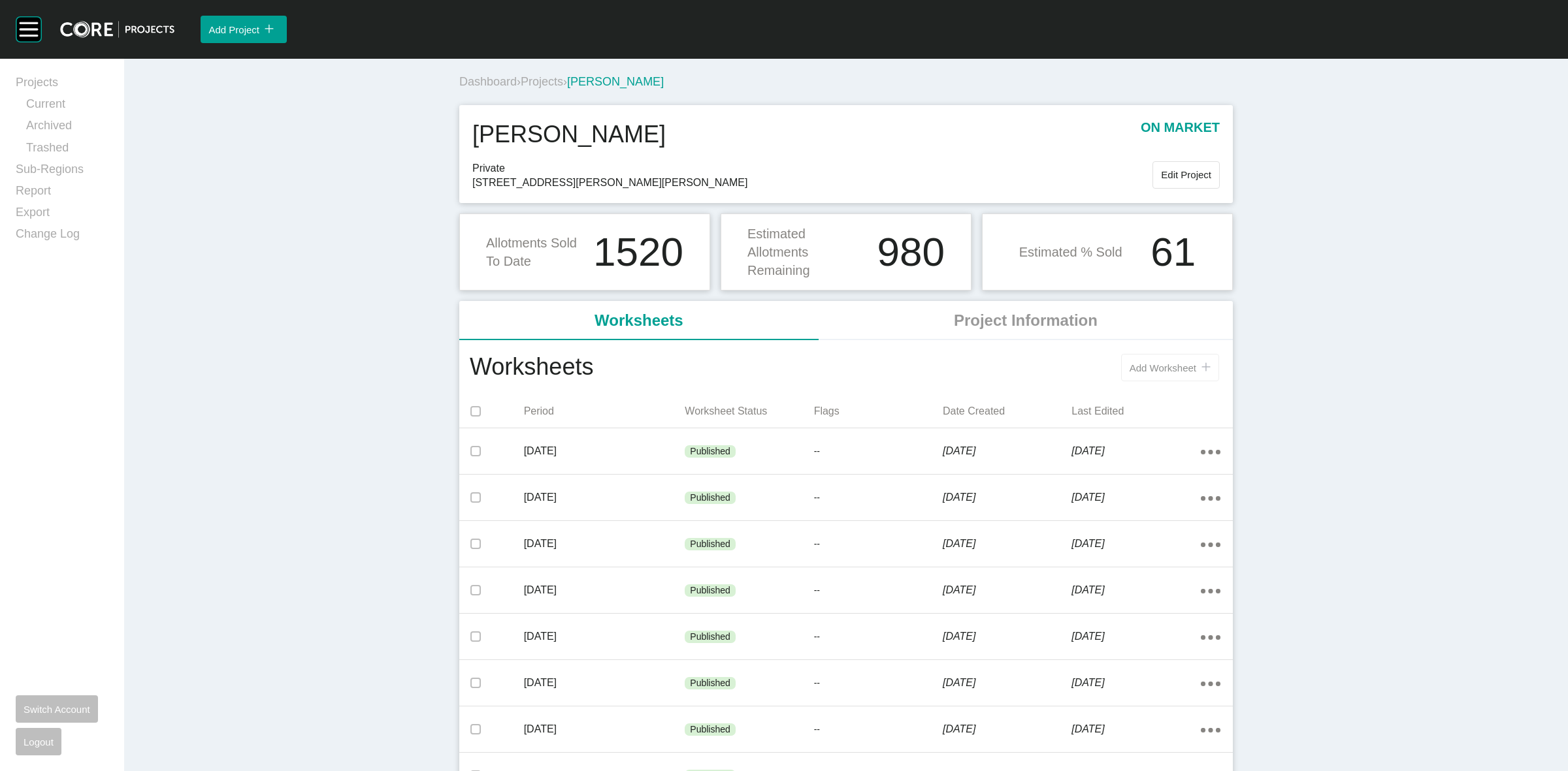
click at [1161, 367] on span "Add Worksheet" at bounding box center [1163, 368] width 66 height 12
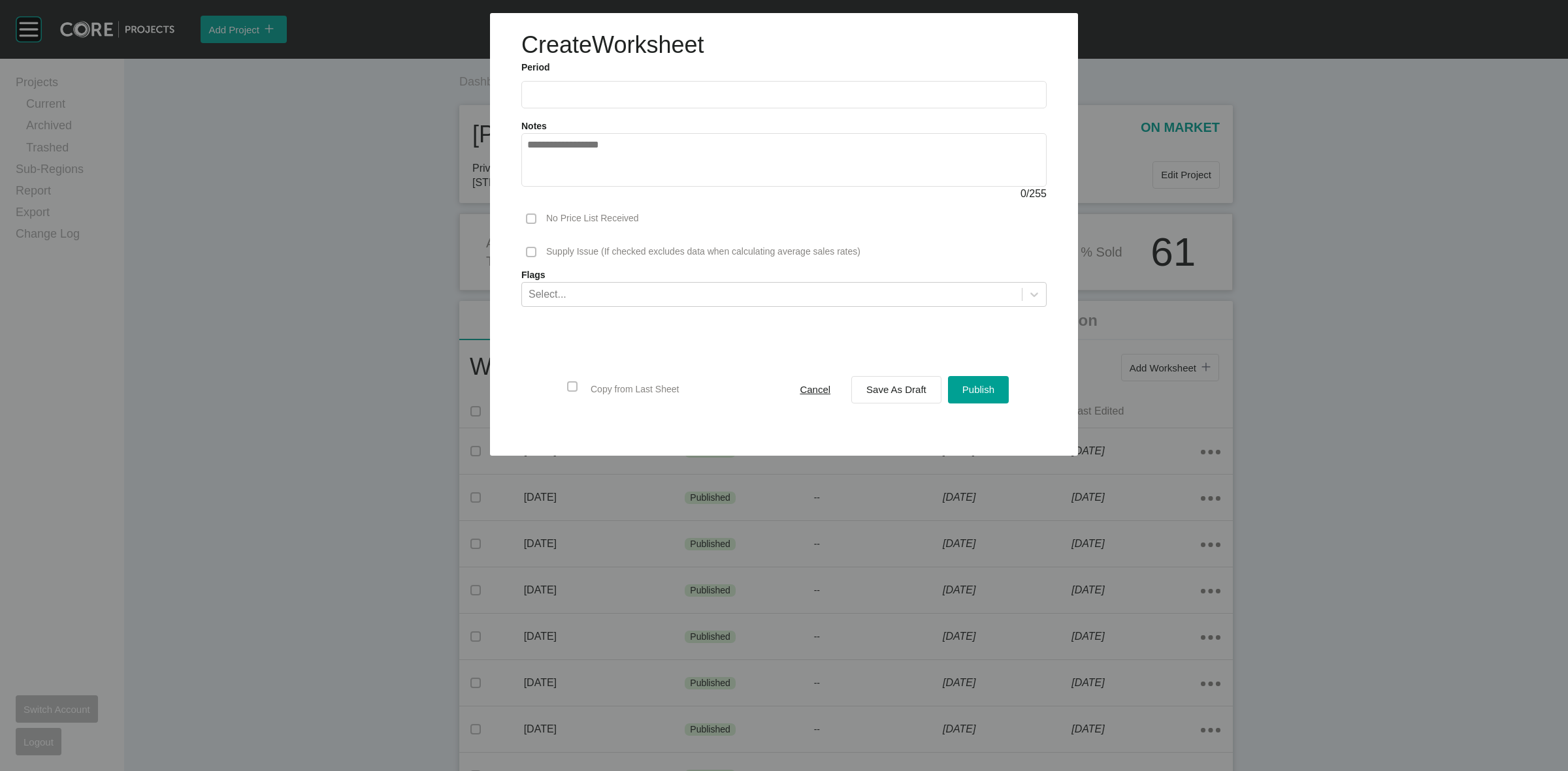
click at [561, 99] on input "text" at bounding box center [783, 94] width 513 height 12
click at [527, 251] on div at bounding box center [784, 227] width 1568 height 455
click at [590, 87] on label at bounding box center [783, 94] width 525 height 27
click at [590, 89] on input "text" at bounding box center [783, 94] width 513 height 12
click at [622, 187] on li "Sep" at bounding box center [633, 190] width 43 height 22
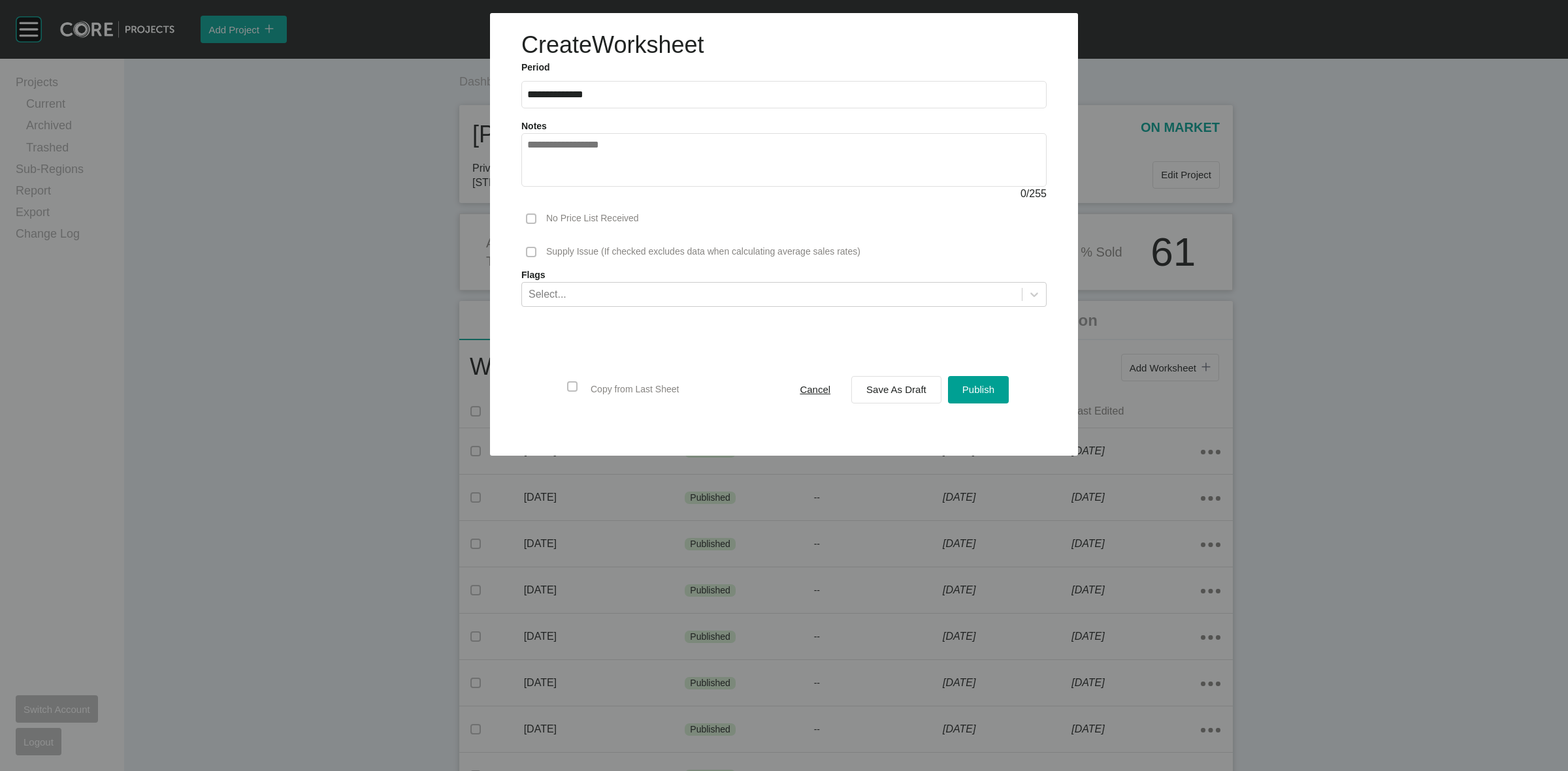
click at [528, 250] on label at bounding box center [531, 251] width 11 height 11
click at [866, 393] on span "Save As Draft" at bounding box center [896, 390] width 60 height 12
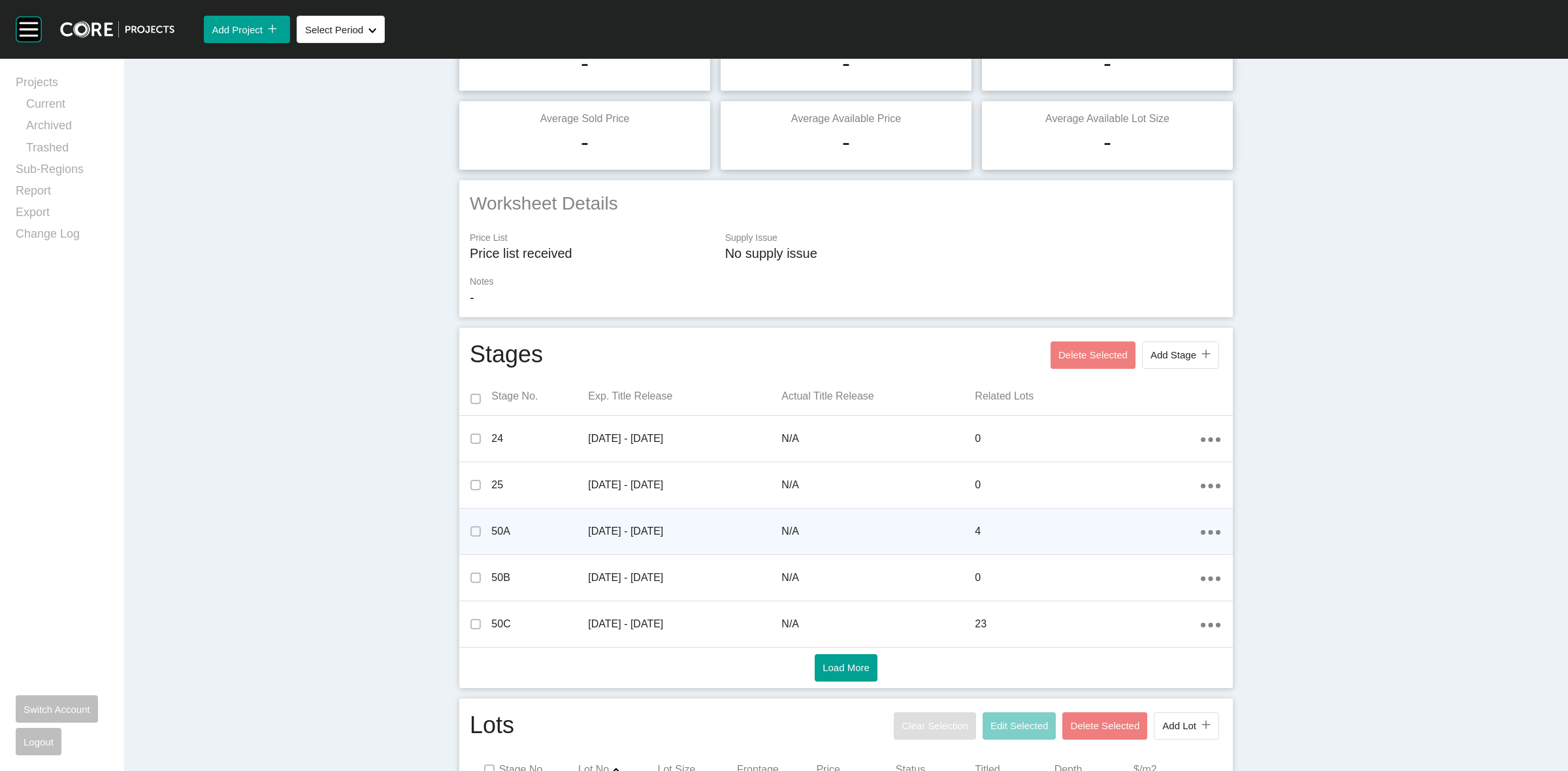
scroll to position [164, 0]
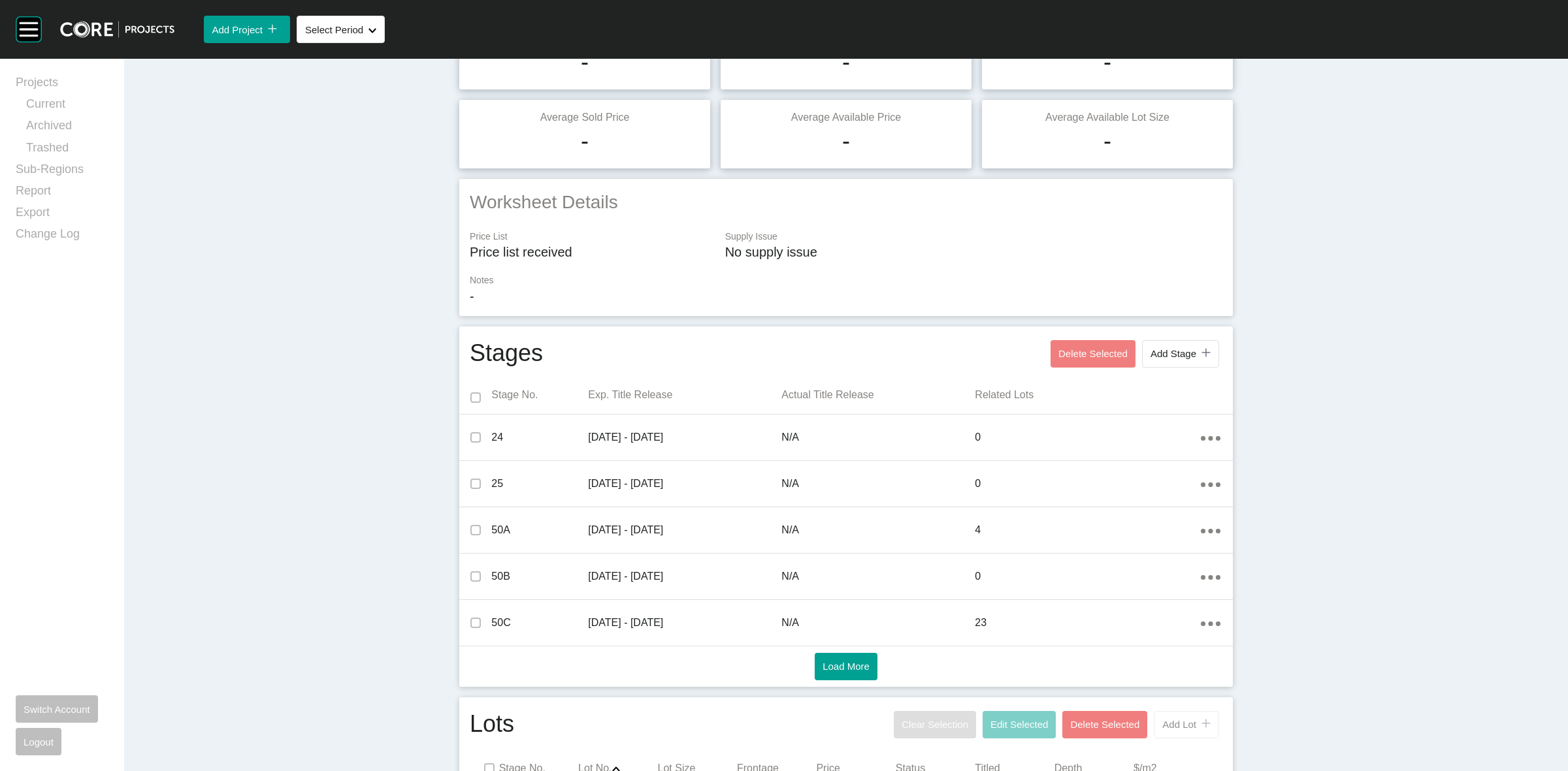
click at [1173, 723] on span "Add Lot" at bounding box center [1179, 725] width 34 height 12
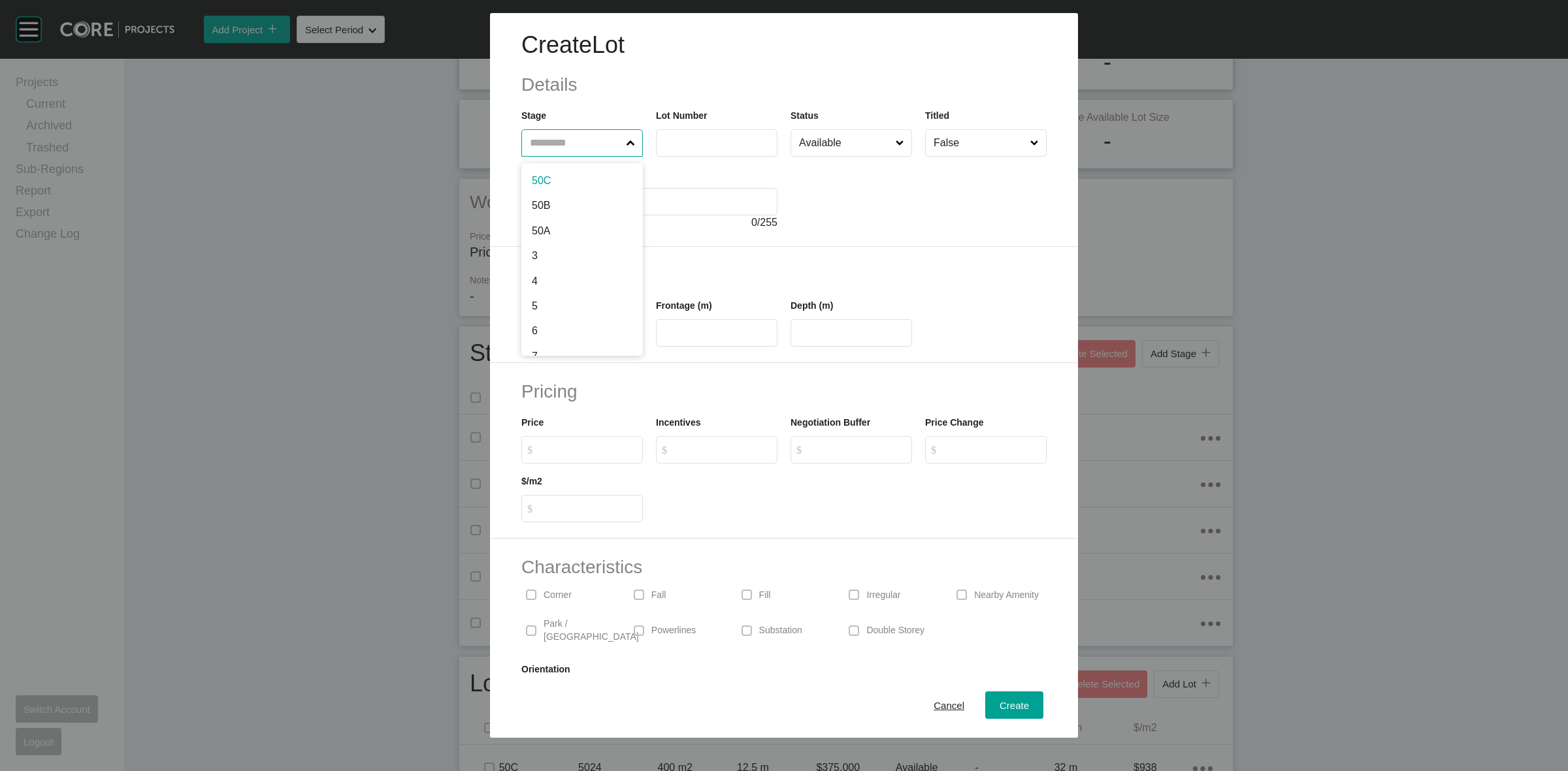
click at [560, 145] on input "text" at bounding box center [575, 142] width 96 height 26
click at [939, 706] on span "Cancel" at bounding box center [949, 706] width 31 height 12
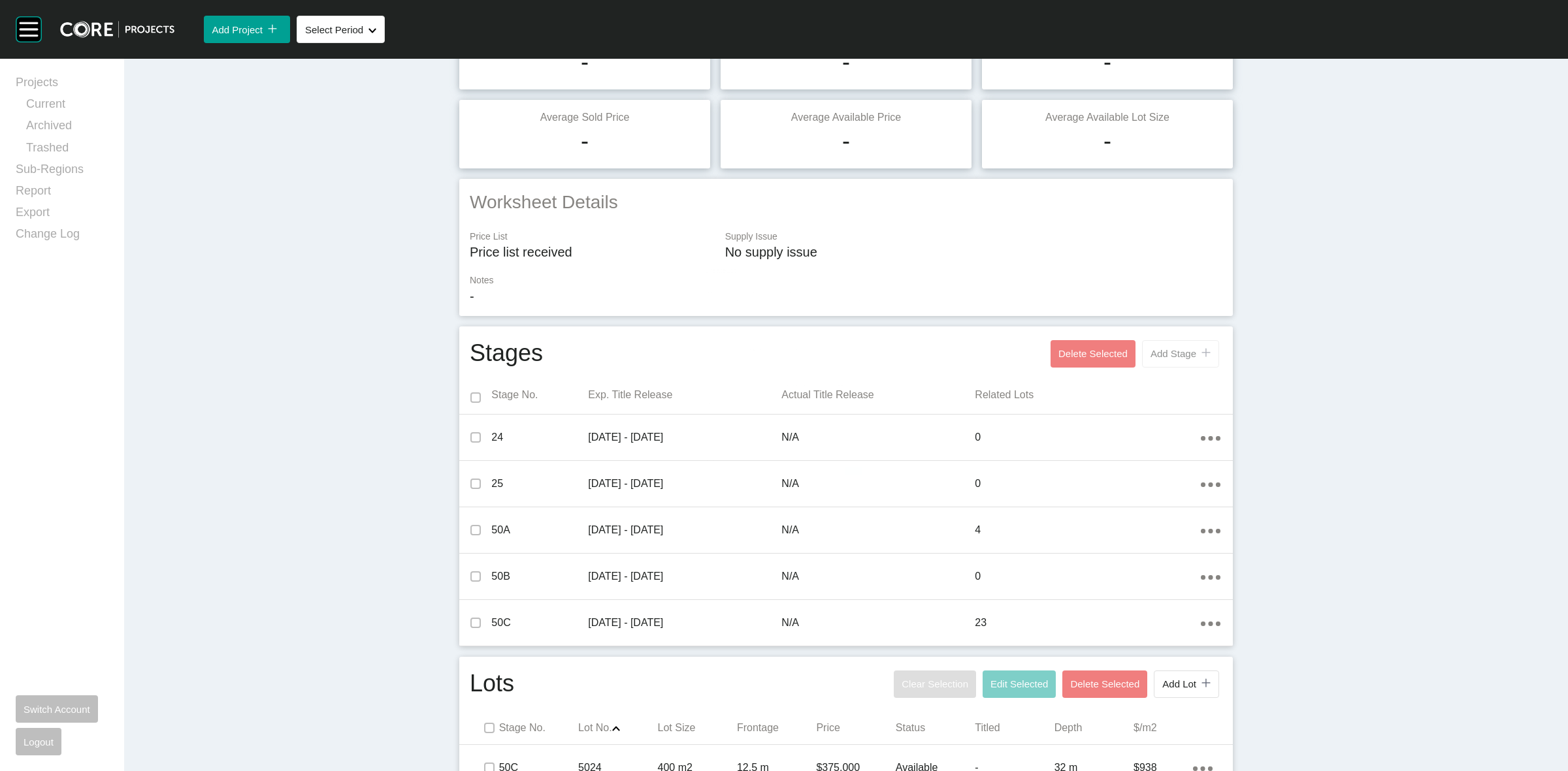
click at [1178, 359] on span "Add Stage" at bounding box center [1173, 354] width 45 height 12
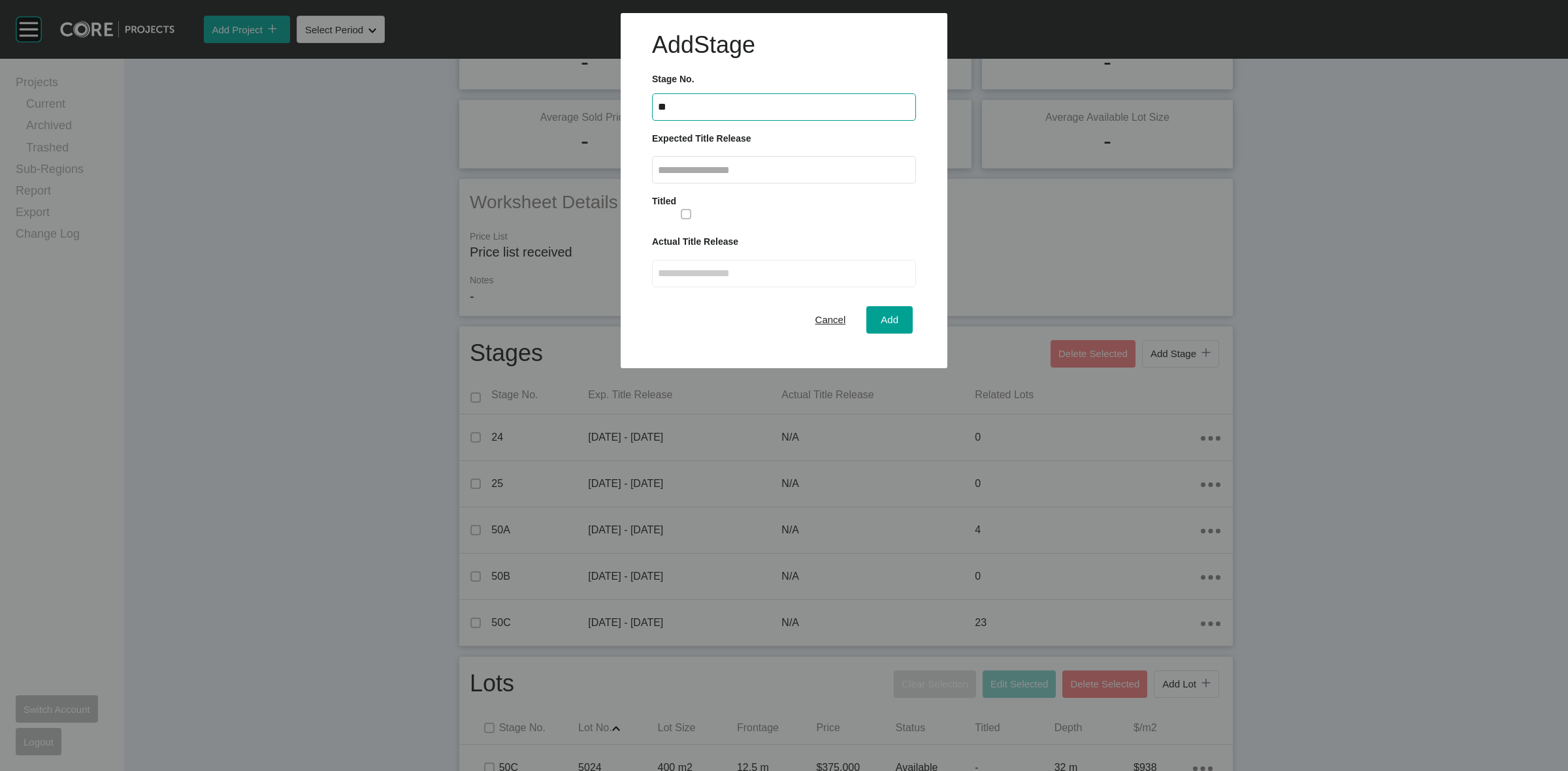
click at [719, 171] on input "text" at bounding box center [784, 170] width 252 height 12
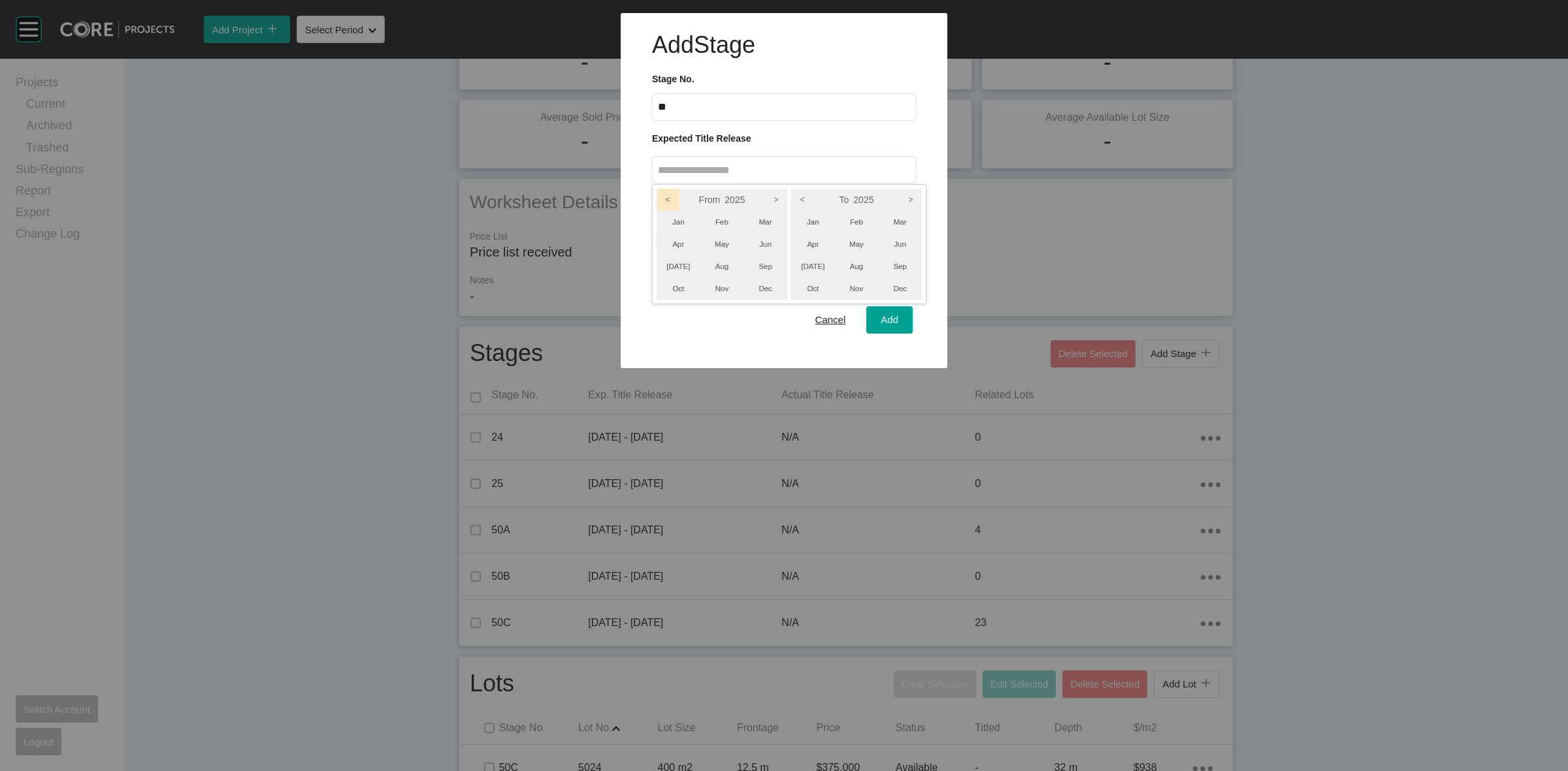
click at [669, 204] on icon "<" at bounding box center [667, 199] width 22 height 22
click at [811, 202] on icon "<" at bounding box center [801, 199] width 22 height 22
click at [673, 294] on li "Oct" at bounding box center [678, 288] width 43 height 22
click at [902, 287] on li "Dec" at bounding box center [900, 288] width 43 height 22
click at [886, 319] on div at bounding box center [784, 184] width 1568 height 369
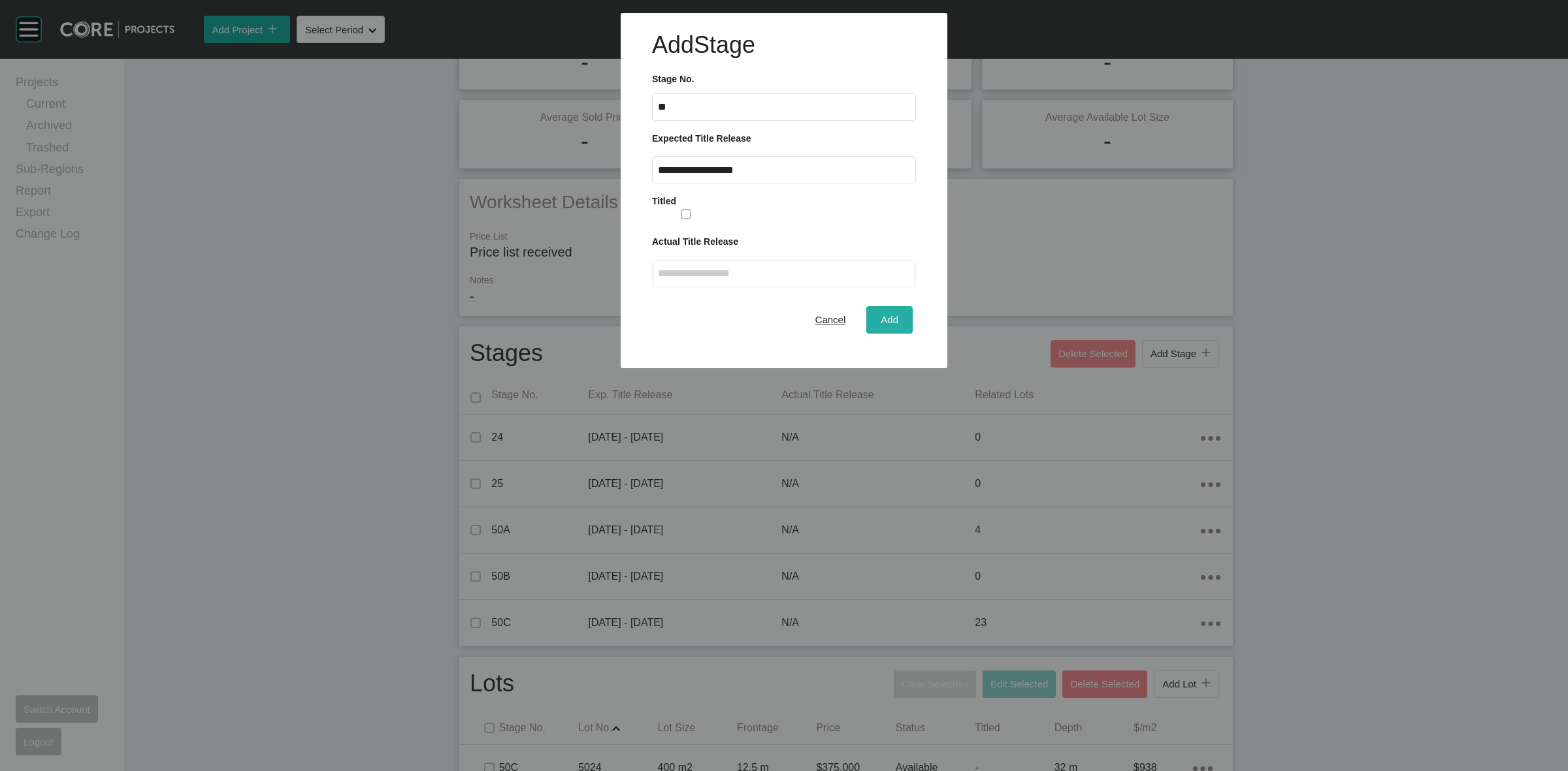
click at [886, 321] on span "Add" at bounding box center [889, 320] width 17 height 12
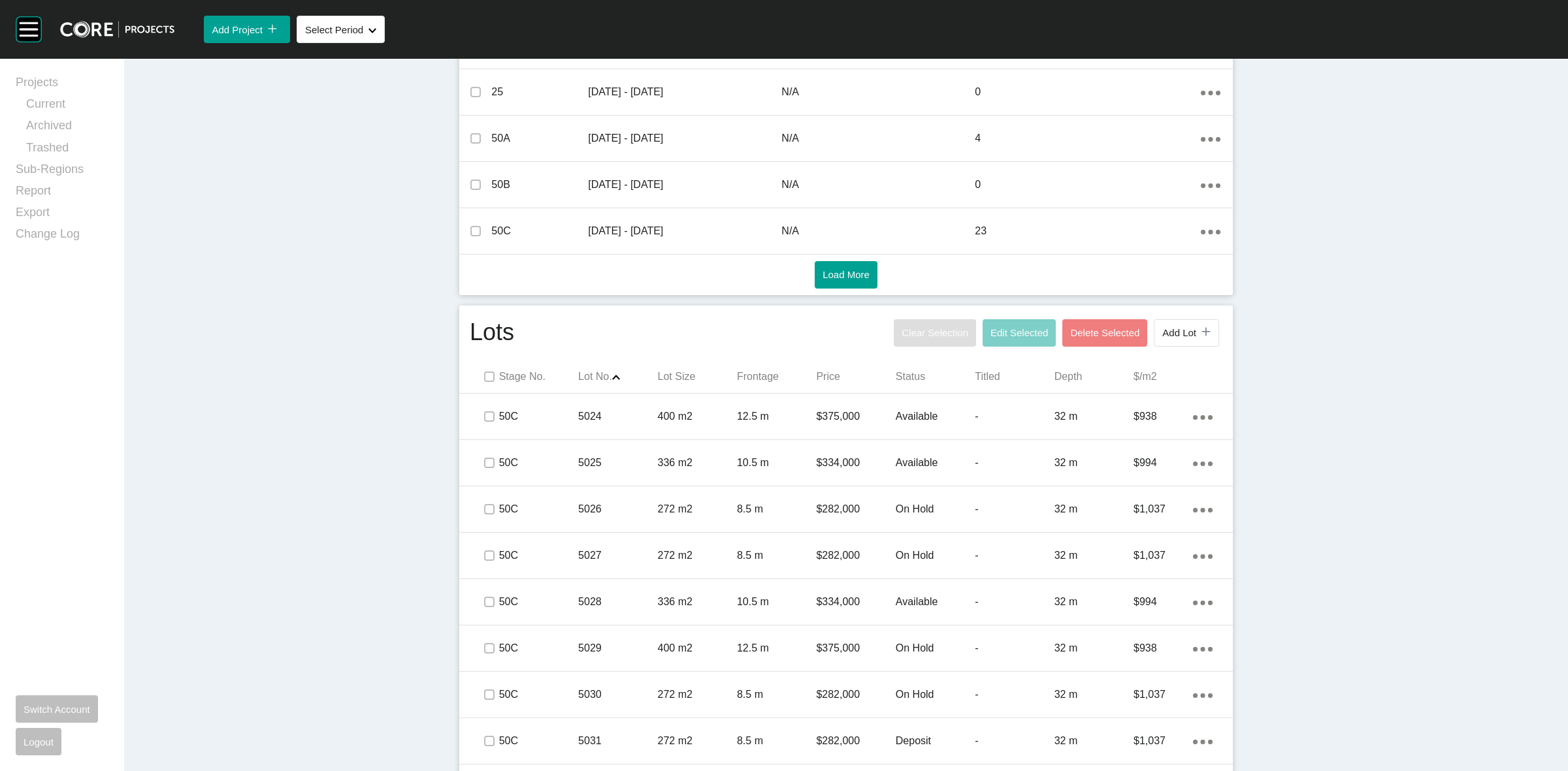
scroll to position [572, 0]
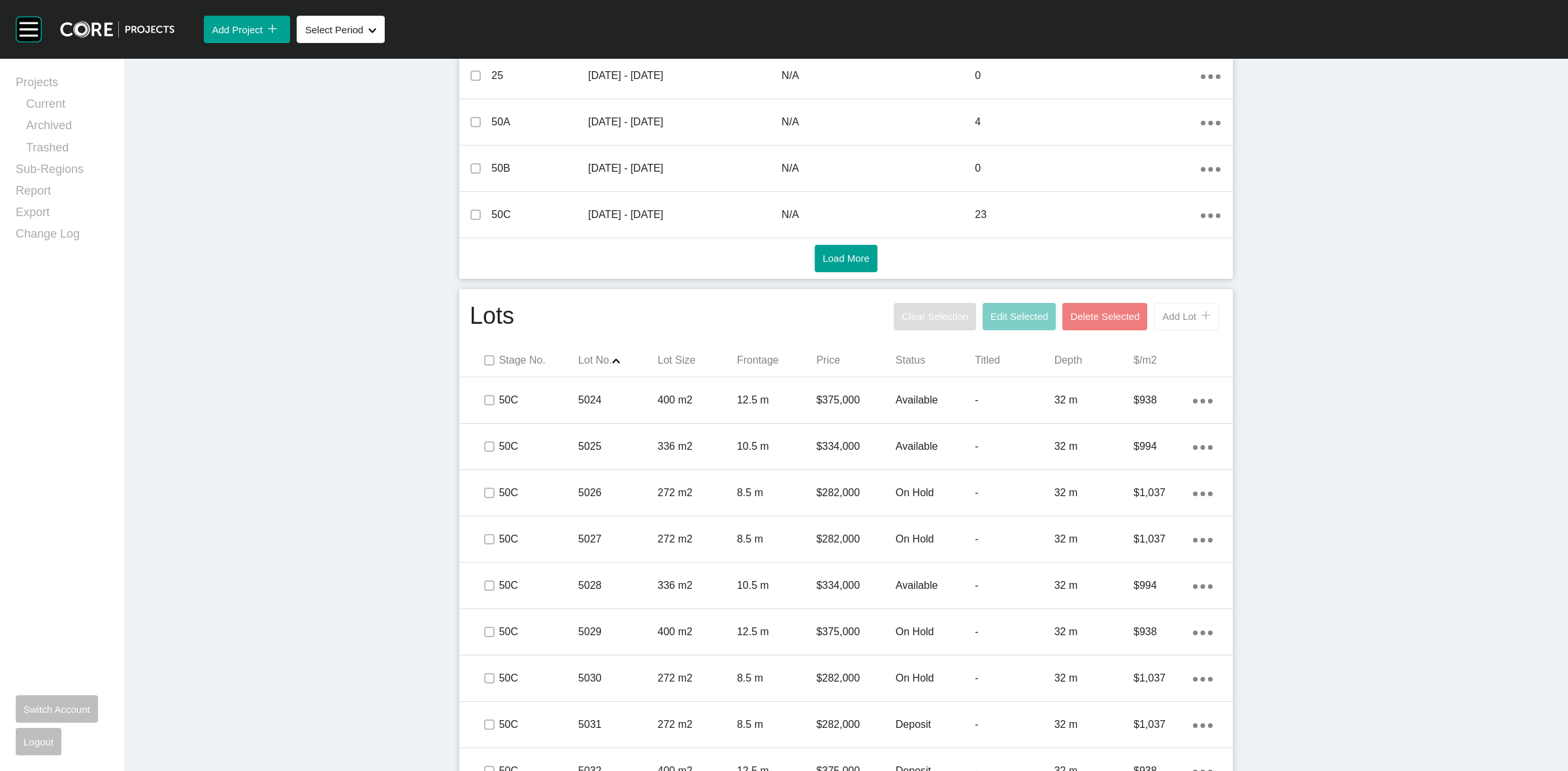
click at [1185, 311] on span "Add Lot" at bounding box center [1179, 317] width 34 height 12
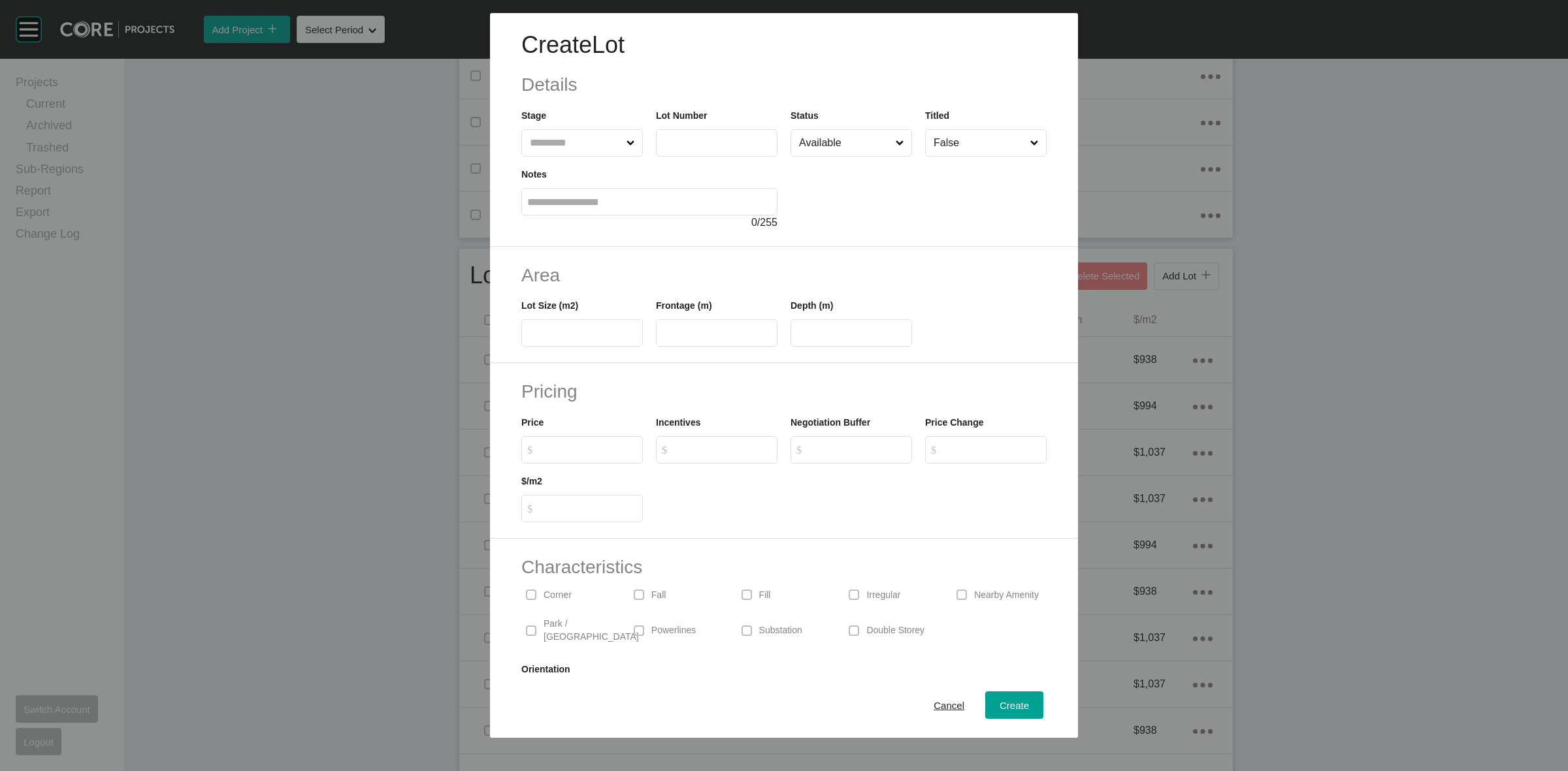
click at [577, 141] on input "text" at bounding box center [575, 142] width 96 height 26
click at [833, 135] on input "Available" at bounding box center [845, 142] width 96 height 26
click at [1000, 700] on span "Create" at bounding box center [1014, 706] width 30 height 12
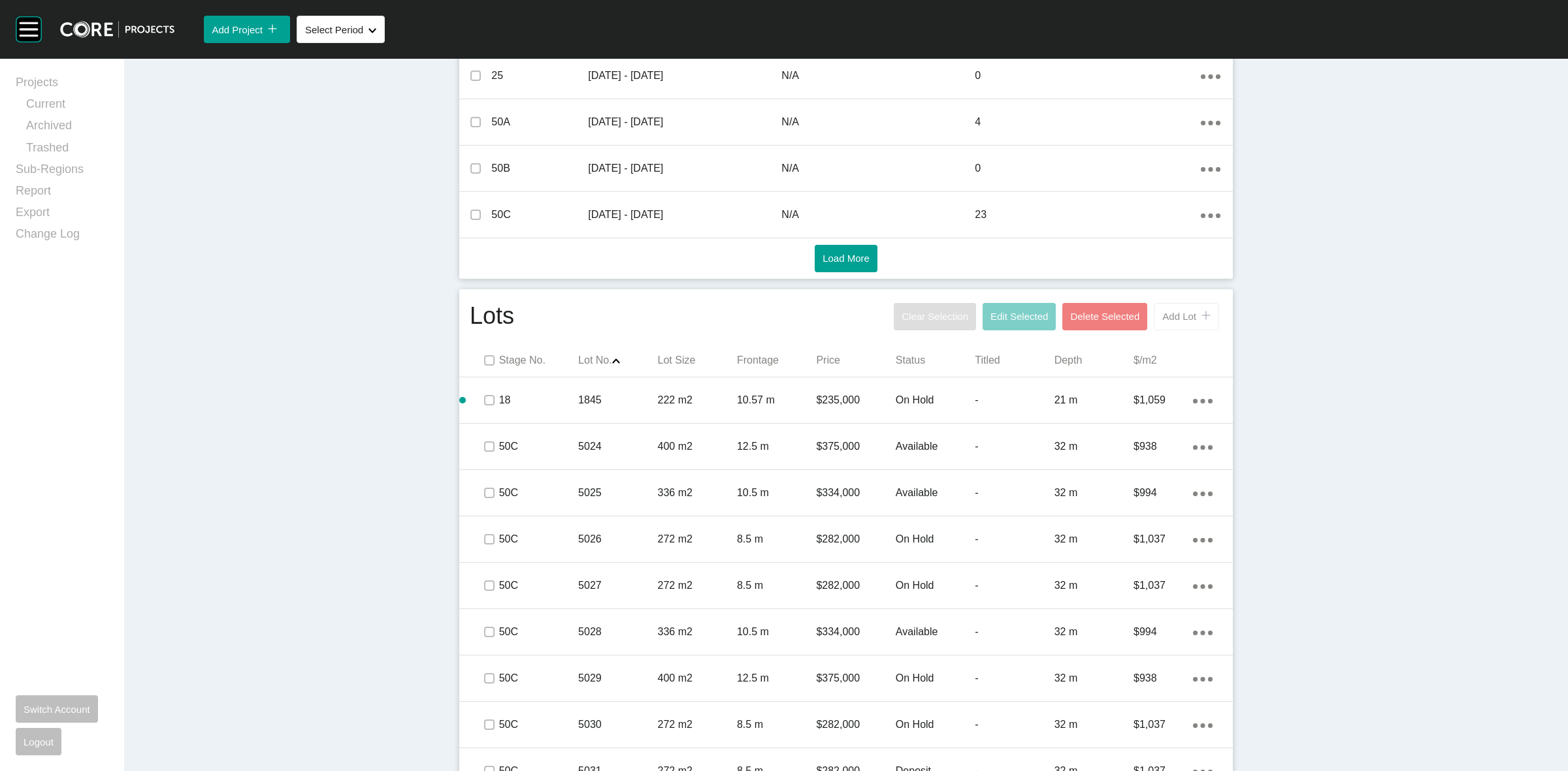
click at [1181, 320] on span "Add Lot" at bounding box center [1179, 317] width 34 height 12
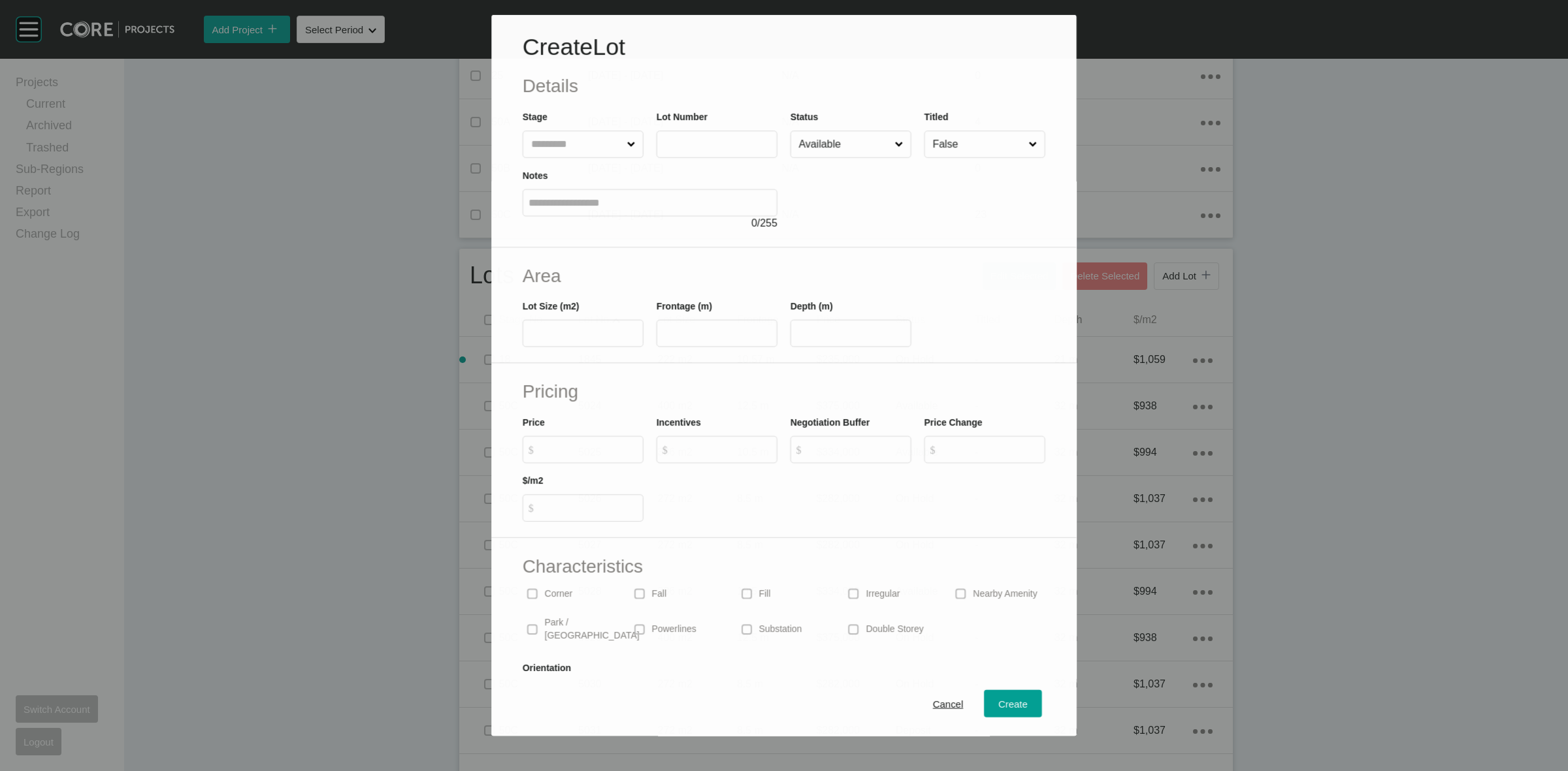
click at [588, 143] on input "text" at bounding box center [577, 143] width 96 height 26
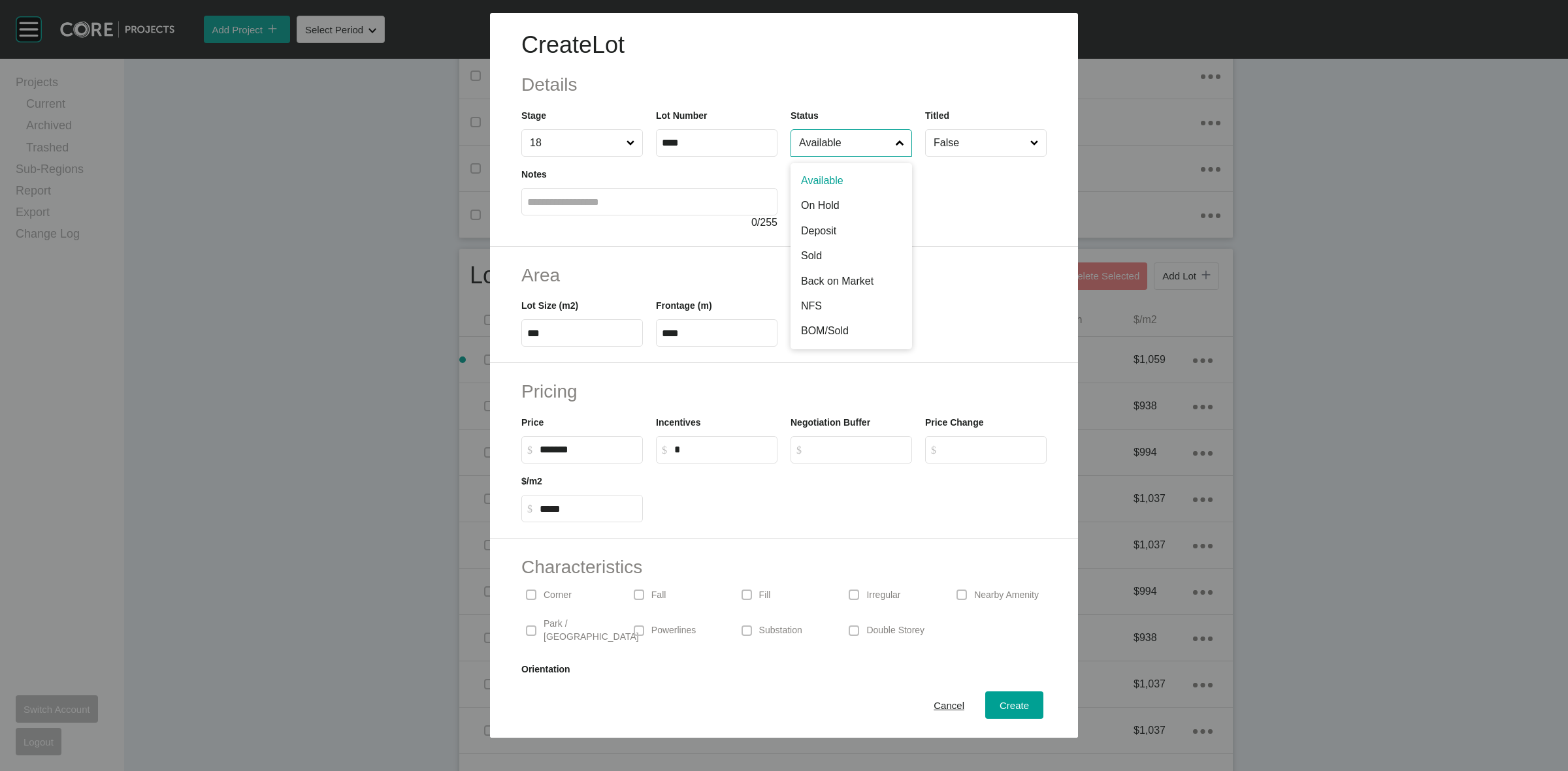
drag, startPoint x: 878, startPoint y: 151, endPoint x: 838, endPoint y: 178, distance: 48.3
click at [863, 153] on input "Available" at bounding box center [845, 142] width 96 height 26
click at [1000, 707] on span "Create" at bounding box center [1014, 706] width 30 height 12
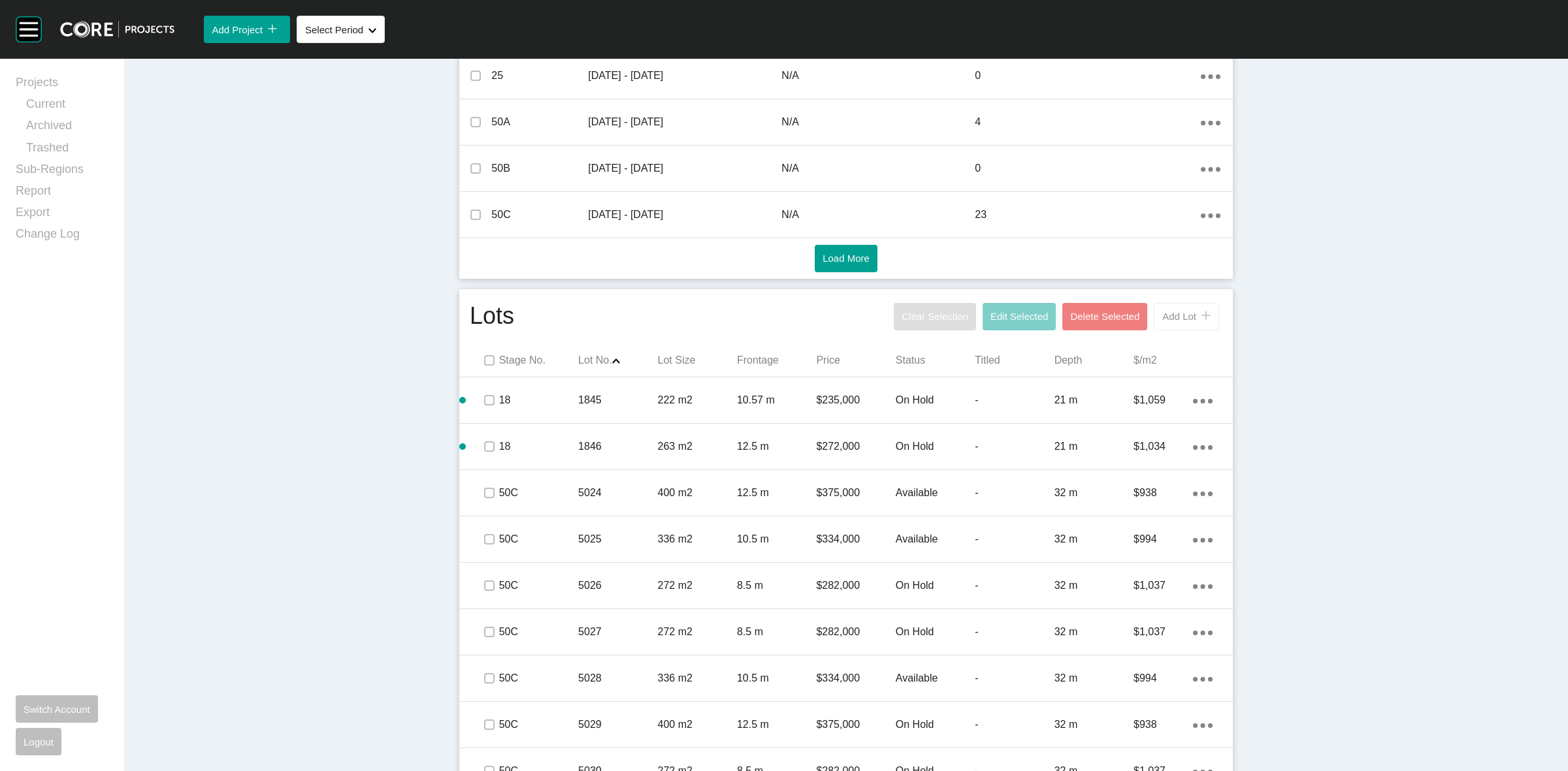
click at [1180, 324] on button "Add Lot icon/tick copy 11 Created with Sketch." at bounding box center [1187, 317] width 65 height 27
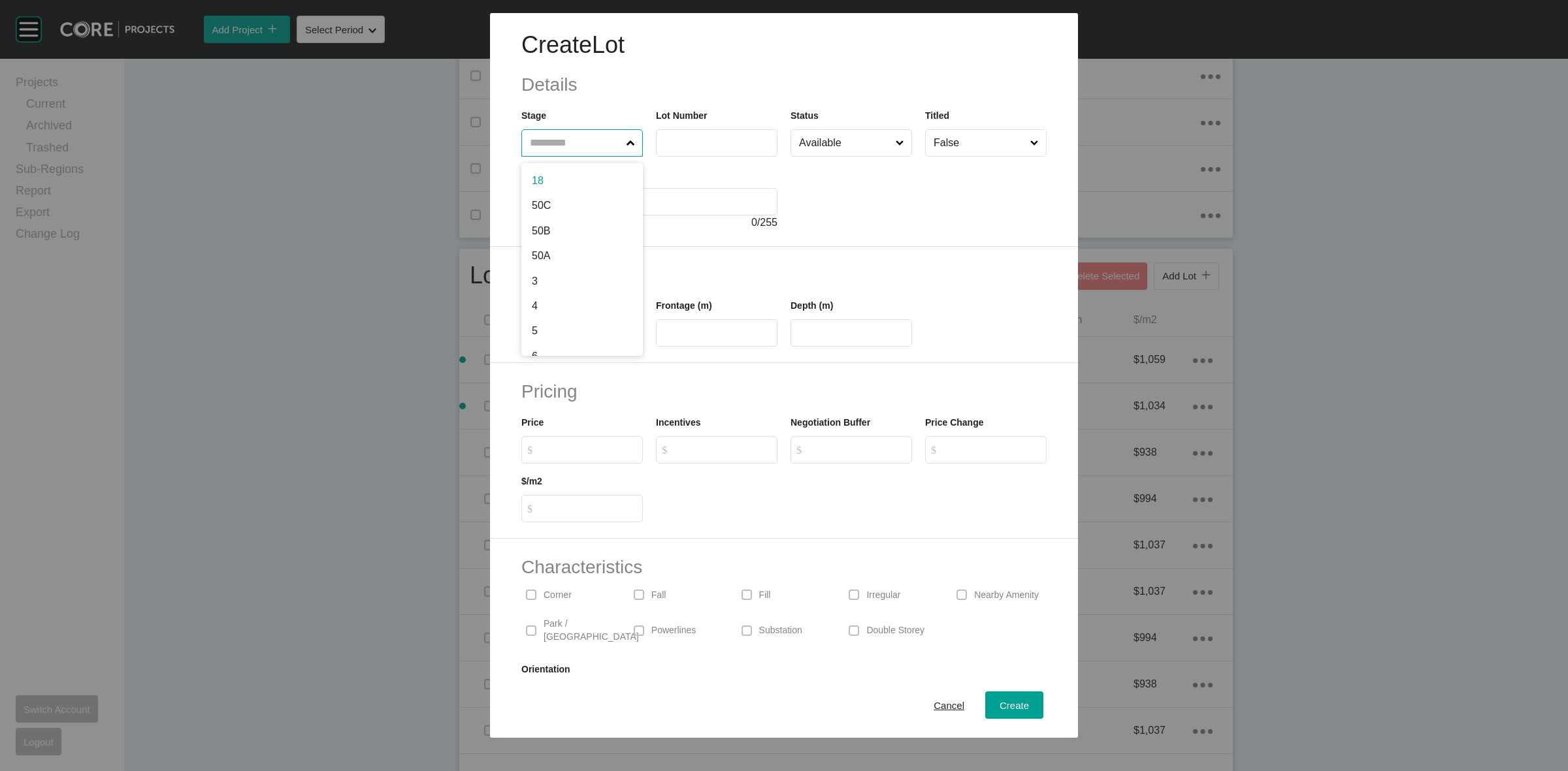
click at [557, 155] on input "text" at bounding box center [575, 142] width 96 height 26
click at [829, 151] on input "Available" at bounding box center [845, 142] width 96 height 26
click at [1000, 706] on span "Create" at bounding box center [1014, 706] width 30 height 12
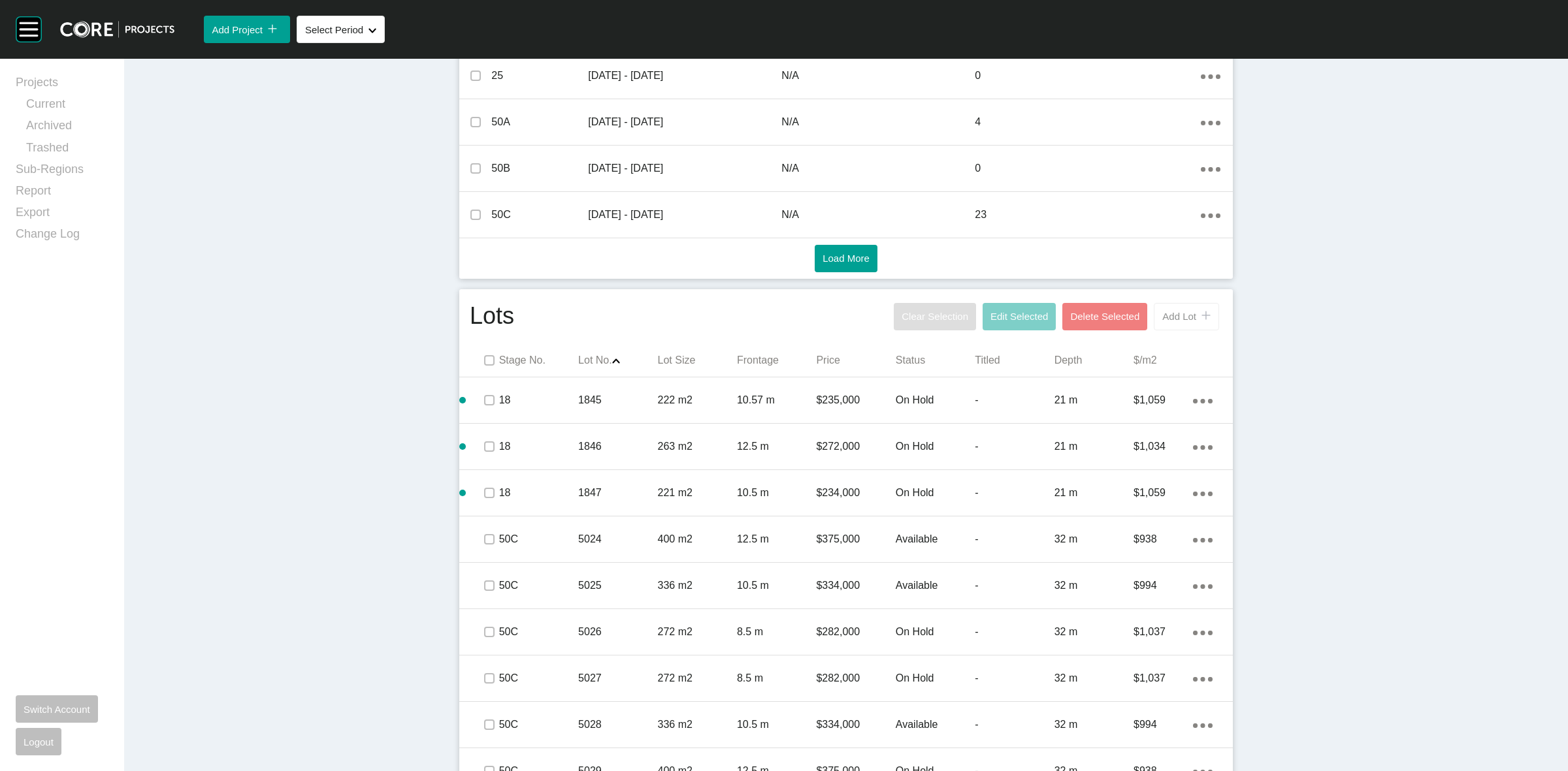
click at [1178, 328] on button "Add Lot icon/tick copy 11 Created with Sketch." at bounding box center [1187, 317] width 65 height 27
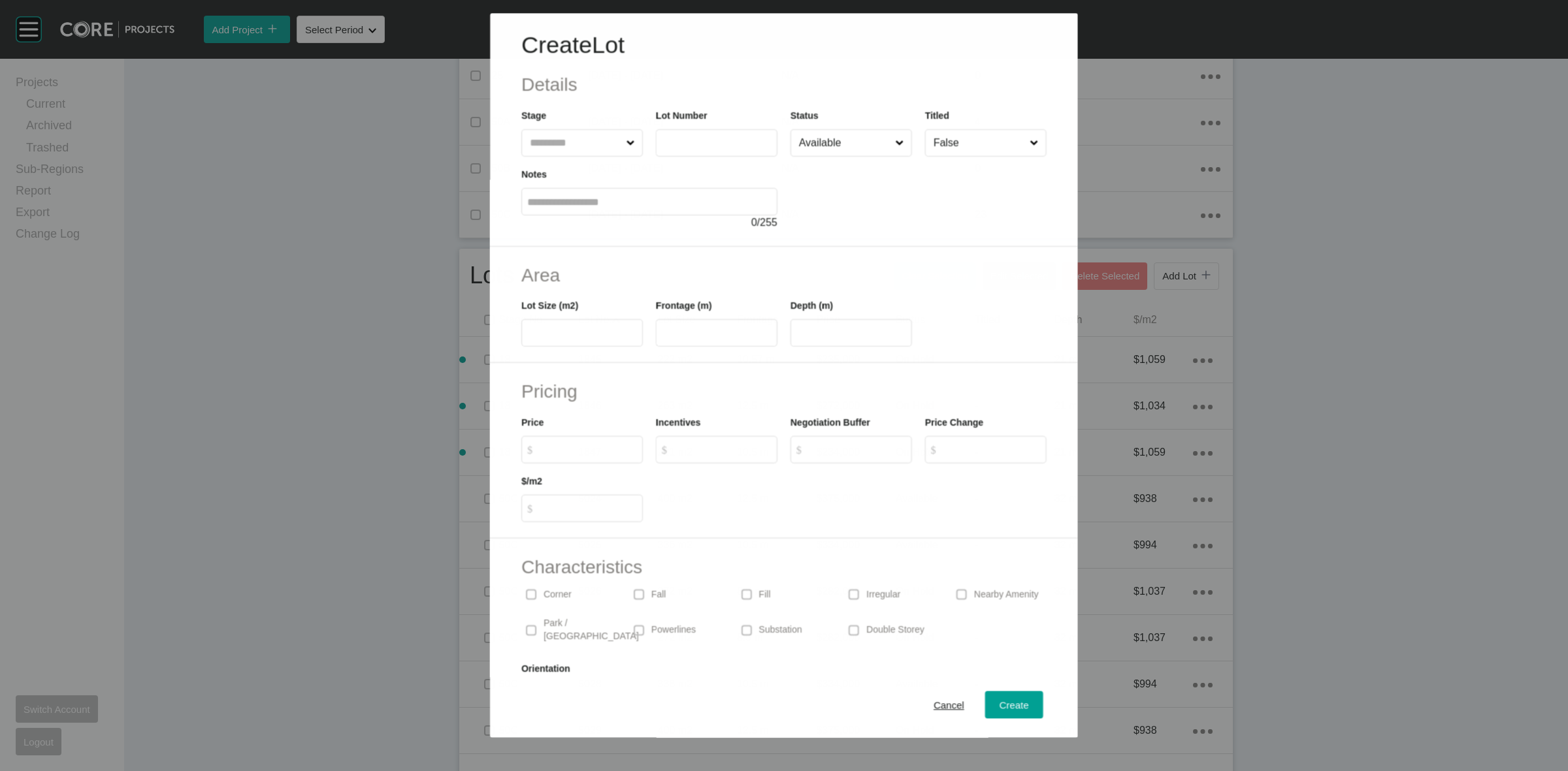
click at [547, 139] on input "text" at bounding box center [575, 142] width 96 height 26
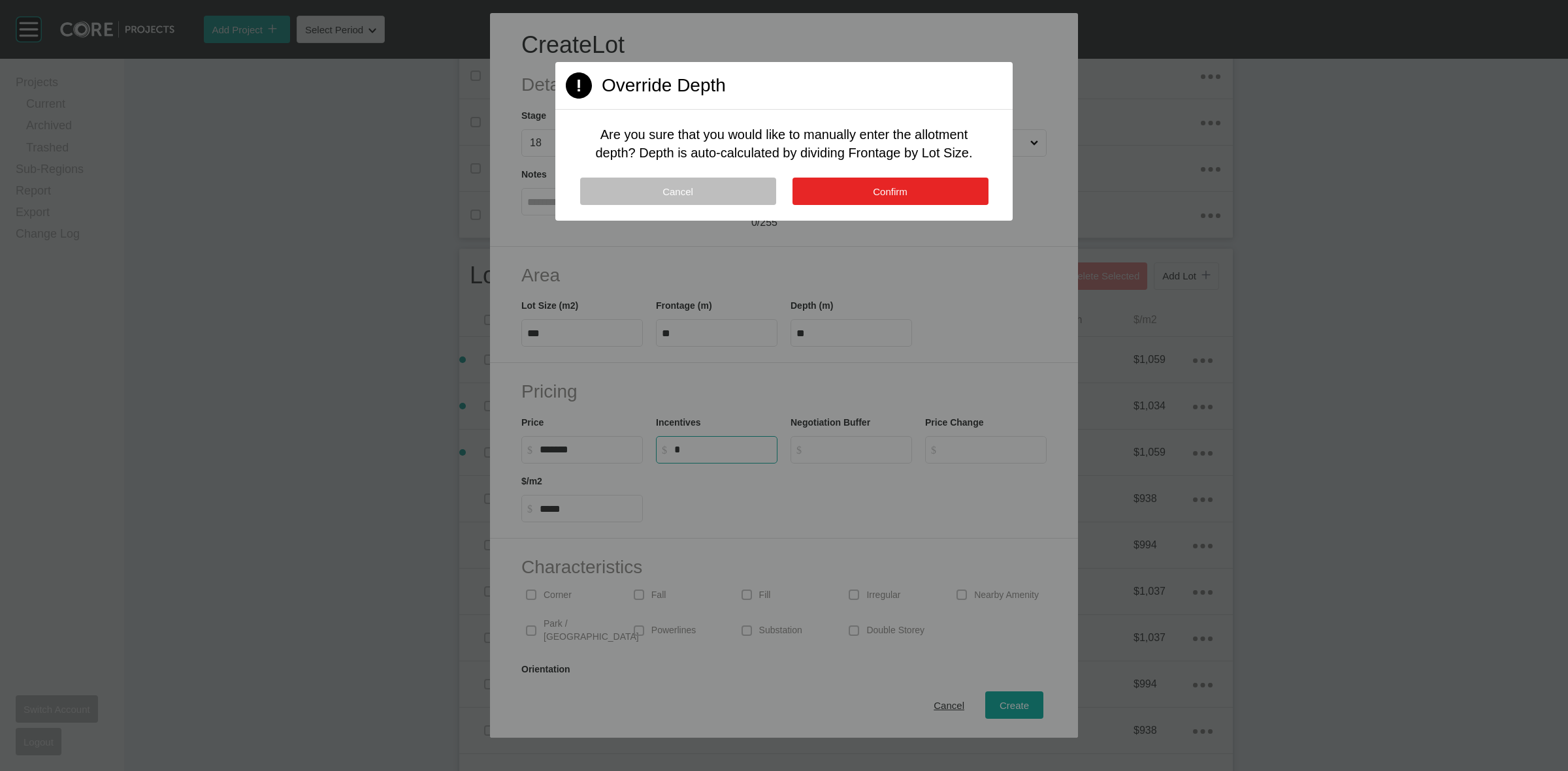
click at [850, 197] on button "Confirm" at bounding box center [891, 192] width 196 height 27
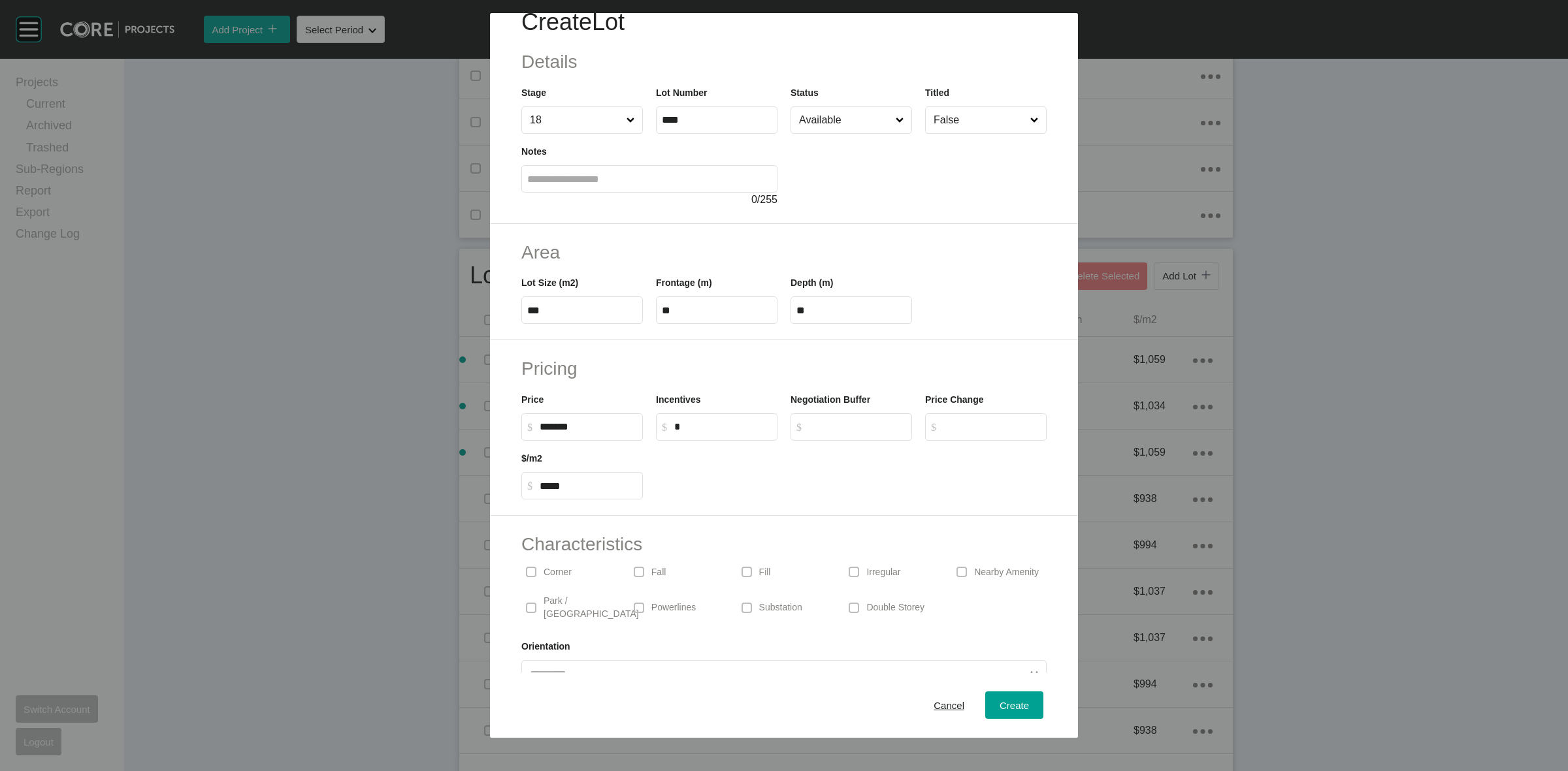
scroll to position [43, 0]
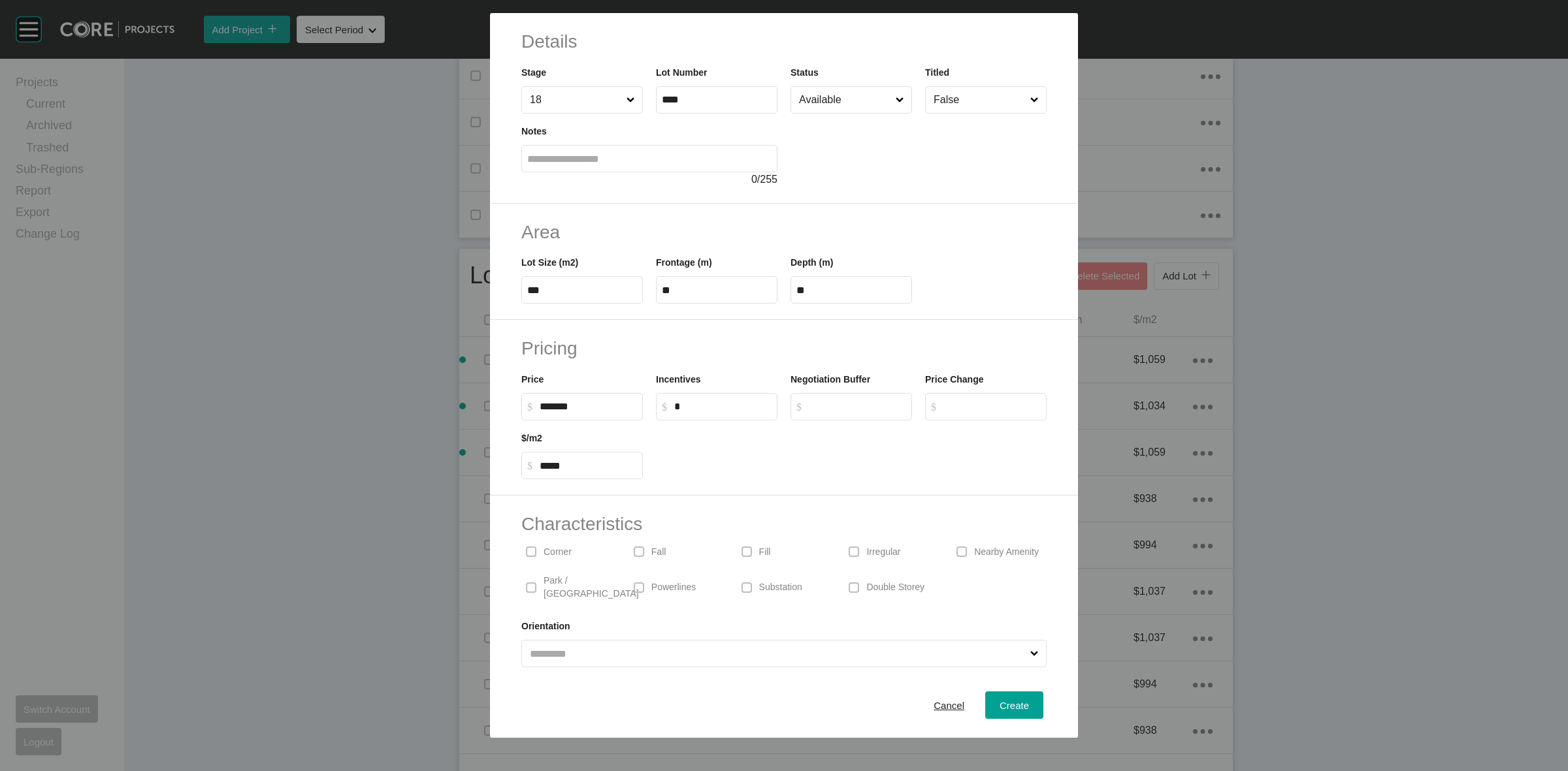
drag, startPoint x: 562, startPoint y: 556, endPoint x: 887, endPoint y: 636, distance: 334.7
click at [561, 556] on p "Corner" at bounding box center [557, 553] width 28 height 13
click at [1003, 697] on div "Create" at bounding box center [1013, 706] width 36 height 17
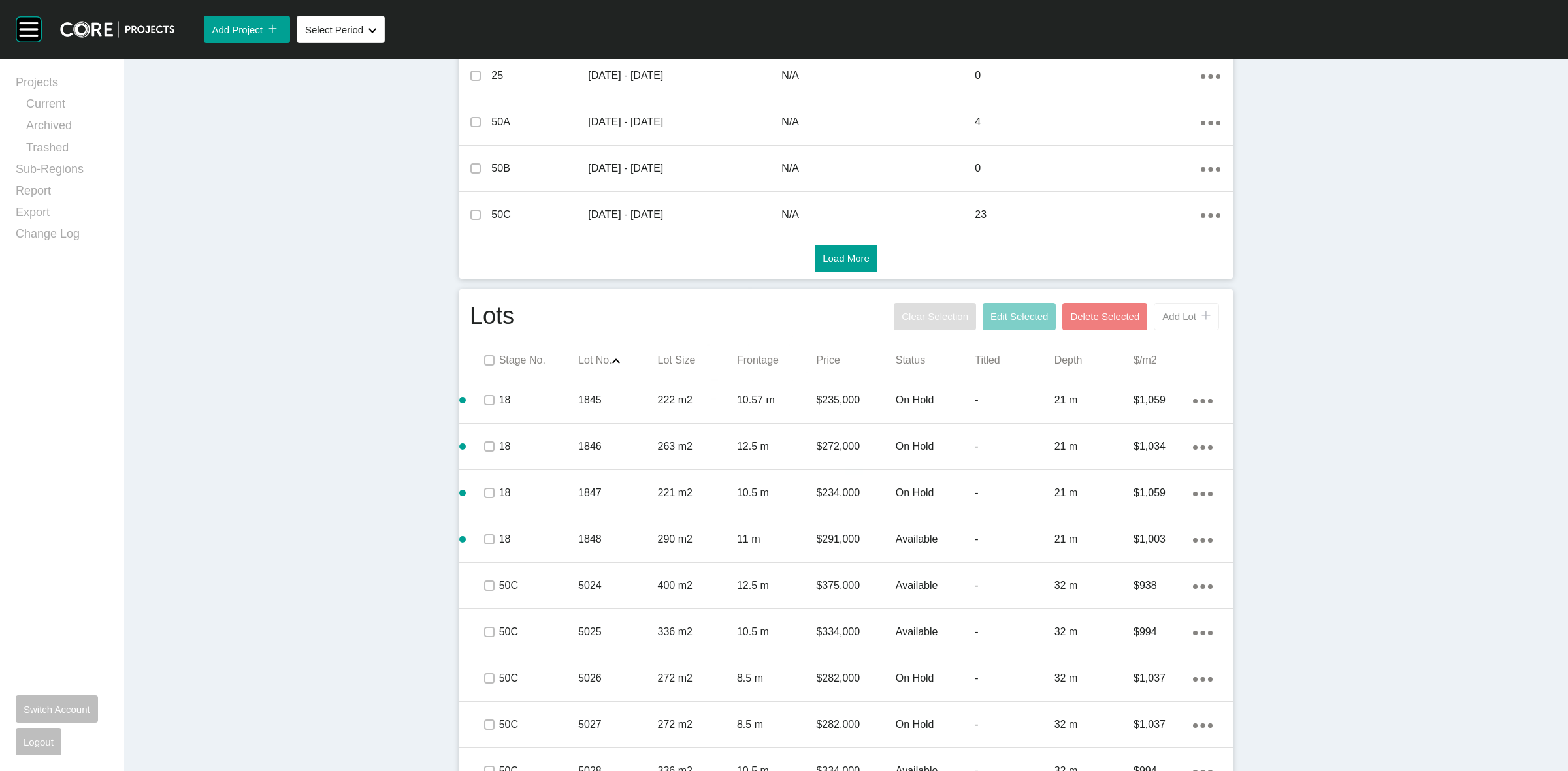
click at [1171, 321] on span "Add Lot" at bounding box center [1179, 317] width 34 height 12
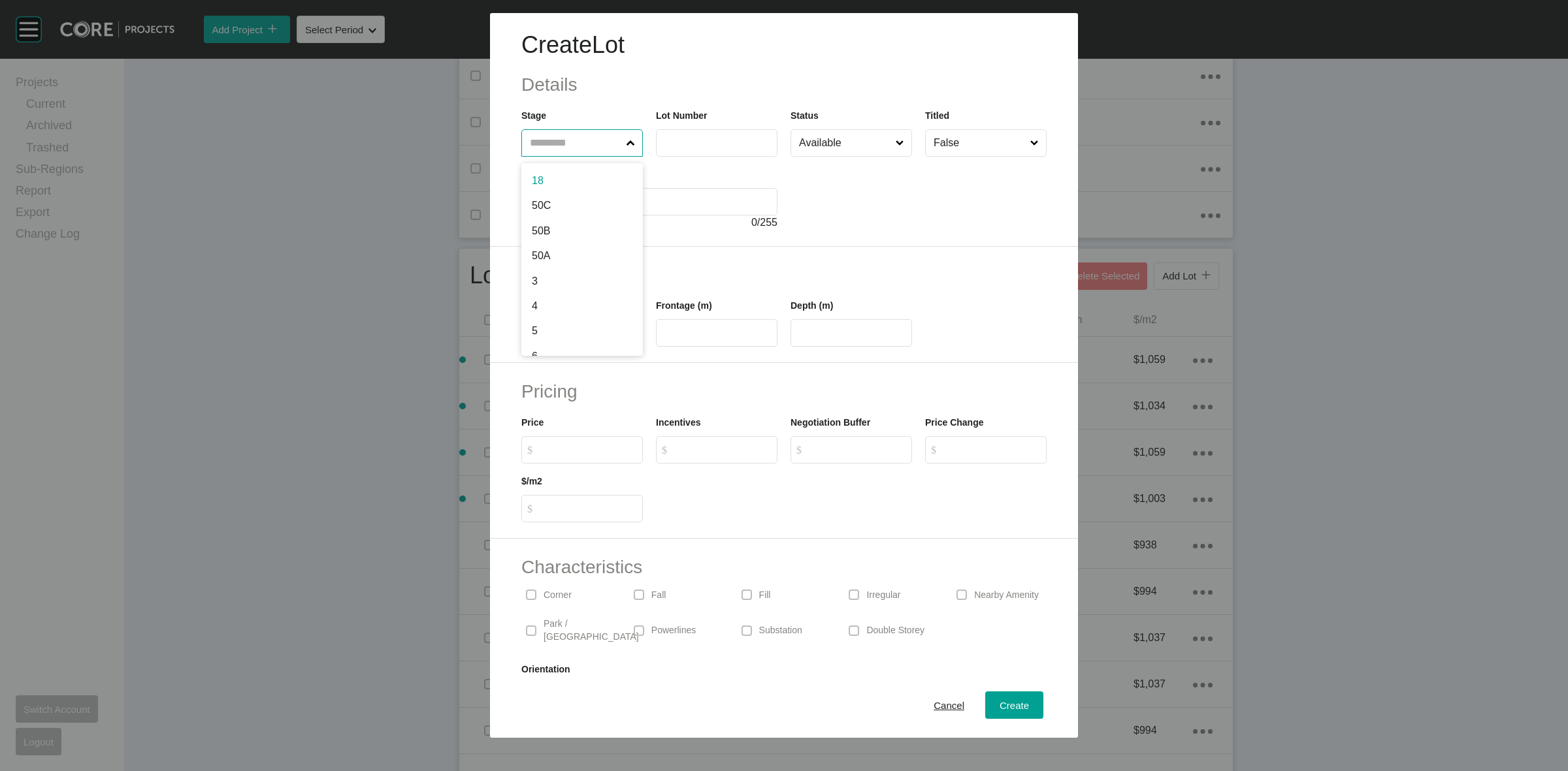
click at [573, 143] on input "text" at bounding box center [575, 142] width 96 height 26
click at [1005, 697] on div "Create" at bounding box center [1013, 706] width 36 height 17
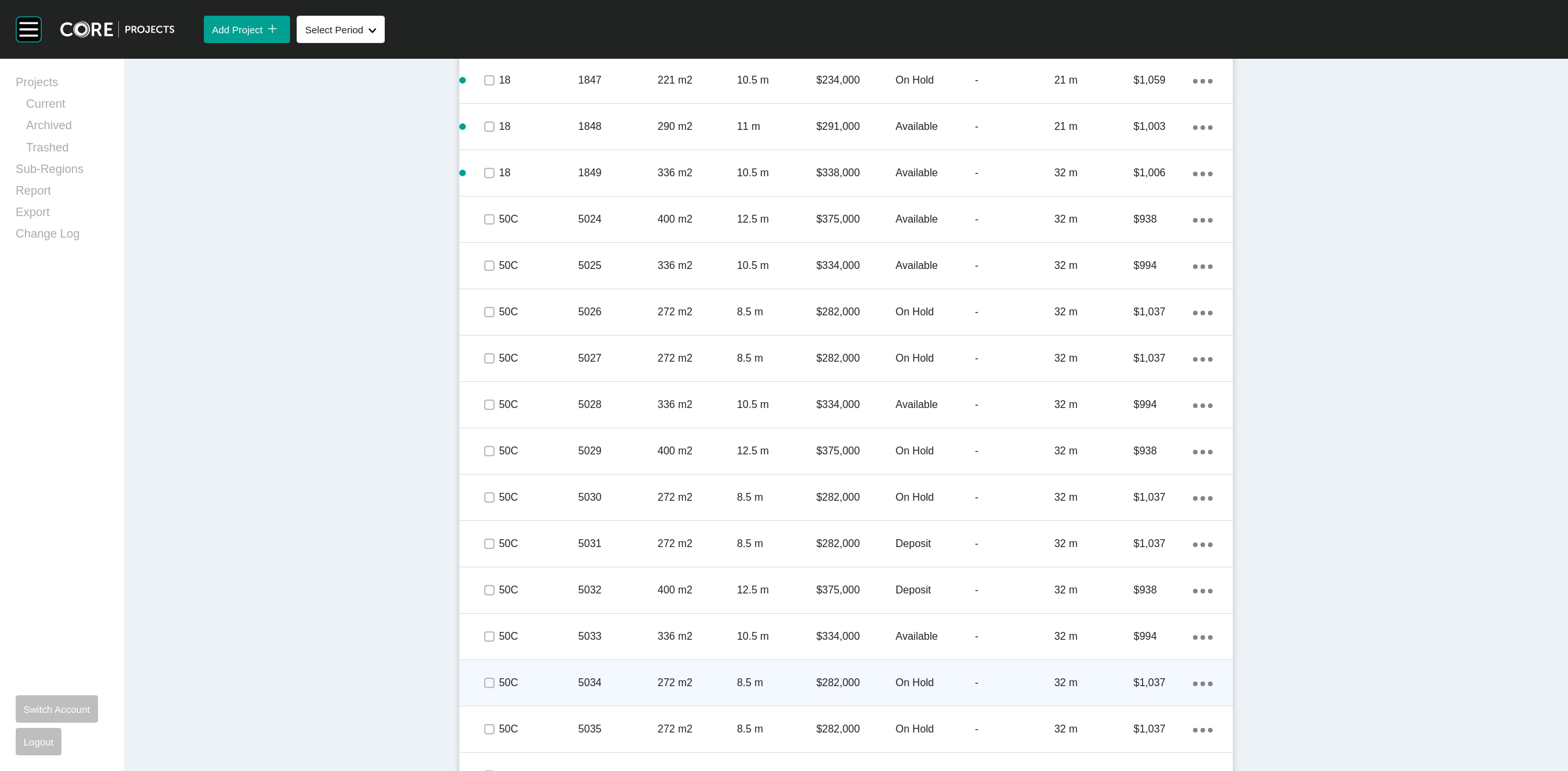
scroll to position [980, 0]
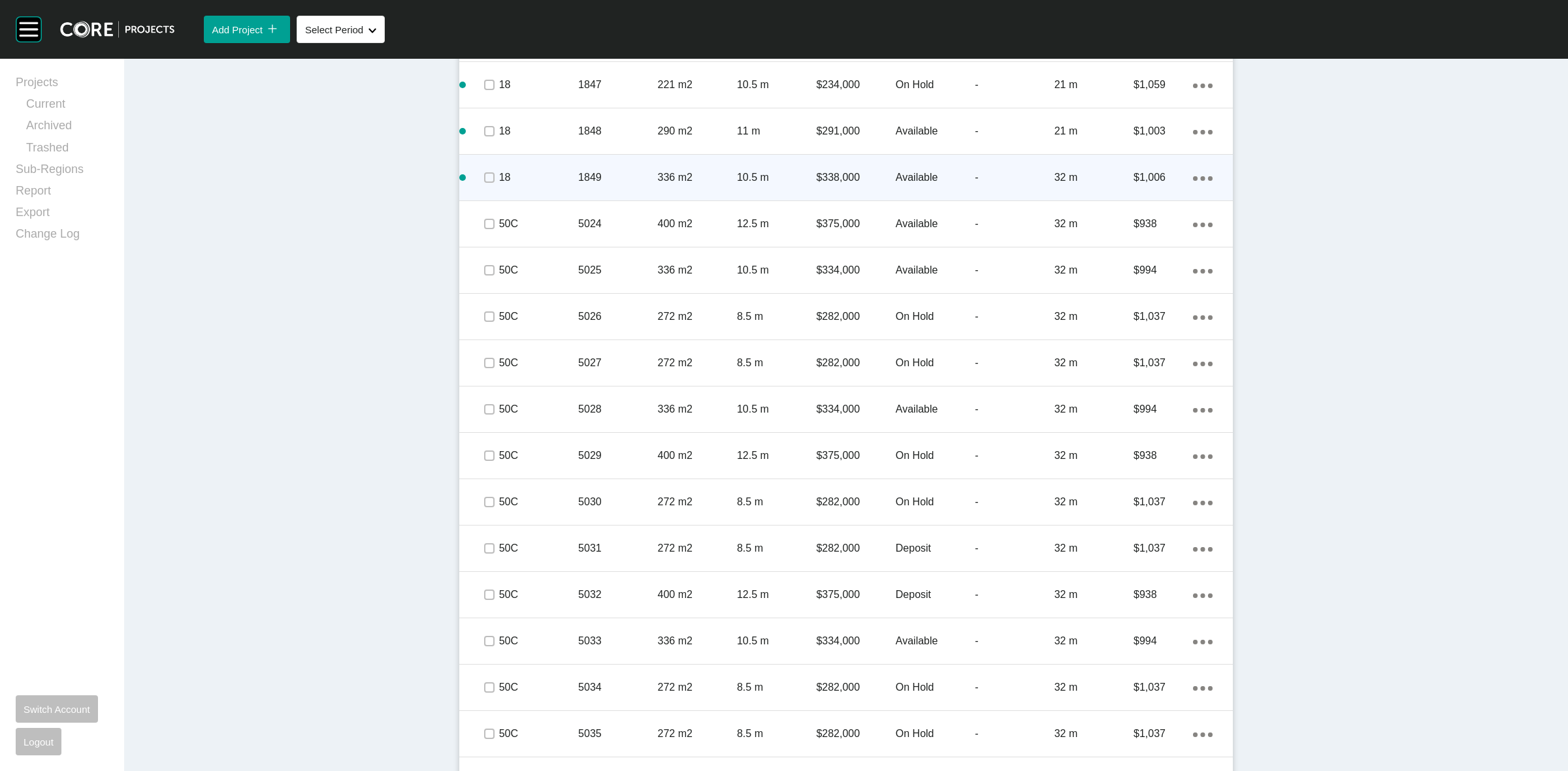
click at [1193, 177] on icon "Action Menu Dots Copy 6 Created with Sketch." at bounding box center [1203, 178] width 19 height 5
click at [1135, 178] on link "Duplicate" at bounding box center [1142, 180] width 49 height 19
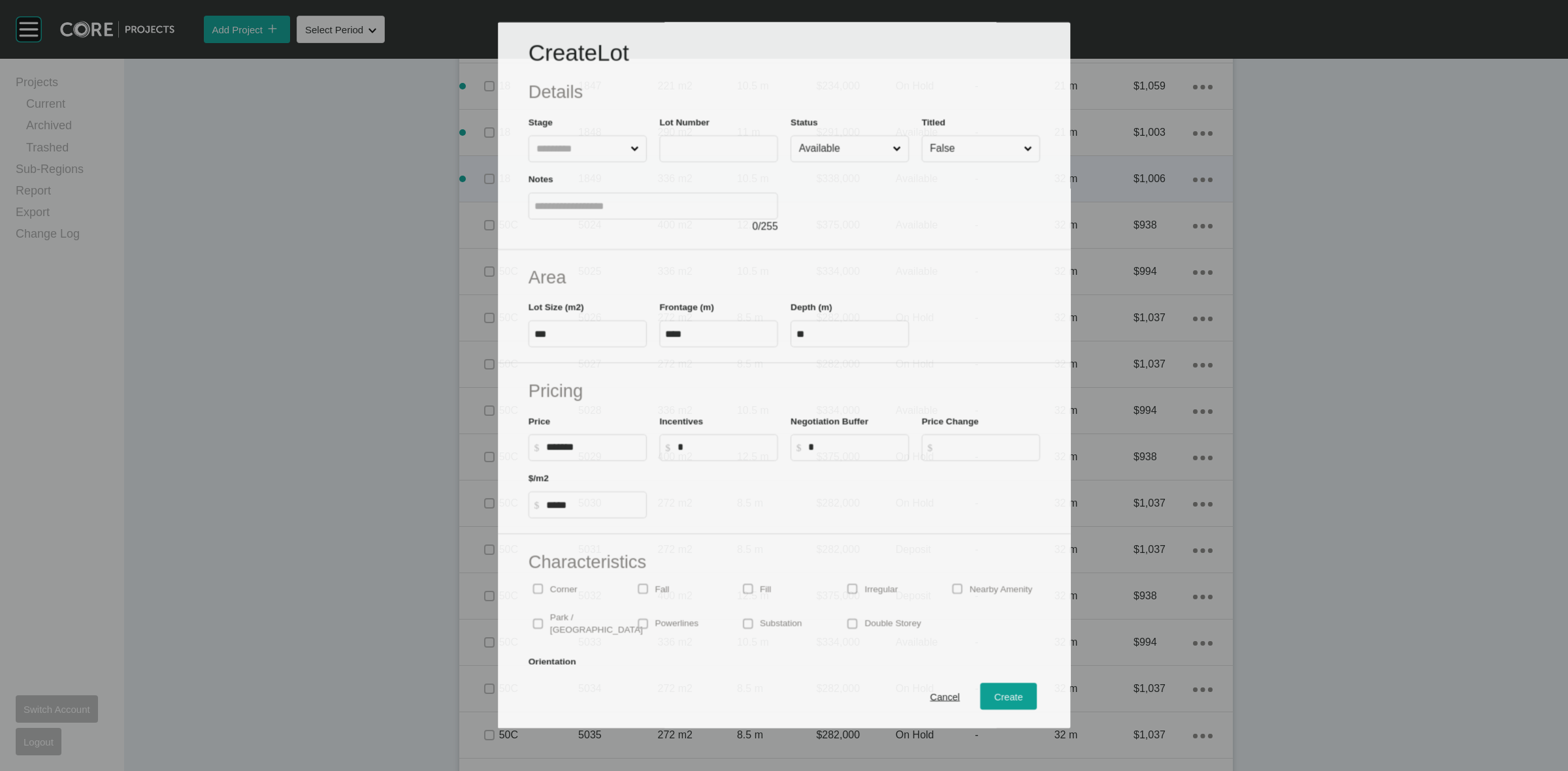
scroll to position [938, 0]
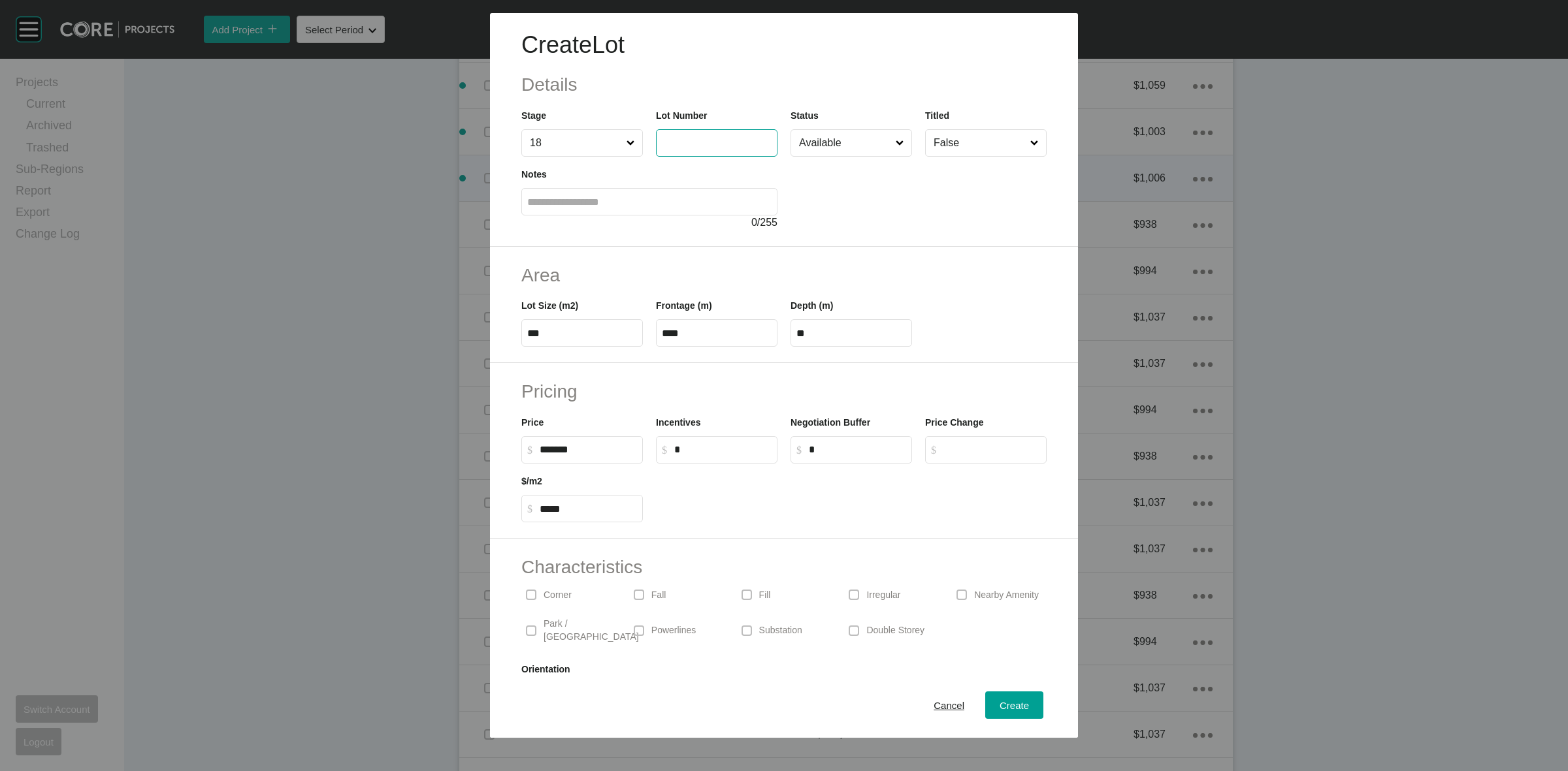
click at [706, 143] on input "text" at bounding box center [717, 142] width 110 height 12
click at [1010, 704] on span "Create" at bounding box center [1014, 706] width 30 height 12
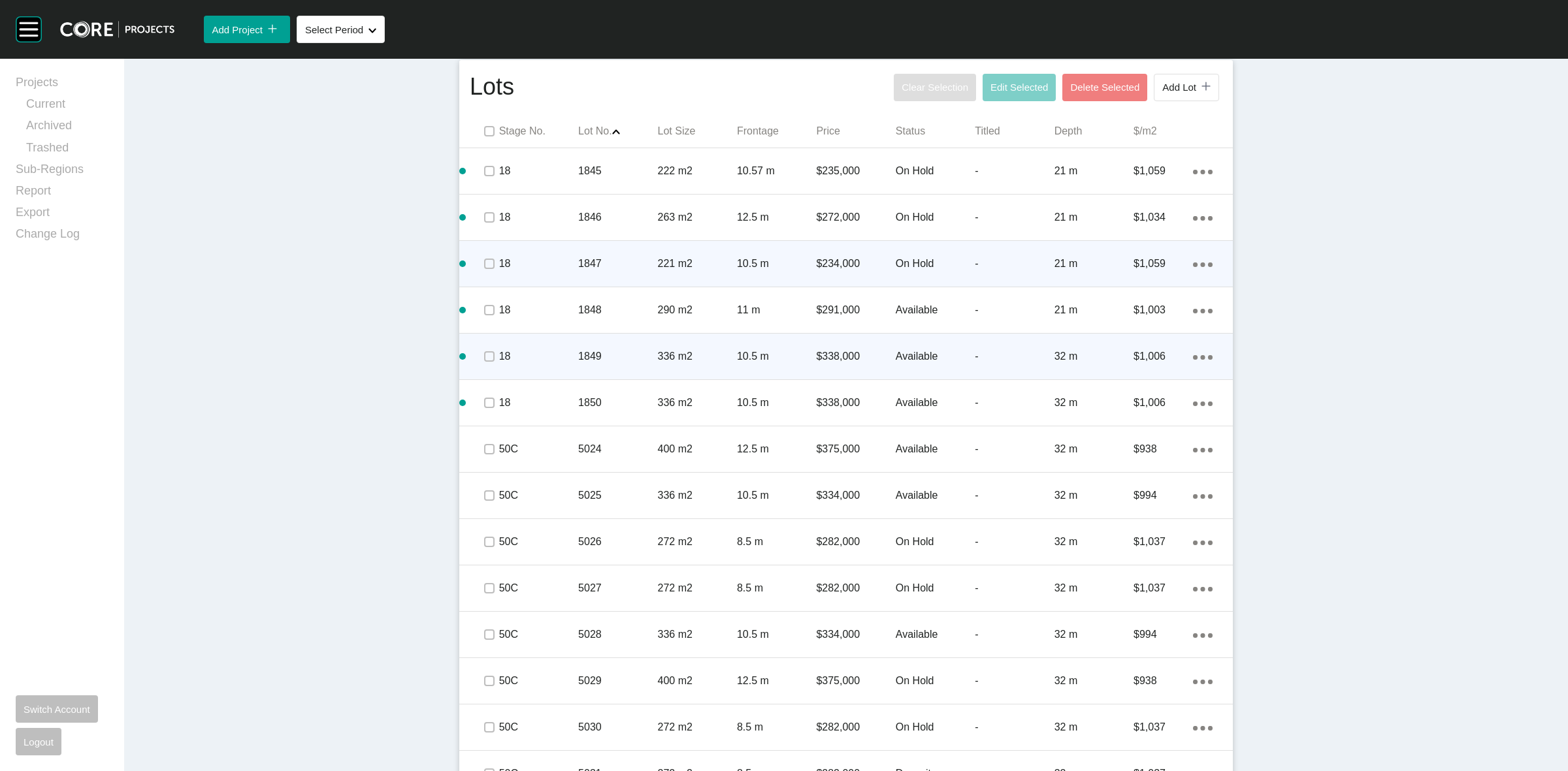
scroll to position [572, 0]
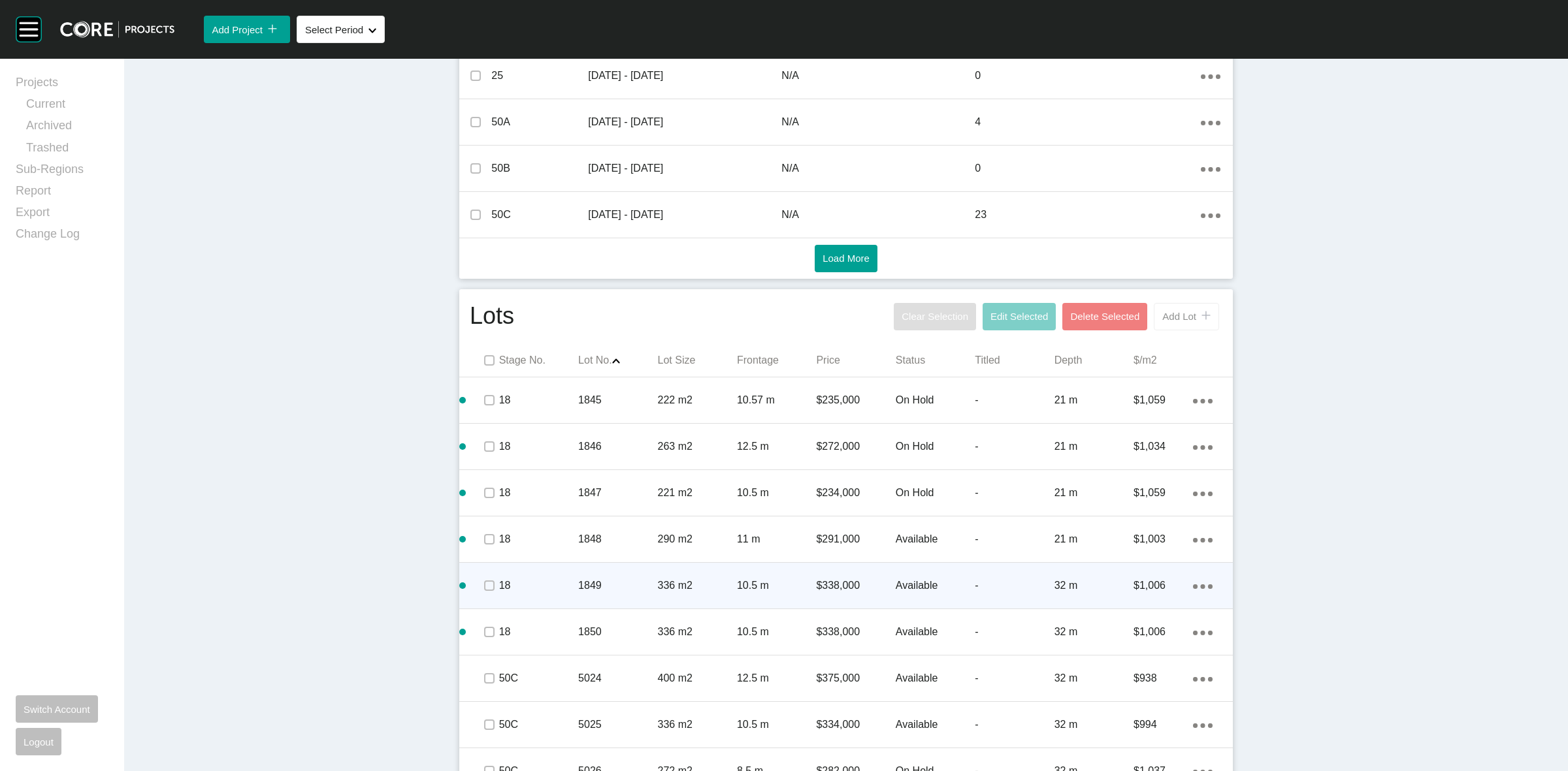
click at [1175, 312] on span "Add Lot" at bounding box center [1179, 317] width 34 height 12
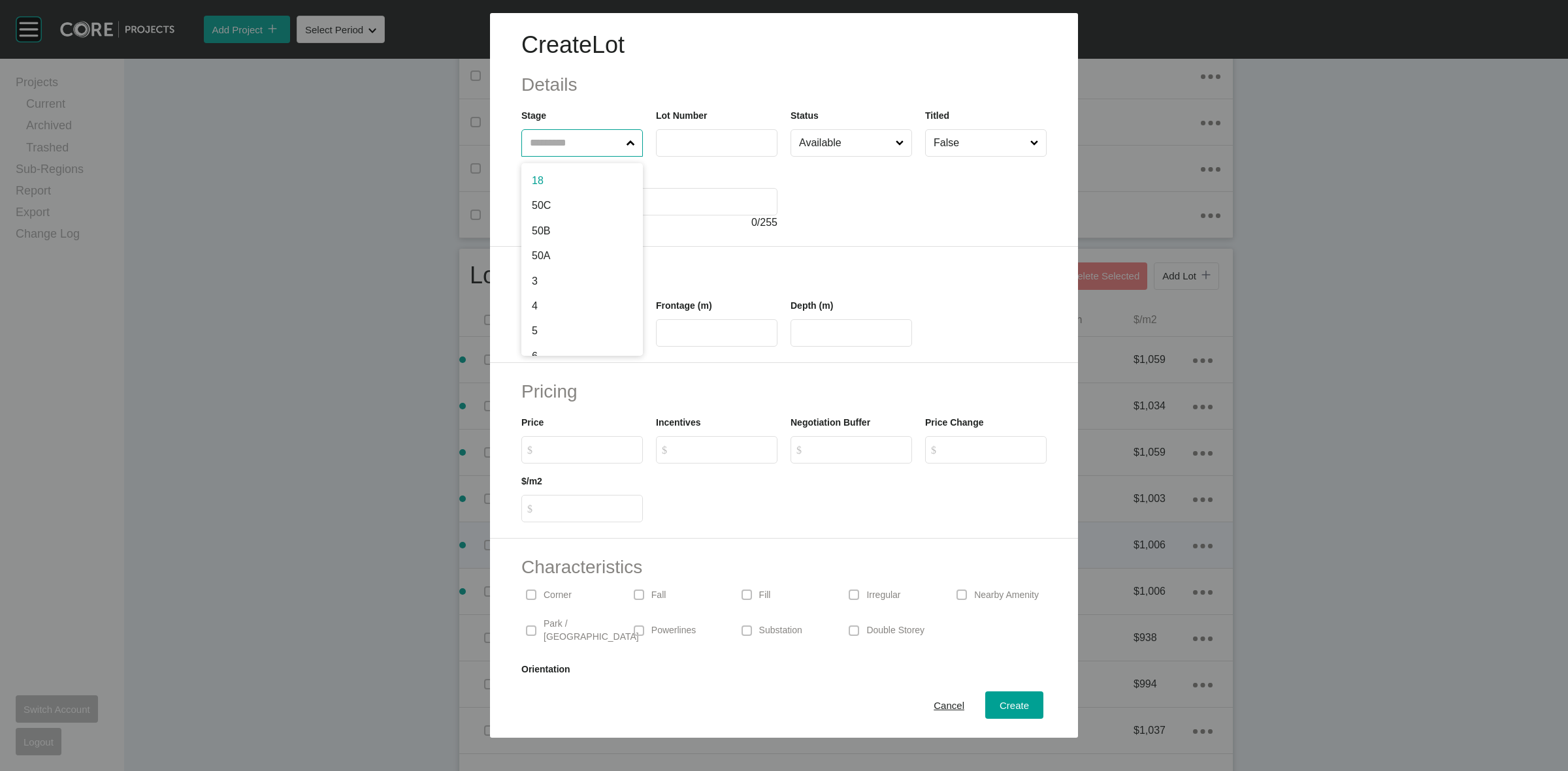
click at [554, 138] on input "text" at bounding box center [575, 142] width 96 height 26
click at [1006, 710] on span "Create" at bounding box center [1014, 706] width 30 height 12
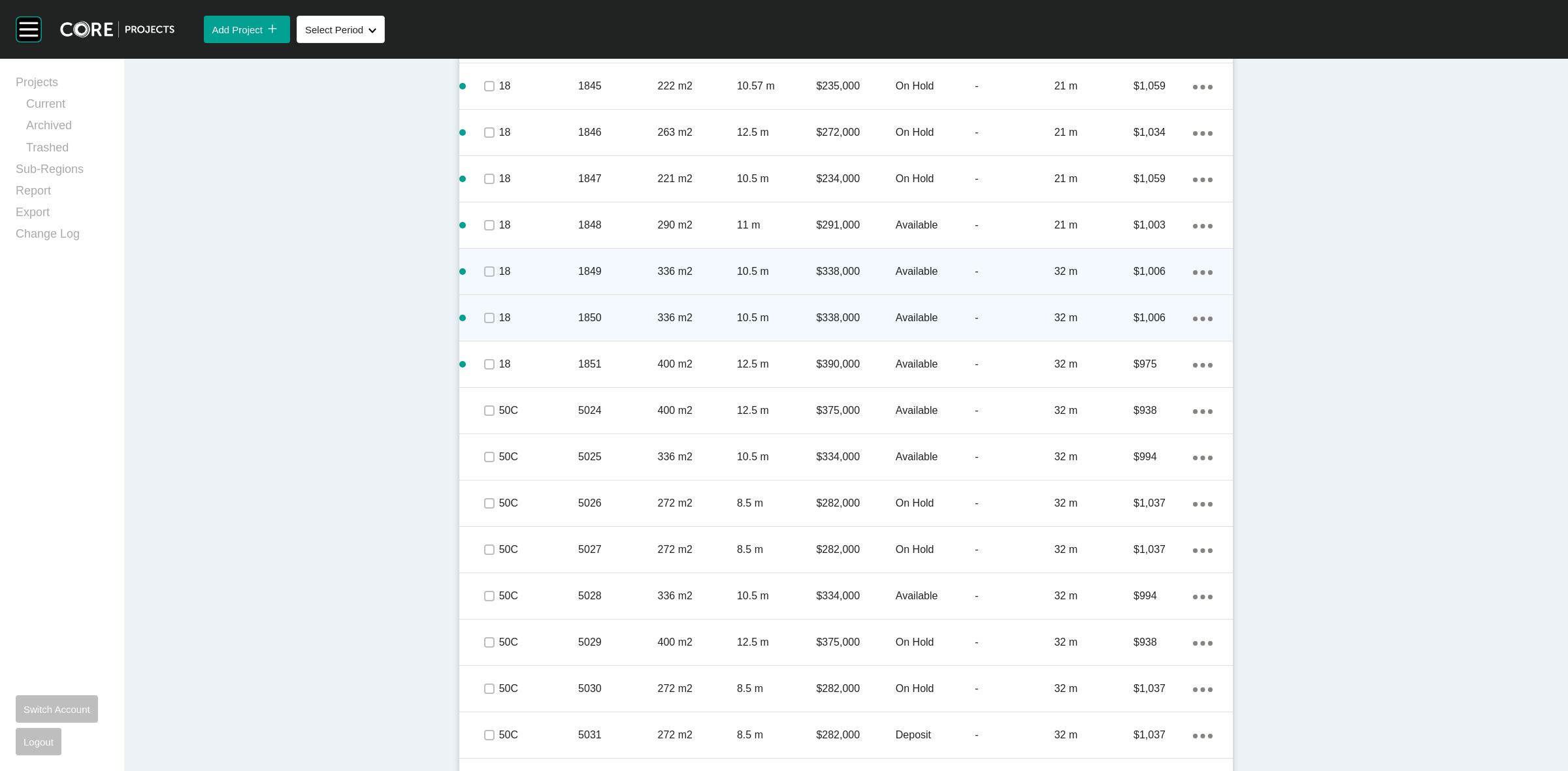
scroll to position [1061, 0]
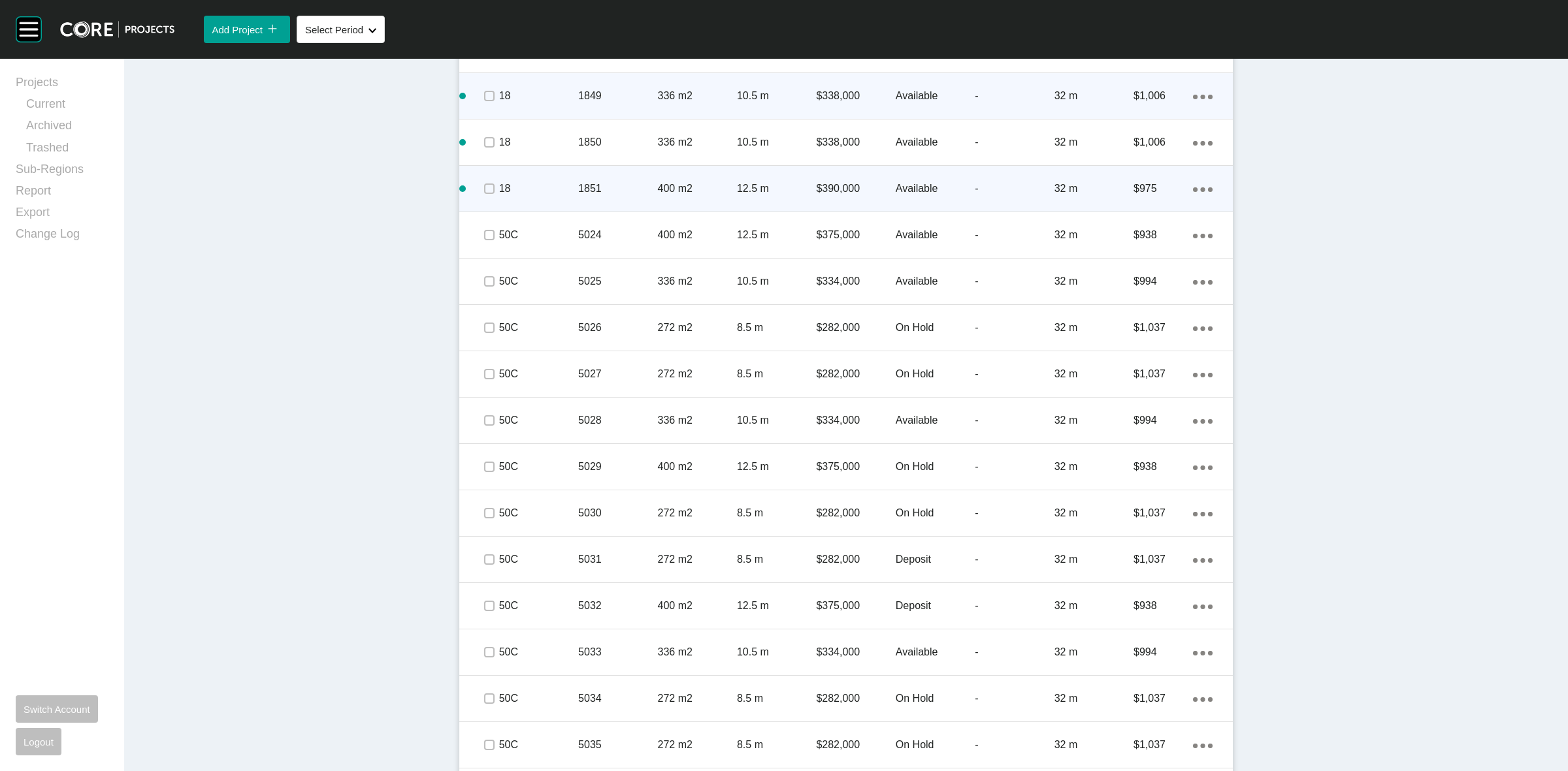
click at [1201, 191] on ellipse at bounding box center [1203, 190] width 5 height 5
click at [1143, 185] on link "Duplicate" at bounding box center [1142, 192] width 49 height 19
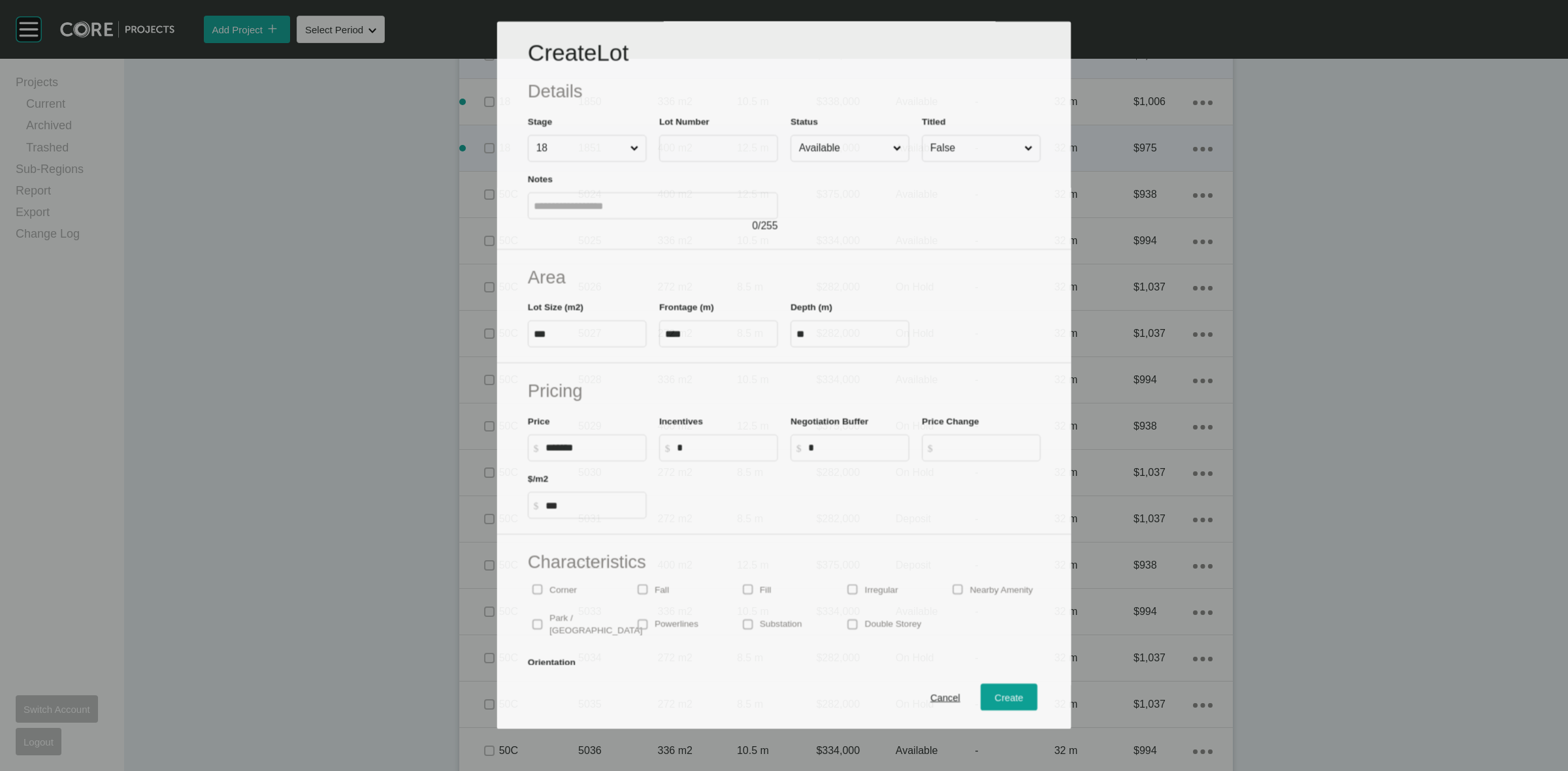
scroll to position [1020, 0]
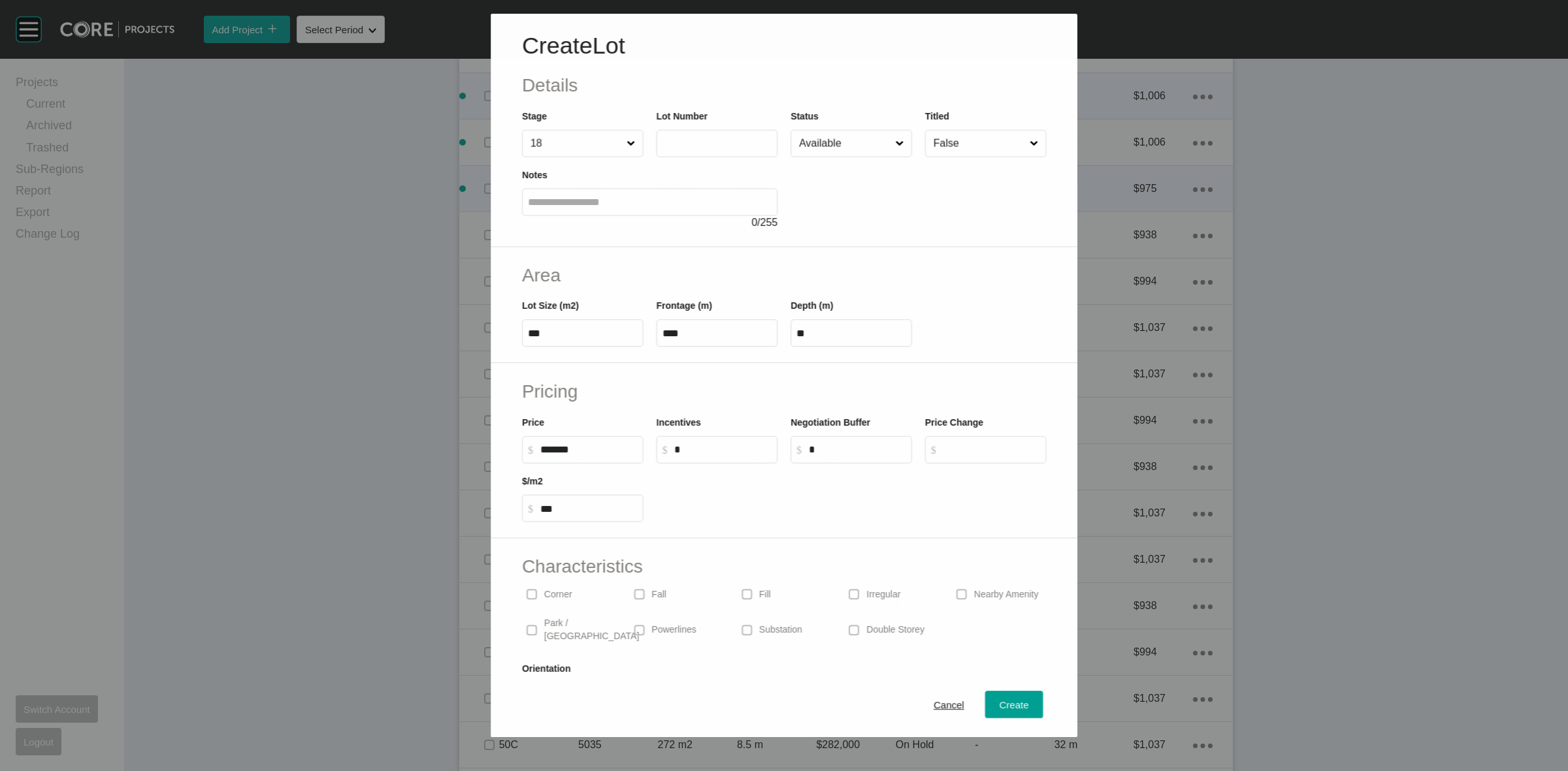
click at [722, 138] on input "text" at bounding box center [717, 143] width 110 height 12
click at [996, 703] on div "Create" at bounding box center [1013, 706] width 36 height 17
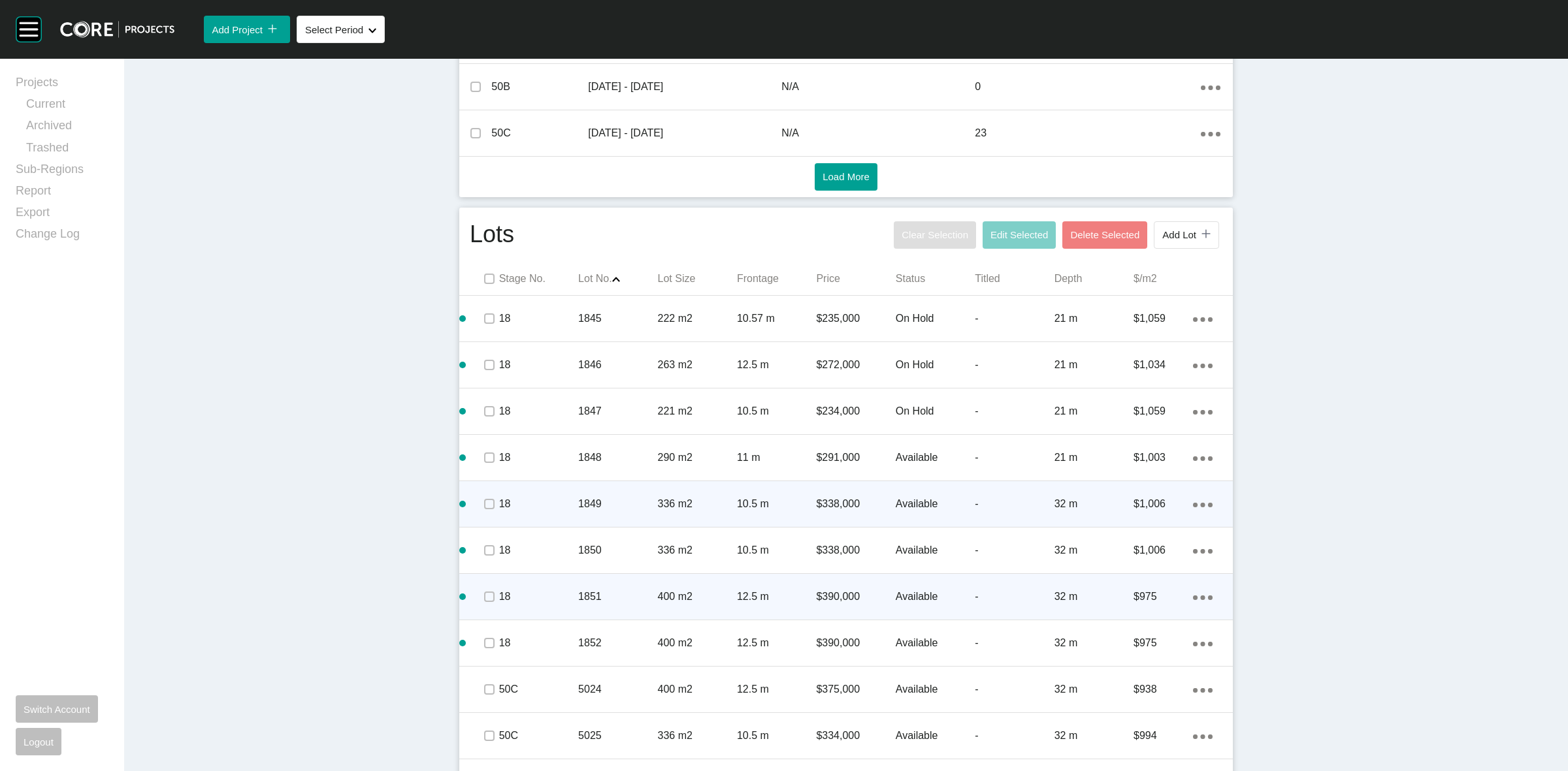
scroll to position [490, 0]
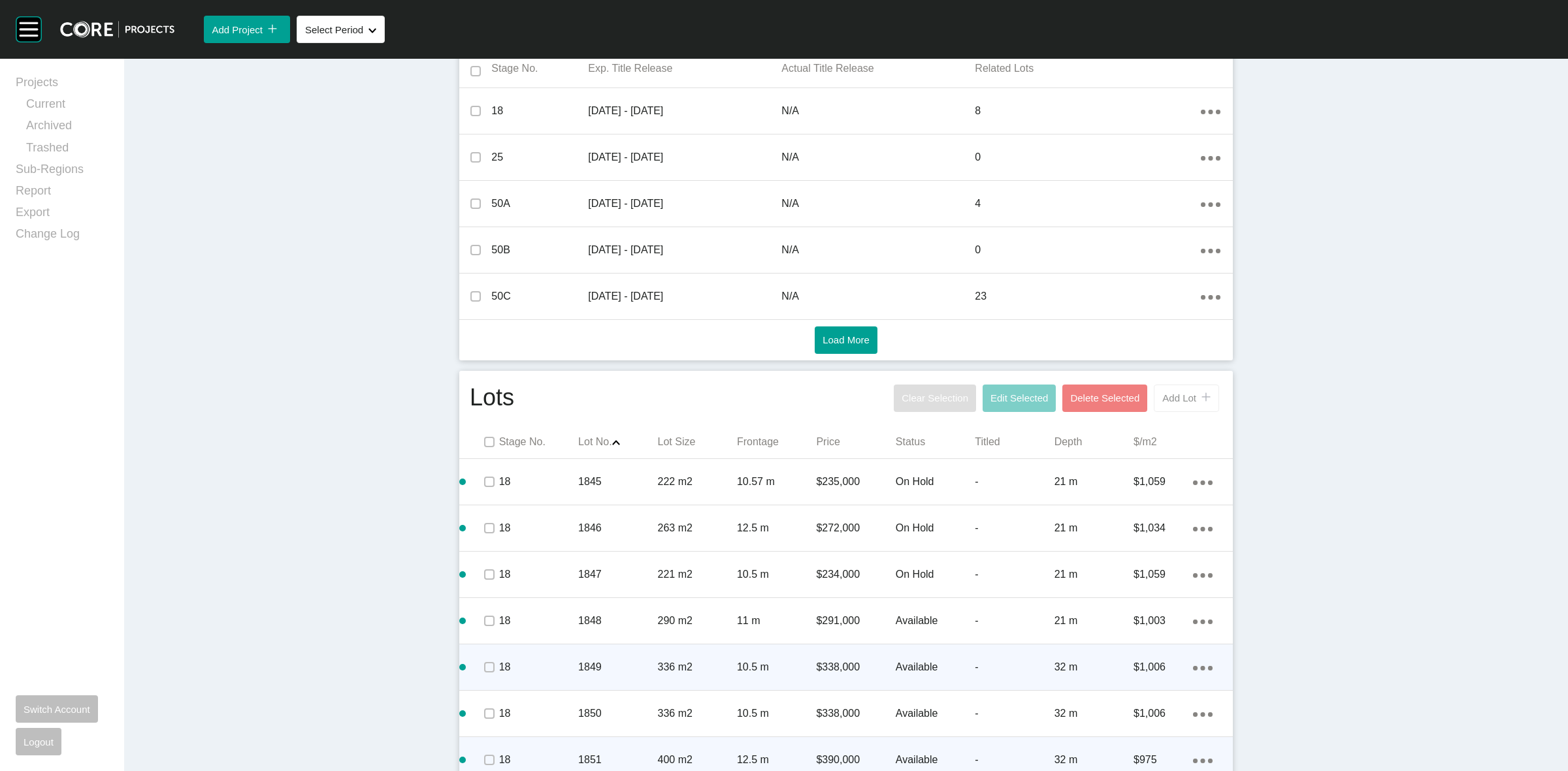
click at [1173, 409] on button "Add Lot icon/tick copy 11 Created with Sketch." at bounding box center [1187, 398] width 65 height 27
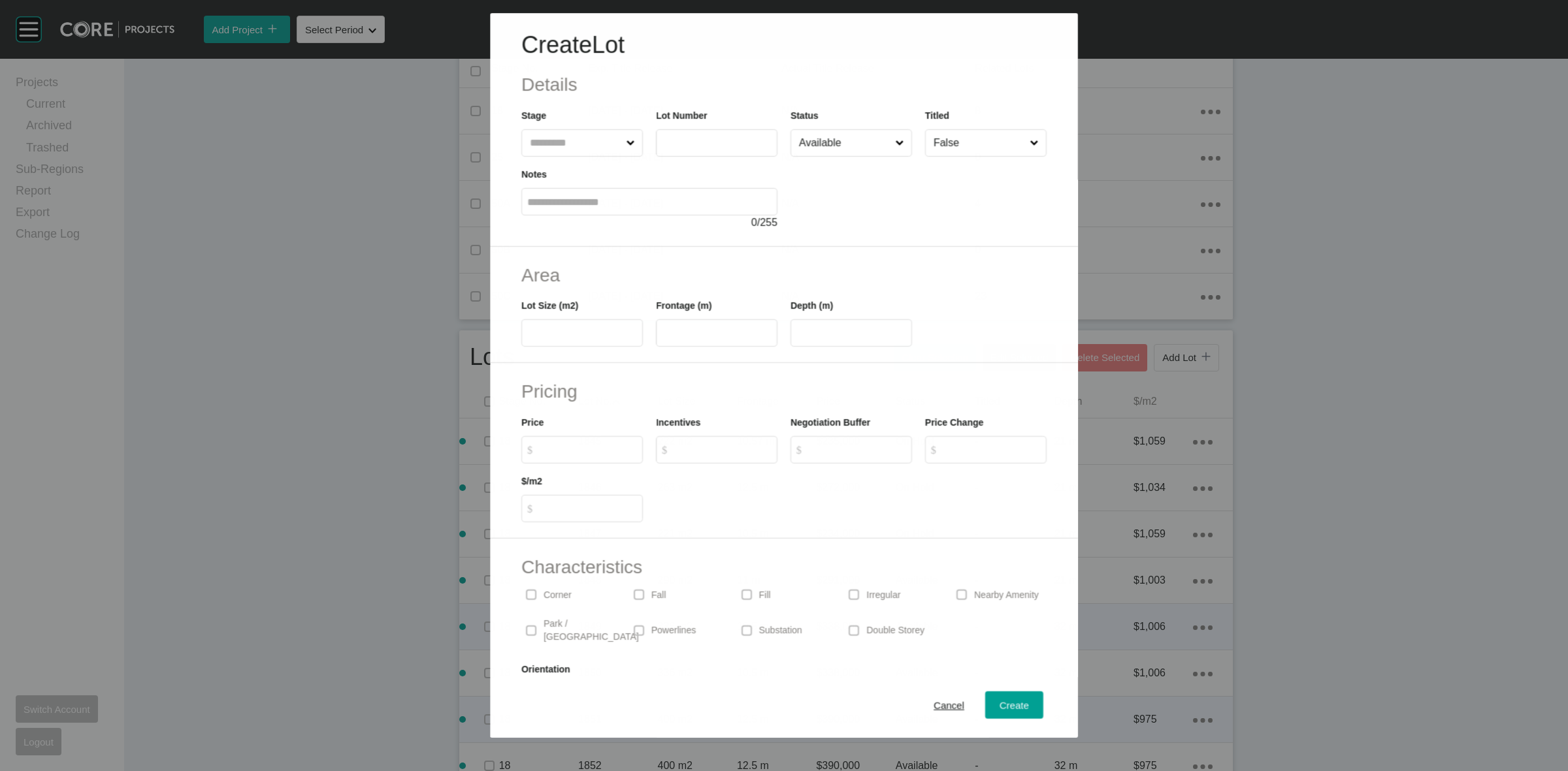
drag, startPoint x: 572, startPoint y: 135, endPoint x: 550, endPoint y: 134, distance: 22.0
click at [570, 135] on input "text" at bounding box center [575, 142] width 96 height 26
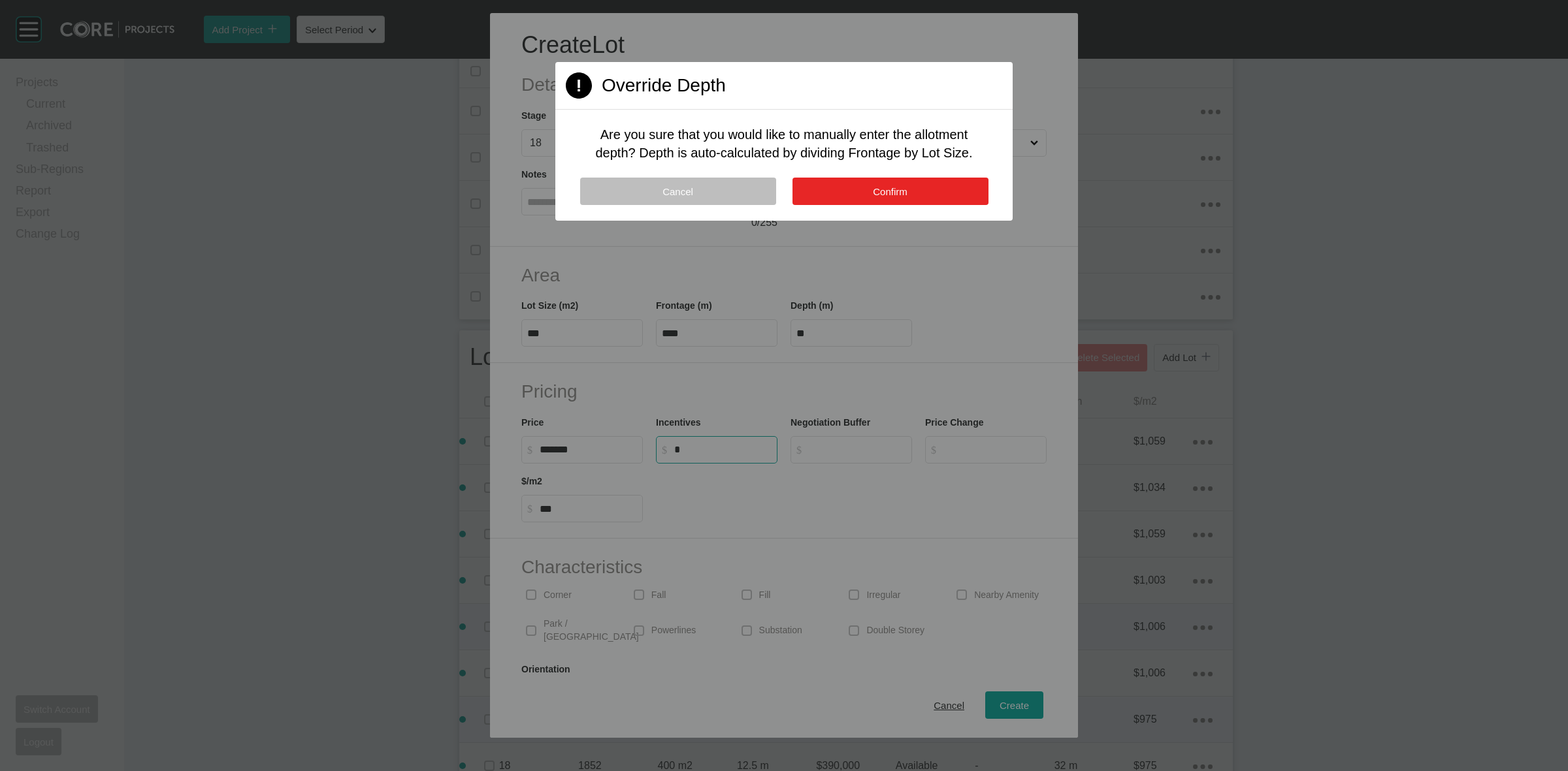
click at [875, 192] on span "Confirm" at bounding box center [890, 192] width 35 height 12
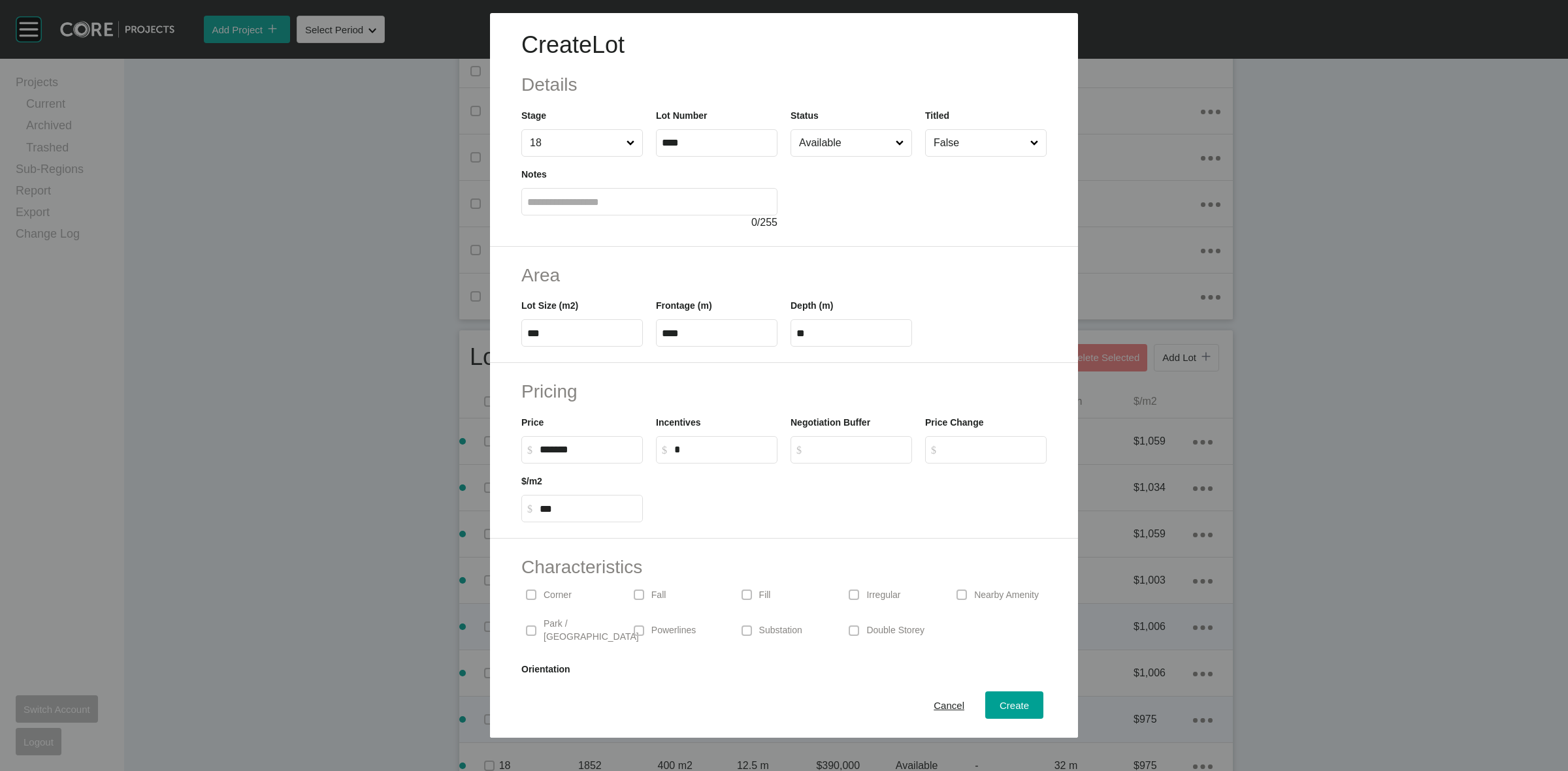
click at [789, 629] on p "Substation" at bounding box center [780, 630] width 43 height 13
click at [550, 592] on p "Corner" at bounding box center [557, 596] width 28 height 13
click at [1000, 703] on span "Create" at bounding box center [1014, 706] width 30 height 12
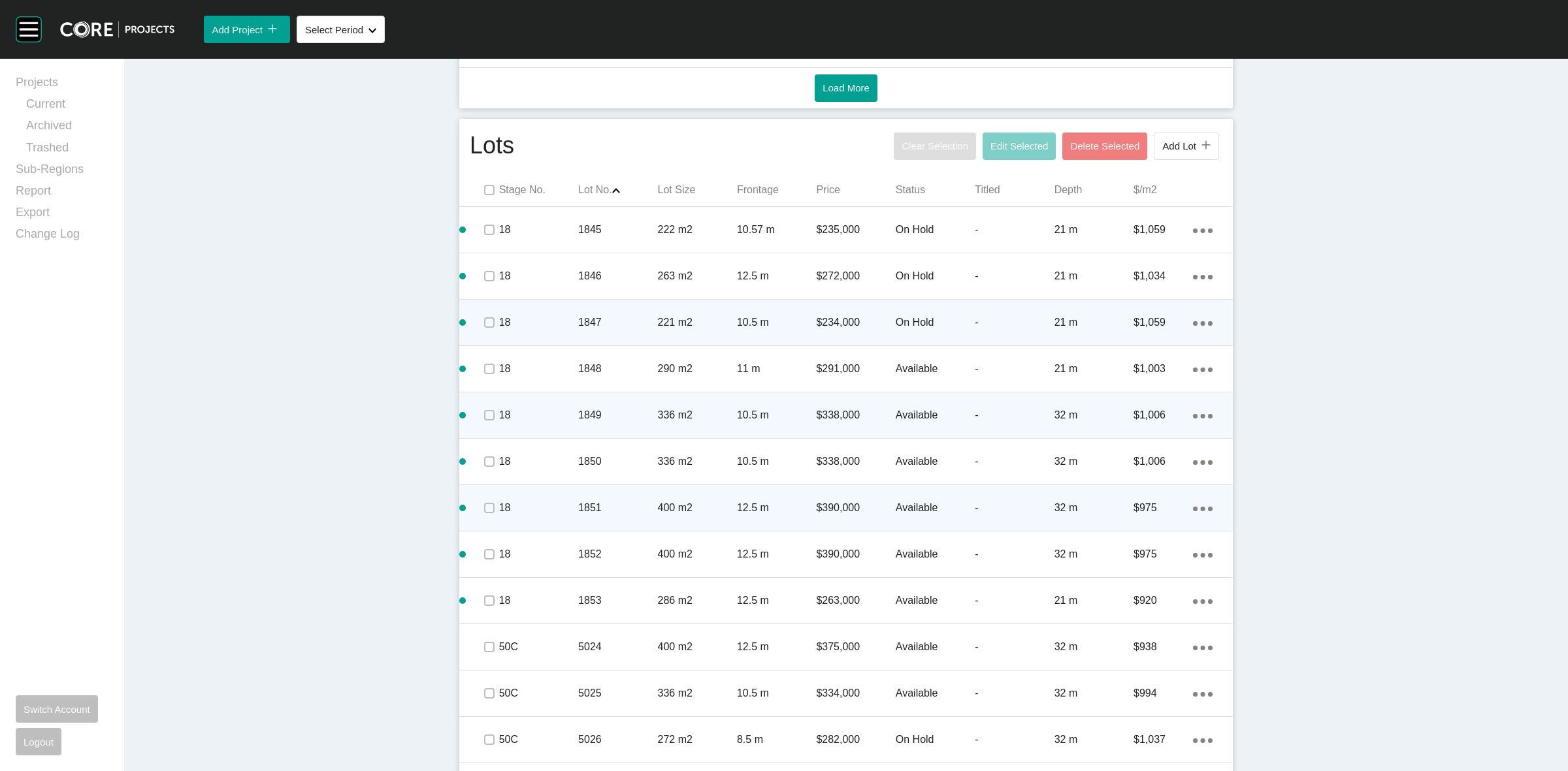
scroll to position [734, 0]
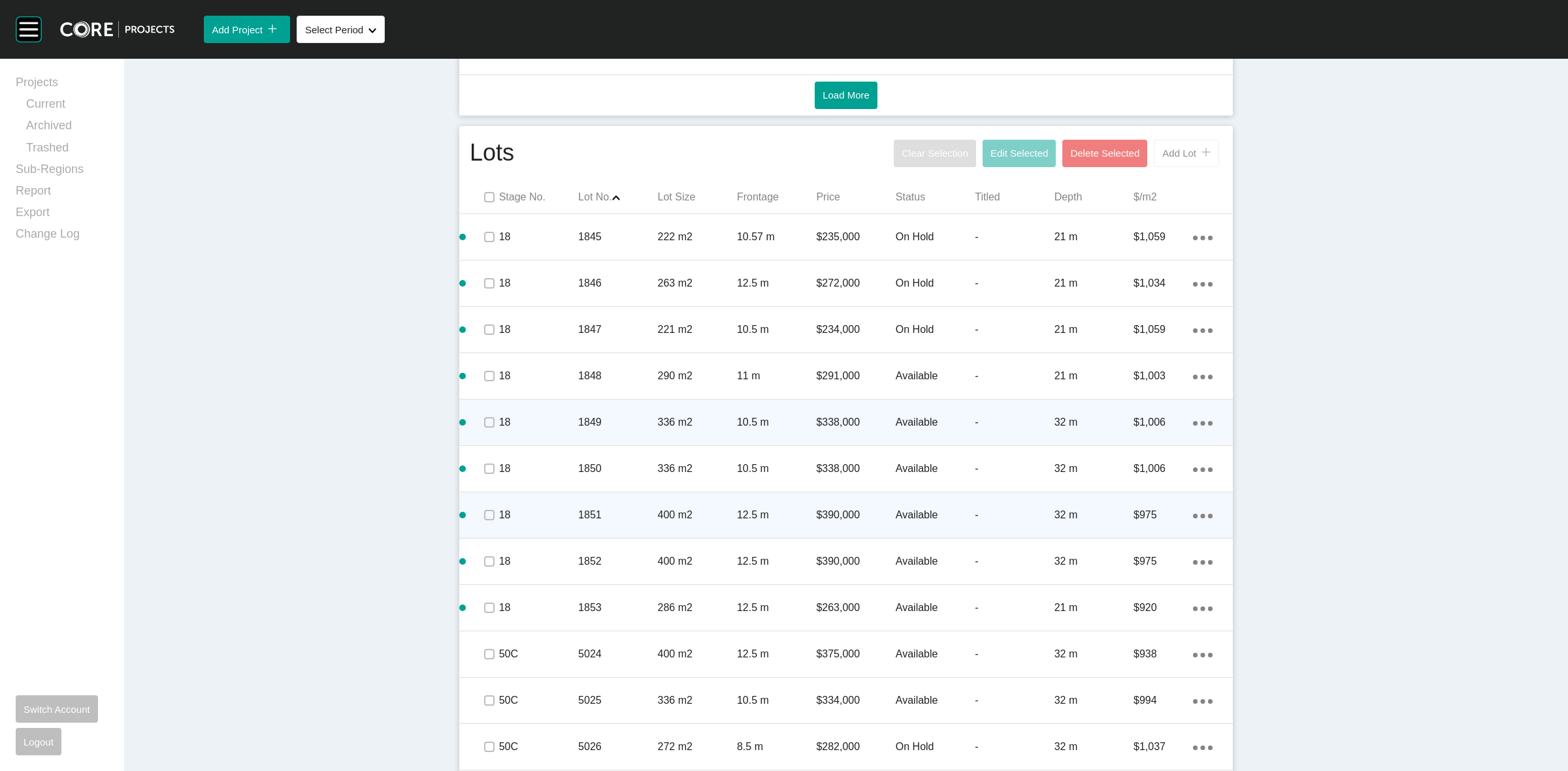
click at [1184, 158] on span "Add Lot" at bounding box center [1179, 153] width 34 height 12
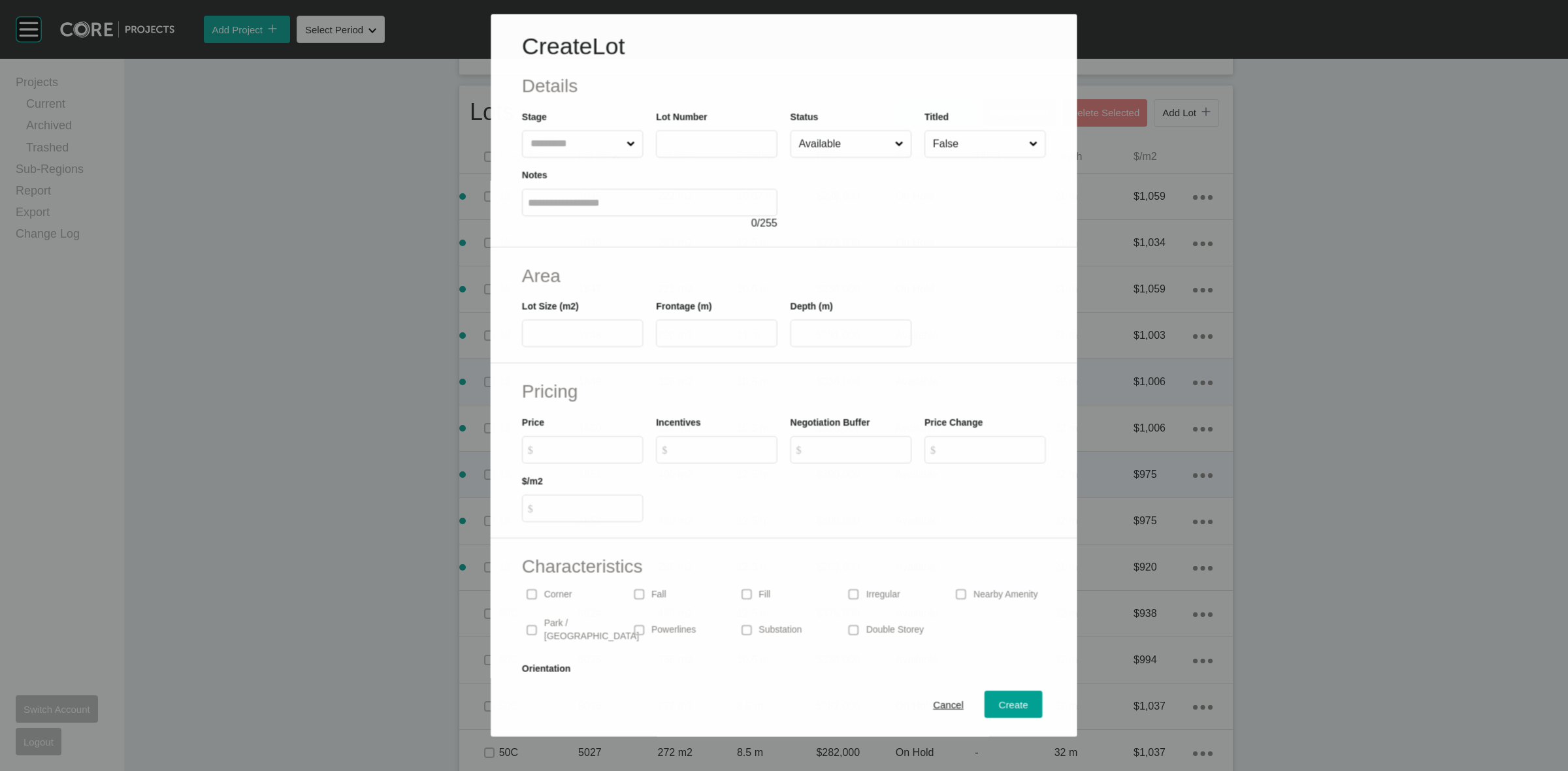
click at [566, 145] on input "text" at bounding box center [576, 143] width 96 height 26
click at [996, 699] on div "Create" at bounding box center [1013, 706] width 36 height 17
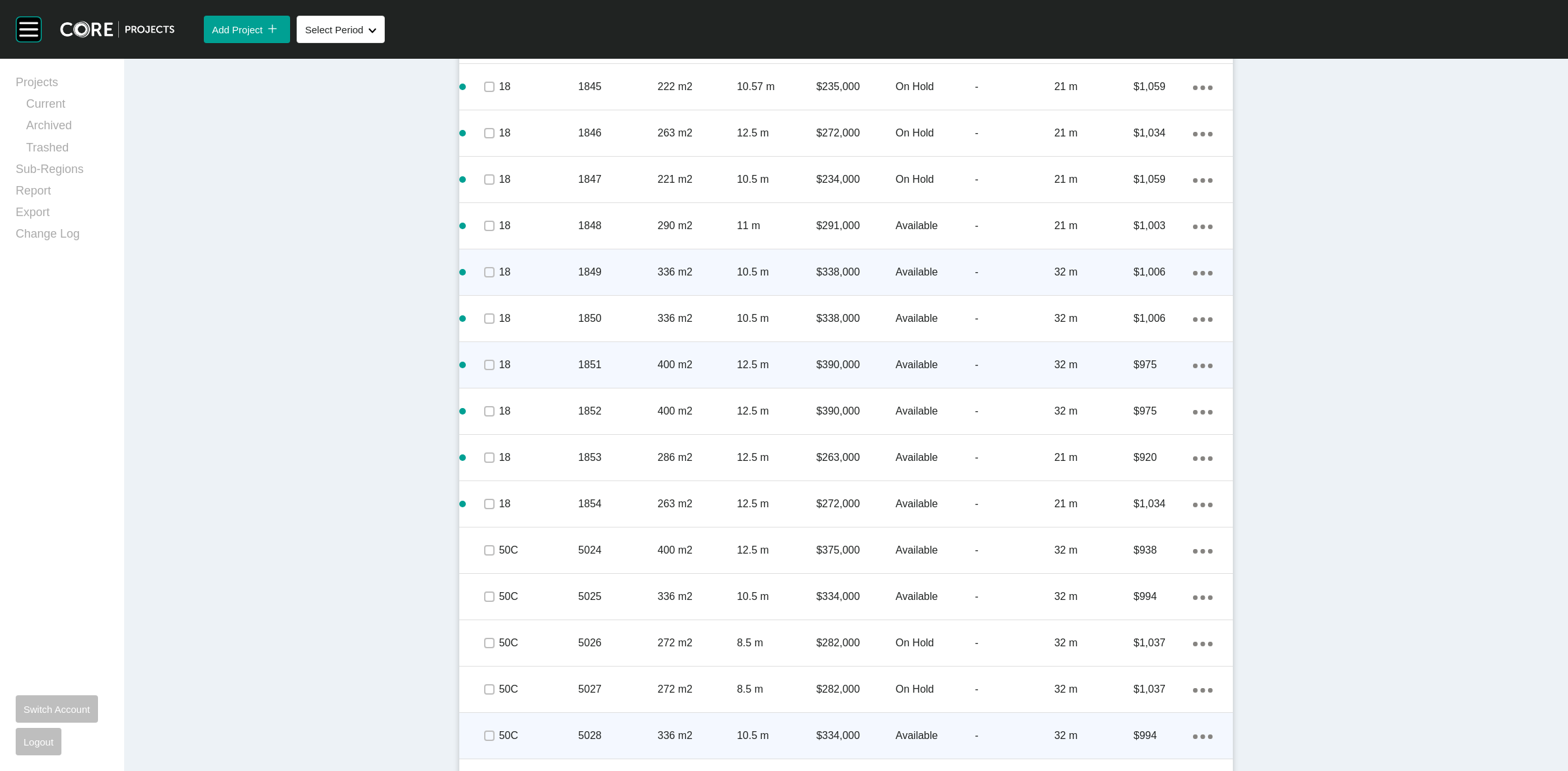
scroll to position [1061, 0]
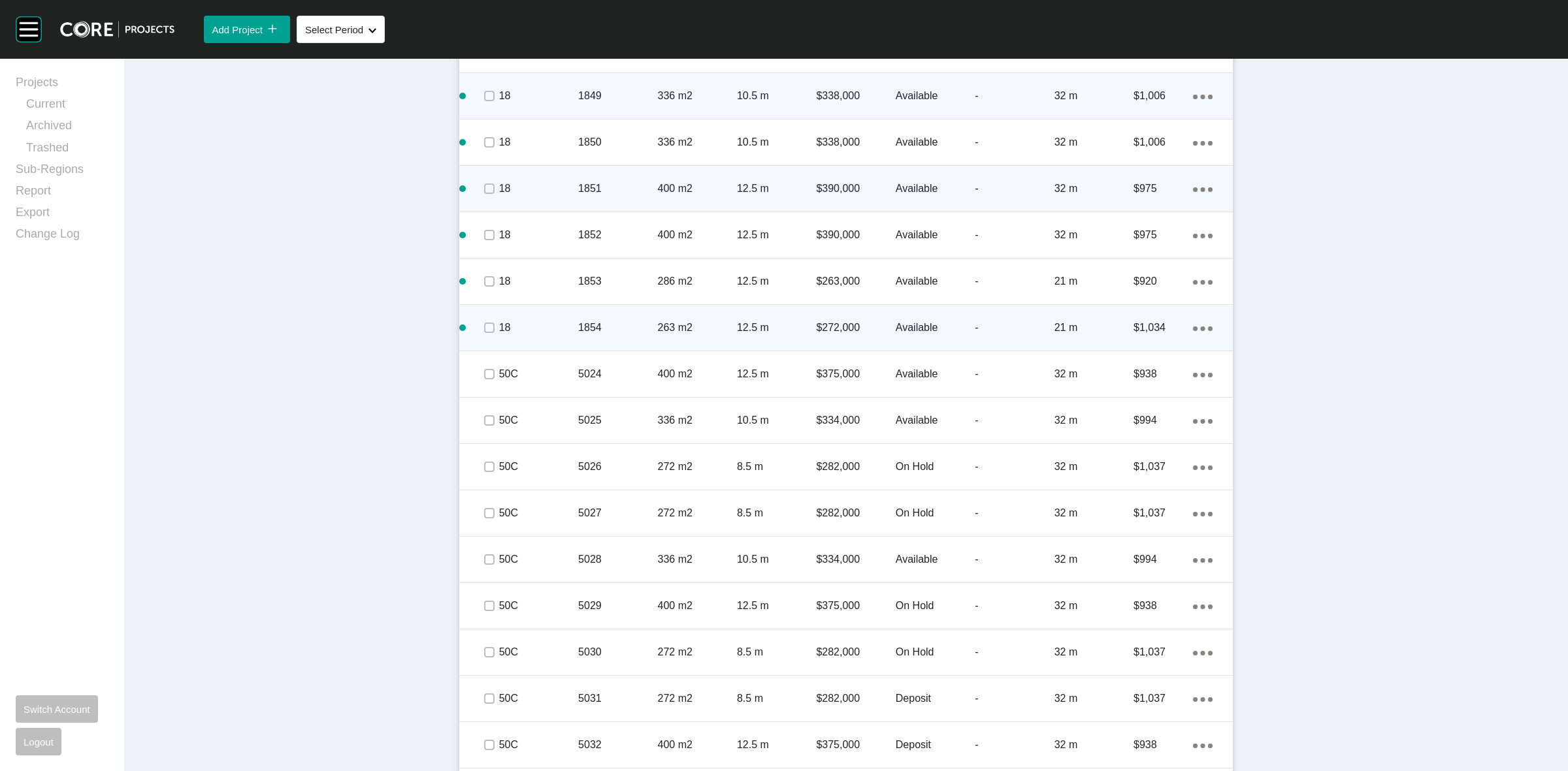
click at [1193, 324] on div "Action Menu Dots Copy 6 Created with Sketch." at bounding box center [1203, 327] width 19 height 14
click at [1144, 334] on link "Duplicate" at bounding box center [1142, 330] width 49 height 19
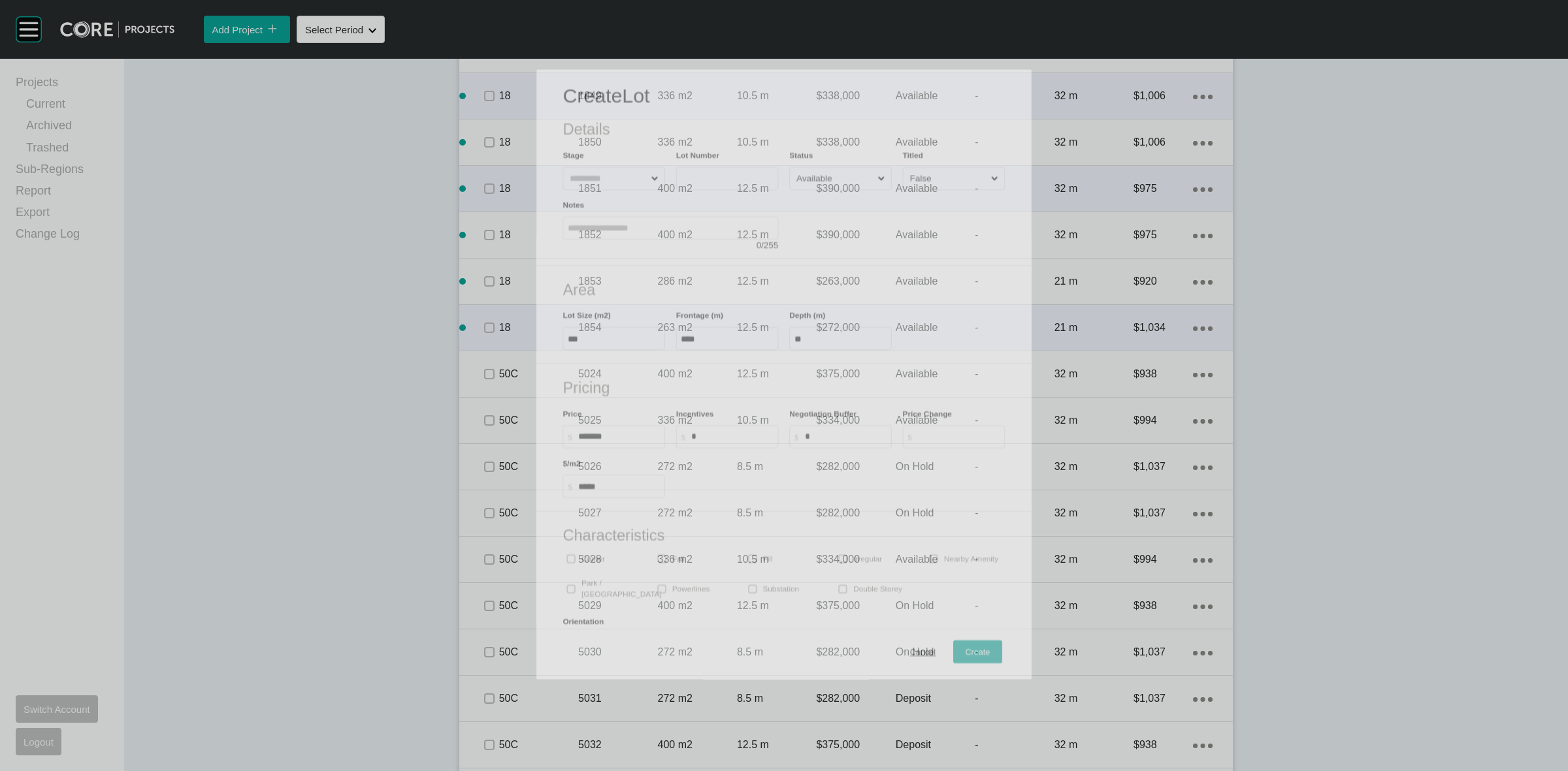
scroll to position [1020, 0]
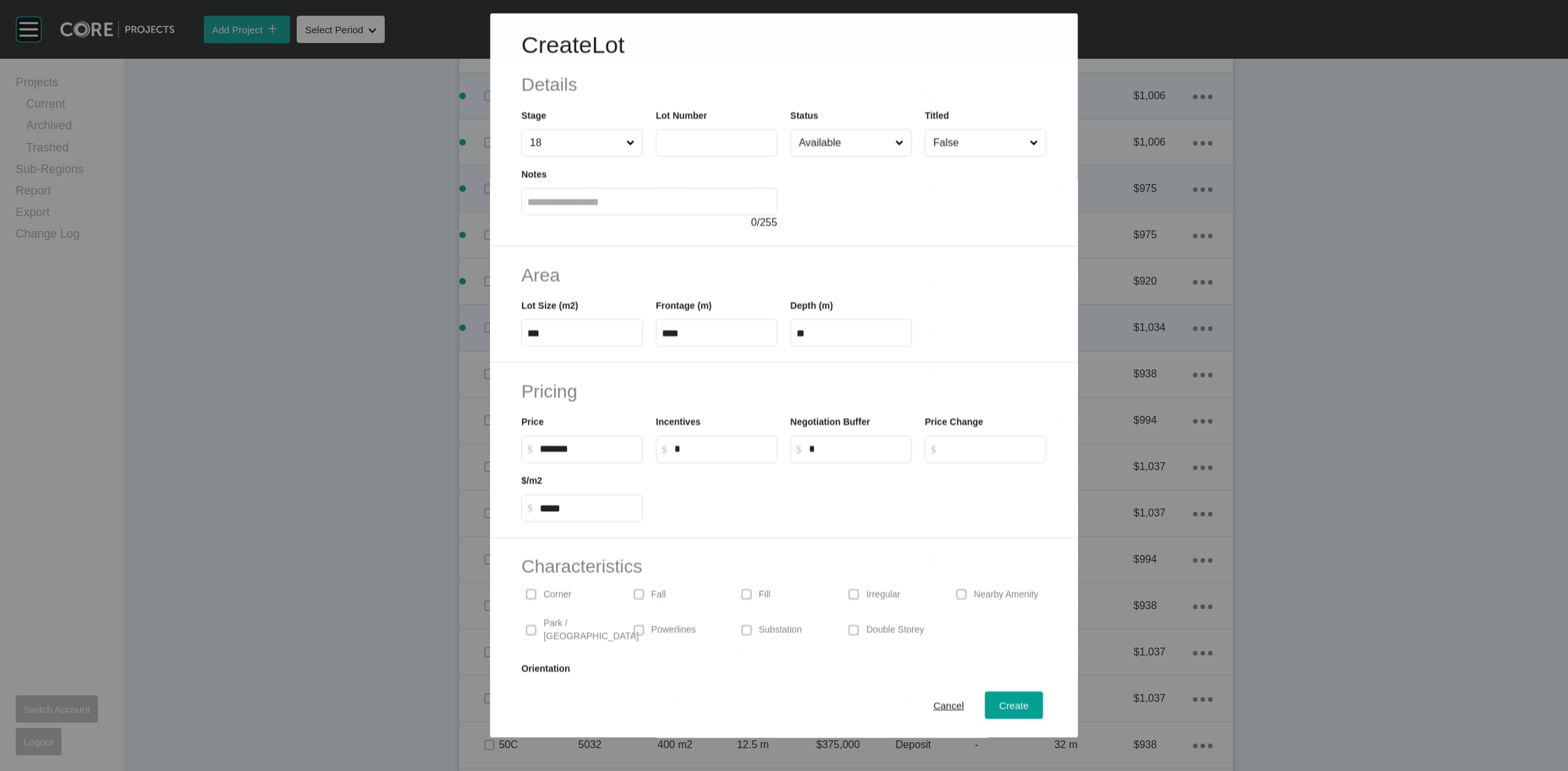
click at [688, 141] on input "text" at bounding box center [717, 143] width 110 height 12
click at [1000, 700] on span "Create" at bounding box center [1014, 706] width 30 height 12
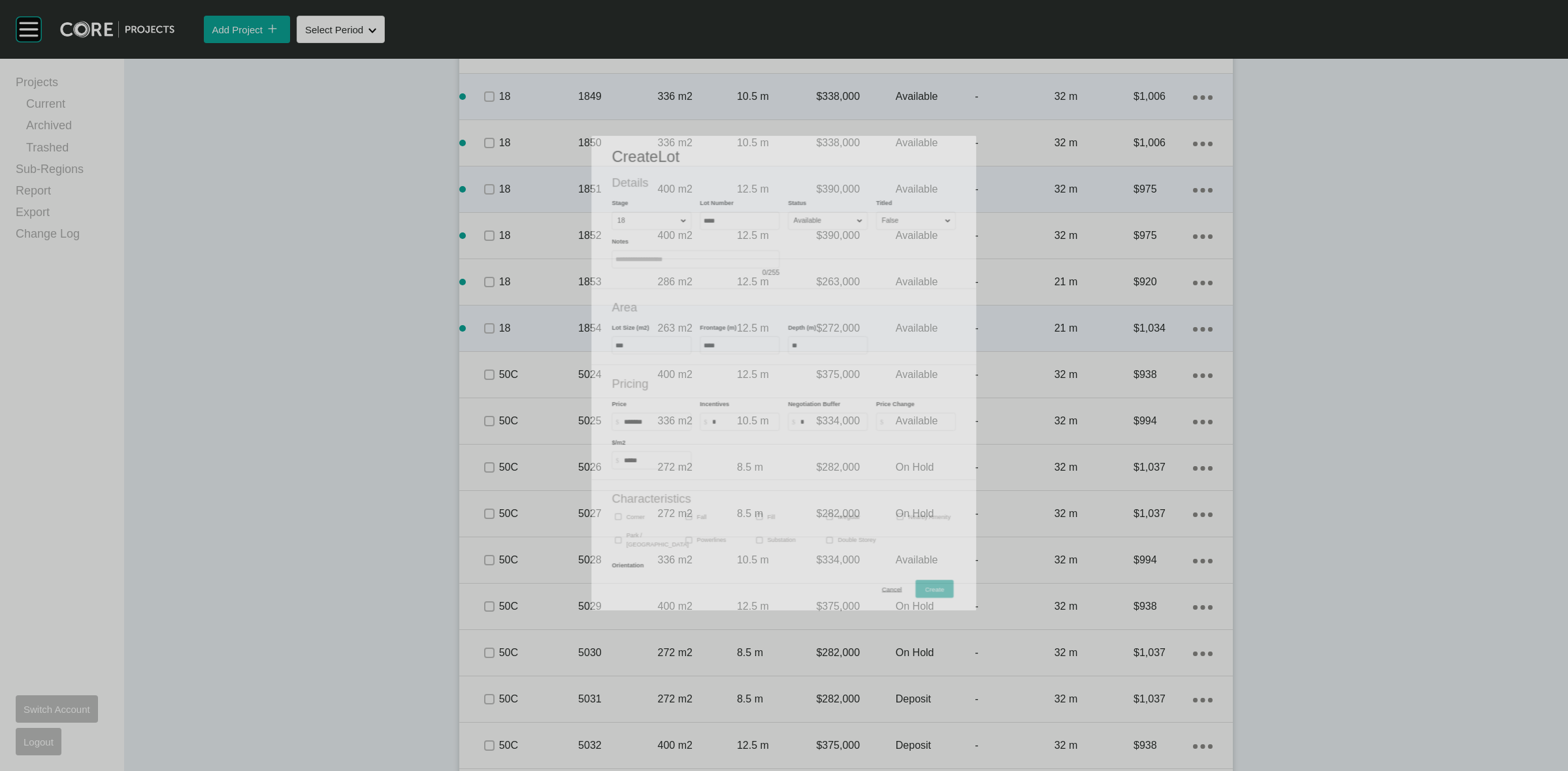
scroll to position [1061, 0]
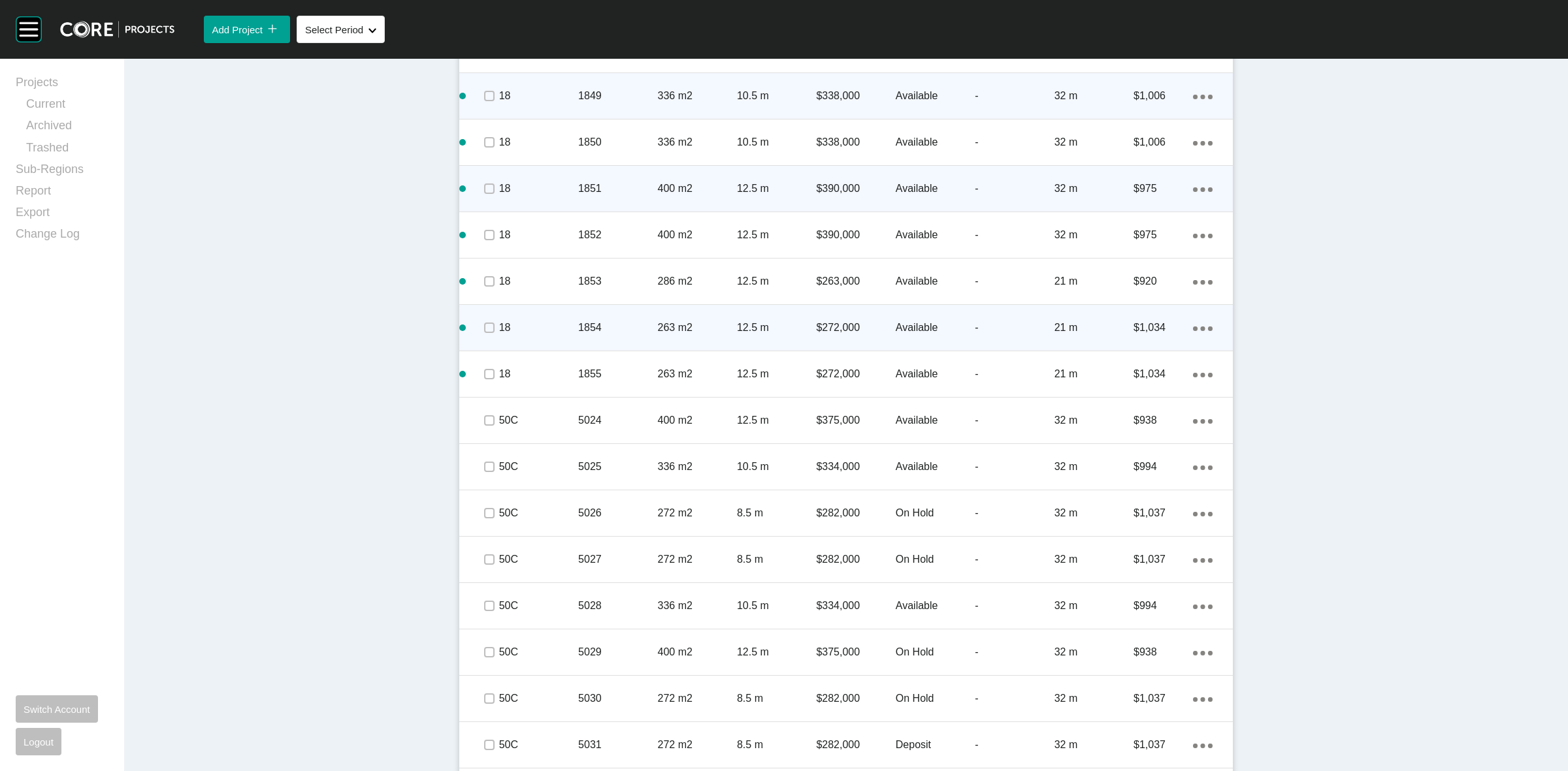
click at [704, 338] on div "263 m2" at bounding box center [697, 327] width 79 height 40
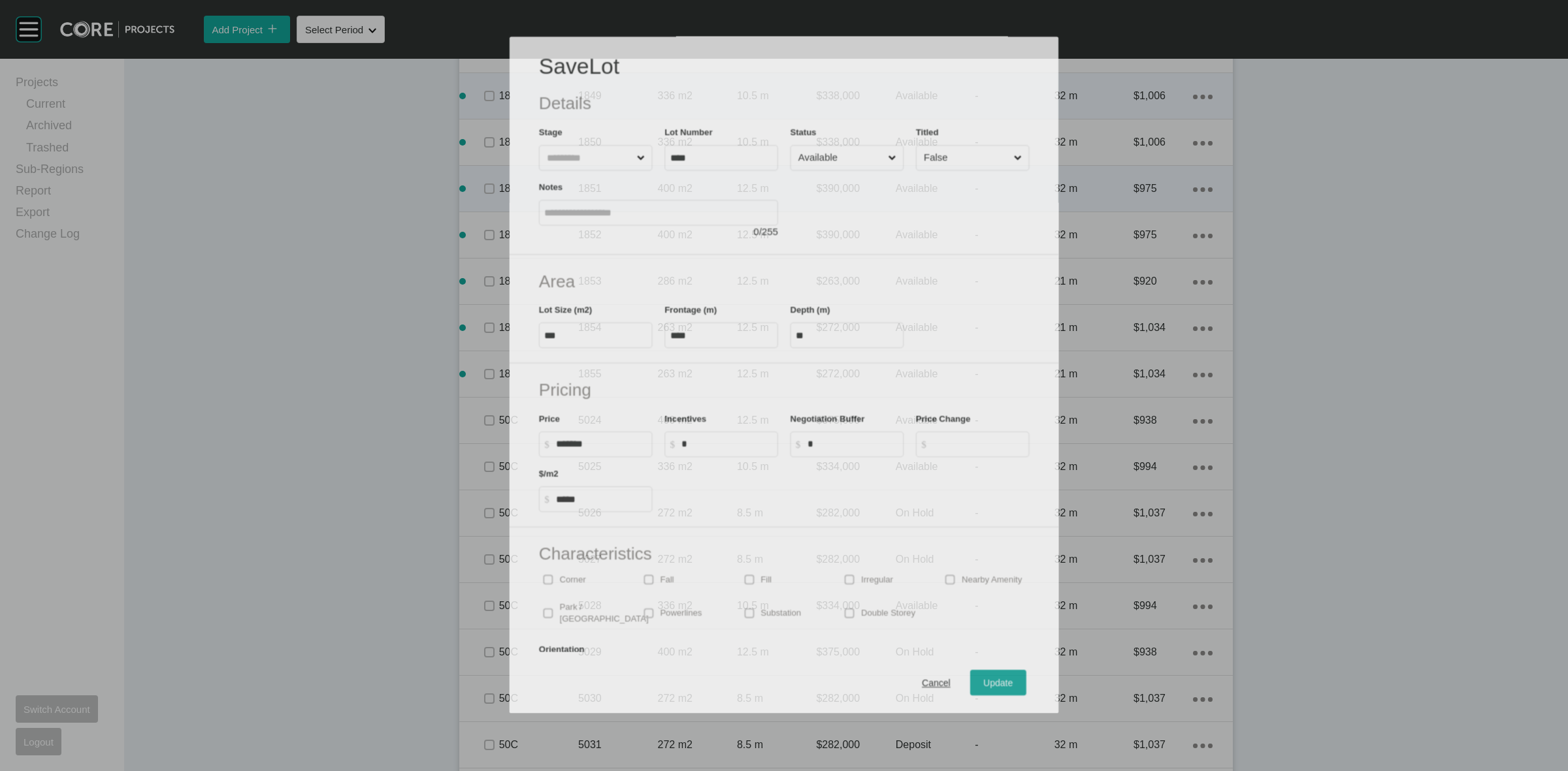
scroll to position [1020, 0]
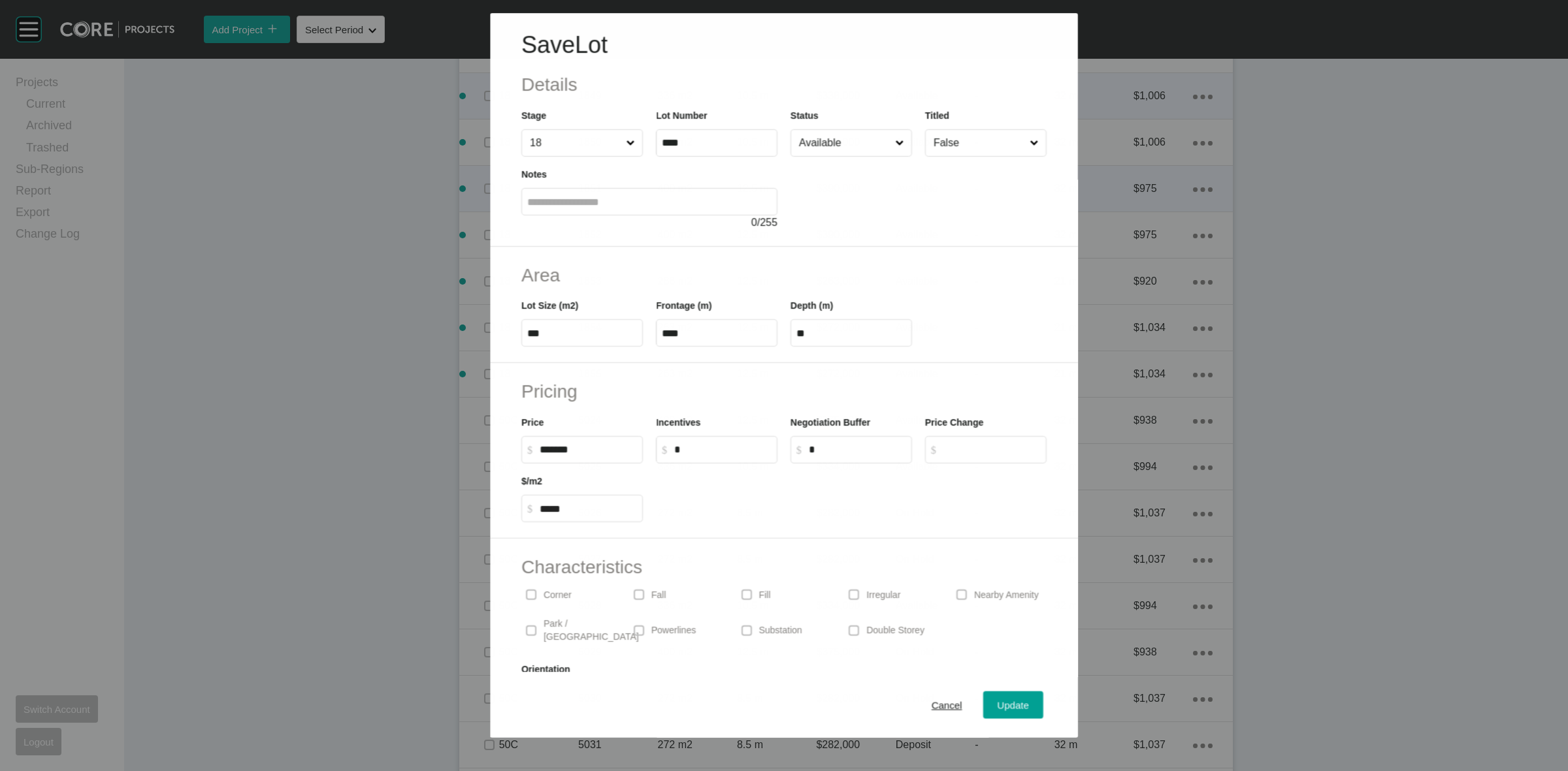
drag, startPoint x: 843, startPoint y: 150, endPoint x: 842, endPoint y: 158, distance: 8.1
click at [842, 149] on input "Available" at bounding box center [845, 142] width 96 height 26
click at [994, 697] on div "Update" at bounding box center [1012, 706] width 38 height 17
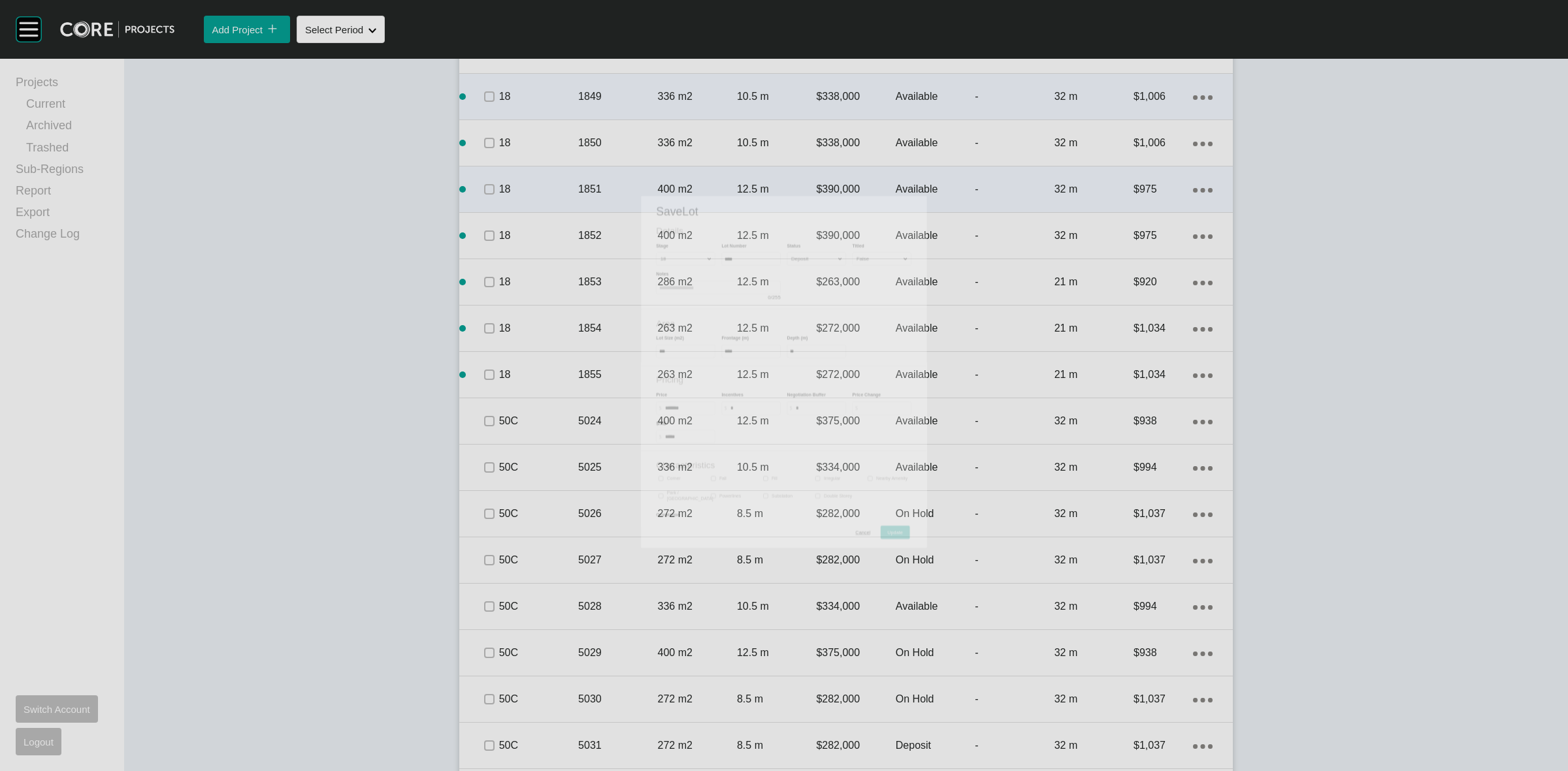
scroll to position [1061, 0]
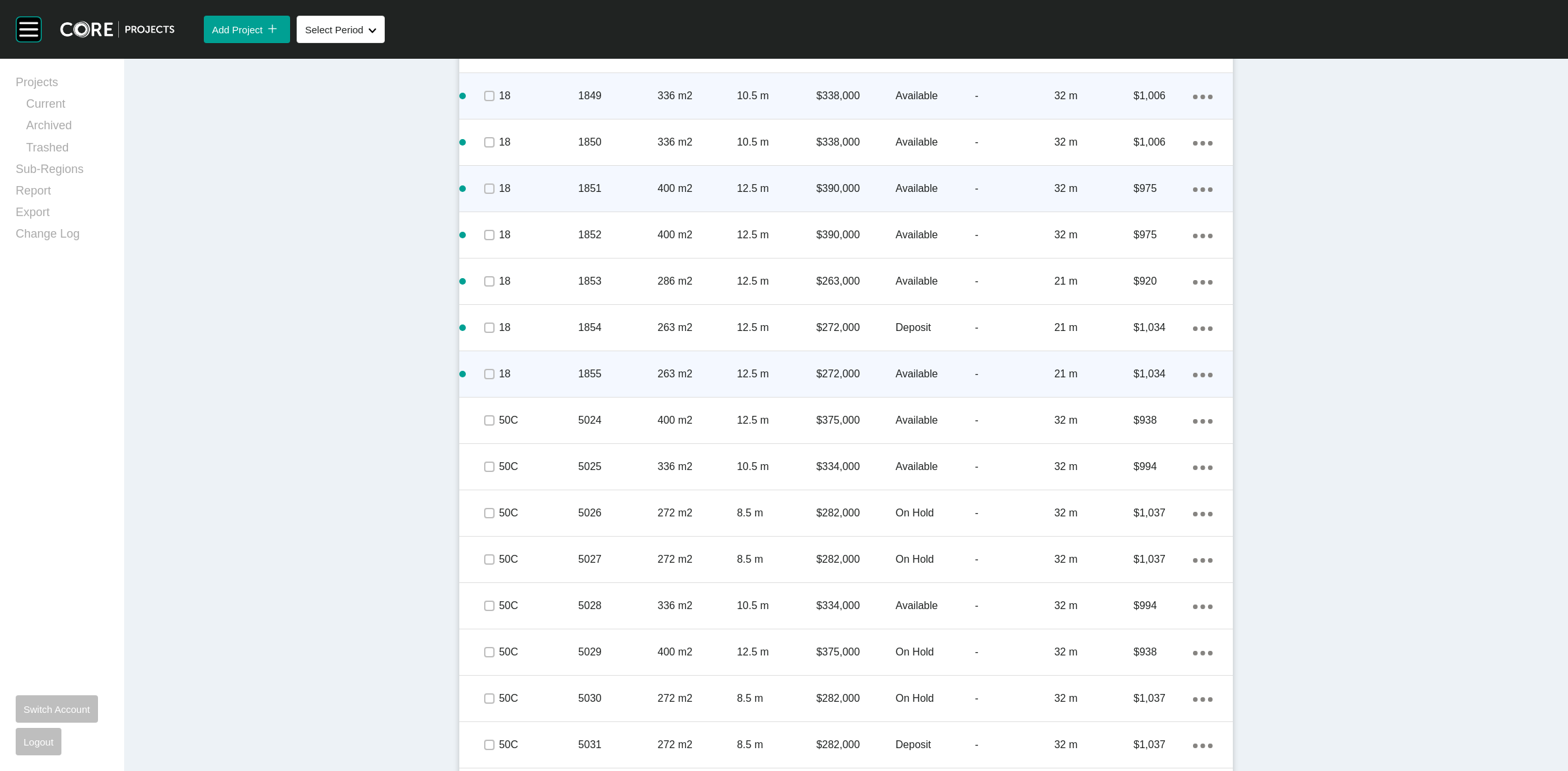
click at [695, 367] on p "263 m2" at bounding box center [697, 373] width 79 height 14
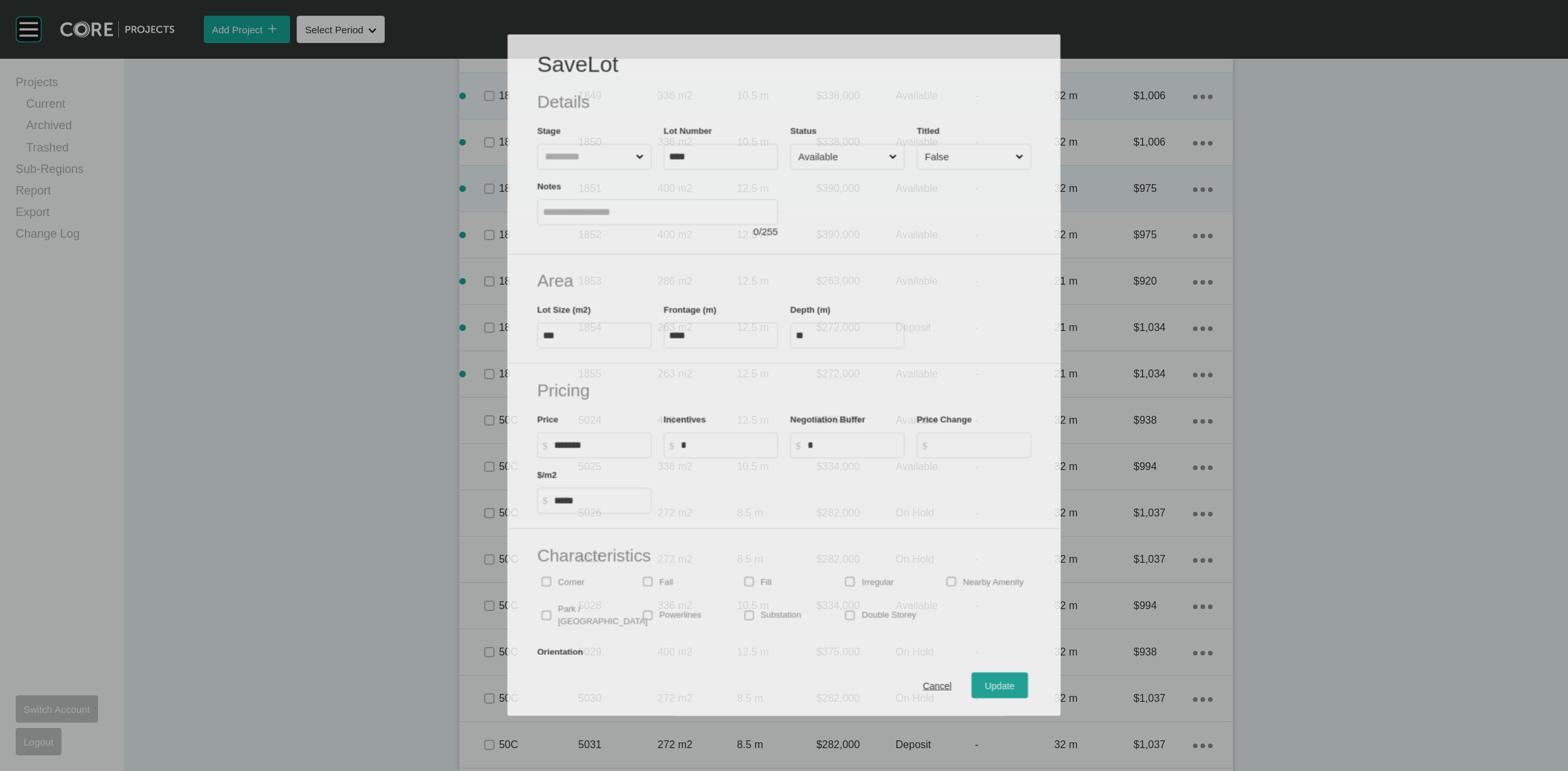
scroll to position [1020, 0]
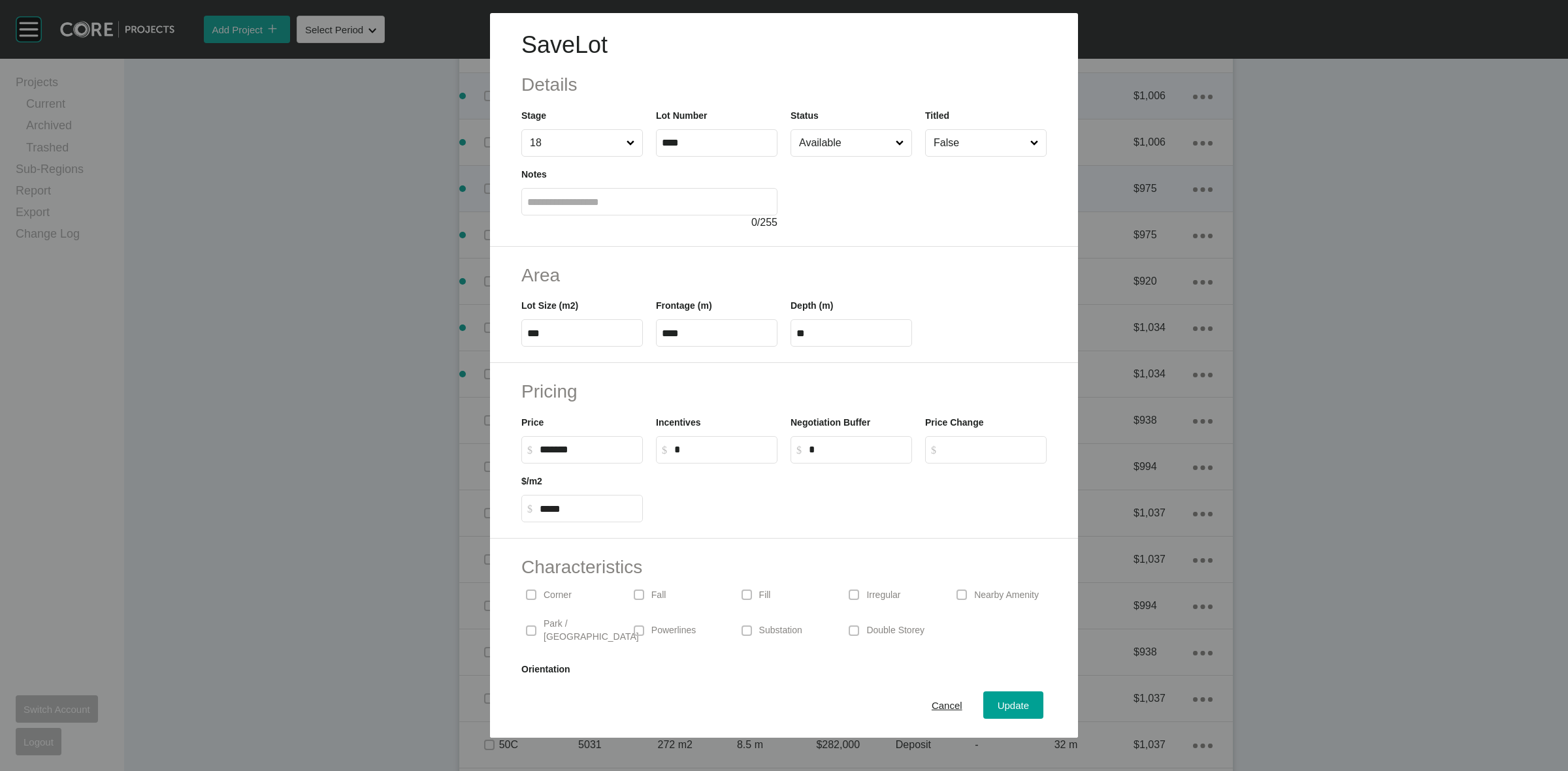
click at [844, 150] on input "Available" at bounding box center [845, 142] width 96 height 26
click at [1008, 710] on span "Update" at bounding box center [1013, 706] width 32 height 12
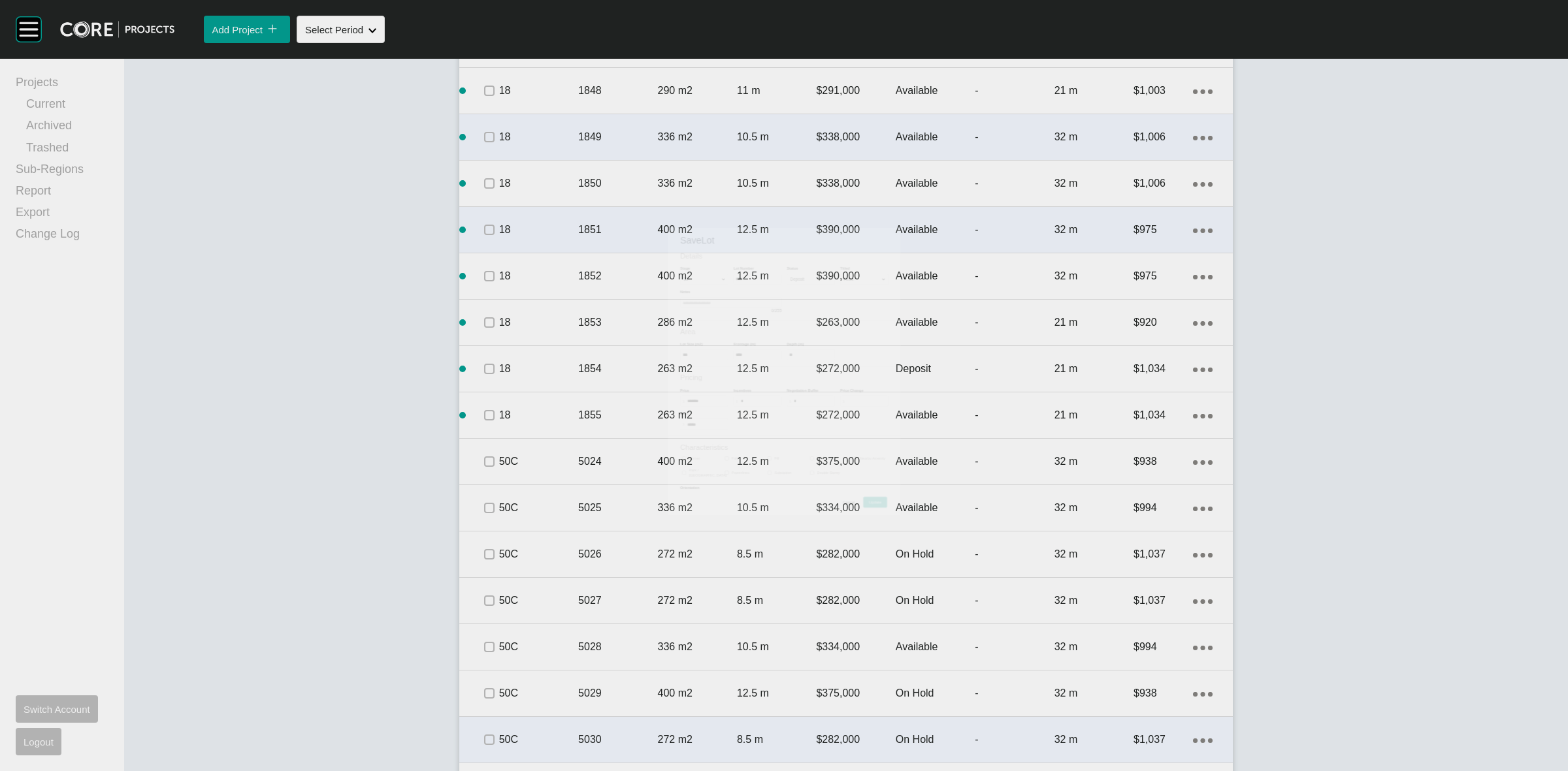
scroll to position [1061, 0]
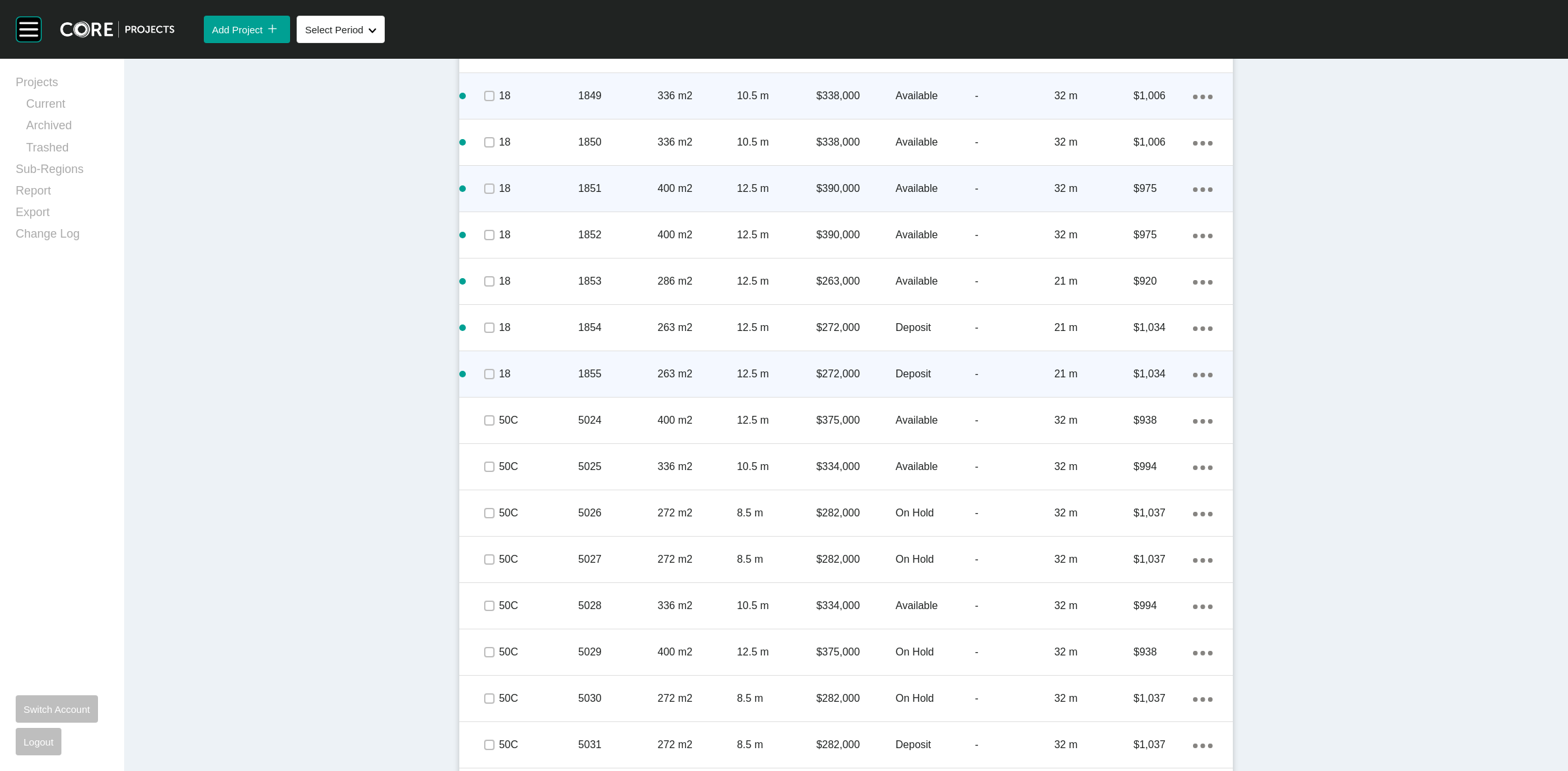
click at [1201, 369] on div "Action Menu Dots Copy 6 Created with Sketch." at bounding box center [1203, 373] width 19 height 14
click at [1148, 375] on link "Duplicate" at bounding box center [1142, 376] width 49 height 19
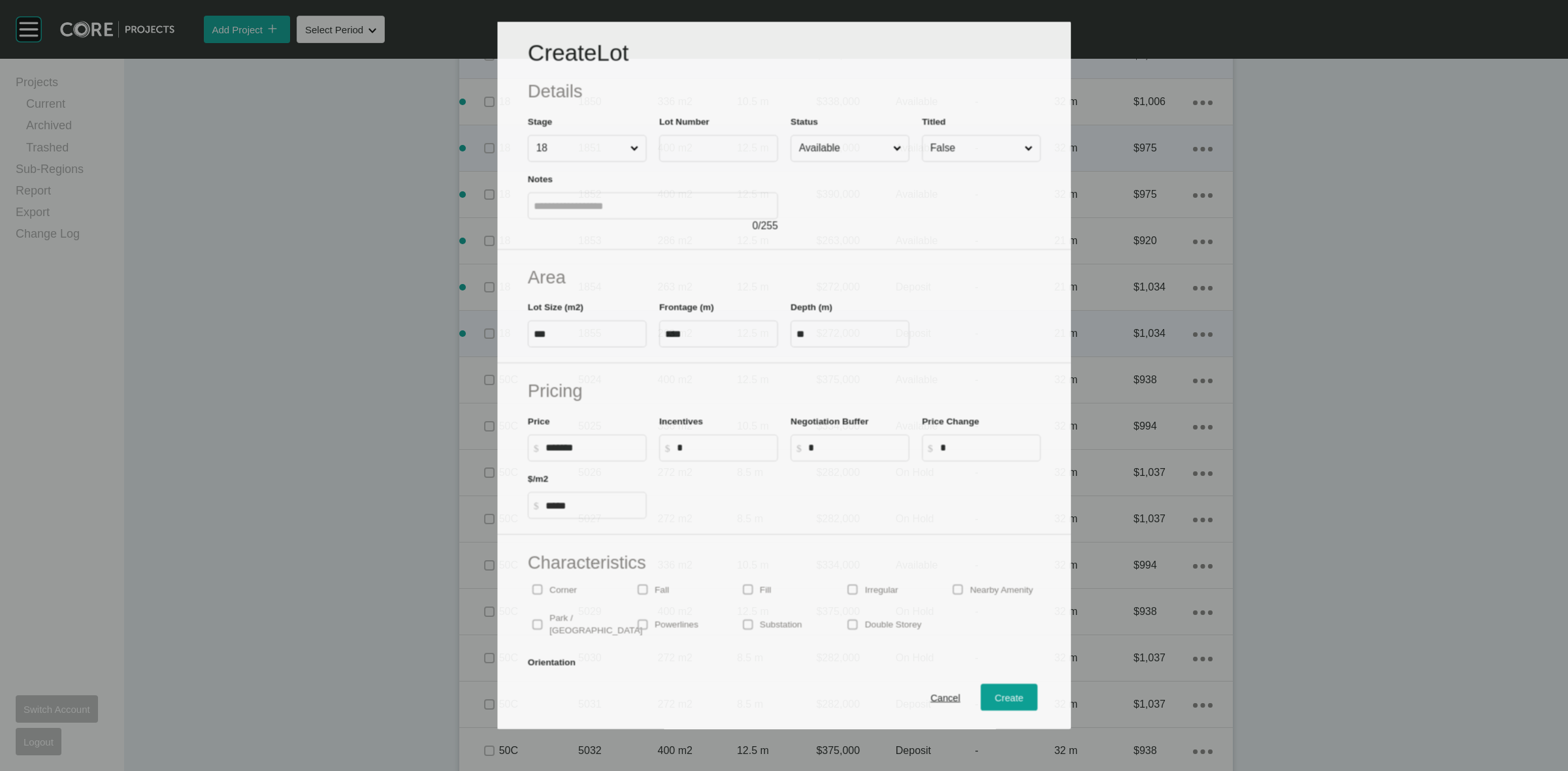
scroll to position [1020, 0]
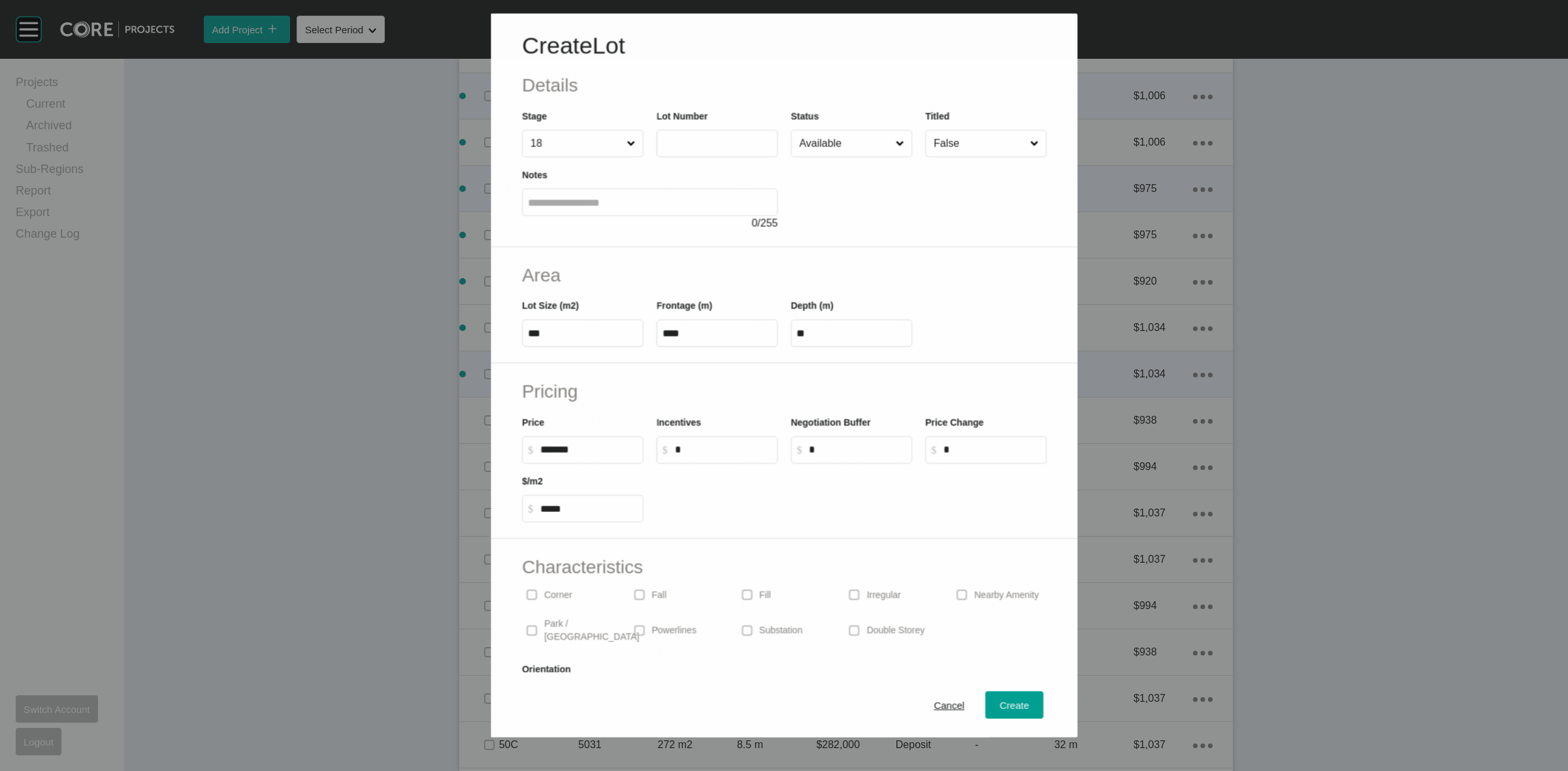
click at [719, 141] on input "text" at bounding box center [717, 143] width 110 height 12
click at [818, 139] on input "Available" at bounding box center [845, 142] width 96 height 26
click at [1000, 706] on span "Create" at bounding box center [1014, 706] width 30 height 12
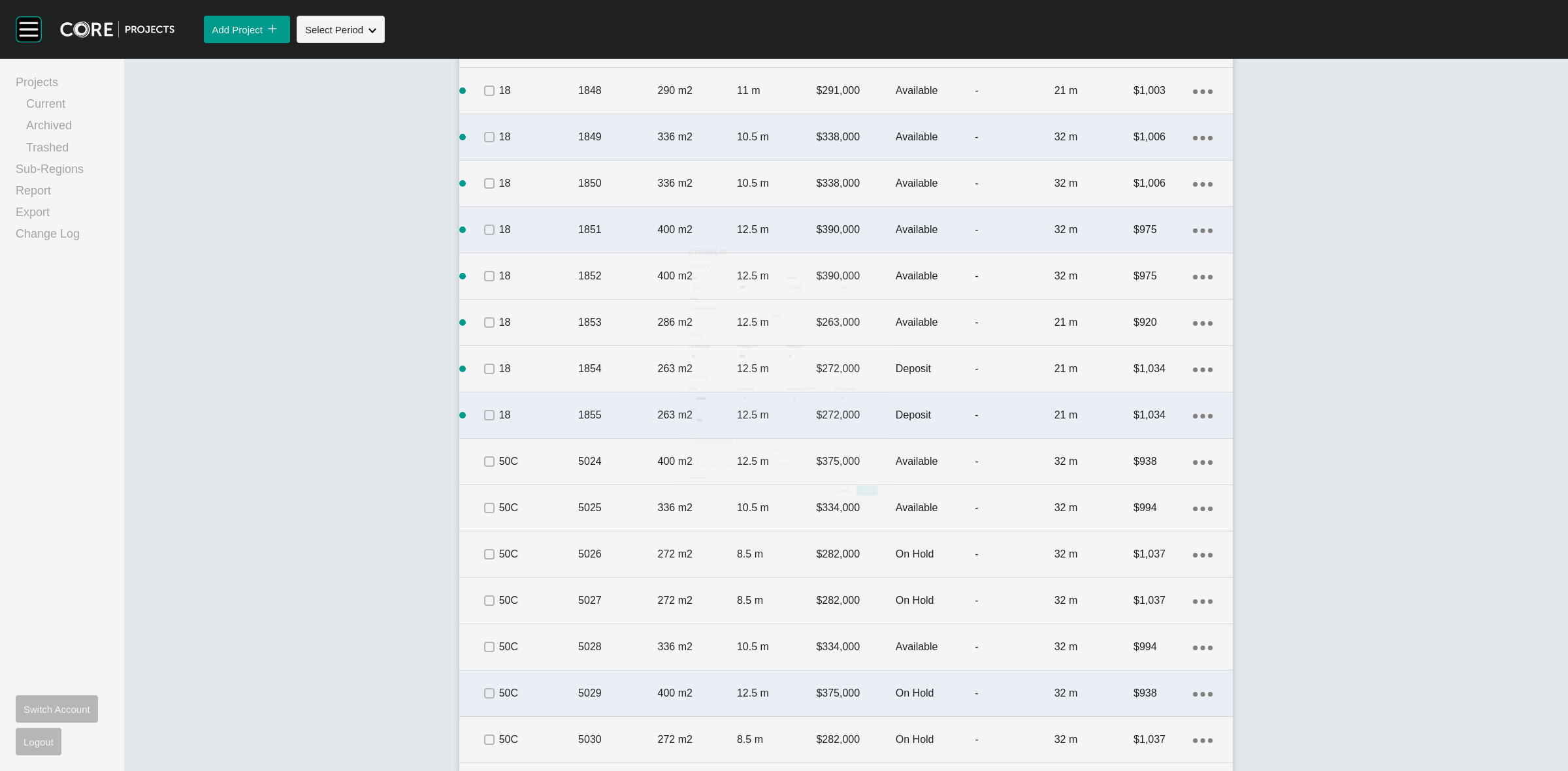
scroll to position [1061, 0]
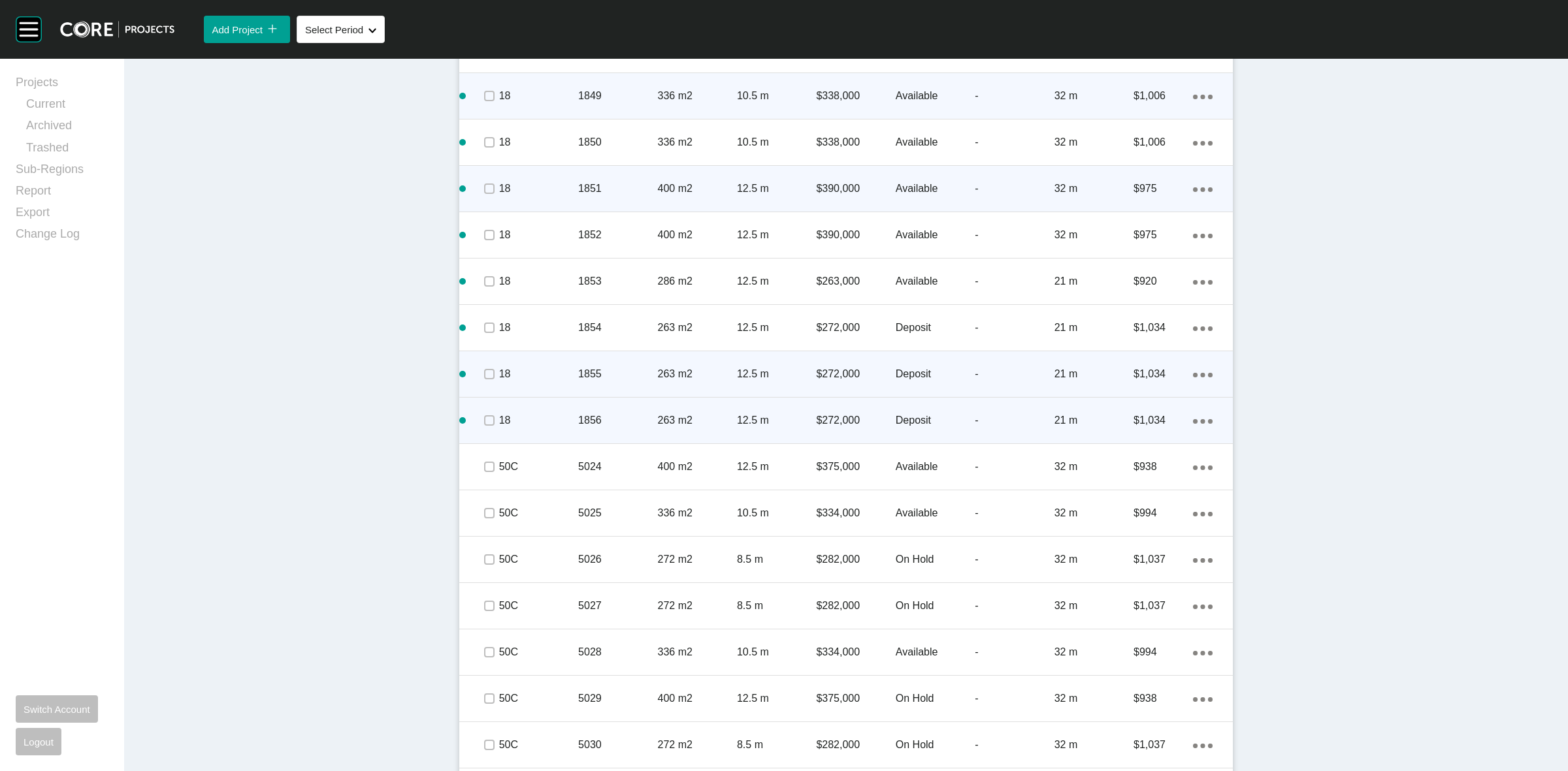
click at [1193, 424] on icon "Action Menu Dots Copy 6 Created with Sketch." at bounding box center [1203, 421] width 19 height 5
click at [1143, 426] on link "Duplicate" at bounding box center [1142, 423] width 49 height 19
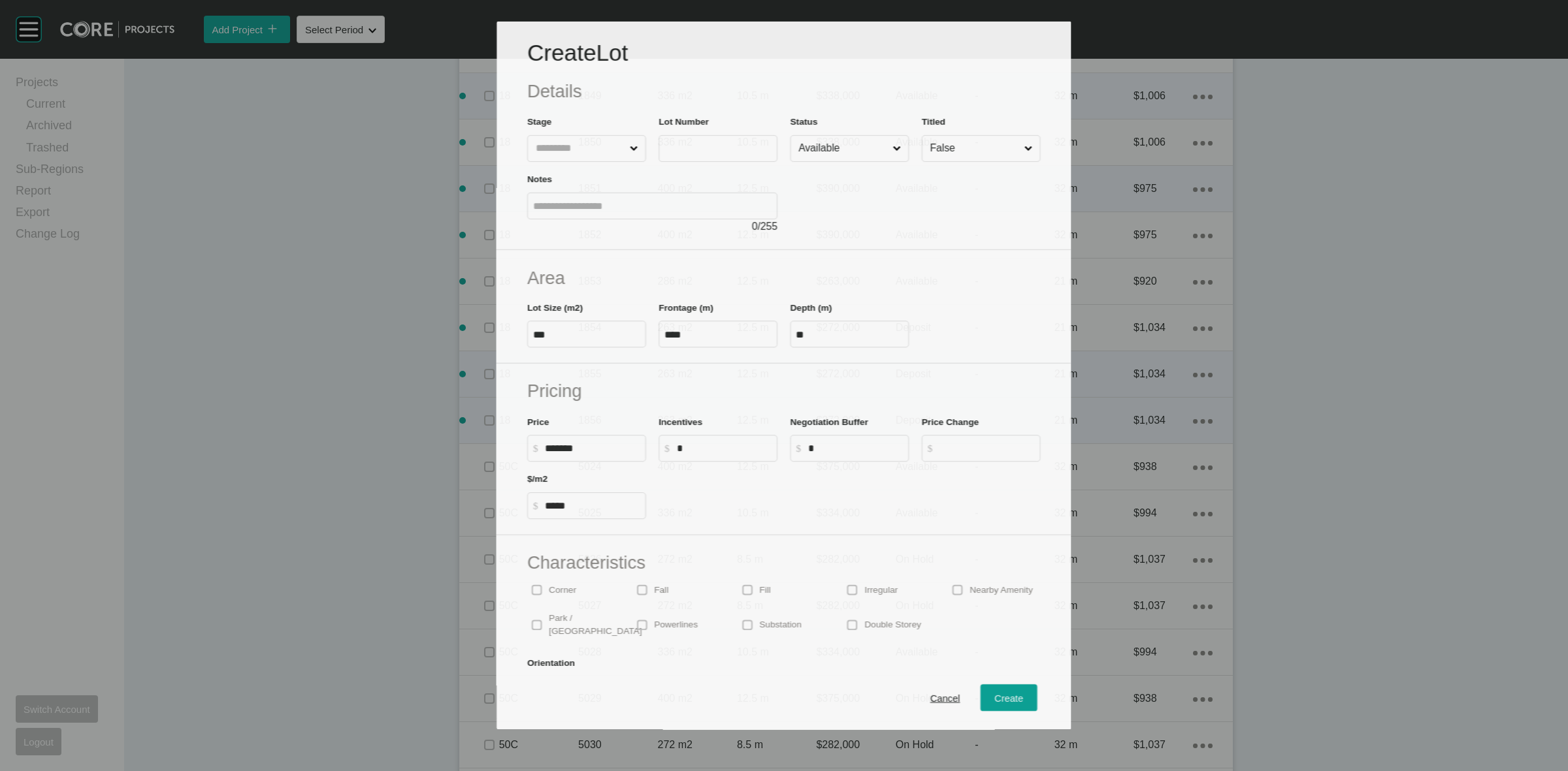
scroll to position [1020, 0]
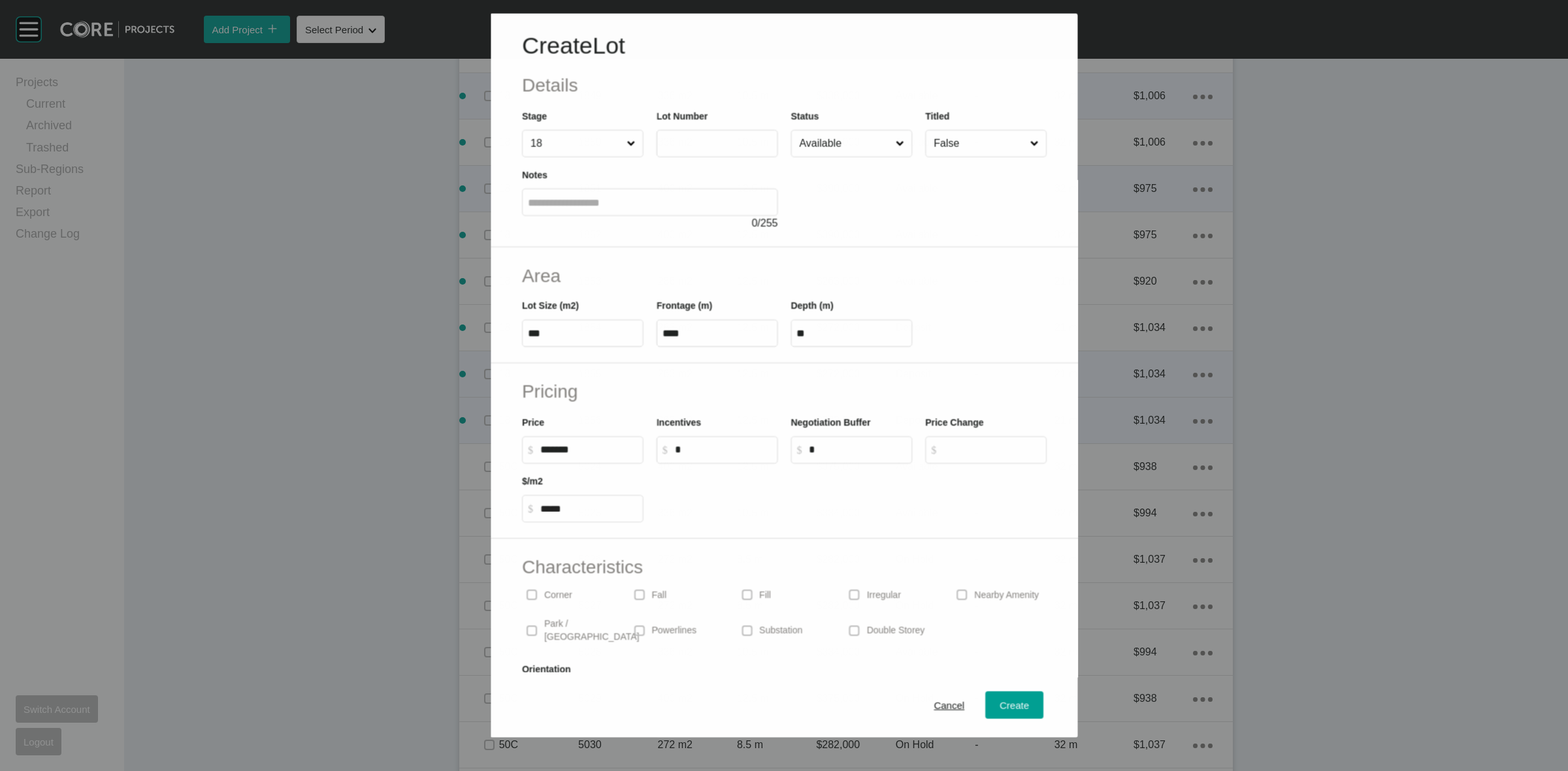
click at [704, 164] on div "Notes 0 / 255" at bounding box center [649, 193] width 269 height 74
click at [704, 141] on input "text" at bounding box center [717, 142] width 110 height 12
click at [1000, 700] on span "Create" at bounding box center [1014, 706] width 30 height 12
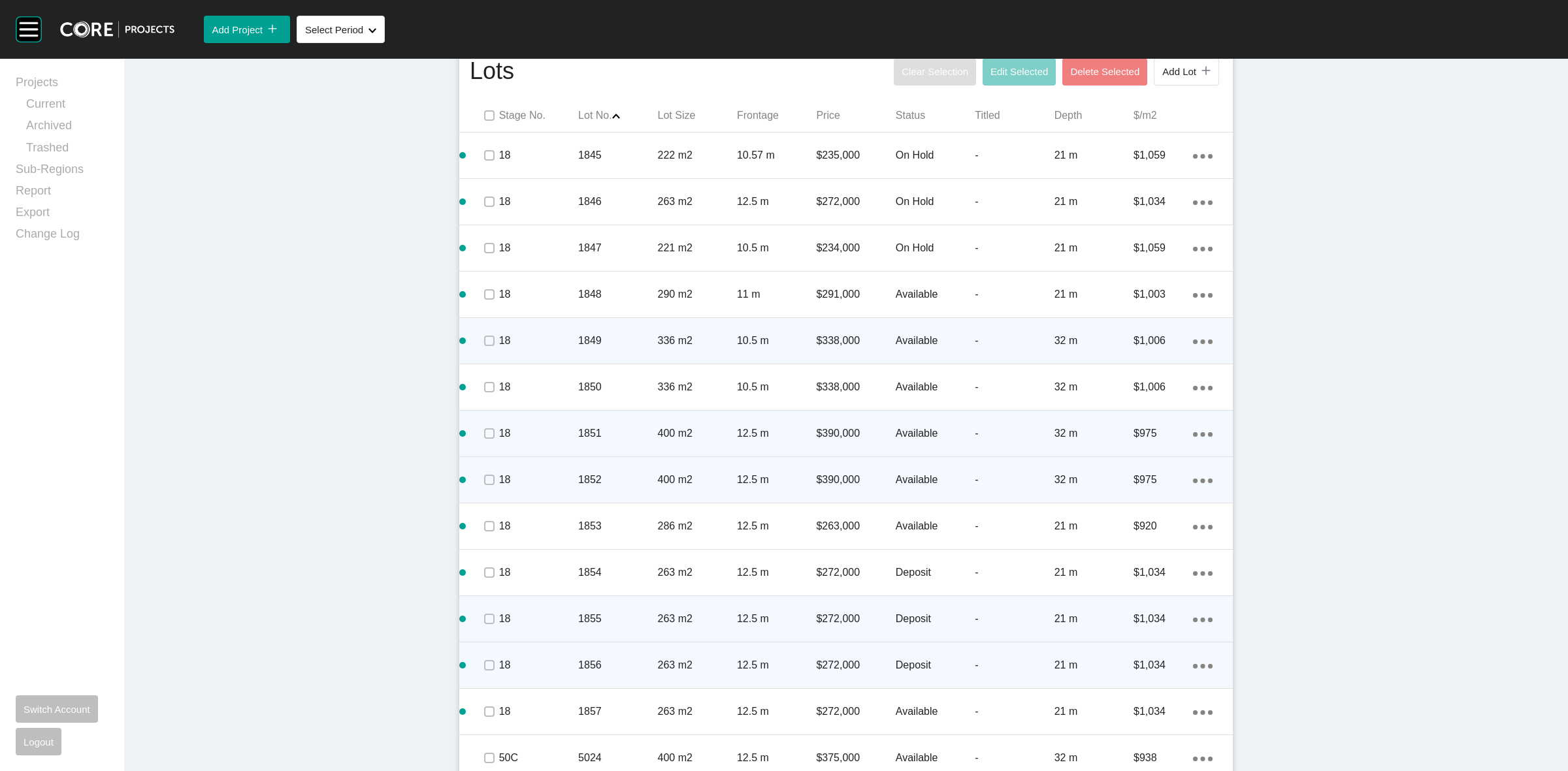
scroll to position [572, 0]
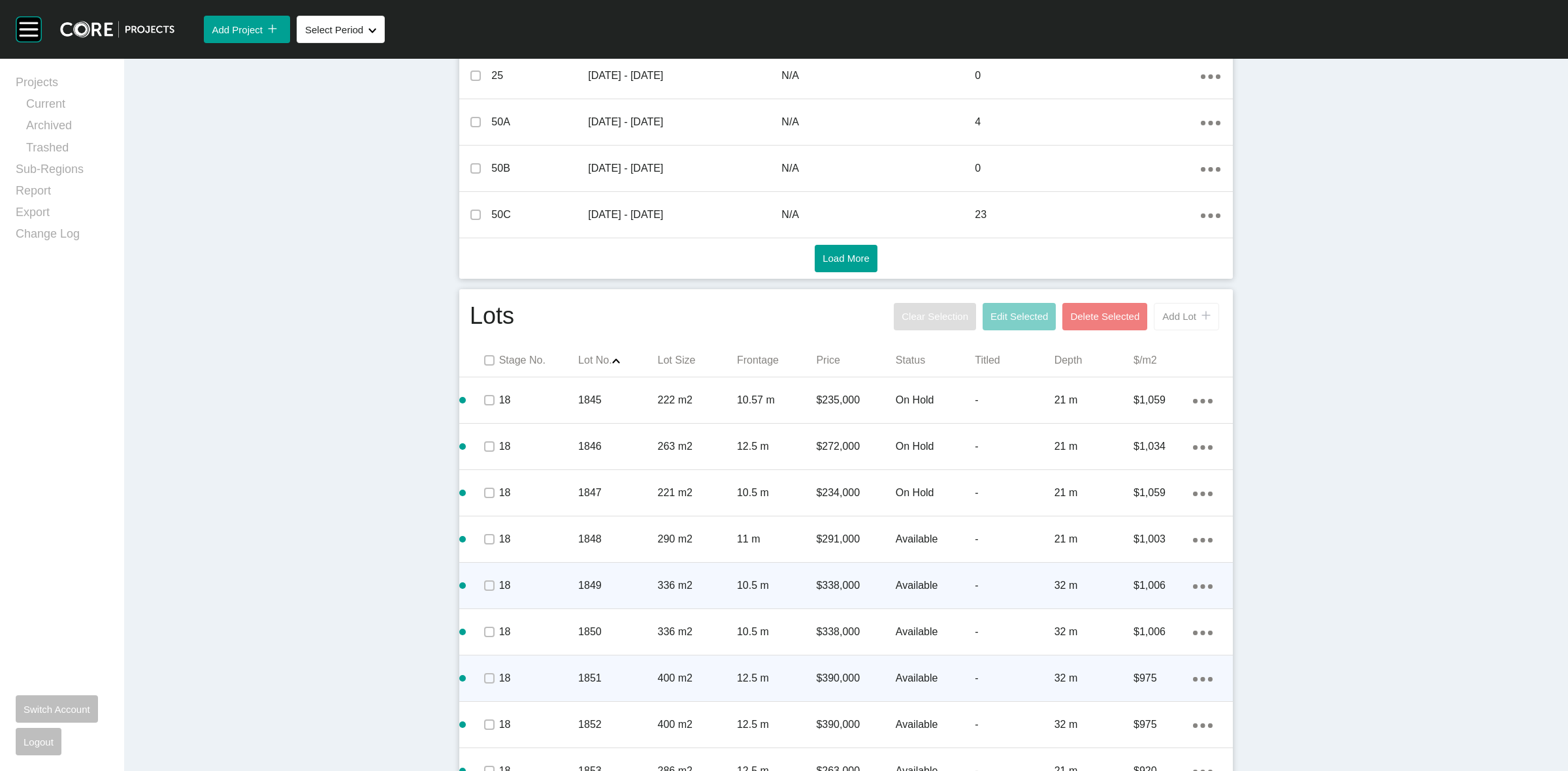
click at [1171, 309] on button "Add Lot icon/tick copy 11 Created with Sketch." at bounding box center [1187, 317] width 65 height 27
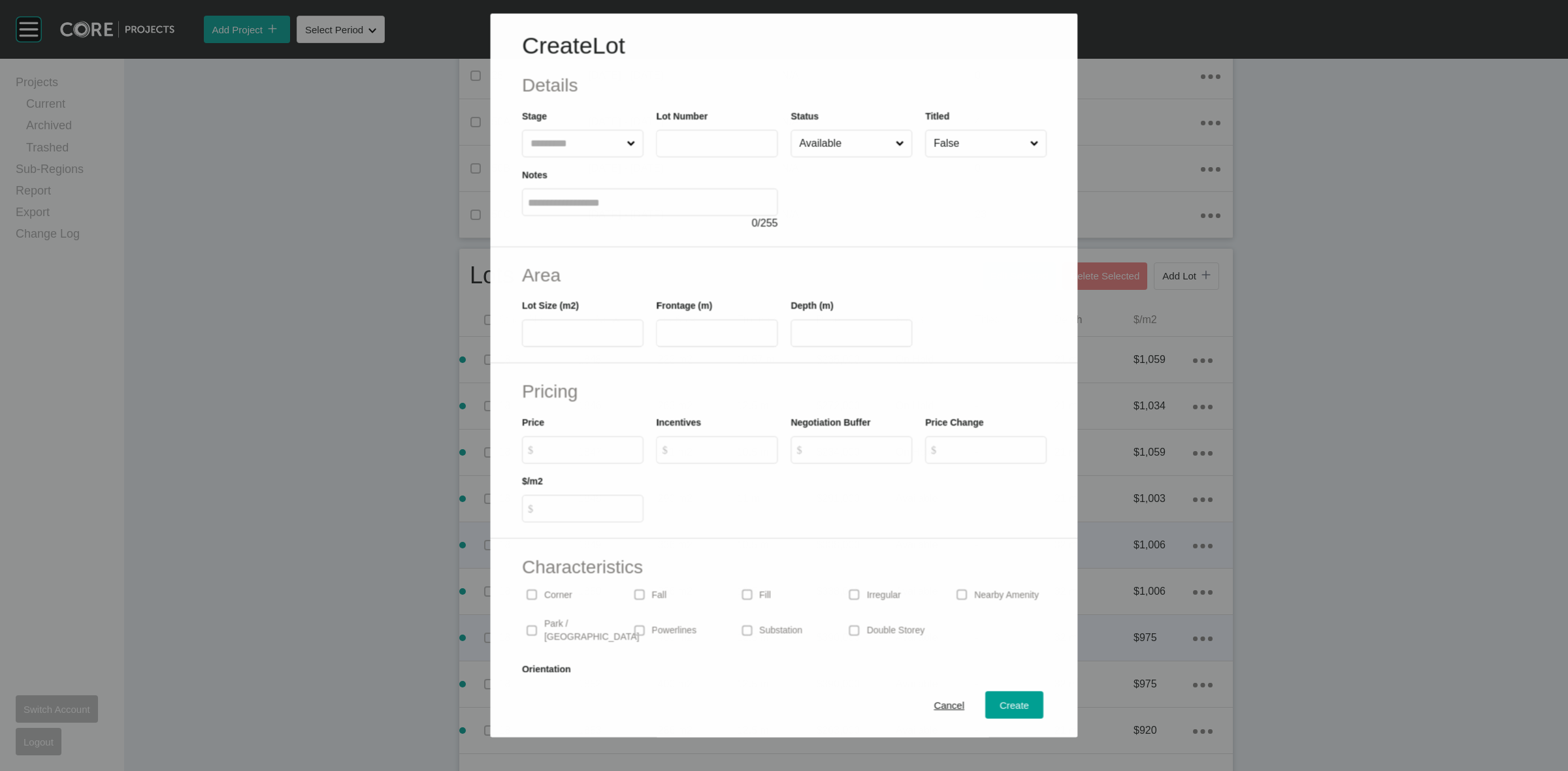
click at [578, 147] on input "text" at bounding box center [576, 142] width 96 height 26
click at [1010, 703] on span "Create" at bounding box center [1014, 706] width 30 height 12
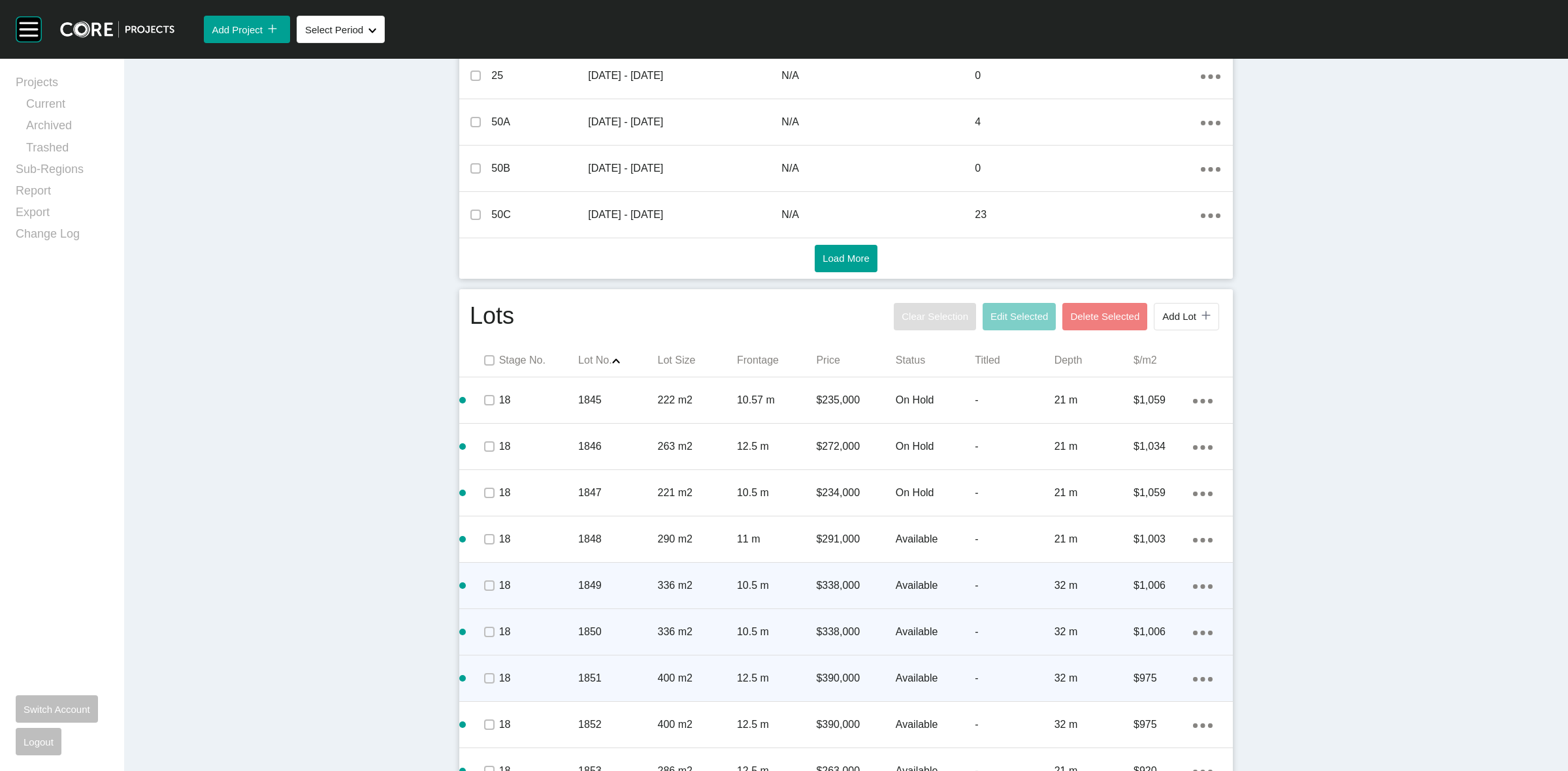
scroll to position [898, 0]
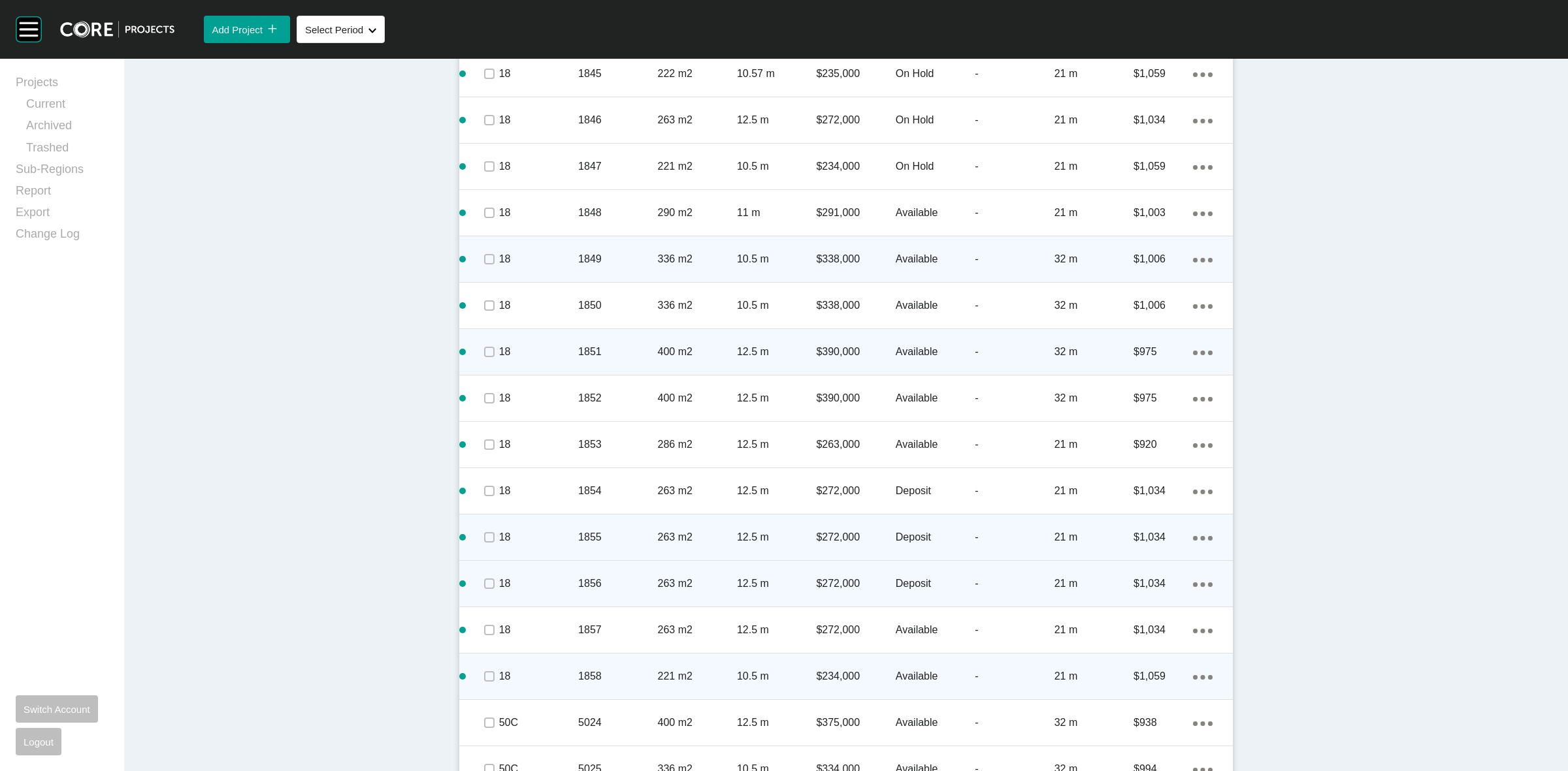
click at [629, 660] on div "1858" at bounding box center [617, 677] width 79 height 40
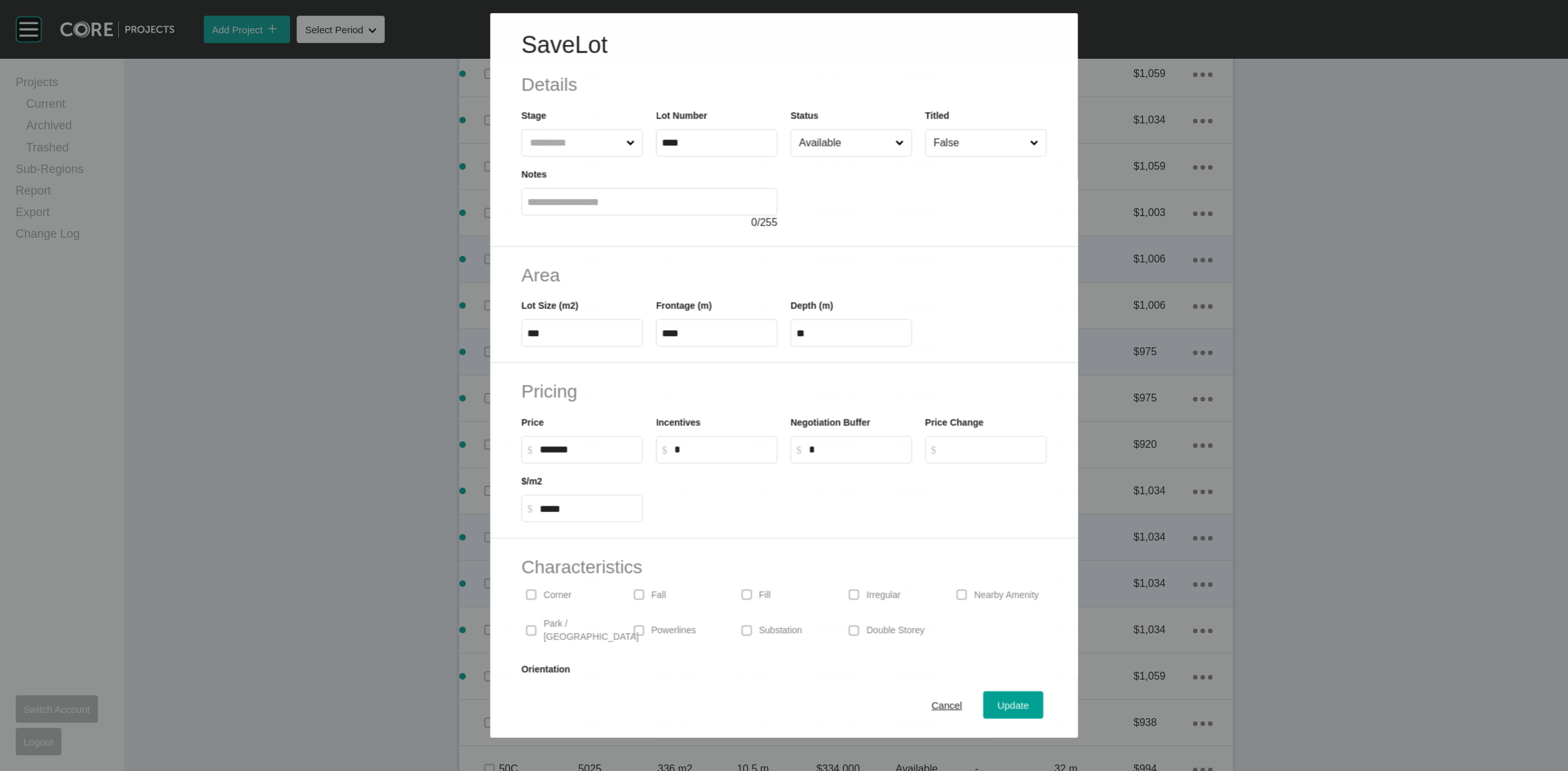
click at [834, 141] on input "Available" at bounding box center [845, 142] width 96 height 26
click at [1001, 706] on span "Update" at bounding box center [1013, 706] width 32 height 12
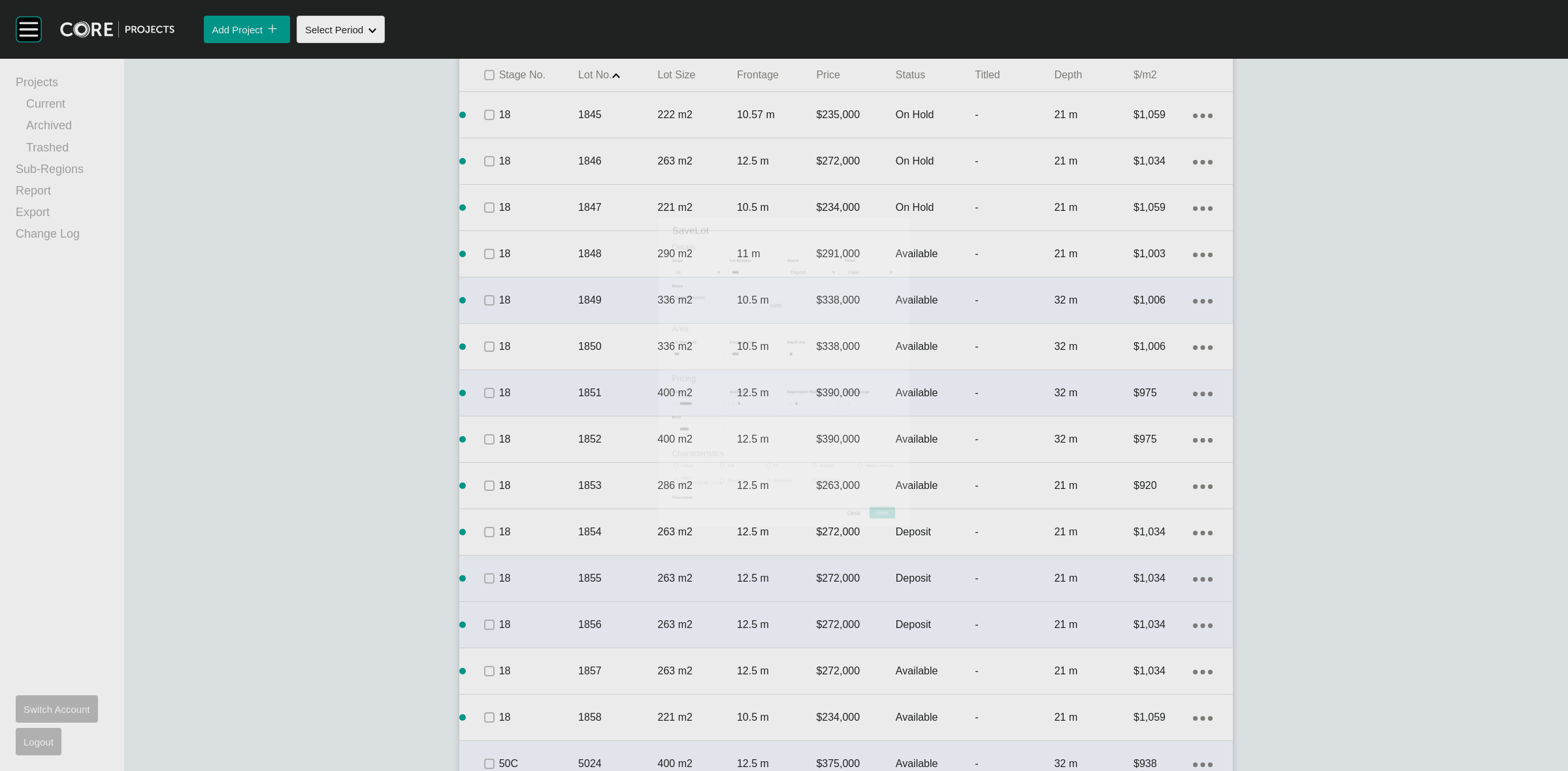
scroll to position [898, 0]
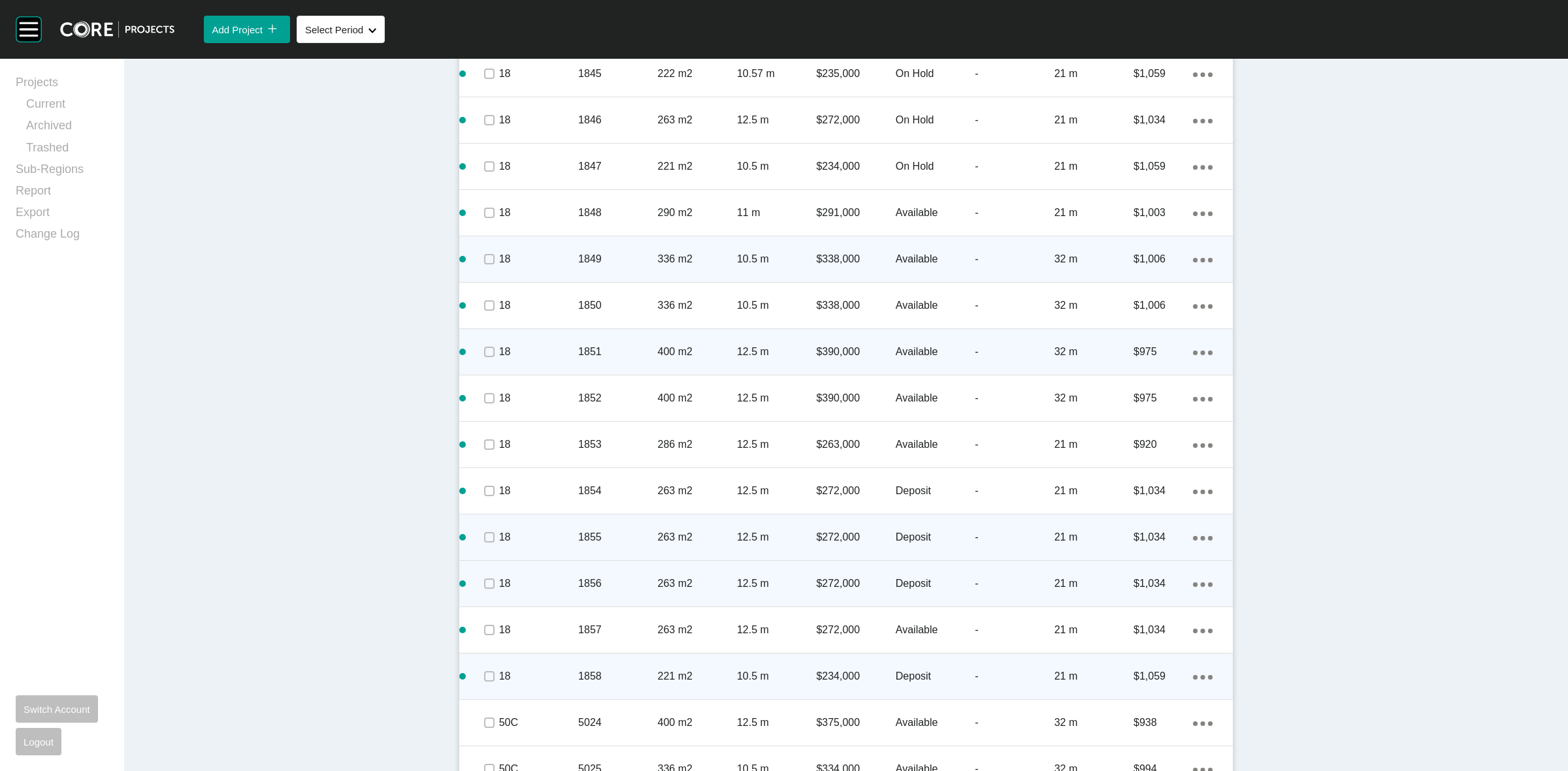
click at [1201, 677] on ellipse at bounding box center [1203, 677] width 5 height 5
click at [1162, 677] on link "Duplicate" at bounding box center [1142, 679] width 49 height 19
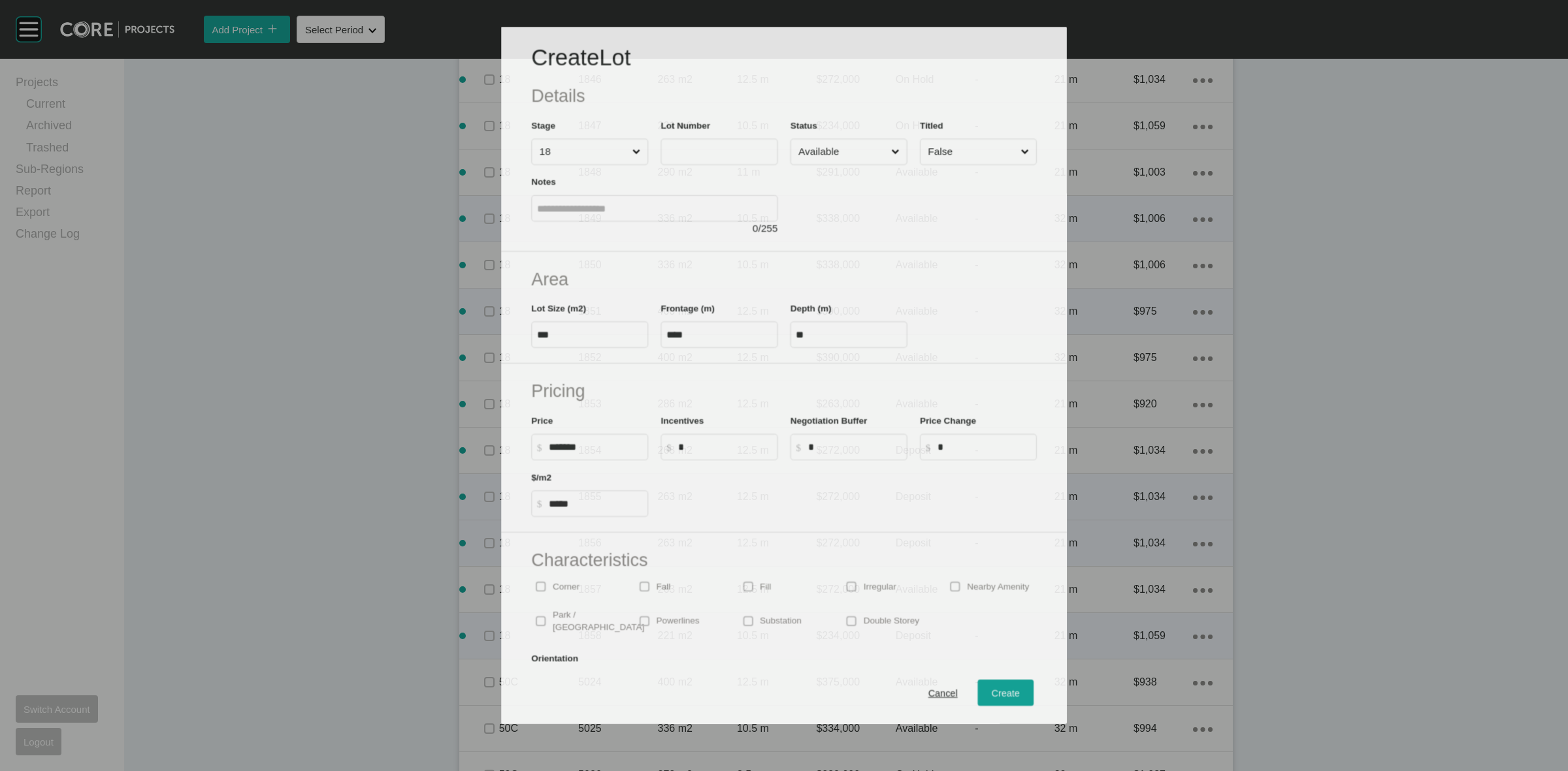
scroll to position [858, 0]
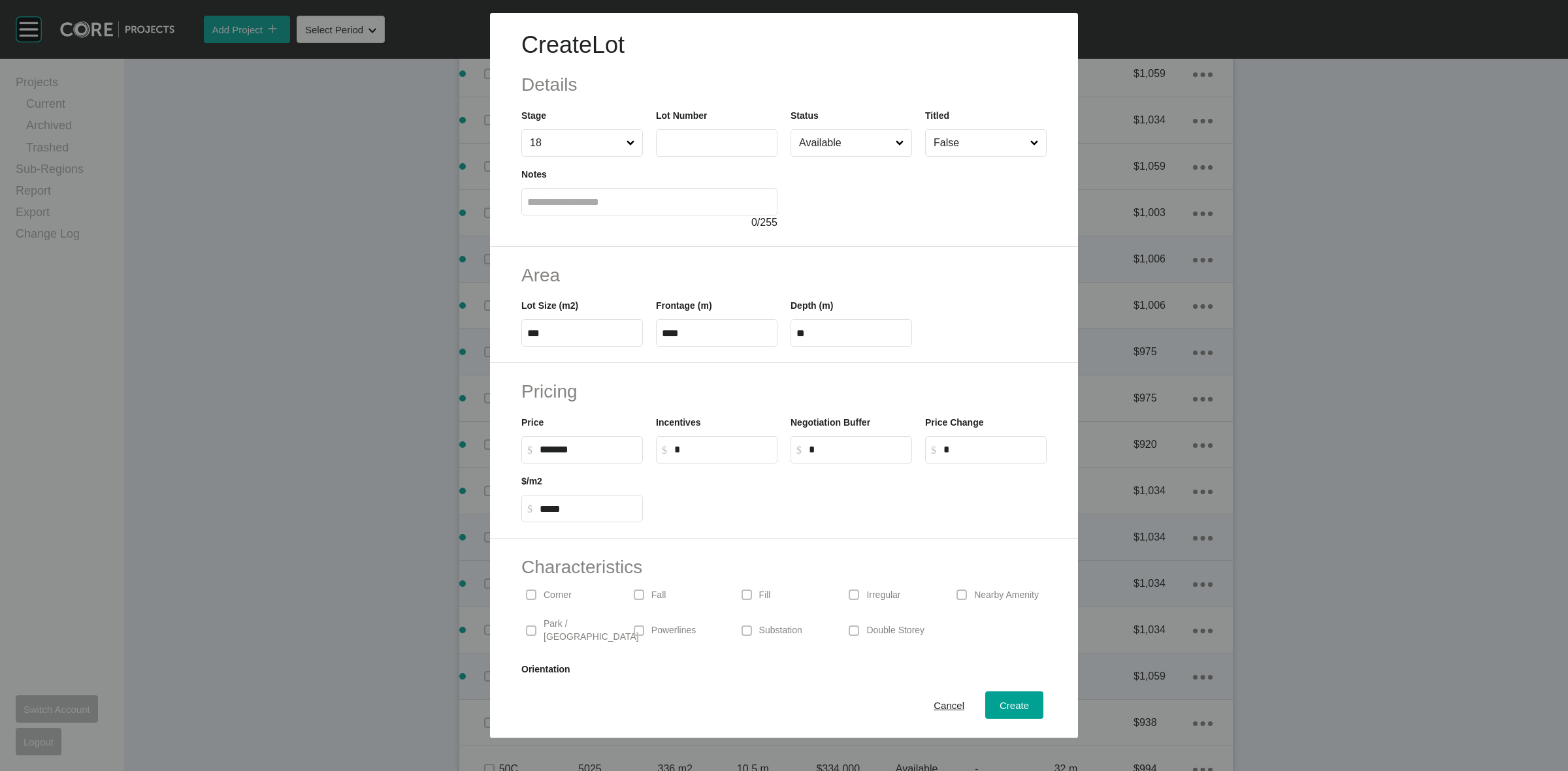
click at [694, 147] on input "text" at bounding box center [717, 142] width 110 height 12
click at [850, 141] on input "Available" at bounding box center [845, 142] width 96 height 26
click at [998, 697] on div "Create" at bounding box center [1013, 706] width 36 height 17
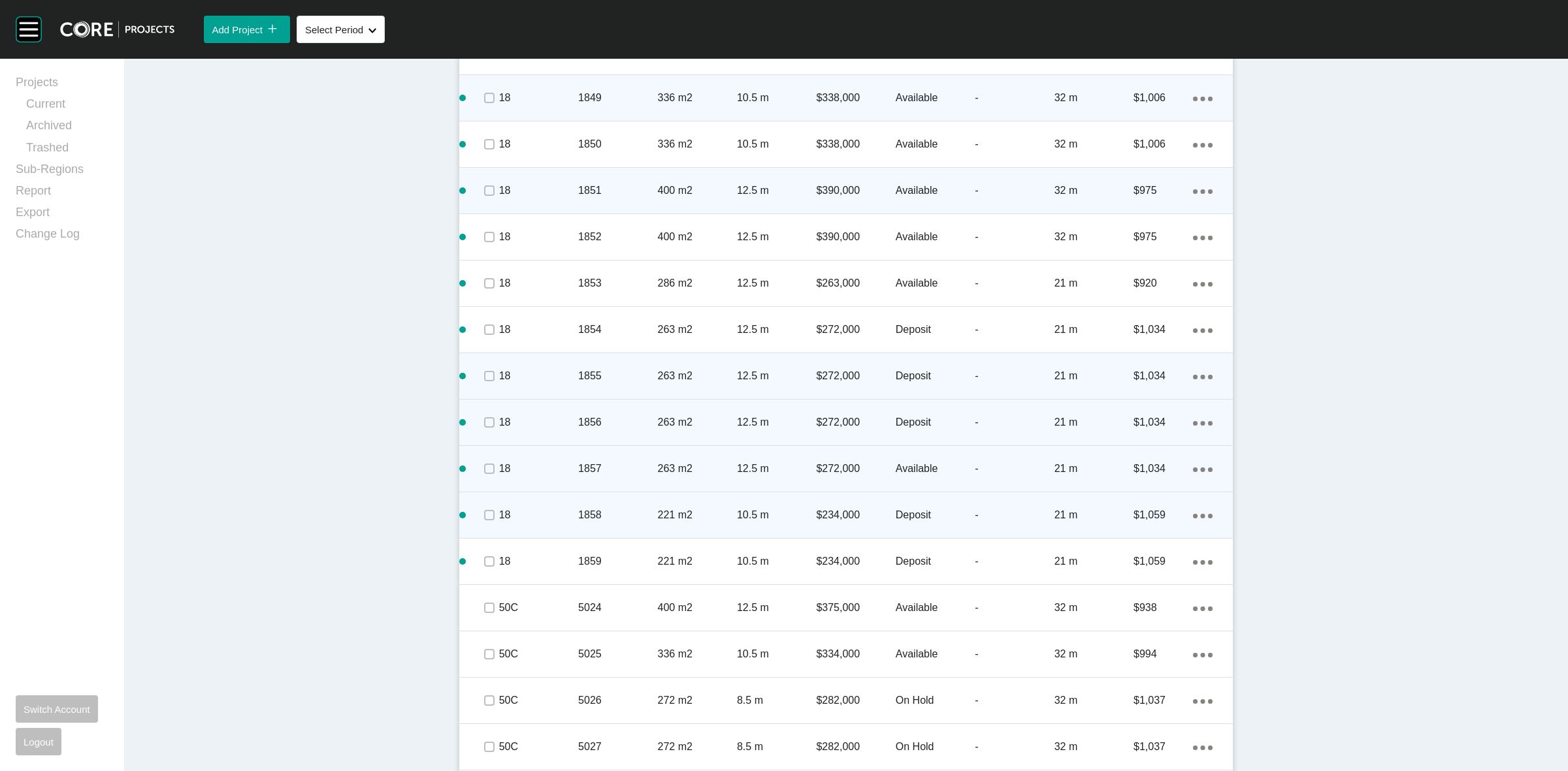
scroll to position [1061, 0]
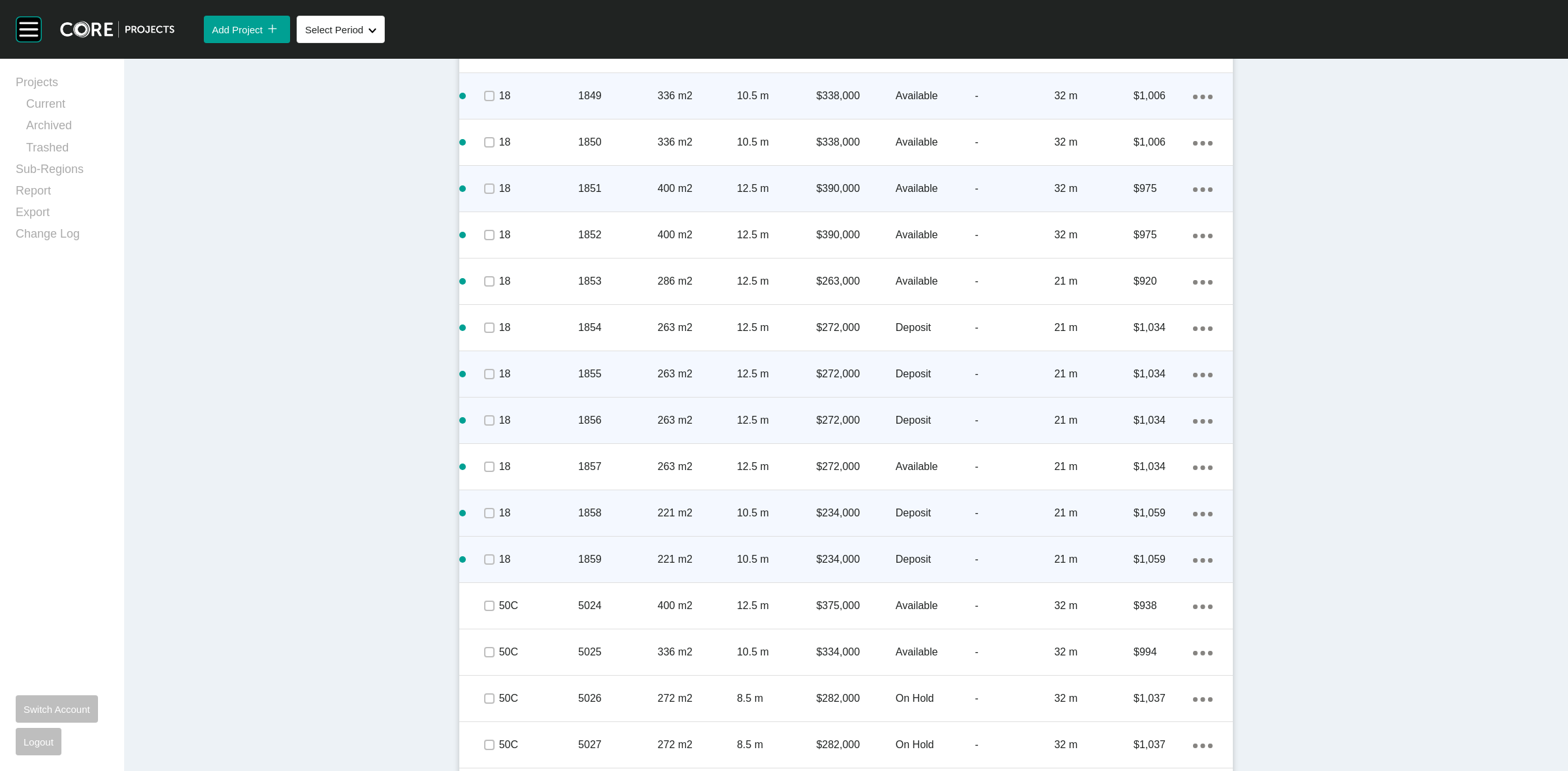
click at [1201, 560] on ellipse at bounding box center [1203, 560] width 5 height 5
click at [1142, 559] on link "Duplicate" at bounding box center [1142, 562] width 49 height 19
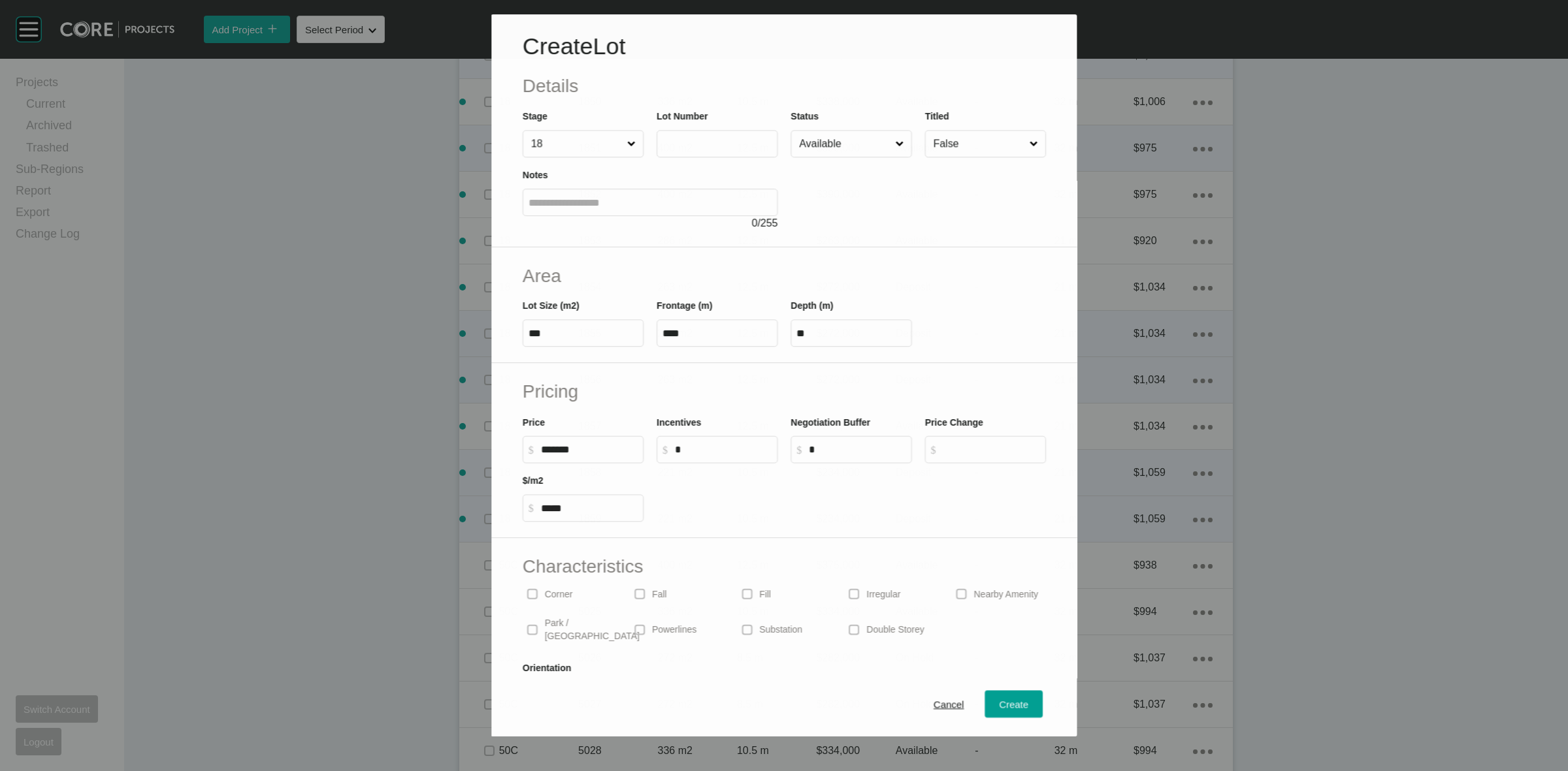
scroll to position [1020, 0]
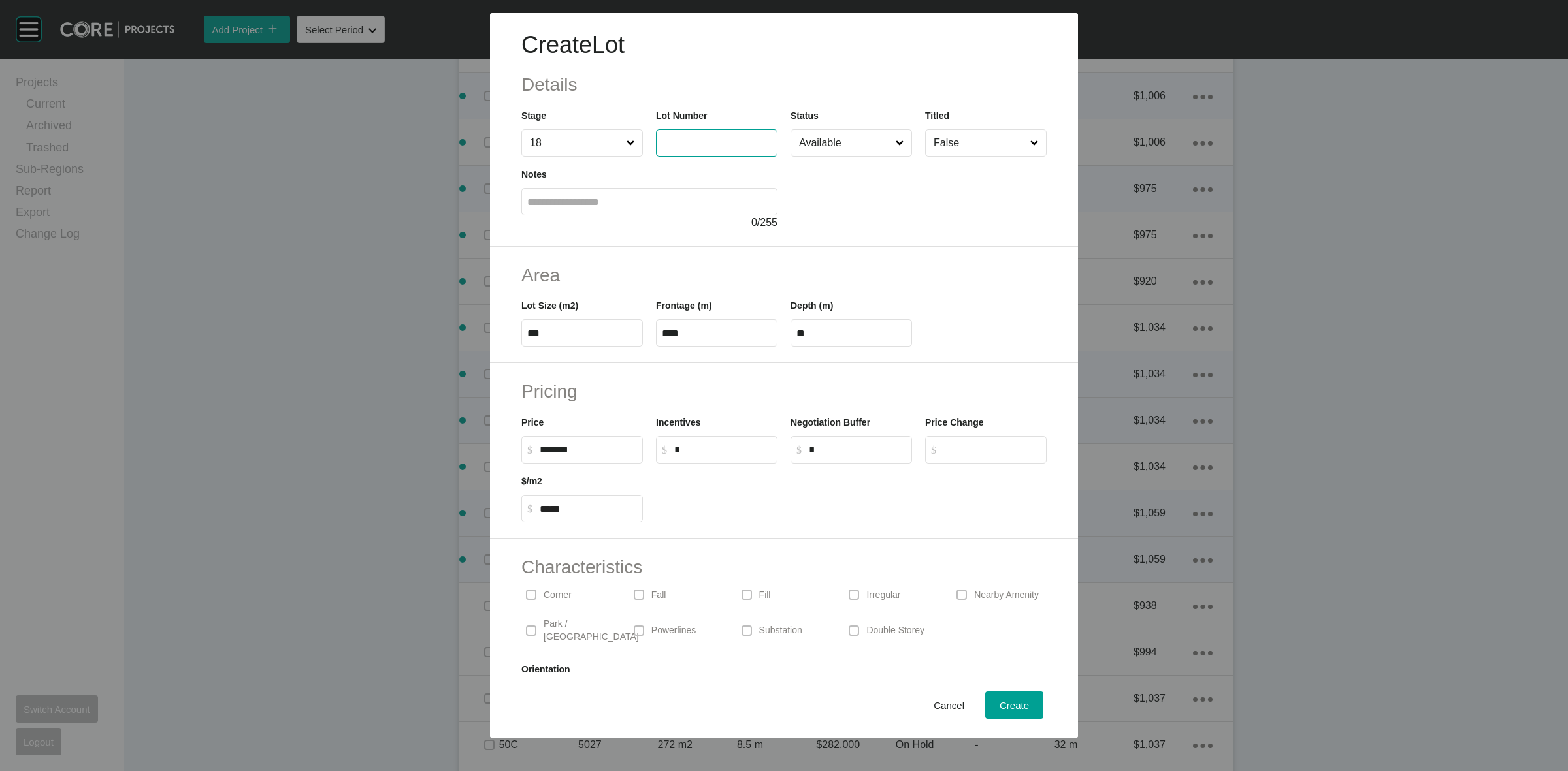
click at [712, 137] on input "text" at bounding box center [717, 142] width 110 height 12
click at [1001, 704] on span "Create" at bounding box center [1014, 706] width 30 height 12
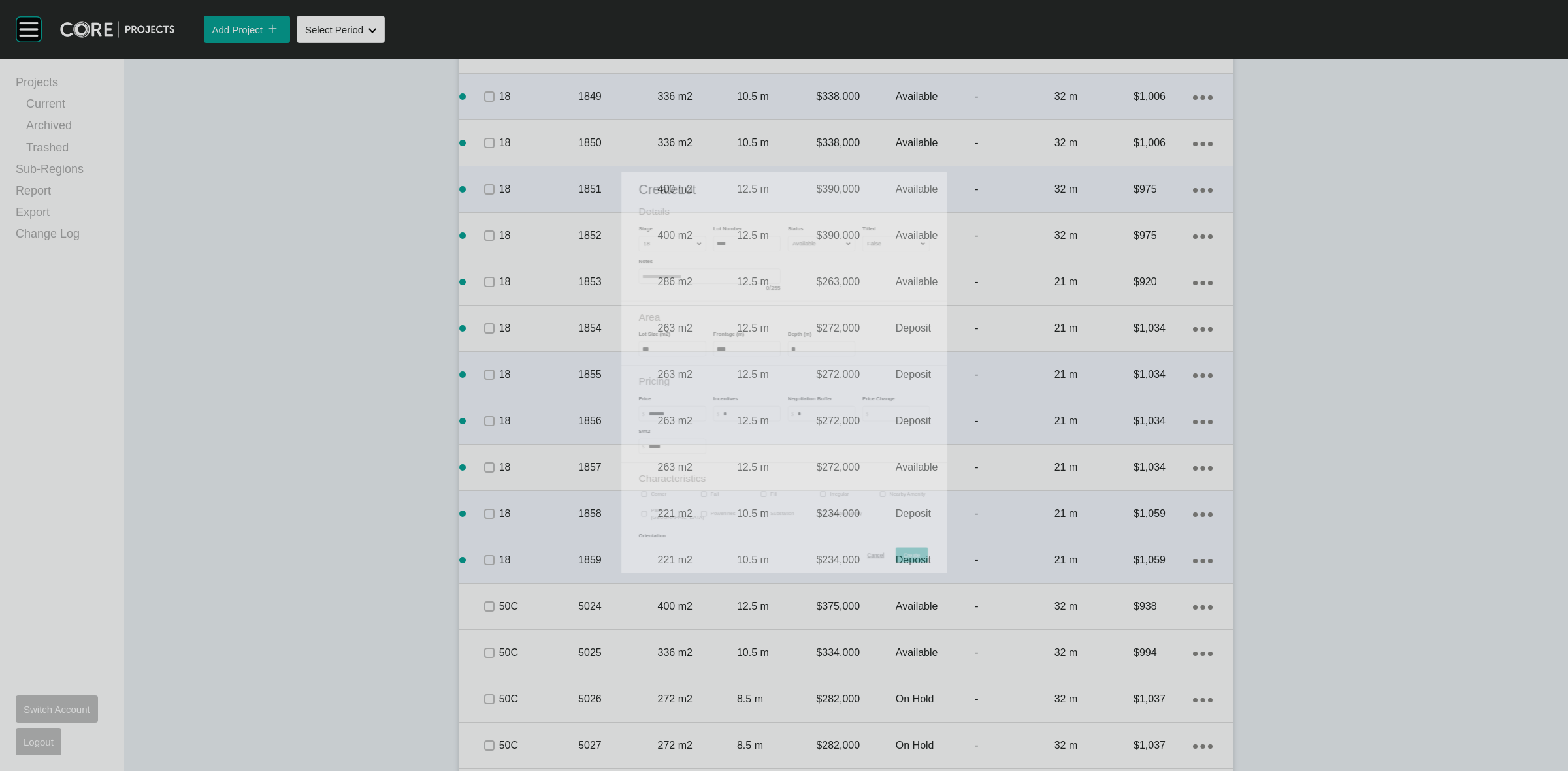
scroll to position [1061, 0]
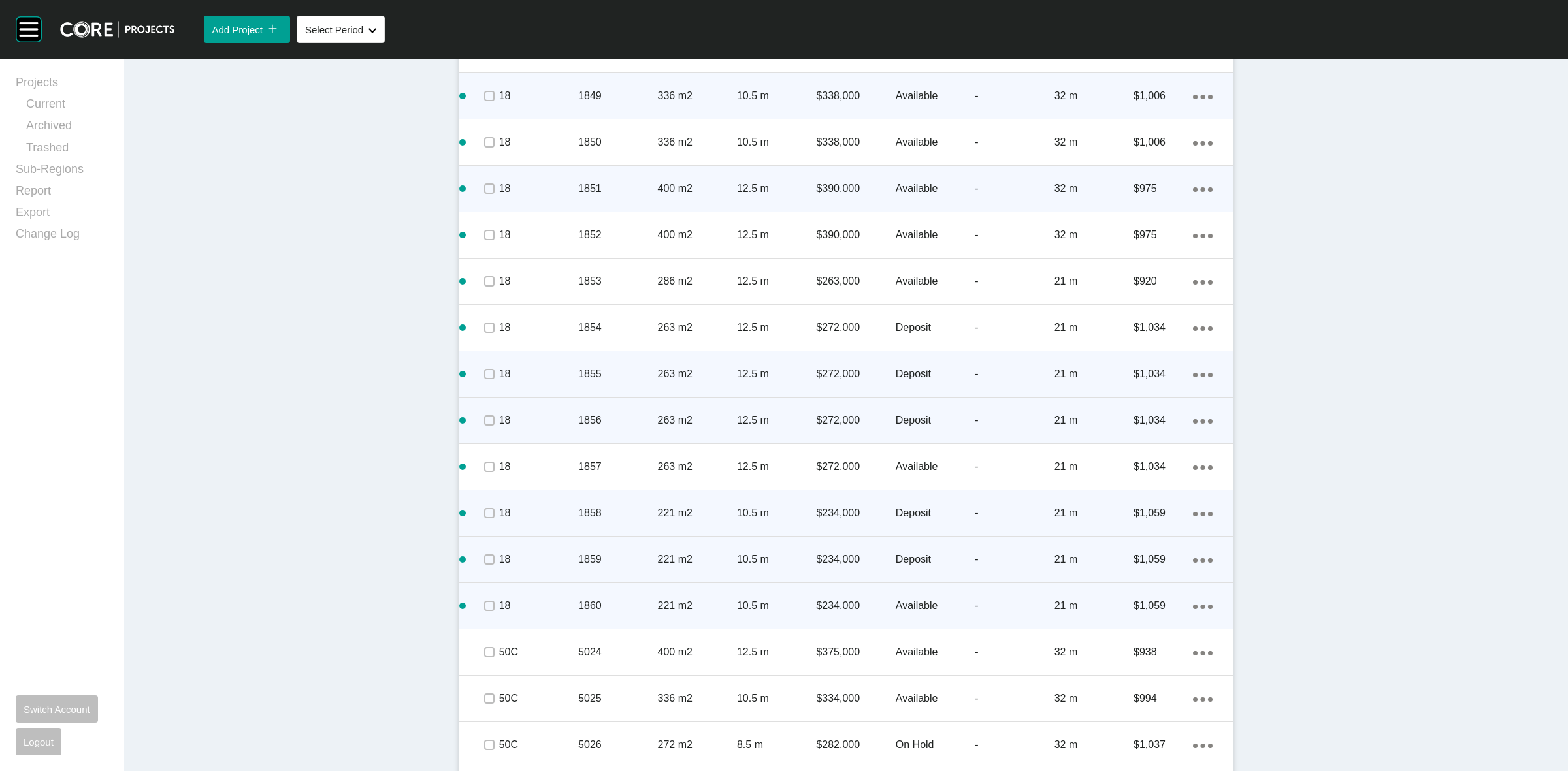
click at [692, 608] on p "221 m2" at bounding box center [697, 605] width 79 height 14
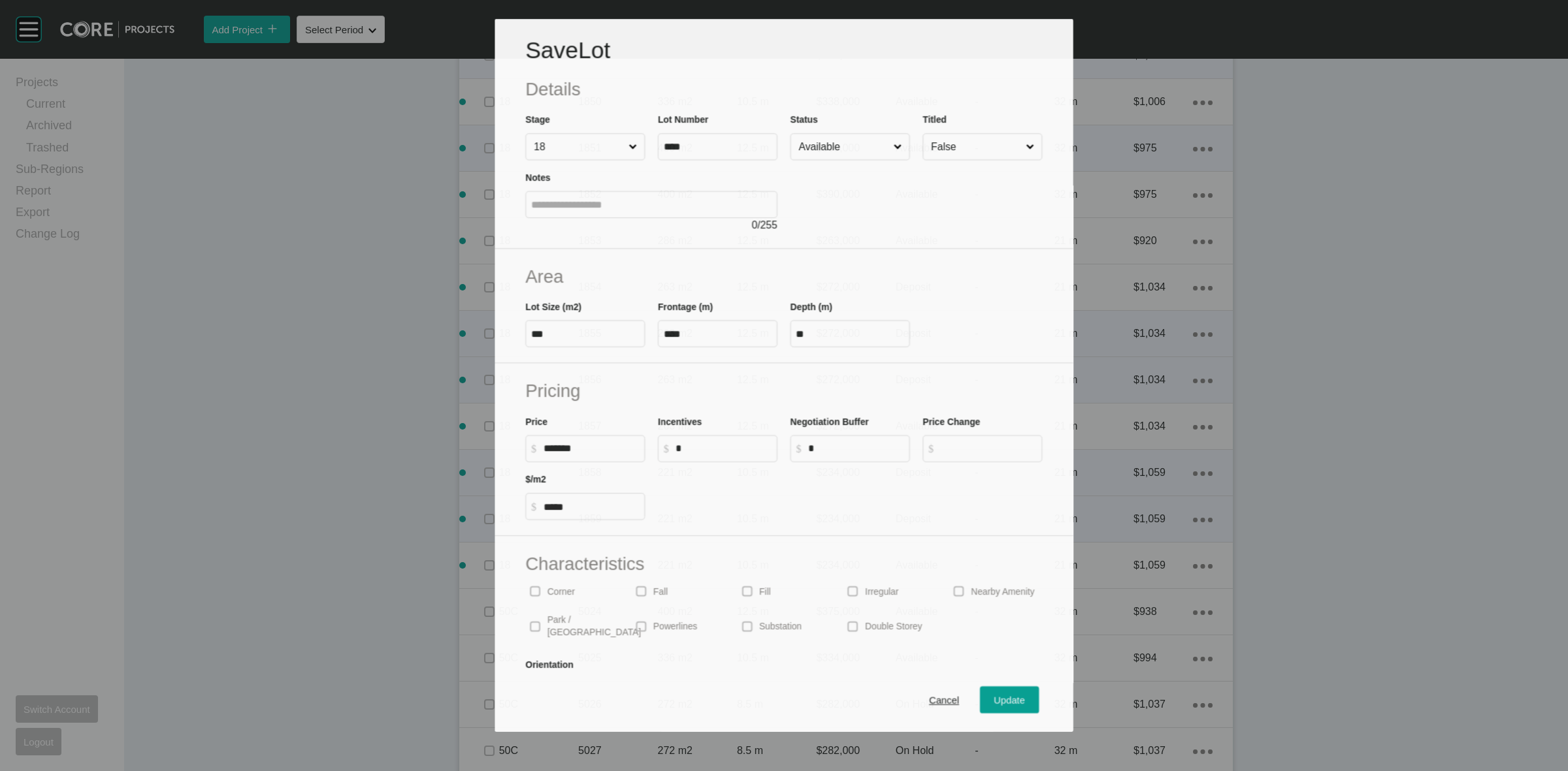
scroll to position [1020, 0]
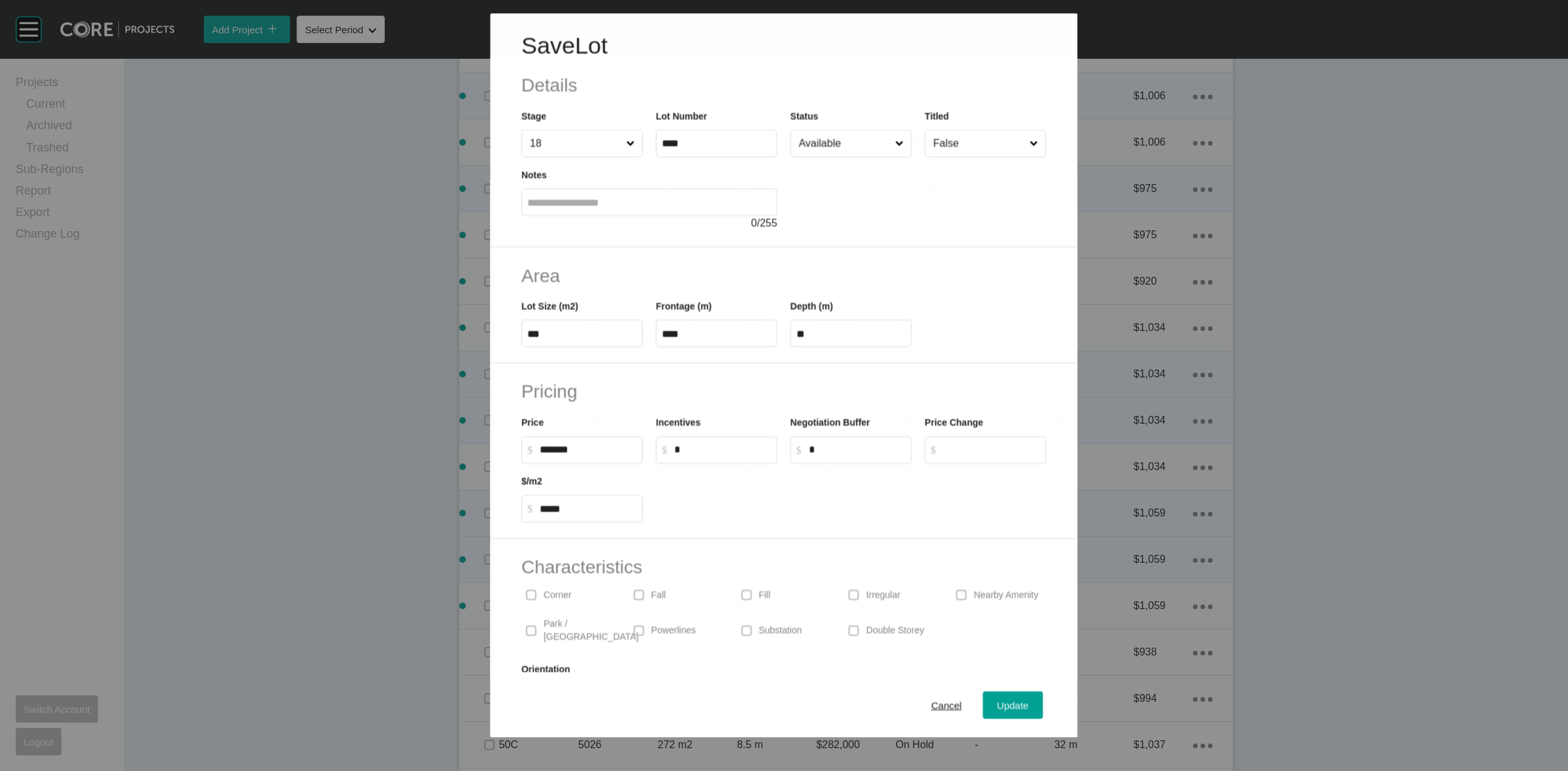
click at [847, 145] on input "Available" at bounding box center [845, 142] width 96 height 26
click at [994, 697] on div "Update" at bounding box center [1012, 706] width 38 height 17
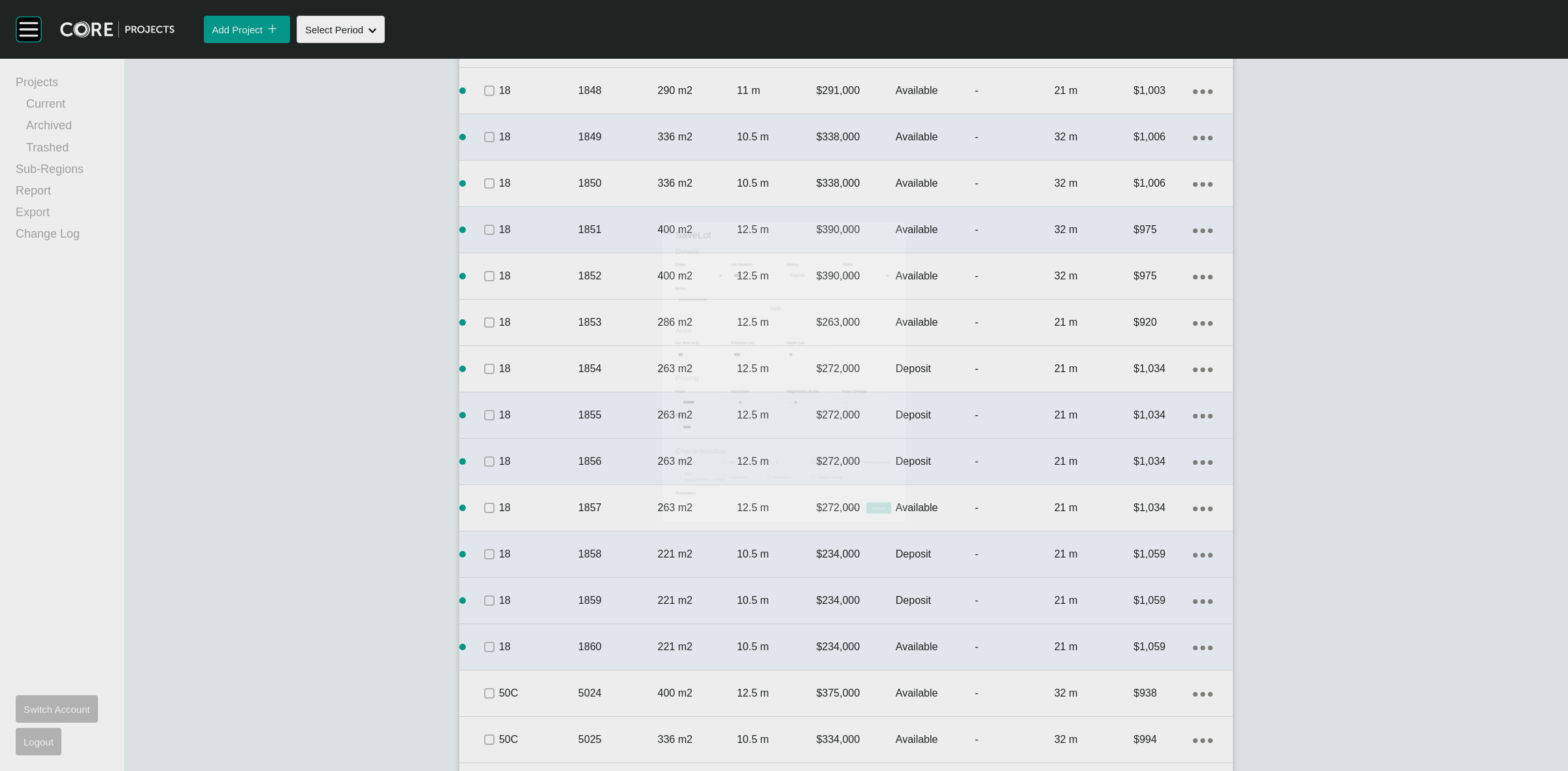
scroll to position [1061, 0]
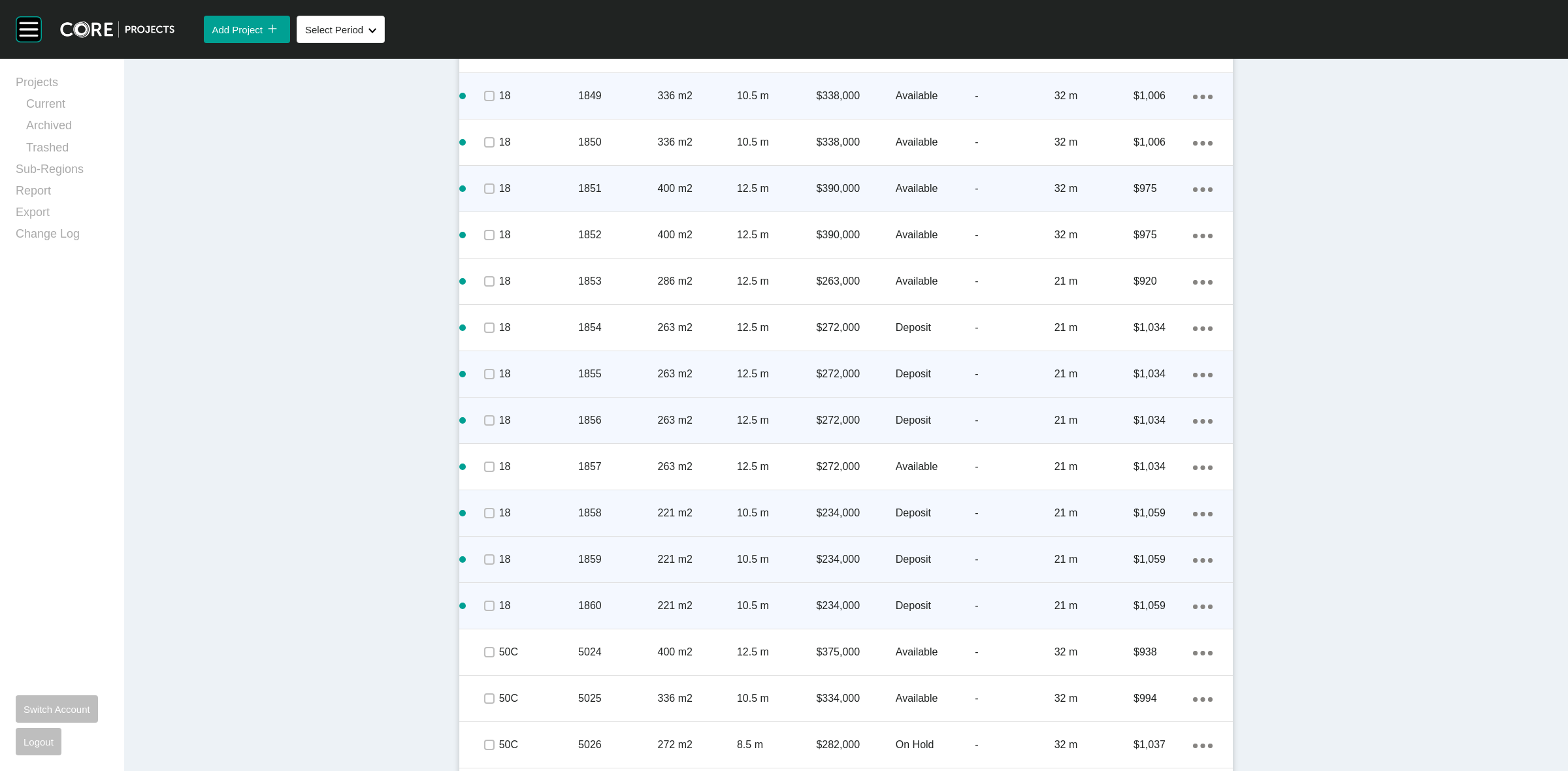
click at [1199, 608] on icon "Action Menu Dots Copy 6 Created with Sketch." at bounding box center [1203, 606] width 19 height 5
click at [1144, 608] on link "Duplicate" at bounding box center [1142, 608] width 49 height 19
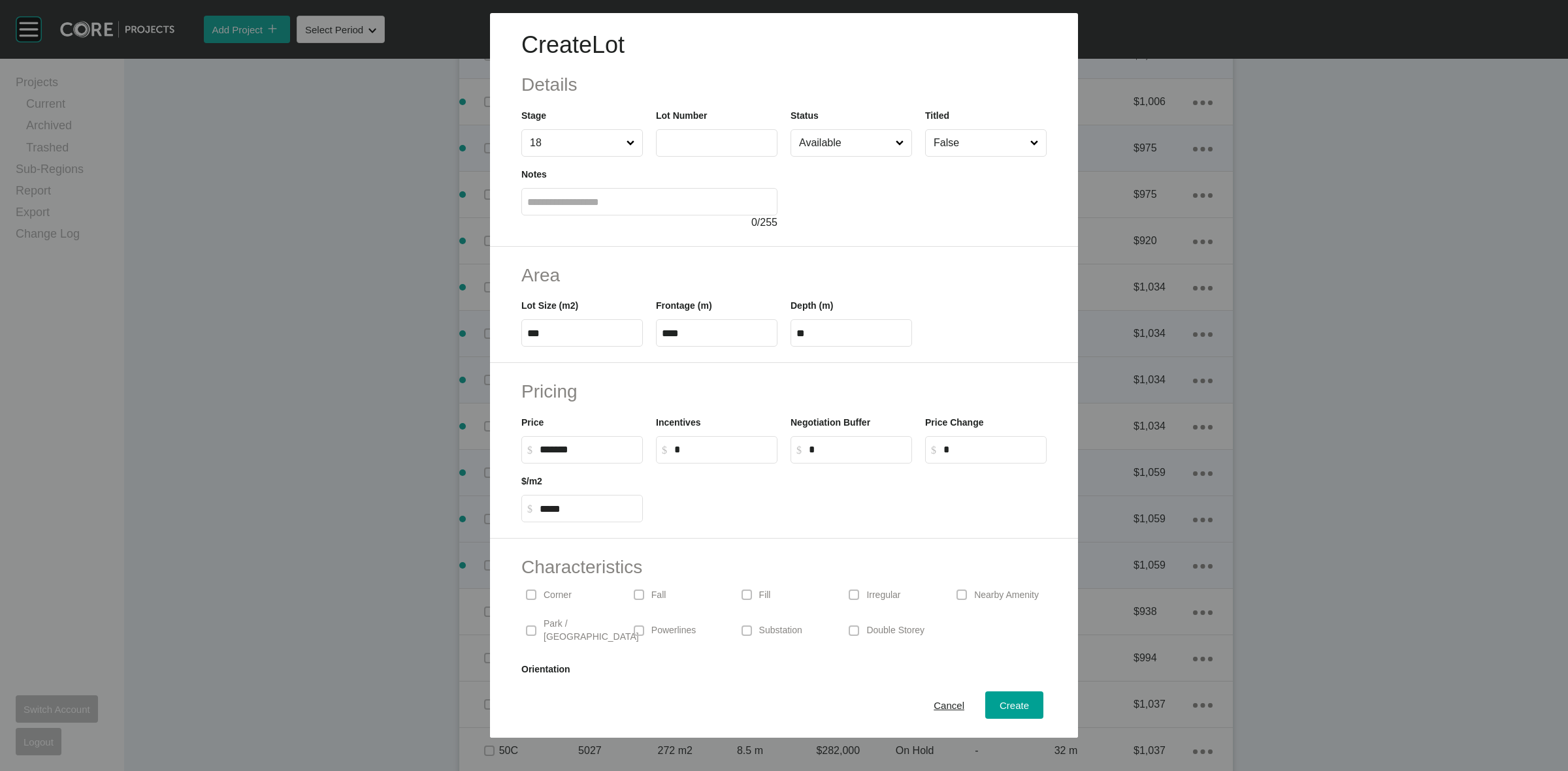
click at [674, 139] on input "text" at bounding box center [717, 142] width 110 height 12
click at [827, 142] on input "Available" at bounding box center [845, 142] width 96 height 26
drag, startPoint x: 823, startPoint y: 228, endPoint x: 829, endPoint y: 243, distance: 16.2
click at [1001, 704] on span "Create" at bounding box center [1014, 706] width 30 height 12
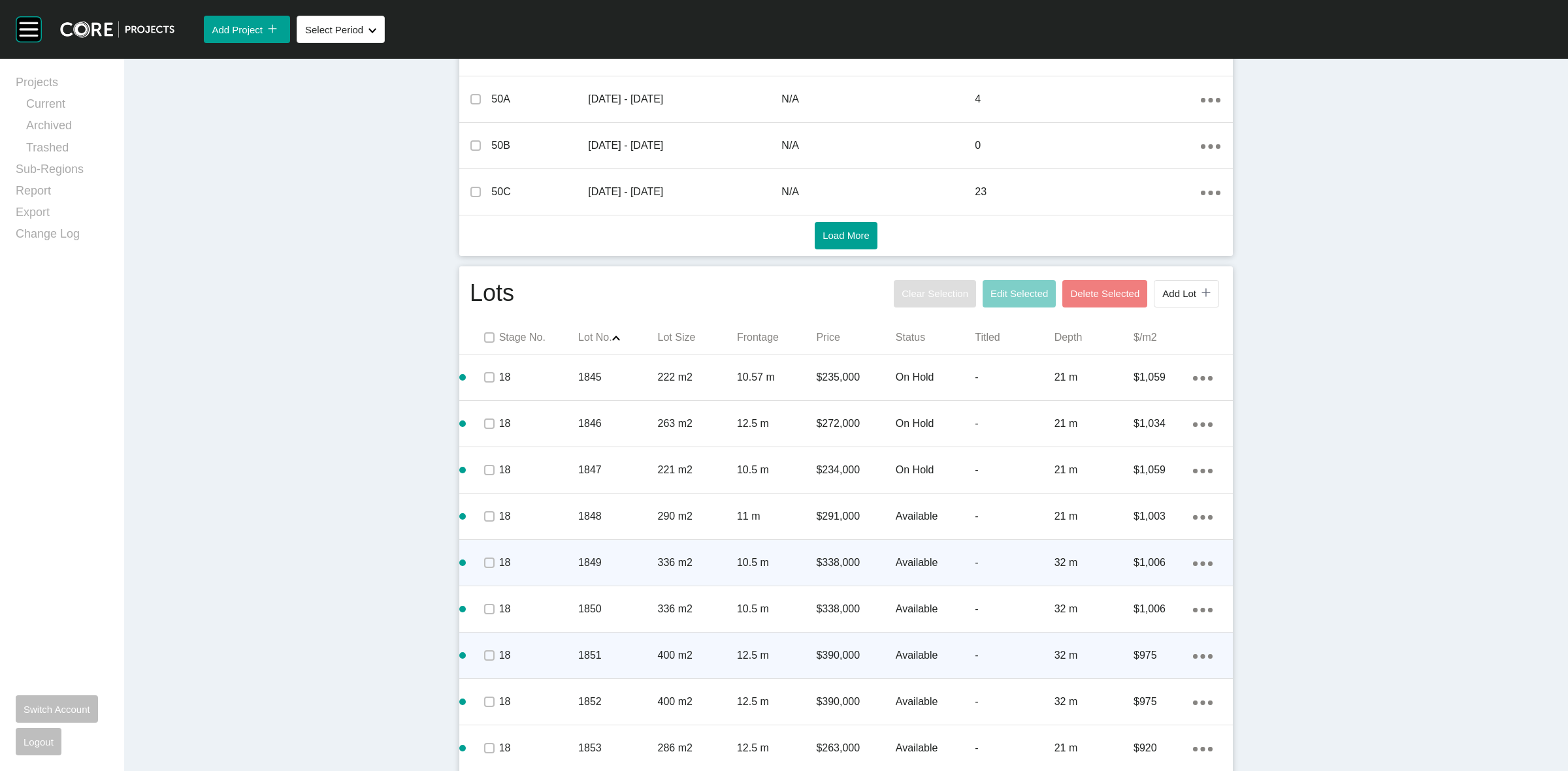
scroll to position [572, 0]
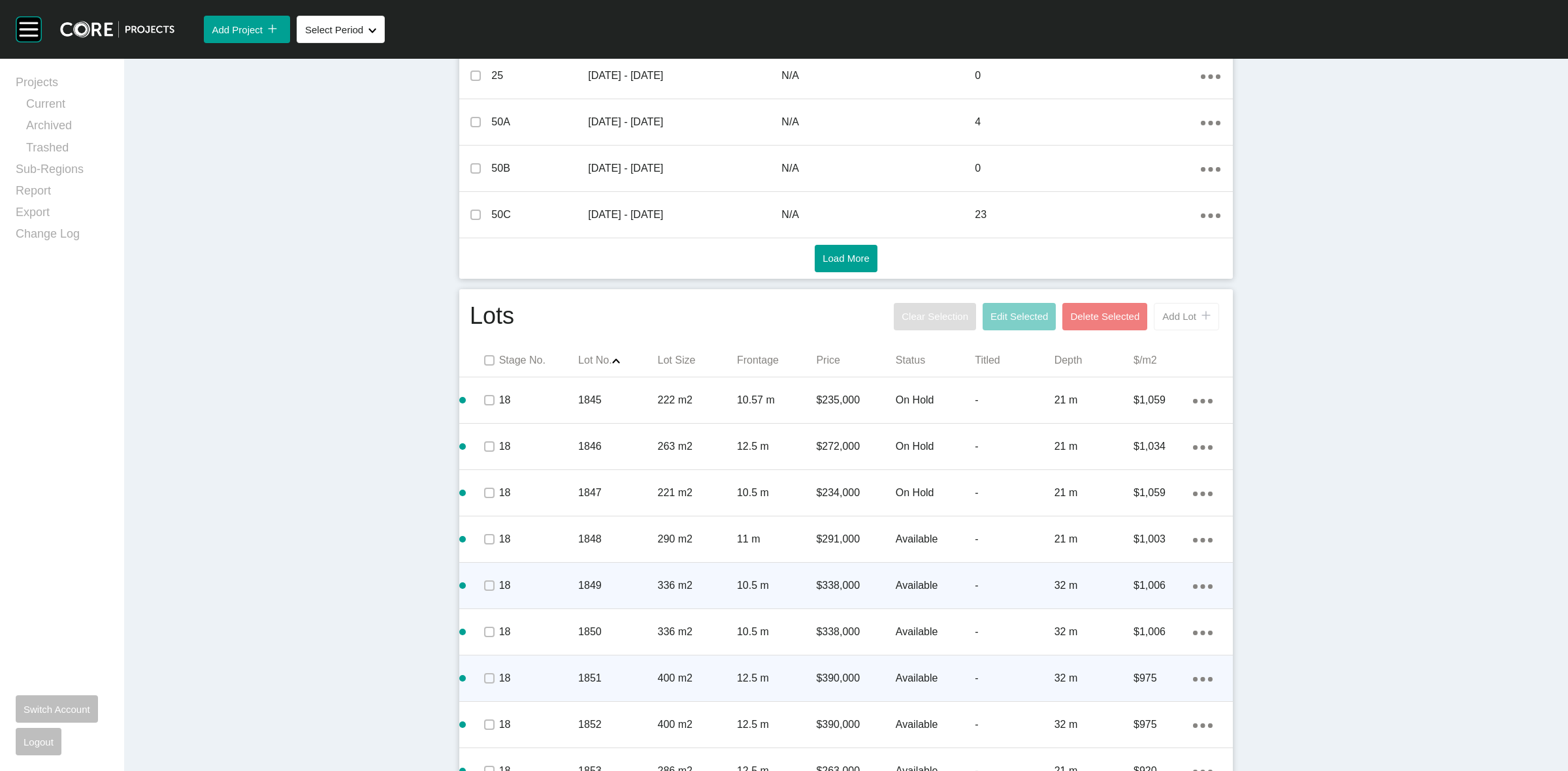
click at [1163, 318] on span "Add Lot" at bounding box center [1179, 317] width 34 height 12
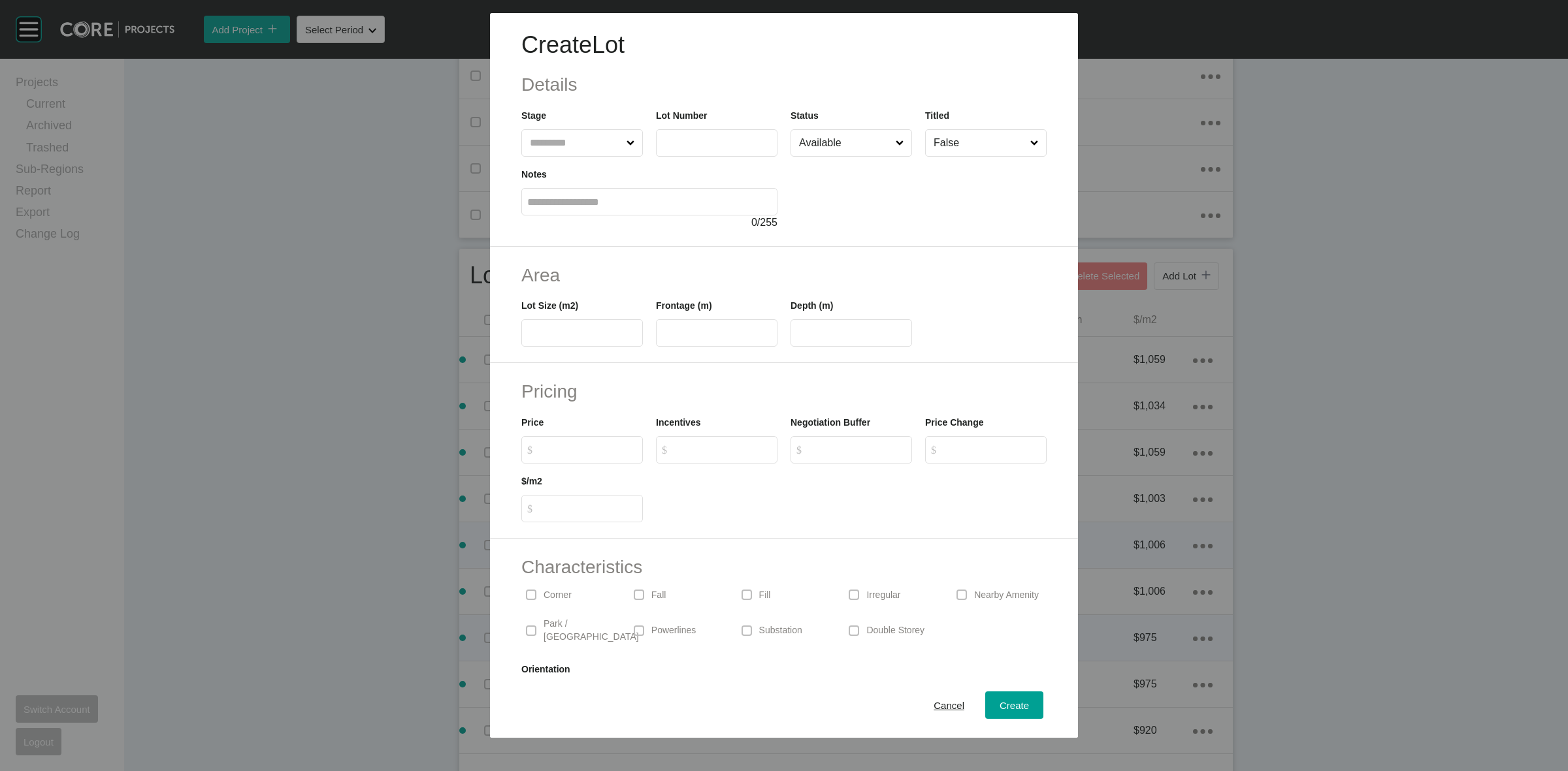
click at [574, 145] on input "text" at bounding box center [575, 142] width 96 height 26
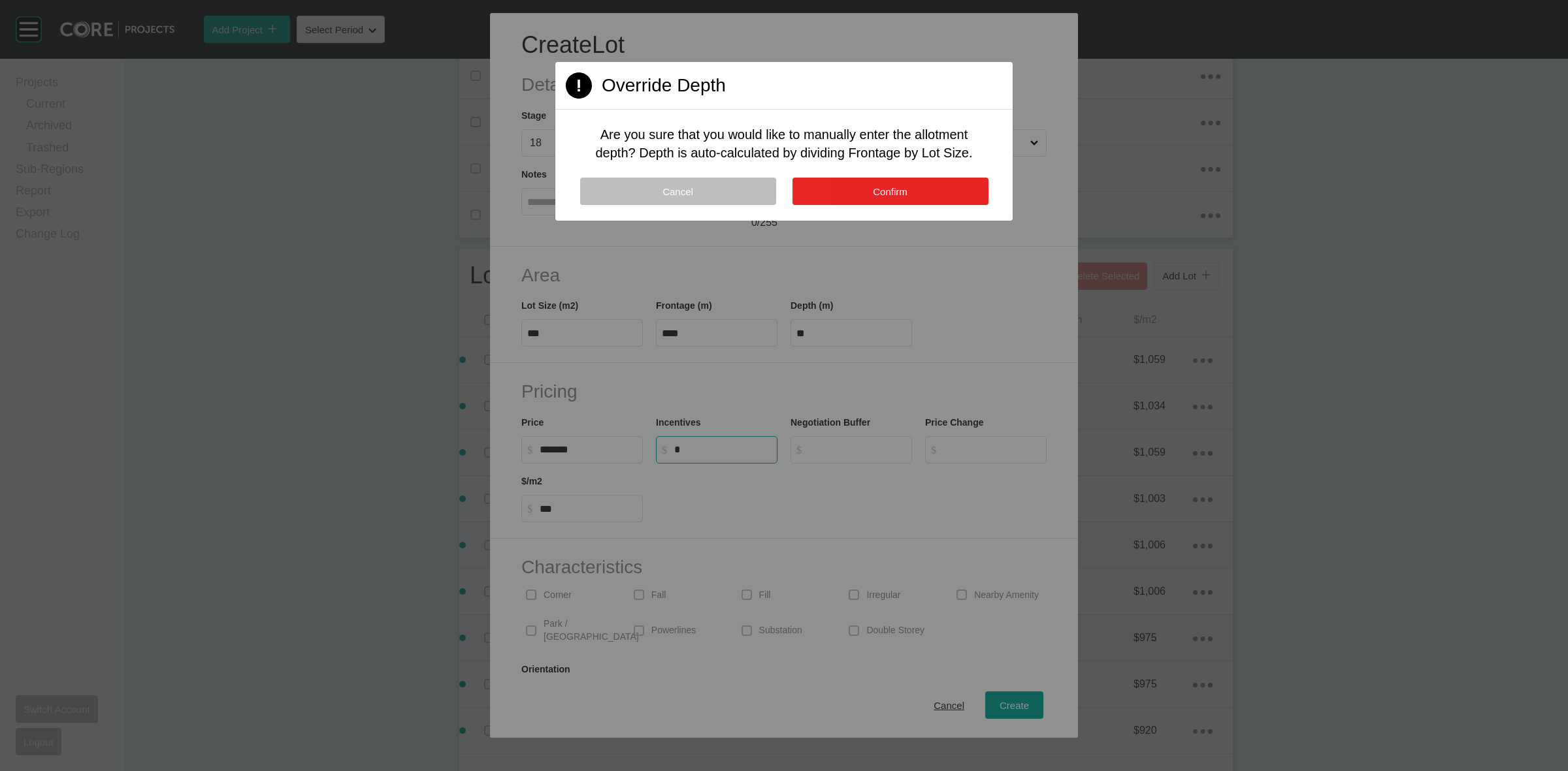
click at [848, 192] on button "Confirm" at bounding box center [891, 192] width 196 height 27
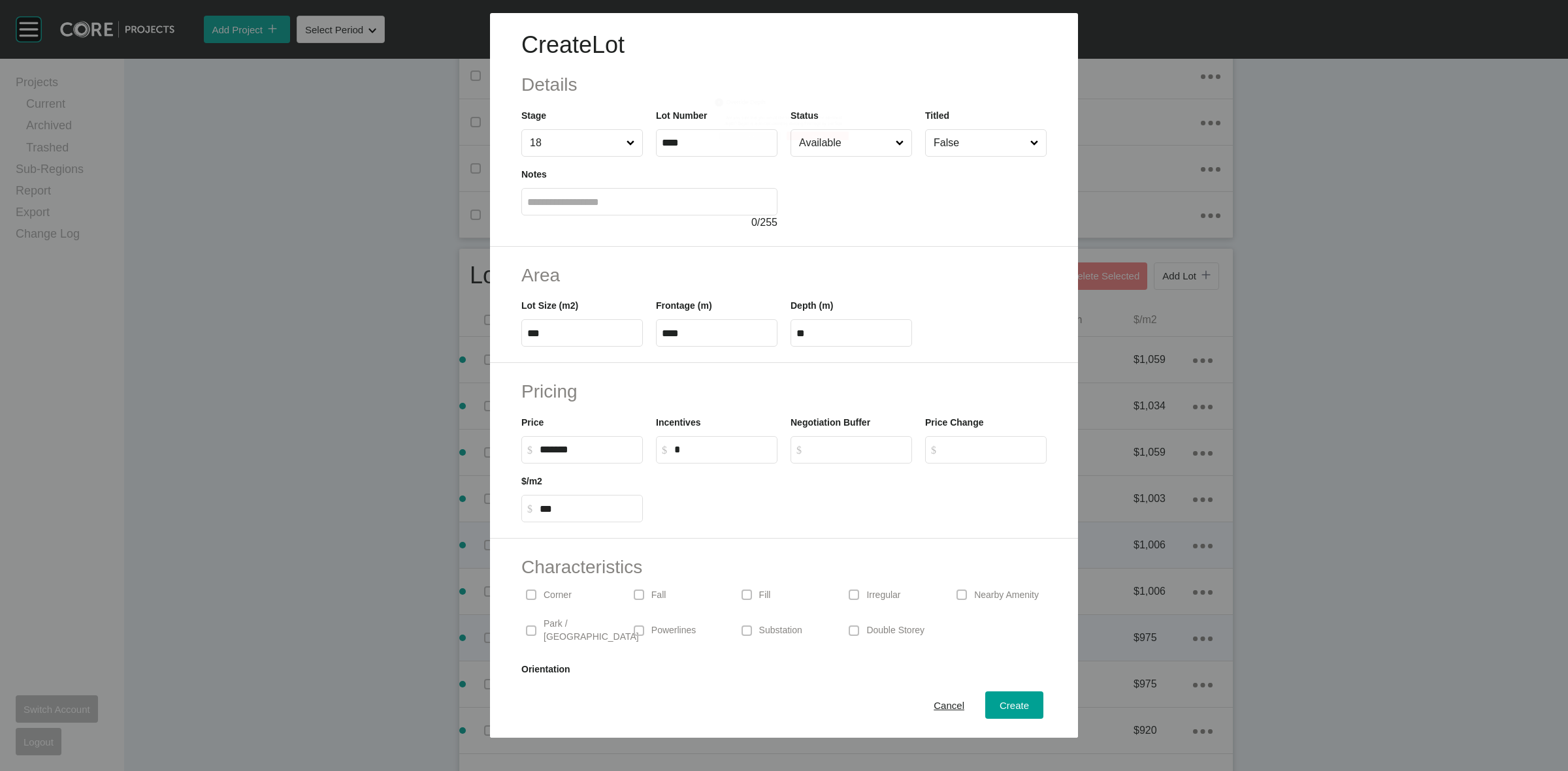
click at [543, 600] on p "Corner" at bounding box center [557, 596] width 28 height 13
click at [1000, 707] on span "Create" at bounding box center [1014, 706] width 30 height 12
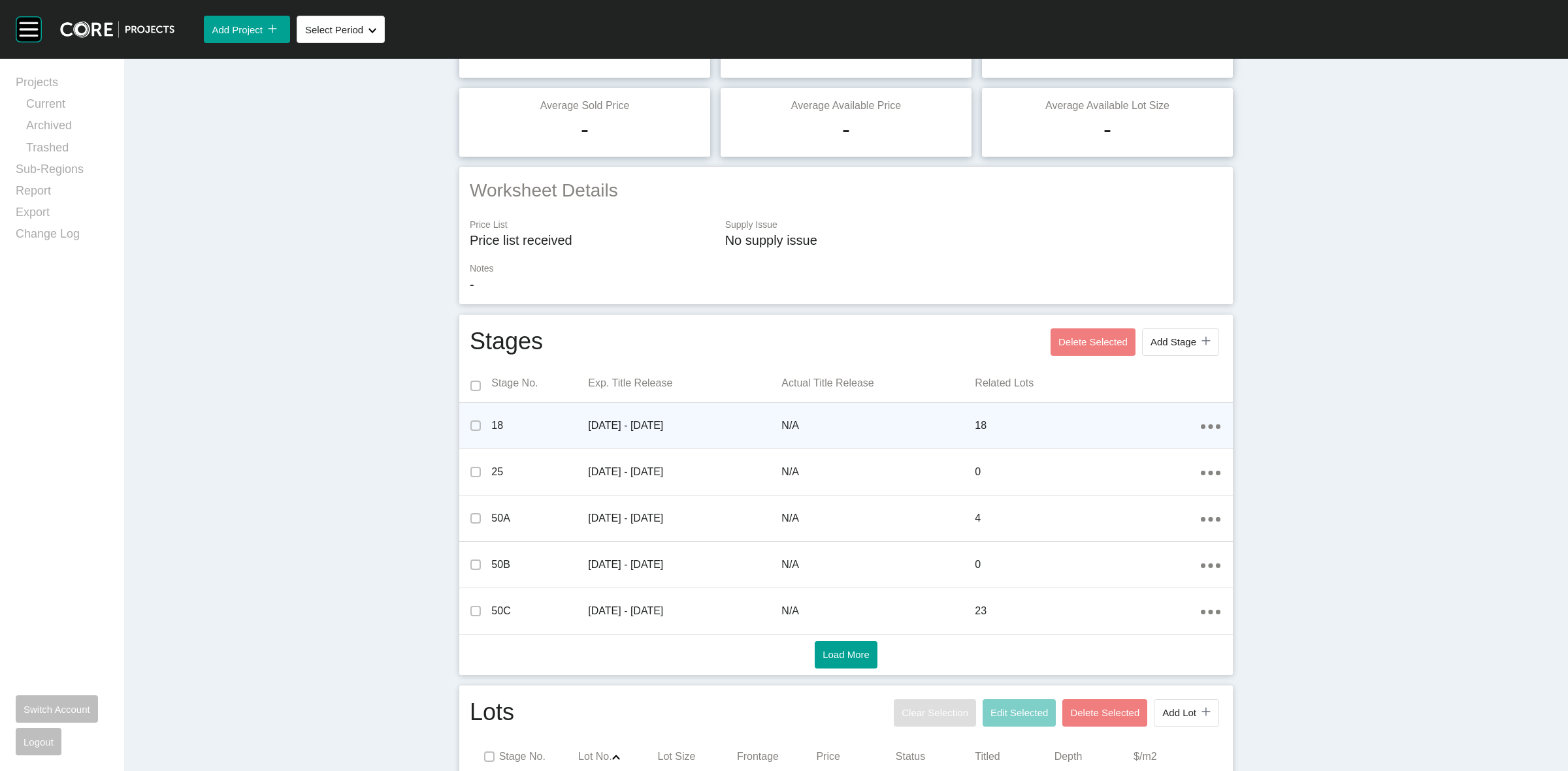
scroll to position [0, 0]
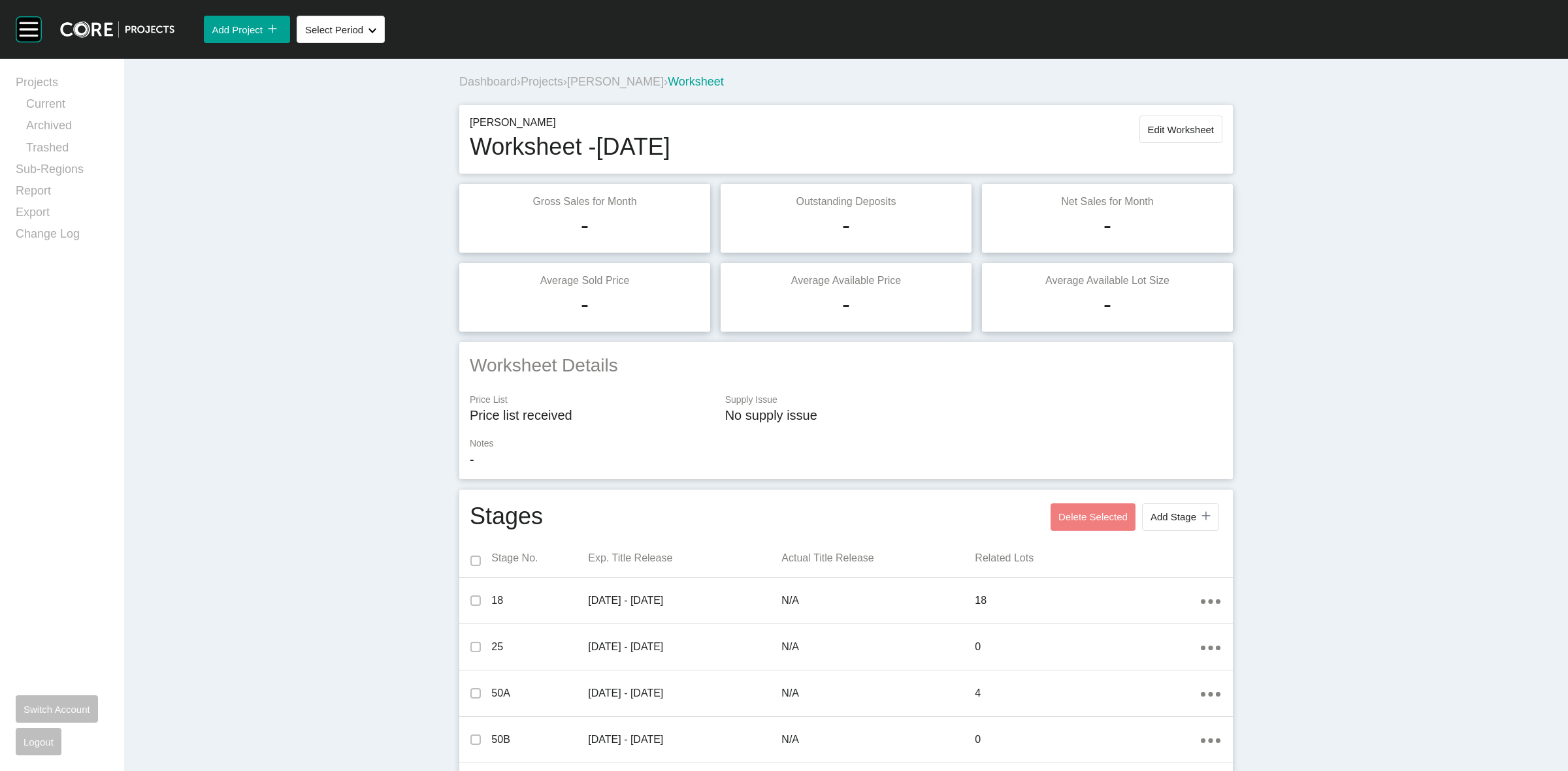
click at [547, 80] on span "Projects" at bounding box center [542, 82] width 42 height 13
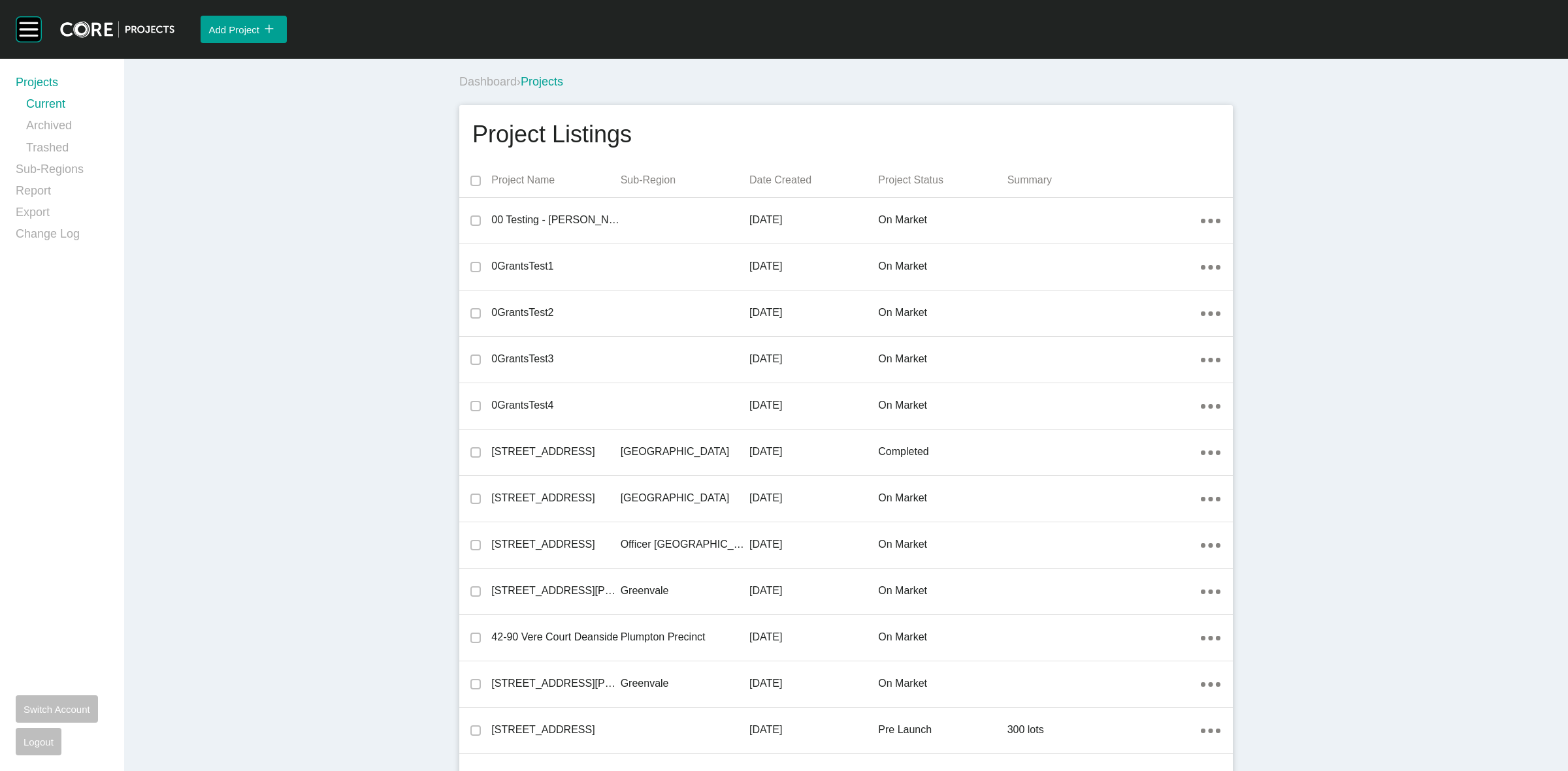
scroll to position [7296, 0]
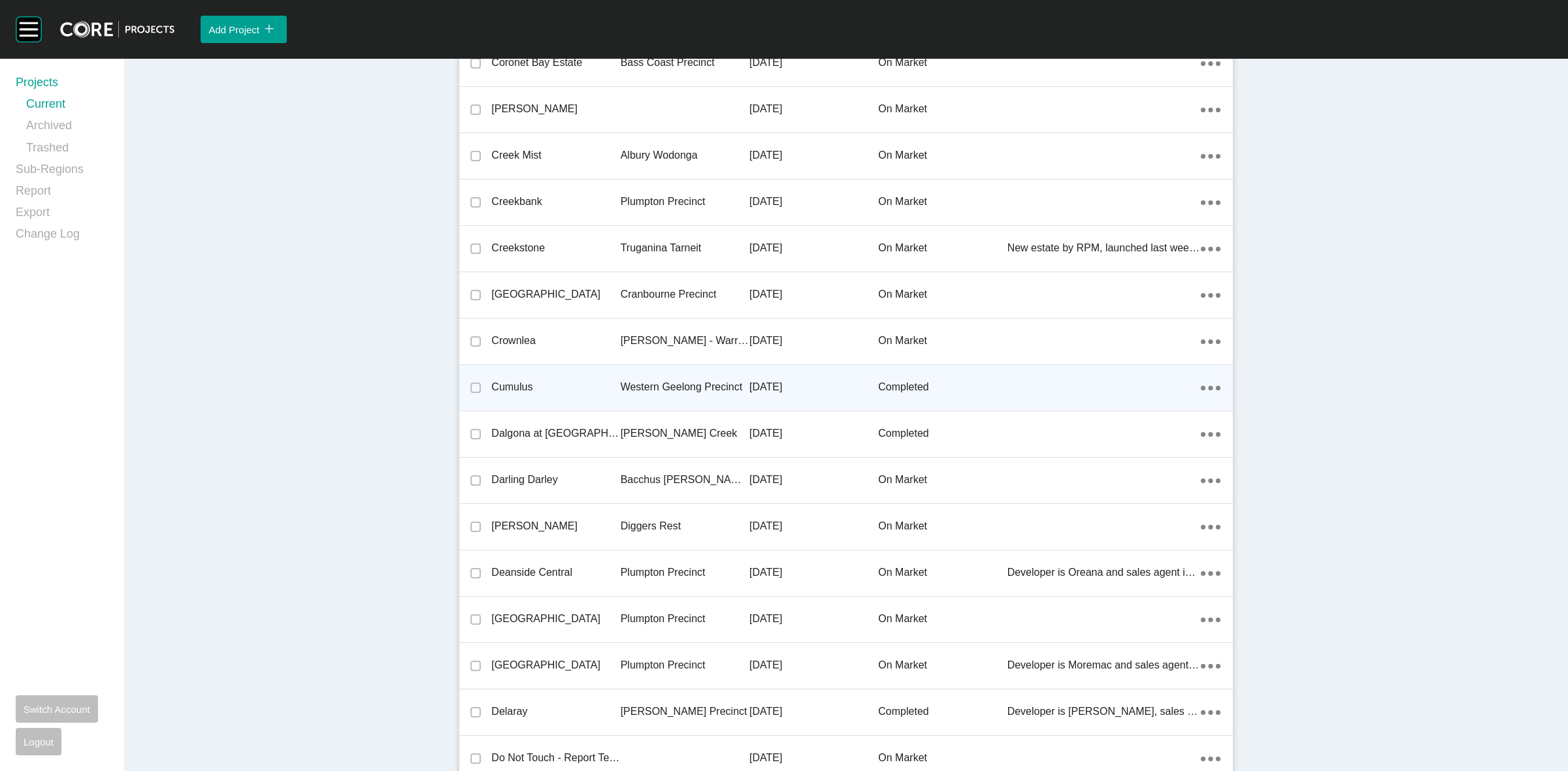
click at [668, 387] on p "Western Geelong Precinct" at bounding box center [685, 387] width 129 height 14
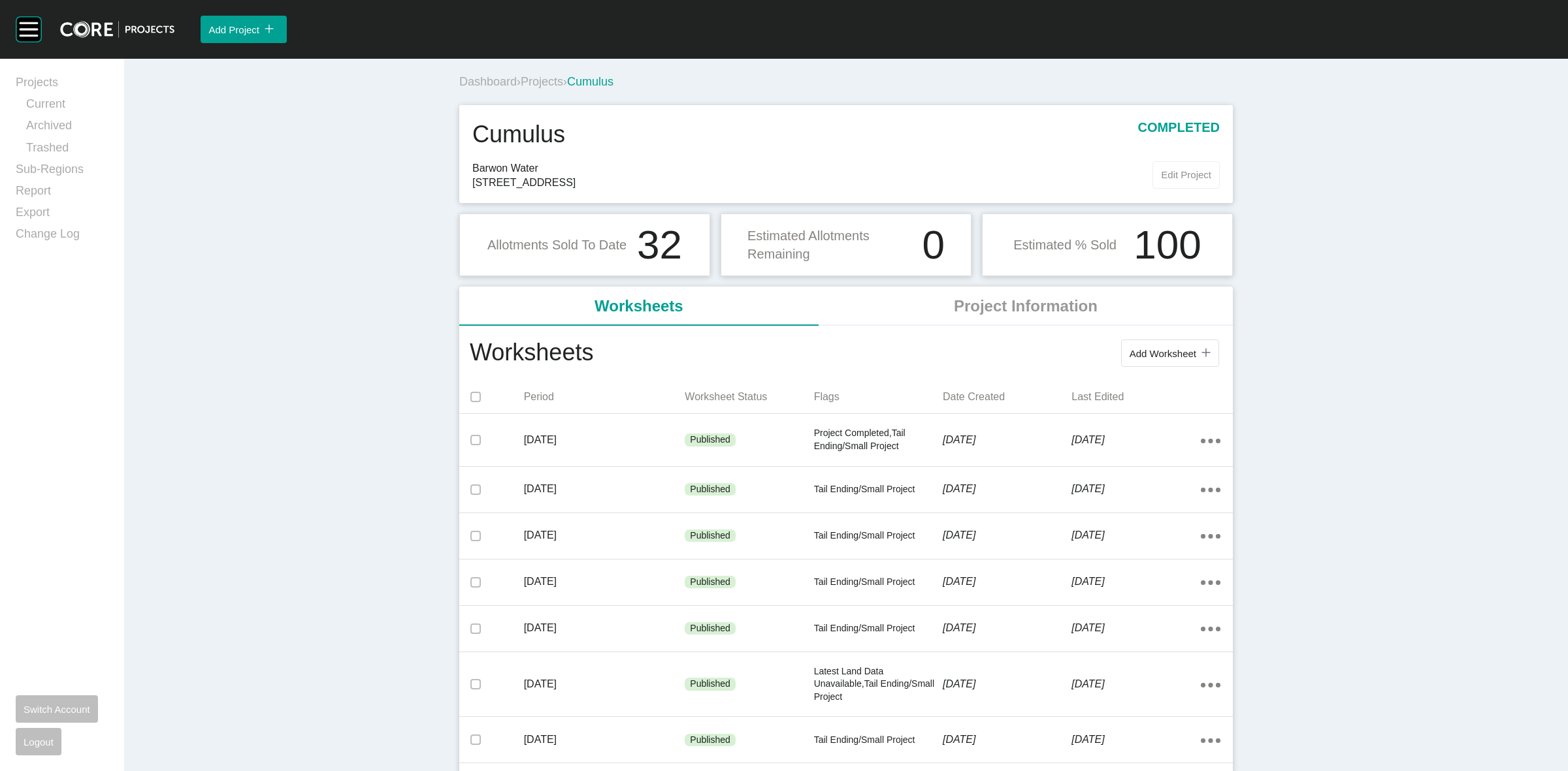
click at [1164, 173] on span "Edit Project" at bounding box center [1186, 175] width 50 height 12
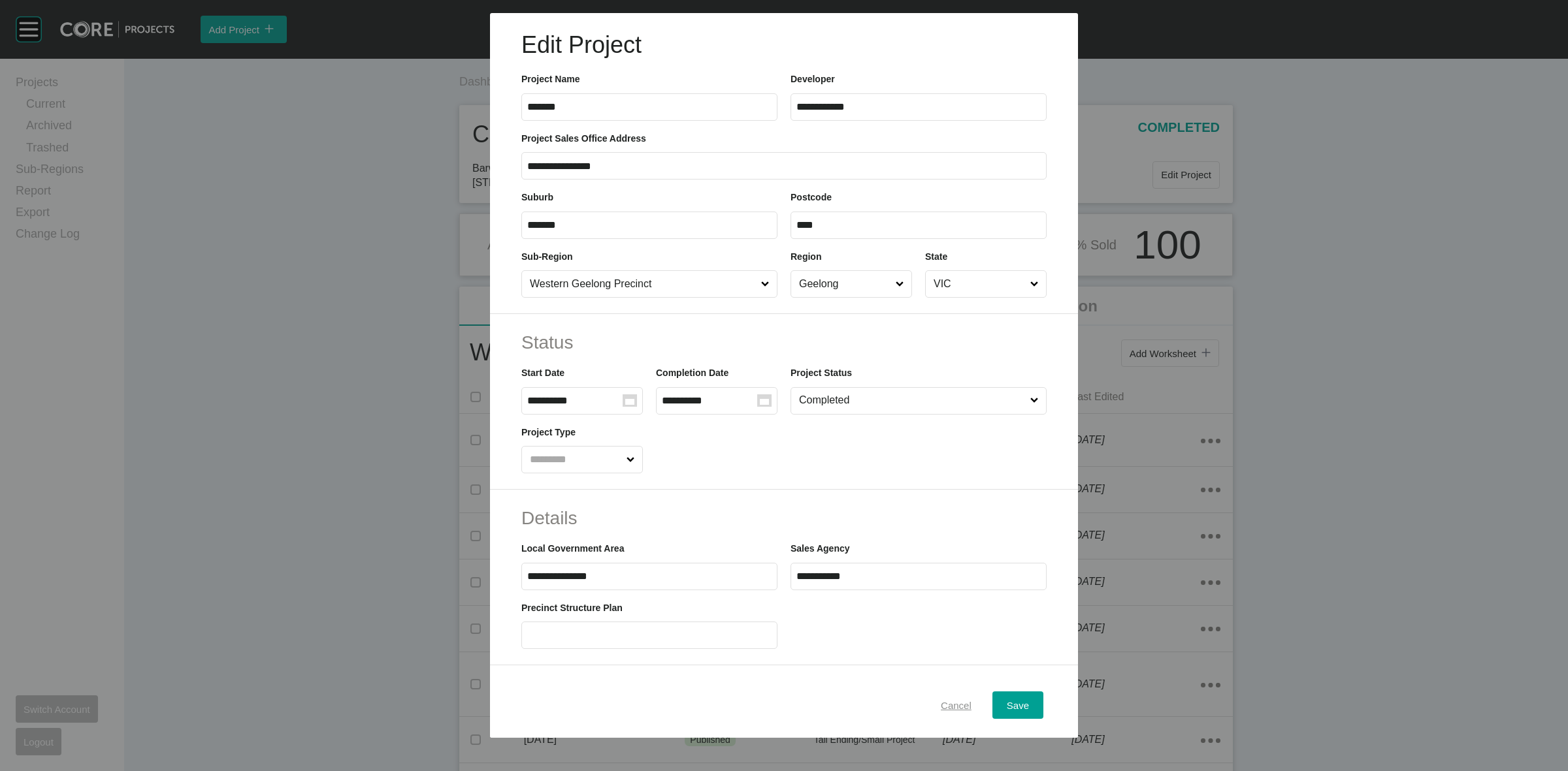
click at [948, 704] on span "Cancel" at bounding box center [956, 706] width 31 height 12
